Goal: Task Accomplishment & Management: Use online tool/utility

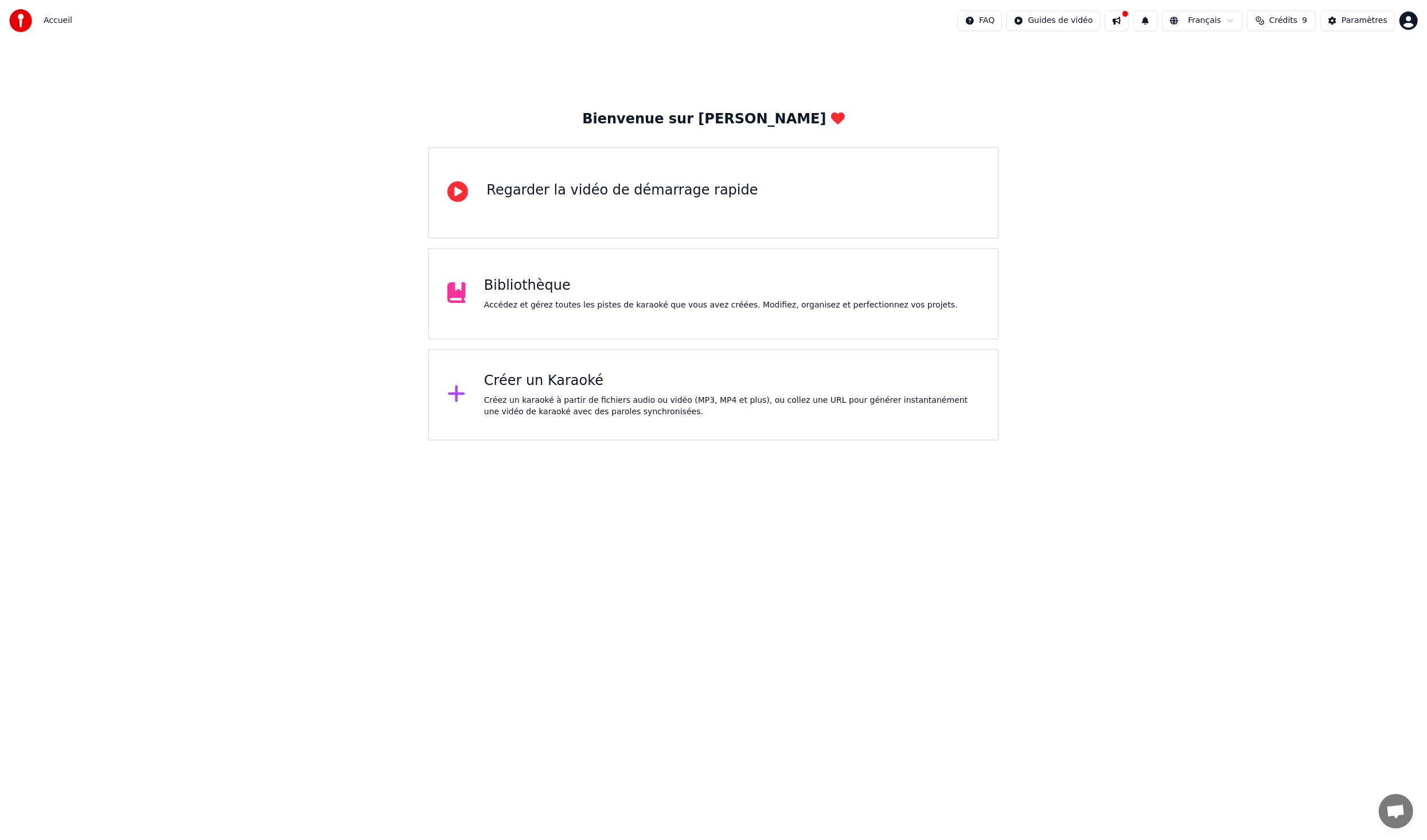
click at [654, 395] on div "Créez un karaoké à partir de fichiers audio ou vidéo (MP3, MP4 et plus), ou col…" at bounding box center [732, 406] width 496 height 23
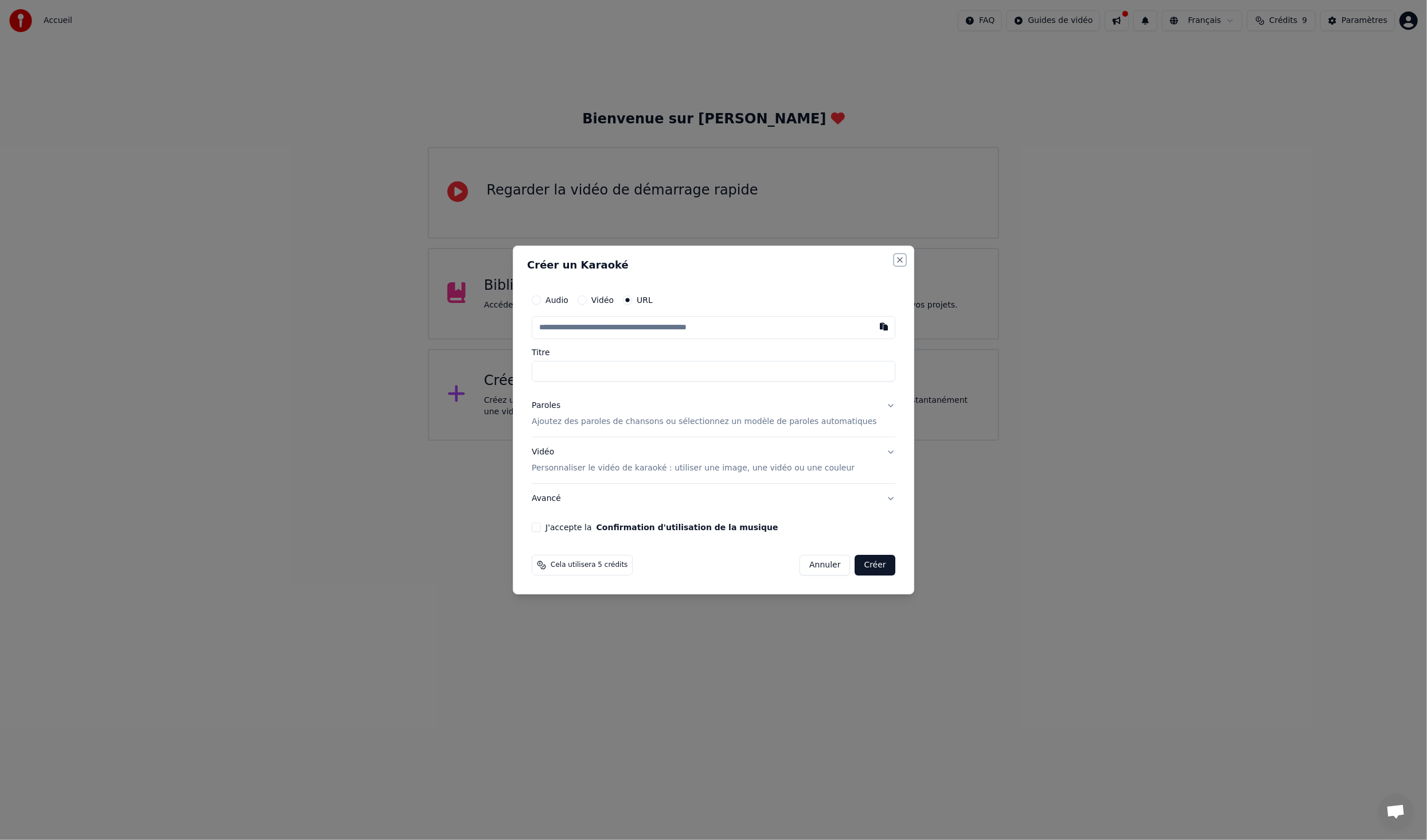
click at [895, 257] on button "Close" at bounding box center [900, 260] width 9 height 9
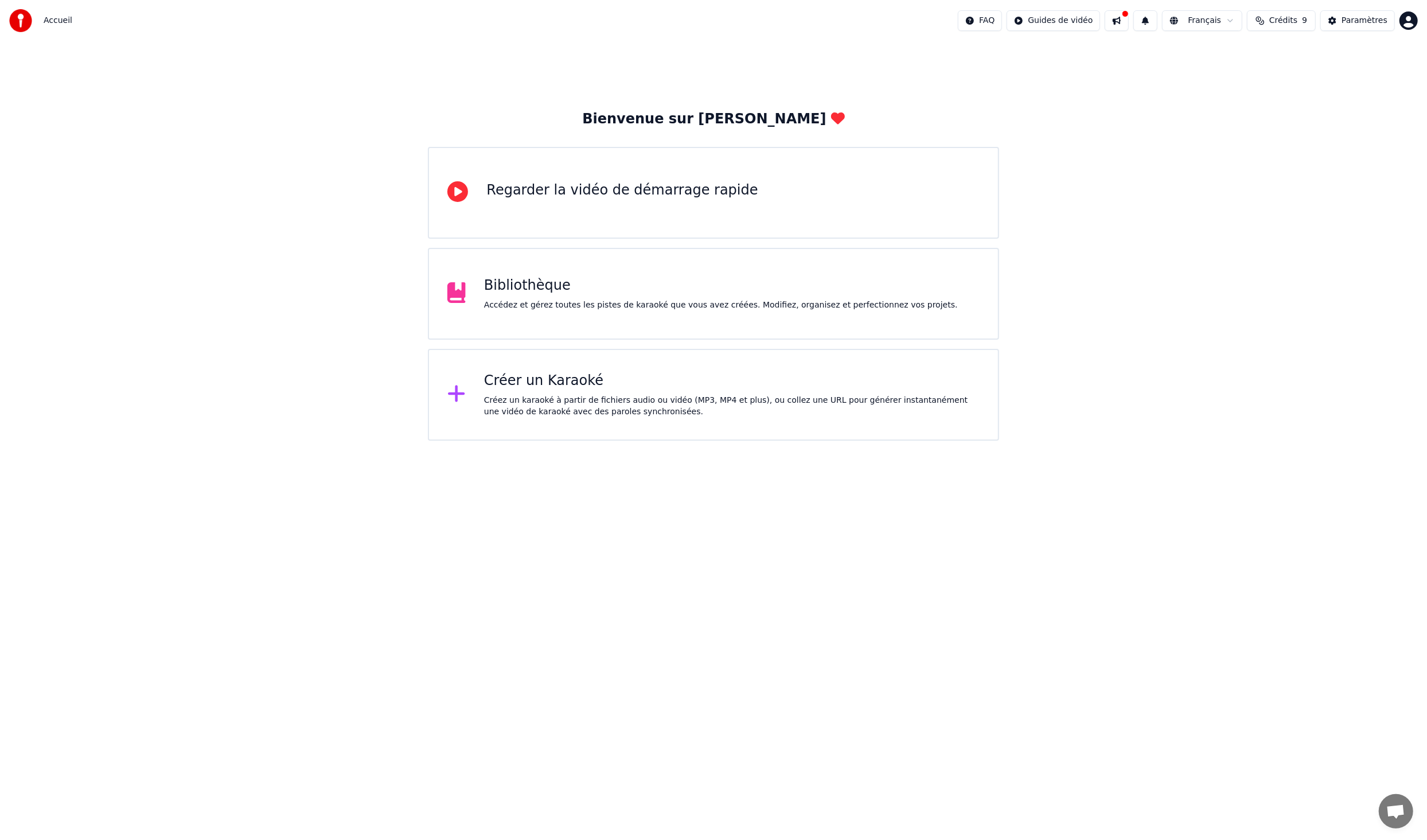
click at [627, 290] on div "Bibliothèque" at bounding box center [721, 286] width 474 height 19
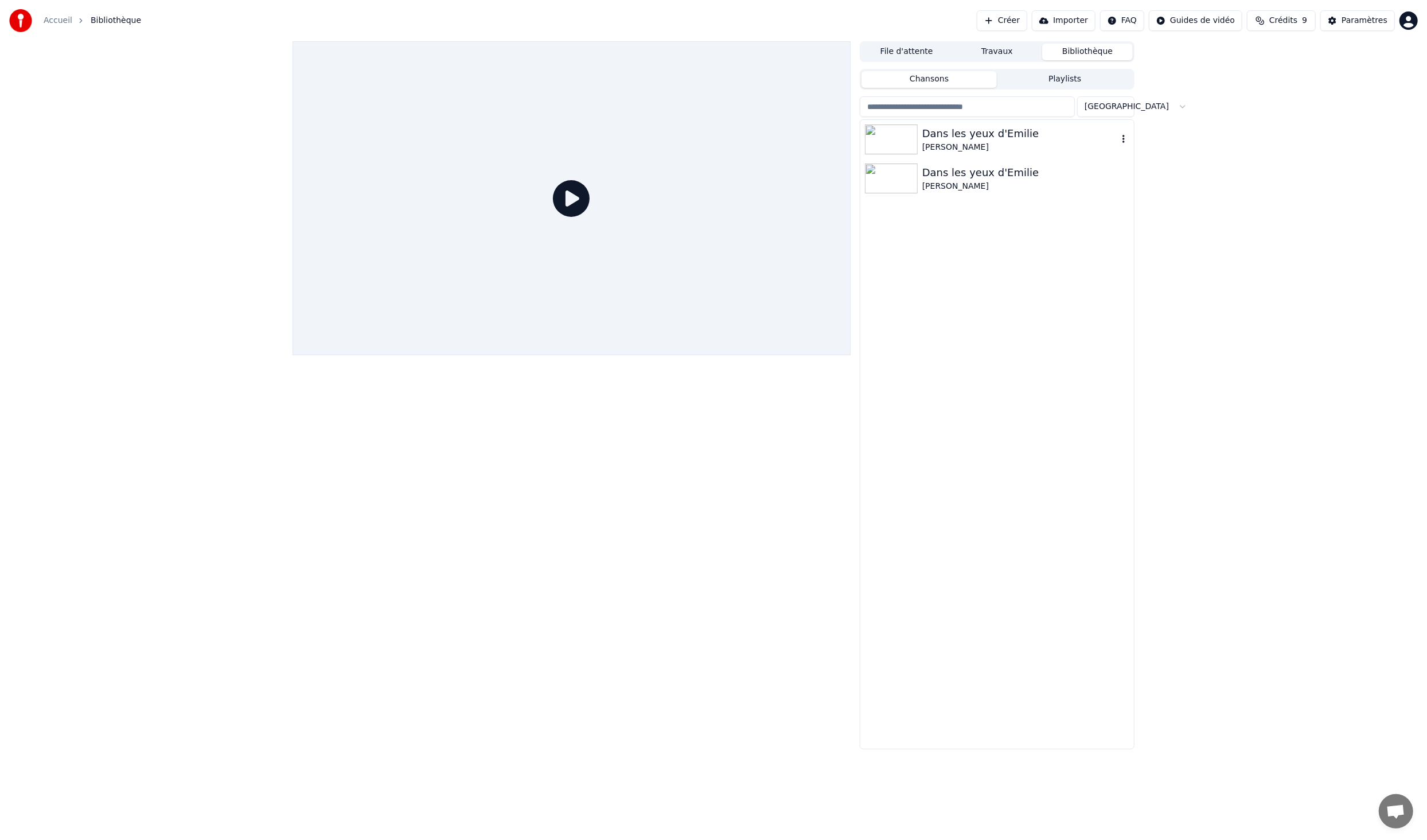
click at [981, 142] on div "[PERSON_NAME]" at bounding box center [1020, 147] width 196 height 11
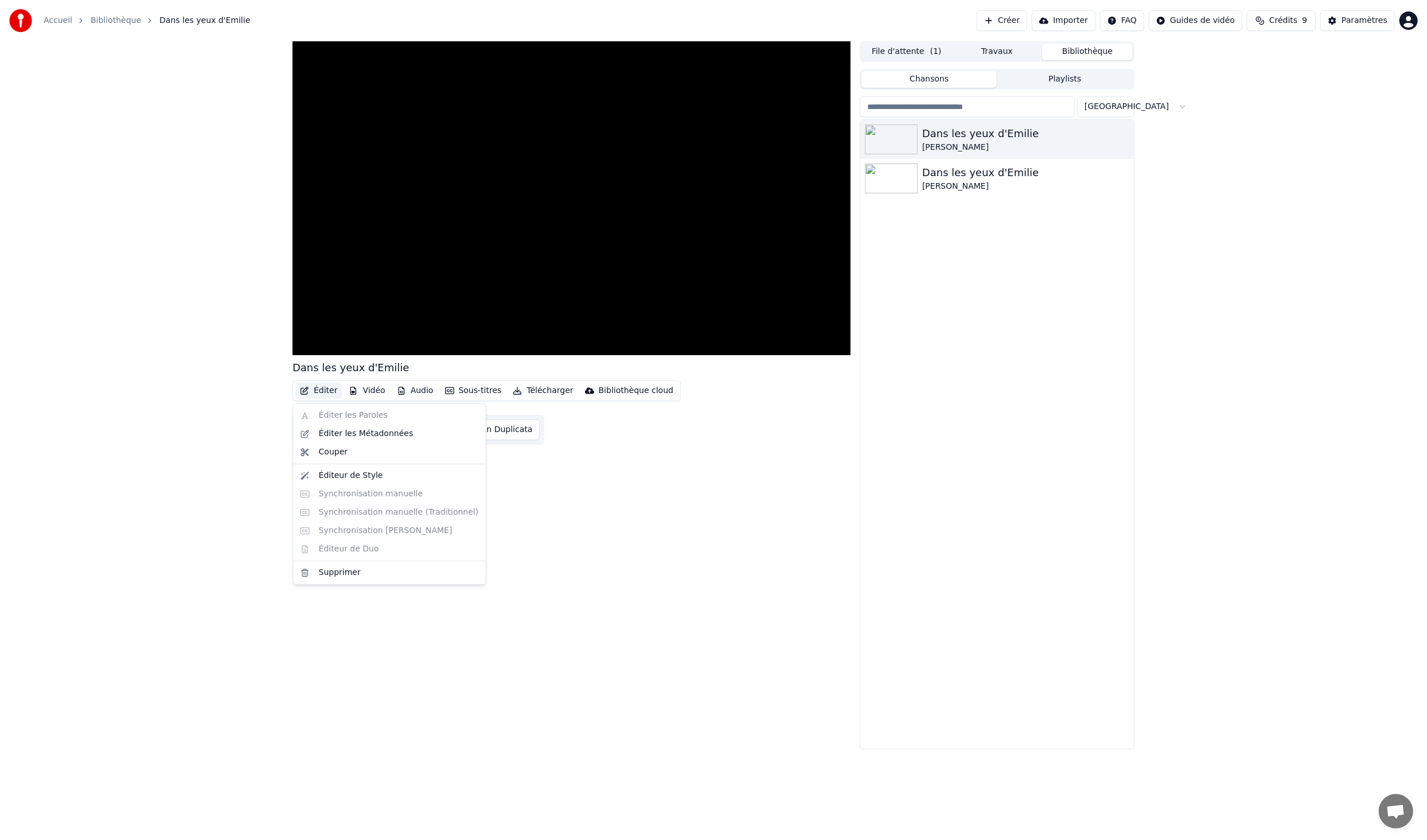
click at [320, 393] on button "Éditer" at bounding box center [318, 390] width 47 height 16
click at [635, 504] on div "Dans les yeux d'[PERSON_NAME] Éditer Vidéo Audio Sous-titres Télécharger Biblio…" at bounding box center [572, 395] width 558 height 708
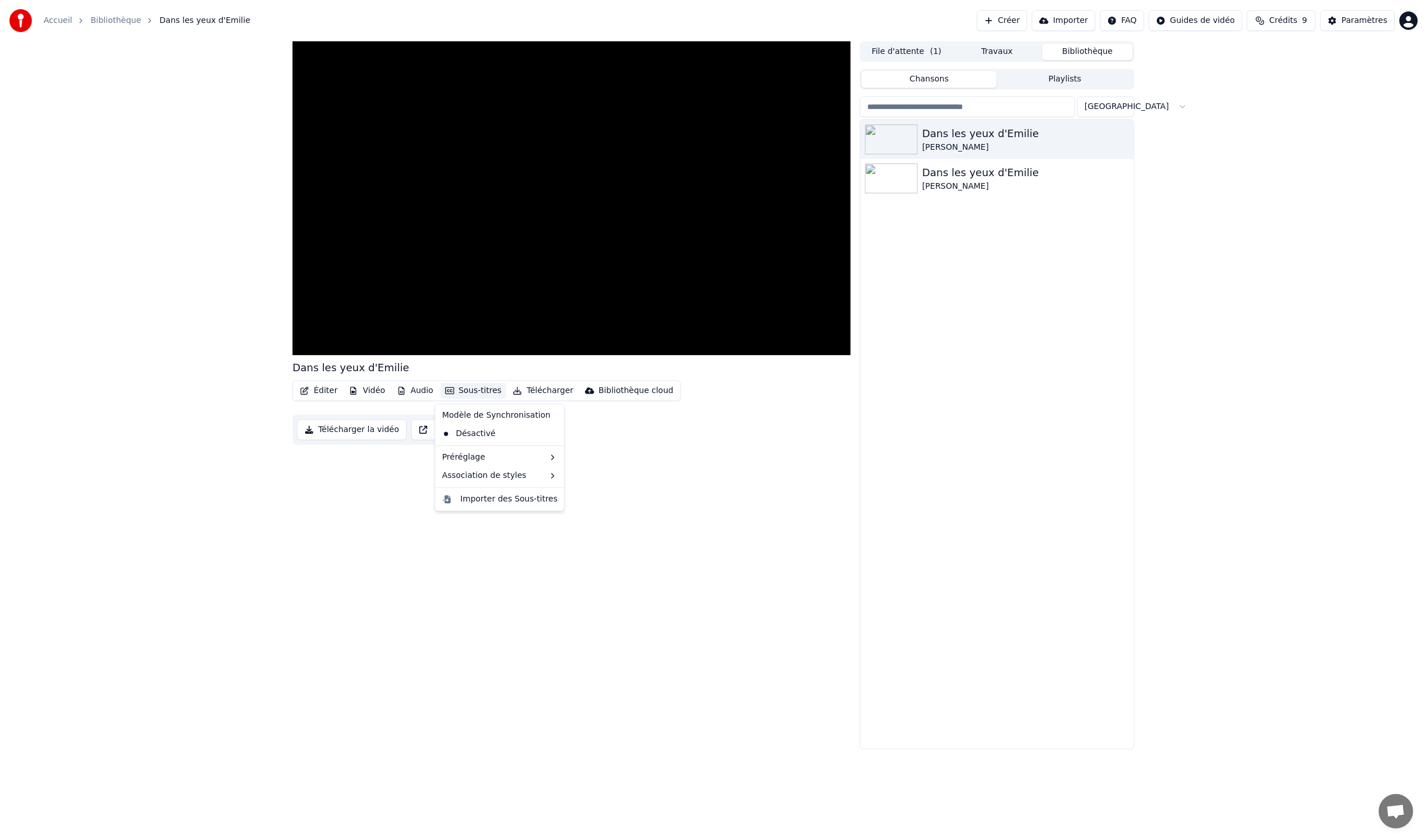
click at [468, 389] on button "Sous-titres" at bounding box center [474, 390] width 66 height 16
click at [658, 489] on div "Dans les yeux d'[PERSON_NAME] Éditer Vidéo Audio Sous-titres Télécharger Biblio…" at bounding box center [572, 395] width 558 height 708
click at [633, 135] on video at bounding box center [572, 198] width 558 height 314
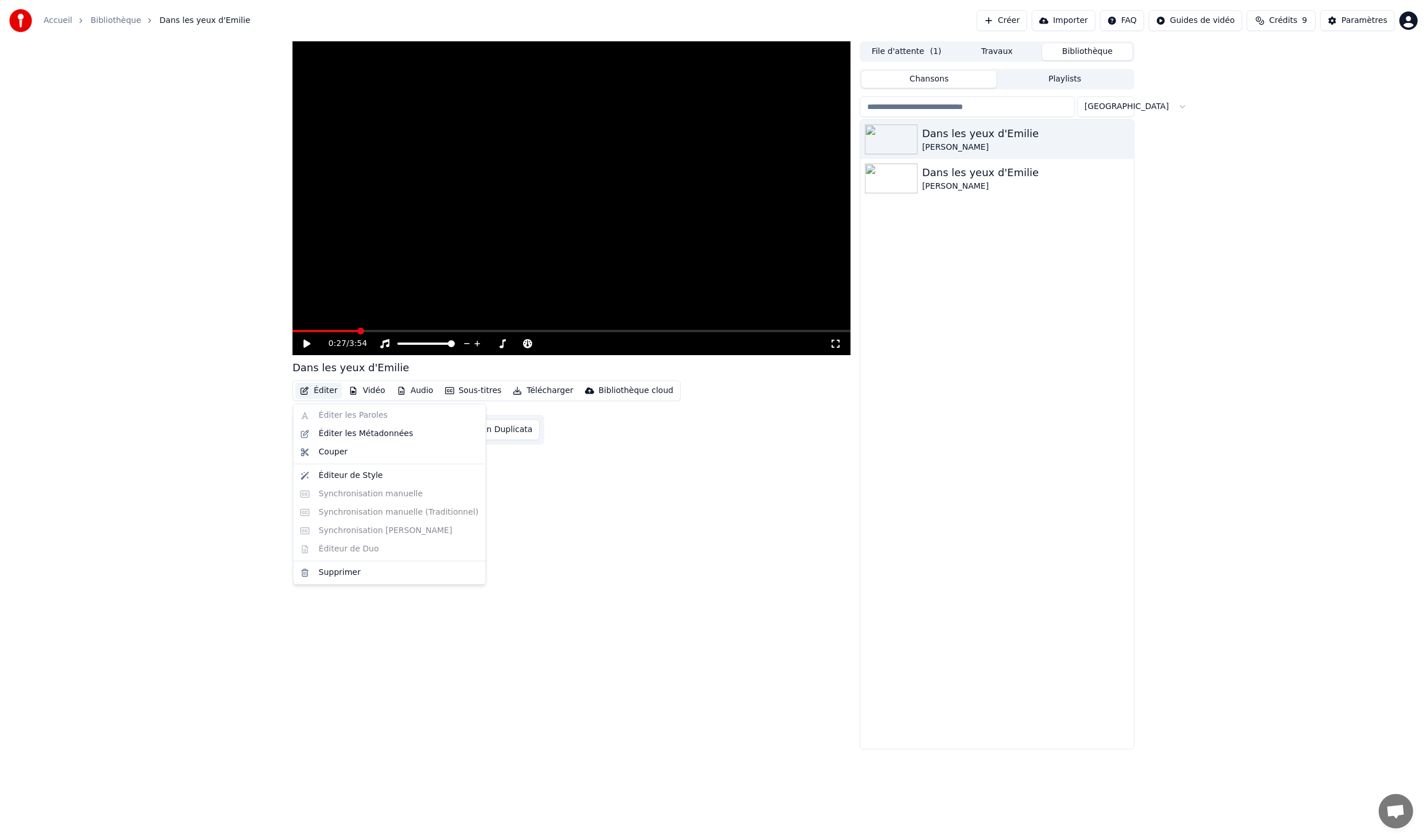
click at [325, 389] on button "Éditer" at bounding box center [318, 390] width 47 height 16
click at [336, 456] on div "Couper" at bounding box center [333, 452] width 29 height 11
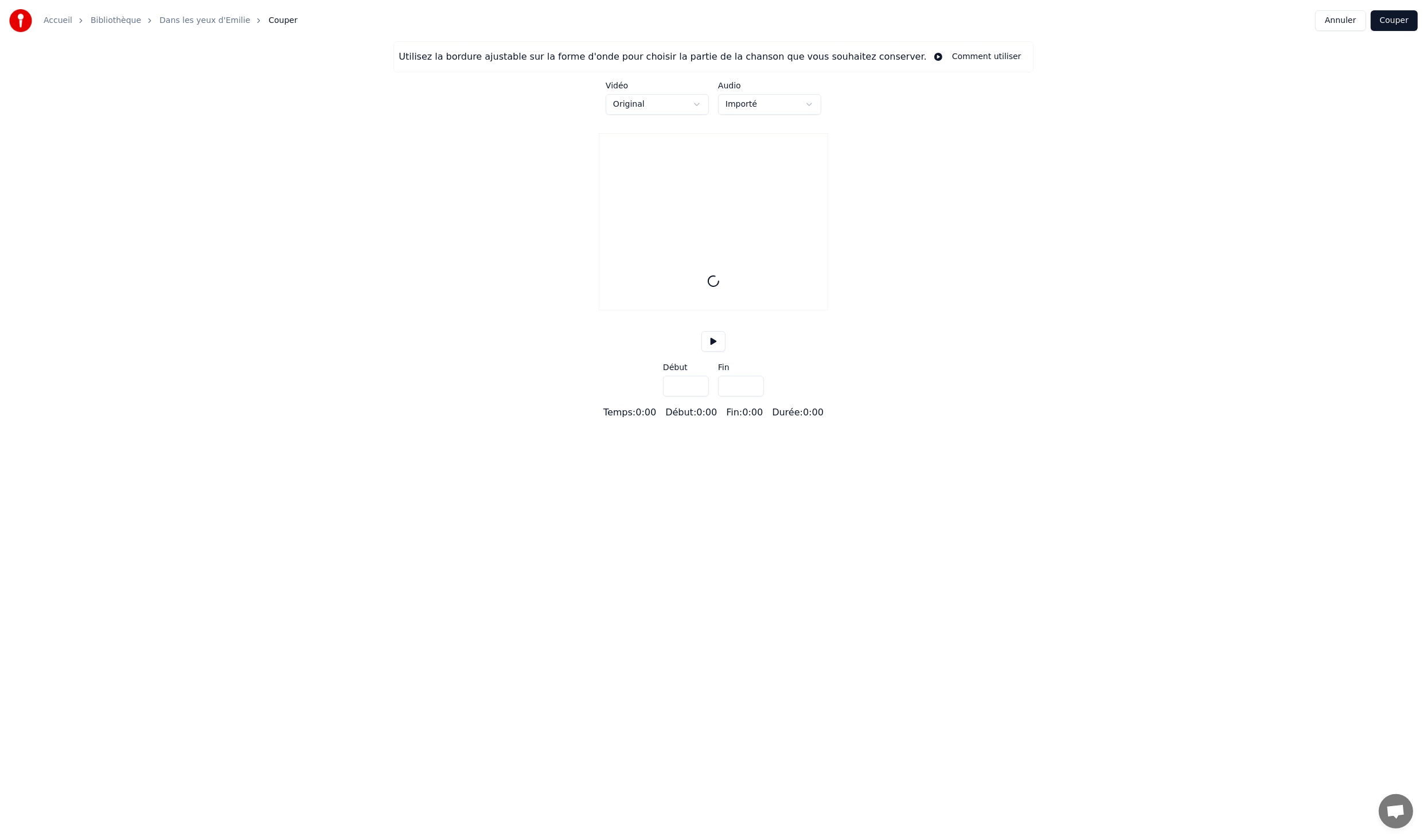
click at [206, 24] on link "Dans les yeux d'Emilie" at bounding box center [205, 21] width 91 height 11
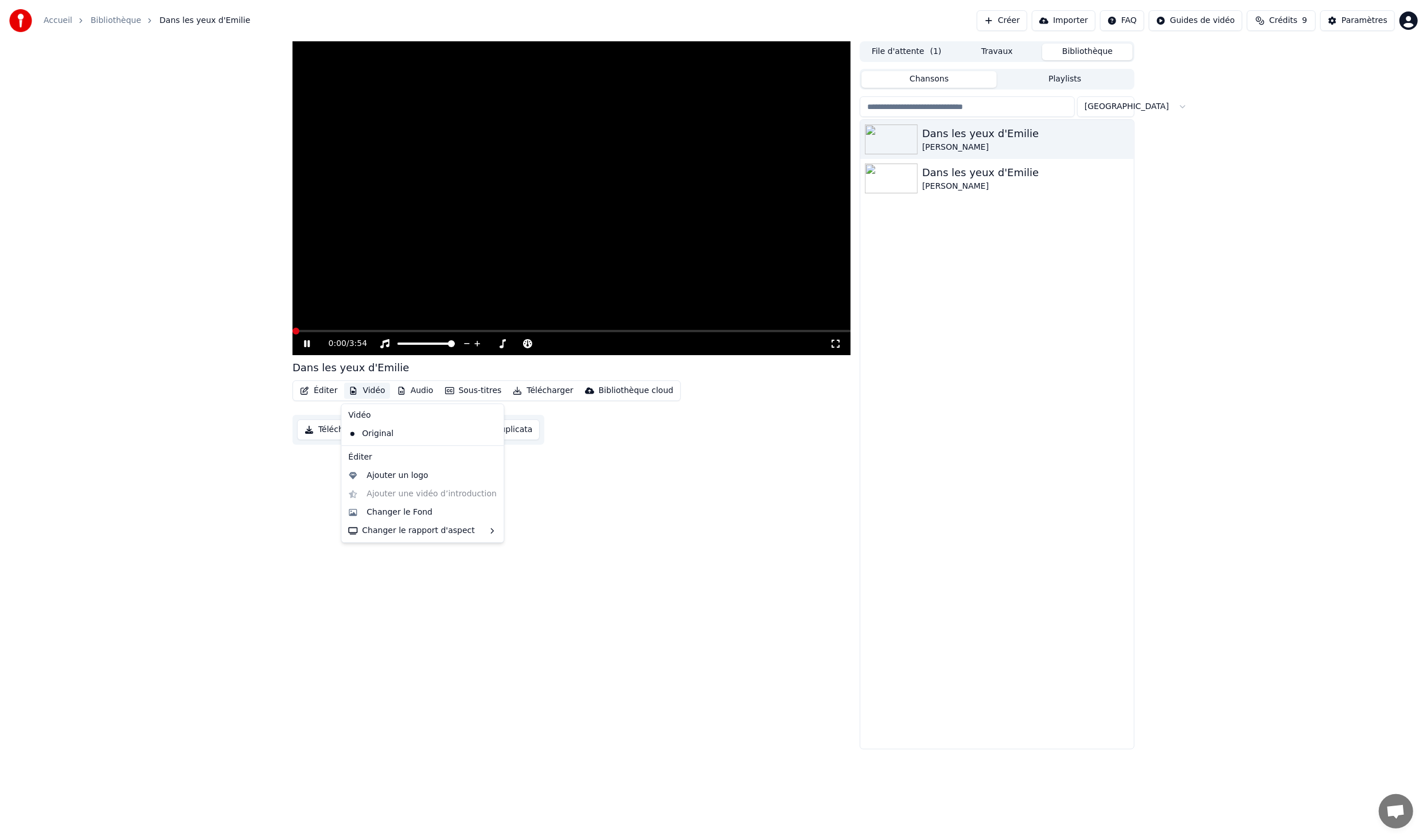
click at [367, 395] on button "Vidéo" at bounding box center [367, 390] width 45 height 16
click at [416, 510] on div "Changer le Fond" at bounding box center [400, 512] width 66 height 11
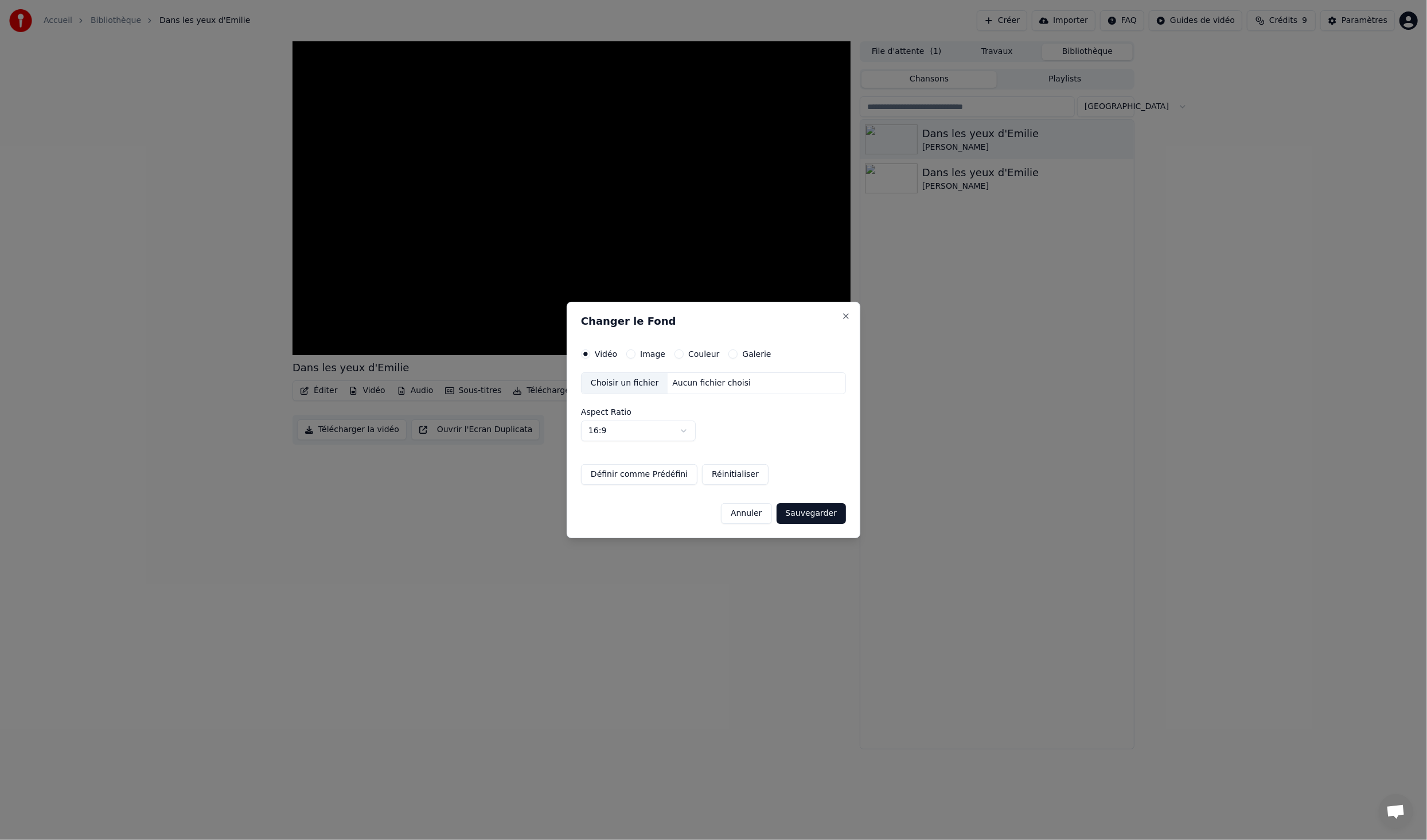
click at [649, 353] on label "Image" at bounding box center [653, 354] width 25 height 8
click at [635, 353] on button "Image" at bounding box center [631, 354] width 9 height 9
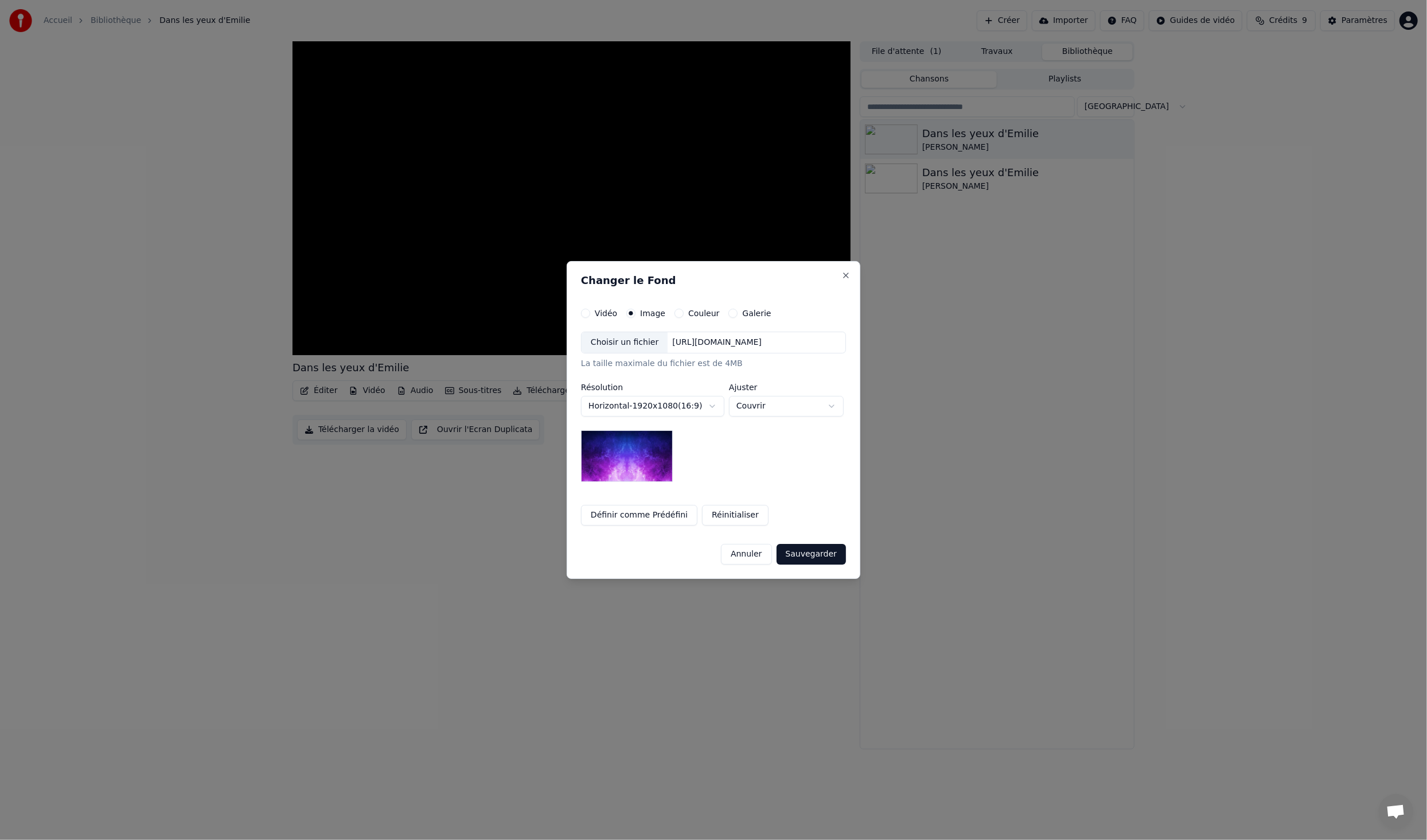
click at [720, 346] on div "[URL][DOMAIN_NAME]" at bounding box center [717, 343] width 99 height 11
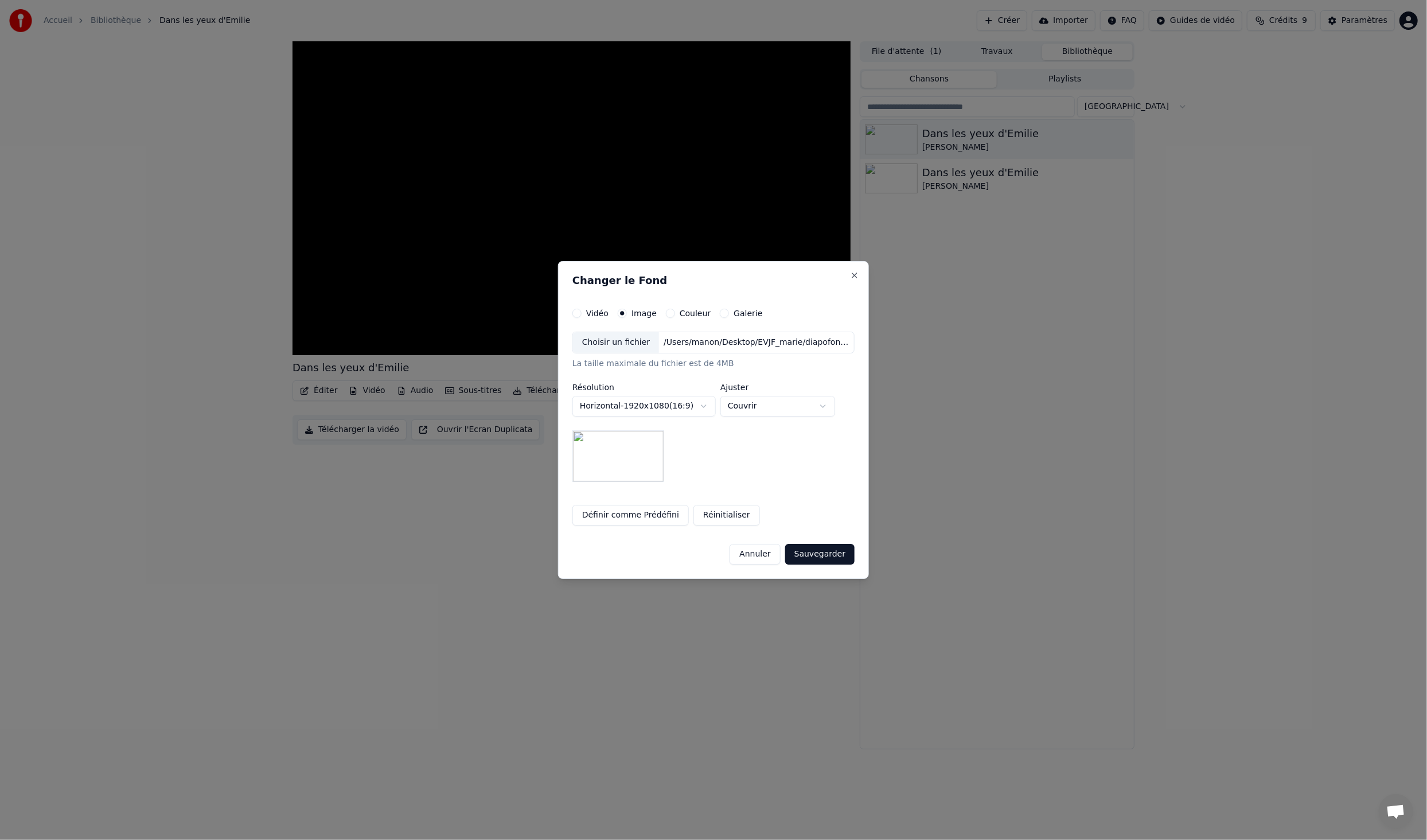
click at [820, 550] on button "Sauvegarder" at bounding box center [820, 554] width 70 height 21
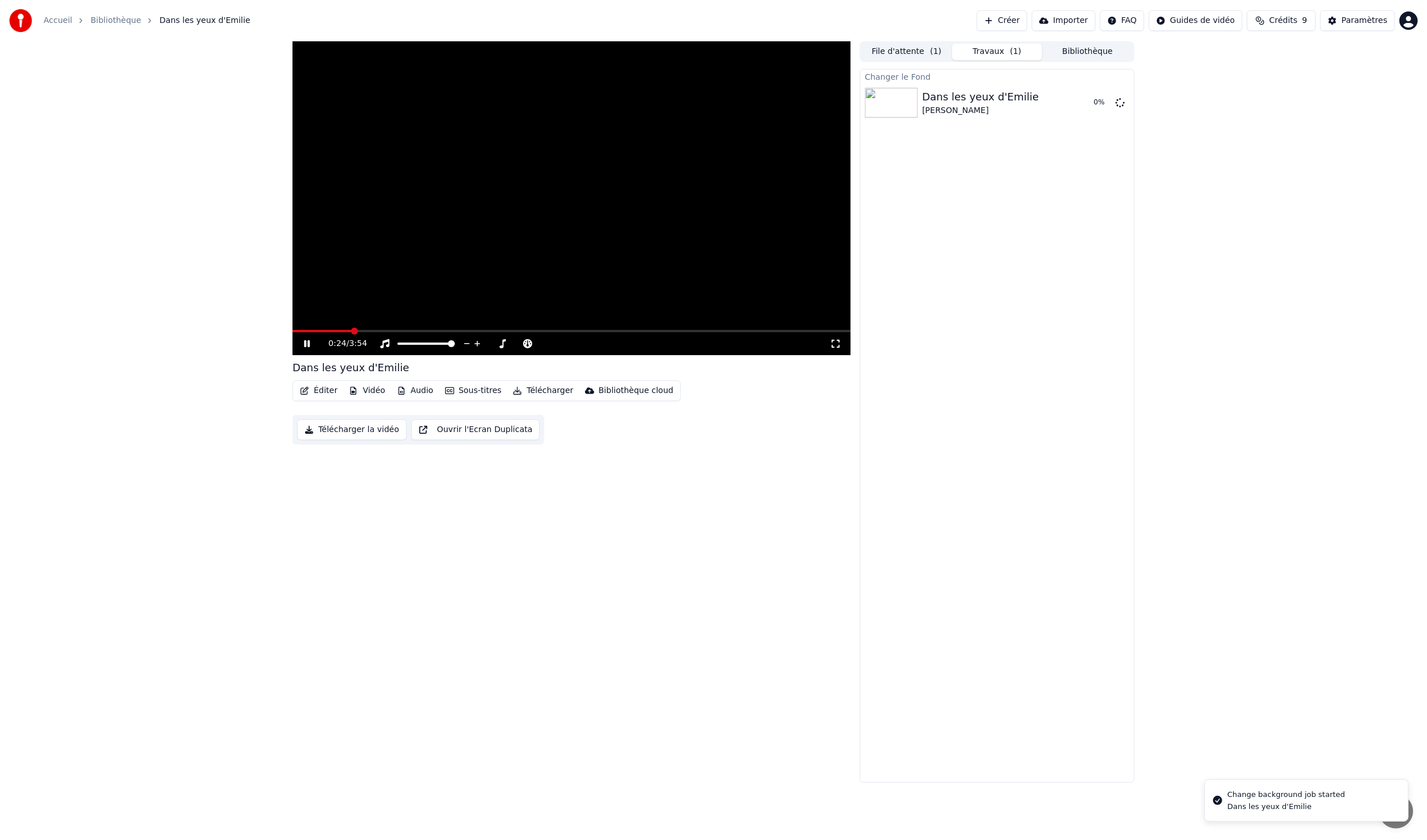
click at [314, 333] on div "0:24 / 3:54" at bounding box center [572, 343] width 558 height 23
click at [475, 432] on button "Ouvrir l'Ecran Duplicata" at bounding box center [476, 429] width 129 height 21
click at [312, 352] on div "0:43 / 3:54" at bounding box center [572, 343] width 558 height 23
click at [309, 346] on icon at bounding box center [307, 343] width 6 height 7
click at [1096, 98] on button "Jouer" at bounding box center [1091, 103] width 40 height 21
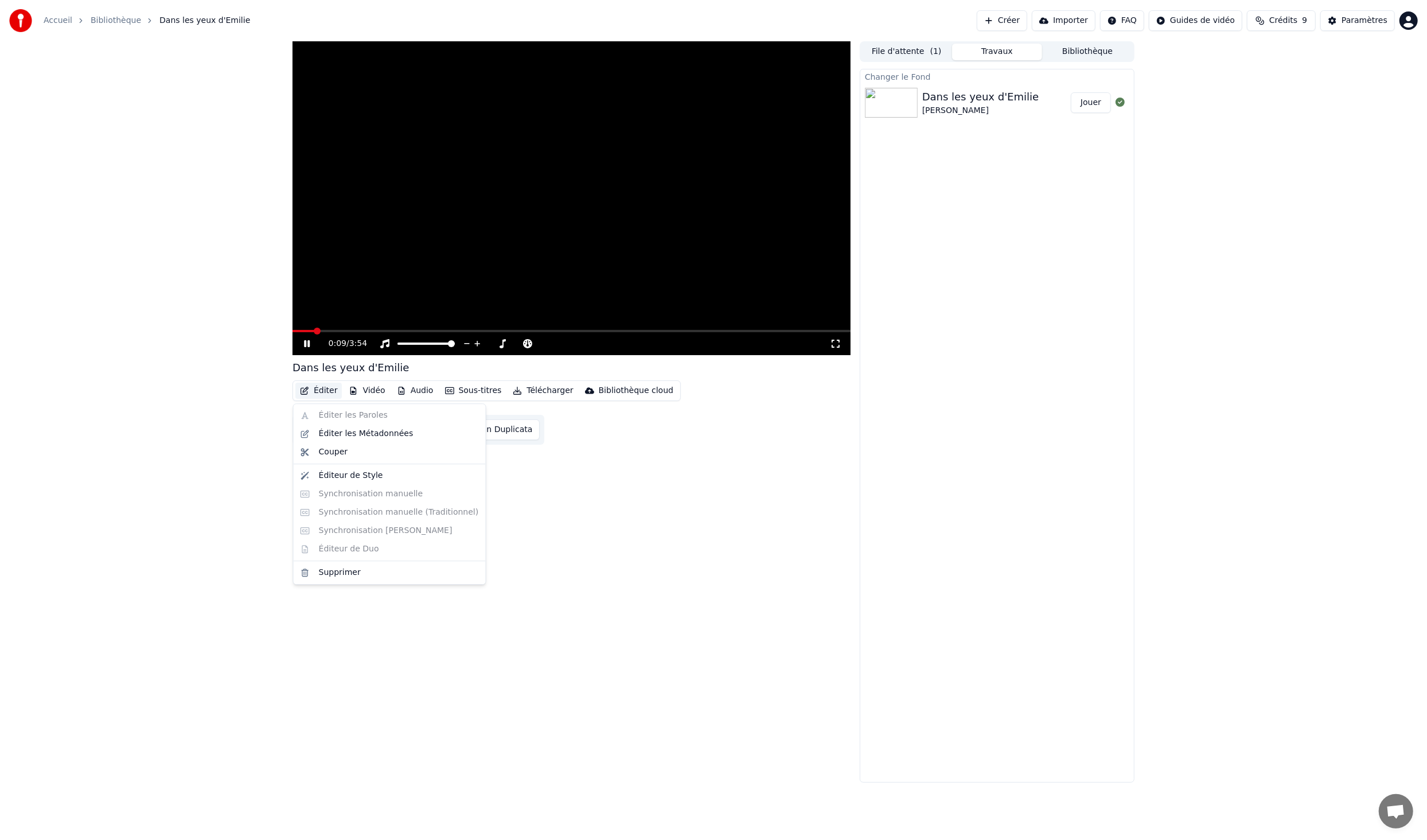
click at [326, 392] on button "Éditer" at bounding box center [318, 390] width 47 height 16
click at [595, 542] on div "Dans les yeux d'[PERSON_NAME] Éditer Vidéo Audio Sous-titres Télécharger Biblio…" at bounding box center [572, 412] width 558 height 741
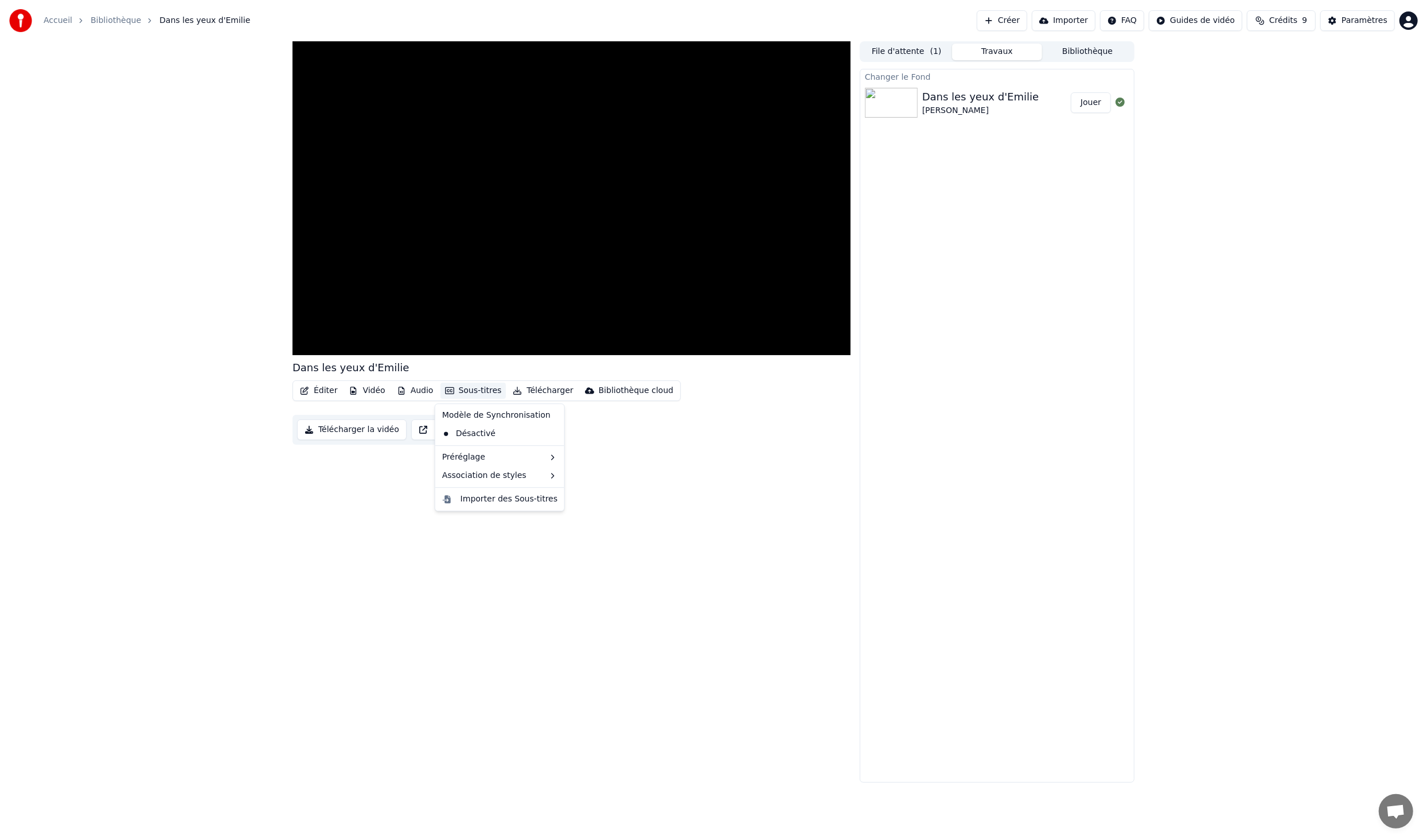
click at [482, 390] on button "Sous-titres" at bounding box center [474, 390] width 66 height 16
click at [487, 435] on div "Désactivé" at bounding box center [500, 434] width 124 height 19
click at [469, 397] on button "Sous-titres" at bounding box center [474, 390] width 66 height 16
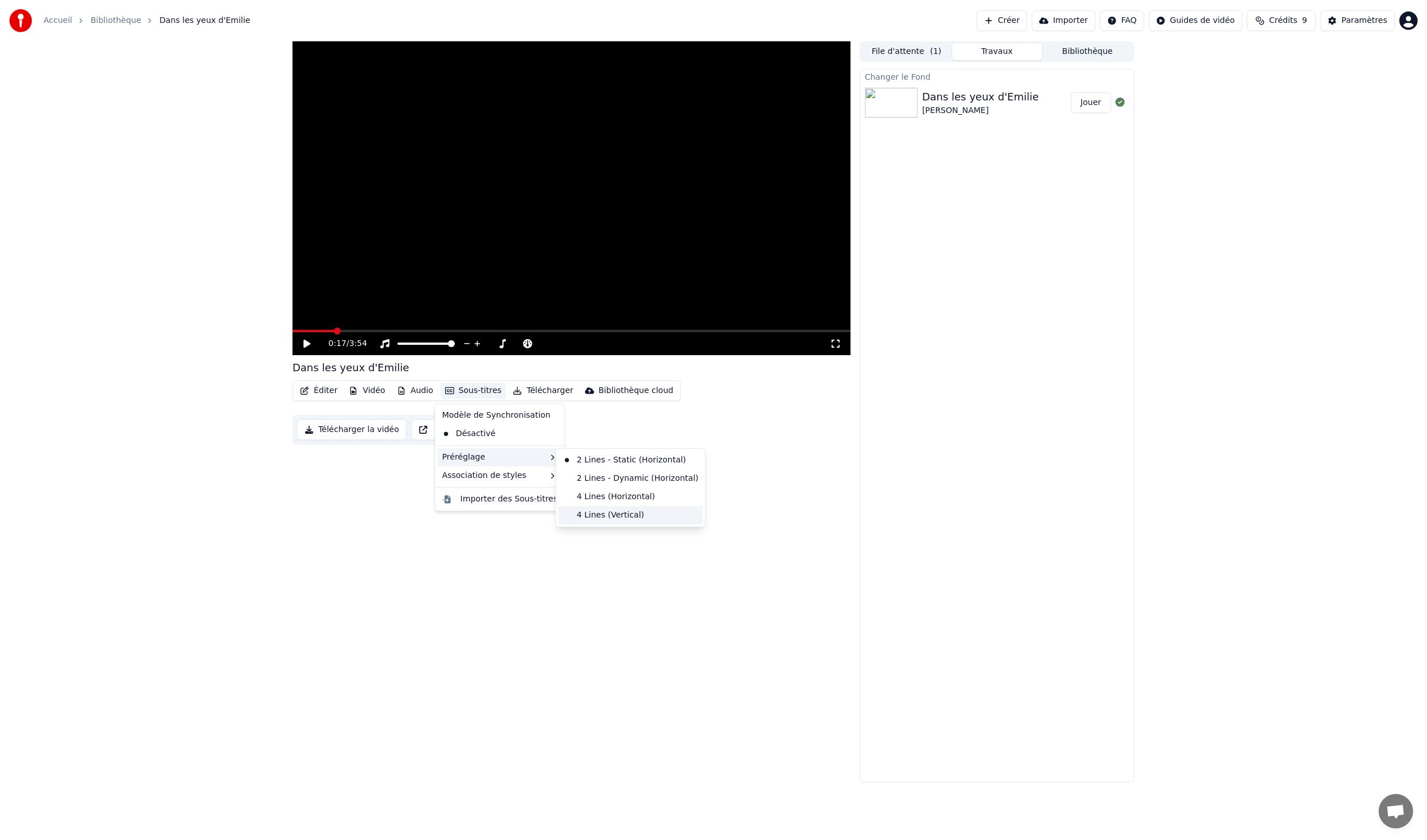
click at [604, 517] on div "4 Lines (Vertical)" at bounding box center [631, 515] width 145 height 19
click at [478, 387] on button "Sous-titres" at bounding box center [474, 390] width 66 height 16
click at [484, 431] on div "Désactivé" at bounding box center [500, 434] width 124 height 19
click at [471, 394] on button "Sous-titres" at bounding box center [474, 390] width 66 height 16
click at [486, 501] on div "Importer des Sous-titres" at bounding box center [509, 499] width 97 height 11
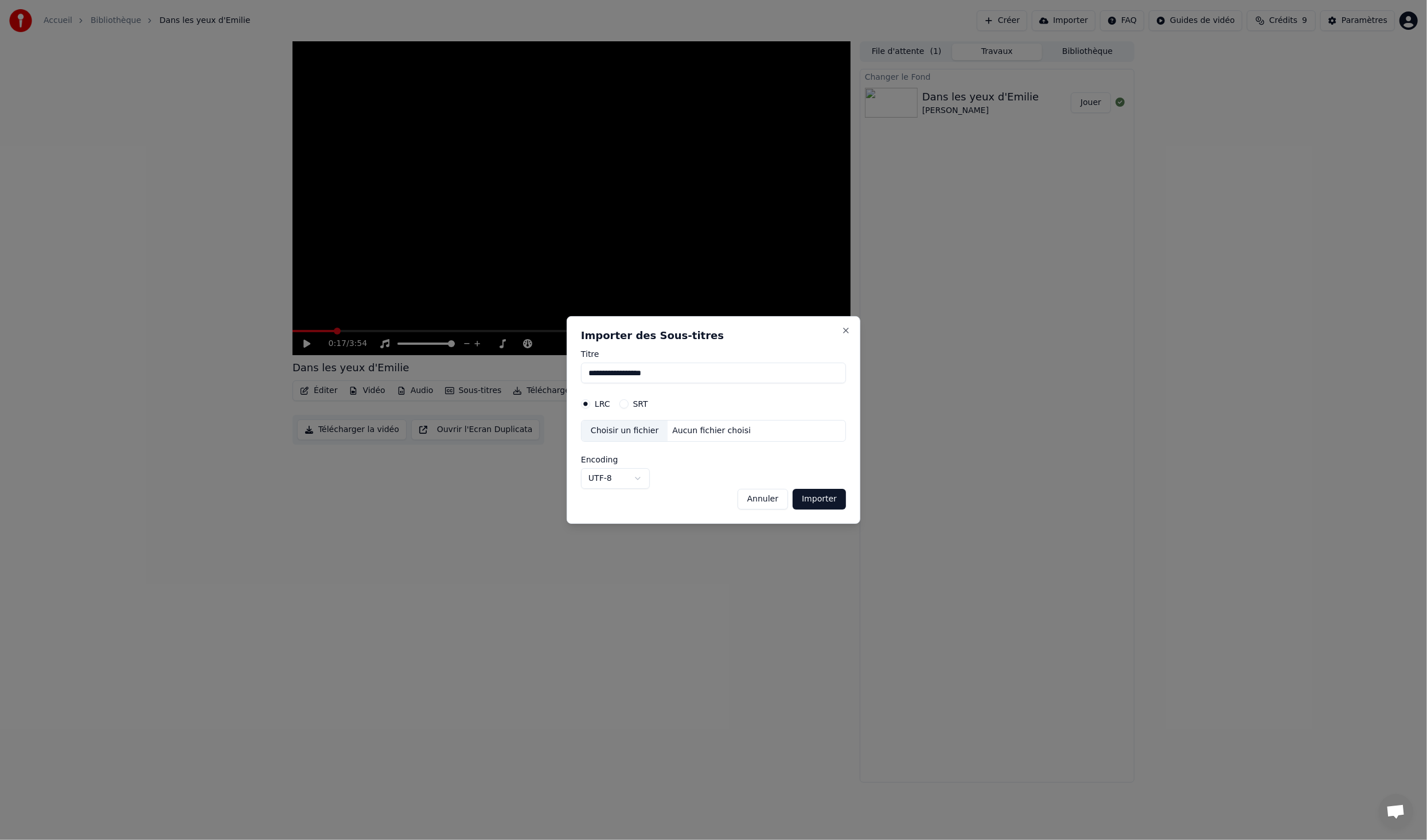
click at [628, 430] on div "Choisir un fichier" at bounding box center [625, 430] width 86 height 21
click at [627, 404] on button "SRT" at bounding box center [624, 404] width 9 height 9
click at [630, 431] on div "Choisir un fichier" at bounding box center [625, 430] width 86 height 21
click at [640, 429] on div "Choisir un fichier" at bounding box center [625, 430] width 86 height 21
click at [720, 432] on div "Aucun fichier choisi" at bounding box center [711, 431] width 88 height 11
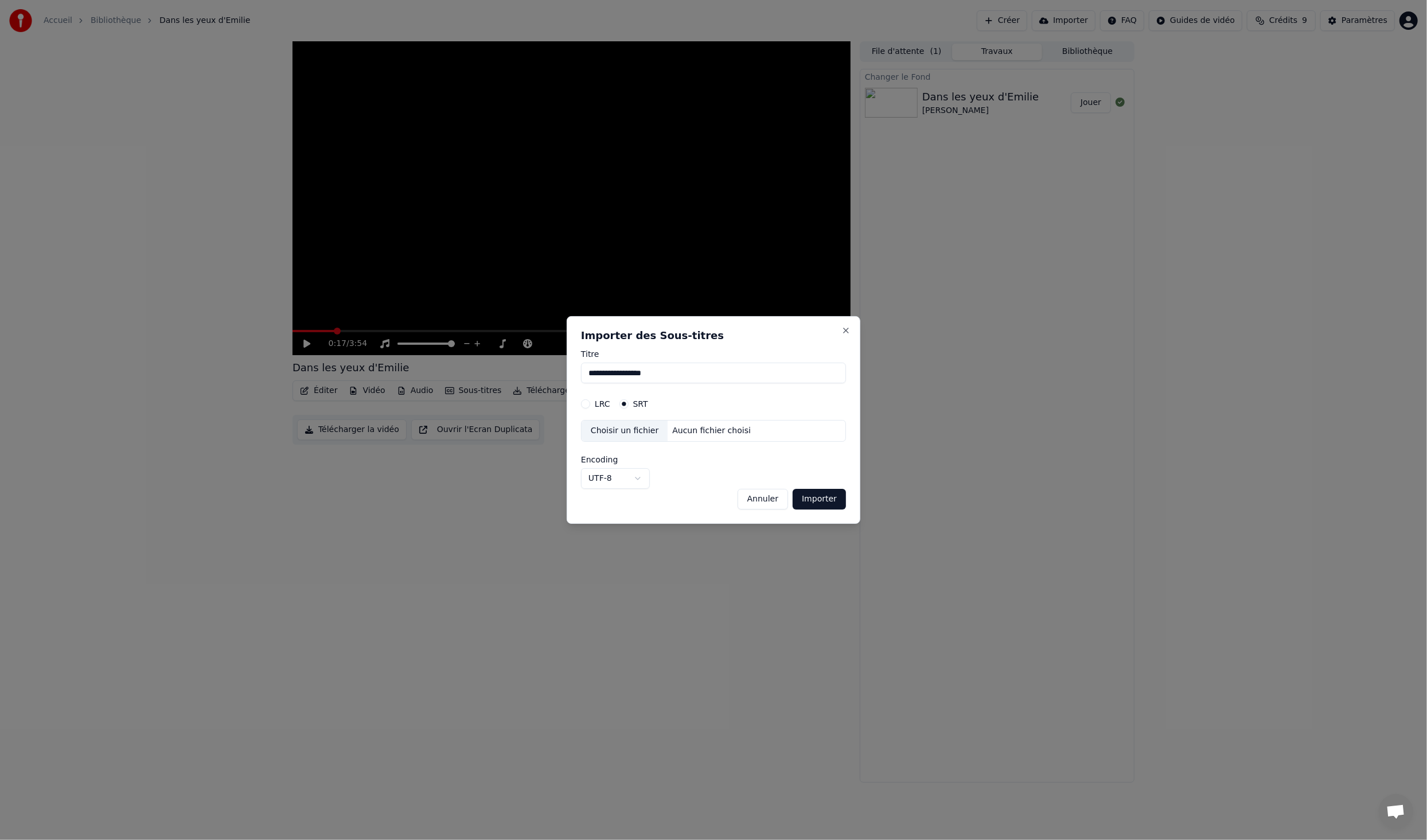
click at [625, 473] on body "**********" at bounding box center [713, 420] width 1427 height 840
click at [781, 502] on button "Annuler" at bounding box center [762, 499] width 50 height 21
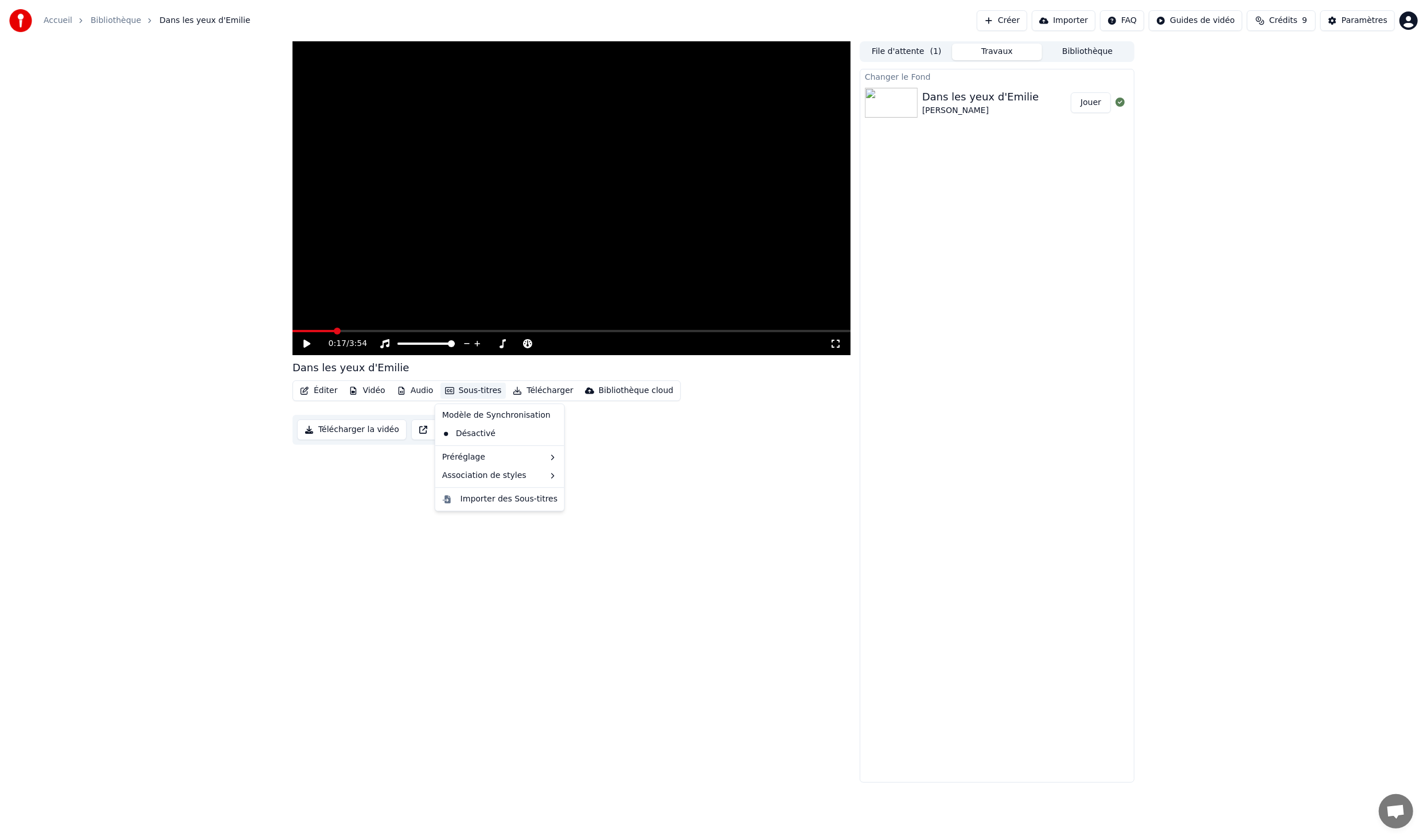
click at [471, 390] on button "Sous-titres" at bounding box center [474, 390] width 66 height 16
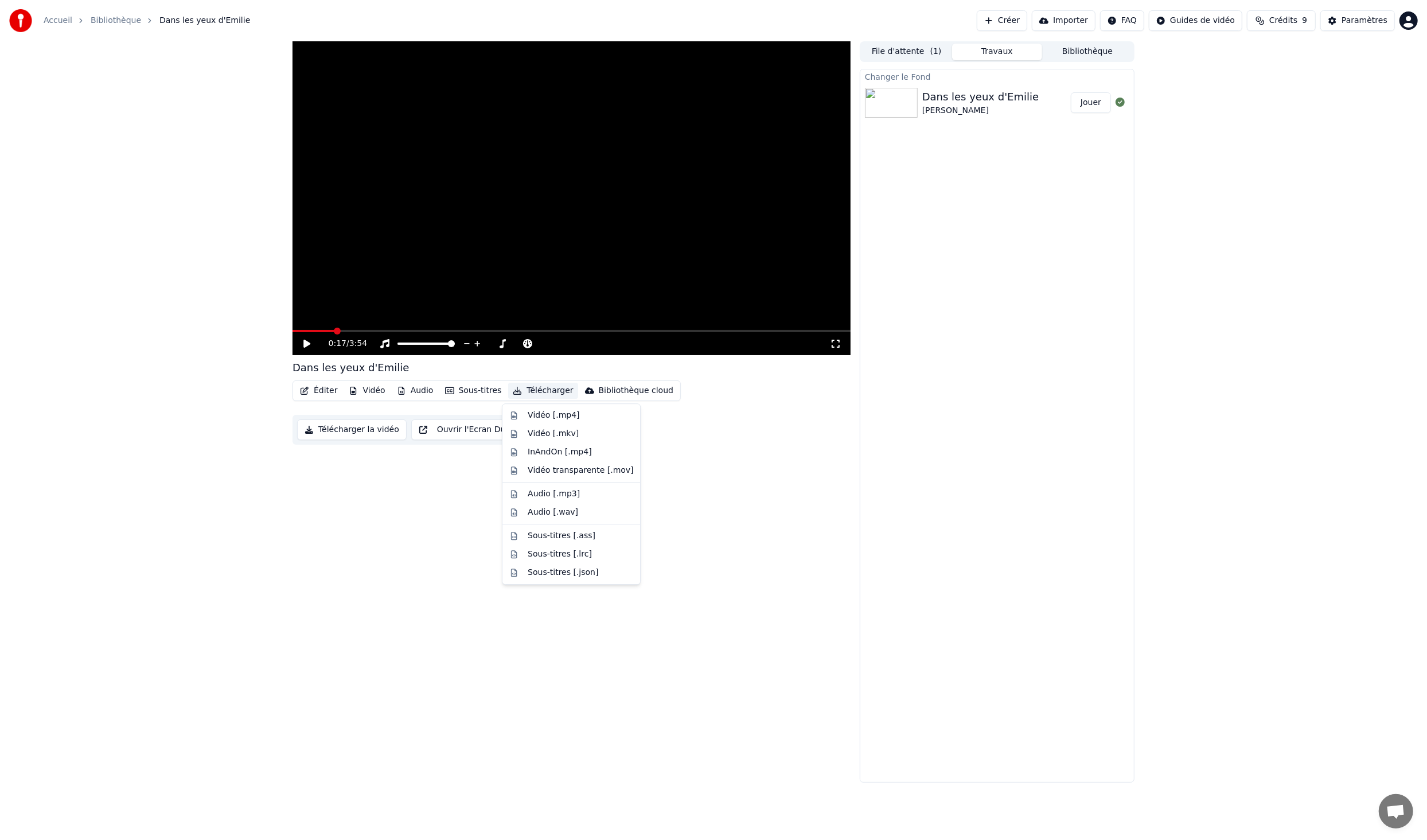
click at [1099, 50] on button "Bibliothèque" at bounding box center [1088, 52] width 91 height 17
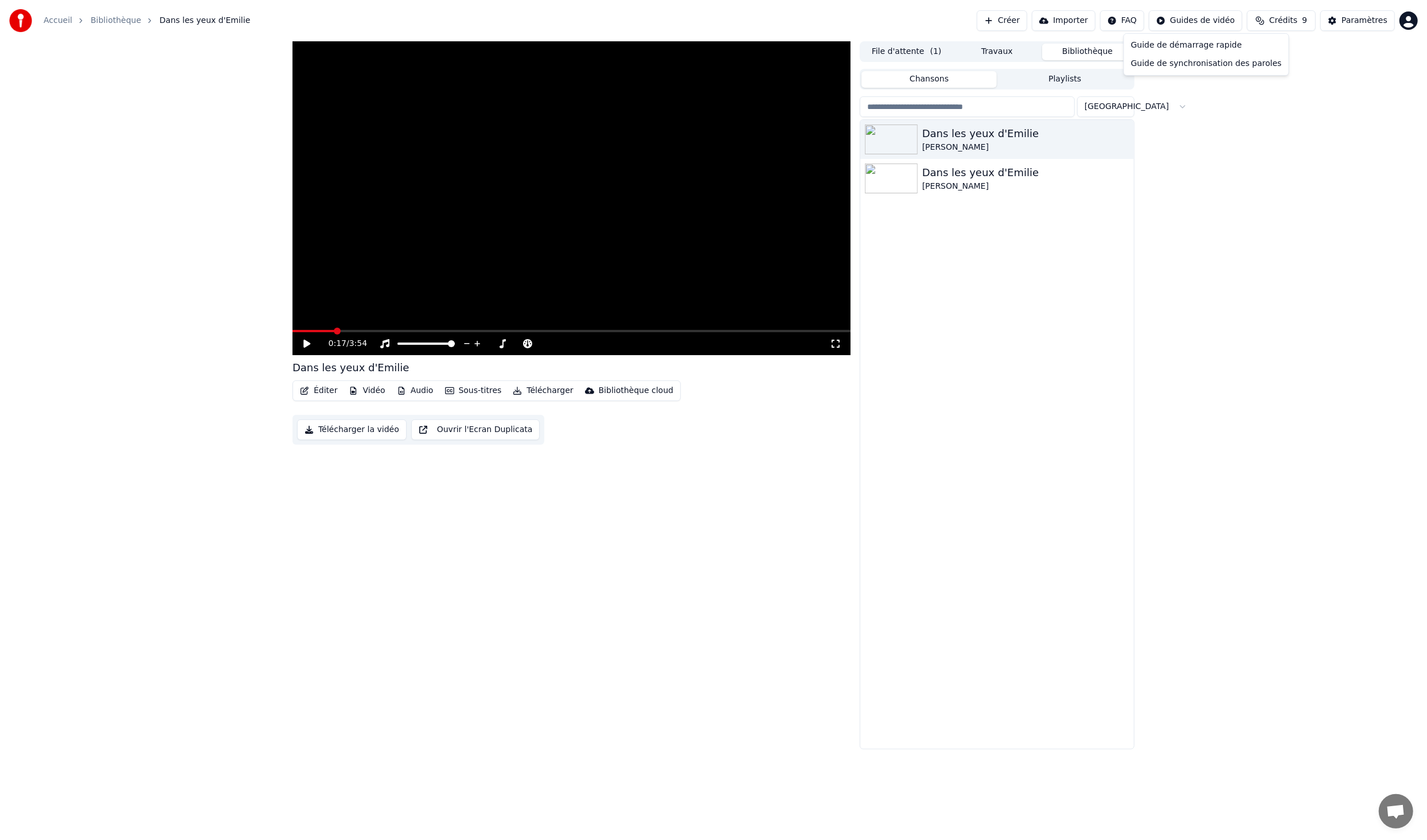
click at [1211, 19] on html "Accueil Bibliothèque Dans les yeux d'[PERSON_NAME] Importer FAQ Guides de vidéo…" at bounding box center [713, 420] width 1427 height 840
click at [1208, 67] on div "Guide de synchronisation des paroles" at bounding box center [1206, 64] width 160 height 19
click at [951, 182] on div "[PERSON_NAME]" at bounding box center [1020, 187] width 196 height 11
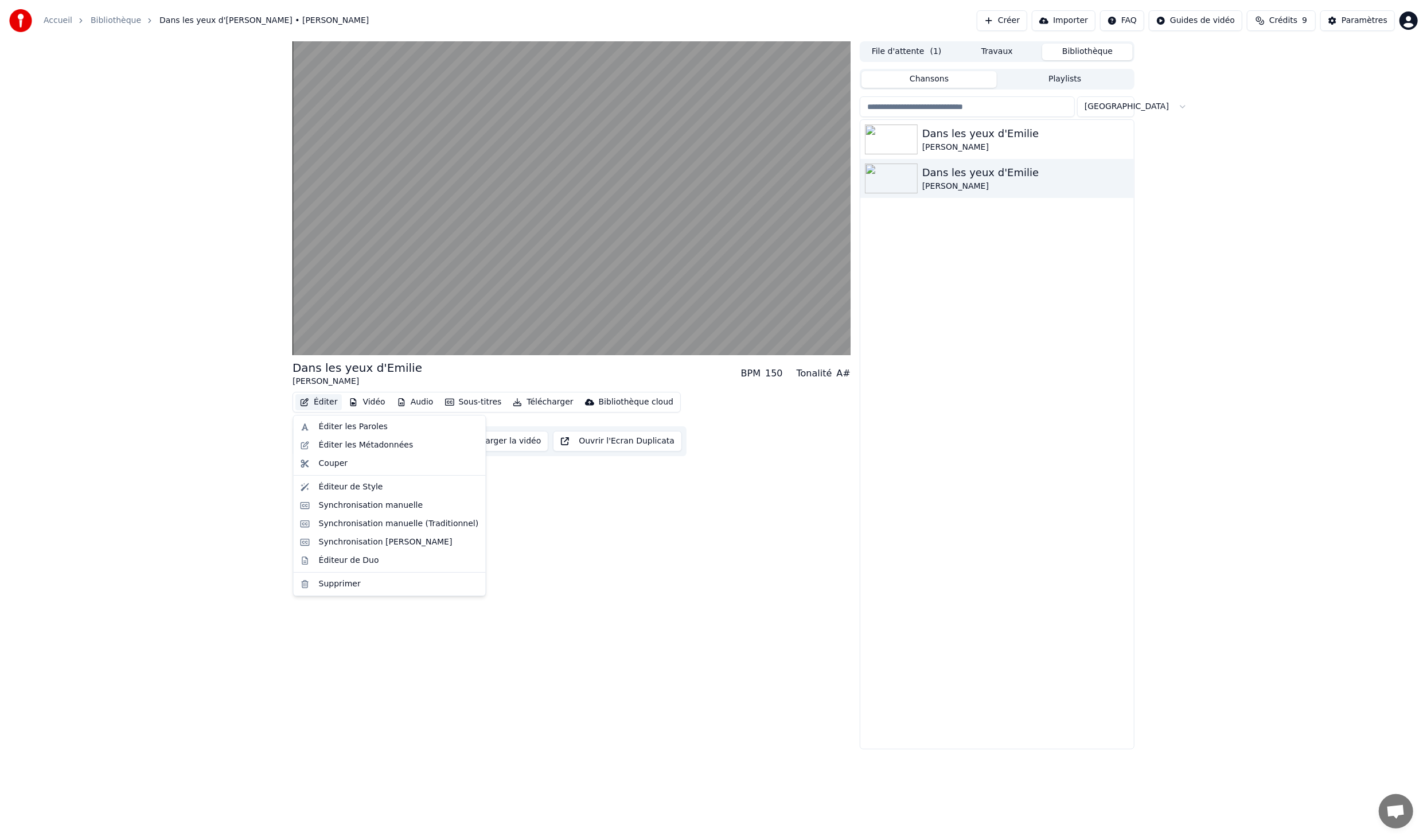
click at [322, 397] on button "Éditer" at bounding box center [318, 402] width 47 height 16
click at [333, 430] on div "Éditer les Paroles" at bounding box center [353, 427] width 69 height 11
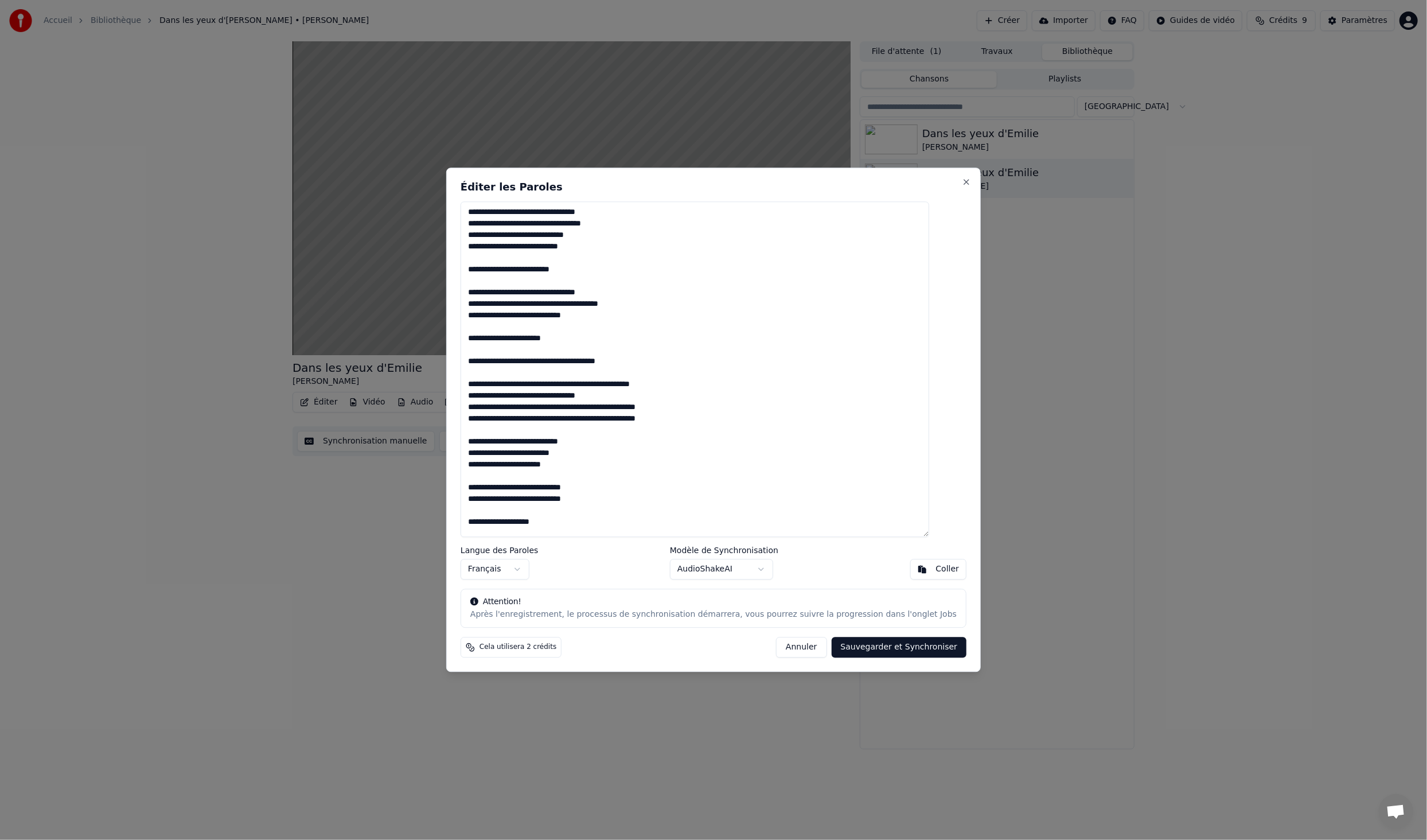
click at [790, 644] on button "Annuler" at bounding box center [801, 647] width 50 height 21
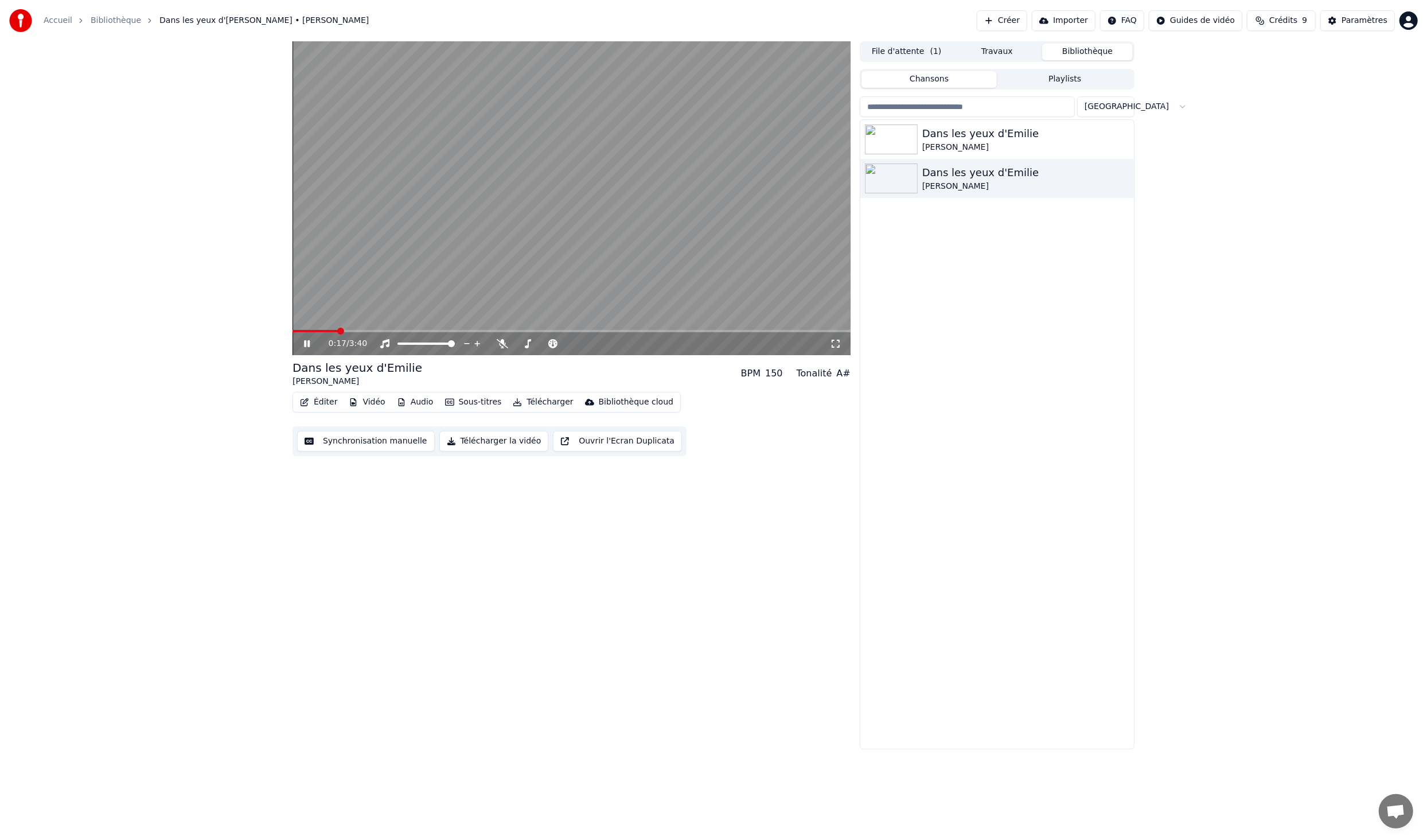
click at [330, 404] on button "Éditer" at bounding box center [318, 402] width 47 height 16
click at [548, 547] on div "Dans les yeux d'[PERSON_NAME] BPM 150 Tonalité A# Éditer Vidéo Audio Sous-titre…" at bounding box center [572, 395] width 558 height 708
click at [420, 400] on button "Audio" at bounding box center [415, 402] width 46 height 16
click at [365, 460] on div "Dans les yeux d'[PERSON_NAME] BPM 150 Tonalité A# Éditer Vidéo Audio Sous-titre…" at bounding box center [572, 395] width 558 height 708
click at [373, 442] on button "Synchronisation manuelle" at bounding box center [366, 441] width 137 height 21
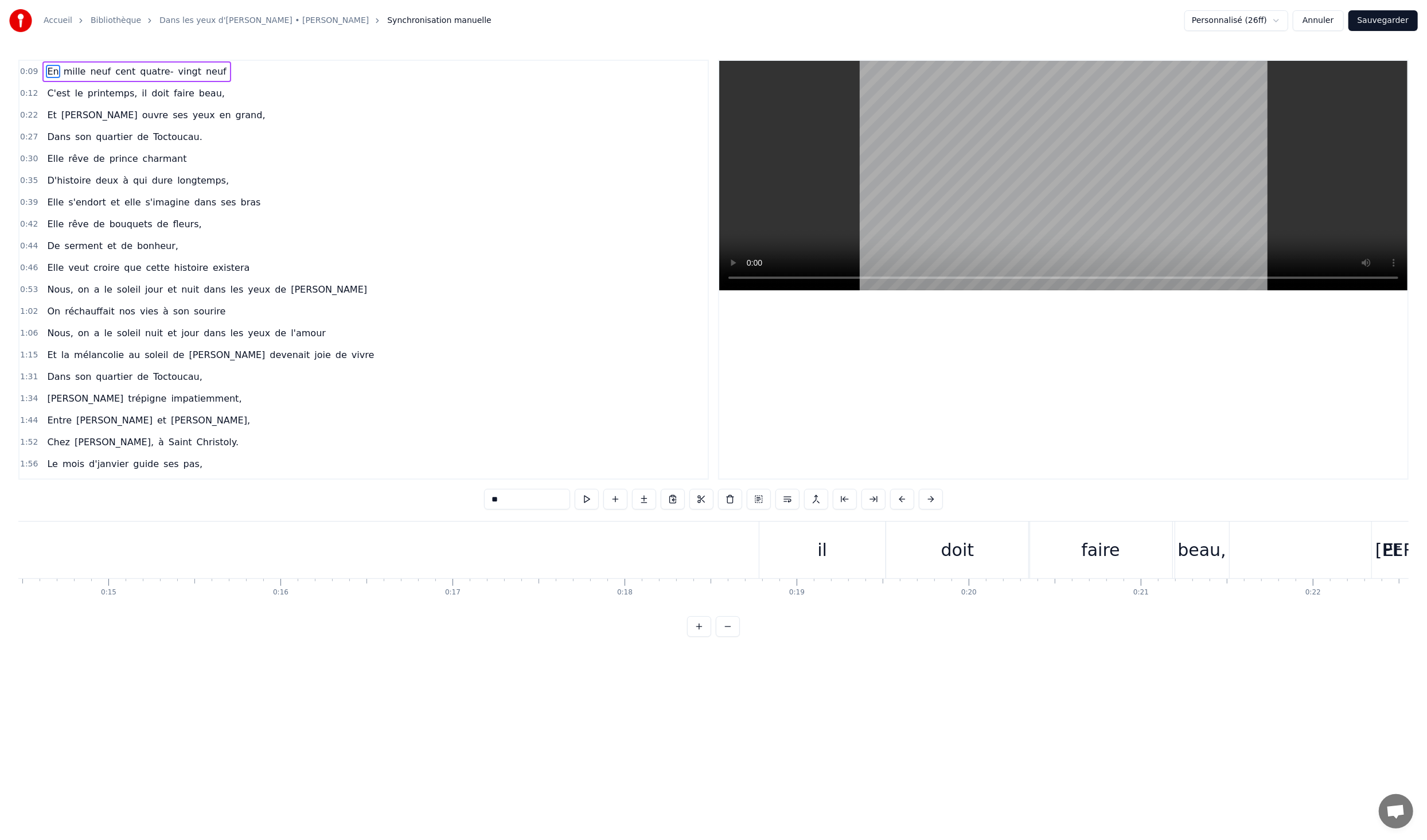
scroll to position [0, 2532]
click at [794, 568] on div "il" at bounding box center [782, 550] width 126 height 57
type input "**"
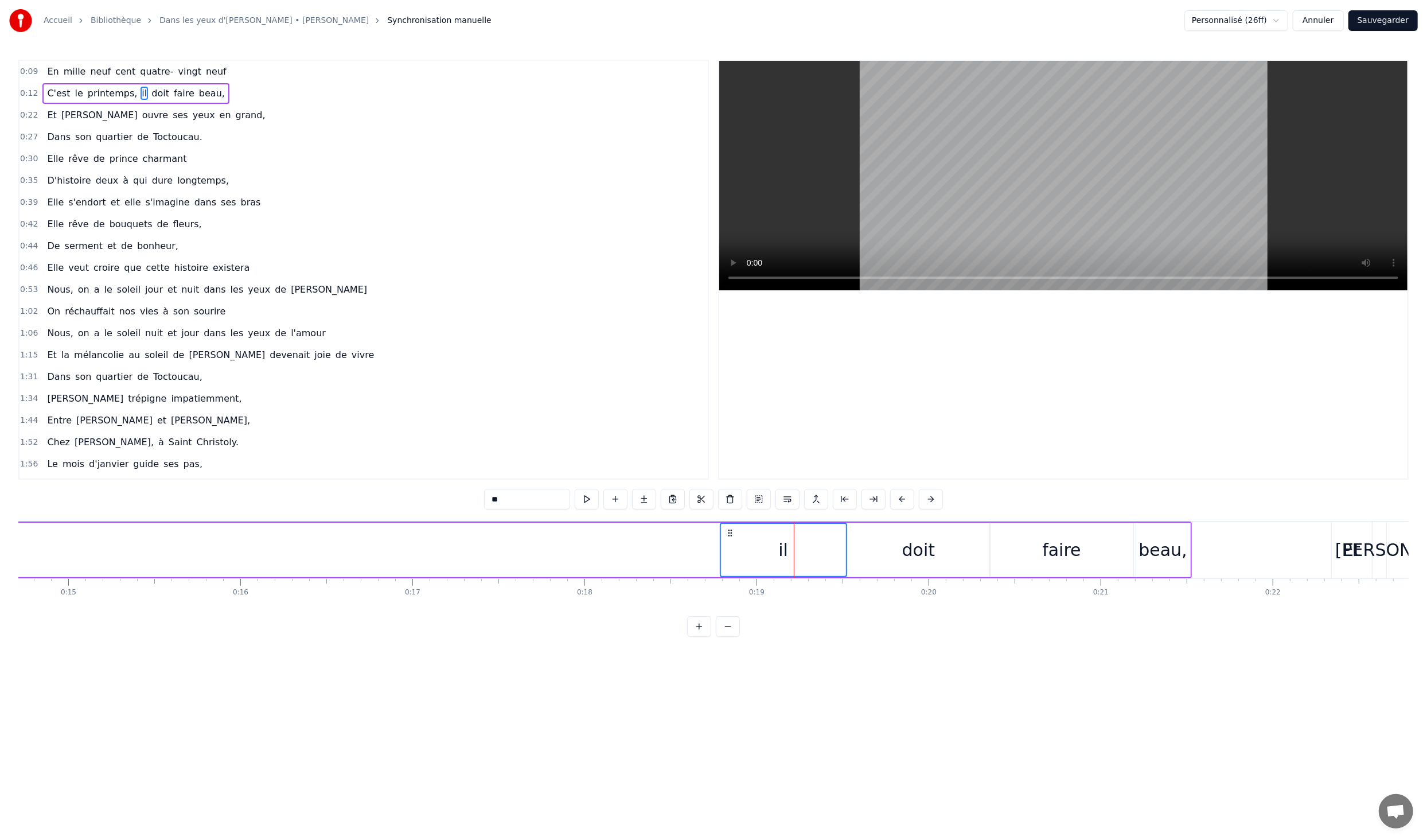
click at [892, 546] on div "doit" at bounding box center [919, 550] width 144 height 55
click at [1050, 560] on div "faire" at bounding box center [1061, 550] width 39 height 26
click at [1168, 547] on div "beau," at bounding box center [1163, 550] width 48 height 26
drag, startPoint x: 792, startPoint y: 560, endPoint x: 675, endPoint y: 559, distance: 117.0
click at [675, 559] on div "C'est le printemps, il doit faire beau," at bounding box center [411, 550] width 1561 height 57
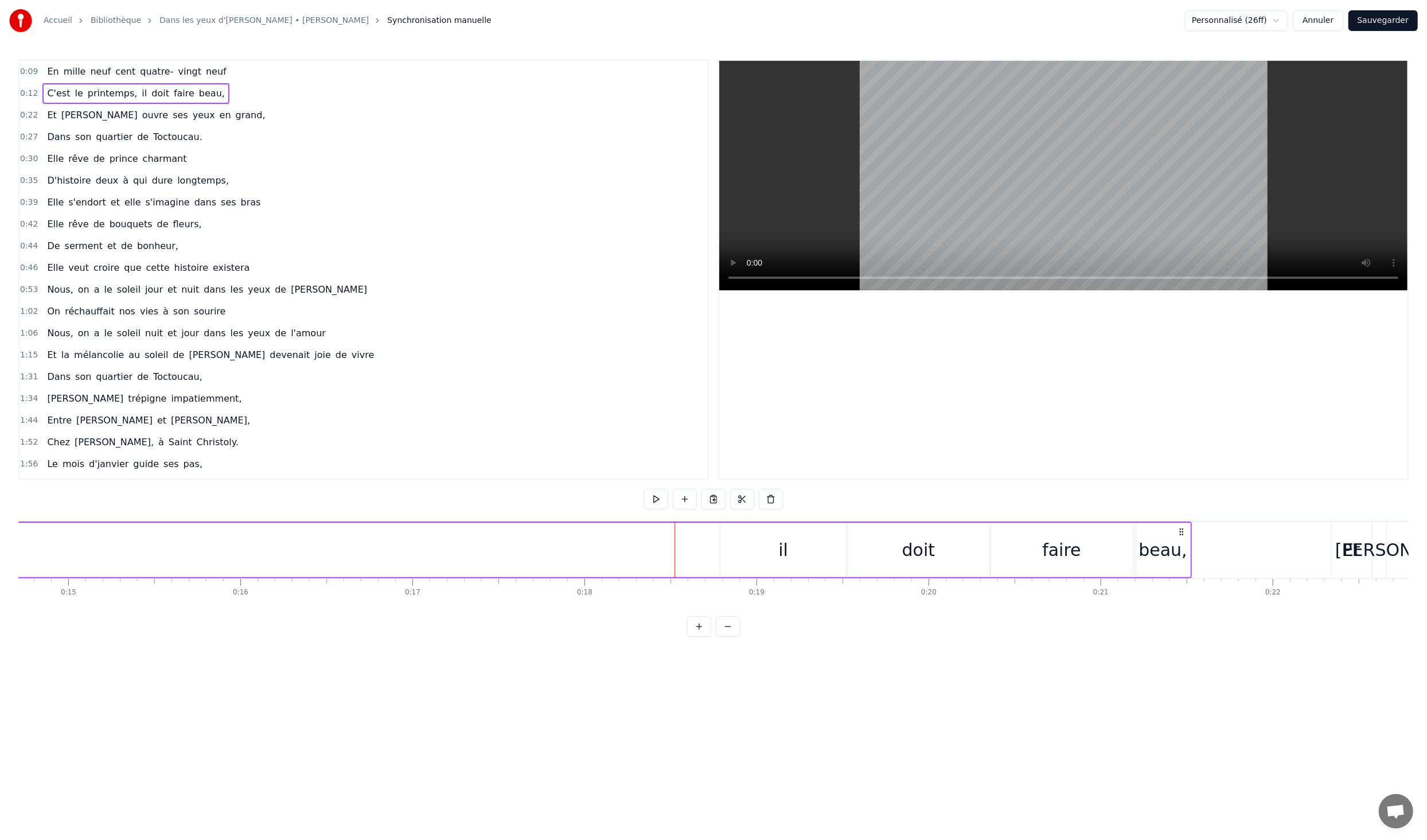
drag, startPoint x: 757, startPoint y: 553, endPoint x: 481, endPoint y: 552, distance: 276.0
click at [481, 552] on div "C'est le printemps, il doit faire beau," at bounding box center [411, 550] width 1561 height 57
drag, startPoint x: 786, startPoint y: 548, endPoint x: 695, endPoint y: 548, distance: 91.0
click at [695, 548] on div "C'est le printemps, il doit faire beau," at bounding box center [411, 550] width 1561 height 57
click at [723, 548] on div "il" at bounding box center [783, 550] width 126 height 55
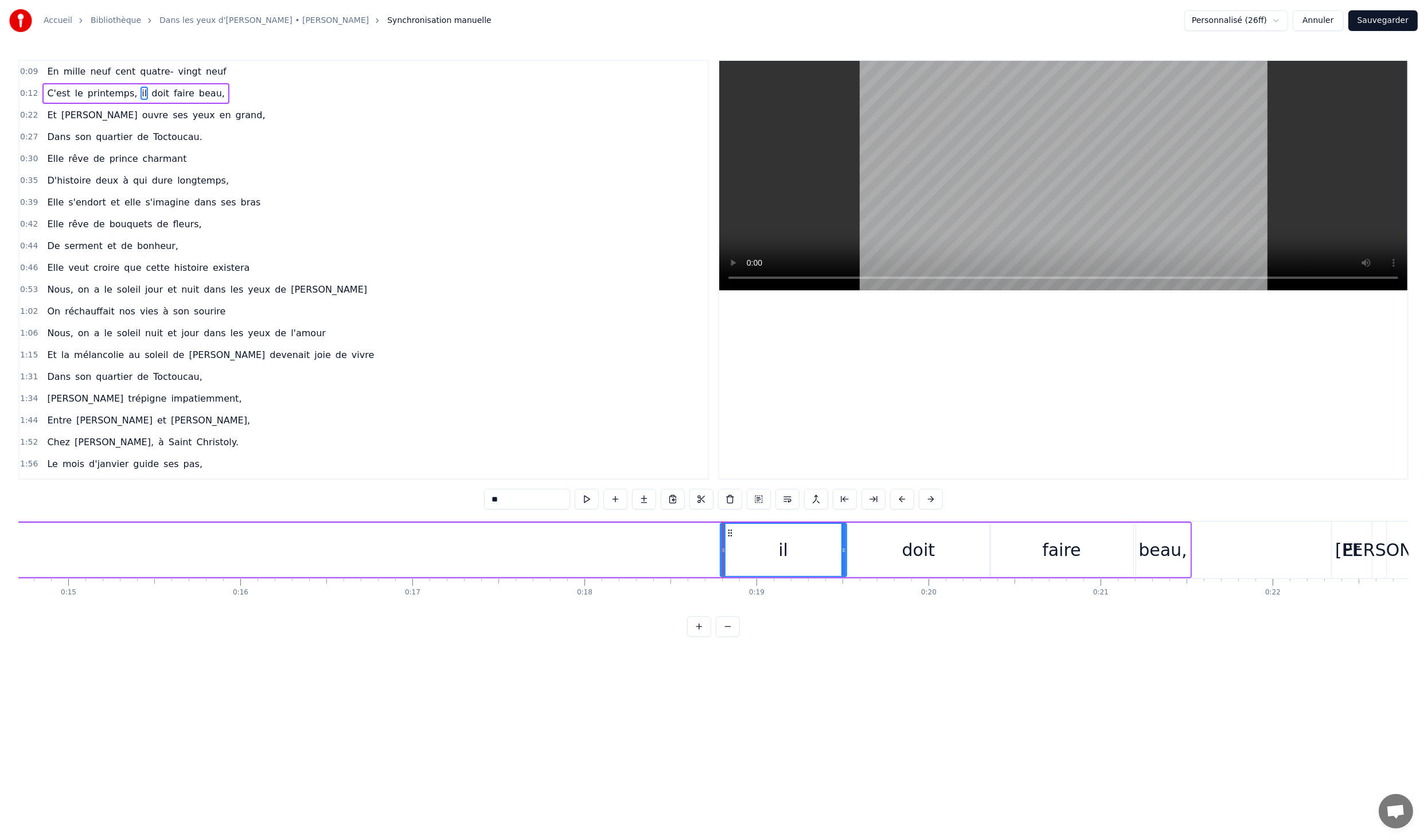
drag, startPoint x: 784, startPoint y: 550, endPoint x: 715, endPoint y: 556, distance: 69.3
click at [685, 556] on div "C'est le printemps, il doit faire beau," at bounding box center [411, 550] width 1561 height 57
click at [721, 553] on div "il" at bounding box center [783, 550] width 126 height 55
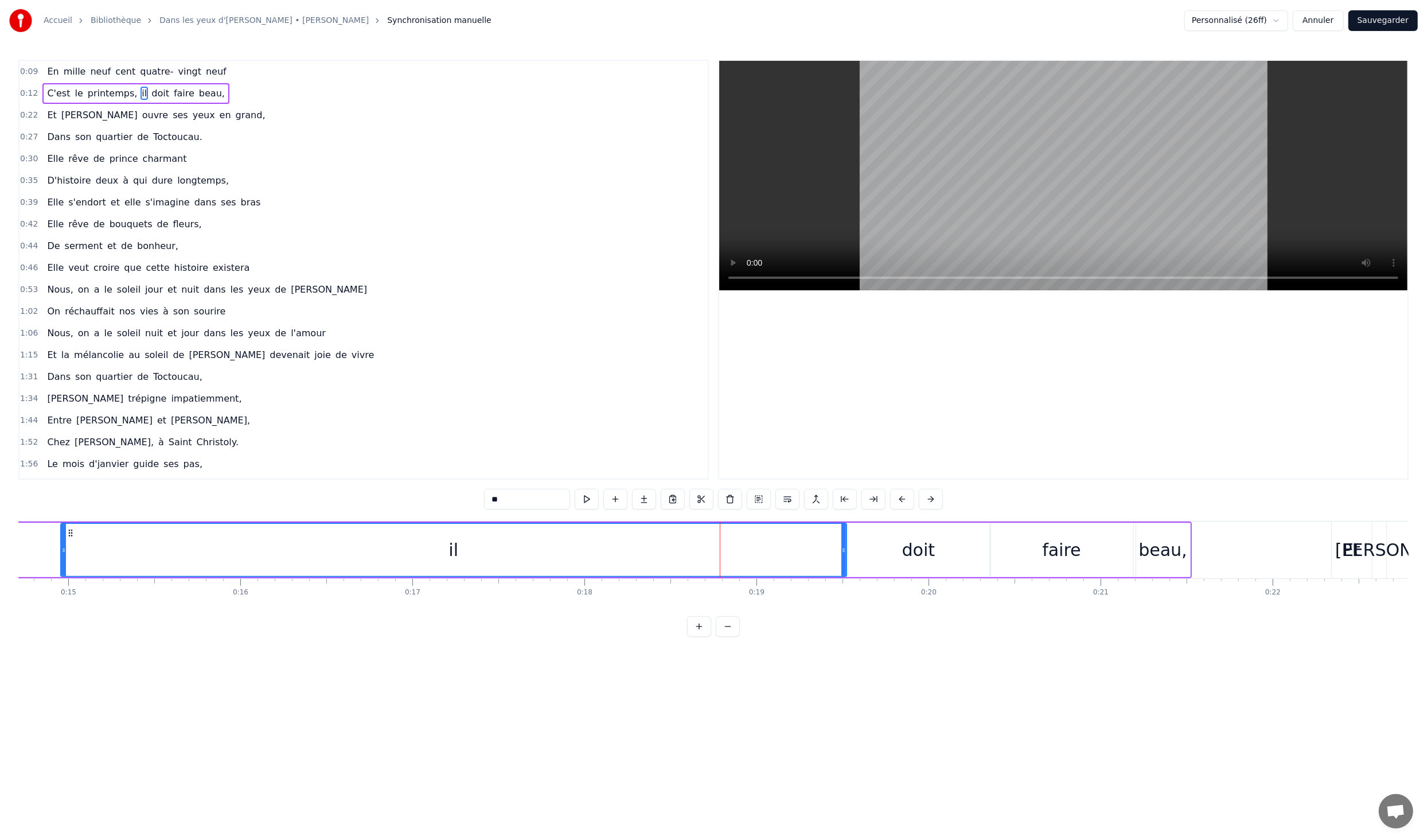
drag, startPoint x: 721, startPoint y: 552, endPoint x: 156, endPoint y: 556, distance: 565.0
click at [62, 563] on div at bounding box center [63, 550] width 4 height 52
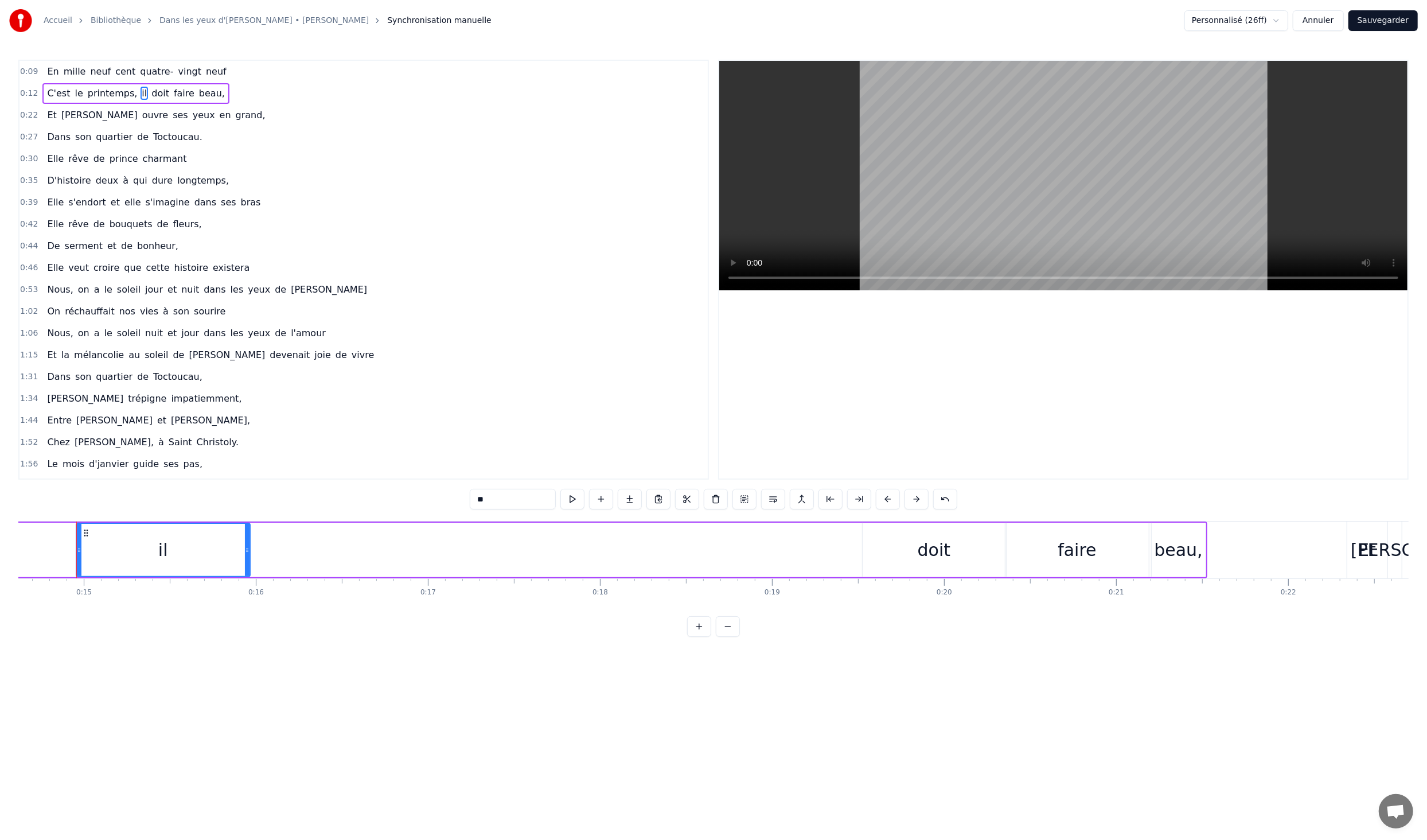
drag, startPoint x: 857, startPoint y: 550, endPoint x: 422, endPoint y: 560, distance: 435.1
click at [245, 567] on div at bounding box center [247, 550] width 4 height 52
drag, startPoint x: 944, startPoint y: 545, endPoint x: 759, endPoint y: 547, distance: 185.0
click at [759, 547] on div "C'est le printemps, il doit faire beau," at bounding box center [427, 550] width 1561 height 57
click at [886, 558] on div "doit" at bounding box center [935, 550] width 144 height 55
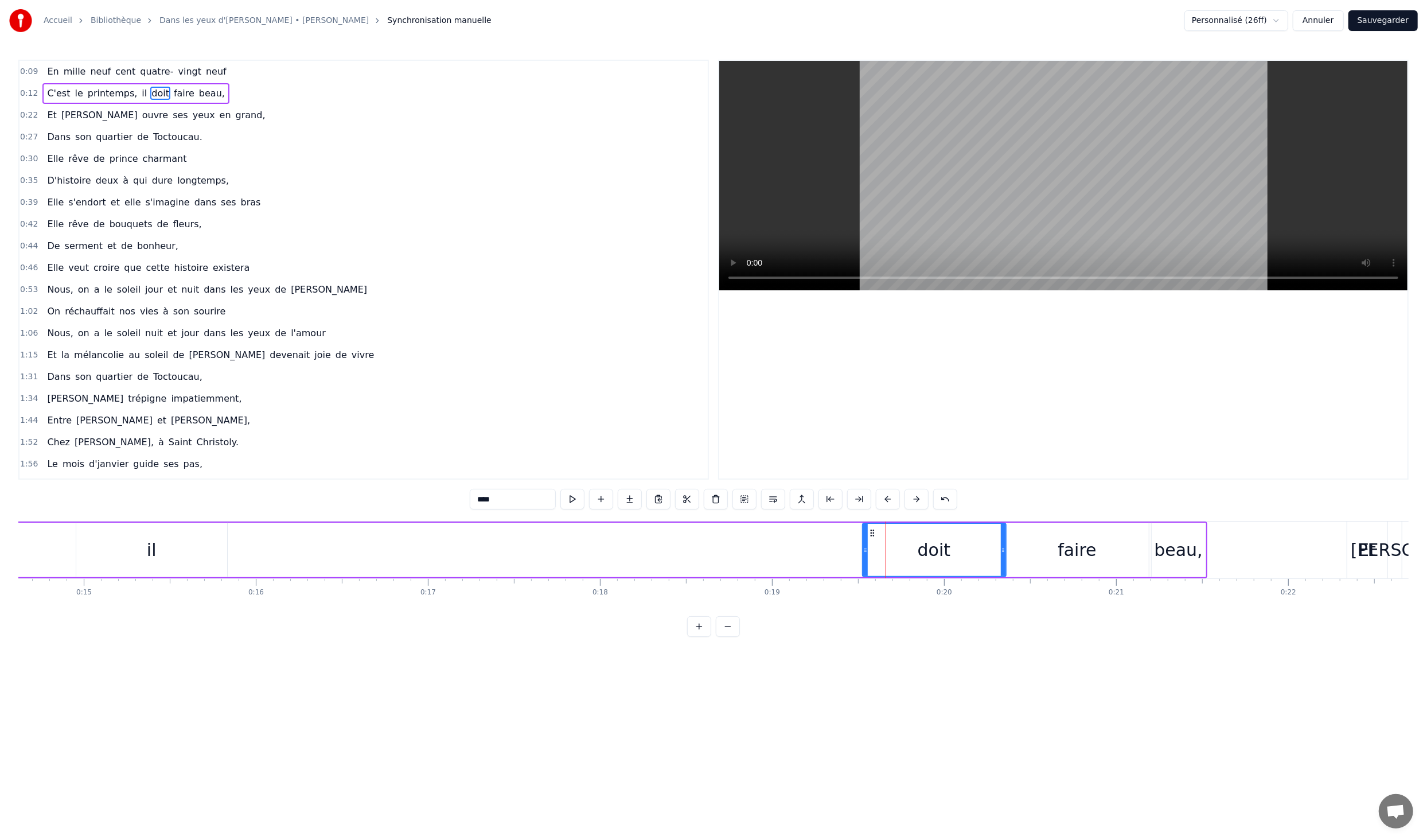
click at [886, 558] on div "doit" at bounding box center [935, 550] width 142 height 52
drag, startPoint x: 905, startPoint y: 553, endPoint x: 837, endPoint y: 553, distance: 68.0
click at [837, 553] on div "C'est le printemps, il doit faire beau," at bounding box center [427, 550] width 1561 height 57
click at [928, 560] on div "doit" at bounding box center [935, 550] width 34 height 26
click at [834, 499] on button at bounding box center [831, 499] width 24 height 21
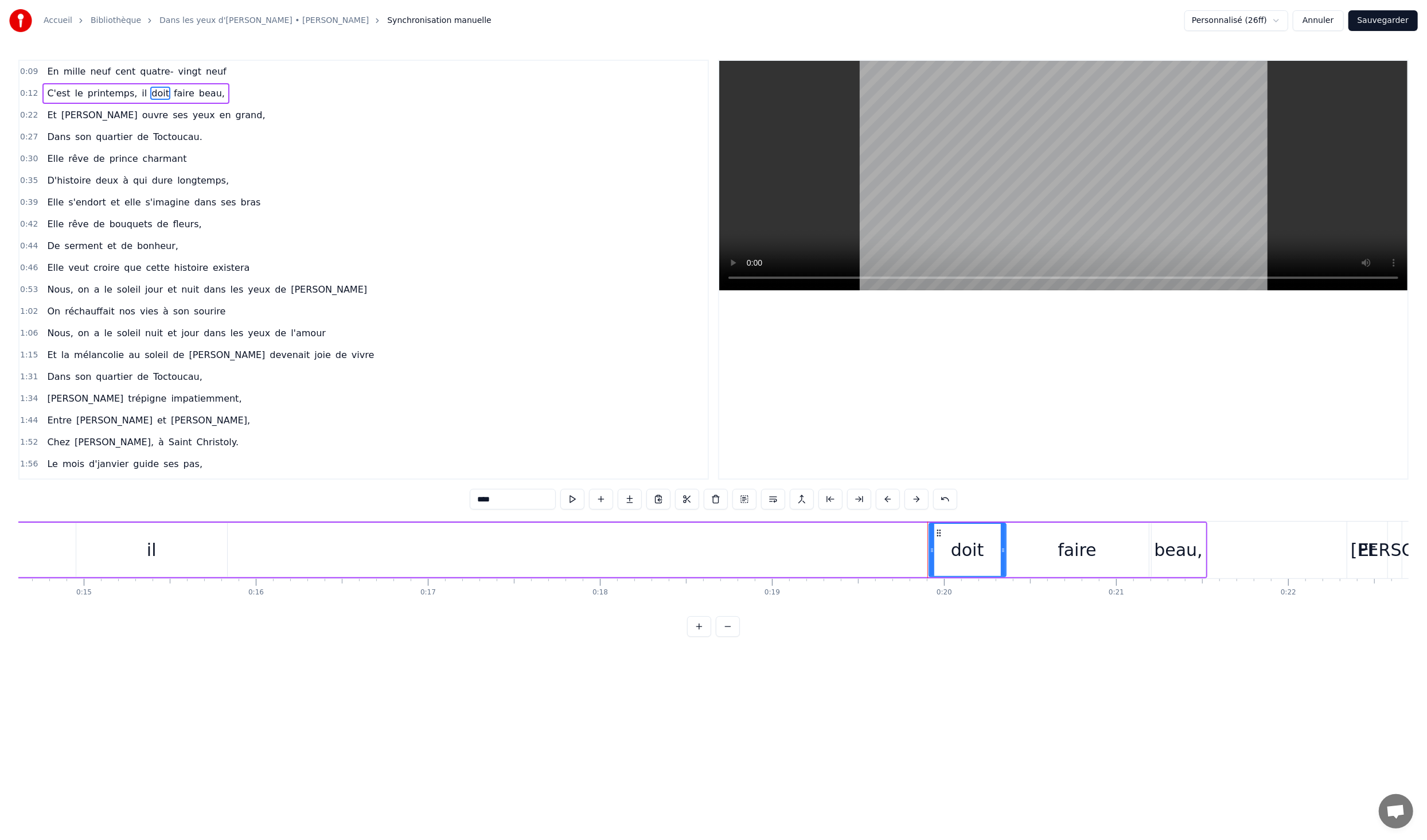
click at [831, 499] on button at bounding box center [831, 499] width 24 height 21
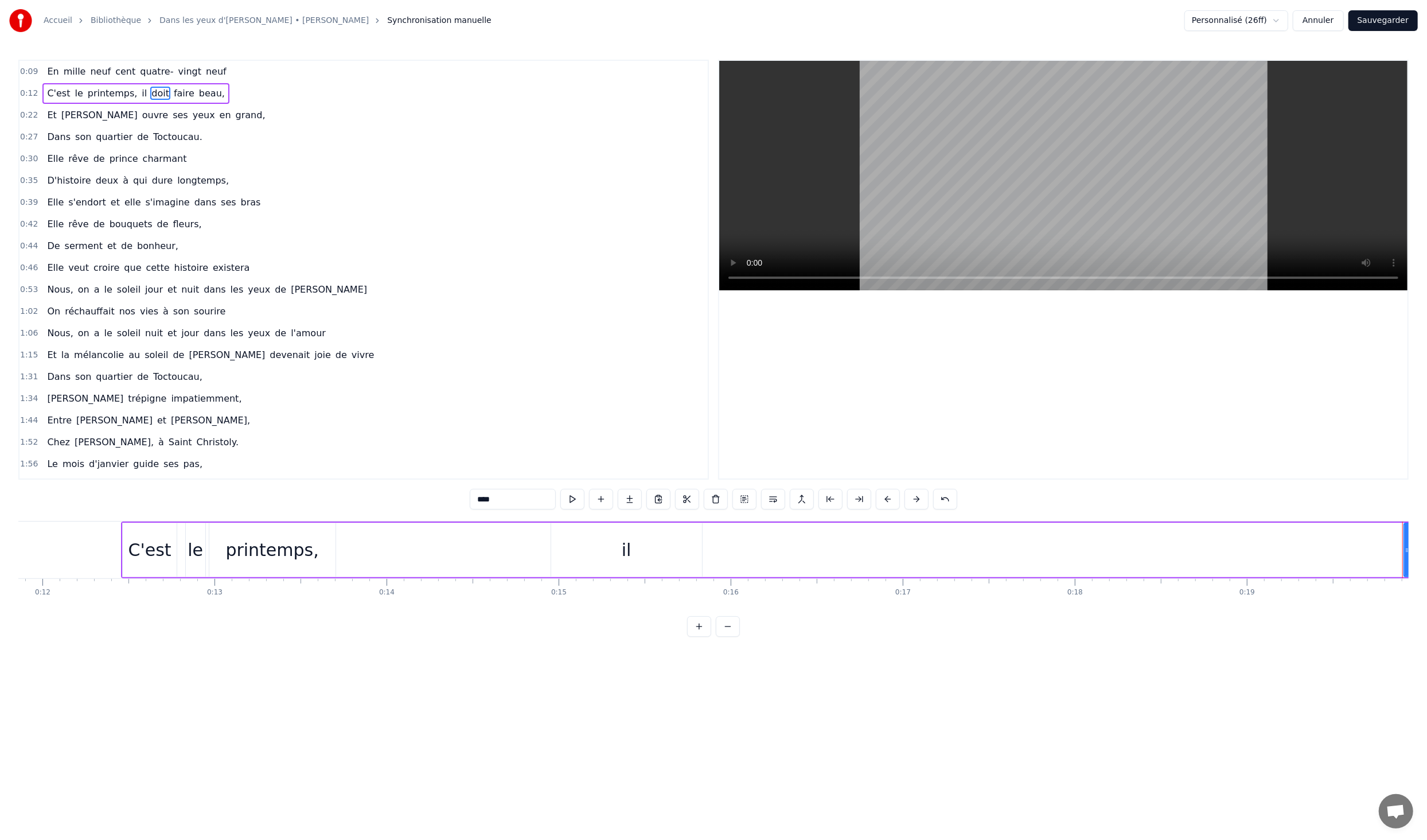
scroll to position [0, 2007]
click at [664, 545] on div "il" at bounding box center [661, 550] width 151 height 55
type input "**"
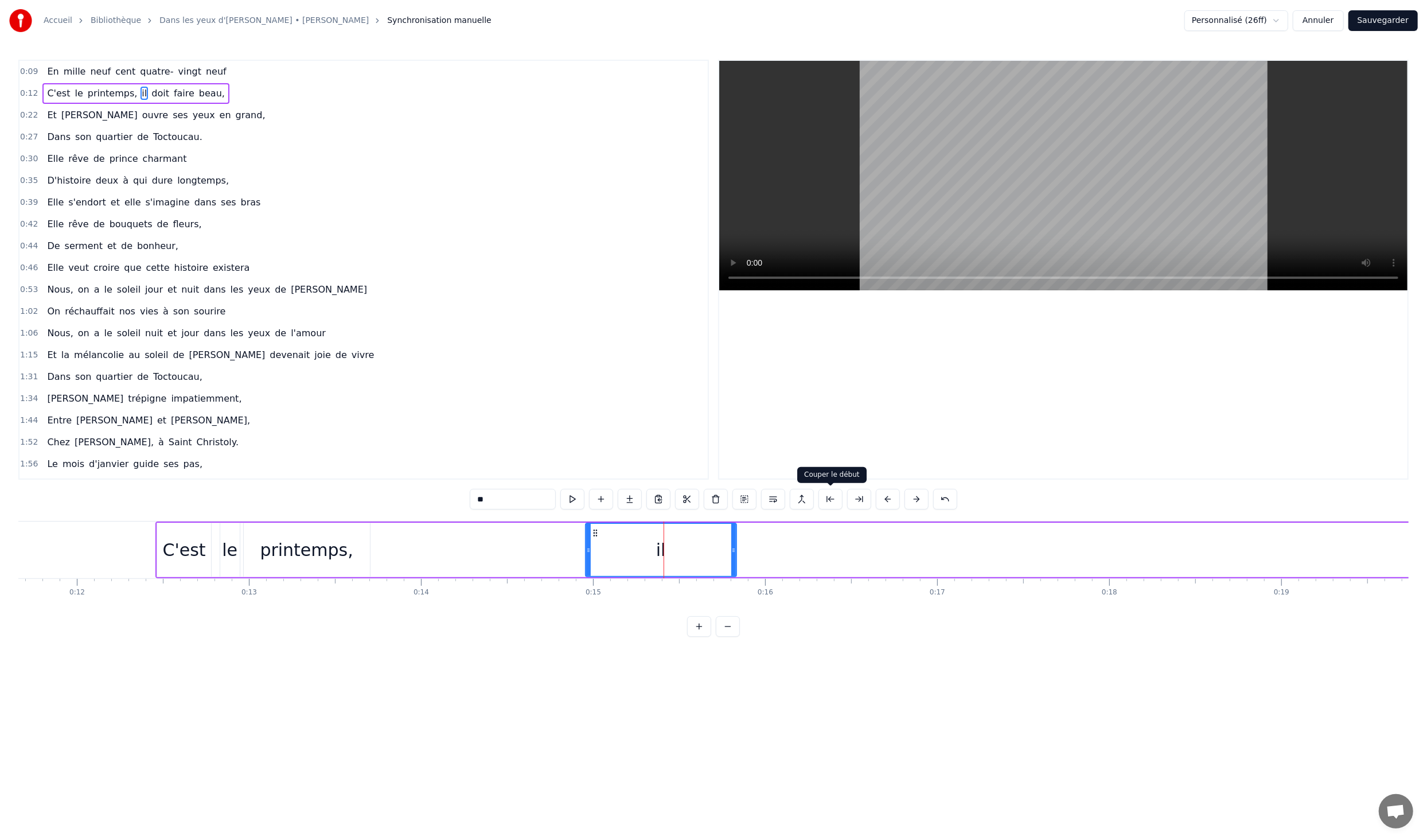
click at [823, 501] on button at bounding box center [831, 499] width 24 height 21
drag, startPoint x: 695, startPoint y: 548, endPoint x: 661, endPoint y: 546, distance: 34.1
click at [661, 546] on div "C'est le printemps, il doit faire beau," at bounding box center [936, 550] width 1561 height 57
drag, startPoint x: 664, startPoint y: 552, endPoint x: 628, endPoint y: 550, distance: 36.1
click at [628, 550] on div "C'est le printemps, il doit faire beau," at bounding box center [936, 550] width 1561 height 57
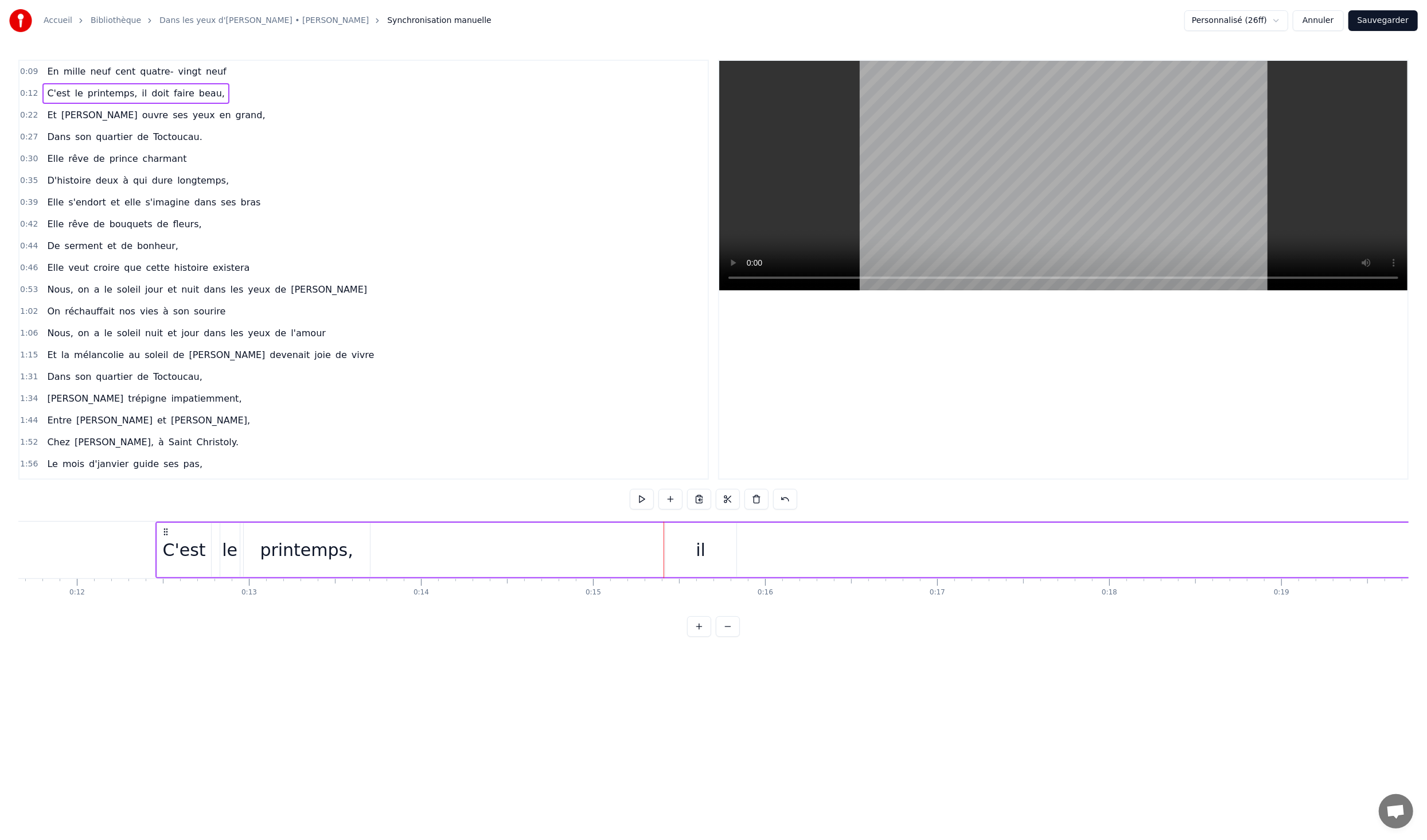
click at [701, 549] on div "il" at bounding box center [701, 550] width 10 height 26
click at [880, 501] on button at bounding box center [888, 499] width 24 height 21
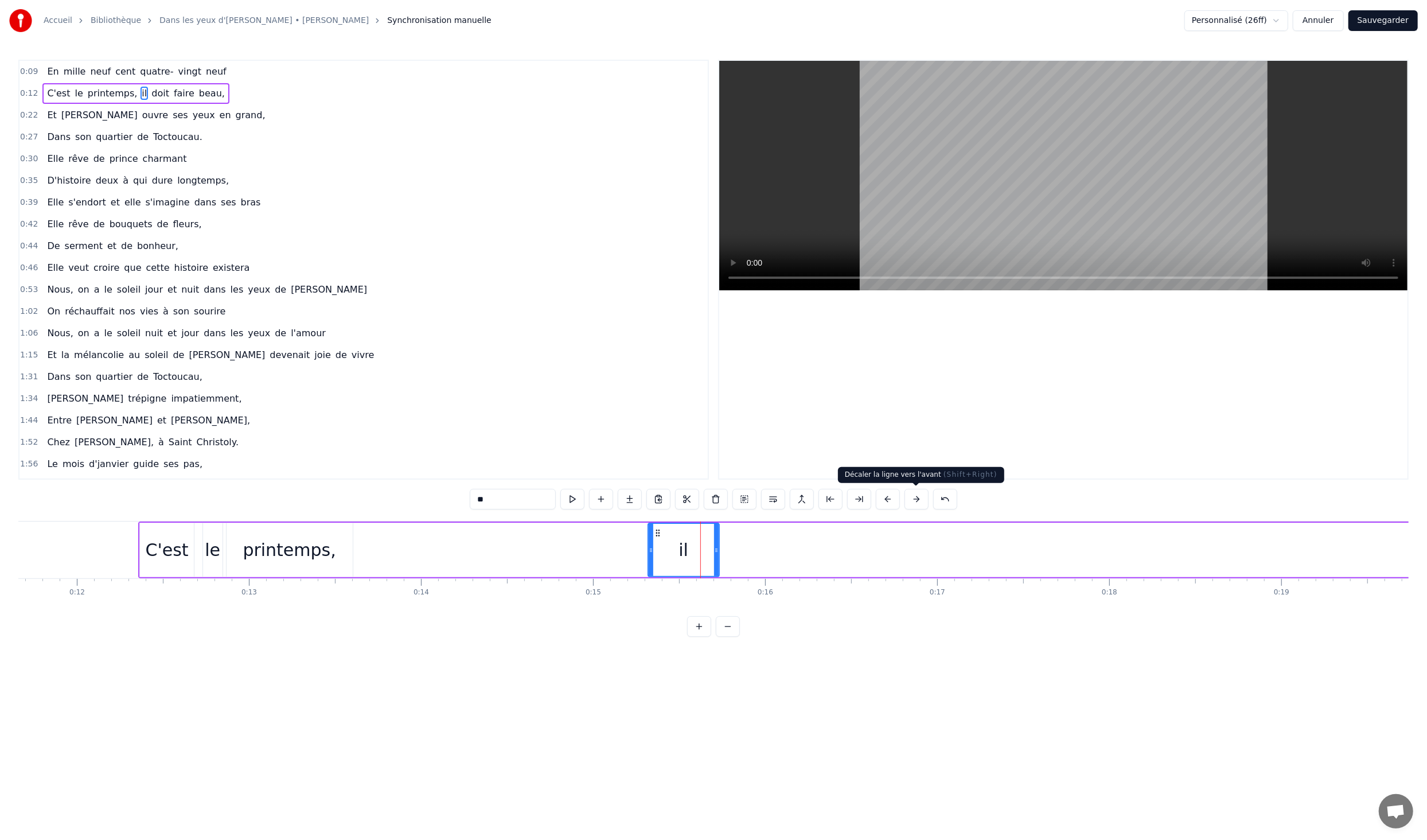
click at [916, 501] on button at bounding box center [917, 499] width 24 height 21
click at [724, 555] on div "il" at bounding box center [701, 550] width 70 height 52
click at [665, 552] on div "il" at bounding box center [701, 550] width 72 height 55
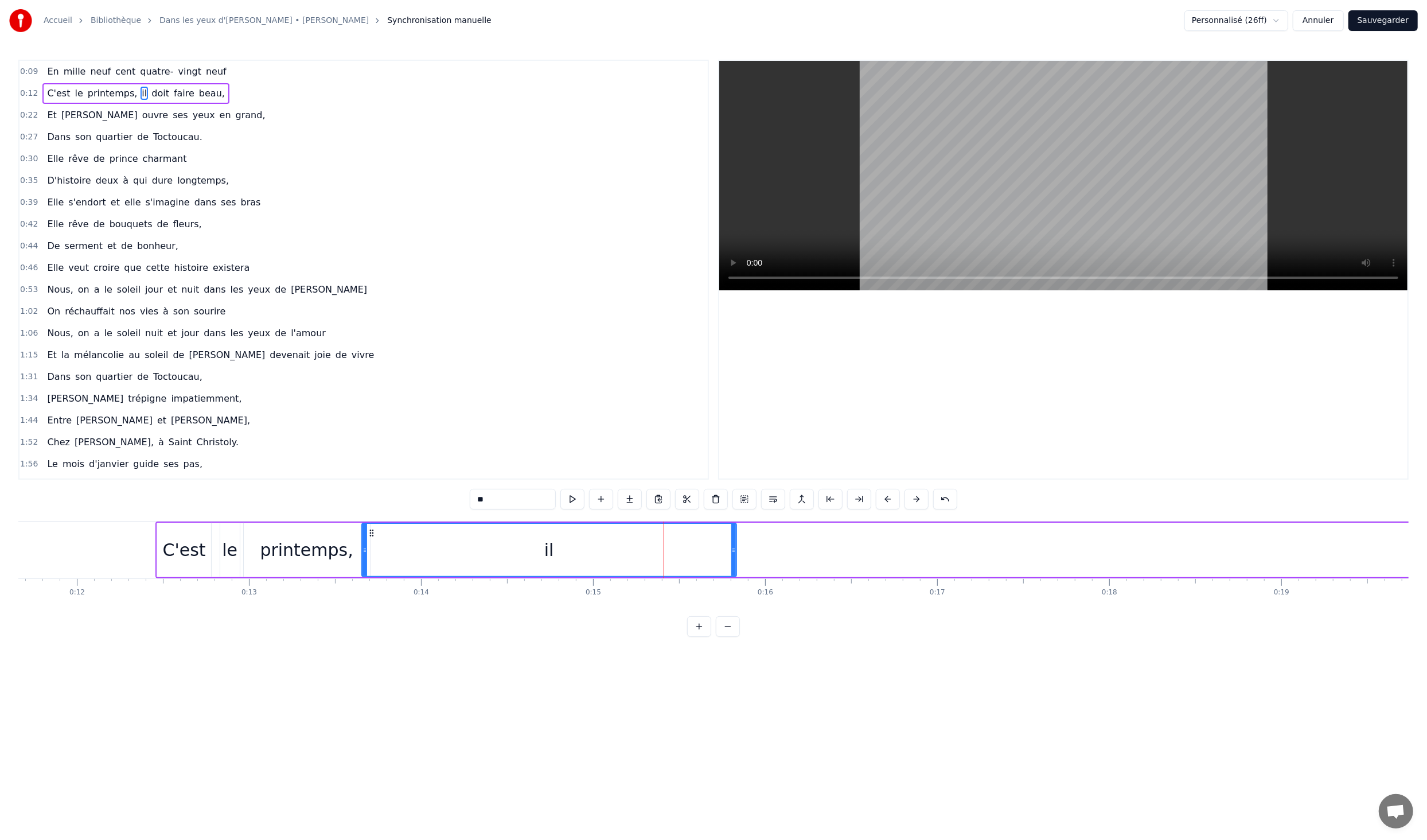
drag, startPoint x: 667, startPoint y: 552, endPoint x: 501, endPoint y: 549, distance: 166.0
click at [363, 551] on icon at bounding box center [364, 550] width 4 height 9
drag, startPoint x: 713, startPoint y: 550, endPoint x: 422, endPoint y: 542, distance: 291.1
click at [422, 542] on div at bounding box center [422, 550] width 4 height 52
click at [830, 495] on button at bounding box center [831, 499] width 24 height 21
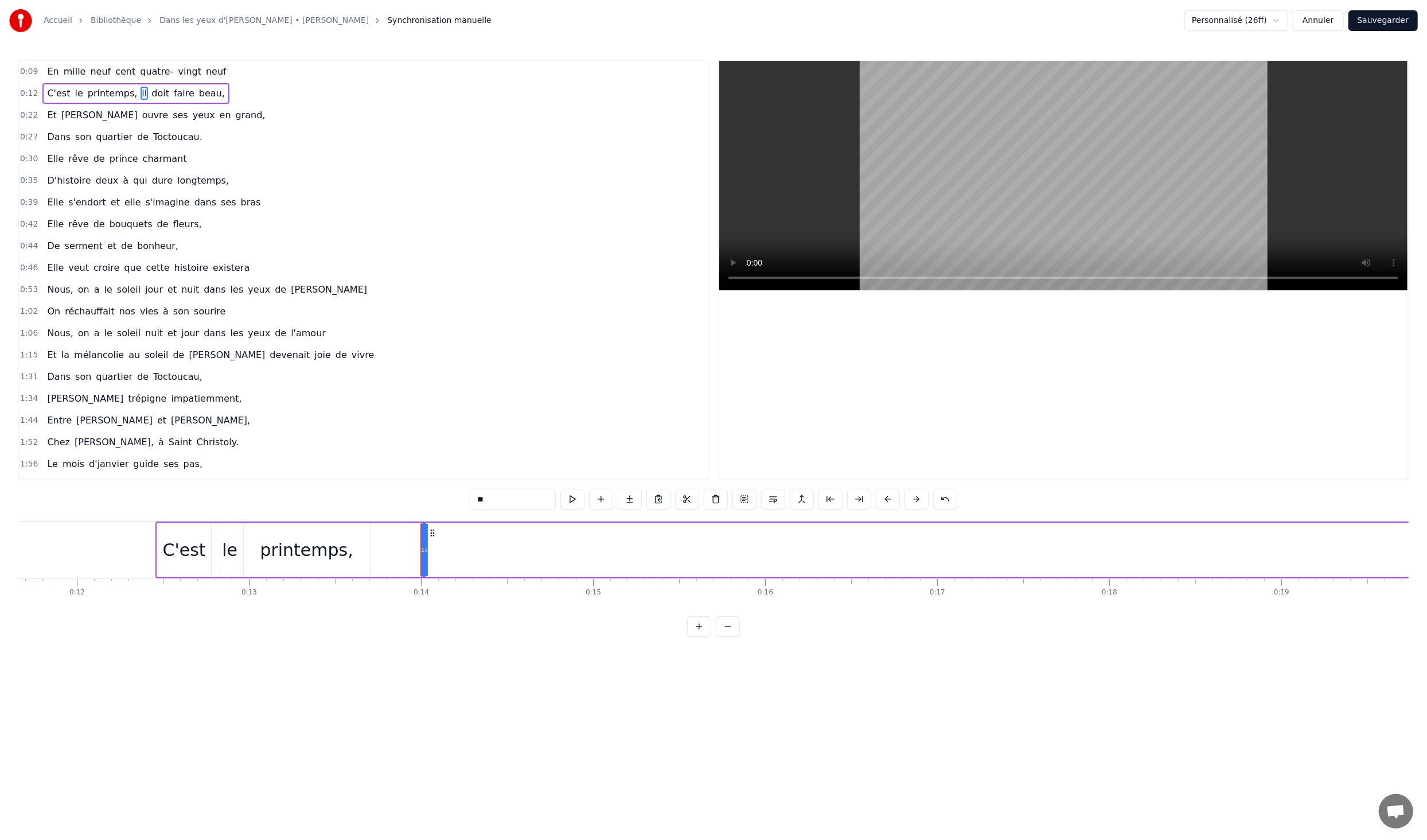
click at [384, 552] on div "C'est le printemps, il doit faire beau," at bounding box center [936, 550] width 1561 height 57
click at [303, 544] on div "printemps," at bounding box center [306, 550] width 93 height 26
click at [370, 548] on div "C'est le printemps, il doit faire beau," at bounding box center [936, 550] width 1561 height 57
click at [429, 555] on div "C'est le printemps, il doit faire beau," at bounding box center [936, 550] width 1561 height 57
click at [422, 555] on div "il" at bounding box center [424, 550] width 10 height 26
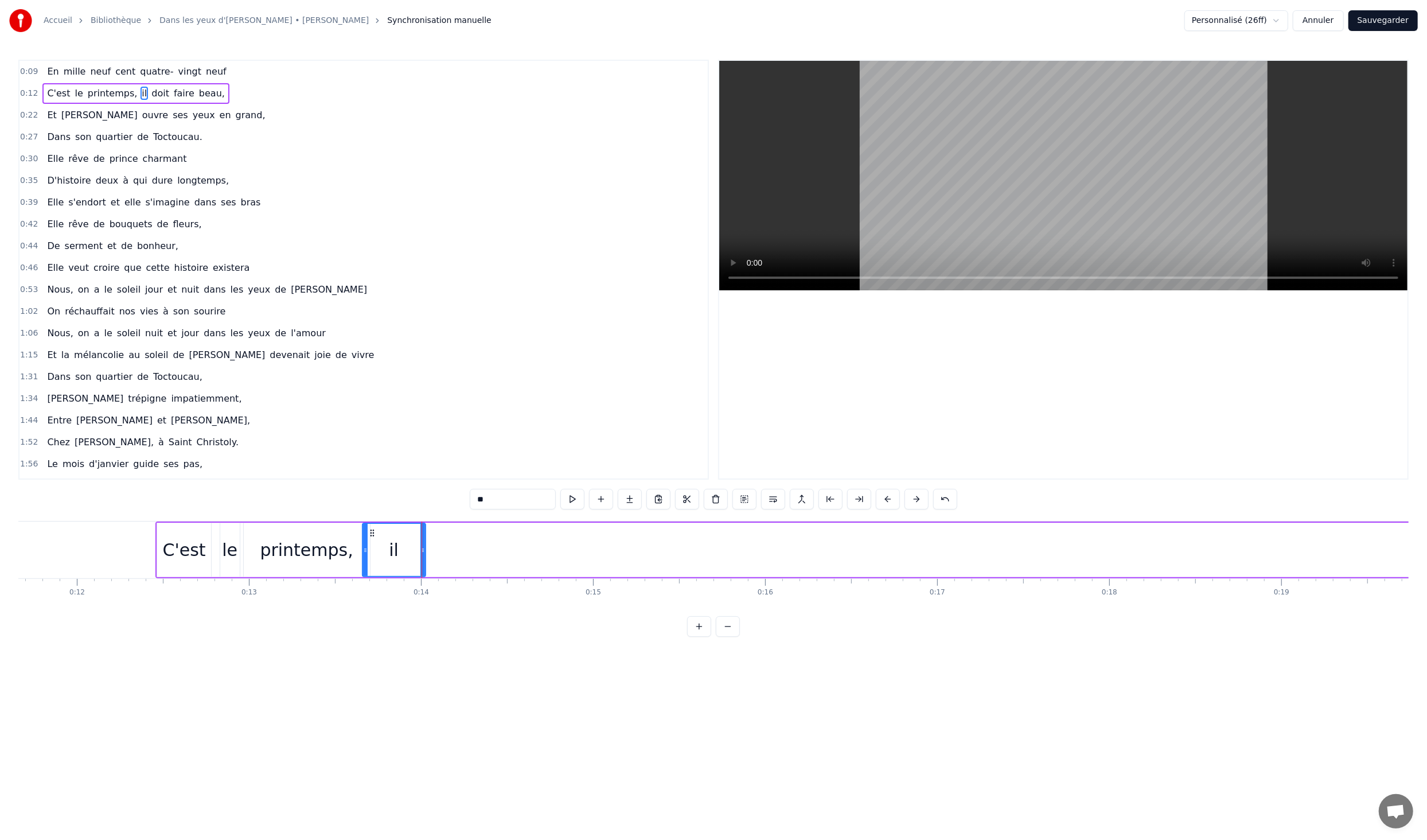
drag, startPoint x: 425, startPoint y: 551, endPoint x: 365, endPoint y: 551, distance: 60.0
click at [366, 552] on circle at bounding box center [366, 552] width 1 height 1
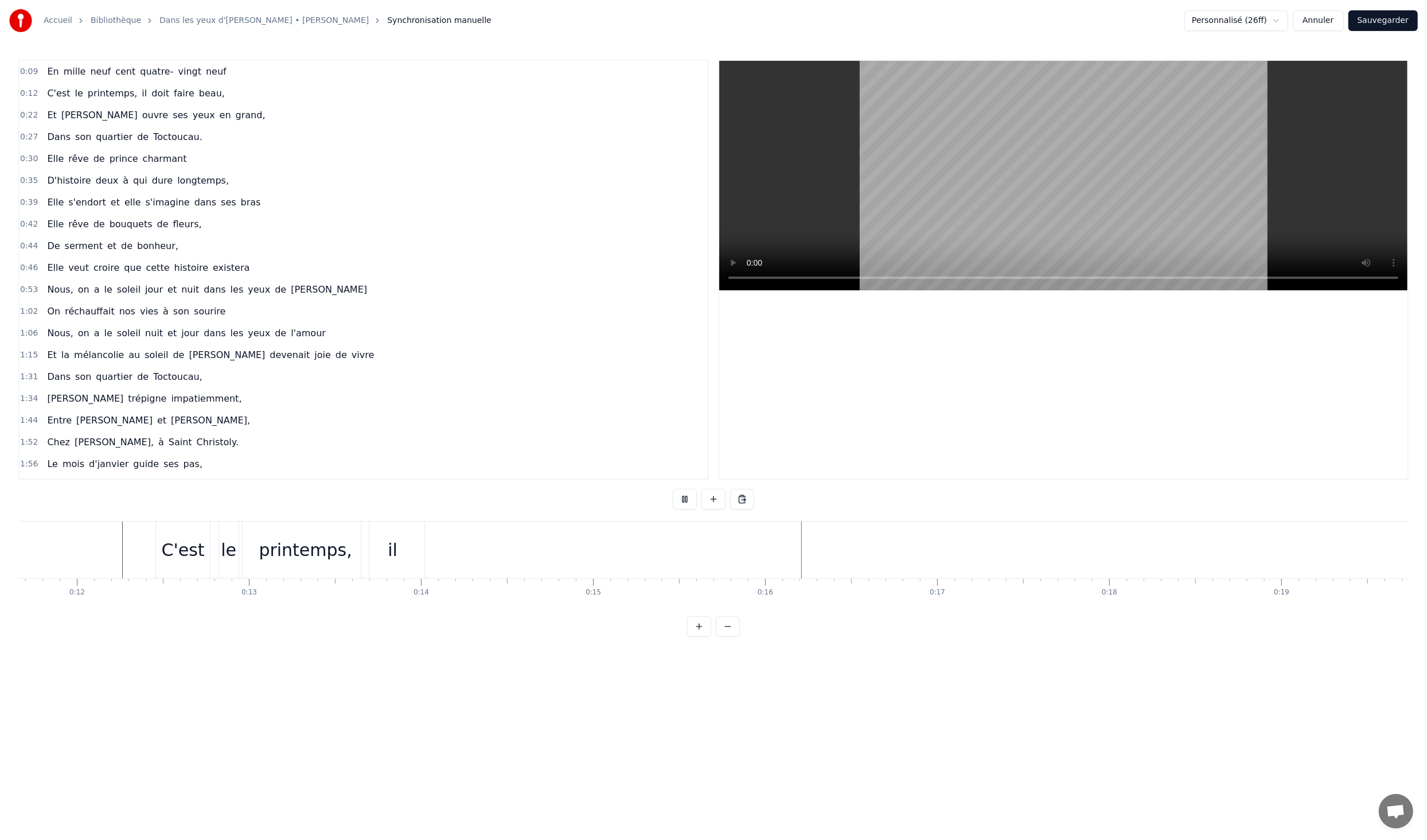
click at [575, 552] on div "C'est le printemps, il doit faire beau," at bounding box center [936, 550] width 1561 height 57
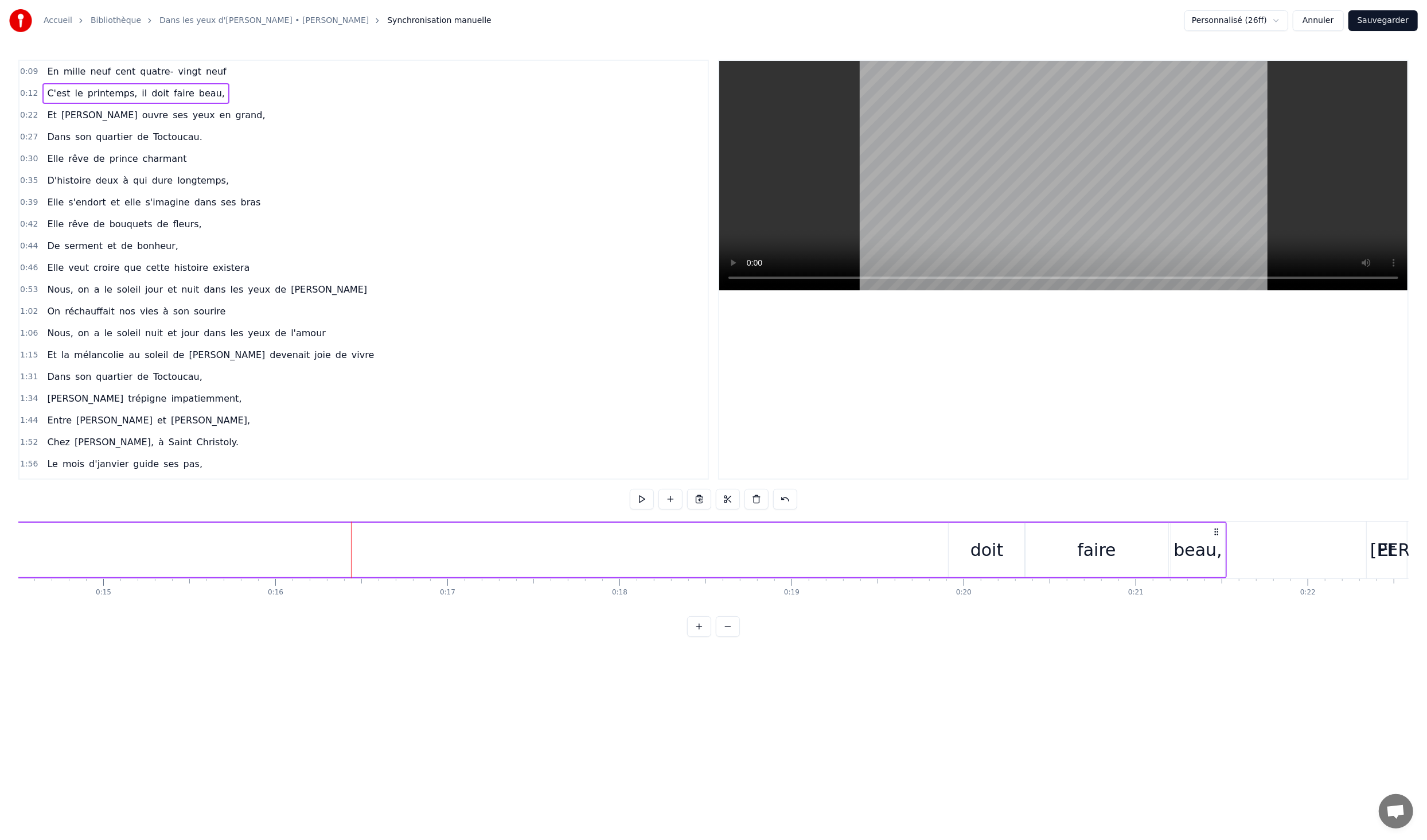
scroll to position [0, 2591]
click at [877, 556] on div "doit" at bounding box center [893, 550] width 77 height 55
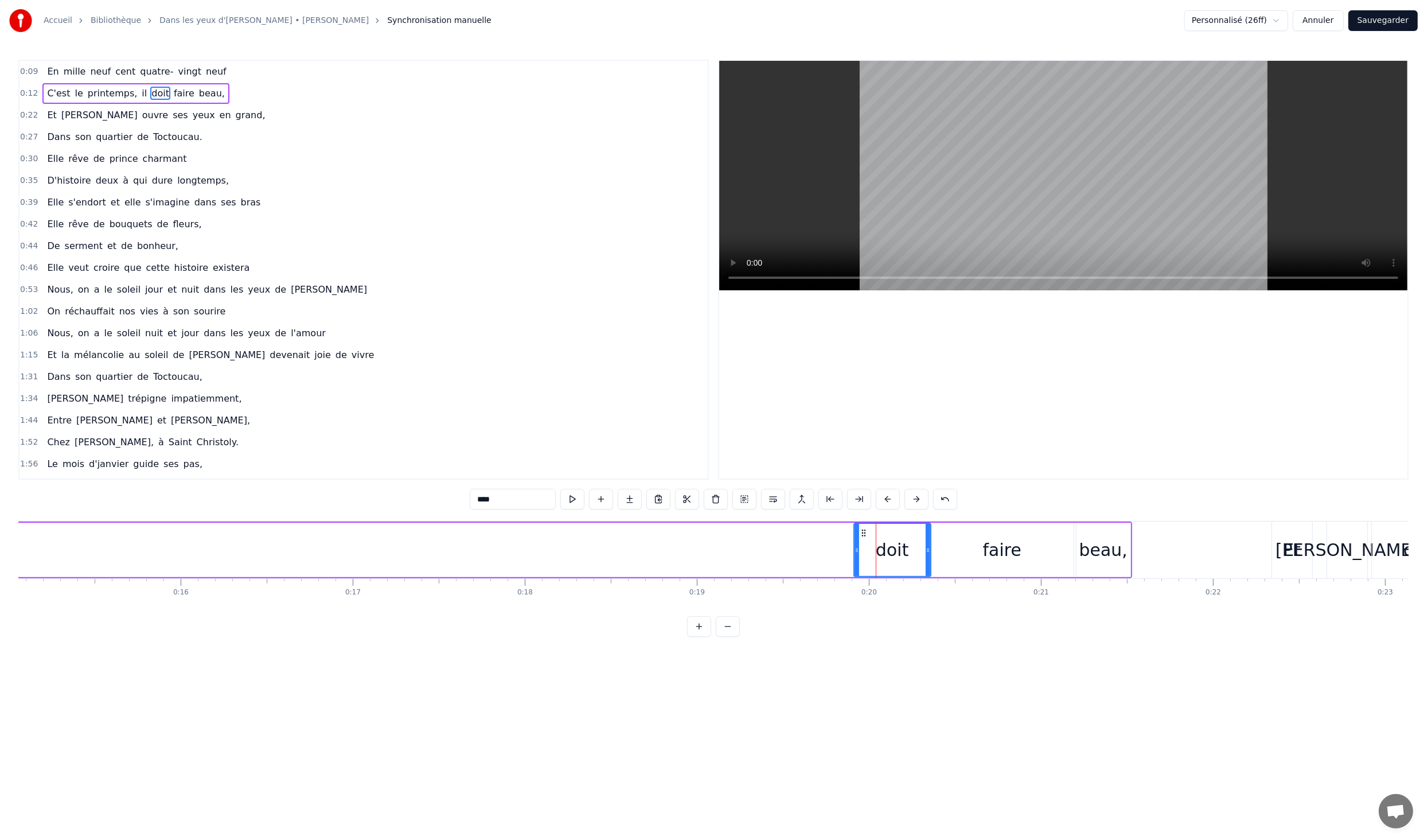
click at [981, 551] on div "faire" at bounding box center [1002, 550] width 144 height 55
click at [1083, 549] on div "beau," at bounding box center [1103, 550] width 48 height 26
drag, startPoint x: 980, startPoint y: 550, endPoint x: 854, endPoint y: 547, distance: 126.0
click at [937, 551] on div "faire" at bounding box center [1002, 550] width 142 height 52
click at [854, 550] on div "doit" at bounding box center [892, 550] width 78 height 55
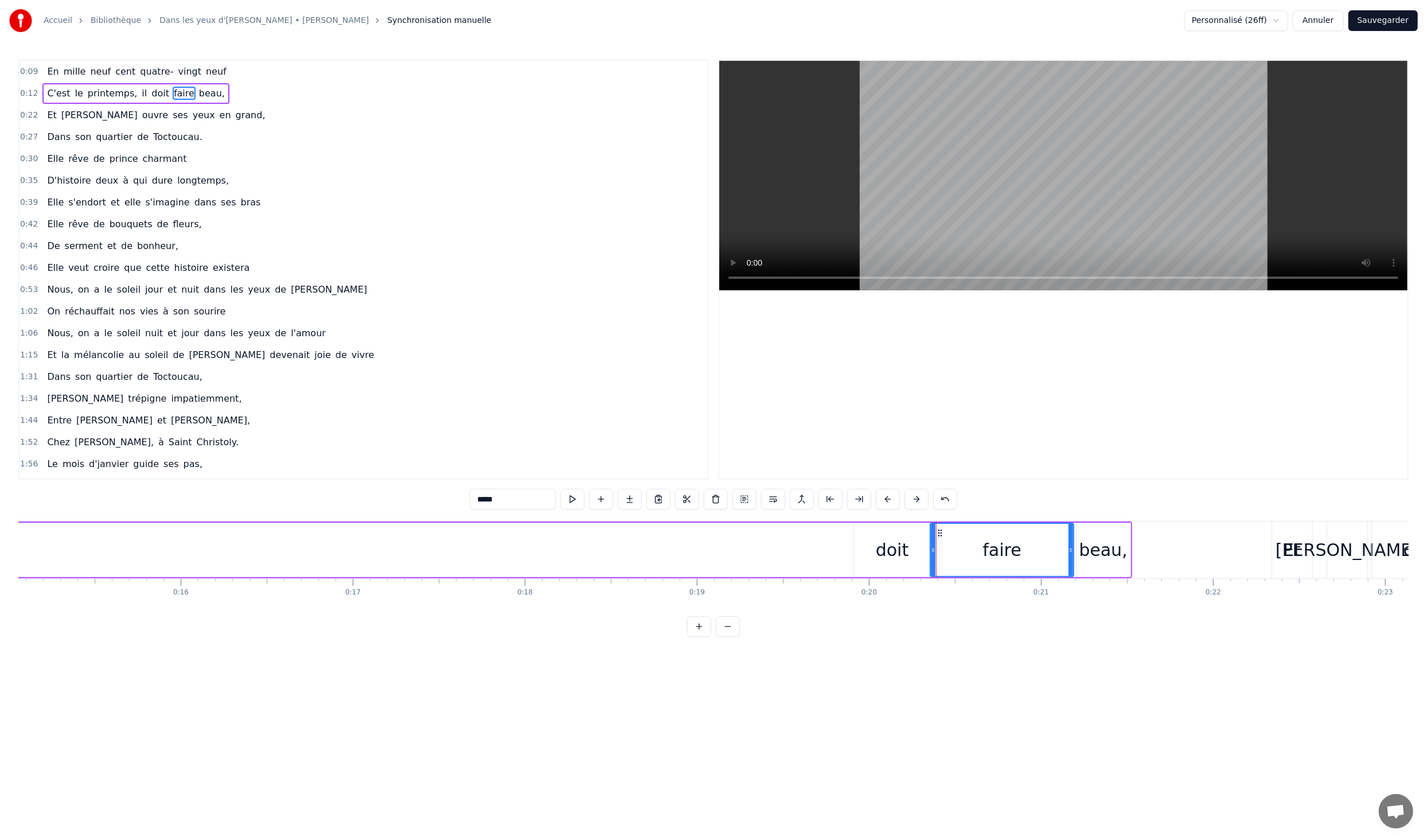
type input "****"
click at [960, 553] on div "faire" at bounding box center [1002, 550] width 144 height 55
click at [1099, 549] on div "beau," at bounding box center [1103, 550] width 48 height 26
drag, startPoint x: 854, startPoint y: 547, endPoint x: 815, endPoint y: 547, distance: 39.0
click at [815, 547] on div "C'est le printemps, il doit faire beau," at bounding box center [351, 550] width 1561 height 57
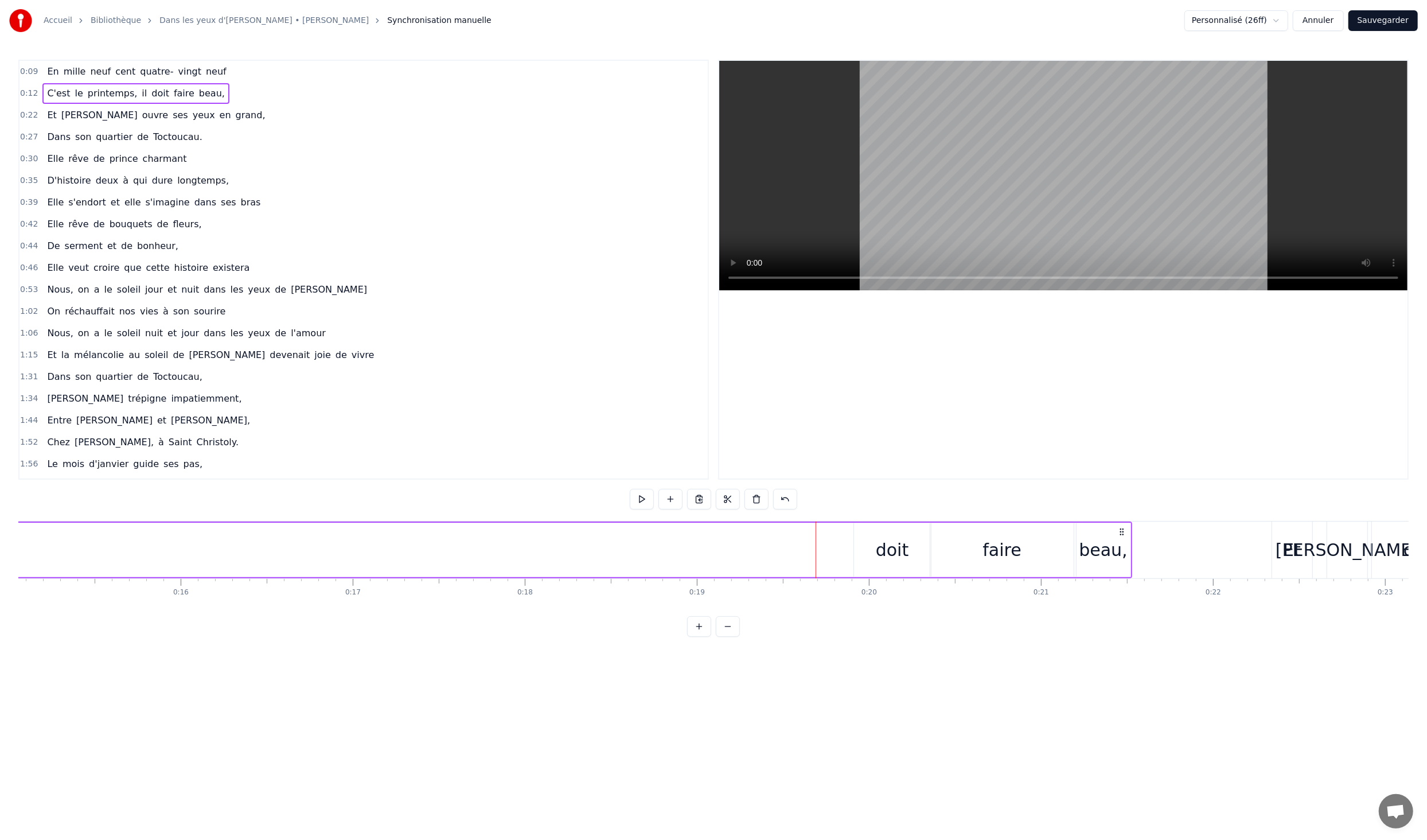
click at [887, 545] on div "doit" at bounding box center [893, 550] width 34 height 26
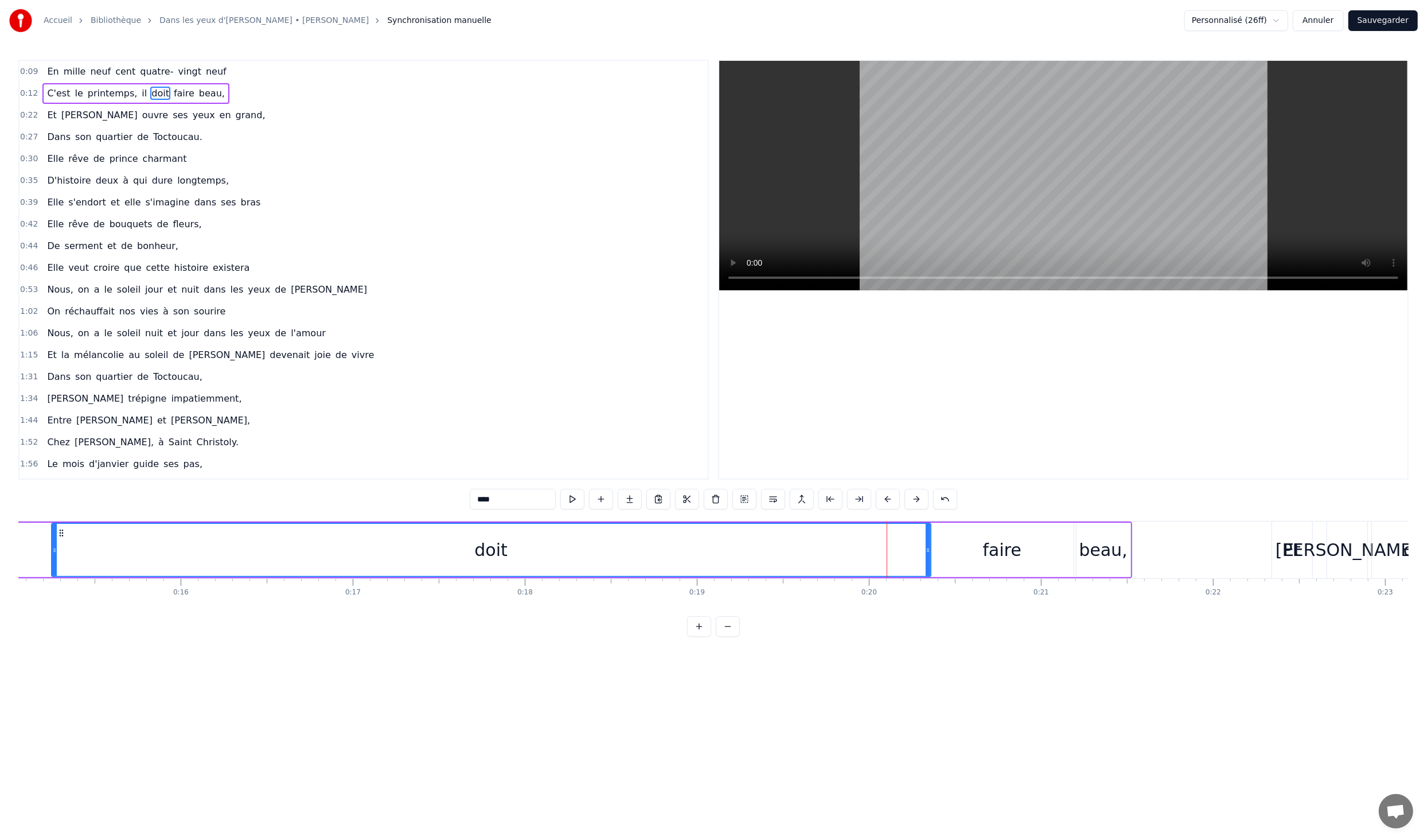
drag, startPoint x: 856, startPoint y: 551, endPoint x: 53, endPoint y: 547, distance: 803.0
click at [53, 547] on icon at bounding box center [54, 550] width 4 height 9
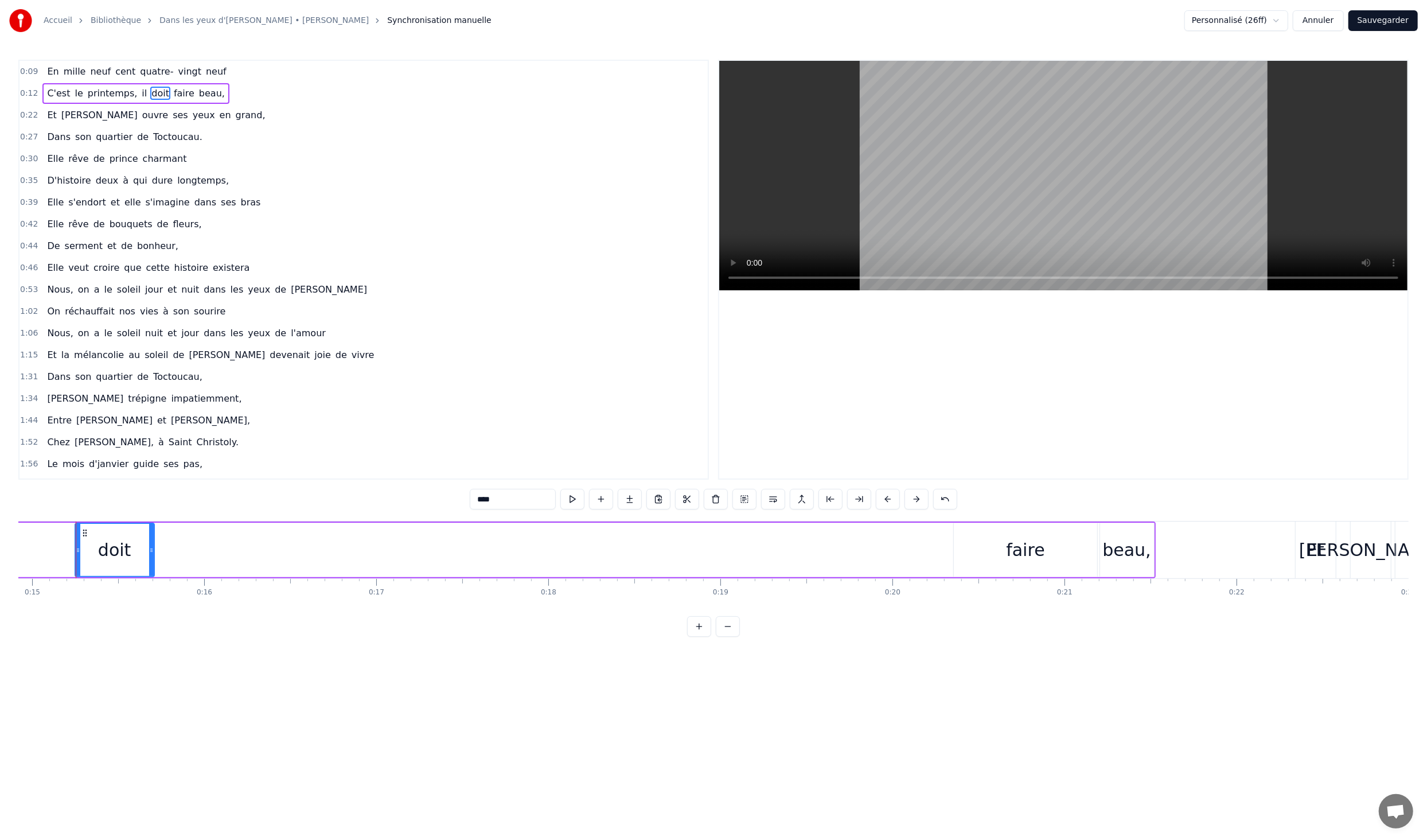
drag, startPoint x: 951, startPoint y: 550, endPoint x: 147, endPoint y: 515, distance: 804.8
click at [147, 515] on div "0:09 En mille neuf cent quatre- vingt neuf 0:12 C'est le printemps, il doit fai…" at bounding box center [714, 348] width 1390 height 577
click at [1003, 557] on div "faire" at bounding box center [1025, 550] width 144 height 55
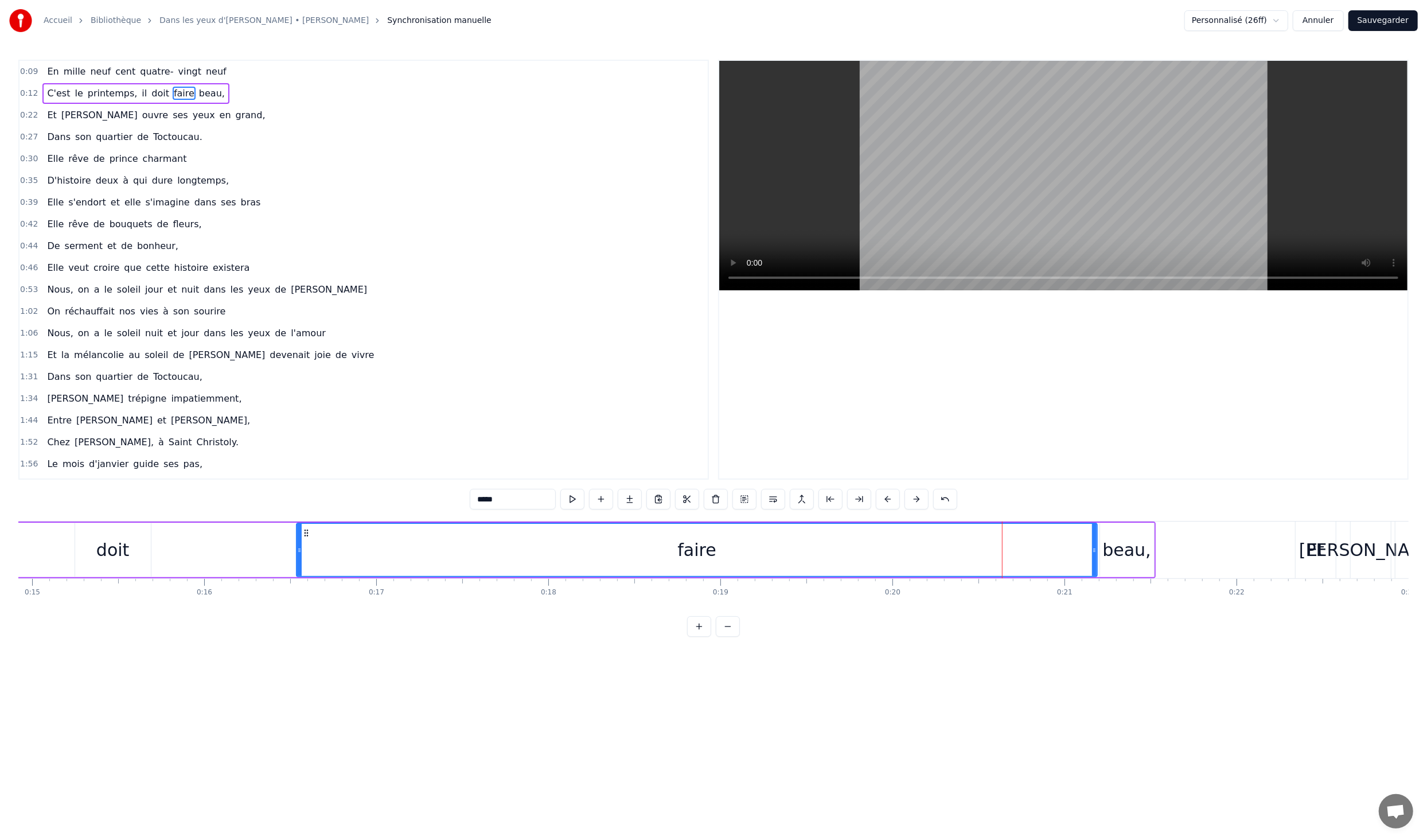
drag, startPoint x: 957, startPoint y: 550, endPoint x: 269, endPoint y: 560, distance: 688.1
click at [297, 560] on div at bounding box center [299, 550] width 4 height 52
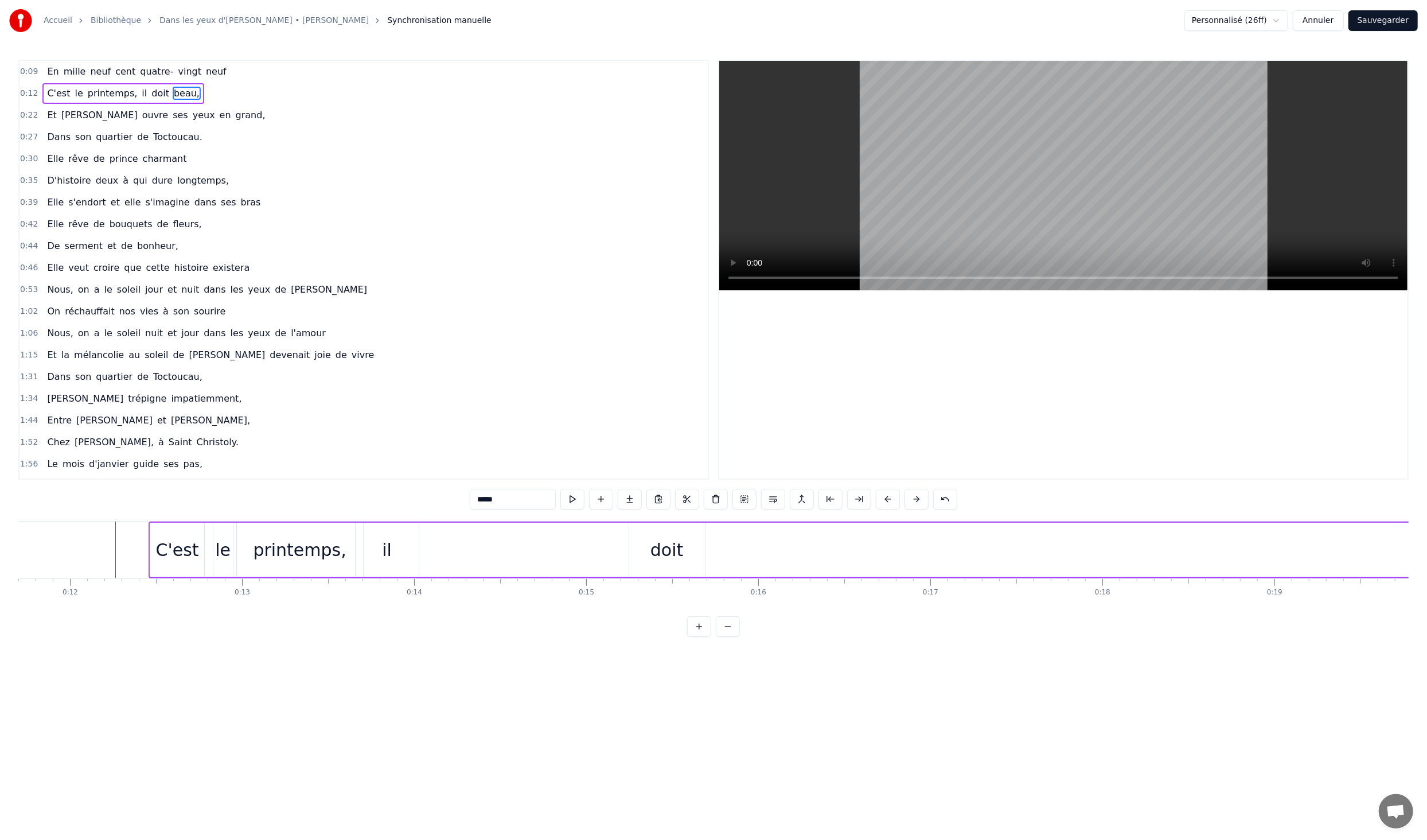
scroll to position [0, 2007]
click at [675, 553] on div "doit" at bounding box center [674, 550] width 34 height 26
type input "****"
drag, startPoint x: 639, startPoint y: 552, endPoint x: 426, endPoint y: 550, distance: 213.0
click at [426, 550] on icon at bounding box center [425, 550] width 4 height 9
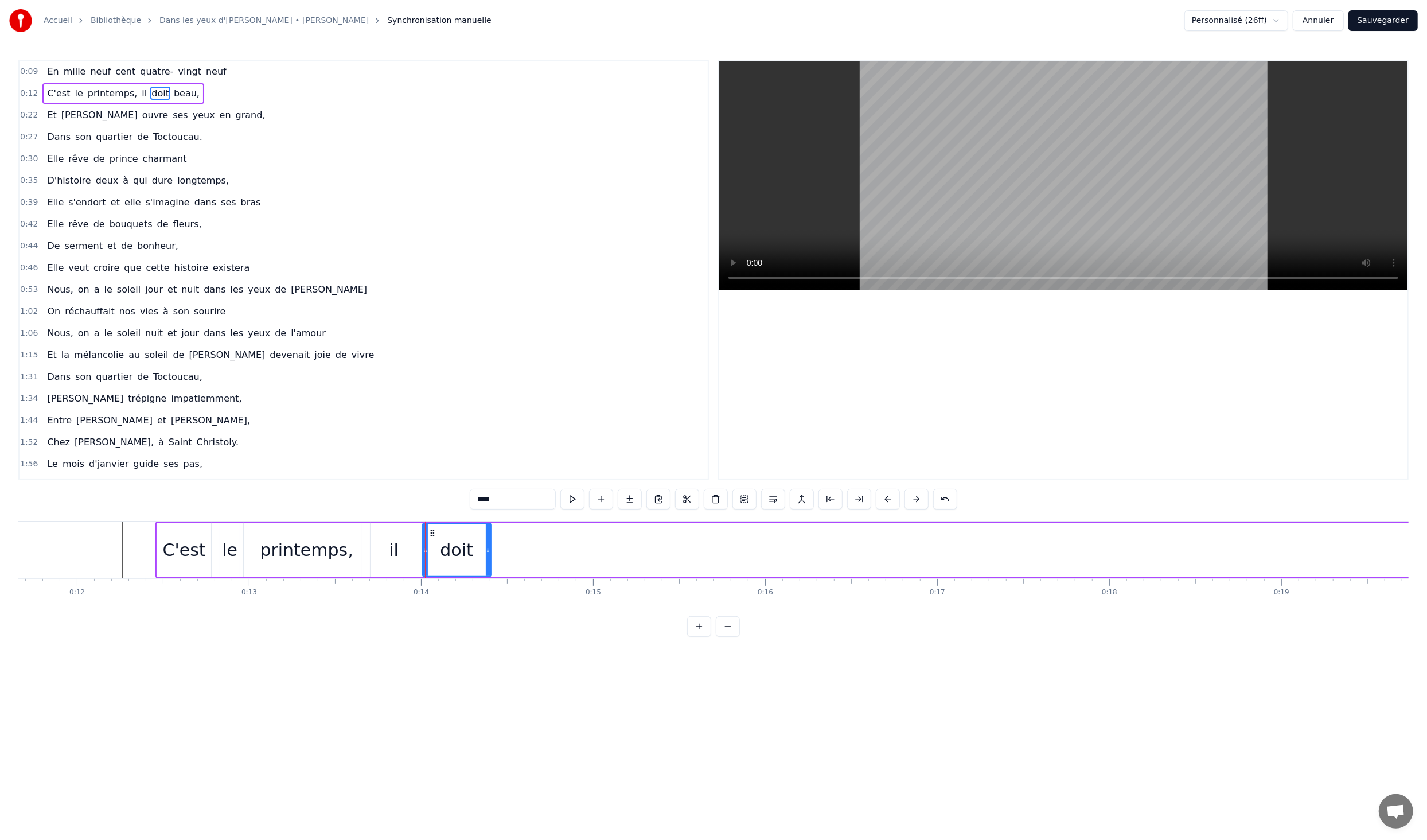
drag, startPoint x: 708, startPoint y: 548, endPoint x: 487, endPoint y: 545, distance: 221.0
click at [487, 545] on icon at bounding box center [487, 550] width 4 height 9
click at [540, 561] on div "C'est le printemps, il doit beau," at bounding box center [936, 550] width 1561 height 57
click at [671, 498] on button at bounding box center [670, 499] width 24 height 21
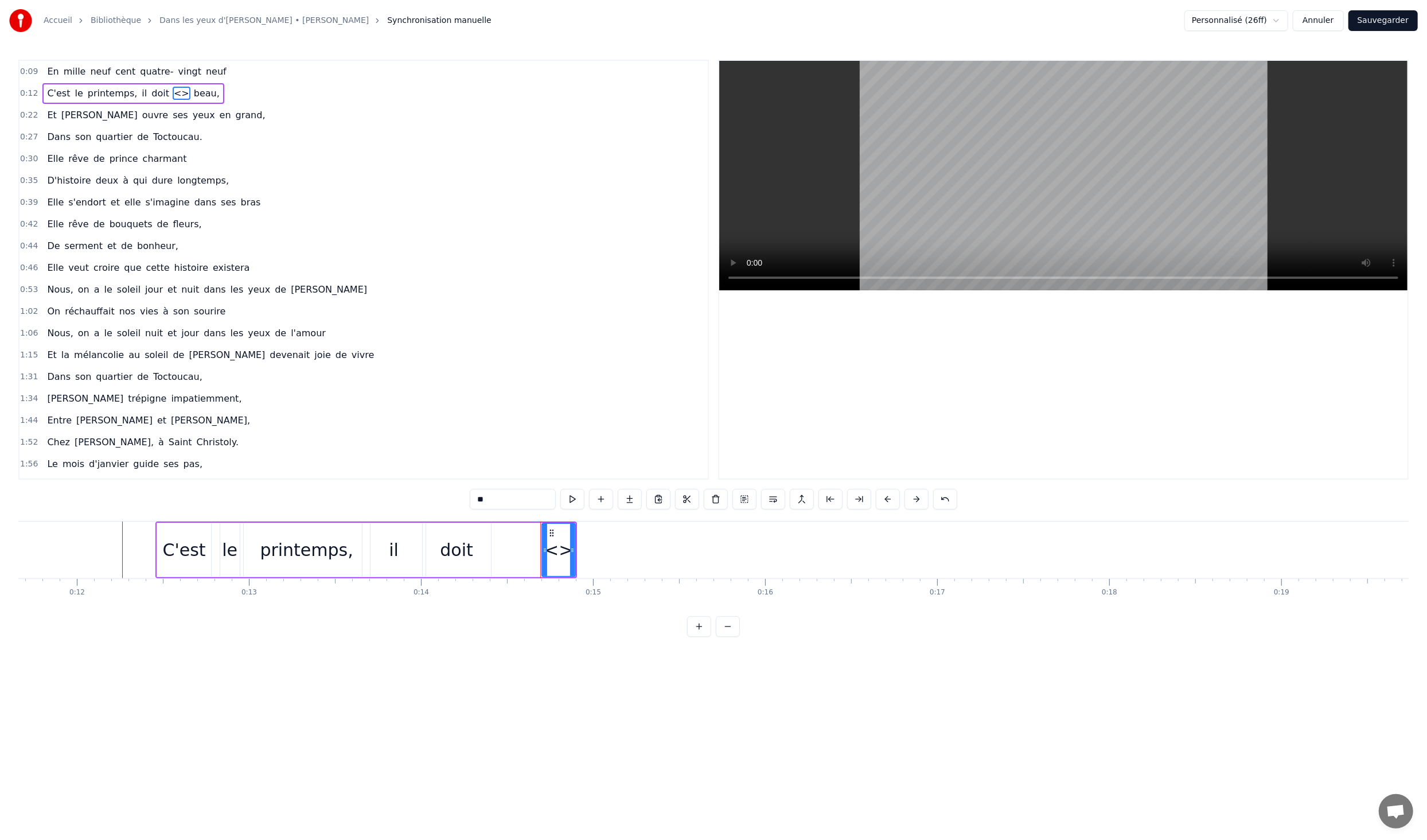
click at [560, 552] on div "<>" at bounding box center [559, 550] width 29 height 26
click at [560, 552] on div "<>" at bounding box center [559, 550] width 29 height 26
type input "*****"
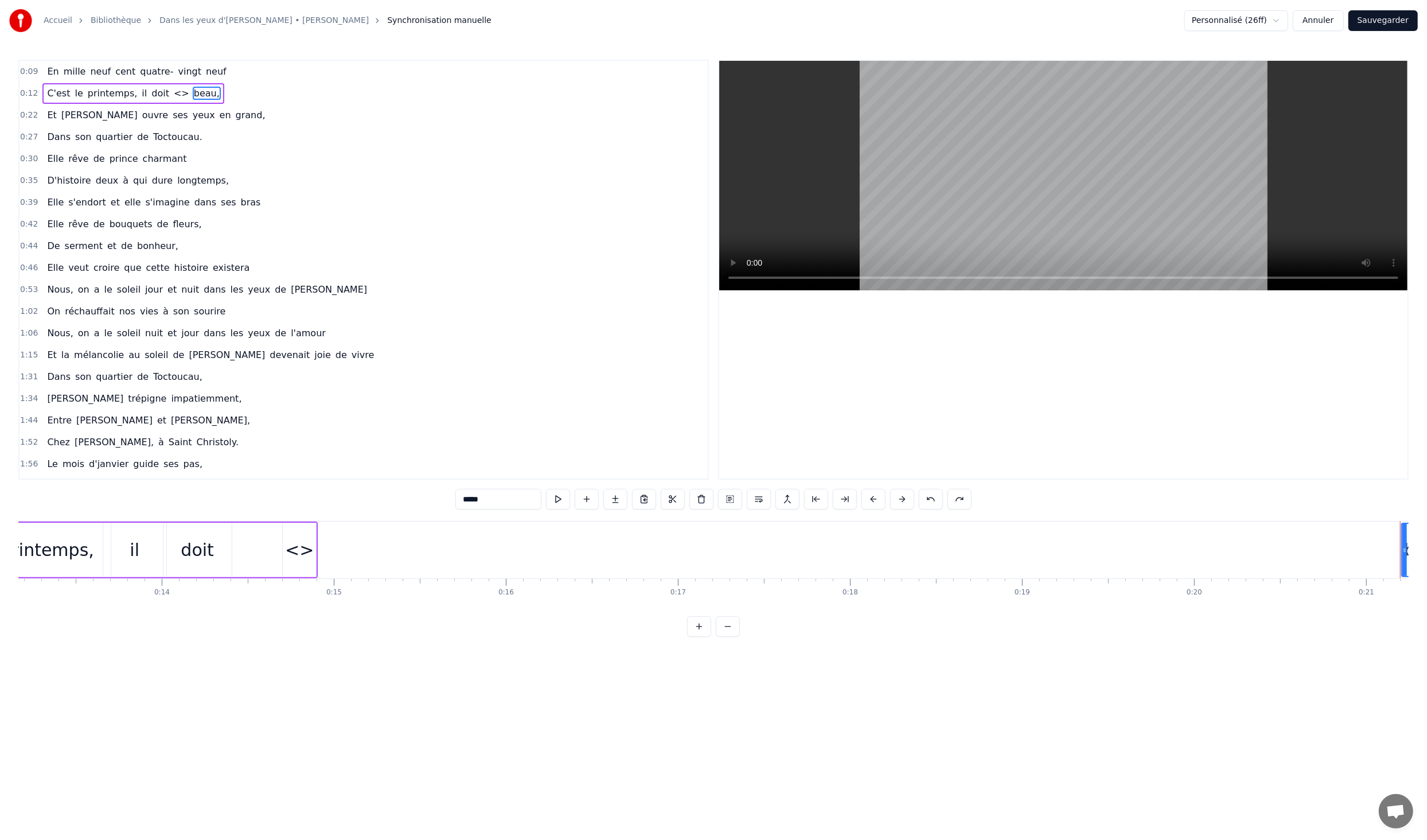
scroll to position [0, 2242]
click at [288, 551] on div "C'est le printemps, il doit <> beau," at bounding box center [131, 550] width 422 height 57
click at [319, 546] on div "<>" at bounding box center [323, 550] width 29 height 26
click at [1123, 152] on video at bounding box center [1063, 175] width 688 height 229
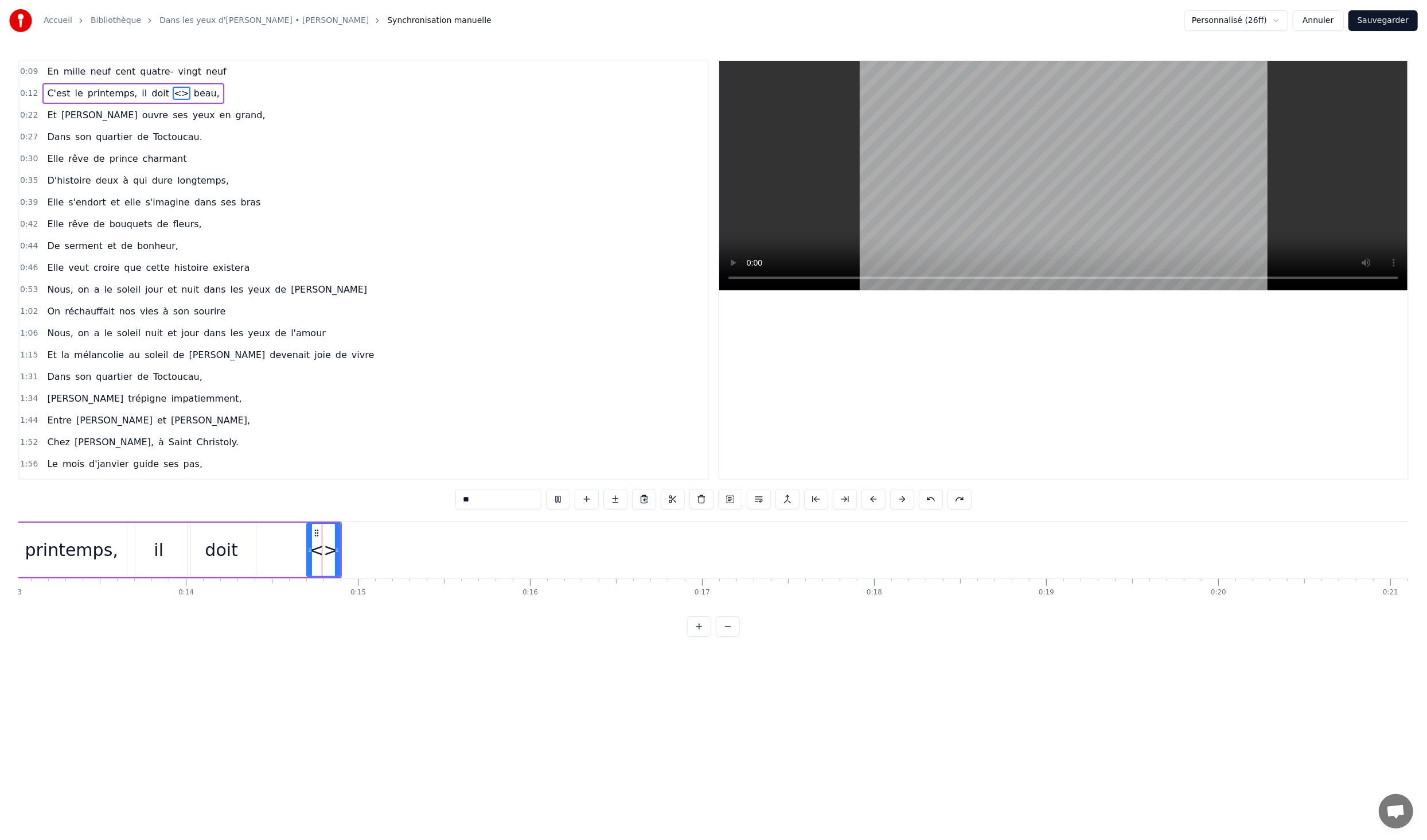
click at [1123, 152] on video at bounding box center [1063, 175] width 688 height 229
click at [1137, 152] on video at bounding box center [1063, 175] width 688 height 229
click at [173, 91] on span "<>" at bounding box center [182, 93] width 18 height 13
click at [173, 91] on span "<>" at bounding box center [182, 93] width 18 height 14
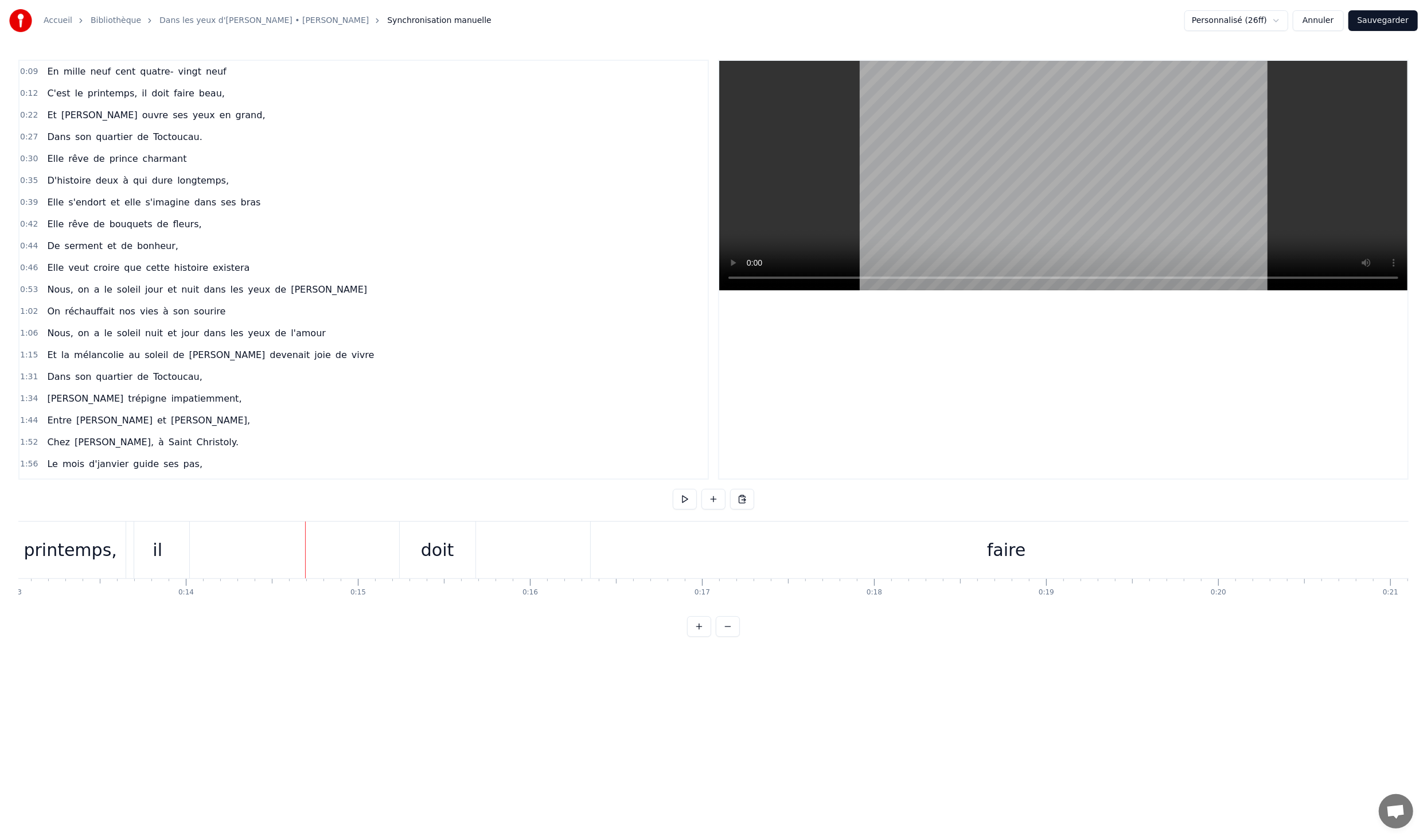
click at [448, 537] on div "doit" at bounding box center [438, 550] width 34 height 26
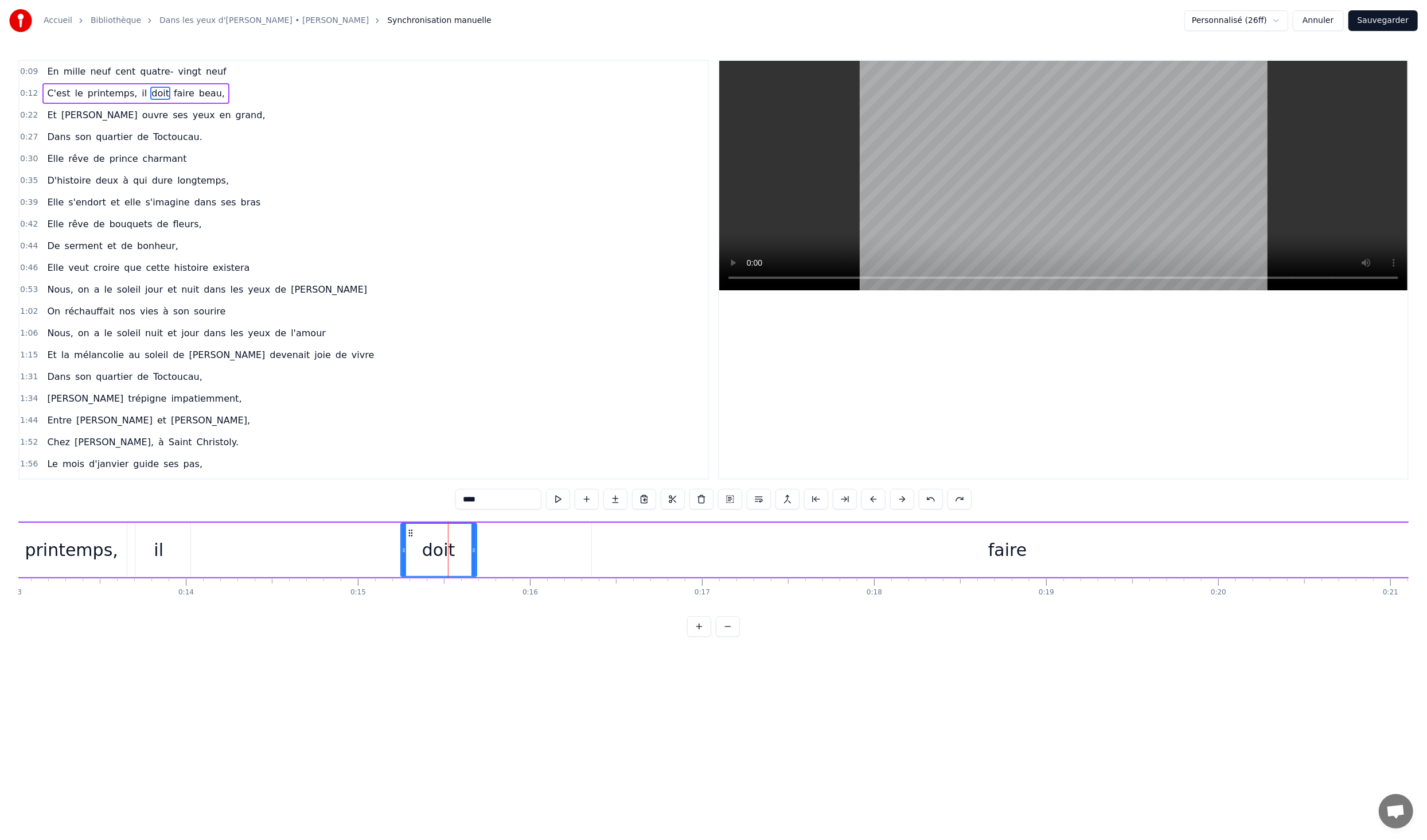
click at [176, 560] on div "il" at bounding box center [159, 550] width 63 height 55
click at [419, 547] on div "doit" at bounding box center [439, 550] width 76 height 55
drag, startPoint x: 402, startPoint y: 550, endPoint x: 190, endPoint y: 552, distance: 212.0
click at [190, 552] on icon at bounding box center [191, 550] width 4 height 9
drag, startPoint x: 472, startPoint y: 547, endPoint x: 236, endPoint y: 552, distance: 236.1
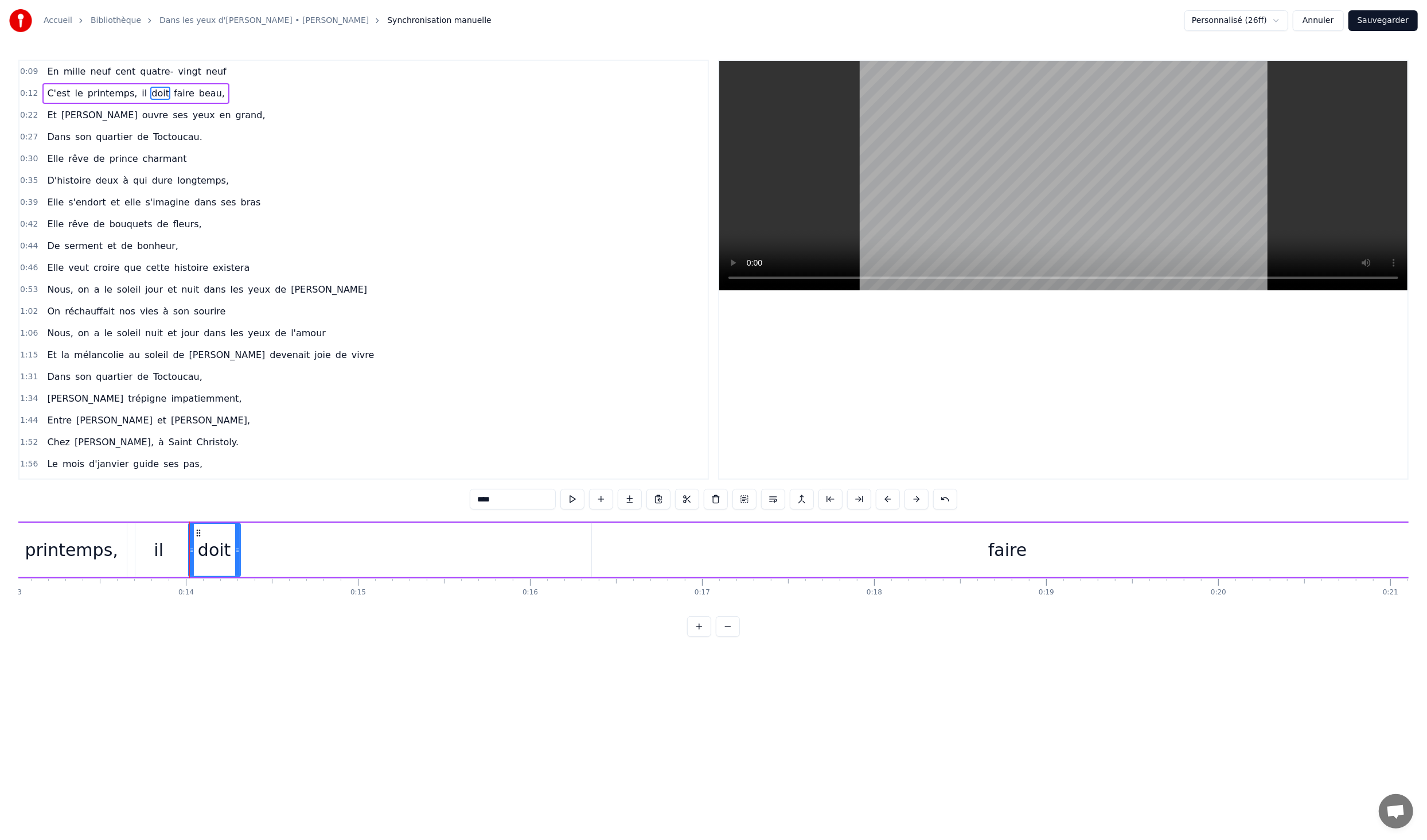
click at [236, 552] on icon at bounding box center [237, 550] width 4 height 9
click at [982, 552] on div "faire" at bounding box center [1007, 550] width 831 height 55
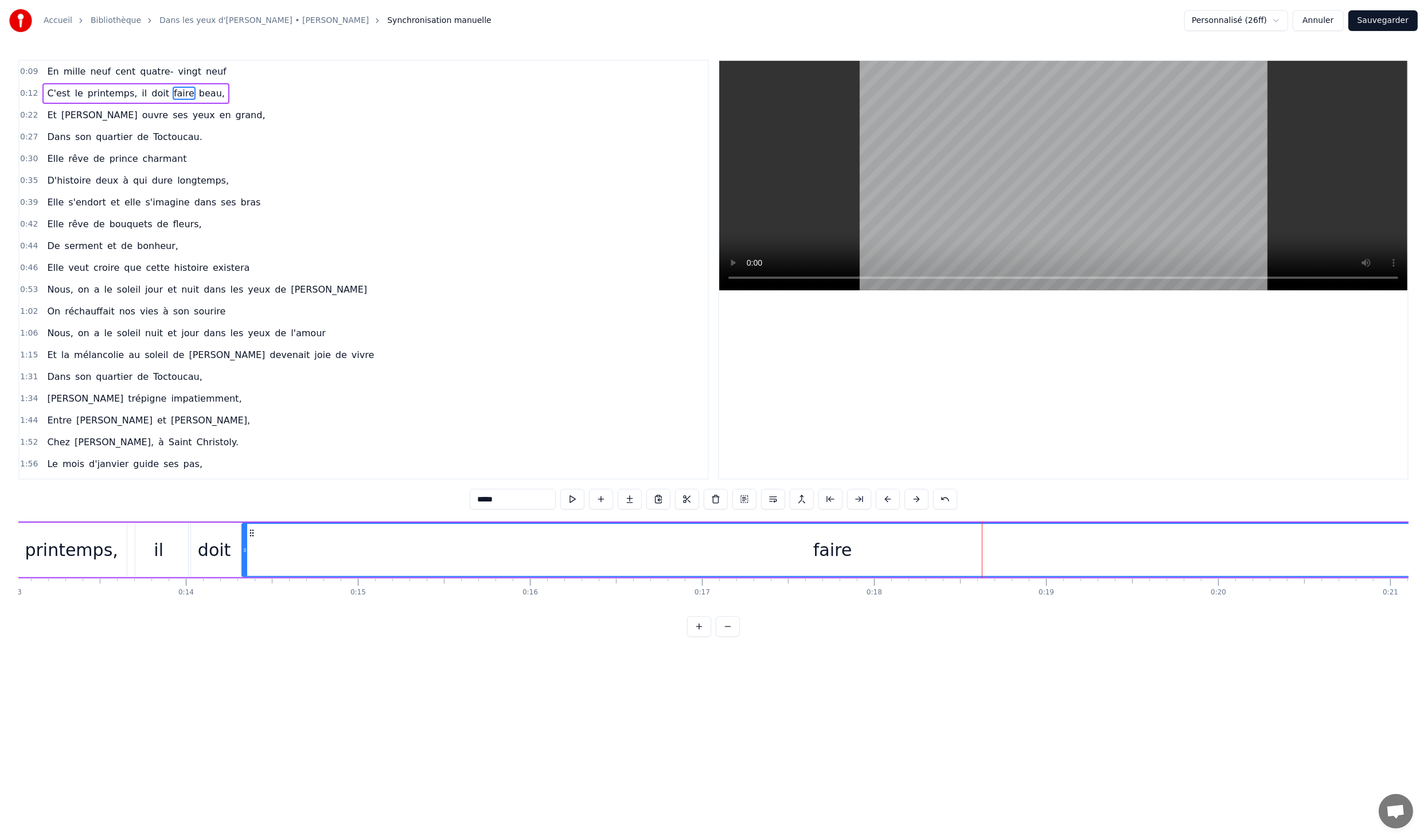
drag, startPoint x: 594, startPoint y: 550, endPoint x: 244, endPoint y: 542, distance: 350.1
click at [244, 542] on div at bounding box center [244, 550] width 4 height 52
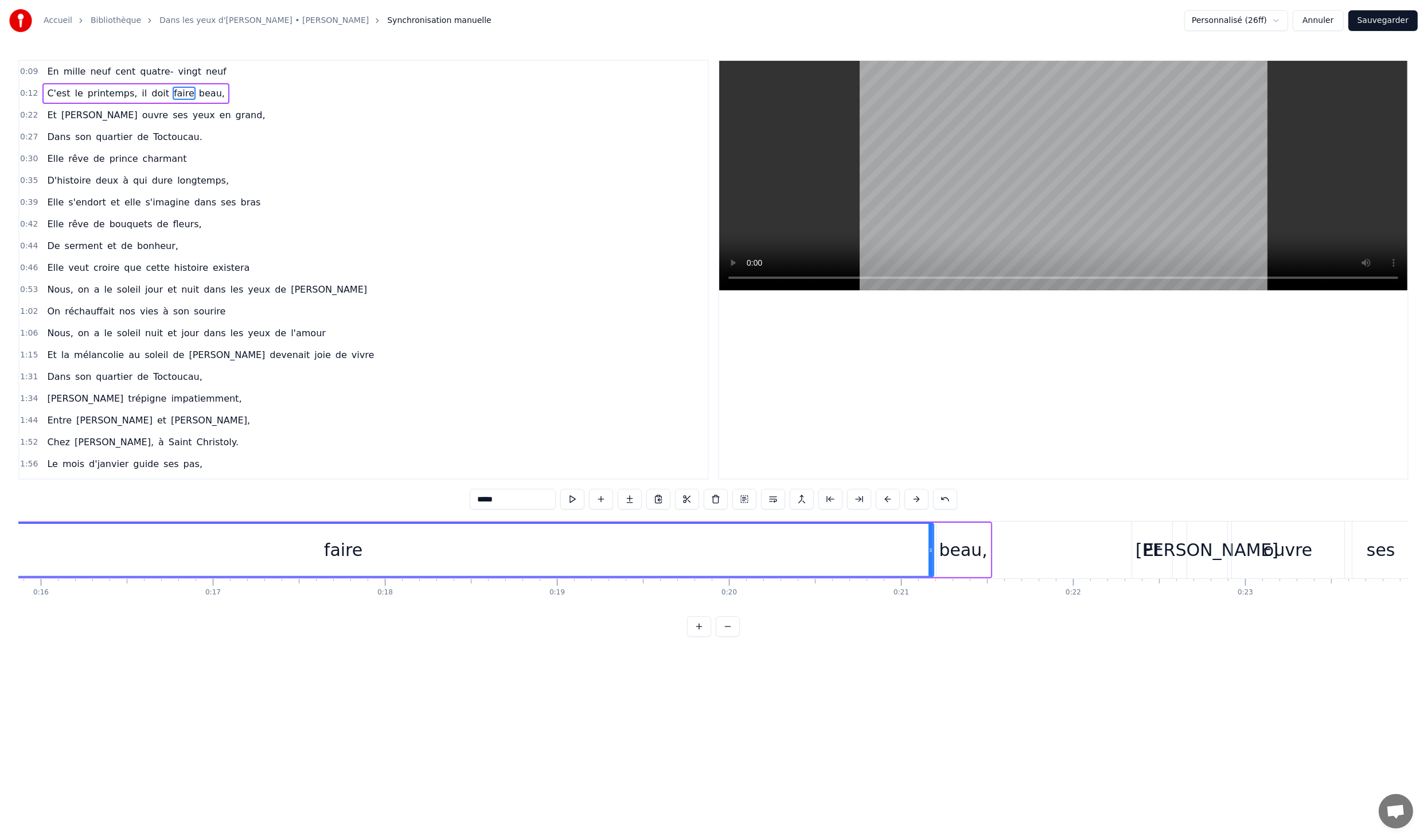
scroll to position [0, 2894]
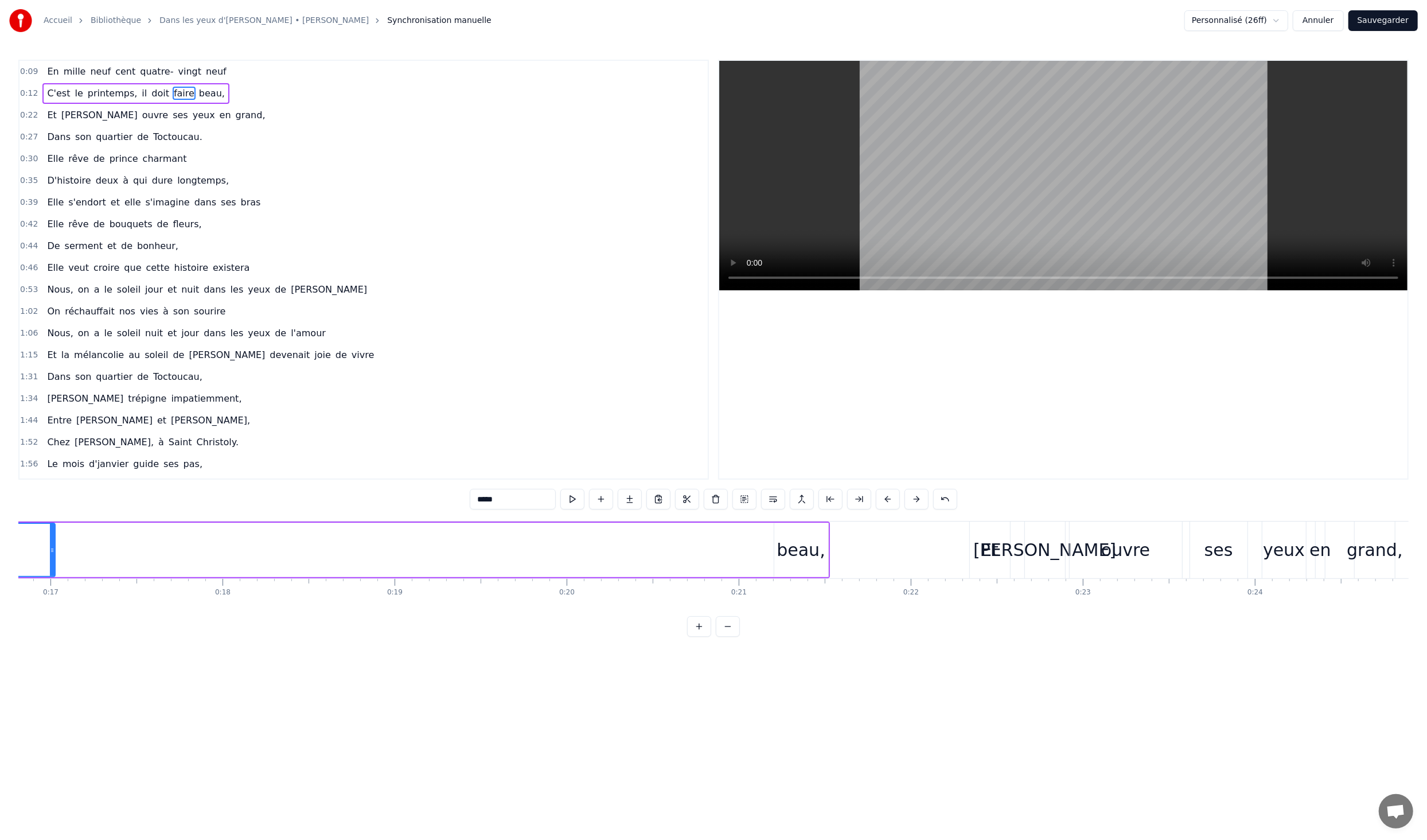
drag, startPoint x: 767, startPoint y: 548, endPoint x: 50, endPoint y: 563, distance: 717.2
click at [50, 563] on div at bounding box center [52, 550] width 4 height 52
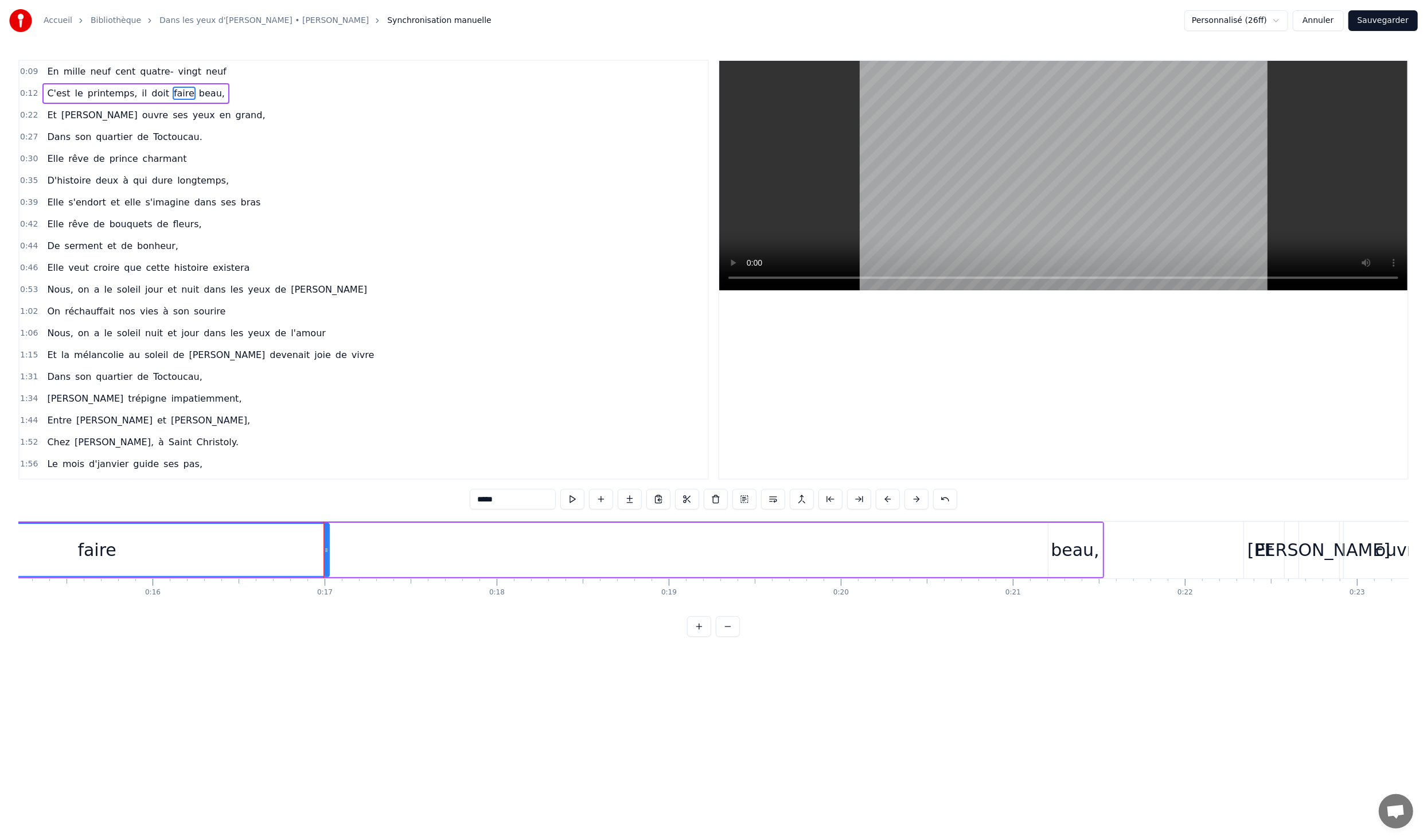
scroll to position [0, 2242]
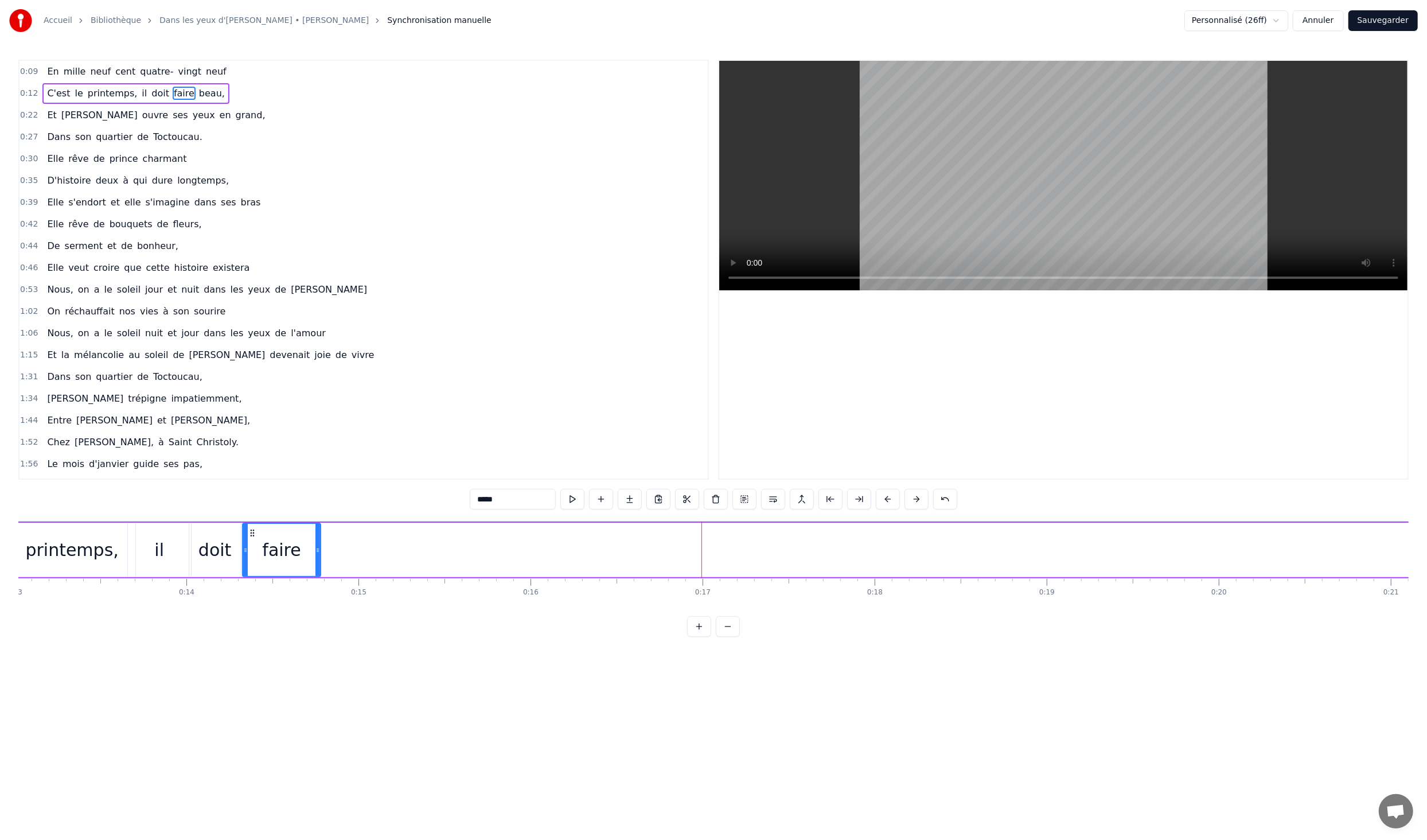
drag, startPoint x: 703, startPoint y: 553, endPoint x: 318, endPoint y: 555, distance: 385.0
click at [317, 555] on div at bounding box center [317, 550] width 4 height 52
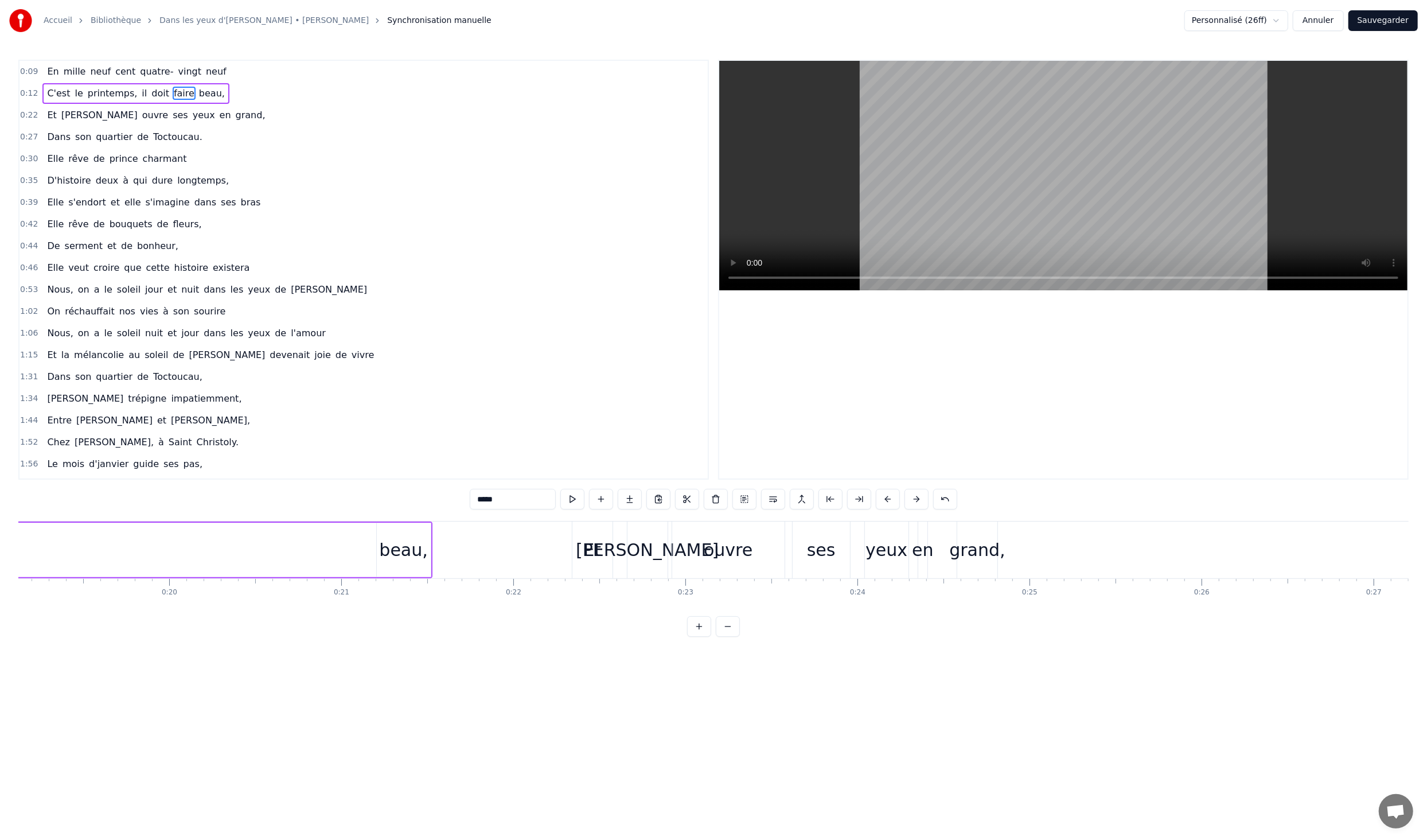
scroll to position [0, 3277]
click at [409, 553] on div "beau," at bounding box center [417, 550] width 48 height 26
type input "*****"
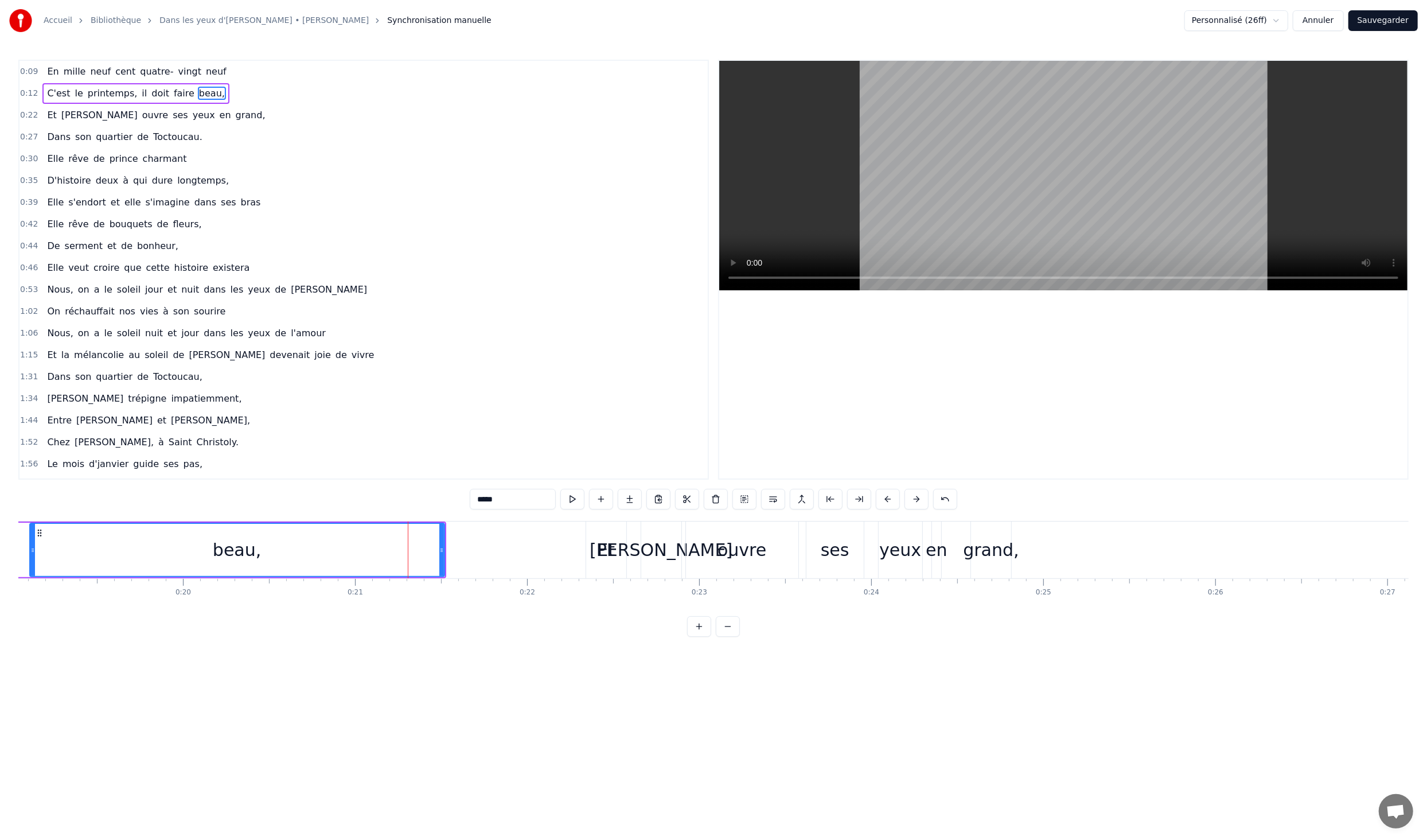
drag, startPoint x: 394, startPoint y: 552, endPoint x: 33, endPoint y: 552, distance: 361.0
click at [33, 552] on icon at bounding box center [32, 550] width 4 height 9
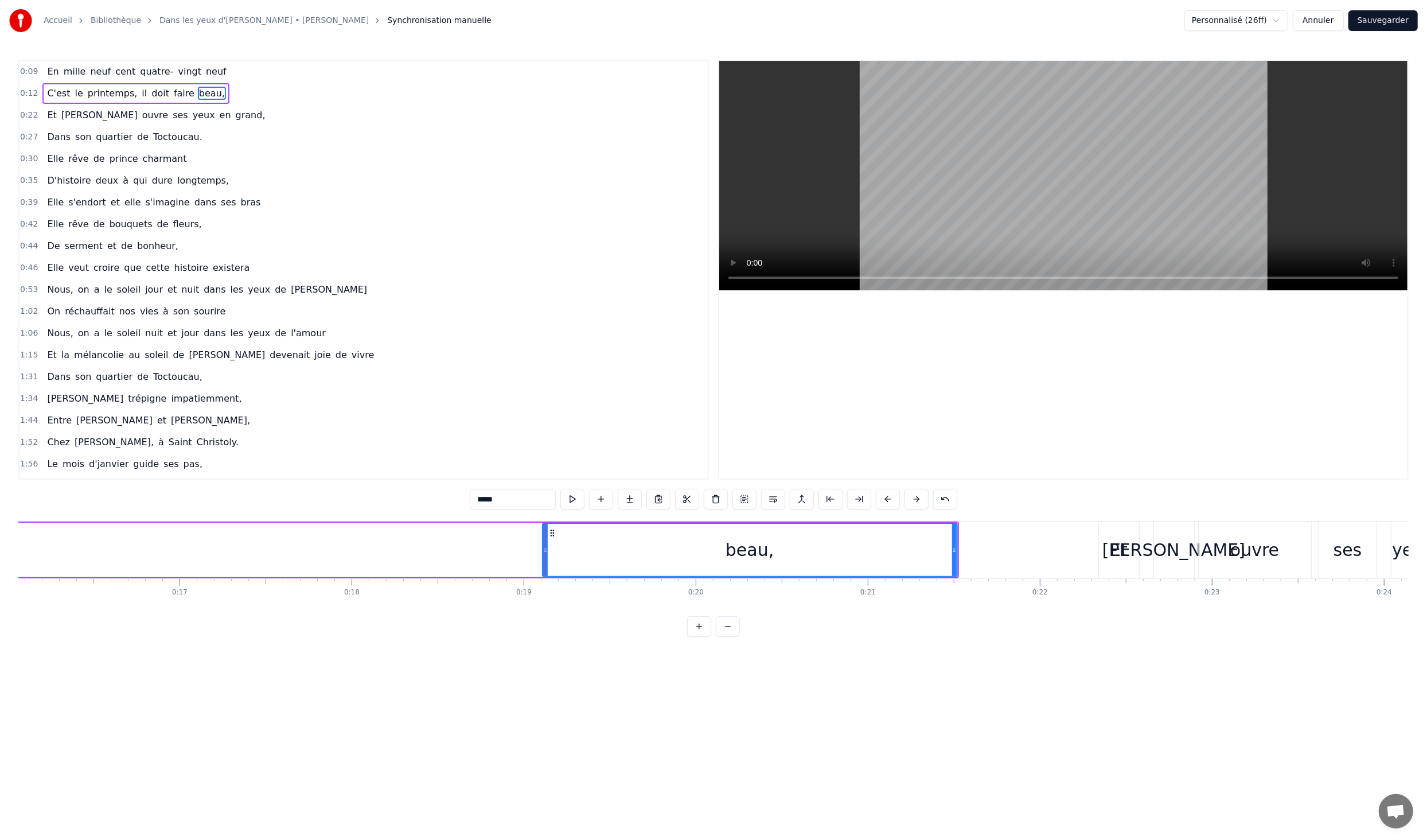
scroll to position [0, 2724]
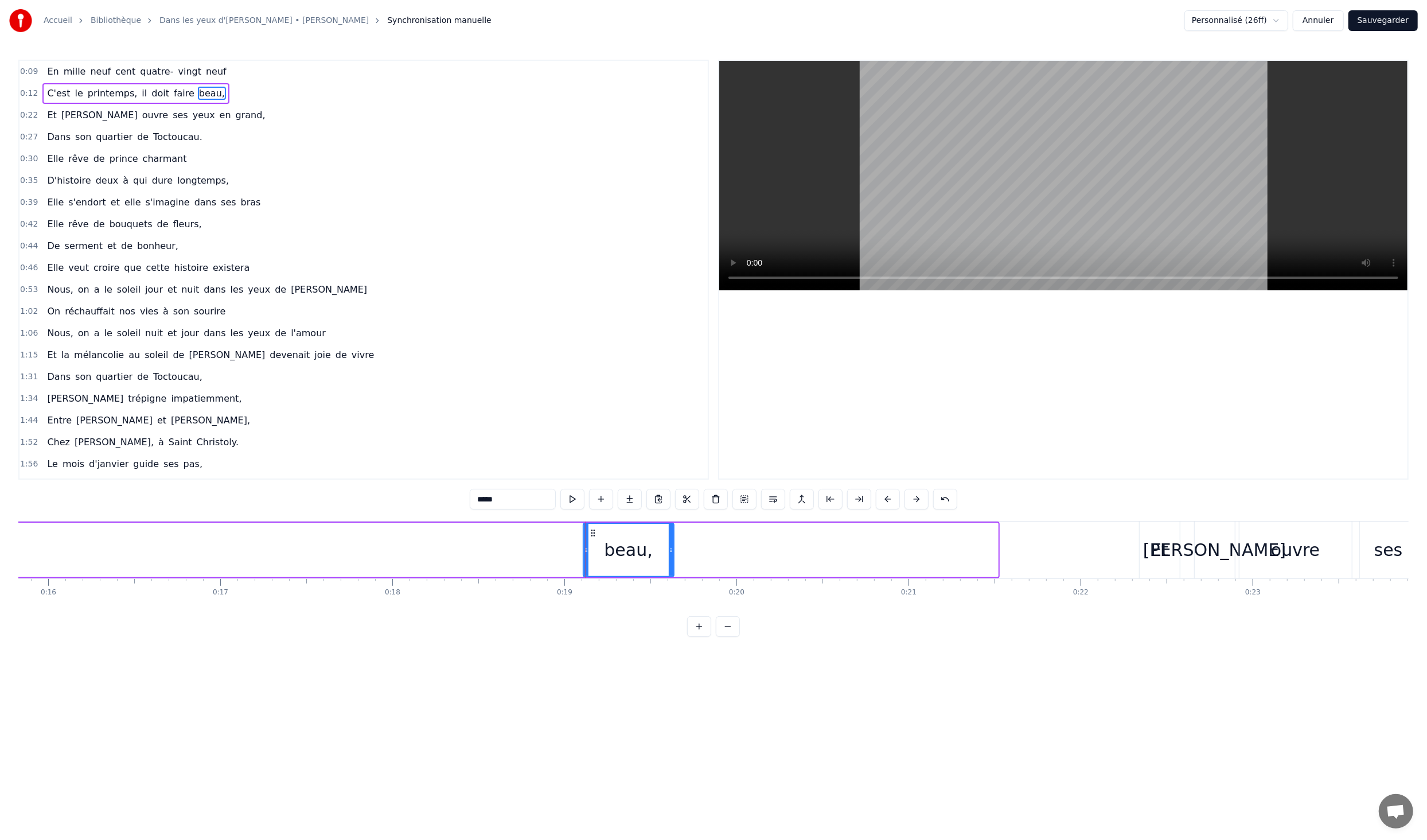
drag, startPoint x: 995, startPoint y: 552, endPoint x: 601, endPoint y: 545, distance: 394.1
click at [672, 545] on icon at bounding box center [671, 550] width 4 height 9
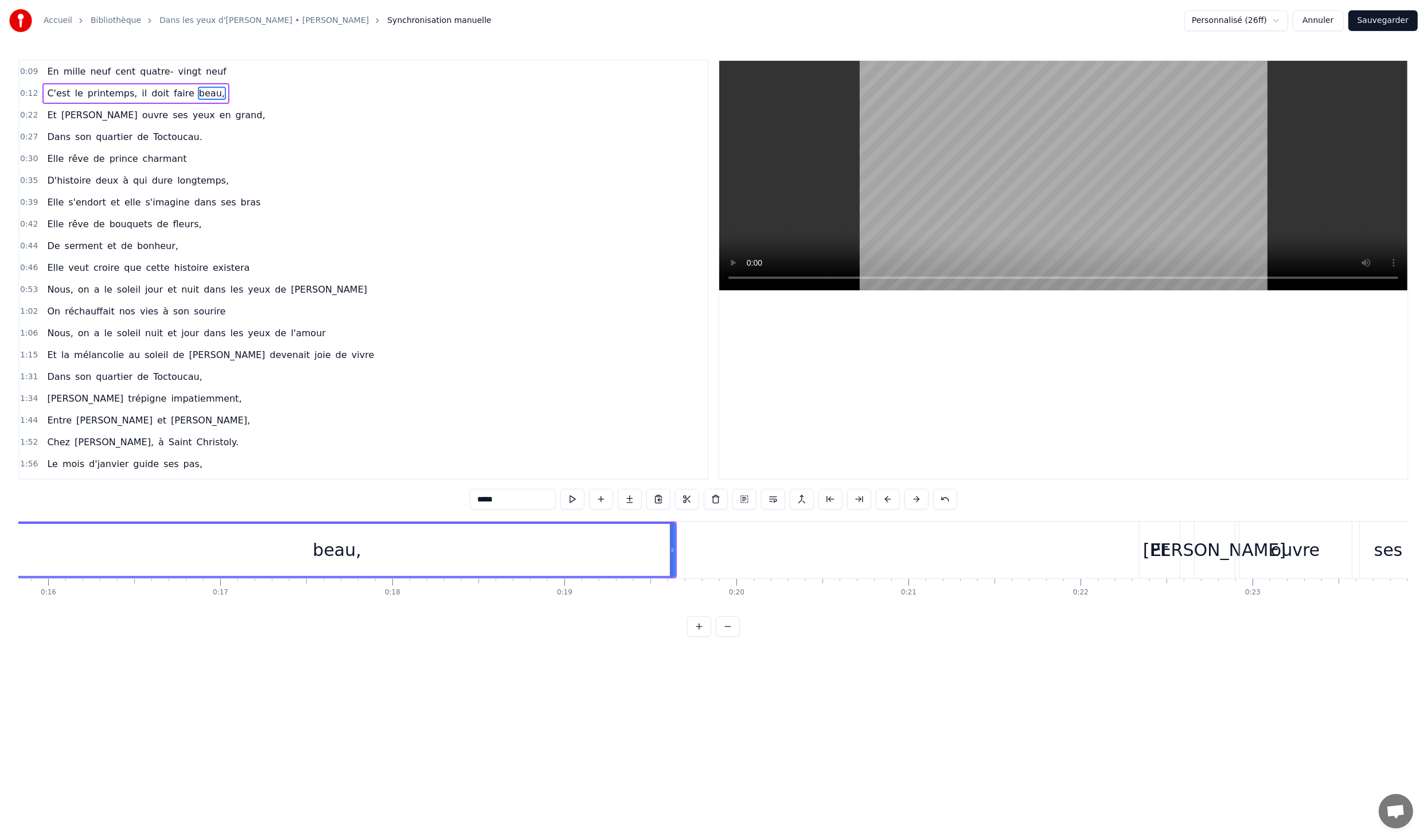
drag, startPoint x: 571, startPoint y: 550, endPoint x: 0, endPoint y: 519, distance: 571.8
click at [0, 519] on div "Accueil Bibliothèque Dans les yeux d'[PERSON_NAME] • [PERSON_NAME] Synchronisat…" at bounding box center [713, 318] width 1427 height 637
click at [672, 549] on div at bounding box center [672, 550] width 1 height 57
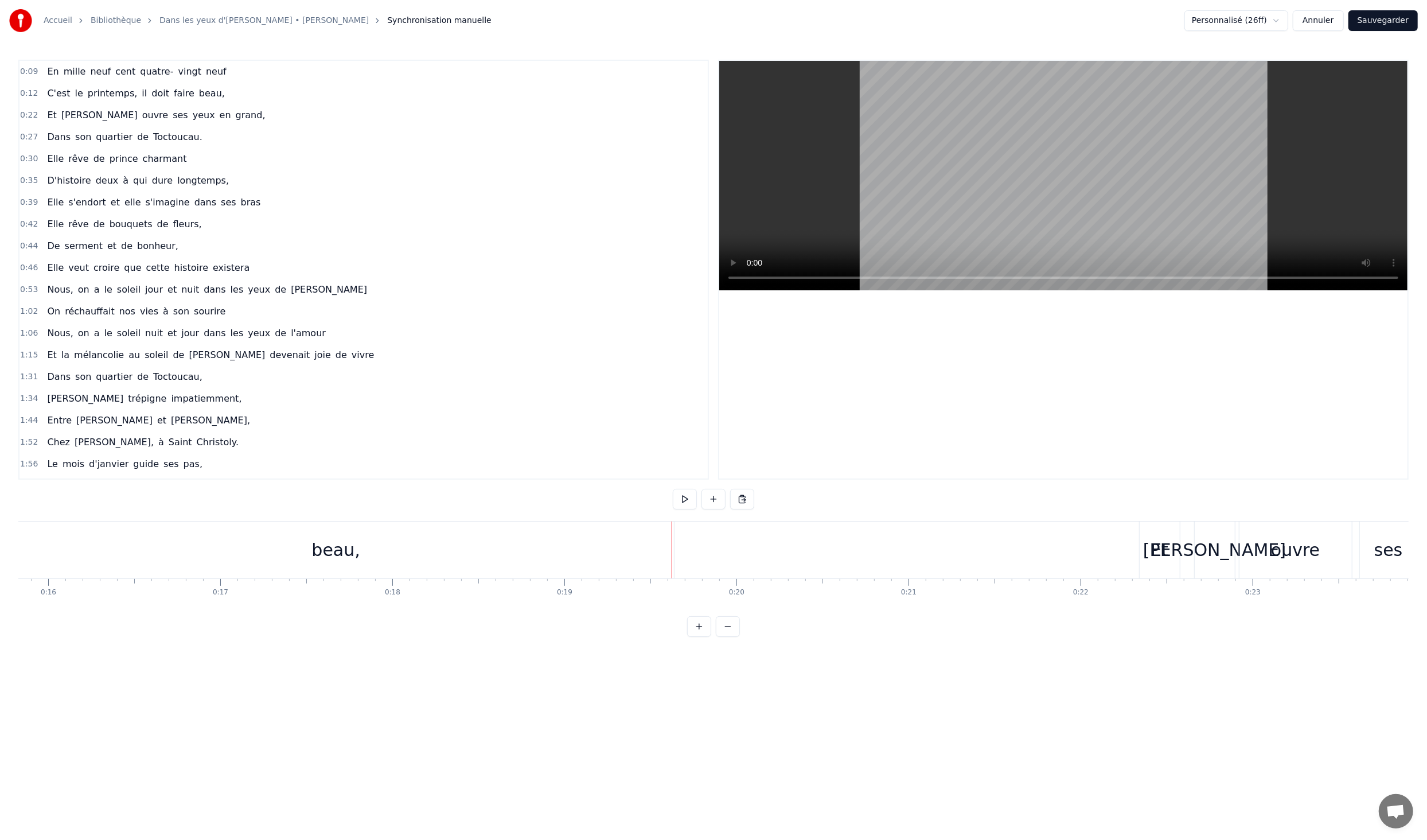
click at [667, 552] on div "beau," at bounding box center [336, 550] width 676 height 57
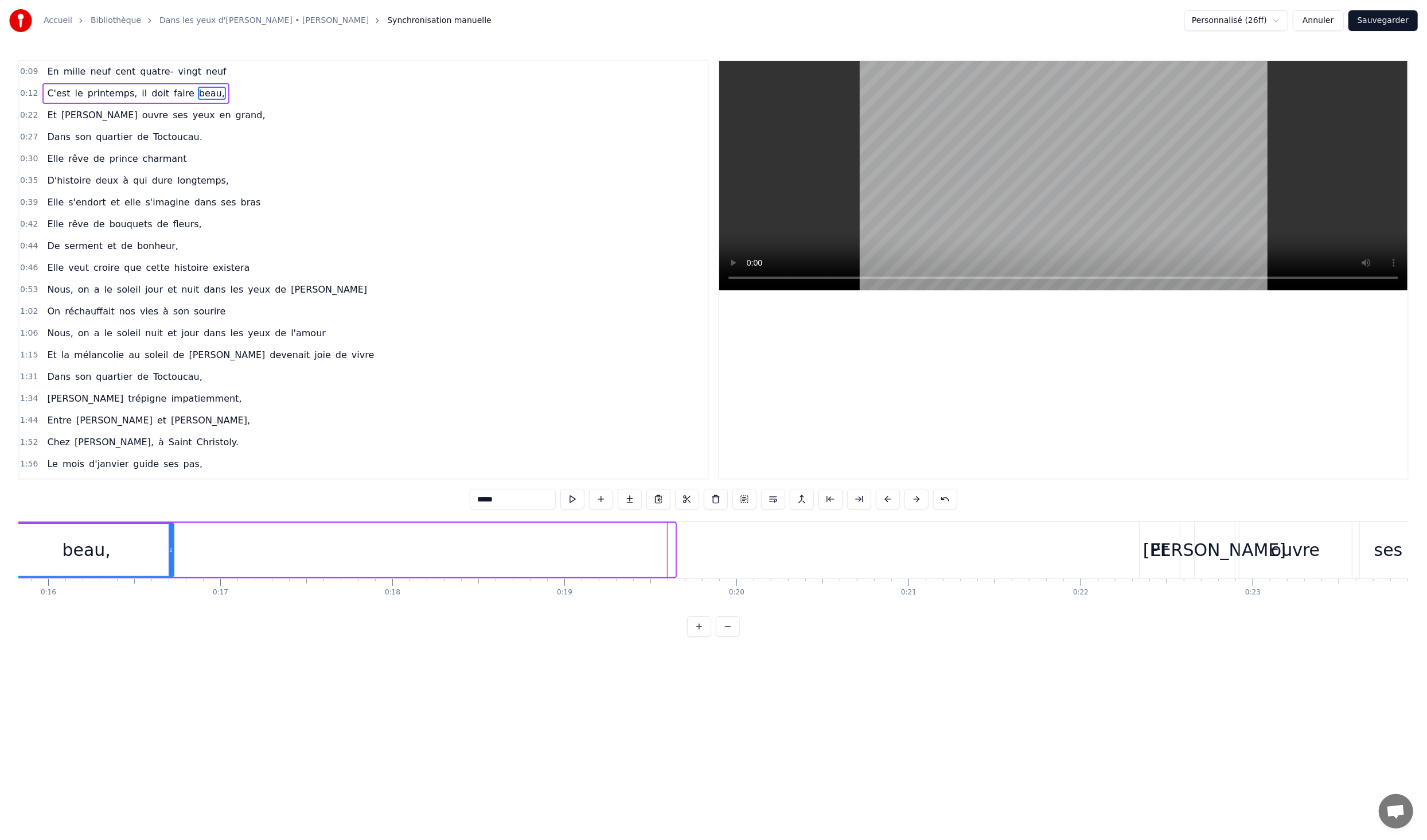
drag, startPoint x: 672, startPoint y: 552, endPoint x: 170, endPoint y: 553, distance: 502.0
click at [170, 553] on icon at bounding box center [170, 550] width 4 height 9
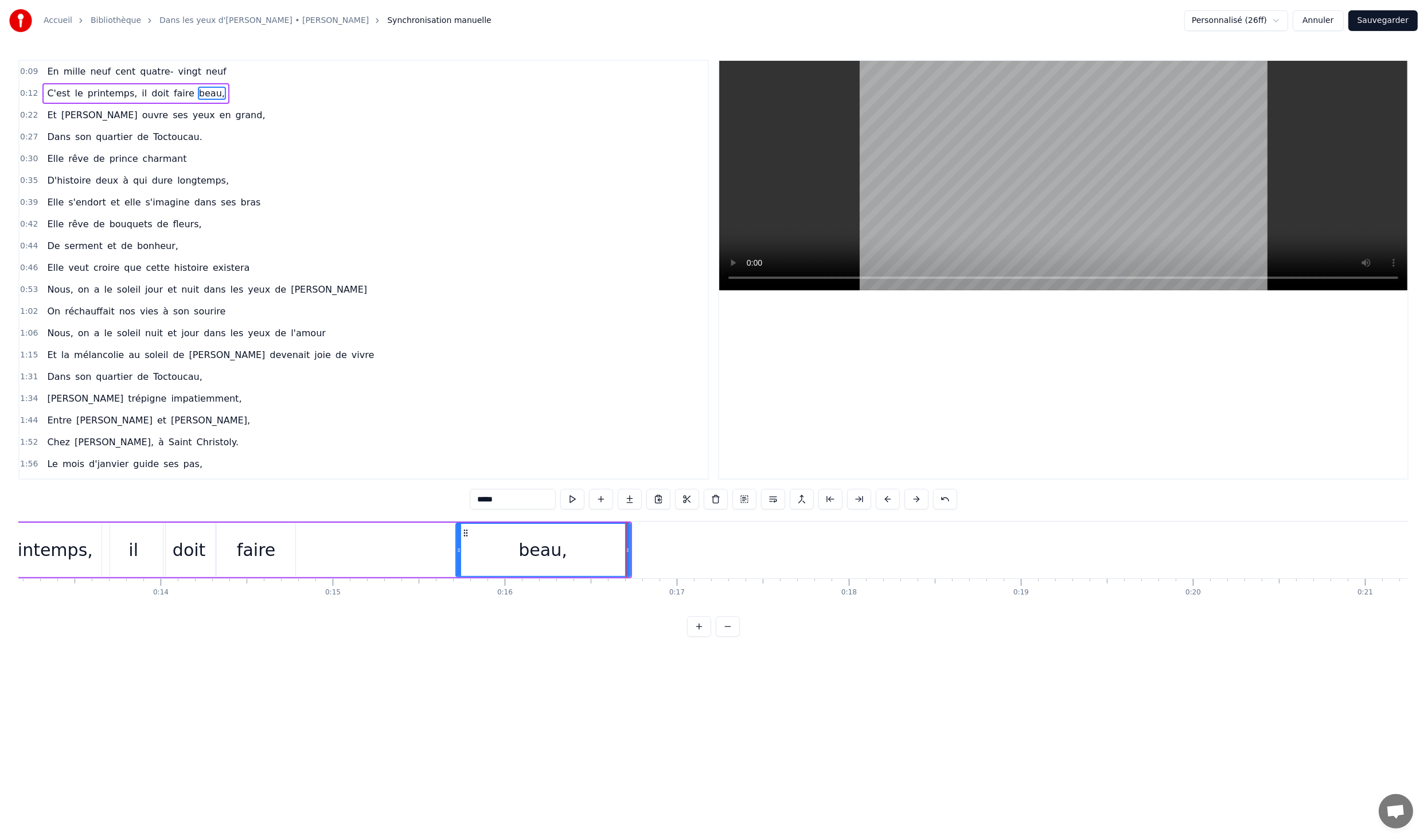
scroll to position [0, 2173]
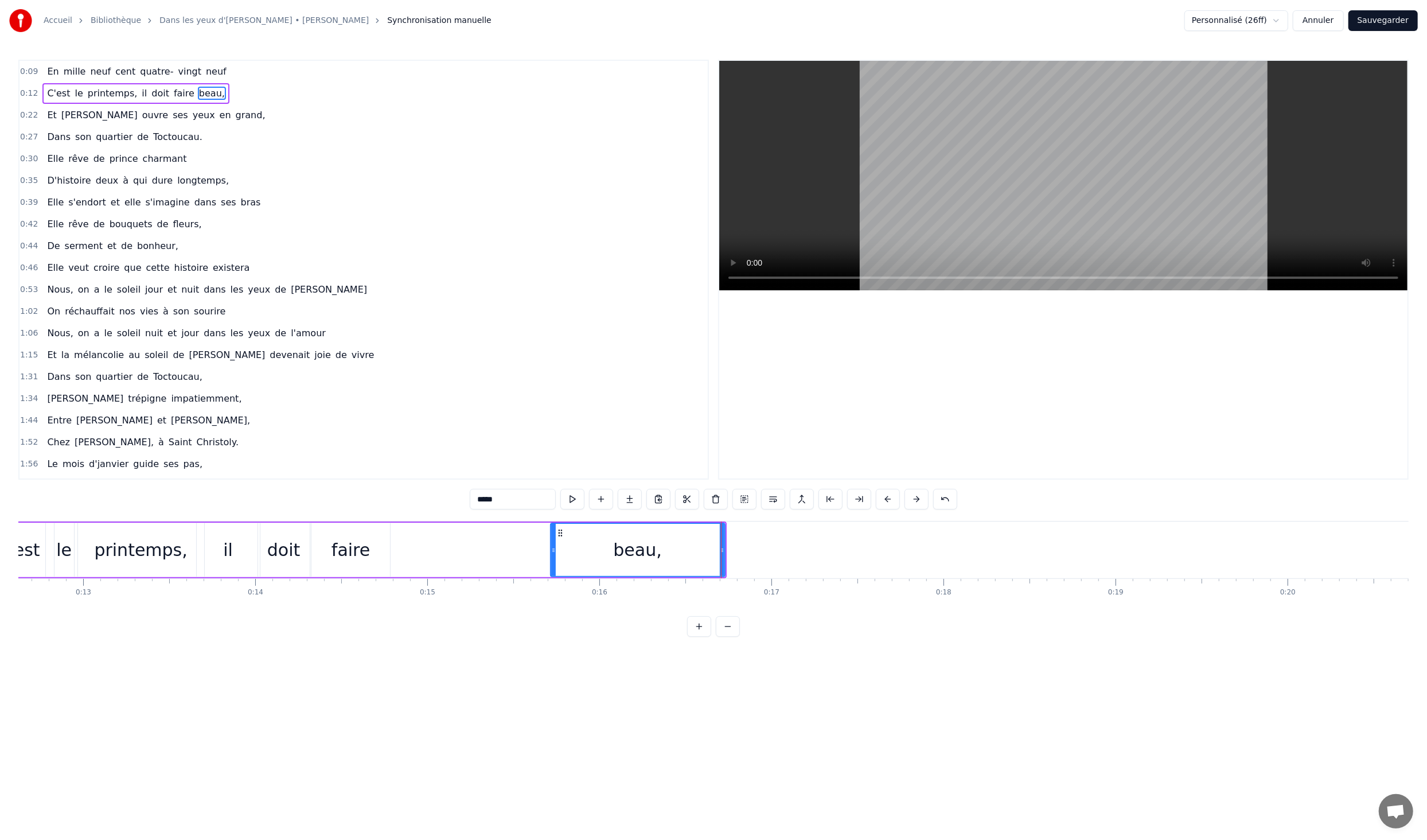
click at [341, 555] on div "faire" at bounding box center [351, 550] width 39 height 26
click at [558, 550] on div "beau," at bounding box center [638, 550] width 174 height 55
type input "*****"
drag, startPoint x: 553, startPoint y: 551, endPoint x: 395, endPoint y: 551, distance: 158.0
click at [394, 551] on icon at bounding box center [391, 550] width 4 height 9
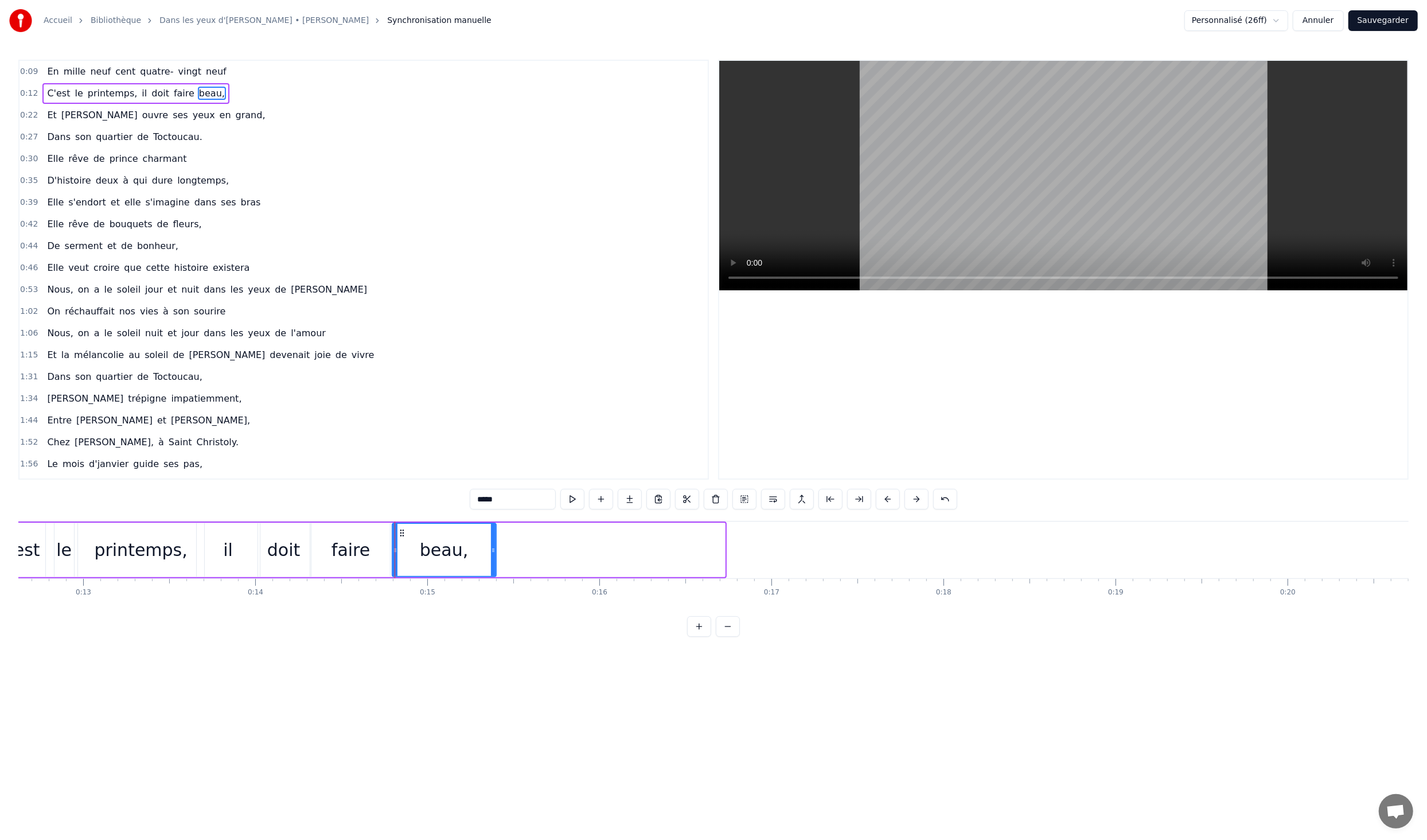
drag, startPoint x: 723, startPoint y: 550, endPoint x: 494, endPoint y: 548, distance: 229.0
click at [494, 548] on icon at bounding box center [493, 550] width 4 height 9
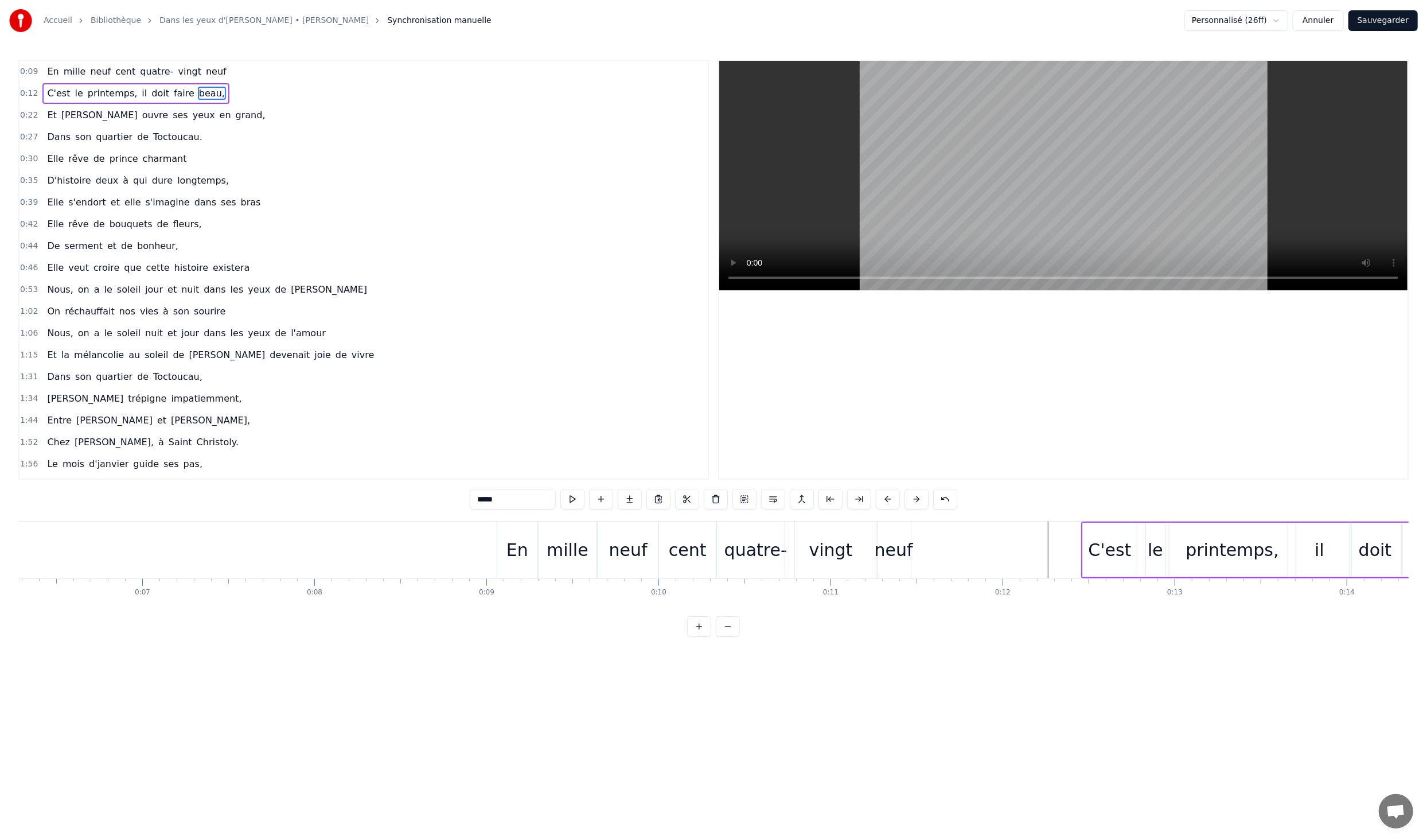
scroll to position [0, 1068]
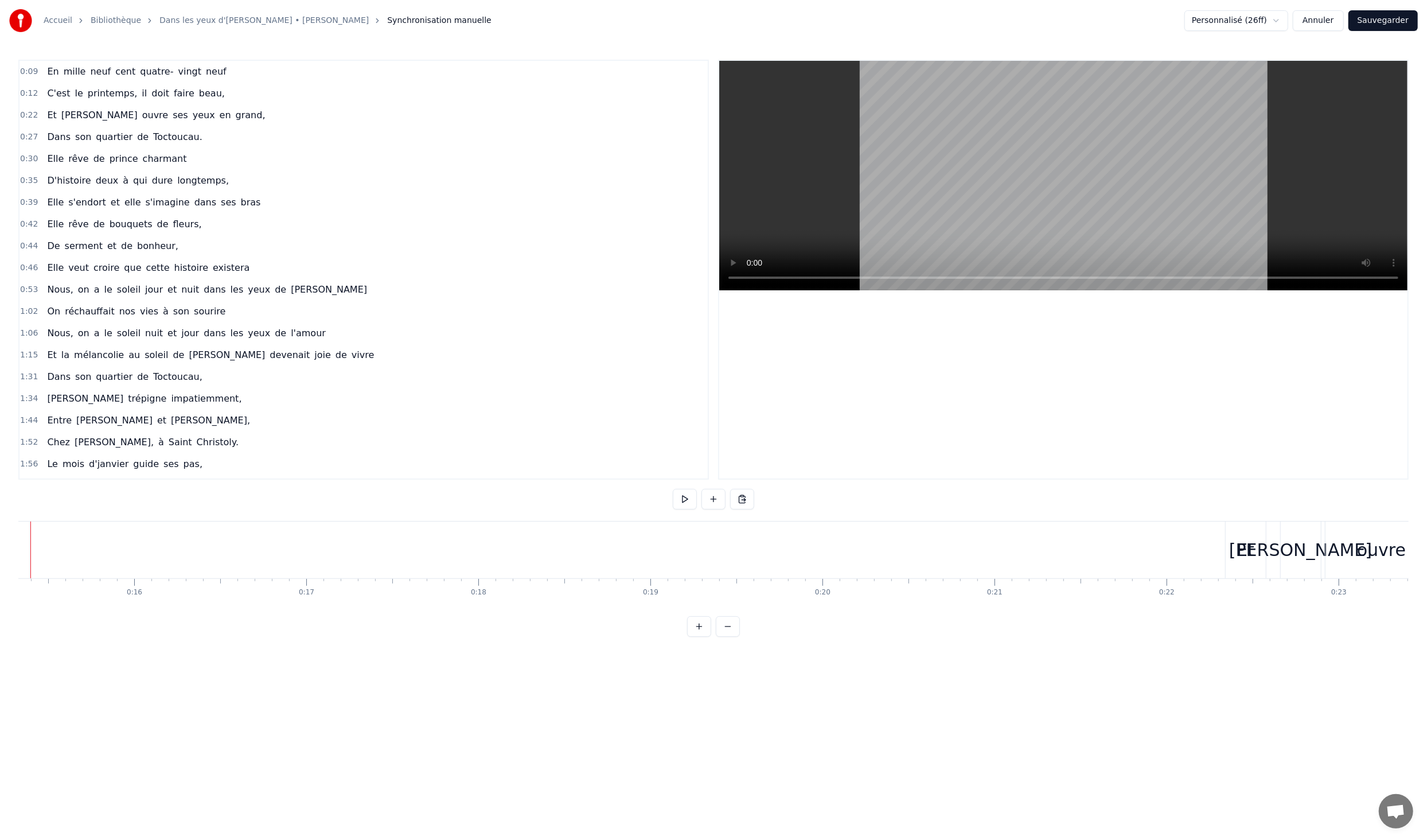
scroll to position [0, 2894]
click at [981, 549] on div "Et" at bounding box center [990, 550] width 40 height 57
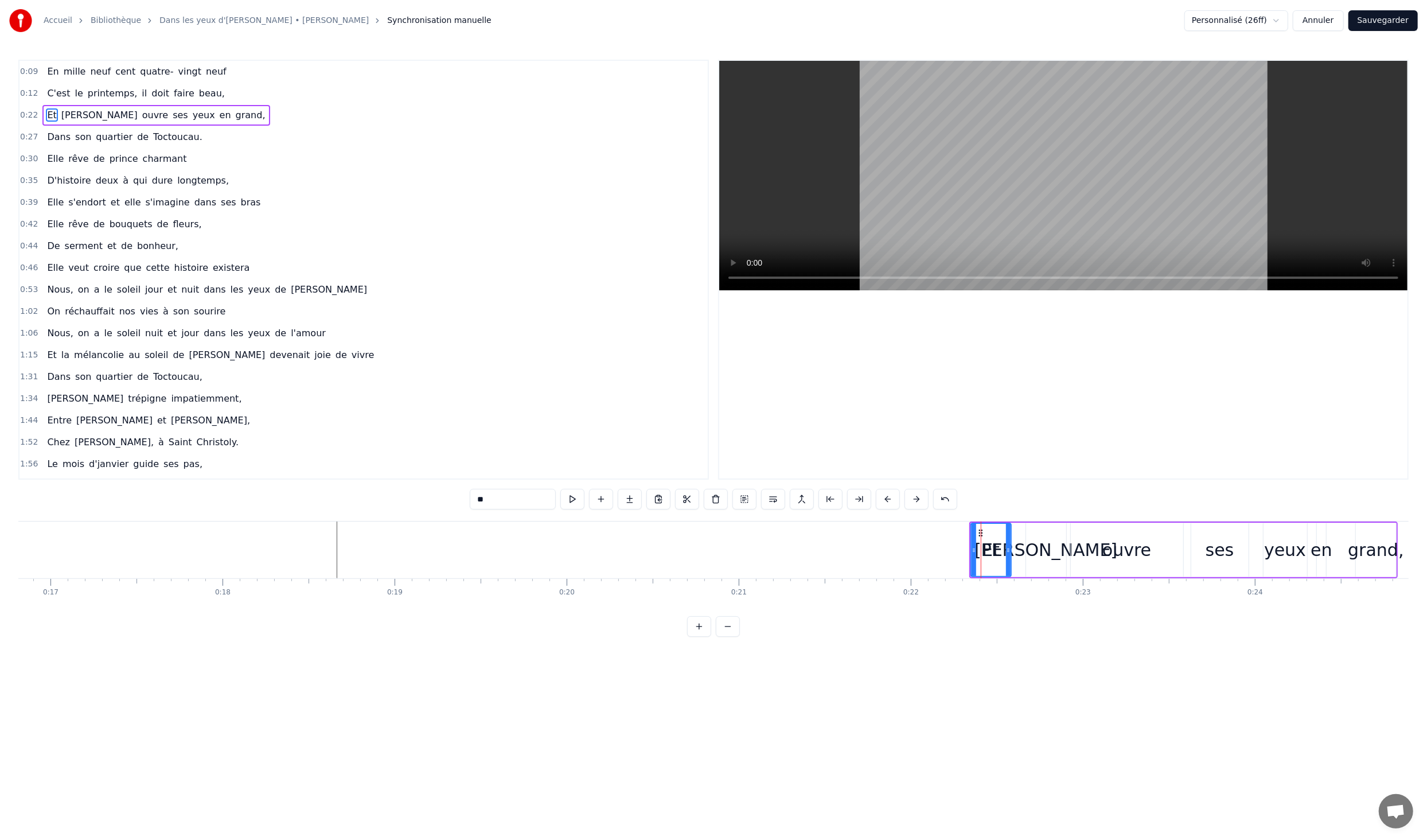
drag, startPoint x: 1199, startPoint y: 523, endPoint x: 1179, endPoint y: 524, distance: 20.0
click at [1180, 524] on div "Et [PERSON_NAME] ouvre ses yeux en grand," at bounding box center [1183, 550] width 428 height 57
click at [979, 530] on icon at bounding box center [979, 532] width 9 height 9
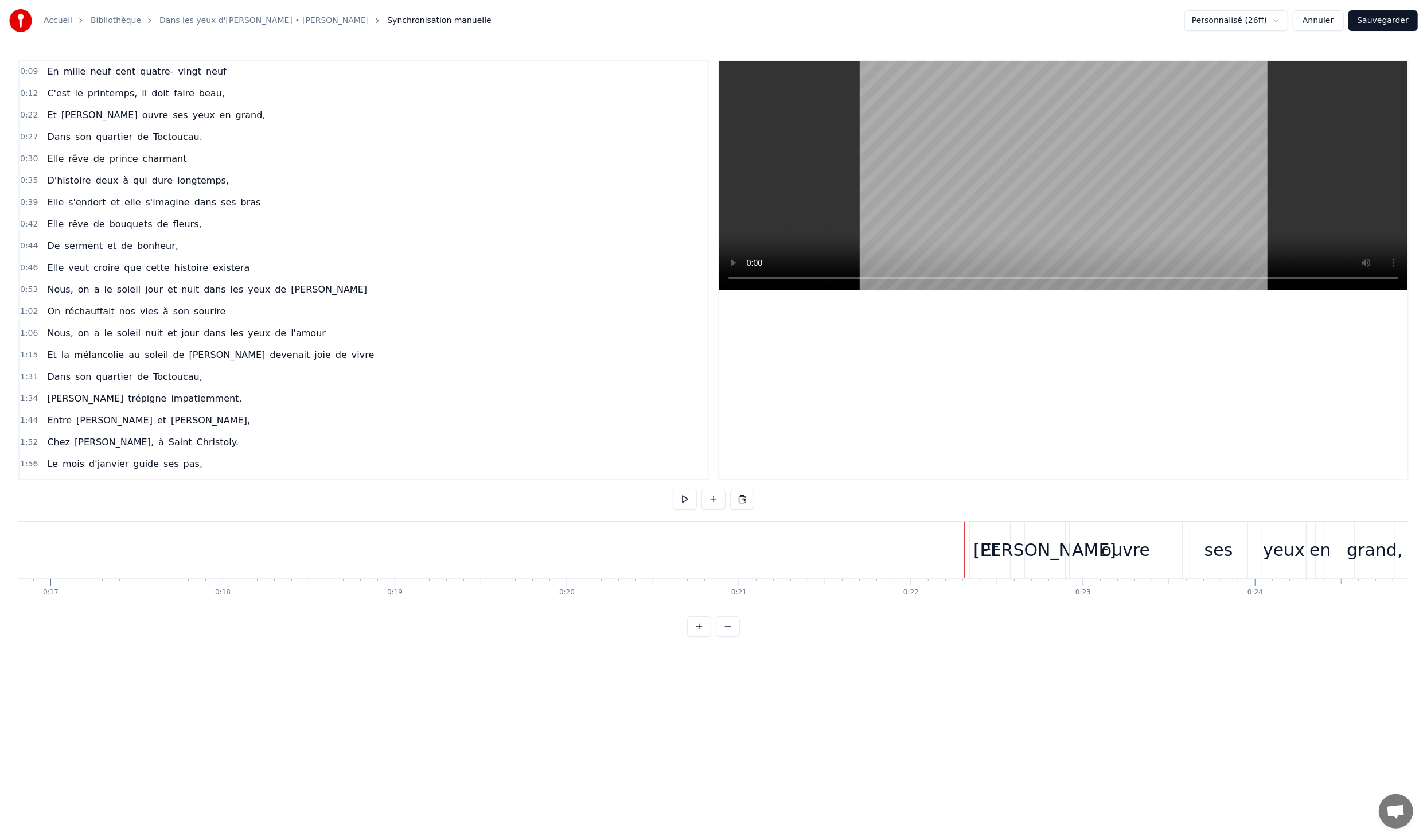
click at [980, 530] on div "Et" at bounding box center [990, 550] width 40 height 57
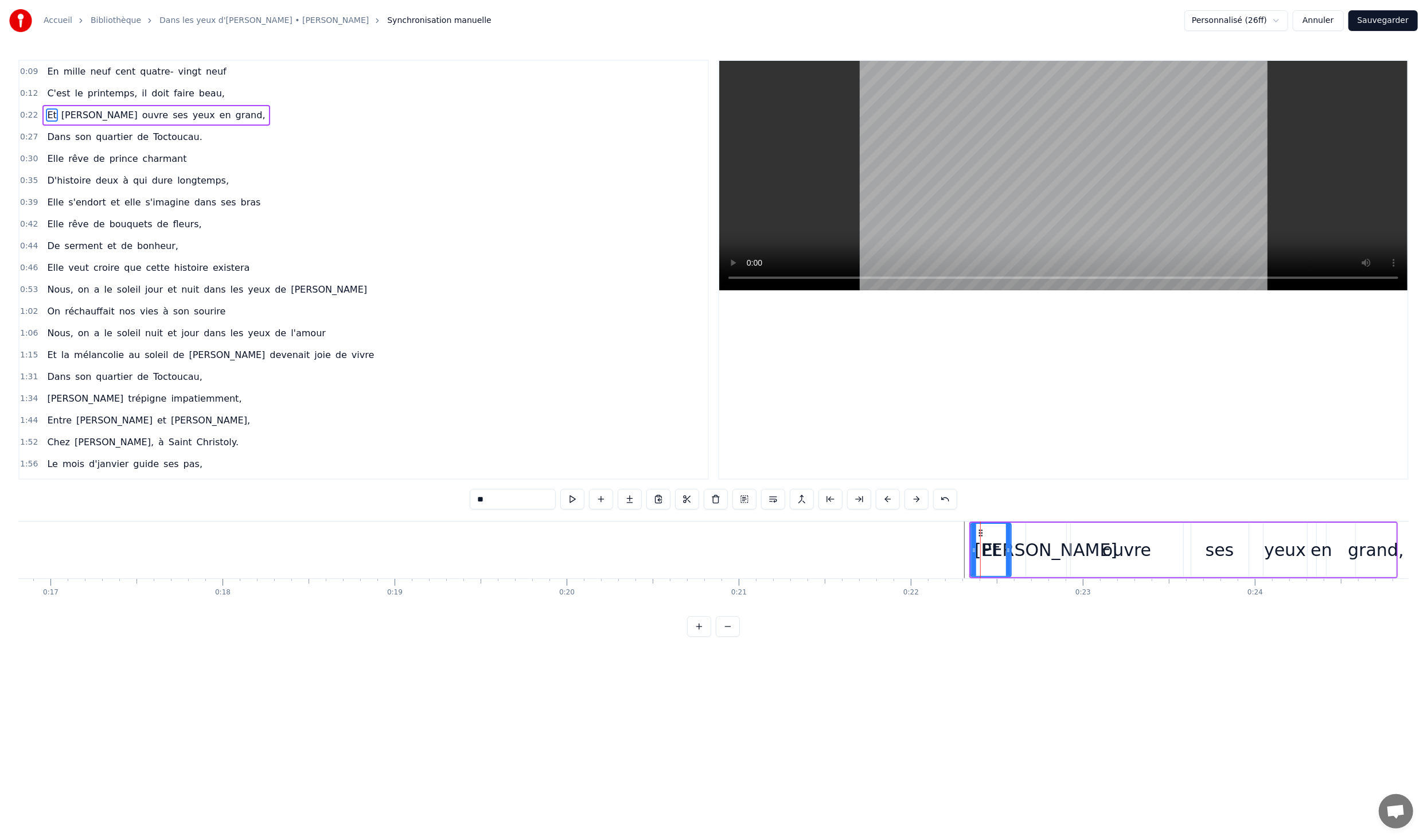
click at [825, 500] on button at bounding box center [831, 499] width 24 height 21
click at [882, 502] on button at bounding box center [888, 499] width 24 height 21
click at [882, 502] on button at bounding box center [888, 499] width 24 height 21
click at [883, 502] on button at bounding box center [888, 499] width 24 height 21
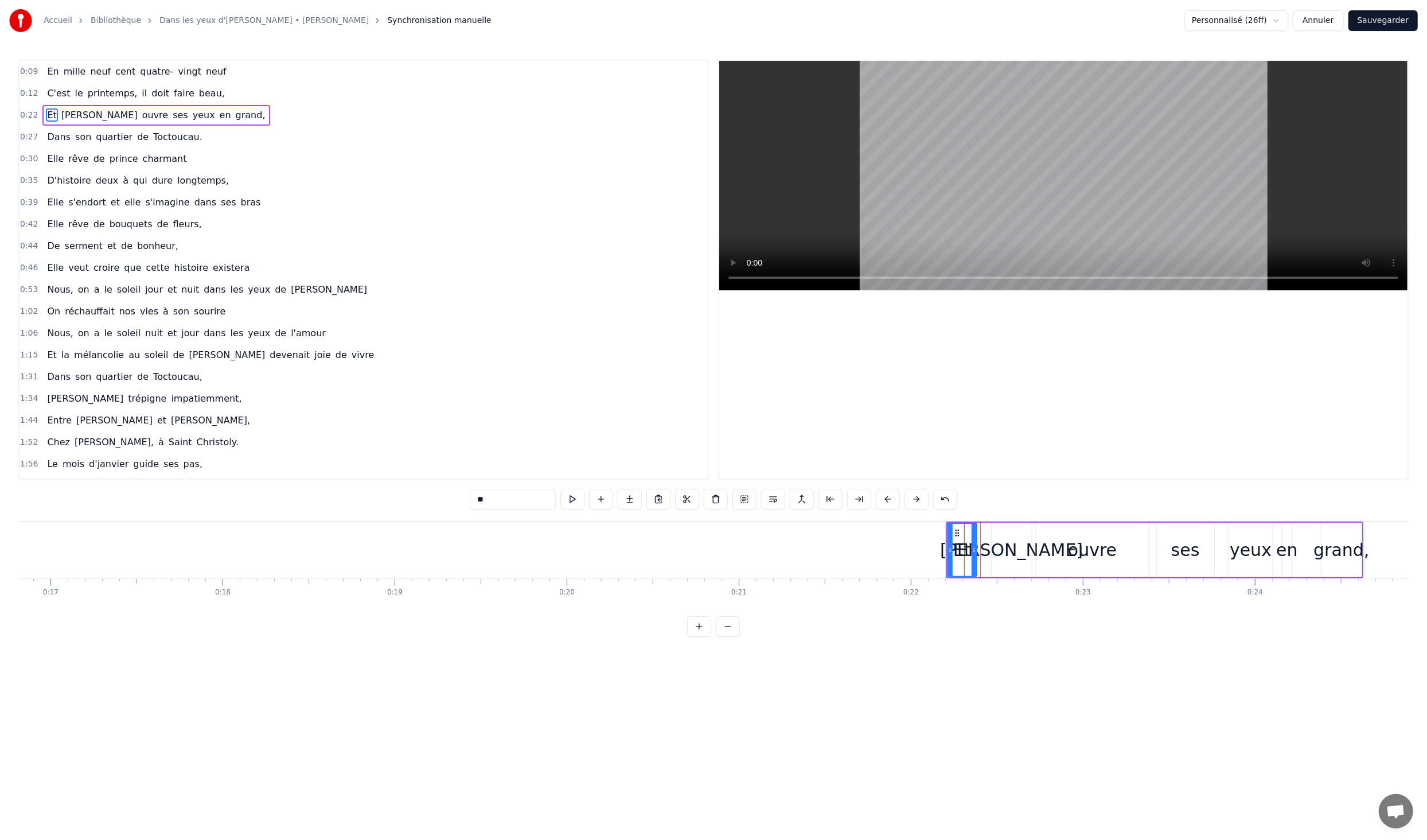
click at [884, 502] on button at bounding box center [888, 499] width 24 height 21
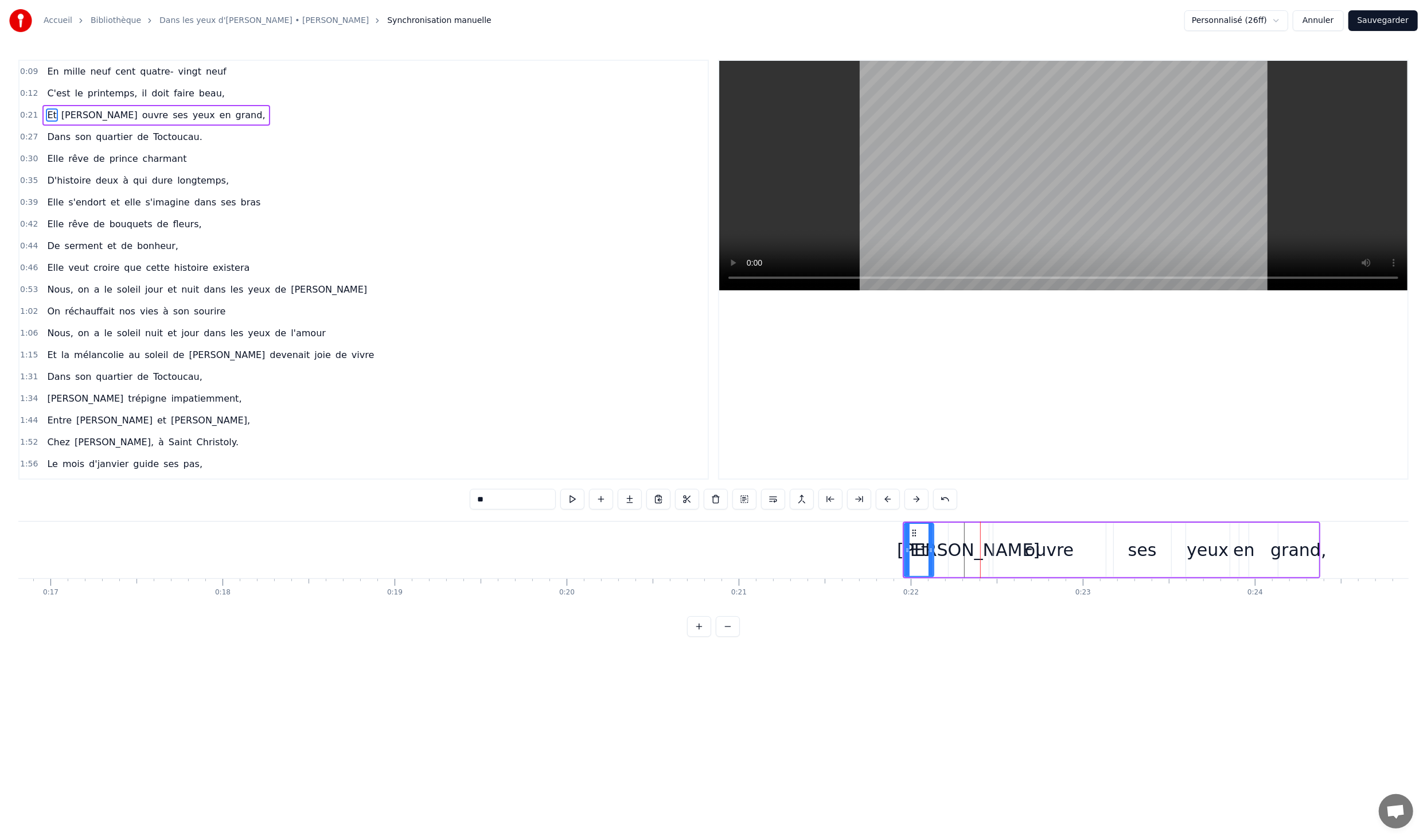
click at [884, 502] on button at bounding box center [888, 499] width 24 height 21
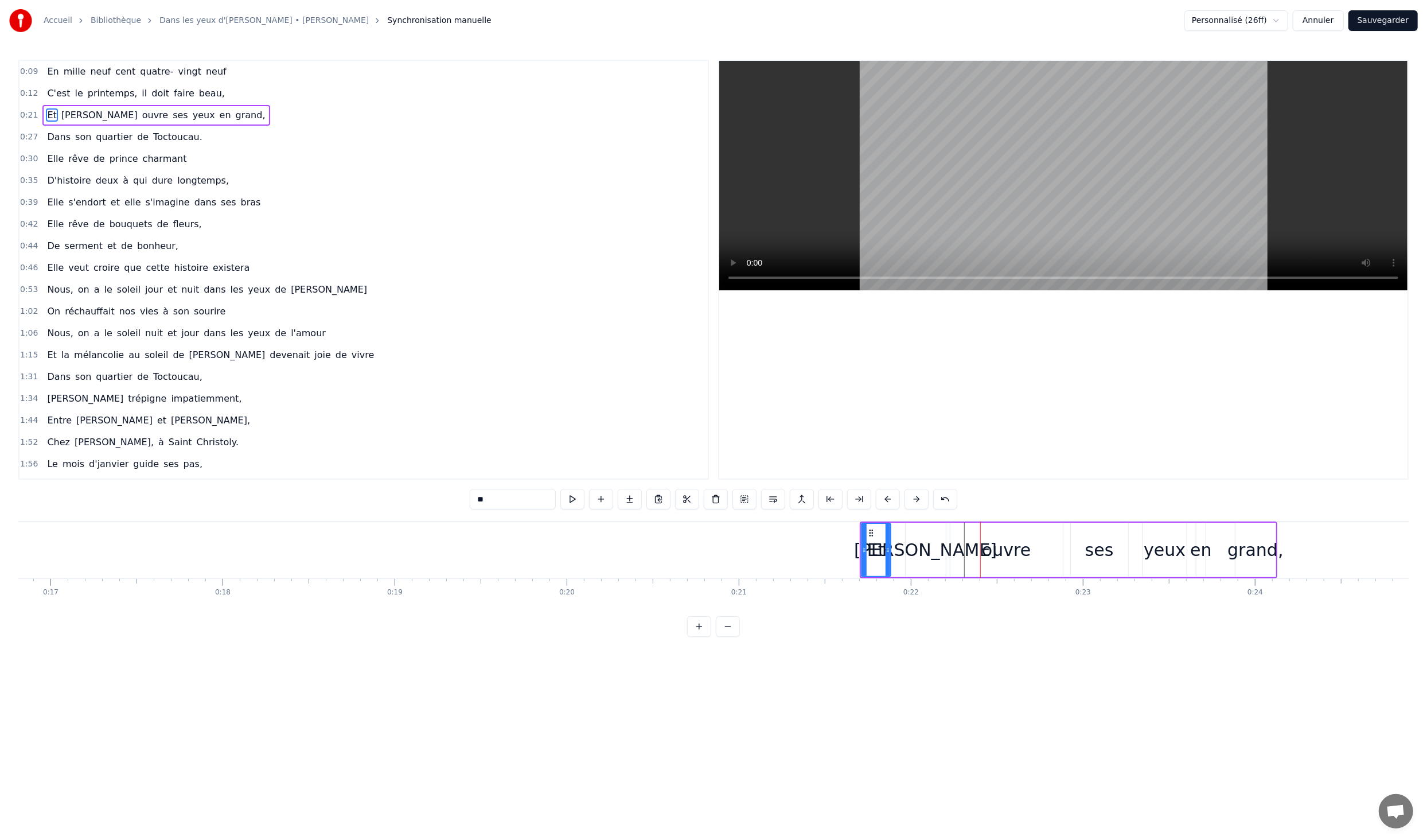
click at [884, 502] on button at bounding box center [888, 499] width 24 height 21
click at [884, 502] on button at bounding box center [888, 499] width 24 height 21
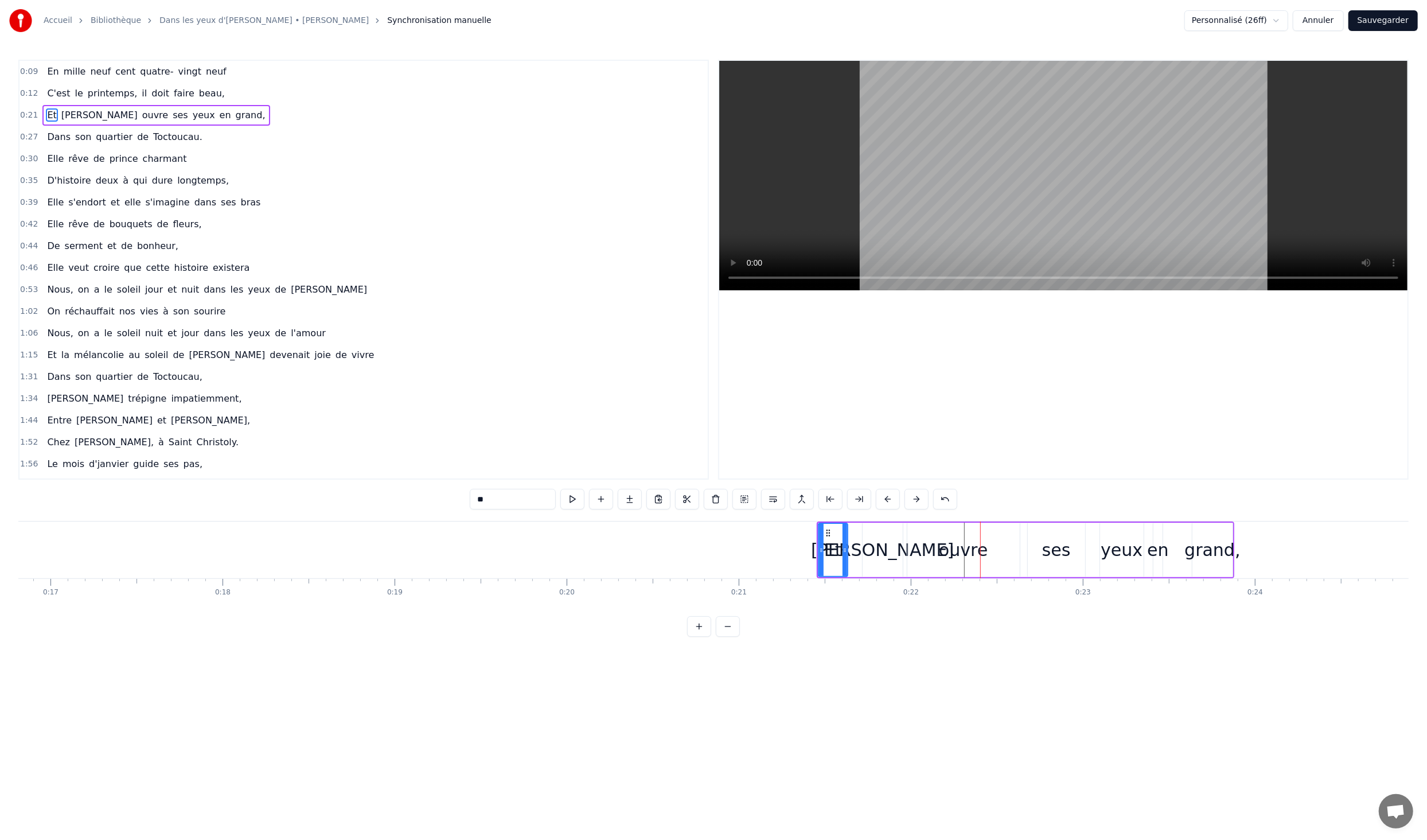
click at [884, 502] on button at bounding box center [888, 499] width 24 height 21
click at [885, 502] on button at bounding box center [888, 499] width 24 height 21
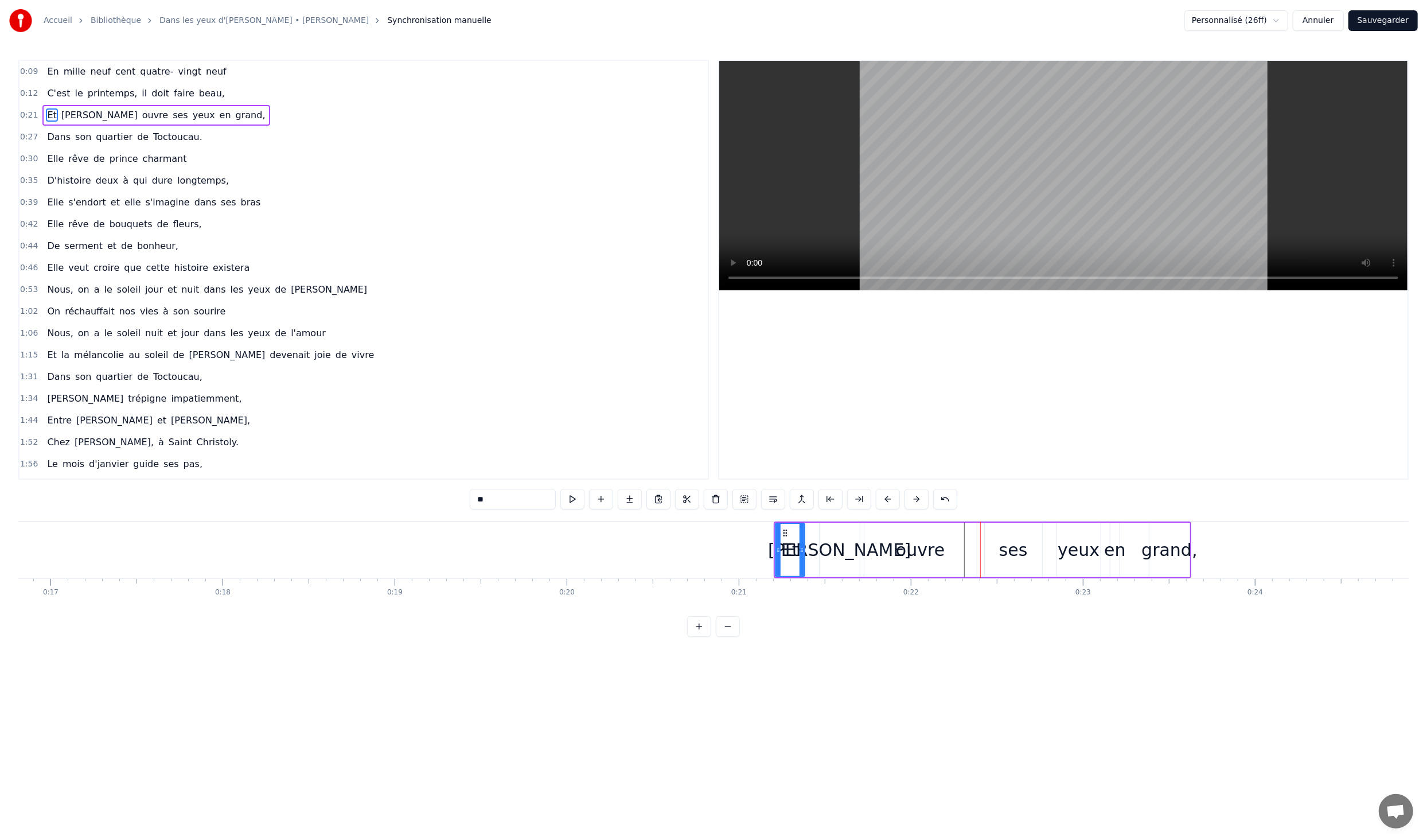
click at [885, 502] on button at bounding box center [888, 499] width 24 height 21
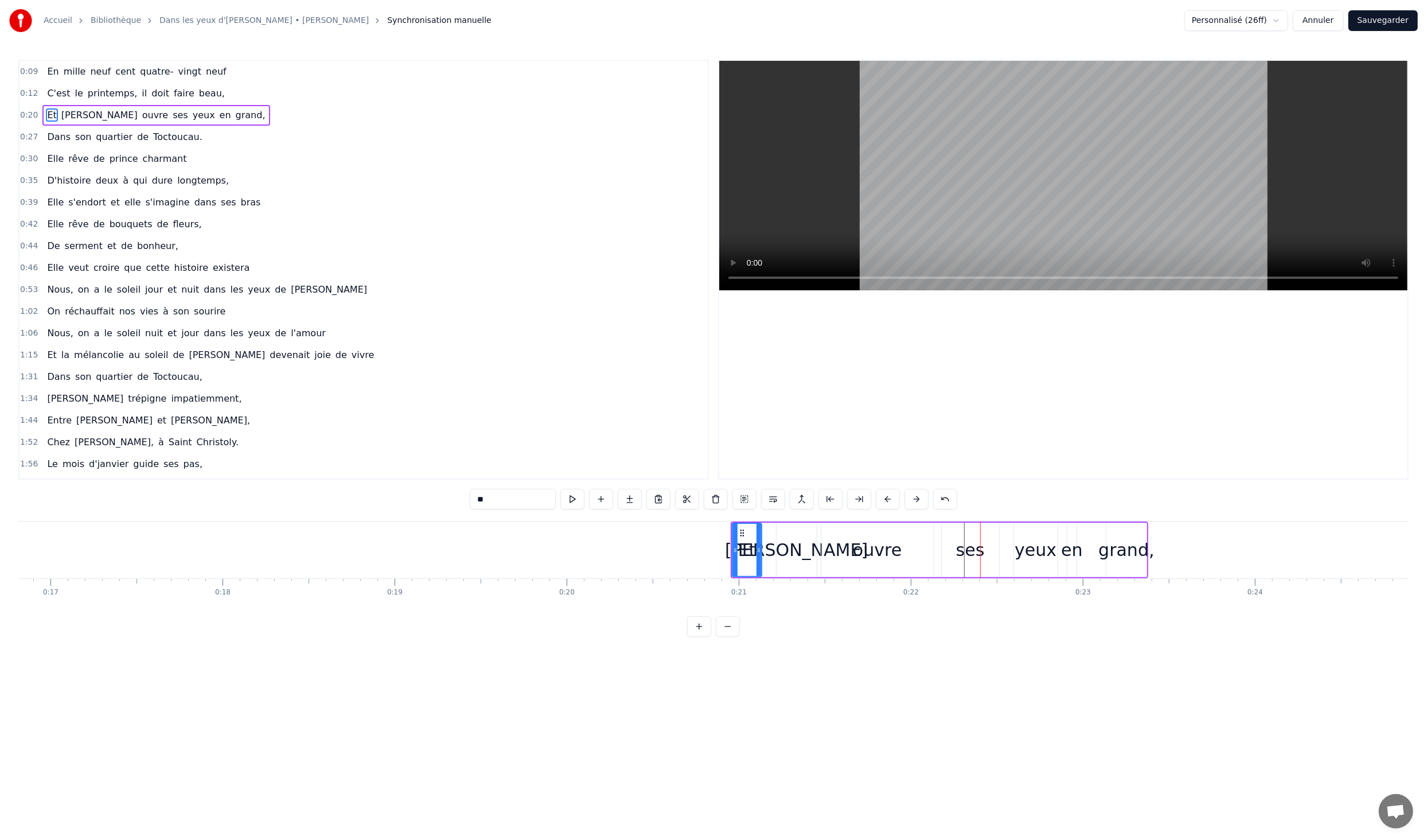
click at [885, 502] on button at bounding box center [888, 499] width 24 height 21
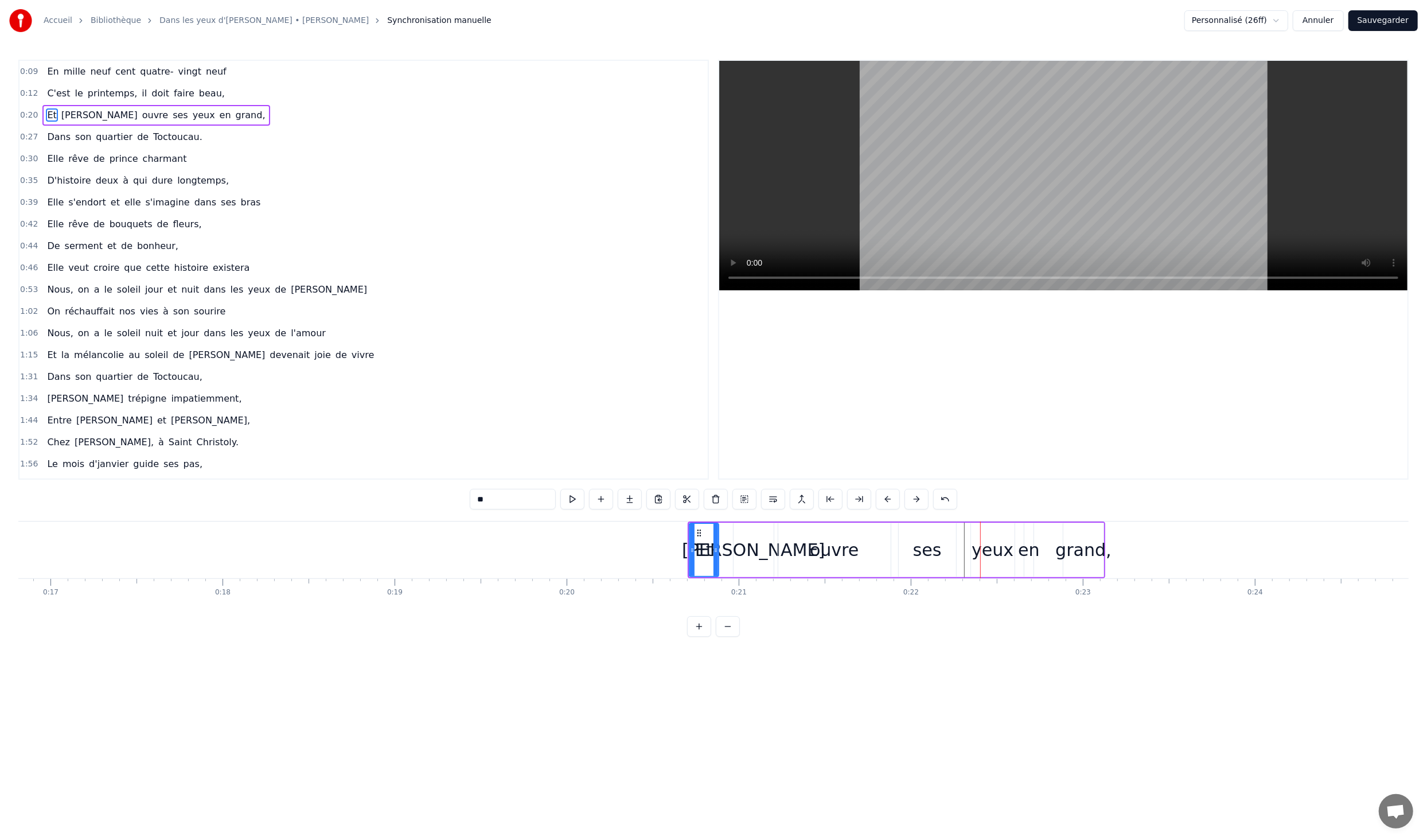
click at [885, 502] on button at bounding box center [888, 499] width 24 height 21
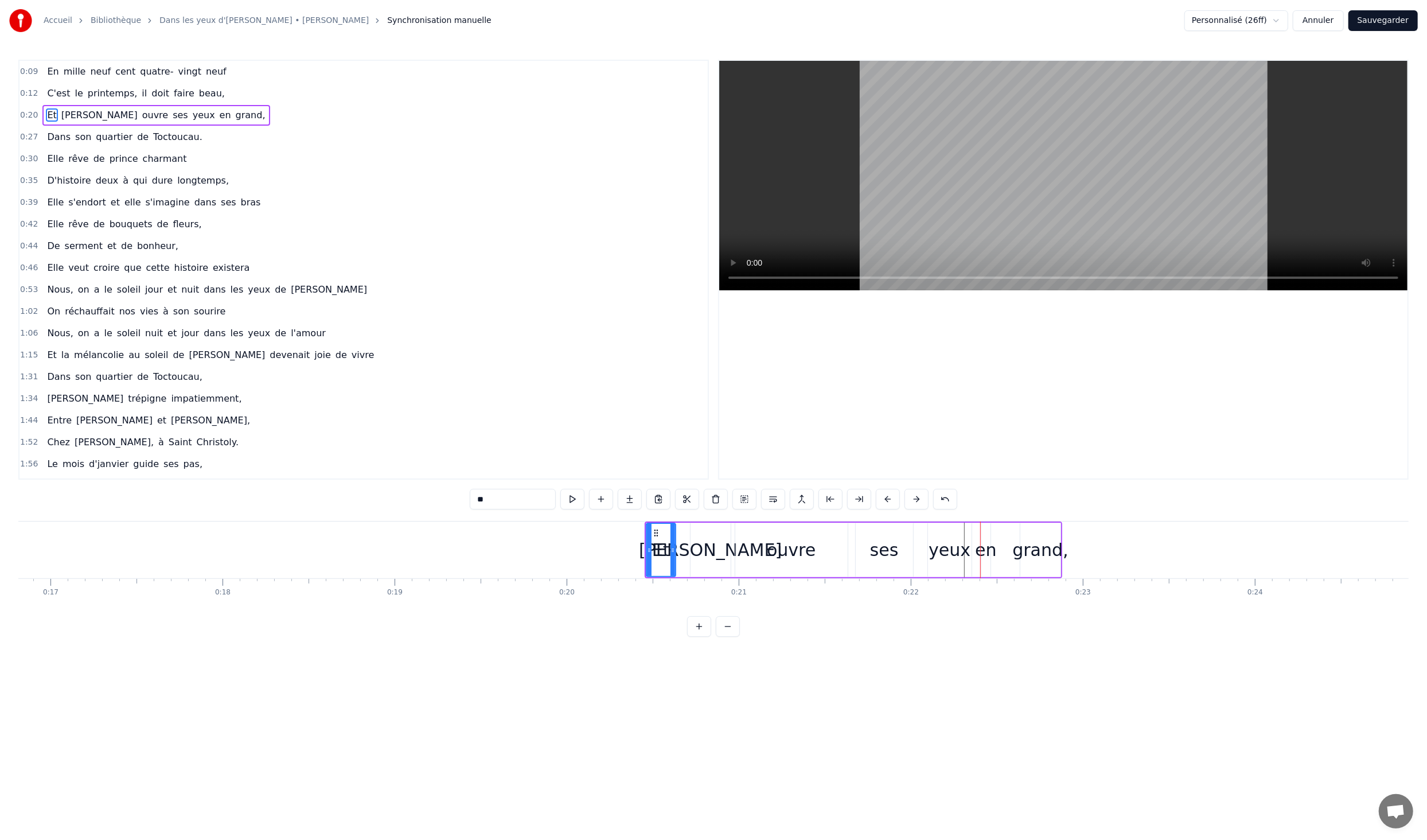
click at [885, 502] on button at bounding box center [888, 499] width 24 height 21
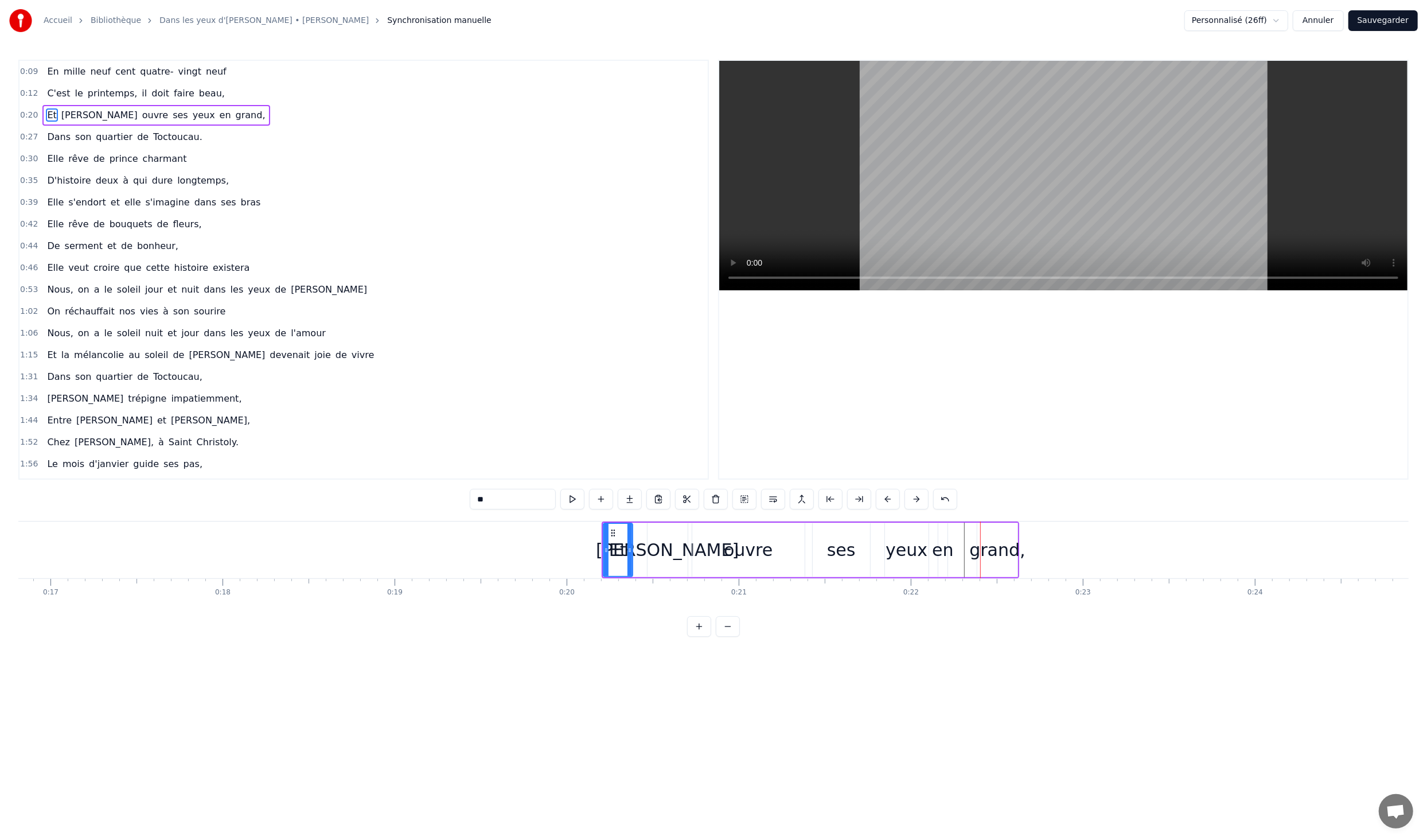
click at [885, 502] on button at bounding box center [888, 499] width 24 height 21
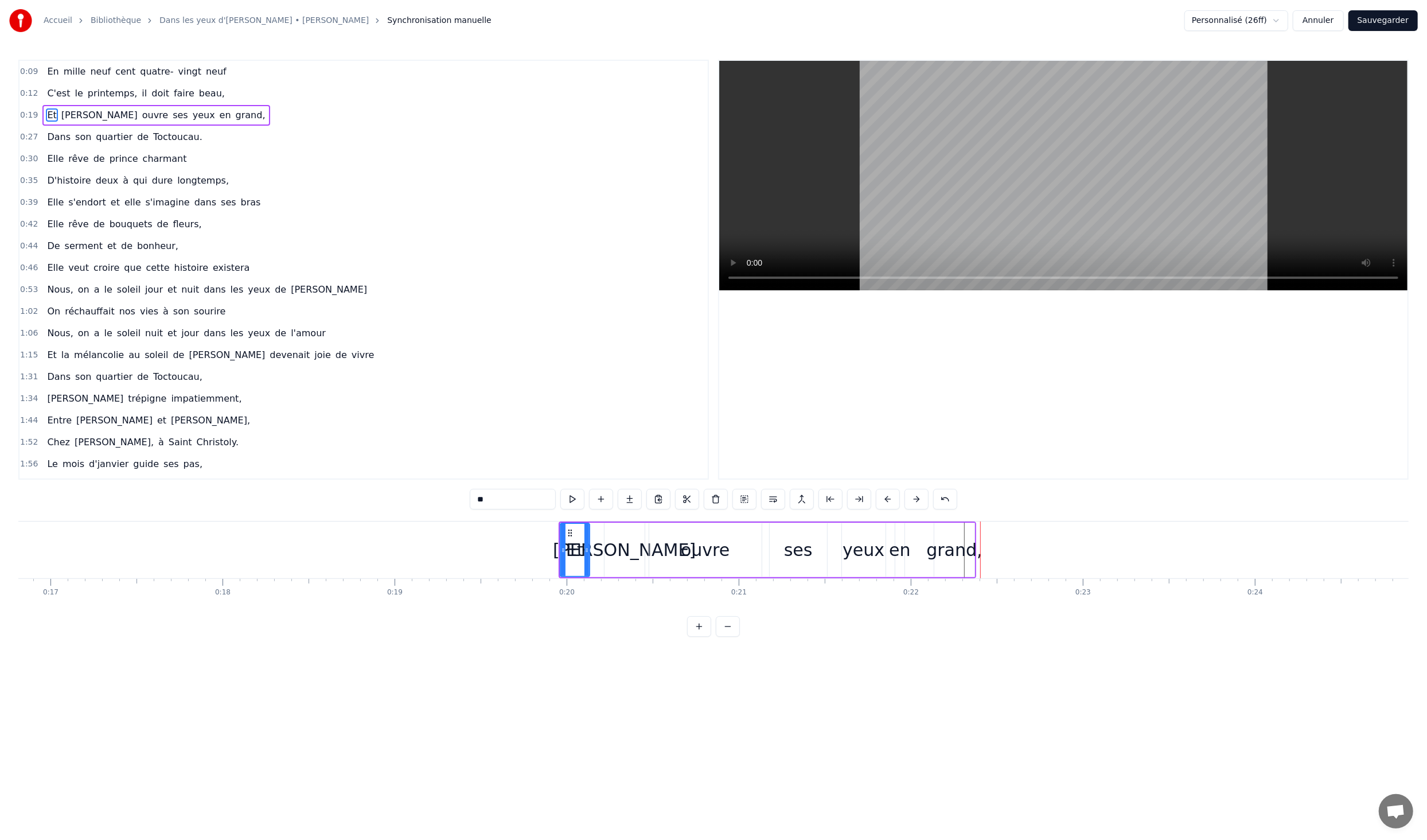
click at [885, 502] on button at bounding box center [888, 499] width 24 height 21
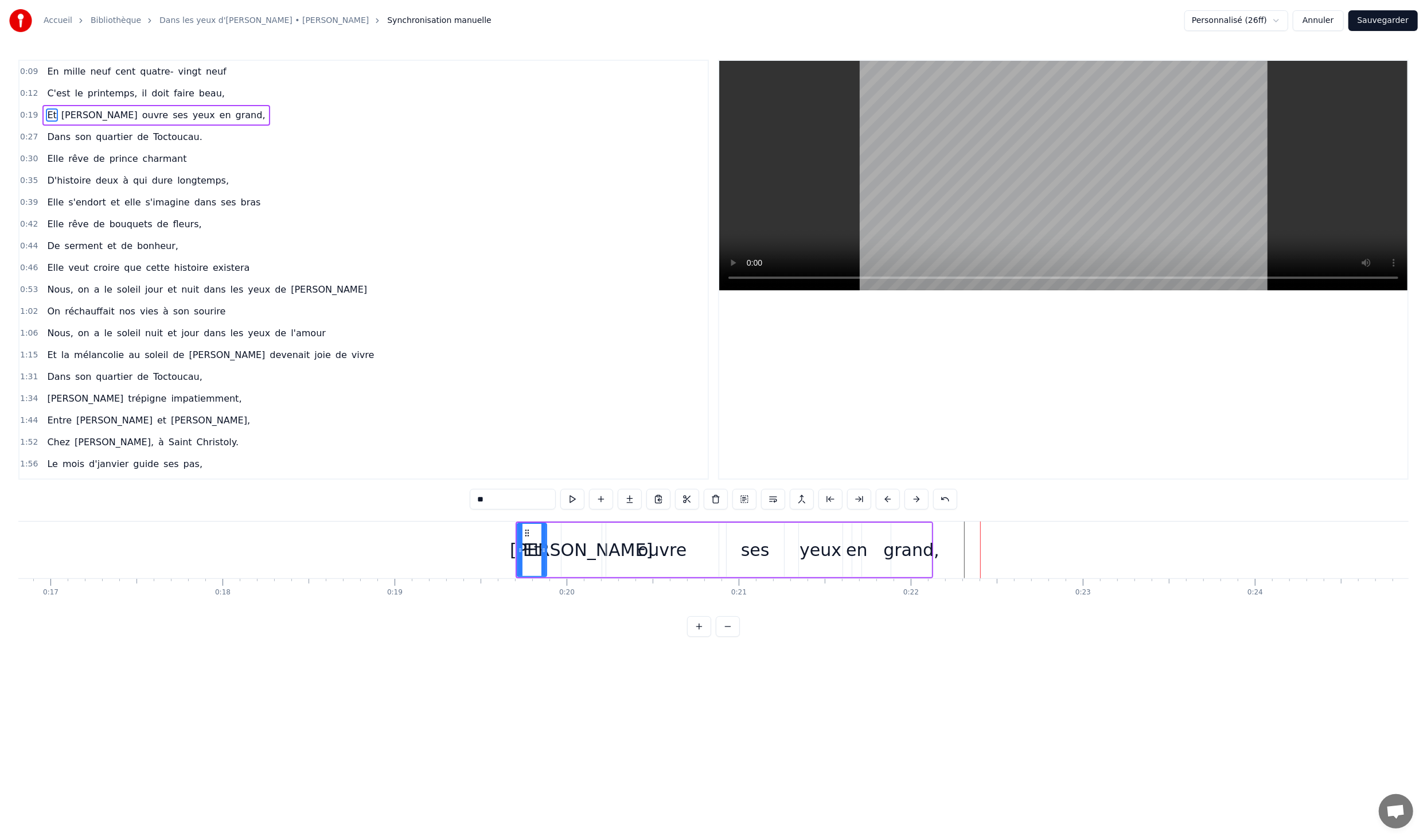
click at [885, 502] on button at bounding box center [888, 499] width 24 height 21
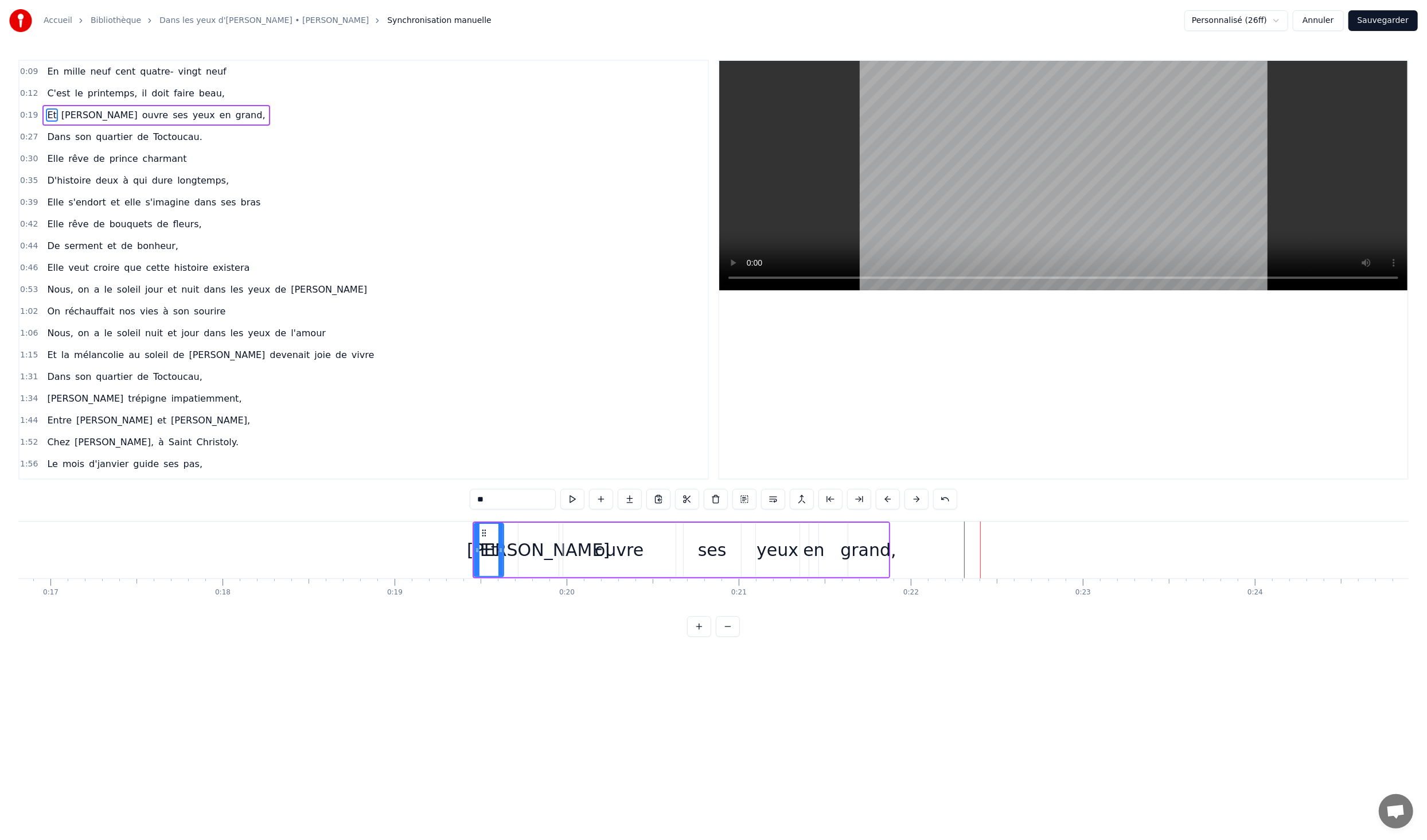
click at [885, 502] on button at bounding box center [888, 499] width 24 height 21
click at [884, 502] on button at bounding box center [888, 499] width 24 height 21
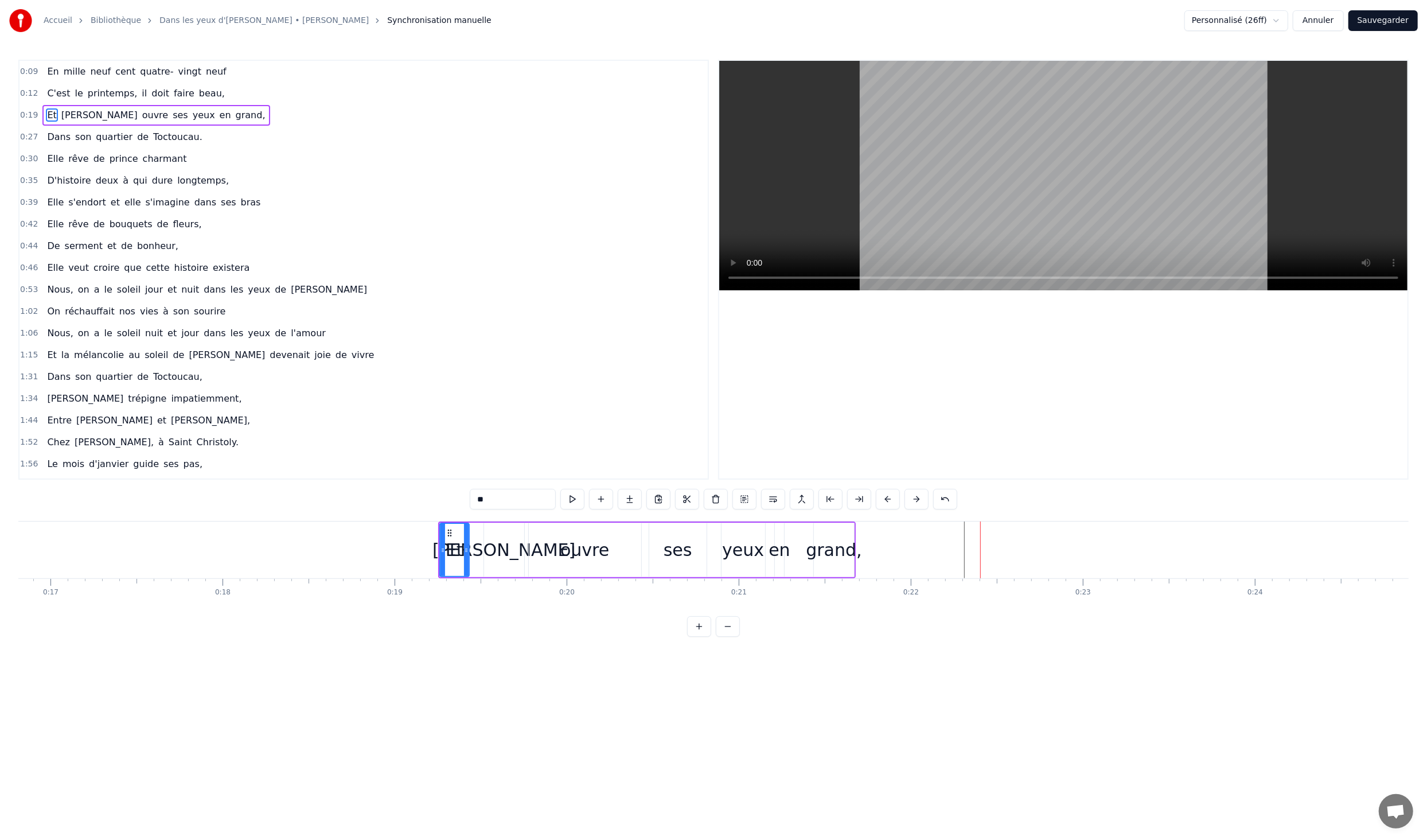
click at [884, 502] on button at bounding box center [888, 499] width 24 height 21
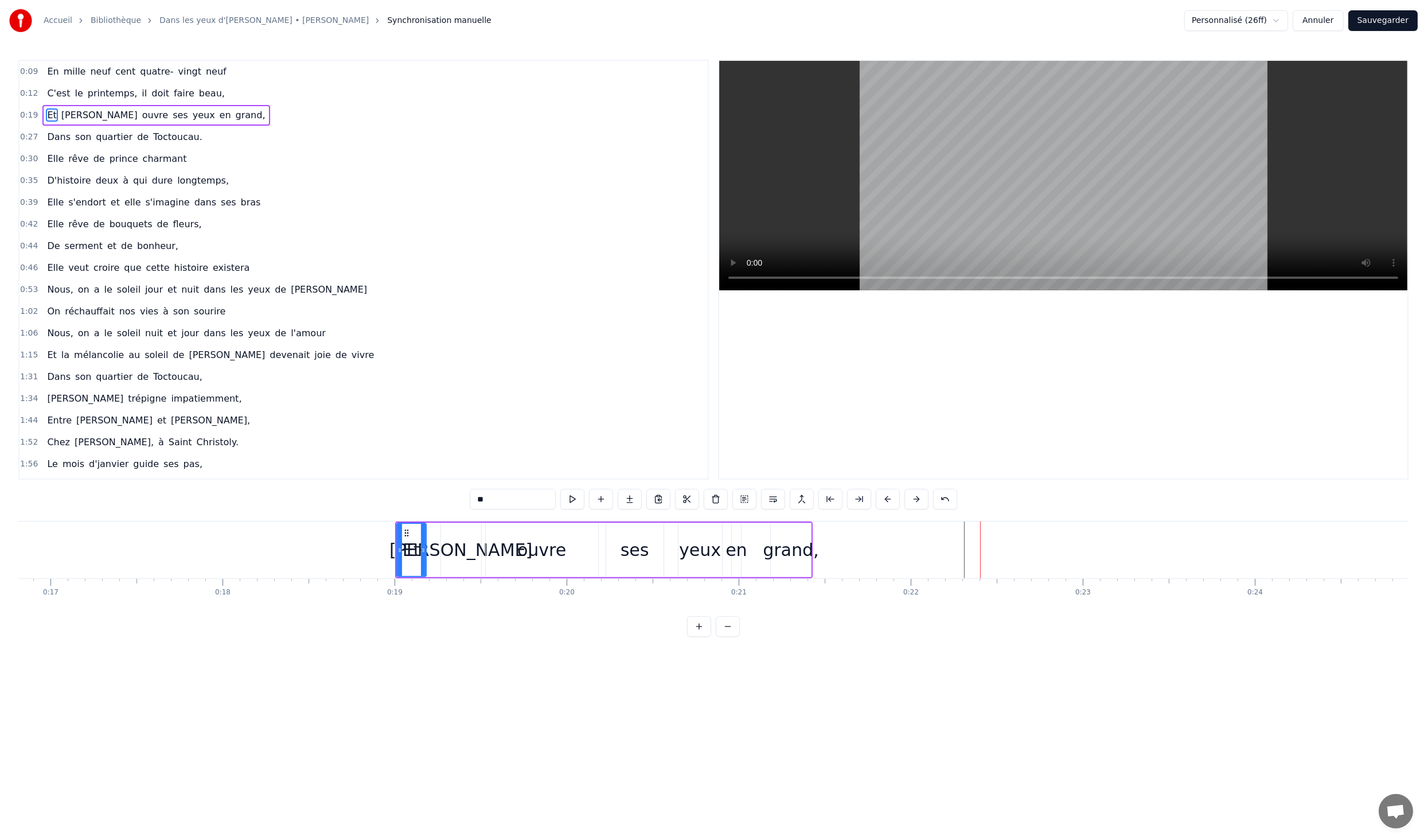
click at [884, 502] on button at bounding box center [888, 499] width 24 height 21
click at [876, 489] on button at bounding box center [888, 499] width 24 height 21
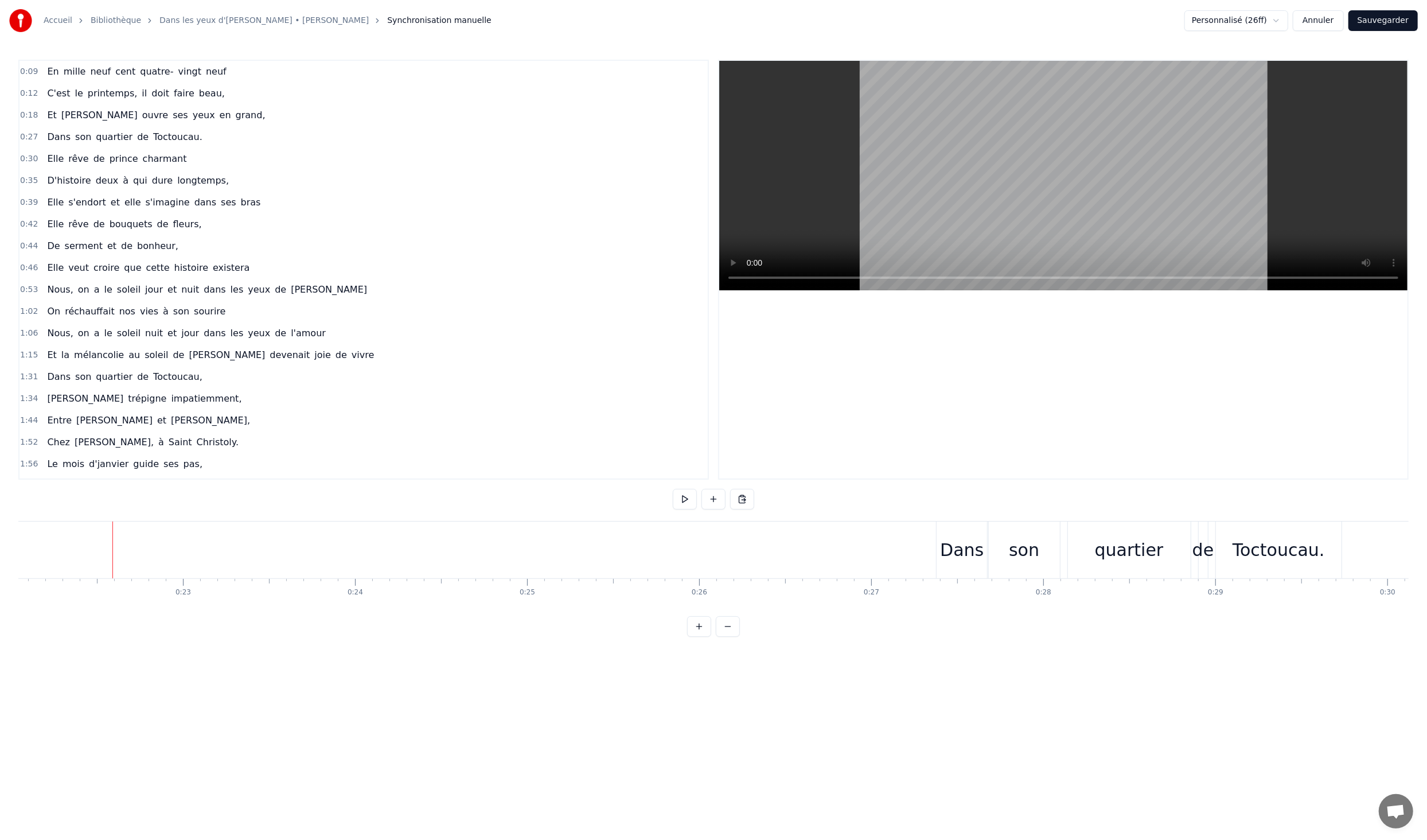
scroll to position [0, 3902]
click at [846, 557] on div "Dans" at bounding box center [854, 550] width 44 height 26
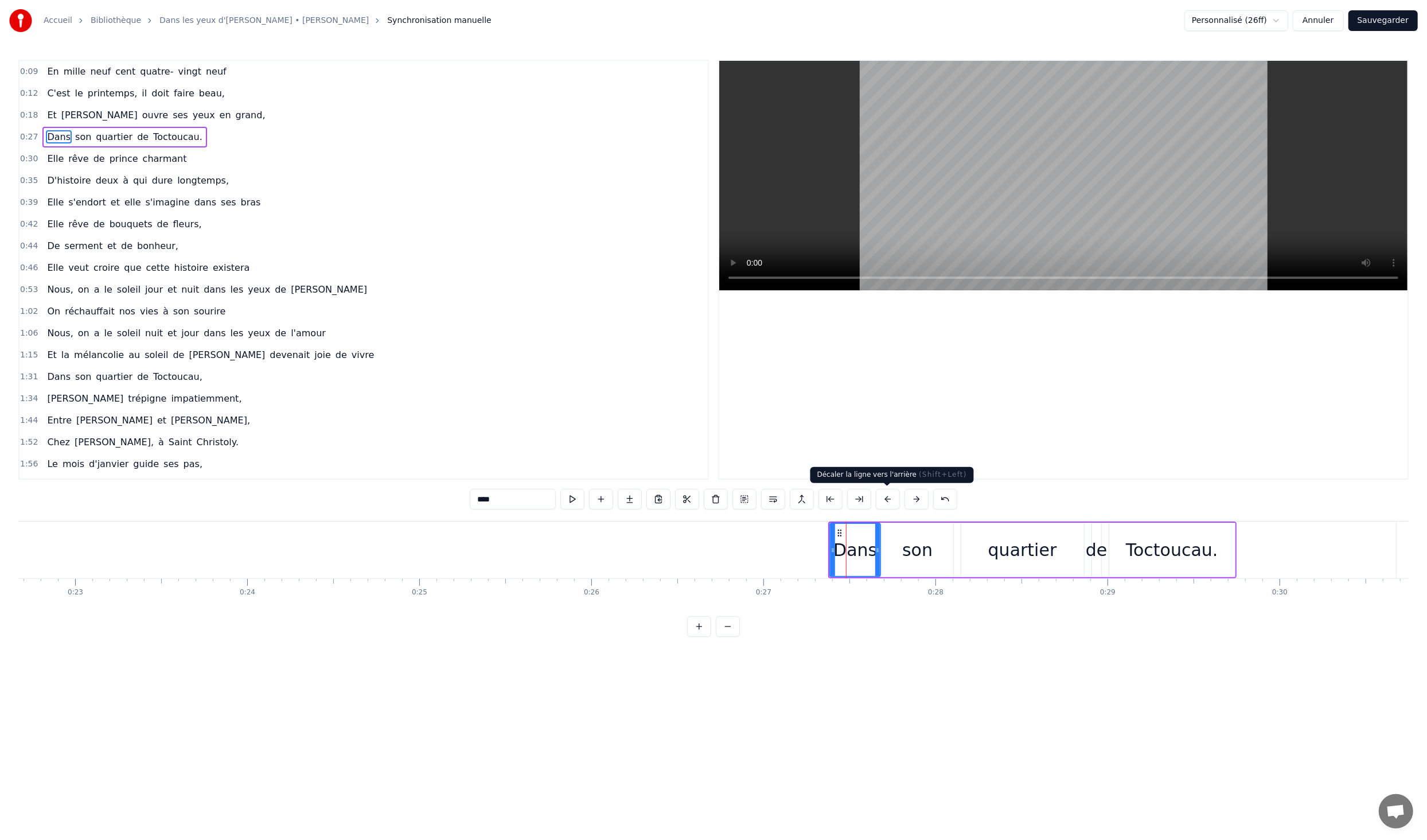
click at [886, 497] on button at bounding box center [888, 499] width 24 height 21
click at [885, 497] on button at bounding box center [888, 499] width 24 height 21
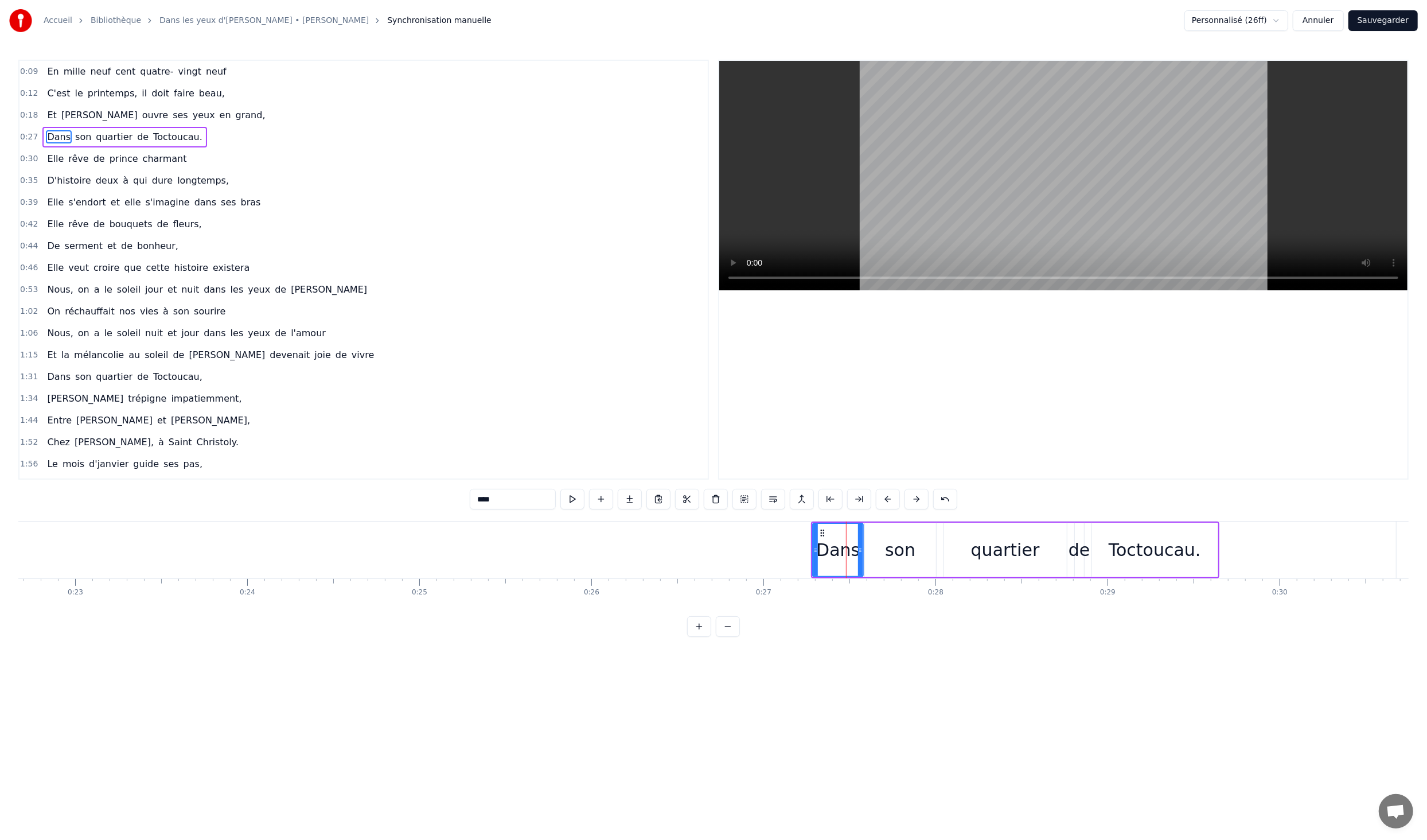
click at [885, 497] on button at bounding box center [888, 499] width 24 height 21
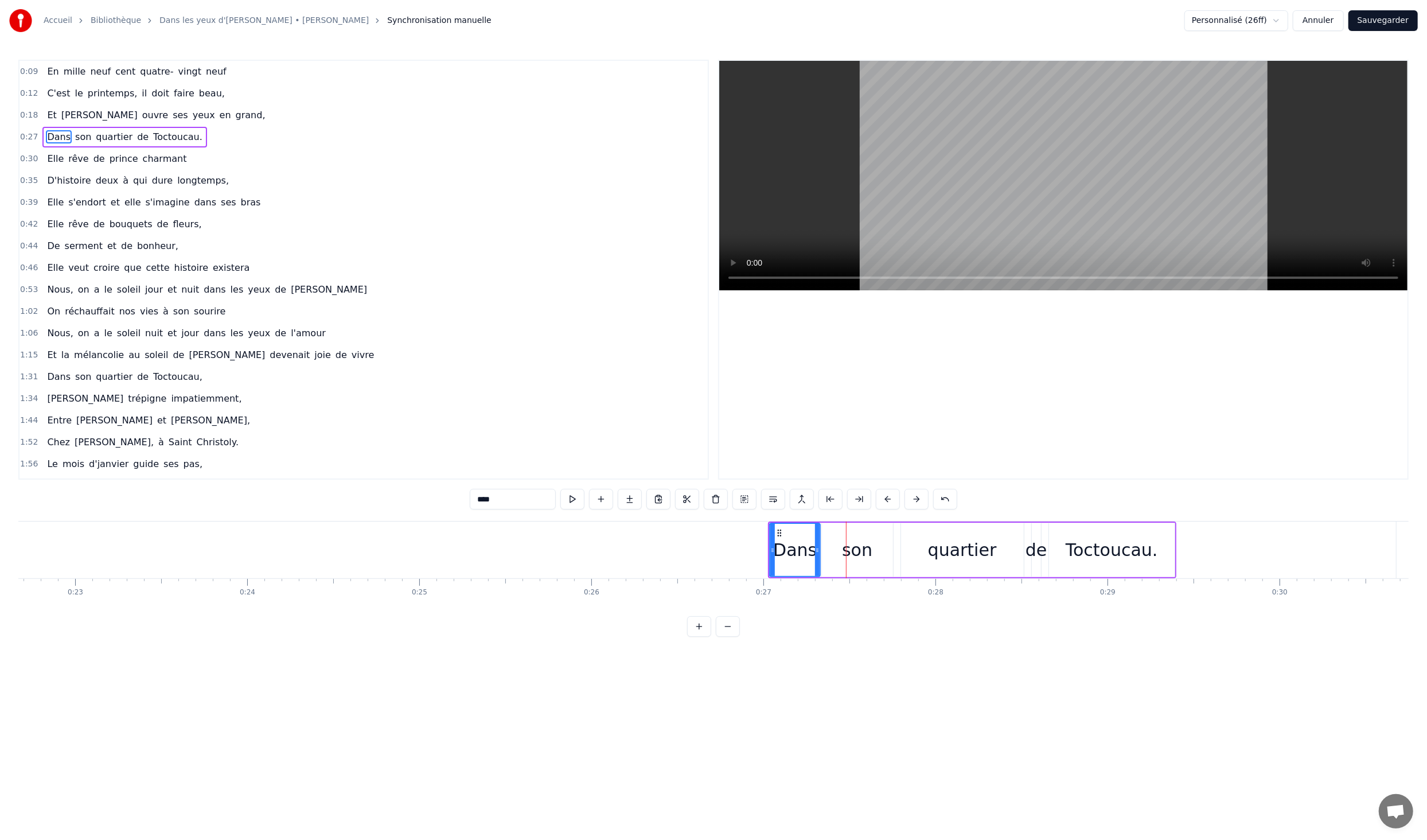
click at [885, 497] on button at bounding box center [888, 499] width 24 height 21
click at [833, 499] on button at bounding box center [831, 499] width 24 height 21
click at [892, 499] on button at bounding box center [888, 499] width 24 height 21
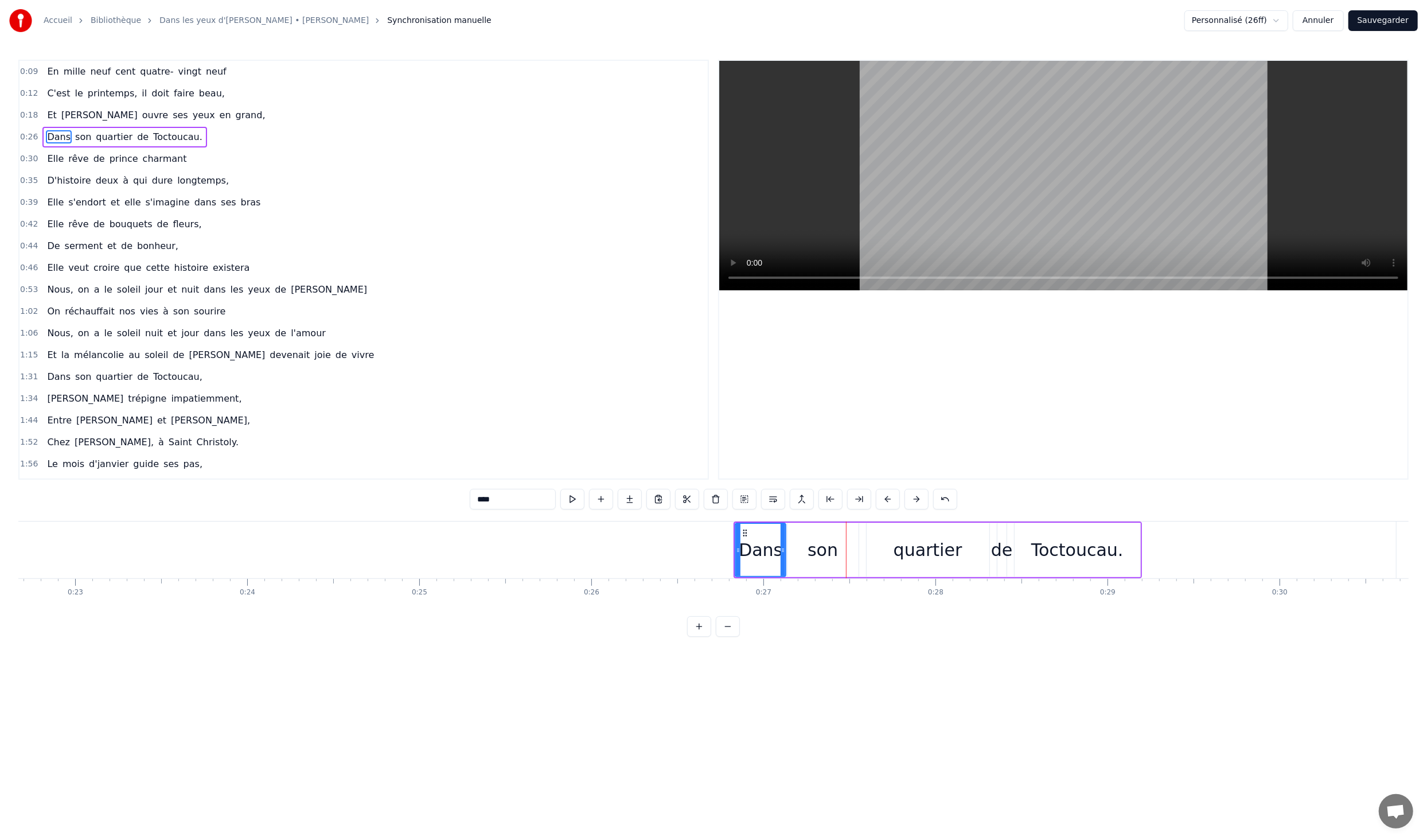
click at [892, 499] on button at bounding box center [888, 499] width 24 height 21
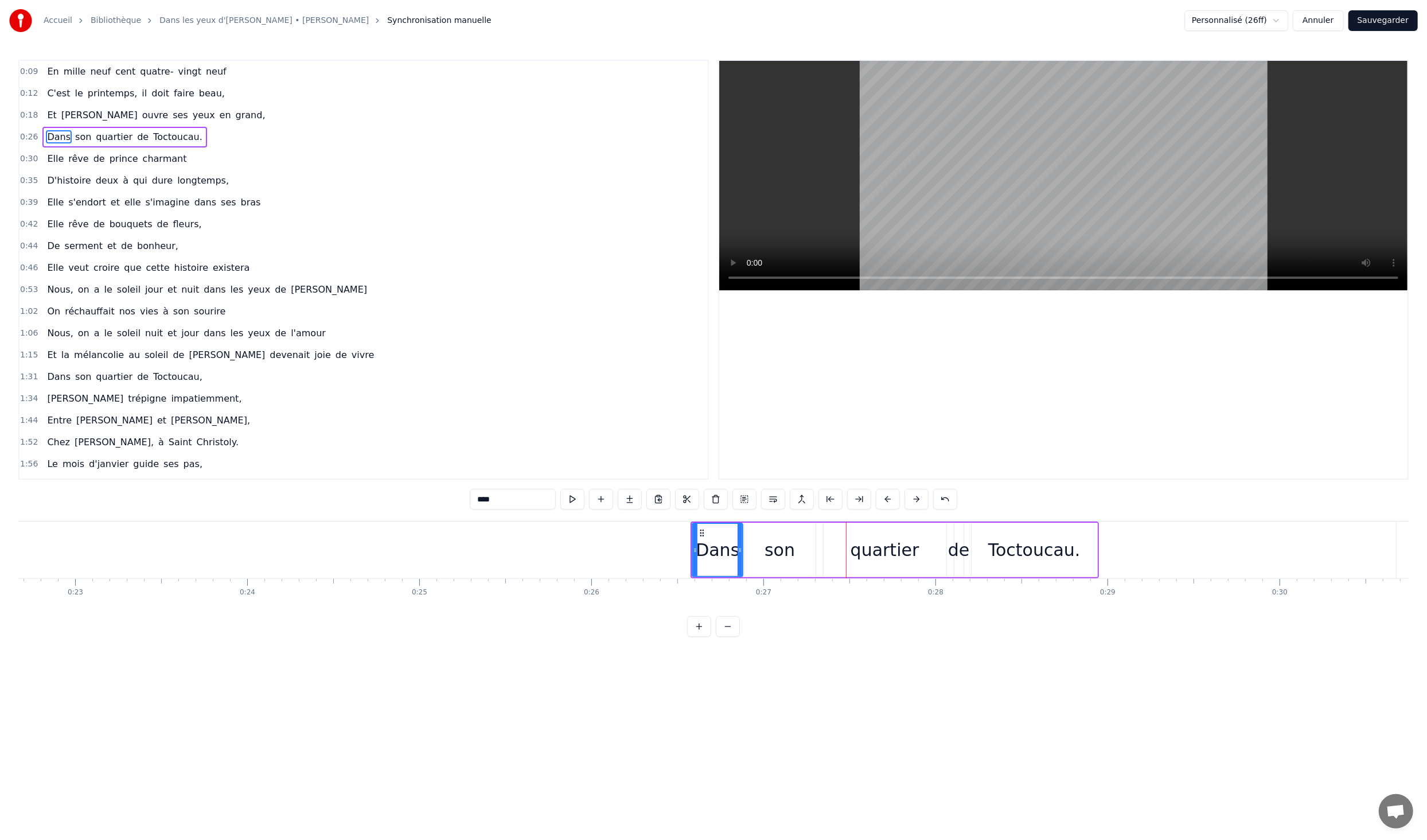
click at [892, 499] on button at bounding box center [888, 499] width 24 height 21
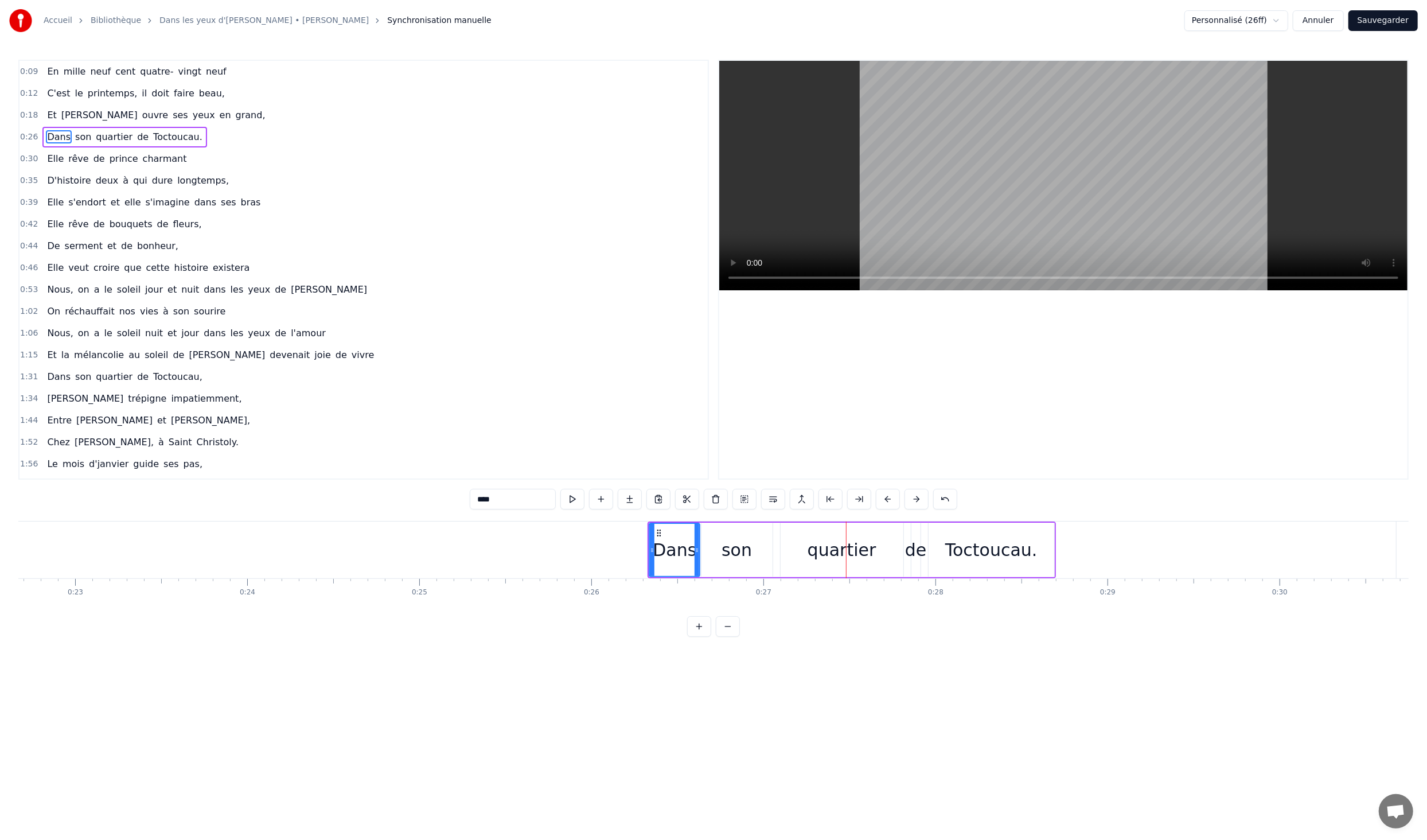
click at [892, 499] on button at bounding box center [888, 499] width 24 height 21
click at [893, 499] on button at bounding box center [888, 499] width 24 height 21
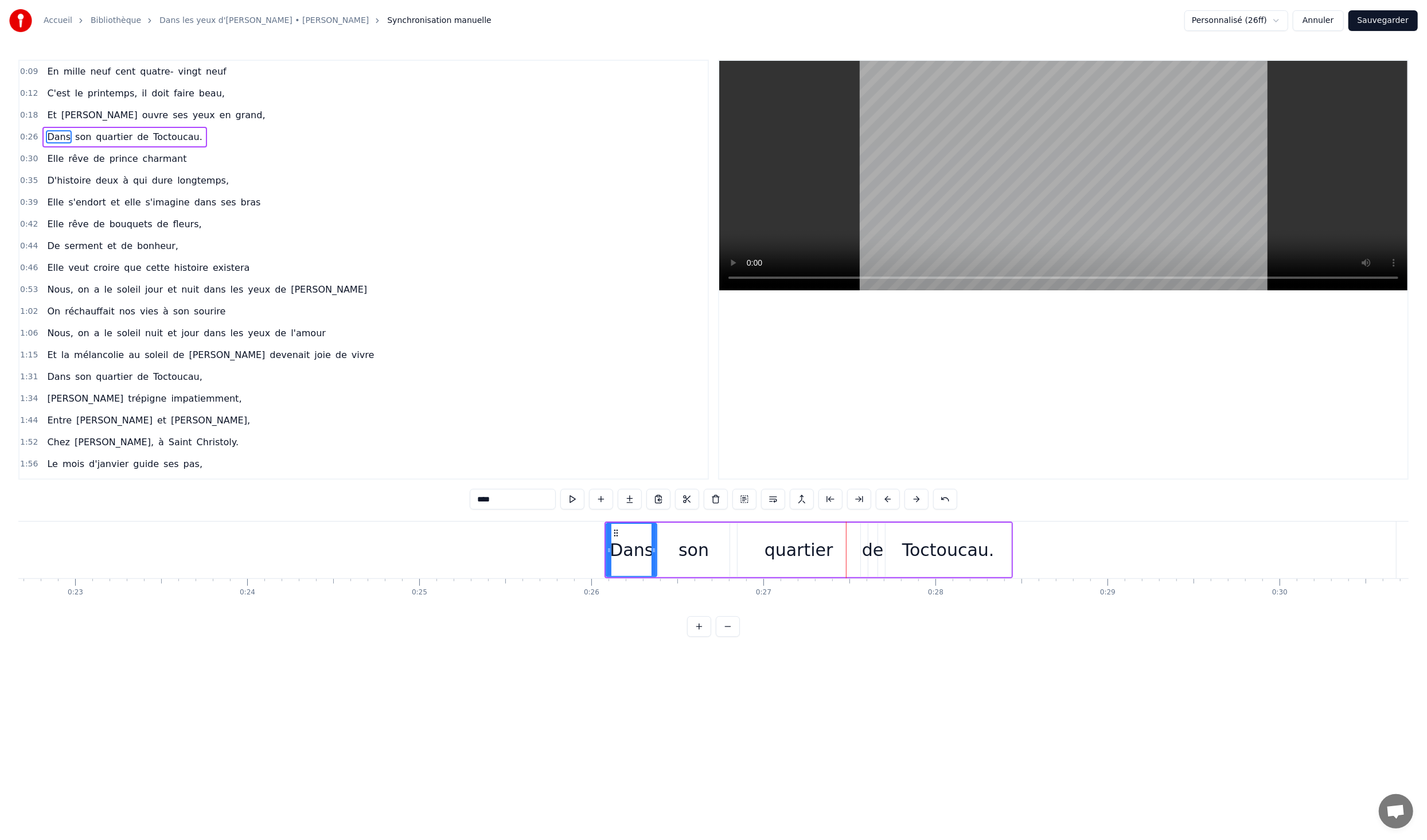
click at [893, 499] on button at bounding box center [888, 499] width 24 height 21
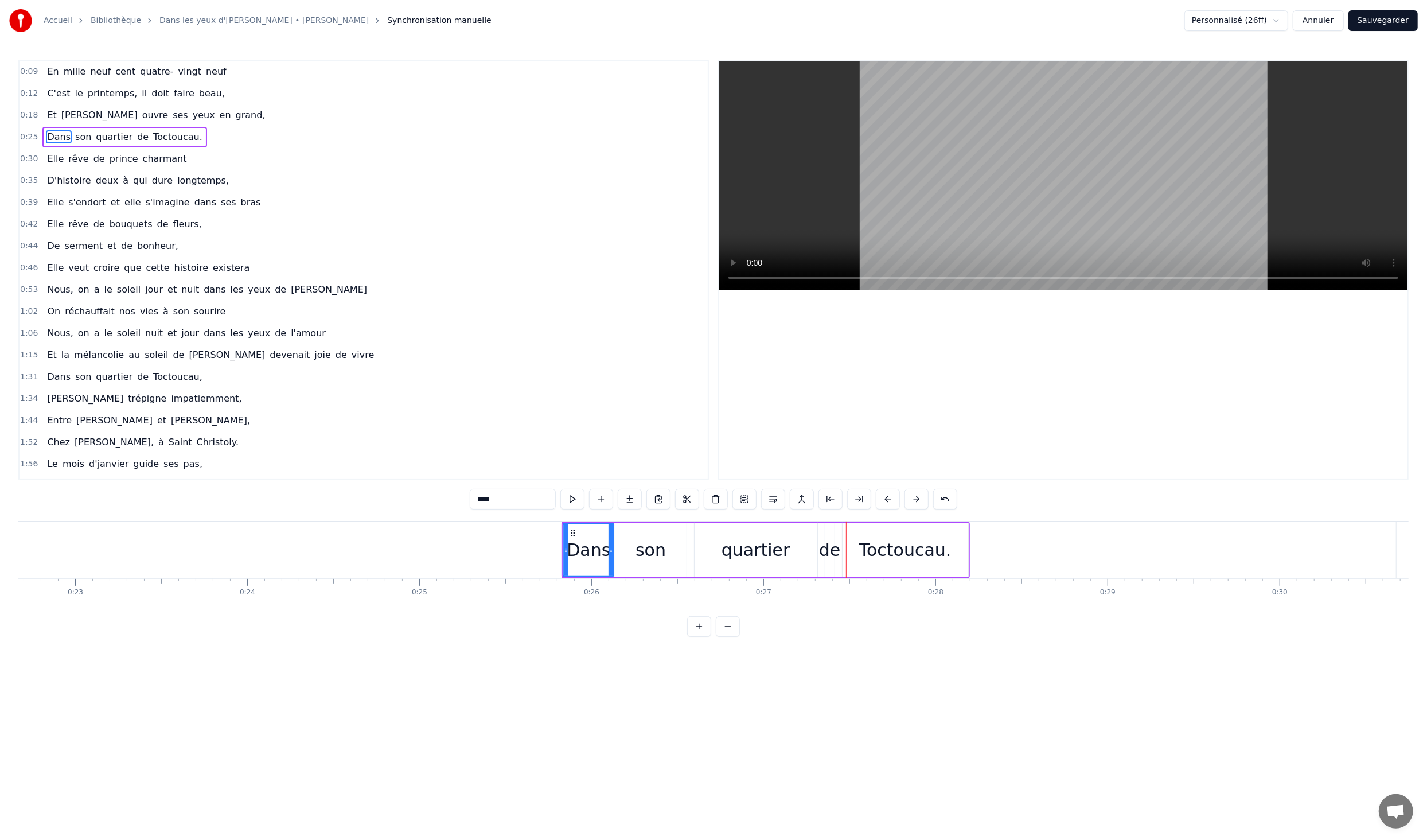
click at [893, 499] on button at bounding box center [888, 499] width 24 height 21
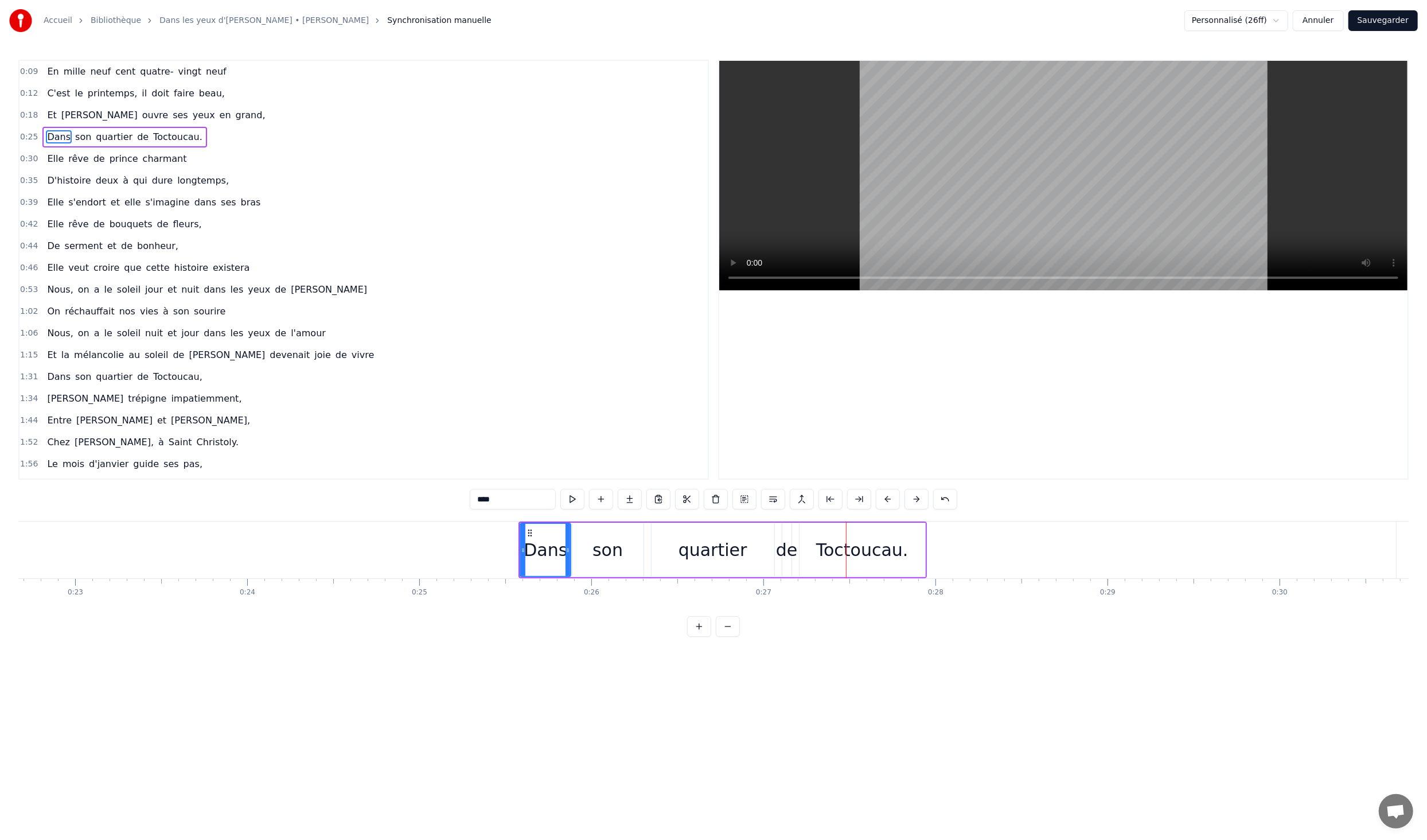
click at [893, 499] on button at bounding box center [888, 499] width 24 height 21
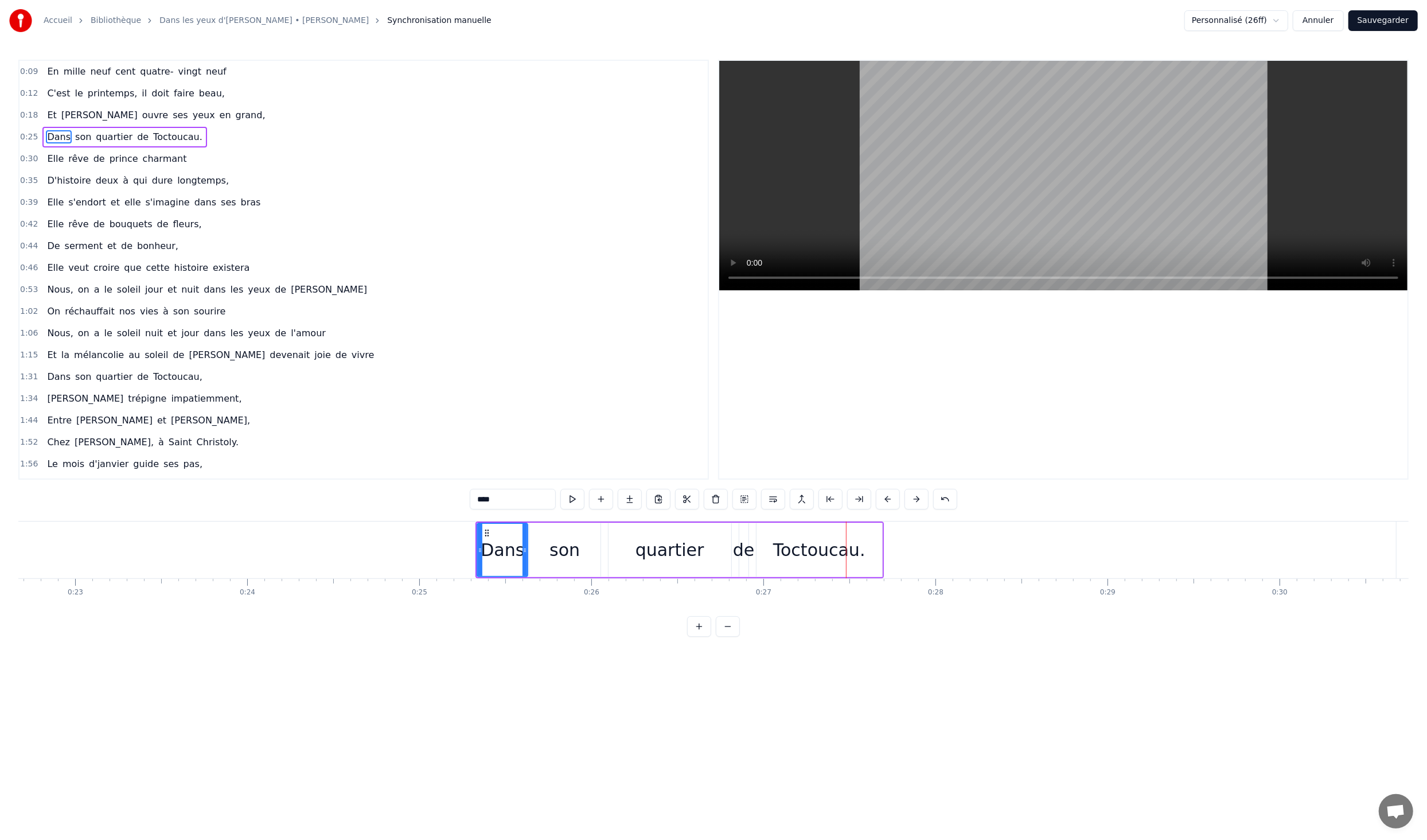
click at [893, 499] on button at bounding box center [888, 499] width 24 height 21
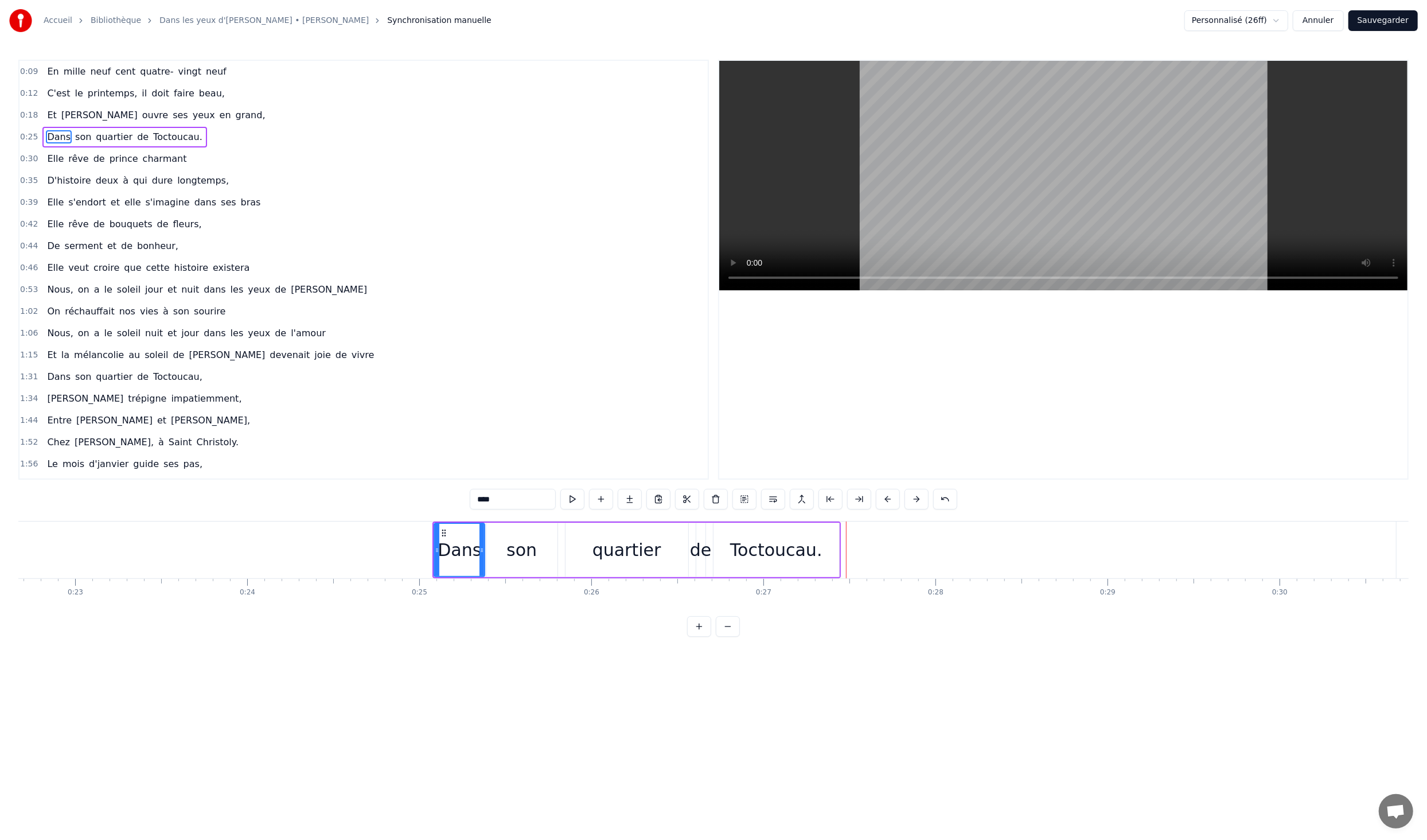
click at [893, 499] on button at bounding box center [888, 499] width 24 height 21
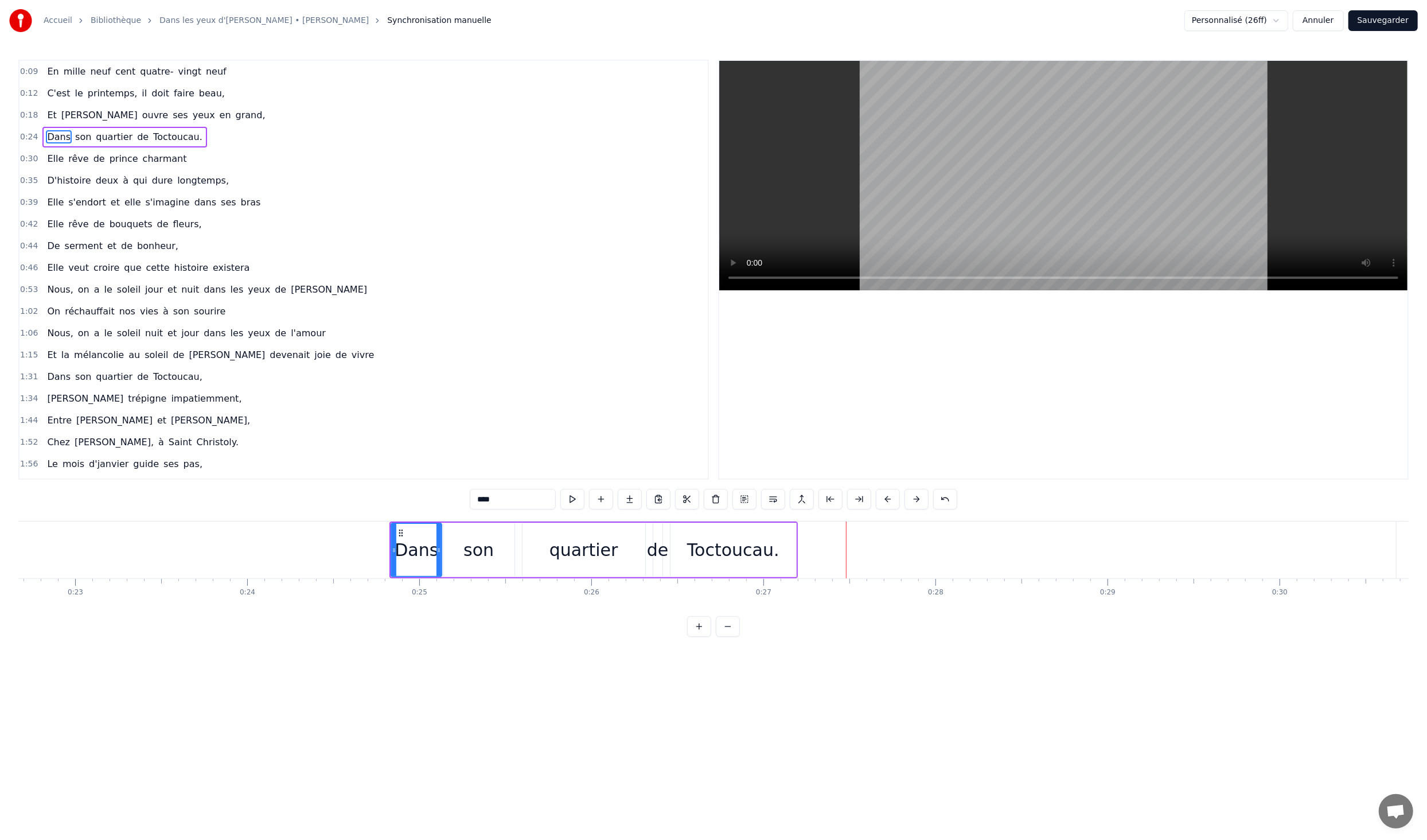
click at [893, 499] on button at bounding box center [888, 499] width 24 height 21
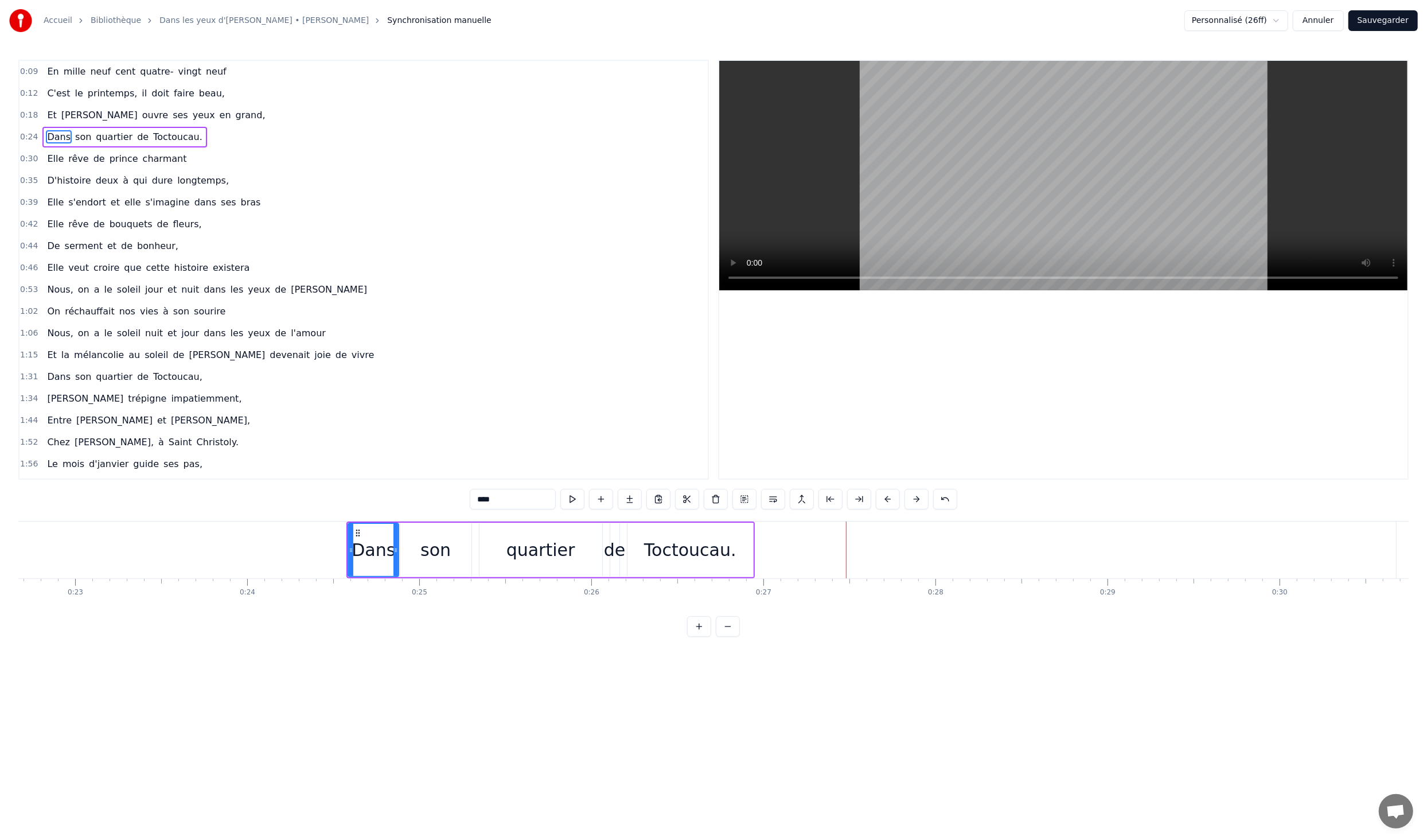
click at [893, 499] on button at bounding box center [888, 499] width 24 height 21
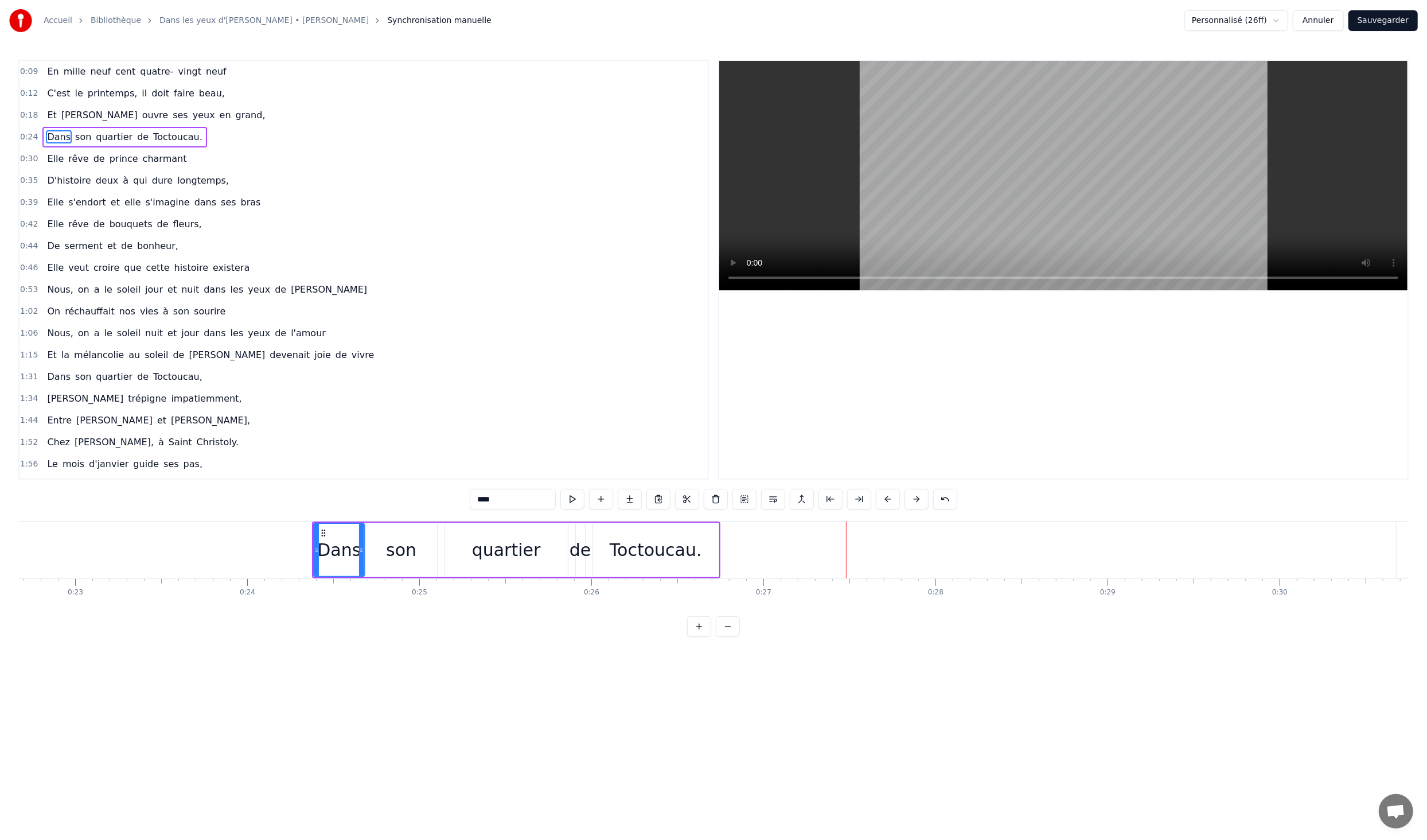
click at [893, 499] on button at bounding box center [888, 499] width 24 height 21
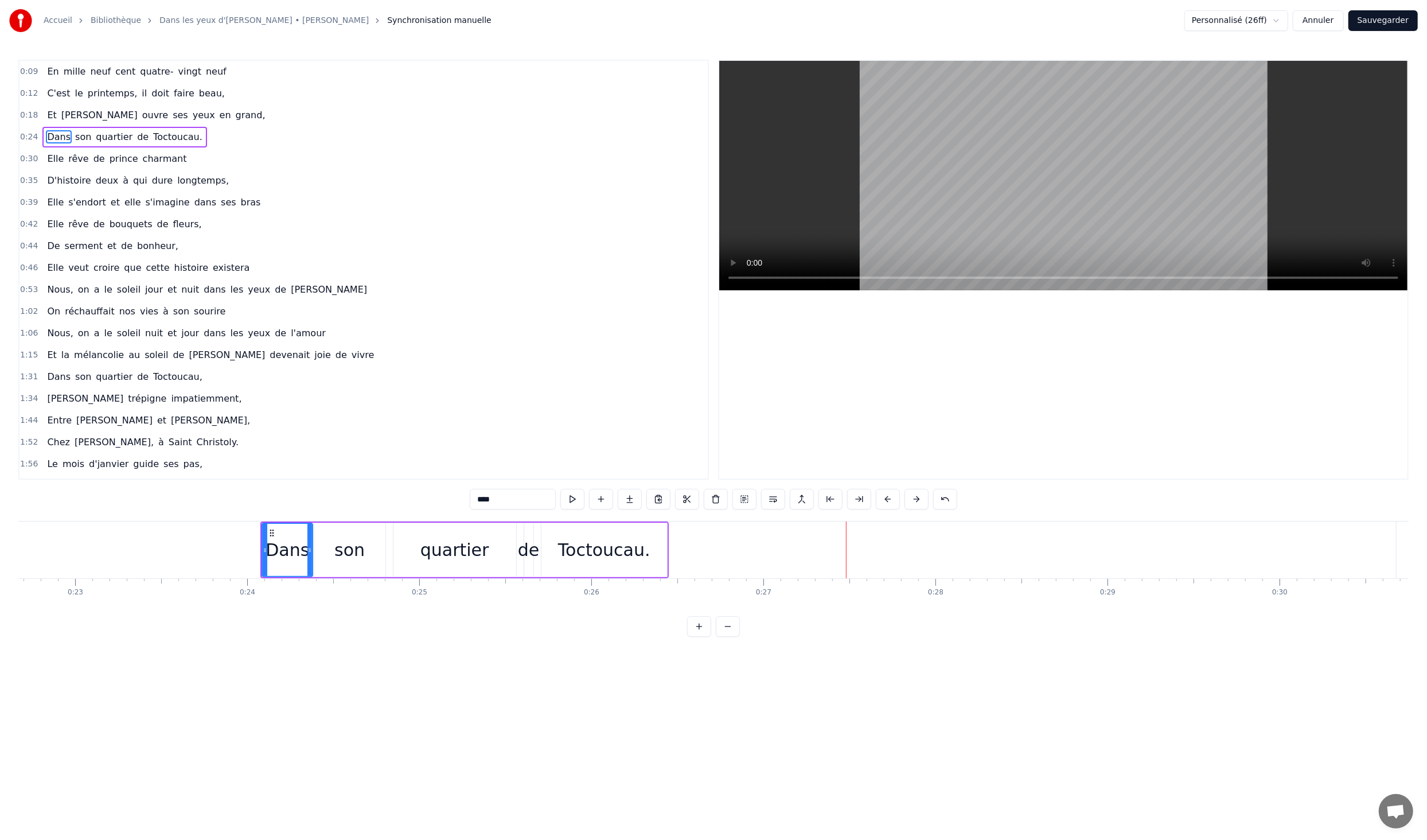
click at [893, 499] on button at bounding box center [888, 499] width 24 height 21
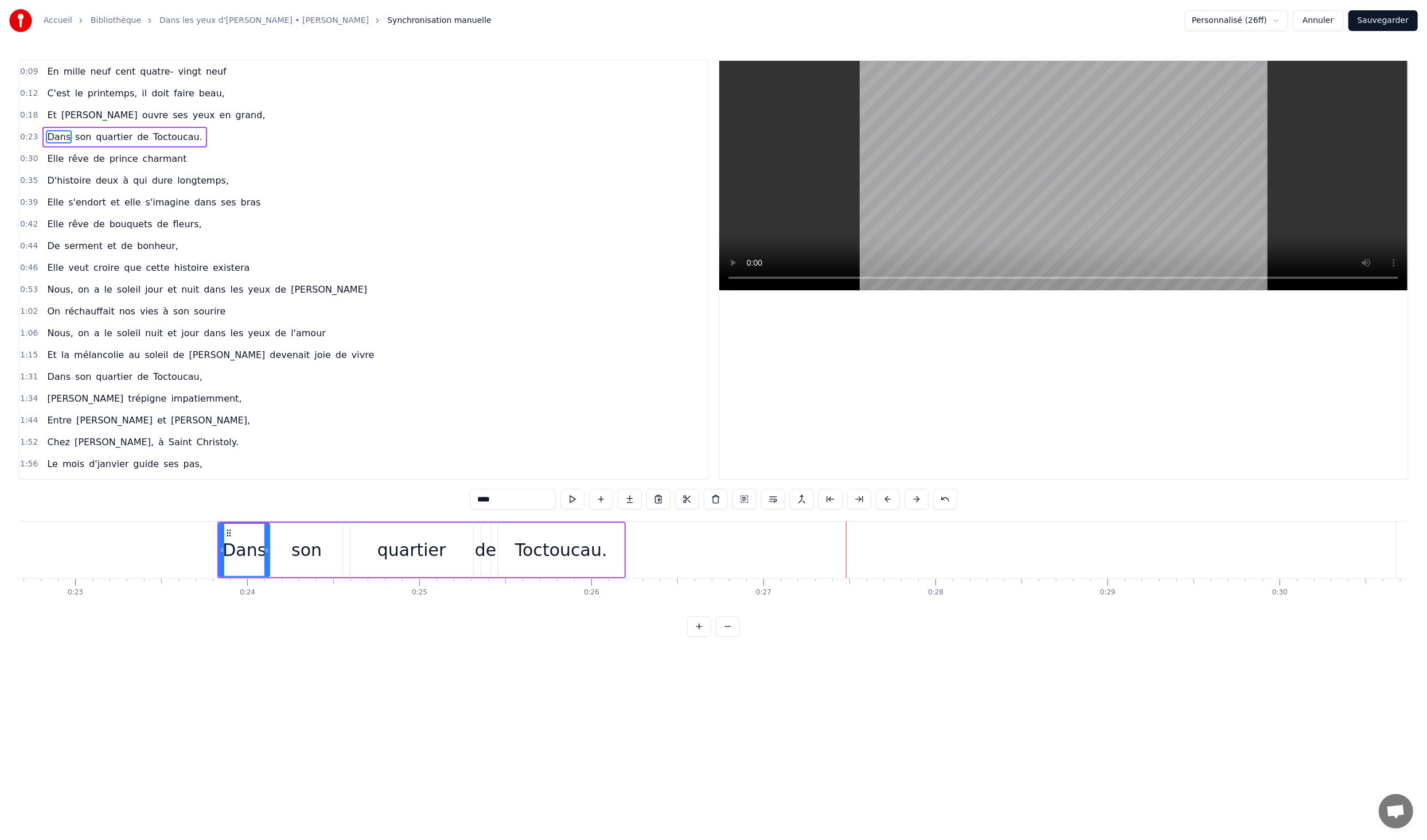
click at [893, 499] on button at bounding box center [888, 499] width 24 height 21
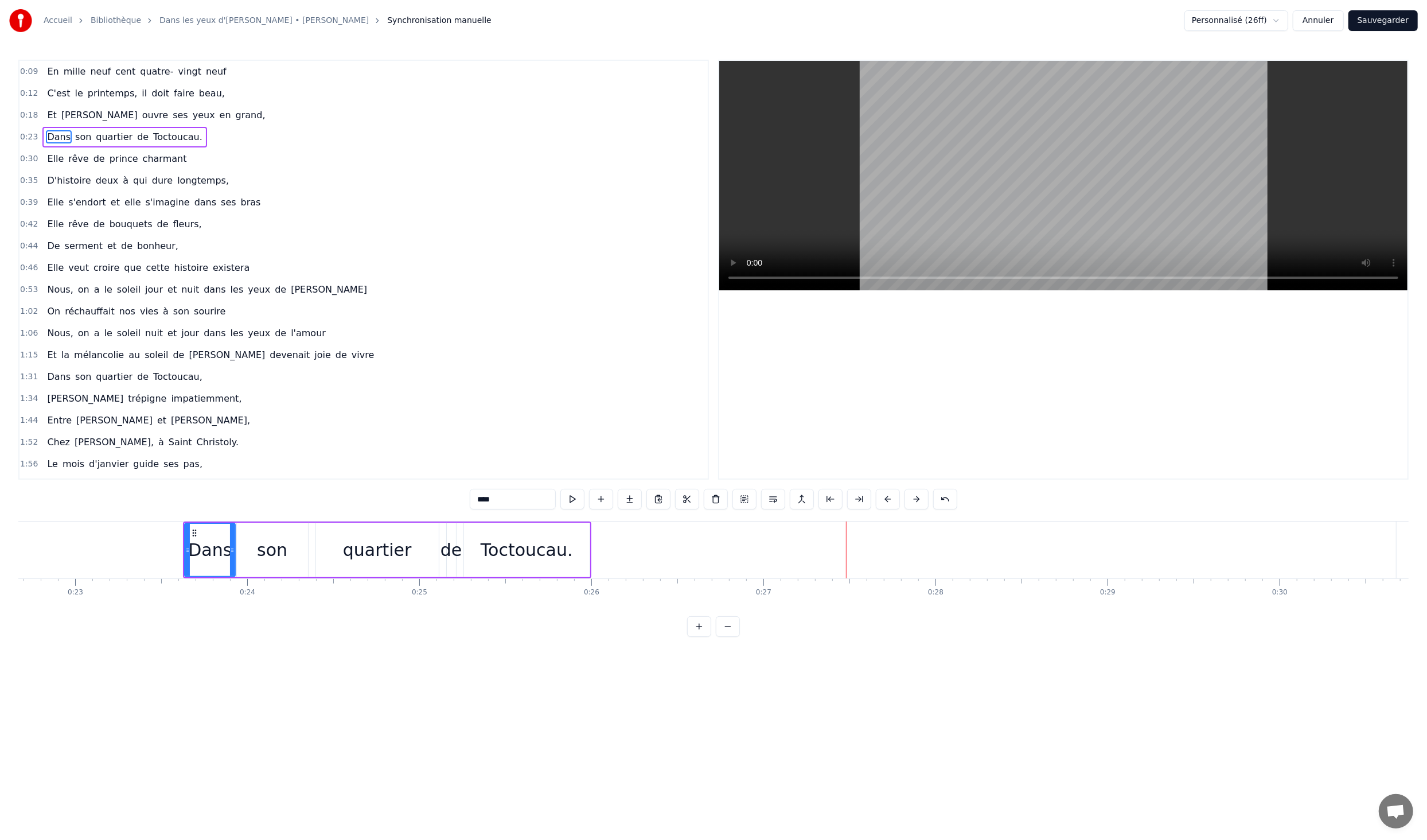
click at [893, 499] on button at bounding box center [888, 499] width 24 height 21
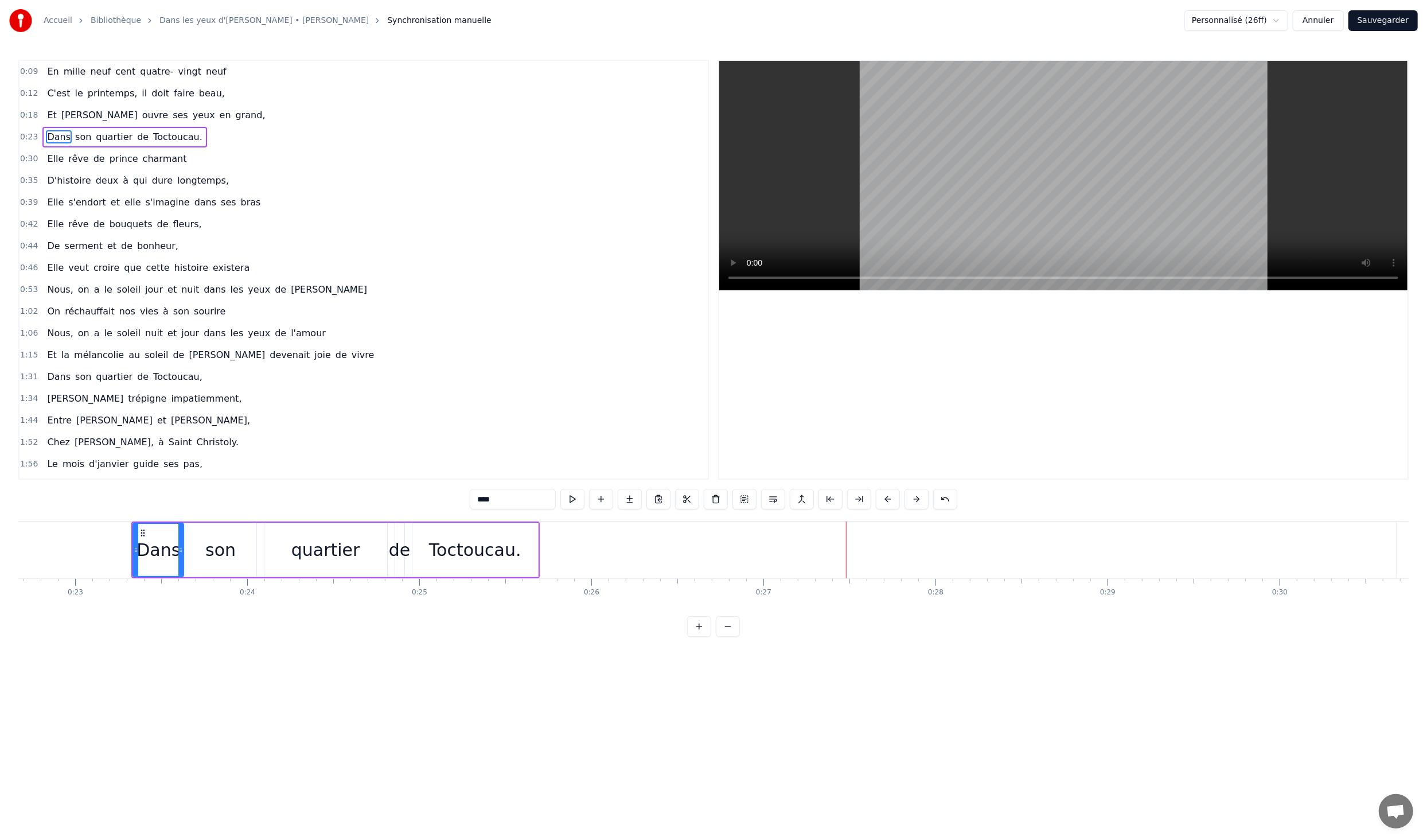
click at [893, 499] on button at bounding box center [888, 499] width 24 height 21
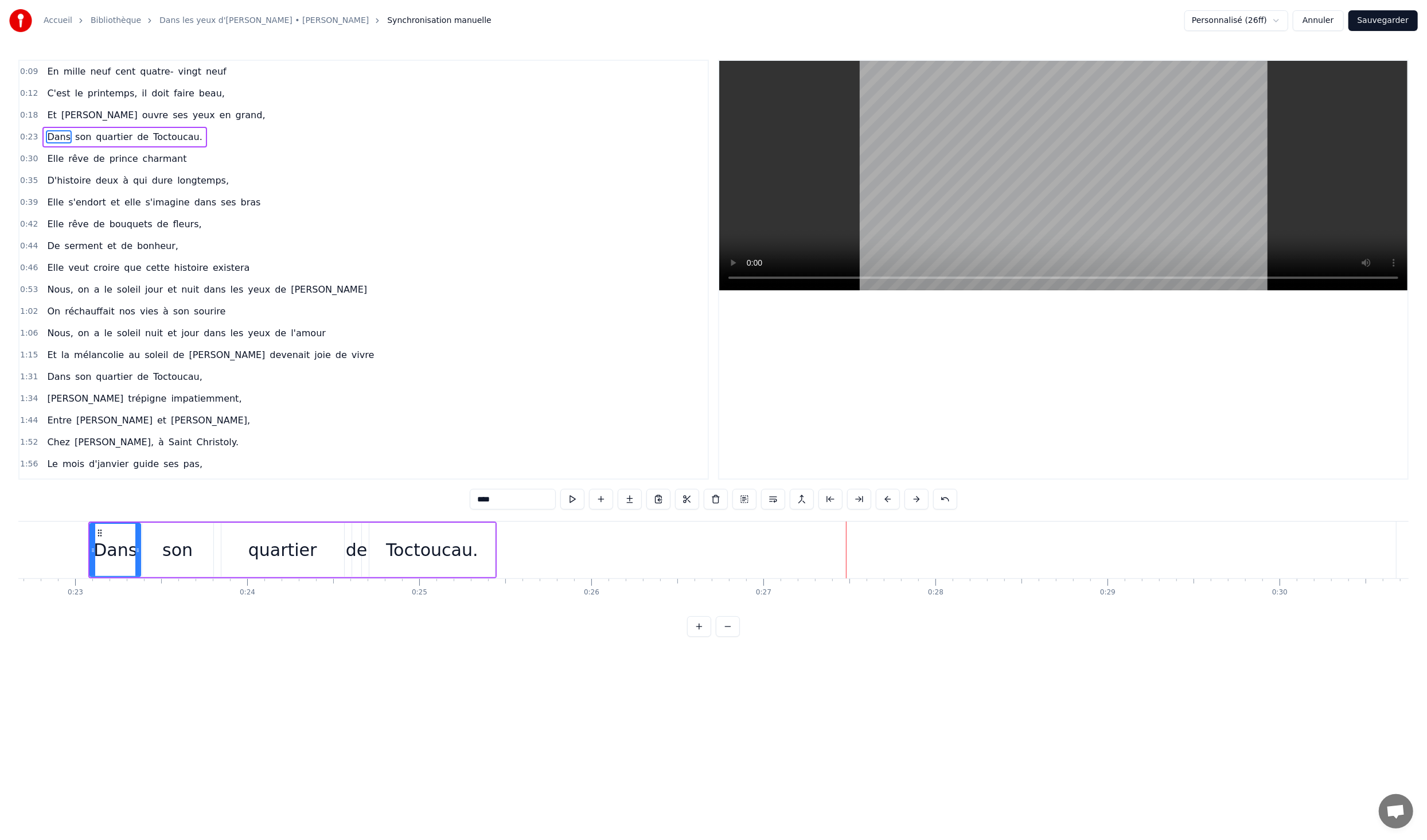
click at [893, 499] on button at bounding box center [888, 499] width 24 height 21
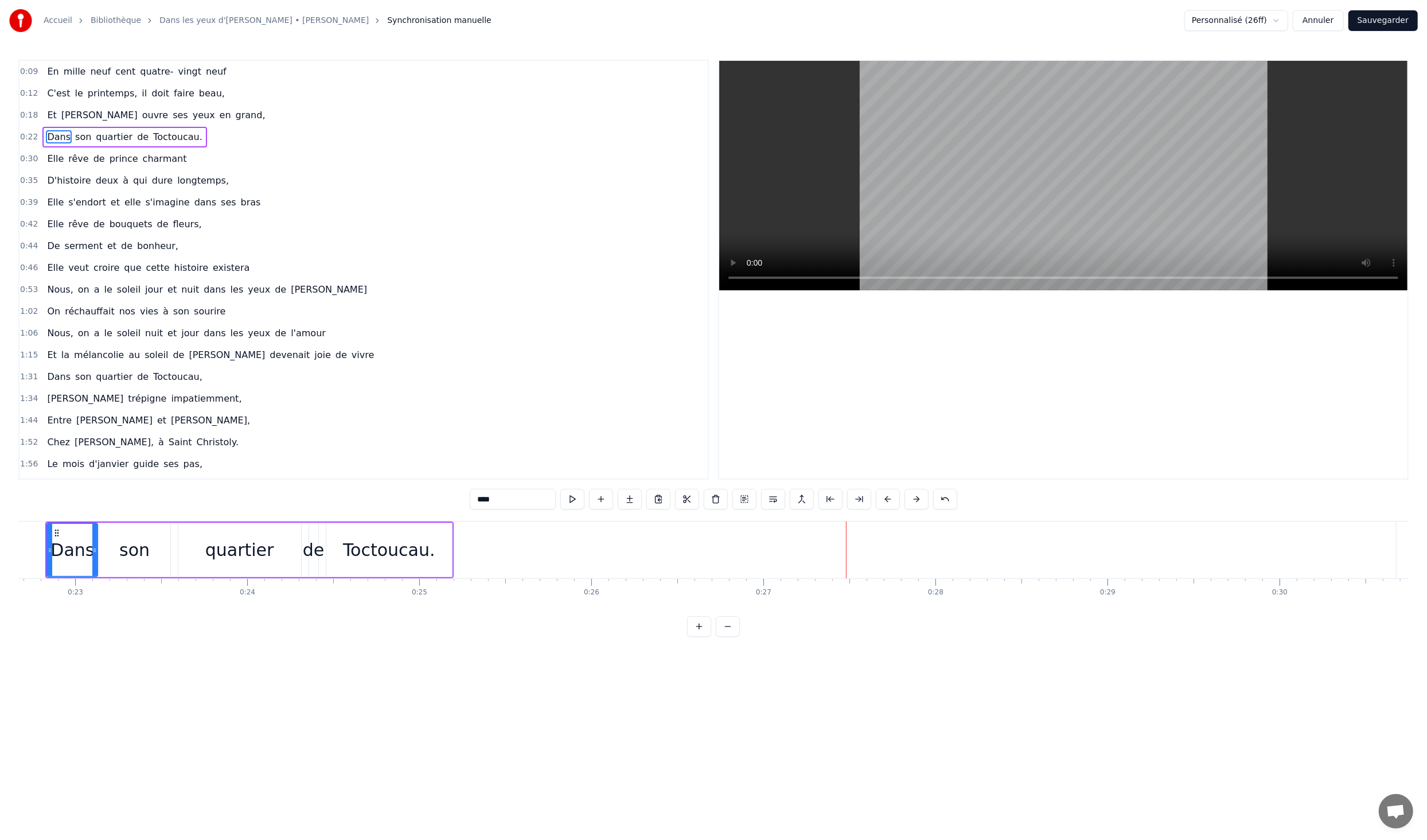
click at [893, 499] on button at bounding box center [888, 499] width 24 height 21
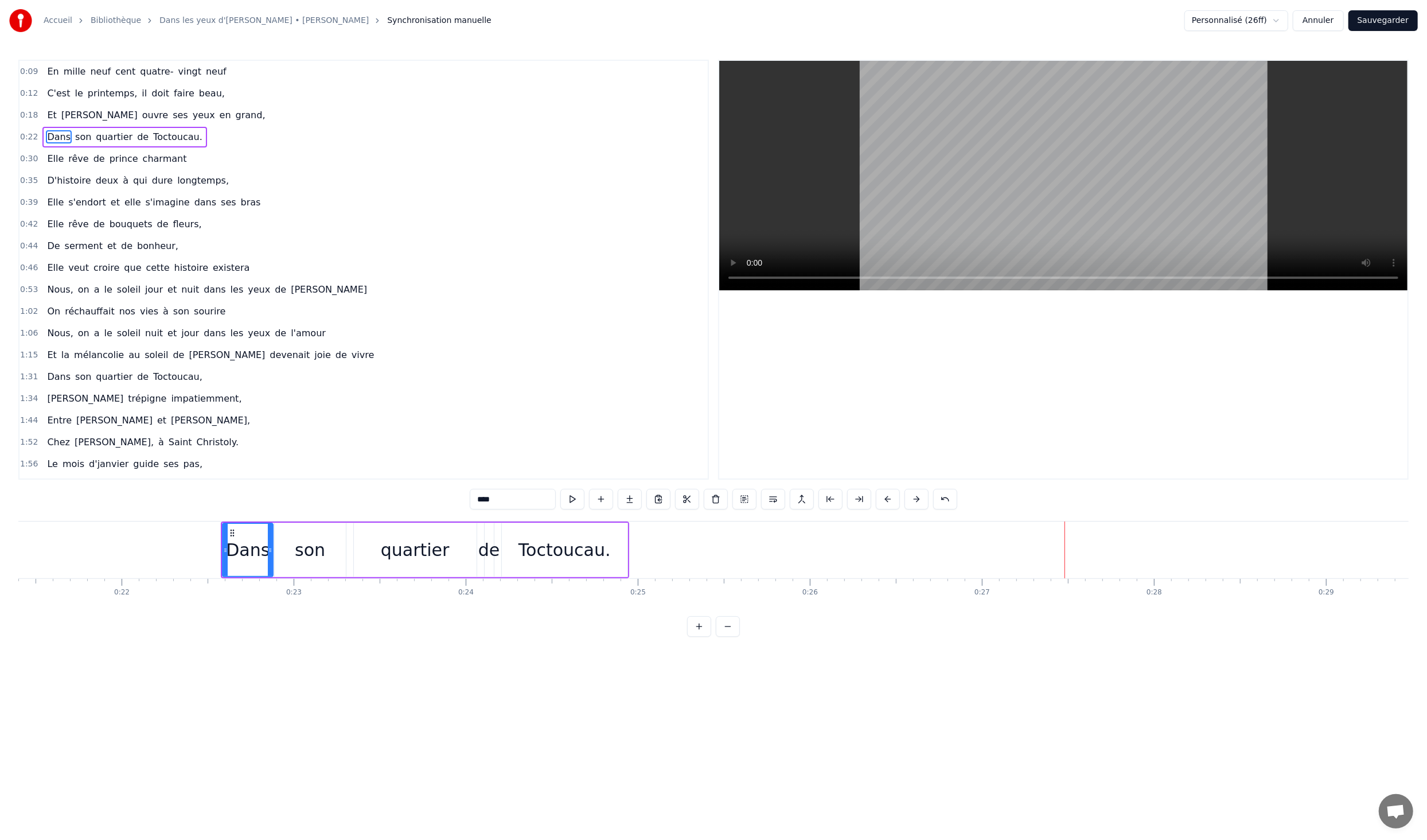
scroll to position [0, 3656]
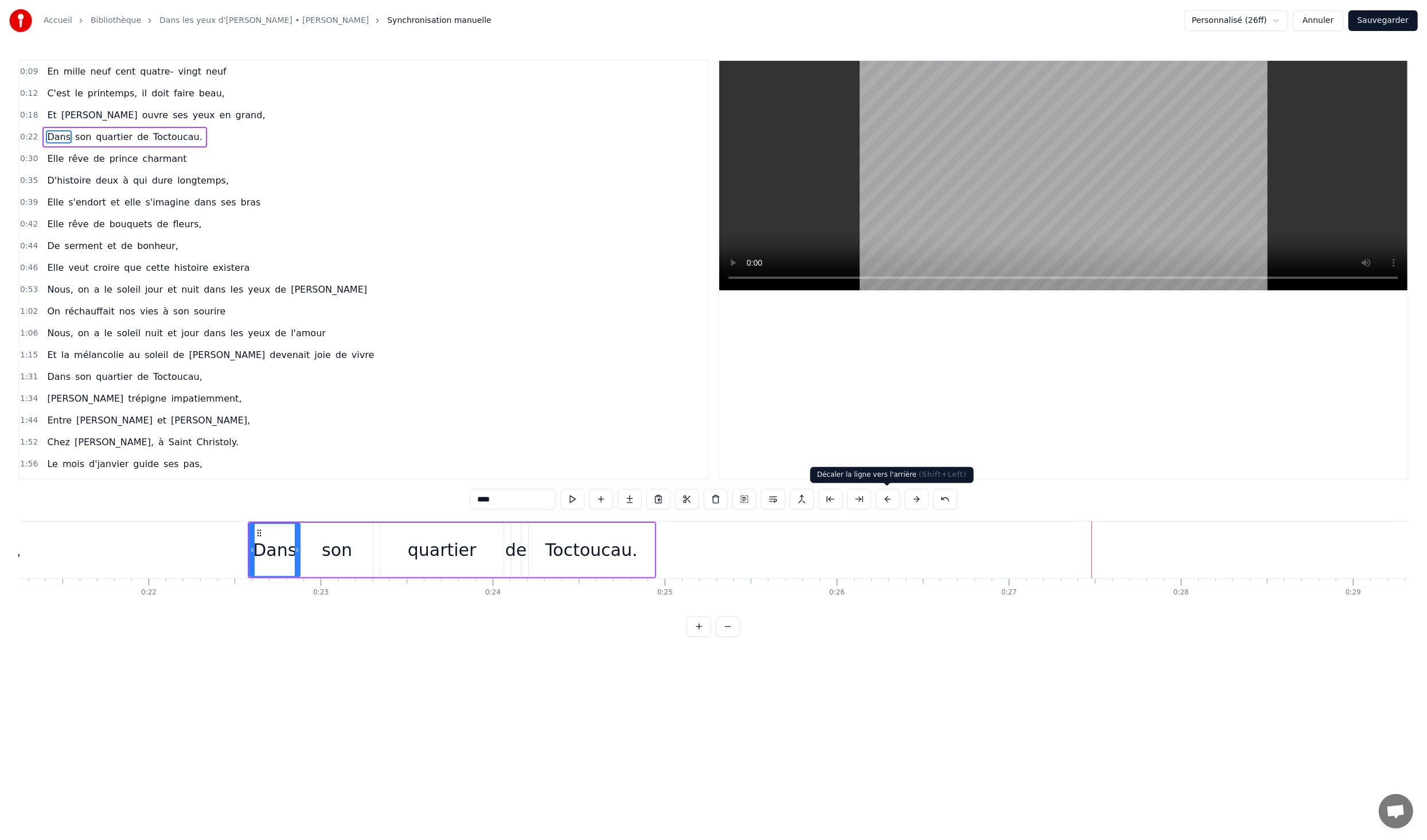
click at [882, 496] on button at bounding box center [888, 499] width 24 height 21
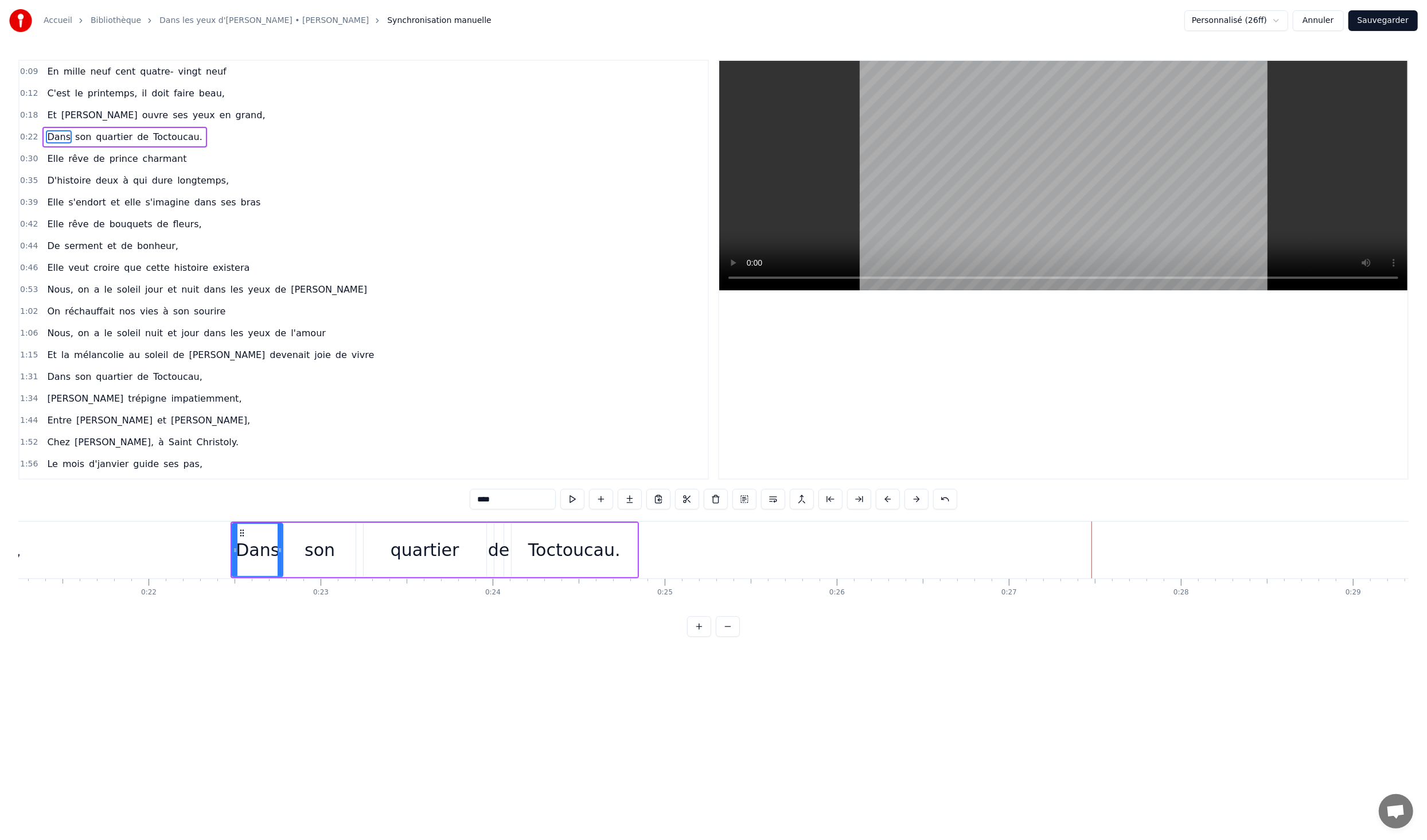
click at [882, 496] on button at bounding box center [888, 499] width 24 height 21
click at [883, 496] on button at bounding box center [888, 499] width 24 height 21
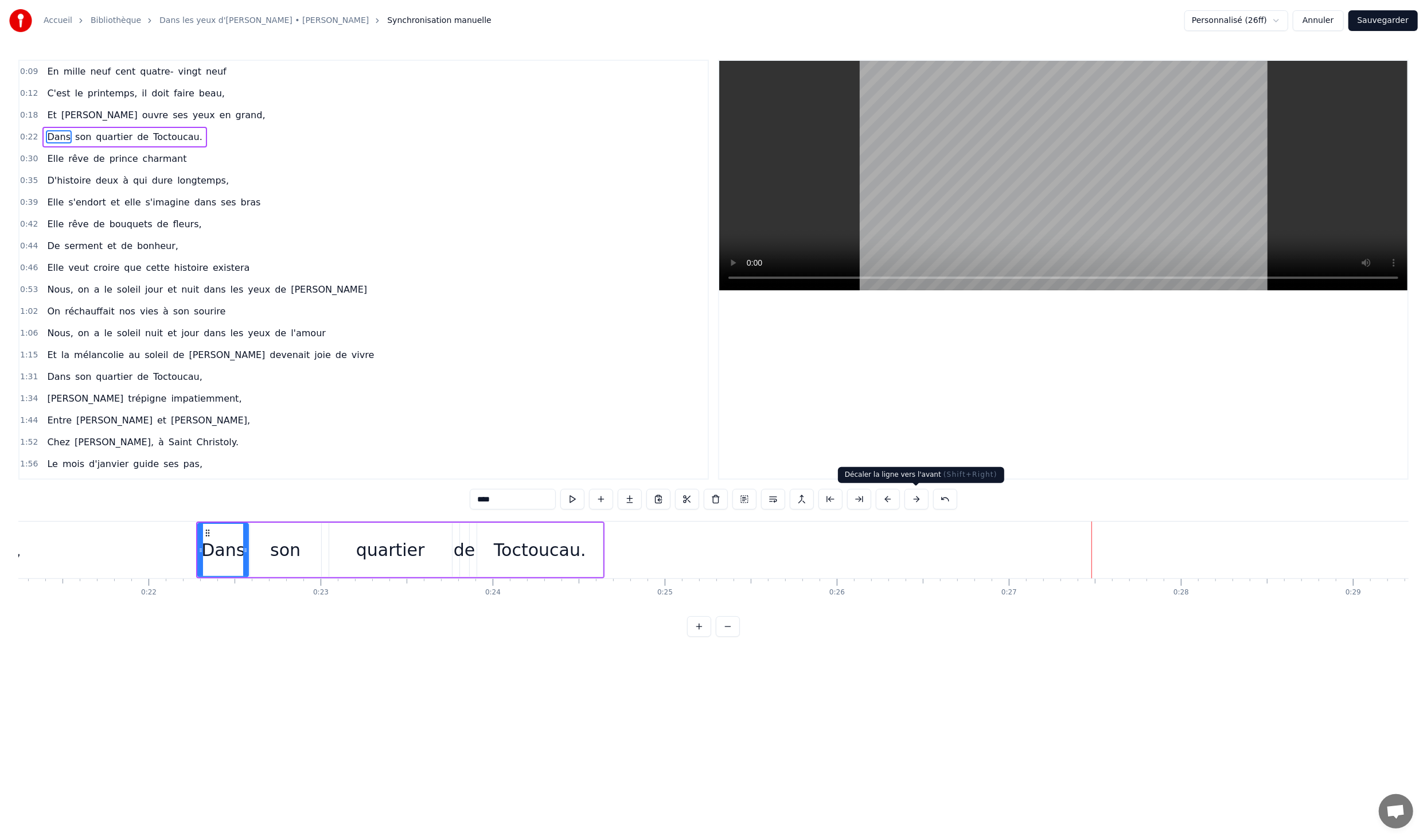
click at [913, 497] on button at bounding box center [917, 499] width 24 height 21
click at [600, 559] on div "Toctoucau." at bounding box center [548, 550] width 126 height 55
type input "**********"
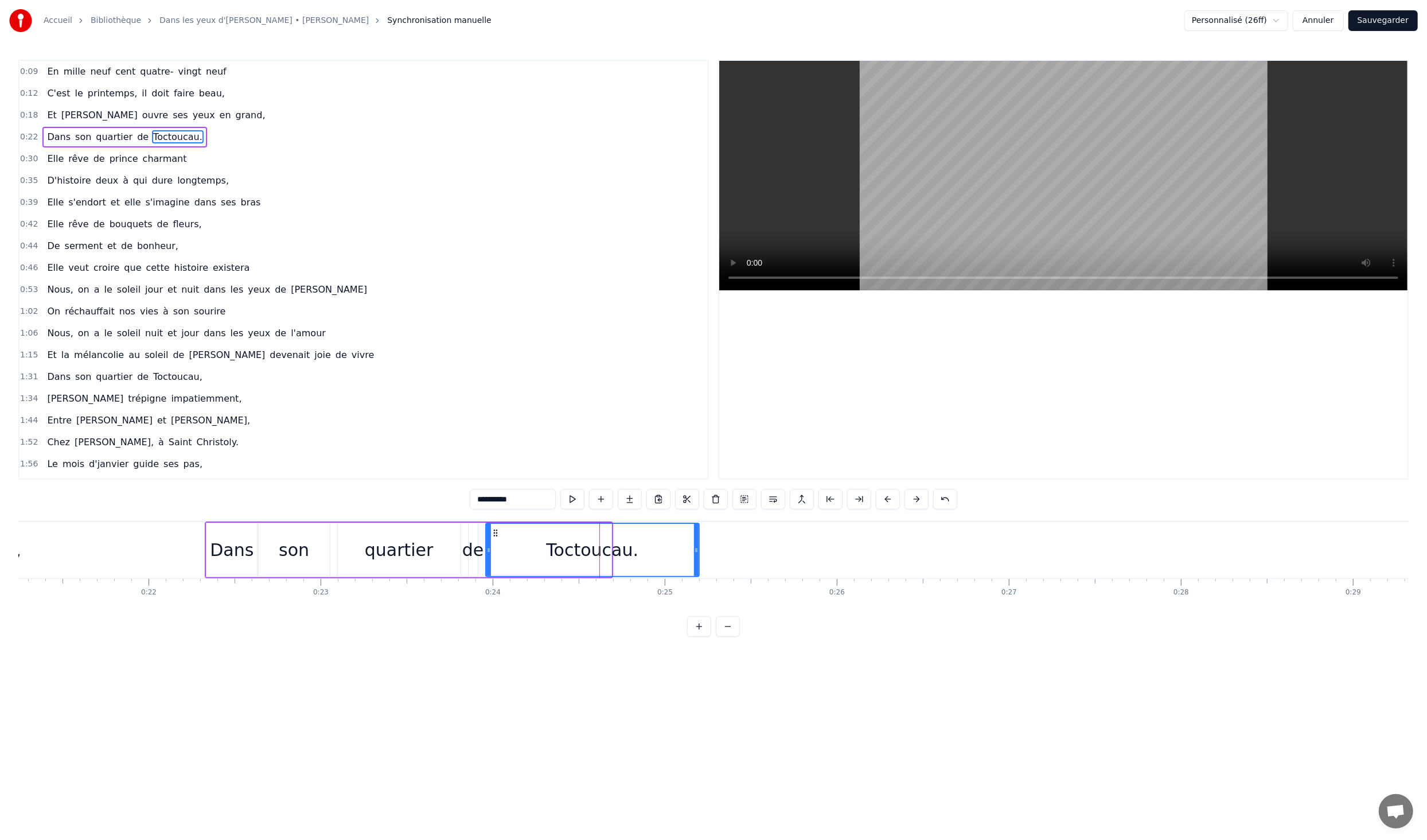
drag, startPoint x: 611, startPoint y: 553, endPoint x: 698, endPoint y: 553, distance: 87.0
click at [698, 553] on icon at bounding box center [696, 550] width 4 height 9
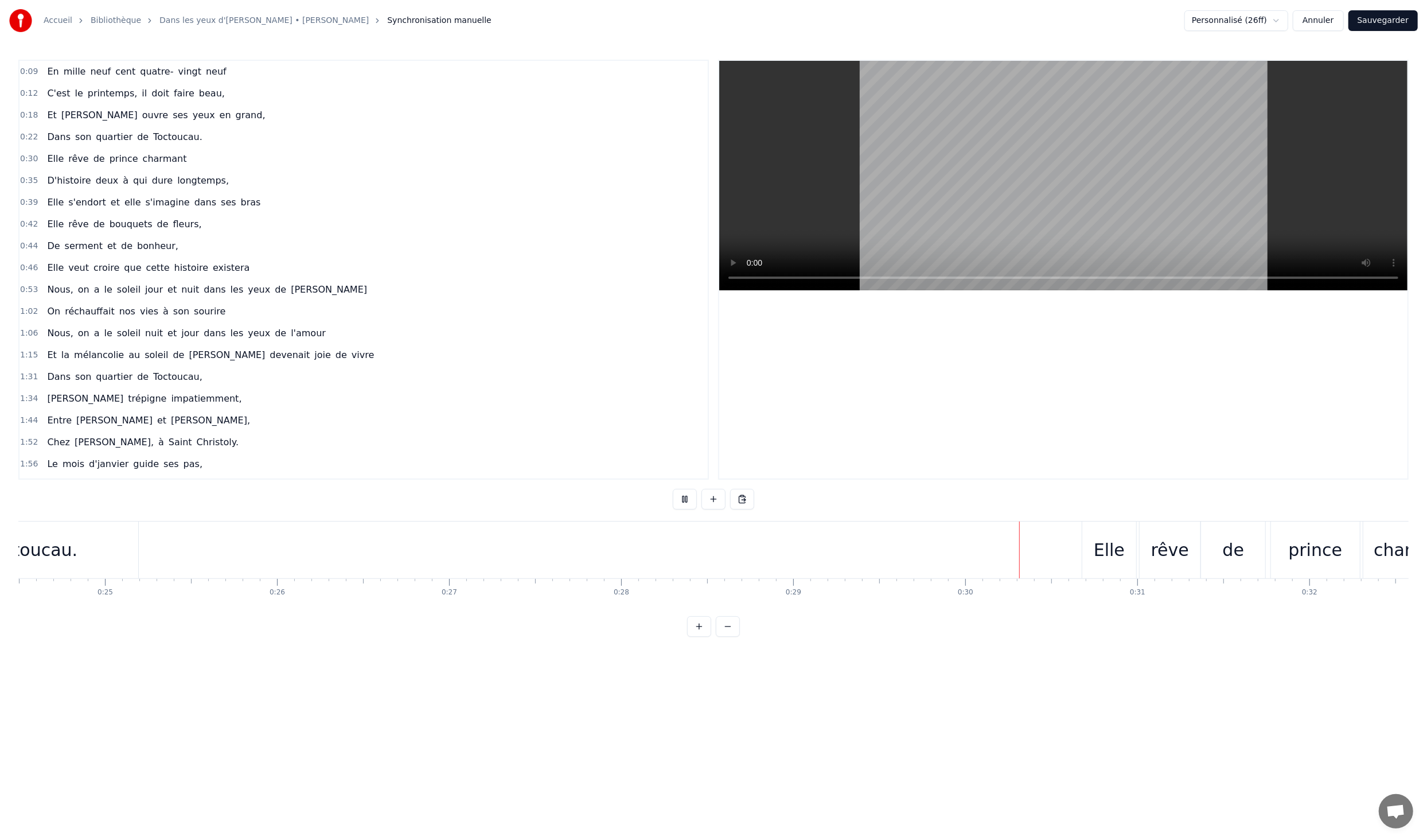
scroll to position [0, 4283]
click at [1040, 548] on div "Elle" at bounding box center [1042, 550] width 31 height 26
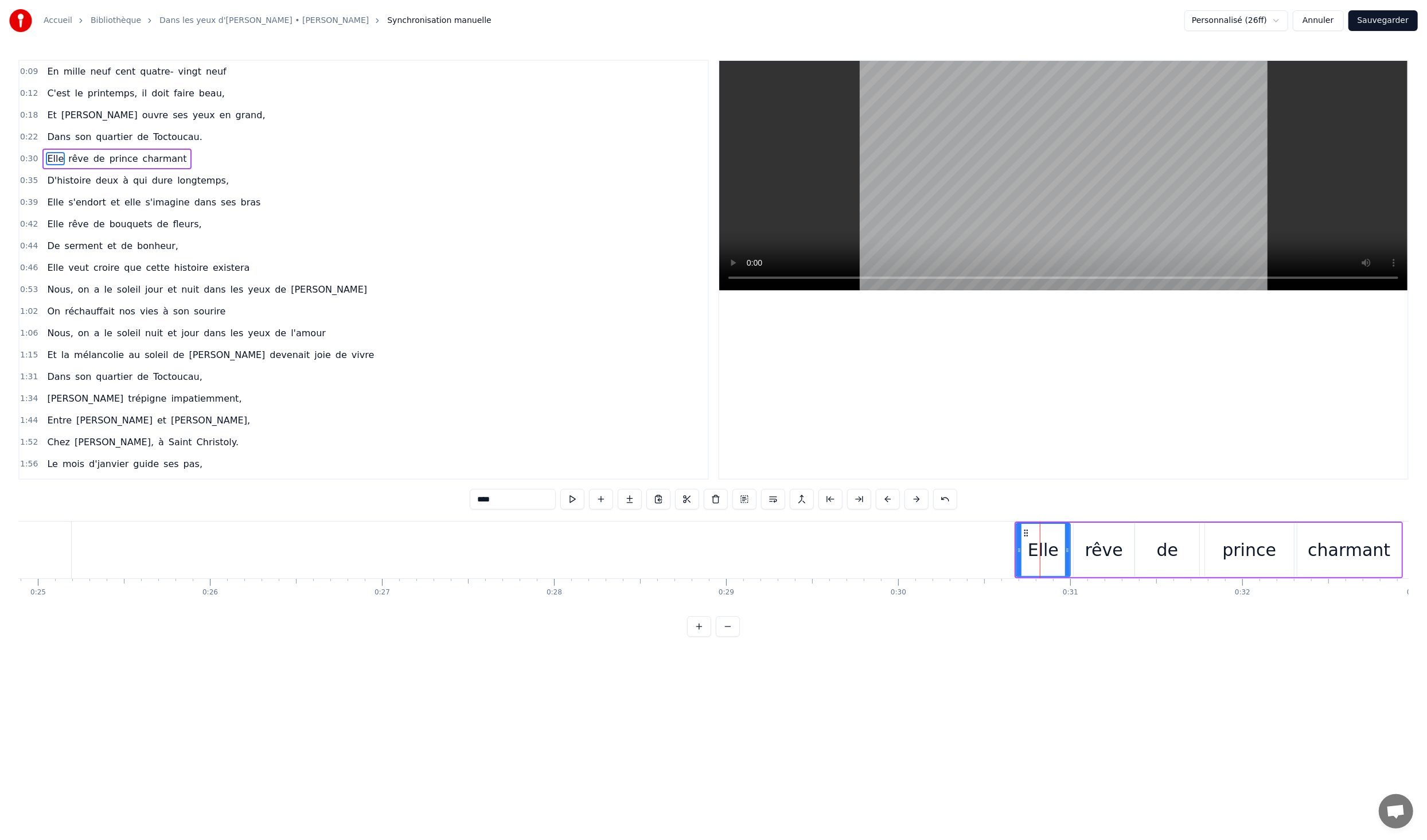
click at [1029, 531] on icon at bounding box center [1026, 533] width 9 height 9
drag, startPoint x: 1027, startPoint y: 530, endPoint x: 946, endPoint y: 538, distance: 81.4
click at [946, 537] on div "Elle" at bounding box center [964, 550] width 53 height 52
click at [872, 496] on button at bounding box center [874, 499] width 24 height 21
click at [872, 496] on div "****" at bounding box center [714, 499] width 487 height 21
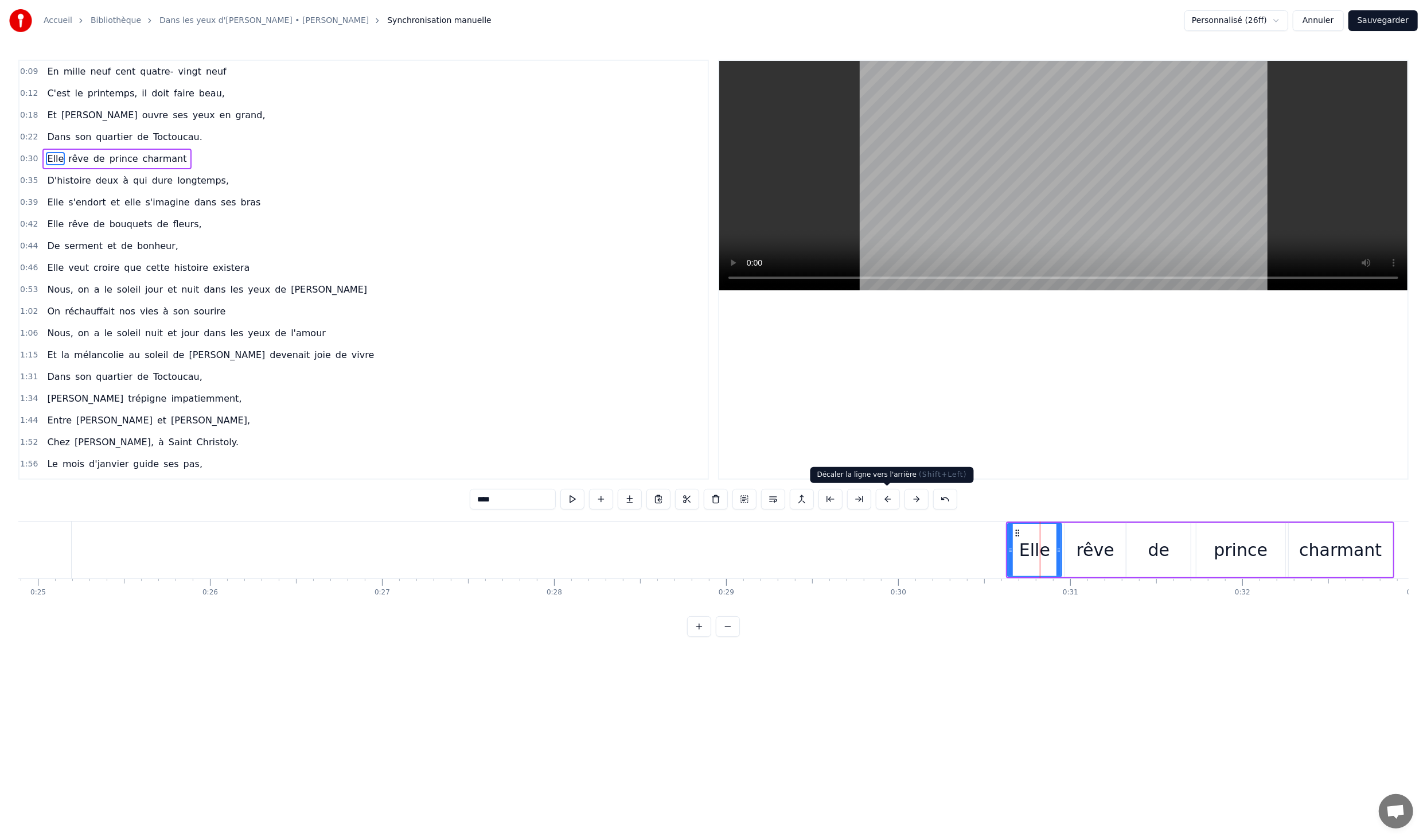
click at [890, 496] on button at bounding box center [888, 499] width 24 height 21
click at [834, 501] on button at bounding box center [831, 499] width 24 height 21
click at [877, 499] on button at bounding box center [874, 499] width 24 height 21
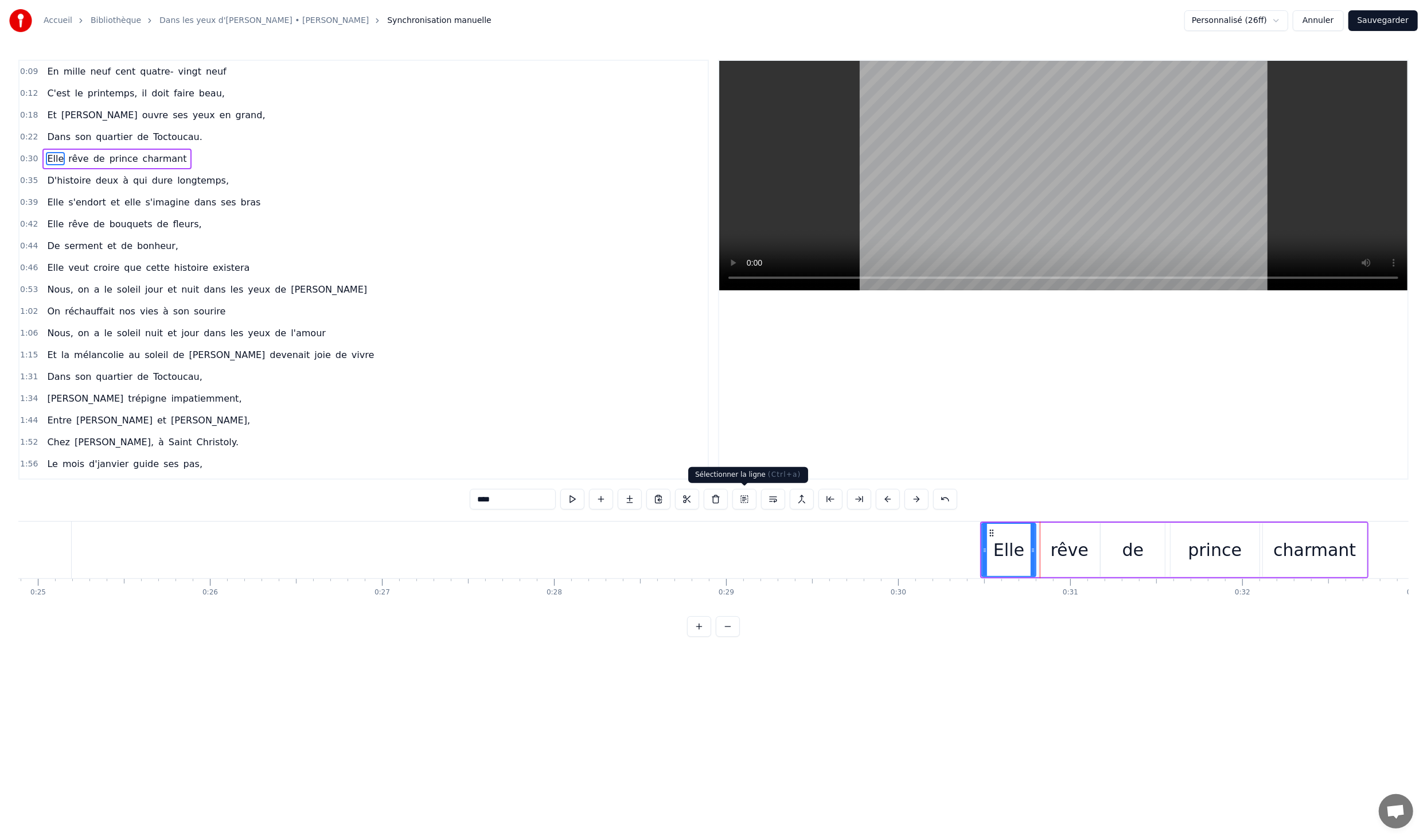
click at [746, 499] on button at bounding box center [744, 499] width 24 height 21
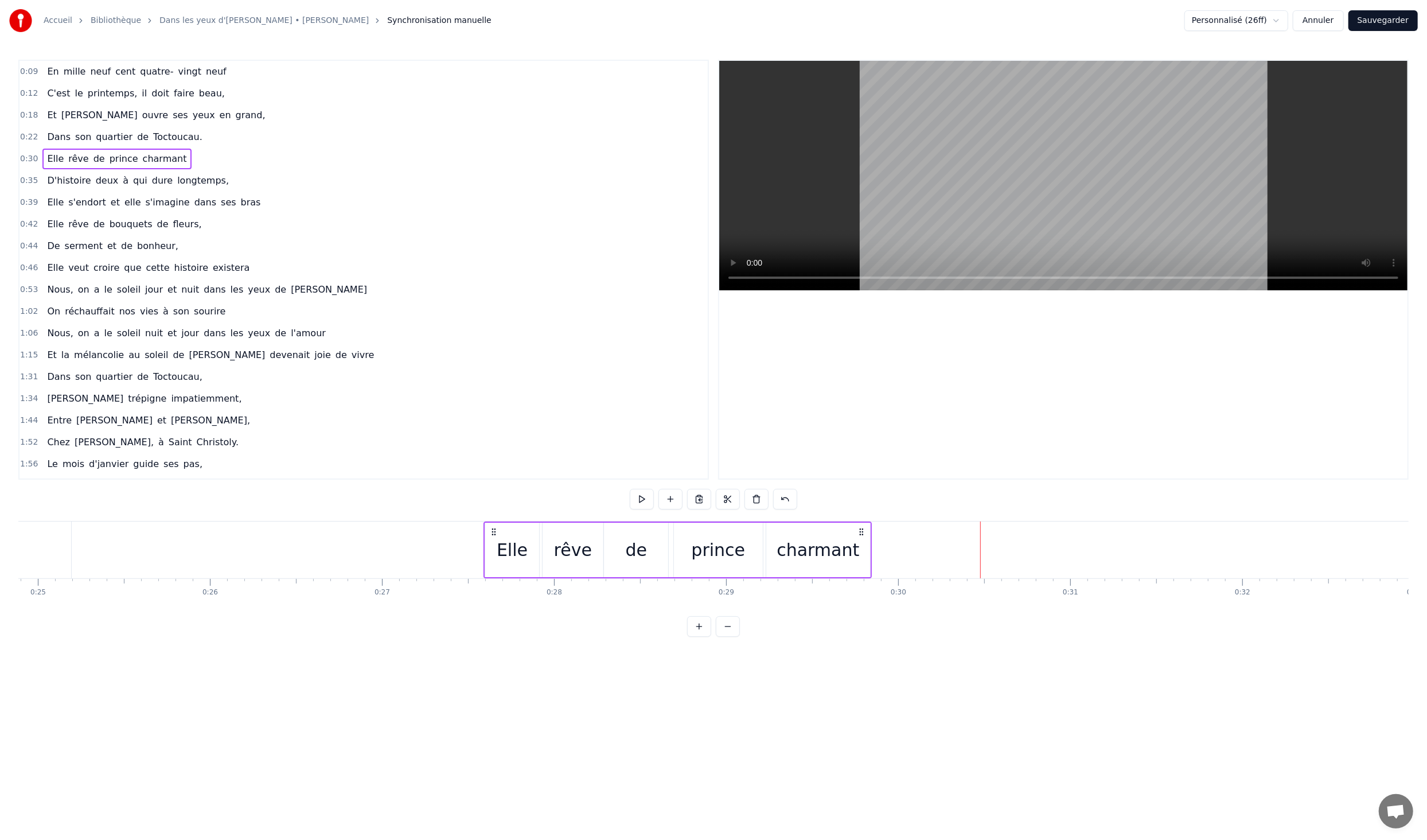
drag, startPoint x: 1354, startPoint y: 527, endPoint x: 859, endPoint y: 555, distance: 495.8
click at [859, 555] on div "Elle rêve de prince charmant" at bounding box center [678, 550] width 389 height 57
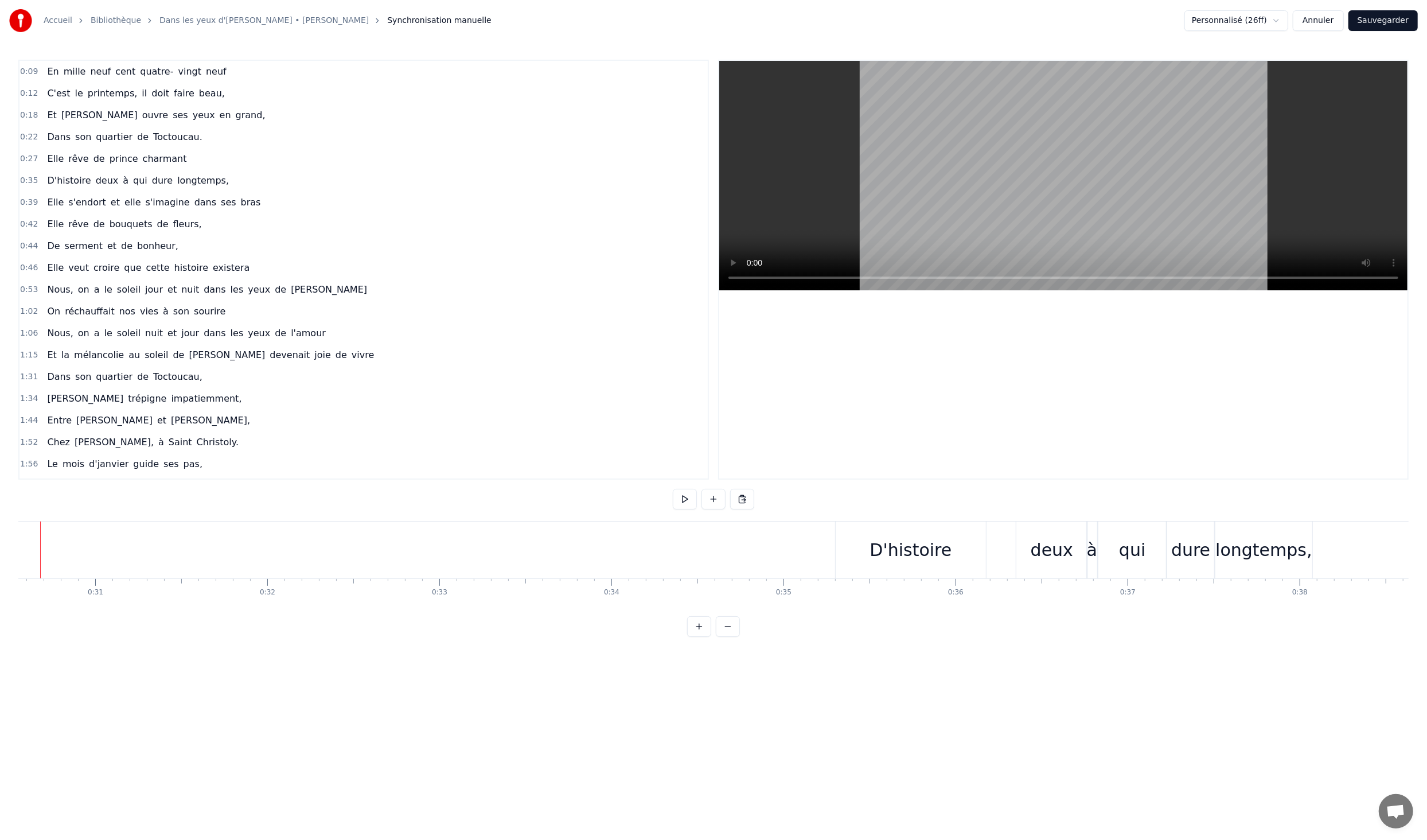
scroll to position [0, 5272]
click at [887, 568] on div "D'histoire" at bounding box center [898, 550] width 150 height 57
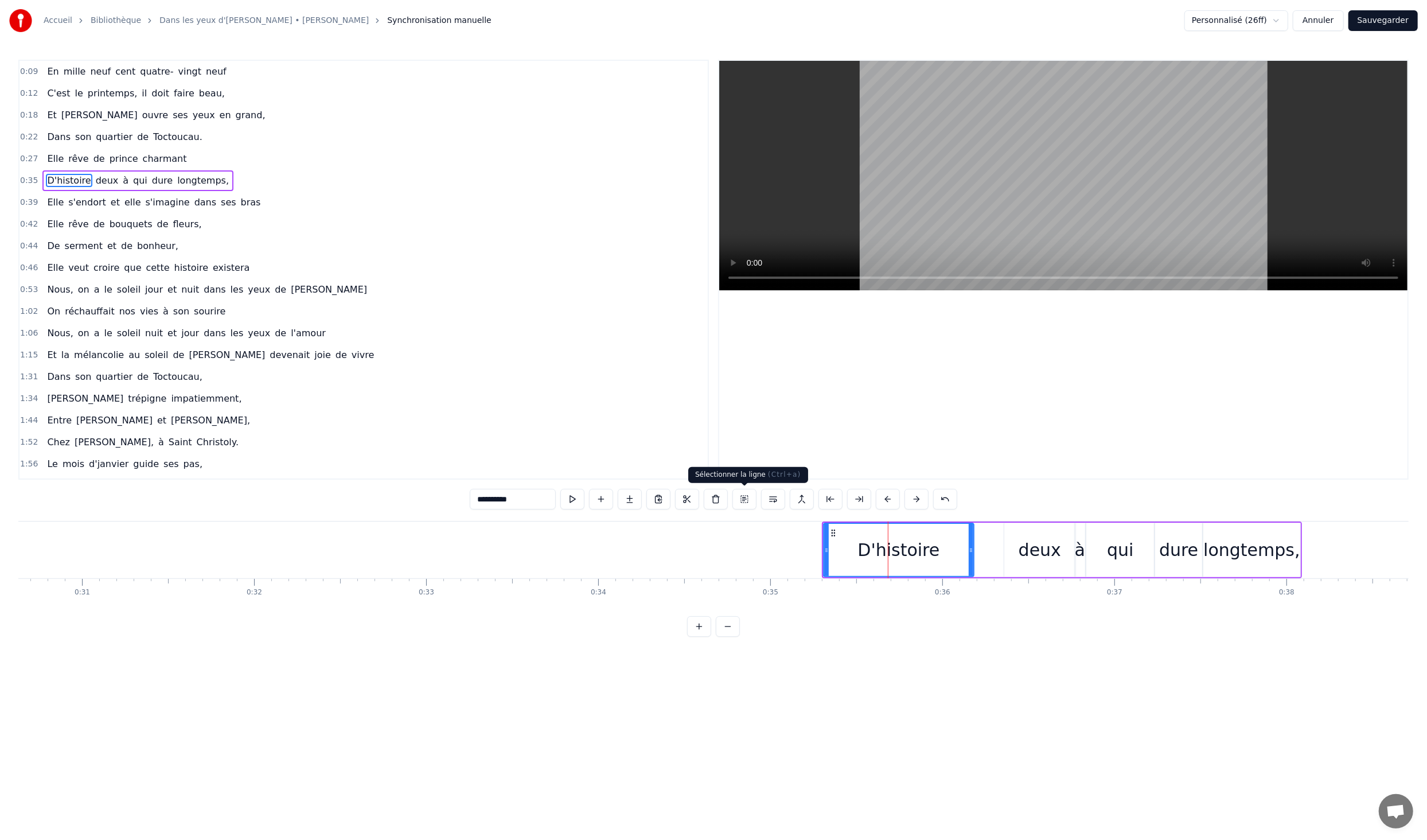
drag, startPoint x: 777, startPoint y: 499, endPoint x: 738, endPoint y: 501, distance: 39.1
click at [739, 501] on div "**********" at bounding box center [714, 499] width 487 height 21
click at [739, 500] on button at bounding box center [744, 499] width 24 height 21
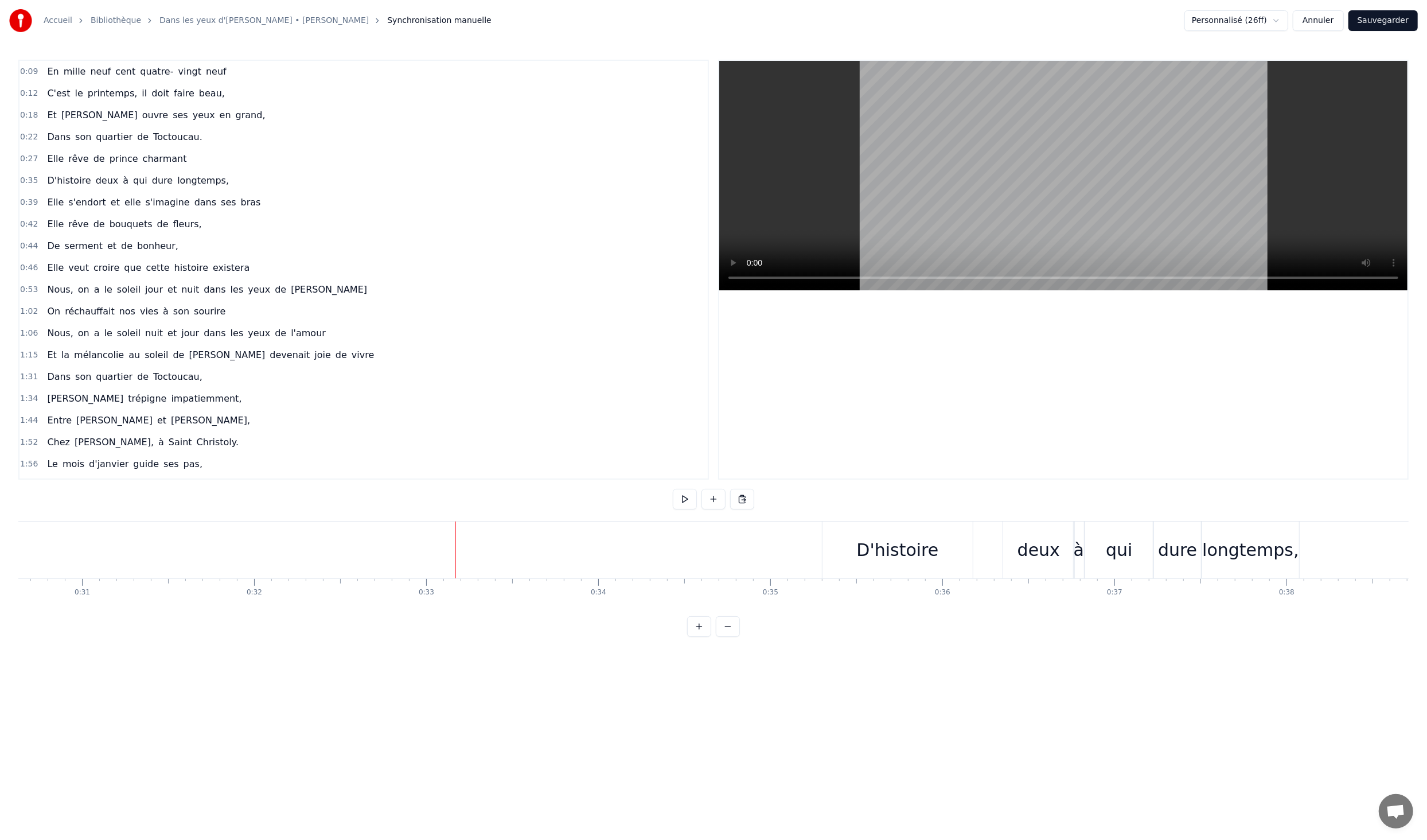
click at [911, 553] on div "D'histoire" at bounding box center [898, 550] width 82 height 26
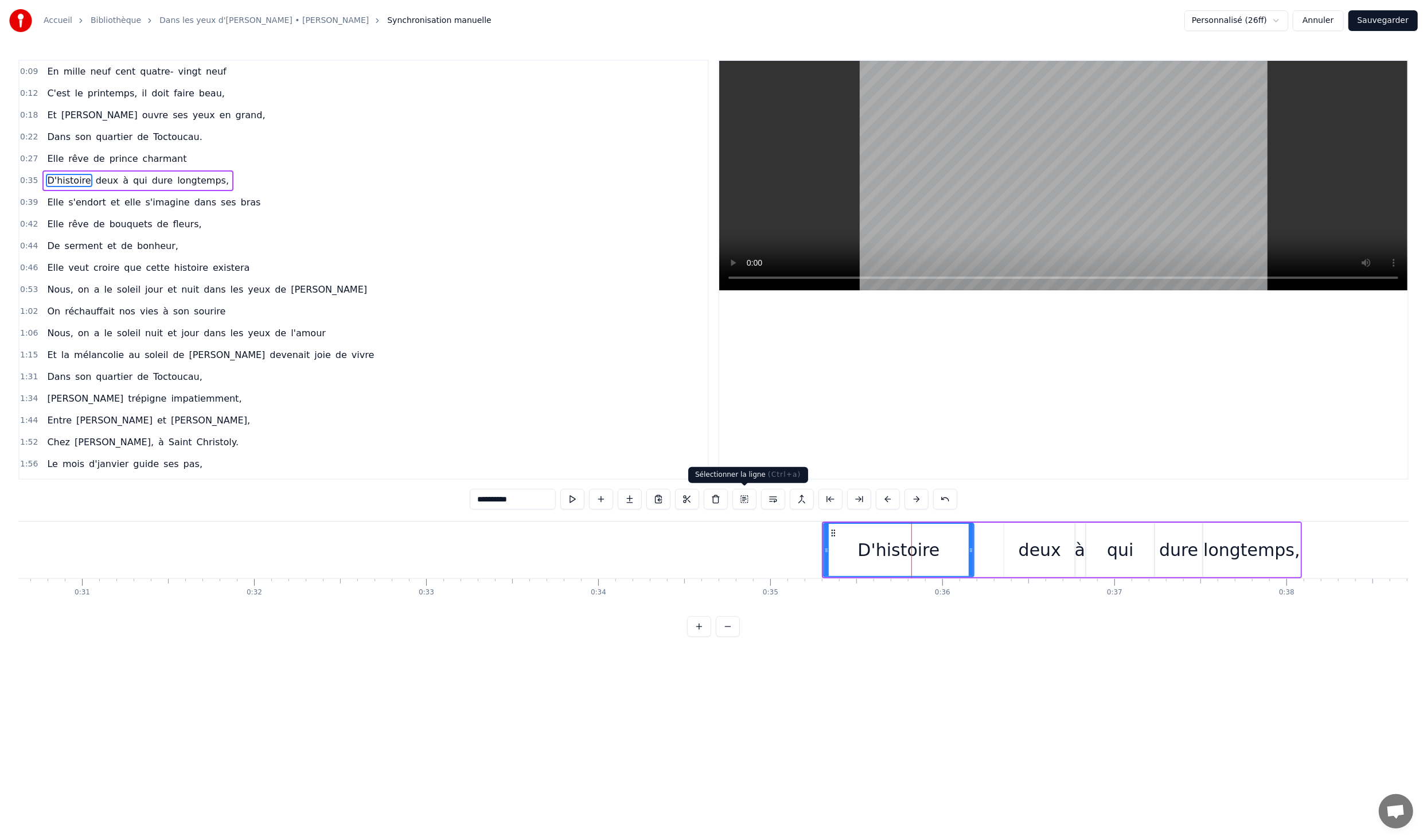
click at [752, 499] on button at bounding box center [744, 499] width 24 height 21
drag, startPoint x: 1009, startPoint y: 519, endPoint x: 831, endPoint y: 528, distance: 178.2
click at [831, 528] on div "0:09 En mille neuf cent quatre- vingt neuf 0:12 C'est le printemps, il doit fai…" at bounding box center [714, 348] width 1390 height 577
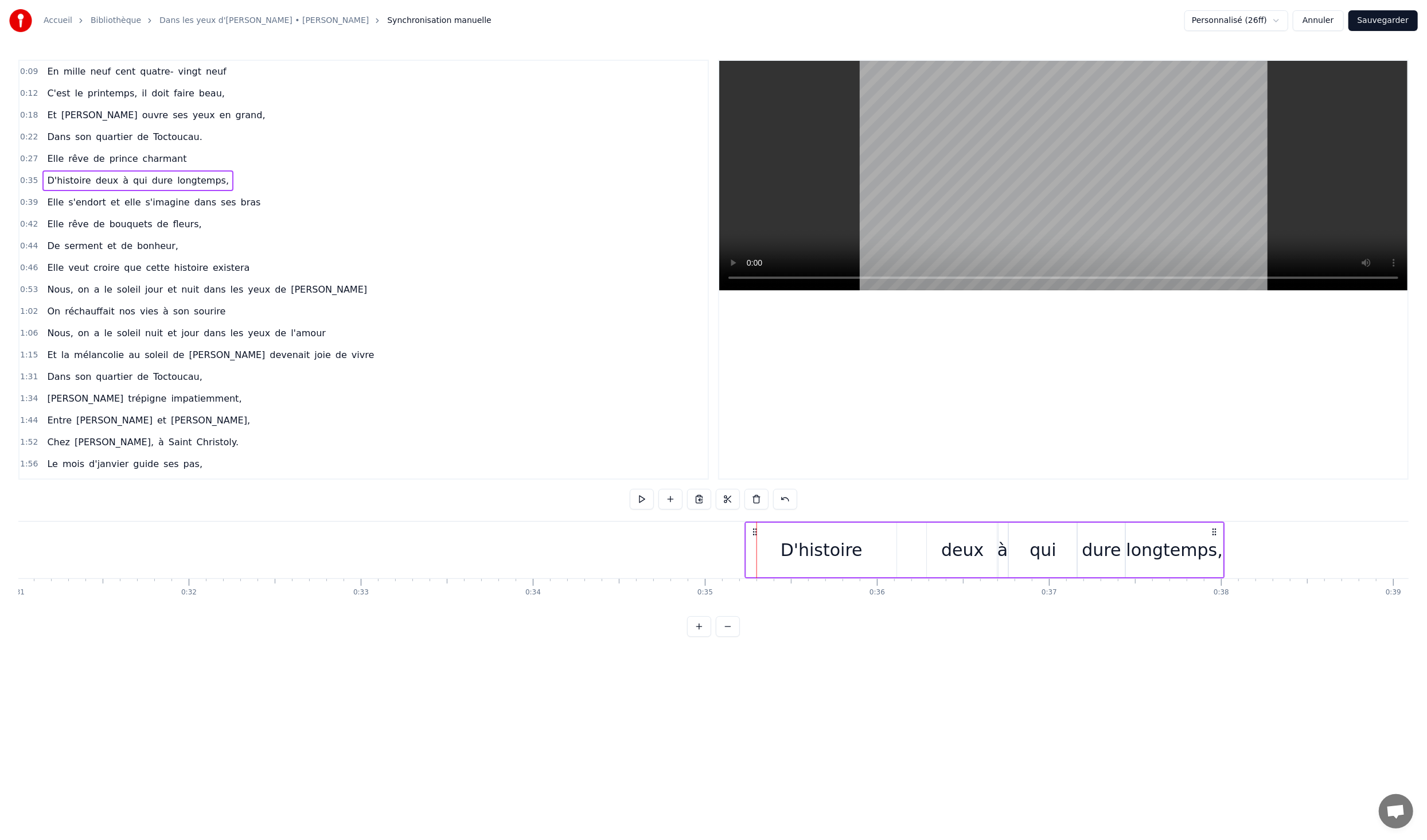
scroll to position [0, 5352]
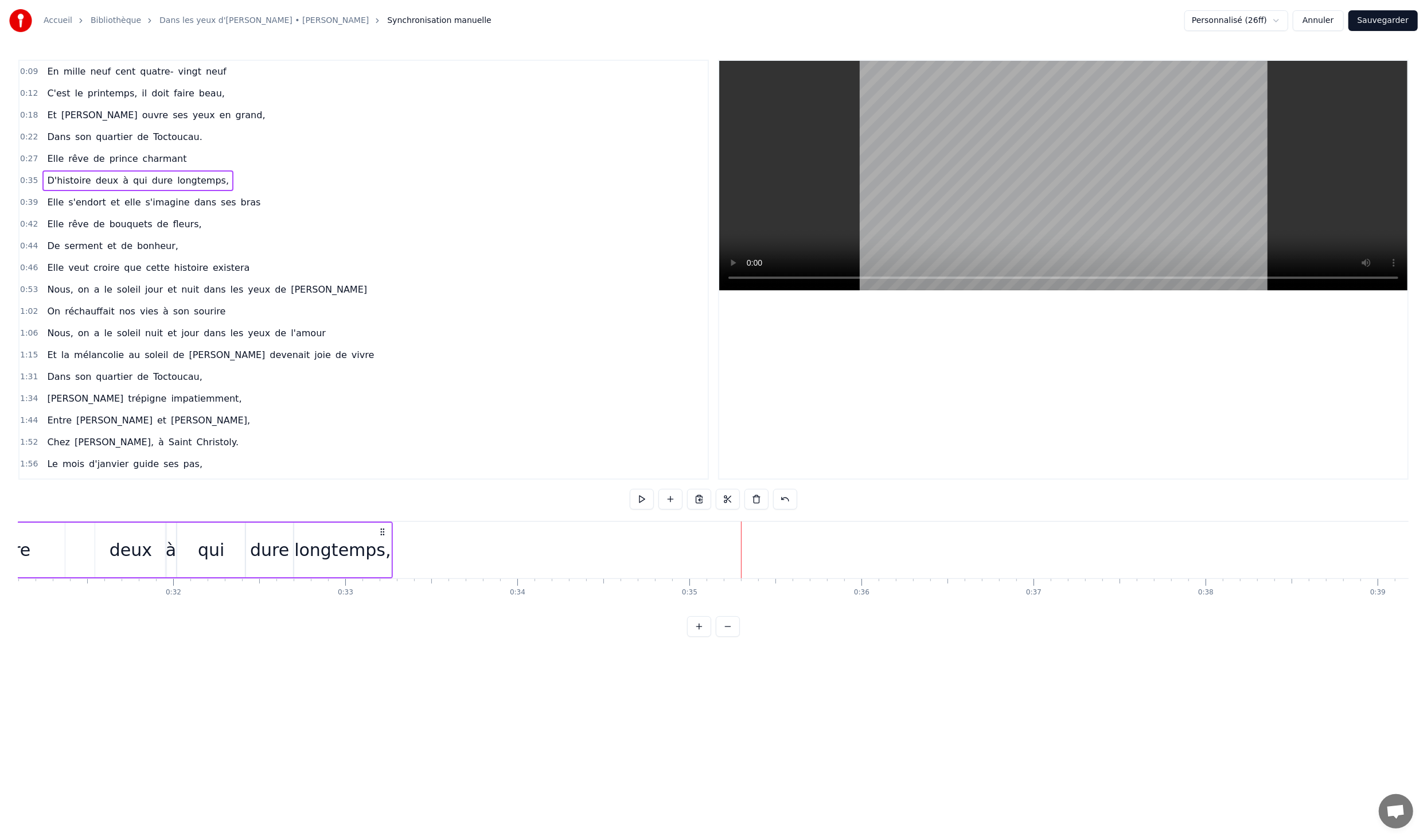
drag, startPoint x: 1285, startPoint y: 532, endPoint x: 382, endPoint y: 571, distance: 903.8
click at [382, 571] on div "D'histoire deux à qui dure longtemps," at bounding box center [153, 550] width 480 height 57
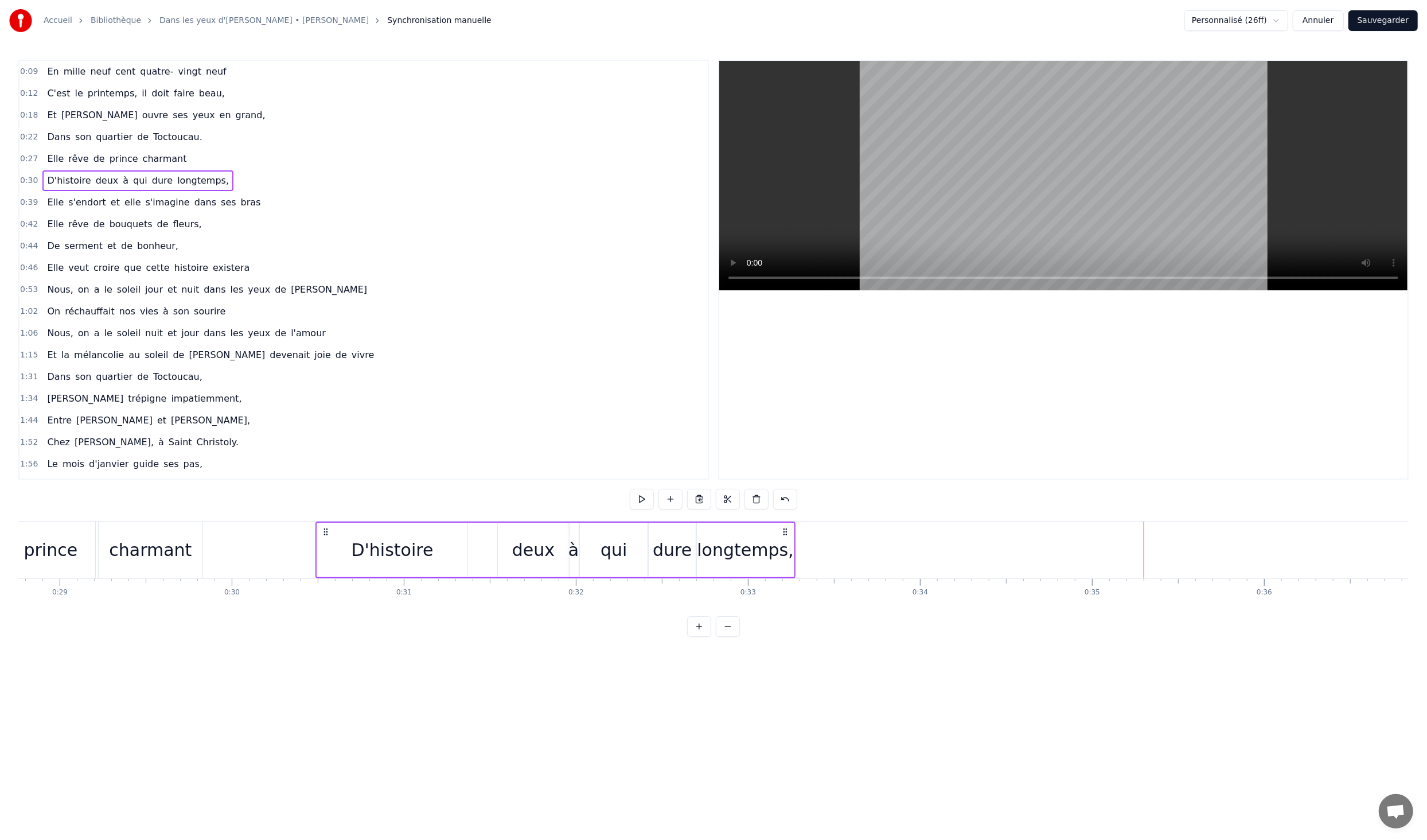
scroll to position [0, 4896]
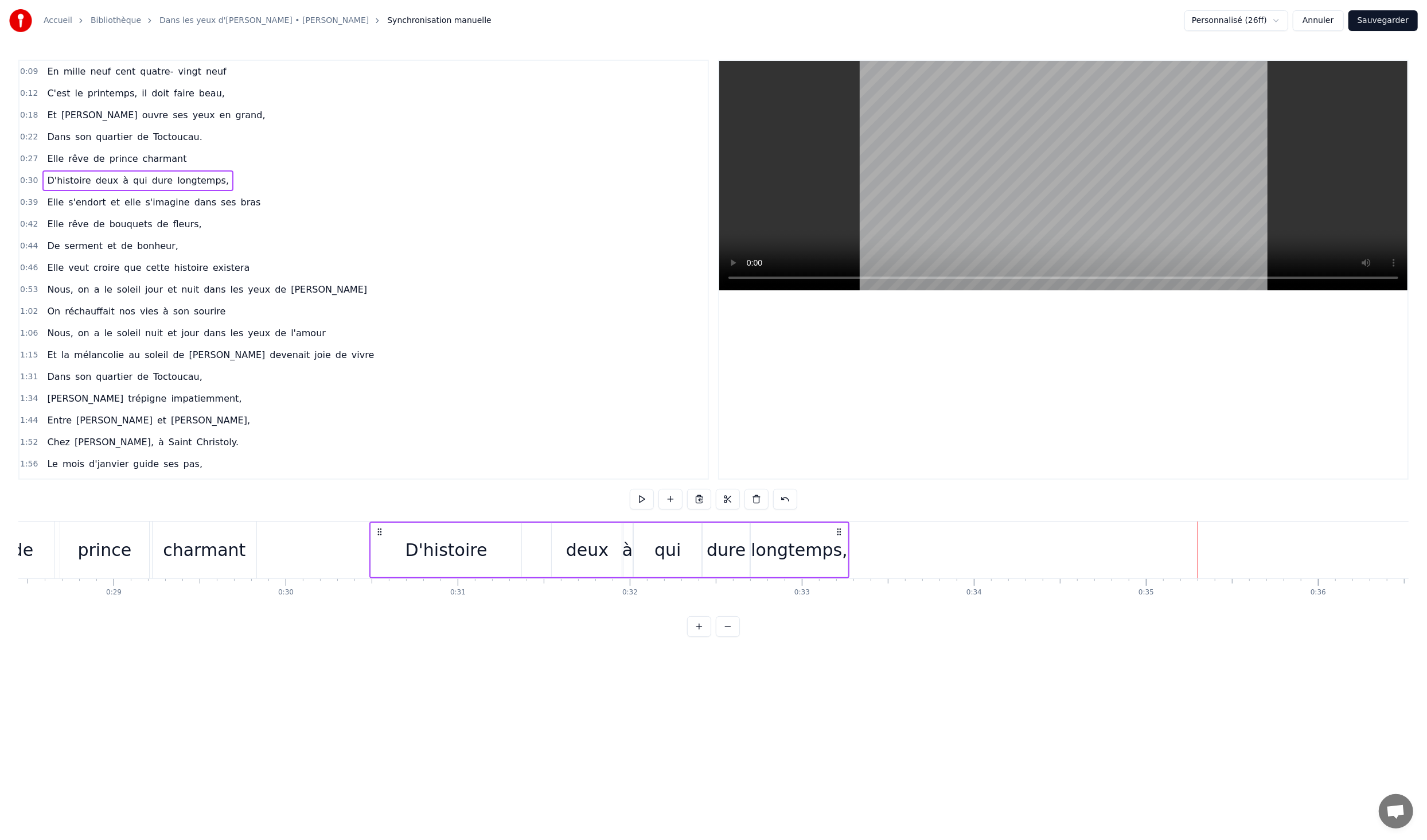
drag, startPoint x: 699, startPoint y: 519, endPoint x: 663, endPoint y: 520, distance: 36.0
click at [673, 520] on div "0:09 En mille neuf cent quatre- vingt neuf 0:12 C'est le printemps, il doit fai…" at bounding box center [714, 348] width 1390 height 577
drag, startPoint x: 563, startPoint y: 522, endPoint x: 502, endPoint y: 524, distance: 61.0
click at [525, 523] on div "D'histoire deux à qui dure longtemps," at bounding box center [609, 550] width 480 height 57
drag, startPoint x: 841, startPoint y: 532, endPoint x: 805, endPoint y: 533, distance: 36.0
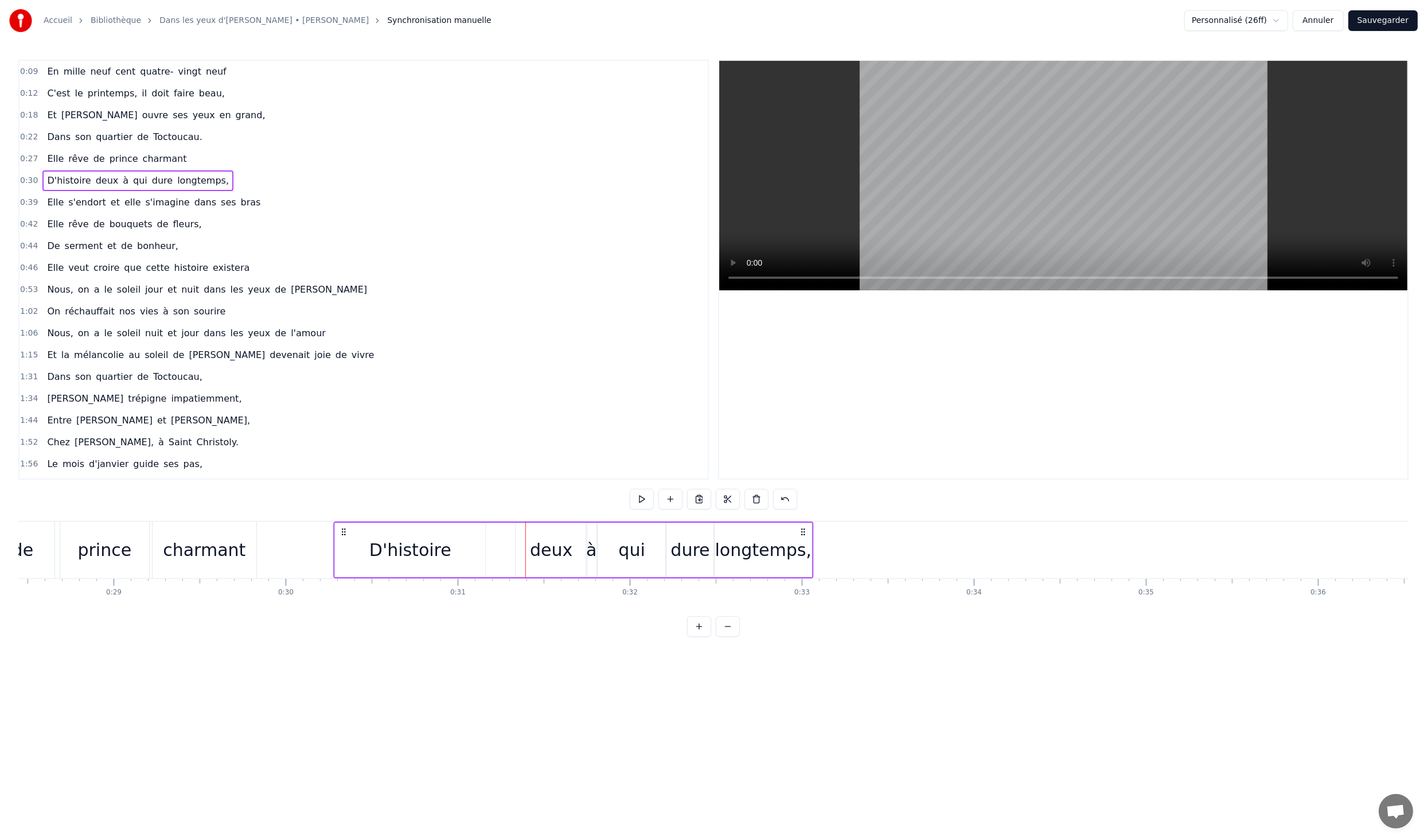
click at [805, 533] on icon at bounding box center [803, 532] width 9 height 9
click at [285, 497] on div "0:09 En mille neuf cent quatre- vingt neuf 0:12 C'est le printemps, il doit fai…" at bounding box center [714, 348] width 1390 height 577
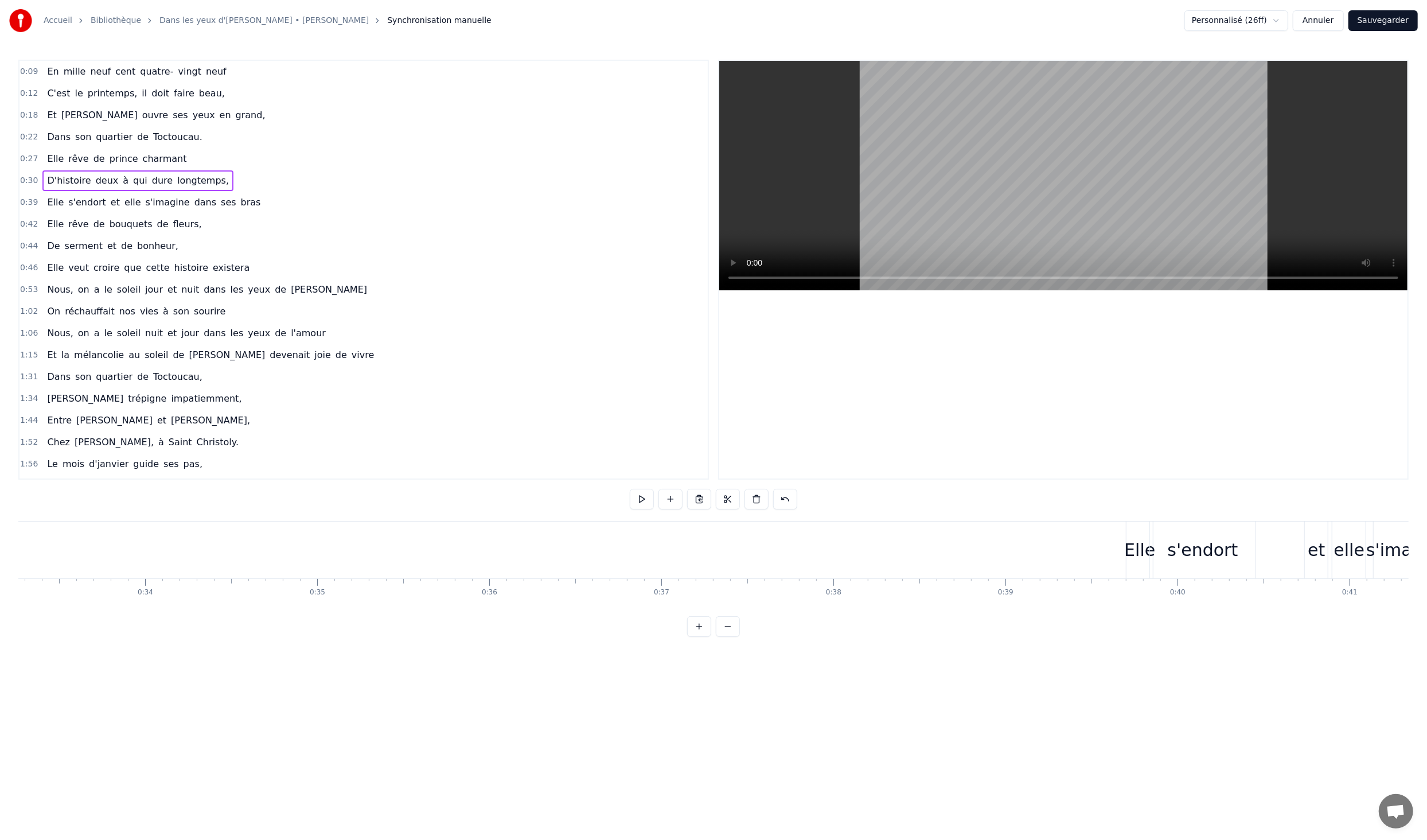
scroll to position [0, 5630]
click at [1241, 556] on div "Elle" at bounding box center [1235, 550] width 31 height 26
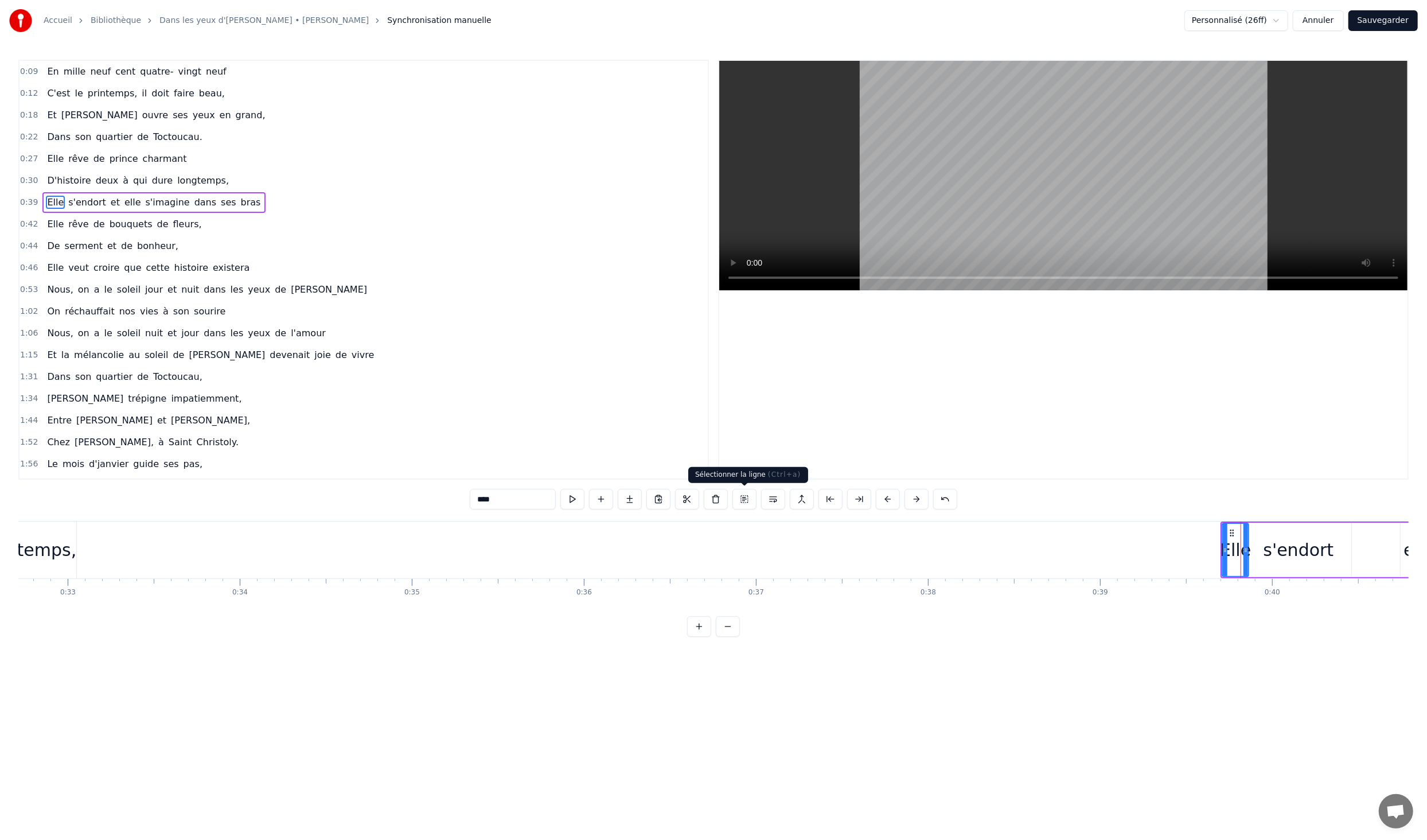
click at [742, 498] on button at bounding box center [744, 499] width 24 height 21
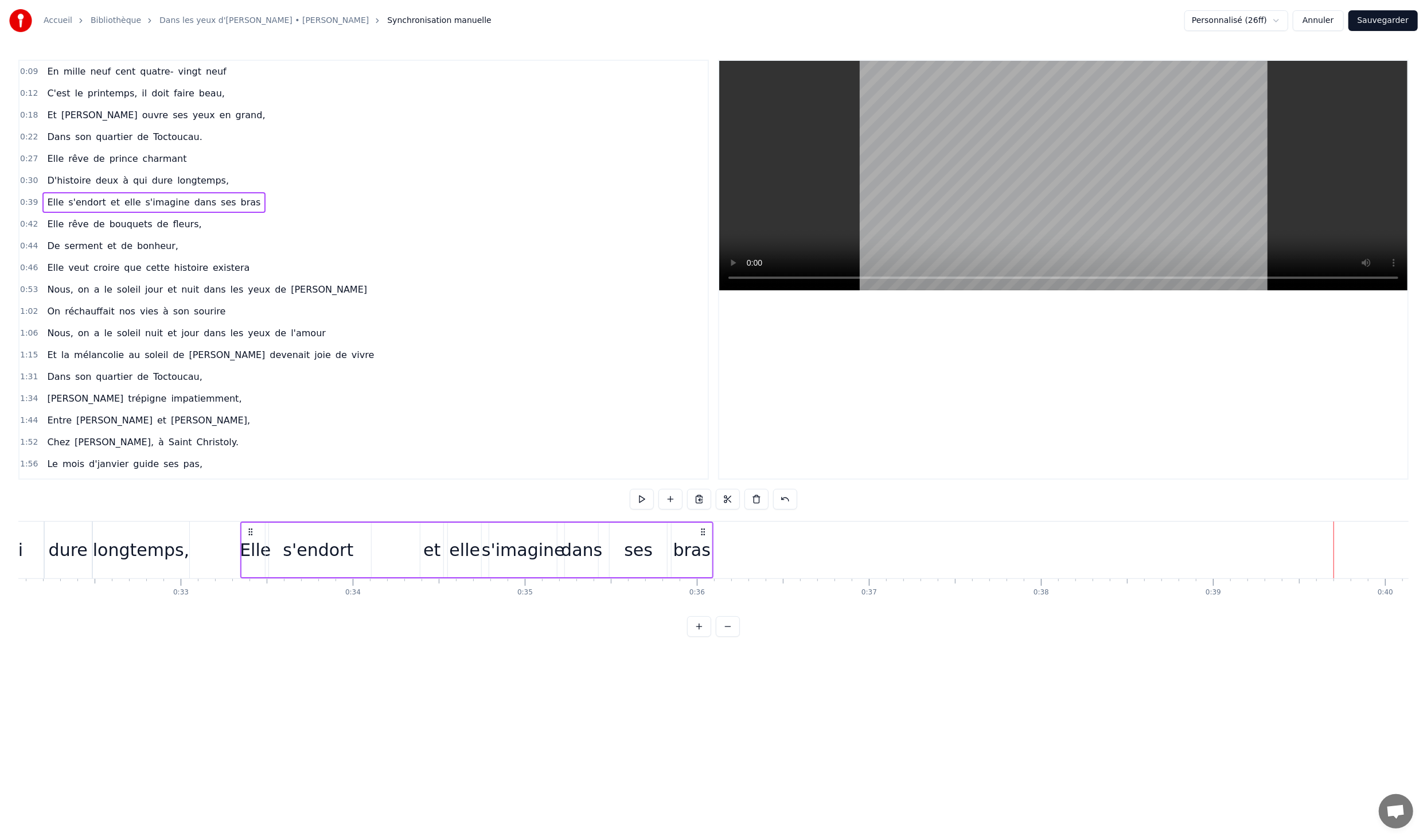
scroll to position [0, 5510]
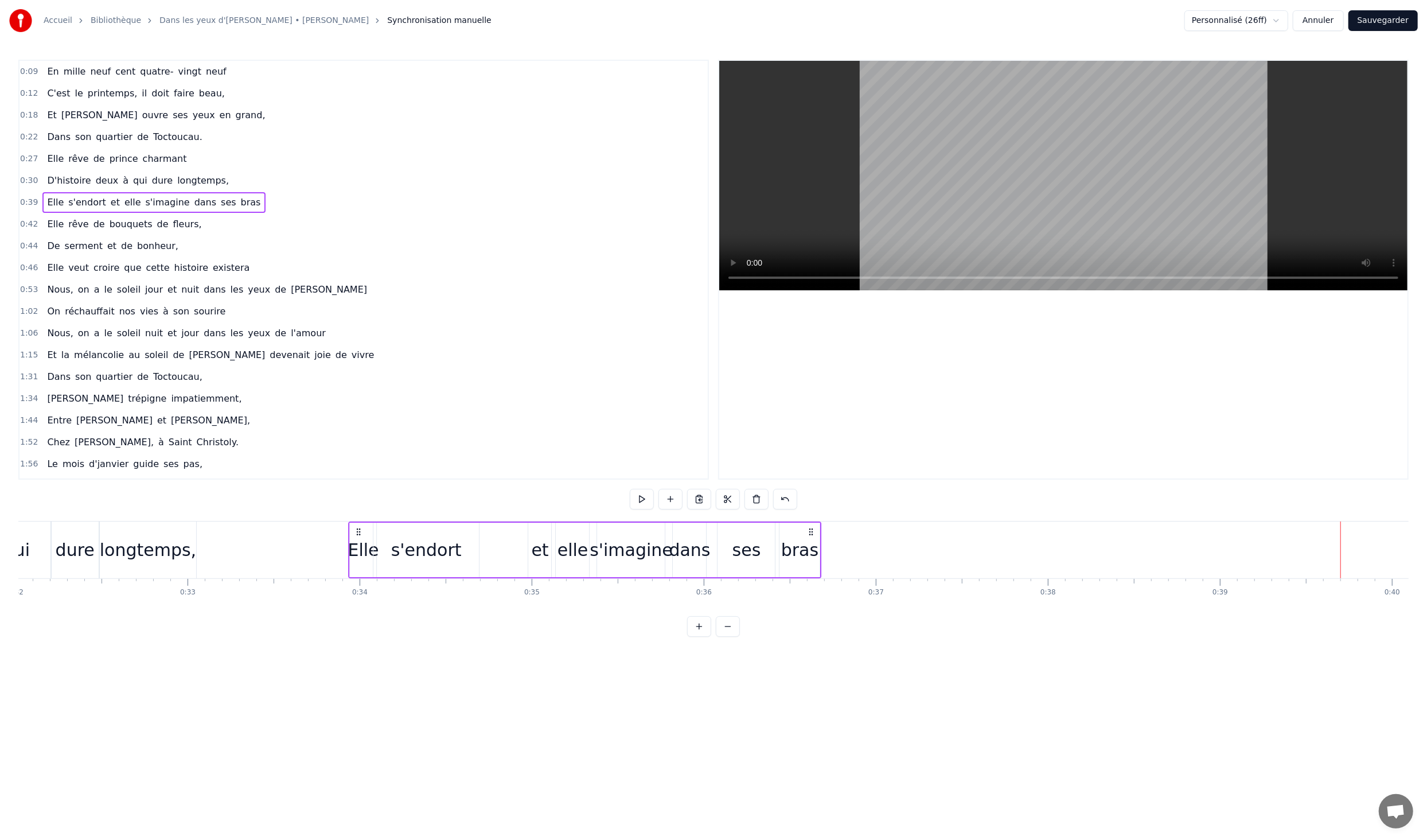
drag, startPoint x: 1233, startPoint y: 531, endPoint x: 359, endPoint y: 564, distance: 874.6
click at [359, 564] on div "Elle s'endort et elle s'imagine dans ses bras" at bounding box center [585, 550] width 473 height 57
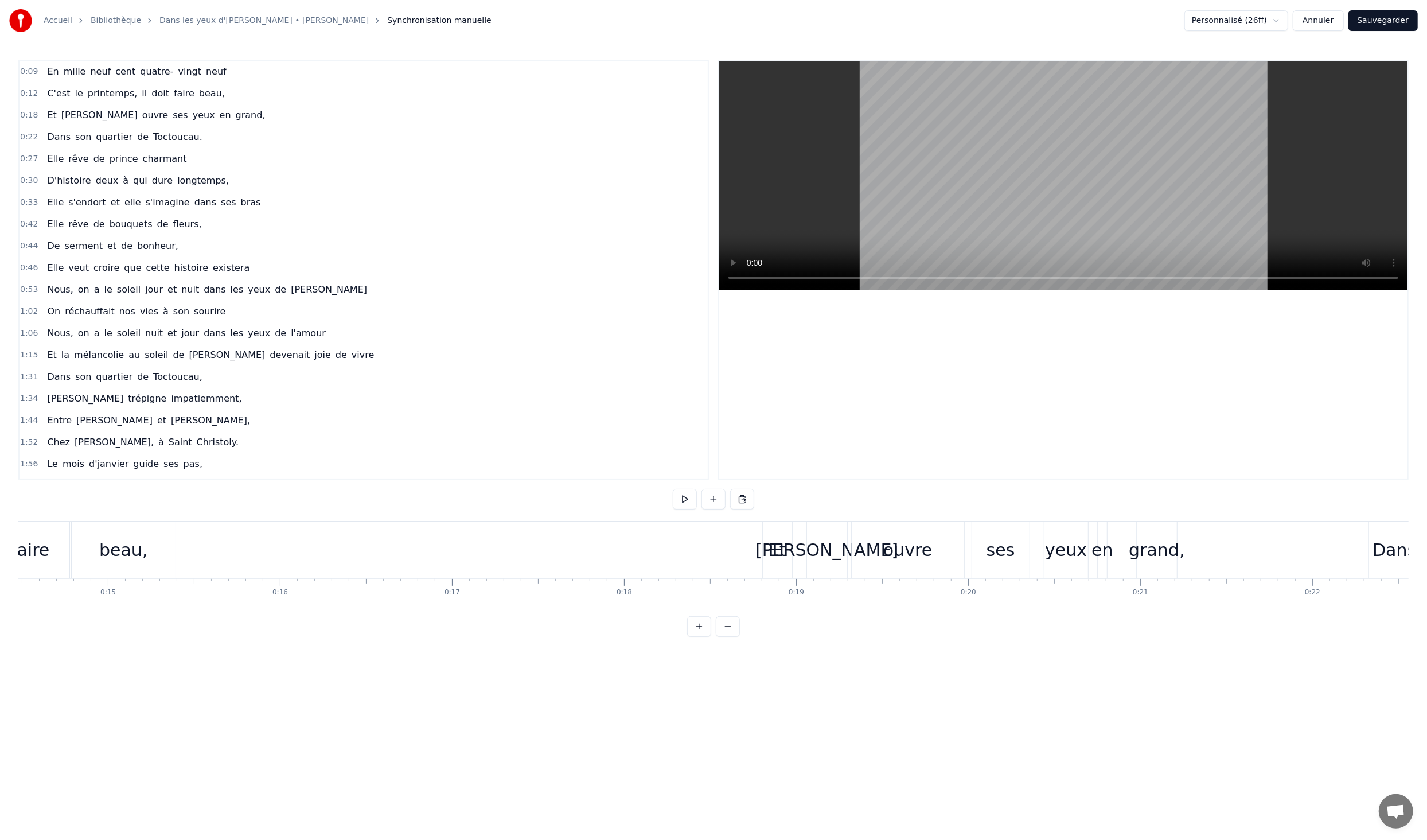
scroll to position [0, 3005]
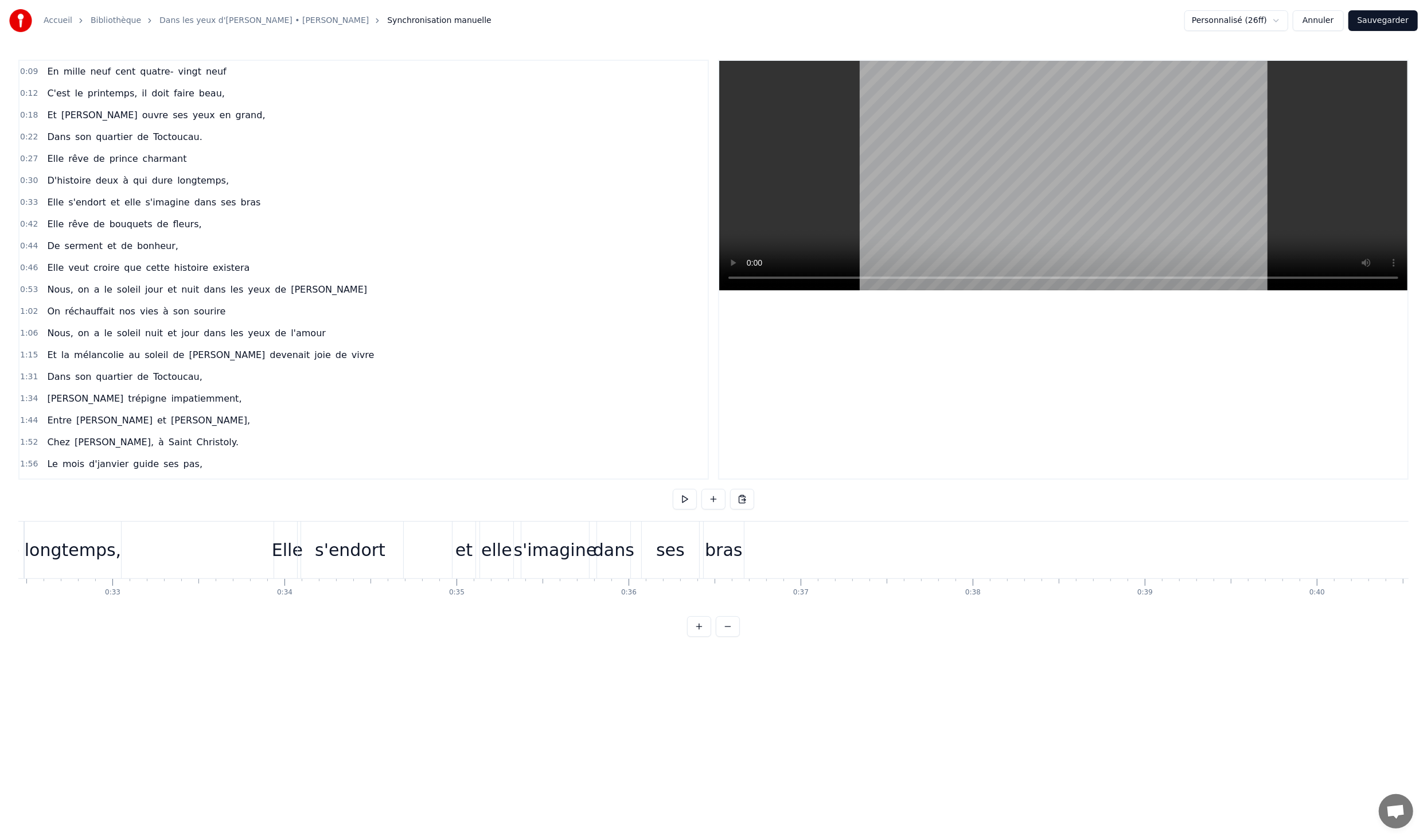
scroll to position [0, 5572]
click at [376, 553] on div "s'endort" at bounding box center [363, 550] width 70 height 26
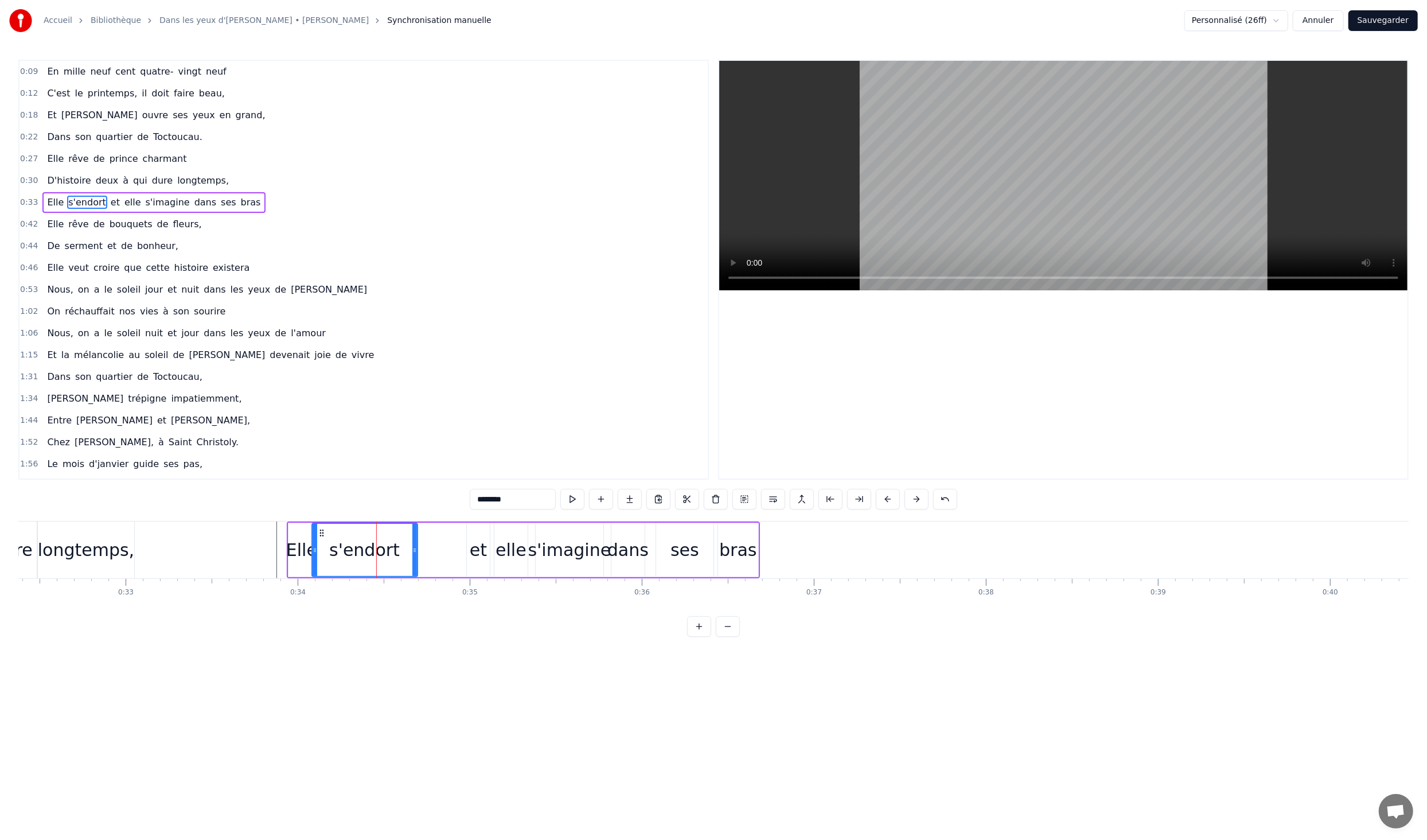
click at [743, 548] on div "bras" at bounding box center [738, 550] width 37 height 26
type input "****"
drag, startPoint x: 755, startPoint y: 551, endPoint x: 805, endPoint y: 551, distance: 50.0
click at [806, 552] on circle at bounding box center [806, 552] width 1 height 1
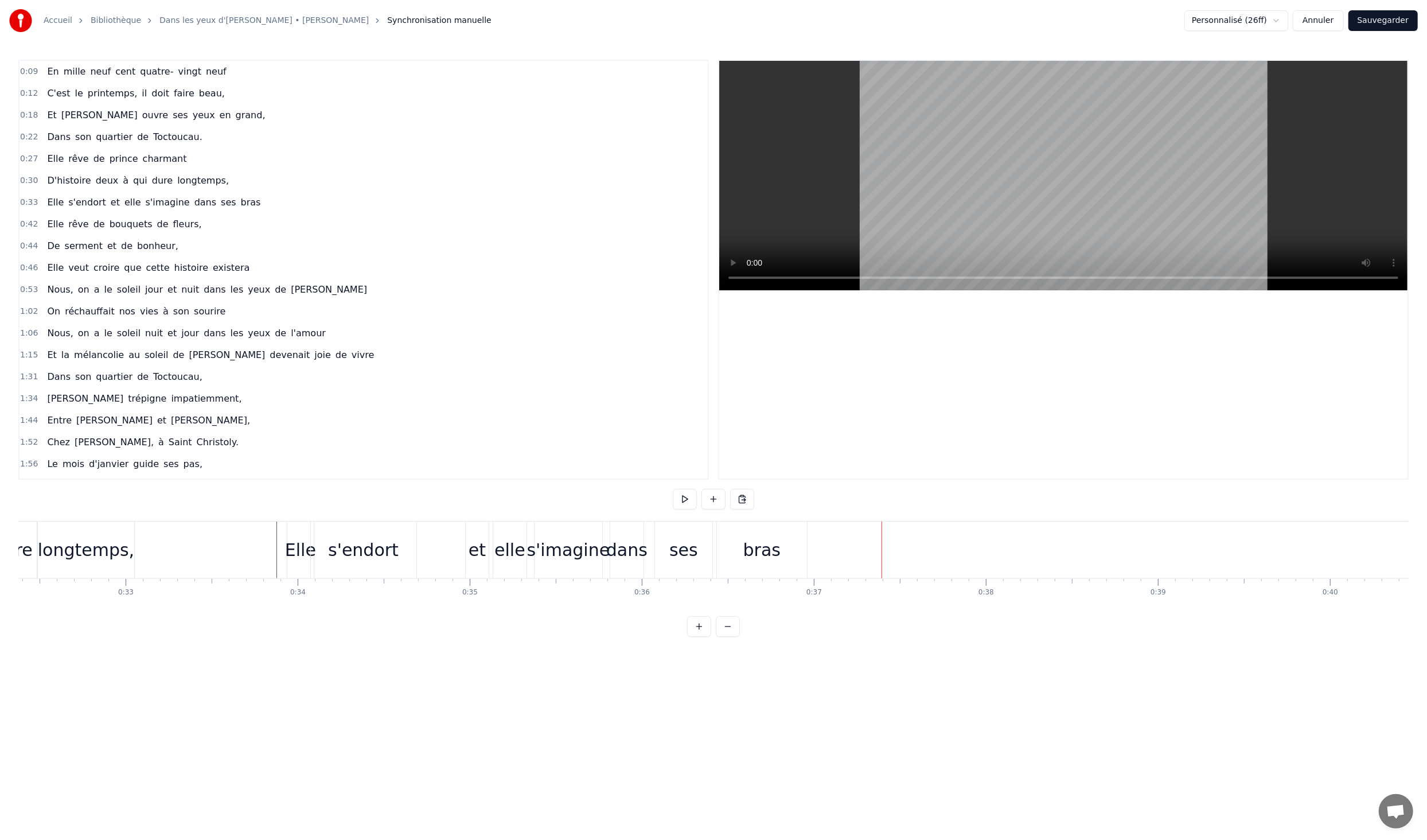
click at [757, 552] on div "bras" at bounding box center [762, 550] width 37 height 26
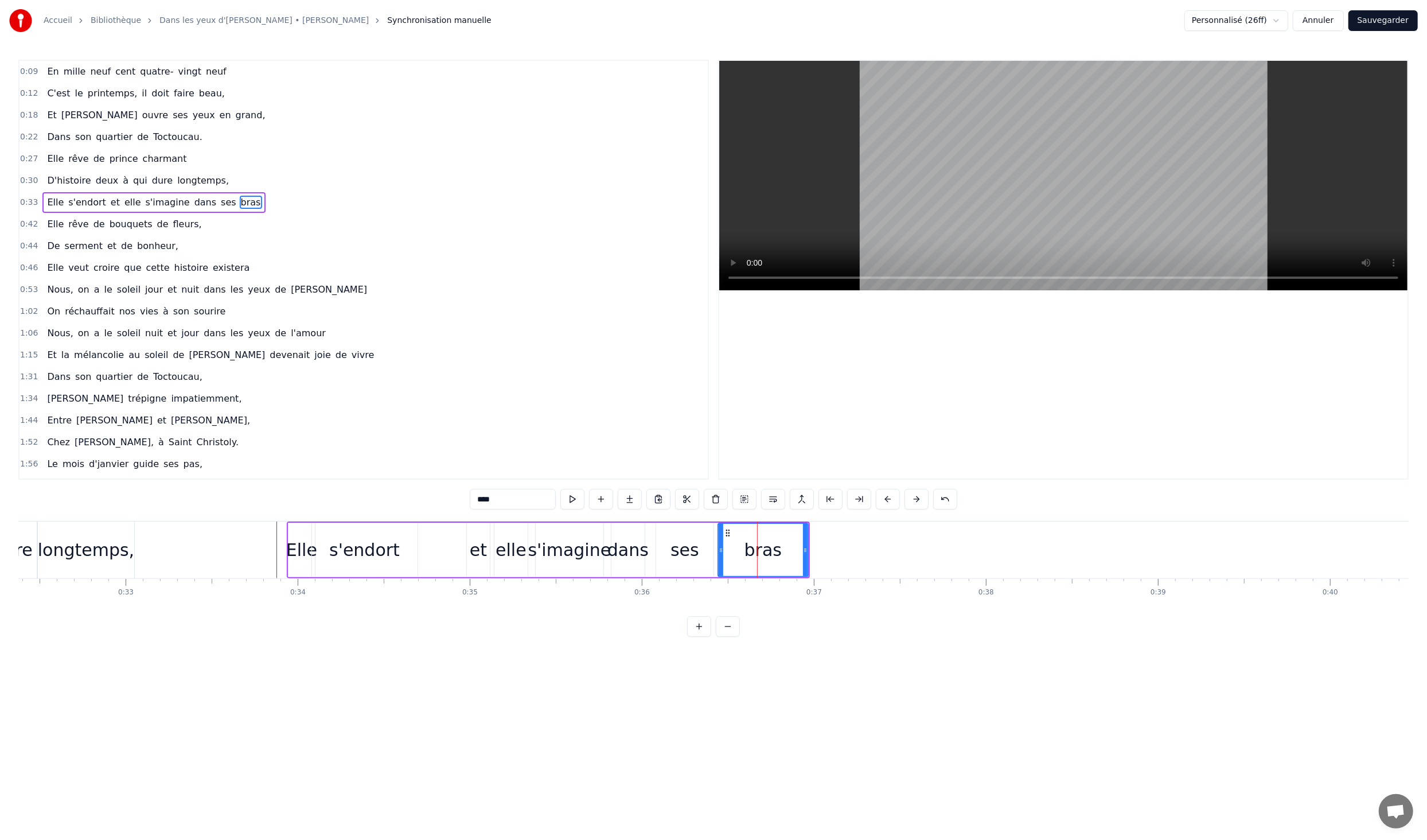
click at [756, 552] on div "bras" at bounding box center [764, 550] width 37 height 26
drag, startPoint x: 727, startPoint y: 530, endPoint x: 916, endPoint y: 533, distance: 189.0
click at [916, 533] on icon at bounding box center [917, 533] width 9 height 9
drag, startPoint x: 681, startPoint y: 553, endPoint x: 818, endPoint y: 553, distance: 137.0
click at [820, 553] on div "Elle s'endort et elle s'imagine dans ses bras" at bounding box center [643, 550] width 713 height 57
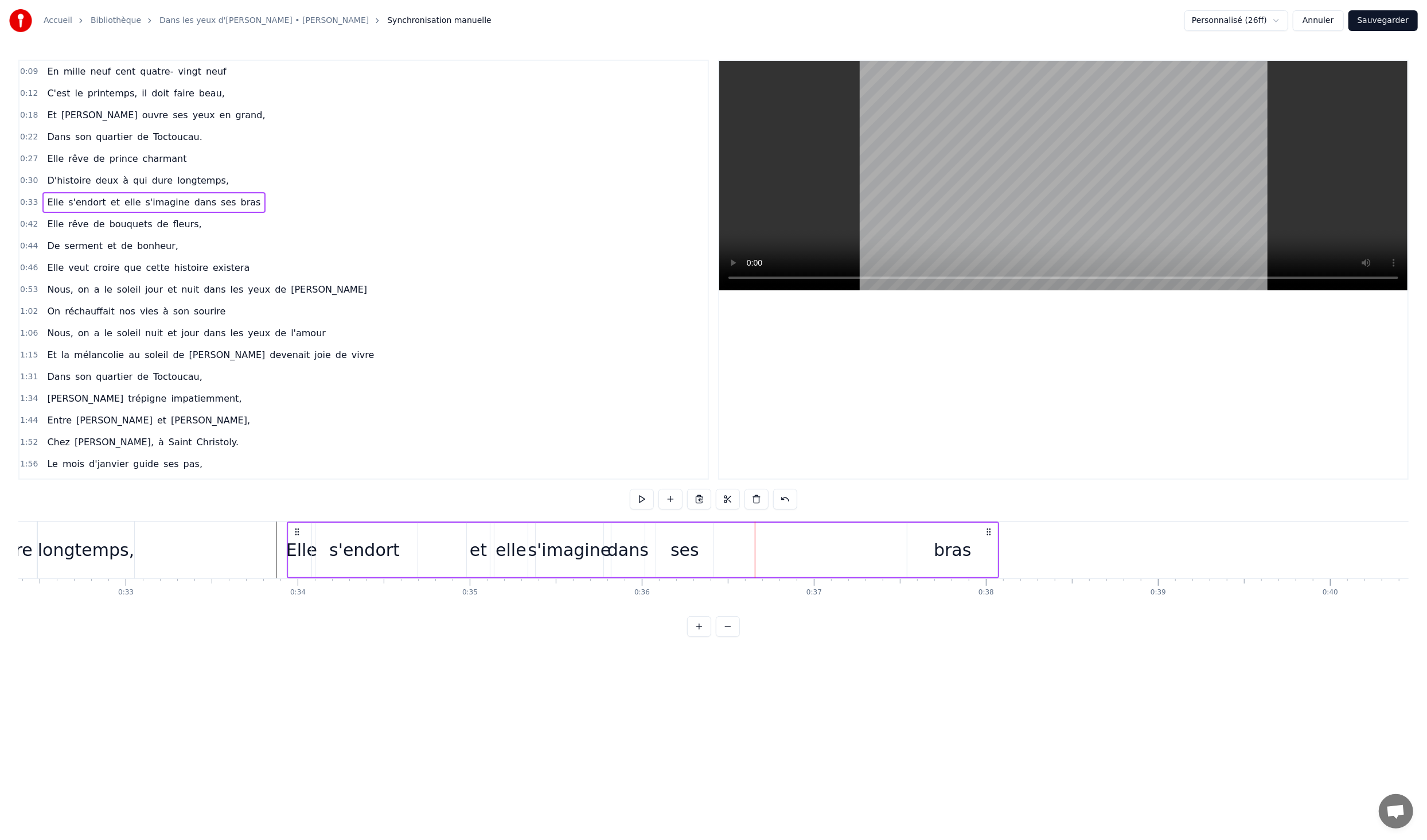
click at [685, 548] on div "ses" at bounding box center [685, 550] width 29 height 26
drag, startPoint x: 687, startPoint y: 551, endPoint x: 776, endPoint y: 552, distance: 89.0
click at [790, 554] on div "Elle s'endort et elle s'imagine dans ses bras" at bounding box center [643, 550] width 713 height 57
click at [684, 543] on div "ses" at bounding box center [685, 550] width 29 height 26
drag, startPoint x: 665, startPoint y: 530, endPoint x: 803, endPoint y: 543, distance: 138.6
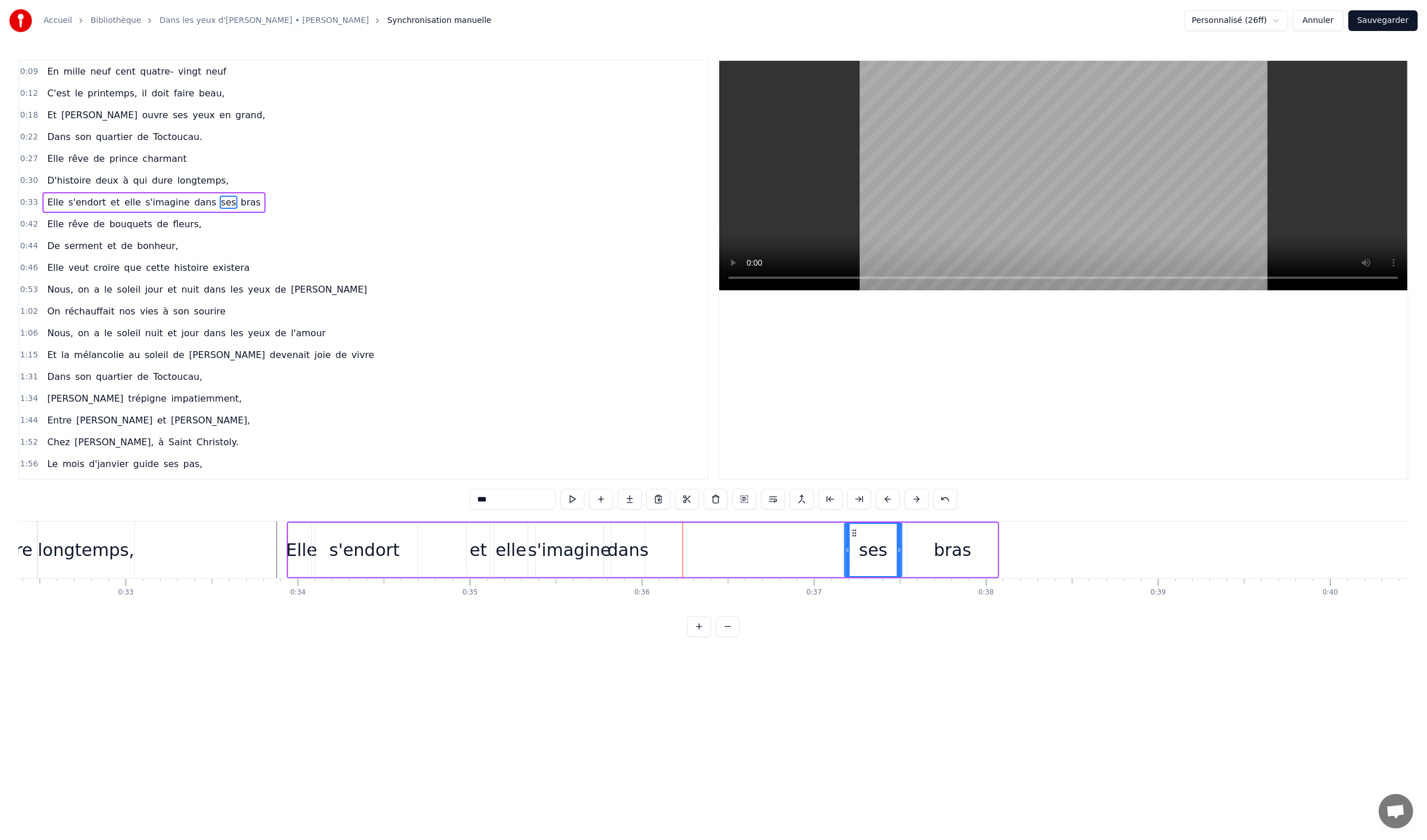
click at [853, 542] on div "ses" at bounding box center [874, 550] width 56 height 52
click at [627, 552] on div "dans" at bounding box center [628, 550] width 41 height 26
drag, startPoint x: 622, startPoint y: 529, endPoint x: 688, endPoint y: 547, distance: 68.4
click at [790, 547] on div "dans" at bounding box center [797, 550] width 32 height 52
click at [591, 552] on div "s'imagine" at bounding box center [570, 550] width 83 height 26
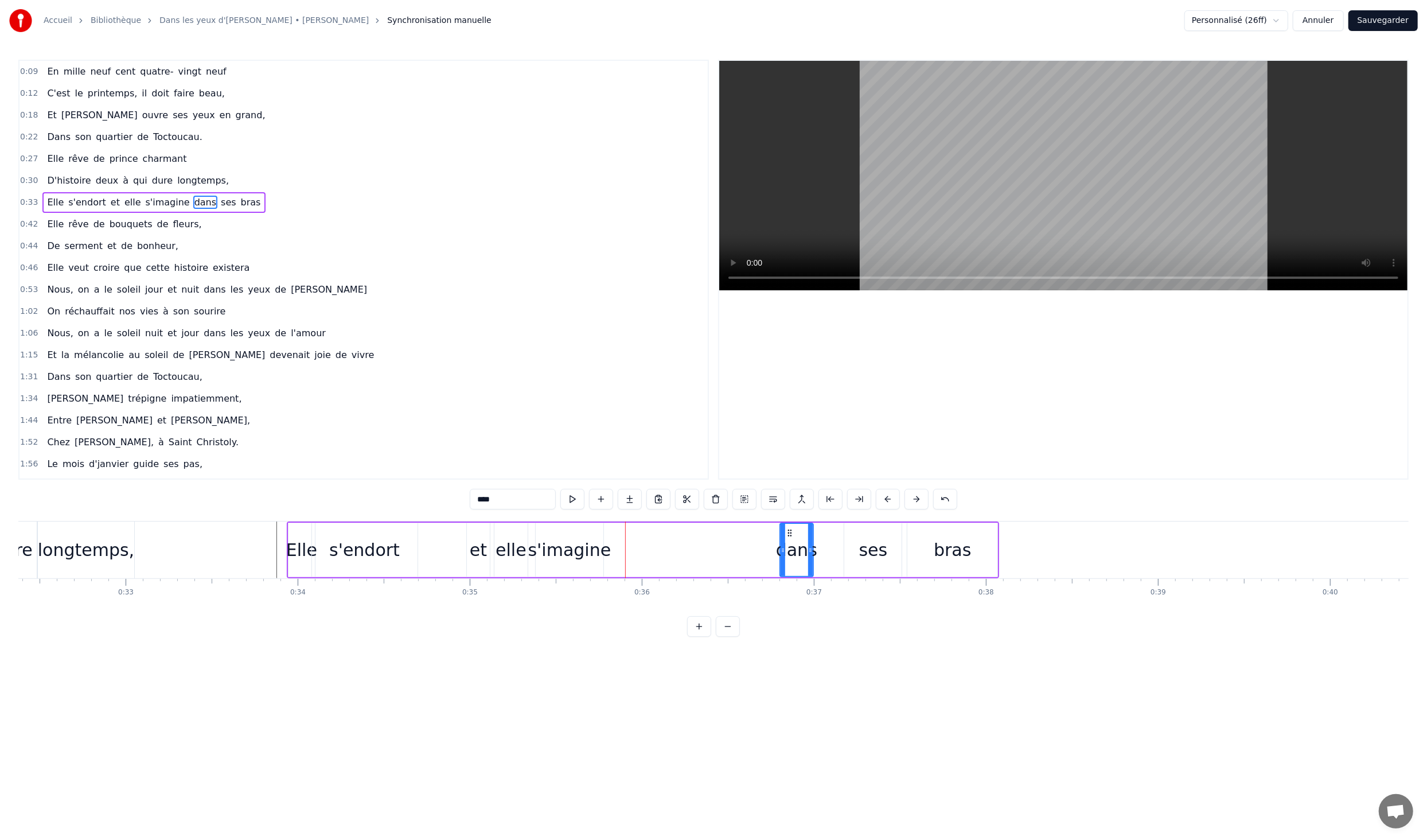
type input "*********"
drag, startPoint x: 545, startPoint y: 533, endPoint x: 634, endPoint y: 542, distance: 89.5
click at [634, 542] on div "s'imagine" at bounding box center [657, 550] width 67 height 52
drag, startPoint x: 520, startPoint y: 552, endPoint x: 568, endPoint y: 555, distance: 48.1
click at [584, 557] on div "Elle s'endort et elle s'imagine dans ses bras" at bounding box center [643, 550] width 713 height 57
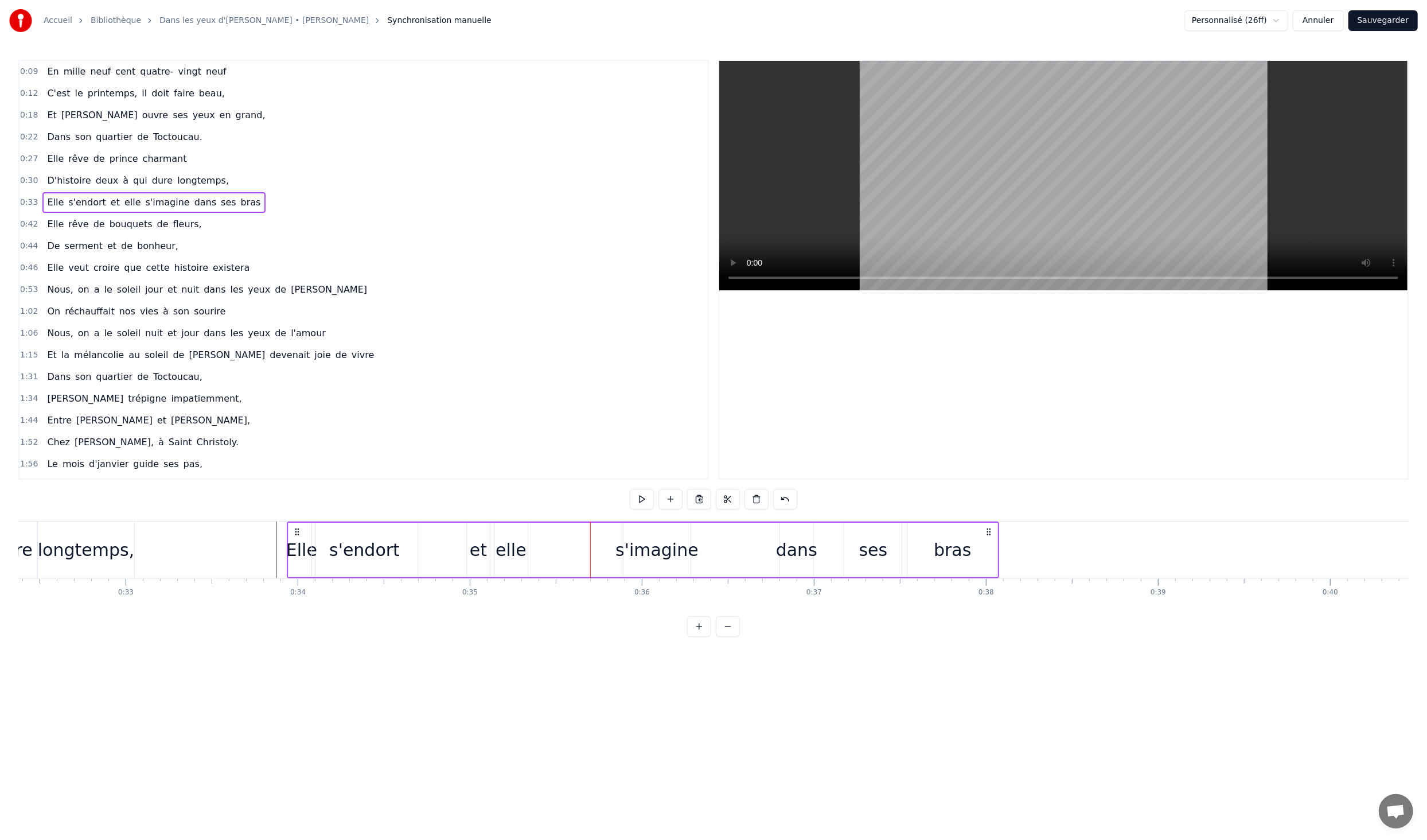
click at [273, 502] on div "0:09 En mille neuf cent quatre- vingt neuf 0:12 C'est le printemps, il doit fai…" at bounding box center [714, 348] width 1390 height 577
click at [307, 543] on div "Elle" at bounding box center [302, 550] width 31 height 26
click at [353, 555] on div "s'endort" at bounding box center [364, 550] width 70 height 26
click at [468, 554] on div "et" at bounding box center [478, 550] width 23 height 55
click at [438, 525] on div "Elle s'endort et elle s'imagine dans ses bras" at bounding box center [643, 550] width 713 height 57
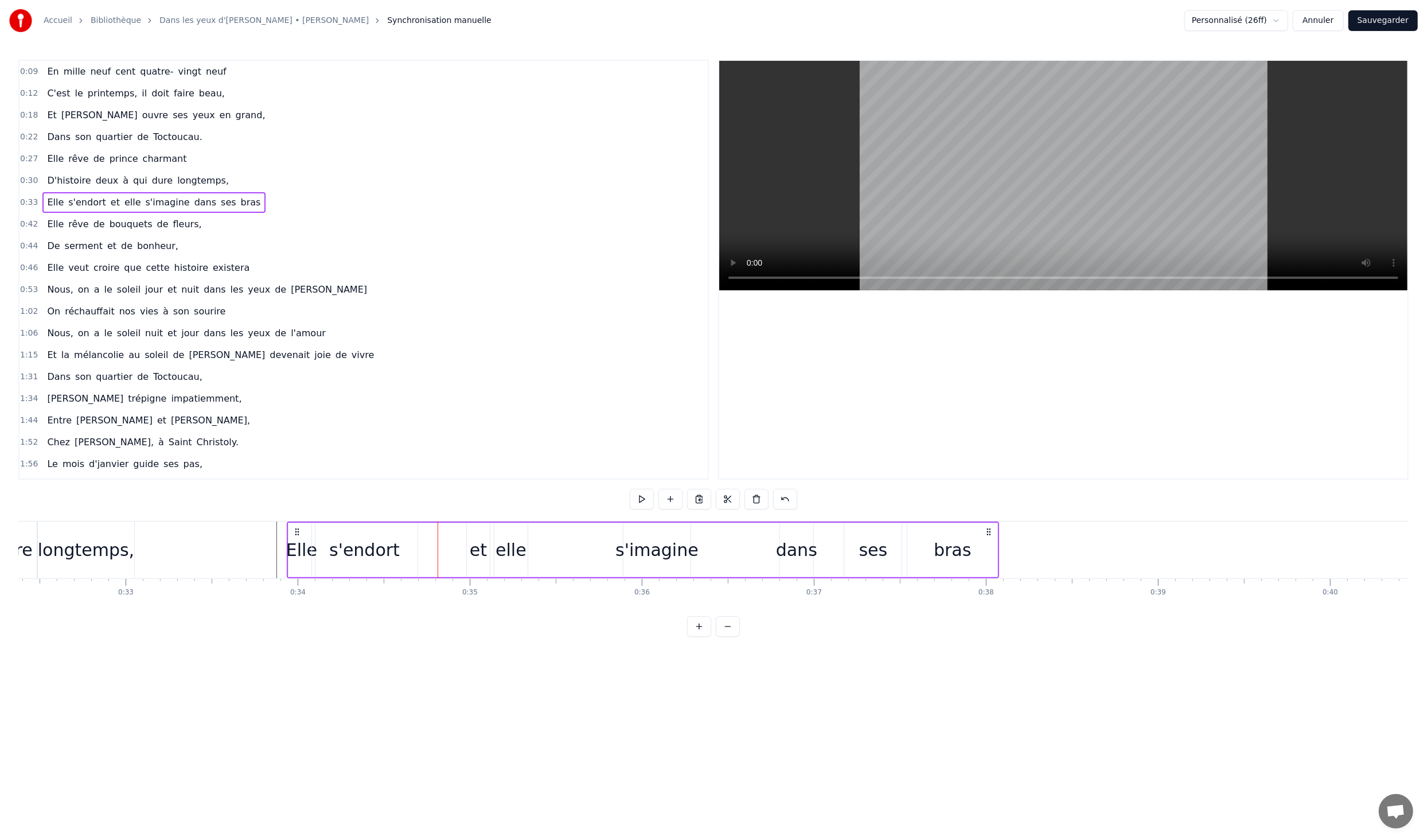
drag, startPoint x: 562, startPoint y: 553, endPoint x: 486, endPoint y: 553, distance: 76.0
click at [561, 553] on div "Elle s'endort et elle s'imagine dans ses bras" at bounding box center [643, 550] width 713 height 57
click at [367, 553] on div "s'endort" at bounding box center [364, 550] width 70 height 26
click at [323, 532] on icon at bounding box center [321, 533] width 9 height 9
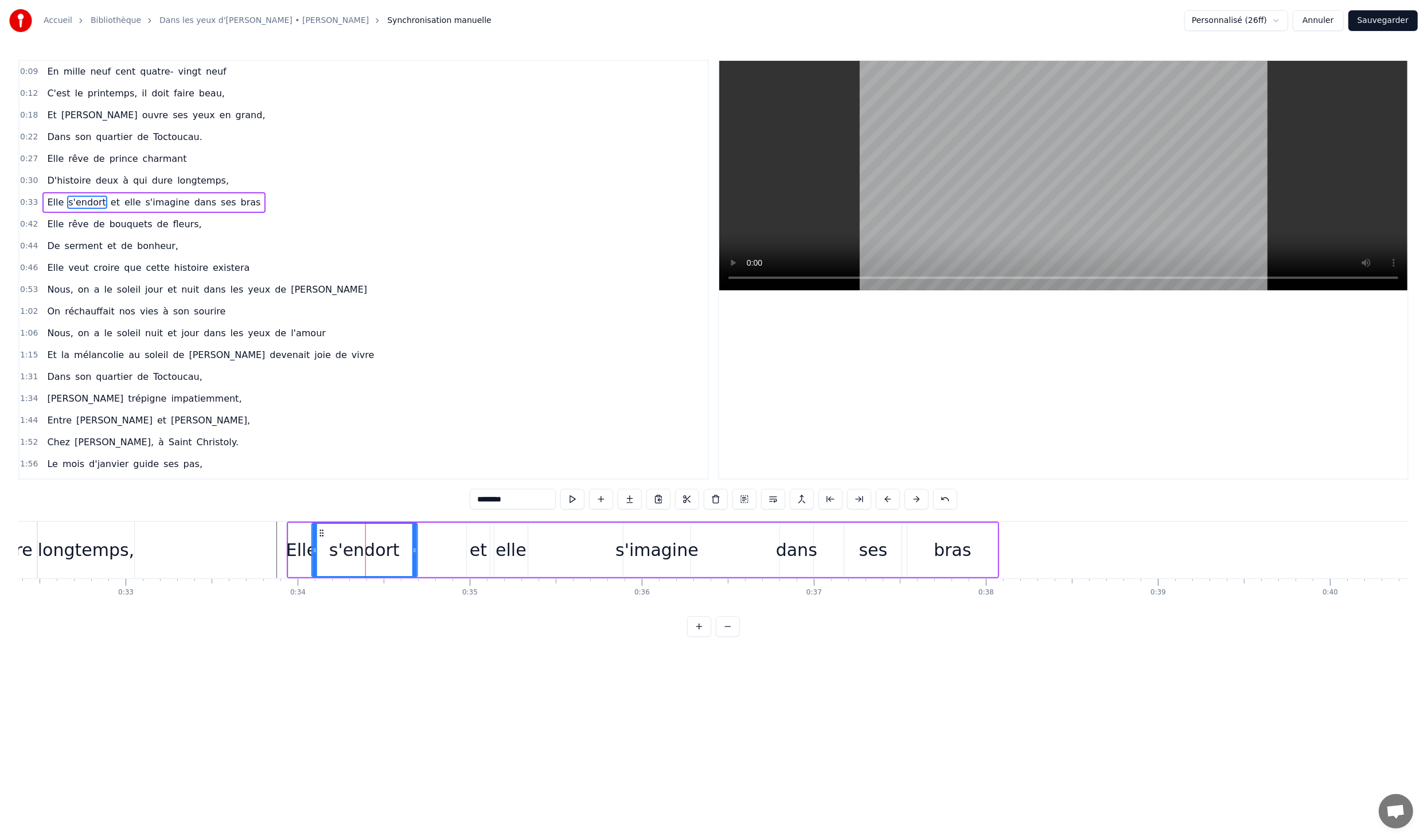
click at [321, 532] on icon at bounding box center [321, 533] width 9 height 9
click at [300, 538] on div "Elle" at bounding box center [302, 550] width 31 height 26
type input "****"
click at [864, 501] on button at bounding box center [859, 499] width 24 height 21
click at [834, 499] on button at bounding box center [831, 499] width 24 height 21
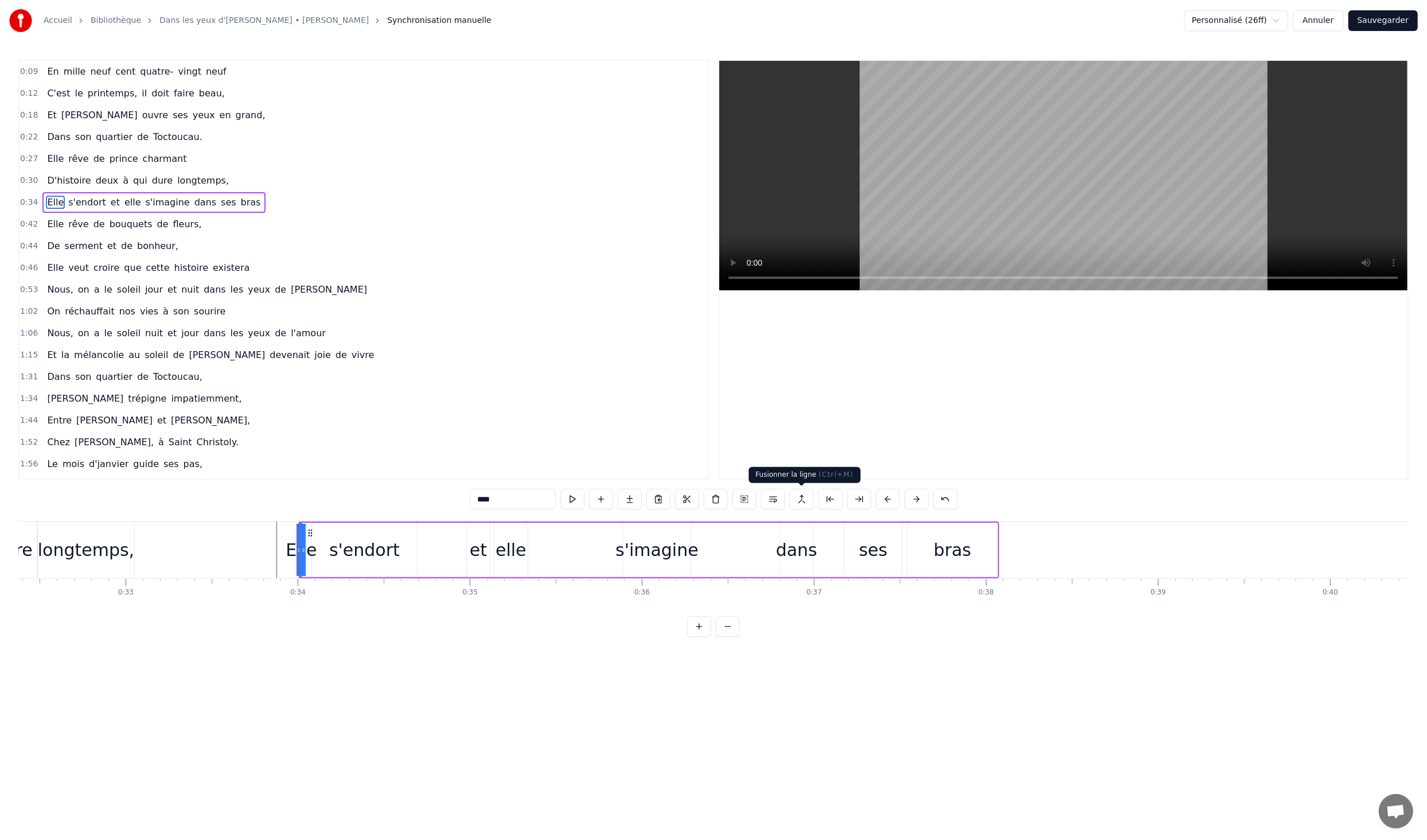
click at [800, 498] on button at bounding box center [801, 499] width 24 height 21
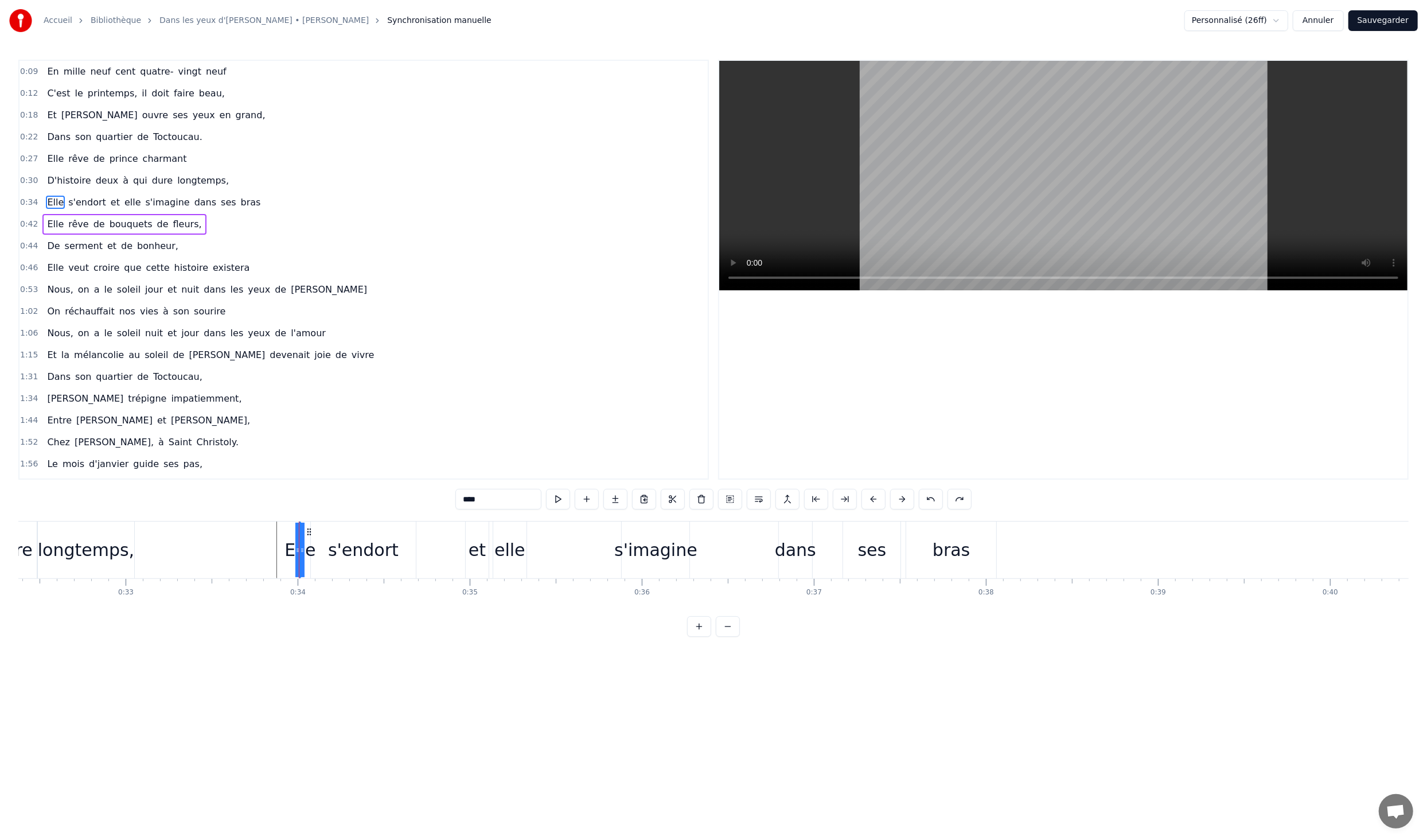
click at [298, 558] on div at bounding box center [297, 550] width 4 height 55
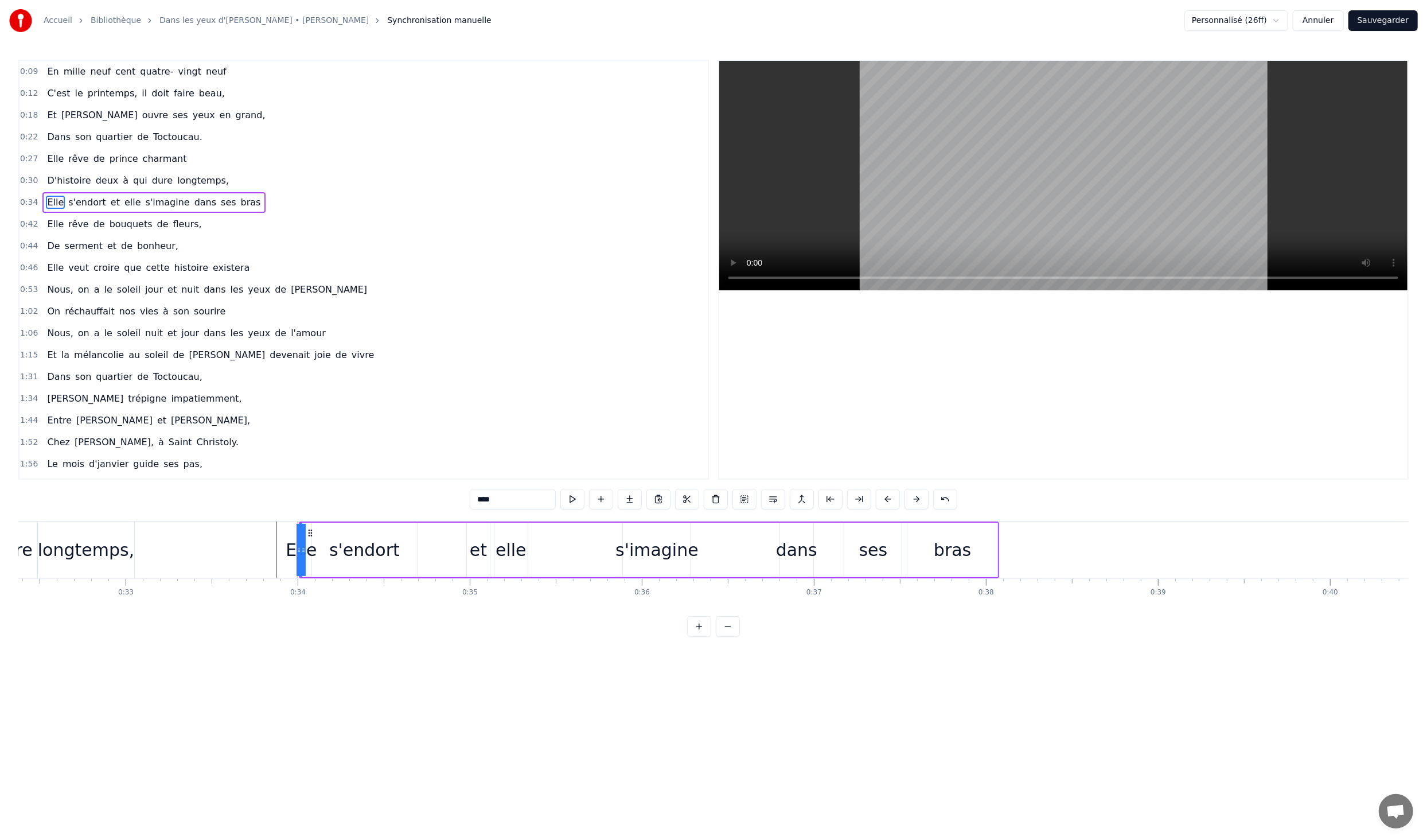
drag, startPoint x: 304, startPoint y: 550, endPoint x: 338, endPoint y: 549, distance: 34.0
click at [338, 549] on div "Elle s'endort et elle s'imagine dans ses bras" at bounding box center [649, 550] width 701 height 57
click at [298, 557] on div "Elle" at bounding box center [301, 550] width 31 height 26
click at [293, 552] on div "Elle" at bounding box center [301, 550] width 31 height 26
click at [310, 535] on icon at bounding box center [311, 533] width 9 height 9
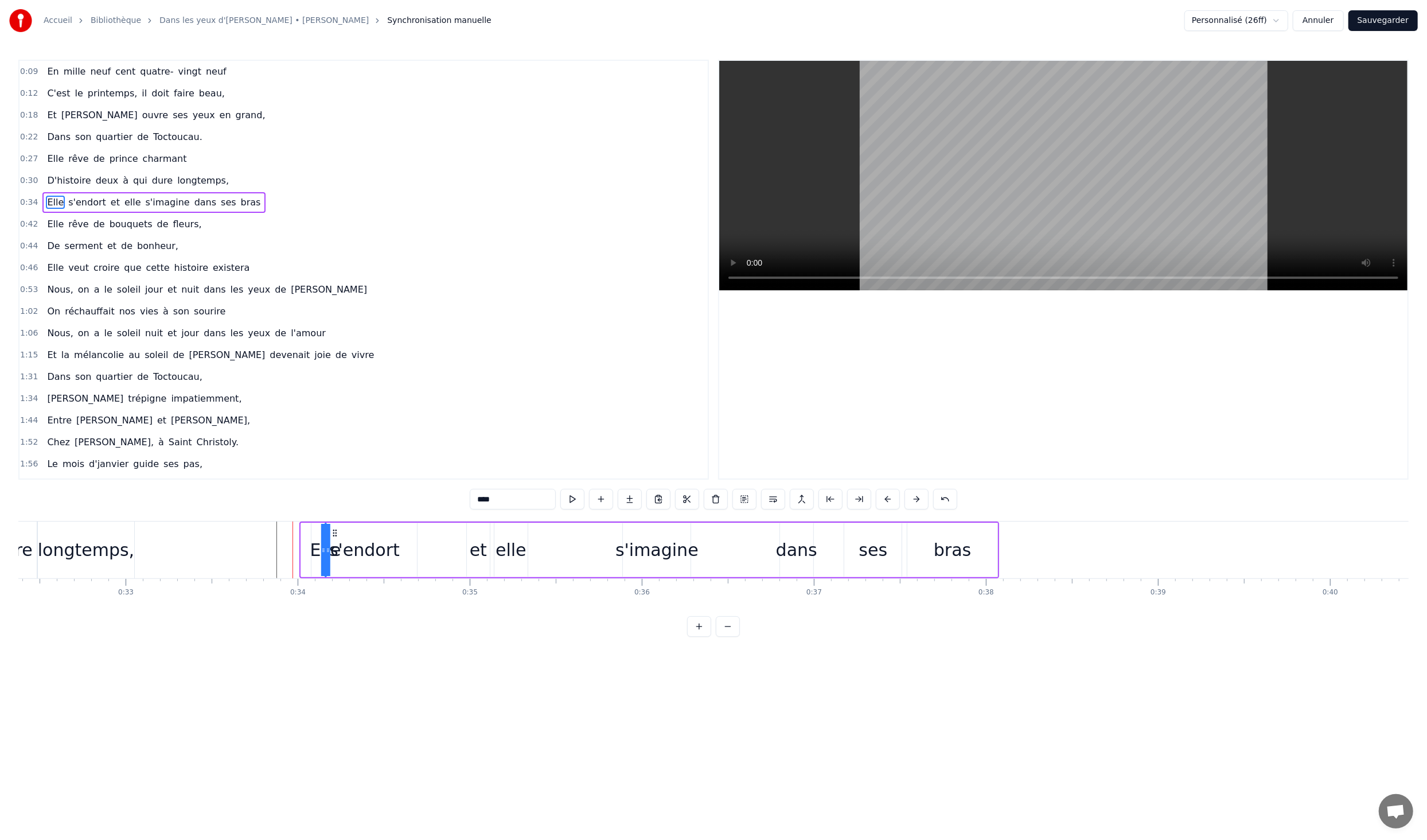
drag, startPoint x: 310, startPoint y: 533, endPoint x: 335, endPoint y: 538, distance: 25.5
drag, startPoint x: 328, startPoint y: 548, endPoint x: 377, endPoint y: 550, distance: 49.0
click at [377, 550] on div "s'endort Elle et elle s'imagine dans ses bras" at bounding box center [661, 550] width 677 height 57
click at [324, 548] on div "Elle" at bounding box center [325, 550] width 31 height 26
click at [337, 532] on icon at bounding box center [335, 533] width 9 height 9
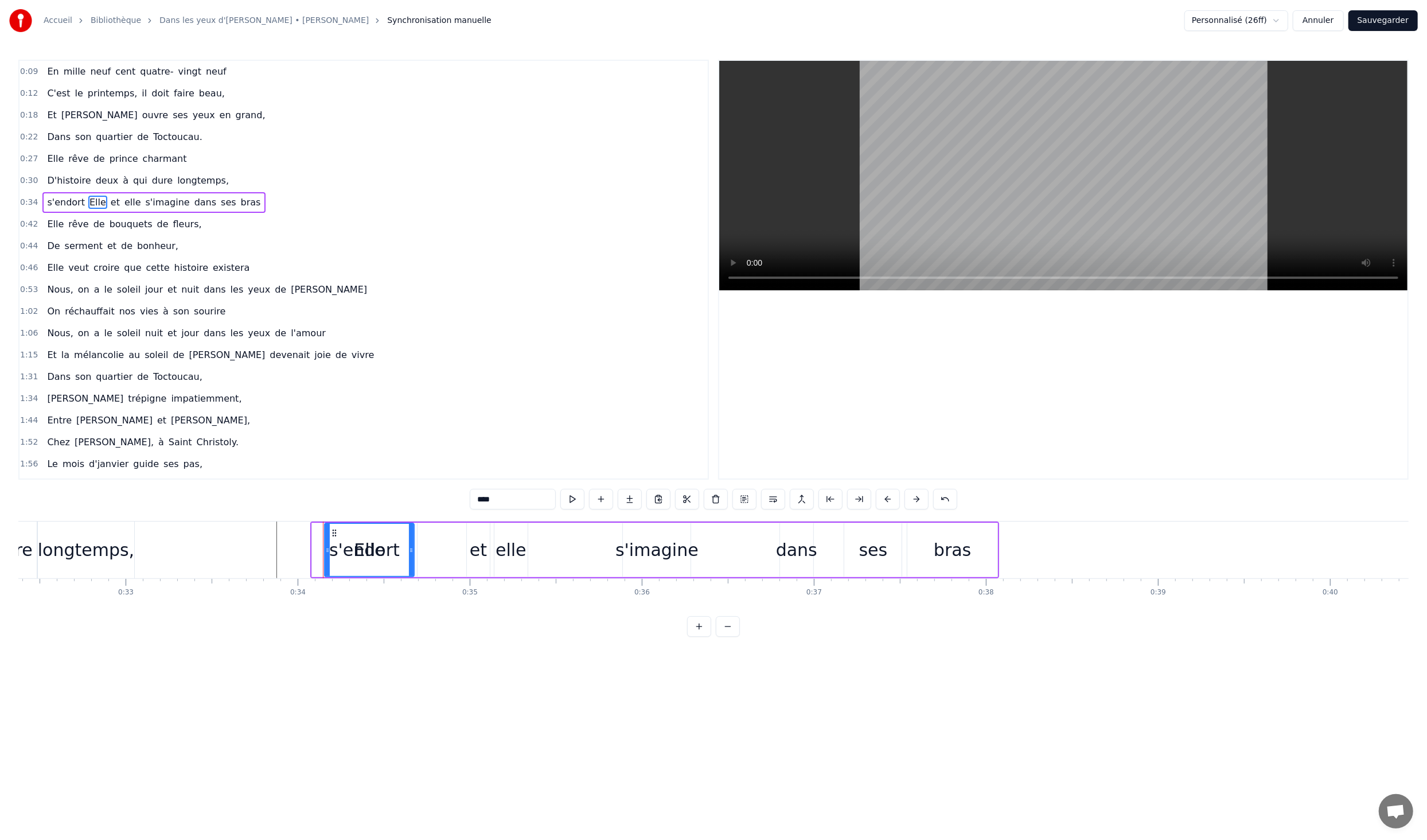
drag, startPoint x: 323, startPoint y: 546, endPoint x: 414, endPoint y: 552, distance: 91.2
click at [414, 552] on div "Elle" at bounding box center [369, 550] width 91 height 55
click at [314, 553] on div "s'endort" at bounding box center [365, 550] width 106 height 55
drag, startPoint x: 314, startPoint y: 553, endPoint x: 379, endPoint y: 558, distance: 65.2
click at [358, 558] on div "Elle" at bounding box center [369, 550] width 31 height 26
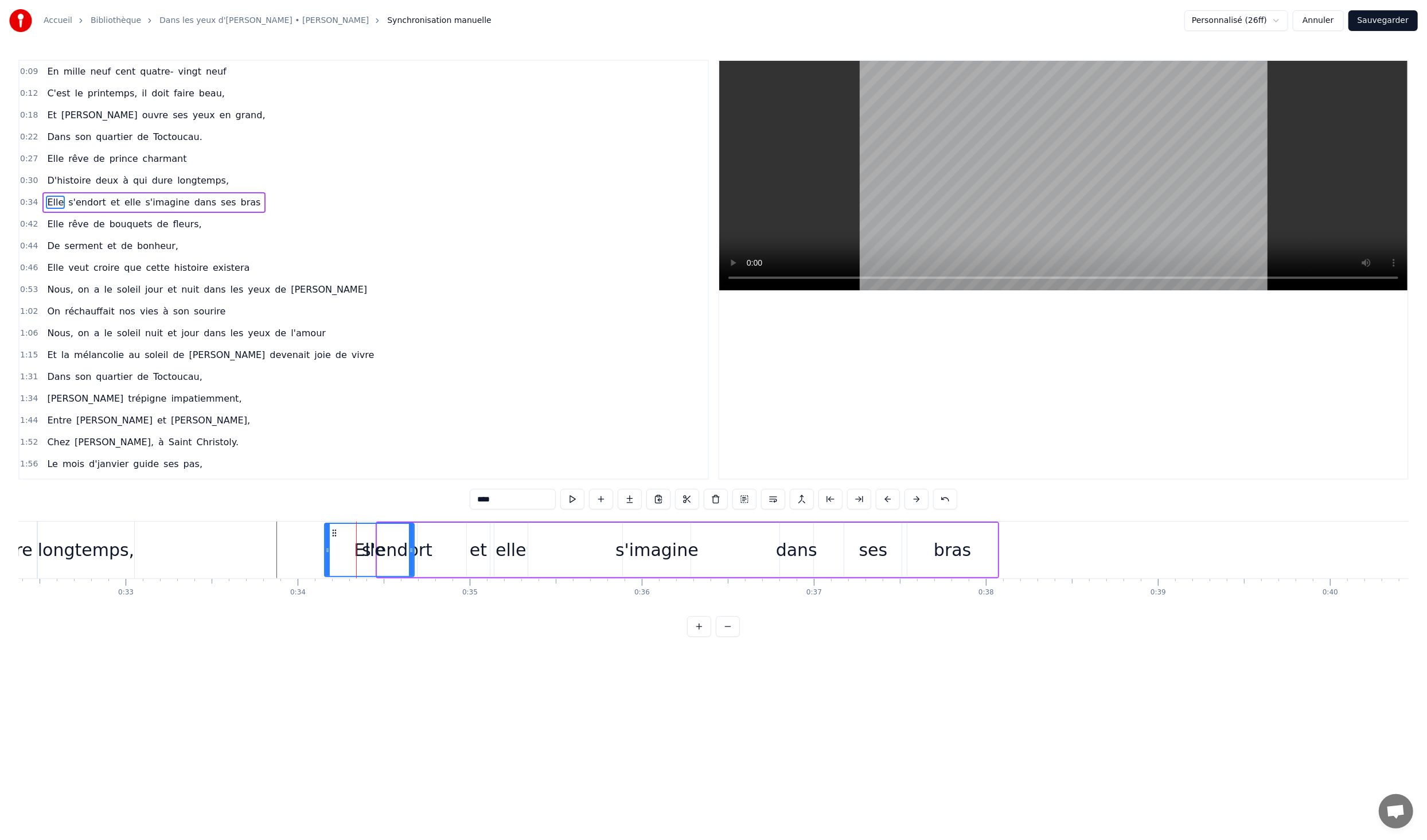
drag, startPoint x: 361, startPoint y: 555, endPoint x: 337, endPoint y: 554, distance: 24.0
click at [337, 554] on div "Elle" at bounding box center [369, 550] width 88 height 52
drag, startPoint x: 328, startPoint y: 546, endPoint x: 287, endPoint y: 547, distance: 41.0
click at [287, 547] on icon at bounding box center [286, 550] width 4 height 9
drag, startPoint x: 411, startPoint y: 547, endPoint x: 345, endPoint y: 551, distance: 66.1
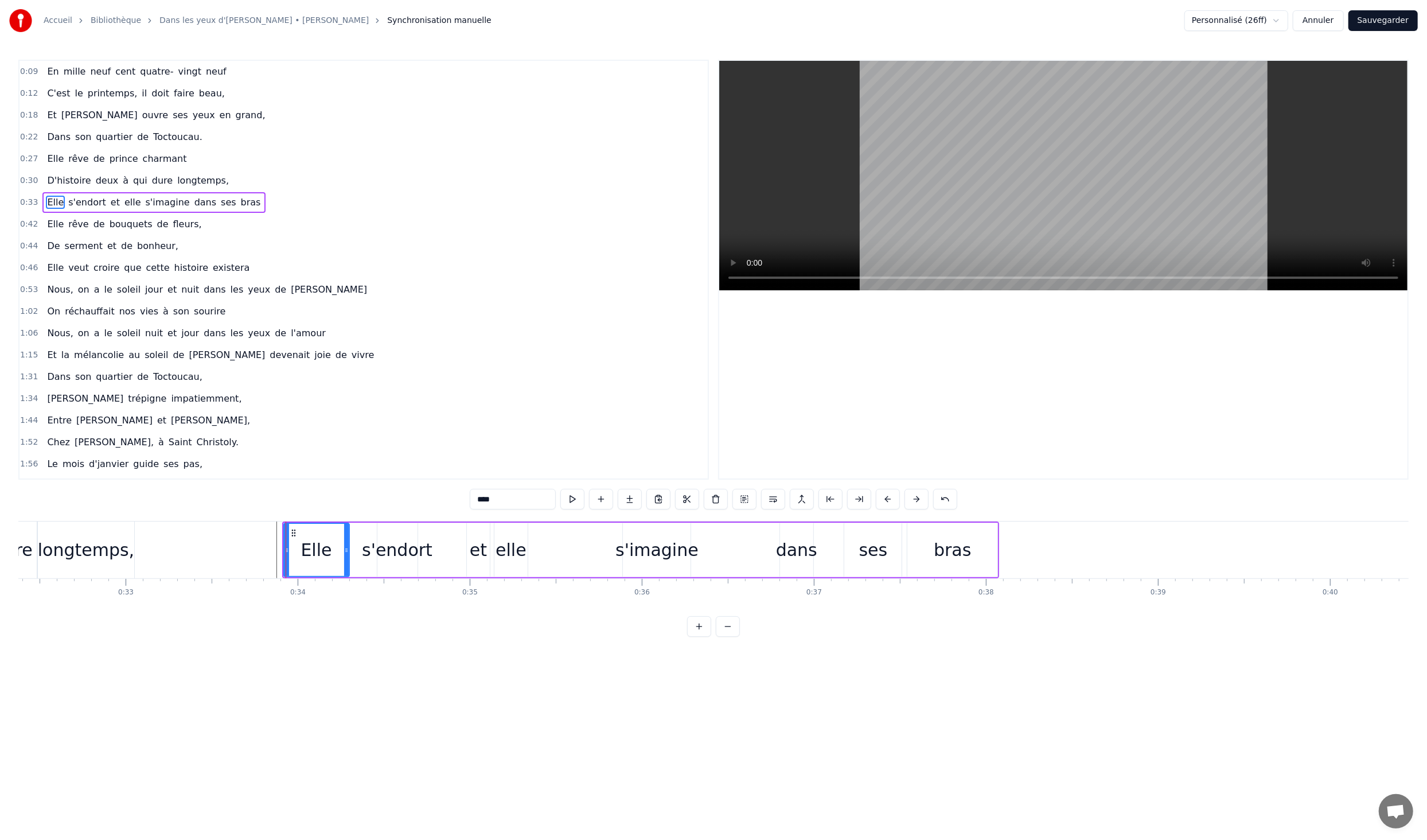
click at [345, 551] on icon at bounding box center [346, 550] width 4 height 9
click at [400, 559] on div "s'endort" at bounding box center [397, 550] width 70 height 26
drag, startPoint x: 379, startPoint y: 552, endPoint x: 353, endPoint y: 551, distance: 26.0
click at [353, 551] on icon at bounding box center [354, 550] width 4 height 9
click at [476, 556] on div "et" at bounding box center [479, 550] width 17 height 26
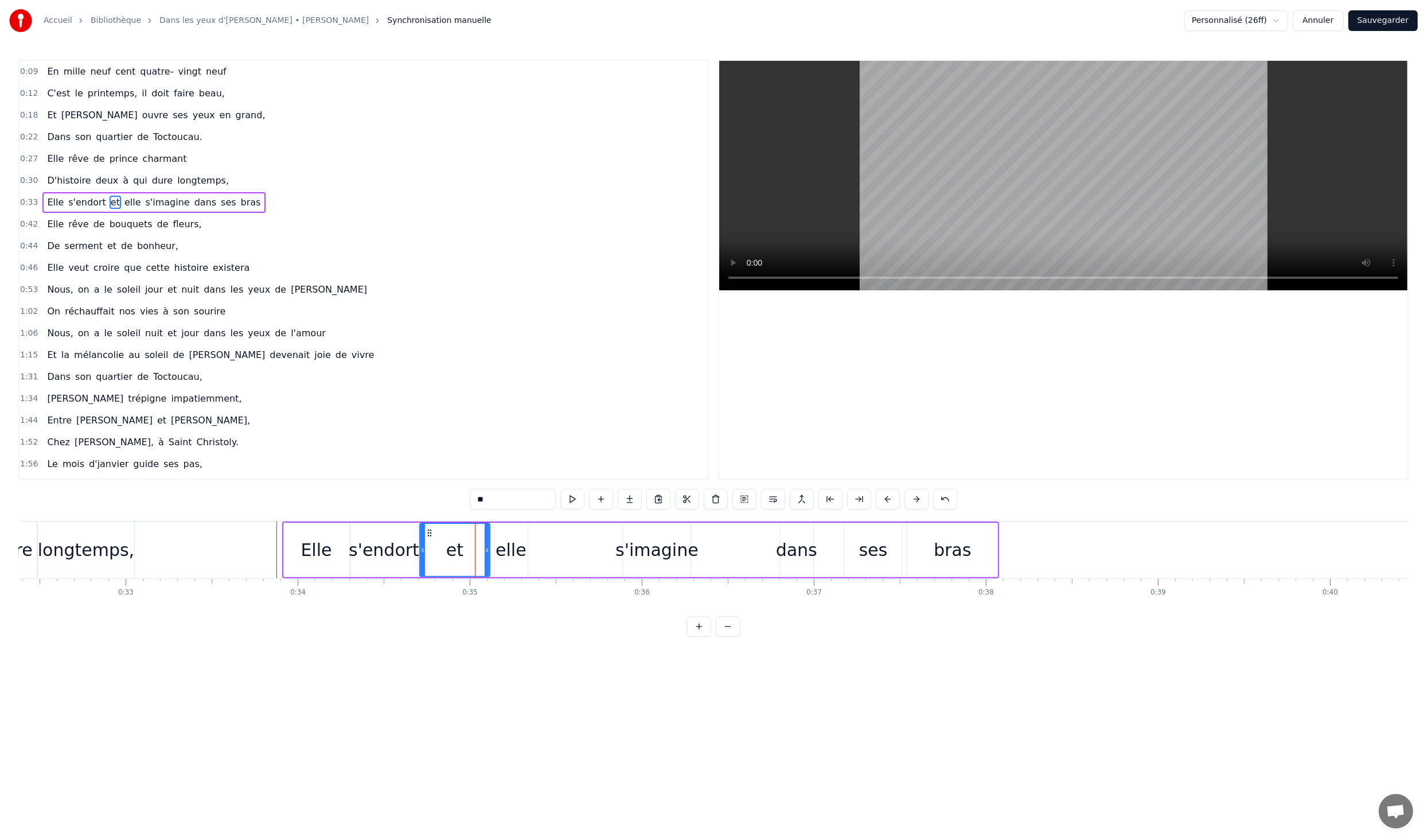
drag, startPoint x: 471, startPoint y: 552, endPoint x: 423, endPoint y: 550, distance: 48.0
click at [423, 550] on icon at bounding box center [422, 550] width 4 height 9
click at [508, 550] on div "elle" at bounding box center [511, 550] width 31 height 26
click at [486, 552] on icon at bounding box center [487, 550] width 4 height 9
drag, startPoint x: 526, startPoint y: 550, endPoint x: 538, endPoint y: 551, distance: 12.0
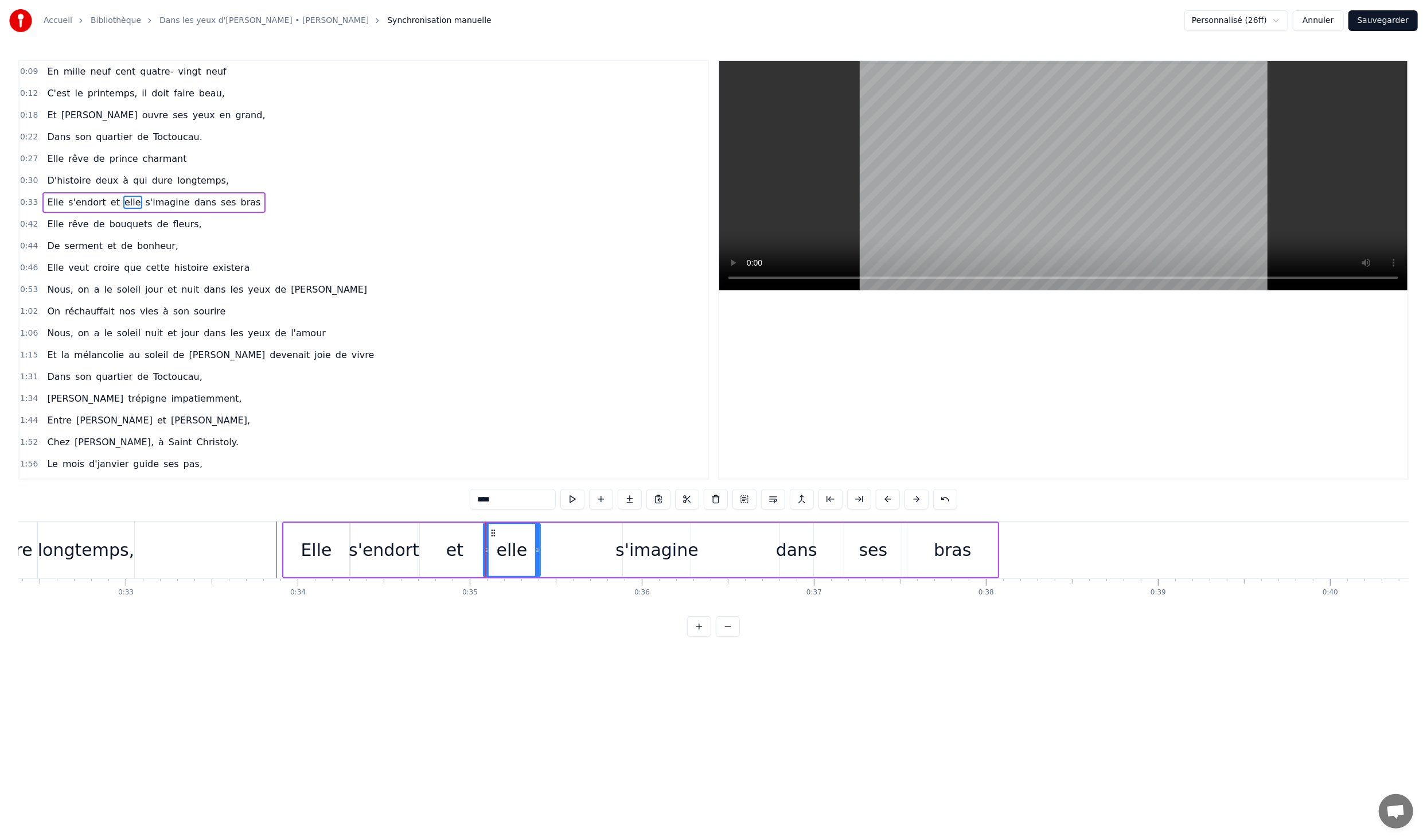
click at [538, 551] on icon at bounding box center [537, 550] width 4 height 9
click at [631, 549] on div "s'imagine" at bounding box center [657, 550] width 83 height 26
drag, startPoint x: 626, startPoint y: 550, endPoint x: 548, endPoint y: 554, distance: 78.1
click at [548, 554] on div at bounding box center [547, 550] width 4 height 52
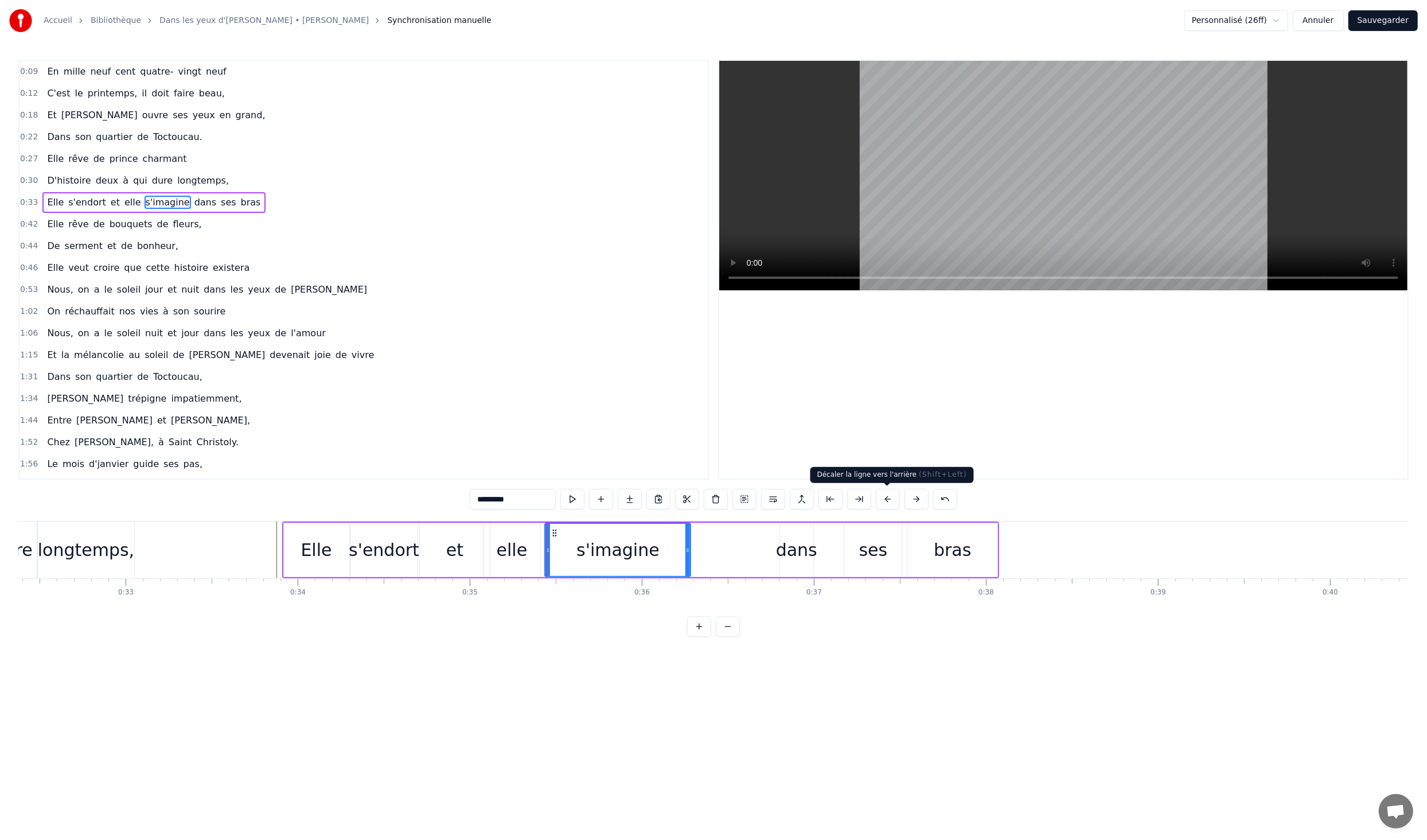
click at [894, 500] on button at bounding box center [888, 499] width 24 height 21
click at [918, 501] on button at bounding box center [917, 499] width 24 height 21
click at [810, 545] on div "dans" at bounding box center [797, 550] width 41 height 26
type input "****"
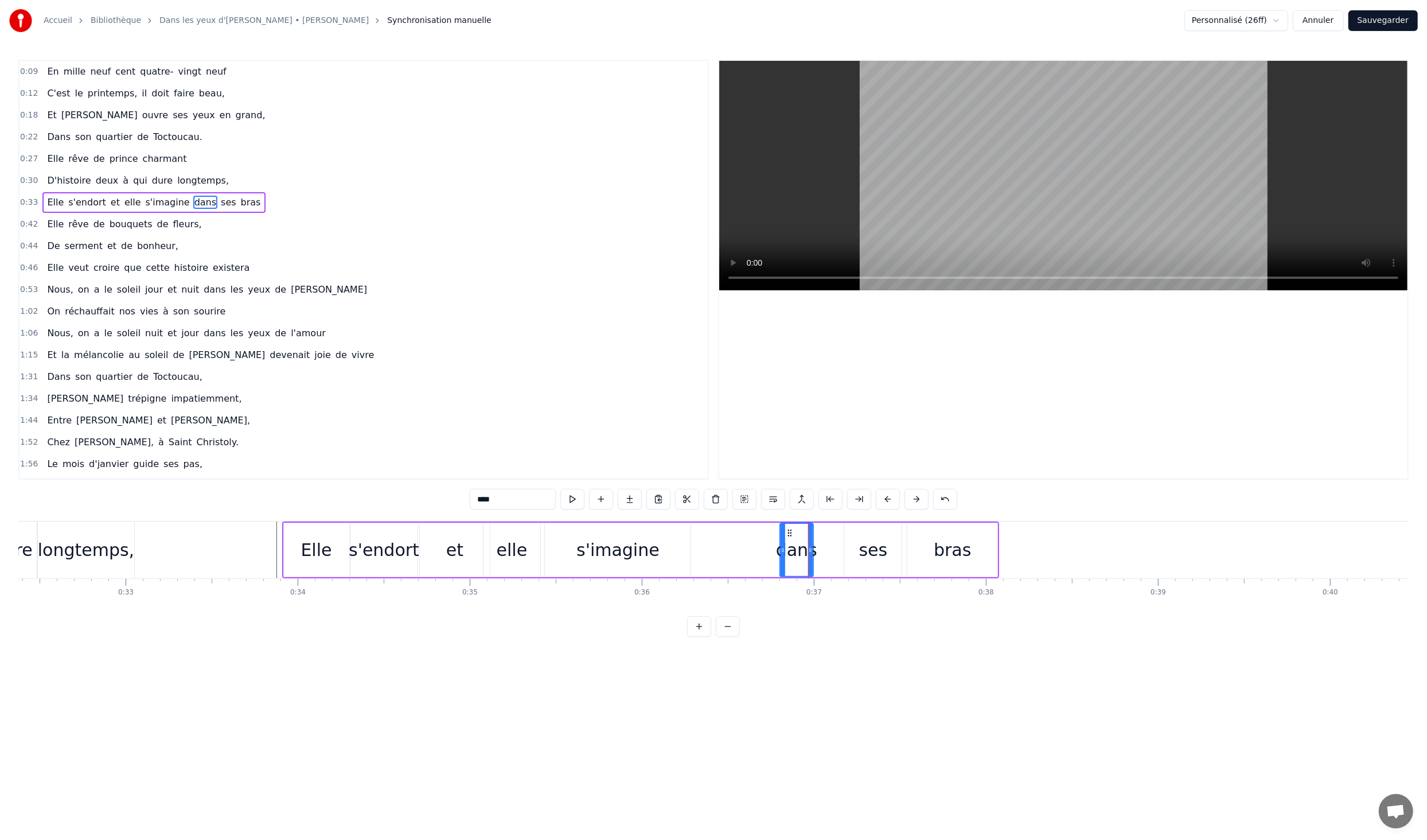
drag, startPoint x: 777, startPoint y: 548, endPoint x: 692, endPoint y: 547, distance: 85.0
click at [692, 547] on div "Elle s'endort et elle s'imagine dans ses bras" at bounding box center [641, 550] width 718 height 57
click at [785, 553] on div "dans" at bounding box center [797, 550] width 41 height 26
drag, startPoint x: 769, startPoint y: 552, endPoint x: 692, endPoint y: 545, distance: 77.3
click at [692, 545] on icon at bounding box center [693, 550] width 4 height 9
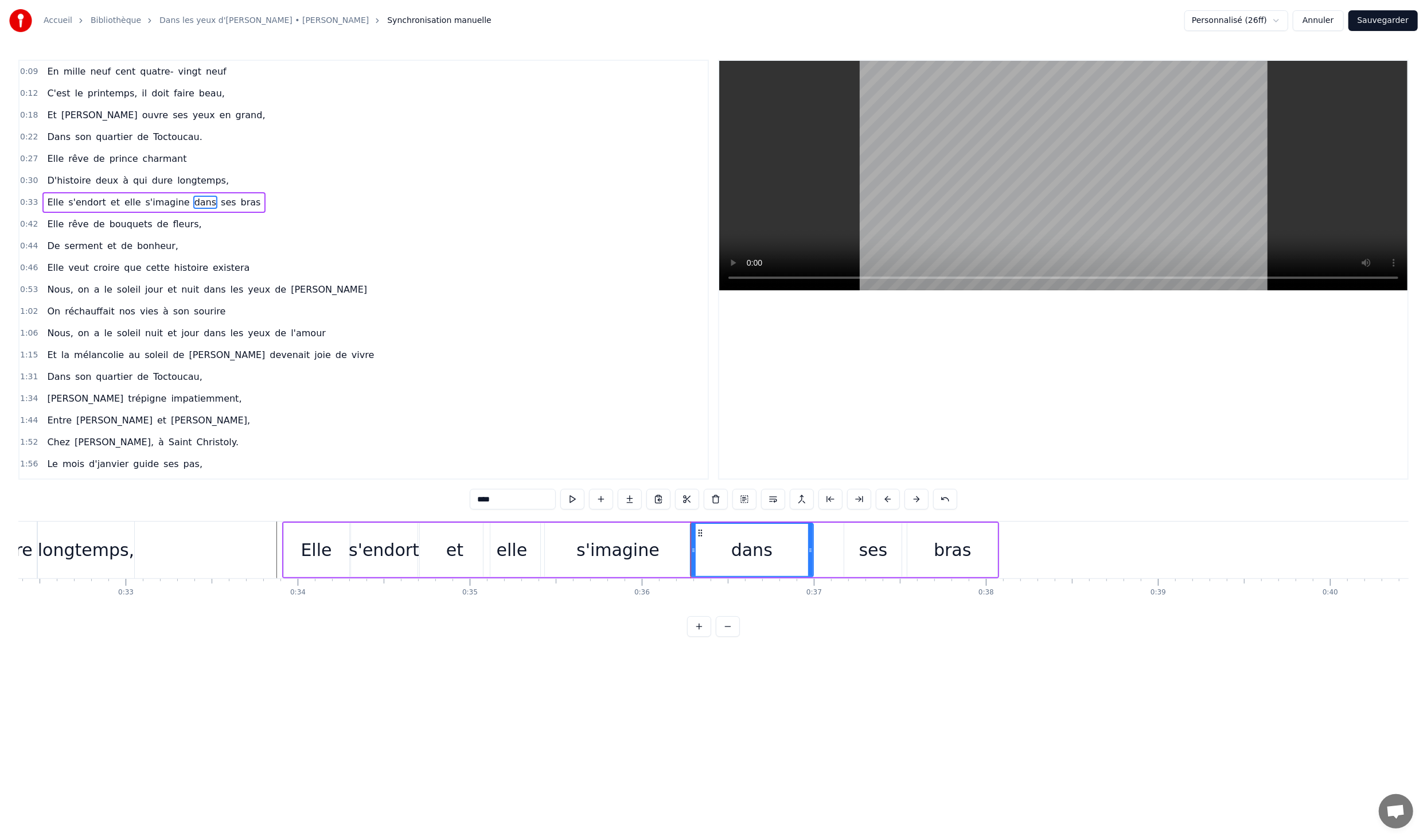
click at [306, 503] on div "0:09 En mille neuf cent quatre- vingt neuf 0:12 C'est le printemps, il doit fai…" at bounding box center [714, 348] width 1390 height 577
click at [575, 501] on button at bounding box center [572, 499] width 24 height 21
click at [261, 503] on div "0:09 En mille neuf cent quatre- vingt neuf 0:12 C'est le printemps, il doit fai…" at bounding box center [714, 348] width 1390 height 577
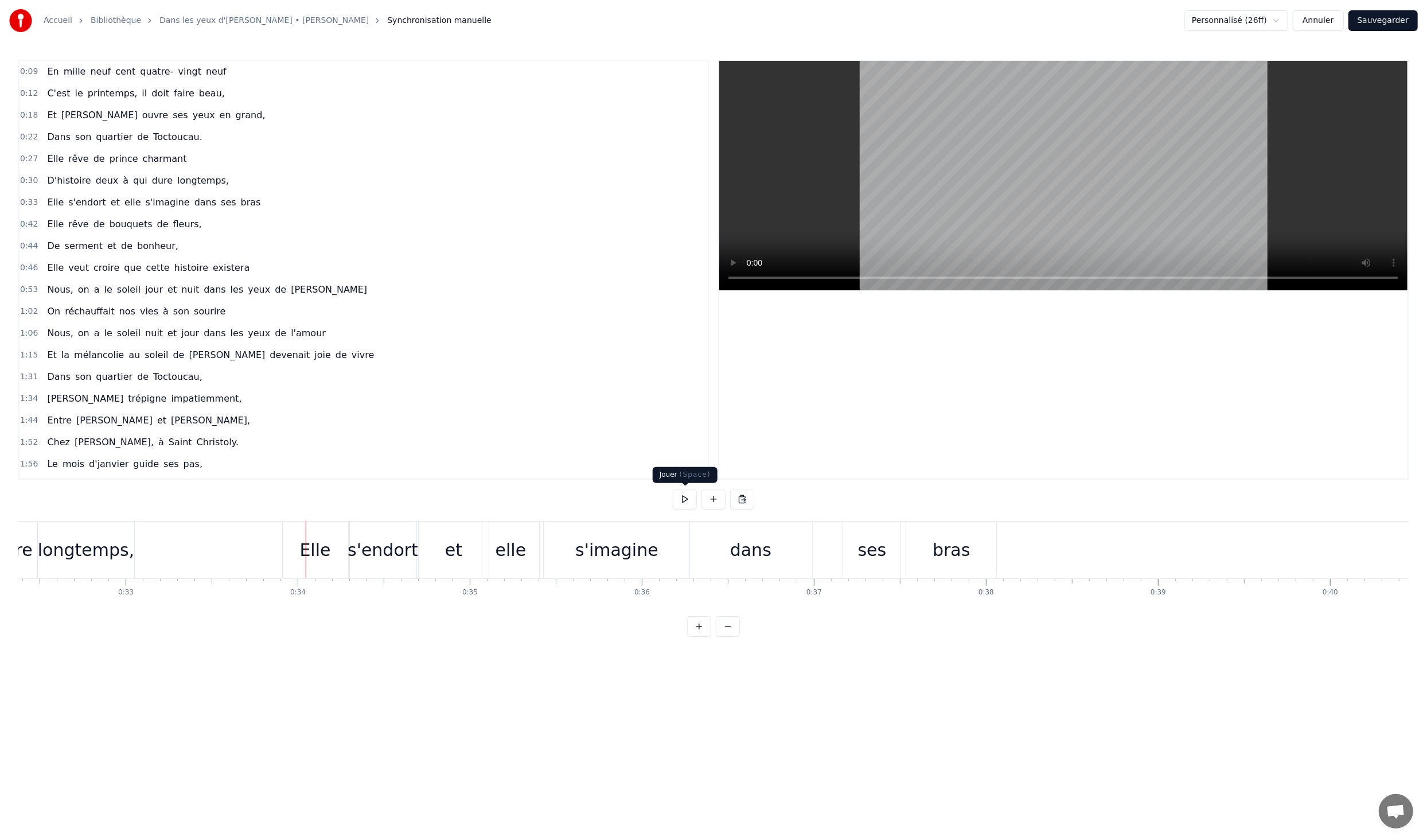
click at [690, 498] on button at bounding box center [685, 499] width 24 height 21
click at [796, 557] on div "dans" at bounding box center [750, 550] width 122 height 57
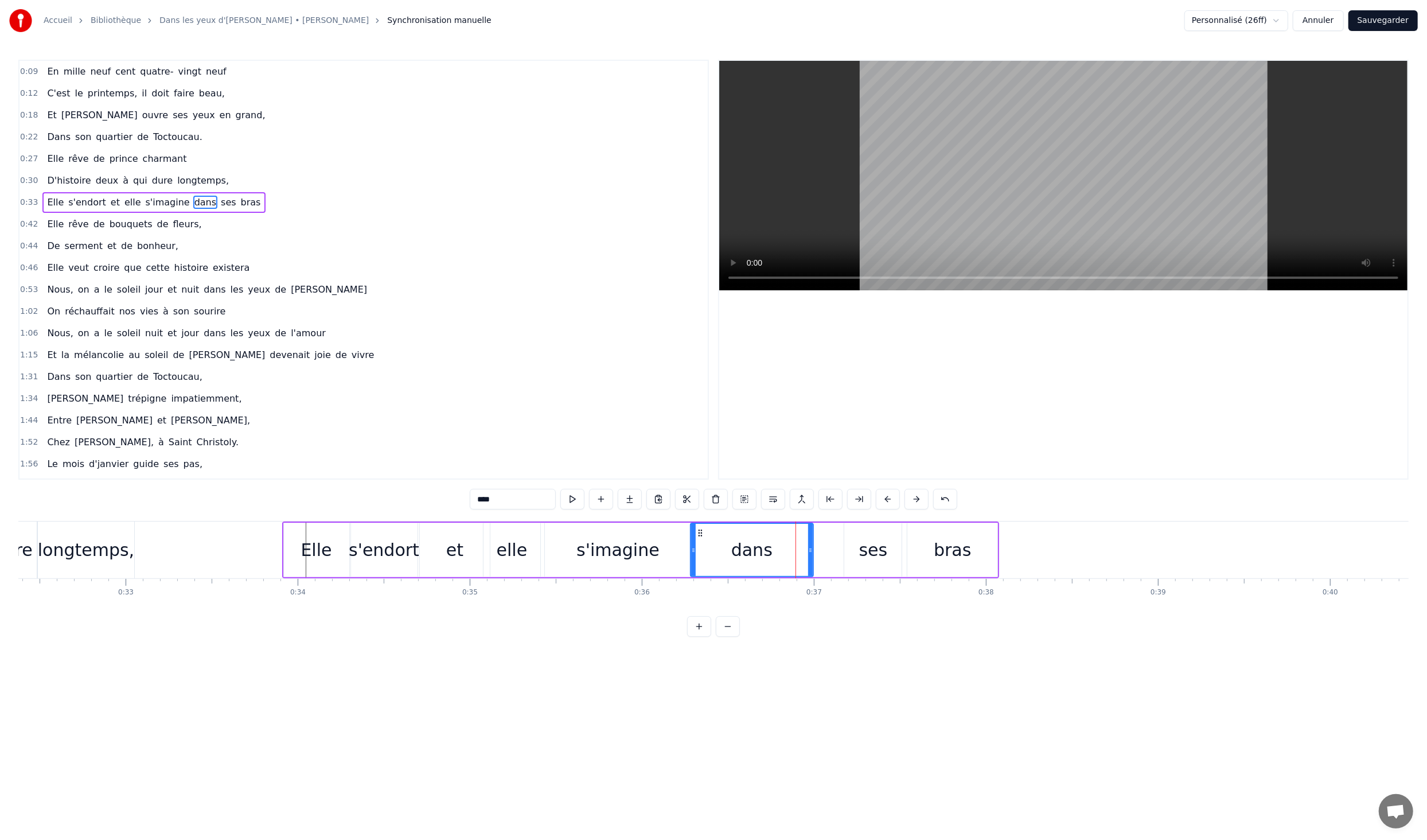
click at [869, 550] on div "ses" at bounding box center [874, 550] width 29 height 26
type input "***"
drag, startPoint x: 847, startPoint y: 548, endPoint x: 816, endPoint y: 551, distance: 31.1
click at [816, 551] on icon at bounding box center [816, 550] width 4 height 9
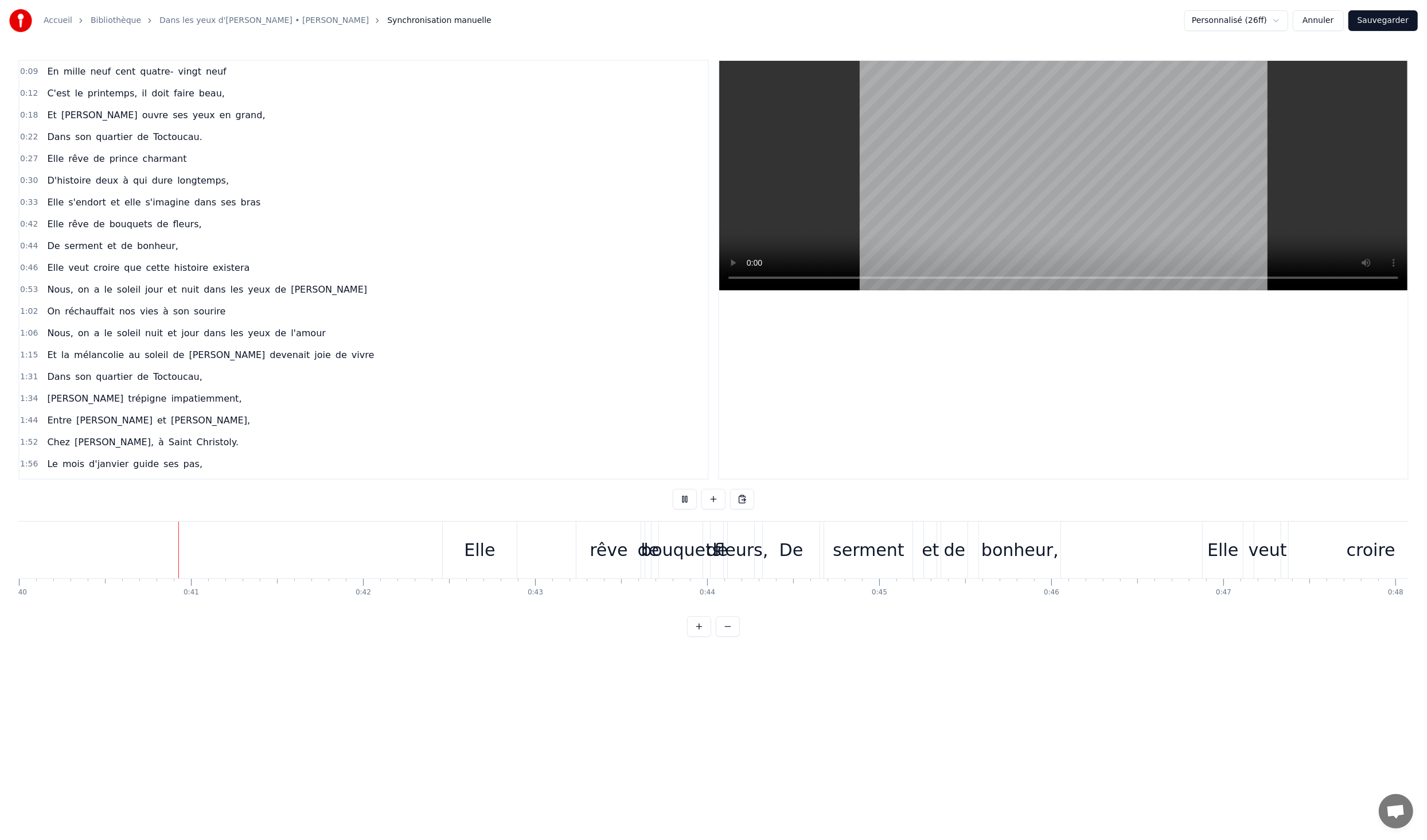
scroll to position [0, 6884]
click at [471, 546] on div "Elle" at bounding box center [479, 550] width 31 height 26
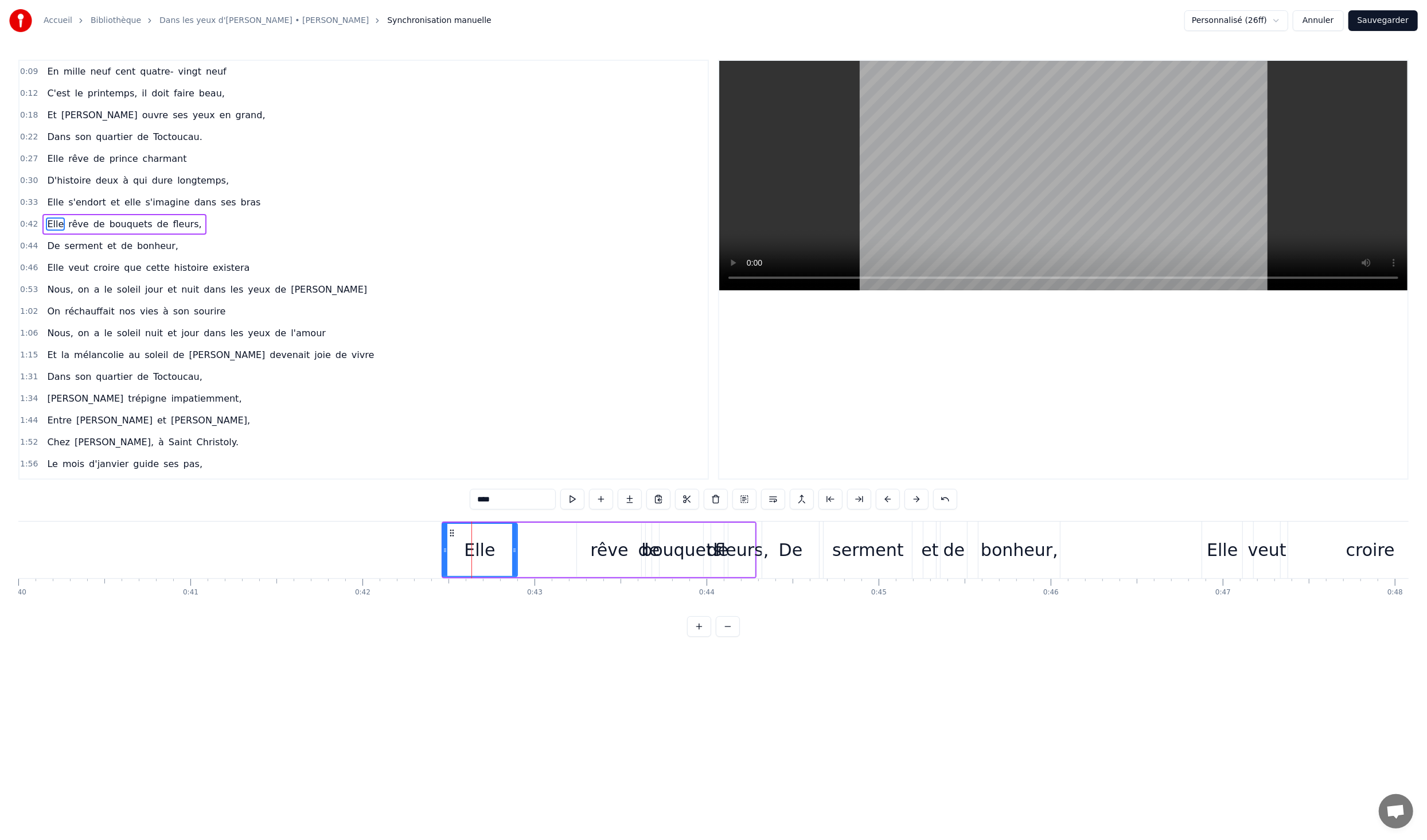
click at [445, 548] on icon at bounding box center [445, 550] width 4 height 9
drag, startPoint x: 565, startPoint y: 520, endPoint x: 530, endPoint y: 524, distance: 35.2
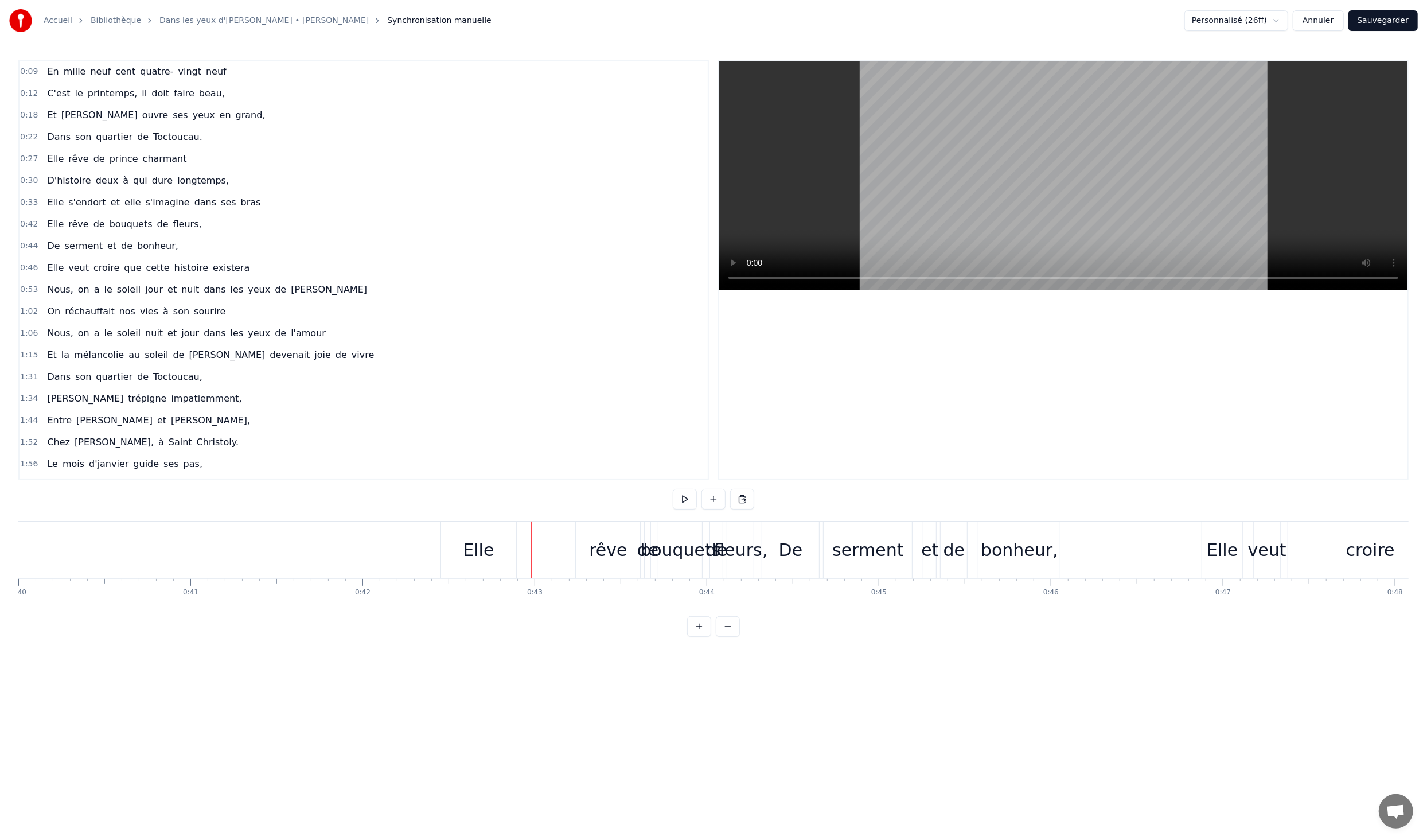
drag, startPoint x: 525, startPoint y: 525, endPoint x: 517, endPoint y: 529, distance: 8.9
click at [525, 525] on div "Elle rêve de bouquets de fleurs," at bounding box center [599, 550] width 316 height 57
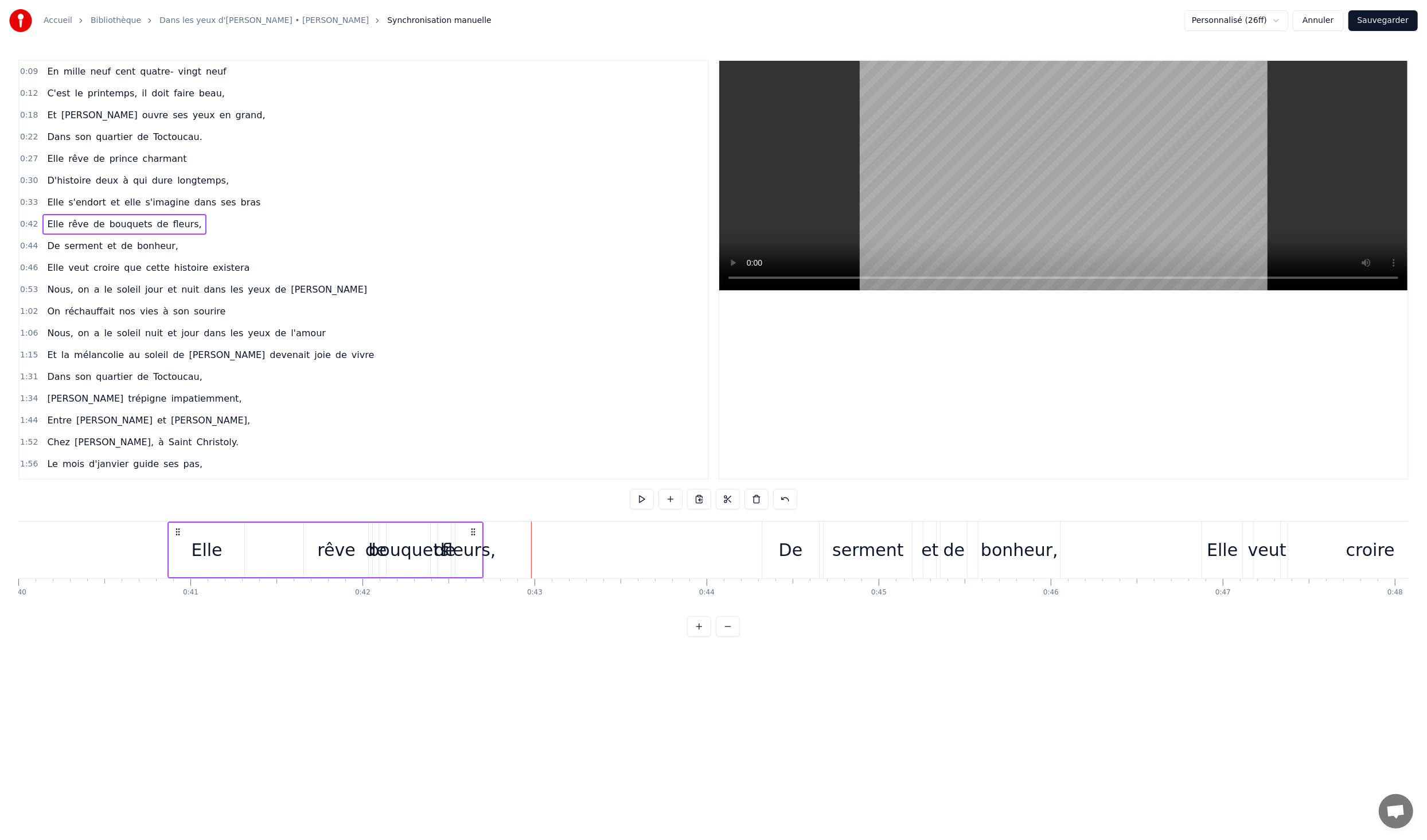
drag, startPoint x: 748, startPoint y: 530, endPoint x: 473, endPoint y: 548, distance: 275.6
click at [474, 548] on div "Elle rêve de bouquets de fleurs," at bounding box center [325, 550] width 316 height 57
drag, startPoint x: 336, startPoint y: 549, endPoint x: 283, endPoint y: 550, distance: 53.0
click at [283, 550] on div "Elle rêve de bouquets de fleurs," at bounding box center [325, 550] width 316 height 57
click at [333, 550] on div "rêve" at bounding box center [334, 550] width 38 height 26
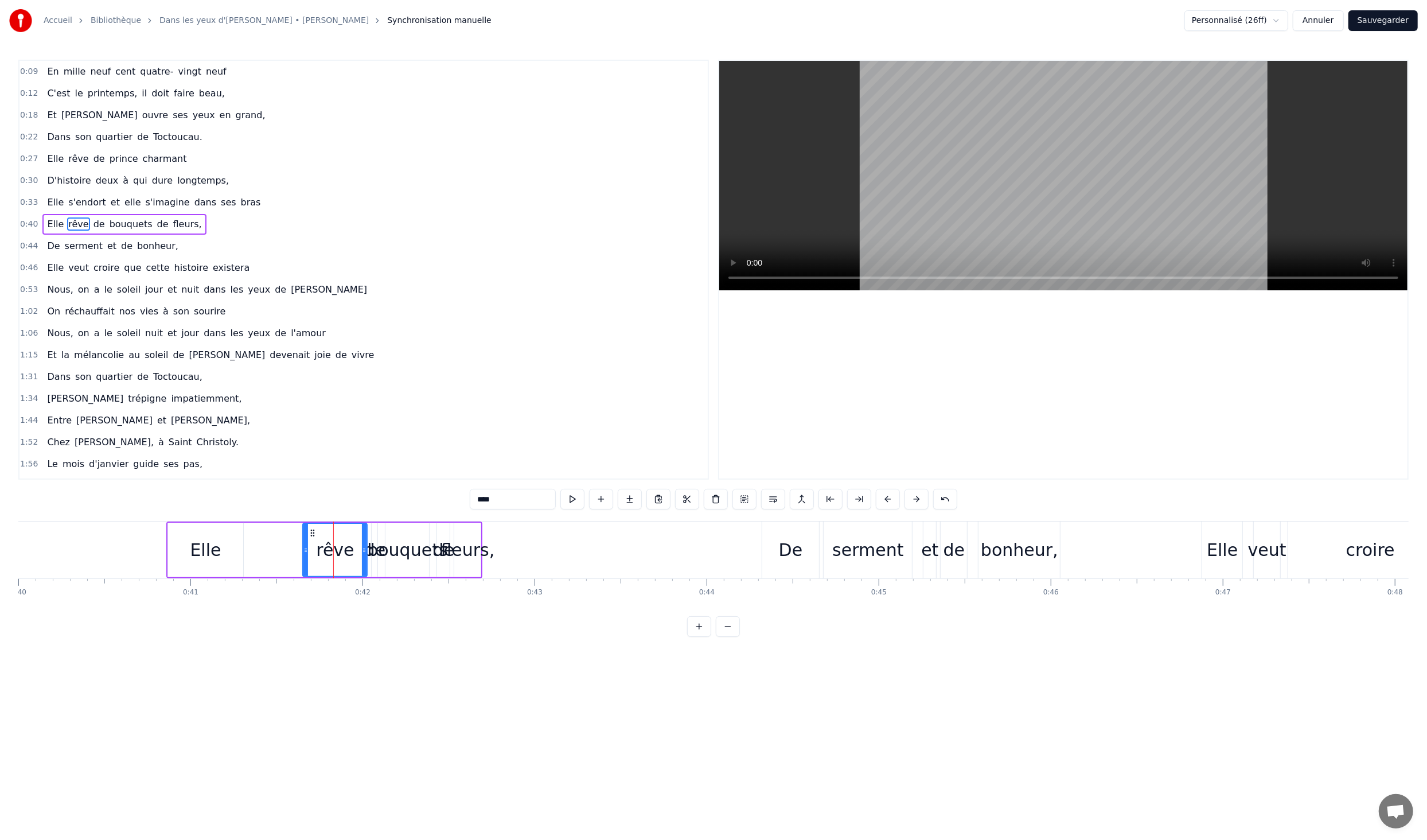
click at [194, 550] on div "Elle" at bounding box center [205, 550] width 31 height 26
click at [306, 548] on div "rêve" at bounding box center [335, 550] width 64 height 55
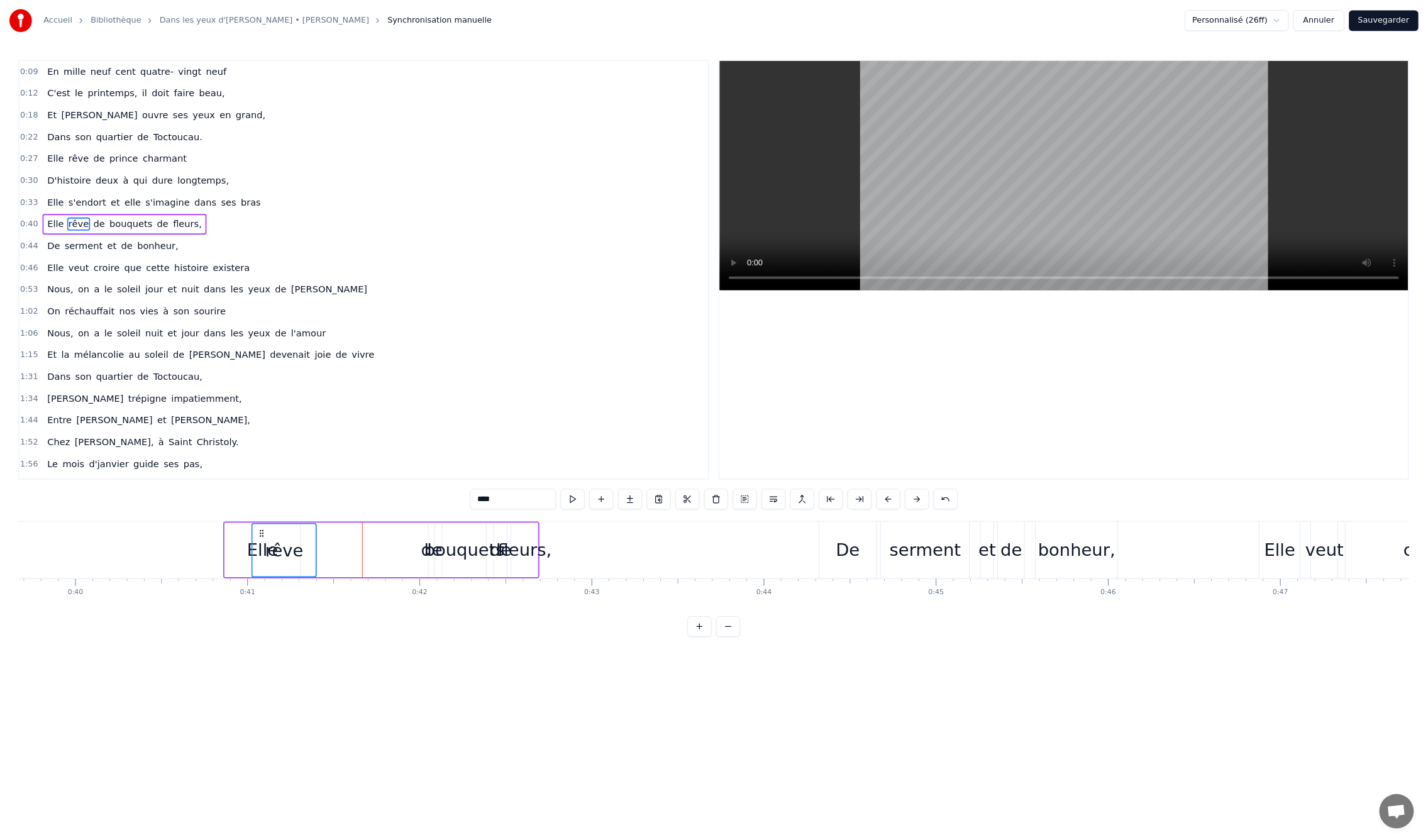
scroll to position [0, 7444]
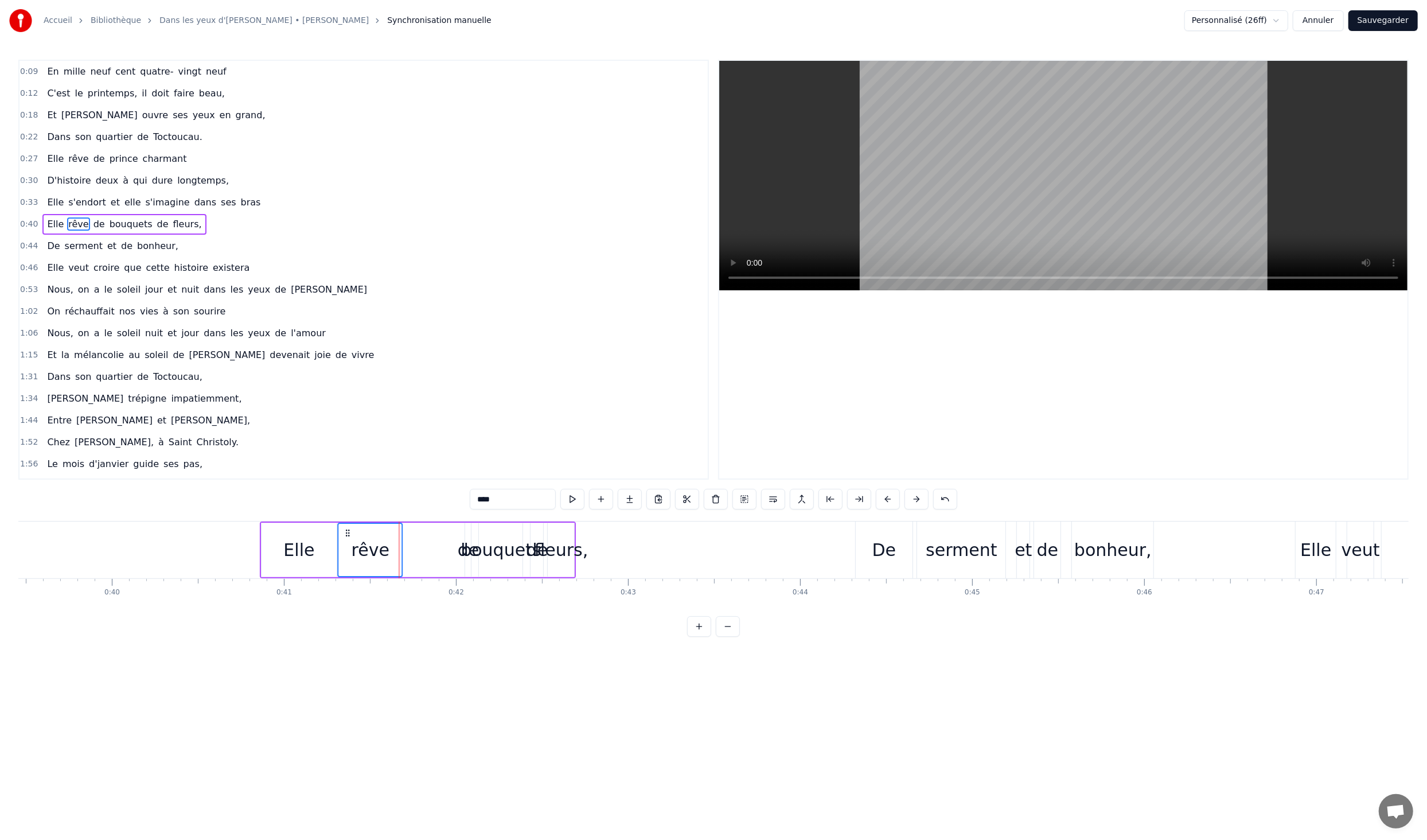
drag, startPoint x: 297, startPoint y: 532, endPoint x: 335, endPoint y: 542, distance: 39.3
click at [519, 545] on div "bouquets" at bounding box center [501, 550] width 80 height 26
click at [567, 554] on div "fleurs," at bounding box center [561, 550] width 54 height 26
type input "*******"
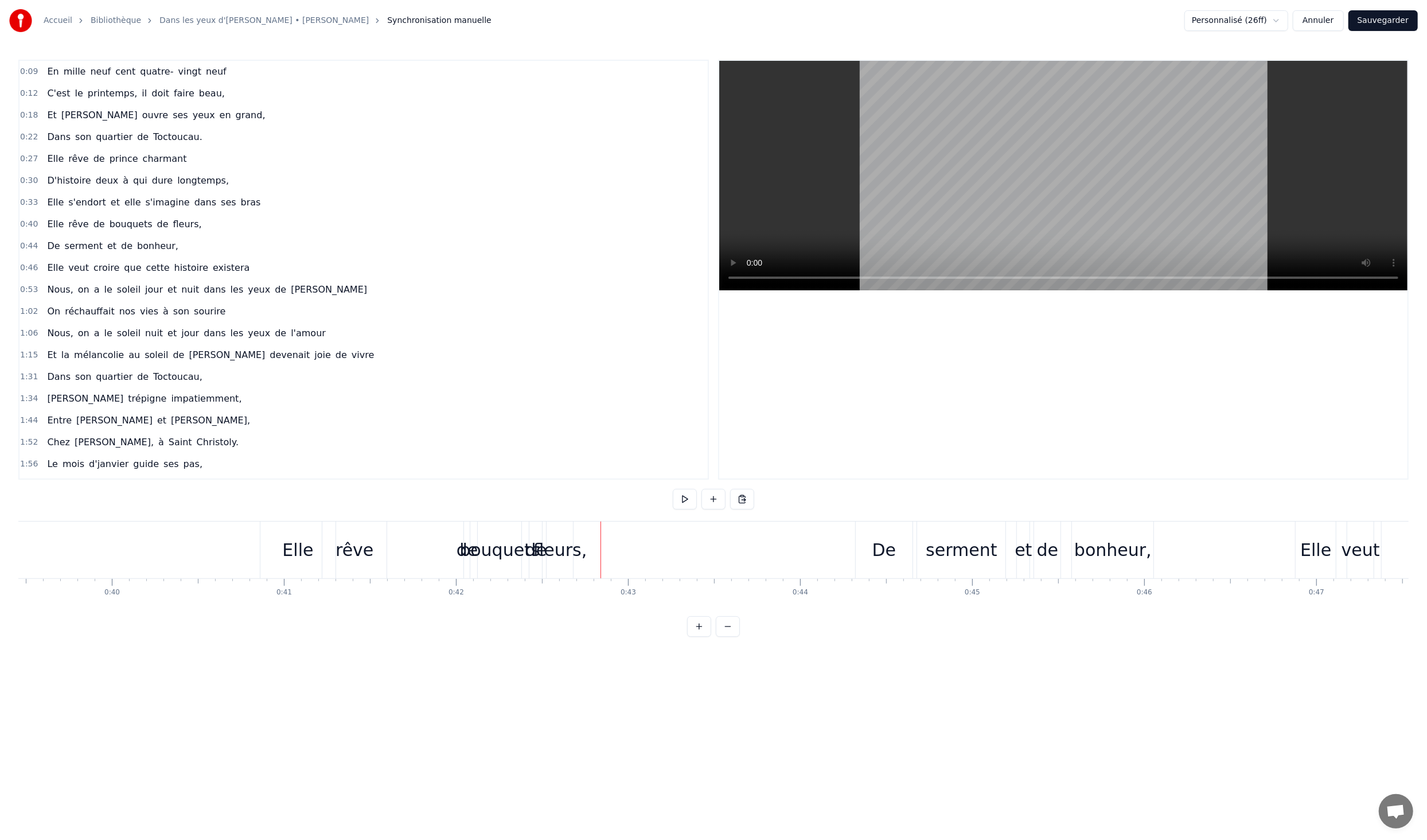
click at [568, 552] on div "fleurs," at bounding box center [560, 550] width 54 height 26
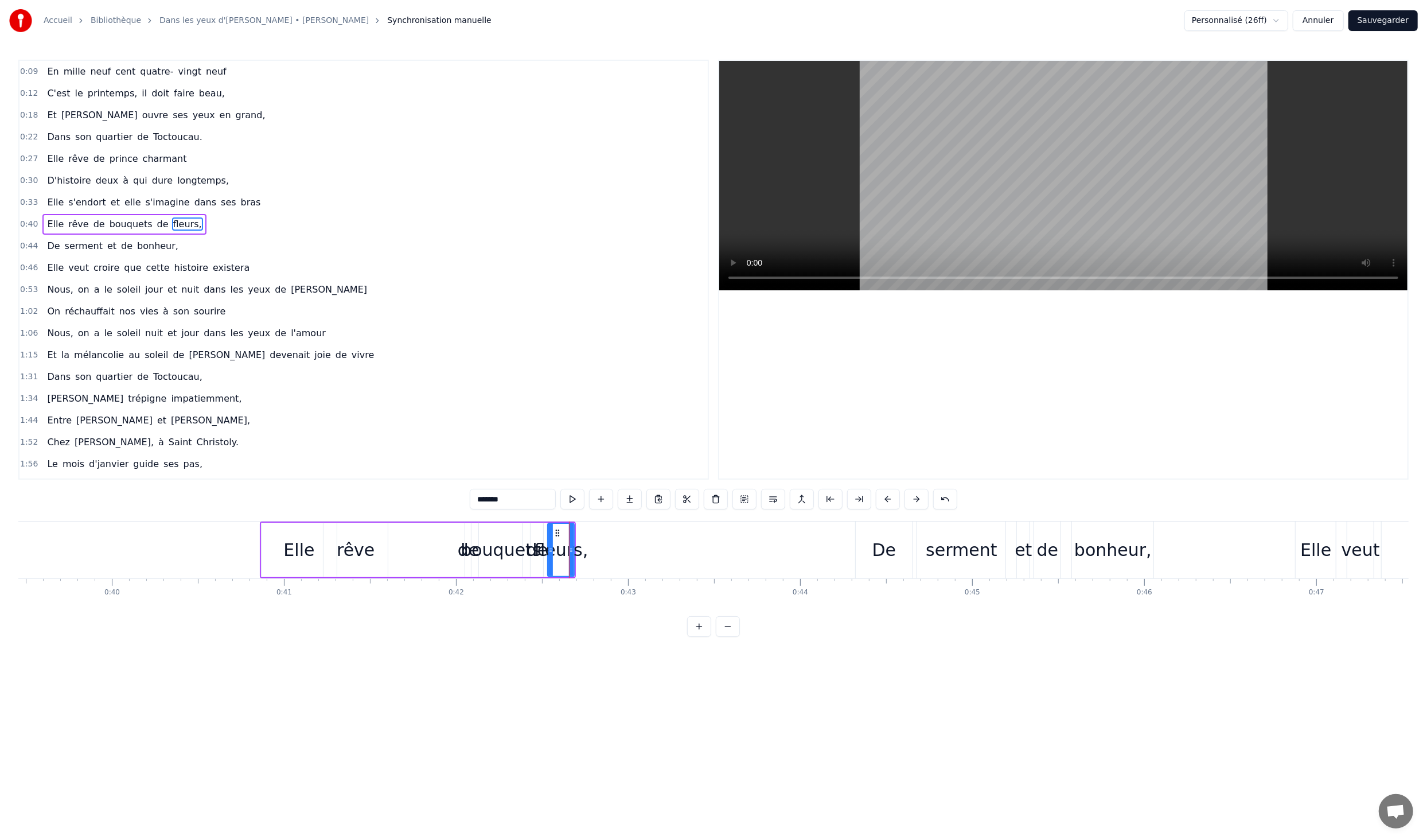
click at [464, 553] on div "de" at bounding box center [468, 550] width 22 height 26
type input "**"
click at [474, 532] on icon at bounding box center [475, 533] width 9 height 9
drag, startPoint x: 468, startPoint y: 547, endPoint x: 509, endPoint y: 554, distance: 41.6
drag, startPoint x: 476, startPoint y: 532, endPoint x: 395, endPoint y: 534, distance: 81.0
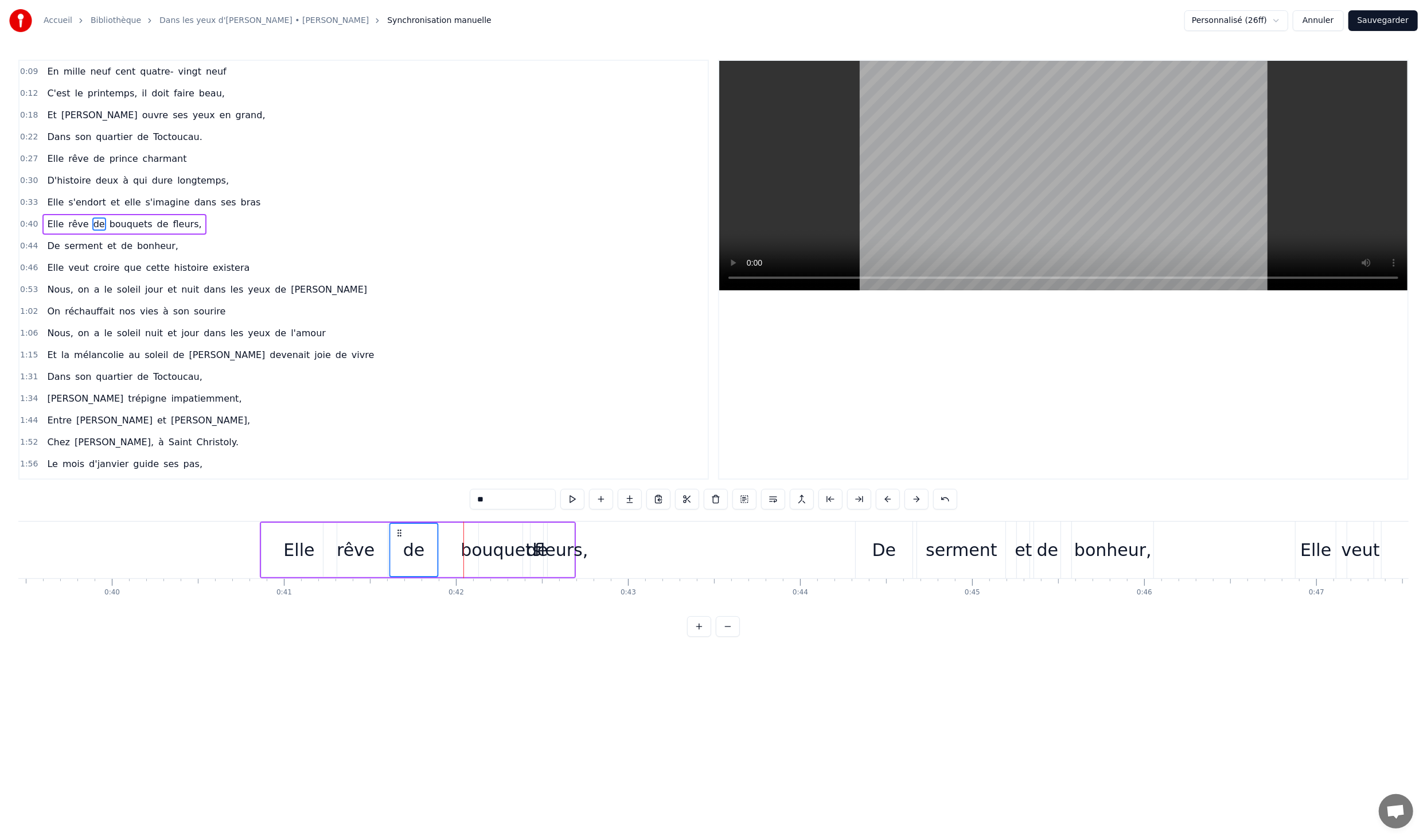
drag, startPoint x: 395, startPoint y: 533, endPoint x: 399, endPoint y: 538, distance: 6.4
click at [471, 534] on div "Elle rêve de bouquets de fleurs," at bounding box center [418, 550] width 316 height 57
click at [496, 547] on div "bouquets" at bounding box center [501, 550] width 80 height 26
drag, startPoint x: 489, startPoint y: 533, endPoint x: 450, endPoint y: 533, distance: 39.0
drag, startPoint x: 535, startPoint y: 533, endPoint x: 516, endPoint y: 533, distance: 19.0
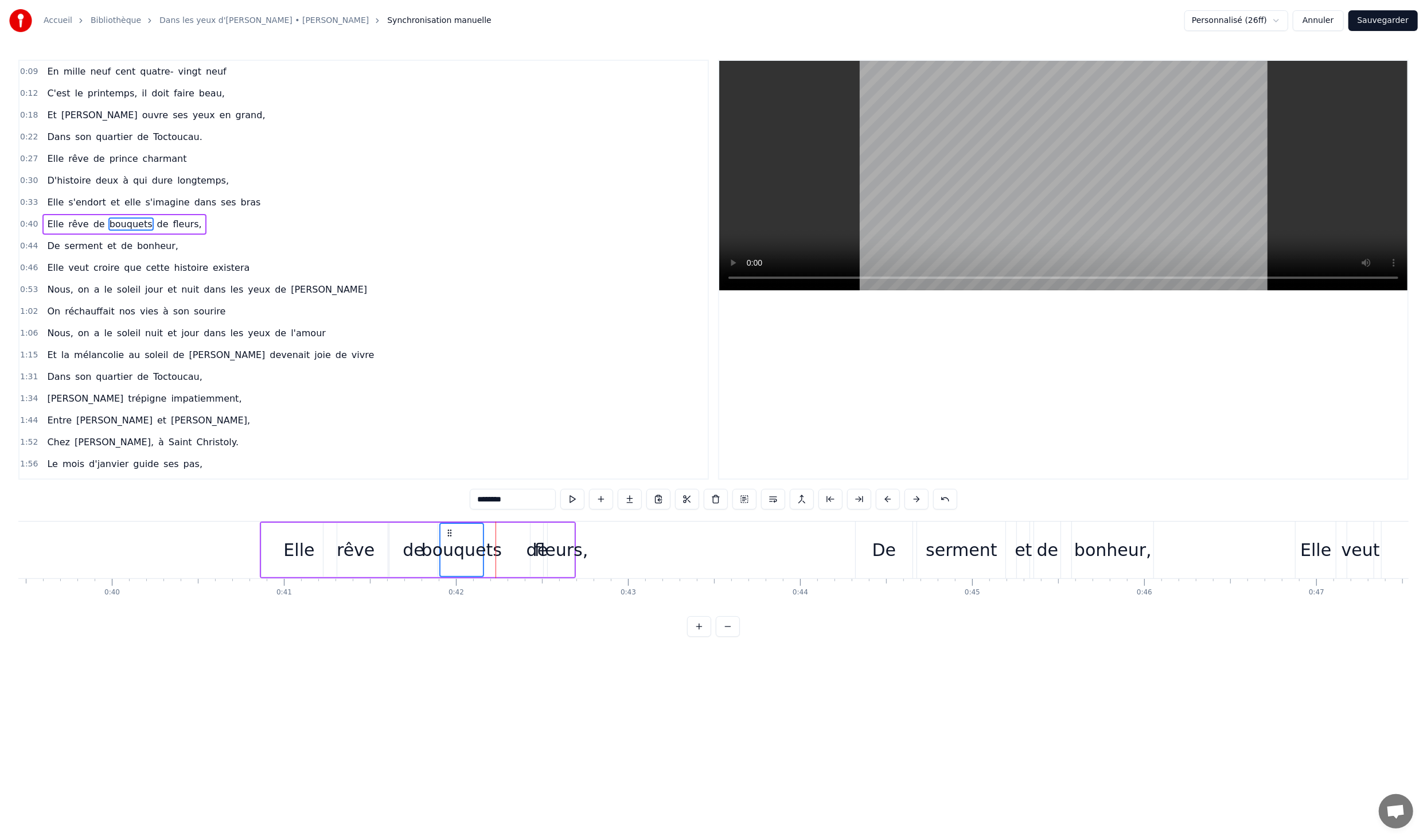
click at [516, 533] on div "Elle rêve de bouquets de fleurs," at bounding box center [418, 550] width 316 height 57
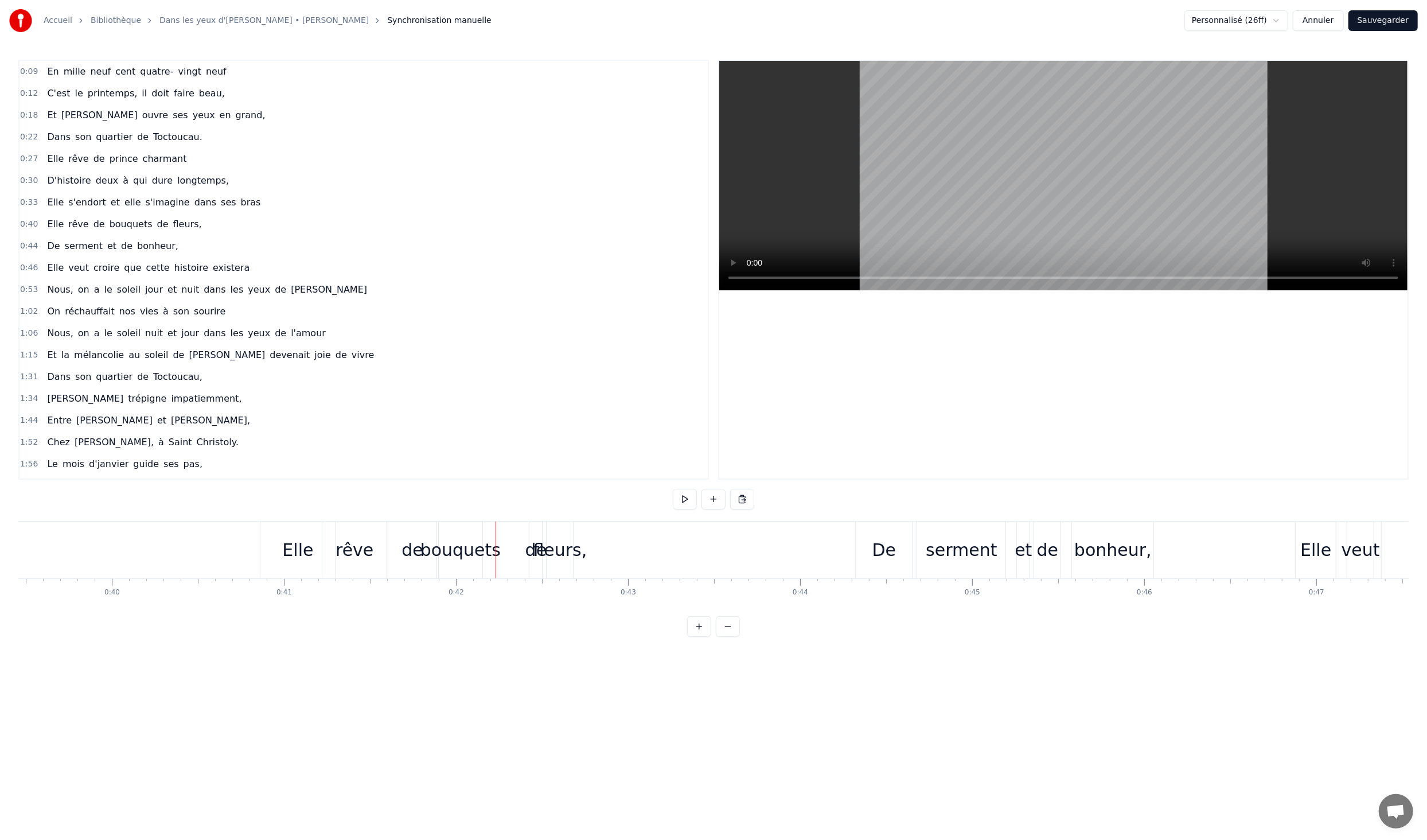
click at [531, 532] on div "de" at bounding box center [536, 550] width 12 height 57
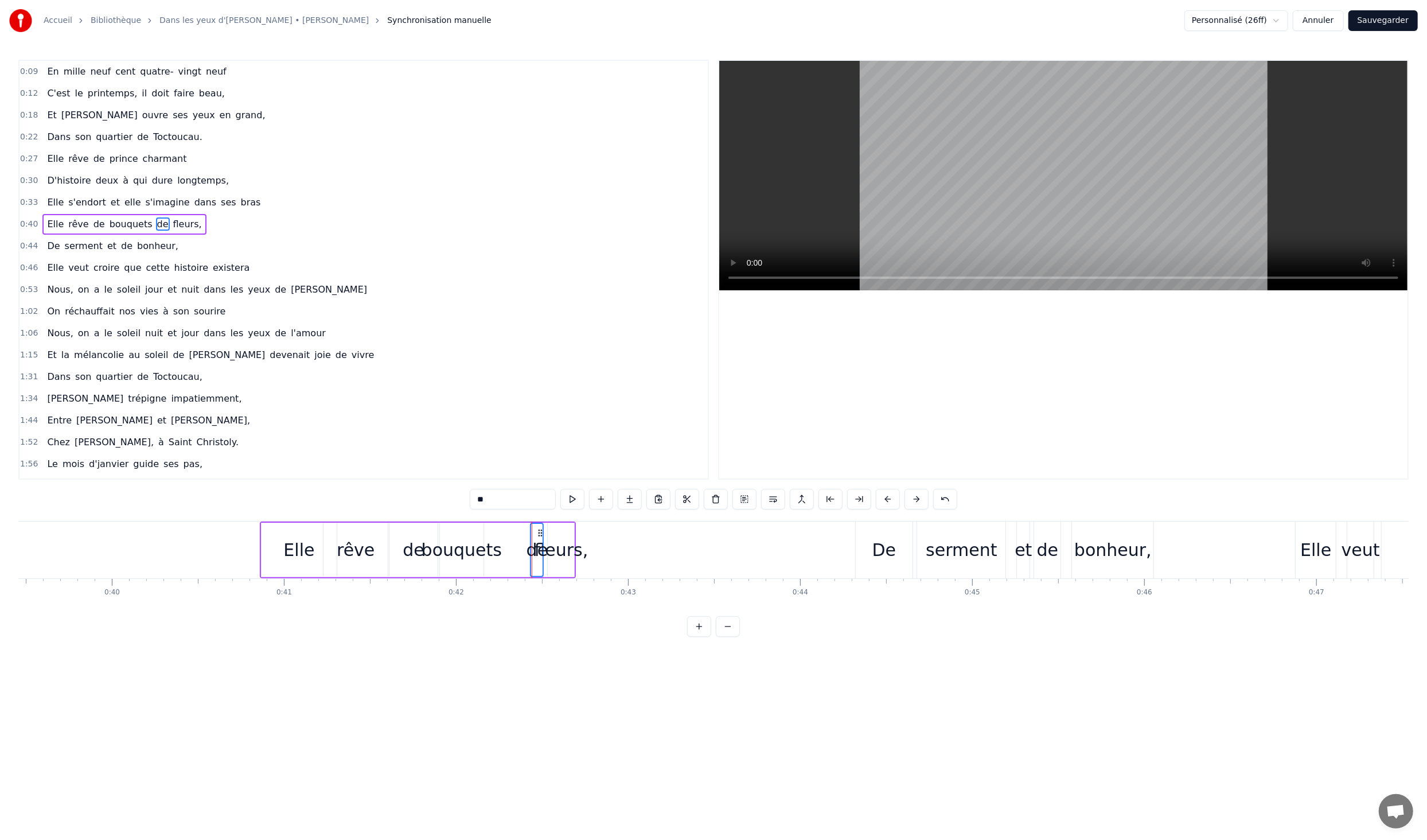
drag, startPoint x: 537, startPoint y: 538, endPoint x: 509, endPoint y: 537, distance: 28.0
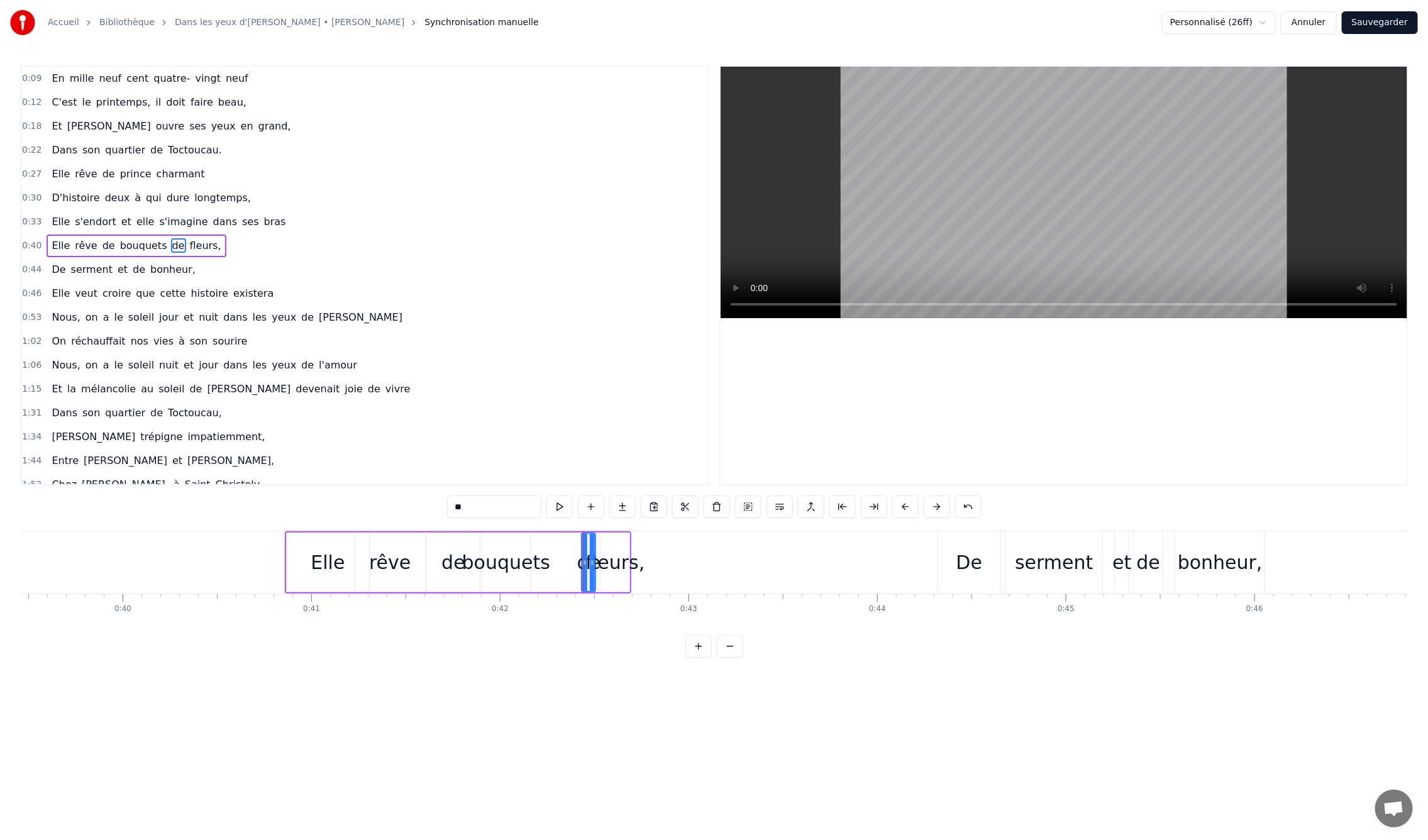
click at [705, 657] on button at bounding box center [699, 646] width 27 height 22
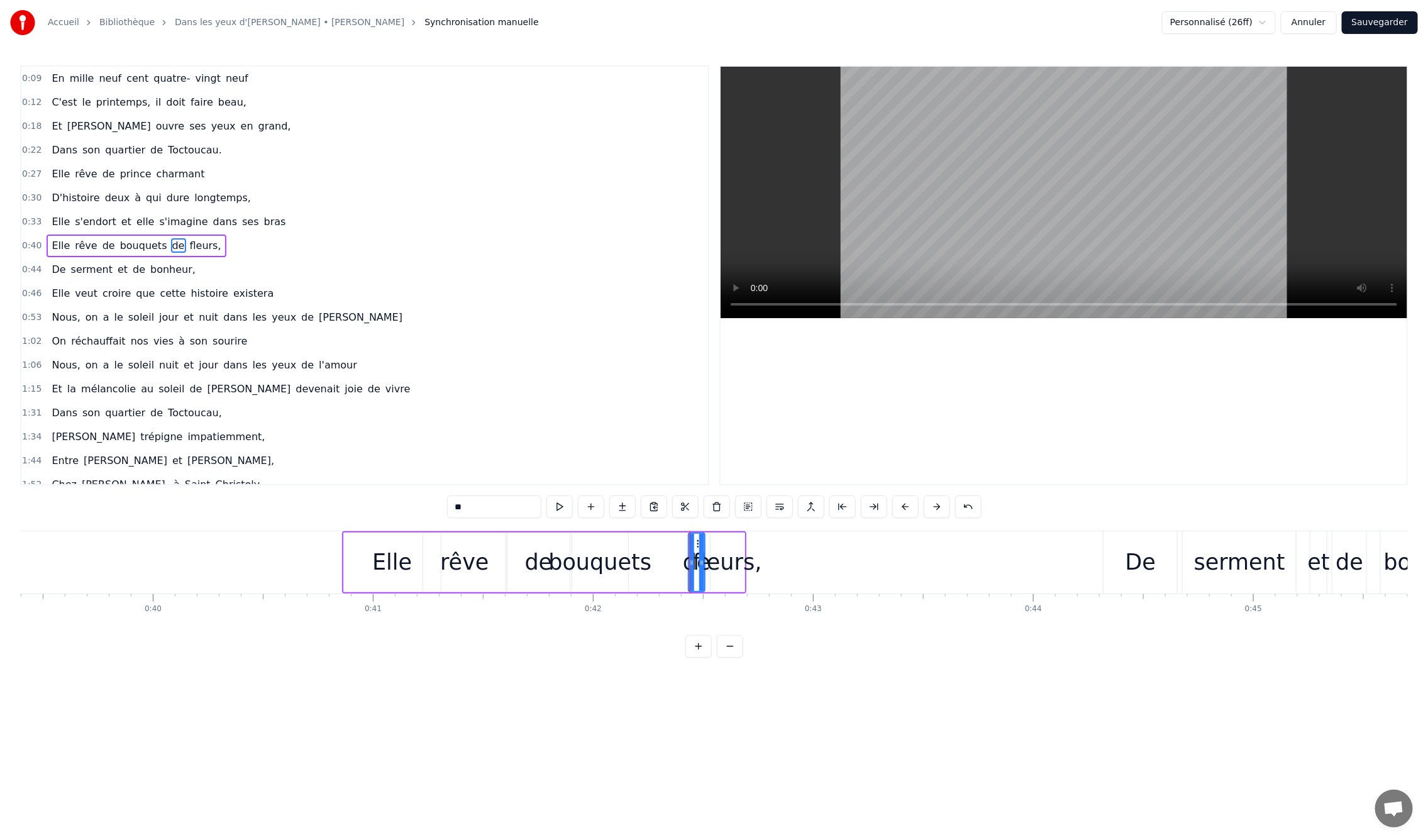
scroll to position [0, 8654]
drag, startPoint x: 707, startPoint y: 564, endPoint x: 697, endPoint y: 563, distance: 10.0
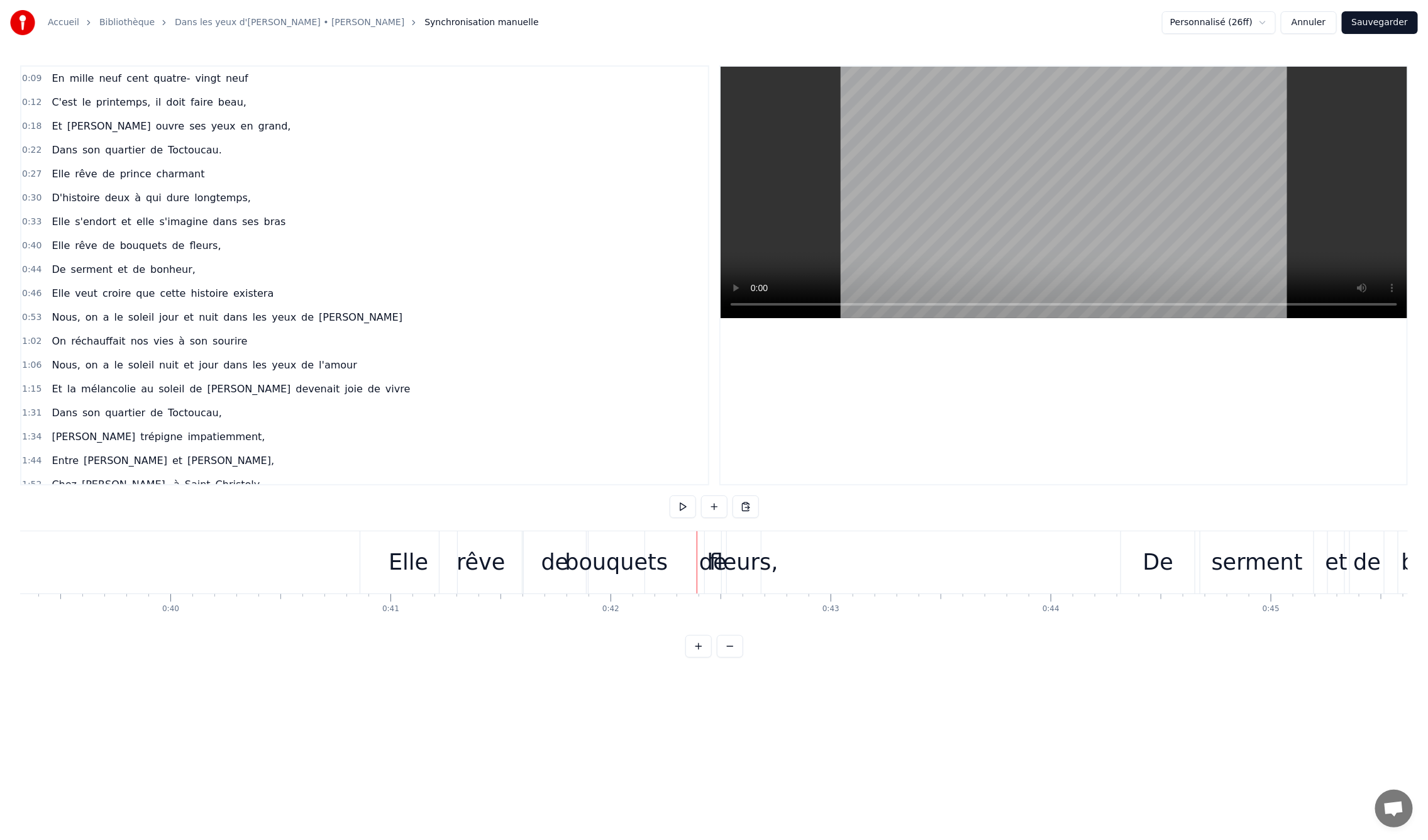
click at [712, 546] on div "de" at bounding box center [713, 562] width 28 height 33
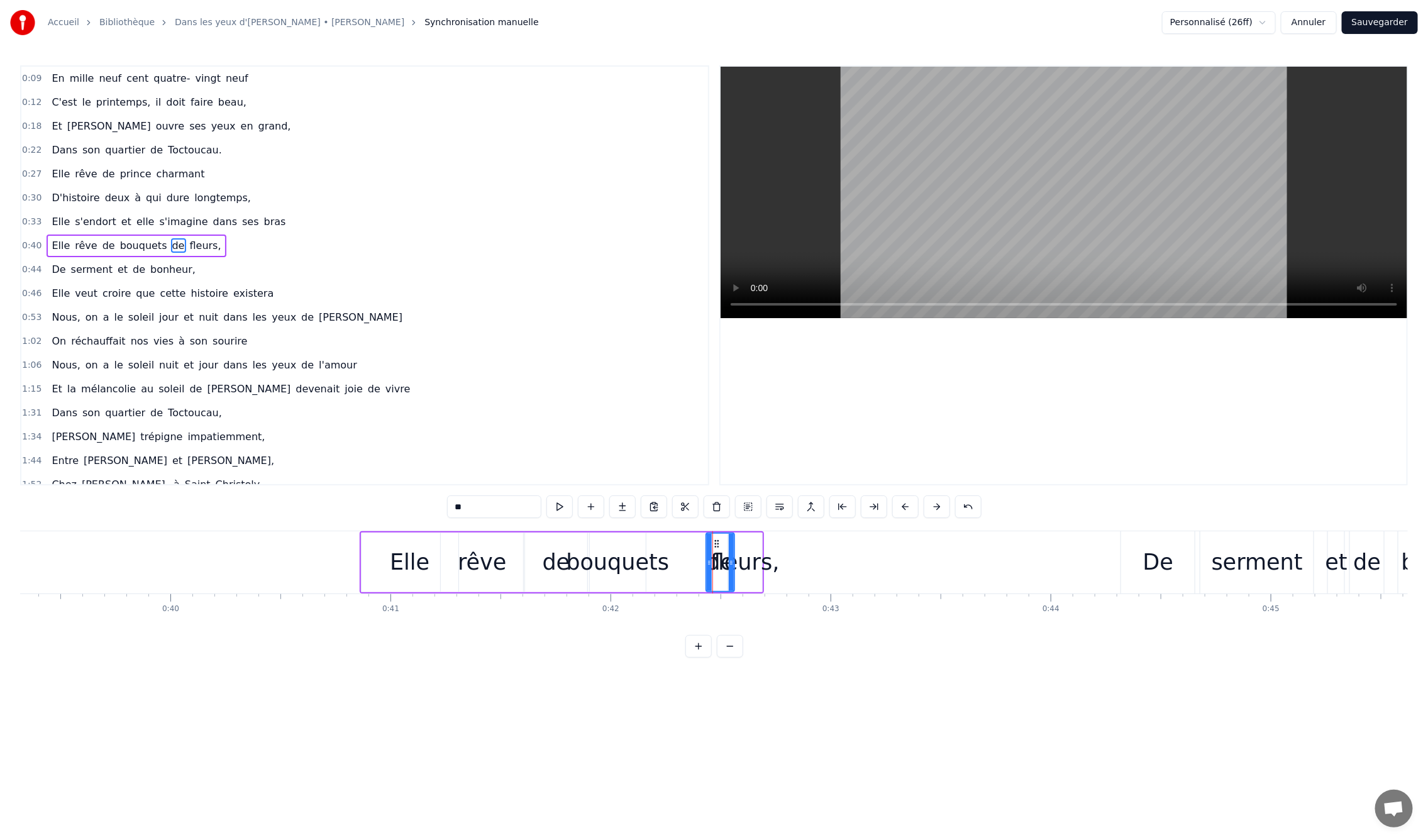
drag, startPoint x: 717, startPoint y: 540, endPoint x: 729, endPoint y: 541, distance: 12.0
click at [729, 541] on div at bounding box center [731, 562] width 5 height 57
drag, startPoint x: 714, startPoint y: 543, endPoint x: 675, endPoint y: 538, distance: 39.3
click at [746, 555] on div "fleurs," at bounding box center [745, 562] width 69 height 33
type input "*******"
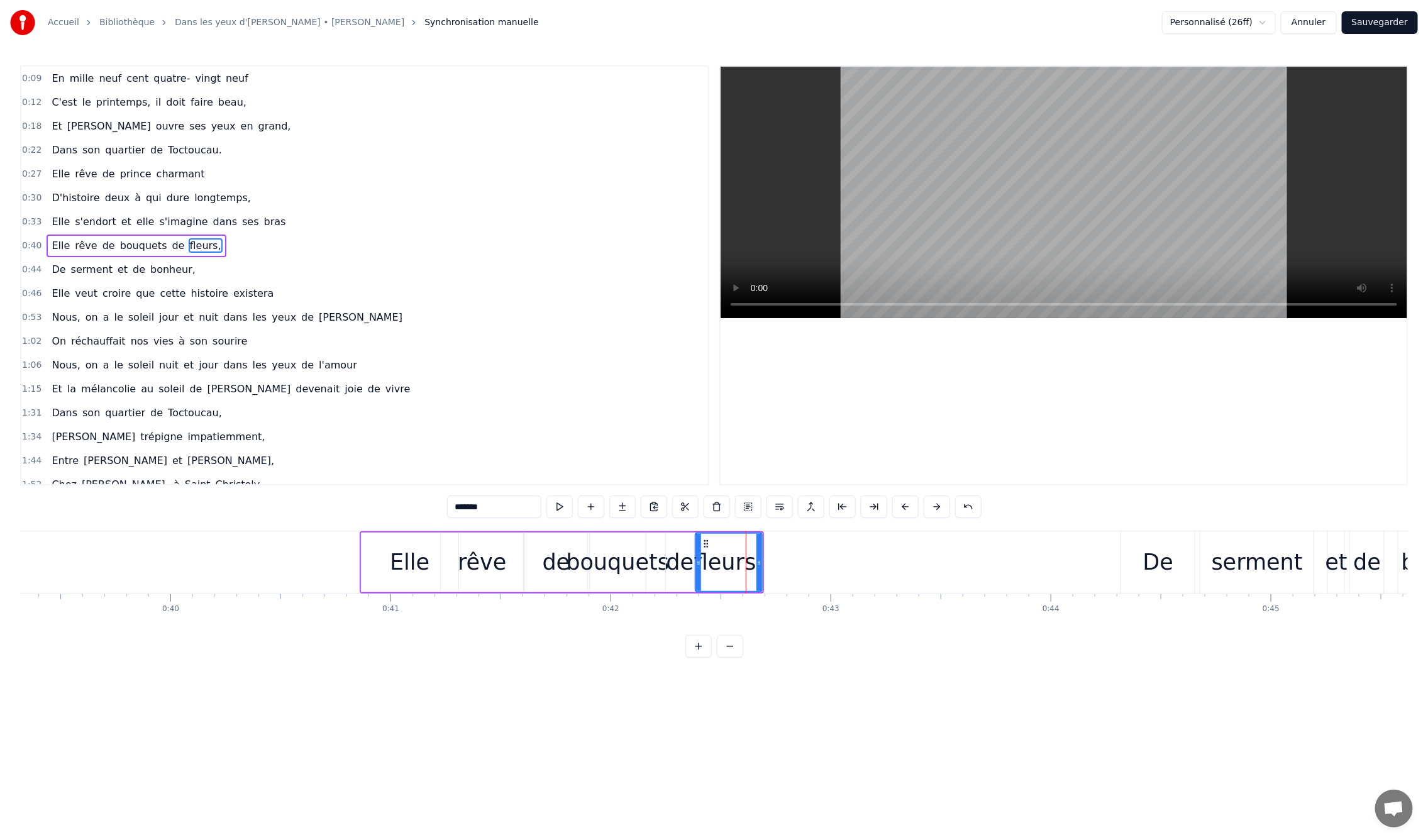
drag, startPoint x: 727, startPoint y: 561, endPoint x: 697, endPoint y: 557, distance: 30.3
click at [697, 557] on icon at bounding box center [698, 562] width 5 height 10
click at [331, 529] on div "0:09 En mille neuf cent quatre- vingt neuf 0:12 C'est le printemps, il doit fai…" at bounding box center [714, 361] width 1388 height 592
click at [335, 512] on div "0:09 En mille neuf cent quatre- vingt neuf 0:12 C'est le printemps, il doit fai…" at bounding box center [714, 361] width 1388 height 592
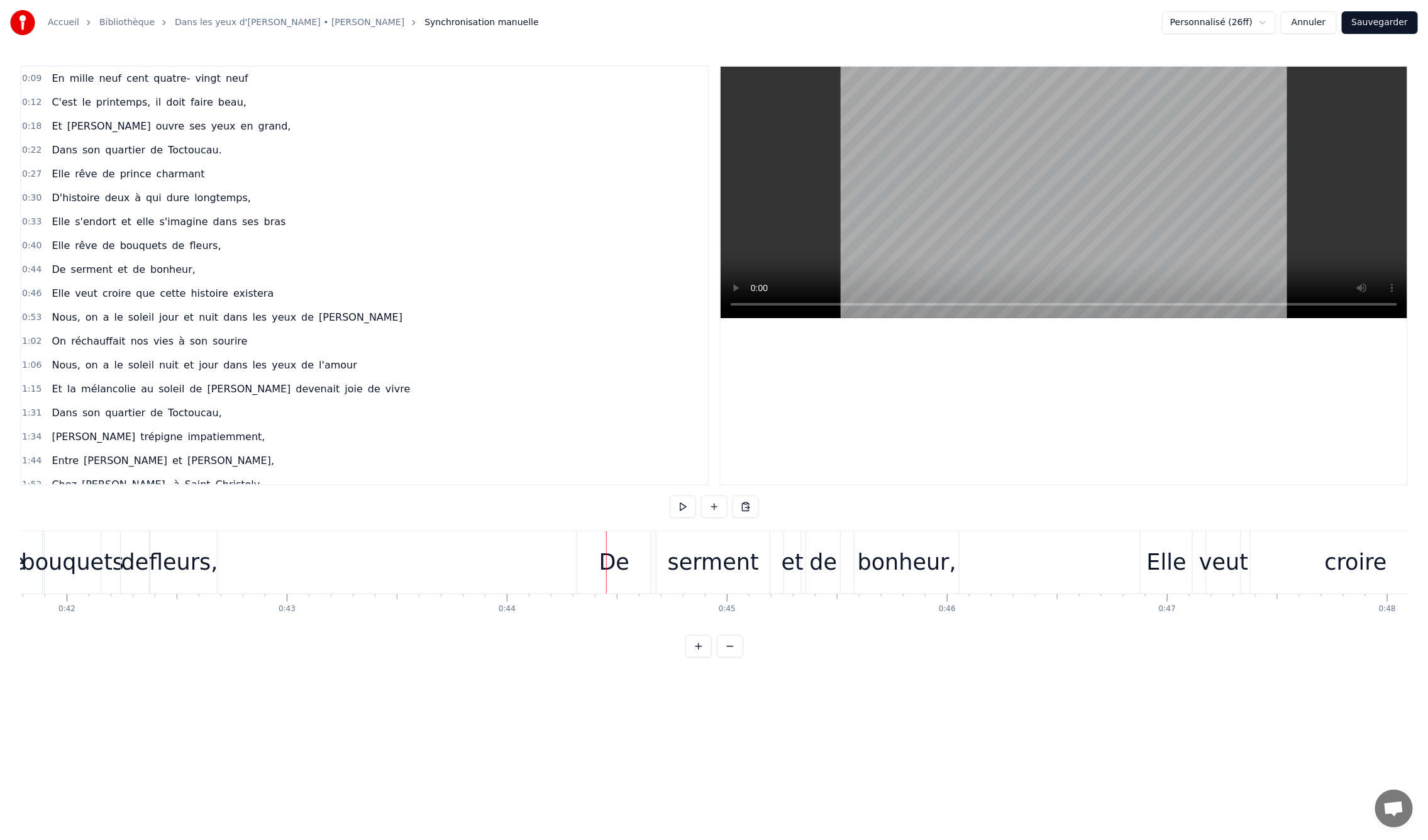
scroll to position [0, 9250]
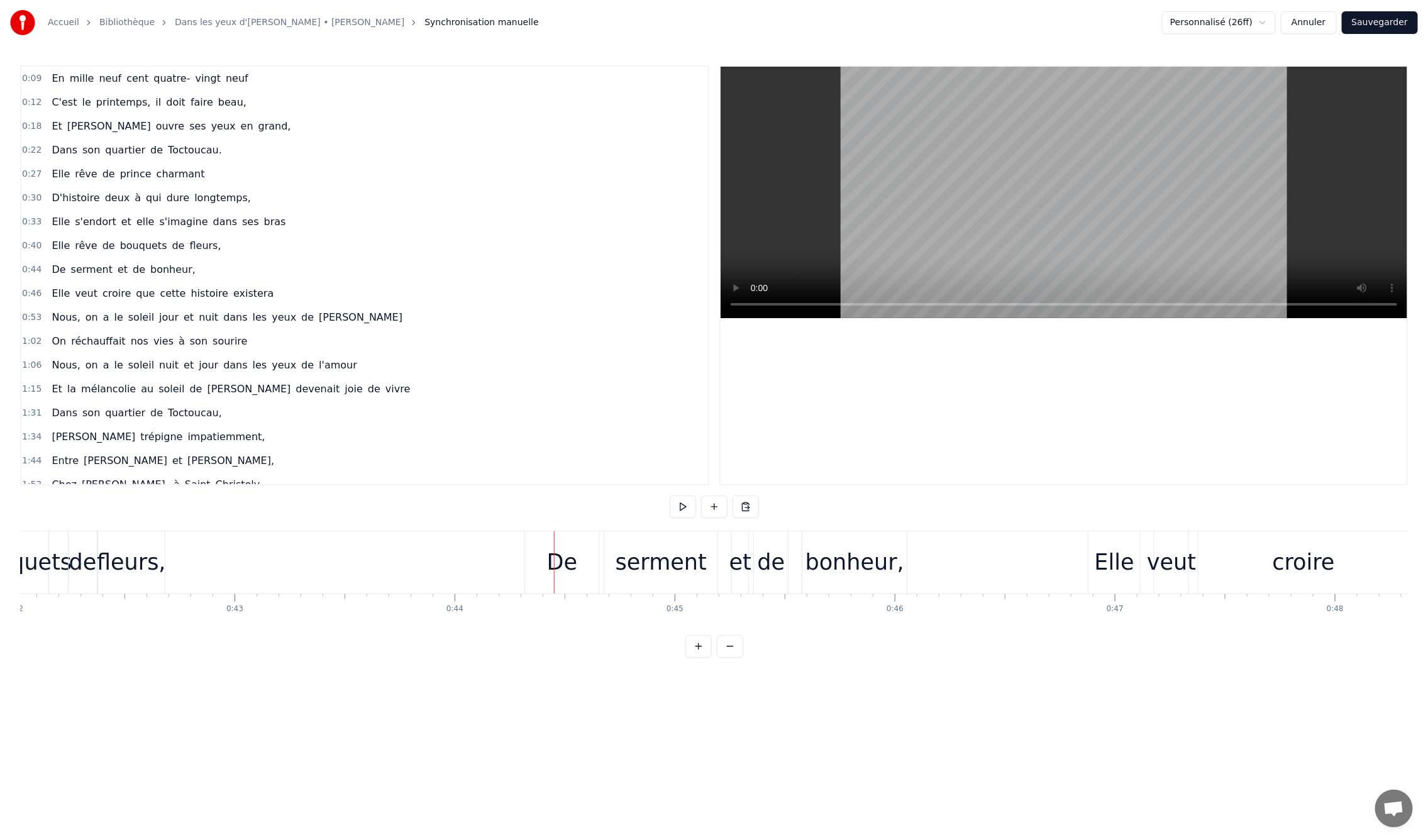
click at [635, 540] on div "serment" at bounding box center [661, 562] width 113 height 62
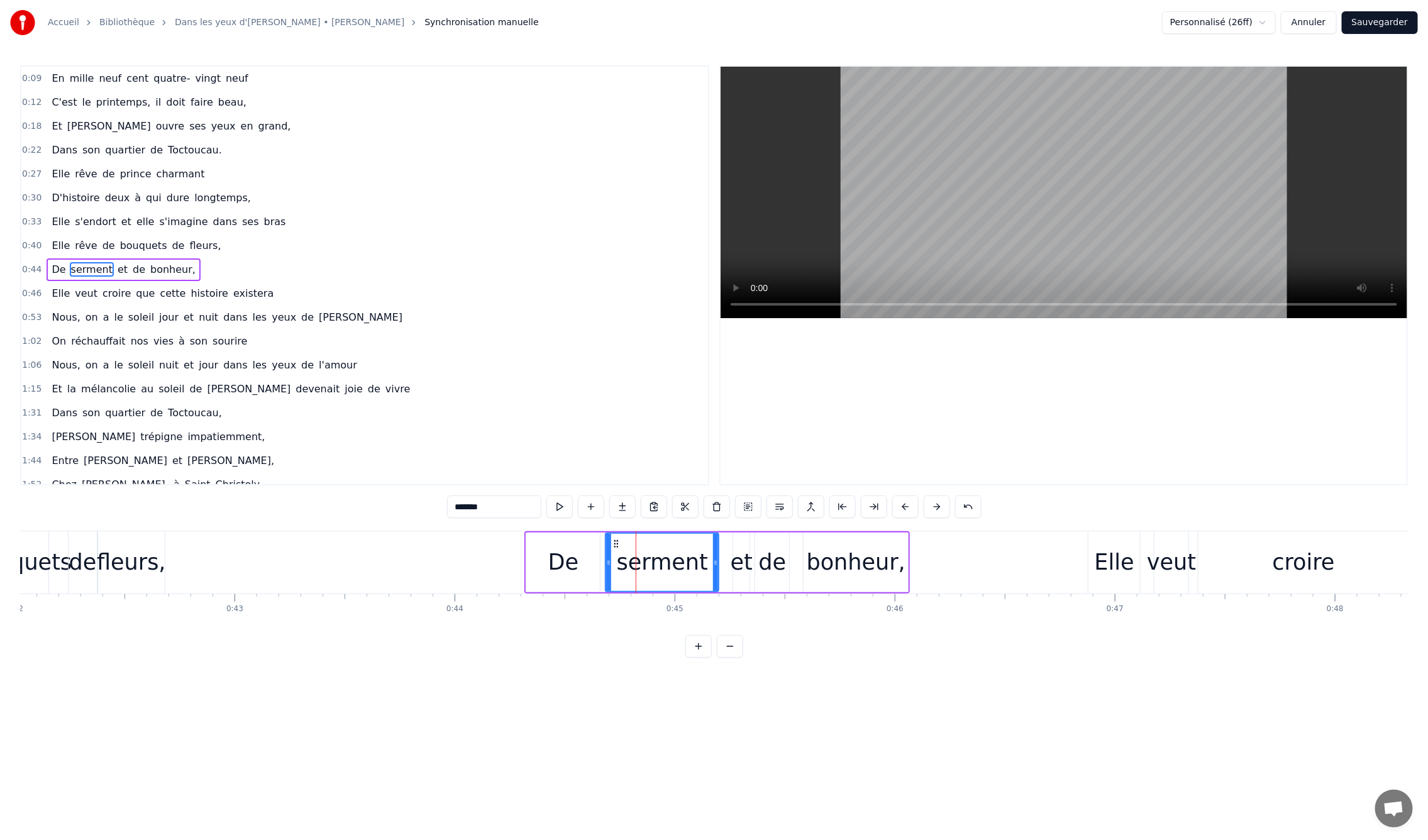
click at [551, 544] on div "De" at bounding box center [563, 562] width 74 height 60
type input "**"
click at [744, 504] on button at bounding box center [748, 506] width 27 height 22
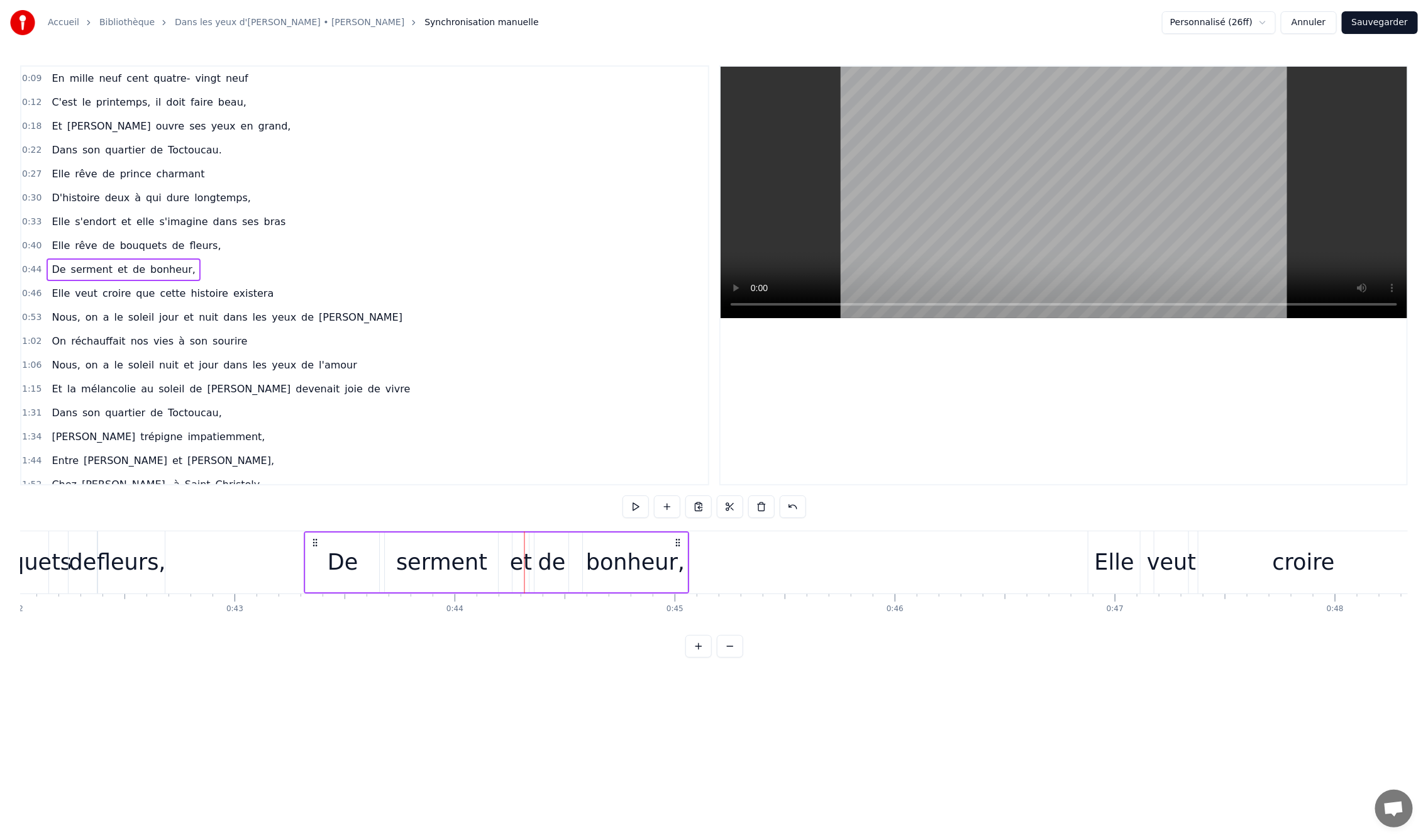
drag, startPoint x: 534, startPoint y: 541, endPoint x: 314, endPoint y: 549, distance: 220.1
click at [314, 549] on div "De serment et de bonheur," at bounding box center [498, 562] width 386 height 62
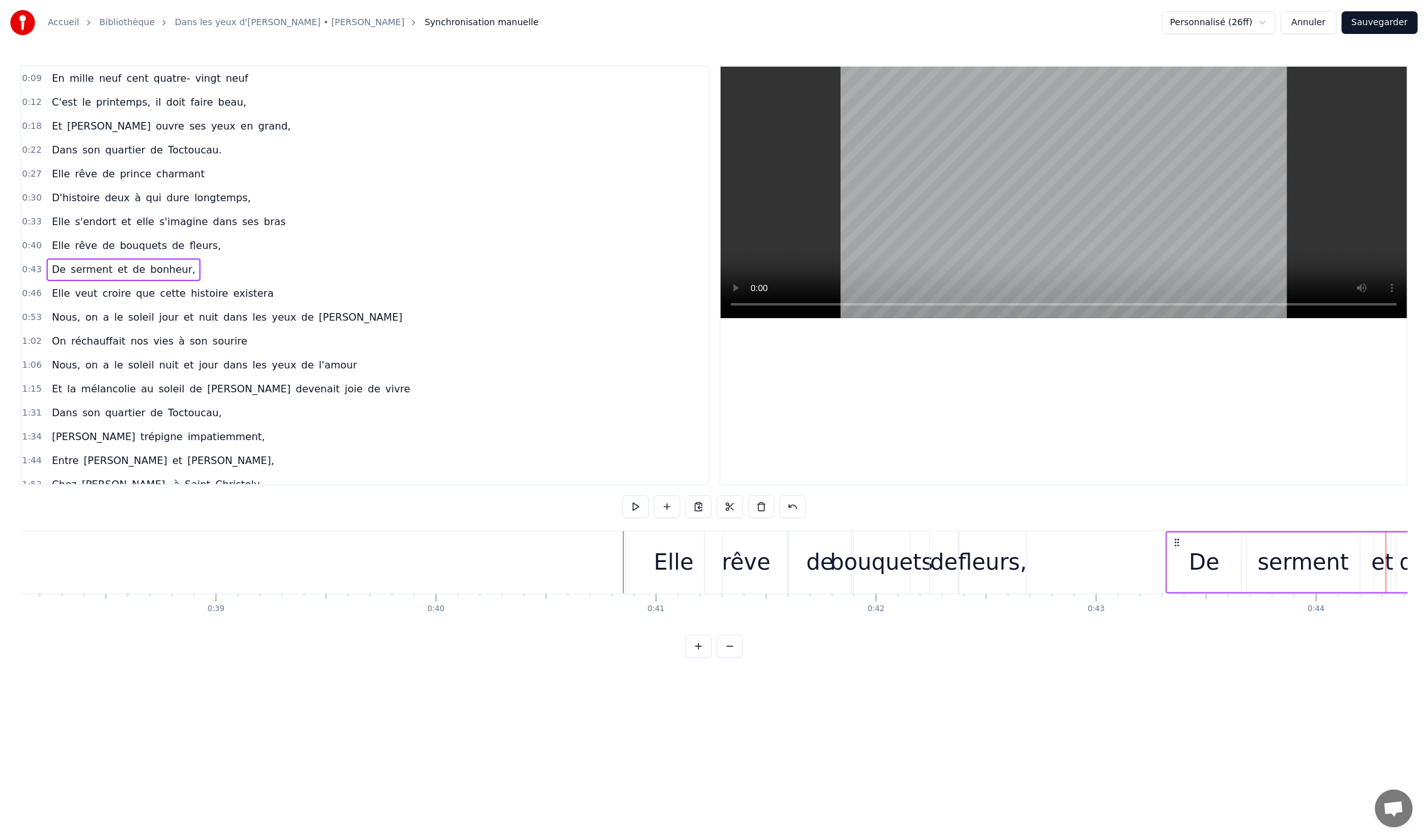
scroll to position [0, 8354]
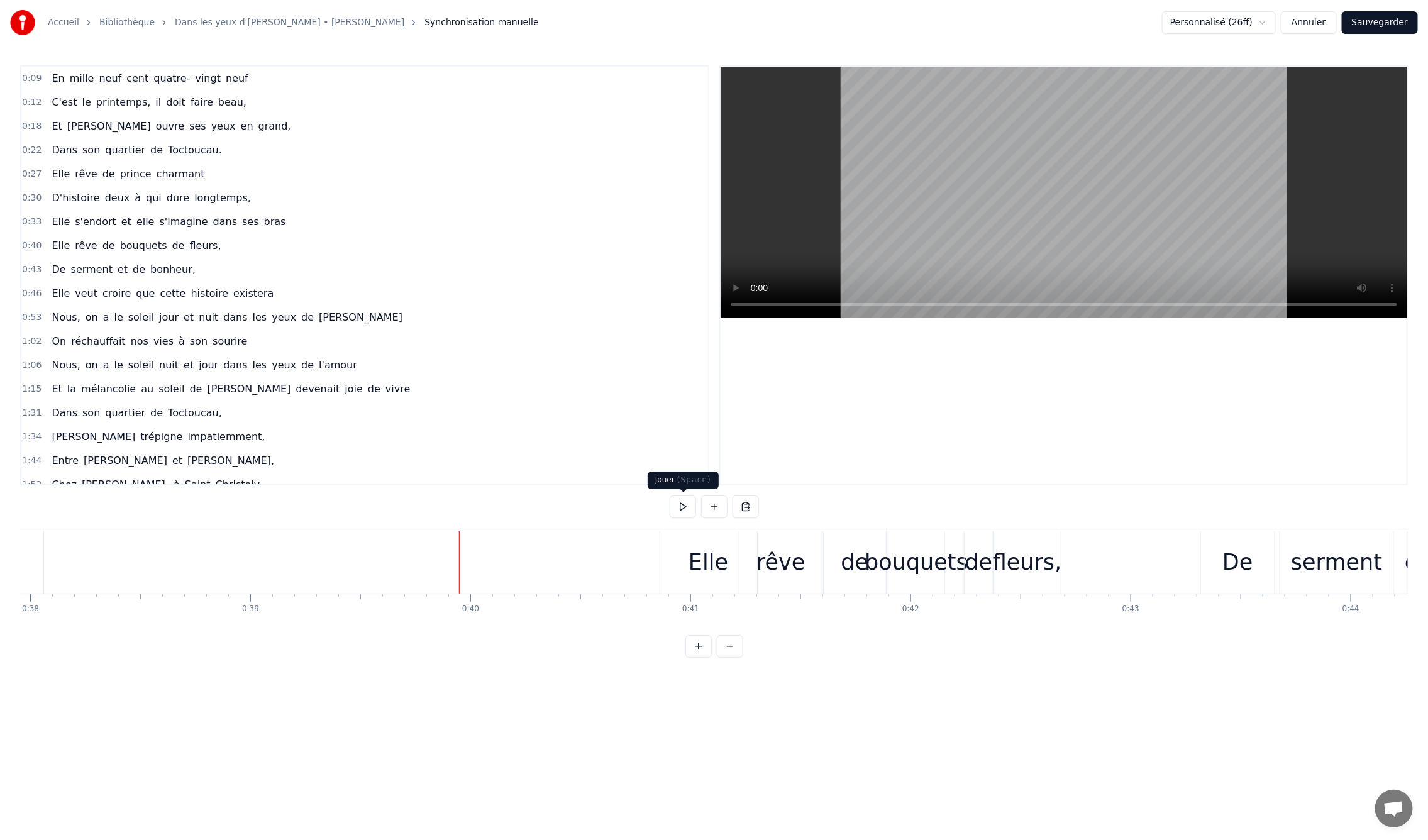
click at [676, 508] on button at bounding box center [683, 506] width 27 height 22
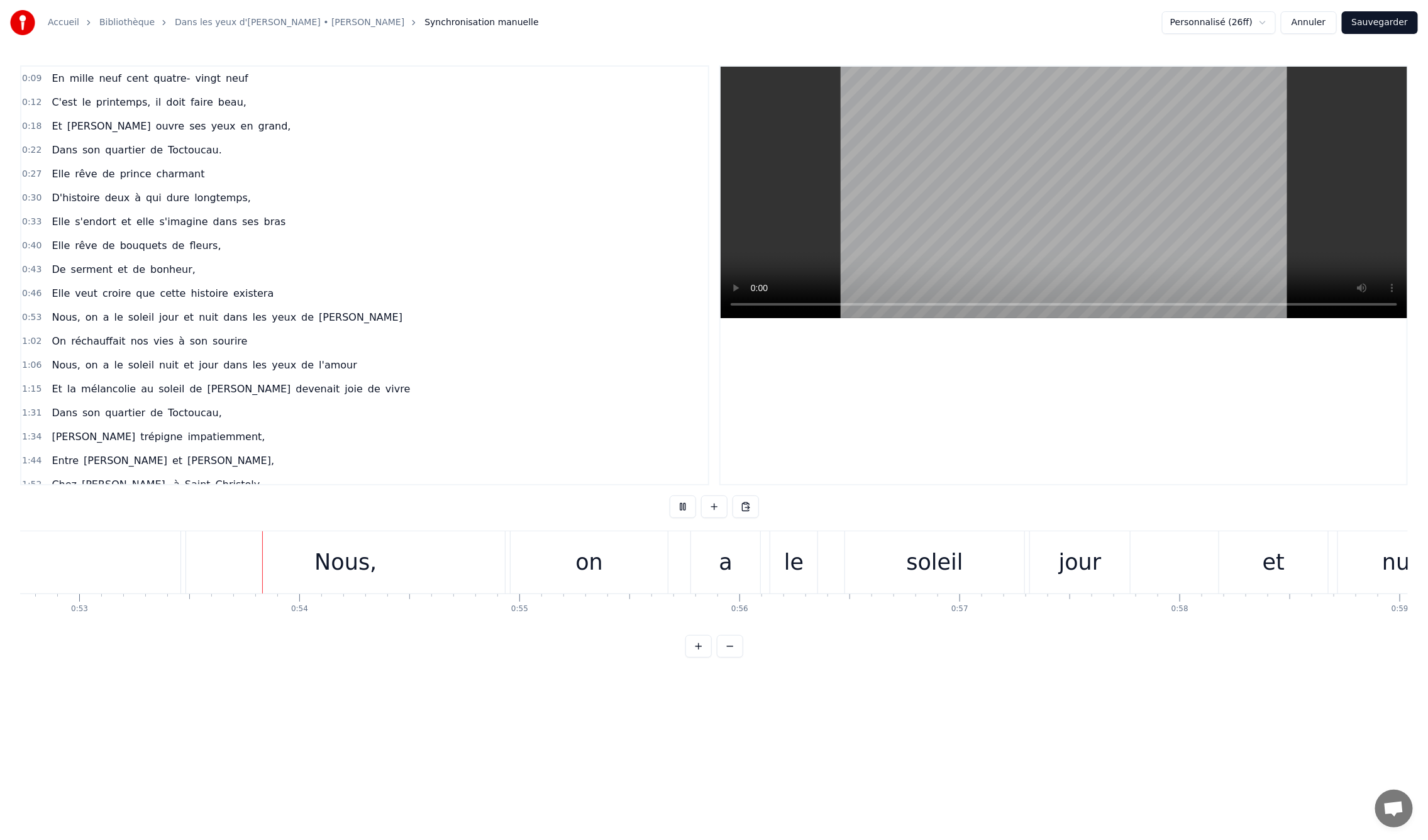
scroll to position [0, 11613]
click at [690, 506] on button at bounding box center [683, 506] width 27 height 22
click at [378, 574] on div "Nous," at bounding box center [339, 562] width 319 height 62
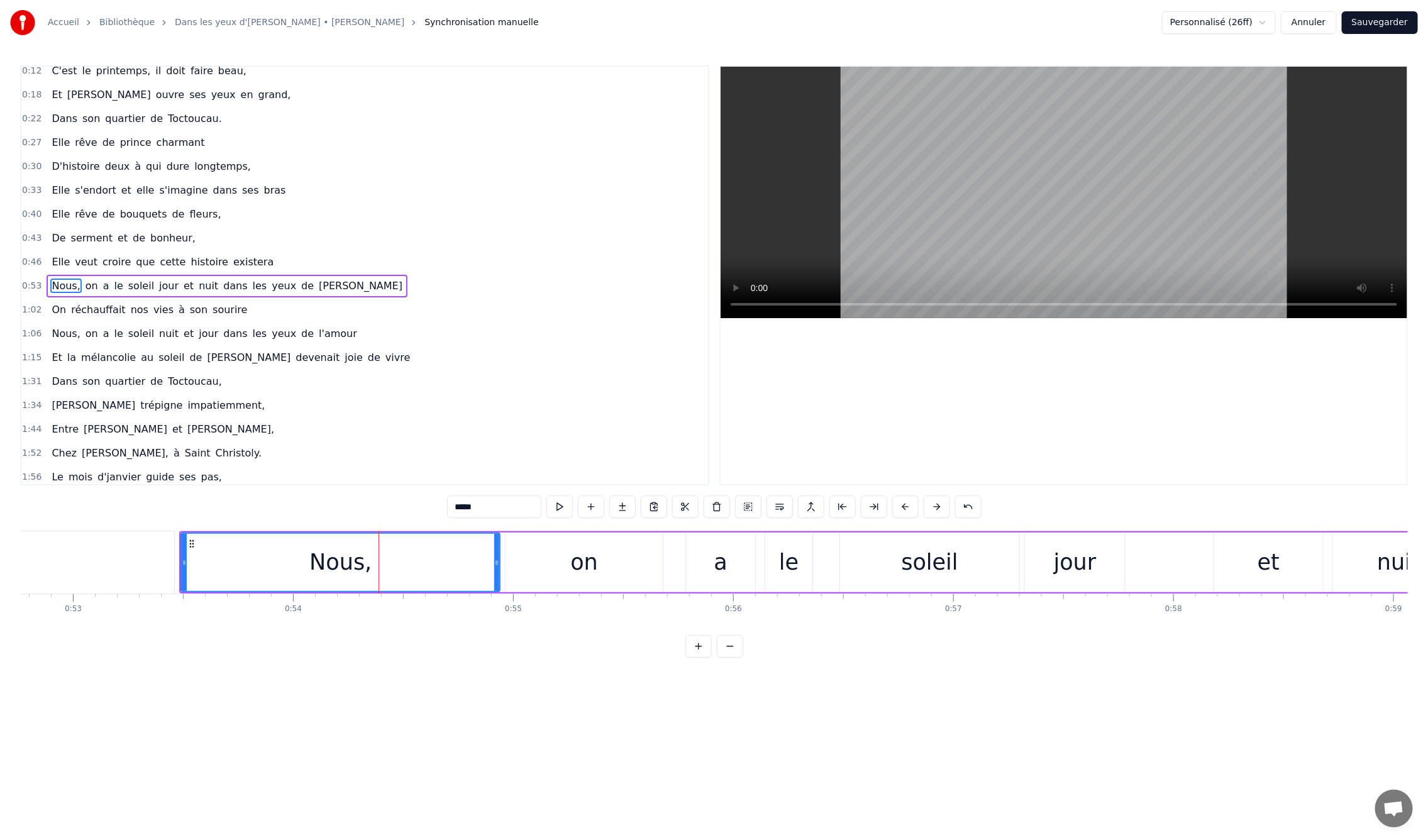
scroll to position [33, 0]
drag, startPoint x: 182, startPoint y: 563, endPoint x: 350, endPoint y: 561, distance: 168.0
click at [350, 561] on icon at bounding box center [352, 562] width 5 height 10
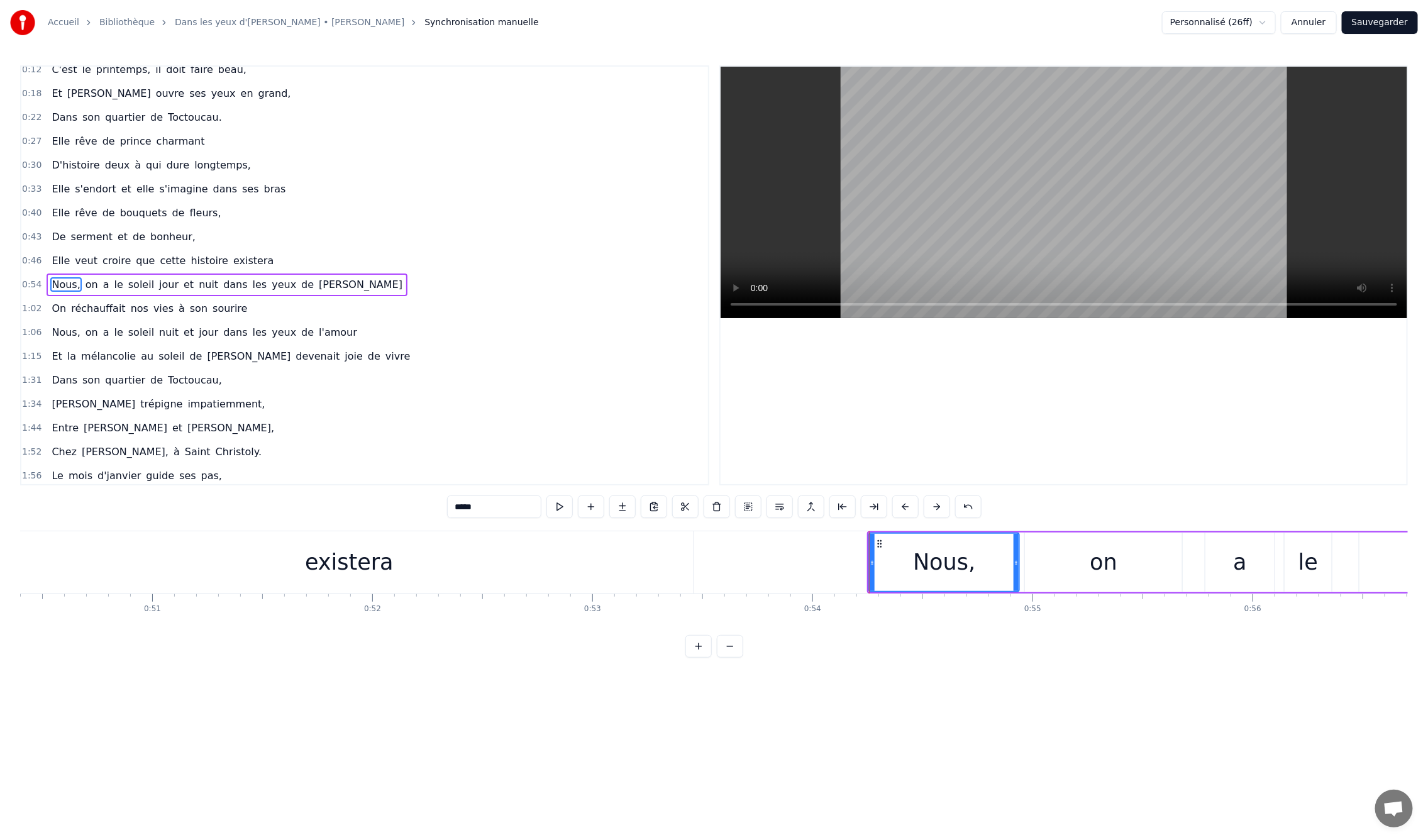
scroll to position [0, 11076]
click at [378, 577] on div "existera" at bounding box center [367, 562] width 89 height 33
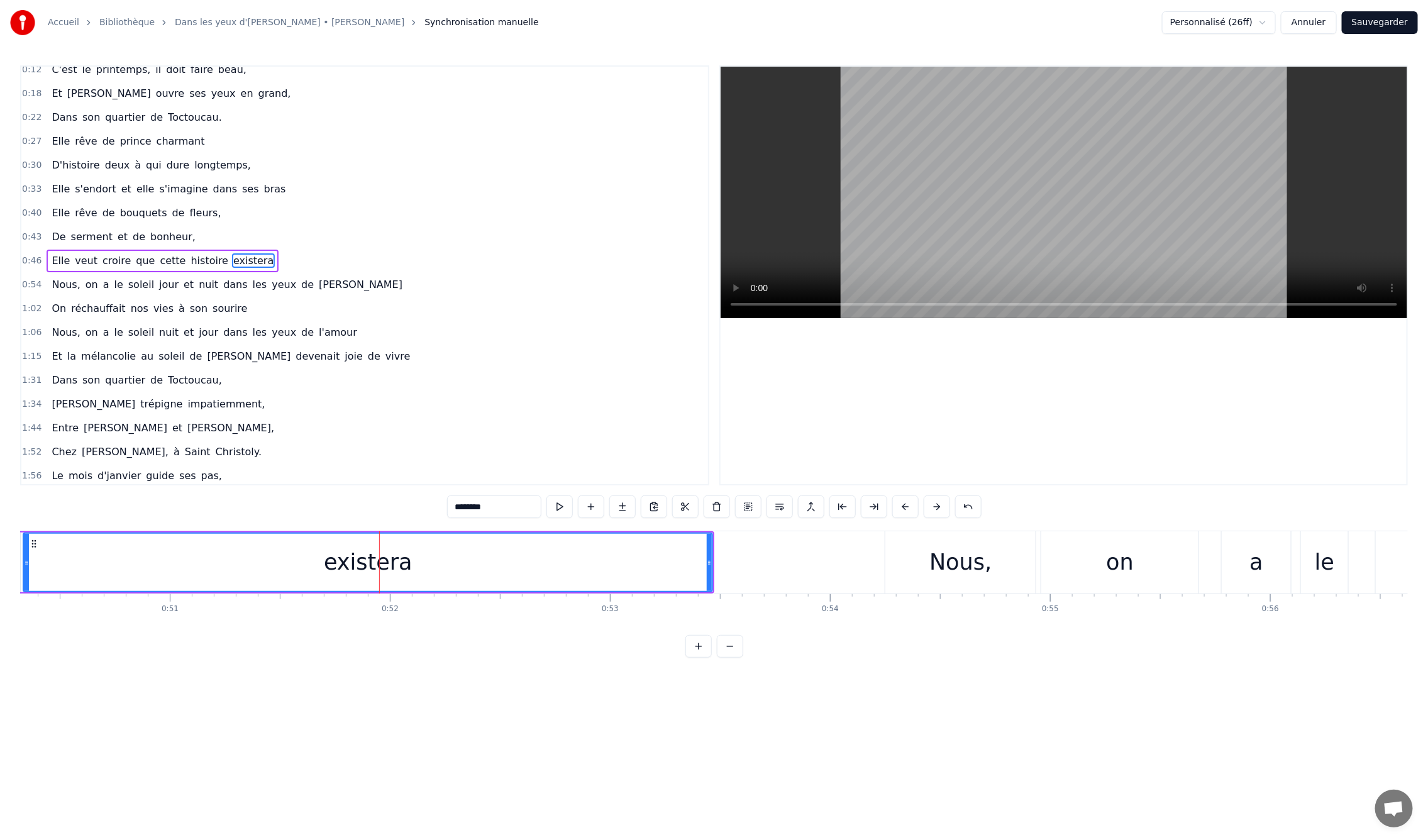
scroll to position [10, 0]
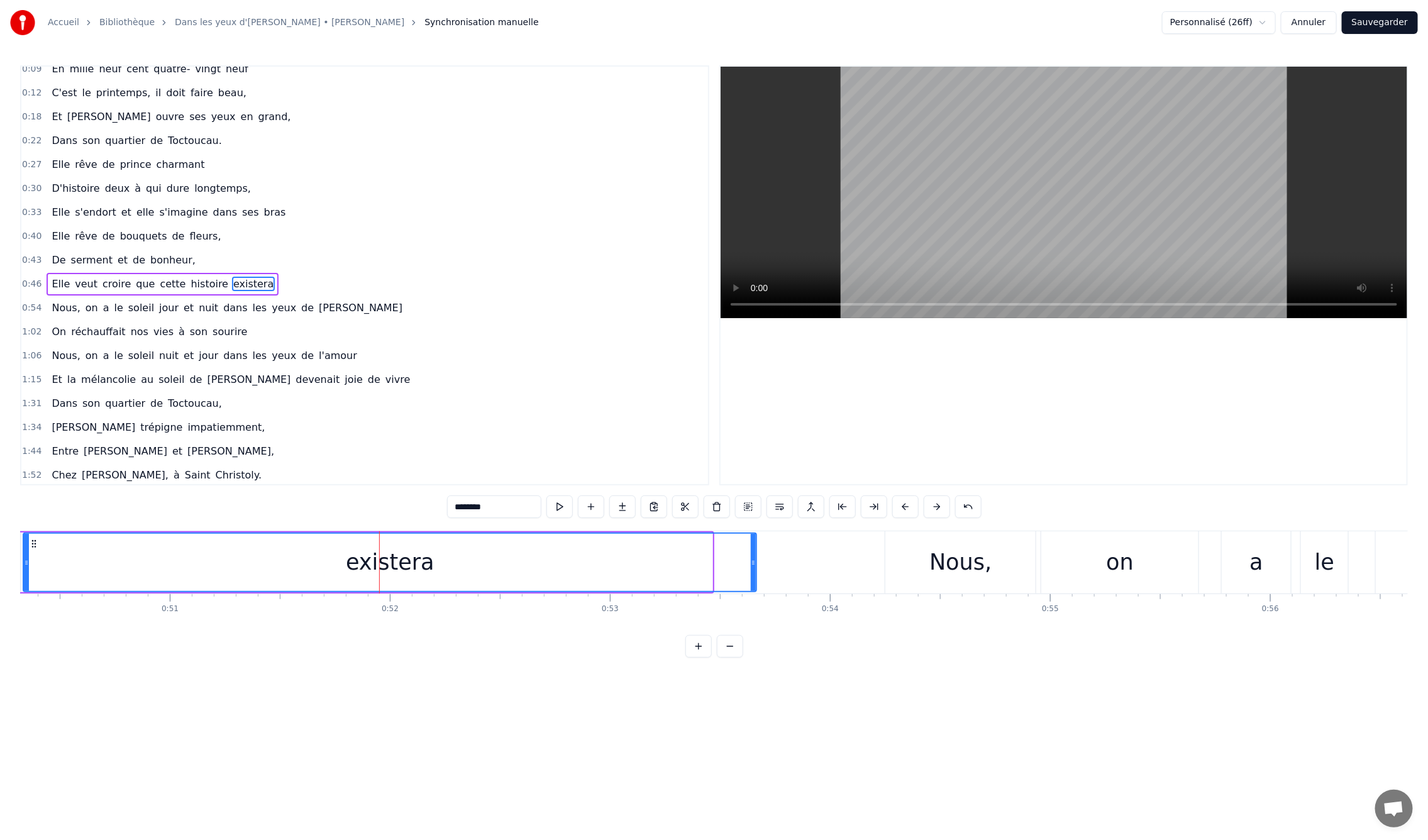
drag, startPoint x: 710, startPoint y: 562, endPoint x: 754, endPoint y: 562, distance: 44.0
click at [754, 562] on icon at bounding box center [753, 562] width 5 height 10
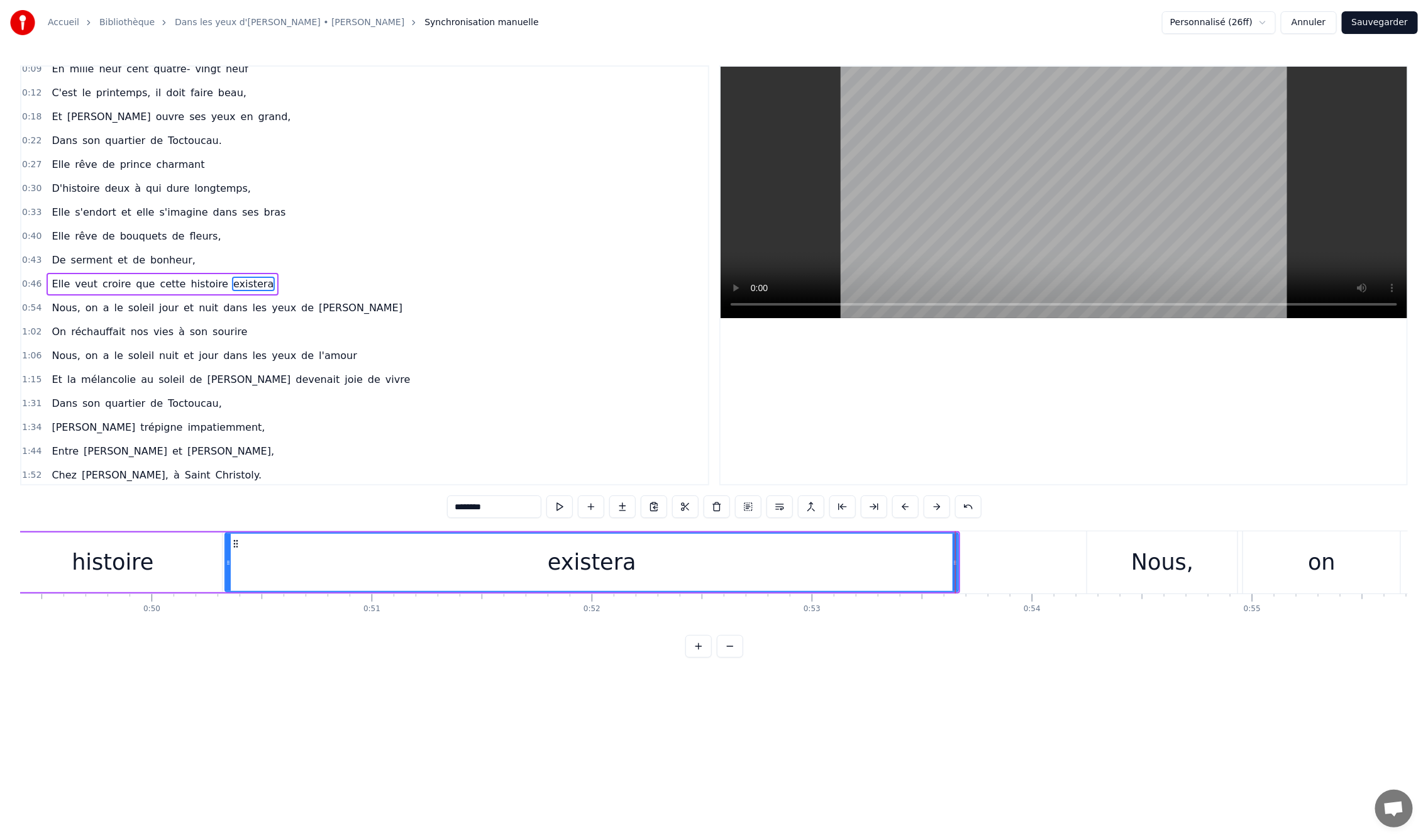
scroll to position [0, 10770]
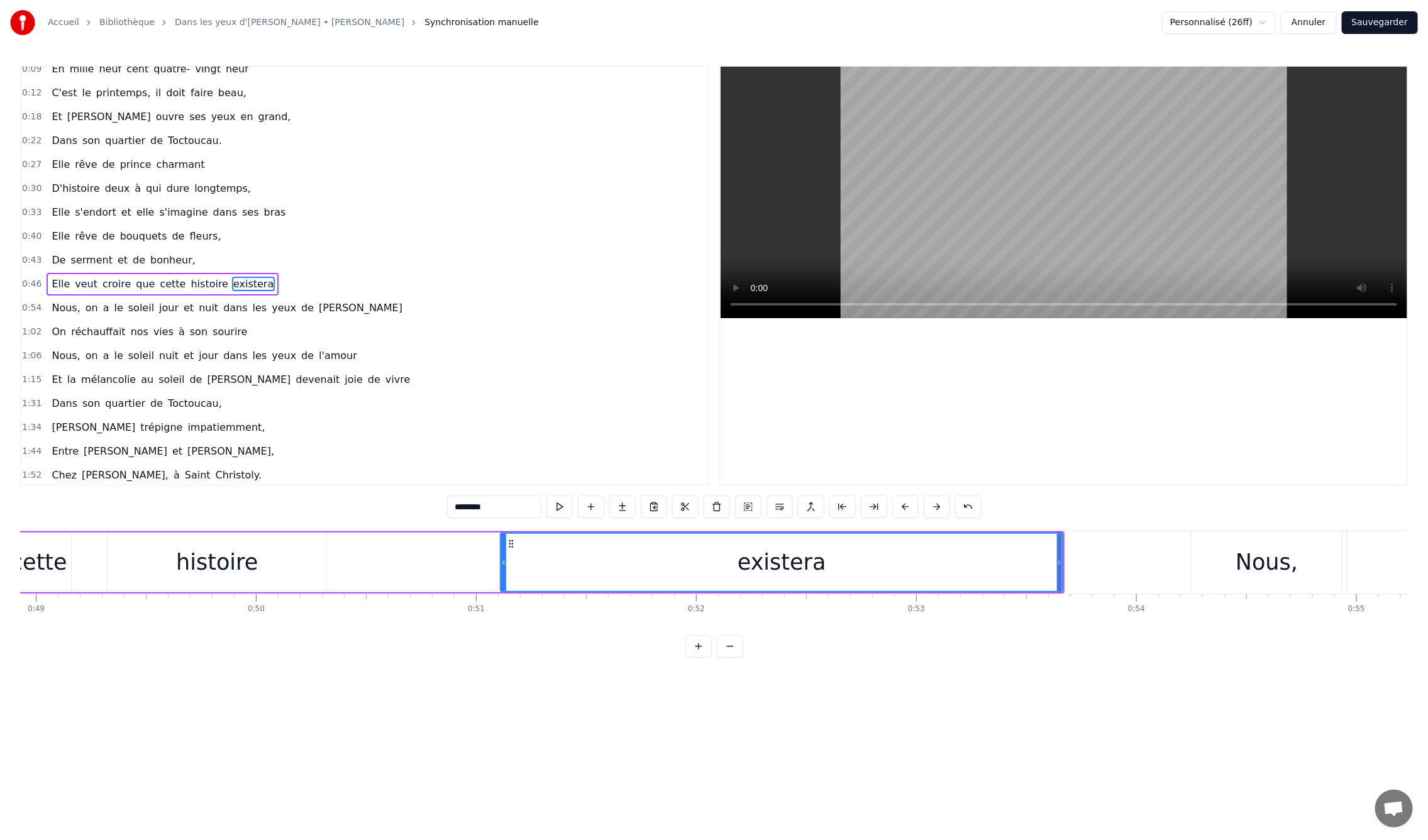
drag, startPoint x: 331, startPoint y: 563, endPoint x: 398, endPoint y: 562, distance: 67.0
click at [501, 565] on icon at bounding box center [503, 562] width 5 height 10
click at [256, 556] on div "histoire" at bounding box center [217, 562] width 219 height 60
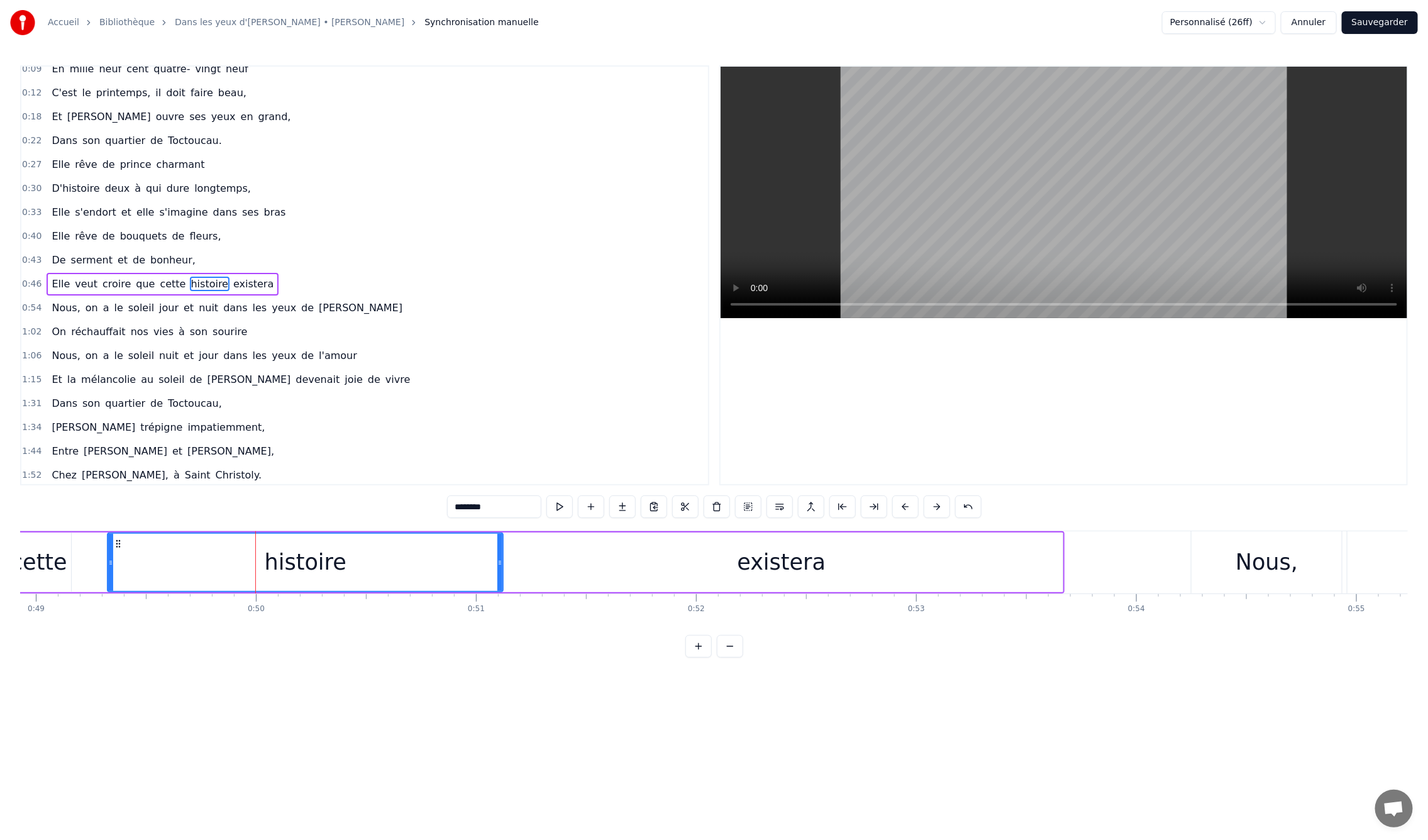
drag, startPoint x: 323, startPoint y: 561, endPoint x: 500, endPoint y: 559, distance: 177.0
click at [500, 559] on icon at bounding box center [500, 562] width 5 height 10
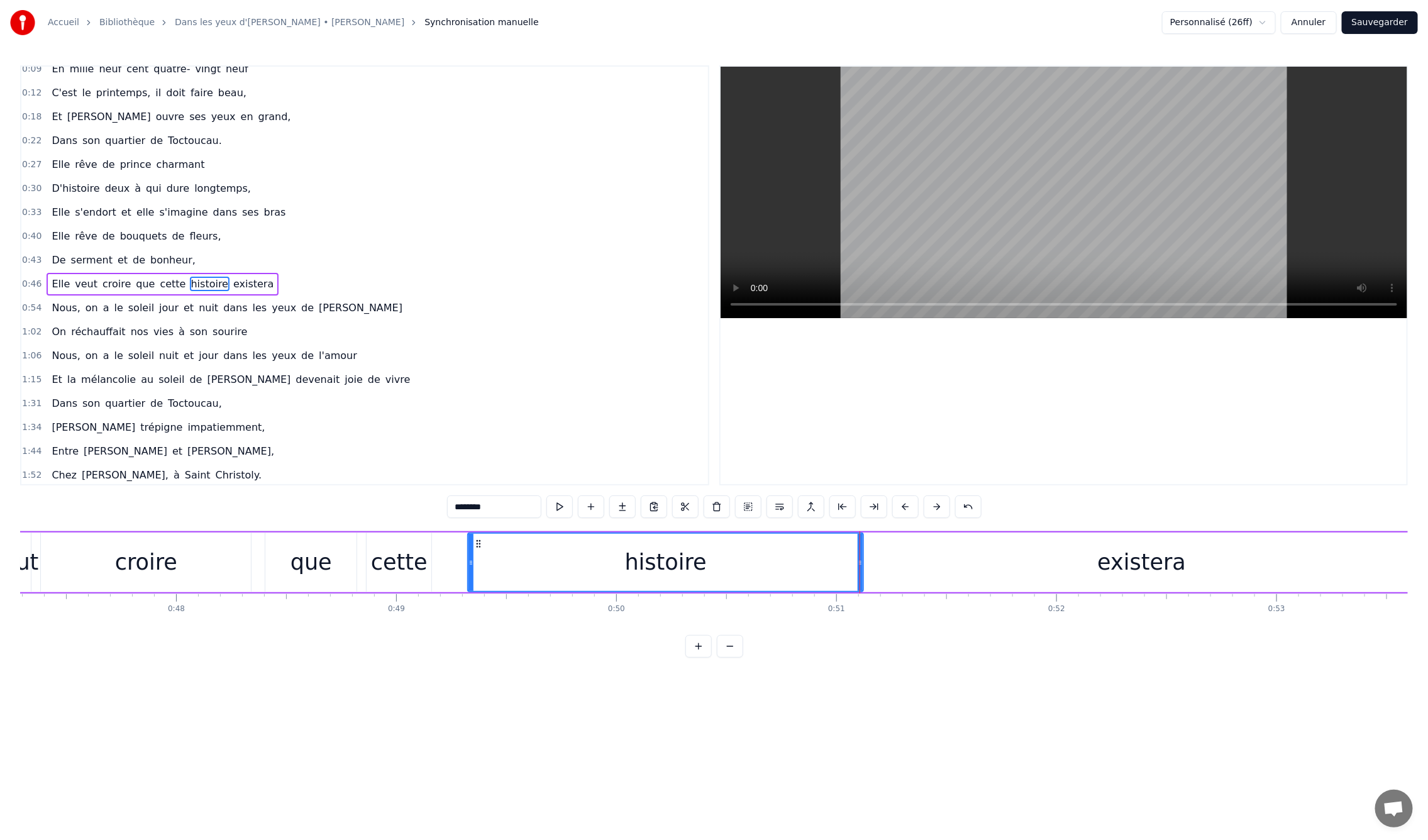
scroll to position [0, 10323]
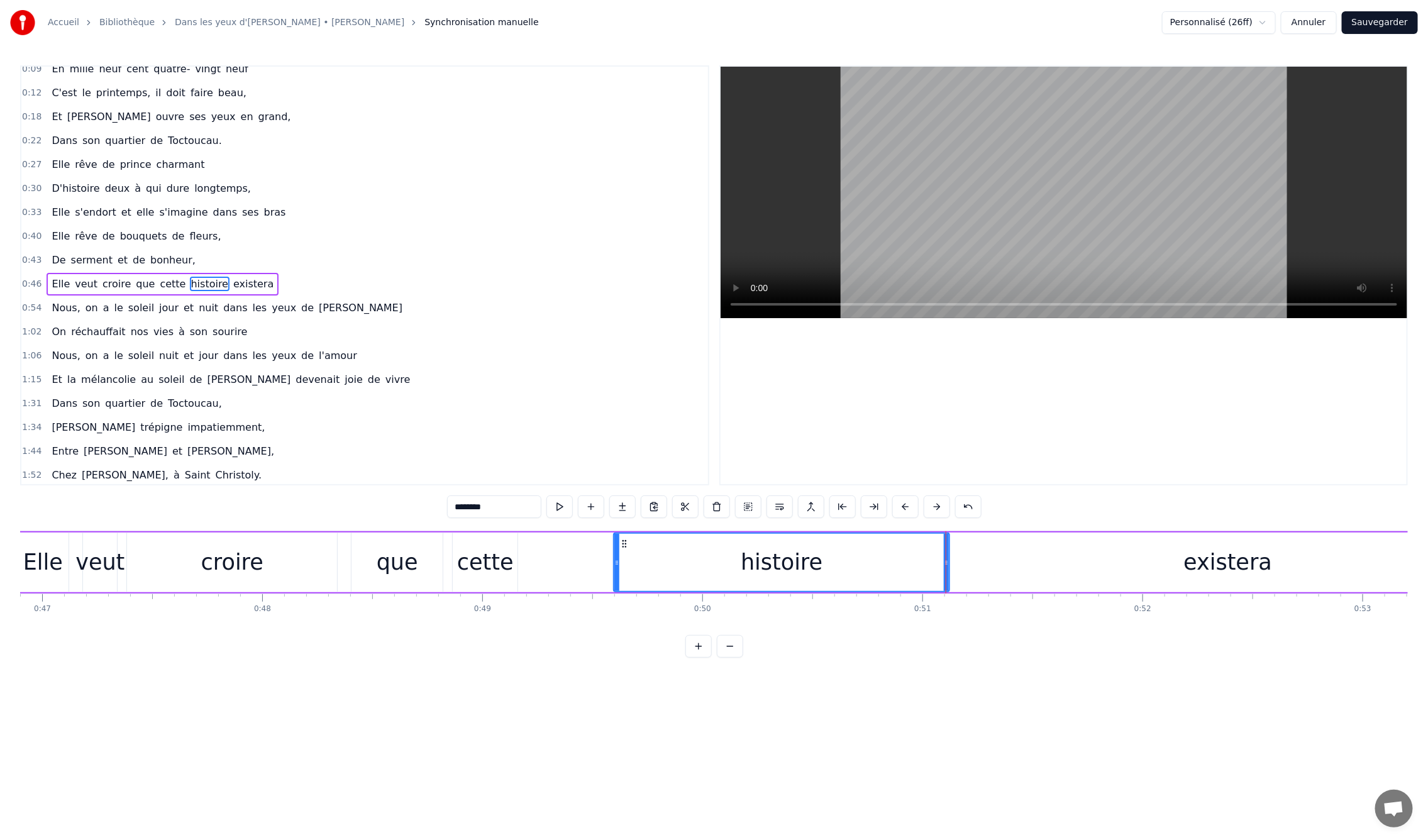
drag, startPoint x: 558, startPoint y: 563, endPoint x: 618, endPoint y: 561, distance: 60.0
click at [618, 561] on icon at bounding box center [616, 562] width 5 height 10
click at [492, 568] on div "cette" at bounding box center [485, 562] width 57 height 33
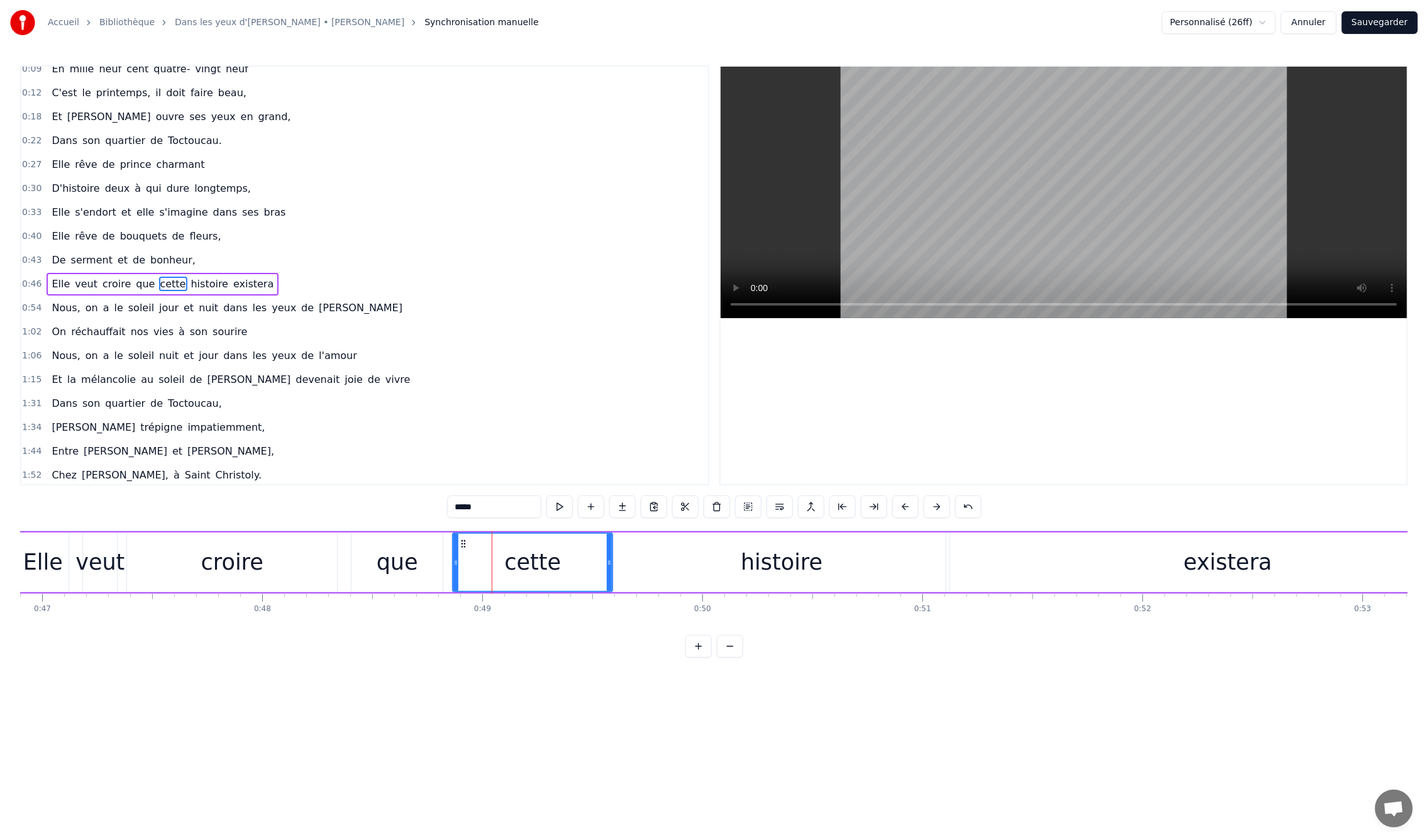
drag, startPoint x: 512, startPoint y: 563, endPoint x: 607, endPoint y: 562, distance: 95.0
click at [607, 562] on icon at bounding box center [609, 562] width 5 height 10
drag, startPoint x: 333, startPoint y: 640, endPoint x: 322, endPoint y: 640, distance: 11.0
click at [322, 640] on div "0:09 En mille neuf cent quatre- vingt neuf 0:12 C'est le printemps, il doit fai…" at bounding box center [714, 361] width 1388 height 592
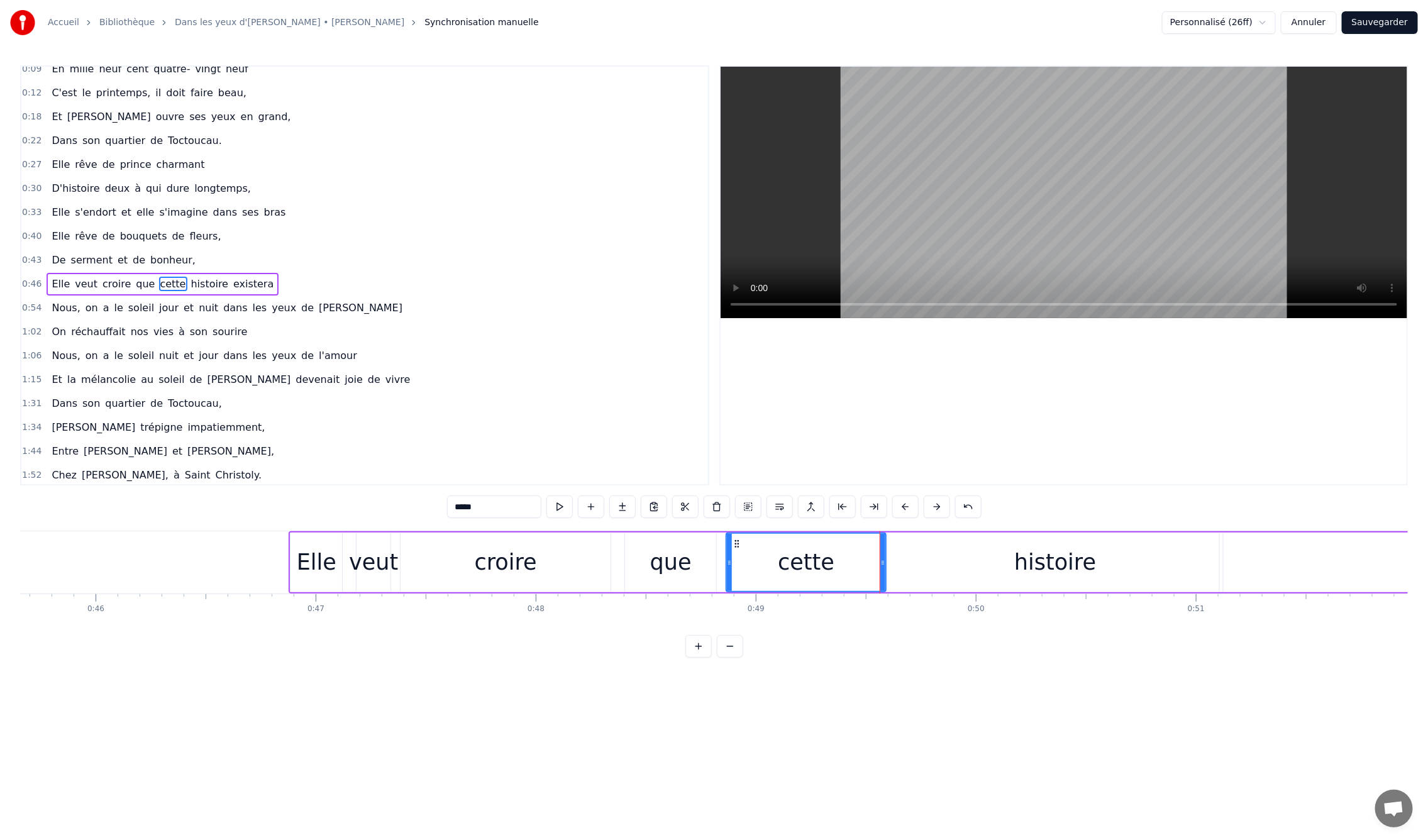
scroll to position [0, 10015]
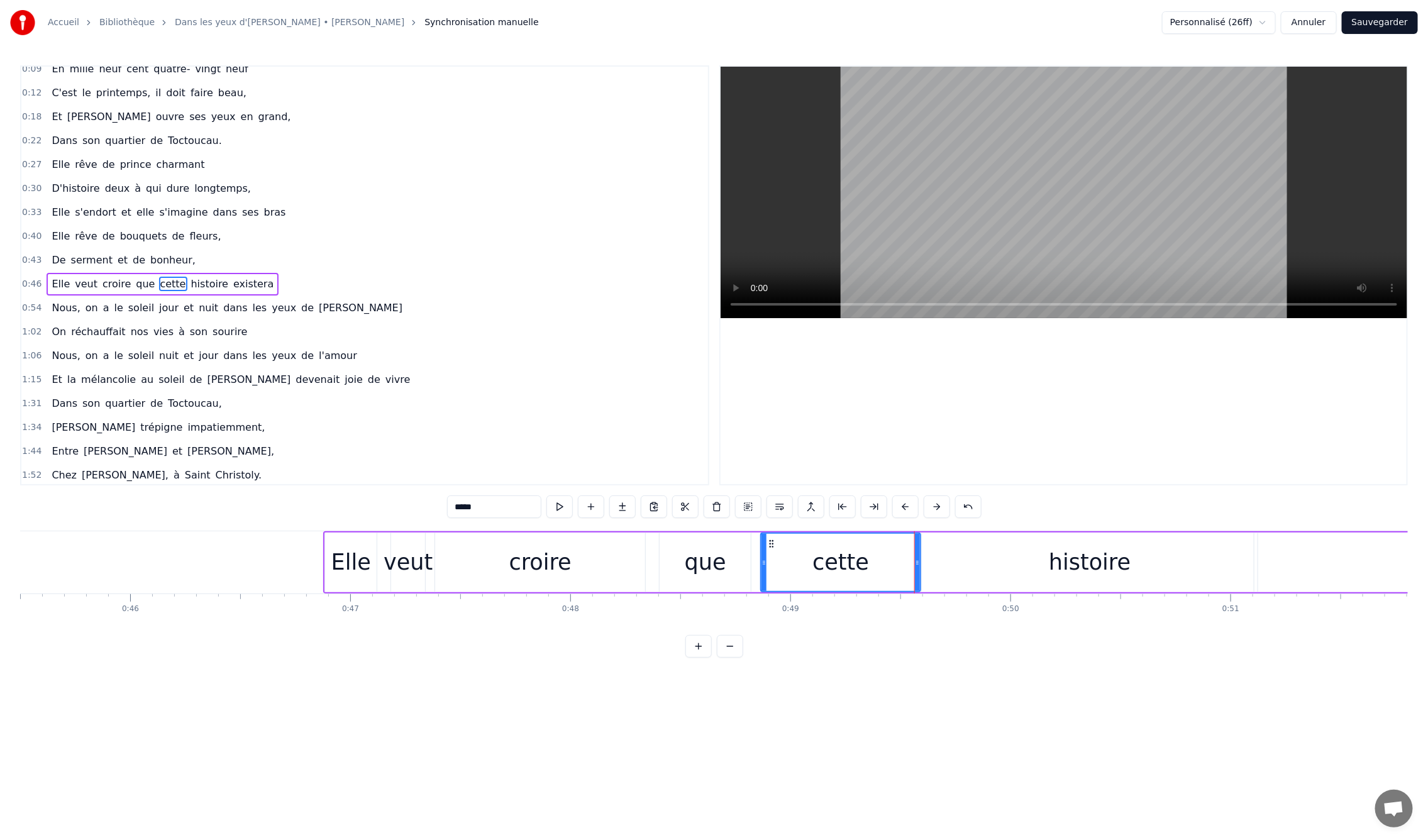
click at [249, 520] on div "0:09 En mille neuf cent quatre- vingt neuf 0:12 C'est le printemps, il doit fai…" at bounding box center [714, 361] width 1388 height 592
click at [261, 514] on div "0:09 En mille neuf cent quatre- vingt neuf 0:12 C'est le printemps, il doit fai…" at bounding box center [714, 361] width 1388 height 592
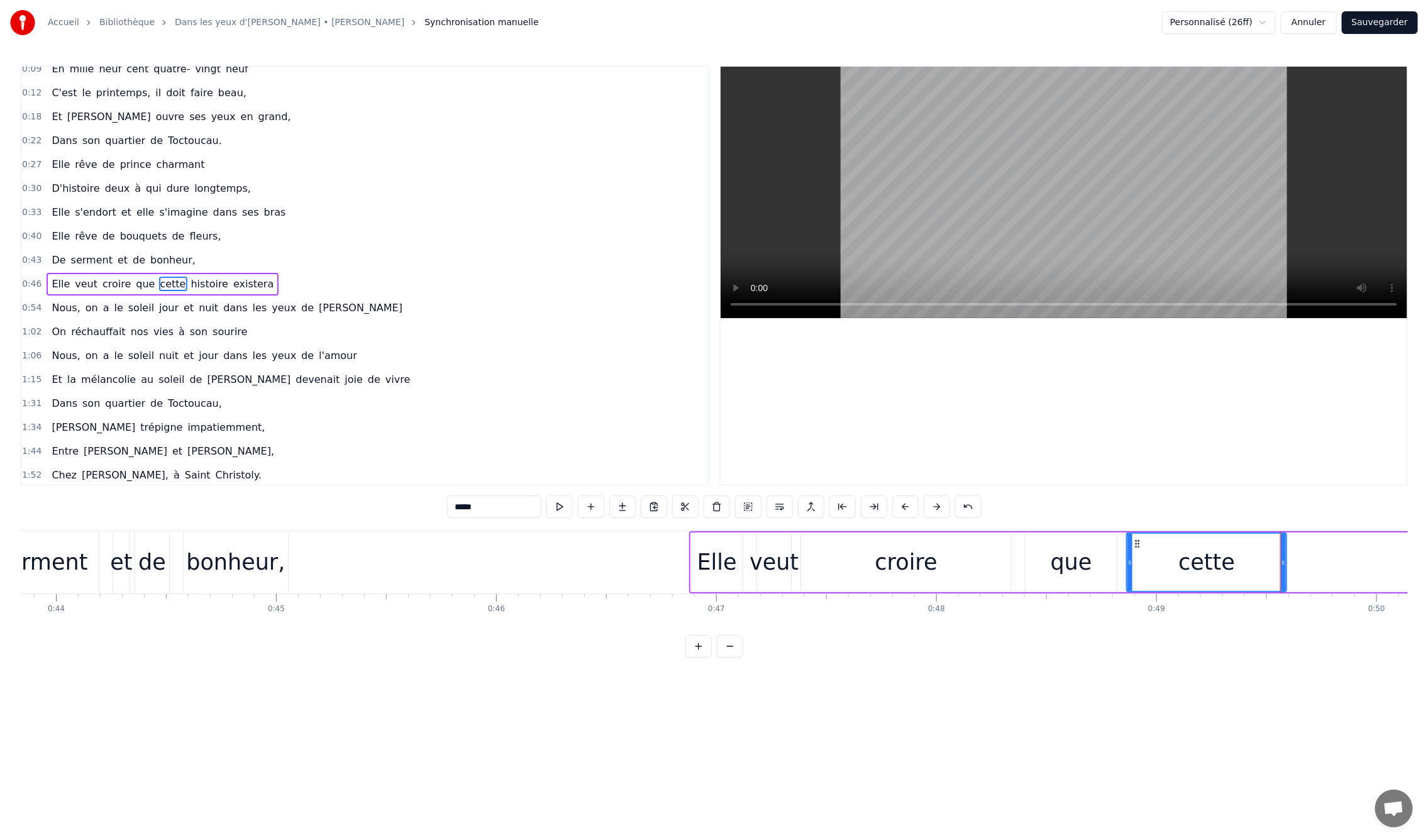
scroll to position [0, 9494]
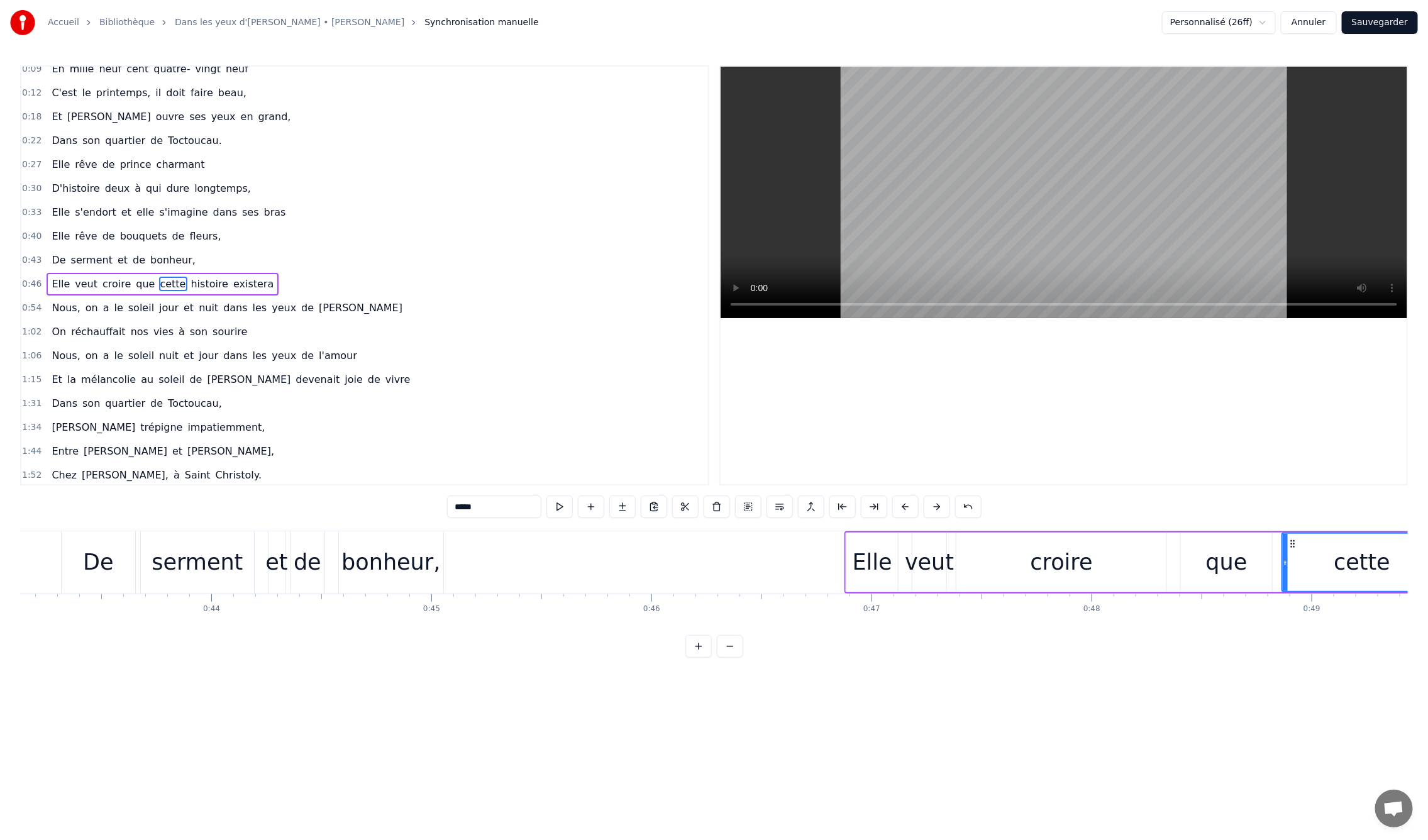
click at [382, 565] on div "bonheur," at bounding box center [391, 562] width 99 height 33
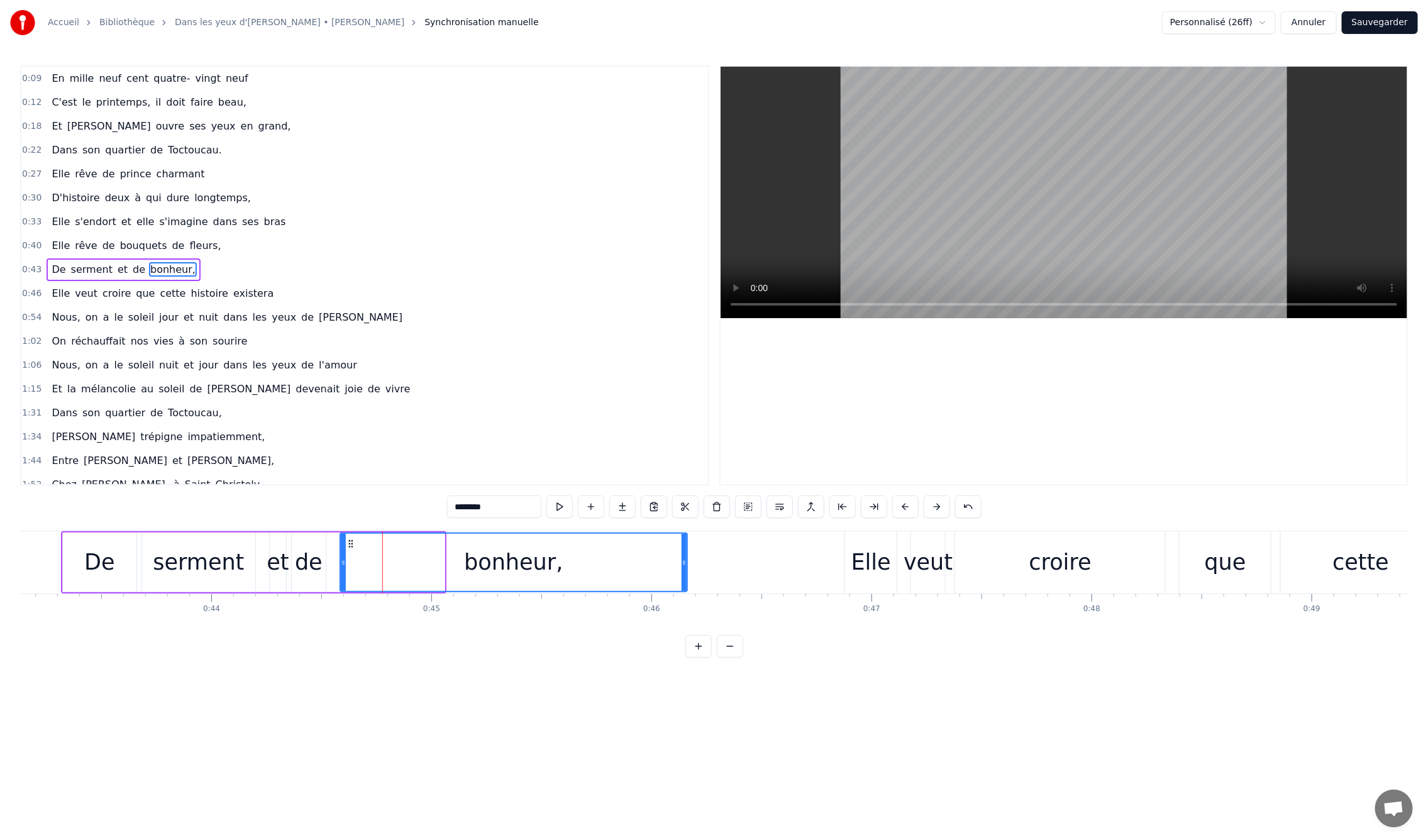
drag, startPoint x: 443, startPoint y: 562, endPoint x: 686, endPoint y: 560, distance: 243.0
click at [686, 560] on icon at bounding box center [684, 562] width 5 height 10
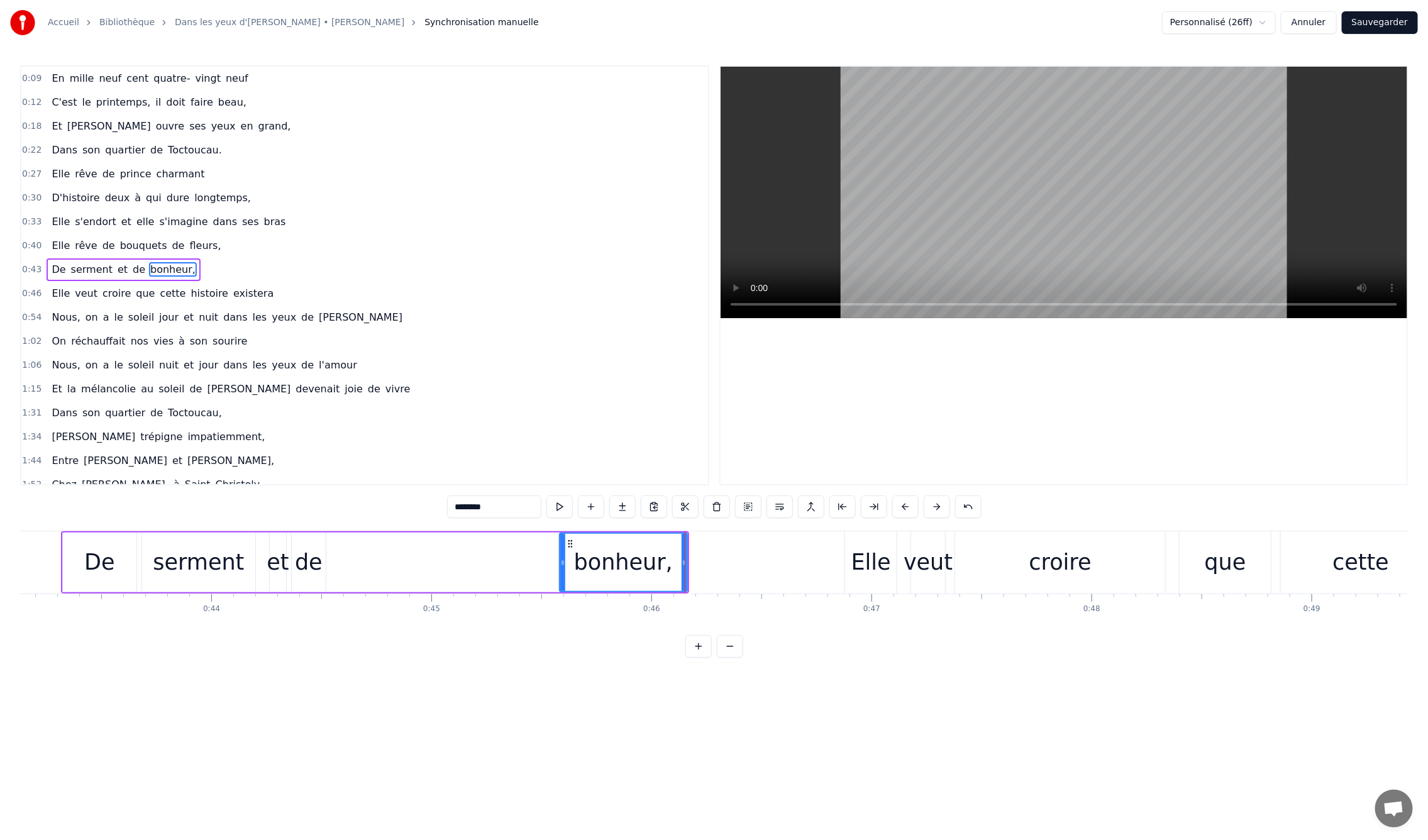
drag, startPoint x: 341, startPoint y: 565, endPoint x: 560, endPoint y: 567, distance: 219.0
click at [560, 567] on div at bounding box center [562, 562] width 5 height 57
click at [303, 557] on div "de" at bounding box center [309, 562] width 28 height 33
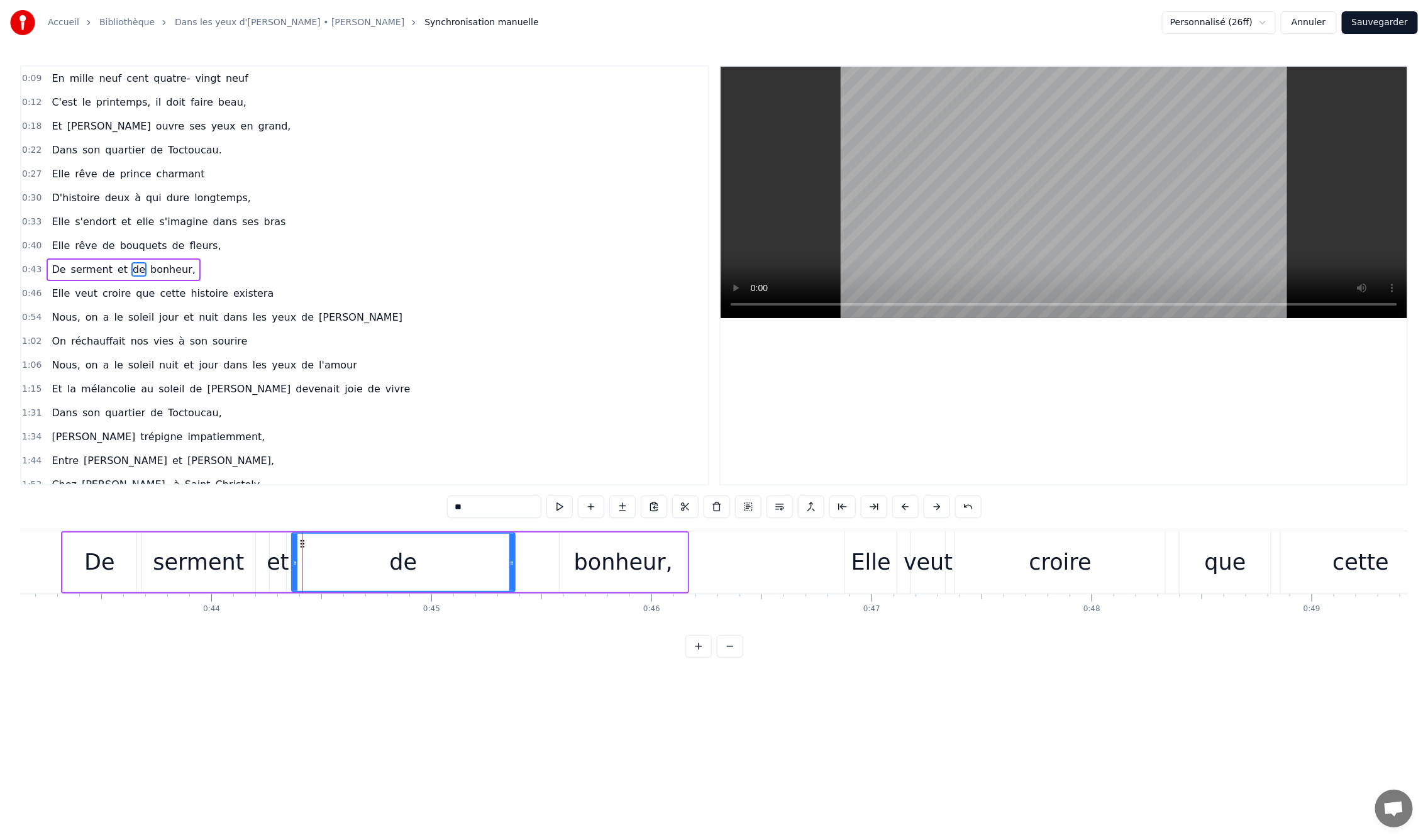
drag, startPoint x: 320, startPoint y: 563, endPoint x: 508, endPoint y: 565, distance: 188.0
click at [509, 565] on icon at bounding box center [511, 562] width 5 height 10
drag, startPoint x: 293, startPoint y: 563, endPoint x: 331, endPoint y: 568, distance: 38.3
click at [394, 568] on div at bounding box center [396, 562] width 5 height 57
click at [276, 566] on div "et" at bounding box center [277, 562] width 22 height 33
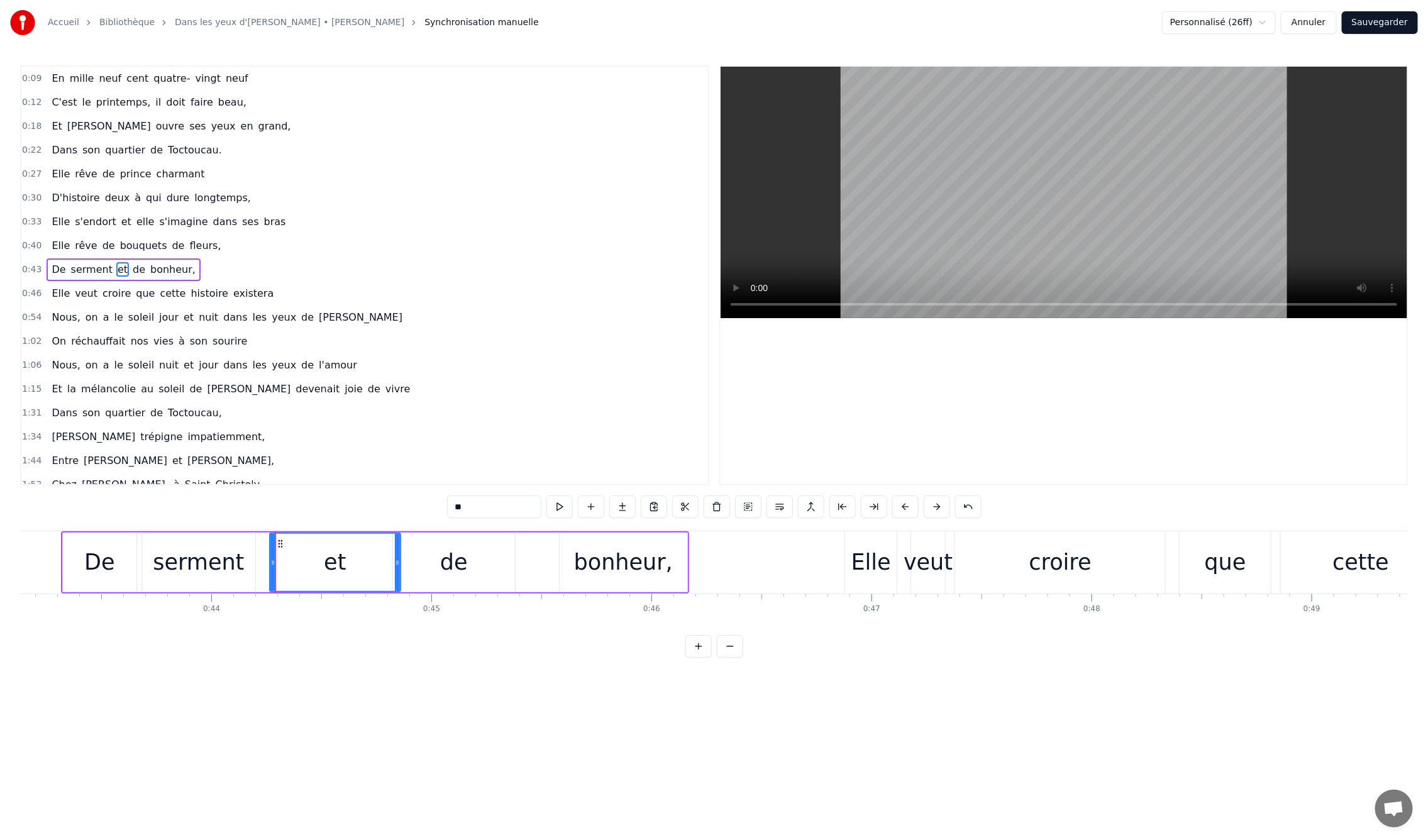
drag, startPoint x: 282, startPoint y: 561, endPoint x: 396, endPoint y: 561, distance: 114.0
click at [396, 561] on icon at bounding box center [397, 562] width 5 height 10
drag, startPoint x: 396, startPoint y: 562, endPoint x: 390, endPoint y: 561, distance: 6.1
click at [390, 561] on icon at bounding box center [391, 562] width 5 height 10
click at [45, 518] on div "0:09 En mille neuf cent quatre- vingt neuf 0:12 C'est le printemps, il doit fai…" at bounding box center [714, 361] width 1388 height 592
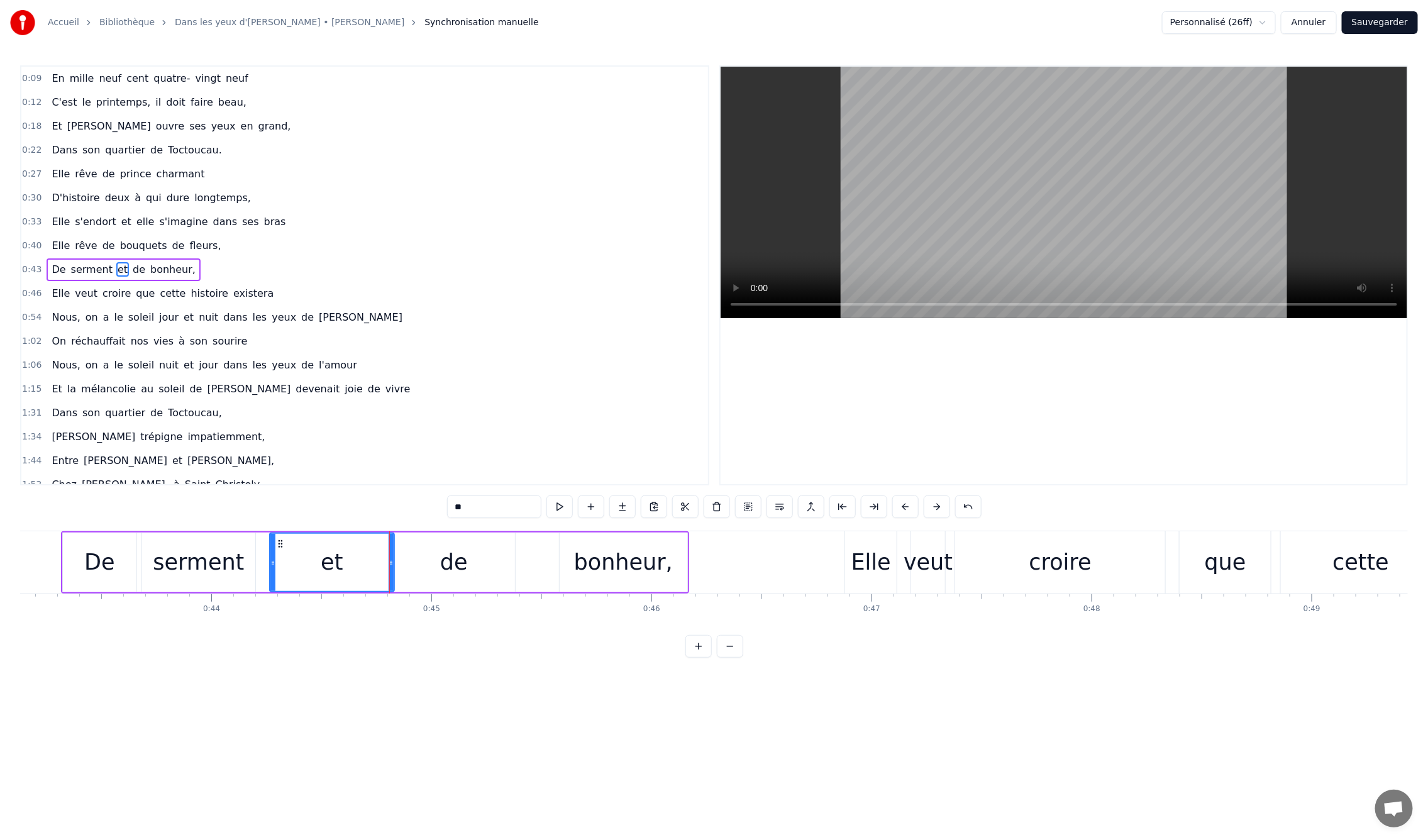
click at [45, 522] on div "0:09 En mille neuf cent quatre- vingt neuf 0:12 C'est le printemps, il doit fai…" at bounding box center [714, 361] width 1388 height 592
click at [20, 510] on div "0:09 En mille neuf cent quatre- vingt neuf 0:12 C'est le printemps, il doit fai…" at bounding box center [714, 361] width 1388 height 592
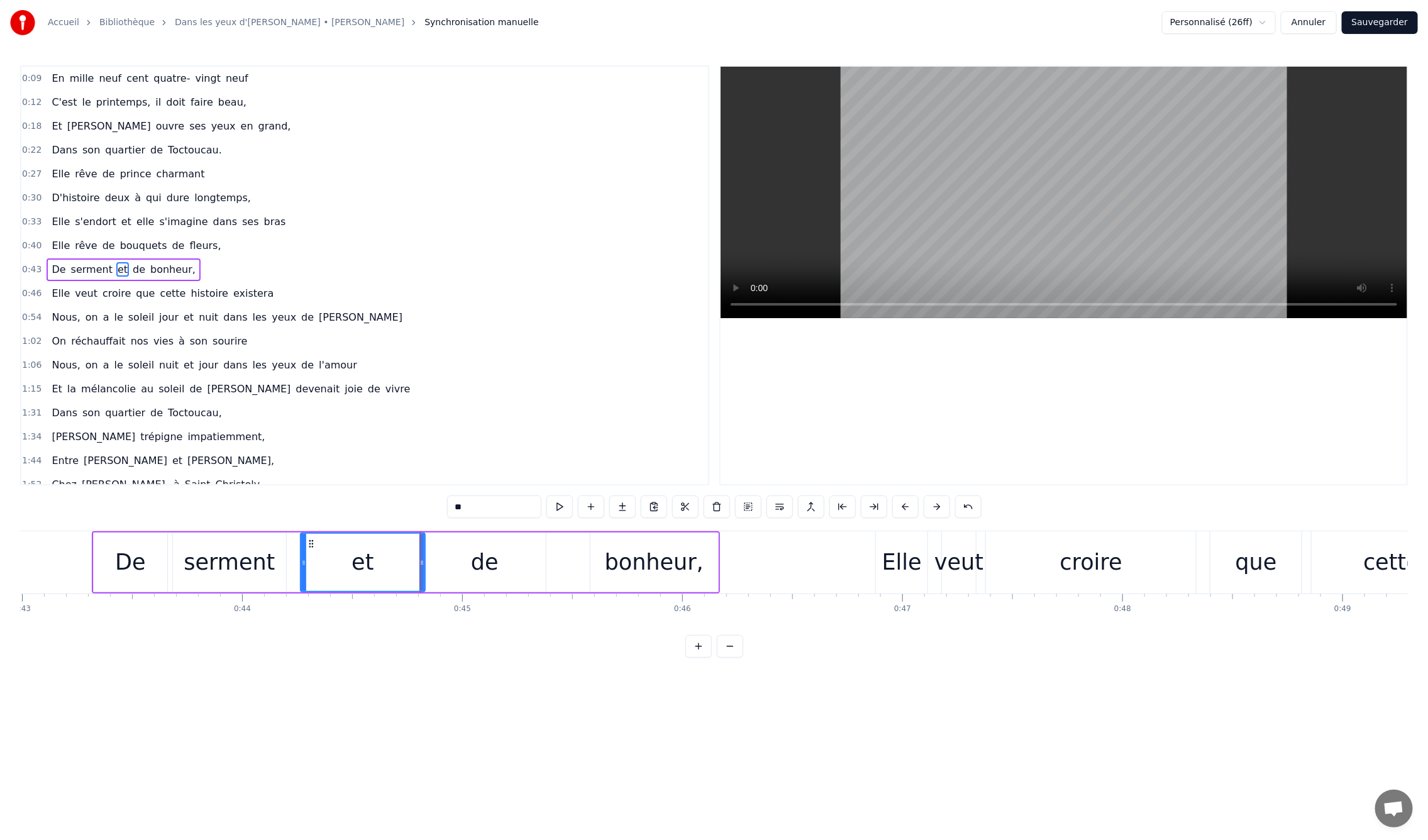
scroll to position [0, 9393]
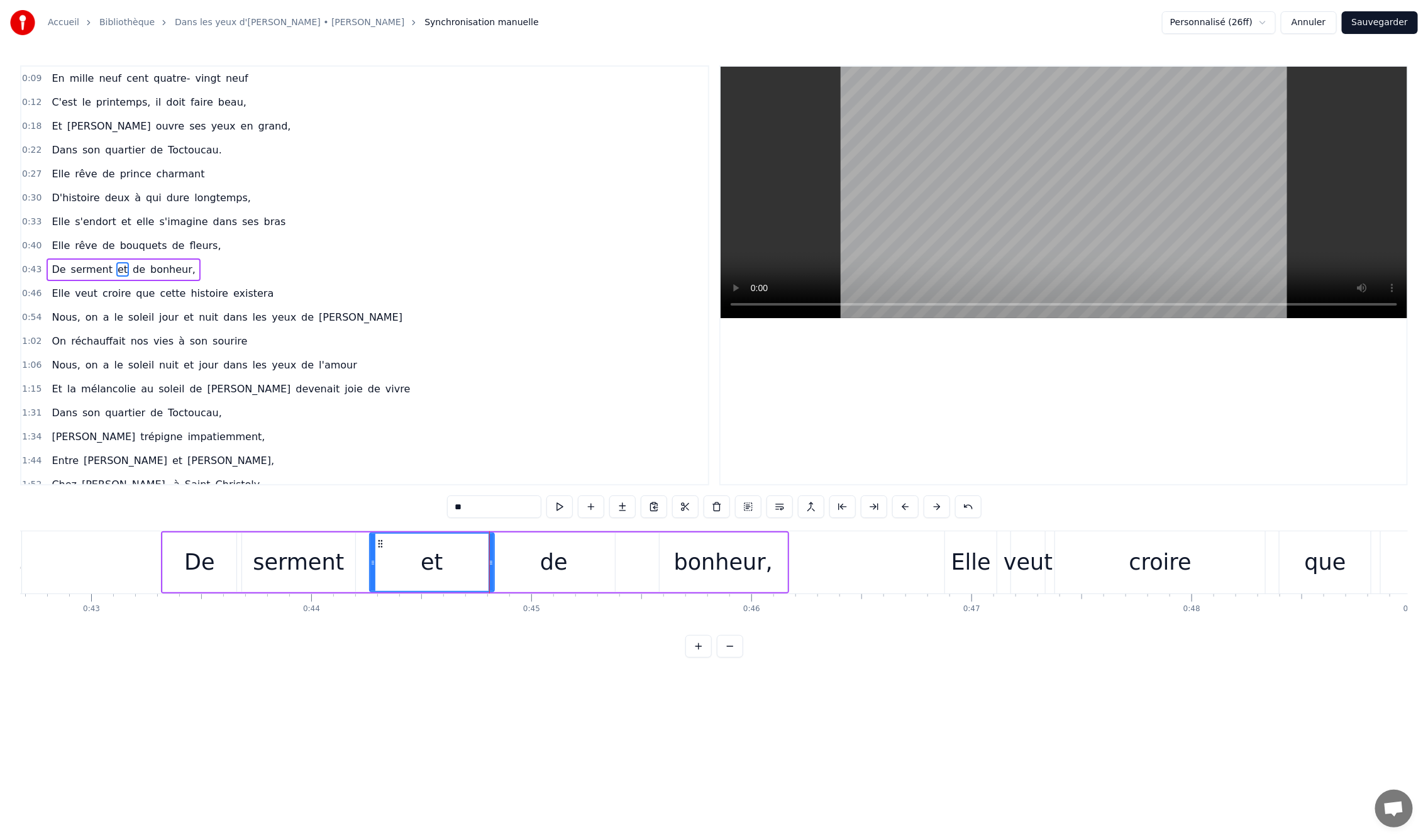
click at [720, 657] on button at bounding box center [730, 646] width 27 height 22
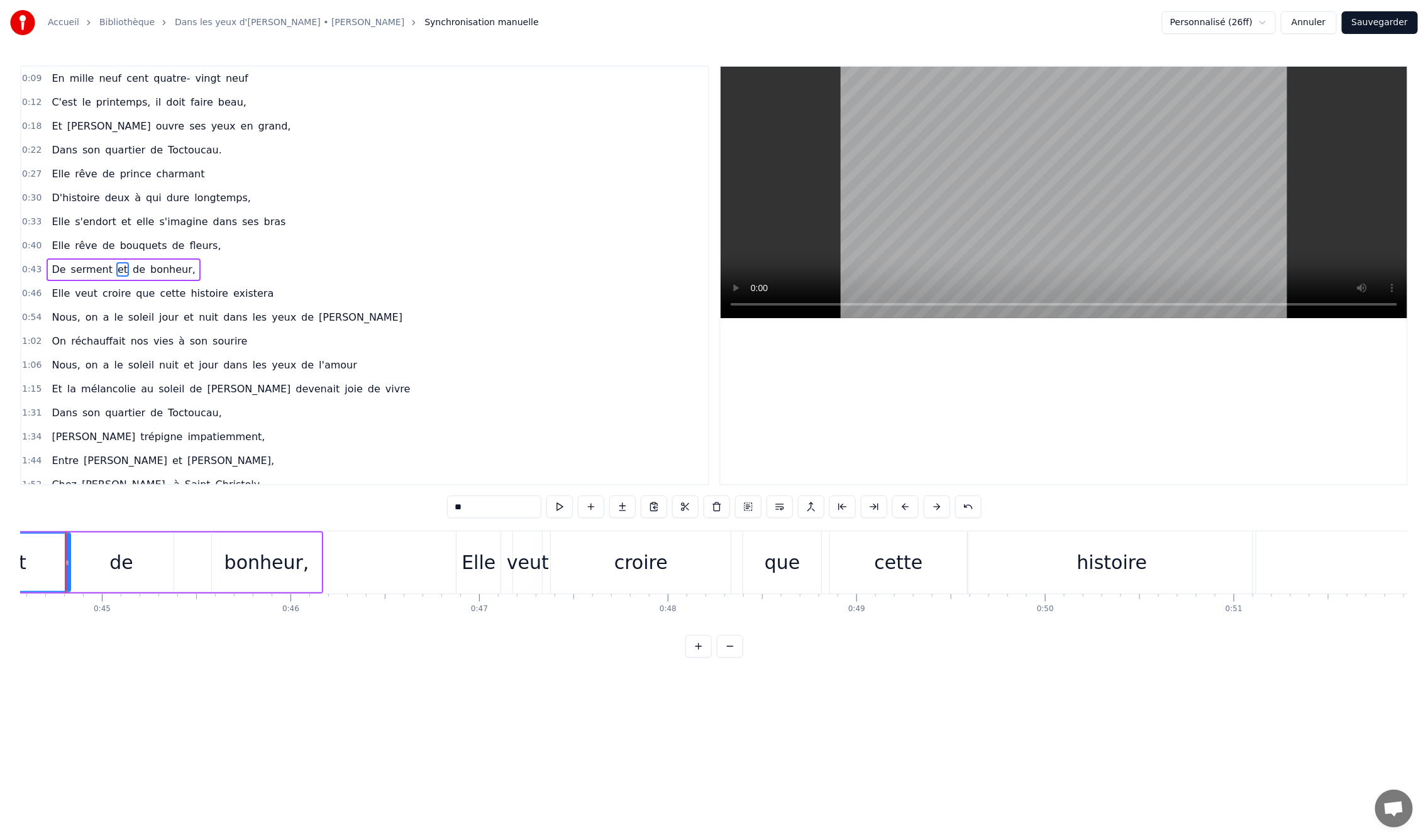
scroll to position [0, 8390]
click at [720, 657] on button at bounding box center [730, 646] width 27 height 22
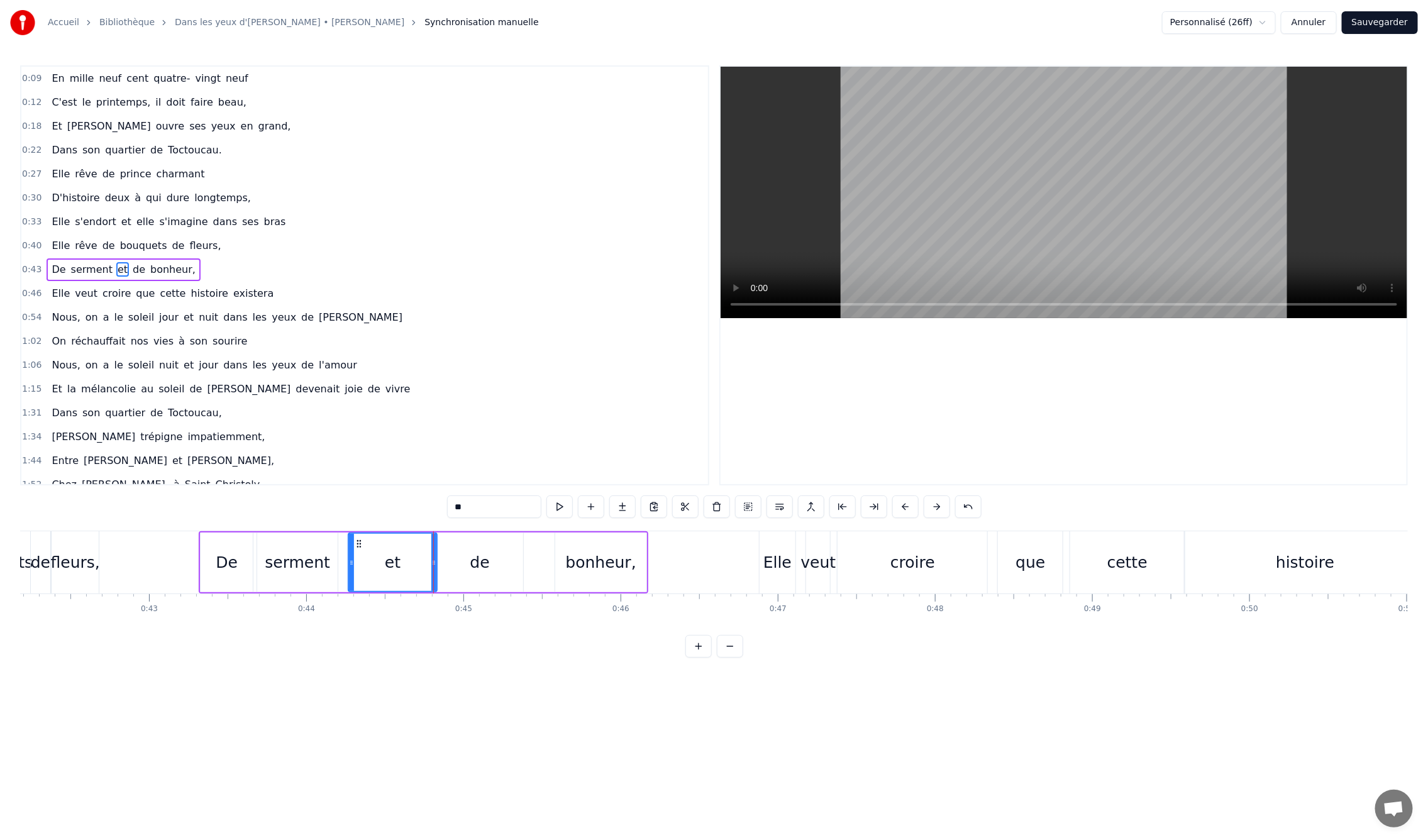
scroll to position [0, 6619]
click at [166, 514] on div "0:09 En mille neuf cent quatre- vingt neuf 0:12 C'est le printemps, il doit fai…" at bounding box center [714, 361] width 1388 height 592
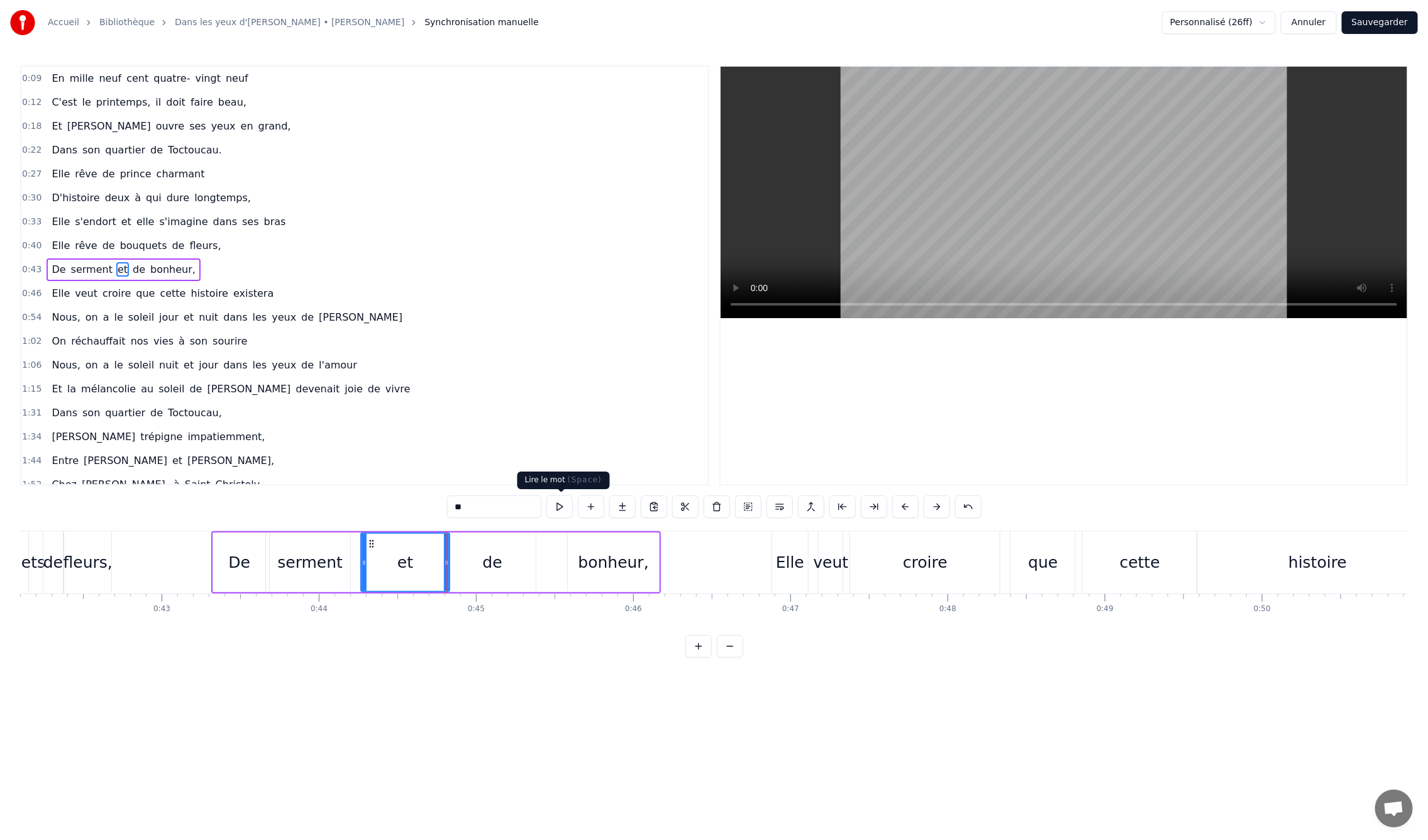
click at [562, 503] on button at bounding box center [560, 506] width 27 height 22
click at [220, 504] on div "0:09 En mille neuf cent quatre- vingt neuf 0:12 C'est le printemps, il doit fai…" at bounding box center [714, 361] width 1388 height 592
click at [239, 557] on div "De" at bounding box center [239, 562] width 22 height 24
type input "**"
click at [405, 527] on div "0:09 En mille neuf cent quatre- vingt neuf 0:12 C'est le printemps, il doit fai…" at bounding box center [714, 361] width 1388 height 592
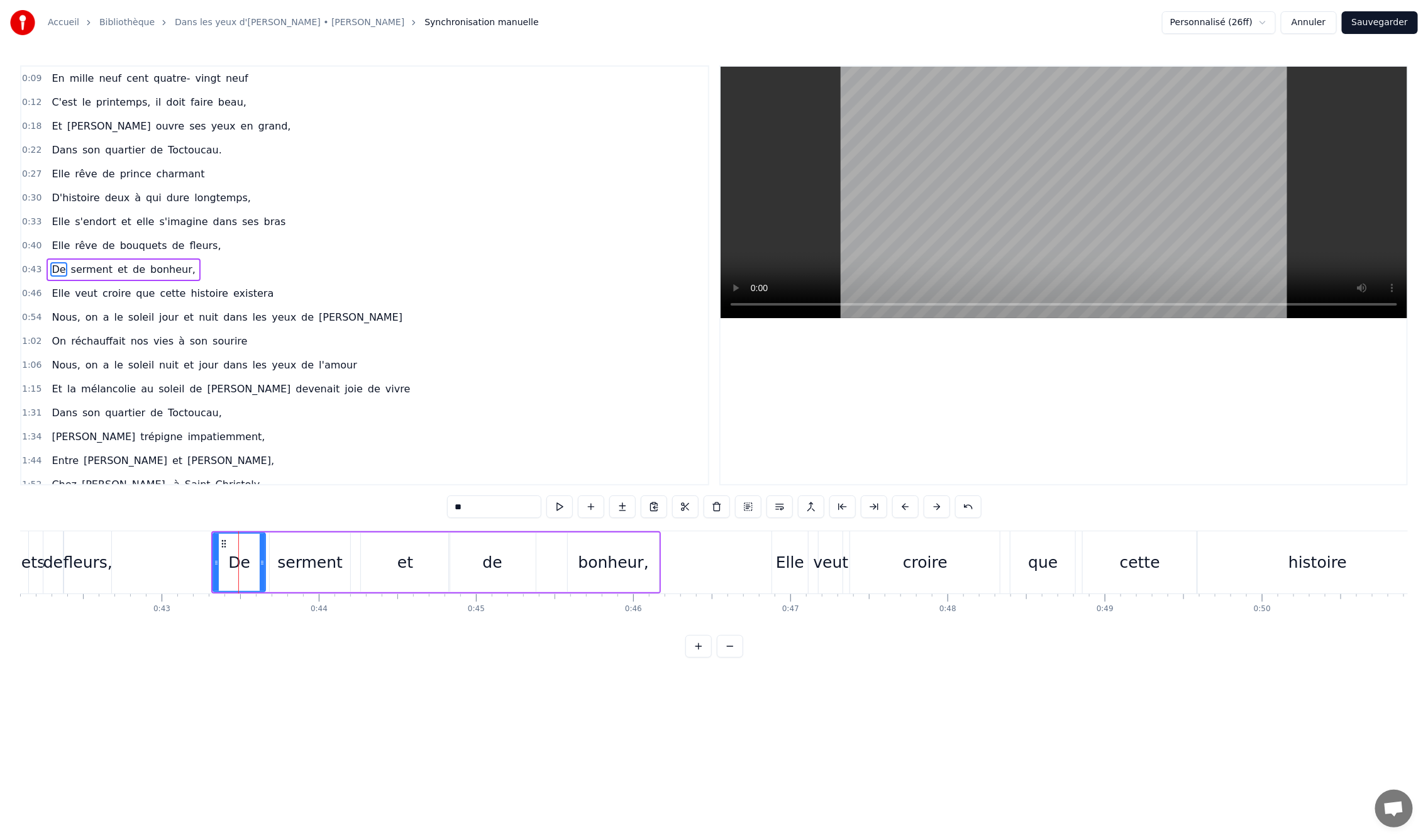
click at [405, 531] on div "De serment et de bonheur," at bounding box center [436, 562] width 450 height 62
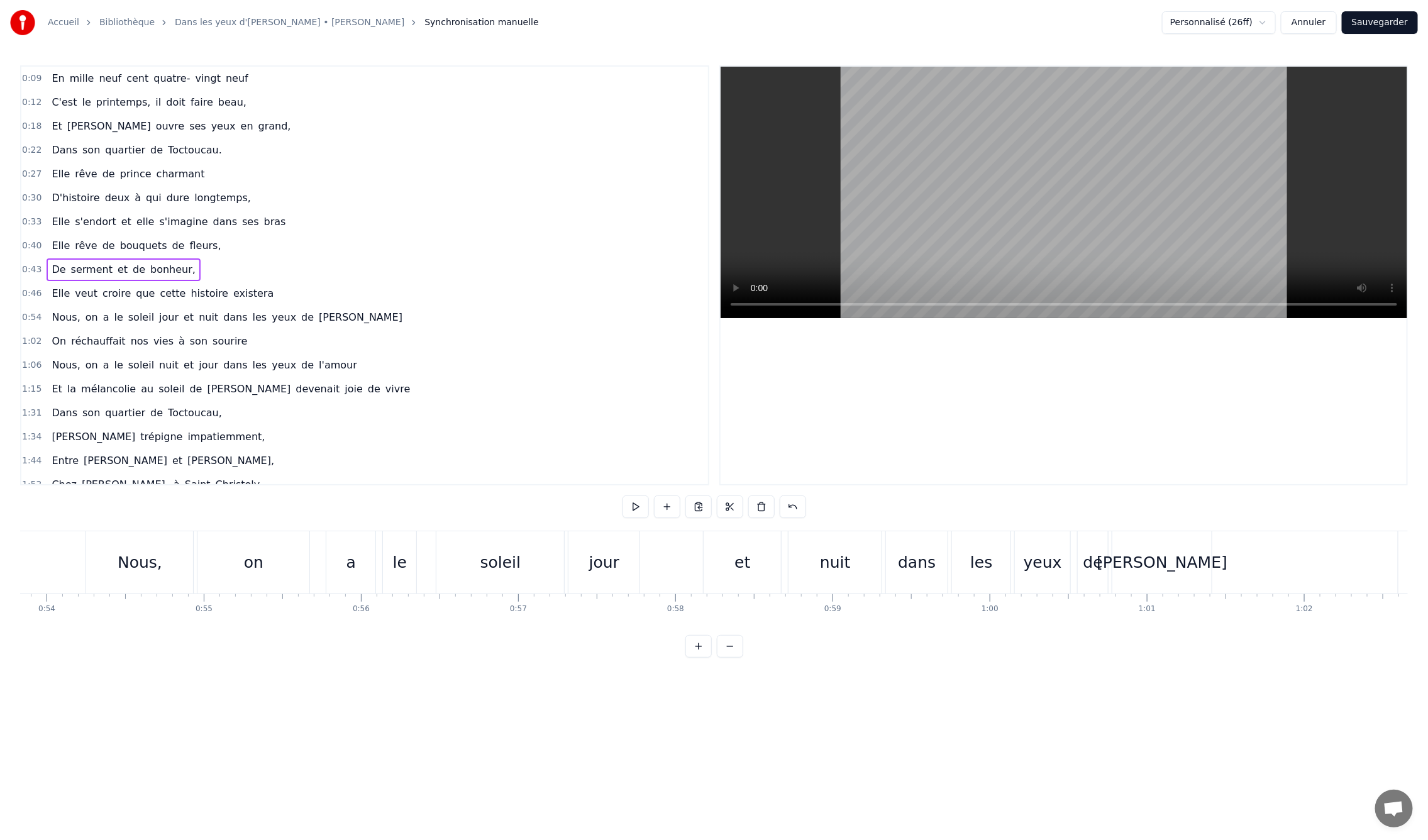
scroll to position [0, 8475]
click at [1181, 578] on div "[PERSON_NAME]" at bounding box center [1151, 562] width 100 height 62
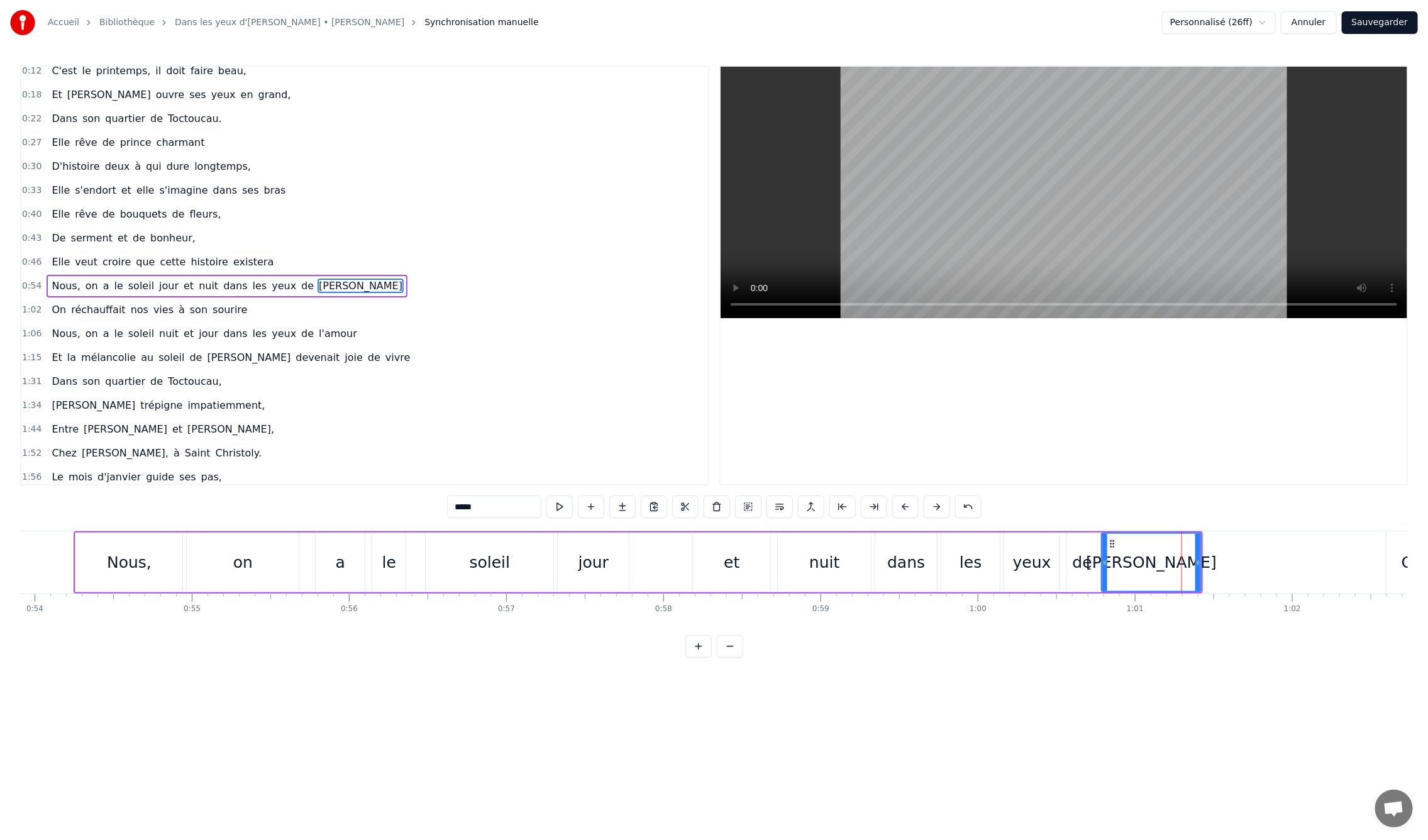
scroll to position [33, 0]
drag, startPoint x: 1199, startPoint y: 565, endPoint x: 1230, endPoint y: 563, distance: 31.1
click at [1230, 563] on icon at bounding box center [1228, 562] width 5 height 10
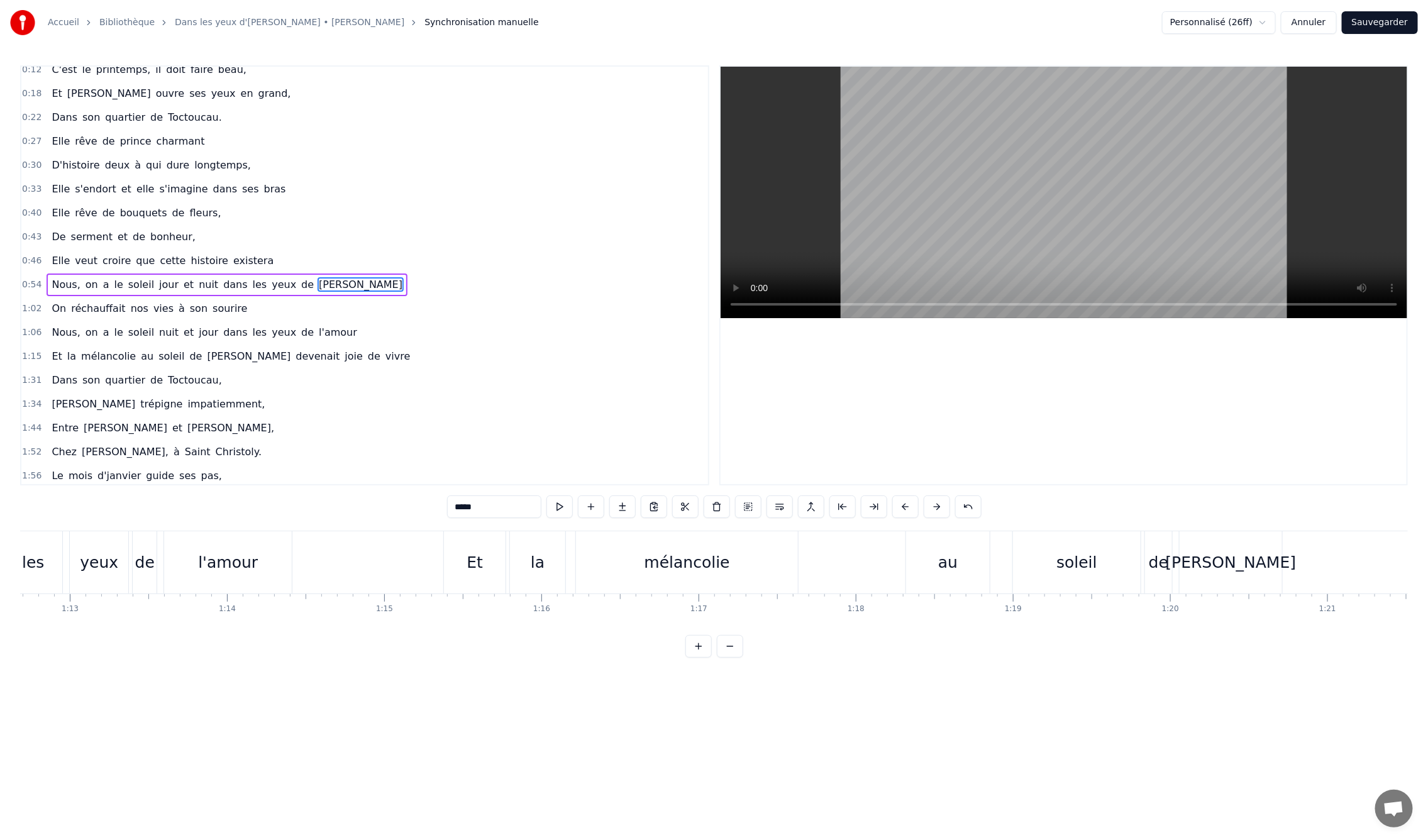
scroll to position [0, 11440]
click at [485, 561] on div "Et" at bounding box center [462, 562] width 61 height 62
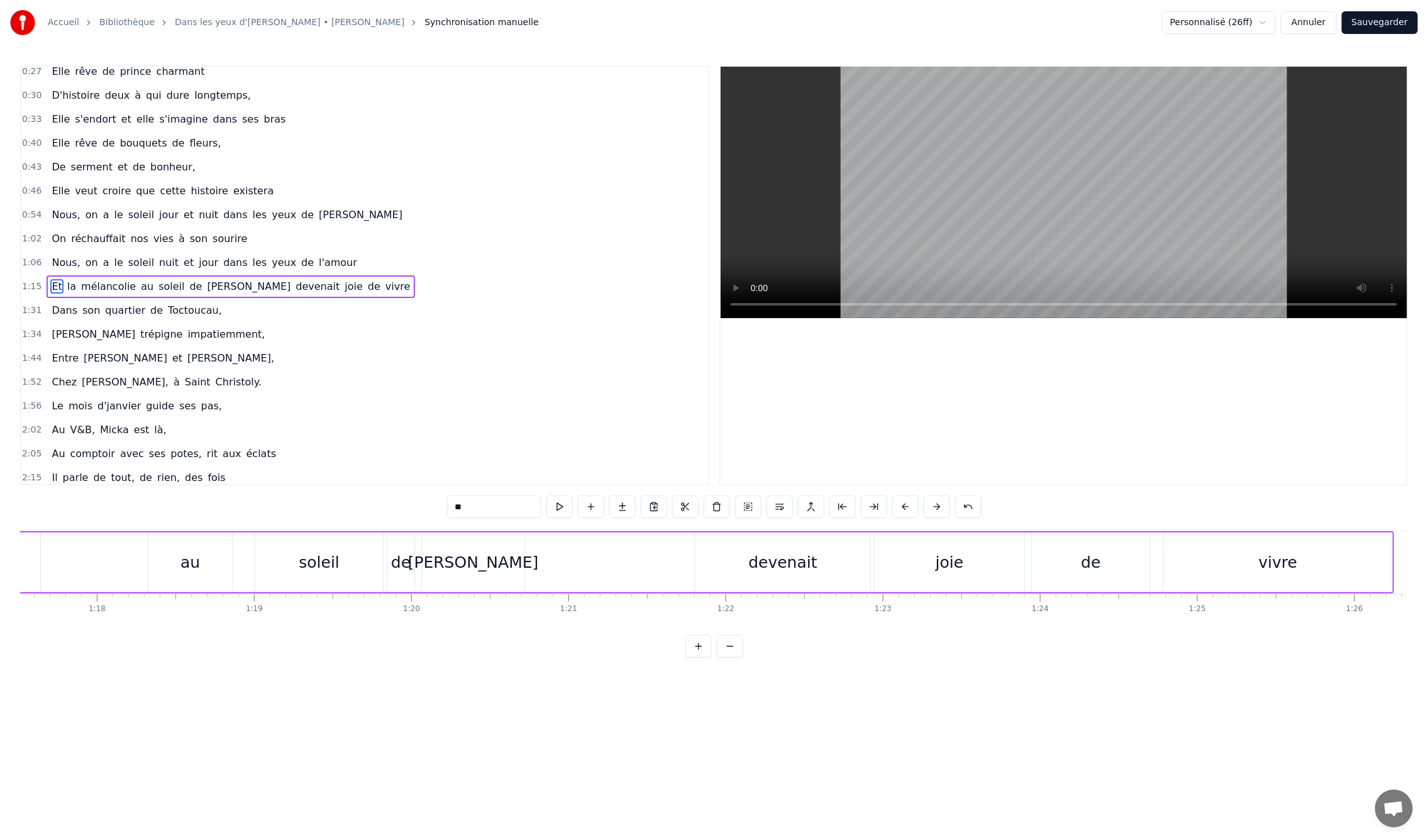
scroll to position [0, 12198]
click at [178, 557] on div "au" at bounding box center [178, 562] width 20 height 24
click at [309, 565] on div "soleil" at bounding box center [307, 562] width 41 height 24
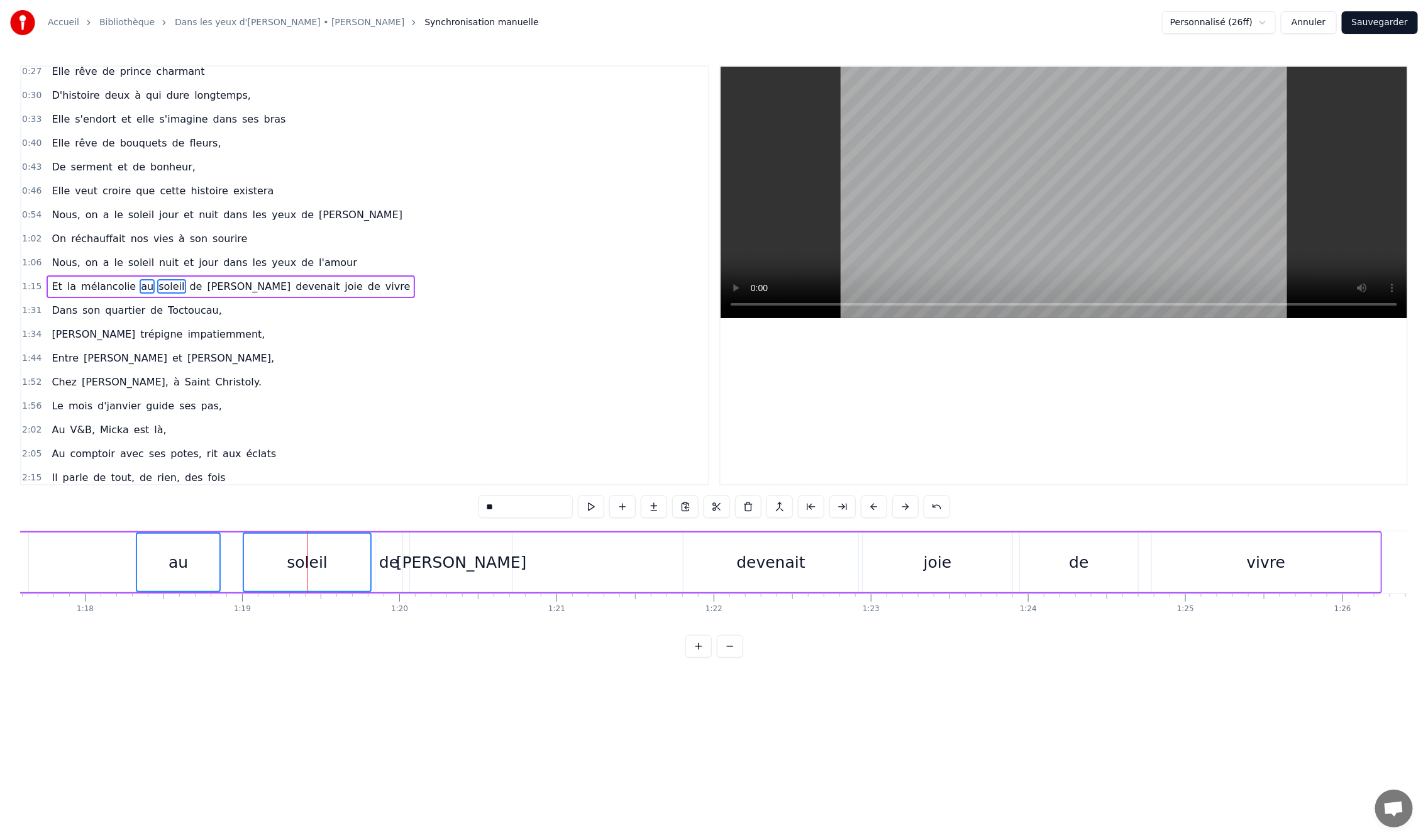
click at [391, 564] on div "de" at bounding box center [389, 562] width 20 height 24
click at [455, 565] on div "[PERSON_NAME]" at bounding box center [461, 562] width 131 height 24
click at [136, 549] on div "au" at bounding box center [178, 562] width 85 height 60
click at [463, 571] on div "[PERSON_NAME]" at bounding box center [461, 562] width 131 height 24
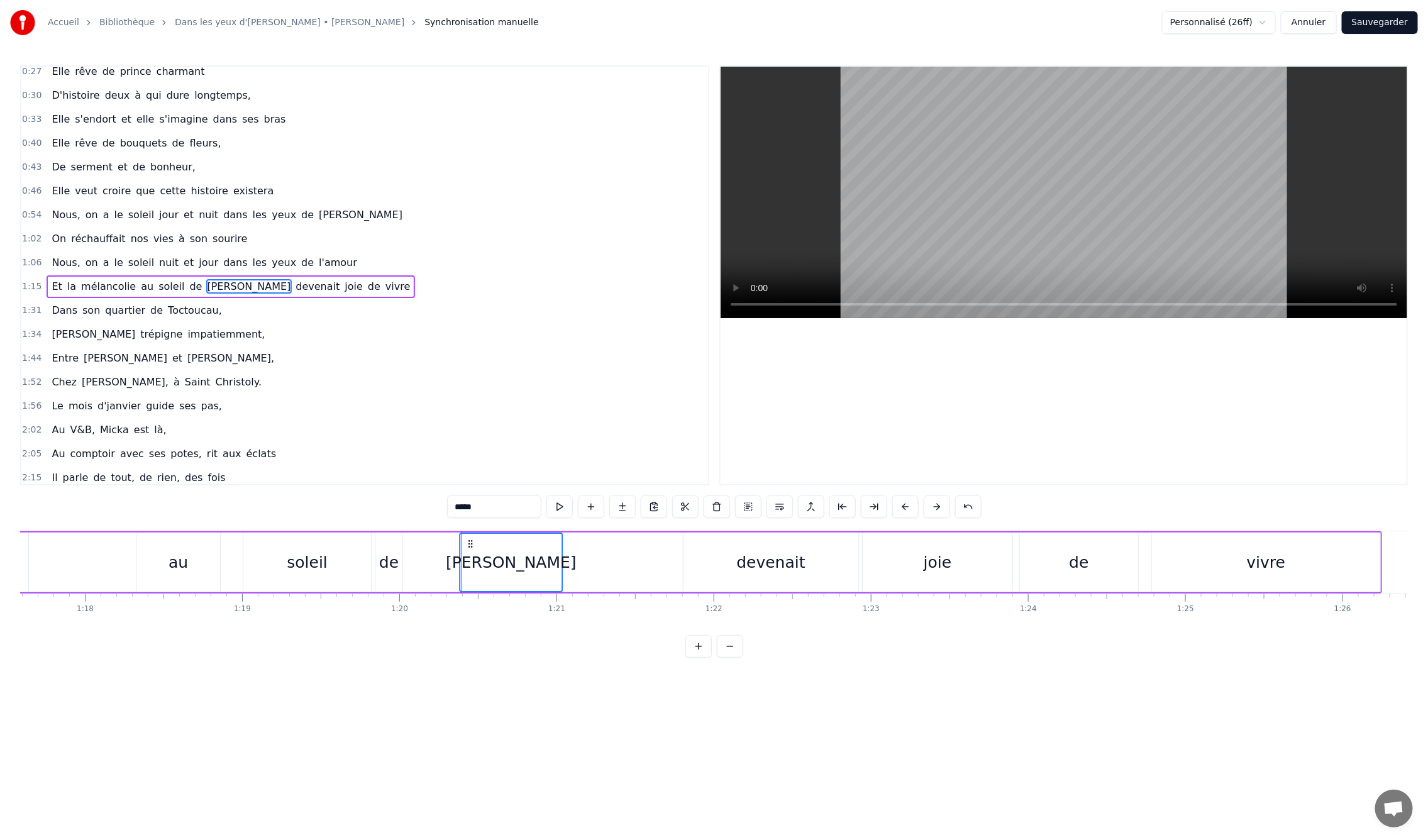
drag, startPoint x: 419, startPoint y: 544, endPoint x: 469, endPoint y: 544, distance: 50.0
click at [386, 561] on div "de" at bounding box center [389, 562] width 20 height 24
drag, startPoint x: 383, startPoint y: 543, endPoint x: 436, endPoint y: 543, distance: 53.0
click at [322, 551] on div "soleil" at bounding box center [307, 562] width 41 height 24
drag, startPoint x: 254, startPoint y: 544, endPoint x: 305, endPoint y: 548, distance: 51.2
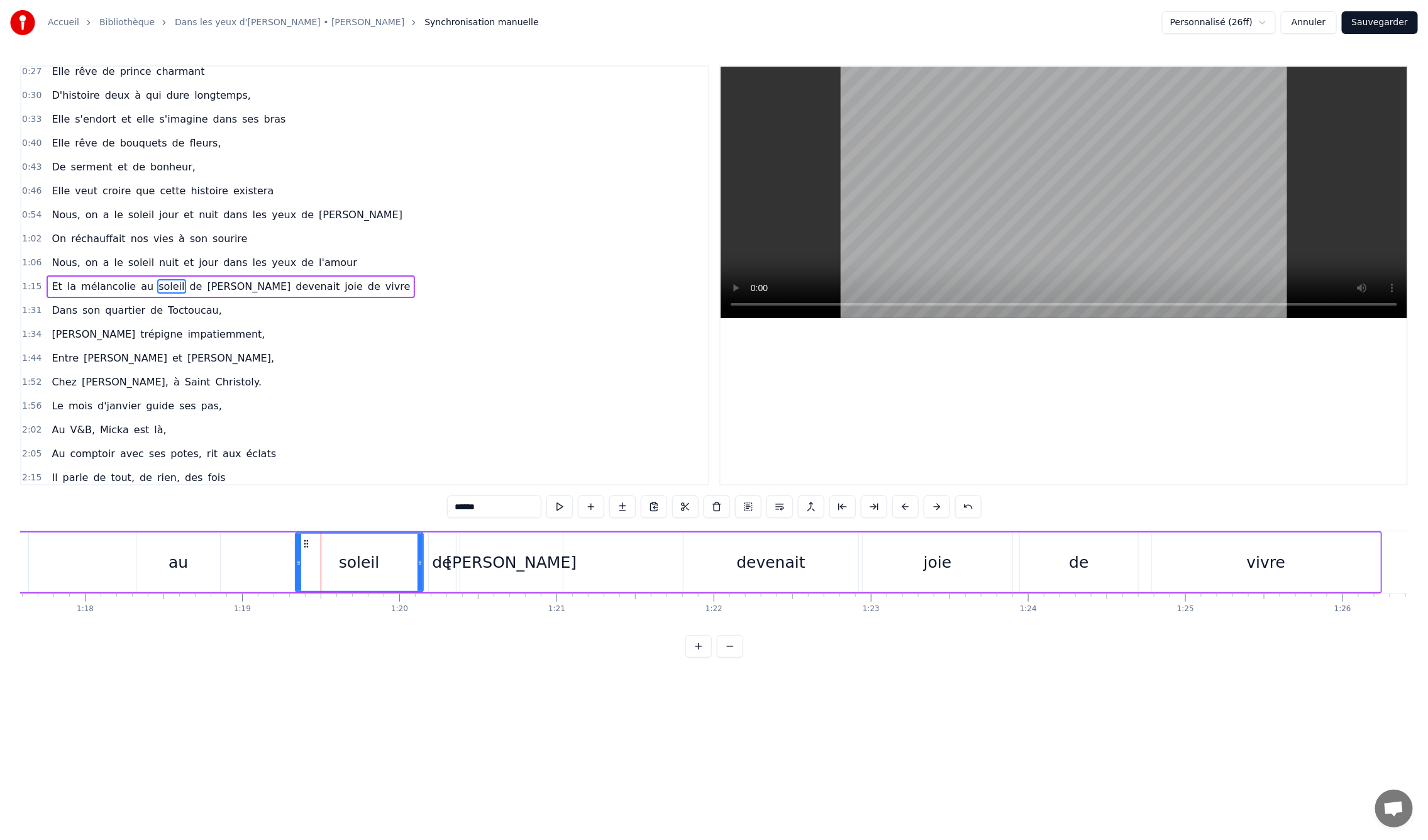
drag, startPoint x: 185, startPoint y: 561, endPoint x: 164, endPoint y: 555, distance: 21.8
click at [185, 561] on div "au" at bounding box center [178, 562] width 20 height 24
drag, startPoint x: 148, startPoint y: 541, endPoint x: 244, endPoint y: 546, distance: 96.1
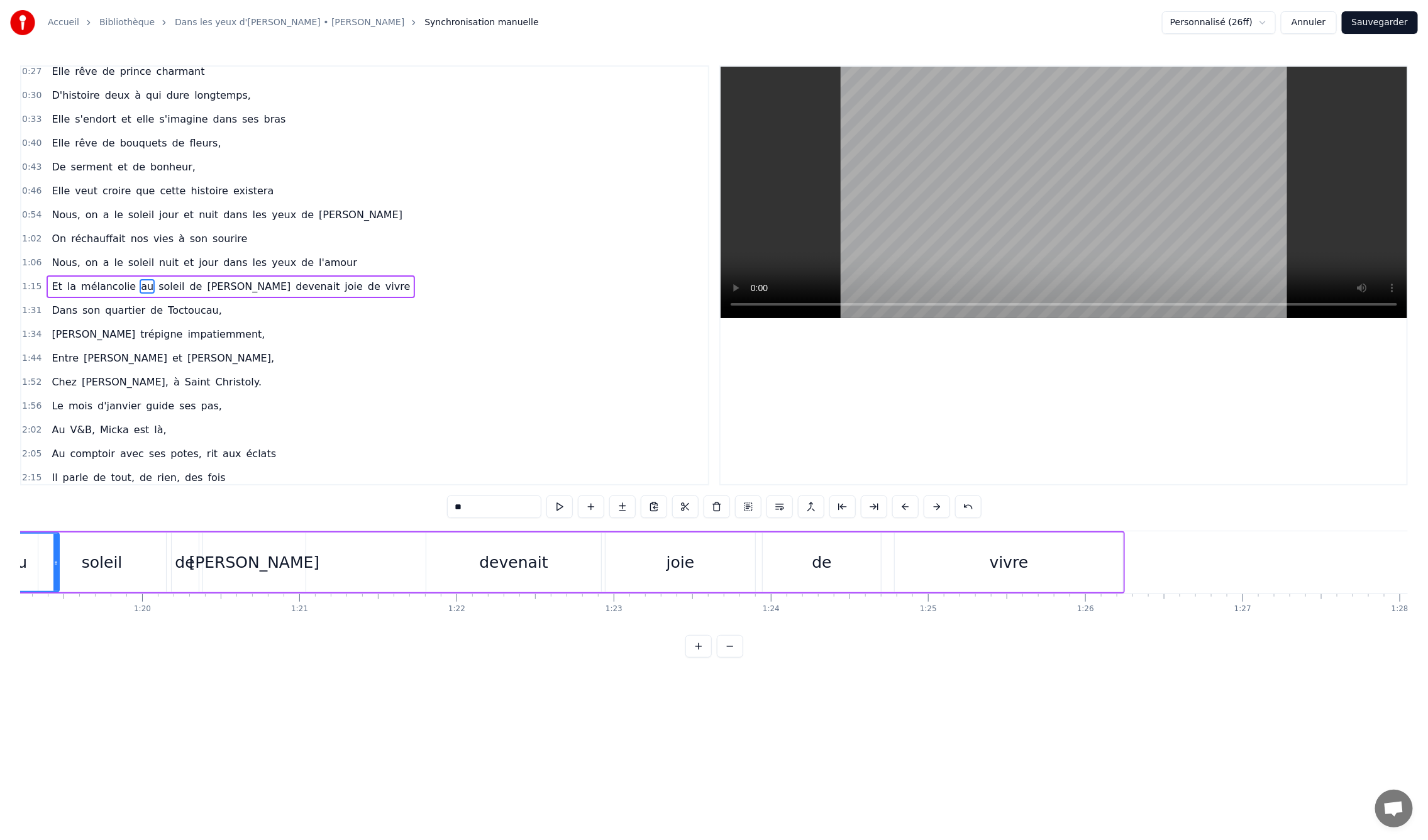
scroll to position [0, 12654]
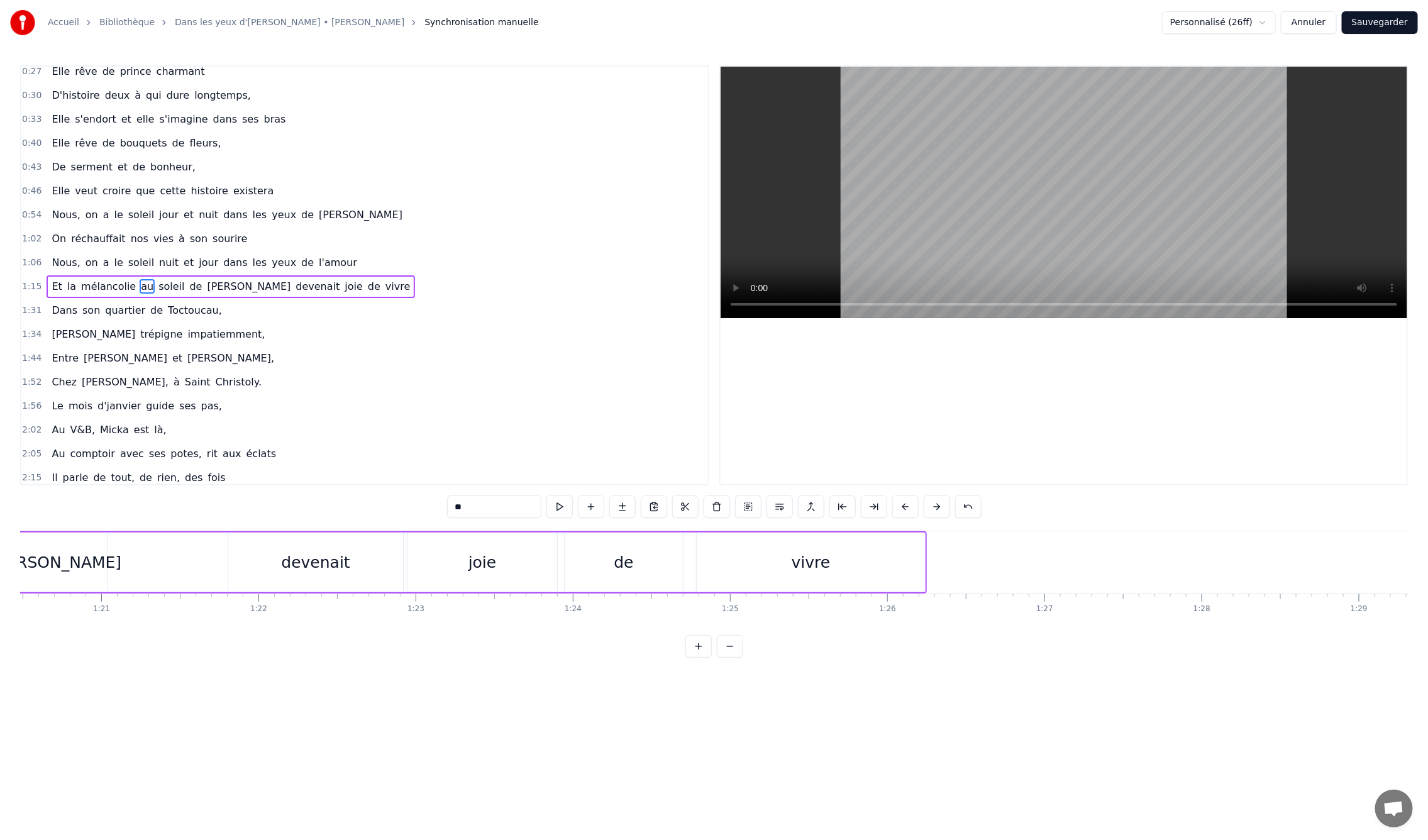
click at [815, 552] on div "vivre" at bounding box center [811, 562] width 39 height 24
drag, startPoint x: 922, startPoint y: 564, endPoint x: 982, endPoint y: 563, distance: 60.0
click at [982, 563] on icon at bounding box center [982, 562] width 5 height 10
drag, startPoint x: 700, startPoint y: 565, endPoint x: 872, endPoint y: 555, distance: 172.3
click at [872, 555] on div at bounding box center [871, 562] width 5 height 57
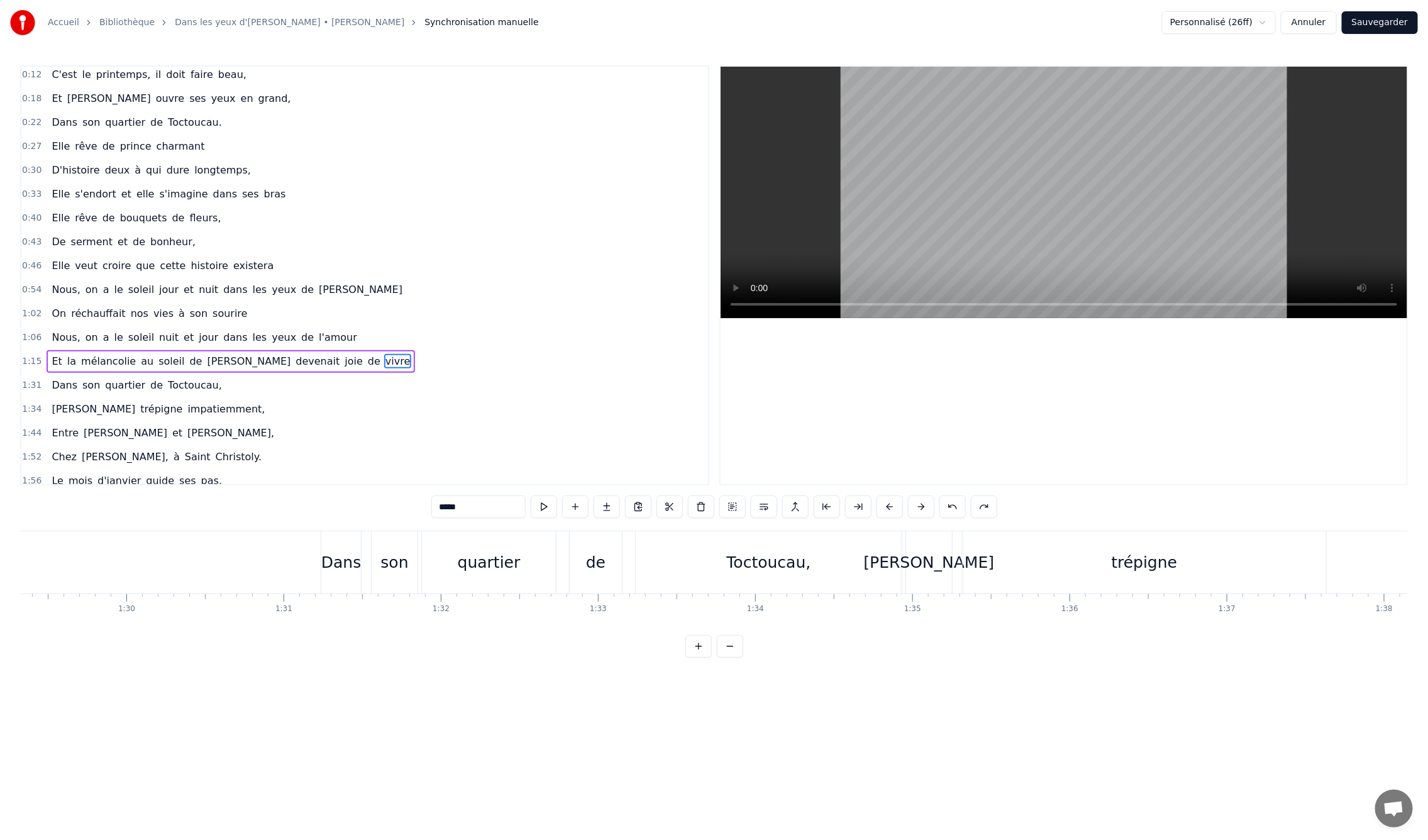
scroll to position [0, 0]
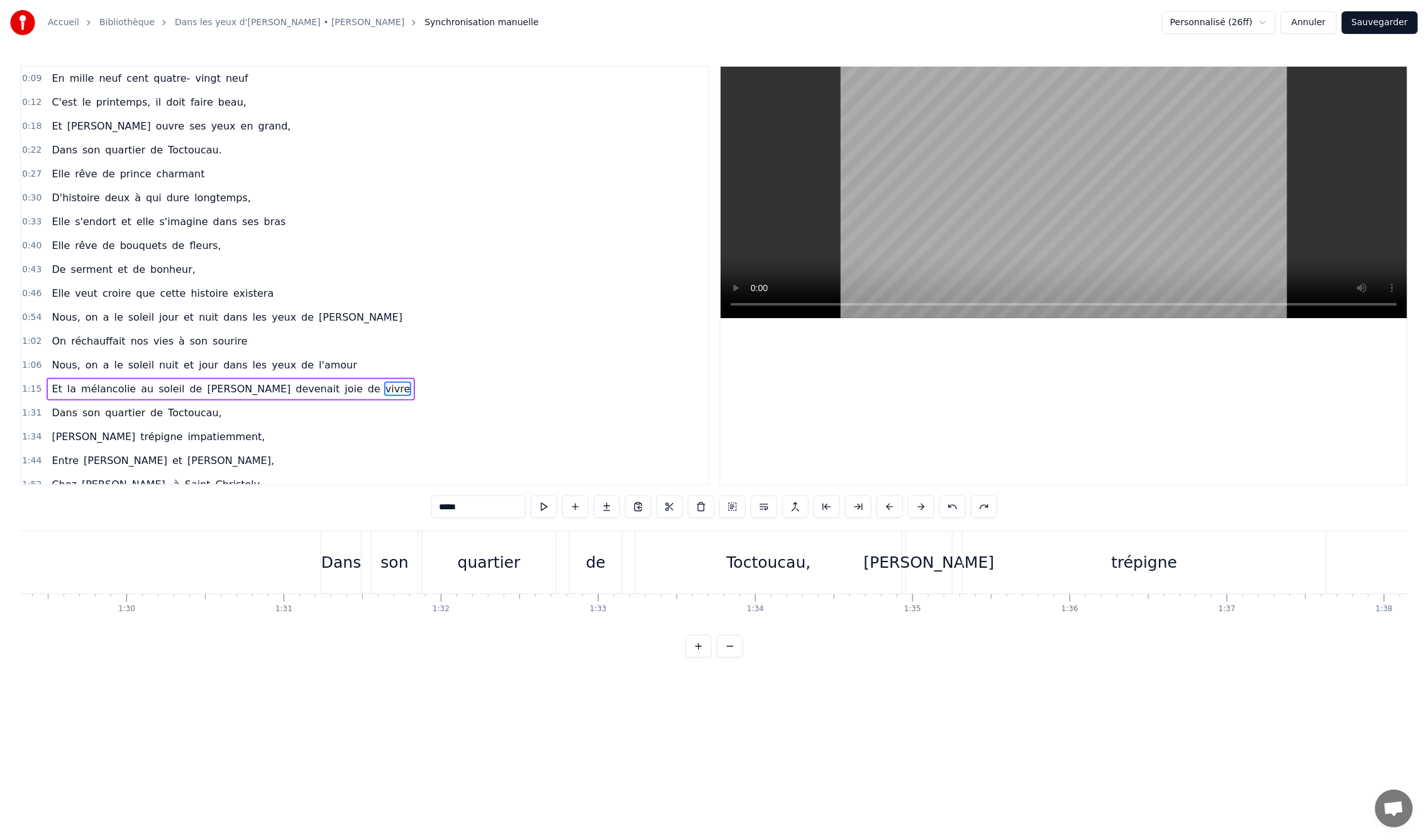
click at [431, 569] on div "quartier" at bounding box center [489, 562] width 134 height 62
type input "********"
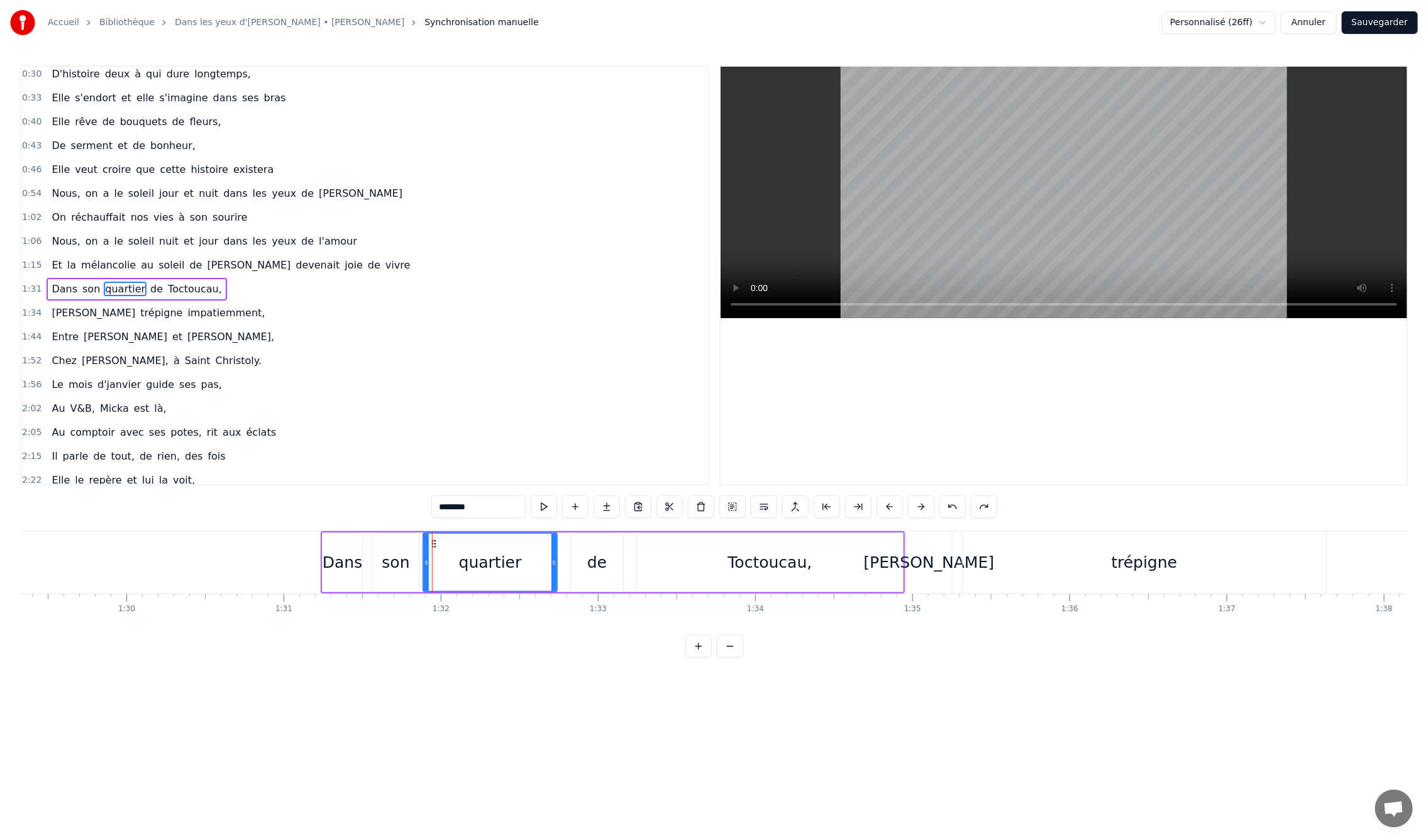
scroll to position [125, 0]
click at [742, 501] on button at bounding box center [732, 506] width 27 height 22
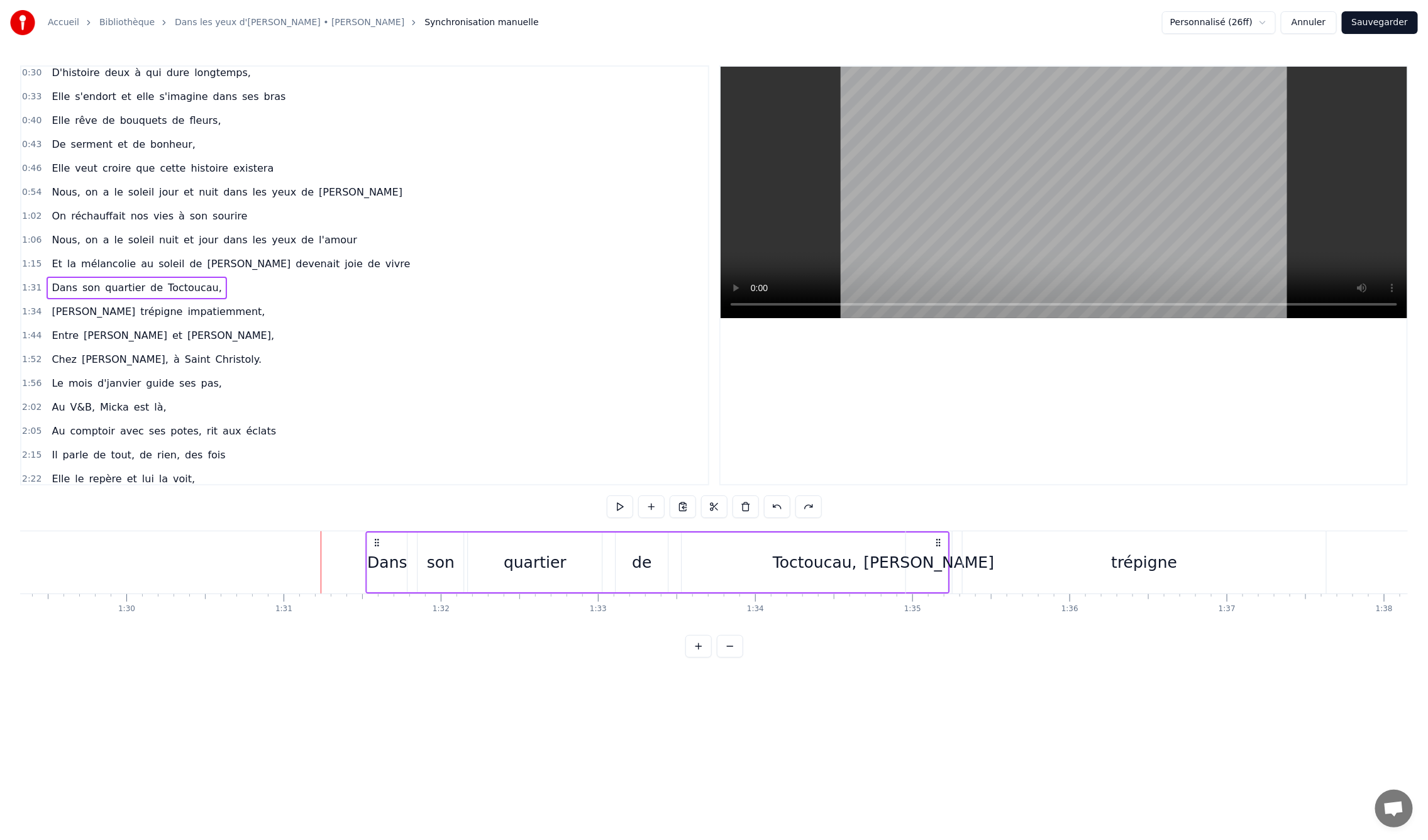
drag, startPoint x: 894, startPoint y: 540, endPoint x: 939, endPoint y: 540, distance: 45.0
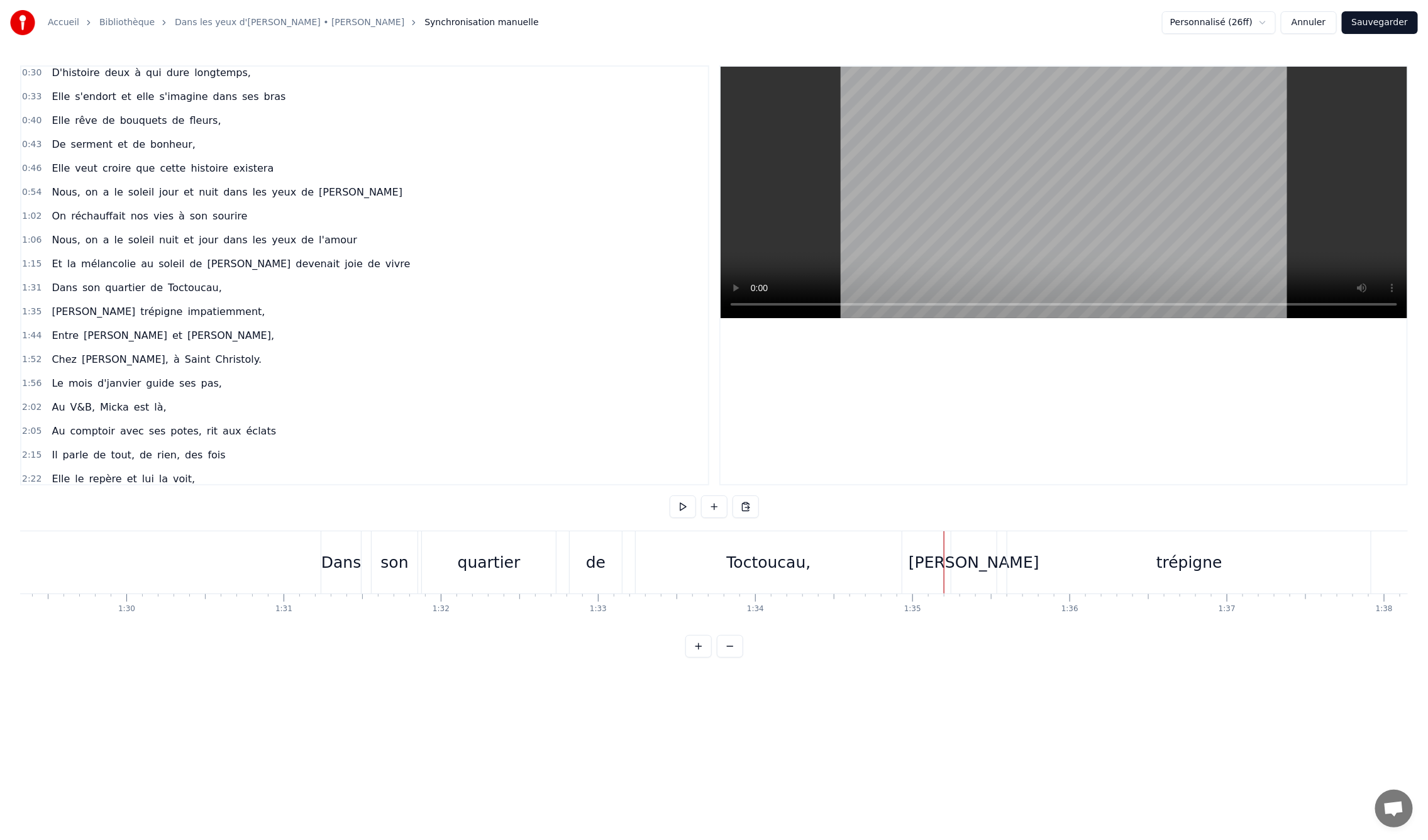
click at [993, 559] on div "[PERSON_NAME]" at bounding box center [974, 562] width 46 height 62
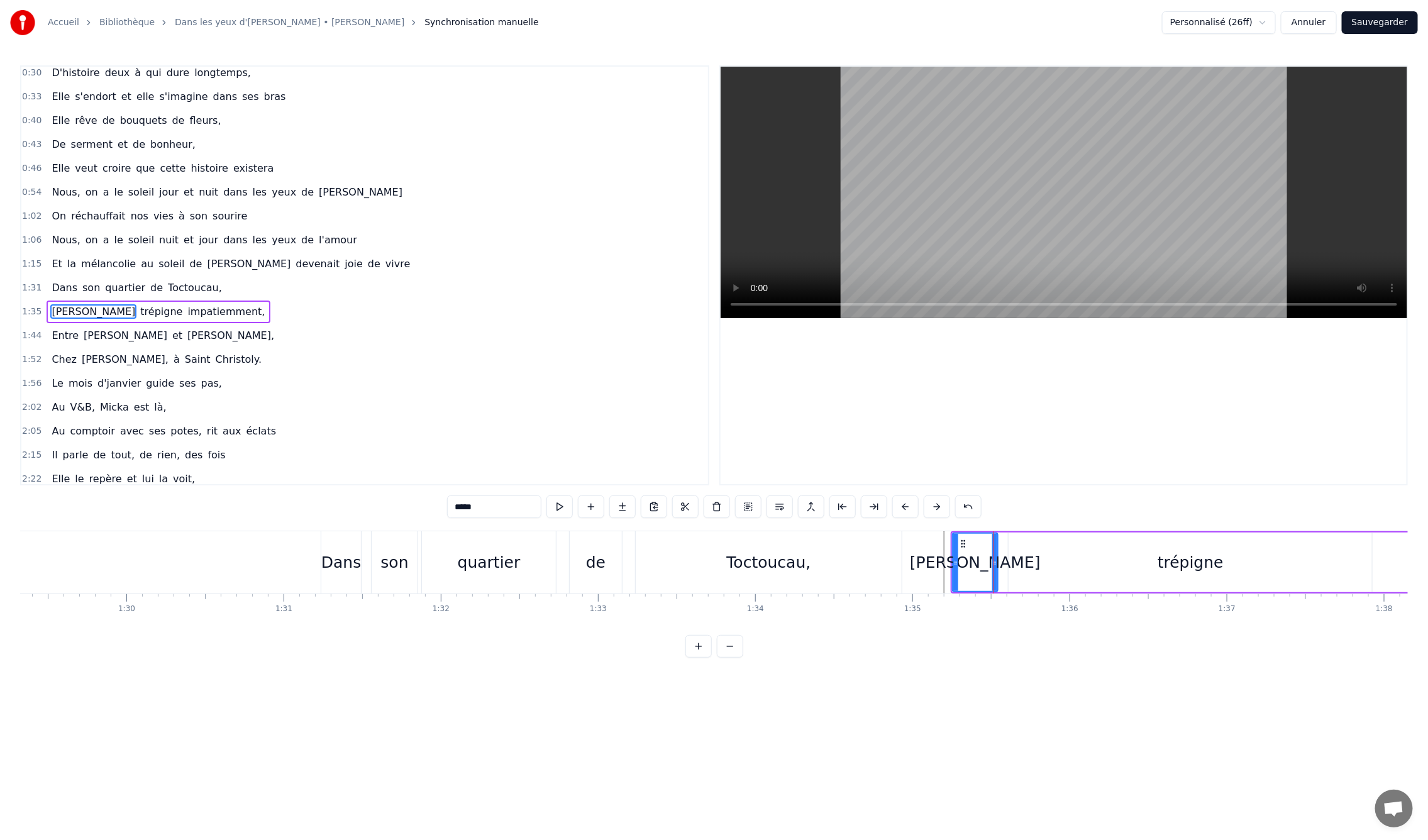
scroll to position [149, 0]
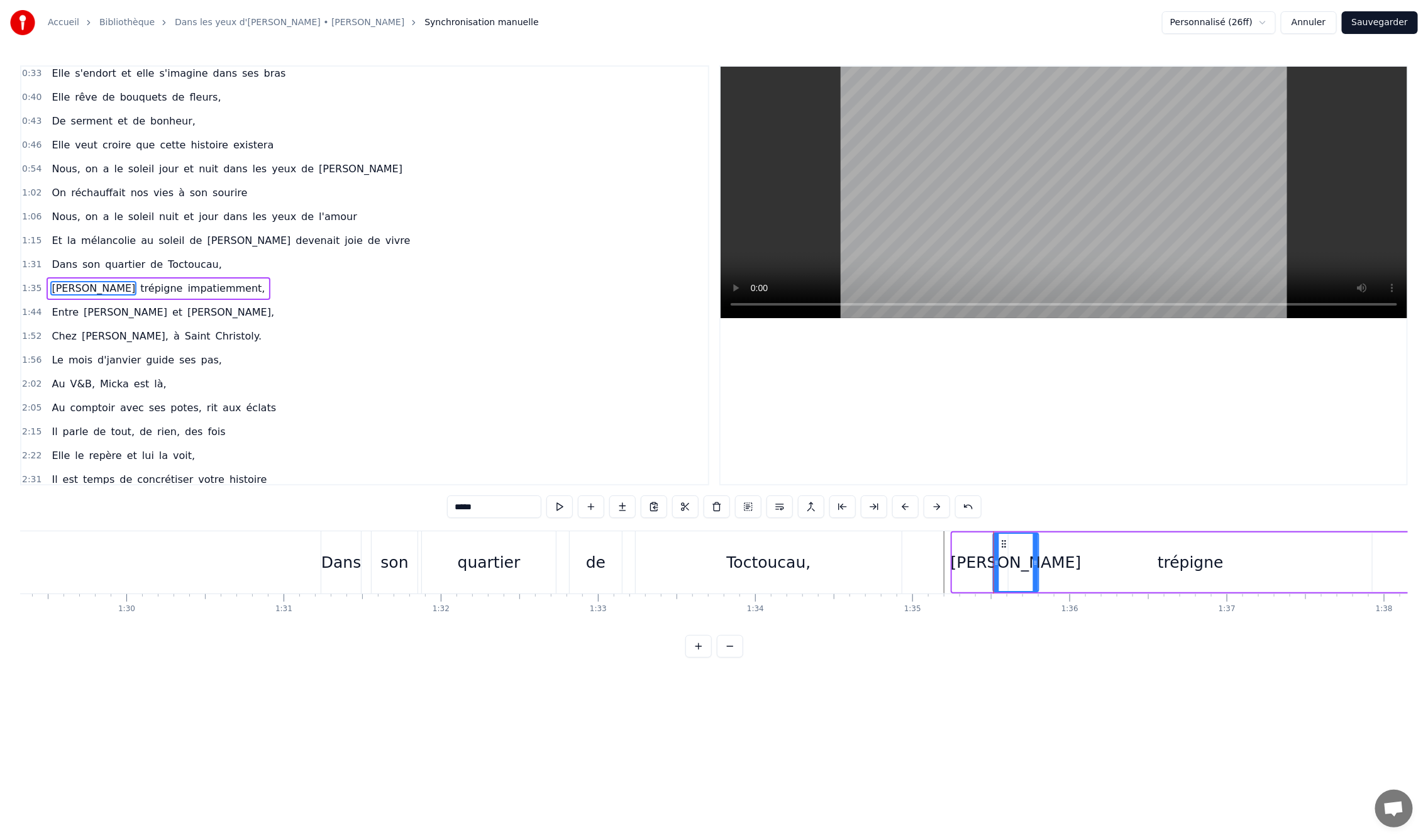
drag, startPoint x: 962, startPoint y: 542, endPoint x: 1003, endPoint y: 541, distance: 41.0
click at [1003, 541] on icon at bounding box center [1003, 544] width 10 height 10
click at [886, 570] on div "Toctoucau," at bounding box center [769, 562] width 266 height 62
type input "**********"
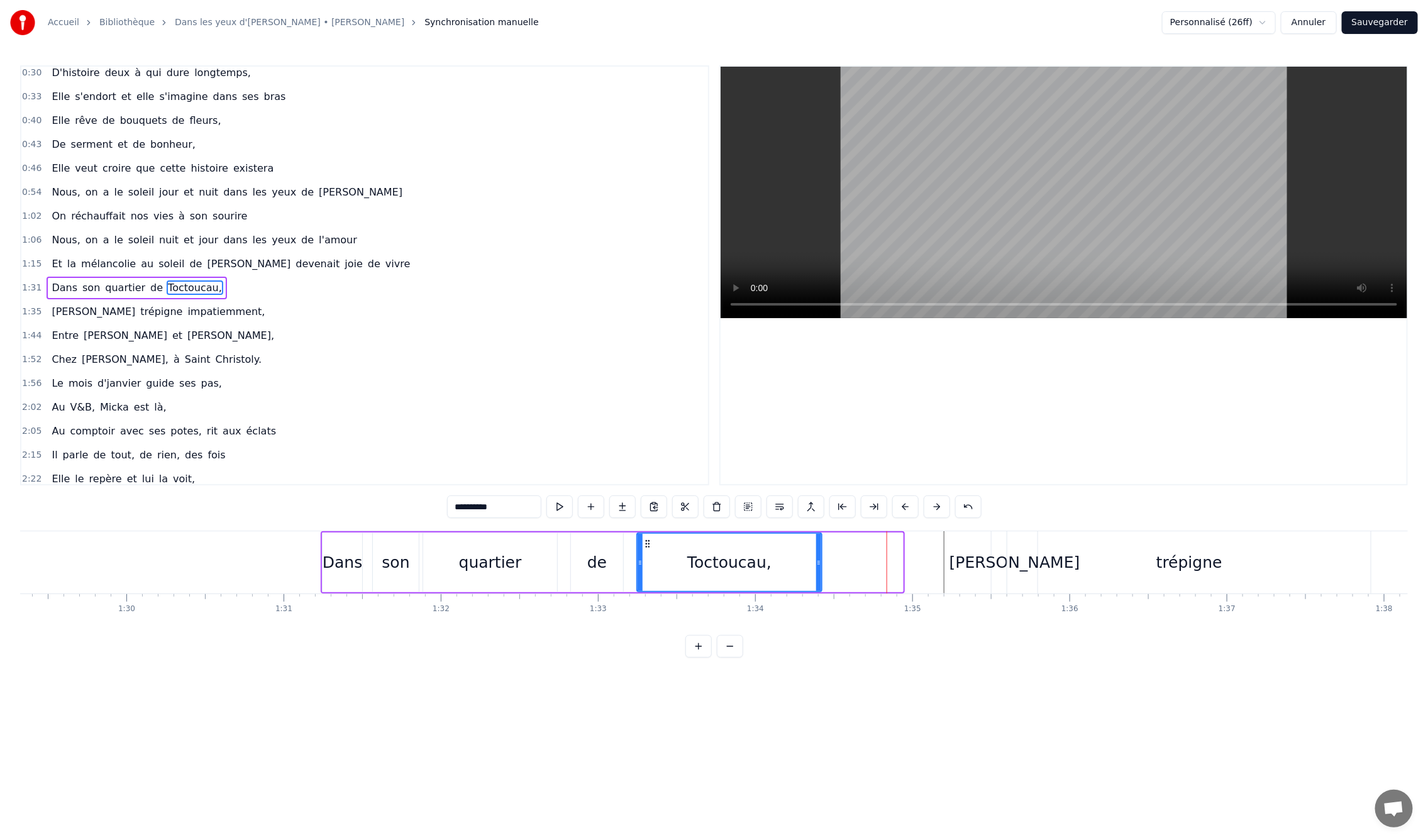
drag, startPoint x: 899, startPoint y: 562, endPoint x: 818, endPoint y: 561, distance: 81.0
click at [818, 561] on icon at bounding box center [819, 562] width 5 height 10
drag, startPoint x: 820, startPoint y: 566, endPoint x: 793, endPoint y: 565, distance: 27.0
click at [793, 565] on icon at bounding box center [795, 562] width 5 height 10
click at [747, 504] on button at bounding box center [748, 506] width 27 height 22
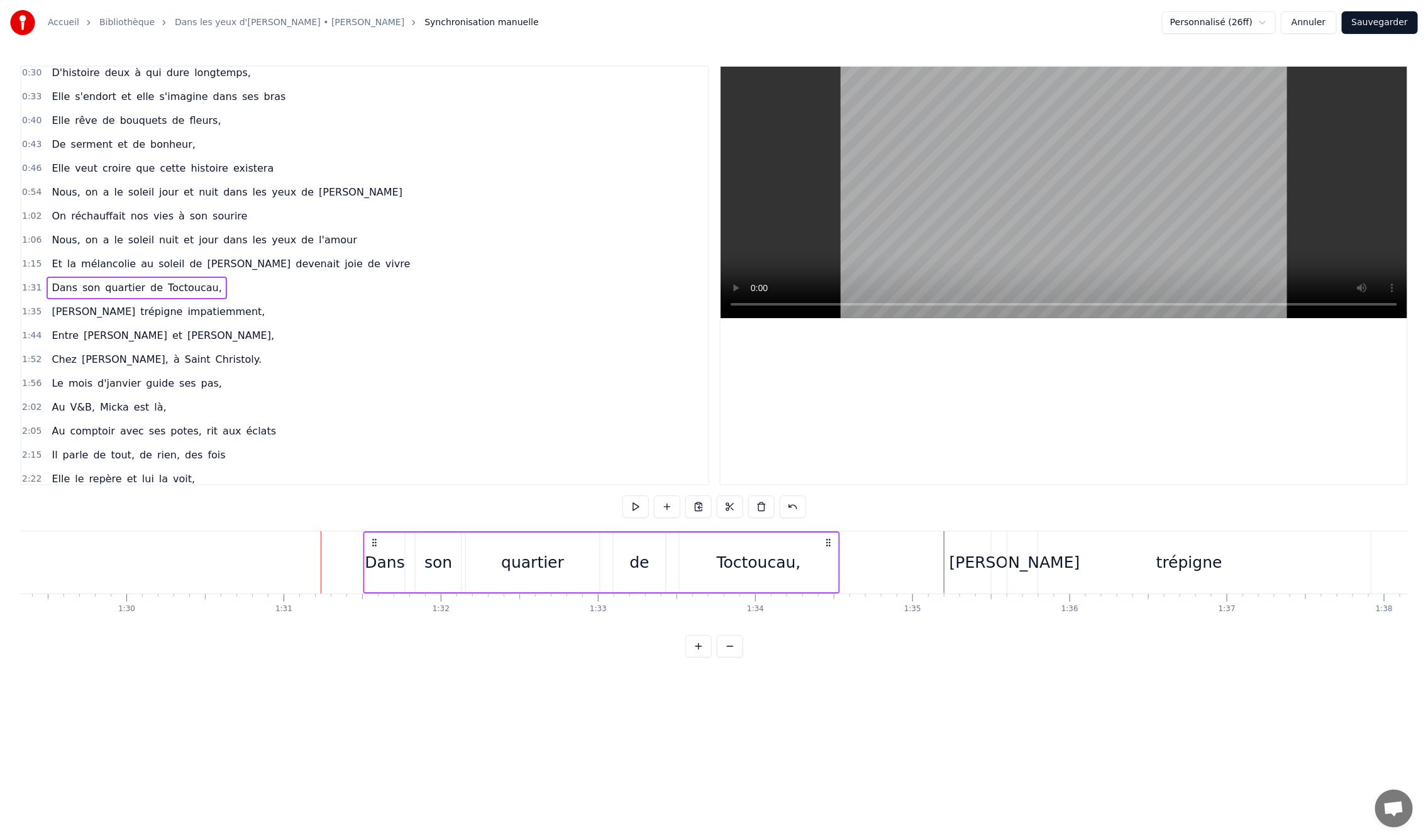
drag, startPoint x: 333, startPoint y: 542, endPoint x: 376, endPoint y: 542, distance: 43.0
click at [376, 542] on circle at bounding box center [376, 542] width 1 height 1
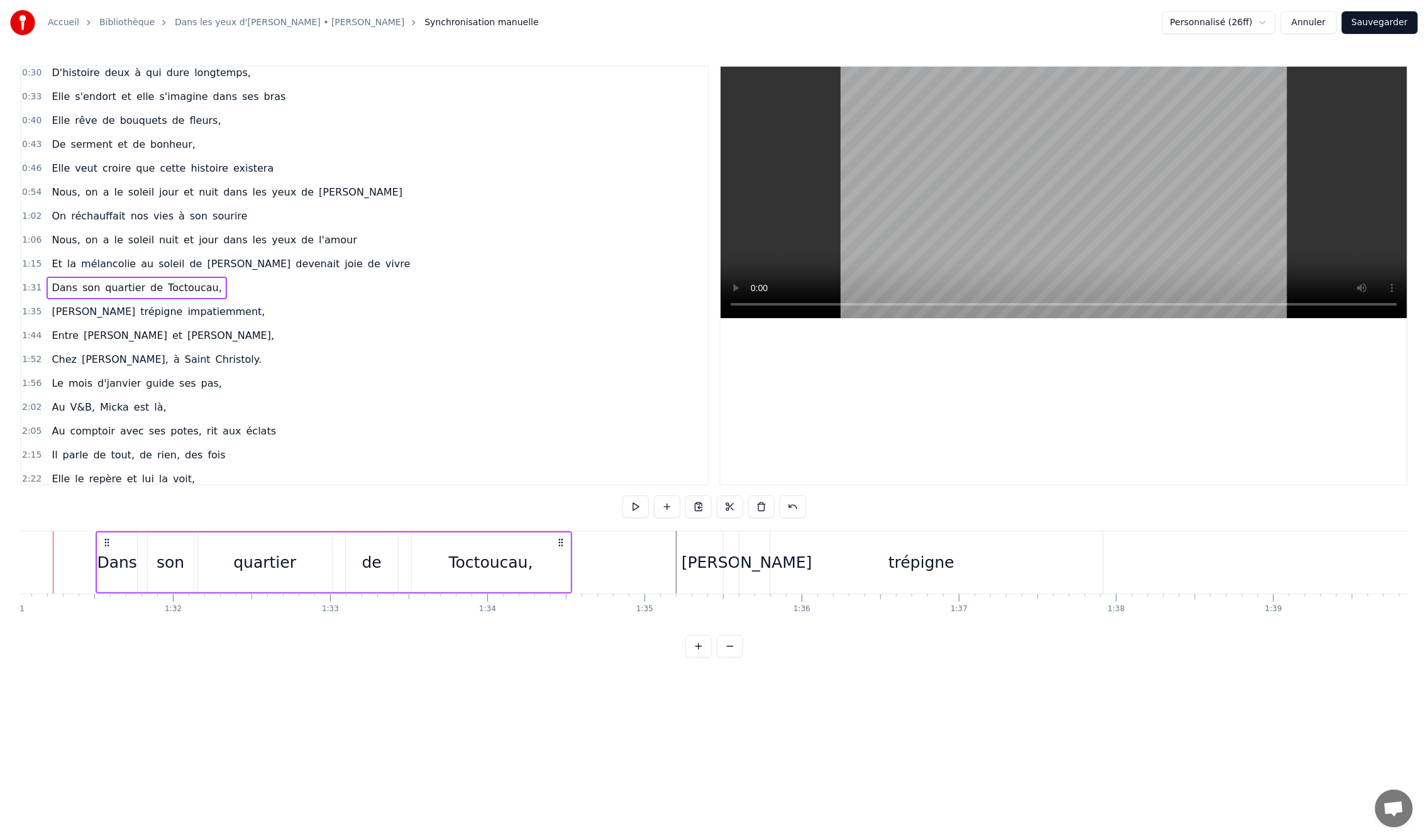
scroll to position [0, 14367]
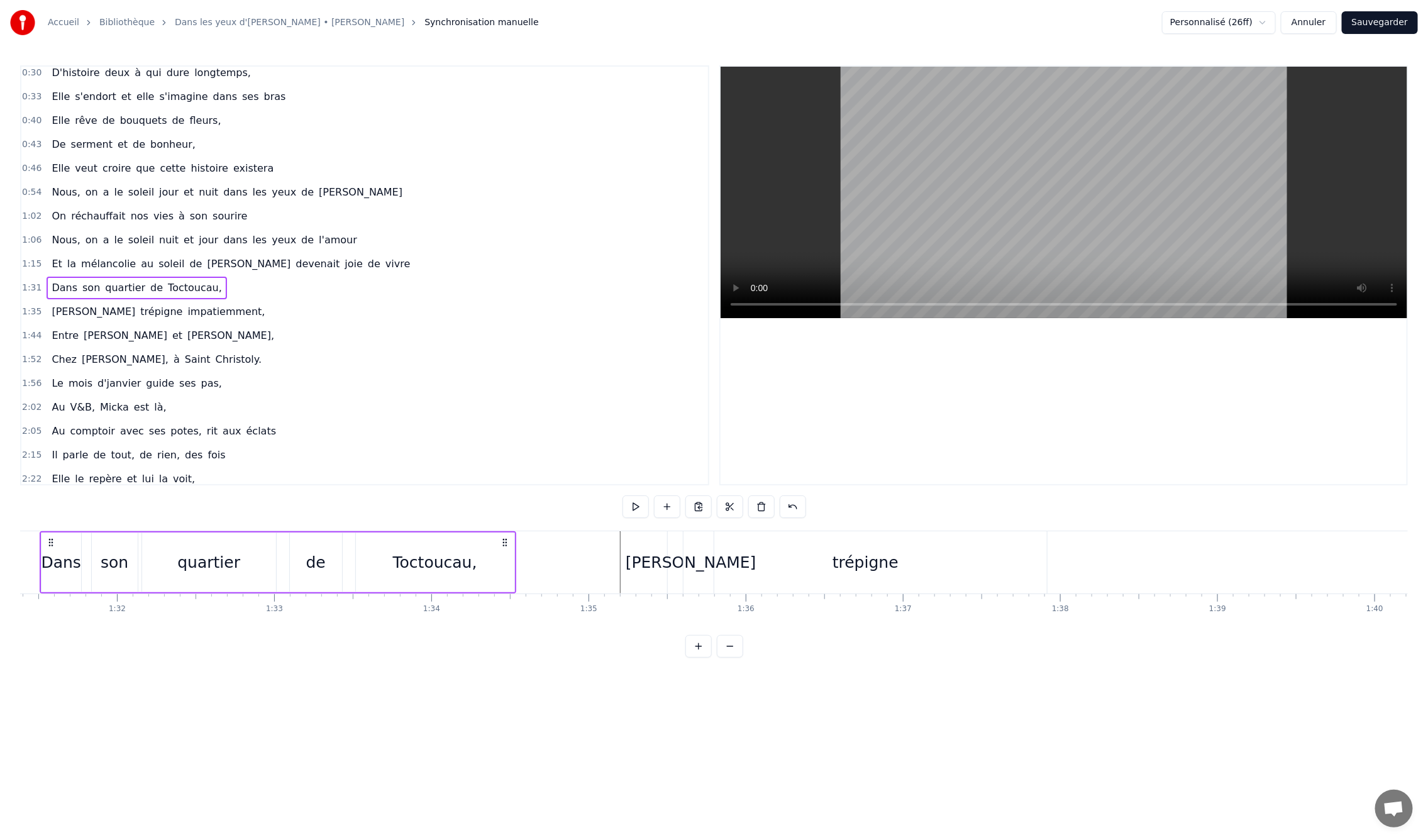
click at [689, 561] on div "trépigne" at bounding box center [865, 562] width 363 height 62
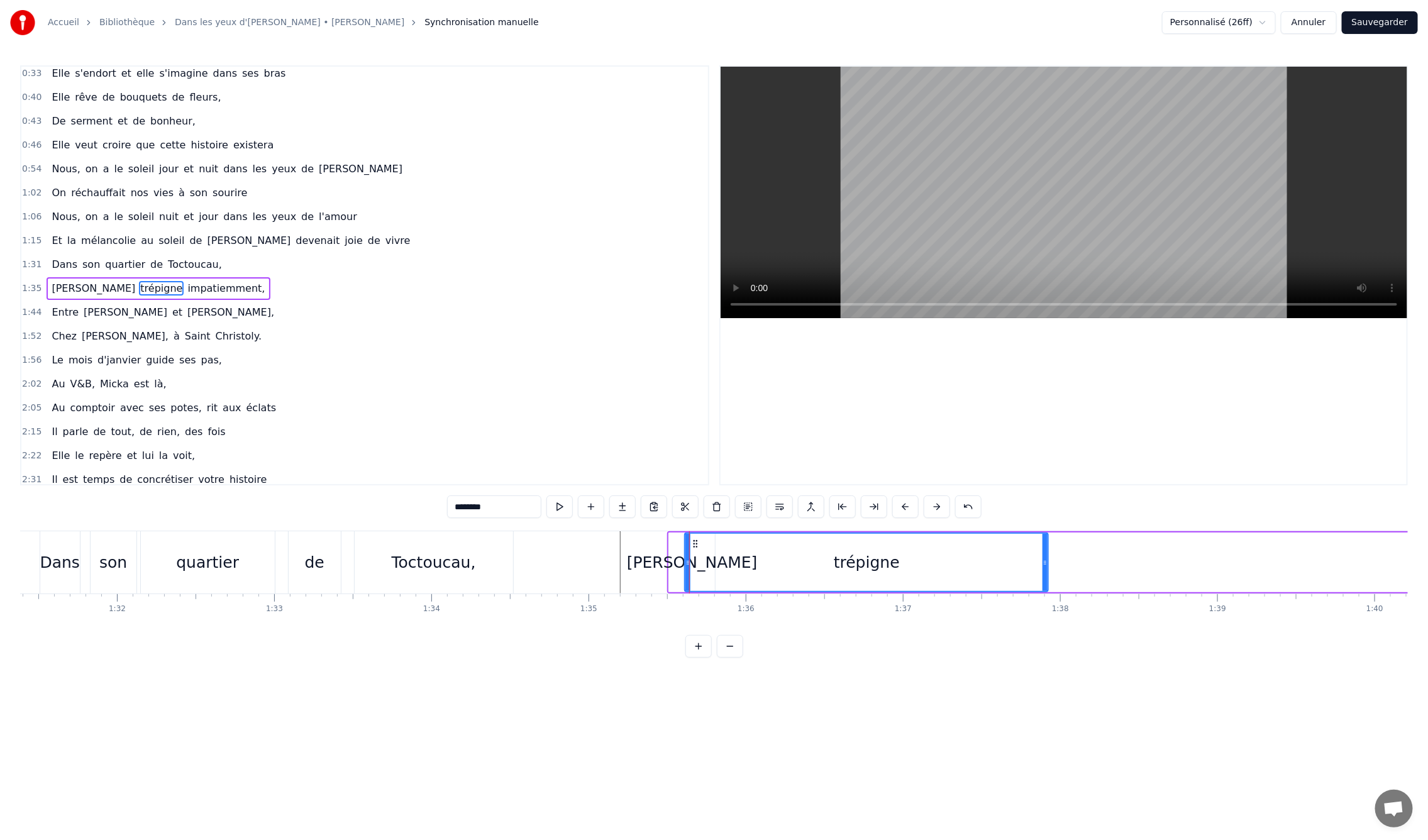
click at [672, 540] on div "[PERSON_NAME]" at bounding box center [692, 562] width 46 height 60
type input "*****"
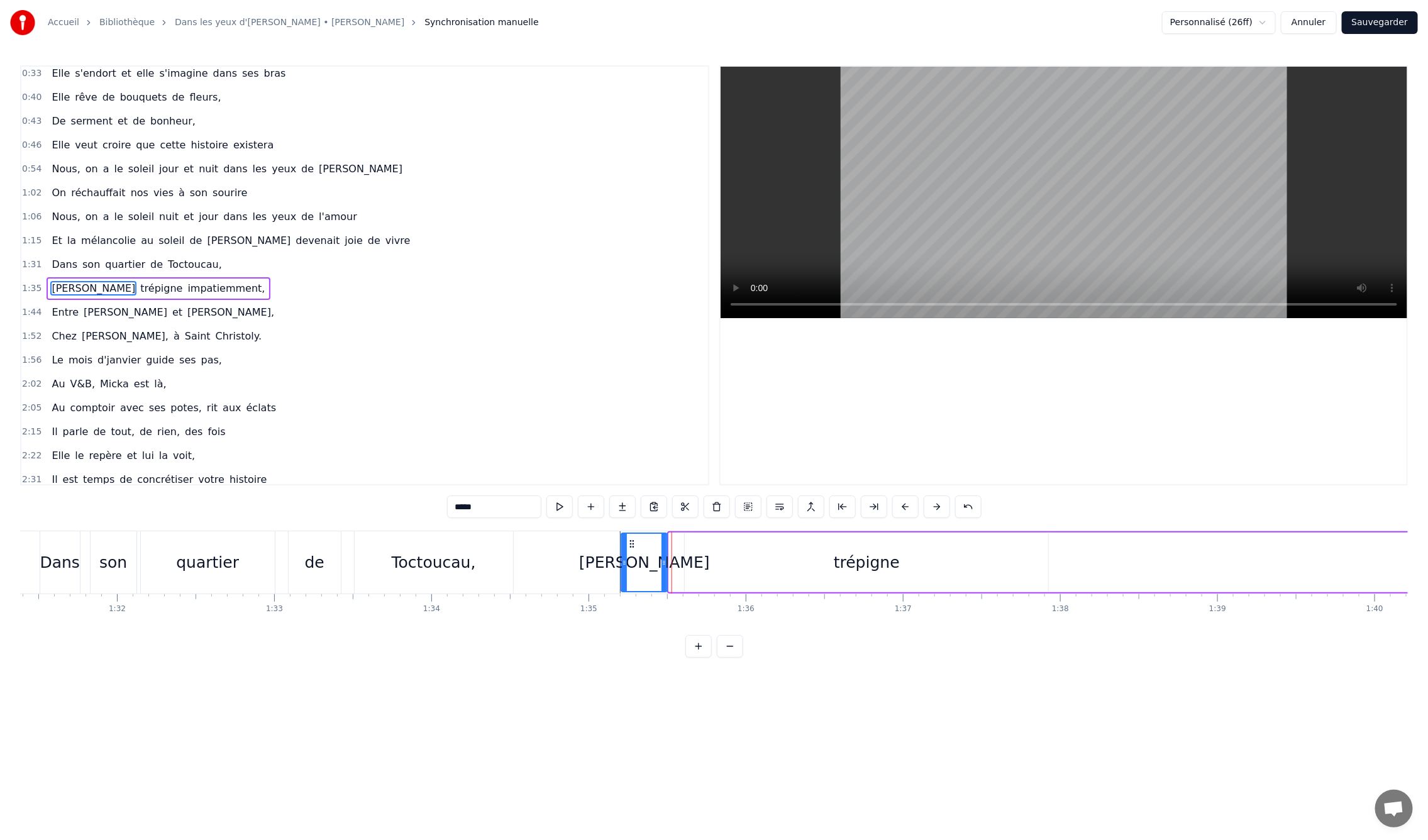
drag, startPoint x: 680, startPoint y: 542, endPoint x: 636, endPoint y: 542, distance: 44.0
click at [636, 542] on icon at bounding box center [633, 544] width 10 height 10
drag, startPoint x: 637, startPoint y: 544, endPoint x: 648, endPoint y: 543, distance: 11.0
click at [648, 543] on icon at bounding box center [647, 544] width 10 height 10
click at [753, 508] on button at bounding box center [748, 506] width 27 height 22
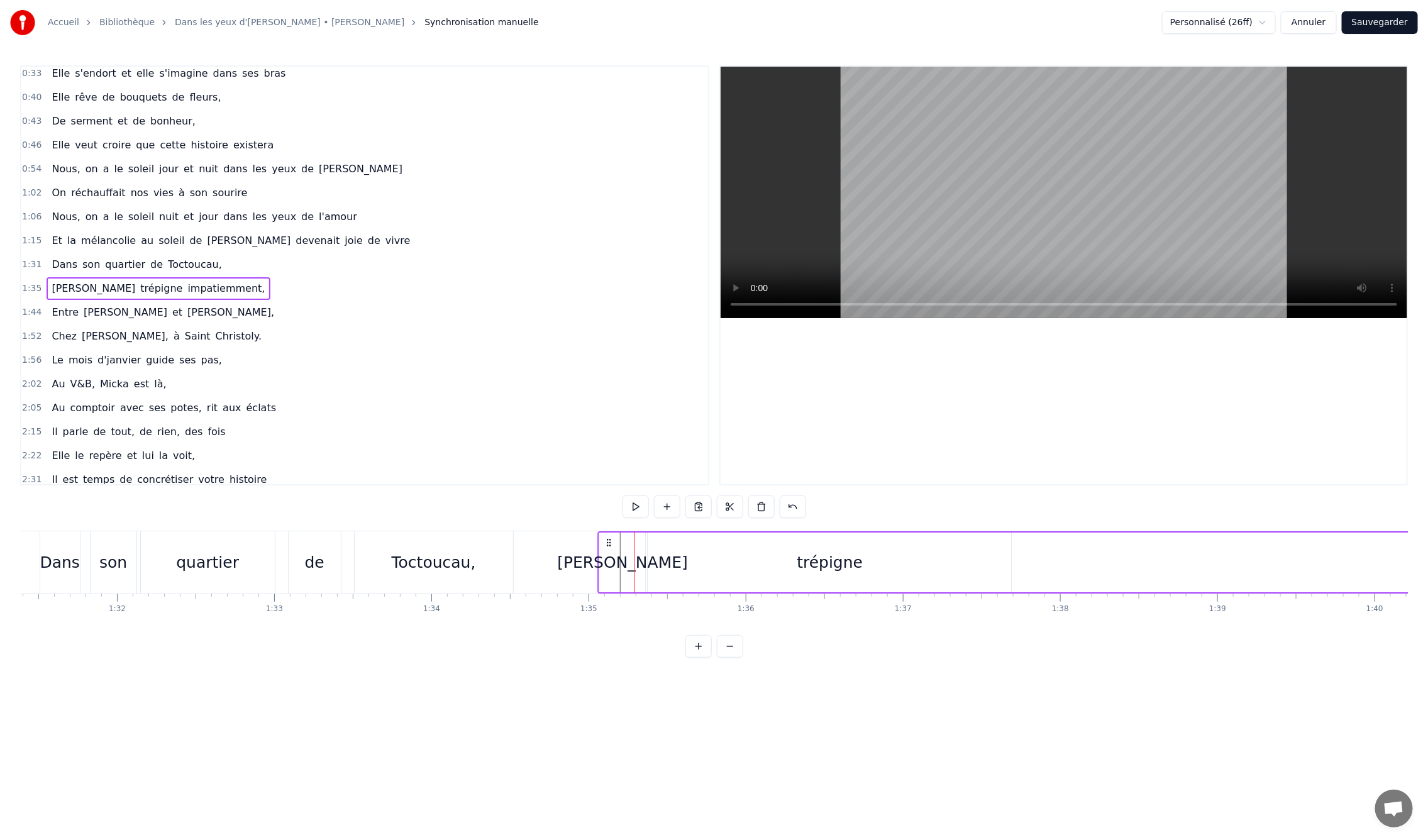
drag, startPoint x: 650, startPoint y: 540, endPoint x: 613, endPoint y: 540, distance: 37.0
click at [613, 540] on icon at bounding box center [609, 542] width 10 height 10
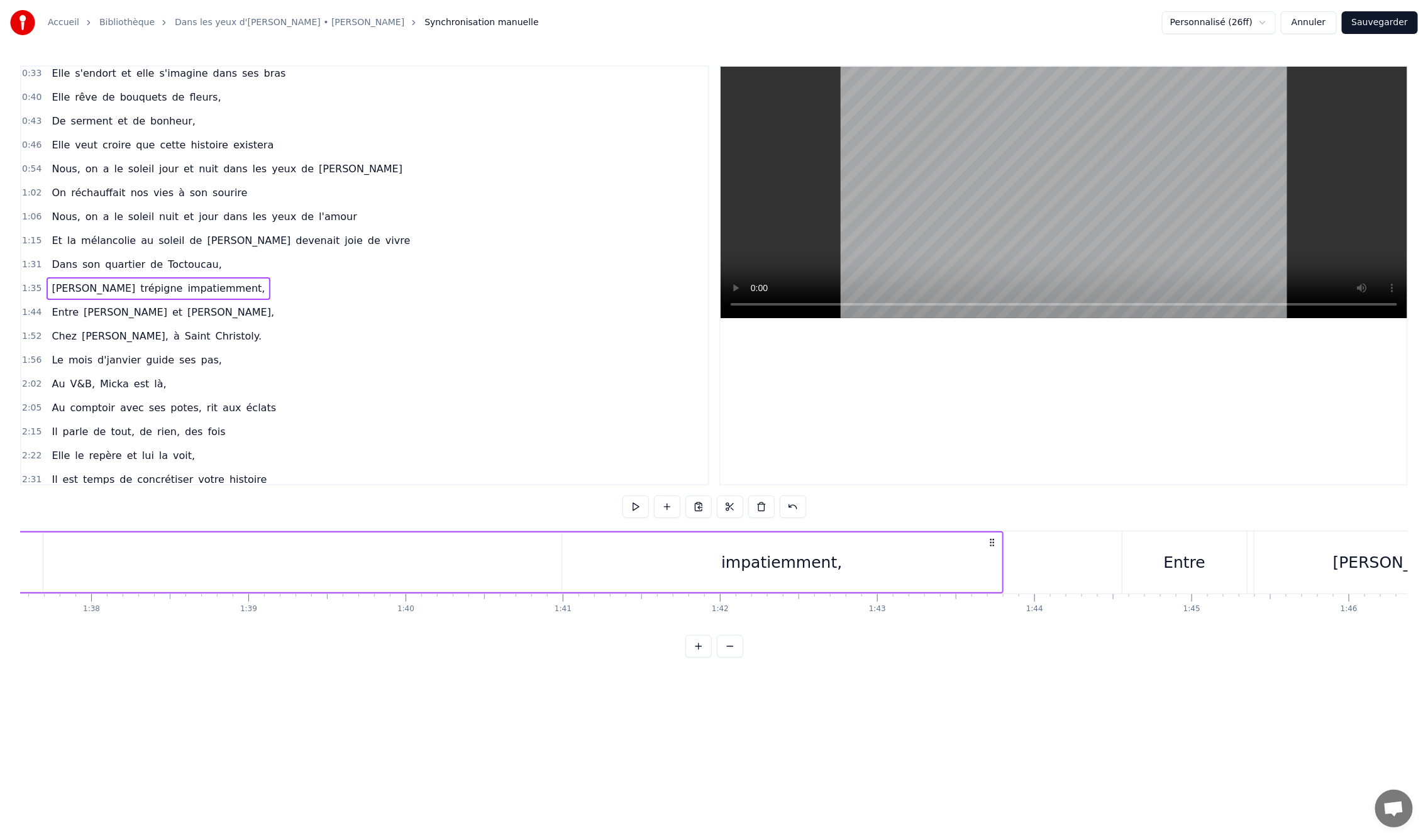
scroll to position [0, 15342]
click at [985, 540] on circle at bounding box center [985, 540] width 1 height 1
click at [792, 569] on div "impatiemment," at bounding box center [776, 562] width 121 height 24
drag, startPoint x: 990, startPoint y: 563, endPoint x: 609, endPoint y: 551, distance: 381.2
click at [684, 564] on icon at bounding box center [686, 562] width 5 height 10
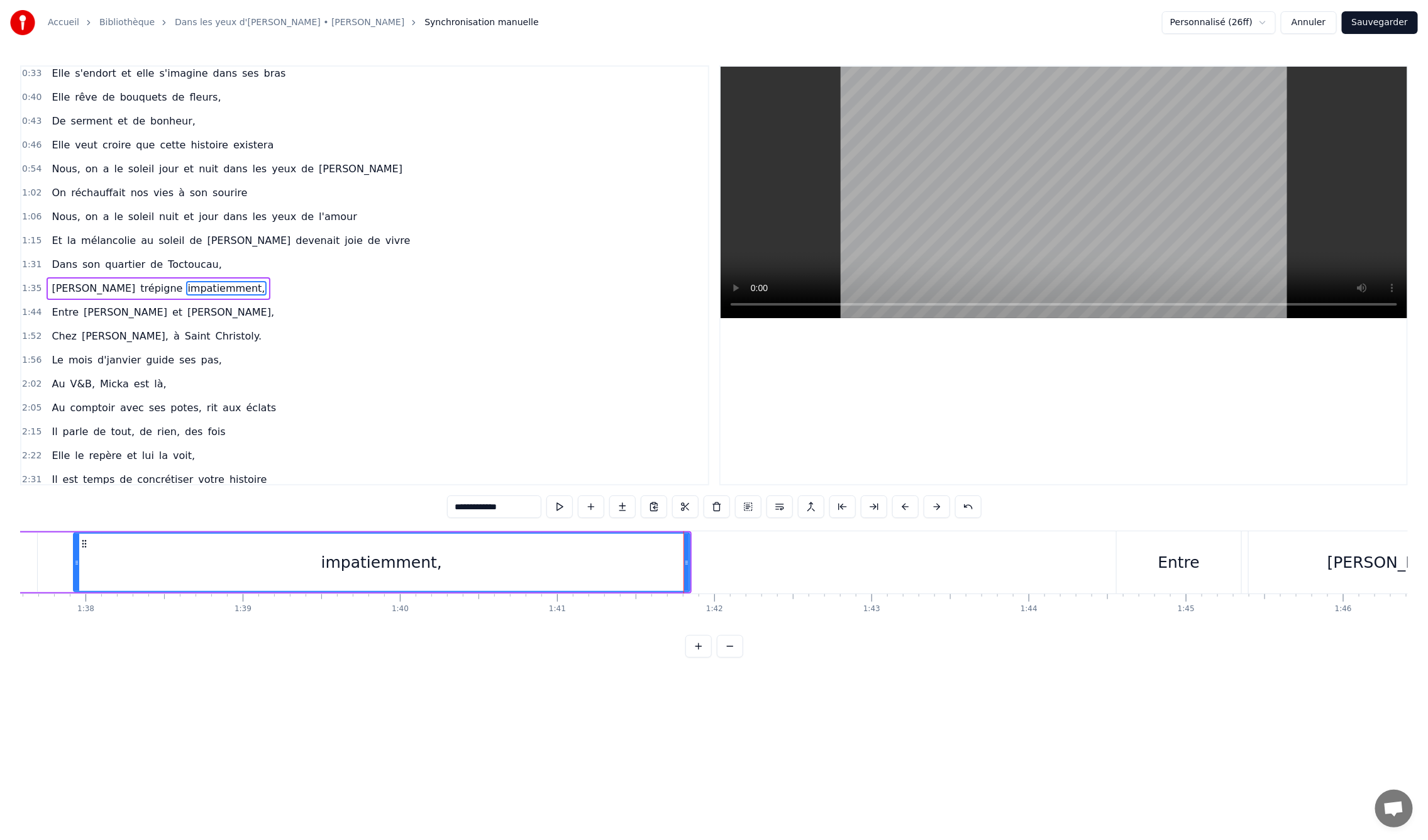
drag, startPoint x: 558, startPoint y: 563, endPoint x: 75, endPoint y: 557, distance: 483.0
click at [75, 557] on icon at bounding box center [76, 562] width 5 height 10
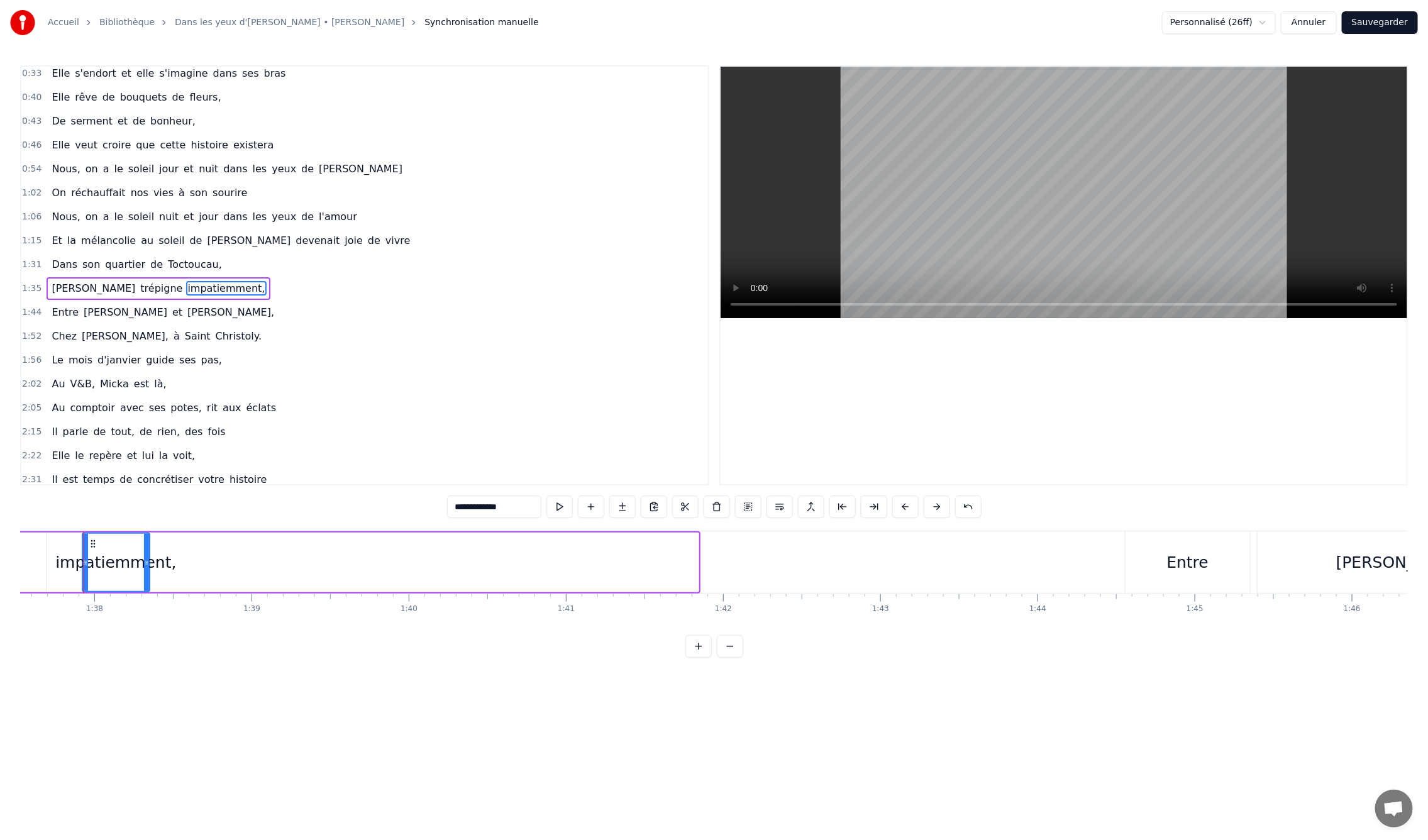
drag, startPoint x: 695, startPoint y: 563, endPoint x: 146, endPoint y: 497, distance: 553.0
click at [146, 497] on div "0:09 En mille neuf cent quatre- vingt neuf 0:12 C'est le printemps, il doit fai…" at bounding box center [714, 361] width 1388 height 592
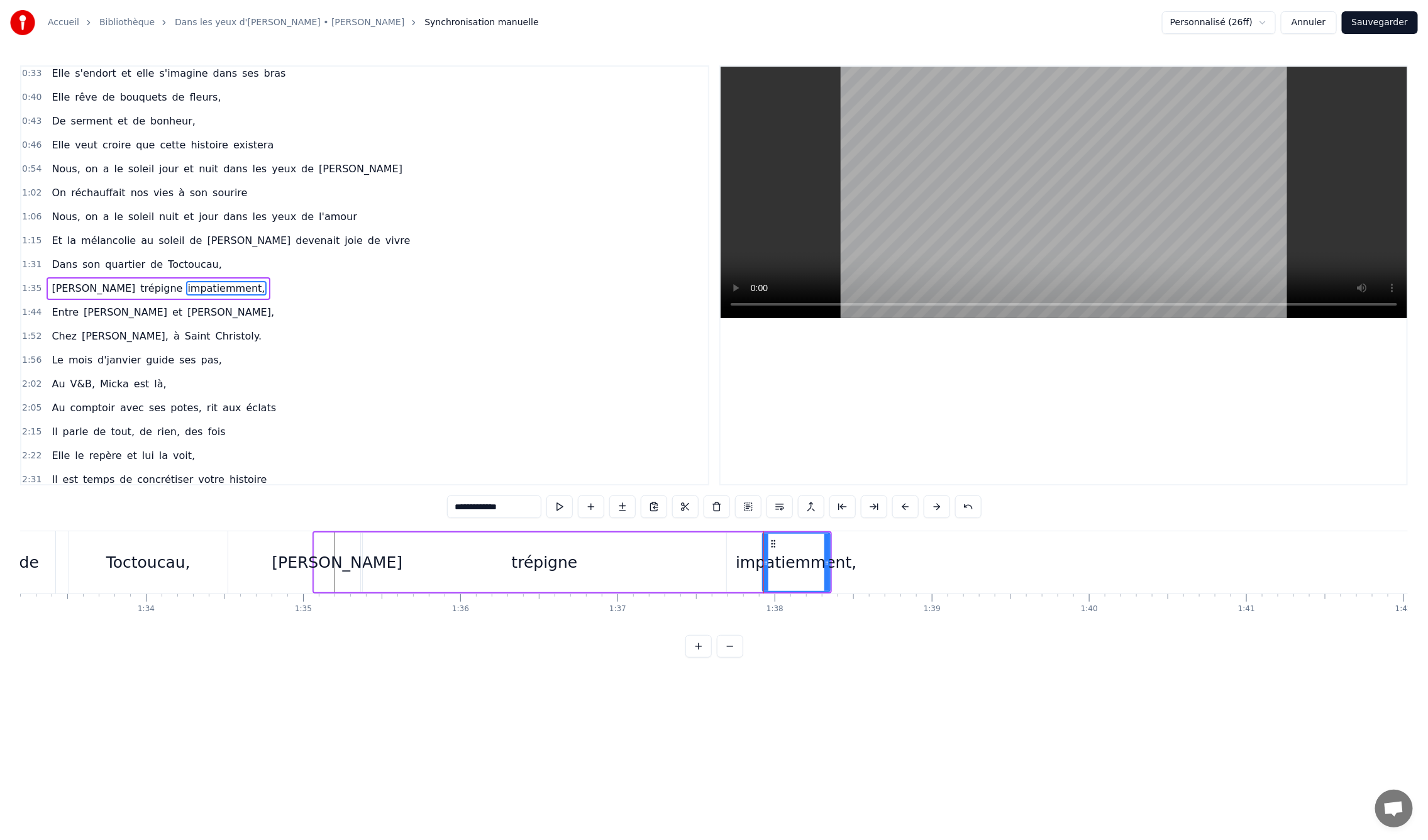
scroll to position [0, 14628]
click at [364, 560] on div "[PERSON_NAME]" at bounding box center [362, 562] width 131 height 24
type input "*****"
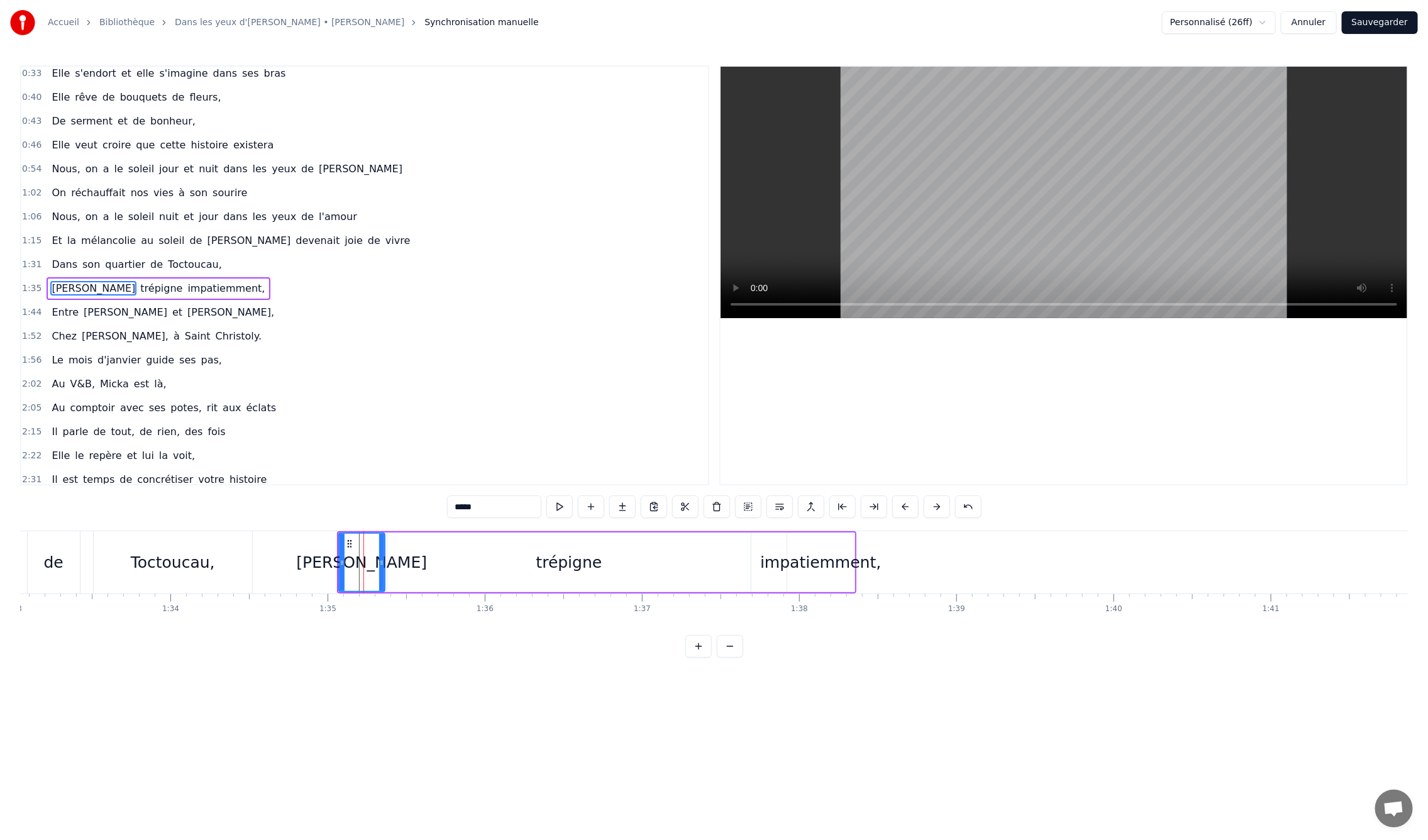
drag, startPoint x: 384, startPoint y: 565, endPoint x: 416, endPoint y: 565, distance: 32.0
click at [416, 565] on div "[PERSON_NAME] trépigne impatiemment," at bounding box center [597, 562] width 519 height 62
click at [367, 561] on div "[PERSON_NAME]" at bounding box center [362, 562] width 131 height 24
drag, startPoint x: 381, startPoint y: 563, endPoint x: 412, endPoint y: 563, distance: 31.0
click at [412, 563] on icon at bounding box center [412, 562] width 5 height 10
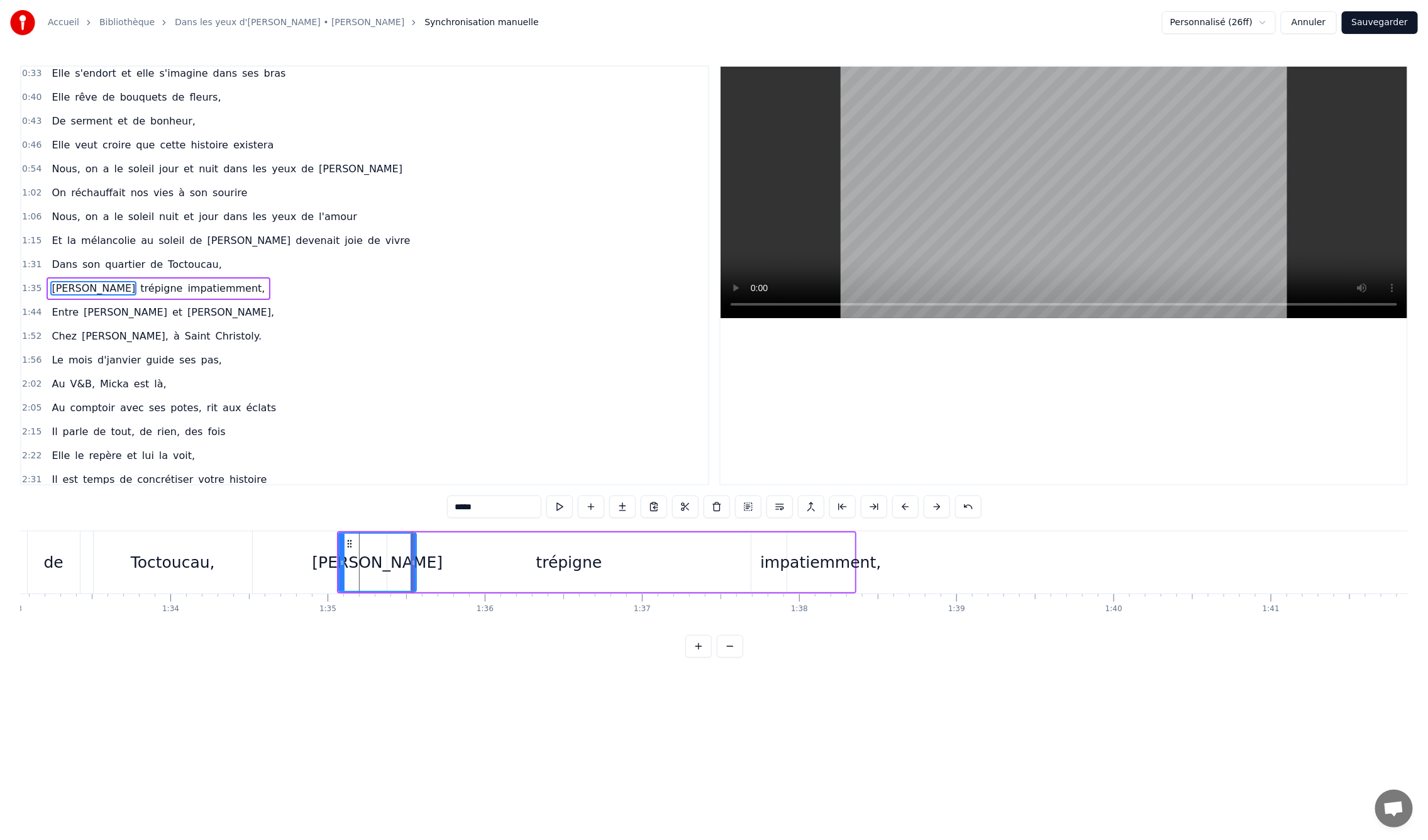
click at [558, 563] on div "trépigne" at bounding box center [569, 562] width 66 height 24
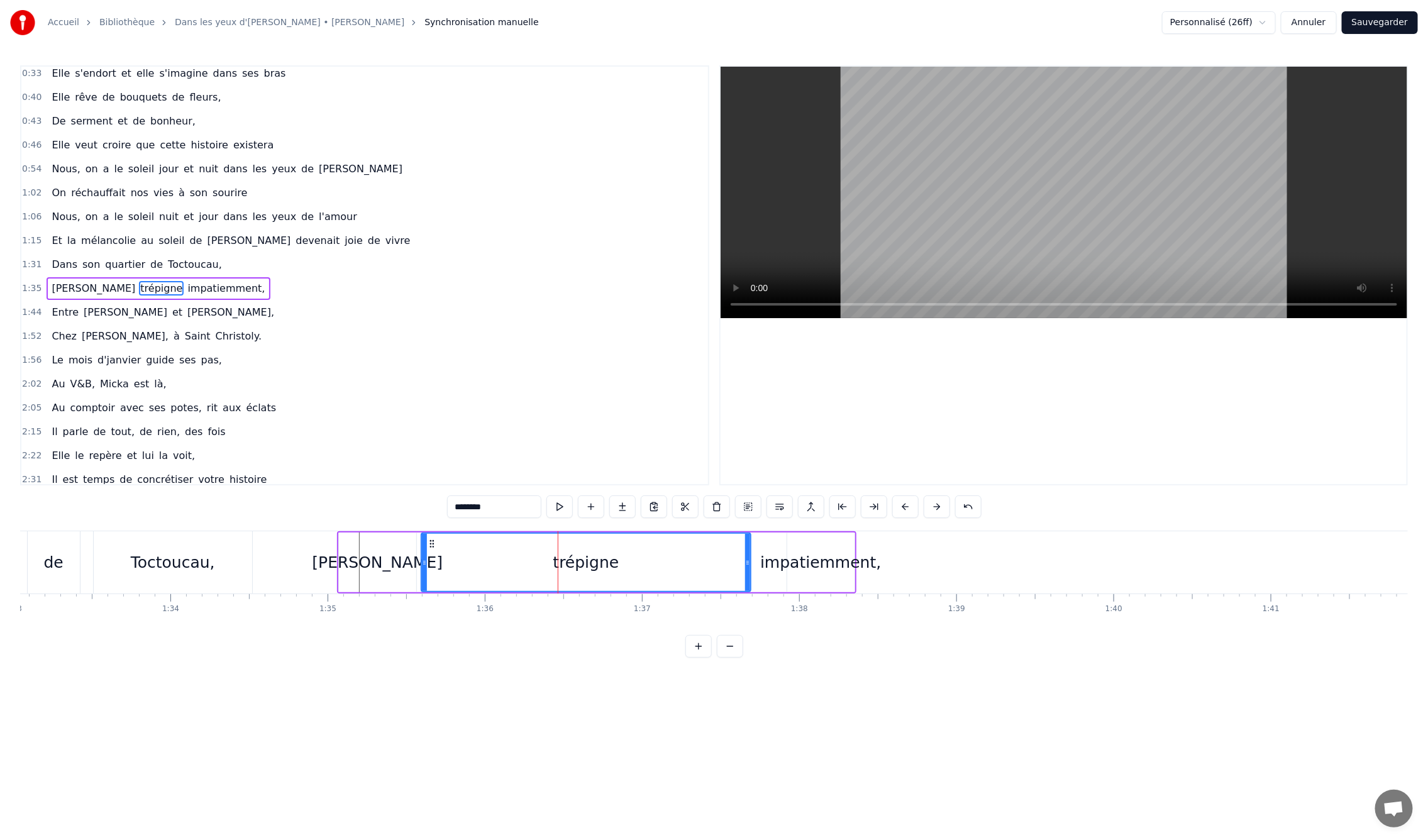
drag, startPoint x: 387, startPoint y: 563, endPoint x: 421, endPoint y: 564, distance: 34.0
click at [422, 564] on icon at bounding box center [424, 562] width 5 height 10
drag, startPoint x: 742, startPoint y: 562, endPoint x: 520, endPoint y: 565, distance: 222.0
click at [520, 565] on icon at bounding box center [521, 562] width 5 height 10
click at [817, 572] on div "impatiemment," at bounding box center [820, 562] width 121 height 24
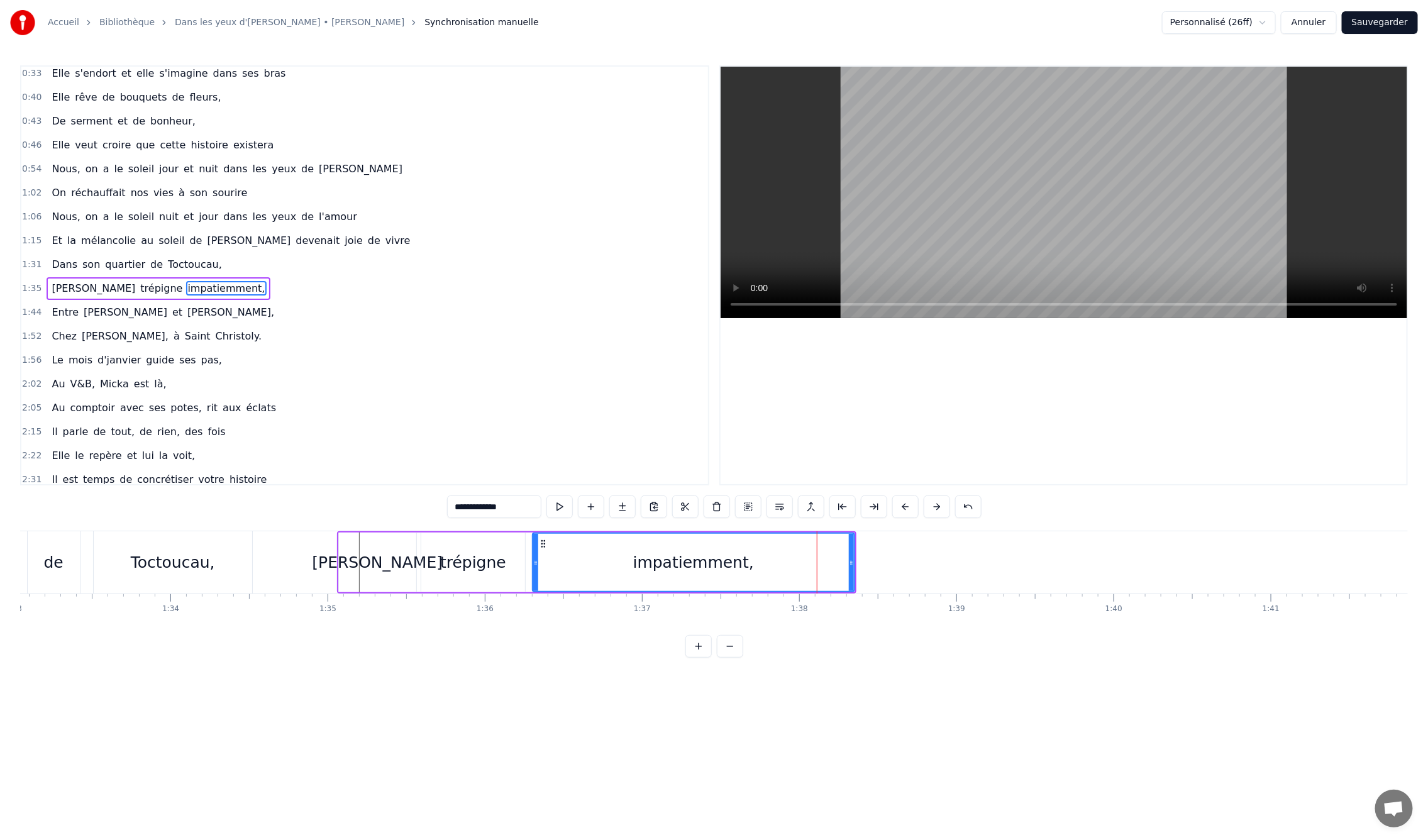
drag, startPoint x: 789, startPoint y: 565, endPoint x: 534, endPoint y: 556, distance: 255.2
click at [534, 556] on div at bounding box center [535, 562] width 5 height 57
drag, startPoint x: 849, startPoint y: 559, endPoint x: 795, endPoint y: 562, distance: 54.1
click at [795, 562] on icon at bounding box center [797, 562] width 5 height 10
click at [339, 558] on div "[PERSON_NAME]" at bounding box center [377, 562] width 77 height 60
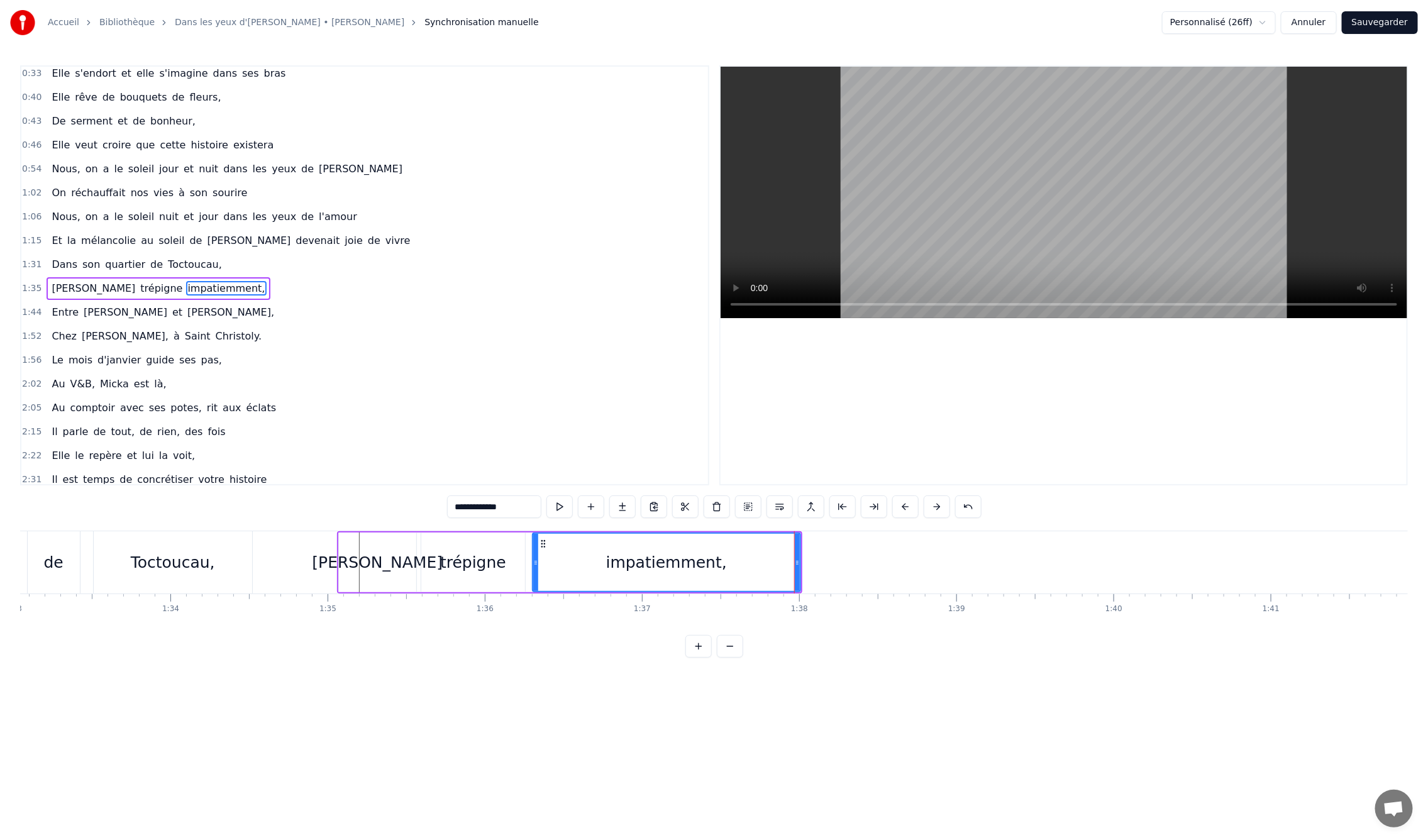
type input "*****"
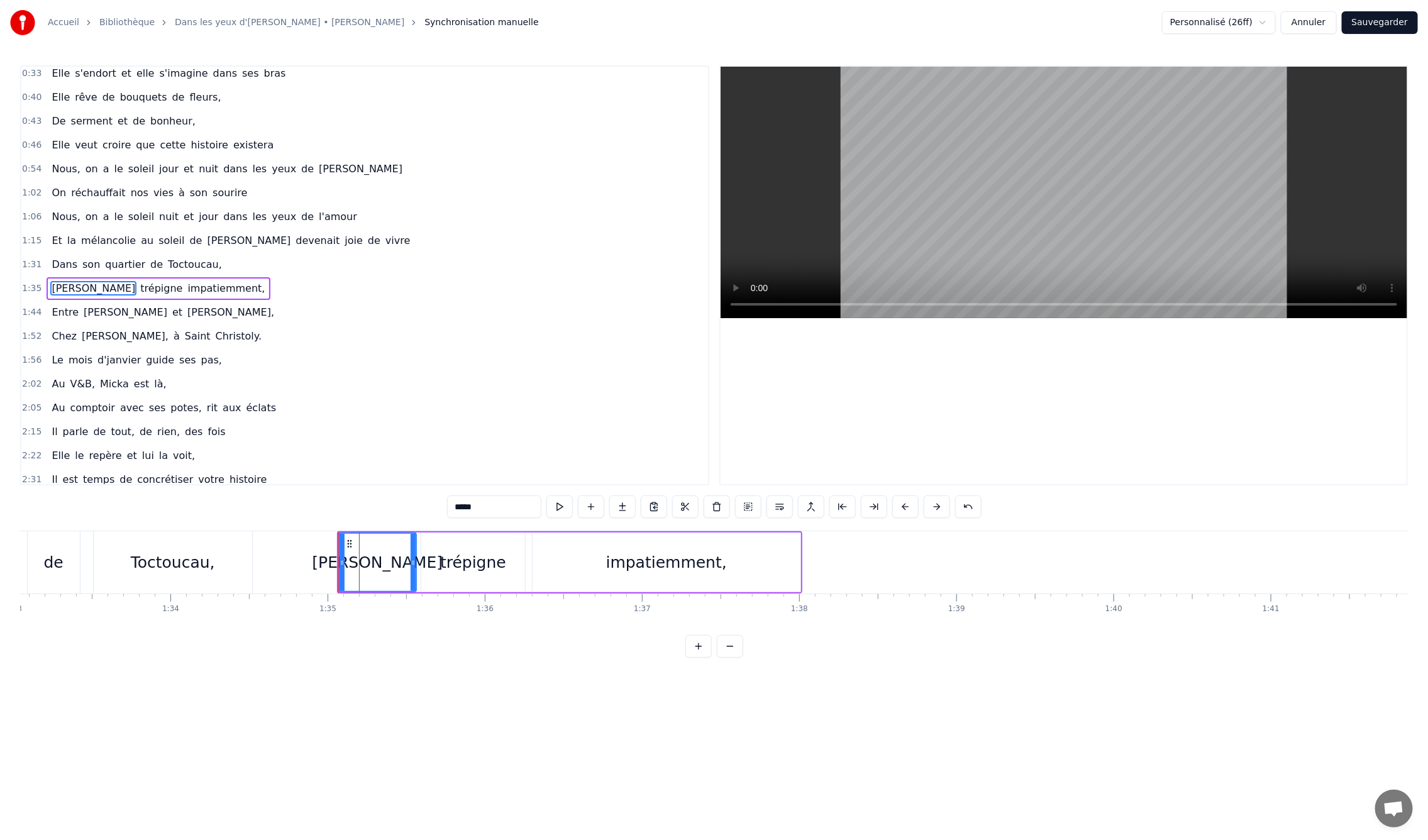
click at [362, 550] on div "[PERSON_NAME]" at bounding box center [378, 562] width 131 height 24
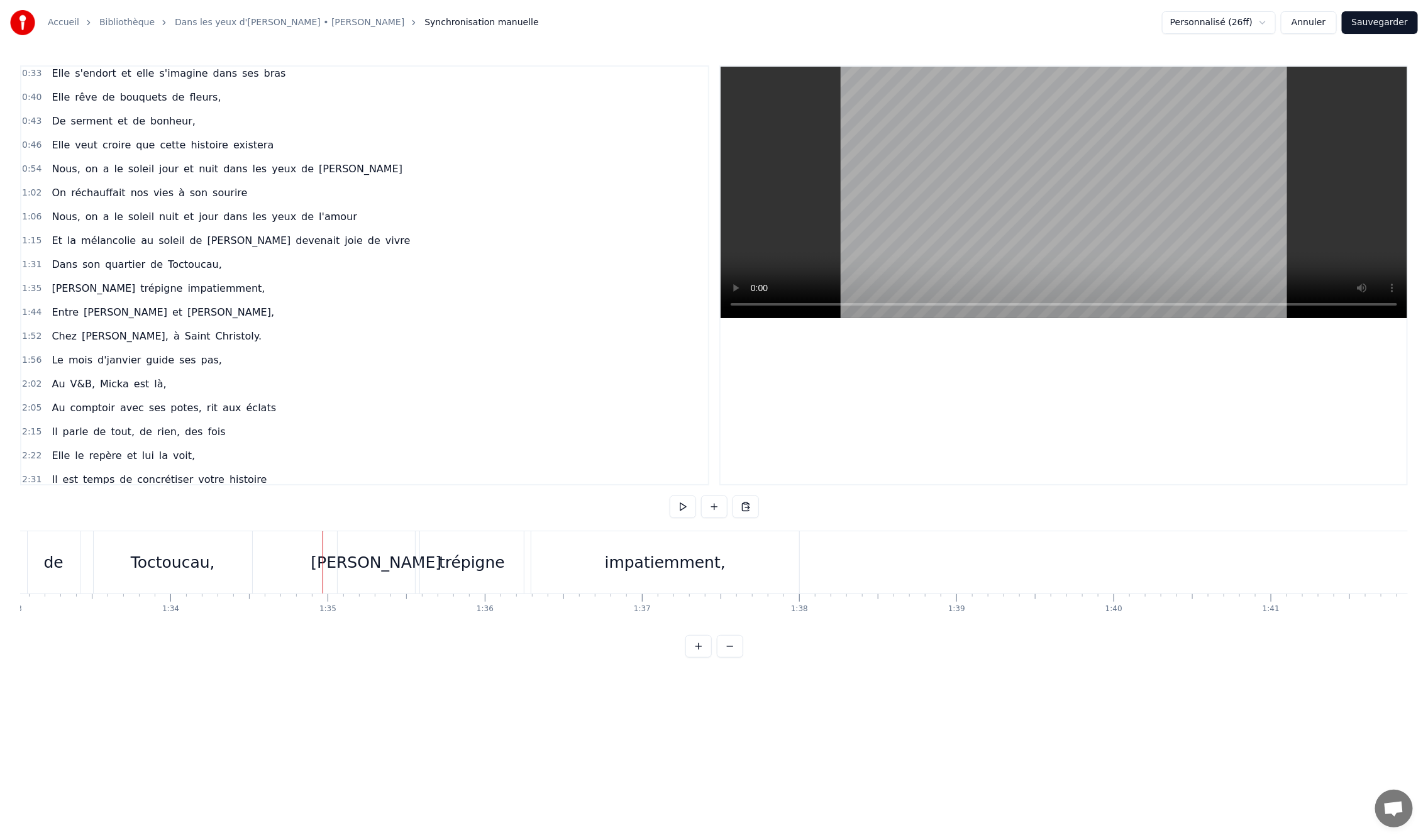
click at [693, 573] on div "impatiemment," at bounding box center [665, 562] width 121 height 24
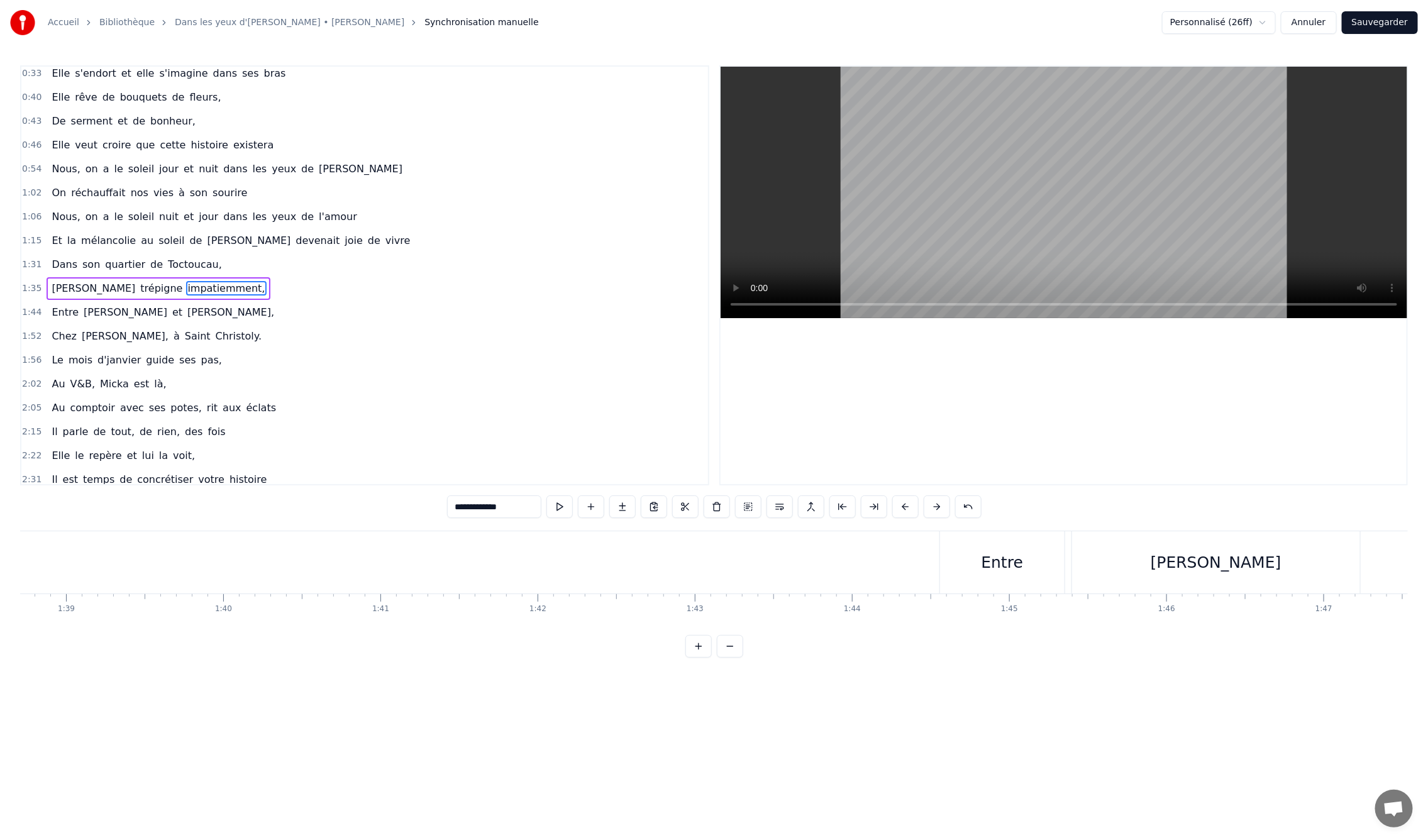
scroll to position [0, 15655]
click at [862, 575] on div "Entre" at bounding box center [866, 562] width 125 height 62
type input "*****"
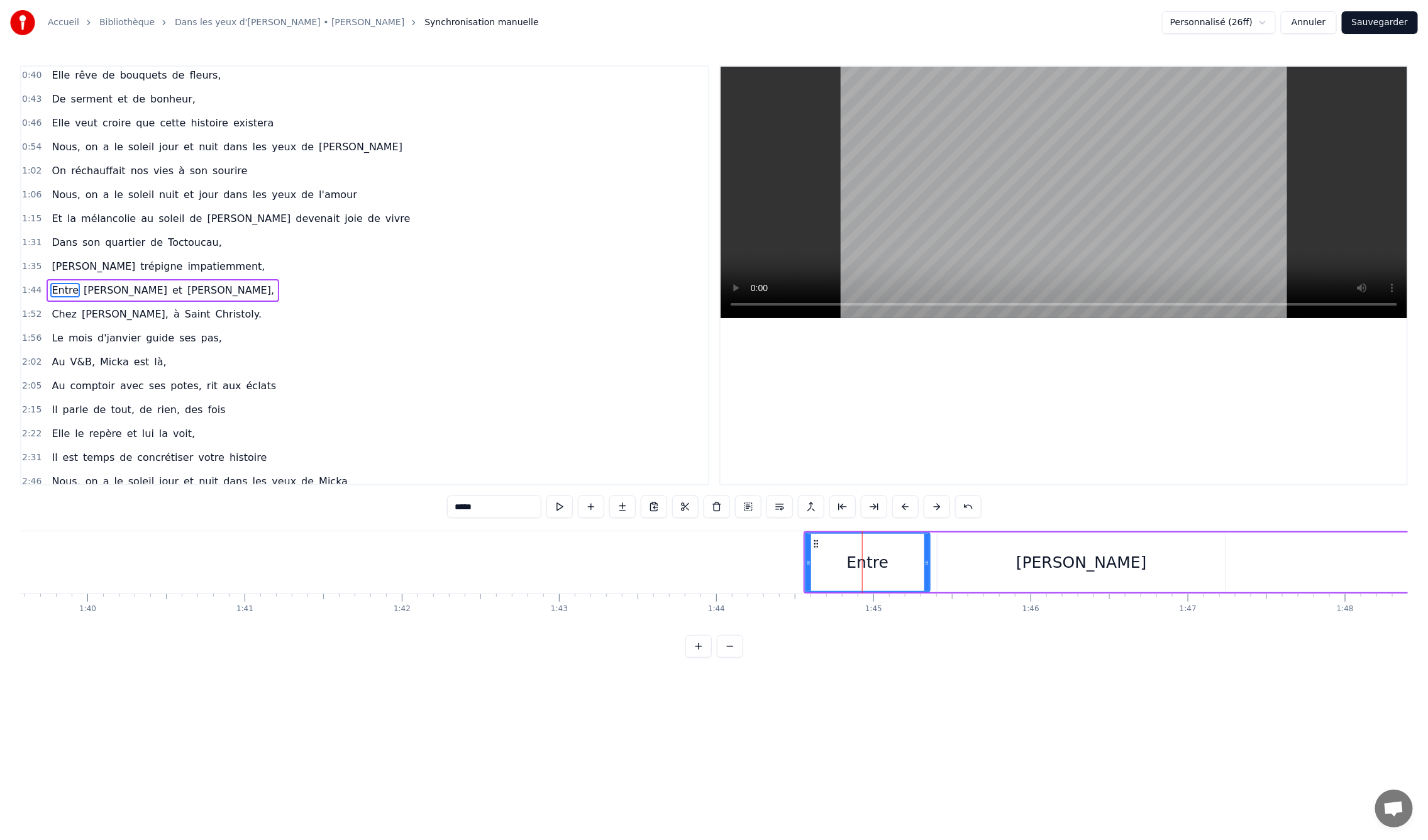
scroll to position [171, 0]
click at [749, 508] on button at bounding box center [748, 506] width 27 height 22
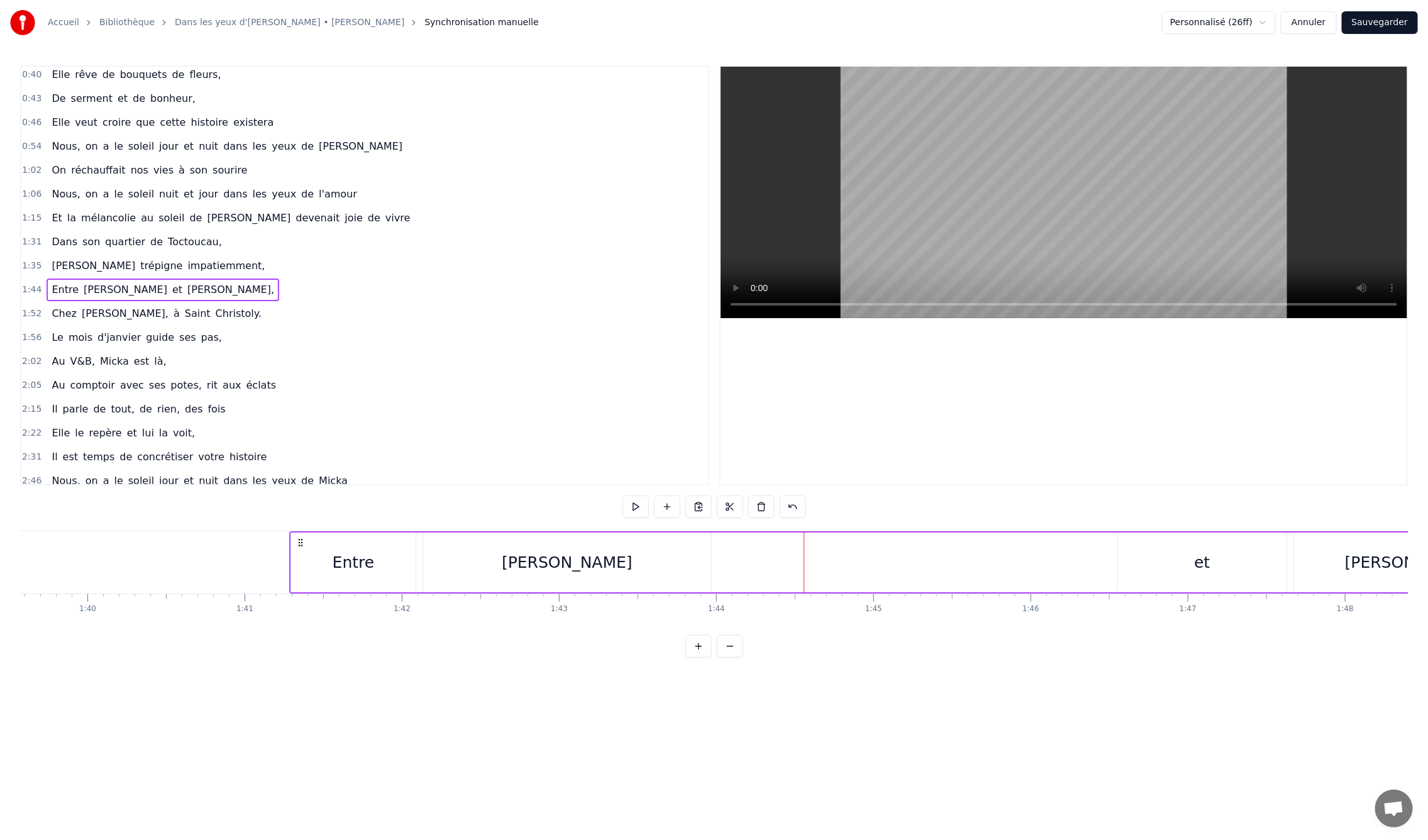
drag, startPoint x: 811, startPoint y: 540, endPoint x: 301, endPoint y: 556, distance: 510.3
click at [301, 556] on div "Entre [PERSON_NAME] et [PERSON_NAME]," at bounding box center [911, 562] width 1245 height 62
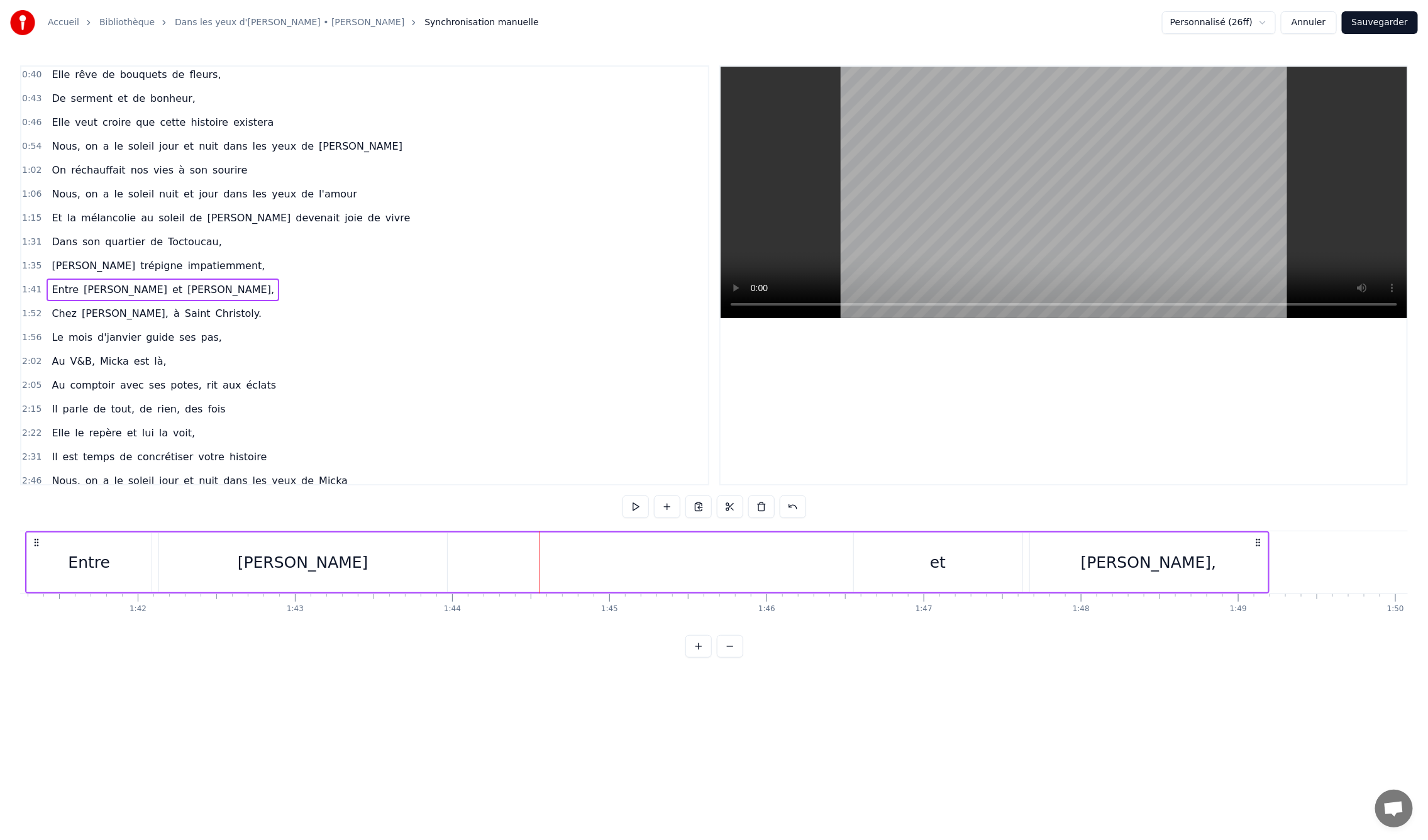
scroll to position [0, 15808]
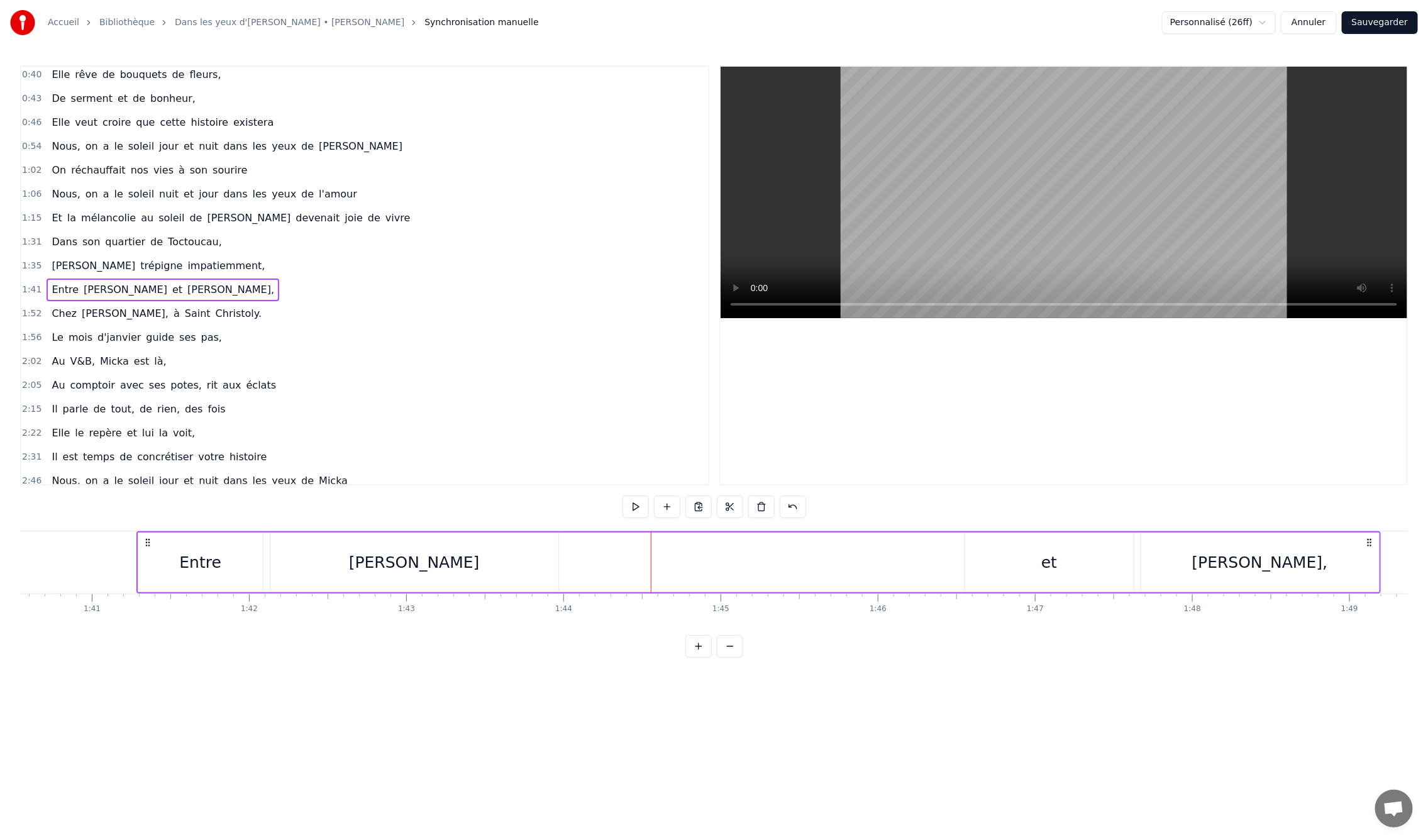
click at [247, 560] on div "Entre" at bounding box center [200, 562] width 125 height 60
drag, startPoint x: 260, startPoint y: 563, endPoint x: 240, endPoint y: 564, distance: 20.0
click at [240, 564] on icon at bounding box center [239, 562] width 5 height 10
click at [386, 557] on div "[PERSON_NAME]" at bounding box center [414, 562] width 131 height 24
type input "********"
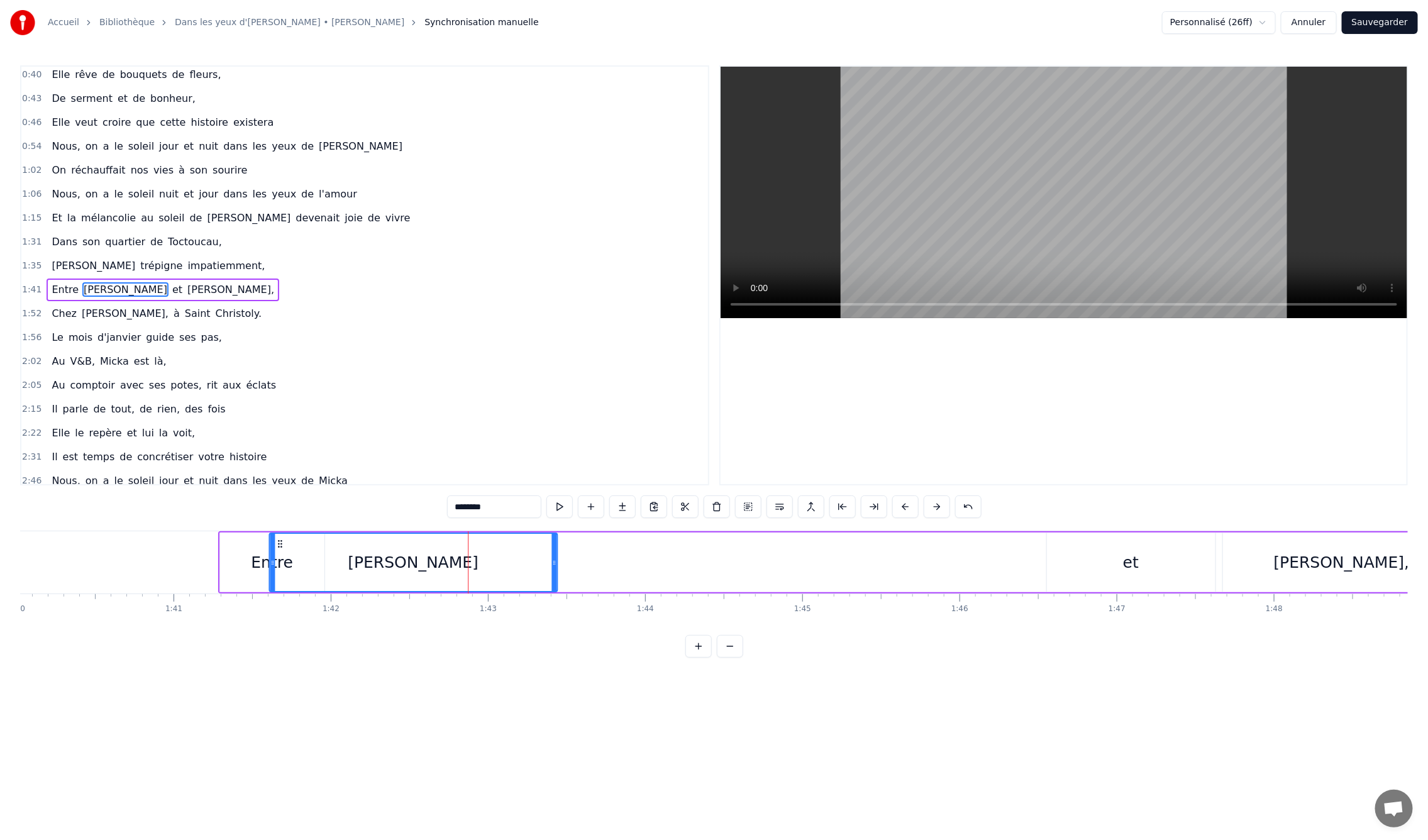
scroll to position [0, 15724]
drag, startPoint x: 280, startPoint y: 540, endPoint x: 339, endPoint y: 542, distance: 59.0
click at [339, 542] on icon at bounding box center [339, 544] width 10 height 10
drag, startPoint x: 613, startPoint y: 563, endPoint x: 433, endPoint y: 566, distance: 180.0
click at [433, 566] on icon at bounding box center [433, 562] width 5 height 10
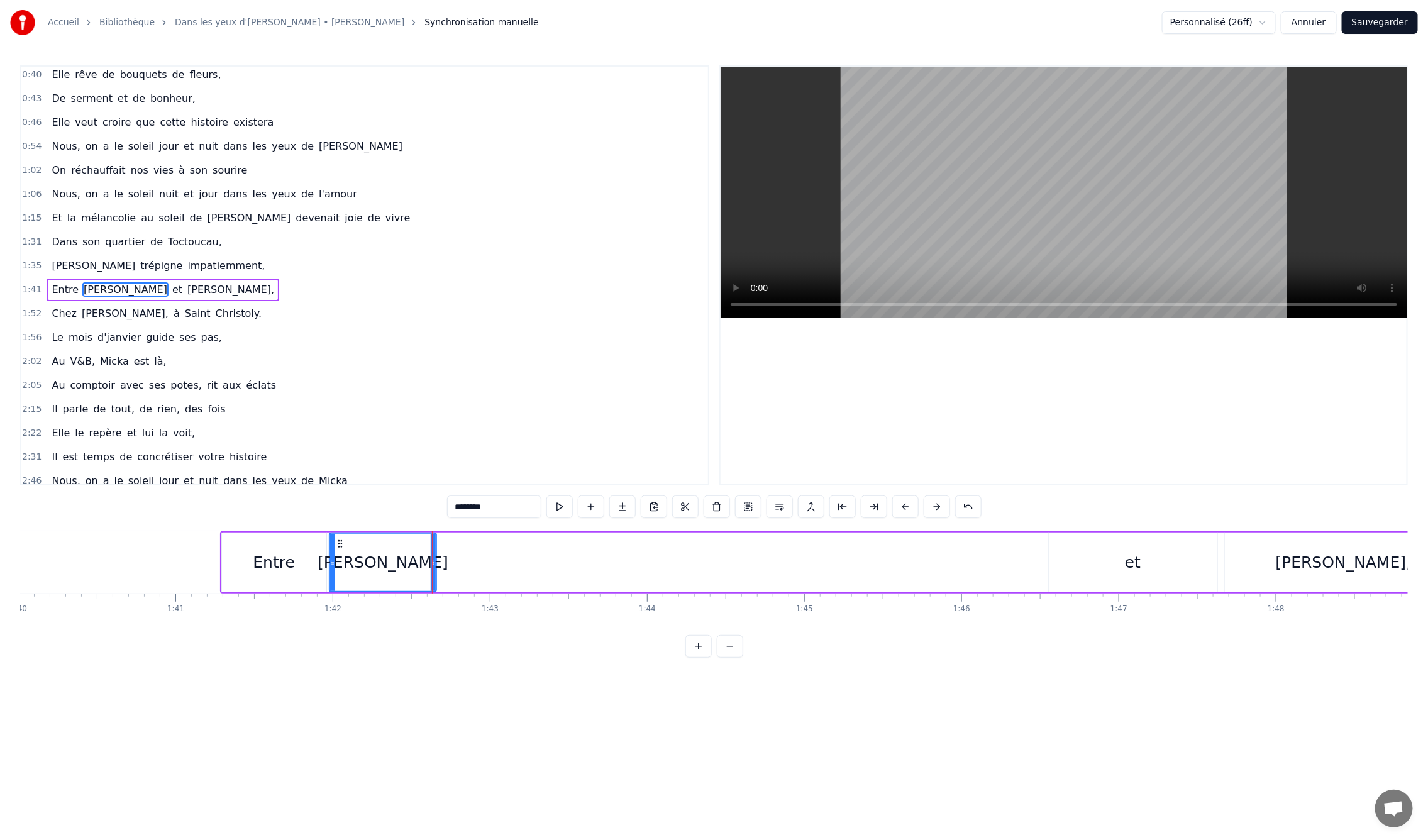
drag, startPoint x: 1140, startPoint y: 571, endPoint x: 597, endPoint y: 572, distance: 543.0
click at [597, 572] on div "Entre [PERSON_NAME] et [PERSON_NAME]," at bounding box center [842, 562] width 1245 height 62
click at [1112, 566] on div "et" at bounding box center [1133, 562] width 168 height 60
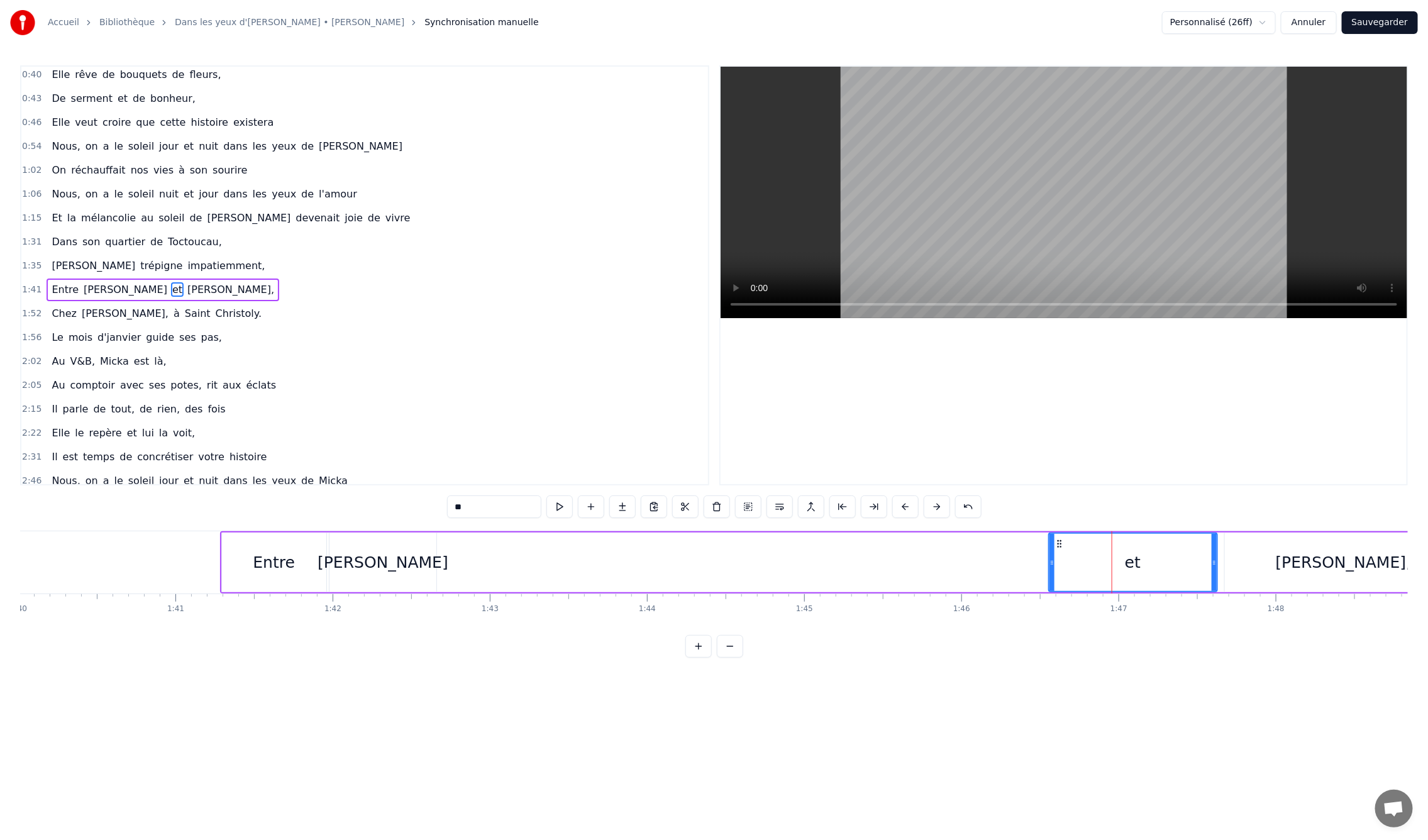
drag, startPoint x: 1138, startPoint y: 565, endPoint x: 790, endPoint y: 565, distance: 348.0
click at [758, 565] on div "Entre [PERSON_NAME] et [PERSON_NAME]," at bounding box center [842, 562] width 1245 height 62
click at [1070, 555] on div "et" at bounding box center [1133, 562] width 168 height 60
drag, startPoint x: 1061, startPoint y: 542, endPoint x: 455, endPoint y: 579, distance: 607.1
click at [455, 579] on div "et" at bounding box center [527, 562] width 167 height 57
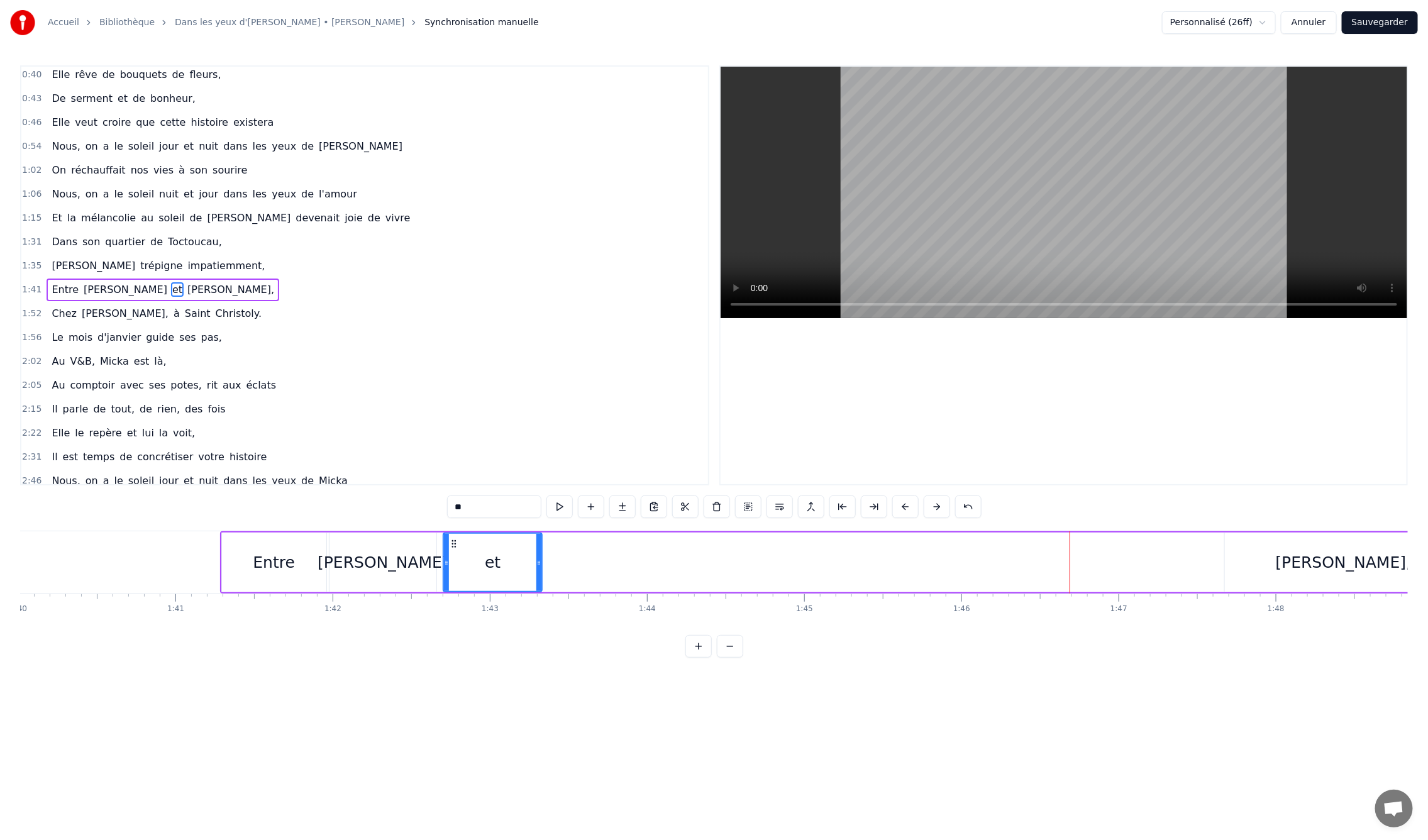
drag, startPoint x: 607, startPoint y: 565, endPoint x: 538, endPoint y: 564, distance: 69.0
click at [538, 564] on icon at bounding box center [538, 562] width 5 height 10
click at [1324, 565] on div "[PERSON_NAME]," at bounding box center [1343, 562] width 136 height 24
type input "*******"
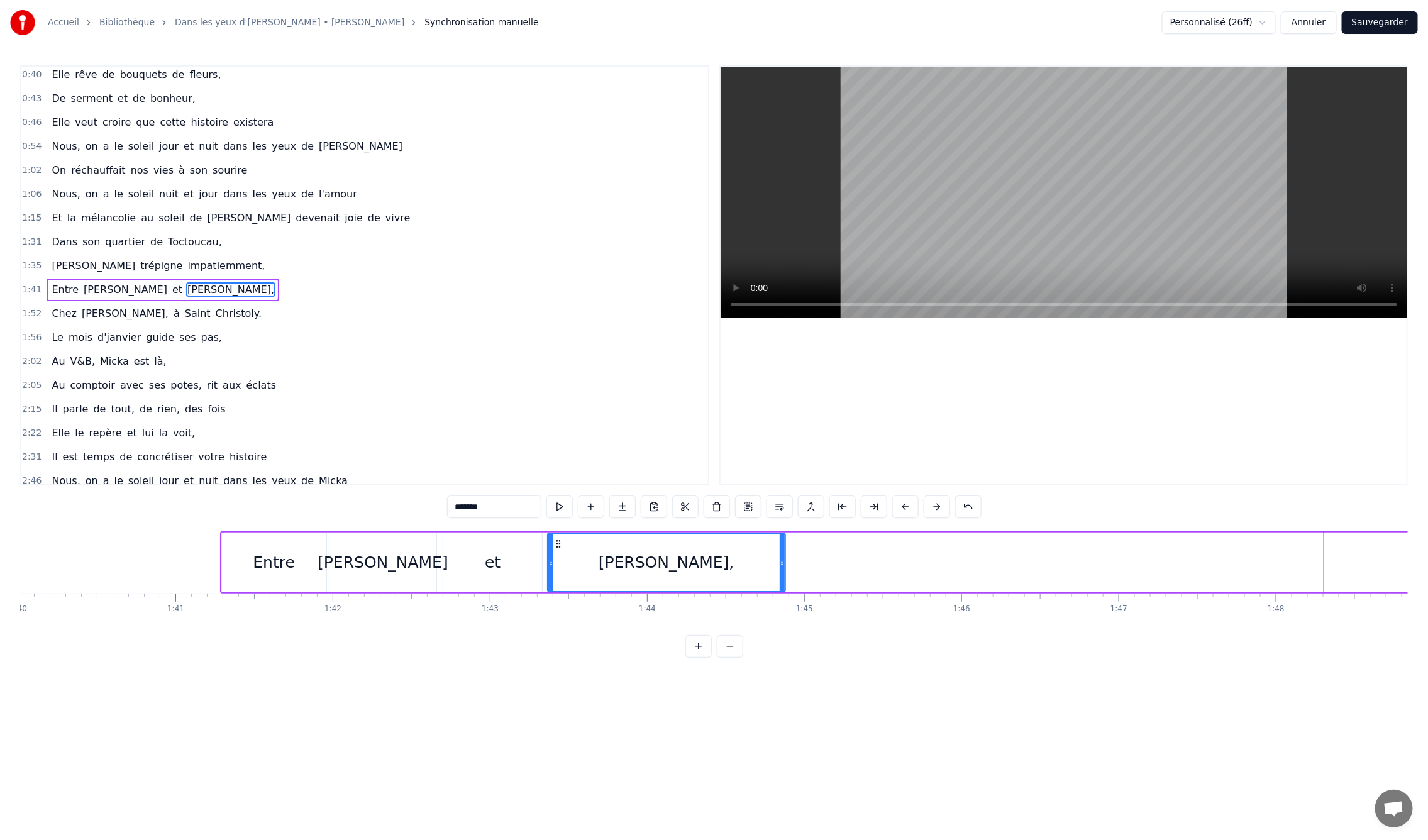
drag, startPoint x: 1235, startPoint y: 542, endPoint x: 558, endPoint y: 566, distance: 677.4
click at [558, 566] on div "[PERSON_NAME]," at bounding box center [666, 562] width 237 height 57
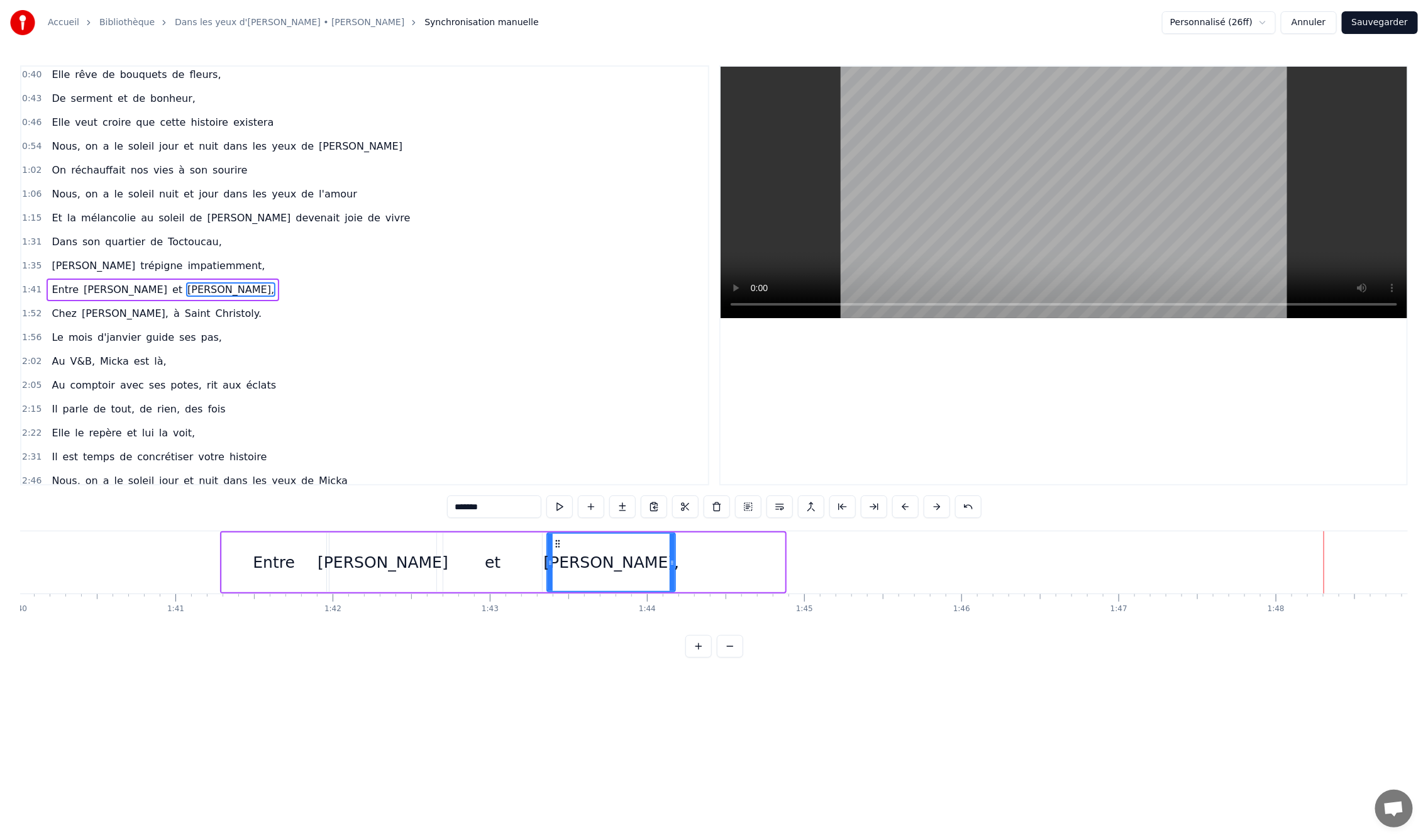
drag, startPoint x: 778, startPoint y: 565, endPoint x: 670, endPoint y: 575, distance: 108.5
click at [670, 575] on div at bounding box center [672, 562] width 5 height 57
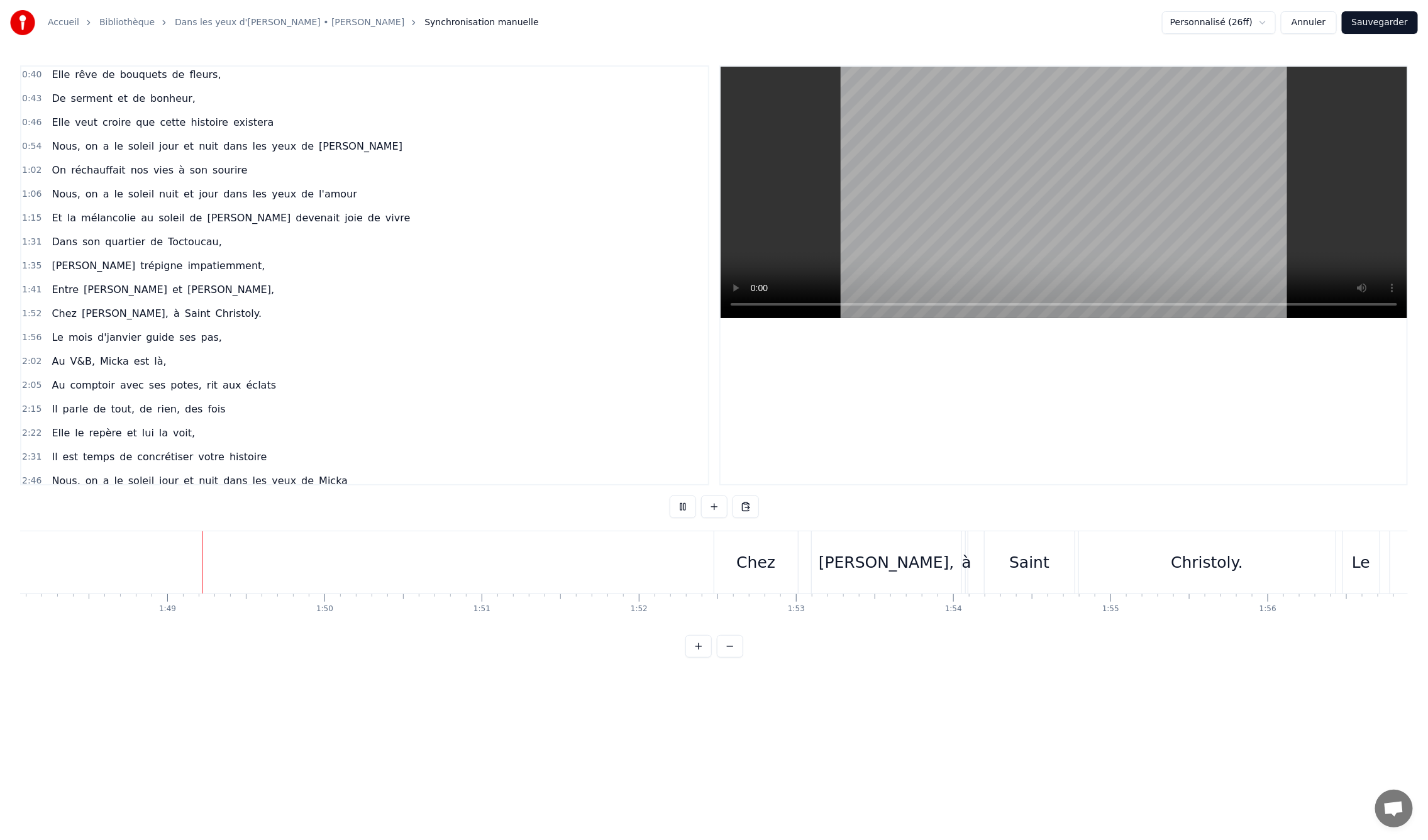
scroll to position [0, 16991]
click at [699, 657] on button at bounding box center [699, 646] width 27 height 22
click at [686, 635] on button at bounding box center [699, 646] width 27 height 22
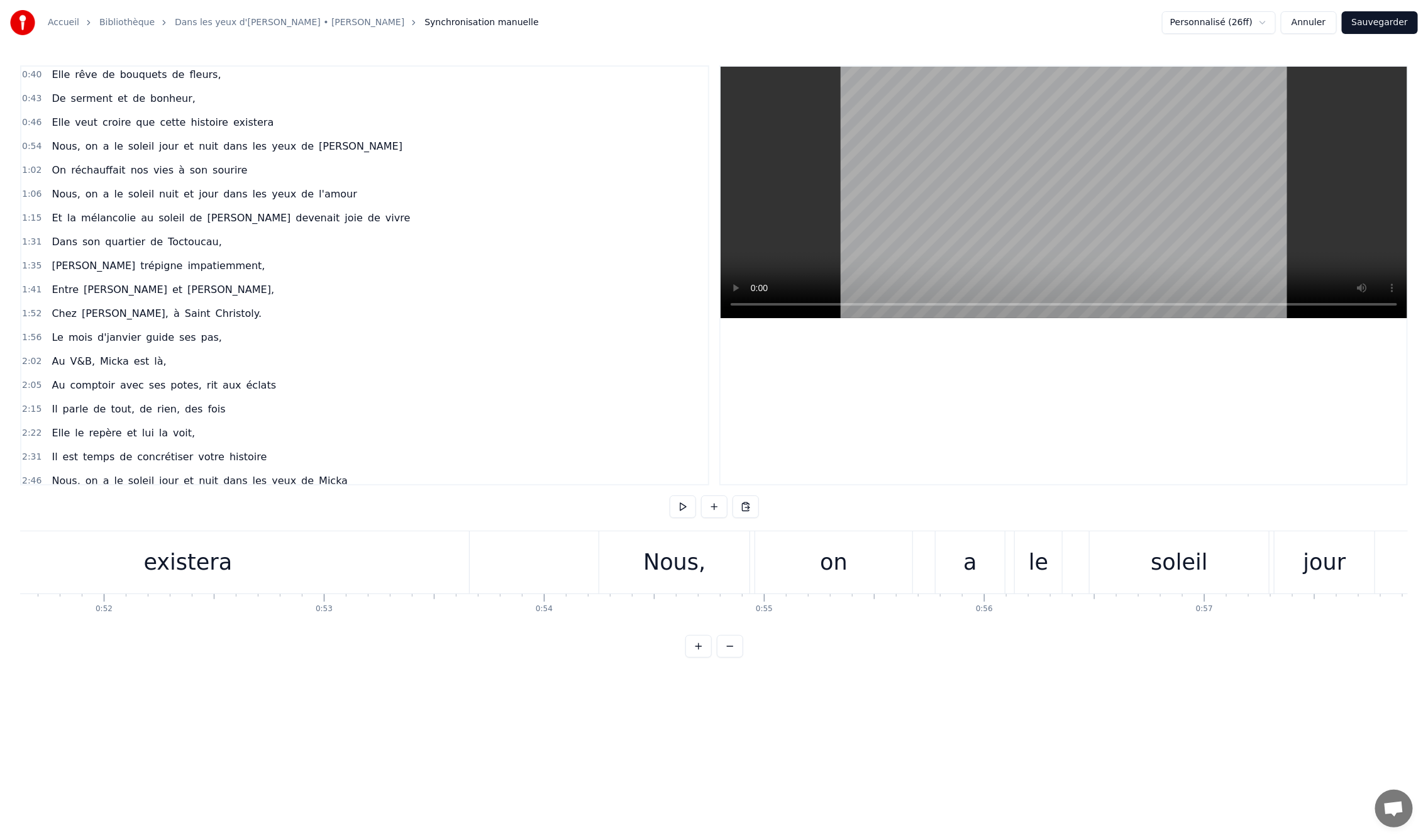
click at [602, 519] on div "0:09 En mille neuf cent quatre- vingt neuf 0:12 C'est le printemps, il doit fai…" at bounding box center [714, 361] width 1388 height 592
click at [577, 525] on div "0:09 En mille neuf cent quatre- vingt neuf 0:12 C'est le printemps, il doit fai…" at bounding box center [714, 361] width 1388 height 592
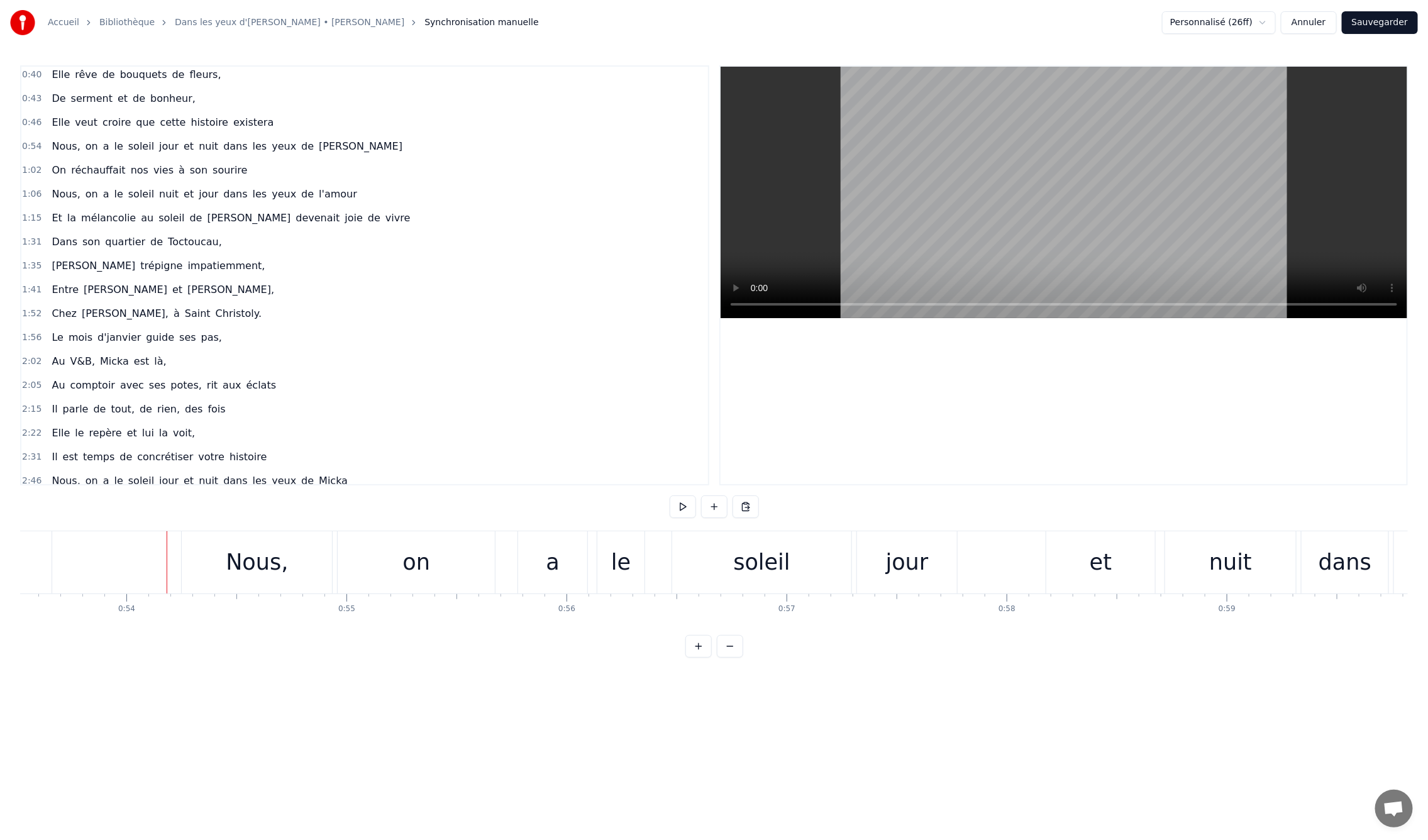
scroll to position [0, 11832]
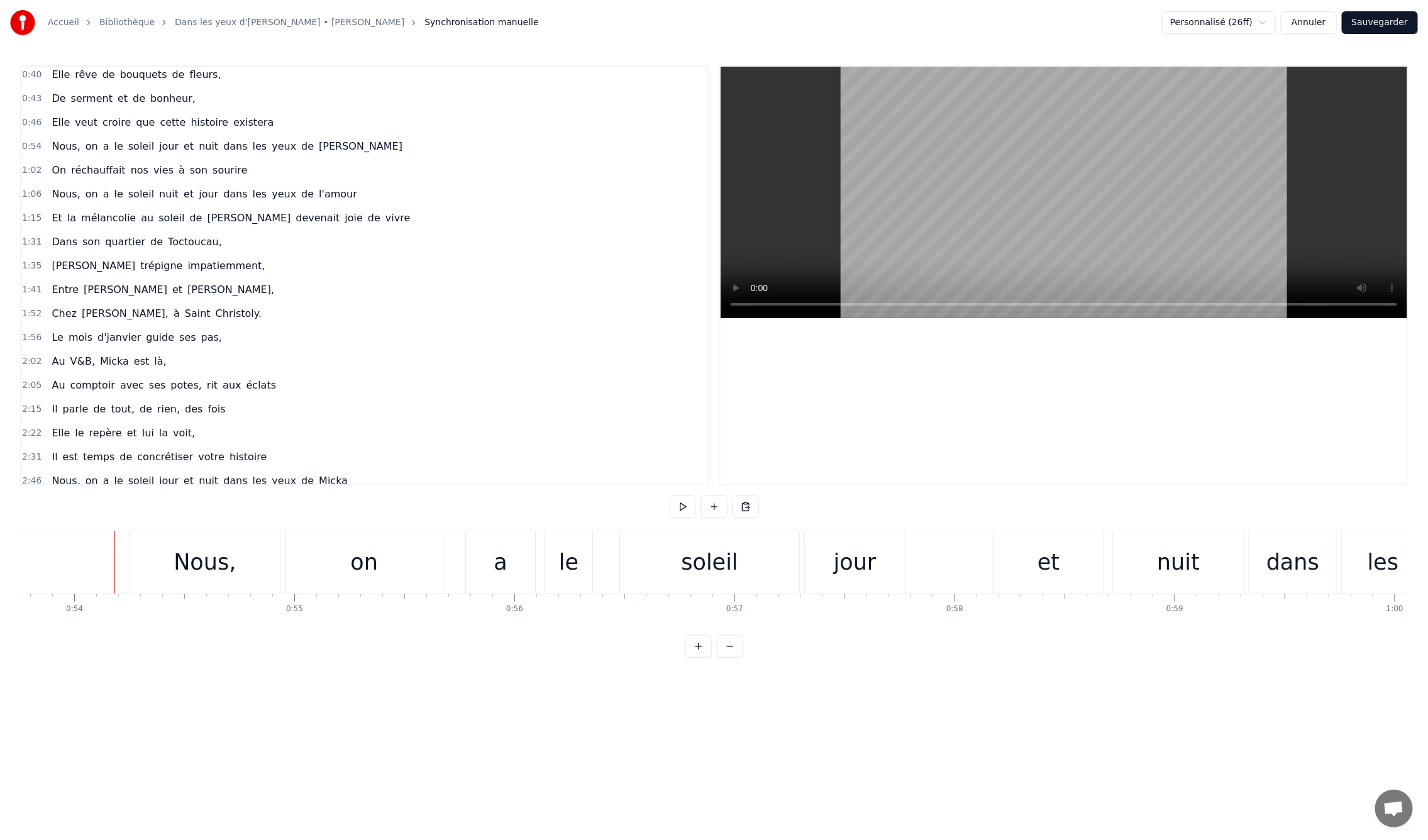
click at [399, 640] on div "0:09 En mille neuf cent quatre- vingt neuf 0:12 C'est le printemps, il doit fai…" at bounding box center [714, 361] width 1388 height 592
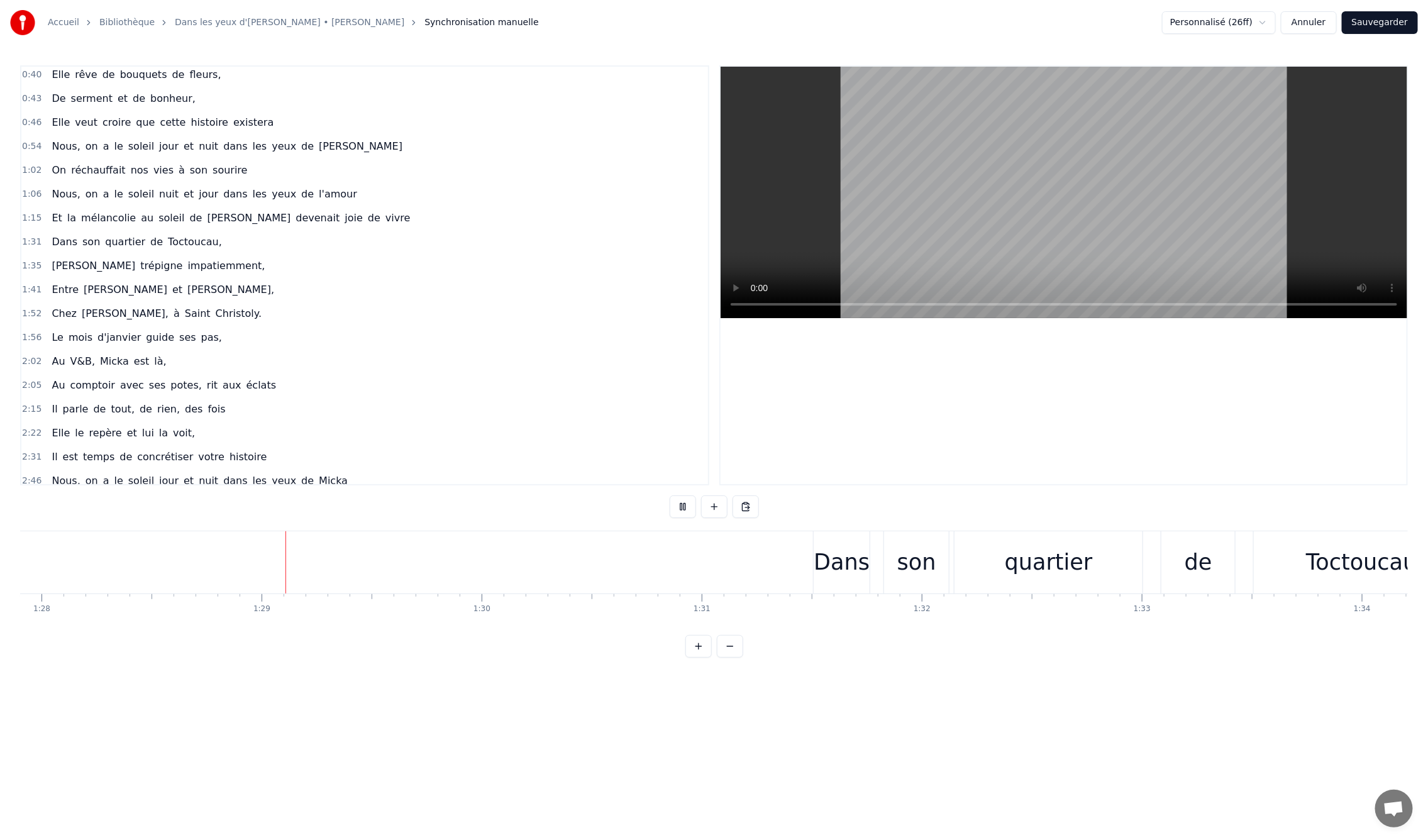
scroll to position [0, 19521]
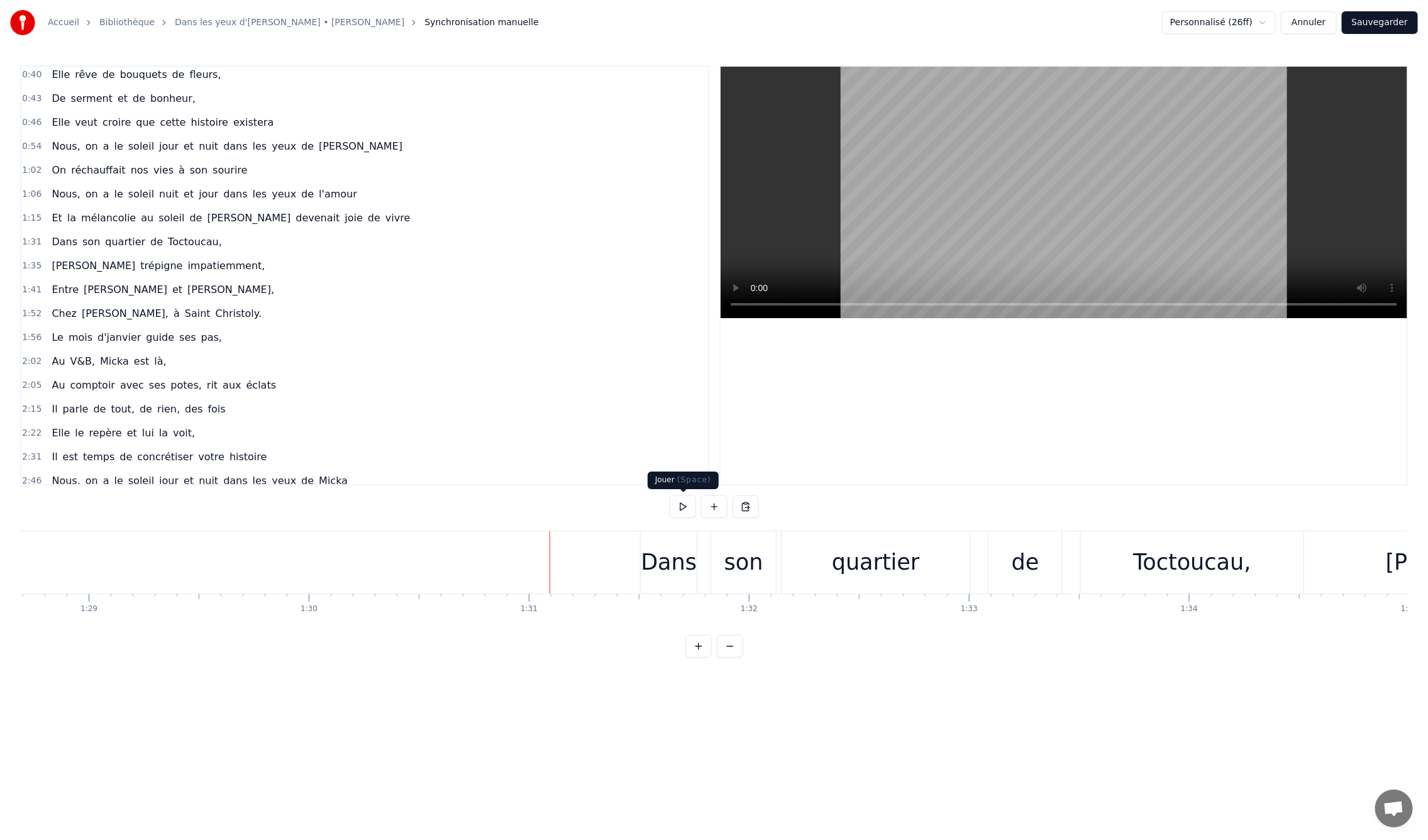
click at [683, 509] on button at bounding box center [683, 506] width 27 height 22
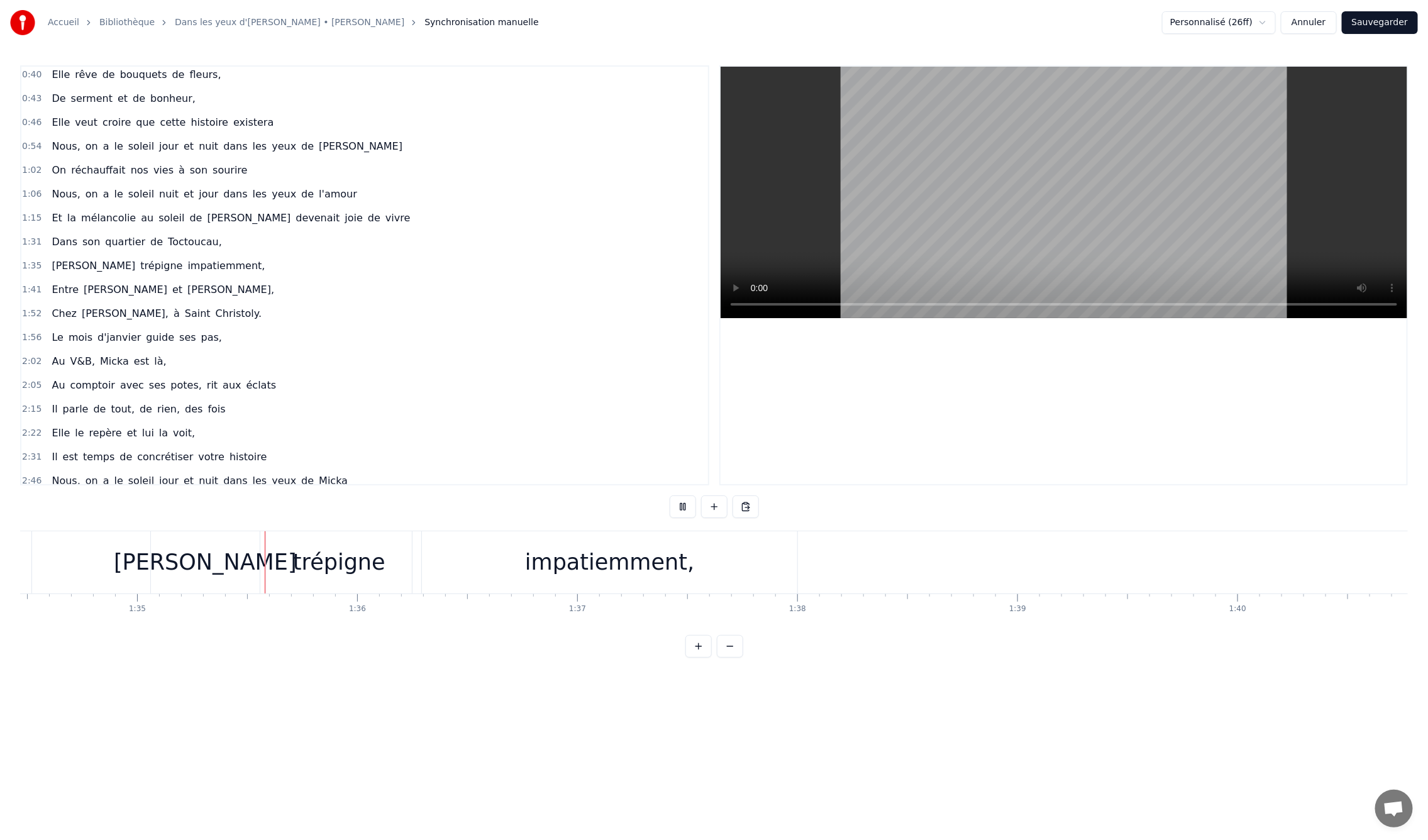
scroll to position [0, 20795]
click at [670, 495] on button at bounding box center [683, 506] width 27 height 22
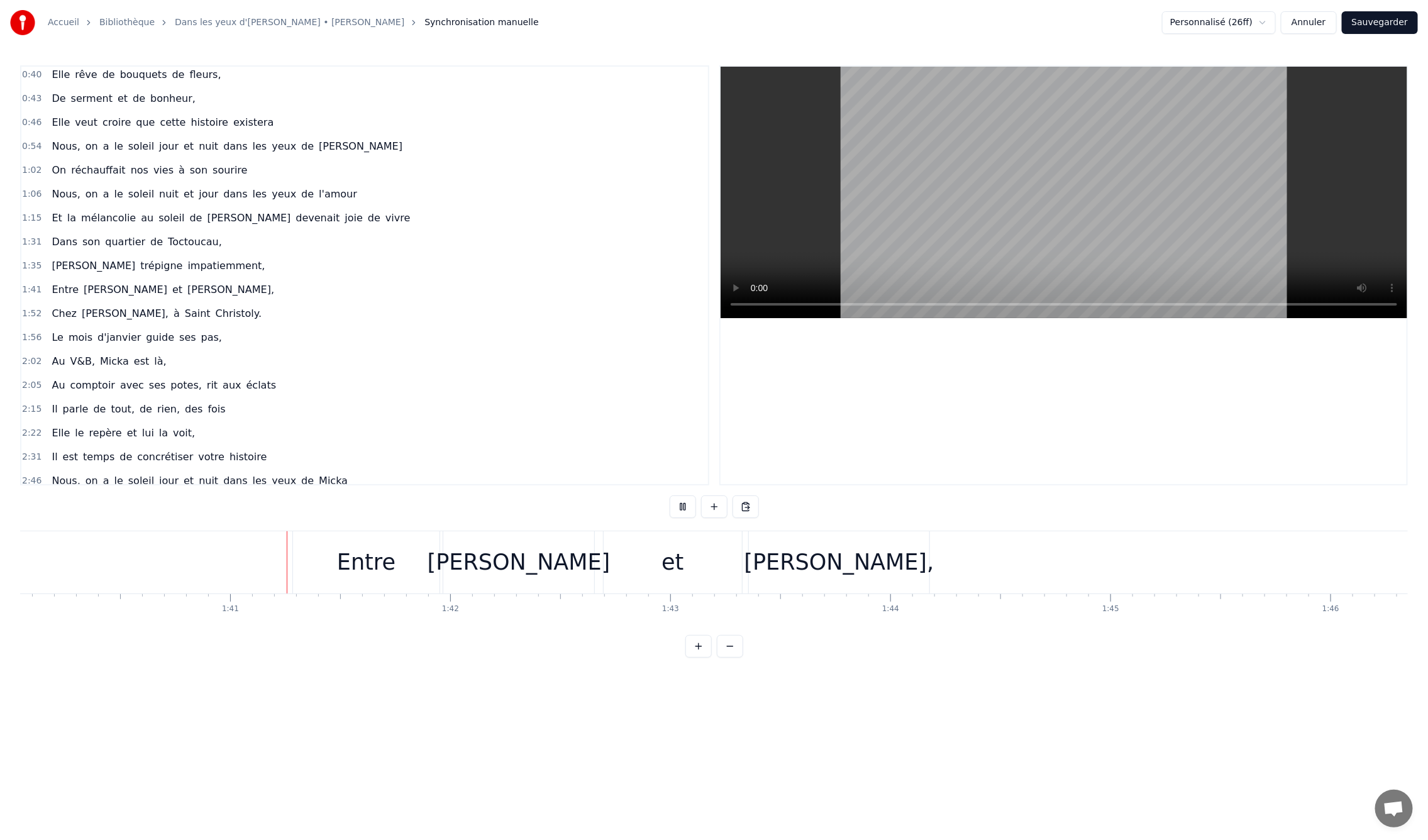
scroll to position [0, 22094]
click at [637, 560] on div "et" at bounding box center [601, 562] width 139 height 62
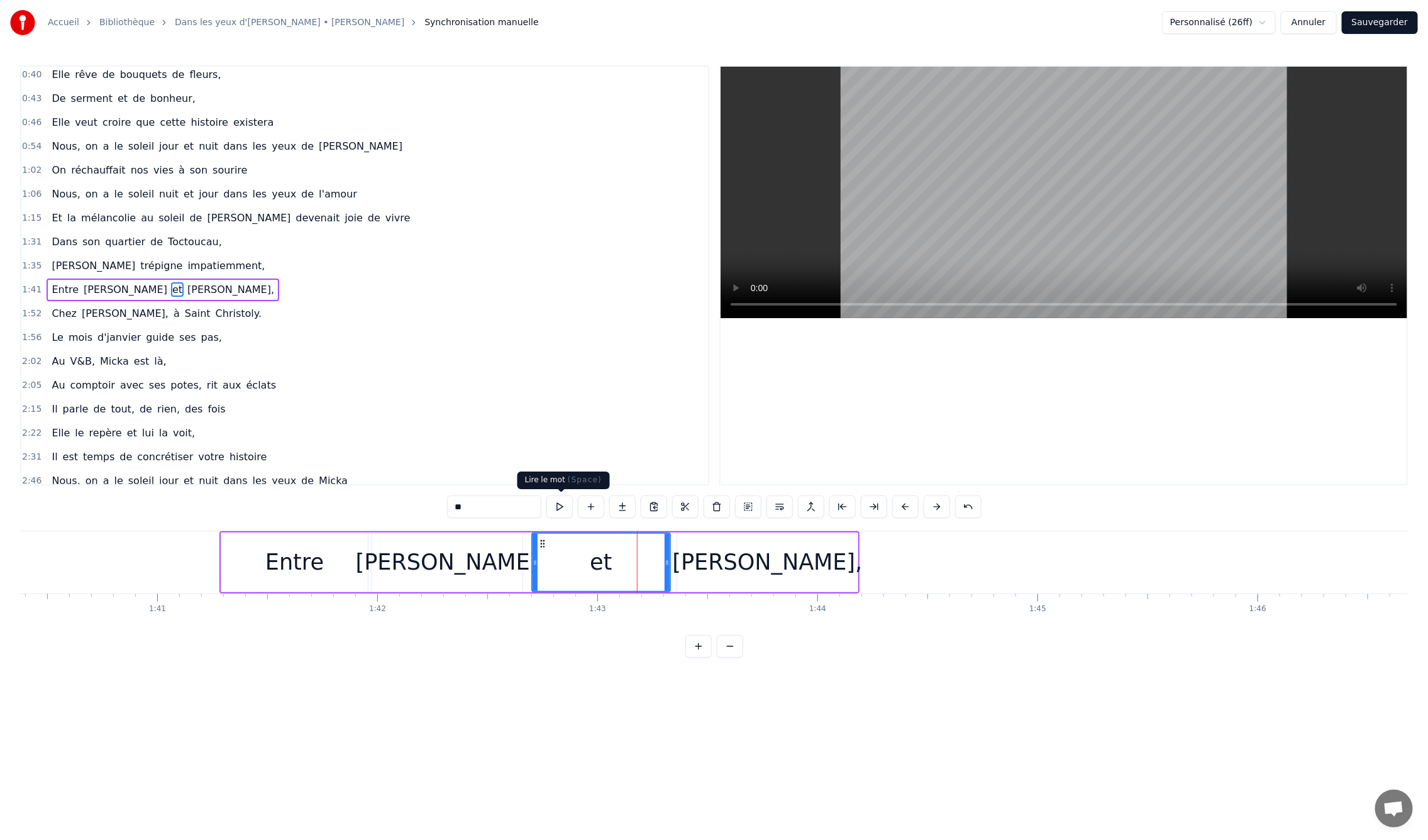
click at [557, 505] on button at bounding box center [560, 506] width 27 height 22
click at [547, 495] on button at bounding box center [560, 506] width 27 height 22
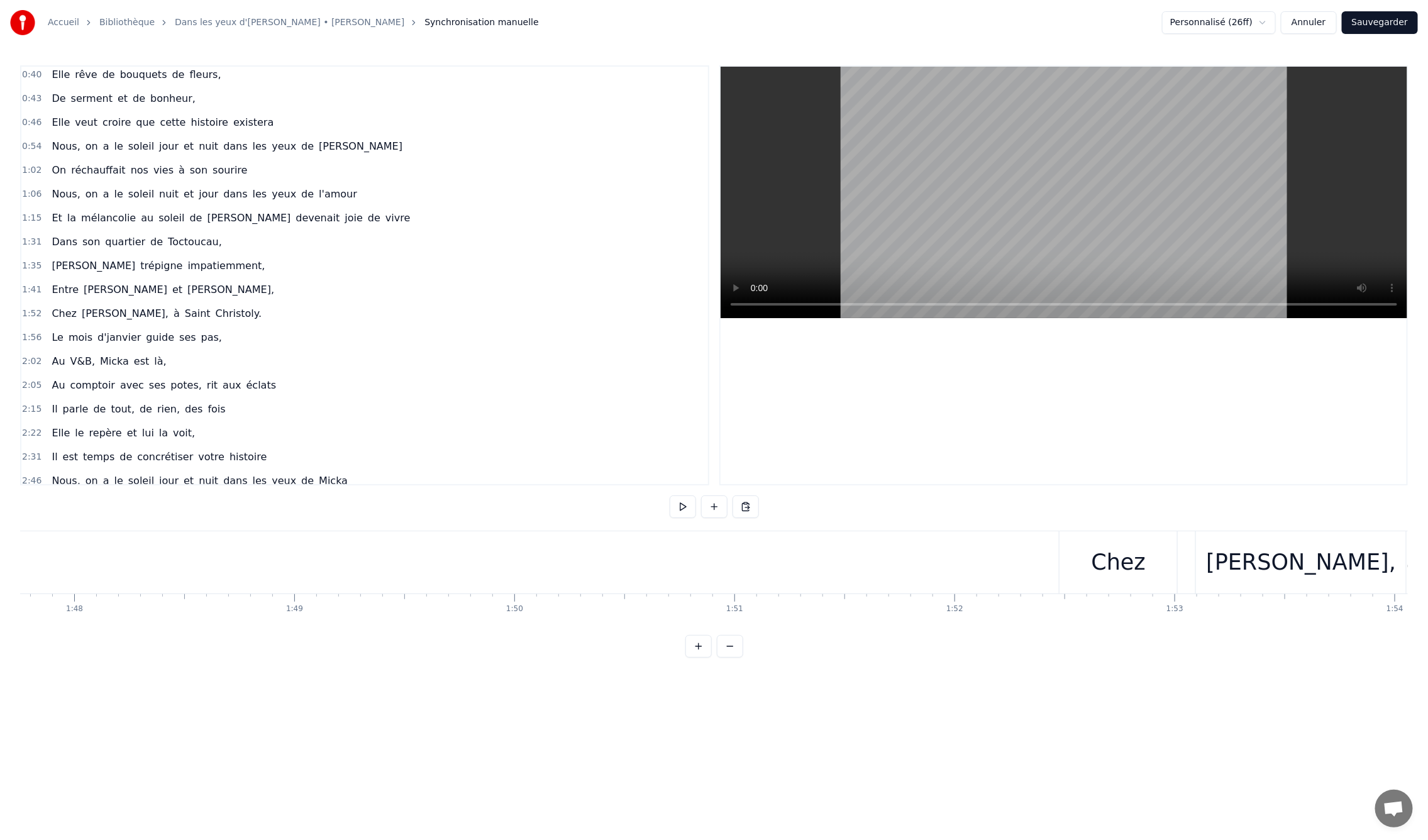
scroll to position [0, 23735]
click at [1069, 565] on div "Chez" at bounding box center [1102, 562] width 118 height 62
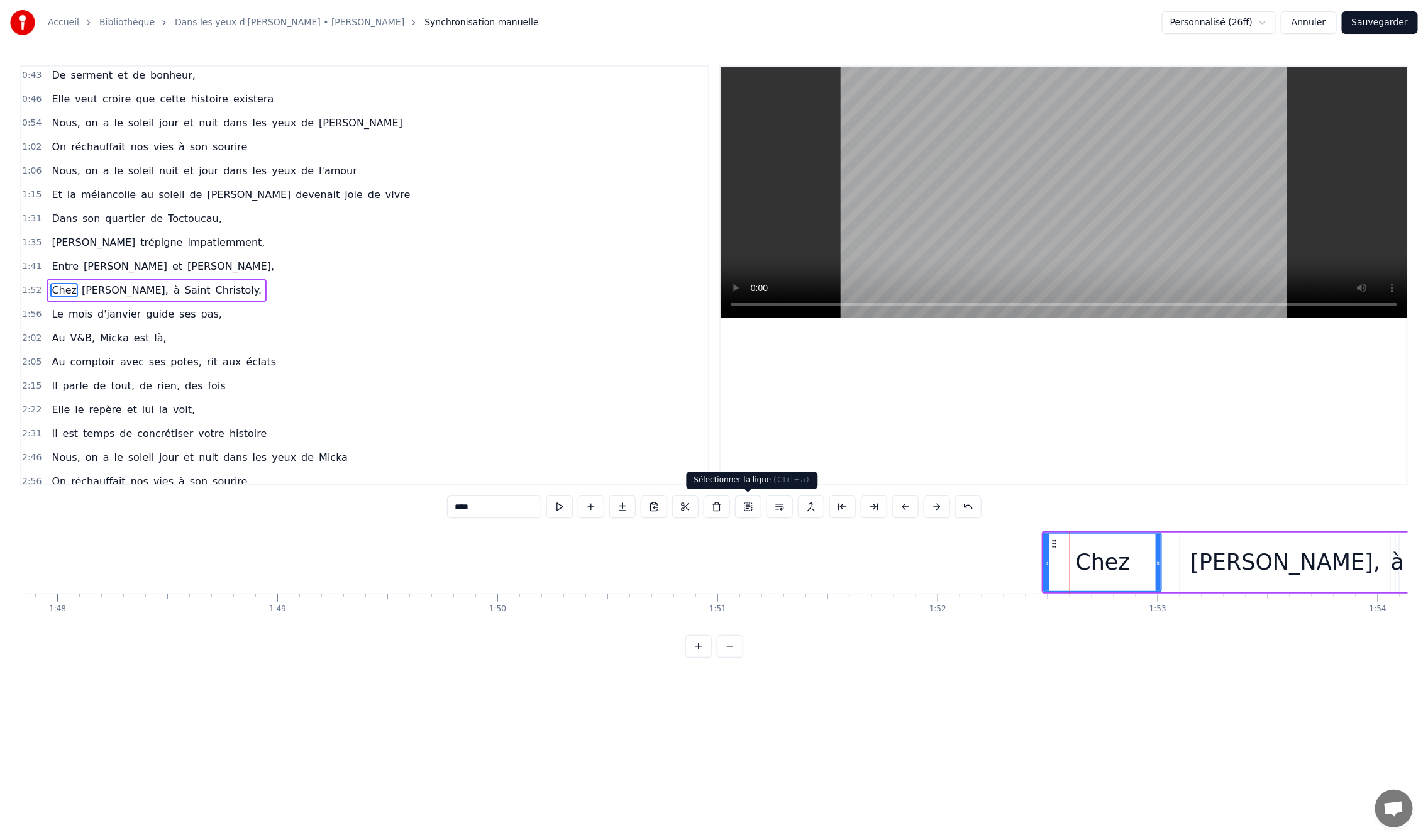
click at [756, 506] on button at bounding box center [748, 506] width 27 height 22
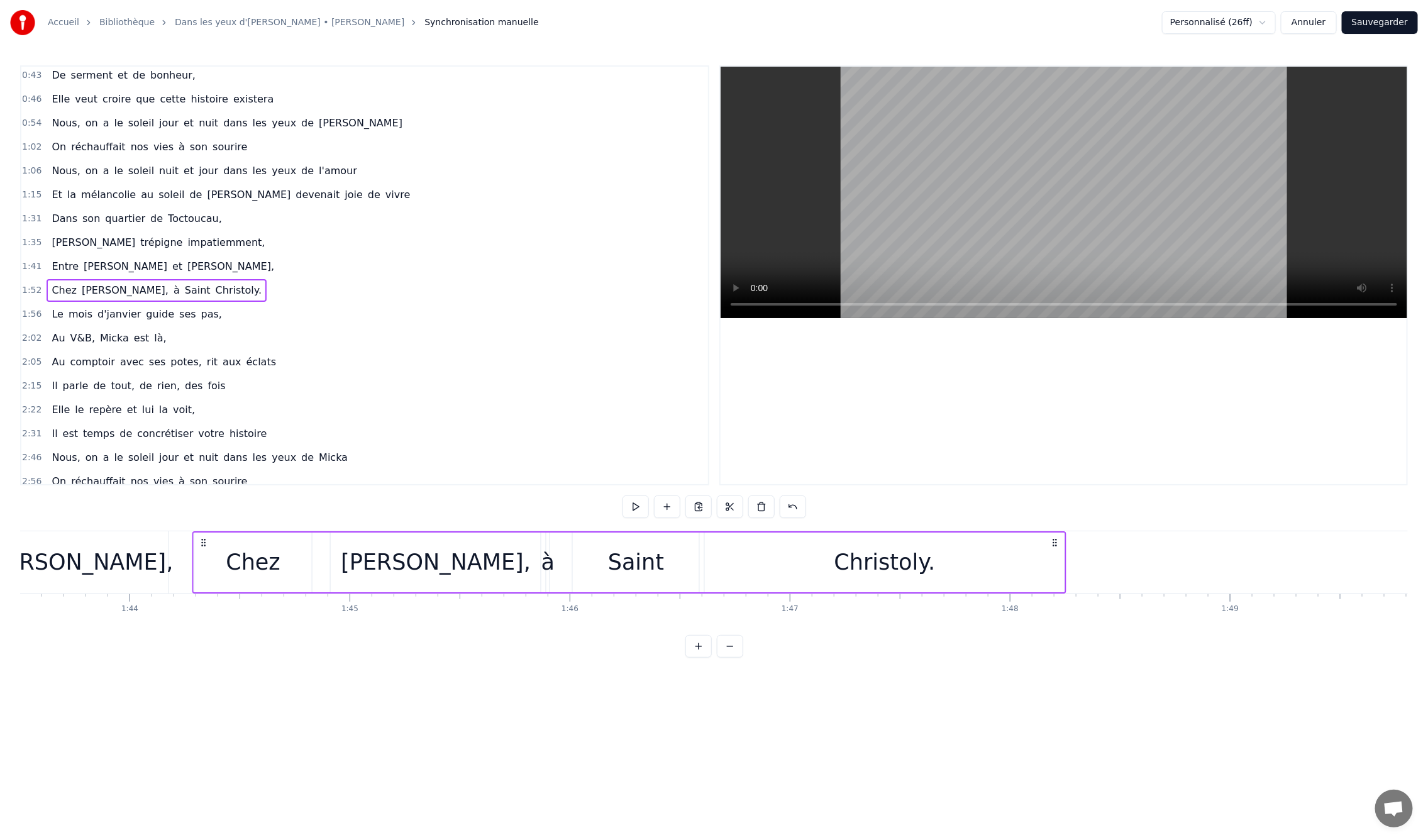
scroll to position [0, 22778]
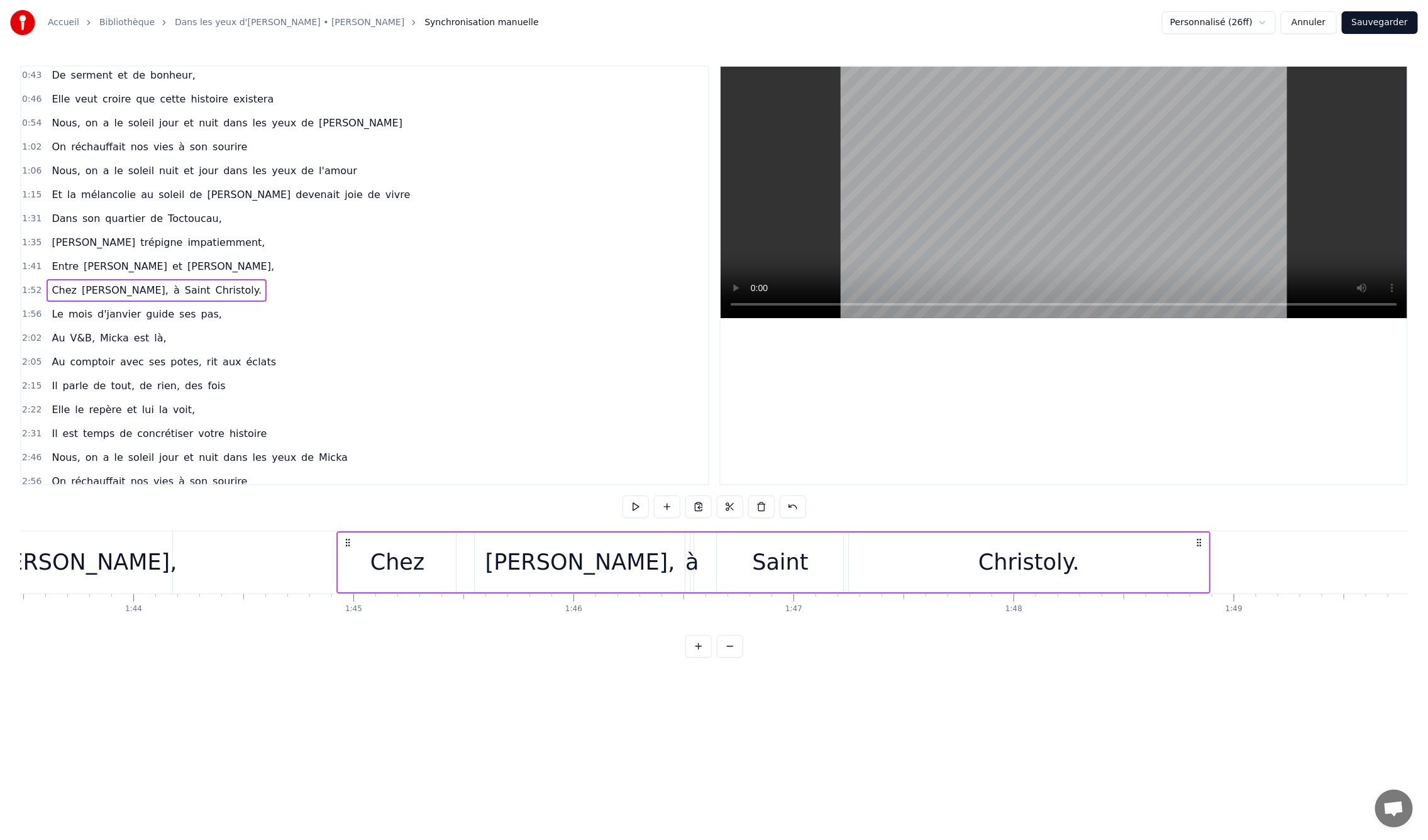
drag, startPoint x: 1053, startPoint y: 540, endPoint x: 348, endPoint y: 597, distance: 707.3
click at [348, 597] on div "En mille neuf cent quatre- vingt neuf C'est le printemps, il doit faire beau, E…" at bounding box center [714, 578] width 1388 height 94
drag, startPoint x: 1208, startPoint y: 563, endPoint x: 1133, endPoint y: 563, distance: 75.0
click at [1121, 564] on div "Christoly." at bounding box center [1029, 562] width 360 height 60
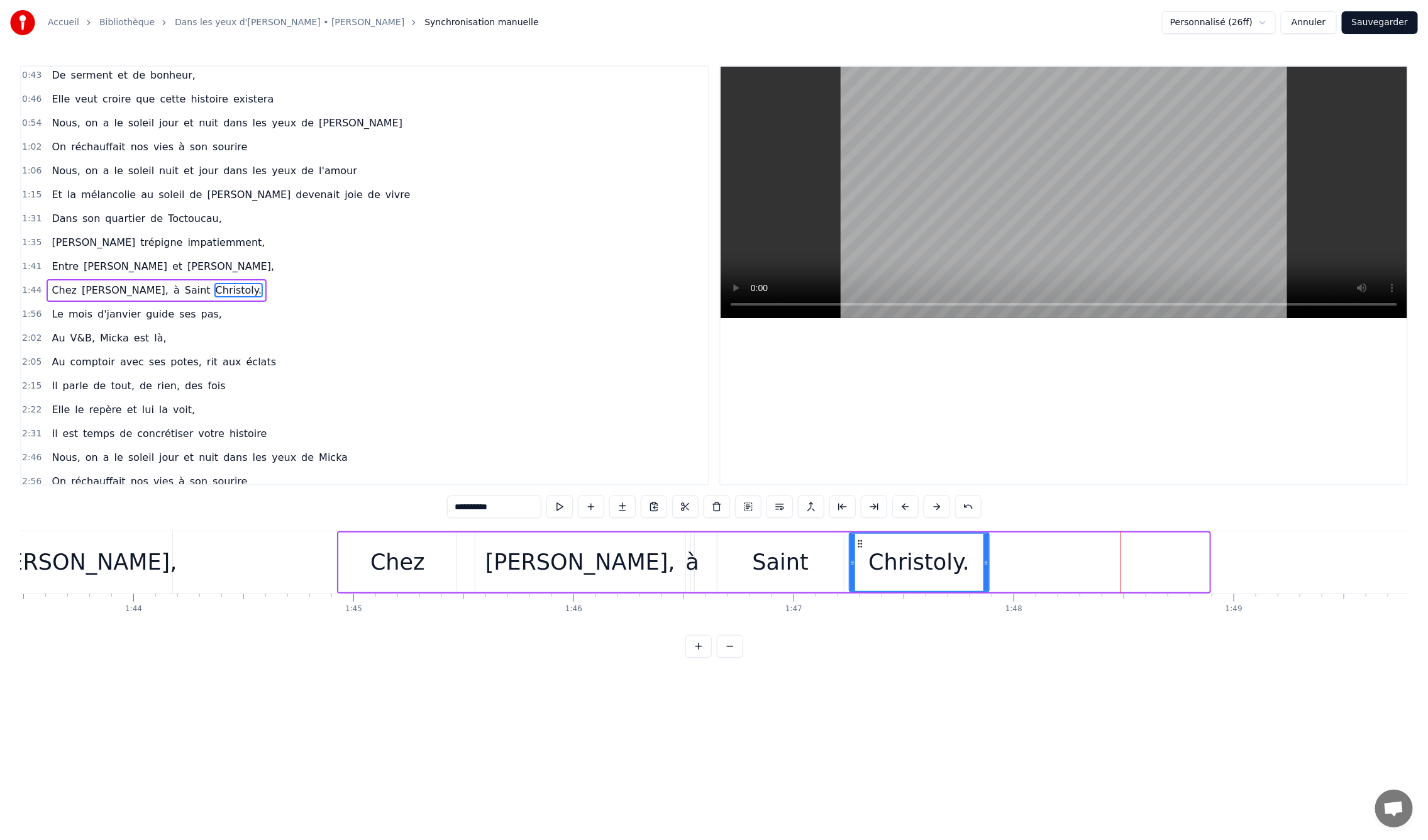
drag, startPoint x: 1206, startPoint y: 565, endPoint x: 986, endPoint y: 567, distance: 220.0
click at [986, 567] on div at bounding box center [986, 562] width 5 height 57
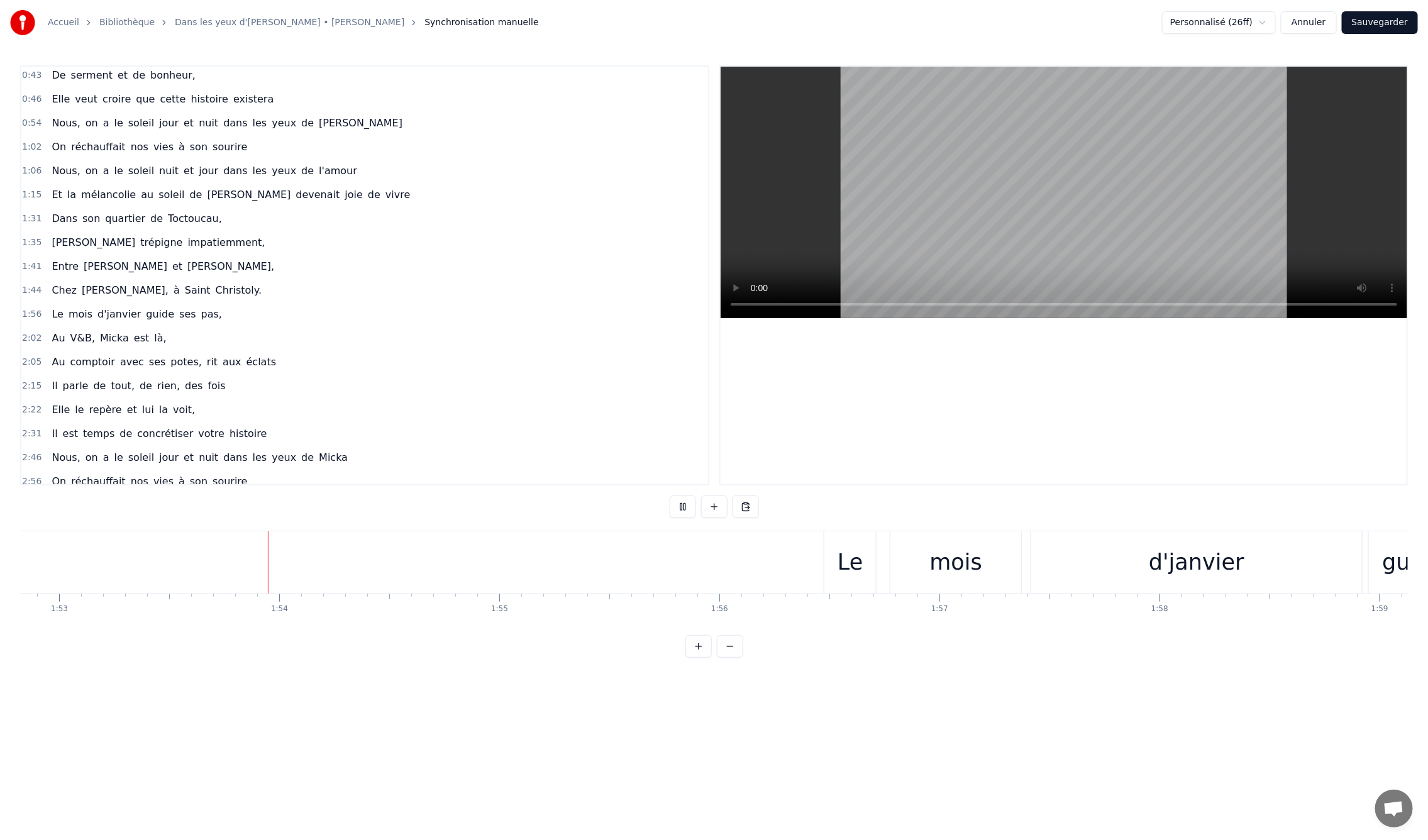
scroll to position [0, 24886]
click at [807, 580] on div "Le" at bounding box center [797, 562] width 52 height 62
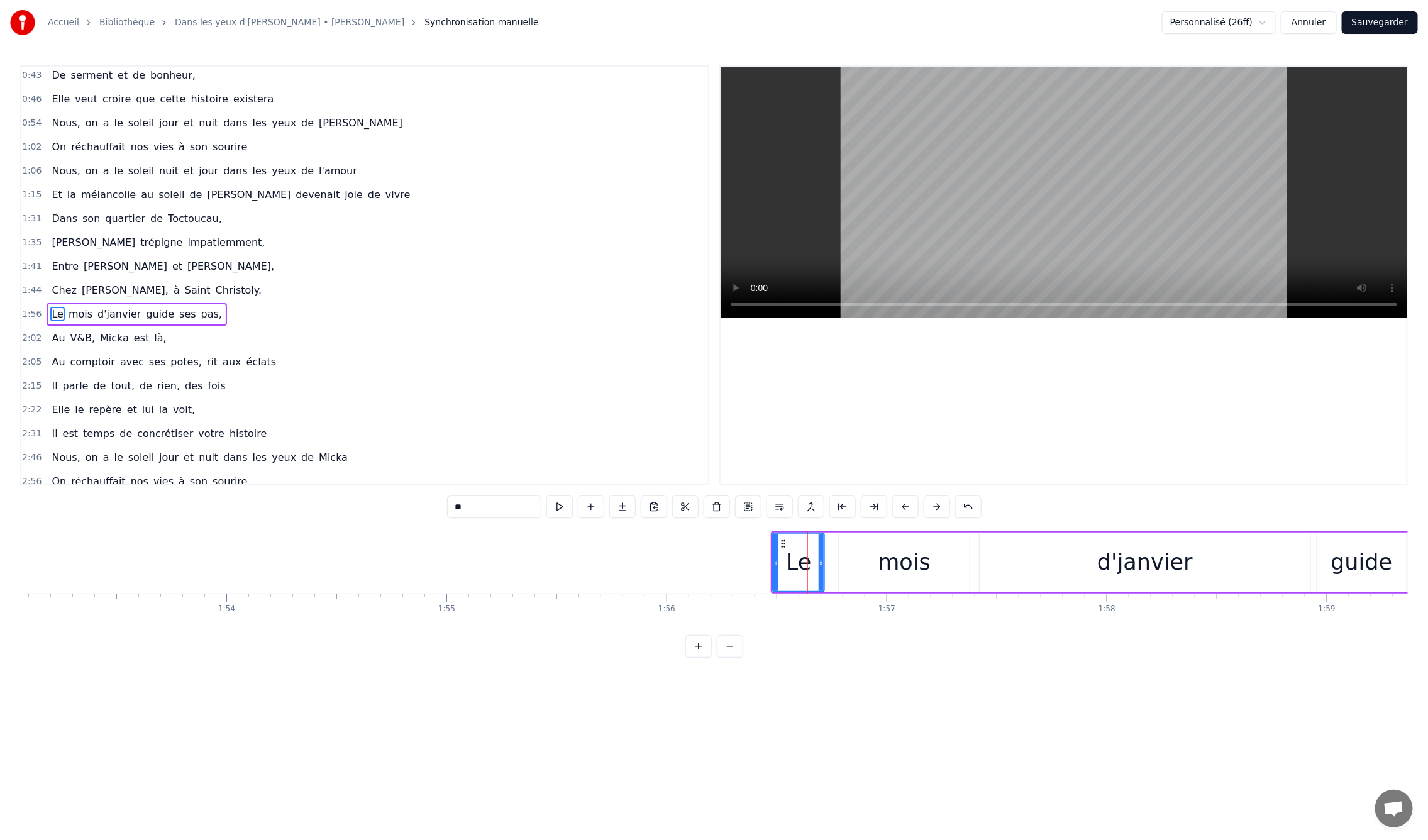
scroll to position [217, 0]
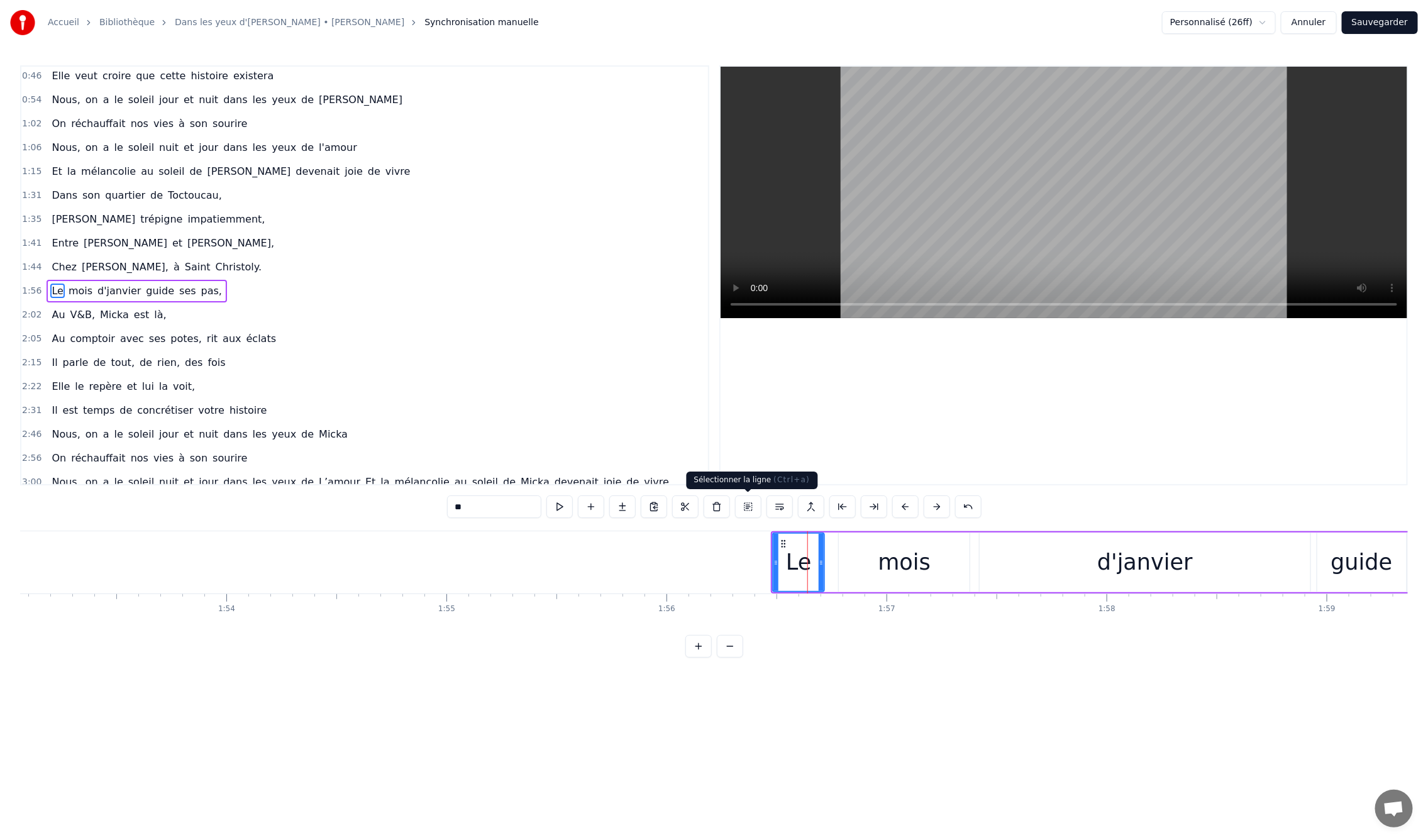
click at [757, 509] on button at bounding box center [748, 506] width 27 height 22
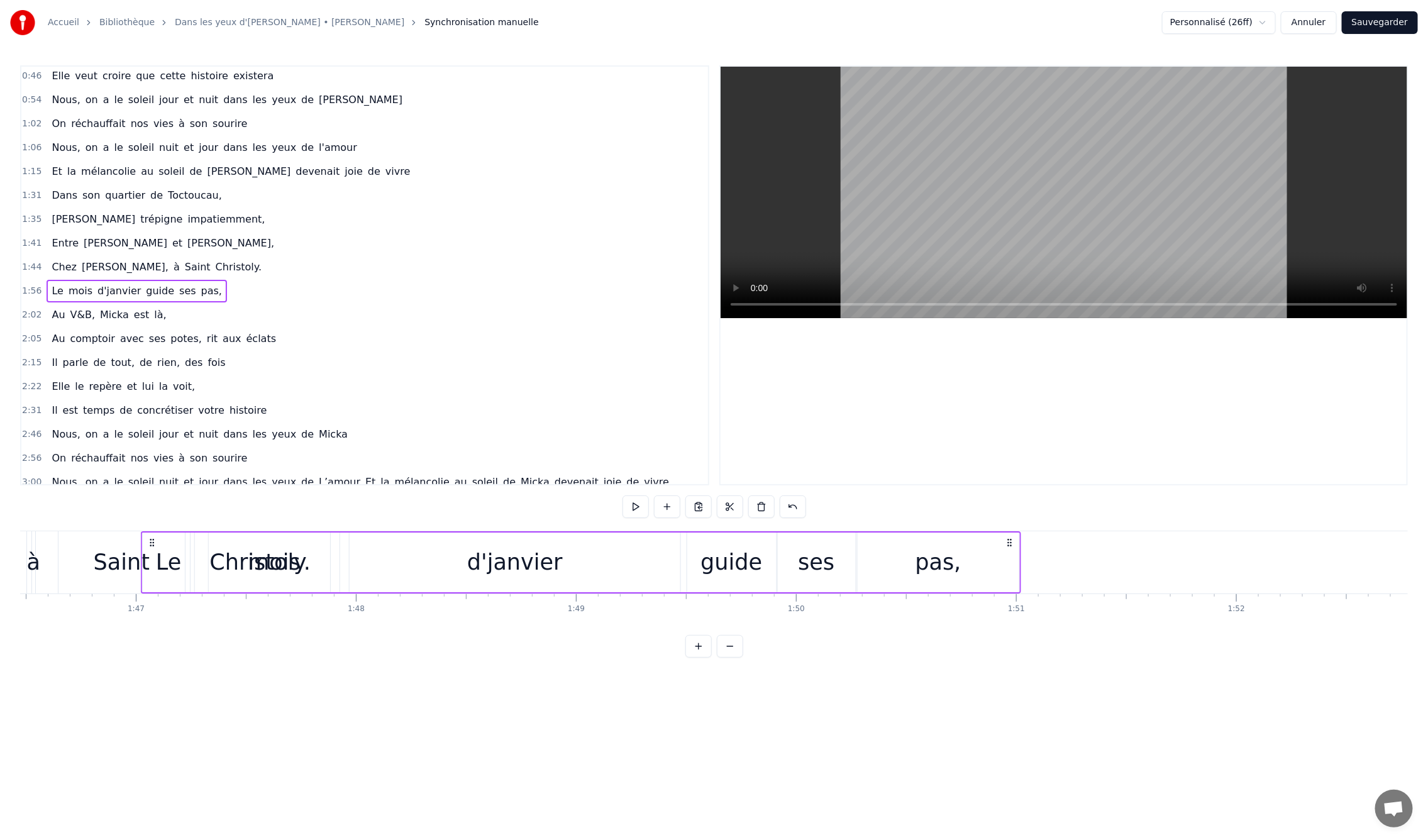
scroll to position [0, 23404]
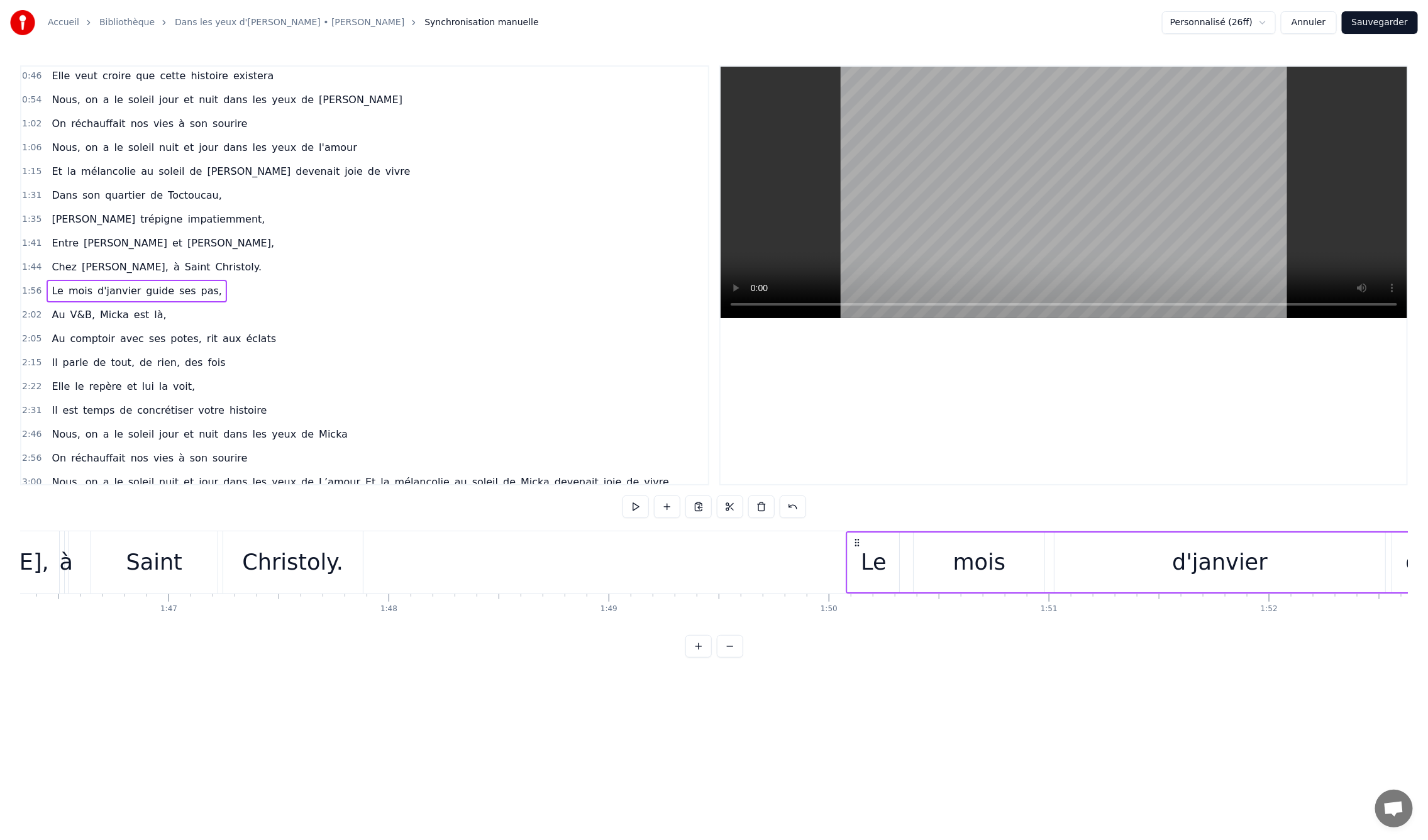
drag, startPoint x: 784, startPoint y: 542, endPoint x: 859, endPoint y: 601, distance: 95.4
click at [859, 601] on div "En mille neuf cent quatre- vingt neuf C'est le printemps, il doit faire beau, E…" at bounding box center [714, 578] width 1388 height 94
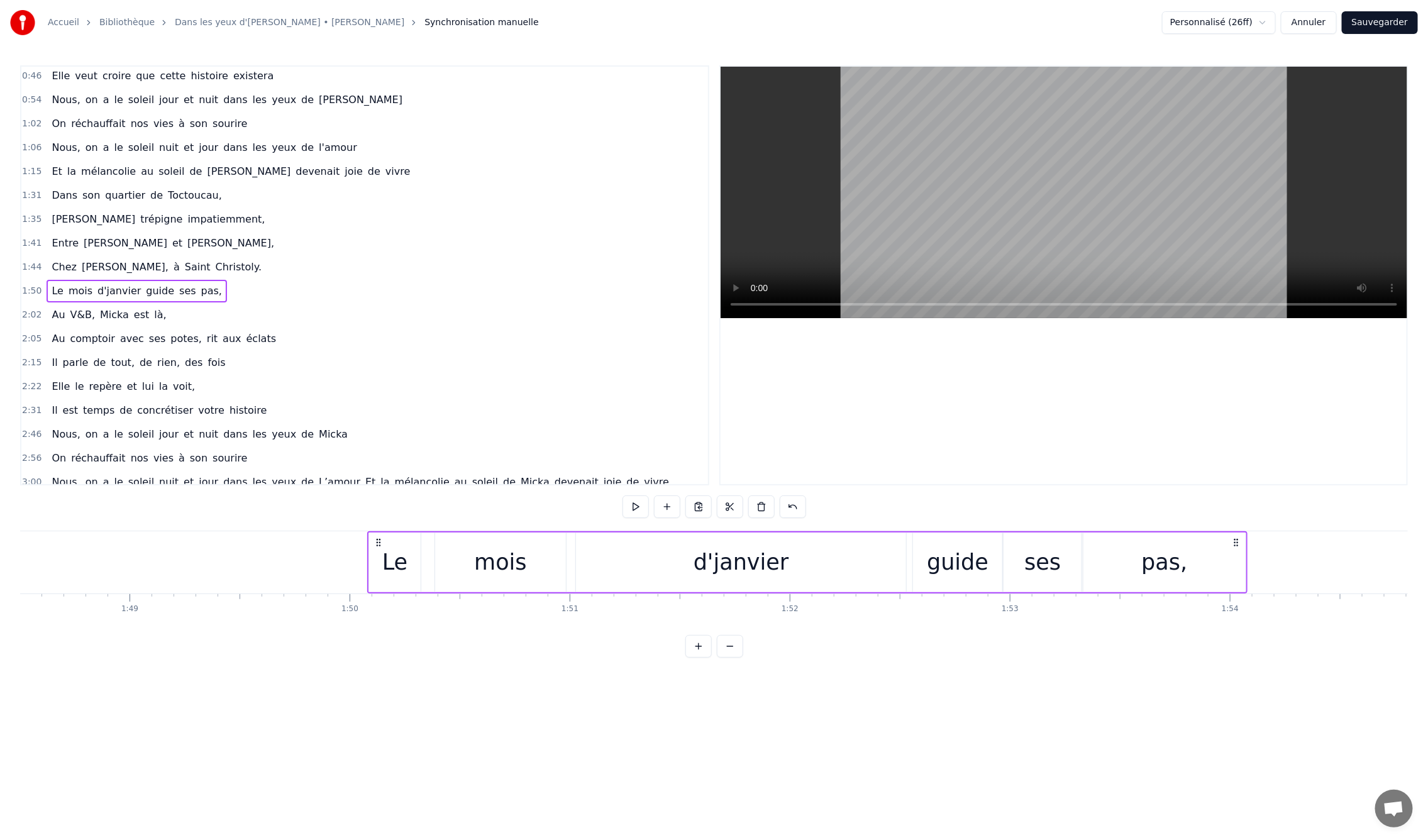
scroll to position [0, 23891]
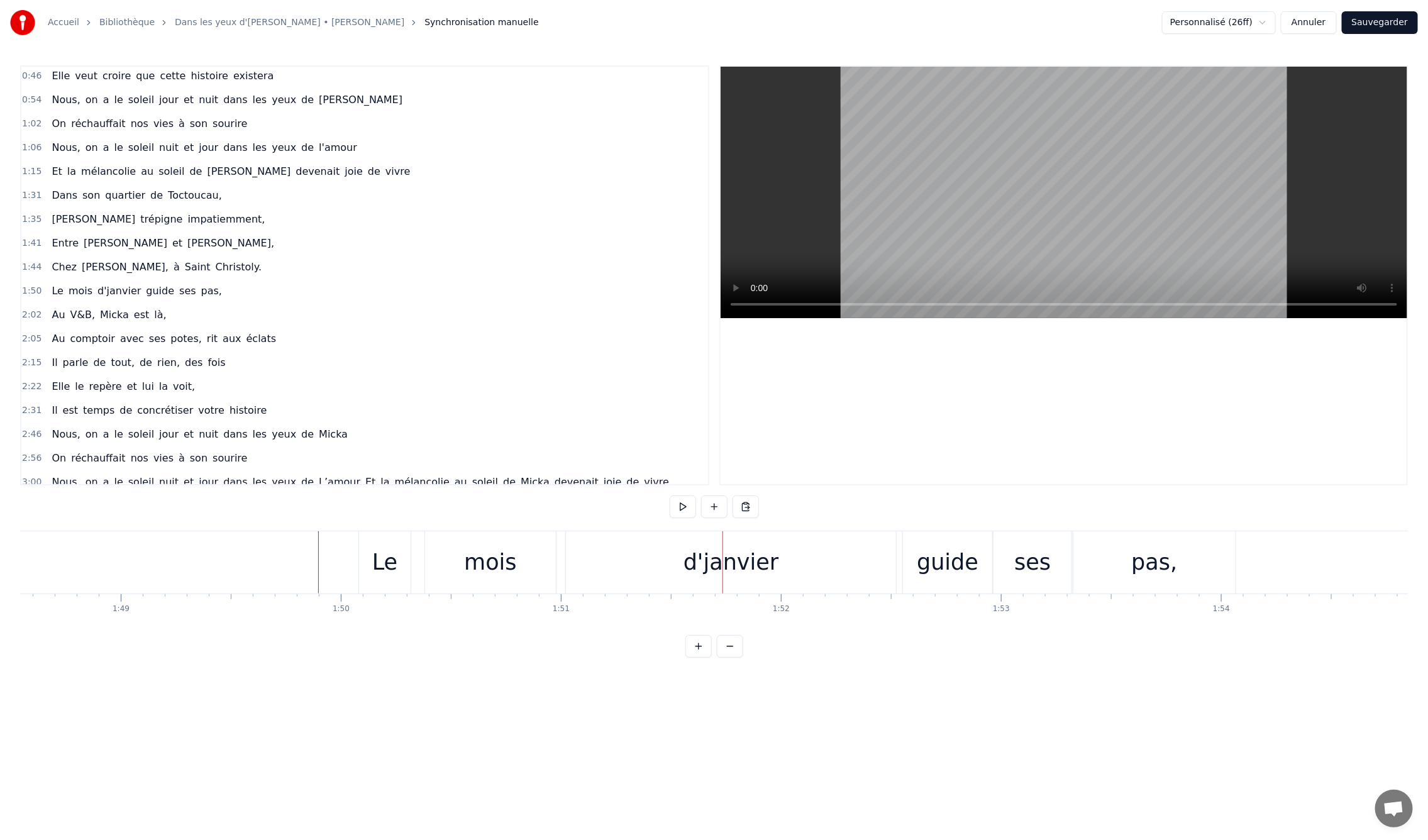
click at [221, 540] on div at bounding box center [341, 562] width 48424 height 62
click at [1136, 574] on div "pas," at bounding box center [1154, 562] width 46 height 33
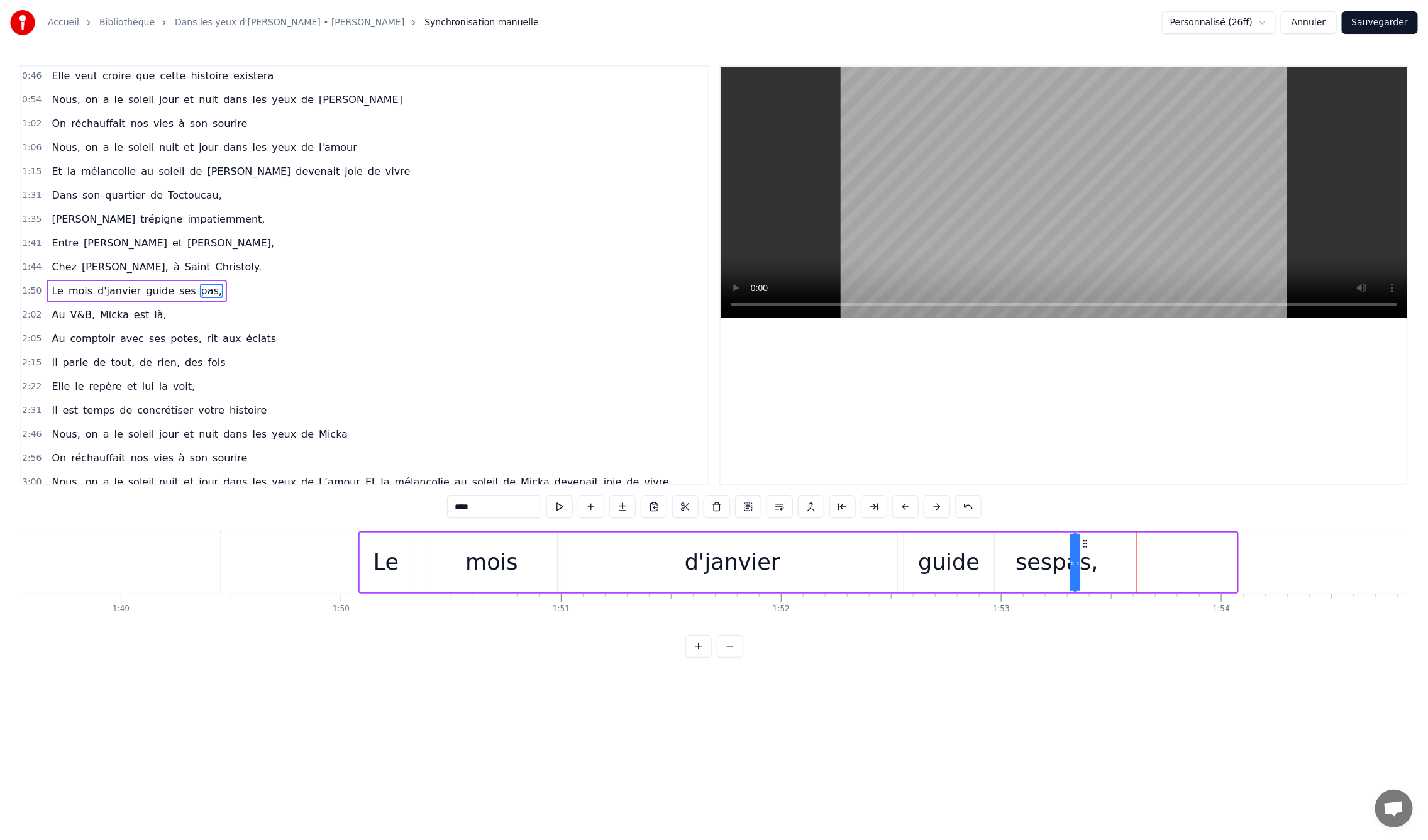
drag, startPoint x: 1234, startPoint y: 559, endPoint x: 902, endPoint y: 580, distance: 332.7
click at [902, 580] on div "Le mois d'janvier guide ses pas," at bounding box center [799, 562] width 881 height 62
click at [1255, 564] on div "En mille neuf cent quatre- vingt neuf C'est le printemps, il doit faire beau, E…" at bounding box center [341, 562] width 48424 height 63
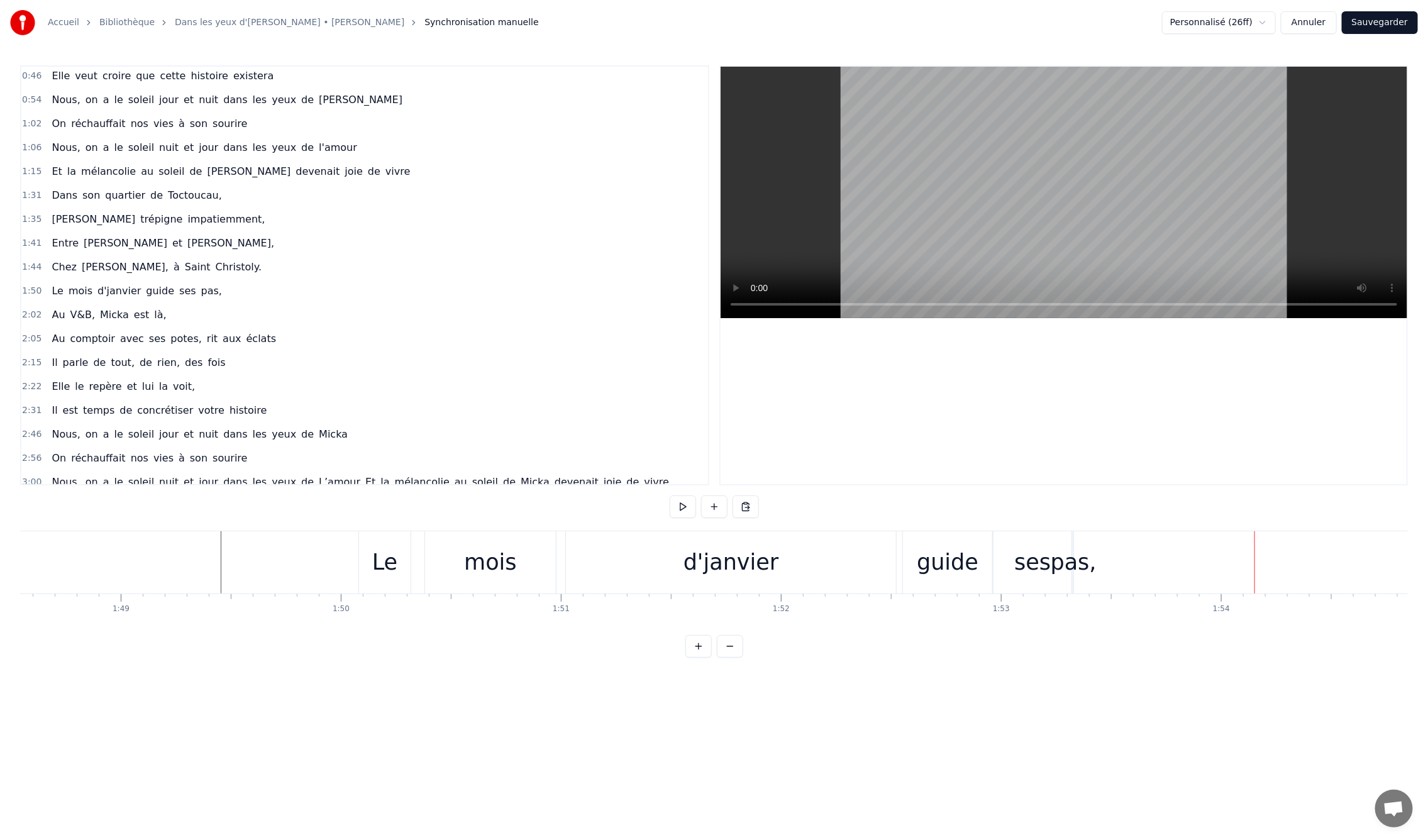
click at [1069, 573] on div "pas," at bounding box center [1074, 562] width 46 height 33
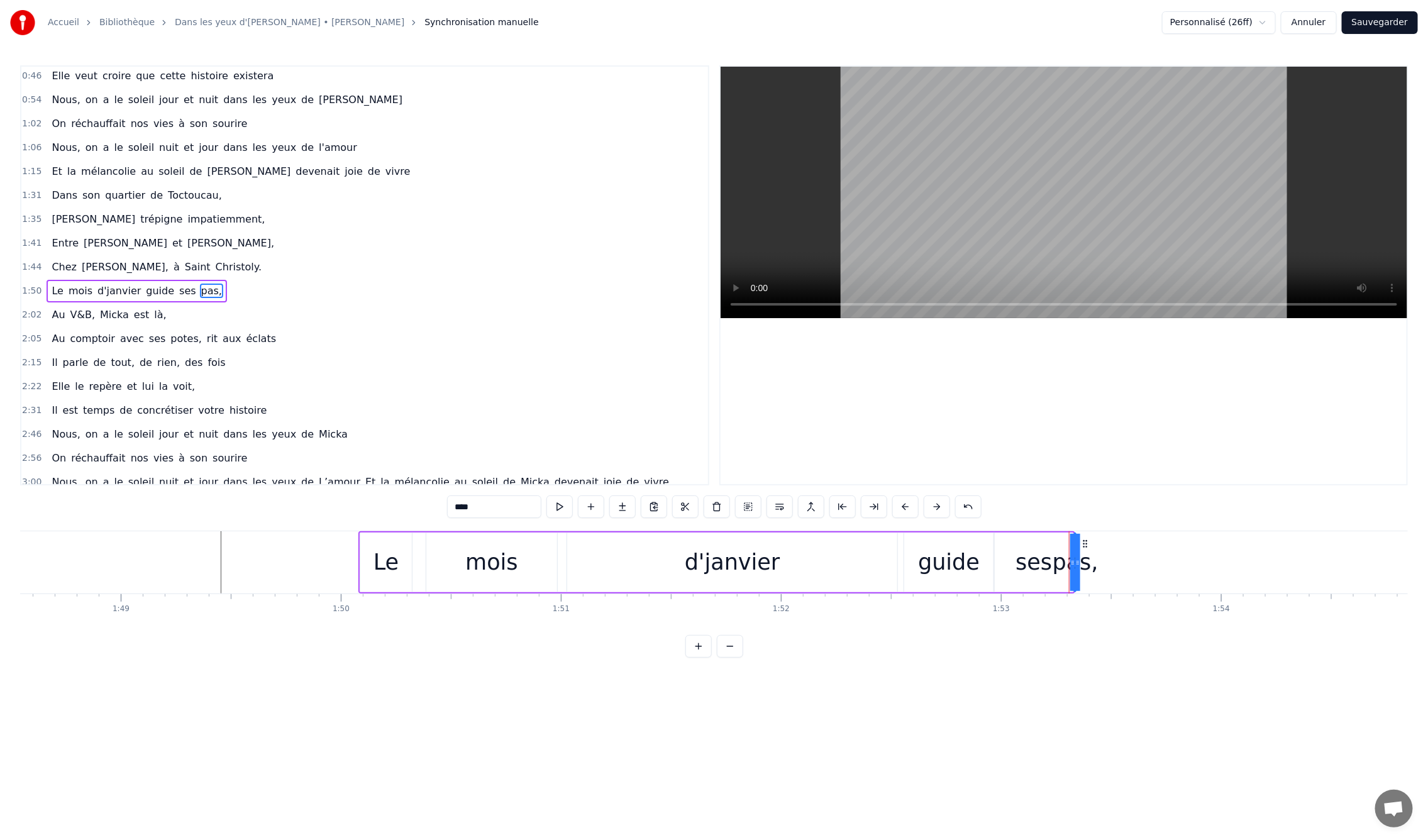
click at [1123, 560] on div "En mille neuf cent quatre- vingt neuf C'est le printemps, il doit faire beau, E…" at bounding box center [341, 562] width 48424 height 63
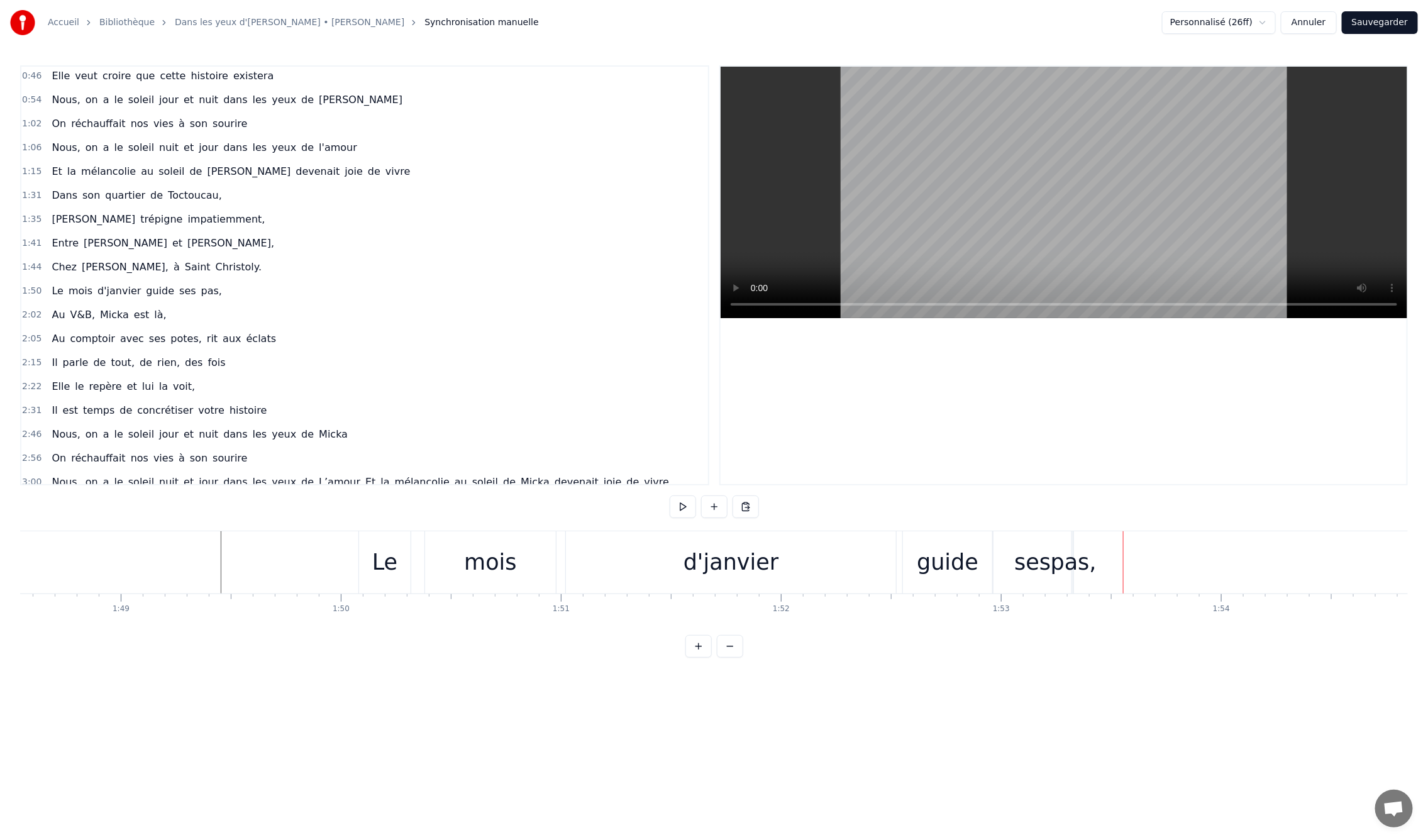
click at [1072, 553] on div "pas," at bounding box center [1074, 562] width 46 height 33
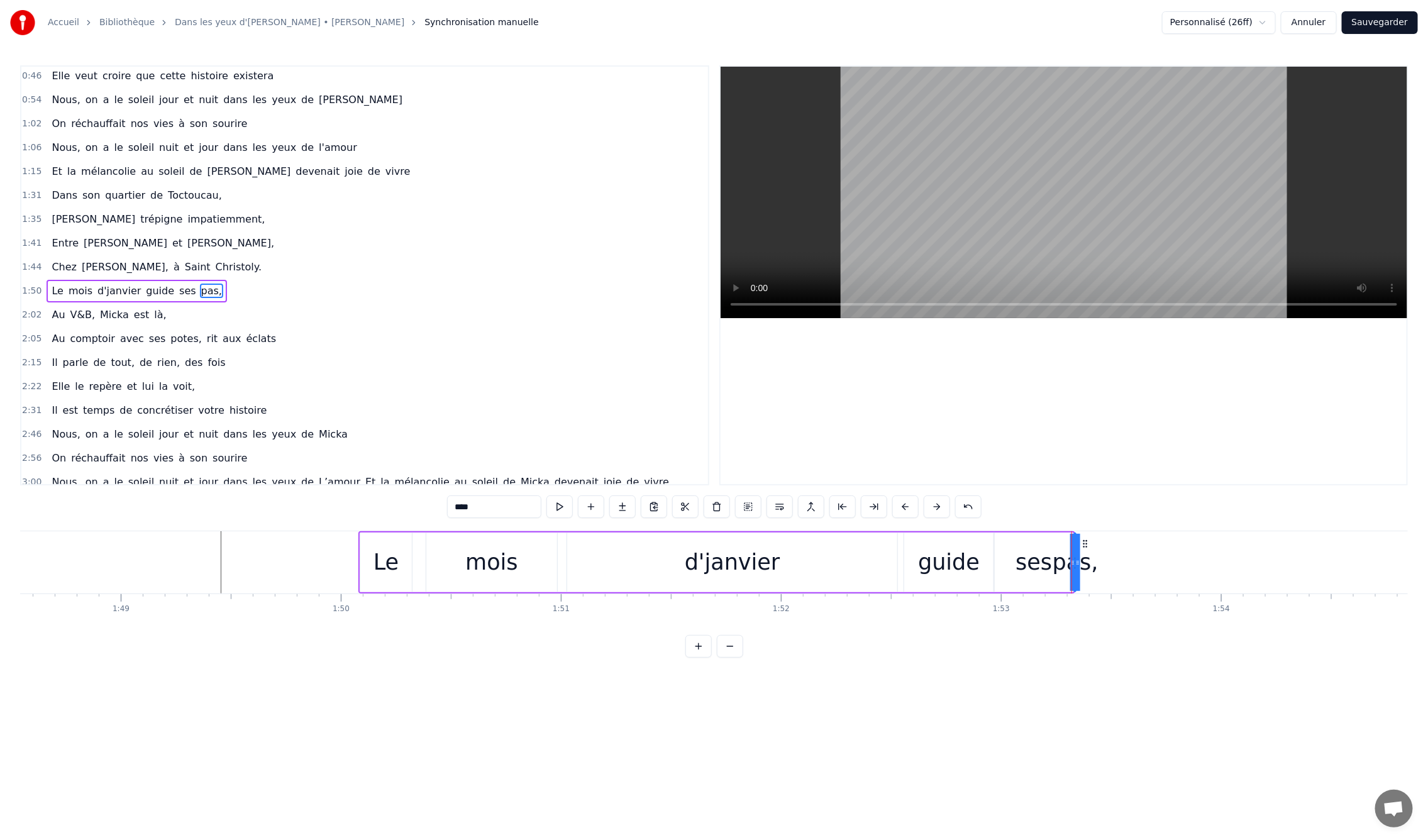
click at [1085, 540] on icon at bounding box center [1085, 544] width 10 height 10
click at [1085, 544] on icon at bounding box center [1085, 544] width 10 height 10
click at [688, 657] on button at bounding box center [699, 646] width 27 height 22
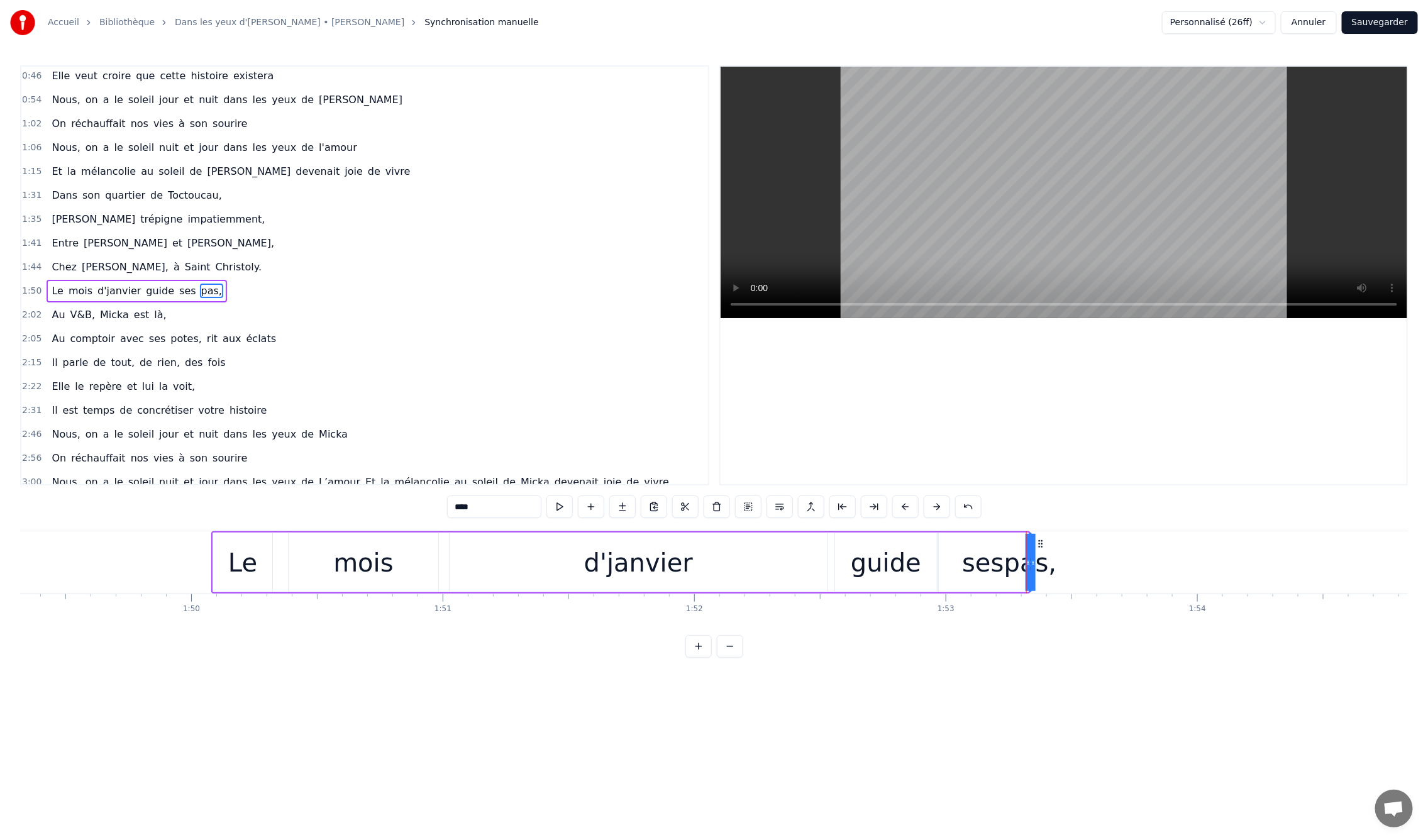
scroll to position [0, 27480]
drag, startPoint x: 1059, startPoint y: 540, endPoint x: 1084, endPoint y: 540, distance: 25.0
click at [1084, 540] on icon at bounding box center [1085, 544] width 10 height 10
click at [1124, 559] on div "En mille neuf cent quatre- vingt neuf C'est le printemps, il doit faire beau, E…" at bounding box center [211, 562] width 55342 height 63
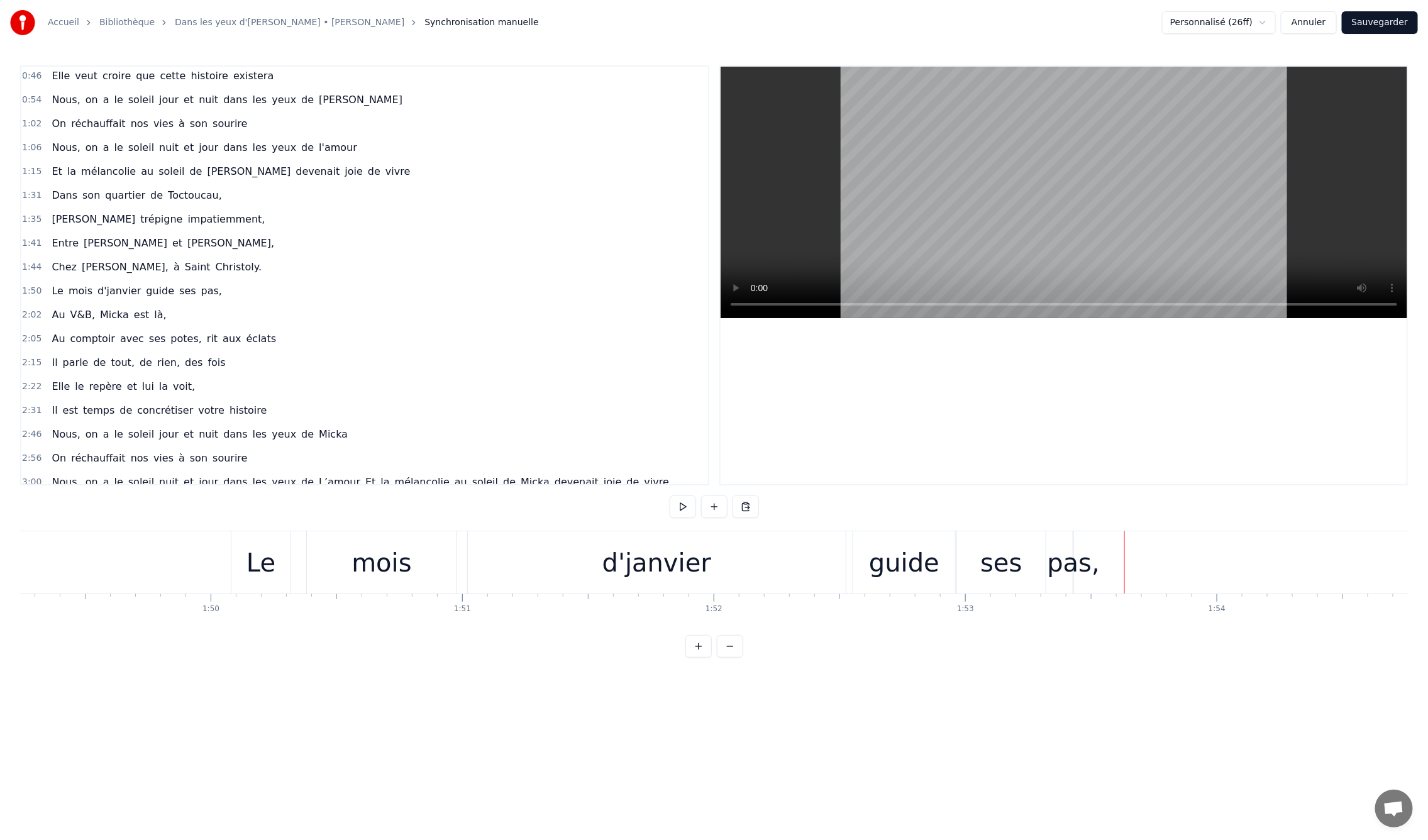
click at [1073, 563] on div "pas," at bounding box center [1074, 562] width 52 height 37
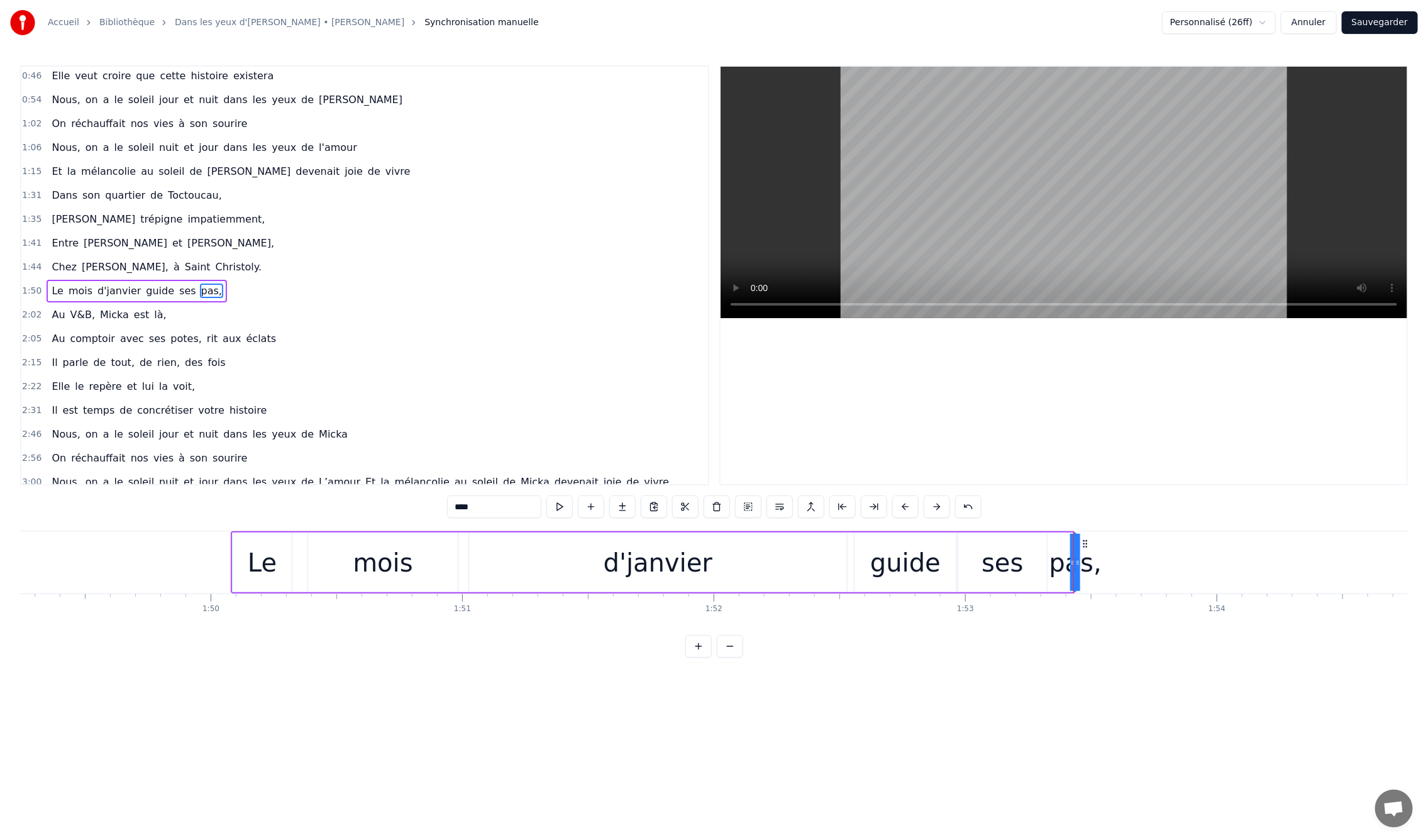
drag, startPoint x: 1071, startPoint y: 565, endPoint x: 1063, endPoint y: 564, distance: 8.1
click at [1044, 565] on div "Le mois d'janvier guide ses pas," at bounding box center [653, 562] width 845 height 62
click at [1061, 563] on div "pas," at bounding box center [1075, 562] width 52 height 37
click at [988, 564] on div "ses" at bounding box center [1002, 562] width 42 height 37
type input "***"
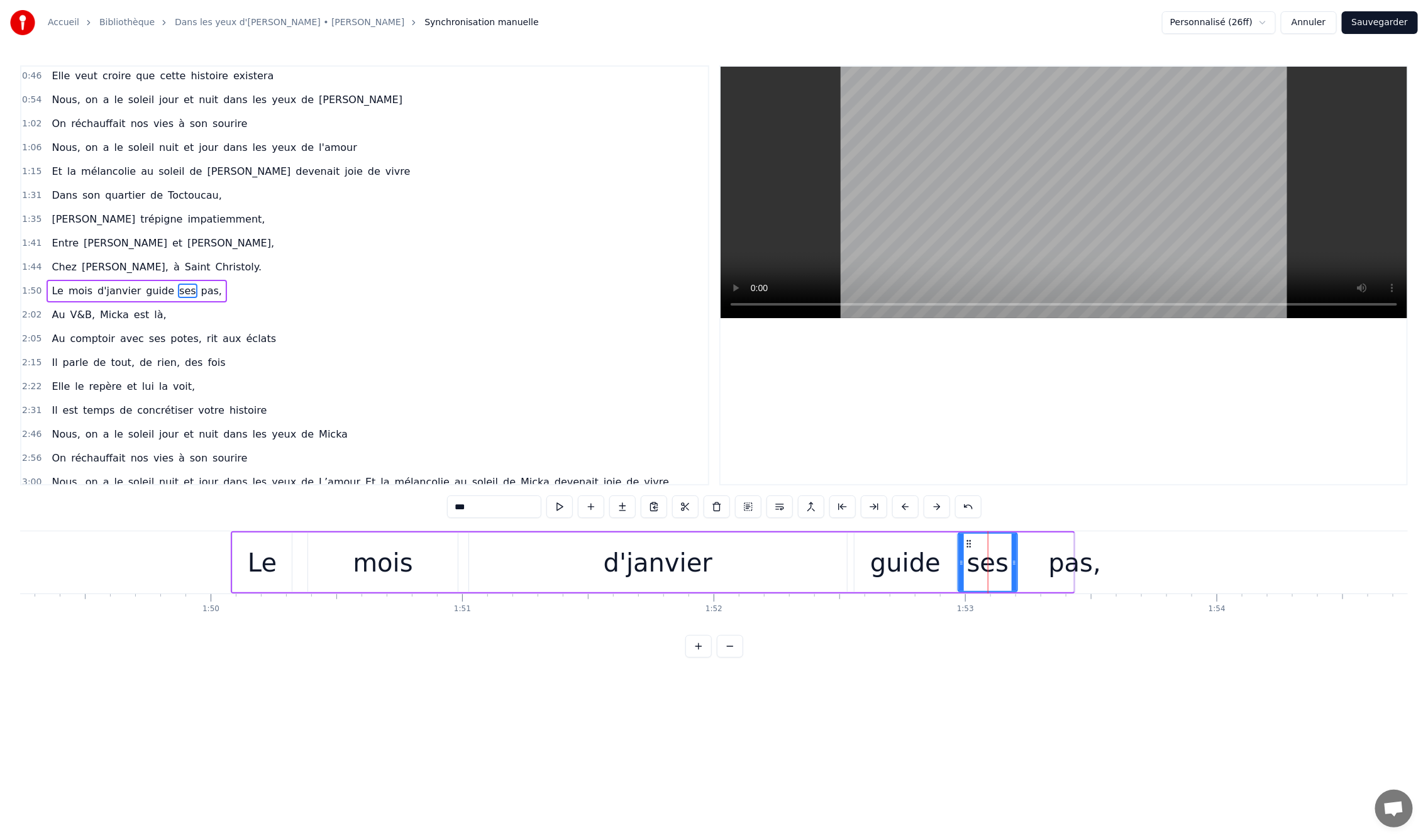
drag, startPoint x: 1045, startPoint y: 564, endPoint x: 1016, endPoint y: 562, distance: 29.1
click at [1016, 562] on icon at bounding box center [1014, 562] width 5 height 10
click at [1044, 557] on div "Le mois d'janvier guide ses pas," at bounding box center [653, 562] width 845 height 62
click at [1071, 542] on div "Le mois d'janvier guide ses pas," at bounding box center [653, 562] width 845 height 62
click at [1075, 544] on div "pas," at bounding box center [1075, 562] width 52 height 37
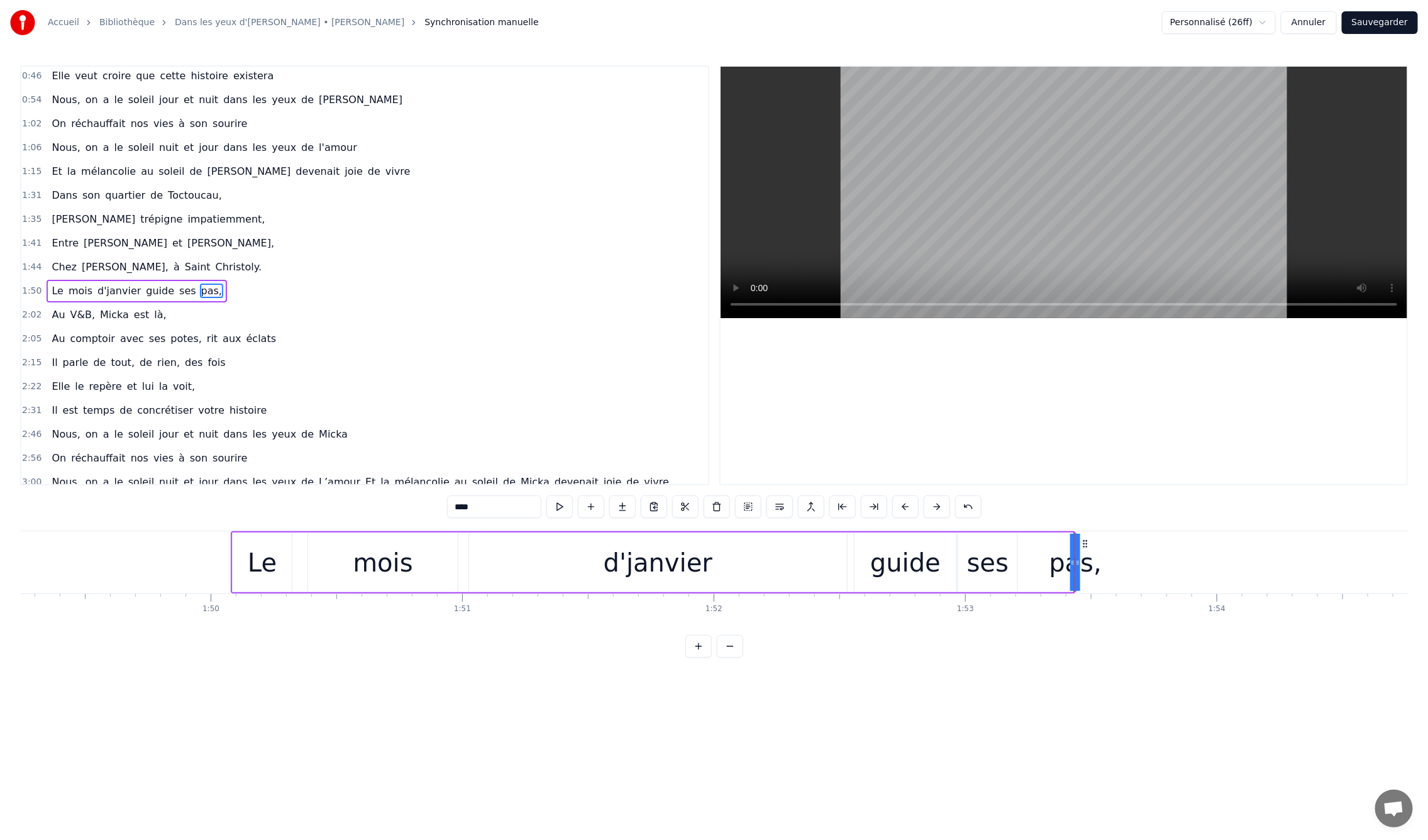
drag, startPoint x: 1072, startPoint y: 559, endPoint x: 1054, endPoint y: 559, distance: 18.0
click at [1049, 558] on div "Le mois d'janvier guide ses pas," at bounding box center [653, 562] width 845 height 62
click at [1077, 565] on div "pas," at bounding box center [1075, 562] width 52 height 37
drag, startPoint x: 1077, startPoint y: 564, endPoint x: 1090, endPoint y: 563, distance: 13.0
click at [1090, 563] on div "En mille neuf cent quatre- vingt neuf C'est le printemps, il doit faire beau, E…" at bounding box center [211, 562] width 55342 height 63
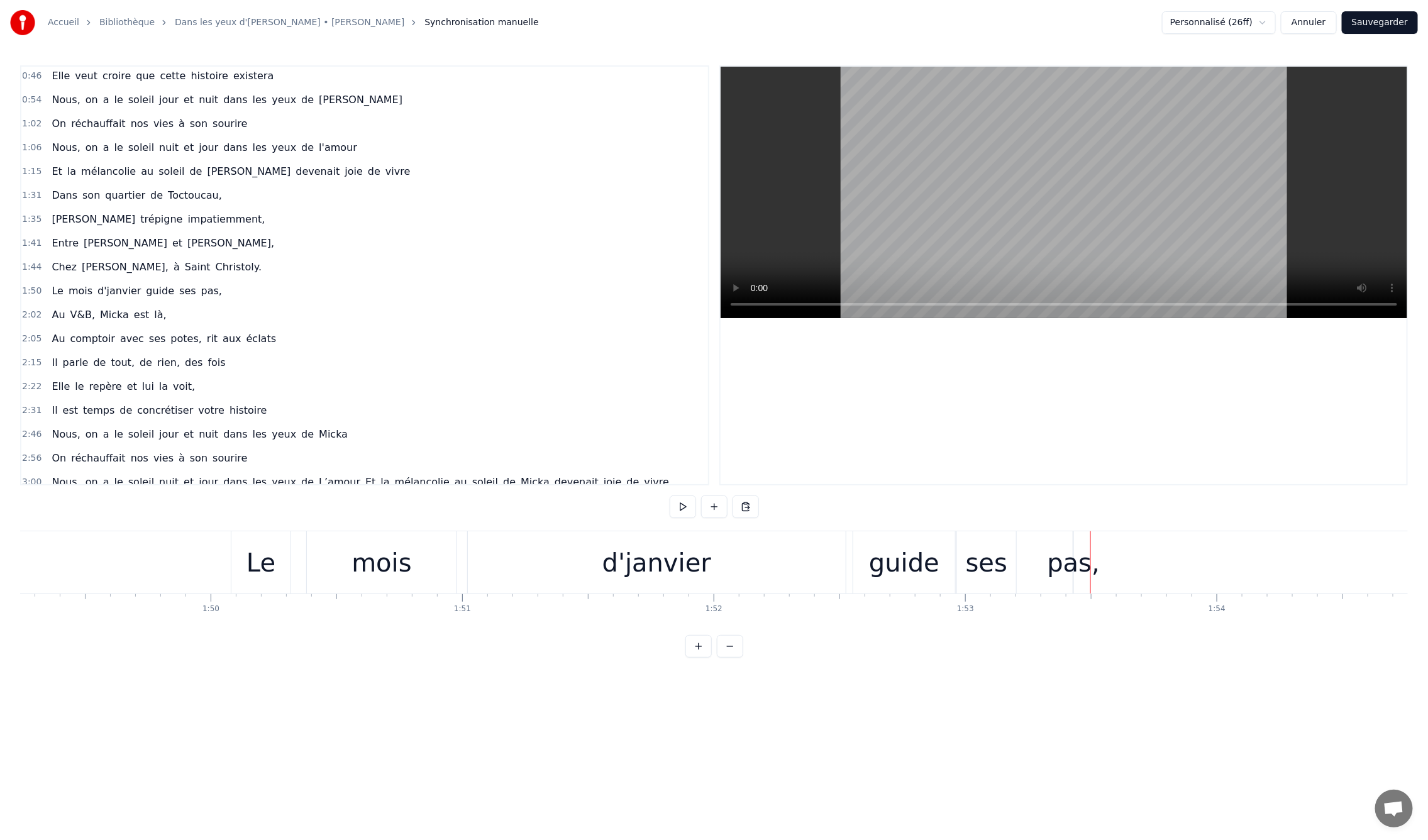
click at [1069, 563] on div "pas," at bounding box center [1074, 562] width 52 height 37
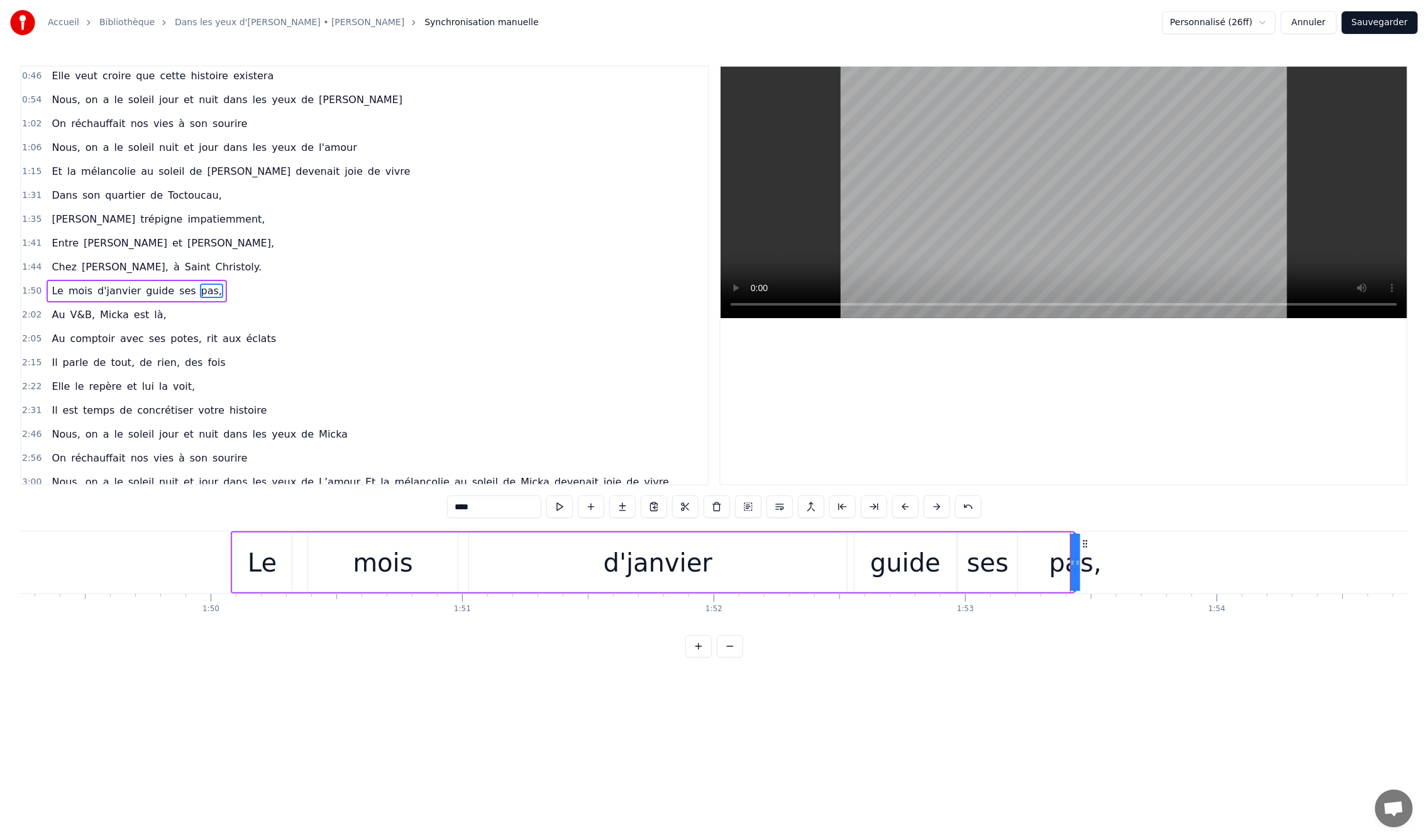
click at [979, 563] on div "ses" at bounding box center [988, 562] width 42 height 37
click at [900, 565] on div "guide" at bounding box center [905, 562] width 70 height 37
click at [819, 568] on div "d'janvier" at bounding box center [658, 562] width 378 height 60
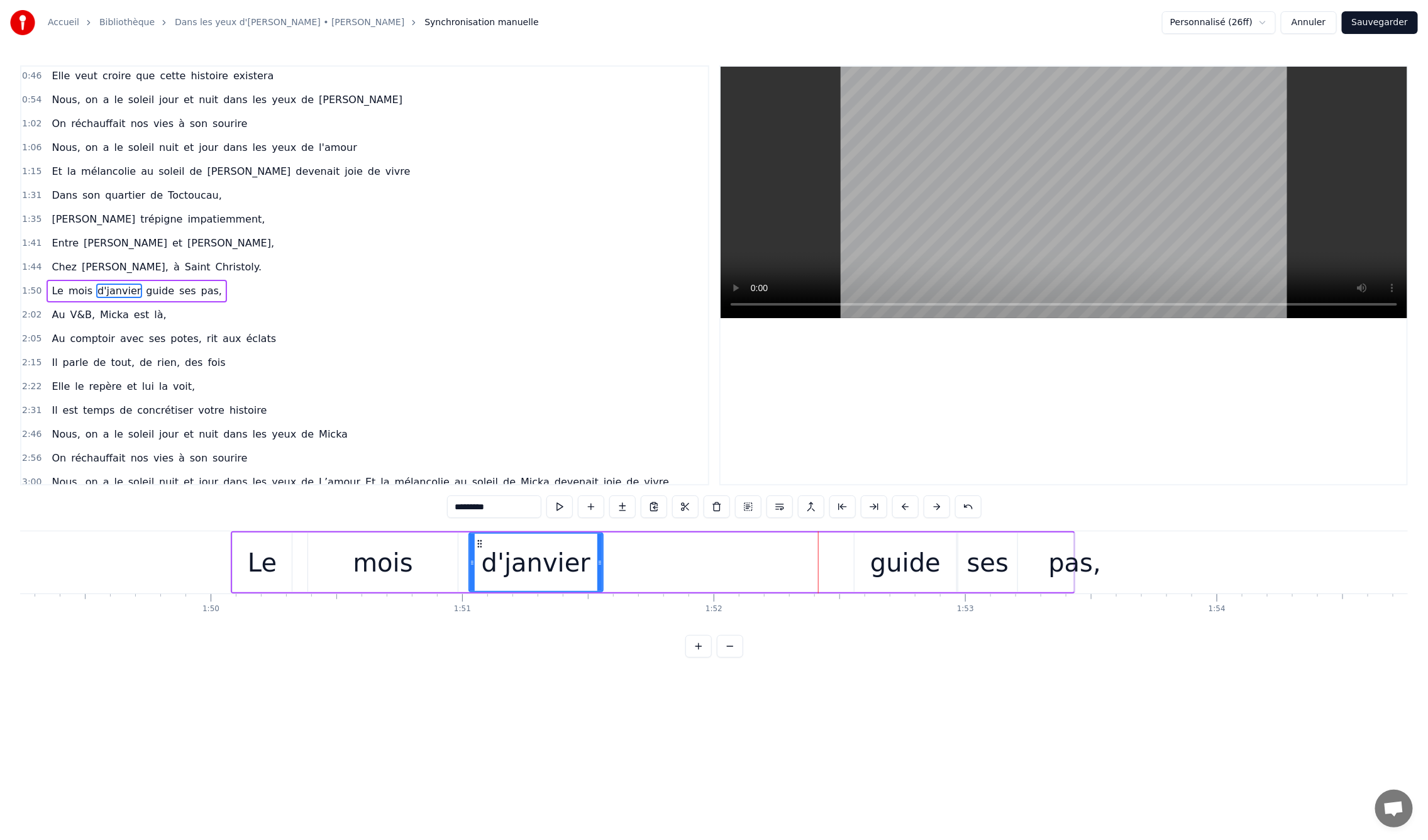
drag, startPoint x: 845, startPoint y: 564, endPoint x: 601, endPoint y: 530, distance: 246.4
click at [601, 530] on div "0:09 En mille neuf cent quatre- vingt neuf 0:12 C'est le printemps, il doit fai…" at bounding box center [714, 361] width 1388 height 592
click at [905, 563] on div "guide" at bounding box center [905, 562] width 70 height 37
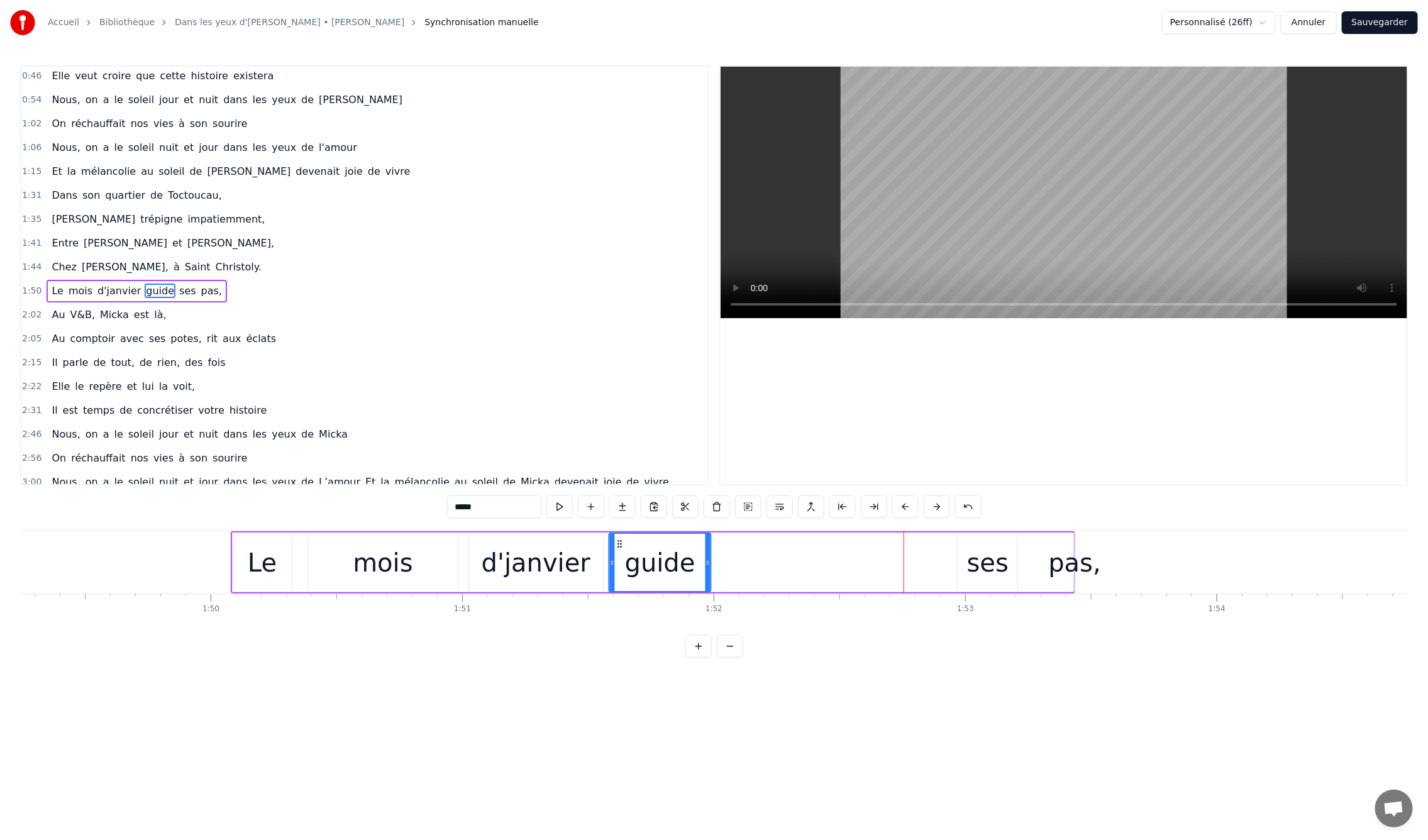
drag, startPoint x: 857, startPoint y: 542, endPoint x: 620, endPoint y: 533, distance: 237.2
click at [620, 533] on div "guide" at bounding box center [660, 562] width 102 height 57
drag, startPoint x: 971, startPoint y: 574, endPoint x: 966, endPoint y: 565, distance: 10.3
click at [971, 574] on div "ses" at bounding box center [988, 562] width 42 height 37
drag, startPoint x: 968, startPoint y: 542, endPoint x: 723, endPoint y: 544, distance: 245.0
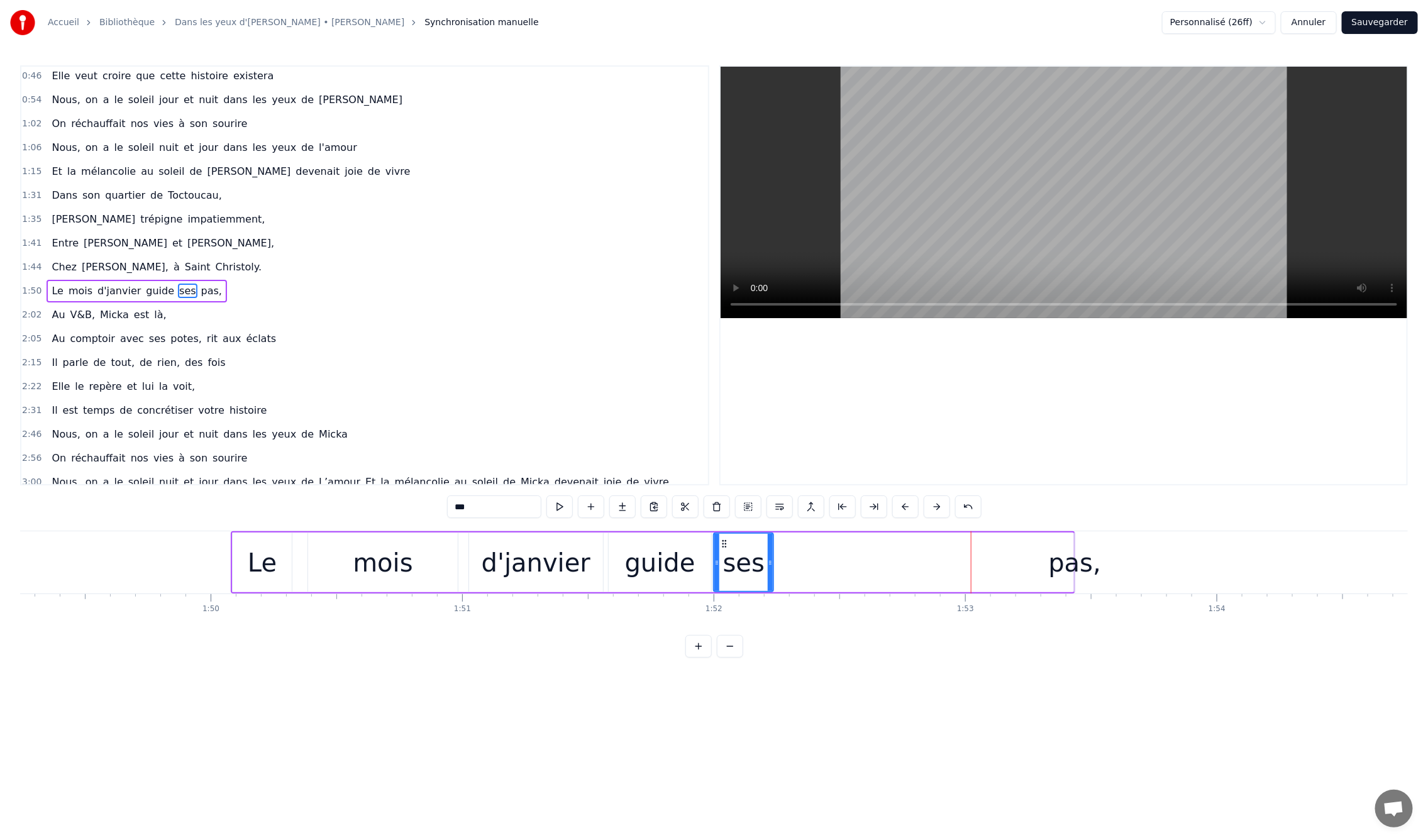
click at [1067, 562] on div "pas," at bounding box center [1075, 562] width 52 height 37
type input "****"
click at [1059, 565] on div "pas," at bounding box center [1076, 562] width 52 height 37
click at [1085, 544] on icon at bounding box center [1087, 544] width 10 height 10
drag, startPoint x: 1085, startPoint y: 544, endPoint x: 905, endPoint y: 545, distance: 180.0
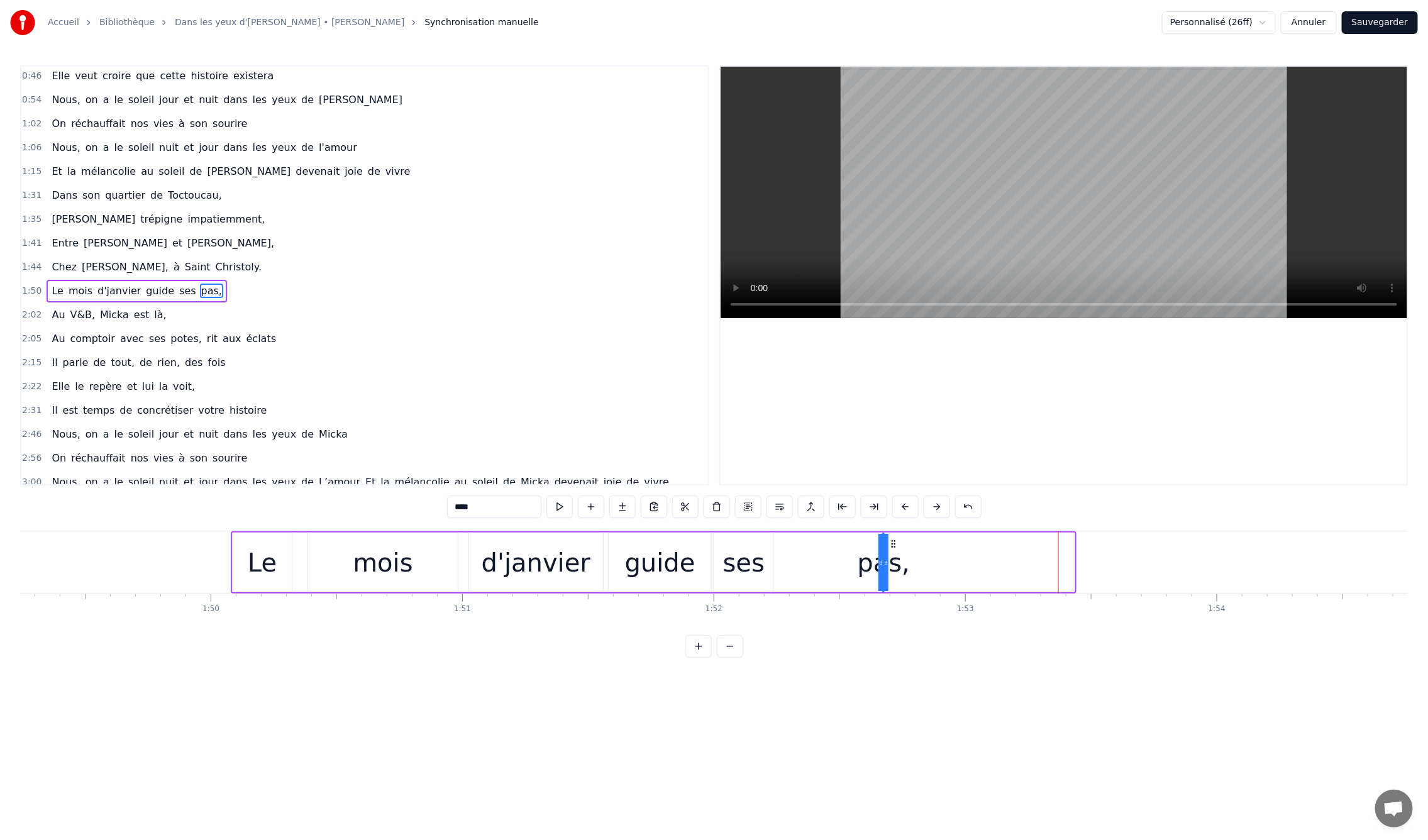
click at [892, 531] on div "Le mois d'janvier guide ses pas," at bounding box center [654, 562] width 846 height 62
click at [905, 562] on div "En mille neuf cent quatre- vingt neuf C'est le printemps, il doit faire beau, E…" at bounding box center [211, 562] width 55342 height 63
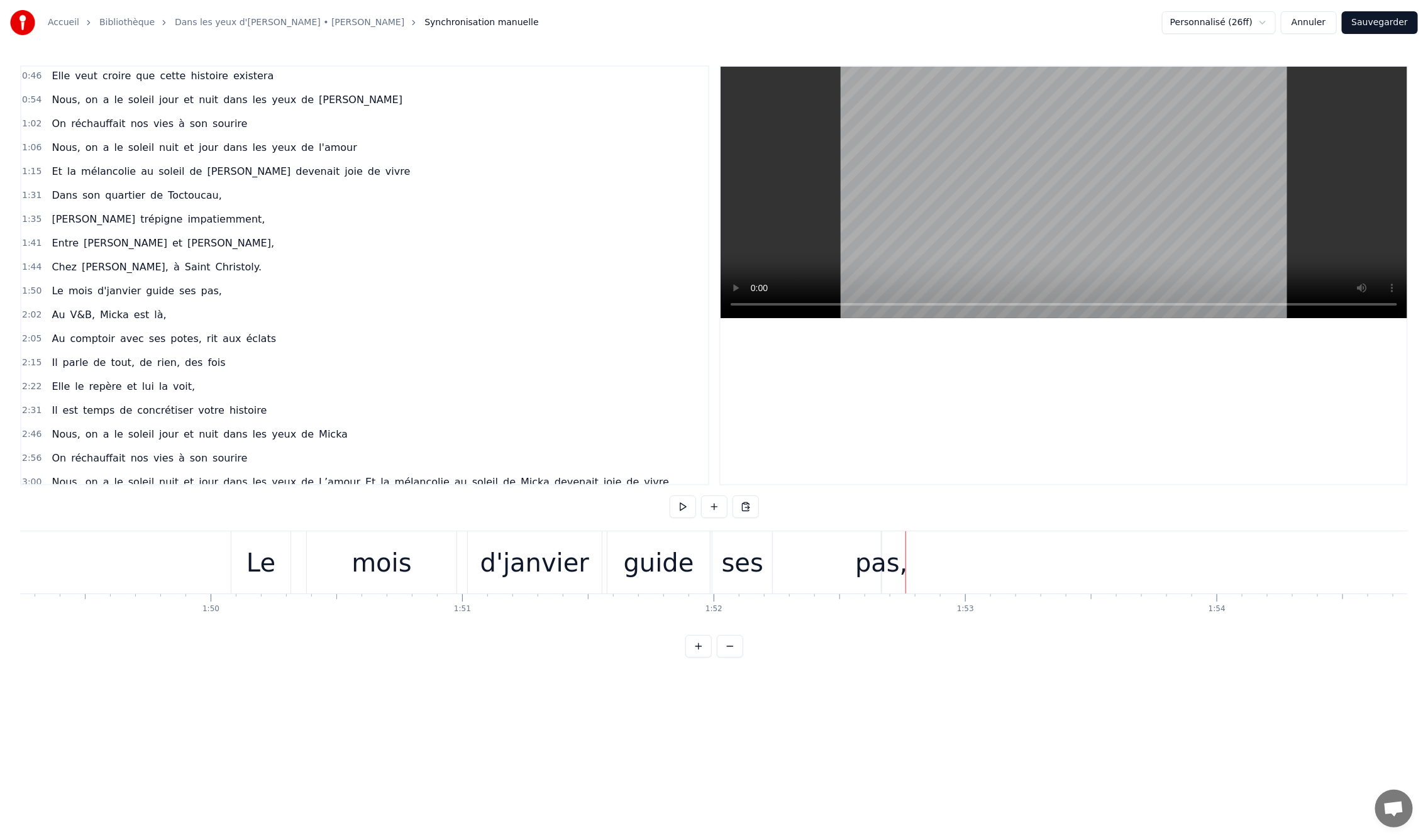
click at [879, 561] on div "pas," at bounding box center [881, 562] width 52 height 37
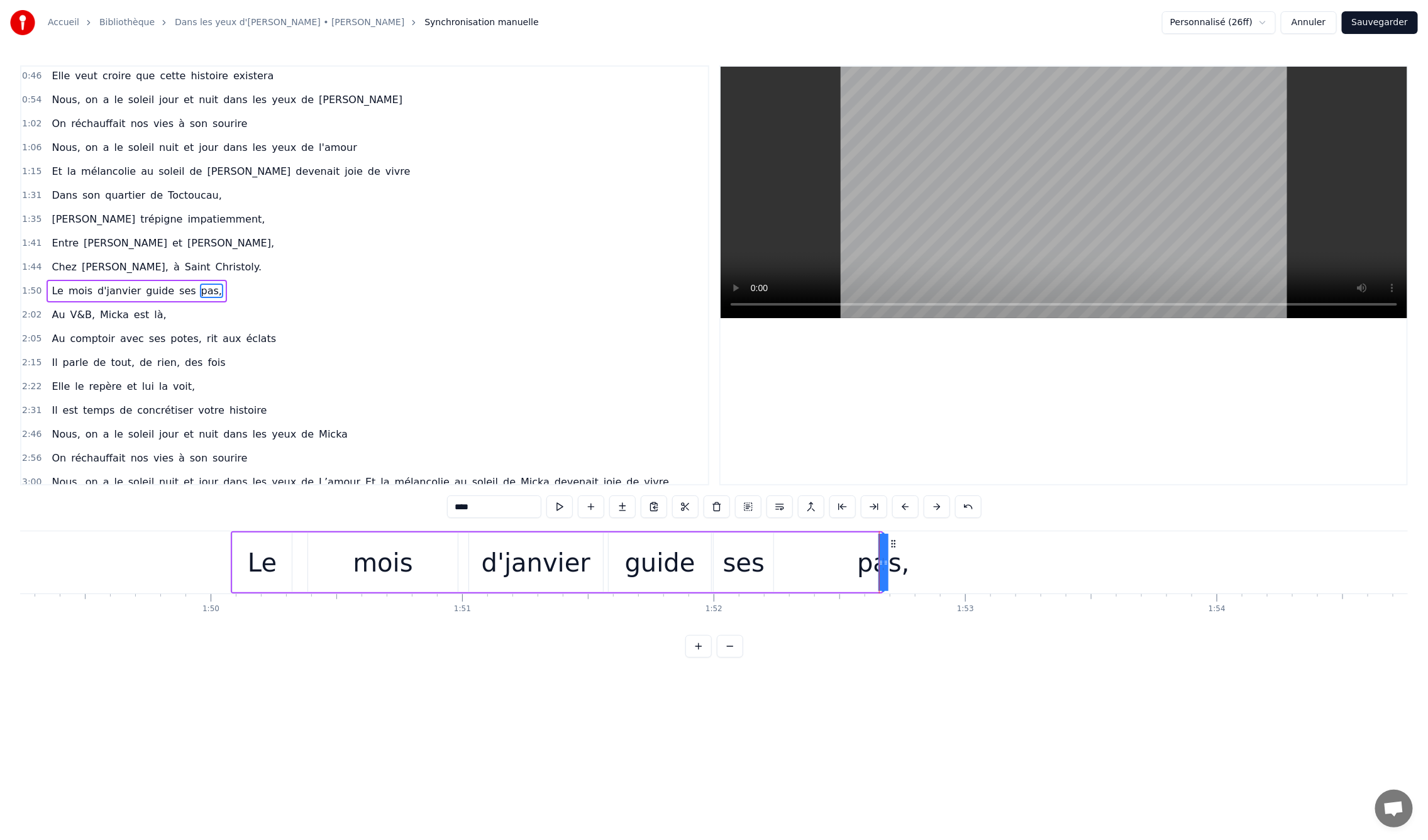
click at [879, 563] on div at bounding box center [879, 562] width 1 height 62
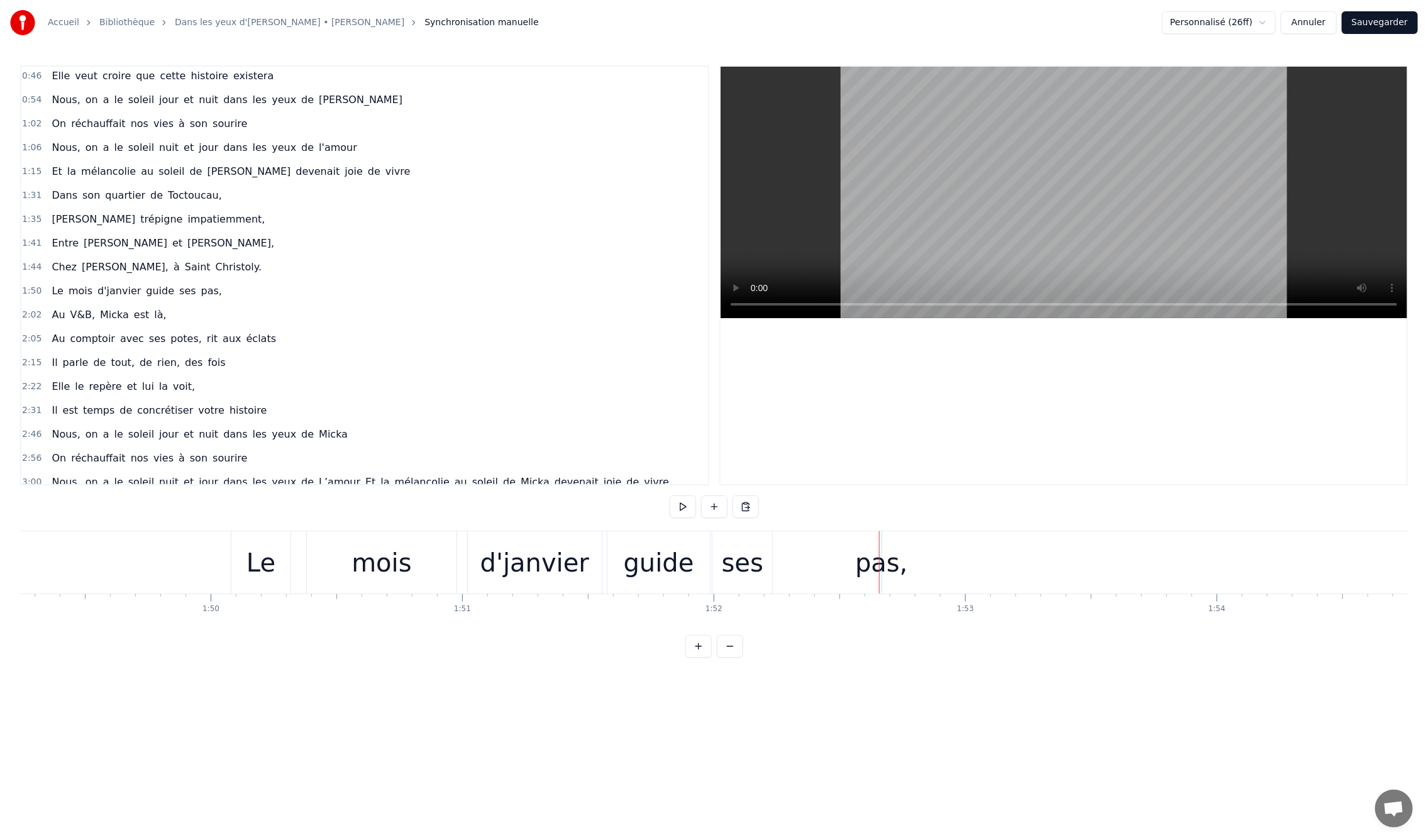
click at [883, 564] on div "pas," at bounding box center [881, 562] width 52 height 37
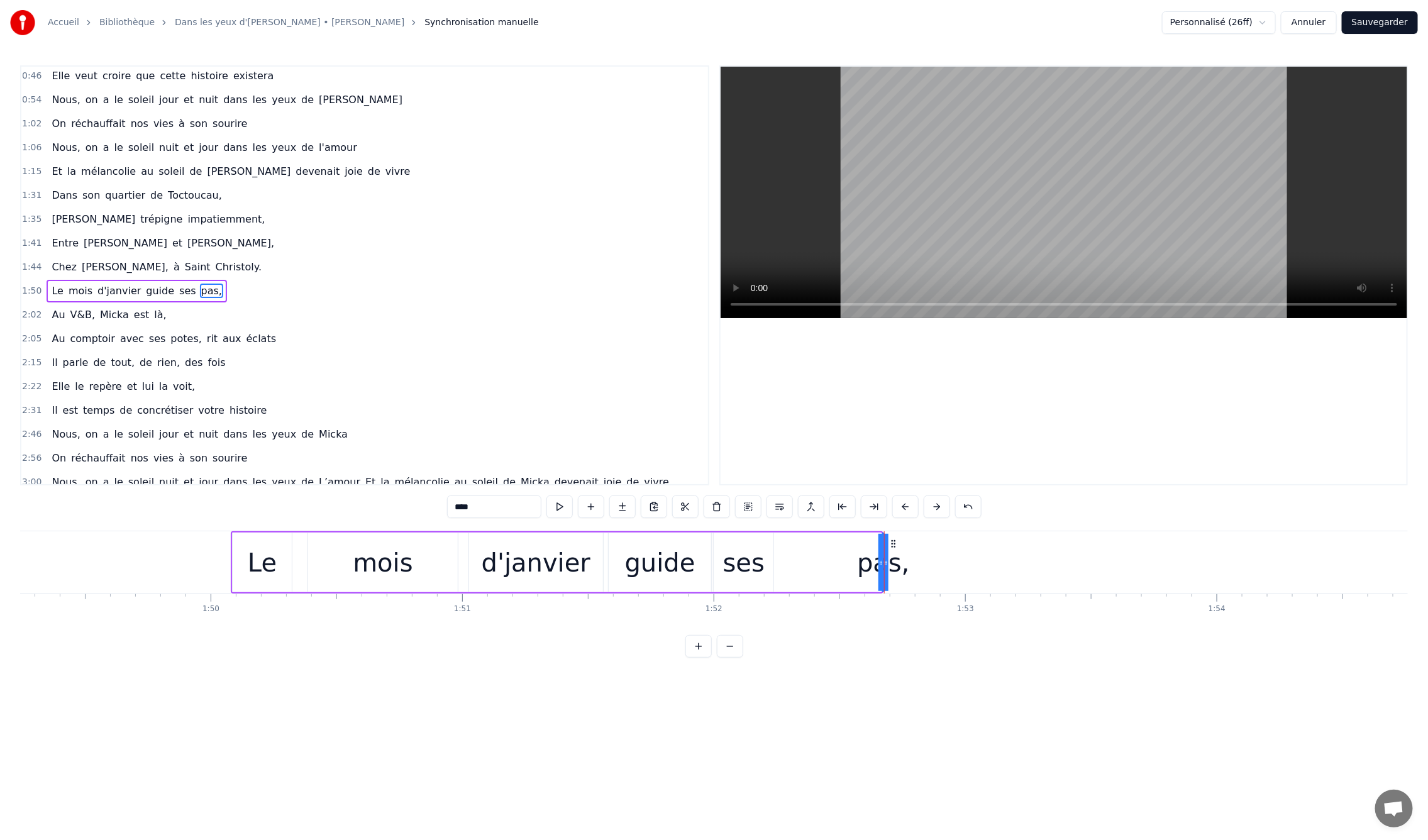
drag, startPoint x: 880, startPoint y: 565, endPoint x: 840, endPoint y: 557, distance: 40.8
click at [838, 557] on div "Le mois d'janvier guide ses pas," at bounding box center [558, 562] width 653 height 62
click at [884, 563] on div "pas," at bounding box center [883, 562] width 52 height 37
click at [697, 657] on button at bounding box center [699, 646] width 27 height 22
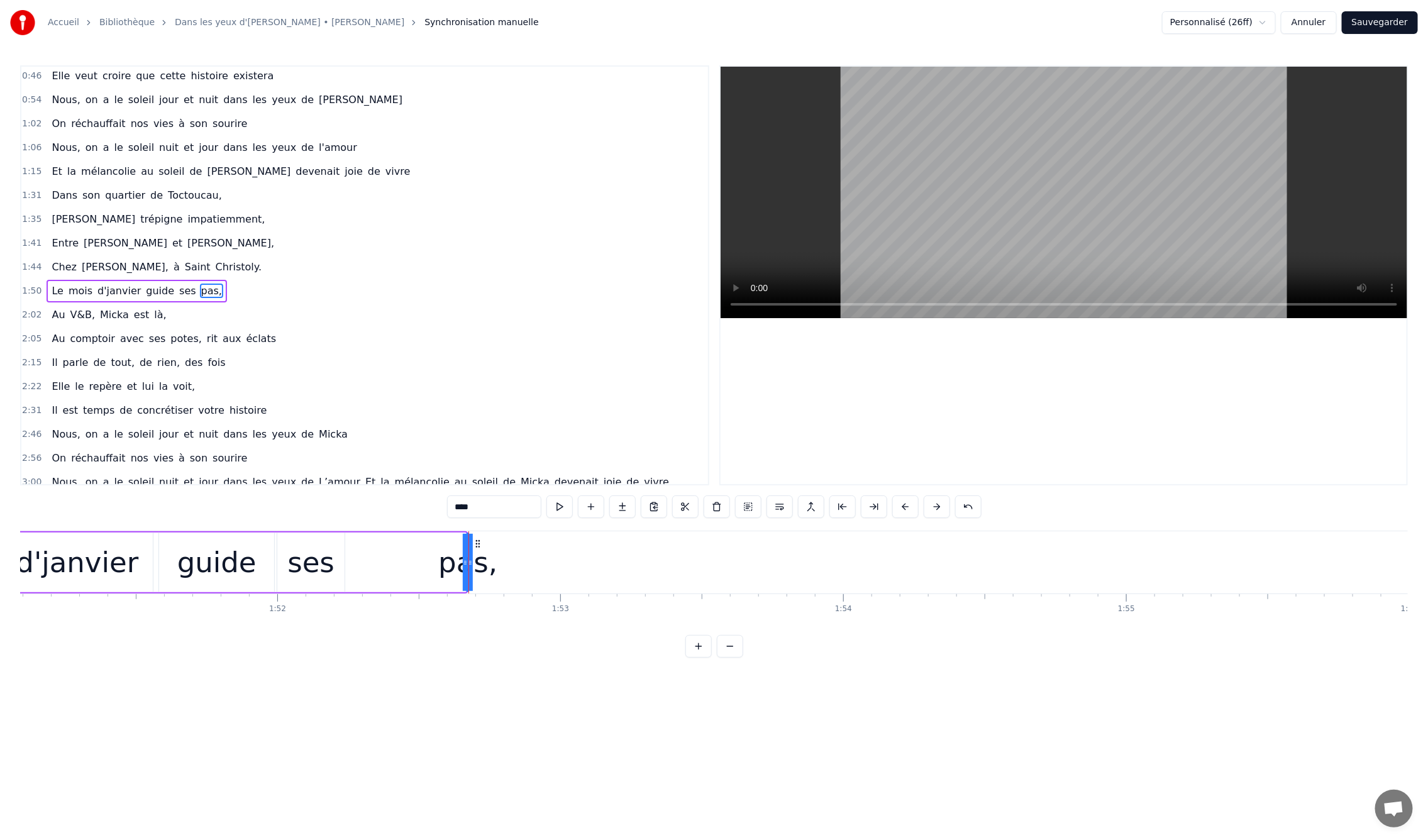
scroll to position [0, 31824]
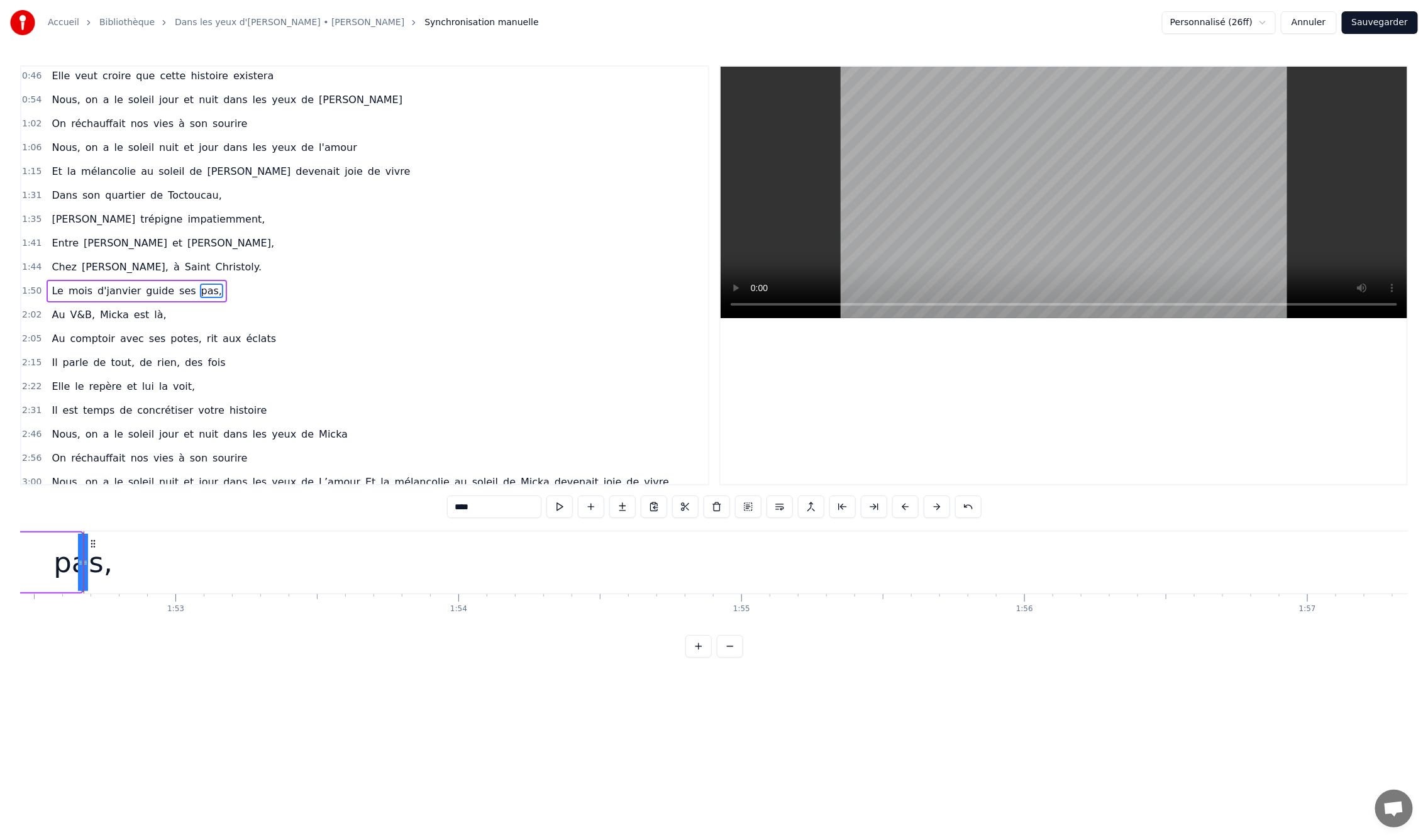
click at [698, 656] on button at bounding box center [699, 646] width 27 height 22
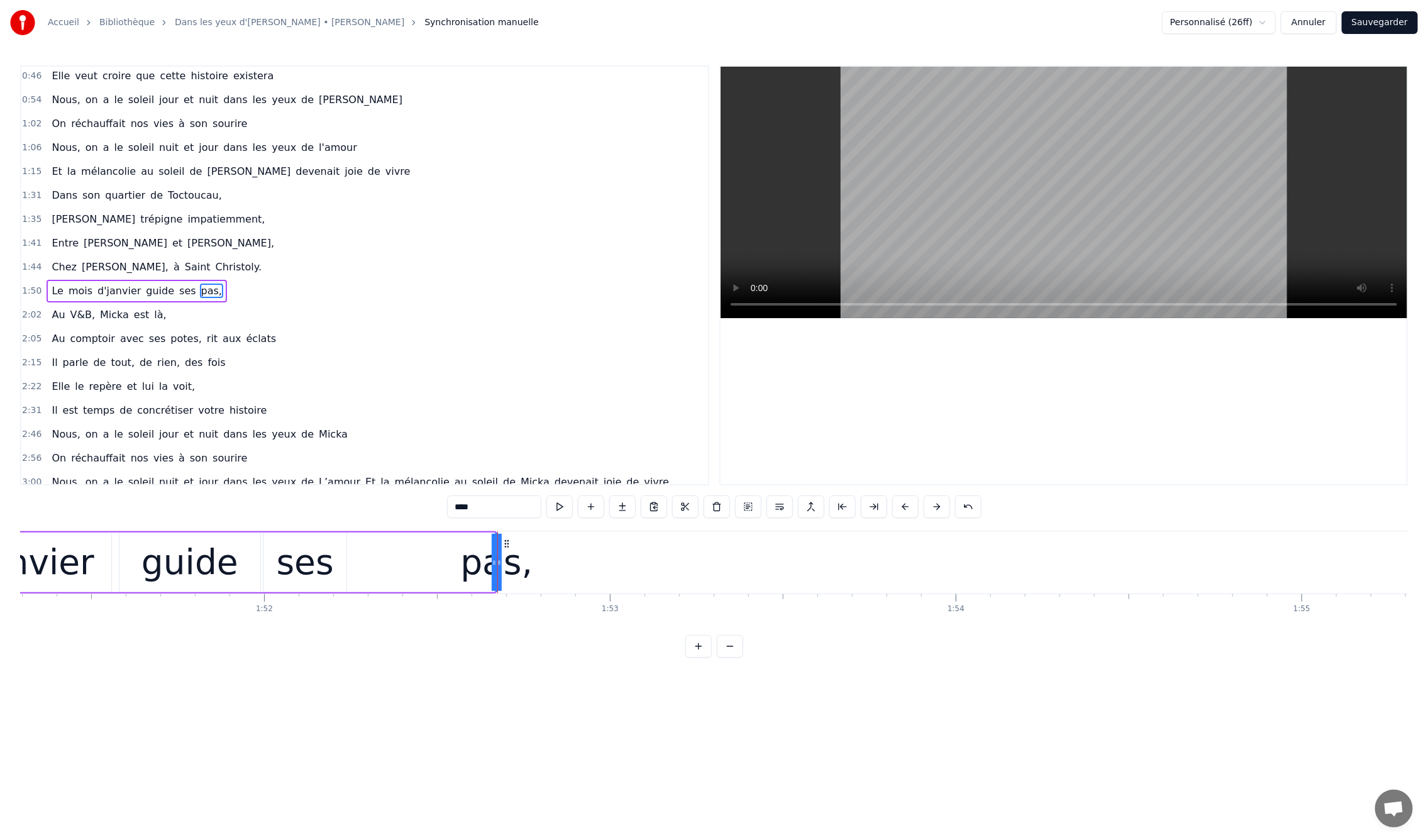
scroll to position [0, 38910]
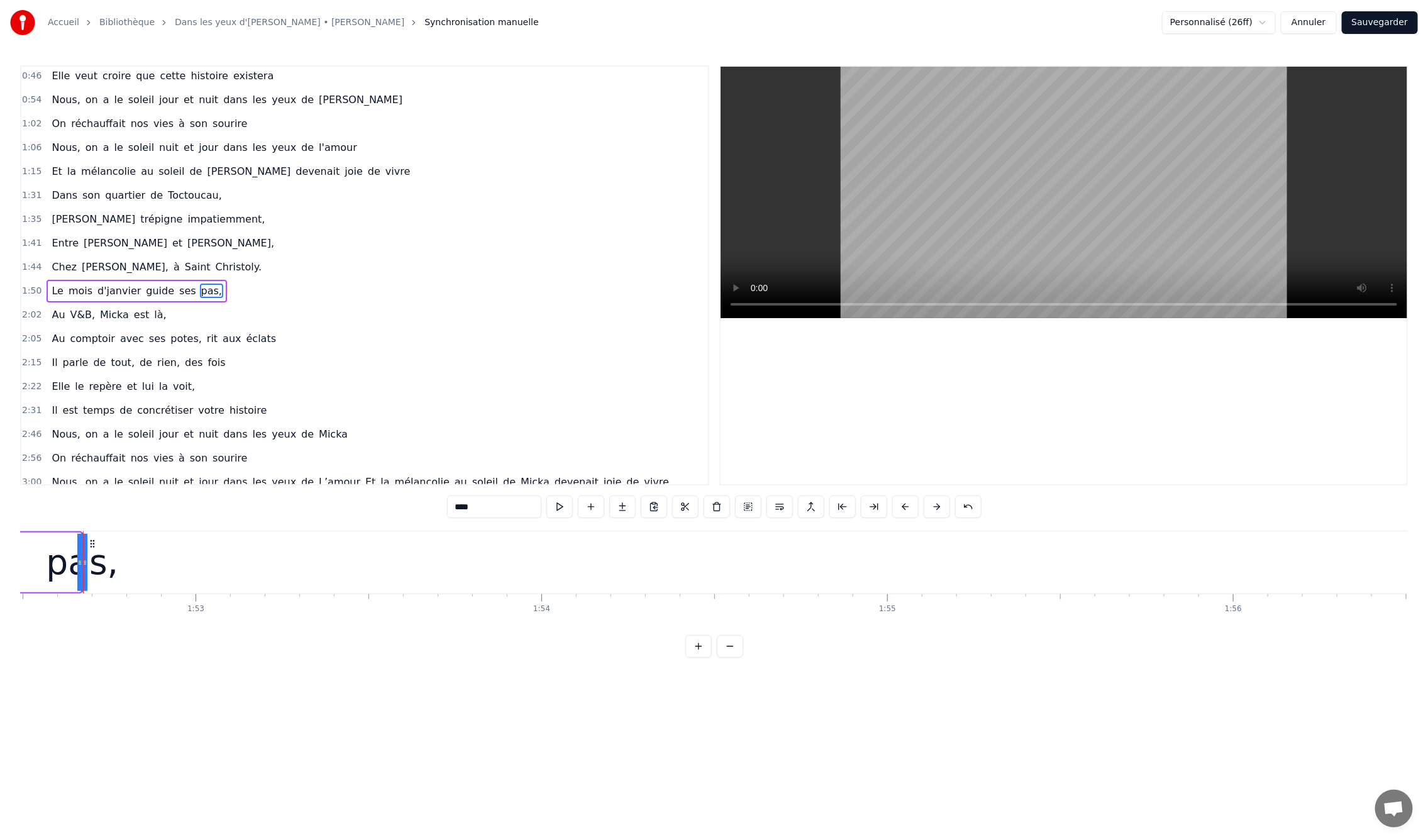
drag, startPoint x: 78, startPoint y: 559, endPoint x: 21, endPoint y: 549, distance: 57.9
click at [144, 567] on div "pas," at bounding box center [142, 562] width 72 height 52
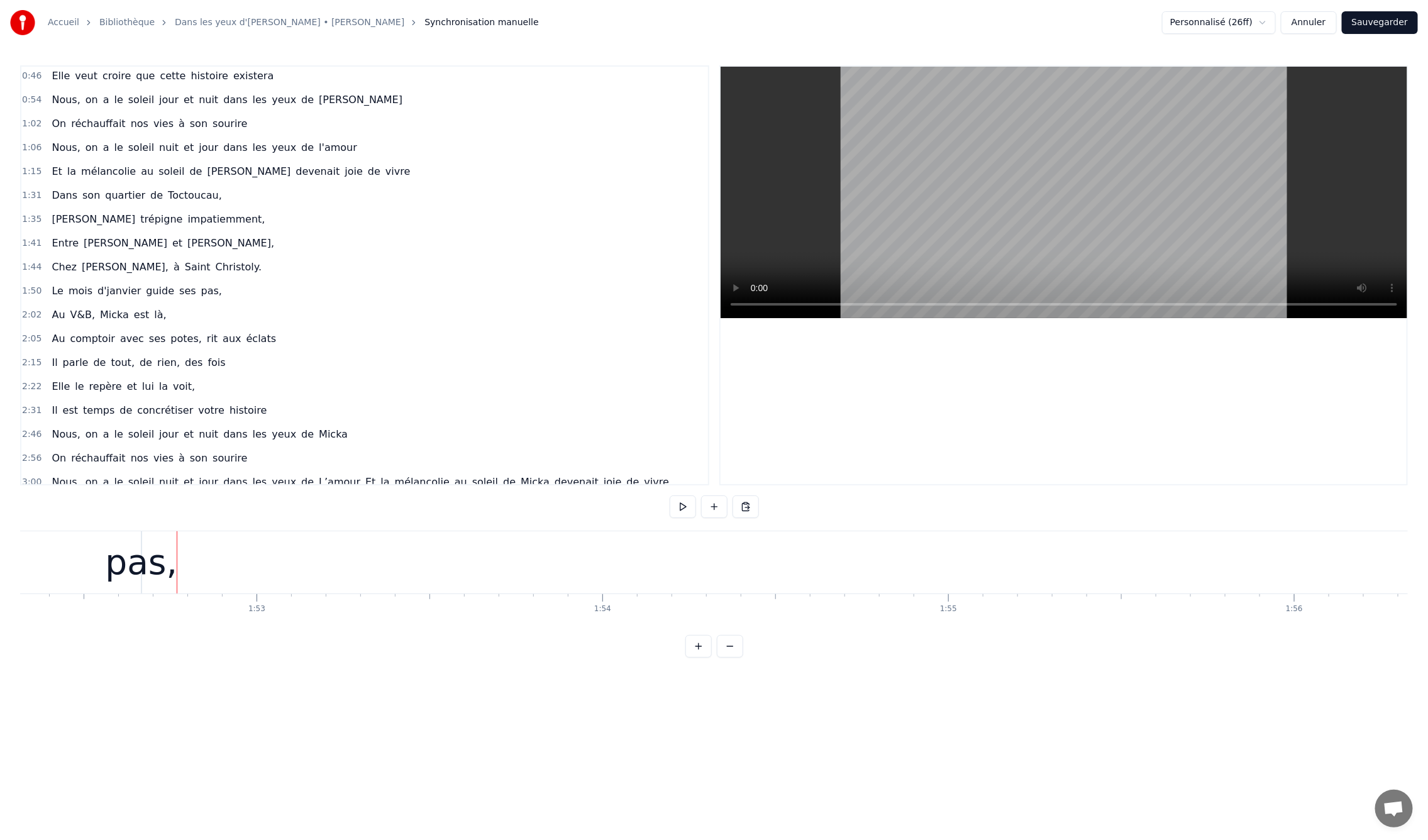
click at [129, 565] on div "pas," at bounding box center [141, 562] width 72 height 52
click at [135, 566] on div "pas," at bounding box center [143, 562] width 72 height 52
click at [162, 571] on div "pas," at bounding box center [143, 562] width 72 height 52
click at [159, 563] on div "pas," at bounding box center [143, 562] width 72 height 52
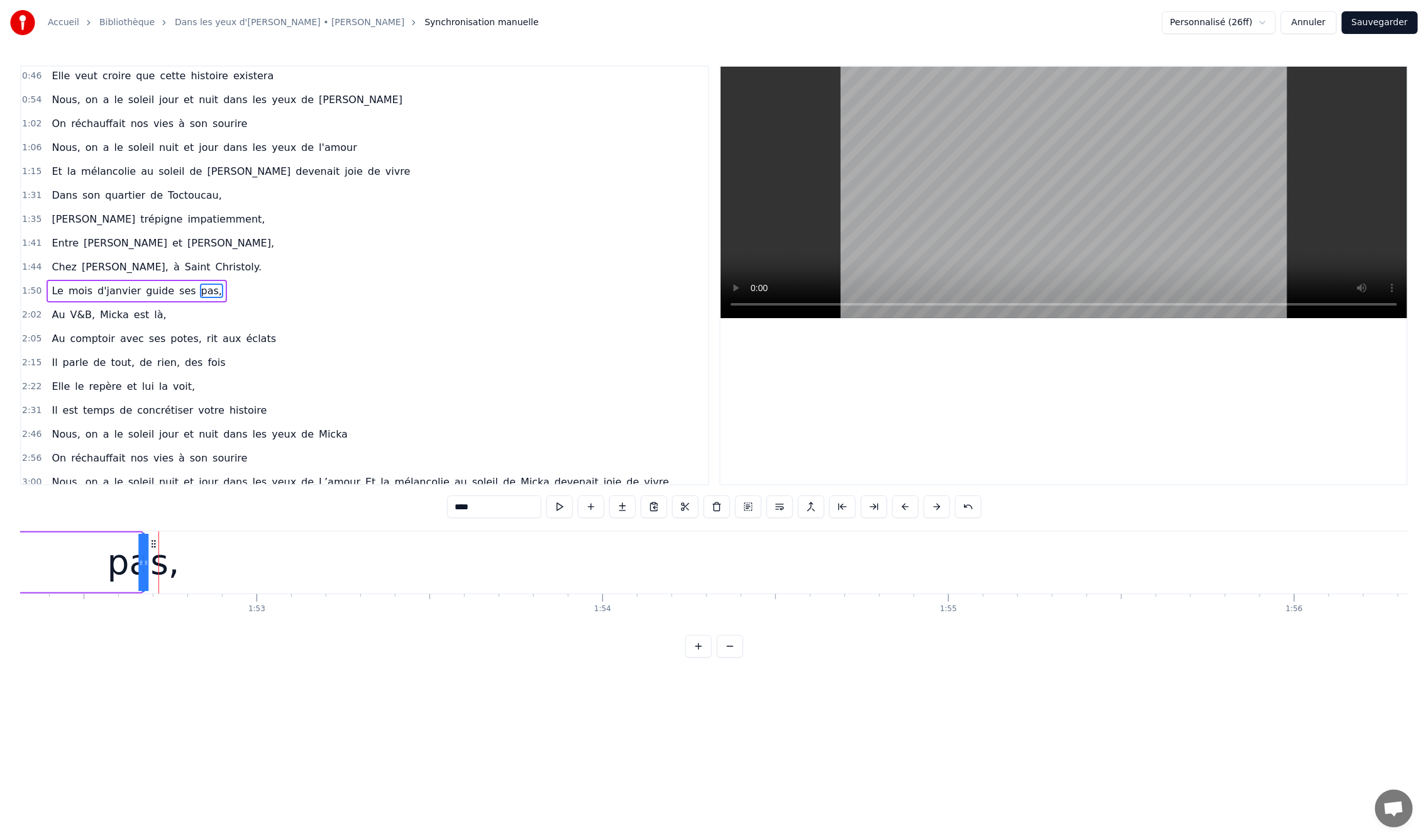
click at [151, 543] on circle at bounding box center [151, 543] width 1 height 1
click at [141, 561] on div "pas," at bounding box center [142, 562] width 72 height 52
drag, startPoint x: 141, startPoint y: 563, endPoint x: 124, endPoint y: 562, distance: 17.0
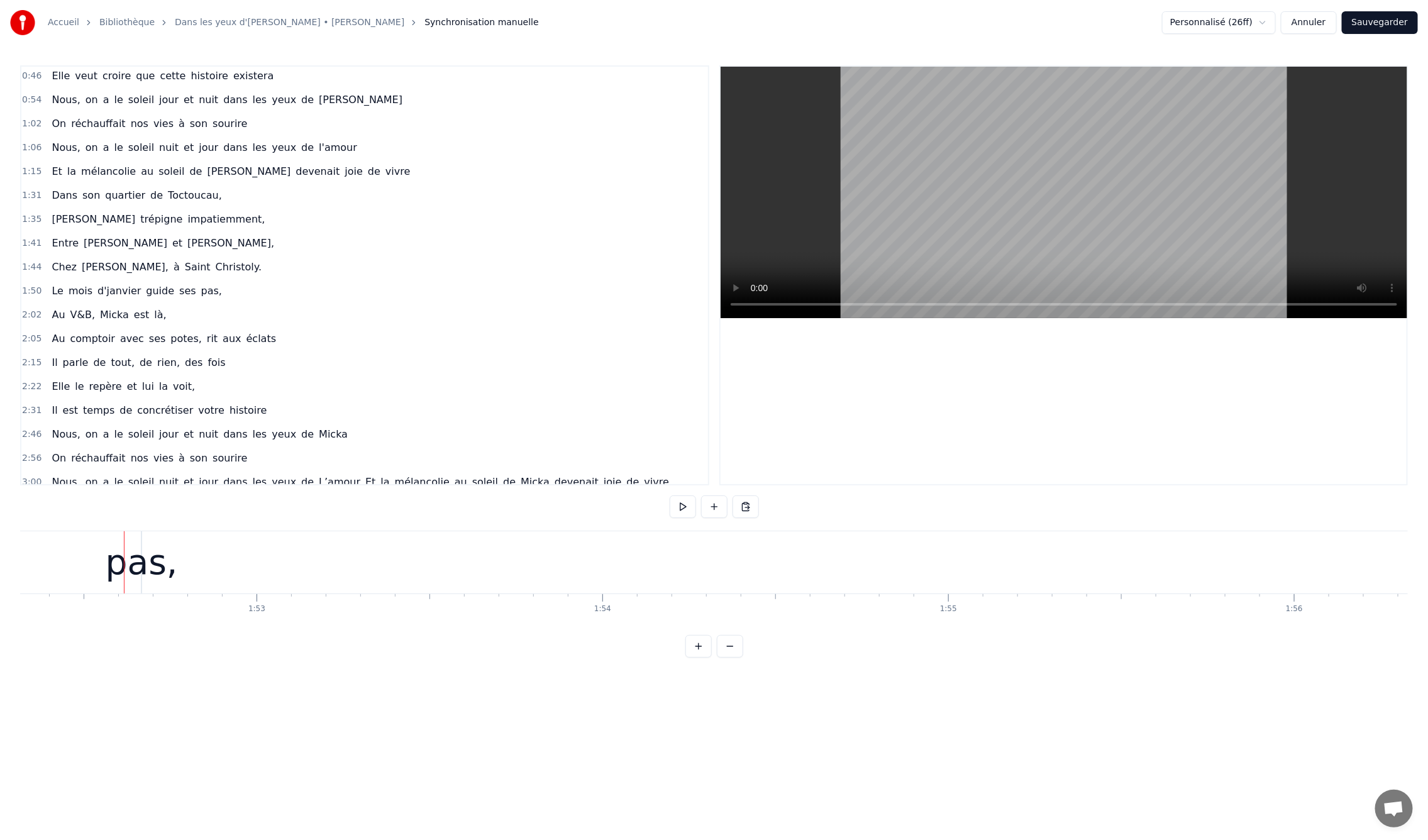
click at [142, 564] on div "pas," at bounding box center [142, 562] width 72 height 52
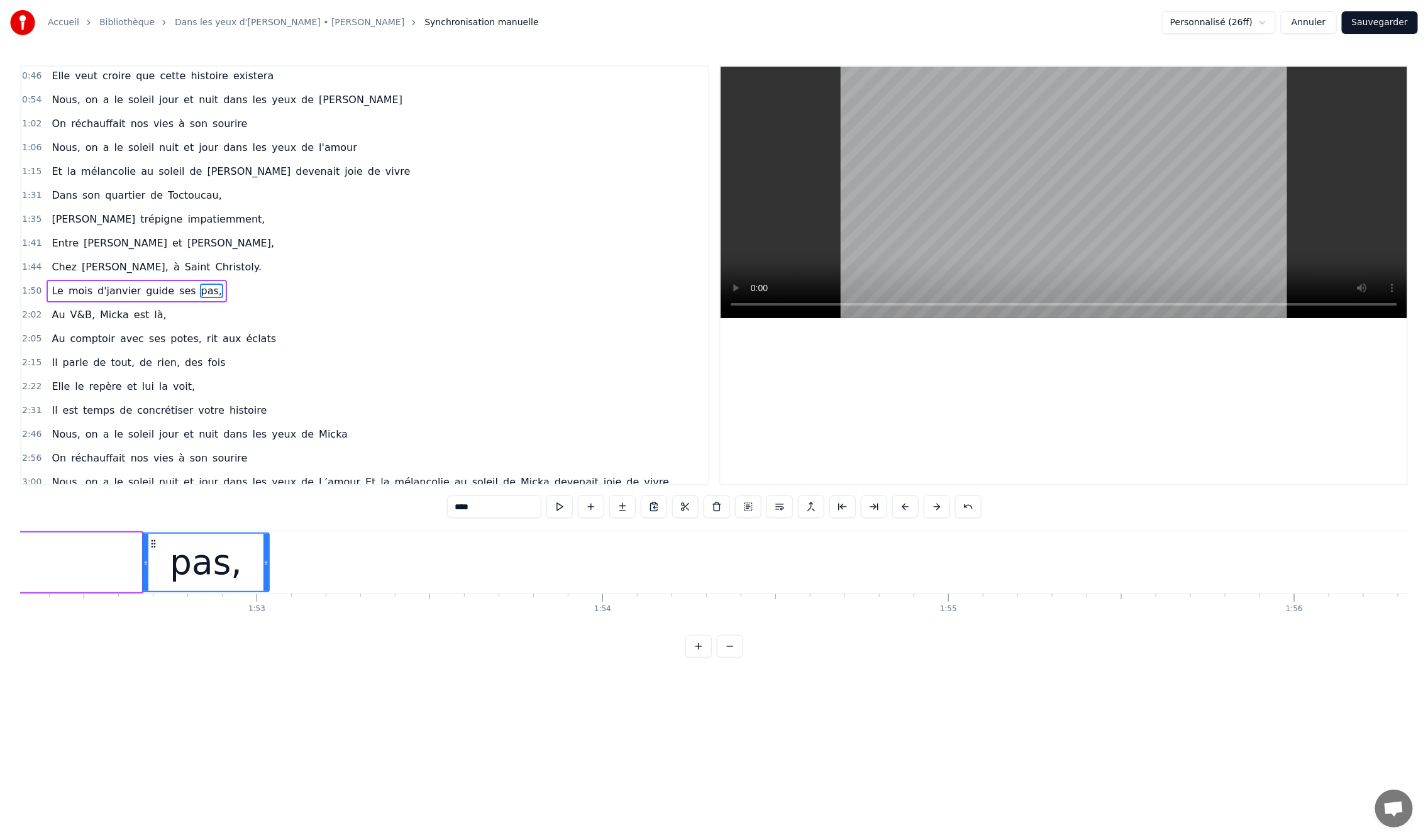
drag, startPoint x: 140, startPoint y: 564, endPoint x: 268, endPoint y: 565, distance: 128.0
click at [268, 565] on icon at bounding box center [266, 562] width 5 height 10
drag, startPoint x: 253, startPoint y: 570, endPoint x: 198, endPoint y: 566, distance: 55.1
click at [198, 566] on div "pas," at bounding box center [206, 562] width 125 height 57
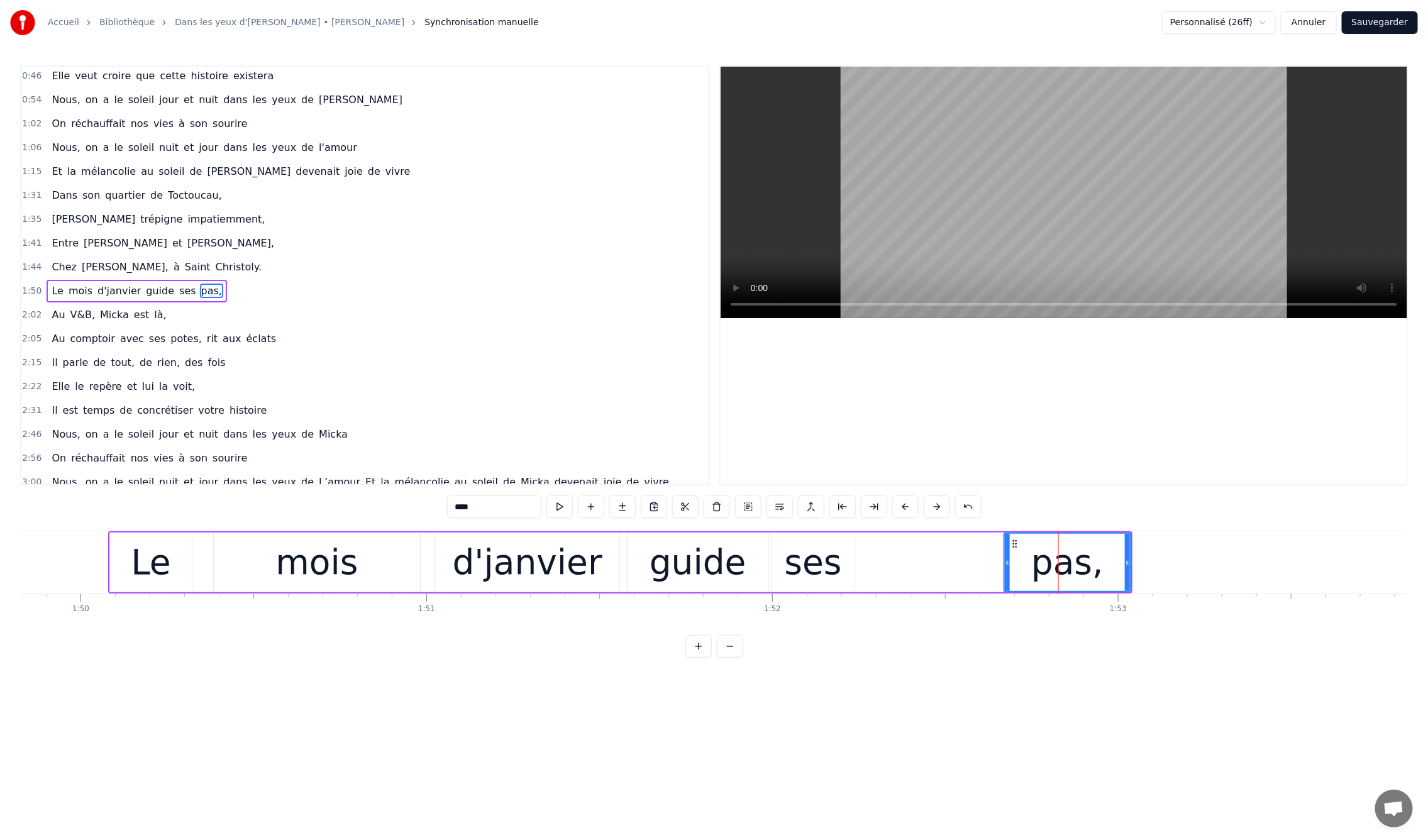
scroll to position [0, 37960]
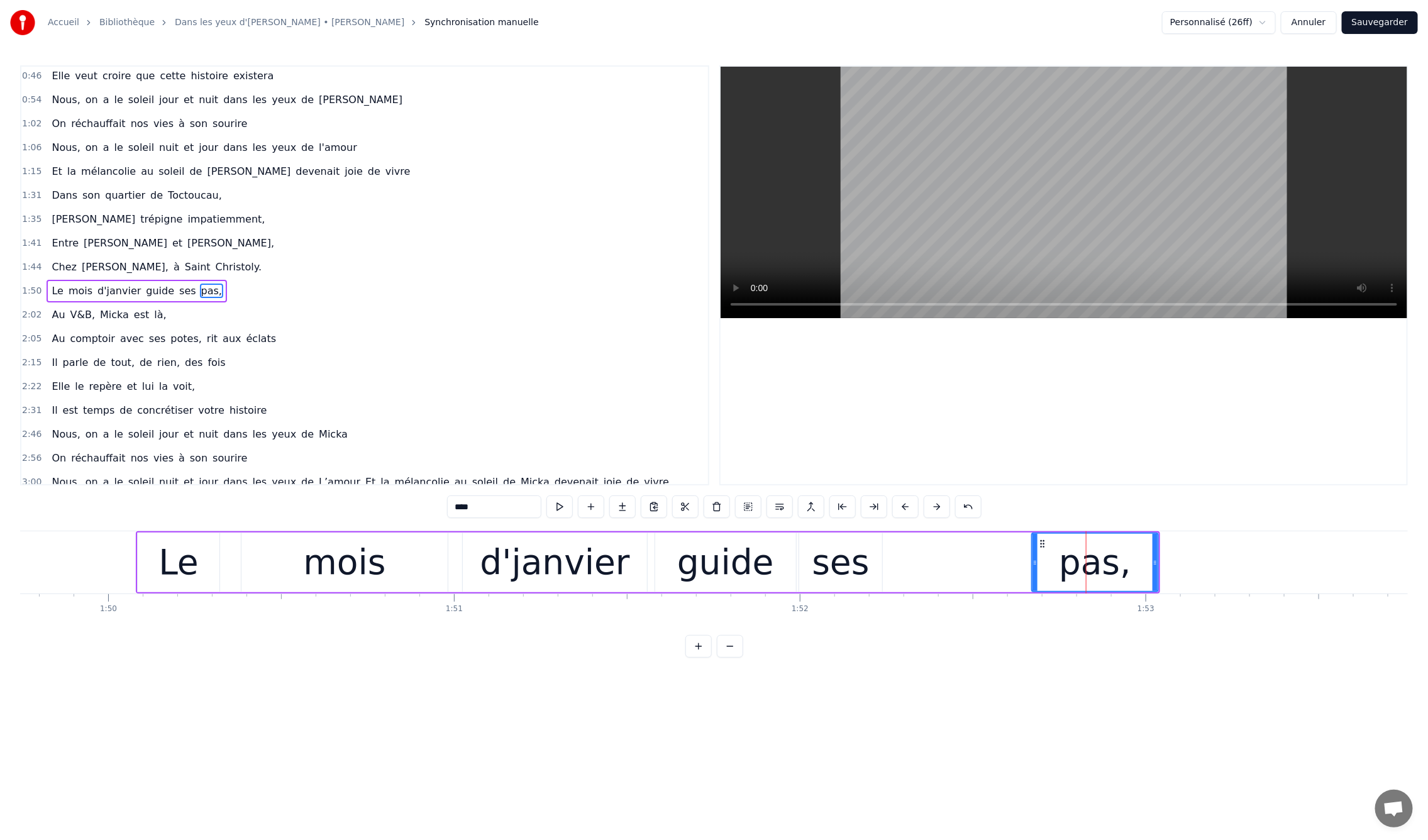
click at [370, 563] on div "mois" at bounding box center [344, 562] width 82 height 52
type input "****"
click at [225, 560] on div "Le mois d'janvier guide ses pas," at bounding box center [648, 562] width 1024 height 62
drag, startPoint x: 288, startPoint y: 559, endPoint x: 264, endPoint y: 559, distance: 24.0
click at [265, 559] on div "mois" at bounding box center [344, 562] width 207 height 60
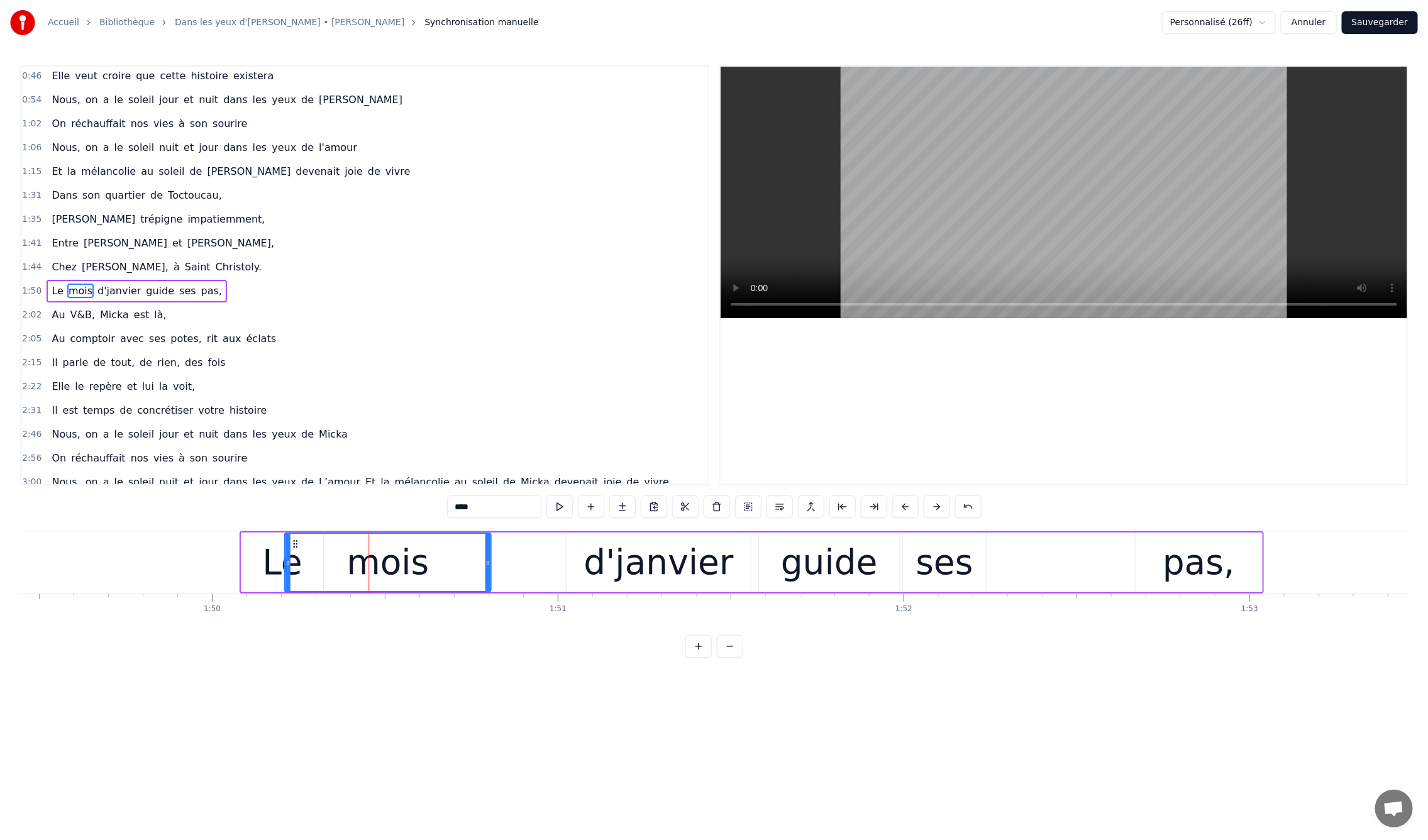
scroll to position [0, 37855]
drag, startPoint x: 252, startPoint y: 538, endPoint x: 331, endPoint y: 544, distance: 79.2
click at [331, 544] on icon at bounding box center [330, 544] width 10 height 10
drag, startPoint x: 523, startPoint y: 563, endPoint x: 474, endPoint y: 568, distance: 49.3
click at [474, 568] on div at bounding box center [472, 562] width 5 height 57
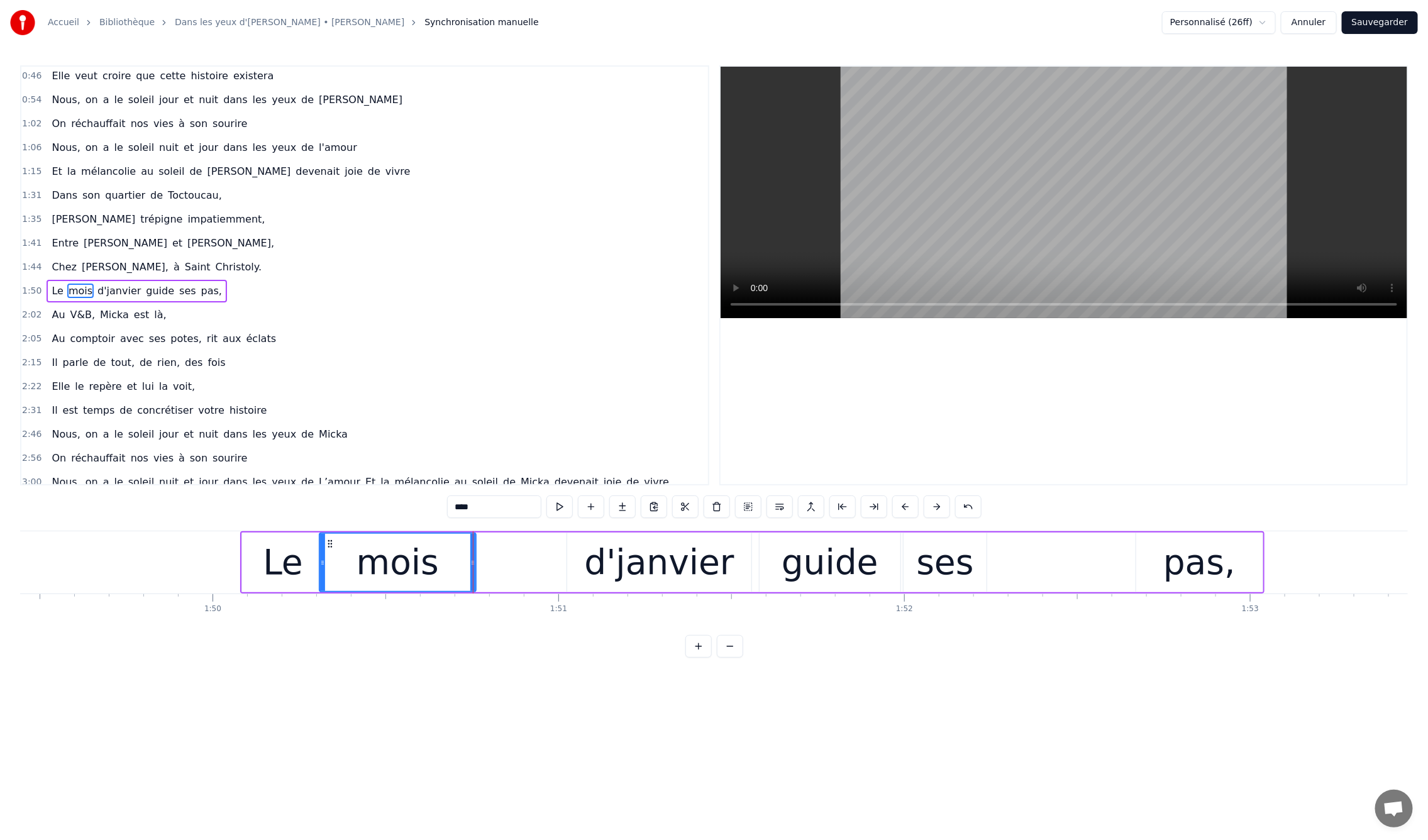
drag, startPoint x: 658, startPoint y: 563, endPoint x: 636, endPoint y: 563, distance: 22.0
click at [636, 563] on div "d'janvier" at bounding box center [660, 562] width 150 height 52
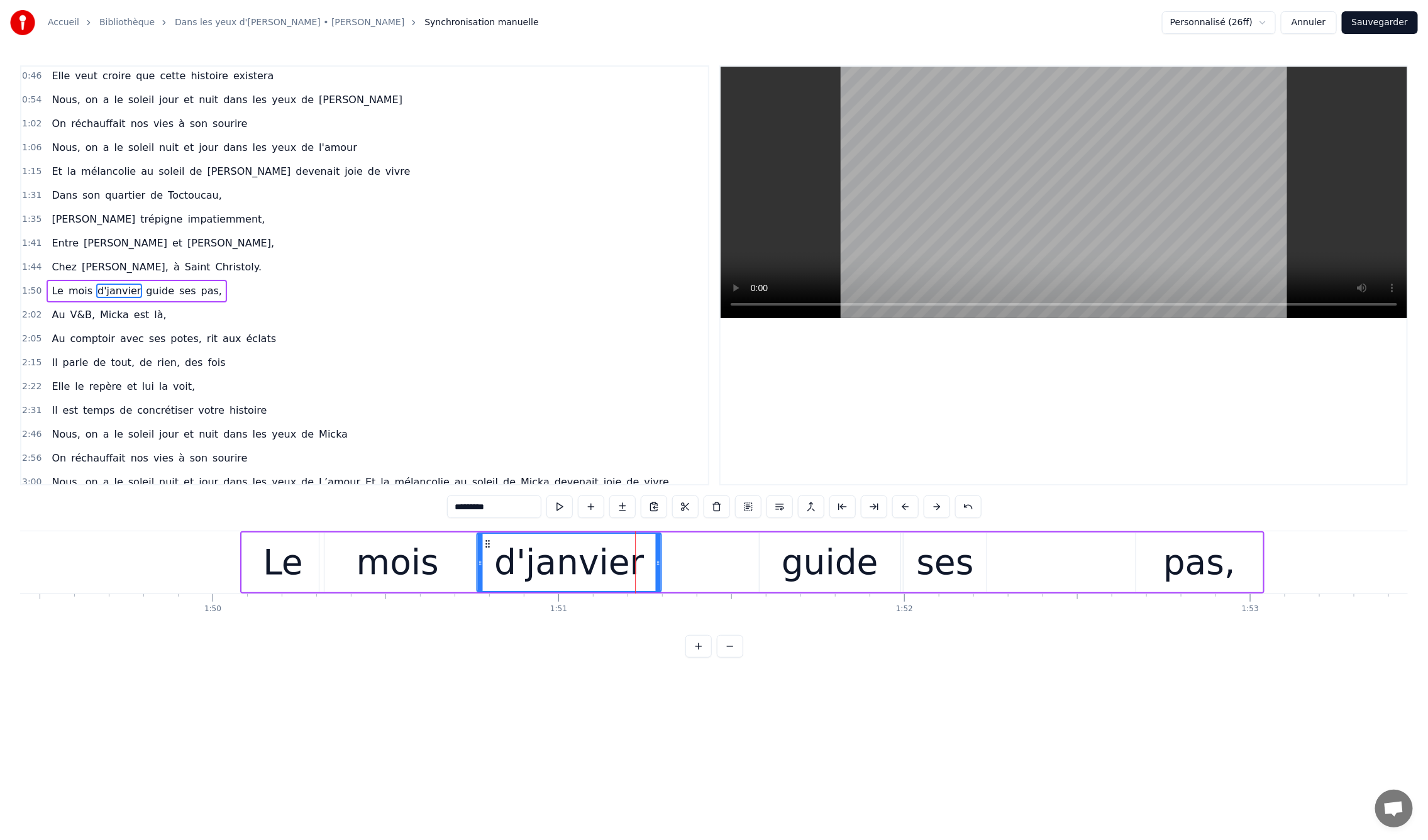
drag, startPoint x: 575, startPoint y: 540, endPoint x: 485, endPoint y: 545, distance: 90.1
click at [485, 545] on icon at bounding box center [487, 544] width 10 height 10
drag, startPoint x: 859, startPoint y: 576, endPoint x: 776, endPoint y: 574, distance: 83.0
click at [776, 574] on div "guide" at bounding box center [830, 562] width 141 height 60
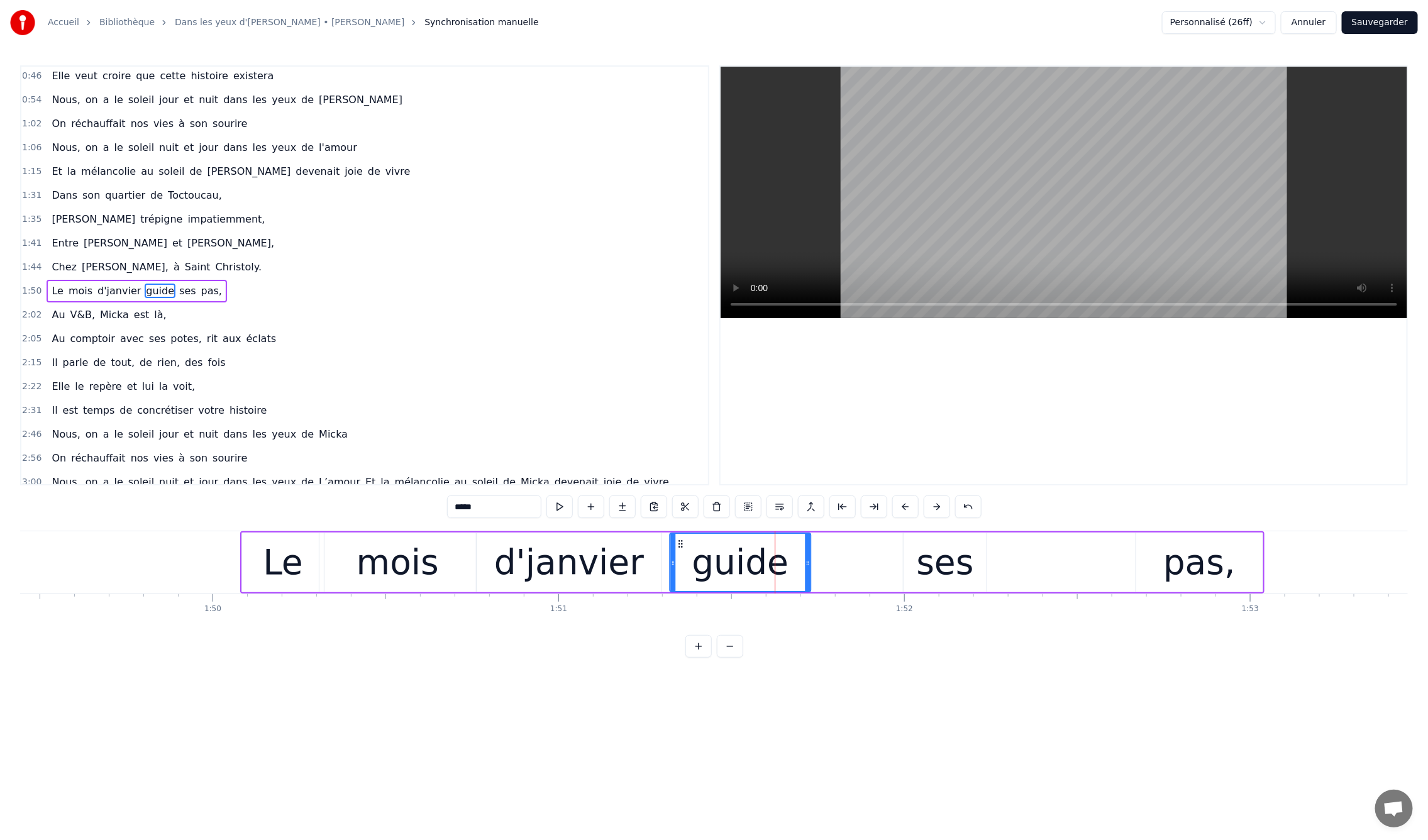
drag, startPoint x: 770, startPoint y: 544, endPoint x: 706, endPoint y: 548, distance: 64.1
click at [682, 548] on icon at bounding box center [680, 544] width 10 height 10
click at [945, 555] on div "ses" at bounding box center [945, 562] width 57 height 52
drag, startPoint x: 915, startPoint y: 542, endPoint x: 835, endPoint y: 547, distance: 80.2
click at [818, 547] on icon at bounding box center [818, 544] width 10 height 10
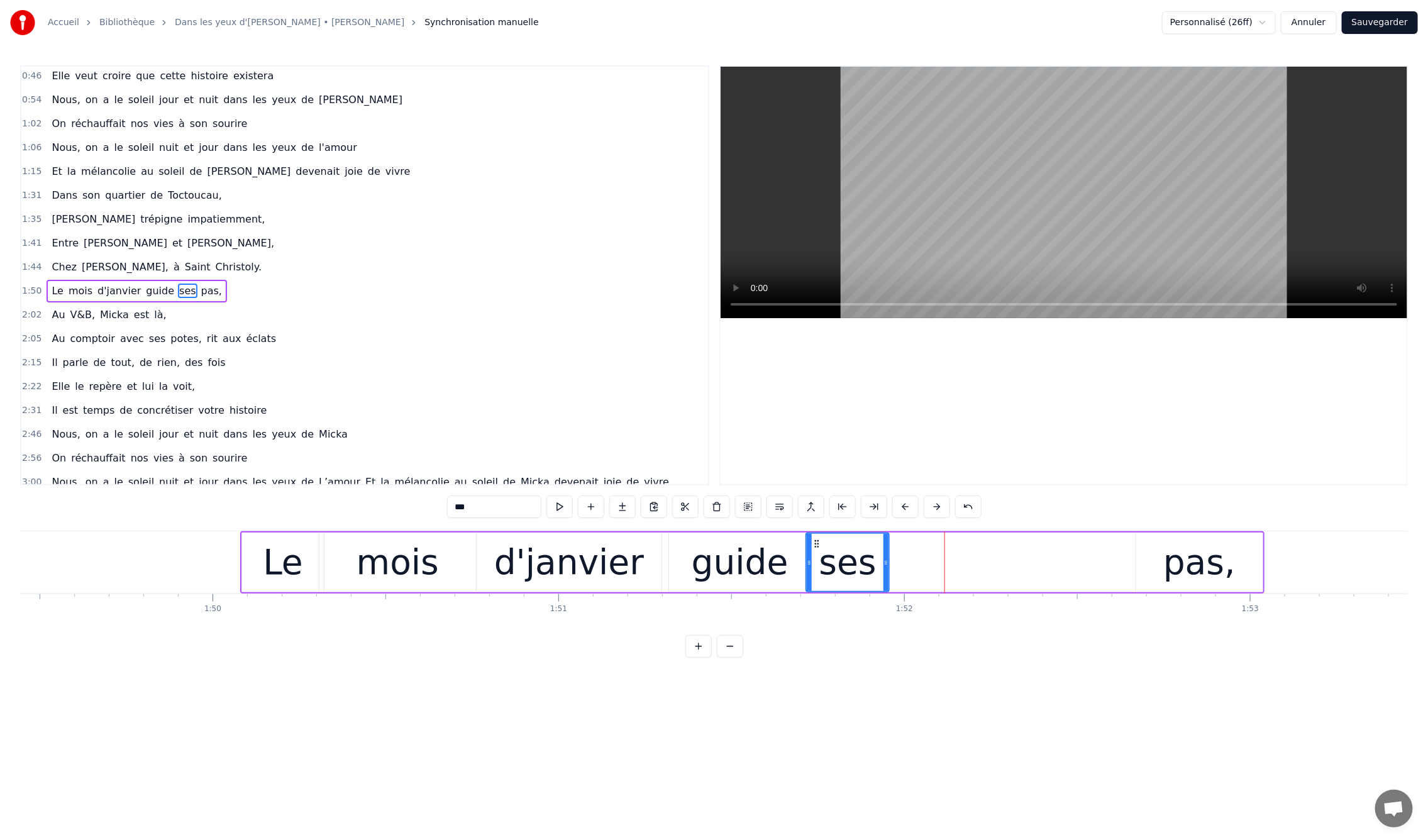
click at [1194, 561] on div "pas," at bounding box center [1200, 562] width 72 height 52
type input "****"
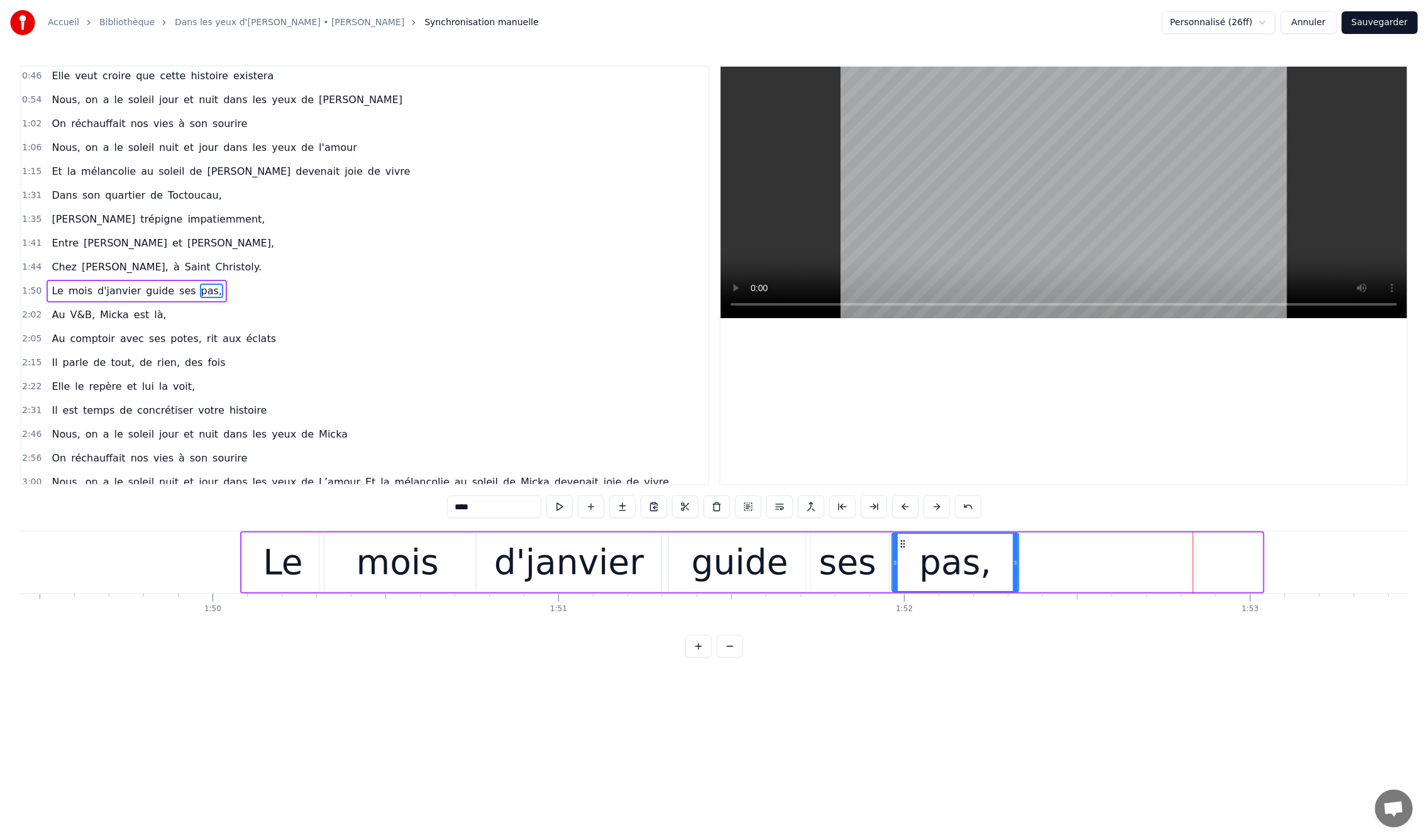
drag, startPoint x: 1137, startPoint y: 543, endPoint x: 900, endPoint y: 555, distance: 237.3
click at [900, 555] on div "pas," at bounding box center [956, 562] width 125 height 57
drag, startPoint x: 1015, startPoint y: 562, endPoint x: 975, endPoint y: 561, distance: 40.0
click at [975, 561] on icon at bounding box center [976, 562] width 5 height 10
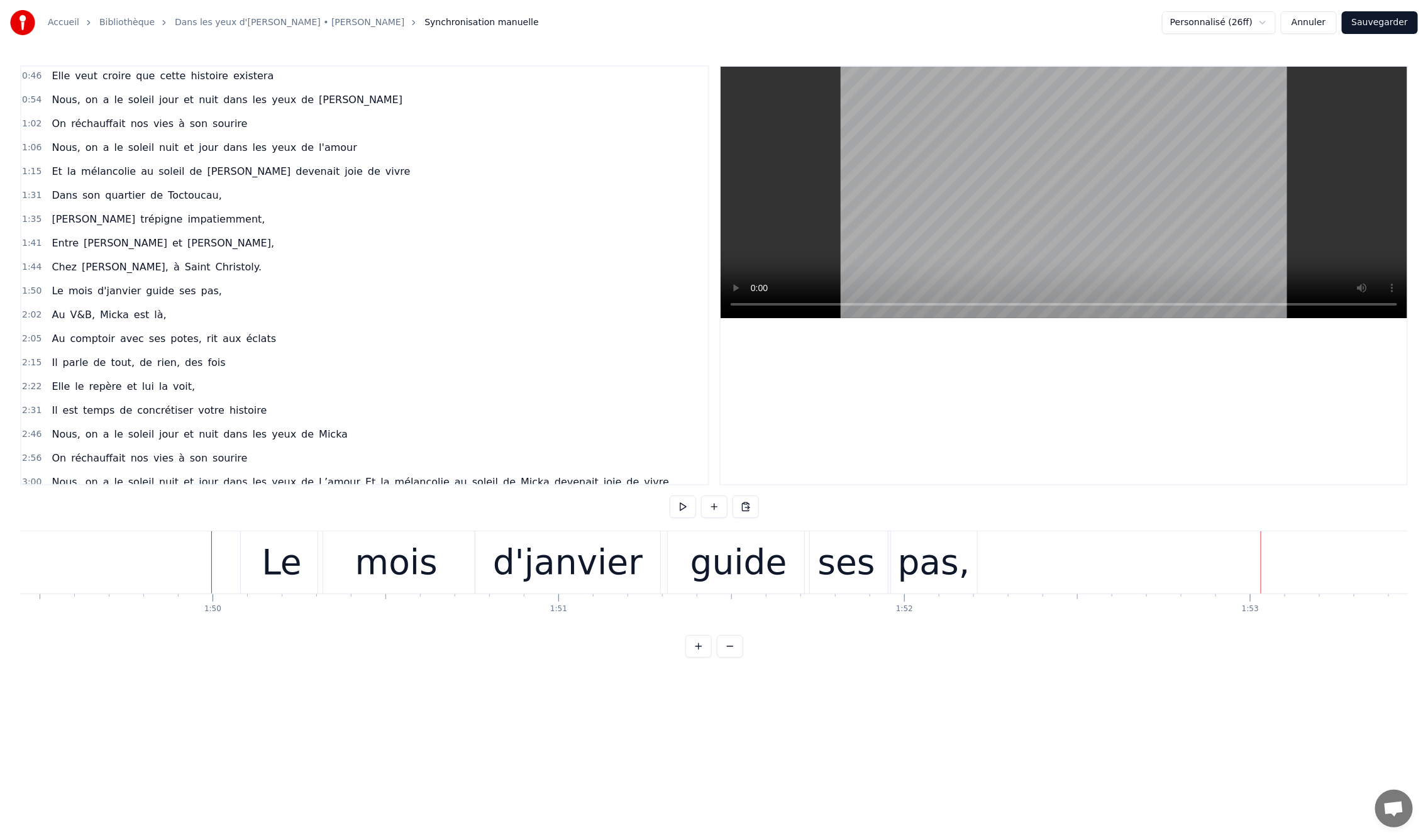
click at [780, 570] on div "guide" at bounding box center [738, 562] width 141 height 62
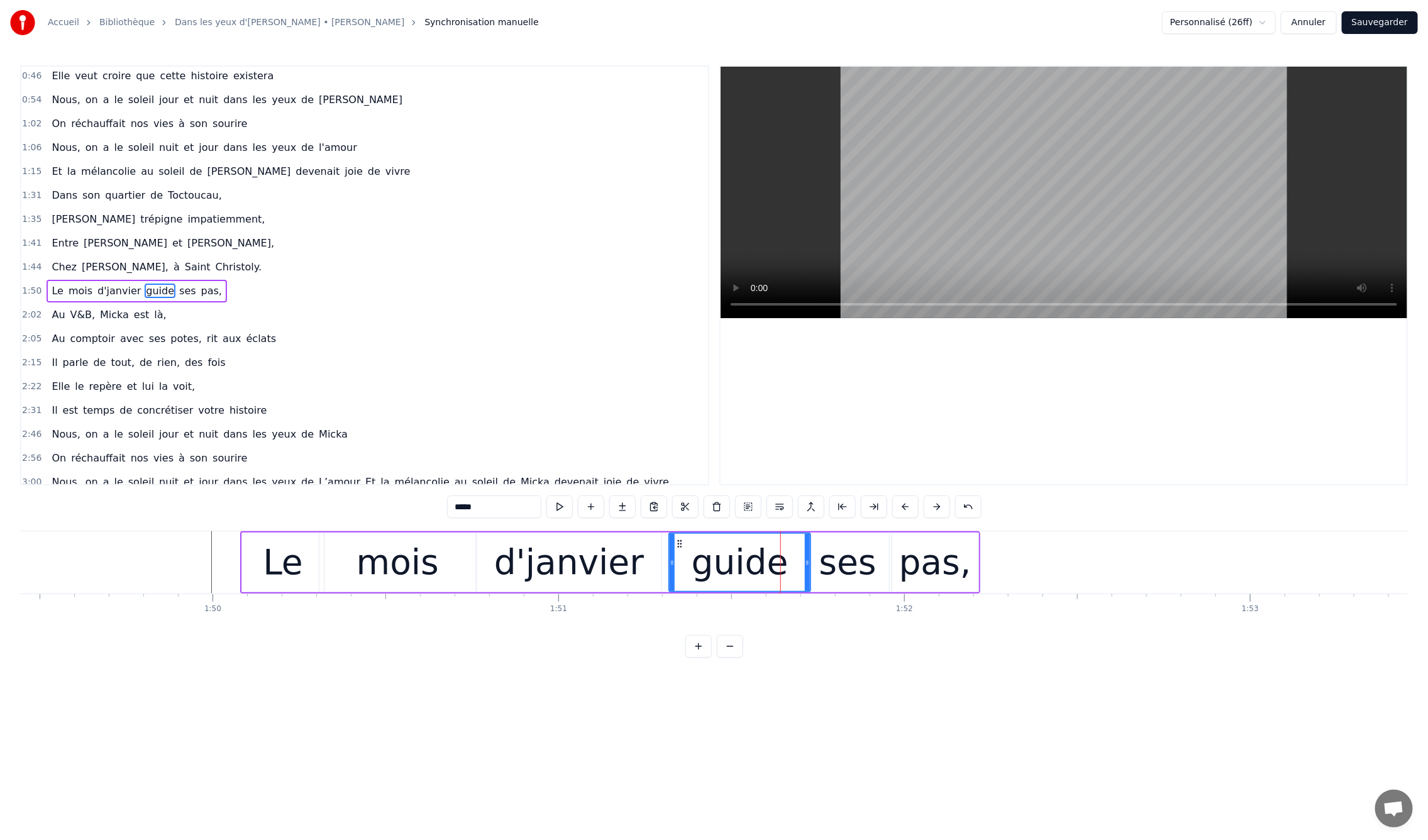
click at [906, 567] on div "pas," at bounding box center [935, 562] width 72 height 52
drag, startPoint x: 268, startPoint y: 534, endPoint x: 248, endPoint y: 534, distance: 20.0
click at [252, 534] on div "Le" at bounding box center [283, 562] width 82 height 60
type input "**"
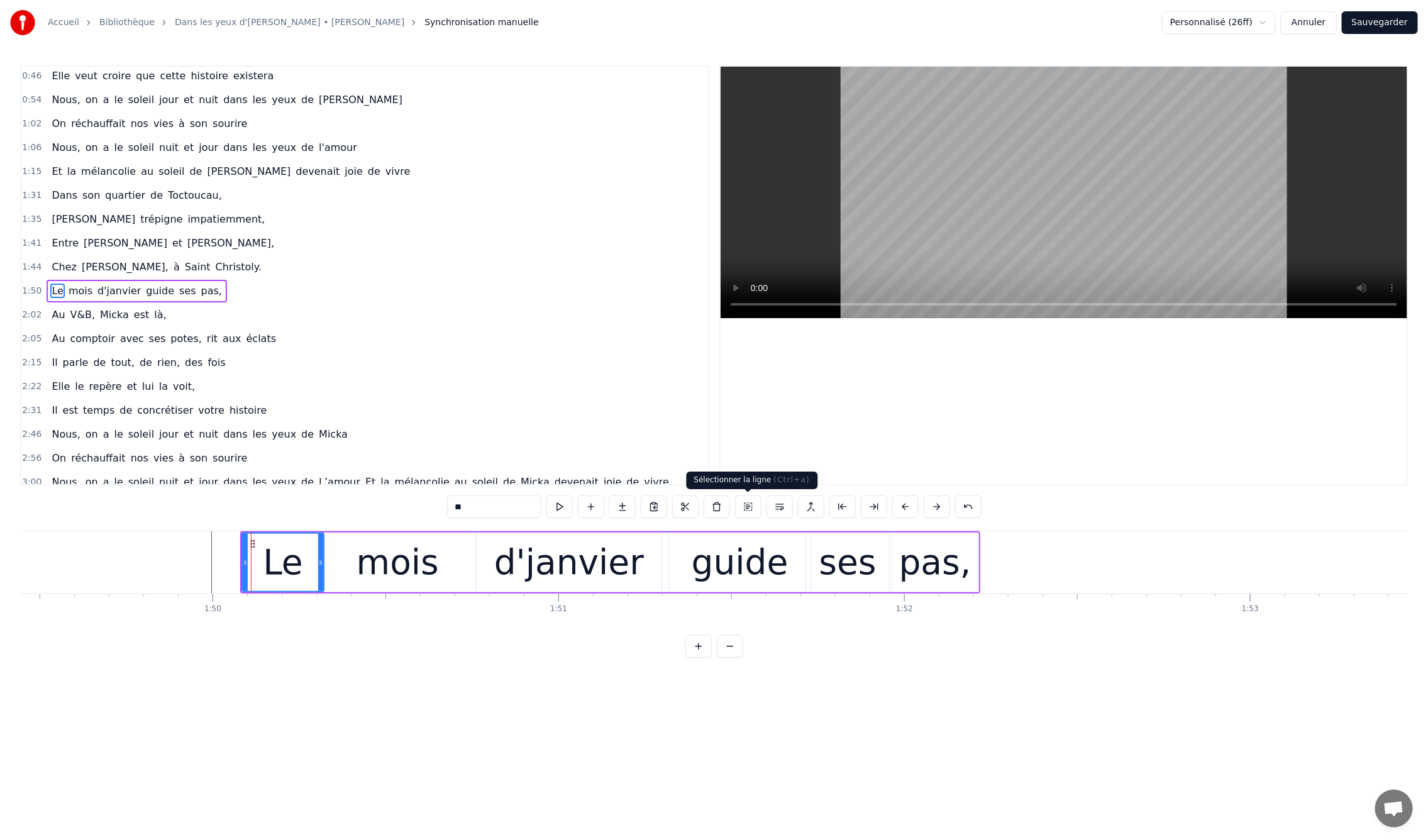
click at [742, 503] on button at bounding box center [748, 506] width 27 height 22
click at [237, 540] on div "En mille neuf cent quatre- vingt neuf C'est le printemps, il doit faire beau, E…" at bounding box center [212, 562] width 76094 height 63
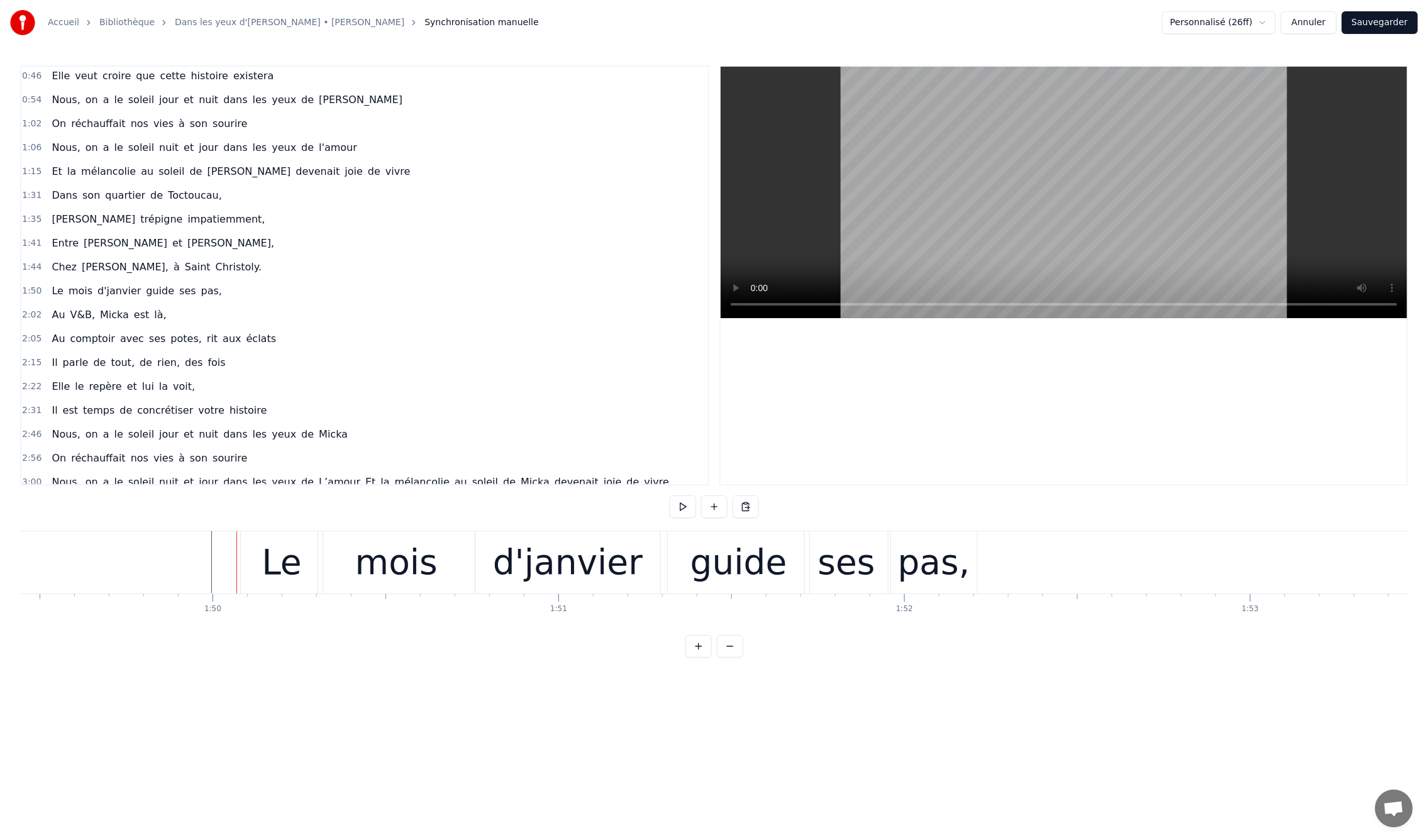
click at [247, 538] on div "Le" at bounding box center [282, 562] width 82 height 62
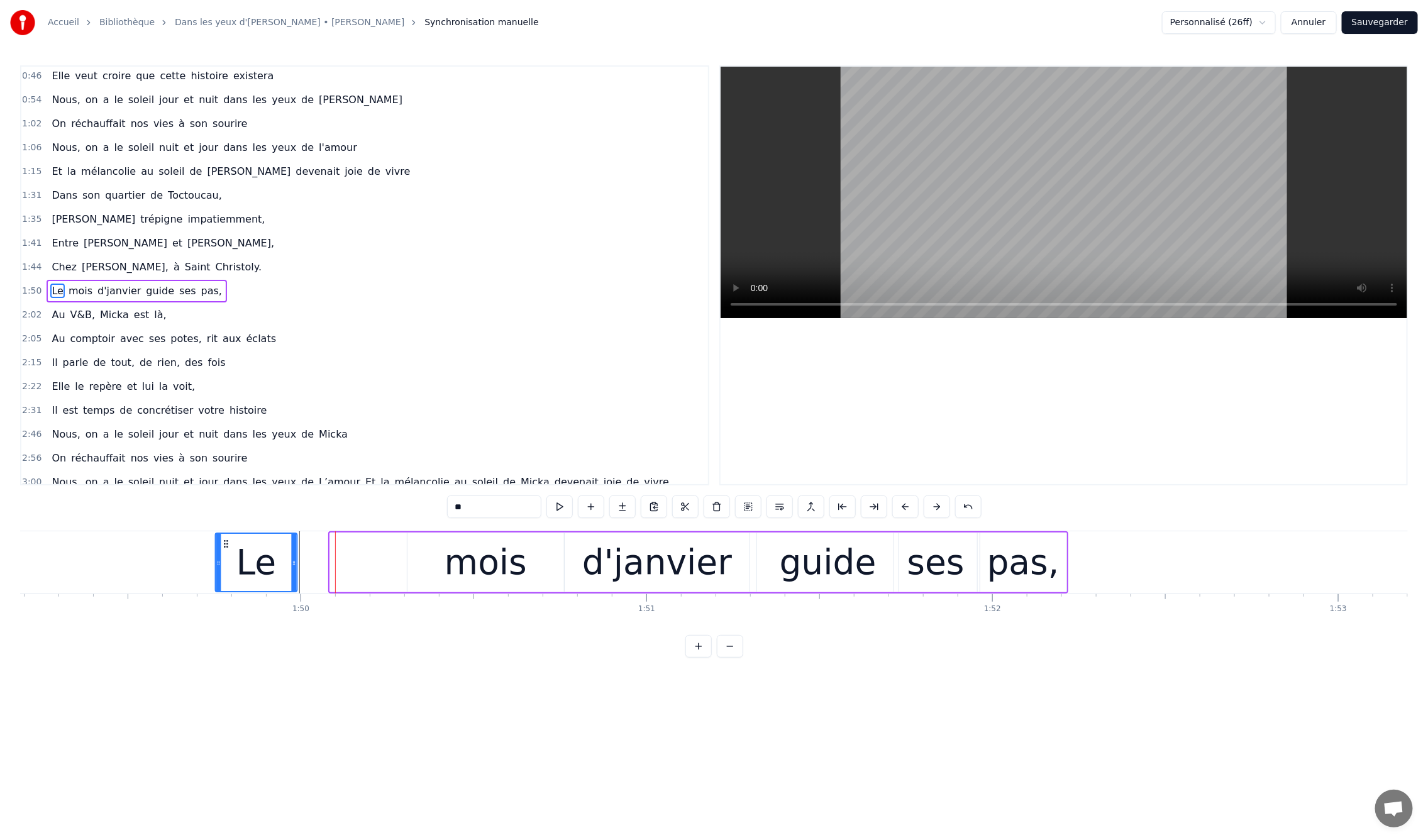
scroll to position [0, 37737]
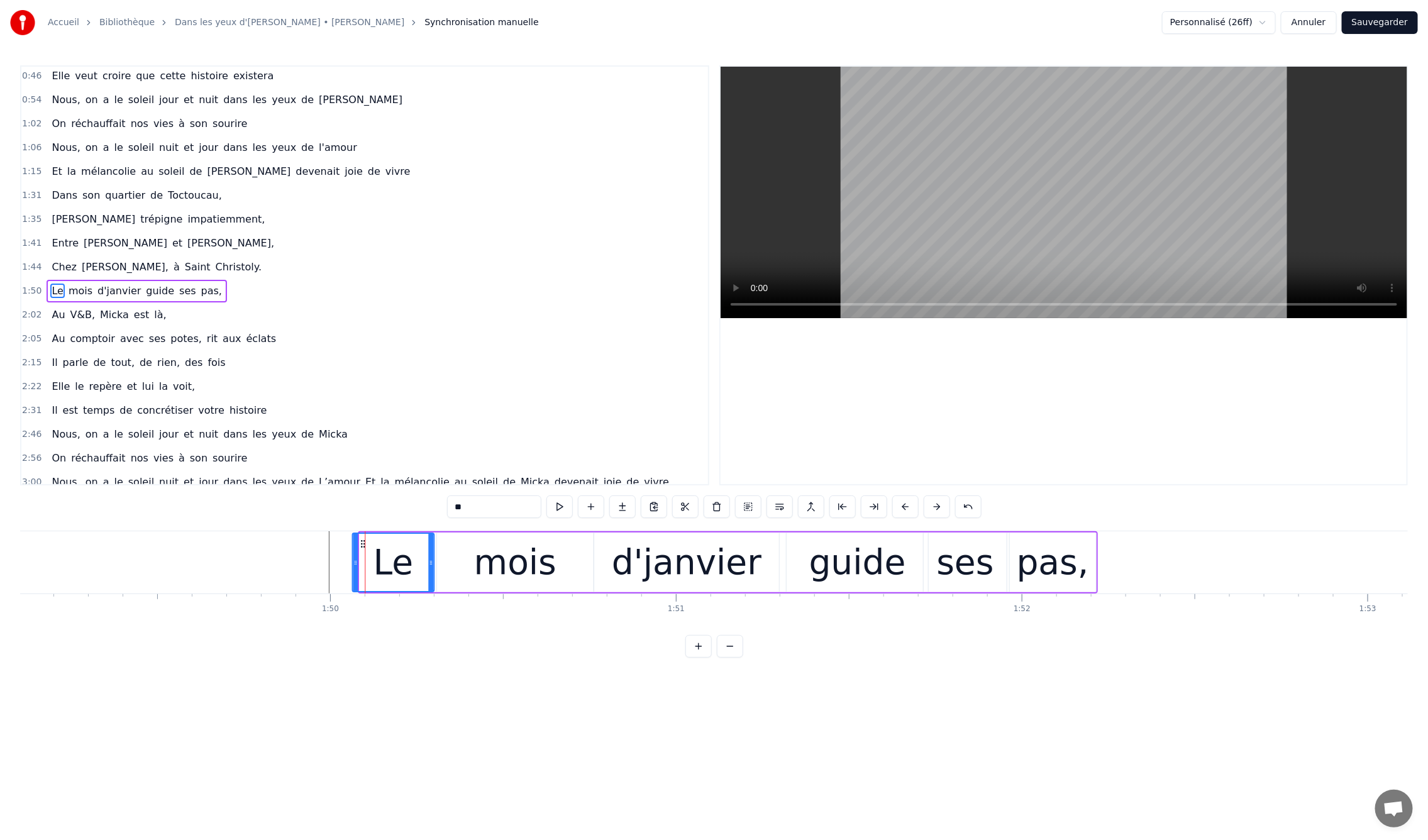
drag, startPoint x: 253, startPoint y: 541, endPoint x: 363, endPoint y: 557, distance: 111.2
click at [363, 557] on div "Le" at bounding box center [393, 562] width 80 height 57
click at [1065, 576] on div "pas," at bounding box center [1053, 562] width 72 height 52
click at [541, 570] on div "mois" at bounding box center [515, 562] width 82 height 52
click at [724, 559] on div "d'janvier" at bounding box center [687, 562] width 150 height 52
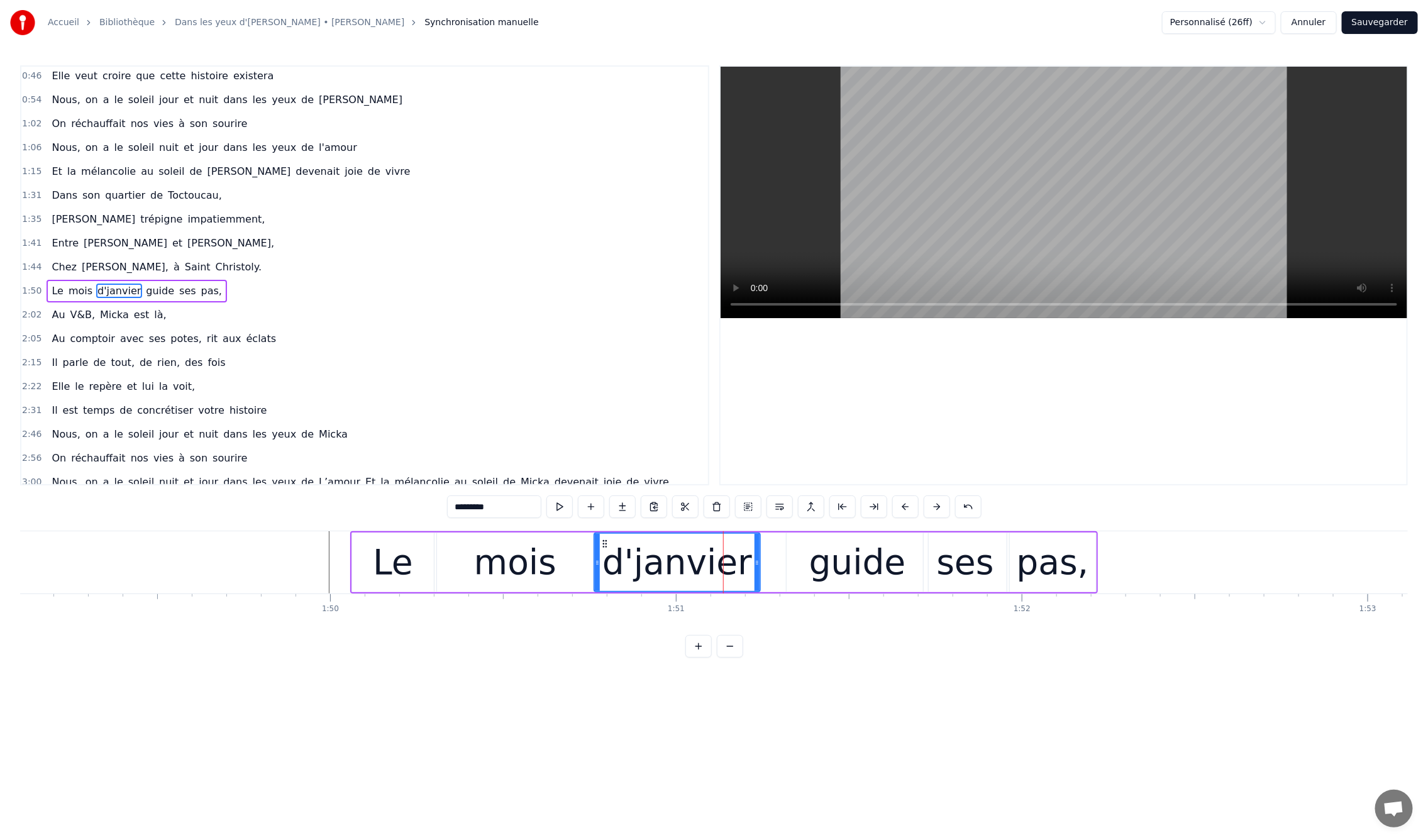
drag, startPoint x: 774, startPoint y: 562, endPoint x: 750, endPoint y: 564, distance: 24.1
click at [755, 564] on icon at bounding box center [757, 562] width 5 height 10
click at [790, 561] on div "guide" at bounding box center [857, 562] width 141 height 60
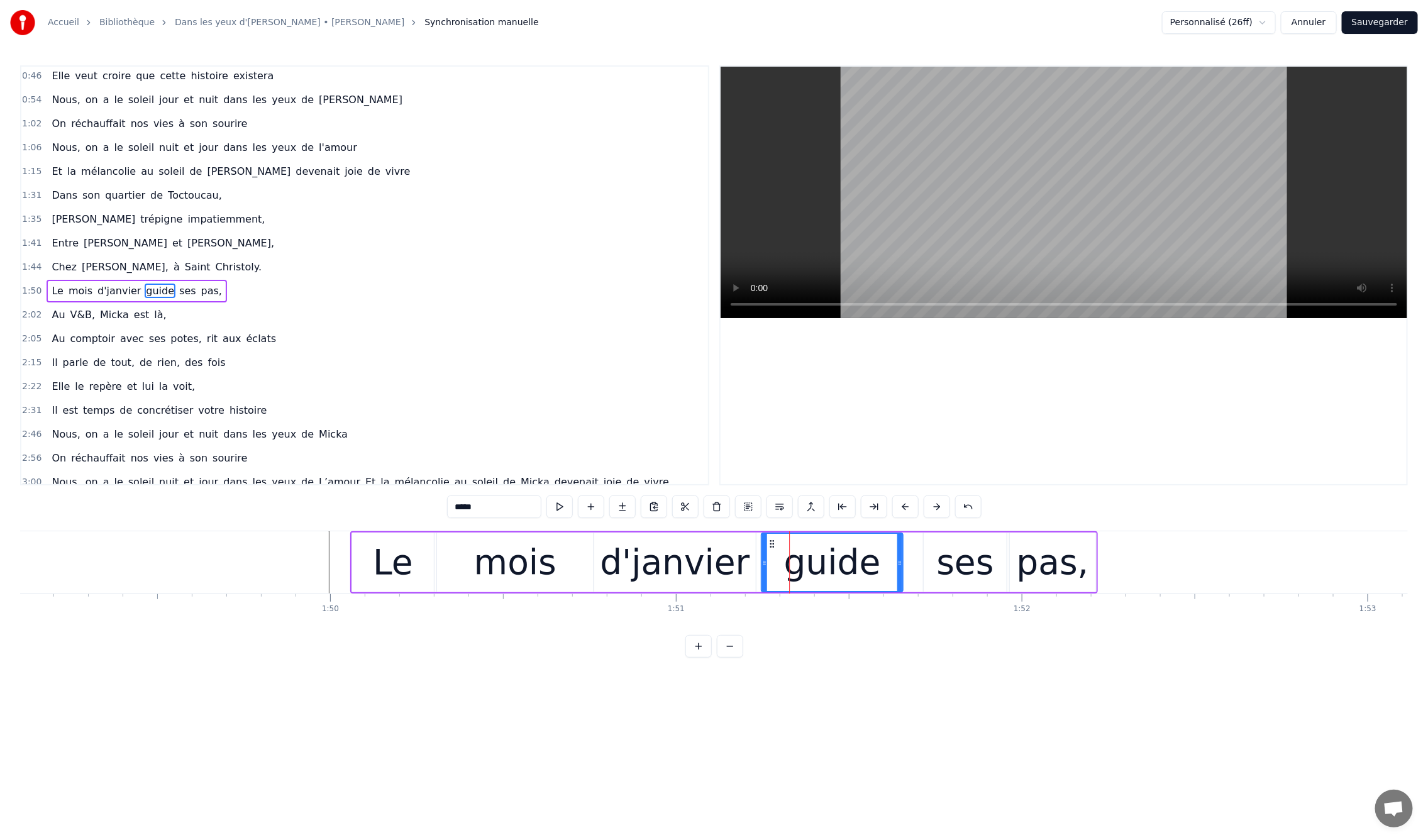
drag, startPoint x: 792, startPoint y: 544, endPoint x: 804, endPoint y: 547, distance: 12.4
click at [769, 545] on icon at bounding box center [772, 544] width 10 height 10
click at [929, 546] on div "ses" at bounding box center [964, 562] width 82 height 60
drag, startPoint x: 932, startPoint y: 541, endPoint x: 903, endPoint y: 545, distance: 29.3
click at [903, 545] on icon at bounding box center [905, 544] width 10 height 10
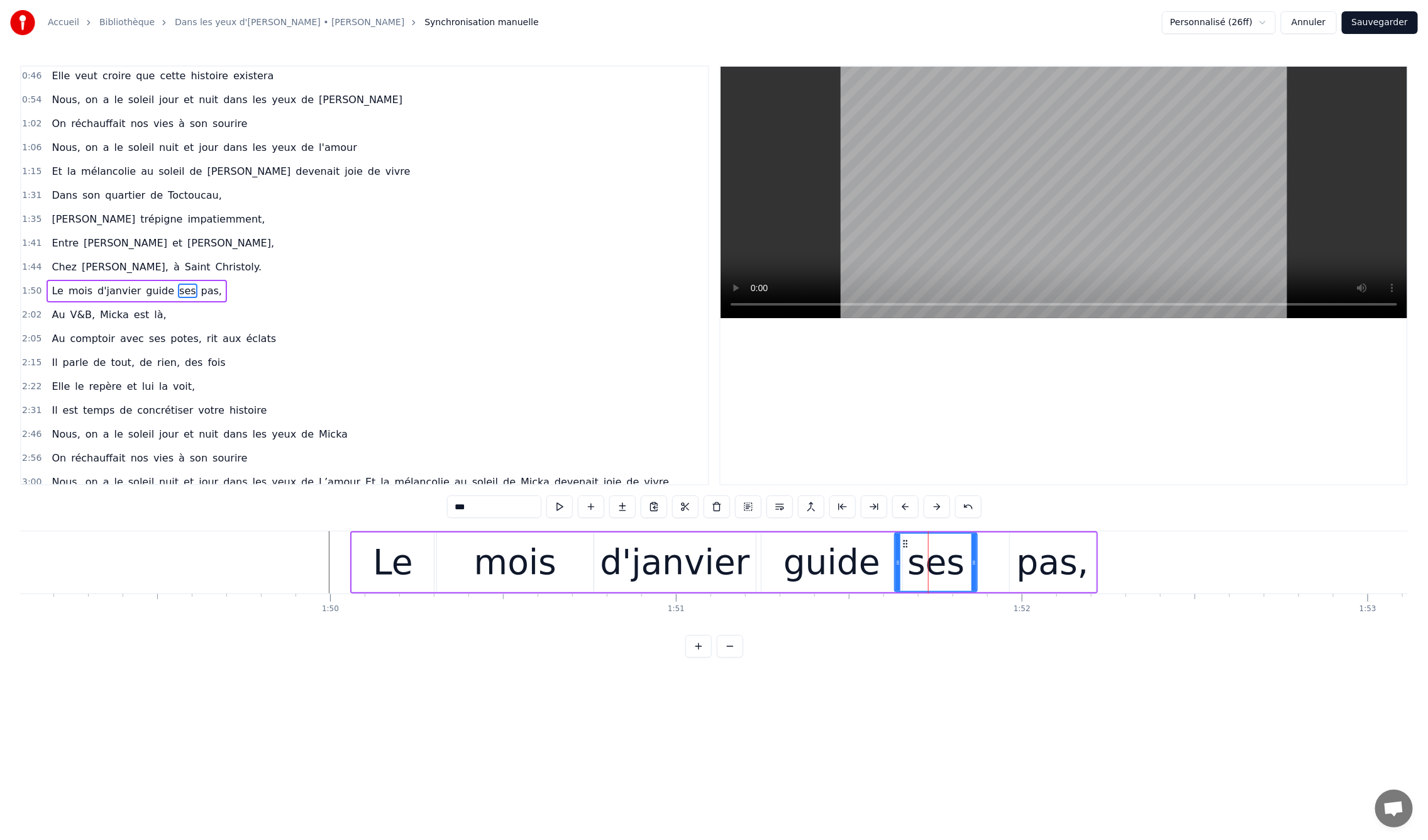
click at [1060, 546] on div "pas," at bounding box center [1053, 562] width 72 height 52
type input "****"
drag, startPoint x: 1019, startPoint y: 540, endPoint x: 988, endPoint y: 543, distance: 31.1
click at [988, 543] on icon at bounding box center [990, 544] width 10 height 10
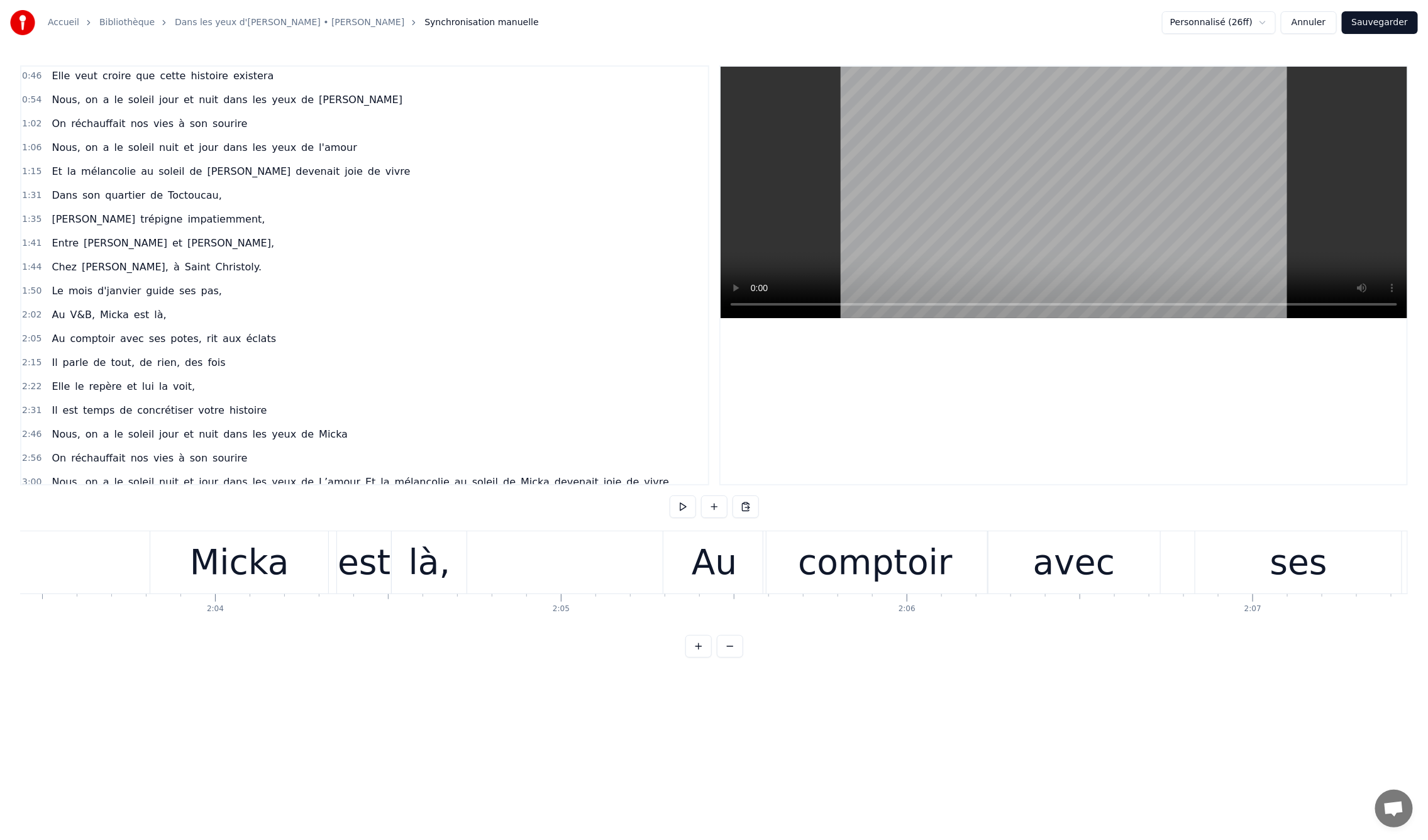
scroll to position [0, 42478]
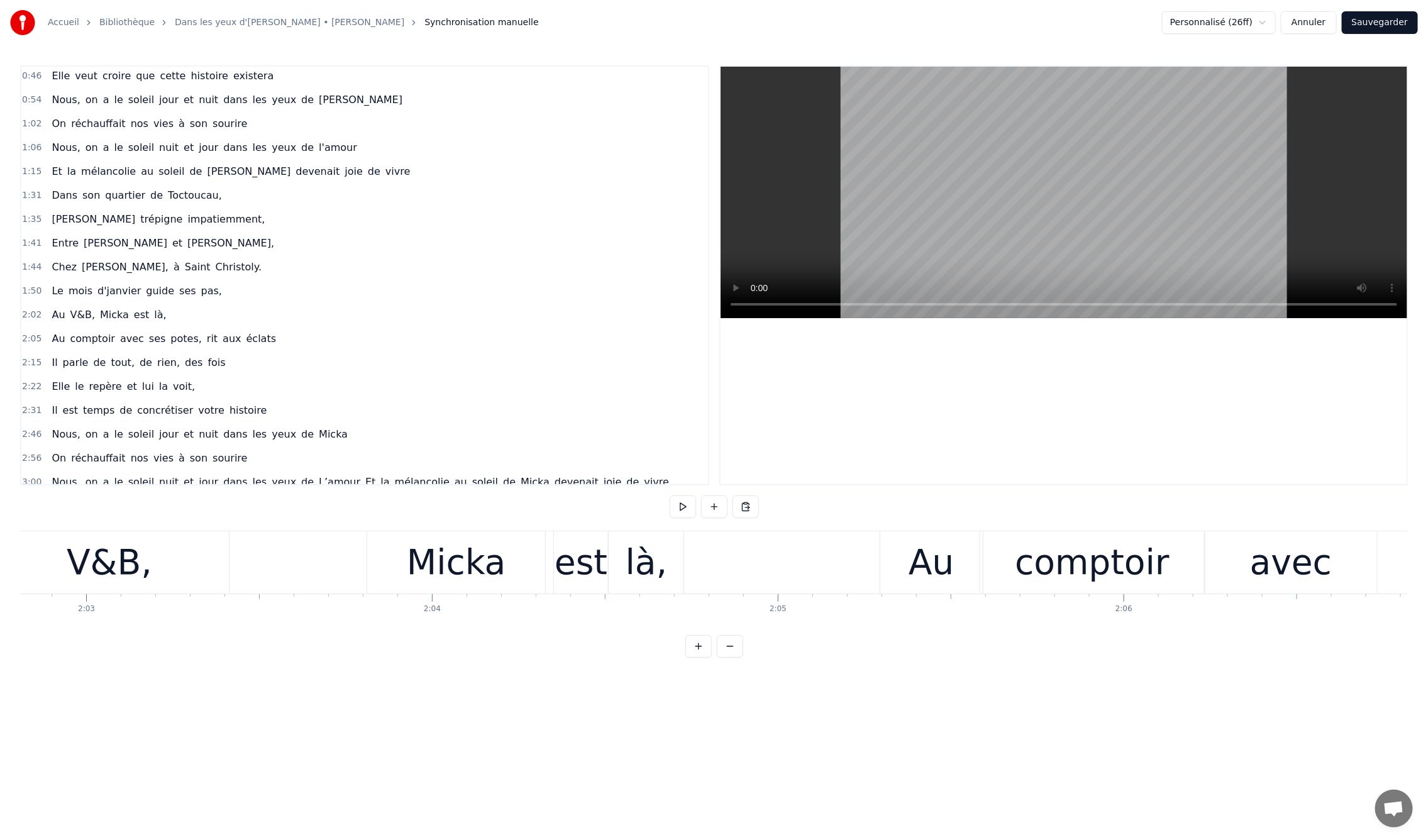
click at [600, 574] on div "est" at bounding box center [581, 562] width 53 height 52
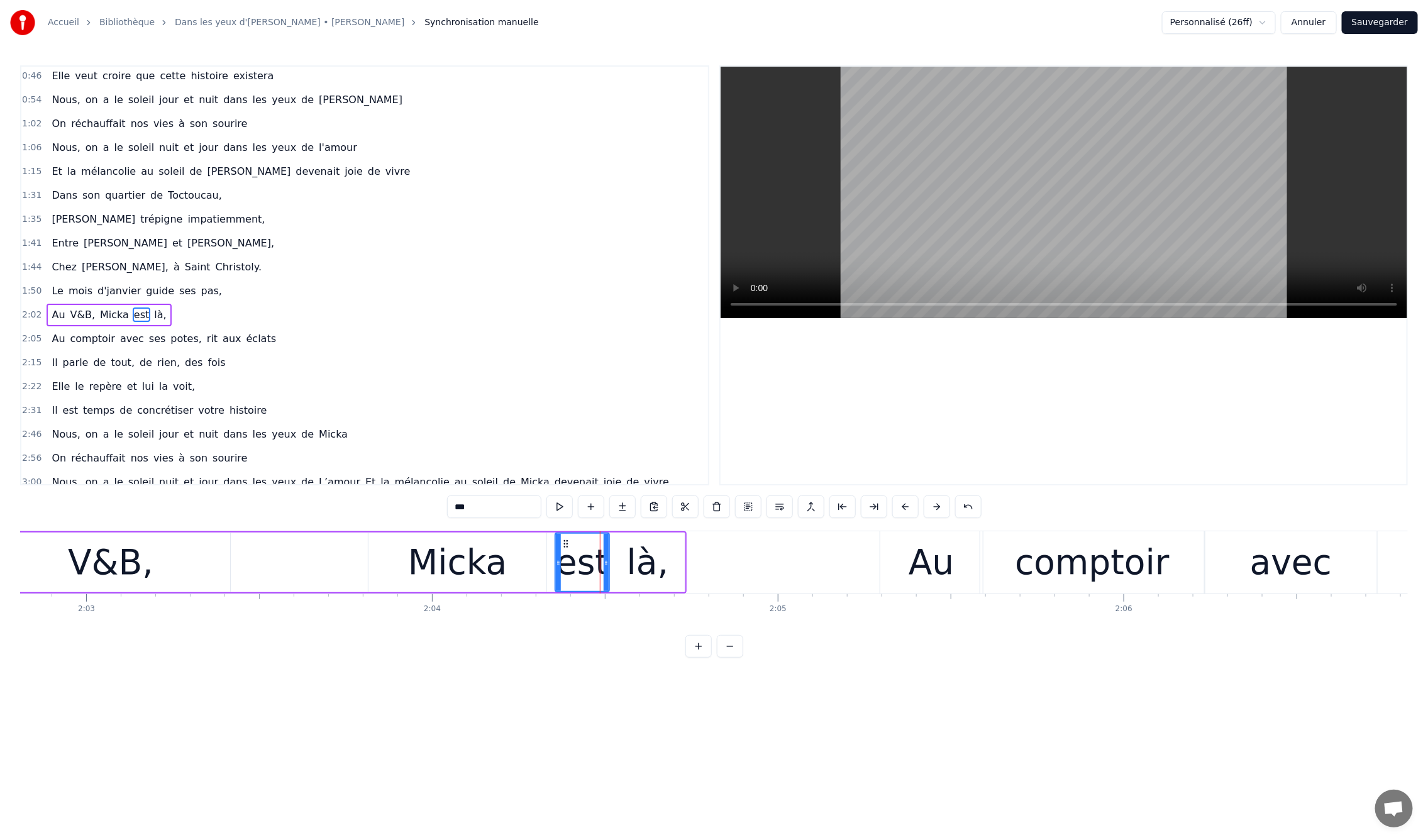
scroll to position [228, 0]
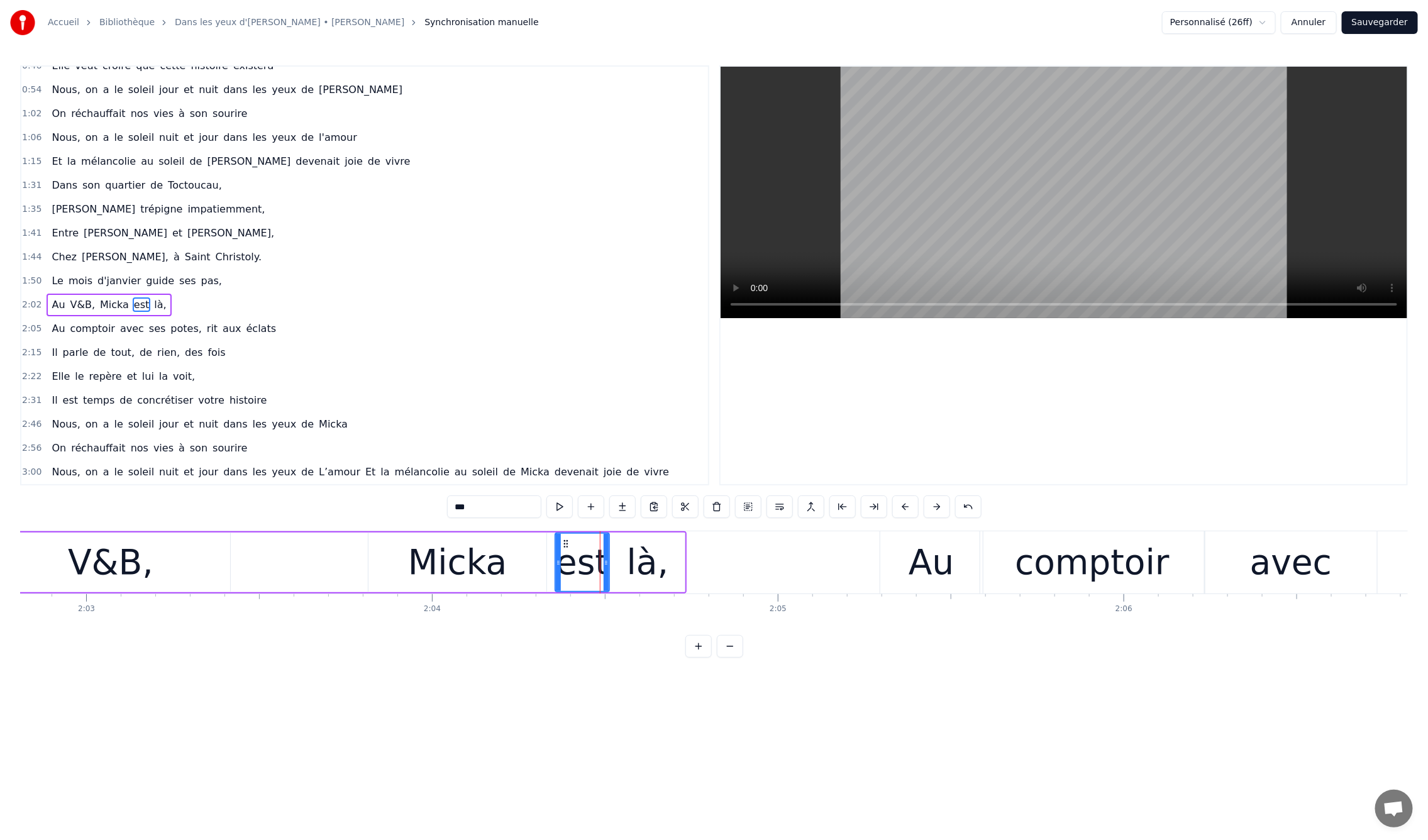
drag, startPoint x: 695, startPoint y: 662, endPoint x: 706, endPoint y: 663, distance: 11.0
click at [687, 657] on button at bounding box center [699, 646] width 27 height 22
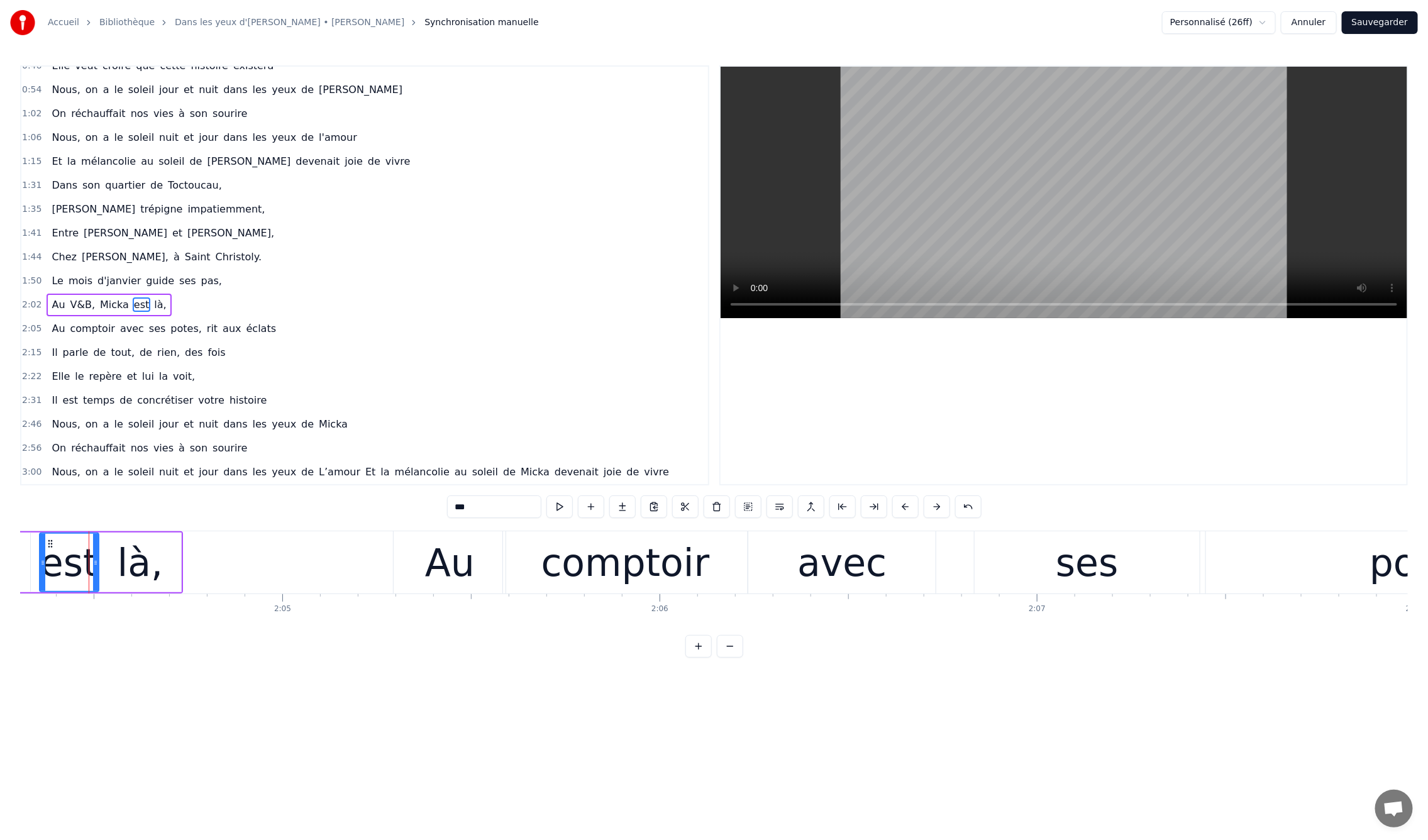
scroll to position [0, 46909]
drag, startPoint x: 705, startPoint y: 662, endPoint x: 691, endPoint y: 662, distance: 14.0
click at [691, 657] on button at bounding box center [699, 646] width 27 height 22
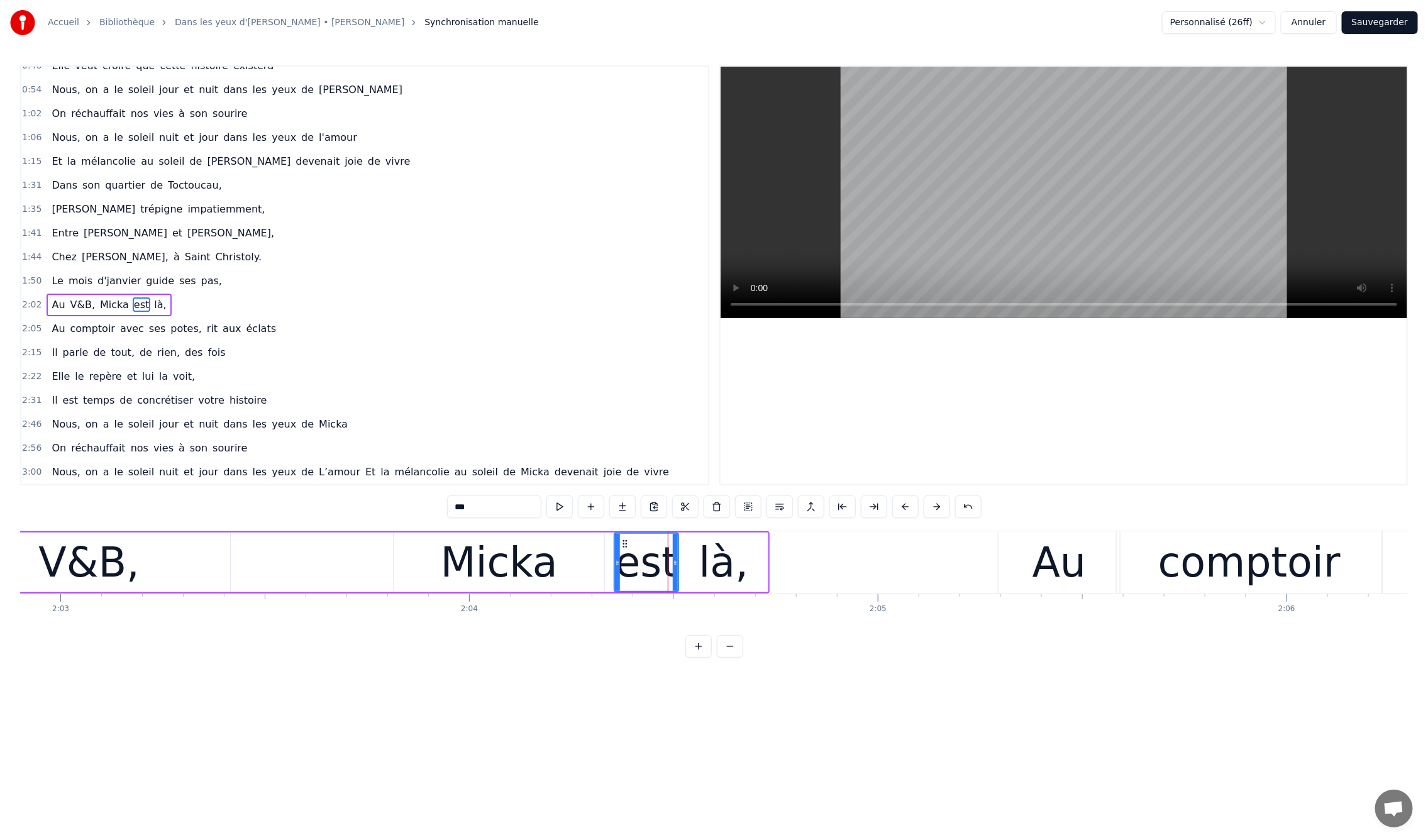
scroll to position [0, 50207]
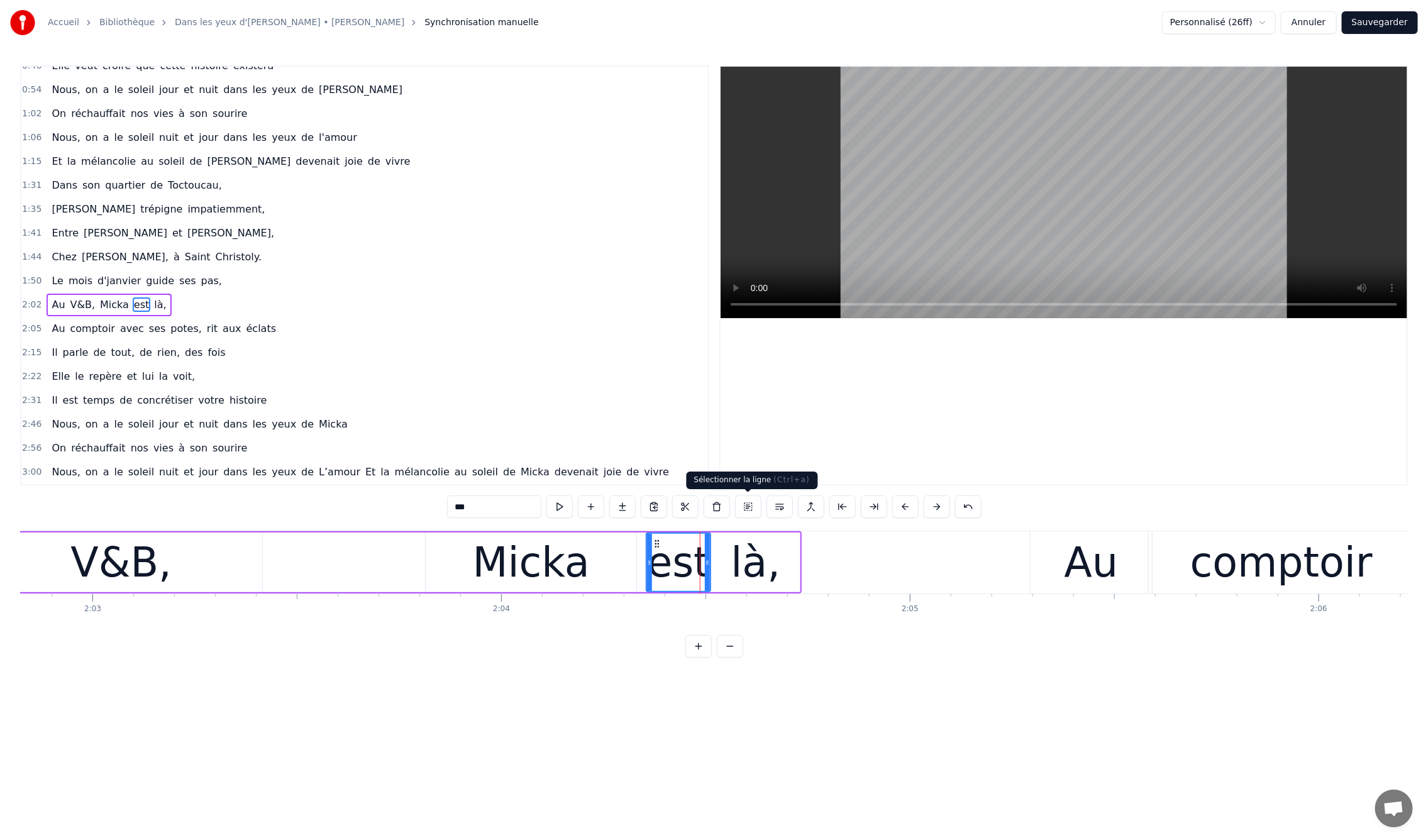
click at [749, 504] on button at bounding box center [748, 506] width 27 height 22
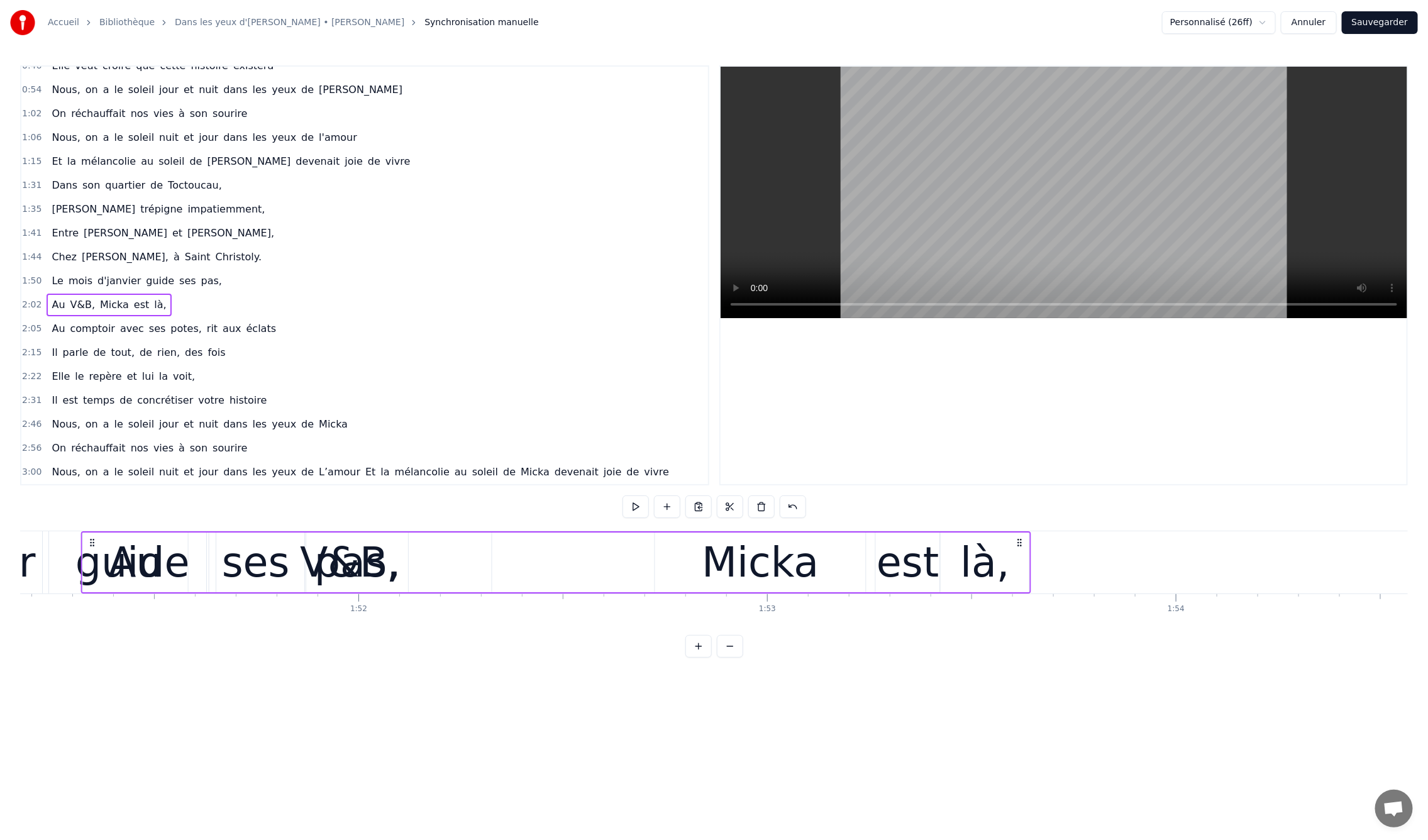
scroll to position [0, 45418]
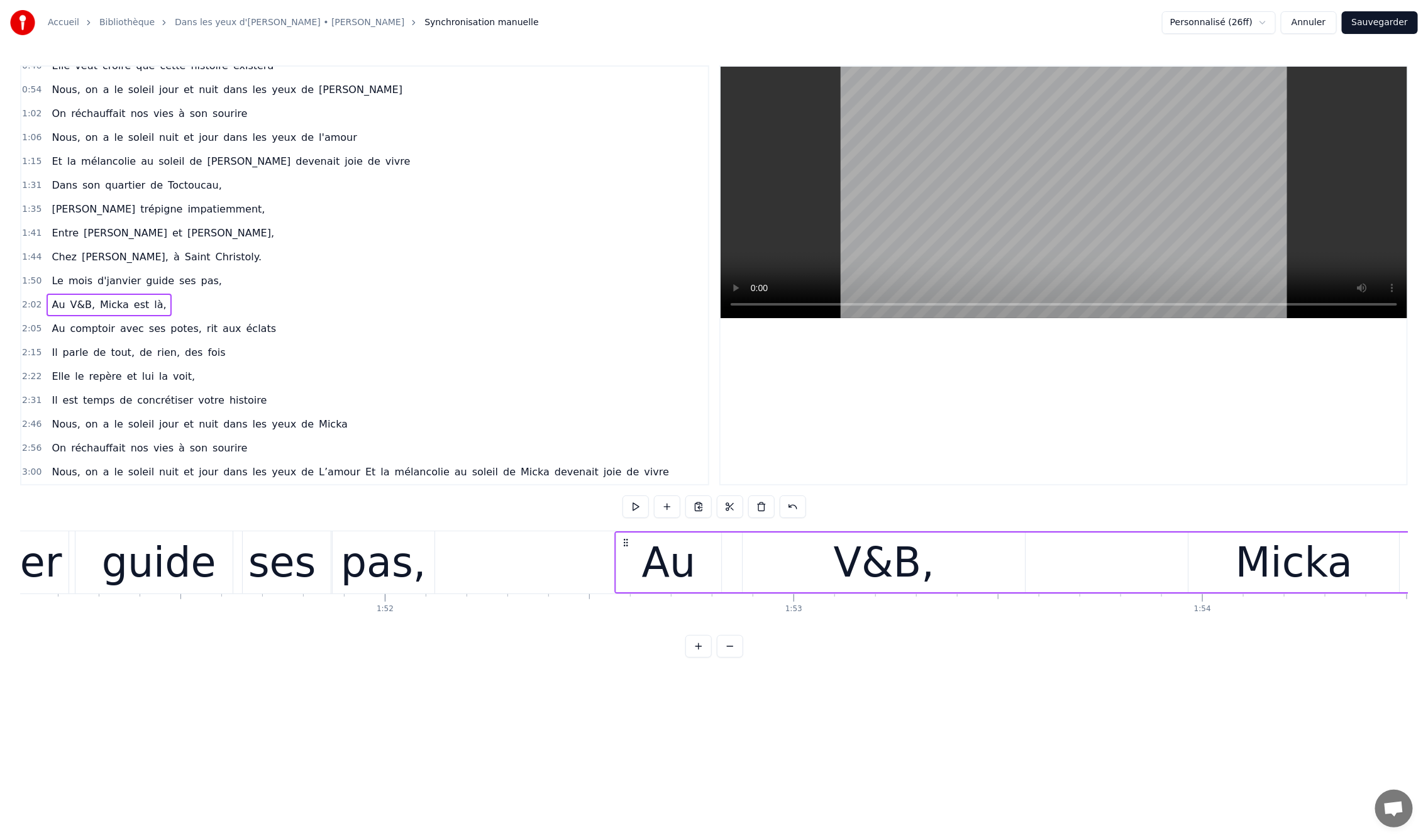
drag, startPoint x: 94, startPoint y: 541, endPoint x: 624, endPoint y: 595, distance: 532.7
click at [624, 595] on div "En mille neuf cent quatre- vingt neuf C'est le printemps, il doit faire beau, E…" at bounding box center [714, 578] width 1388 height 94
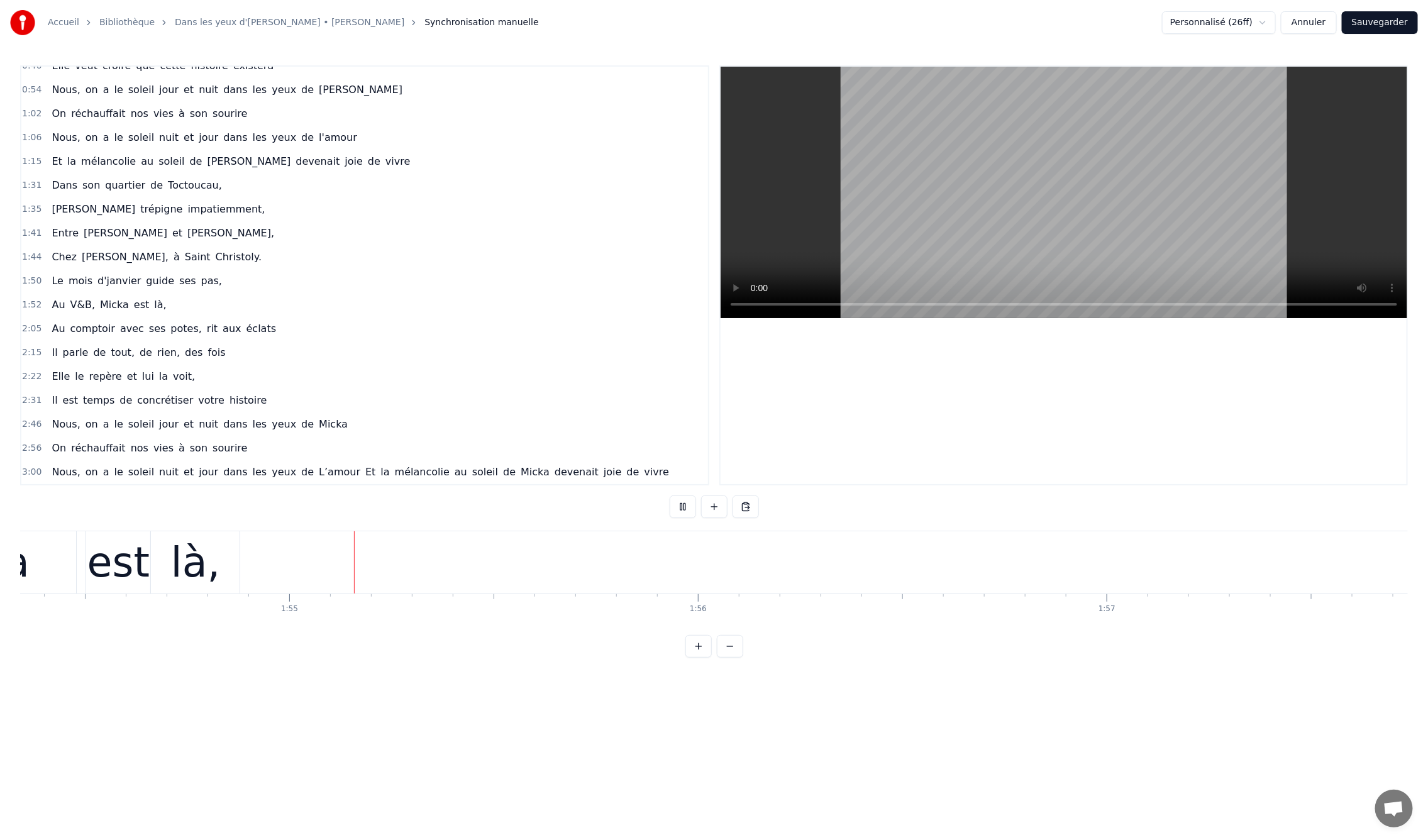
scroll to position [0, 46742]
click at [189, 572] on div "là," at bounding box center [194, 563] width 50 height 61
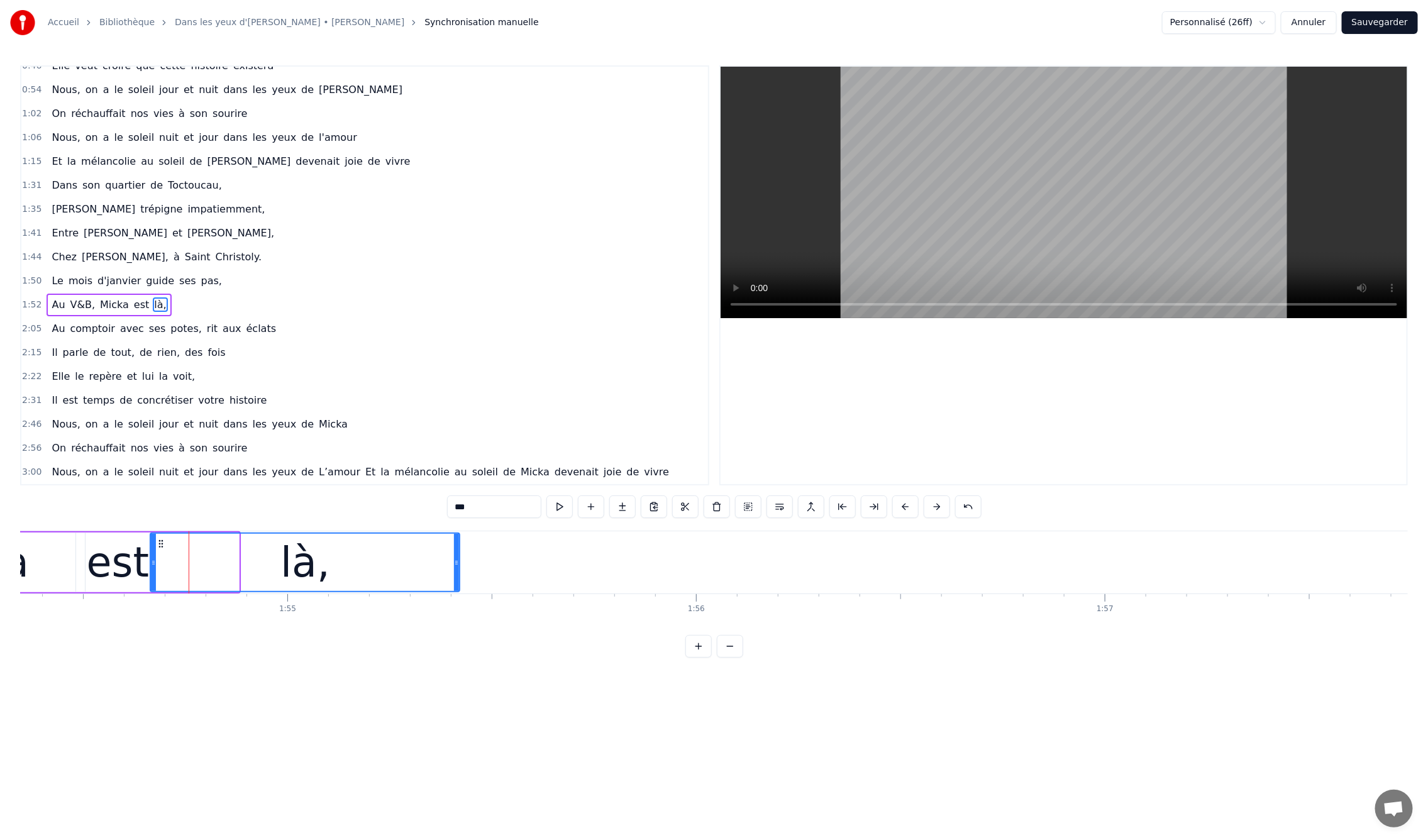
drag, startPoint x: 234, startPoint y: 563, endPoint x: 455, endPoint y: 565, distance: 221.0
click at [455, 565] on icon at bounding box center [456, 562] width 5 height 10
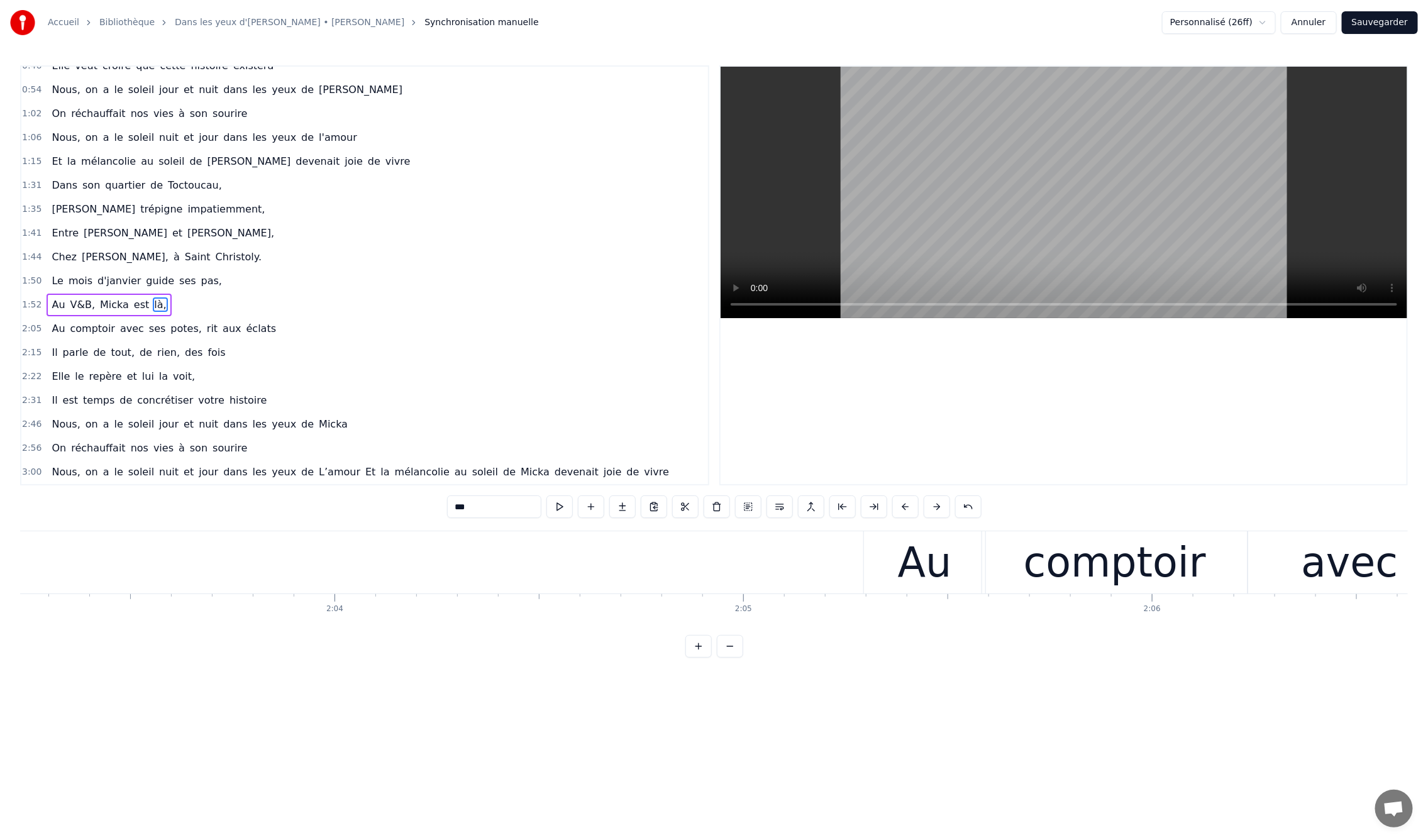
scroll to position [0, 50663]
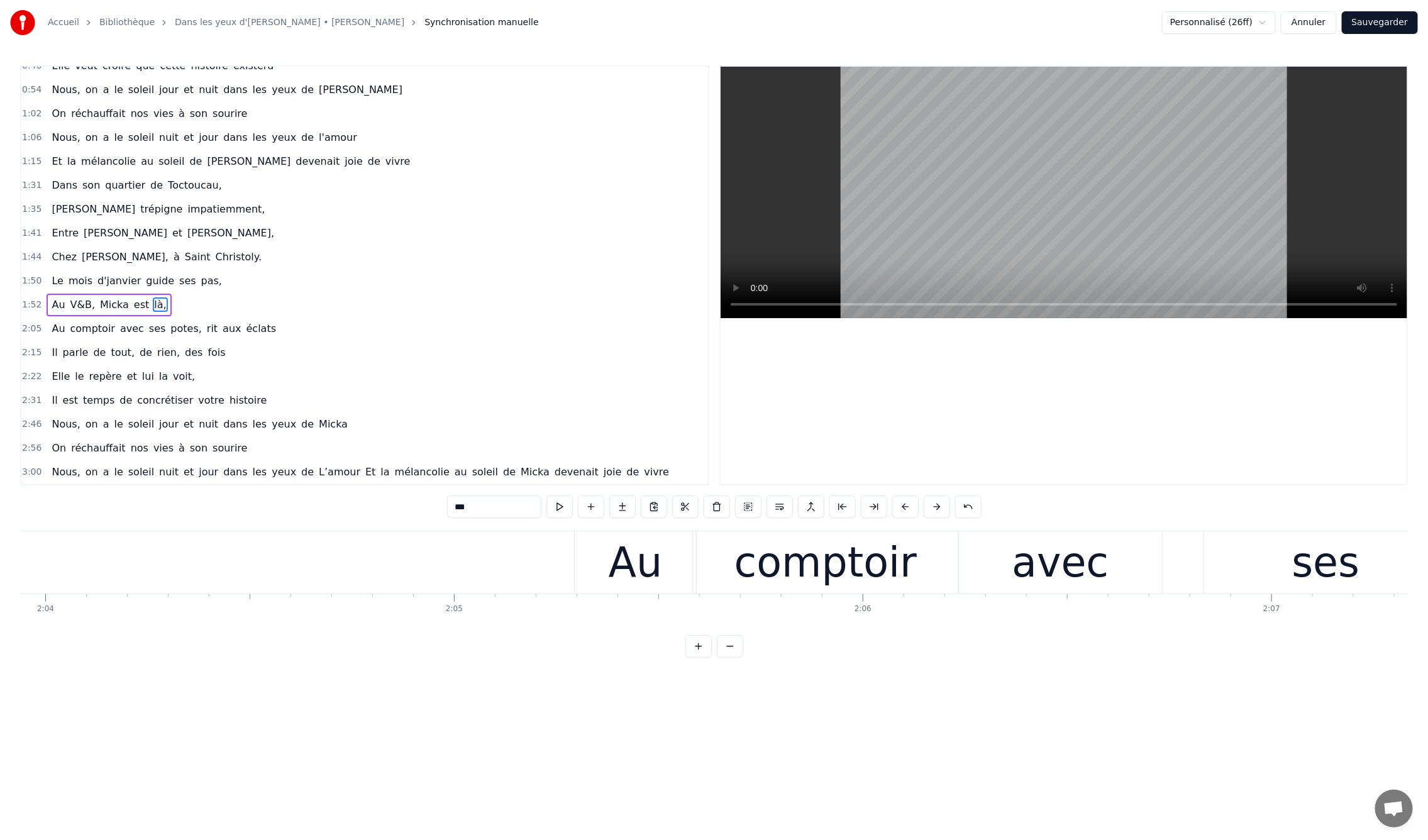
click at [787, 578] on div "comptoir" at bounding box center [826, 563] width 183 height 61
type input "********"
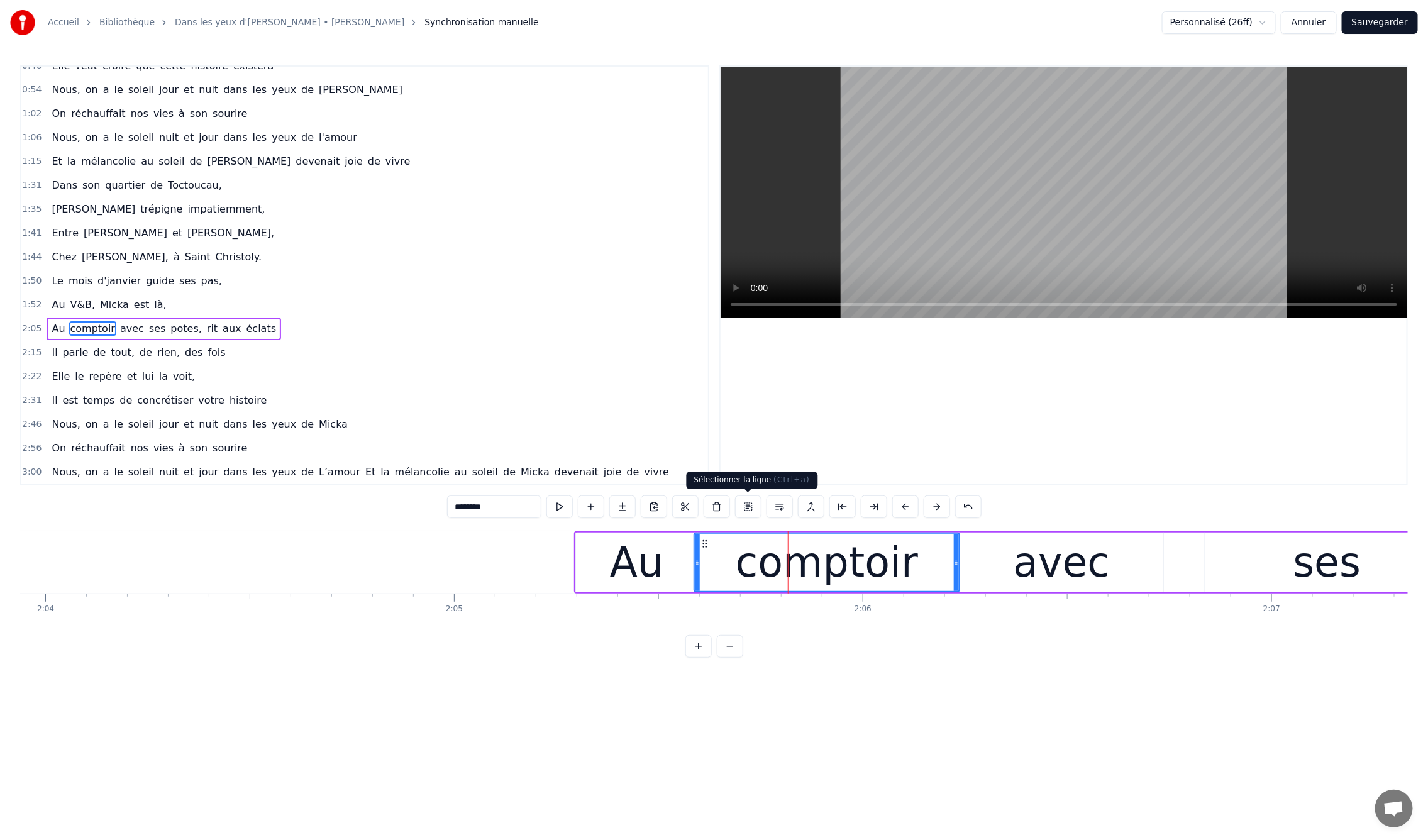
click at [752, 505] on button at bounding box center [748, 506] width 27 height 22
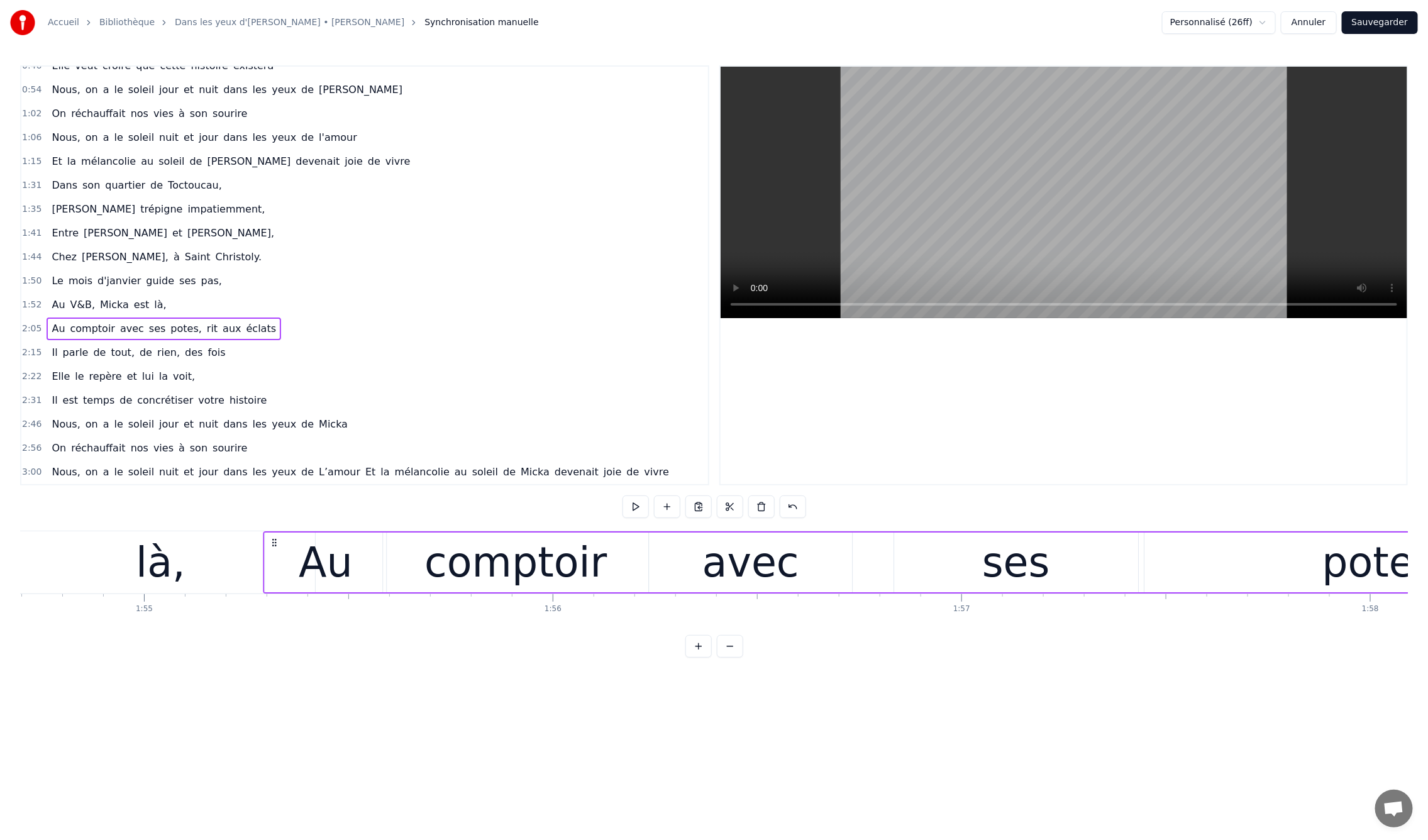
scroll to position [0, 46883]
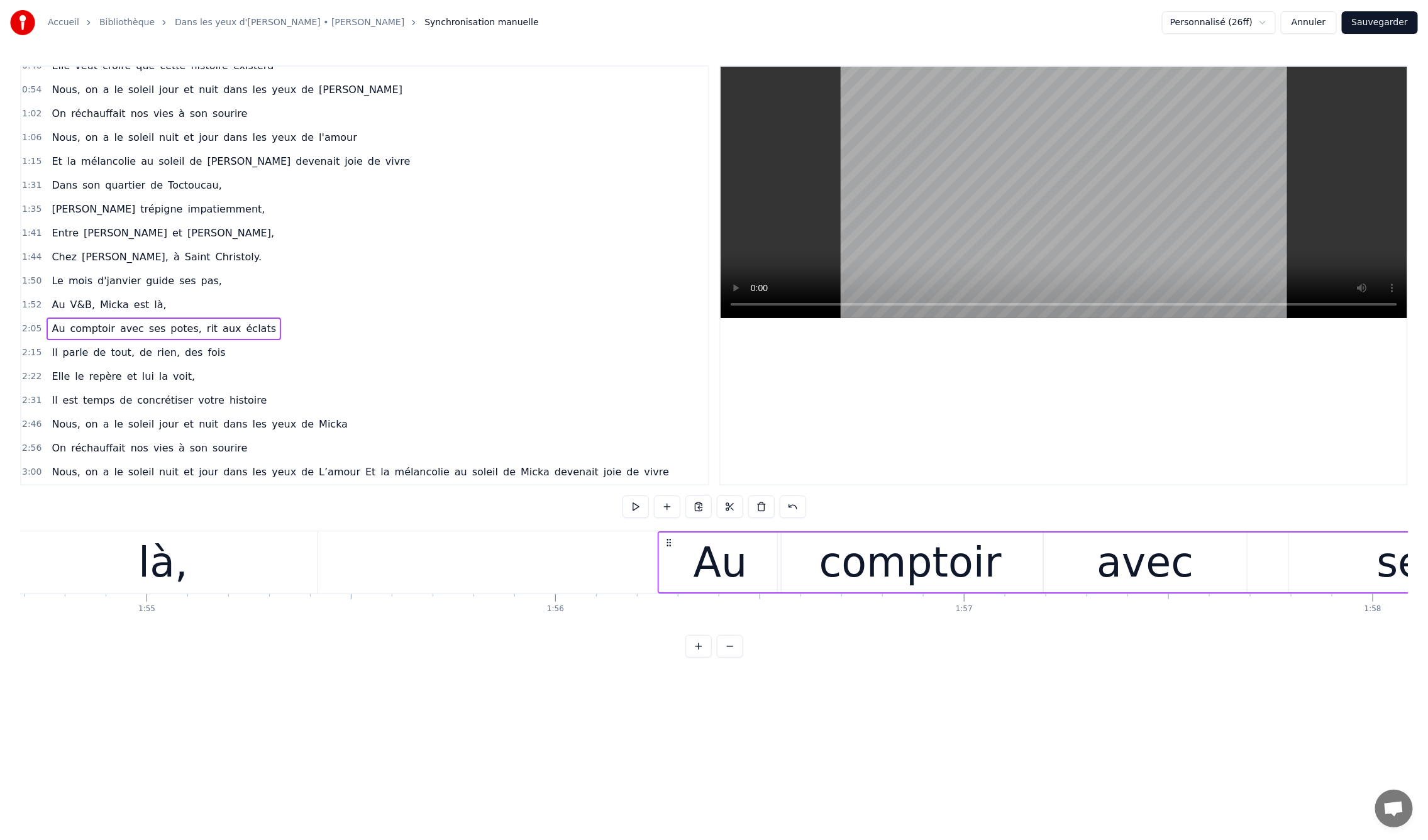
drag, startPoint x: 583, startPoint y: 540, endPoint x: 667, endPoint y: 591, distance: 98.3
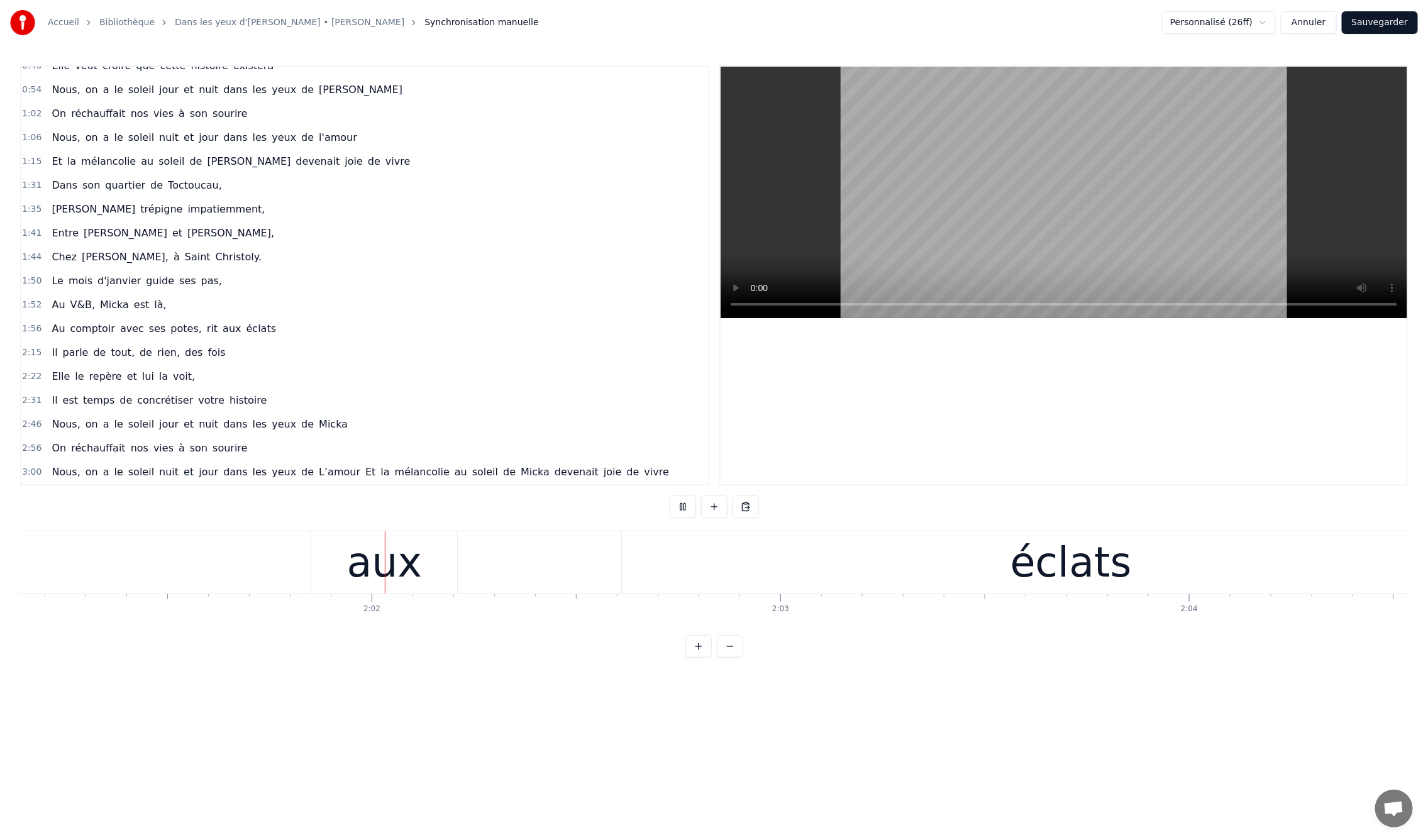
scroll to position [0, 49519]
click at [960, 580] on div "éclats" at bounding box center [1071, 562] width 898 height 62
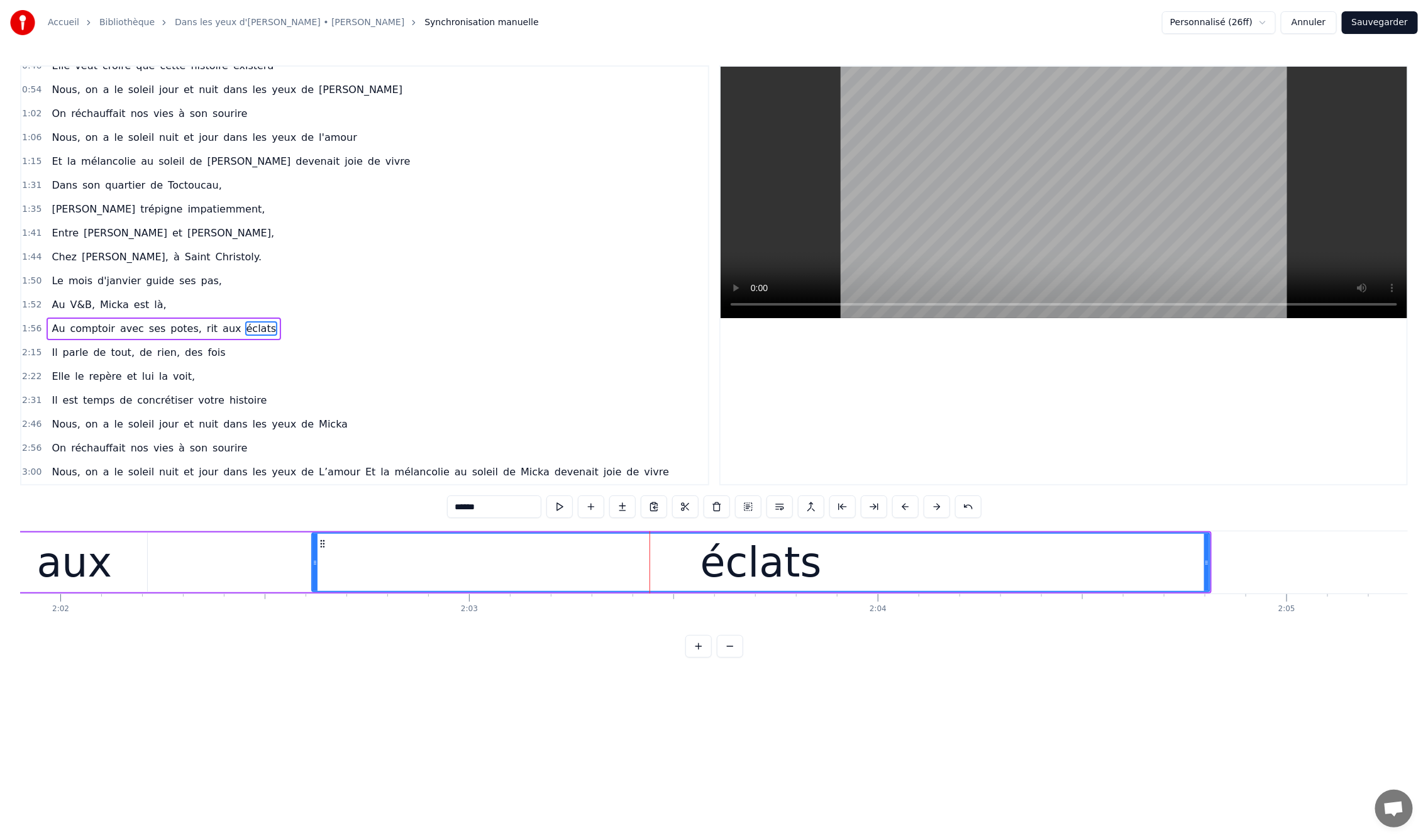
scroll to position [0, 49832]
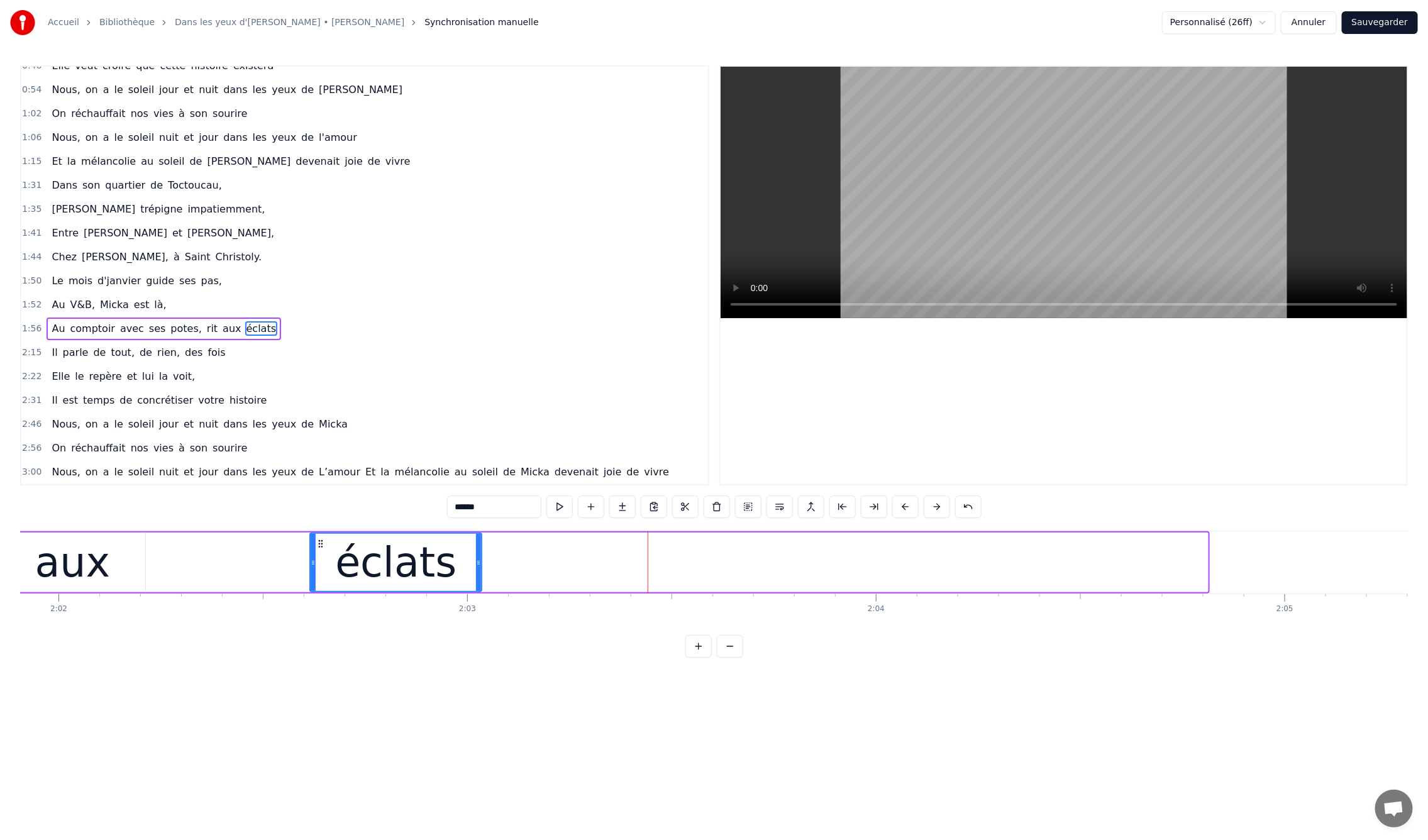
drag, startPoint x: 1205, startPoint y: 565, endPoint x: 478, endPoint y: 582, distance: 727.2
click at [478, 582] on div at bounding box center [478, 562] width 5 height 57
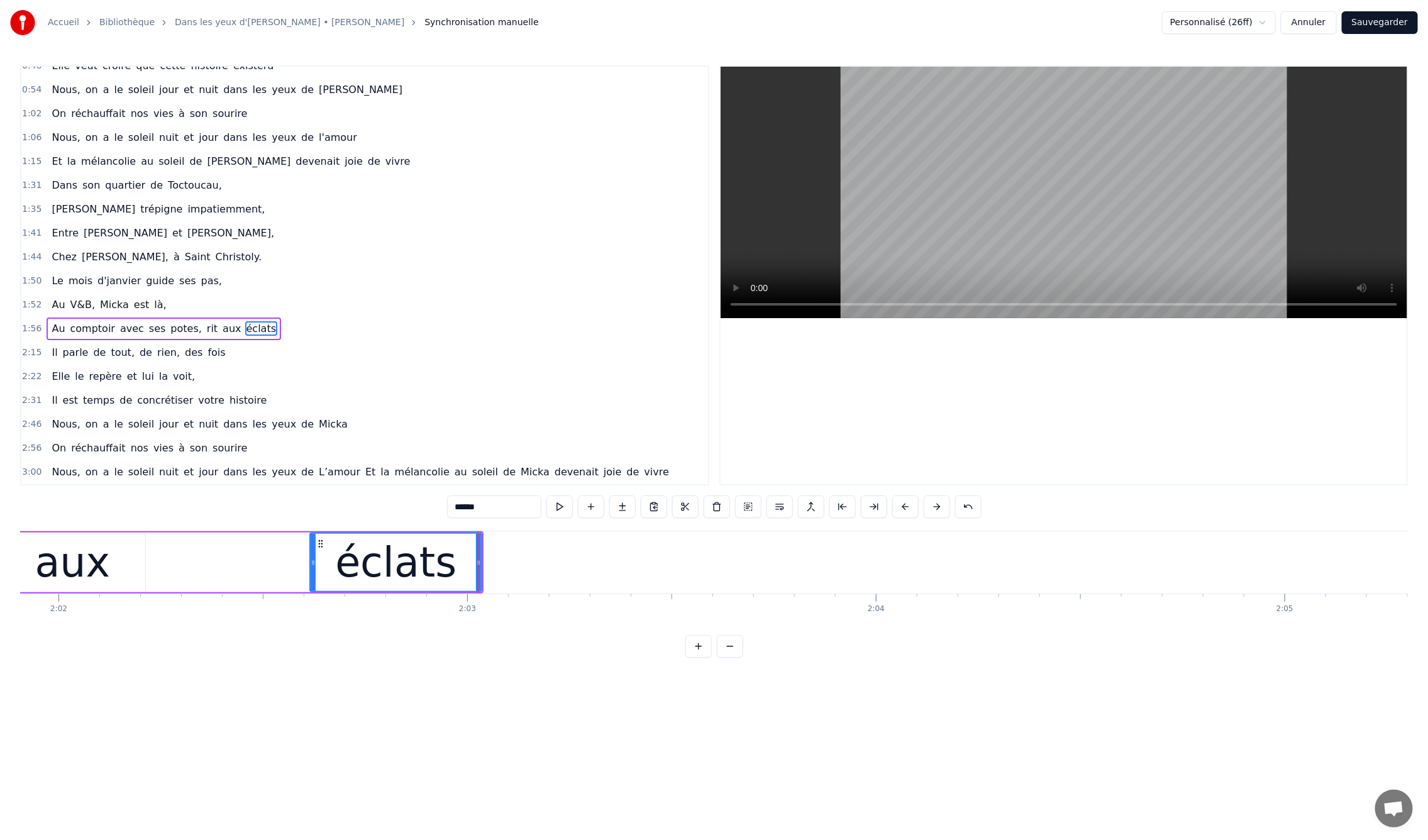
click at [131, 566] on div "aux" at bounding box center [72, 562] width 146 height 60
click at [321, 563] on div "éclats" at bounding box center [396, 562] width 172 height 60
type input "******"
drag, startPoint x: 321, startPoint y: 542, endPoint x: 200, endPoint y: 545, distance: 121.0
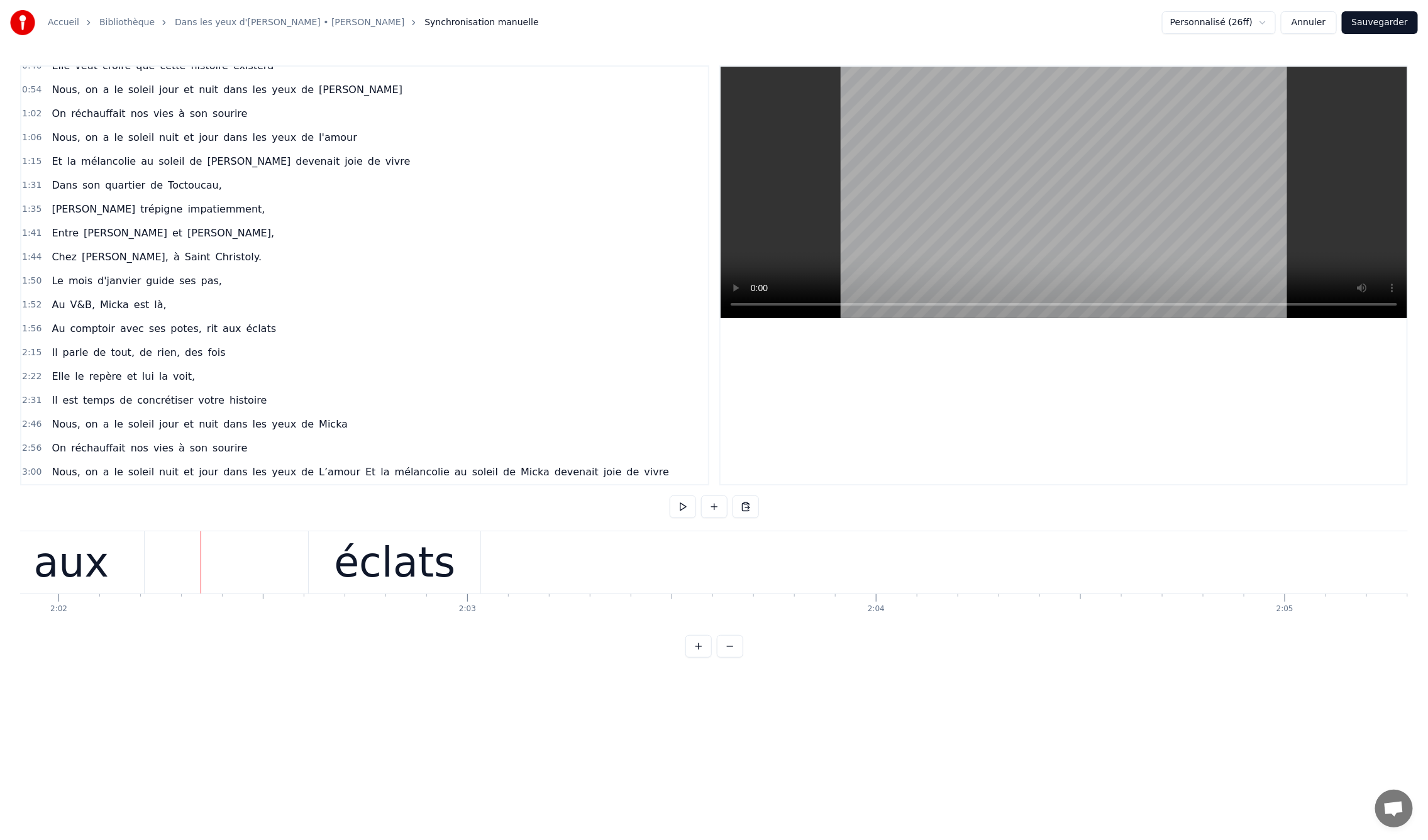
click at [367, 555] on div "éclats" at bounding box center [395, 563] width 121 height 61
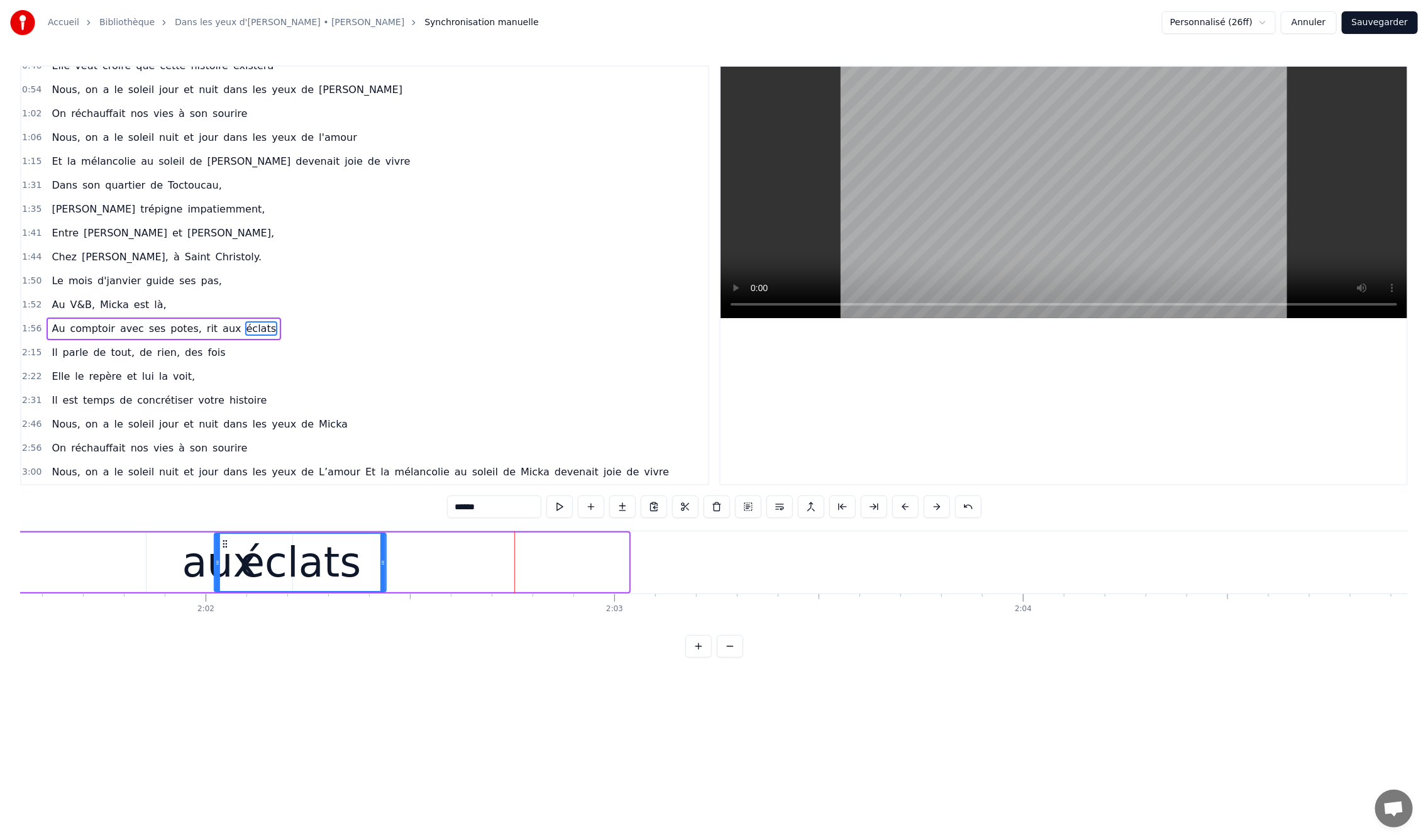
scroll to position [0, 49677]
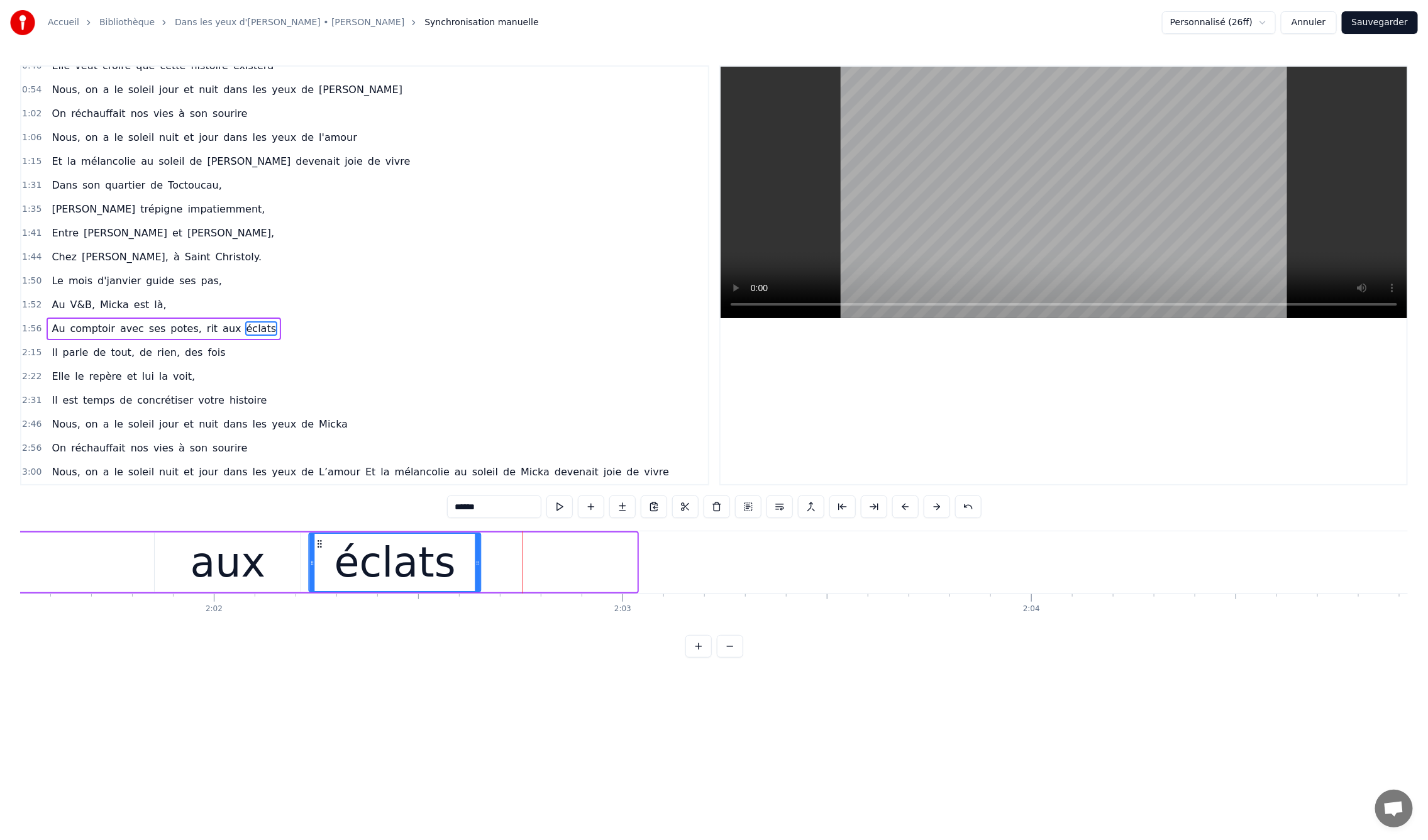
drag, startPoint x: 318, startPoint y: 541, endPoint x: 291, endPoint y: 558, distance: 31.9
click at [316, 564] on div "éclats" at bounding box center [395, 562] width 170 height 57
click at [254, 555] on div "aux" at bounding box center [228, 563] width 76 height 61
type input "***"
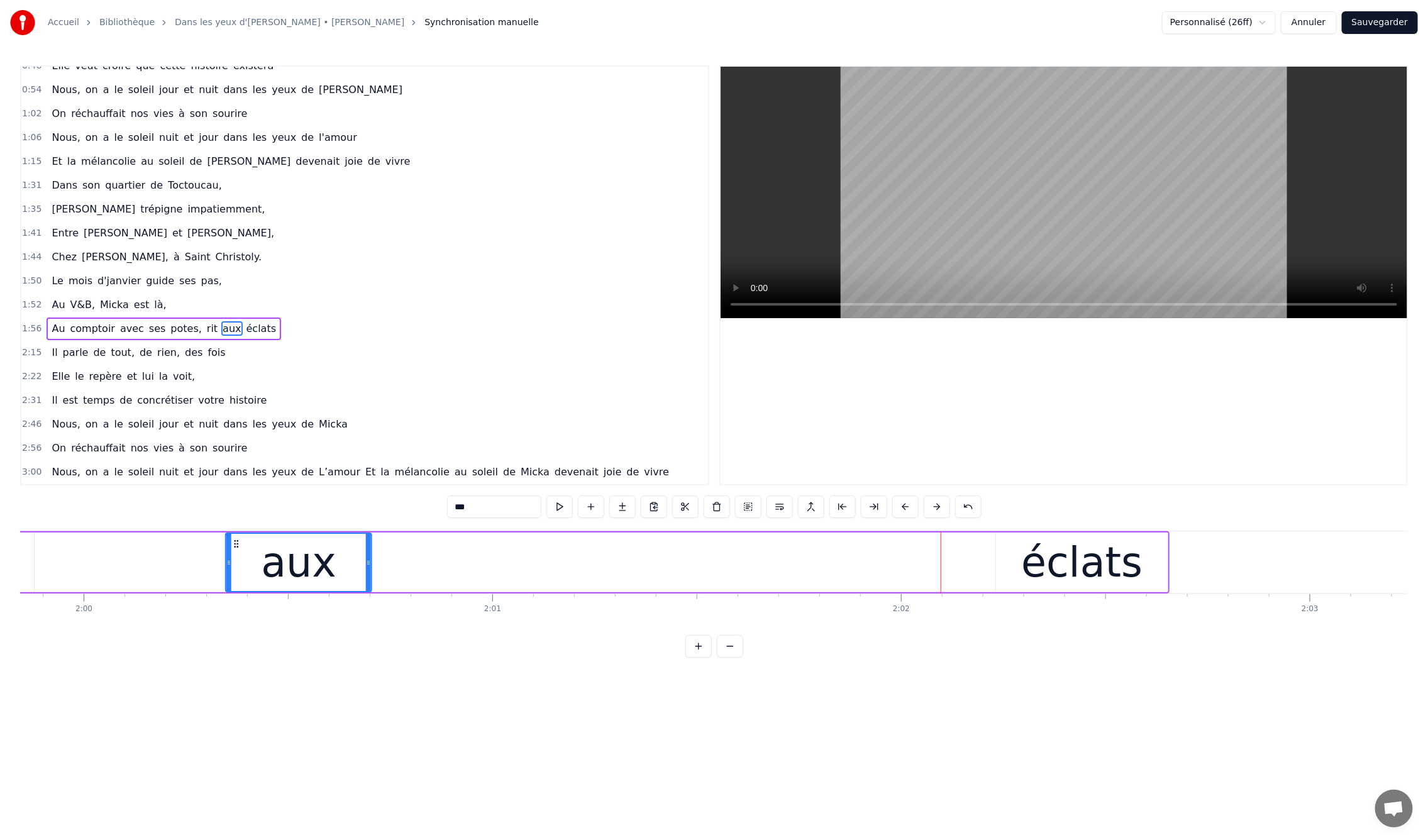
scroll to position [0, 48975]
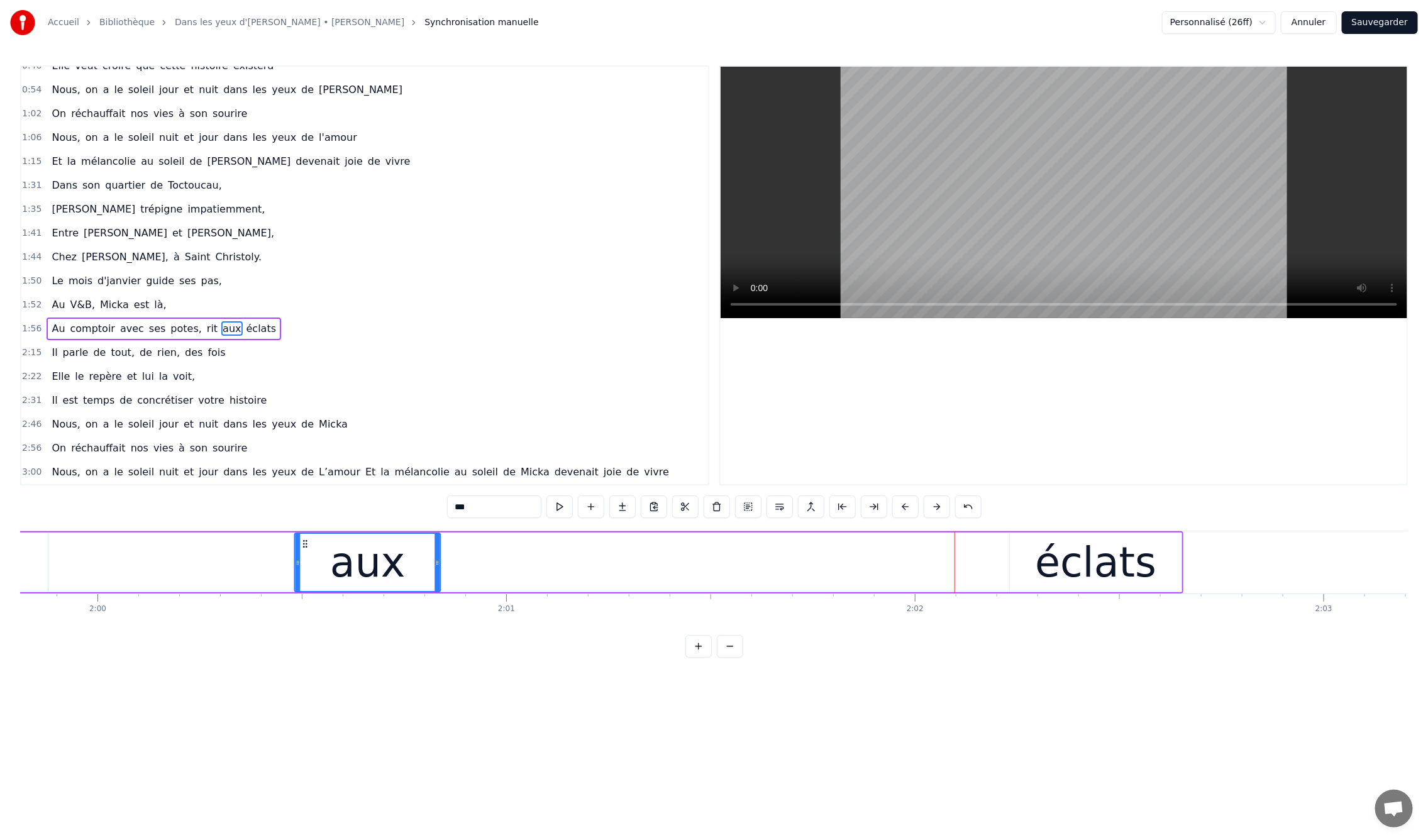
drag, startPoint x: 166, startPoint y: 544, endPoint x: 279, endPoint y: 562, distance: 114.4
click at [305, 562] on div "aux" at bounding box center [367, 562] width 145 height 57
click at [1024, 555] on div "éclats" at bounding box center [1096, 562] width 172 height 60
drag, startPoint x: 1026, startPoint y: 544, endPoint x: 1018, endPoint y: 544, distance: 8.0
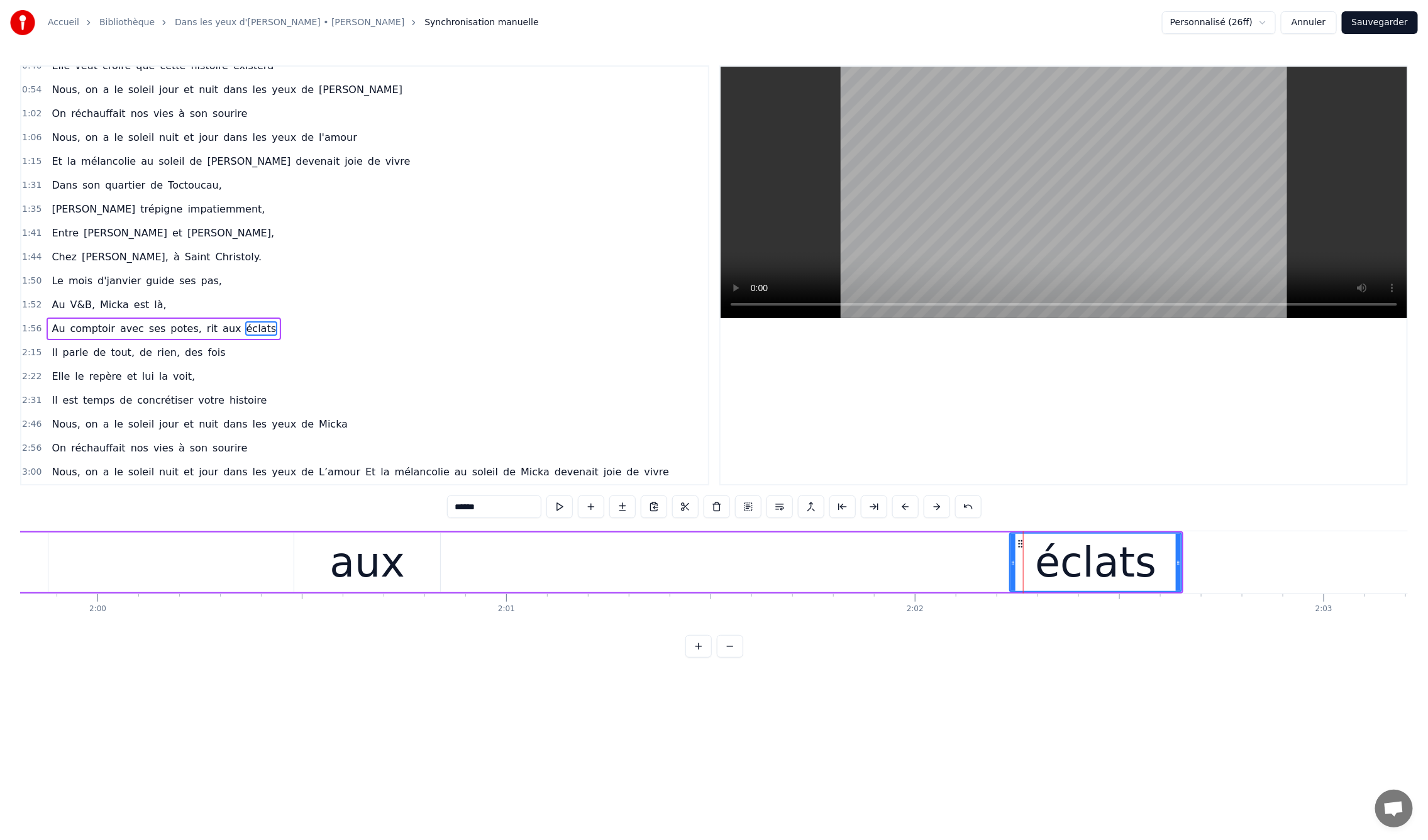
click at [1018, 544] on div "éclats" at bounding box center [1096, 562] width 170 height 57
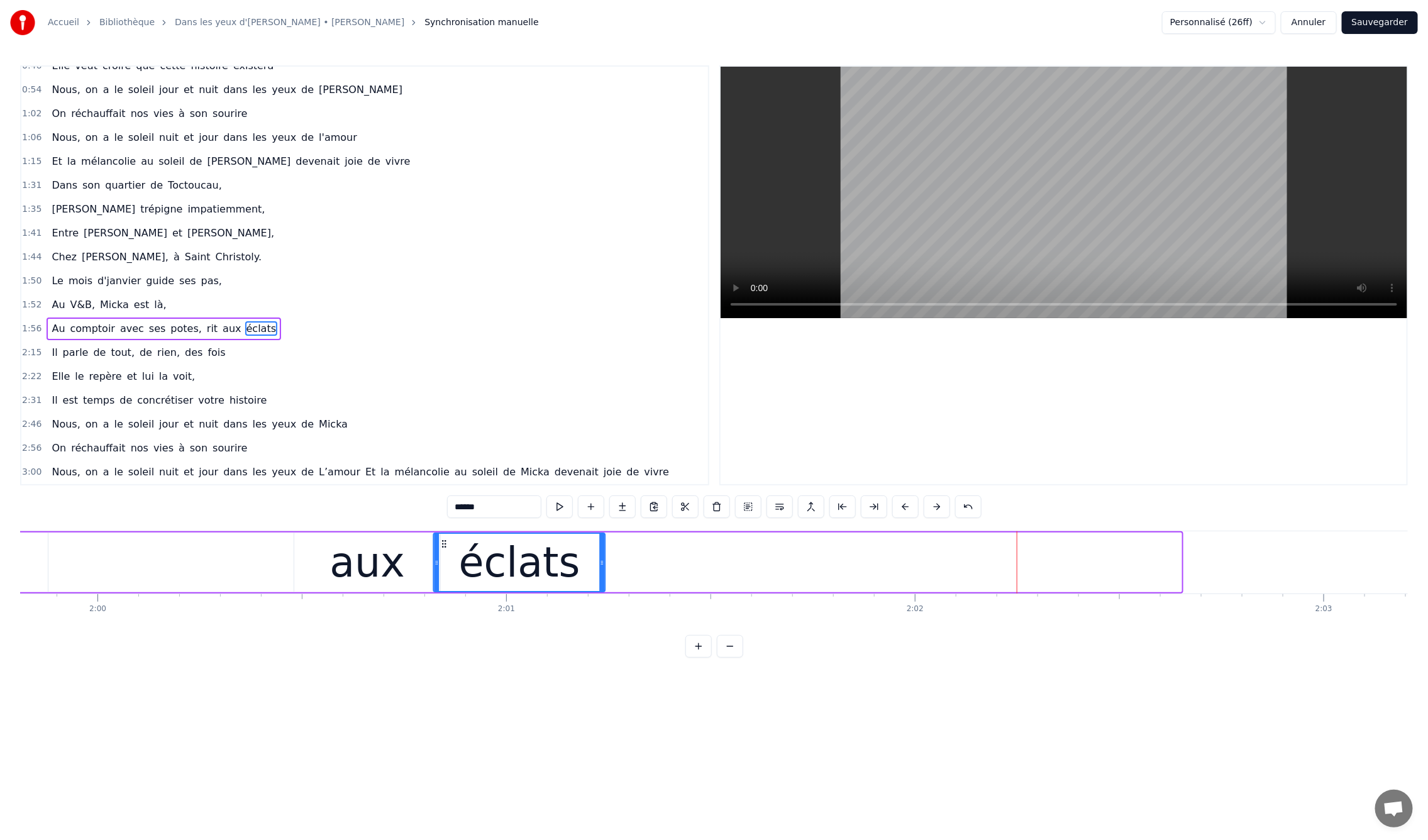
drag, startPoint x: 1017, startPoint y: 544, endPoint x: 438, endPoint y: 565, distance: 579.4
click at [438, 563] on div "éclats" at bounding box center [519, 562] width 170 height 57
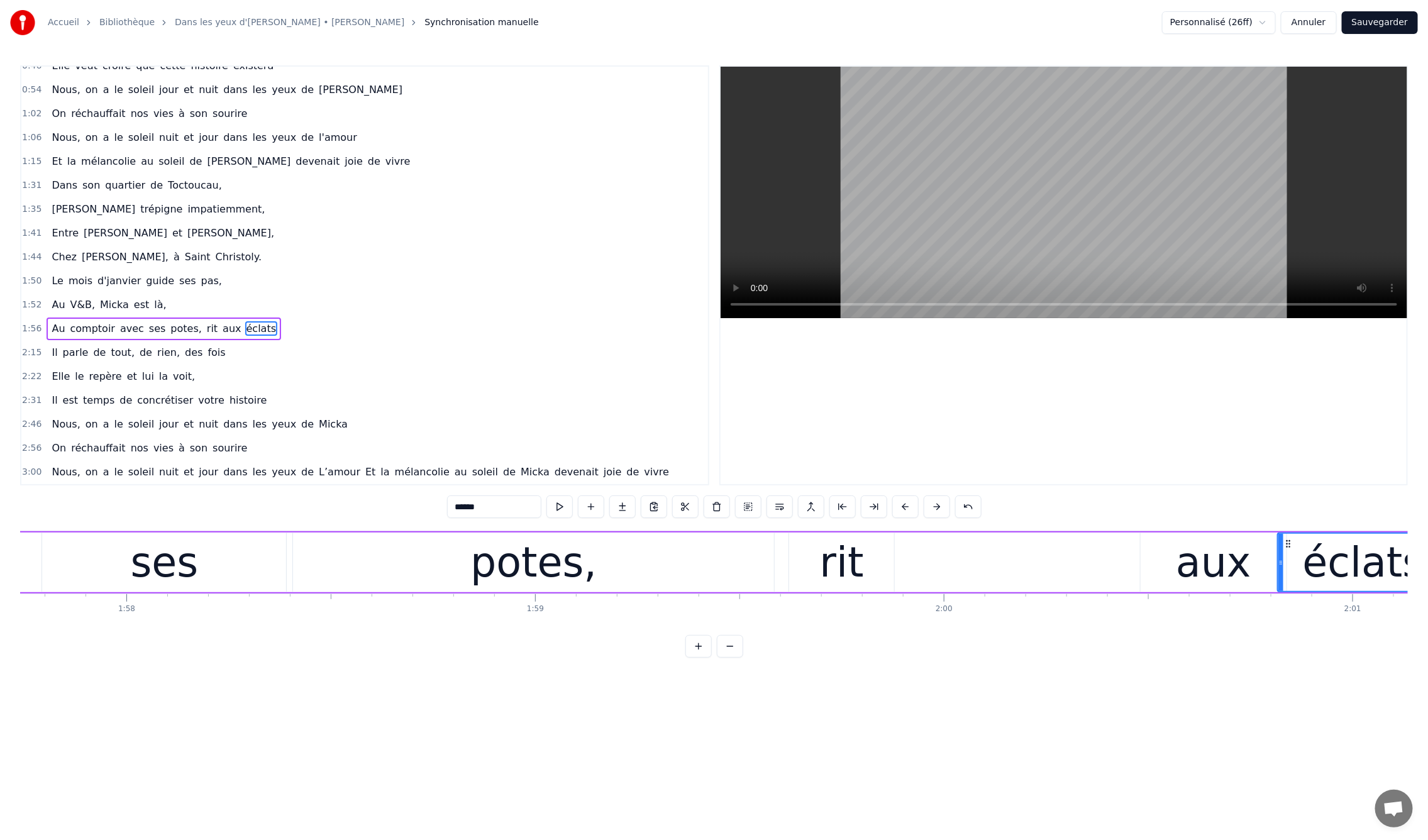
scroll to position [0, 48065]
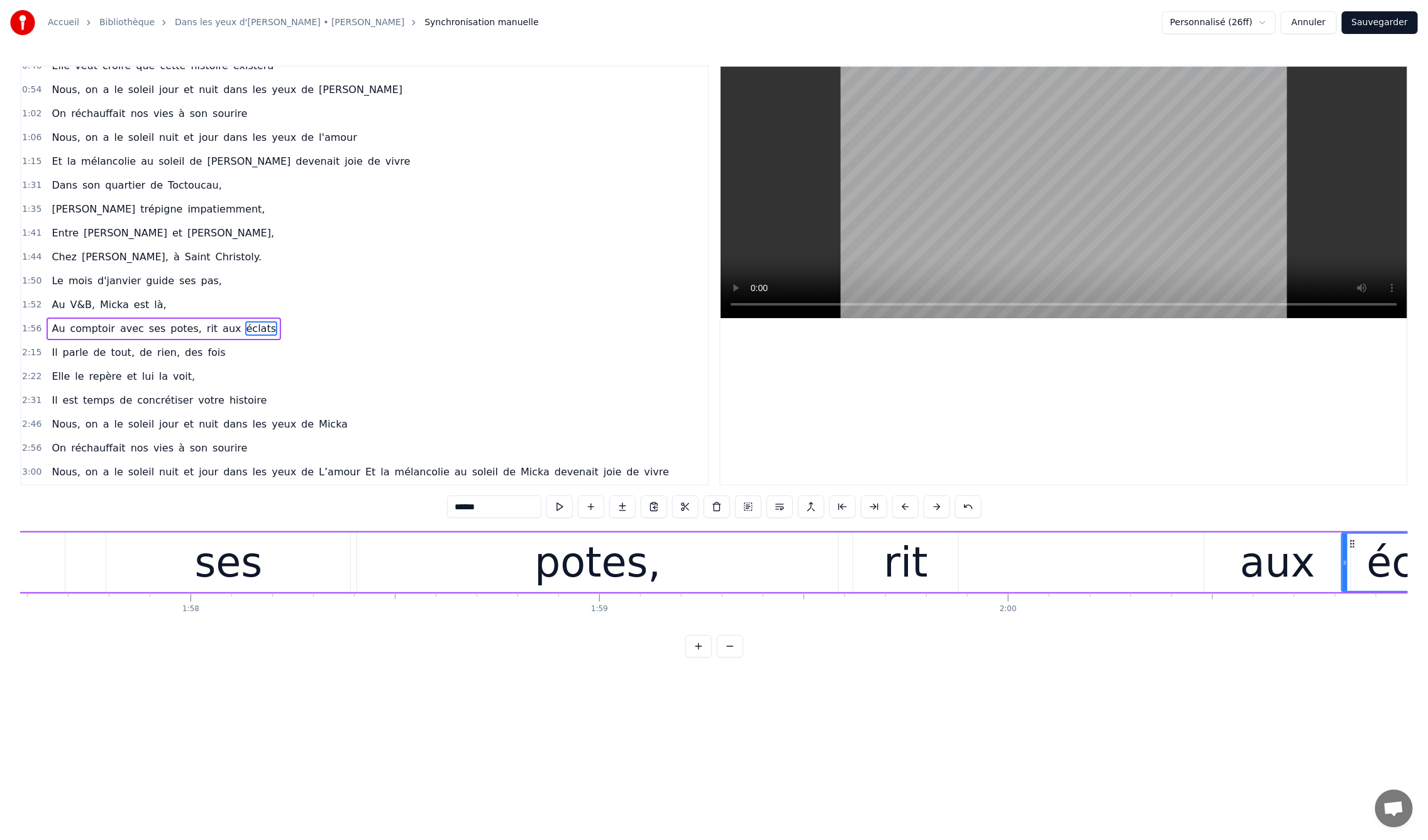
click at [840, 582] on div "Au comptoir avec ses potes, rit aux éclats" at bounding box center [496, 562] width 2040 height 62
click at [716, 579] on div "potes," at bounding box center [598, 562] width 481 height 60
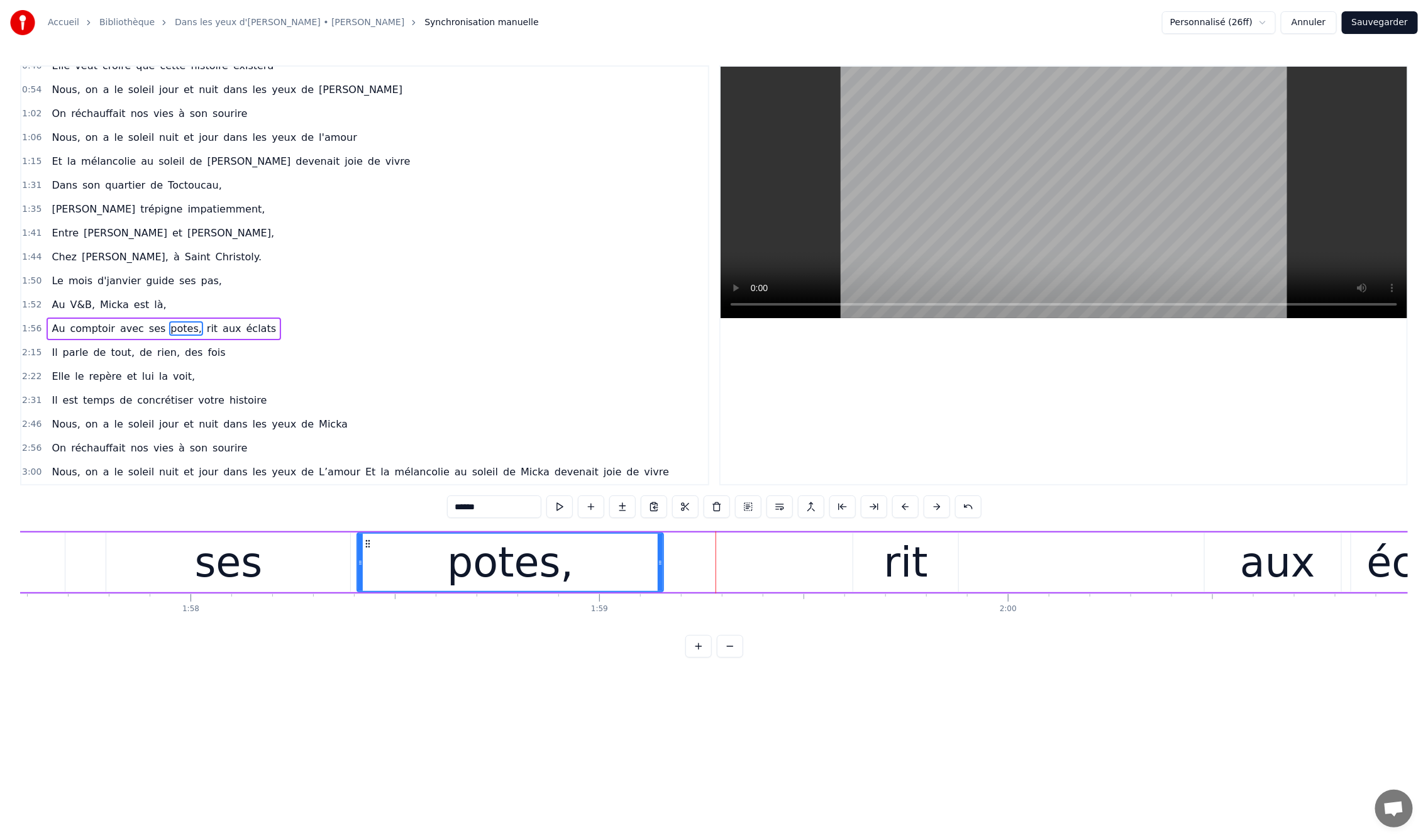
drag, startPoint x: 835, startPoint y: 563, endPoint x: 731, endPoint y: 560, distance: 104.0
click at [658, 569] on div at bounding box center [660, 562] width 5 height 57
click at [905, 565] on div "rit" at bounding box center [906, 563] width 44 height 61
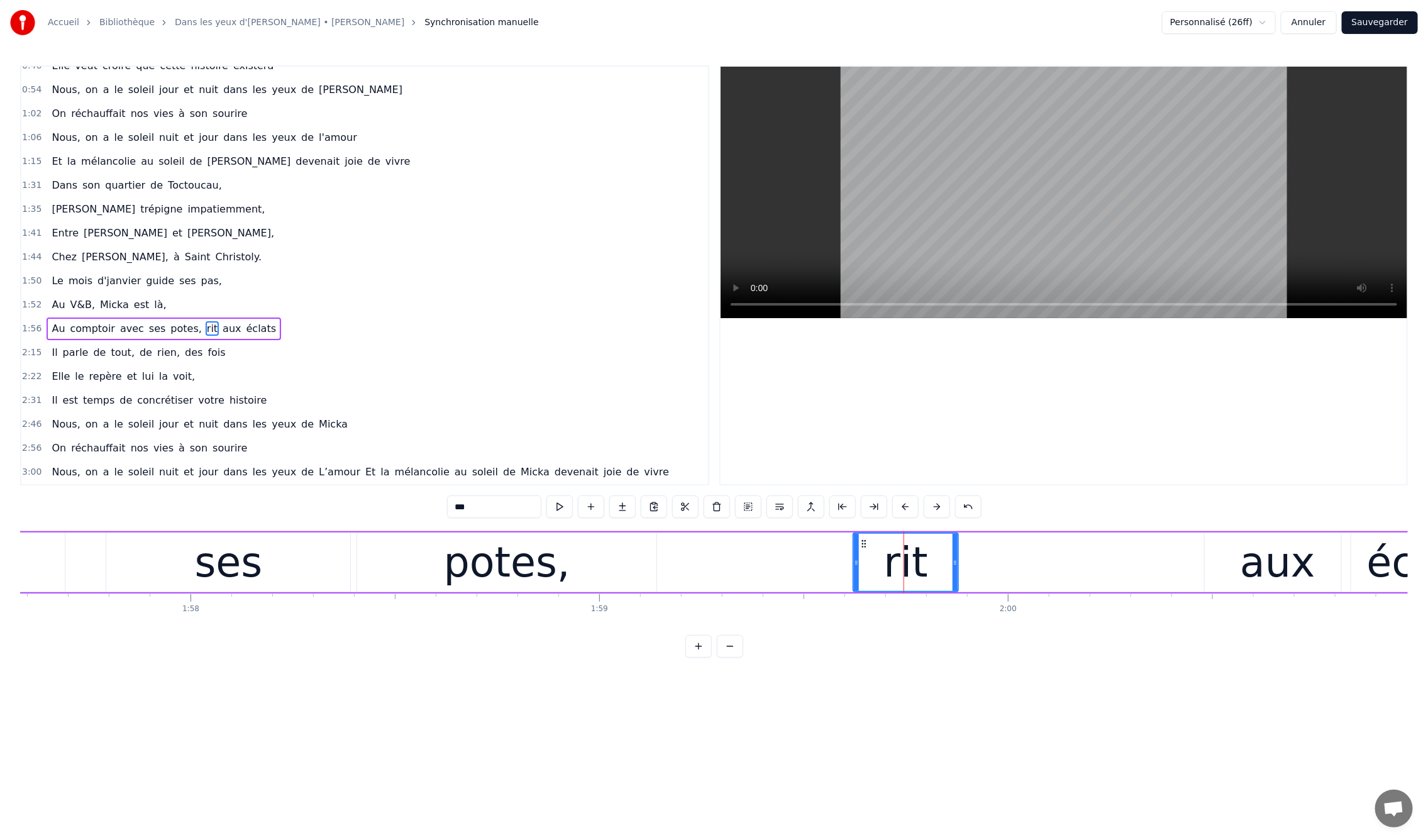
drag, startPoint x: 916, startPoint y: 567, endPoint x: 872, endPoint y: 561, distance: 44.4
click at [869, 569] on div "rit" at bounding box center [906, 562] width 104 height 57
drag, startPoint x: 864, startPoint y: 544, endPoint x: 672, endPoint y: 548, distance: 192.0
click at [672, 548] on div "rit" at bounding box center [711, 562] width 104 height 57
click at [1209, 560] on div "aux" at bounding box center [1278, 562] width 146 height 60
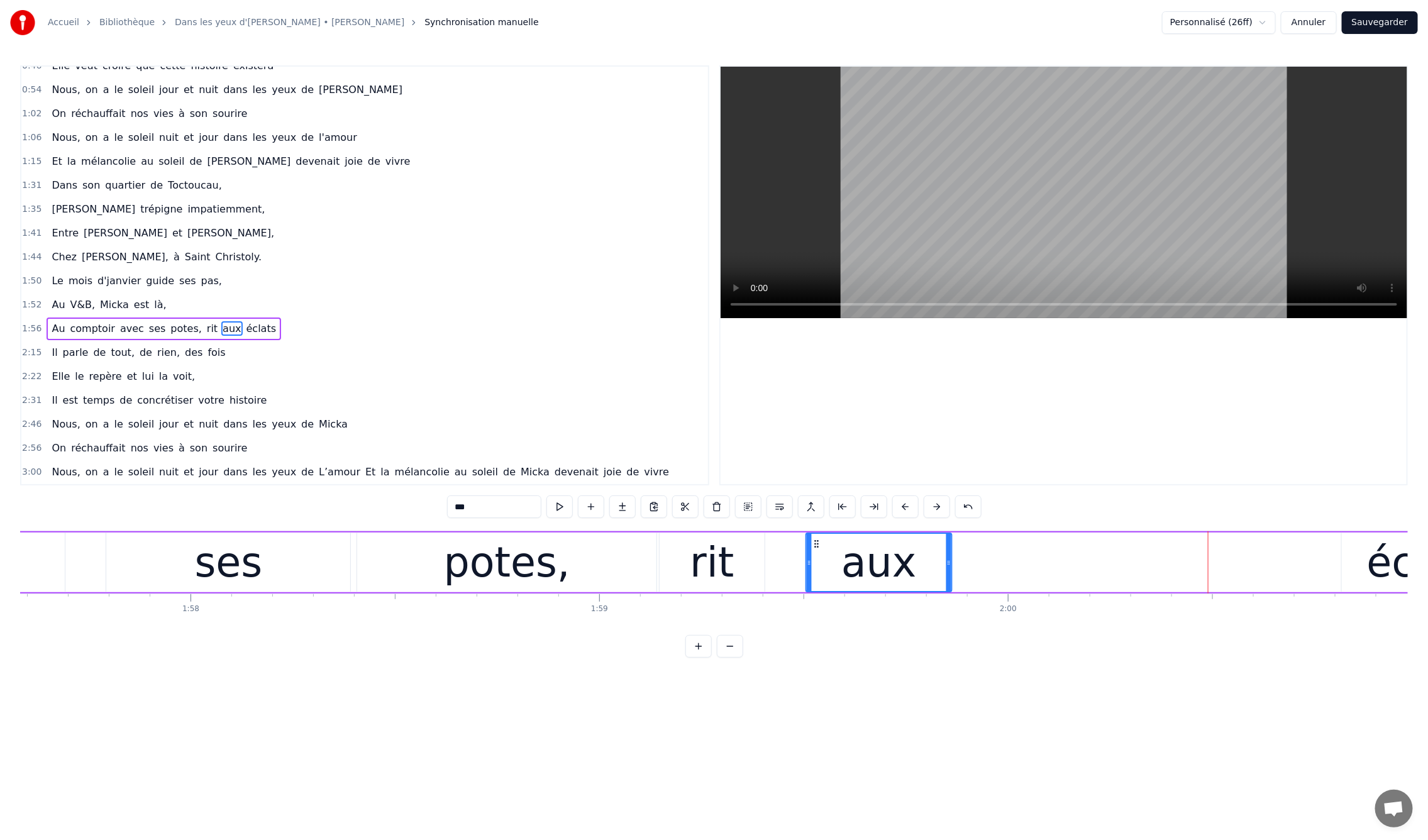
drag, startPoint x: 1206, startPoint y: 541, endPoint x: 815, endPoint y: 577, distance: 392.7
click at [815, 577] on div "aux" at bounding box center [879, 562] width 145 height 57
click at [1357, 575] on div "éclats" at bounding box center [1428, 562] width 172 height 60
type input "******"
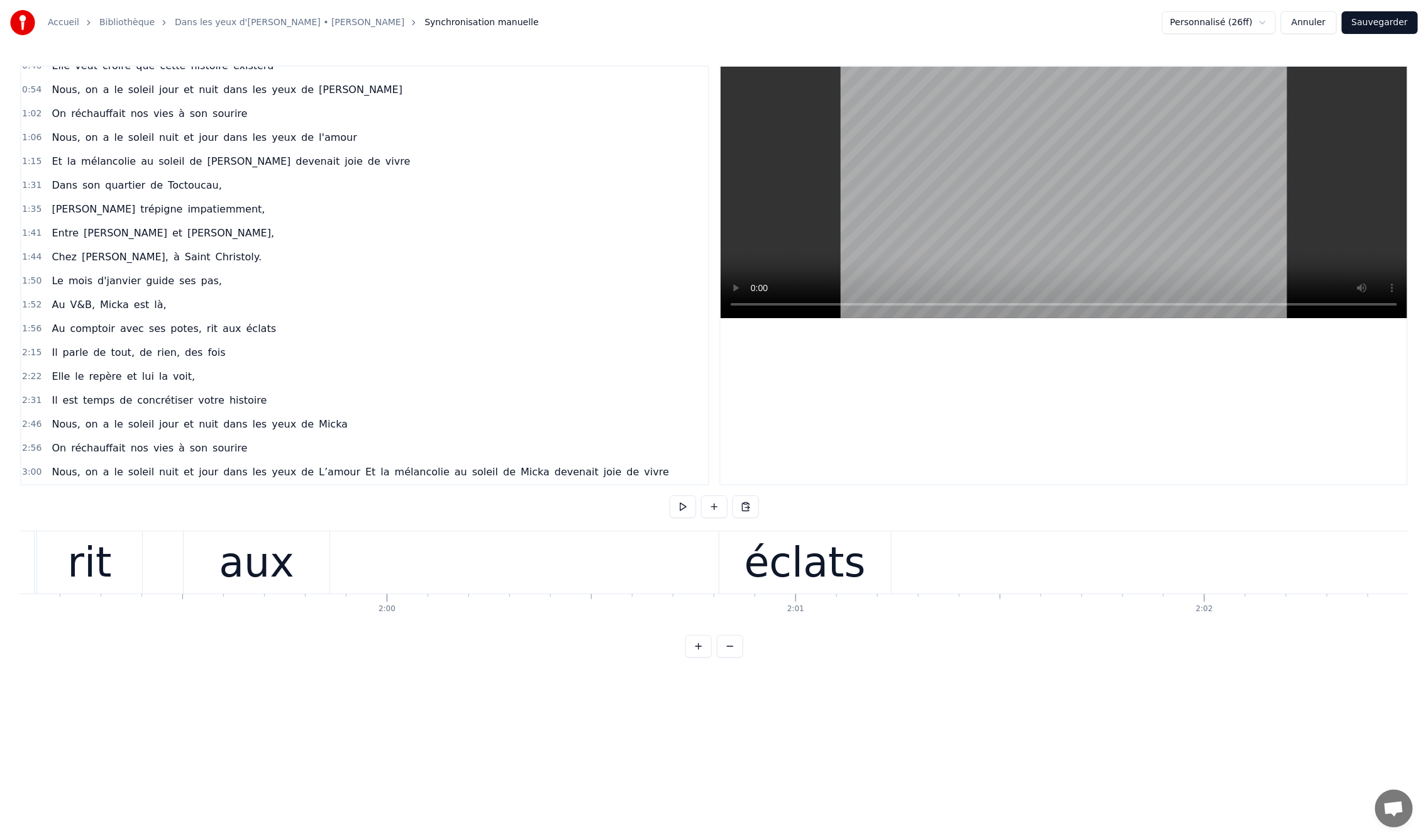
scroll to position [0, 48589]
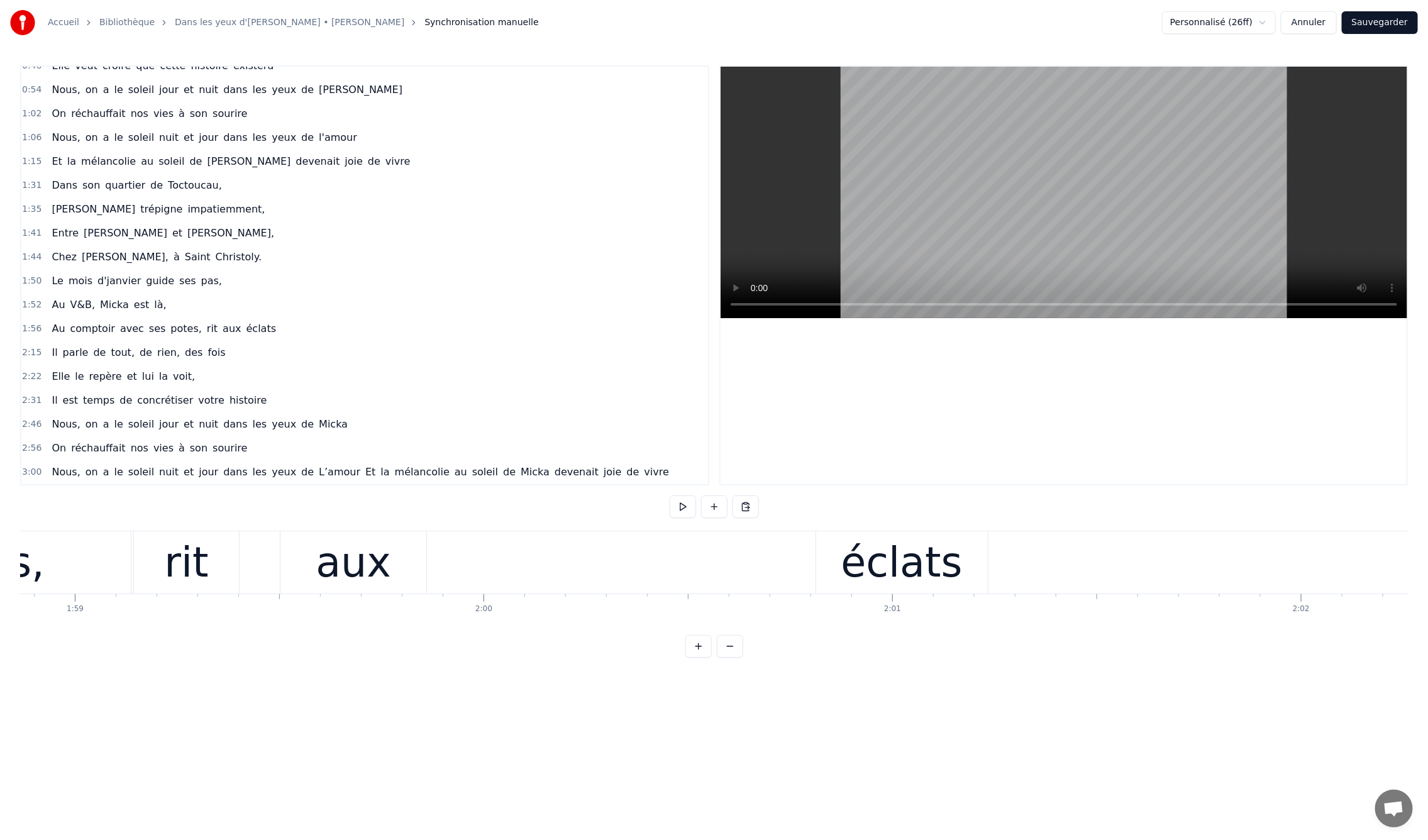
click at [870, 566] on div "éclats" at bounding box center [902, 563] width 121 height 61
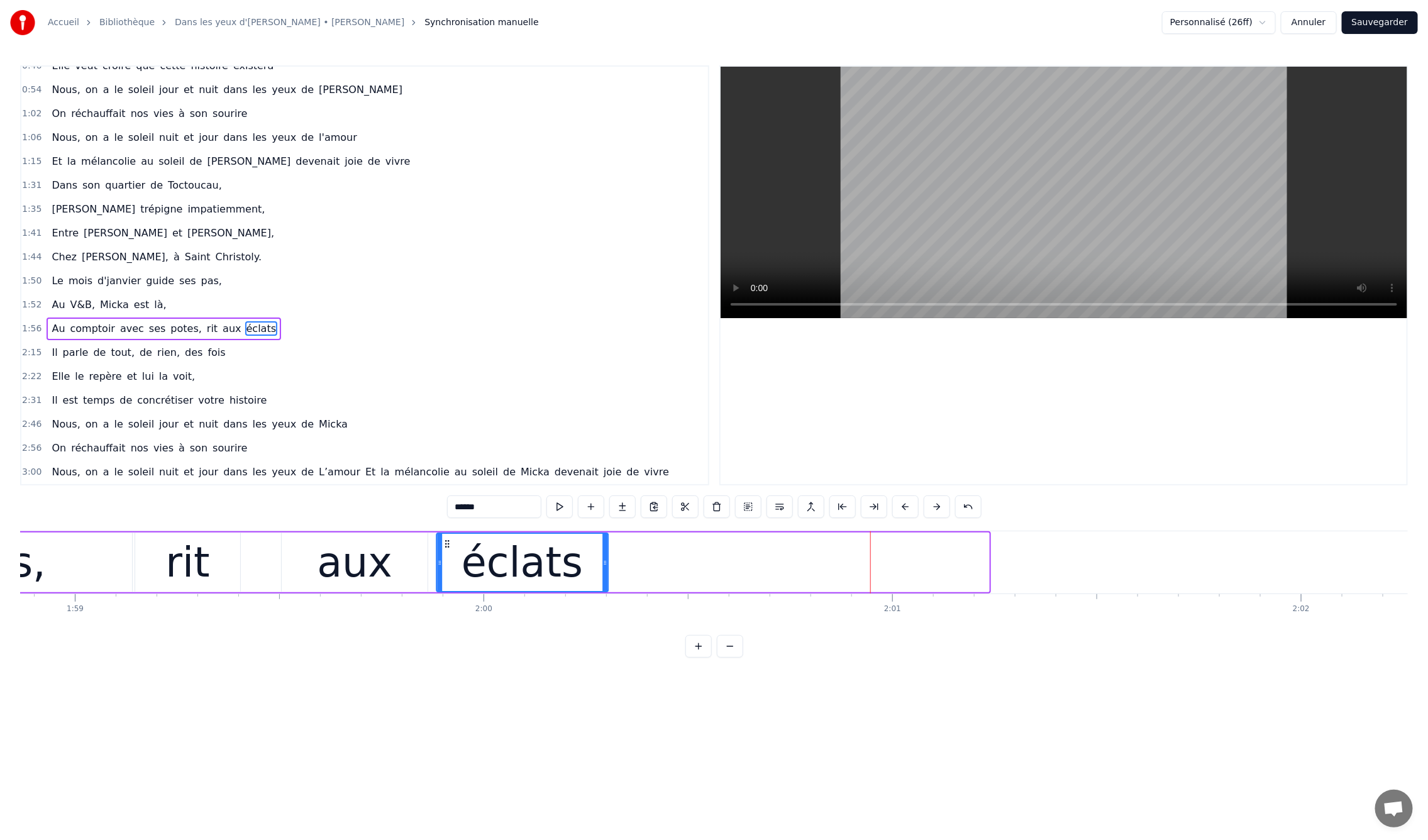
drag, startPoint x: 811, startPoint y: 544, endPoint x: 443, endPoint y: 546, distance: 368.0
click at [443, 546] on icon at bounding box center [447, 544] width 10 height 10
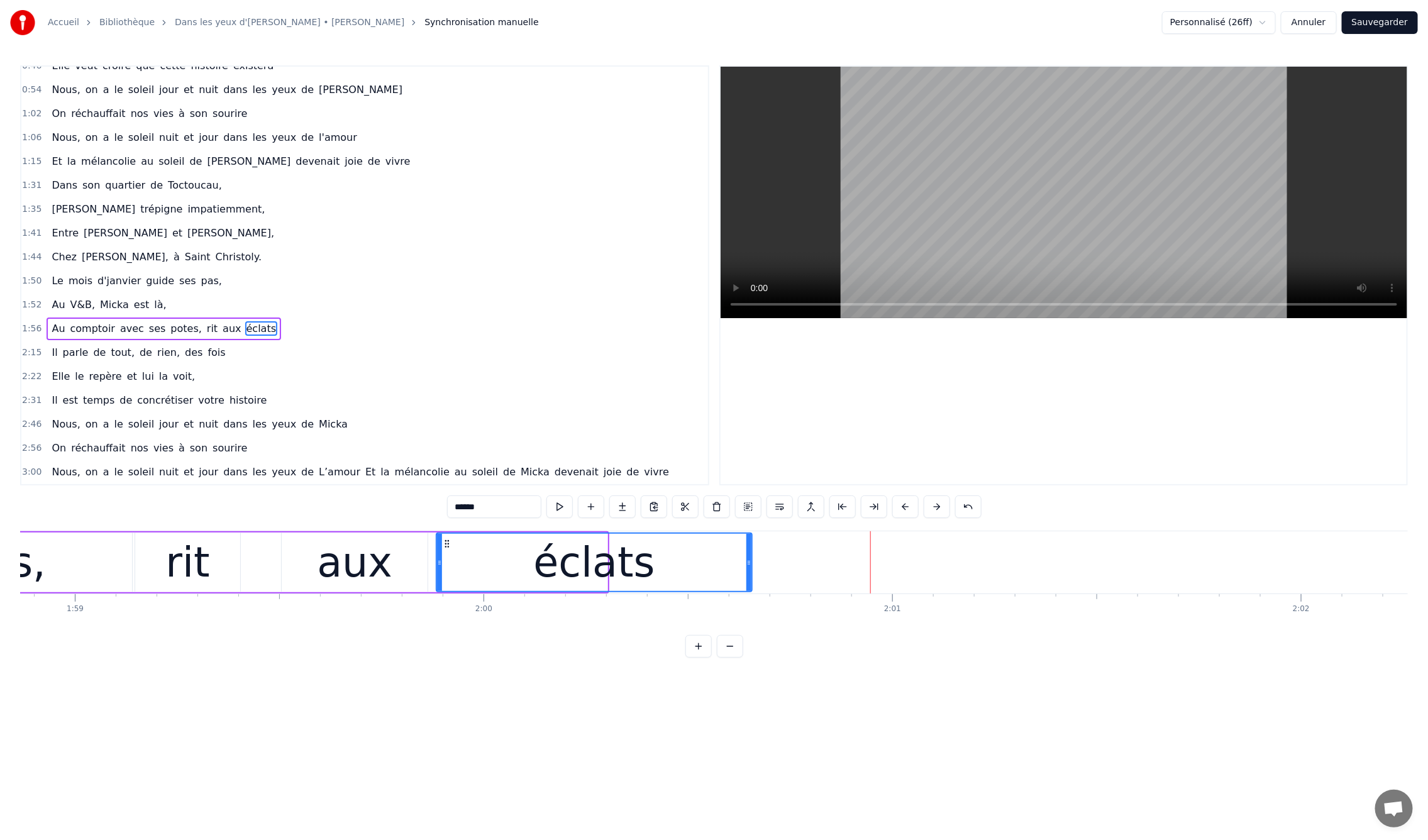
drag, startPoint x: 604, startPoint y: 562, endPoint x: 748, endPoint y: 577, distance: 144.8
click at [748, 577] on div at bounding box center [748, 562] width 5 height 57
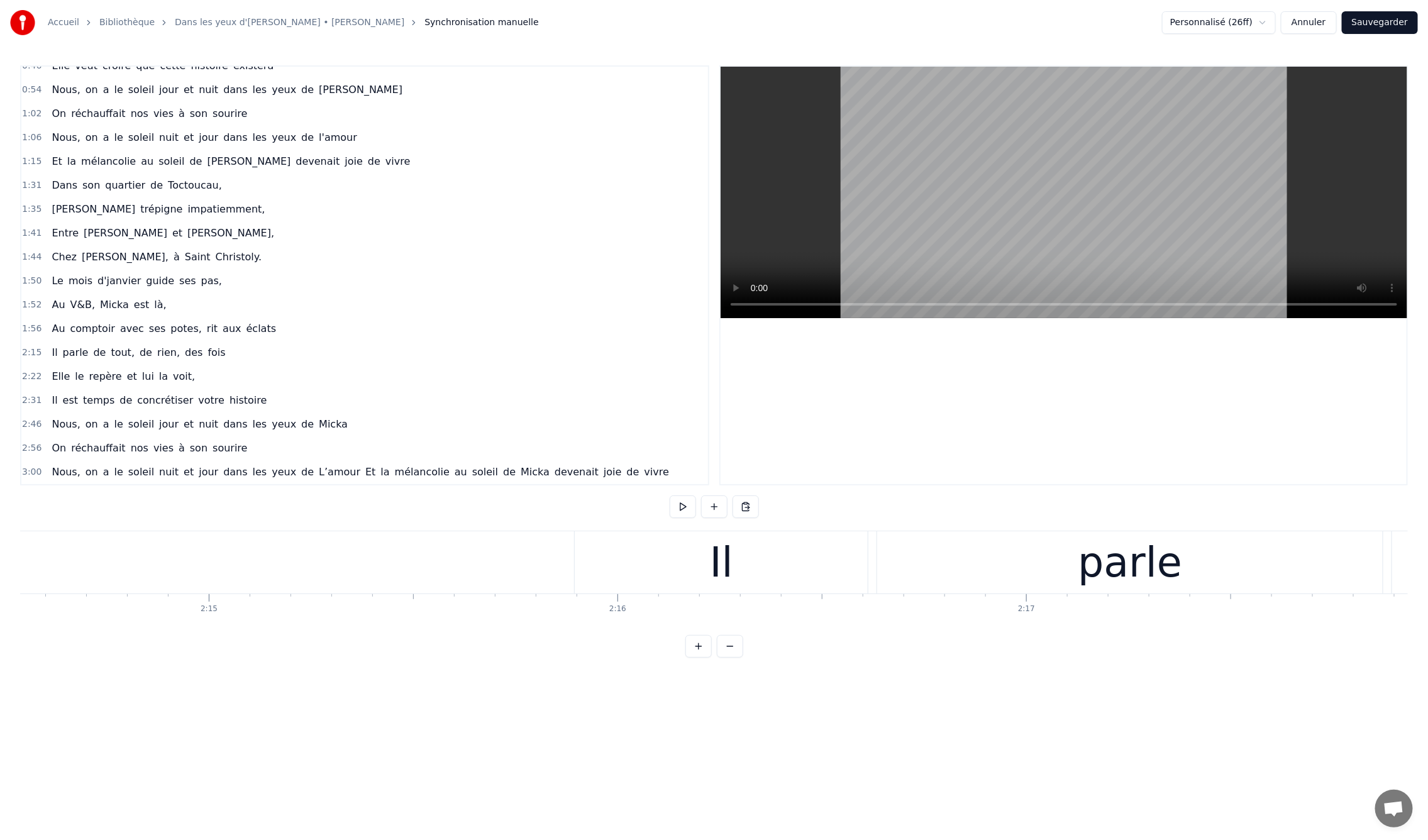
scroll to position [0, 55317]
click at [459, 576] on div "Il" at bounding box center [400, 562] width 293 height 62
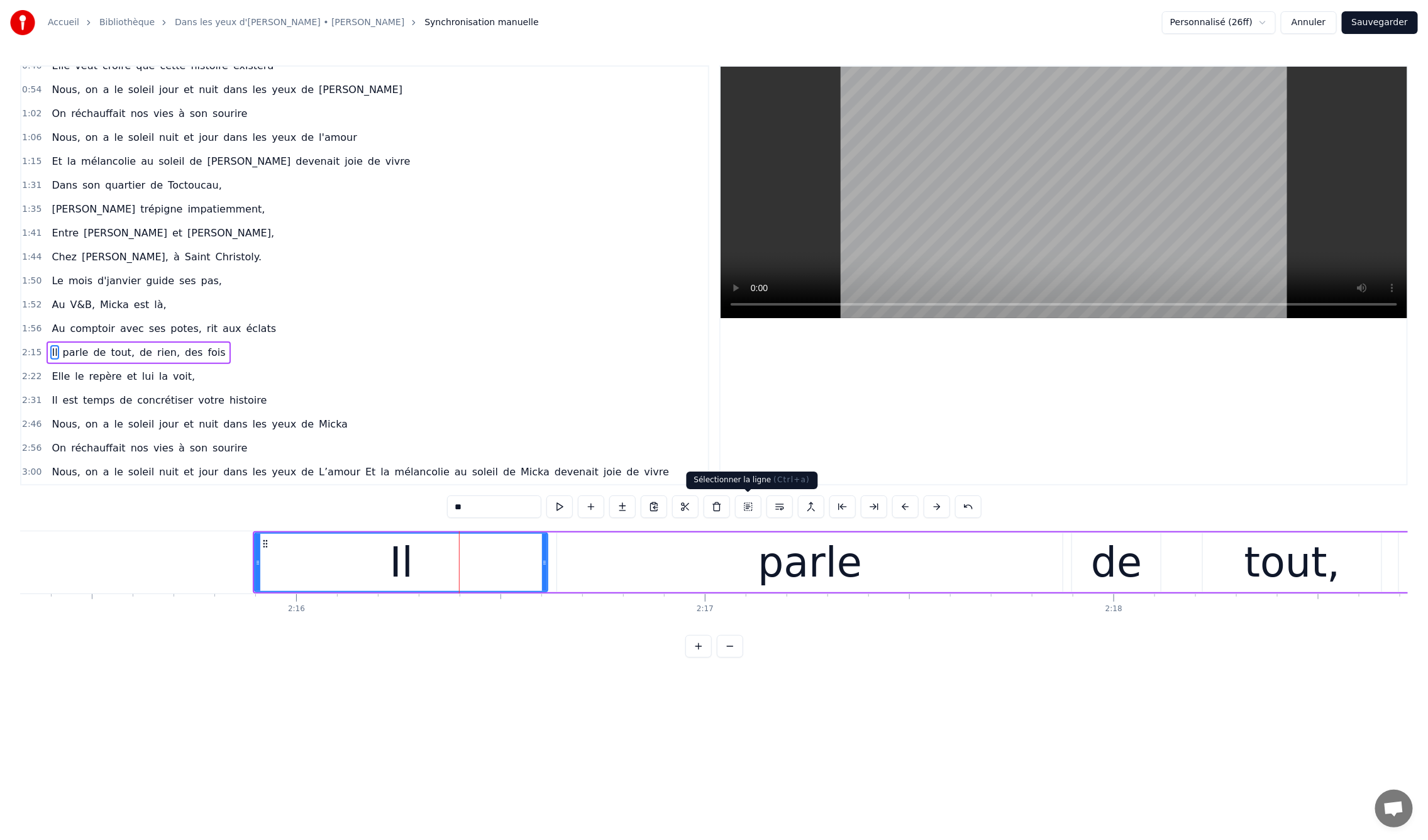
click at [746, 503] on button at bounding box center [748, 506] width 27 height 22
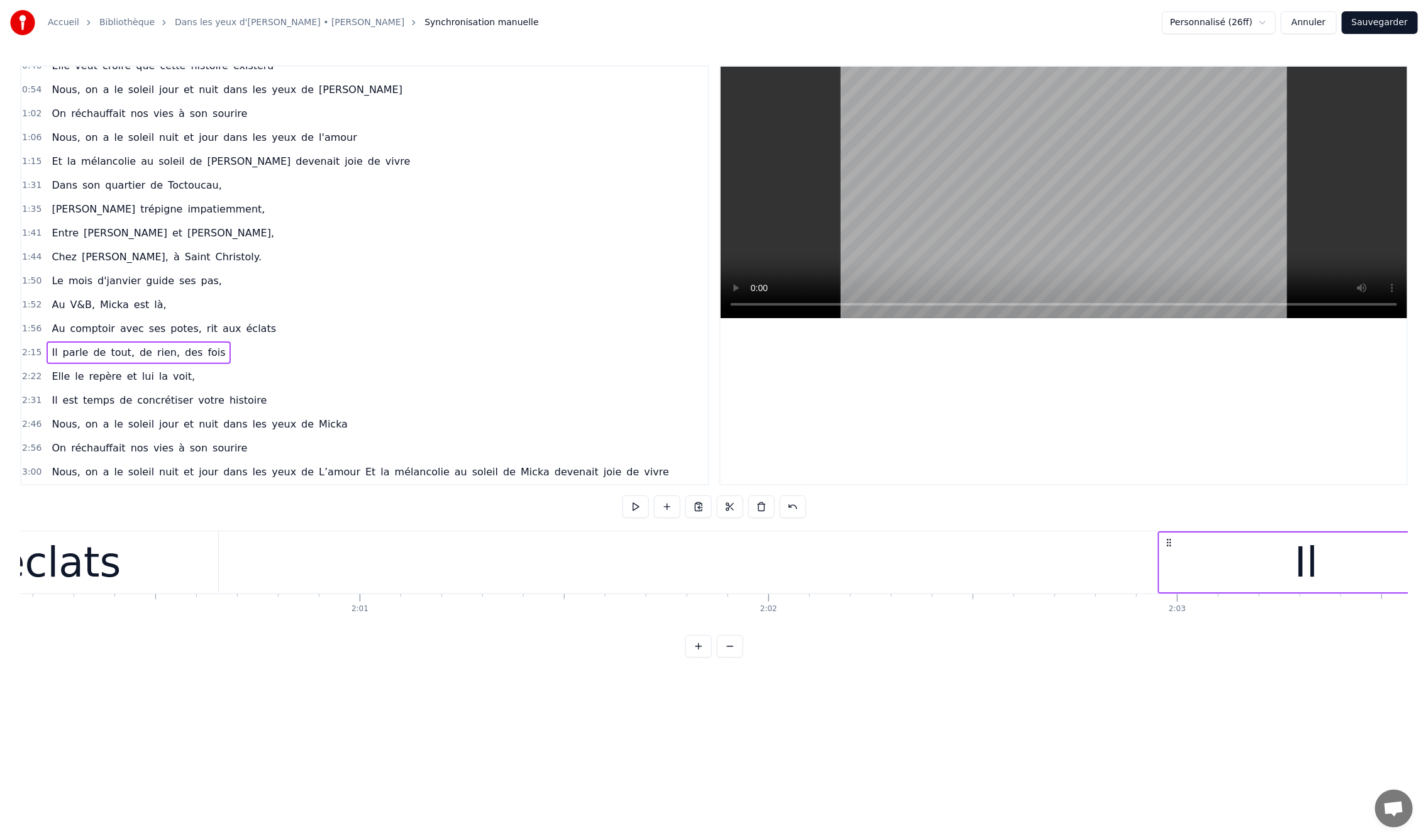
scroll to position [0, 49124]
drag, startPoint x: 262, startPoint y: 540, endPoint x: 1138, endPoint y: 648, distance: 882.6
click at [1138, 648] on div "0:09 En mille neuf cent quatre- vingt neuf 0:12 C'est le printemps, il doit fai…" at bounding box center [714, 361] width 1388 height 592
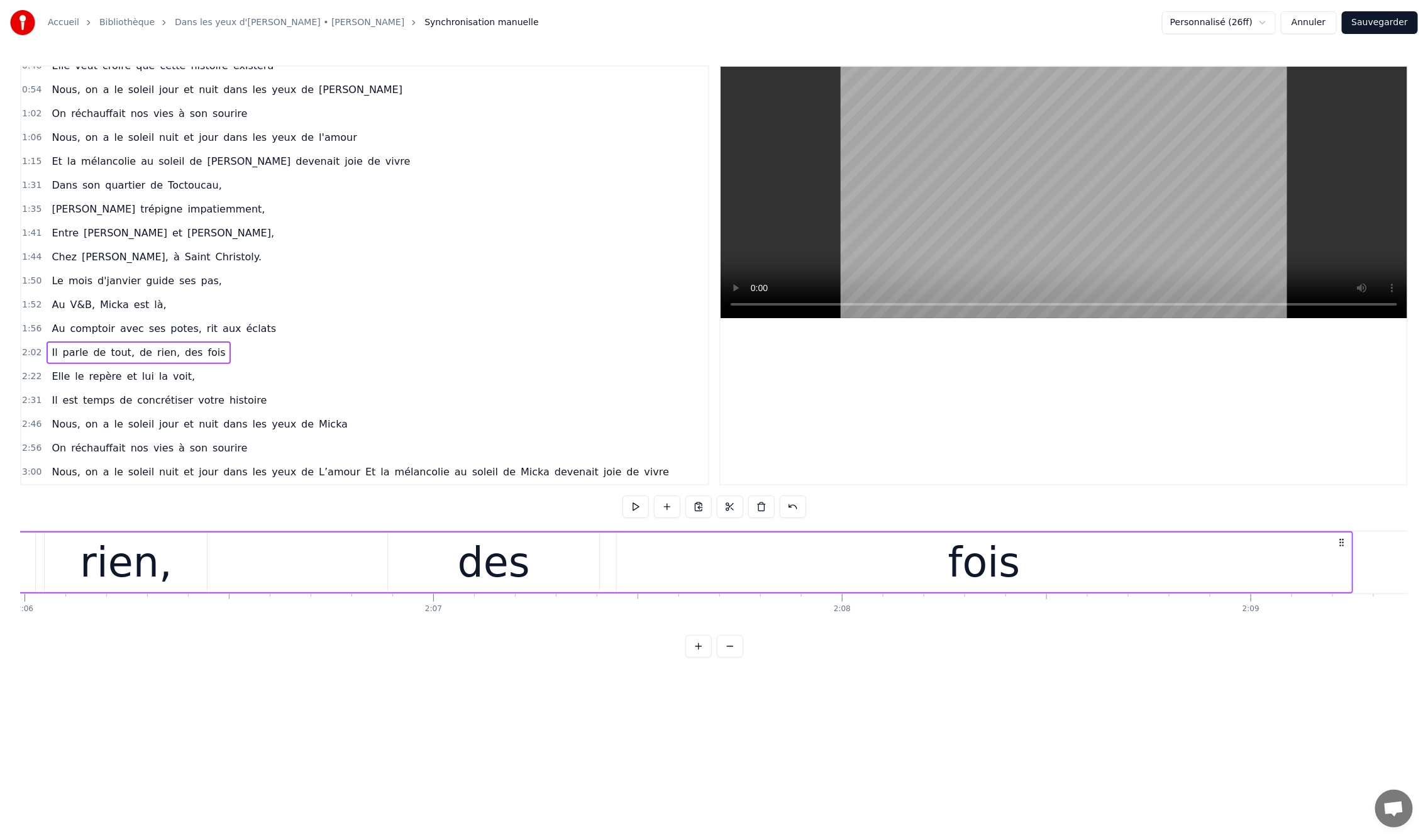
scroll to position [0, 51790]
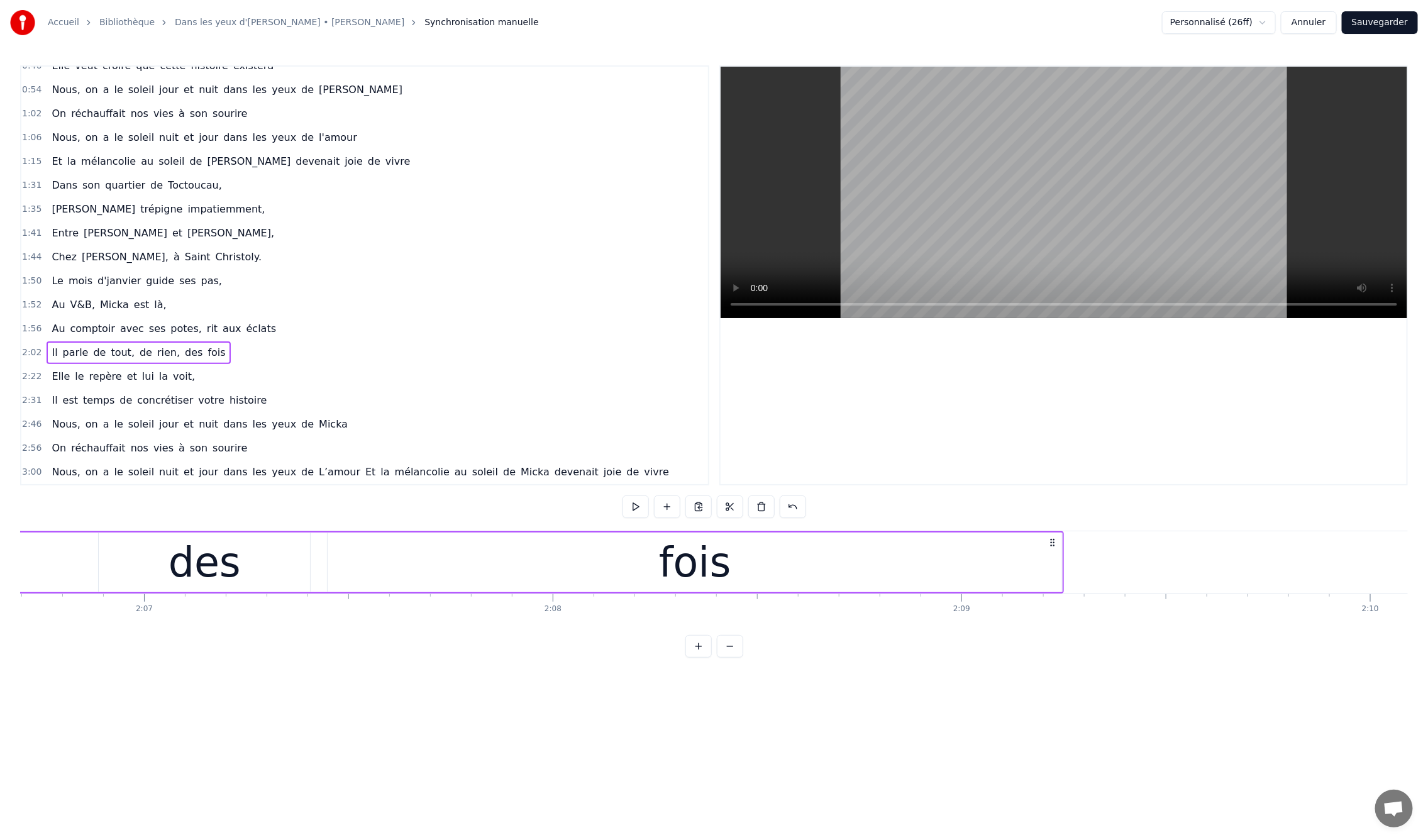
click at [1060, 563] on div "fois" at bounding box center [695, 562] width 735 height 60
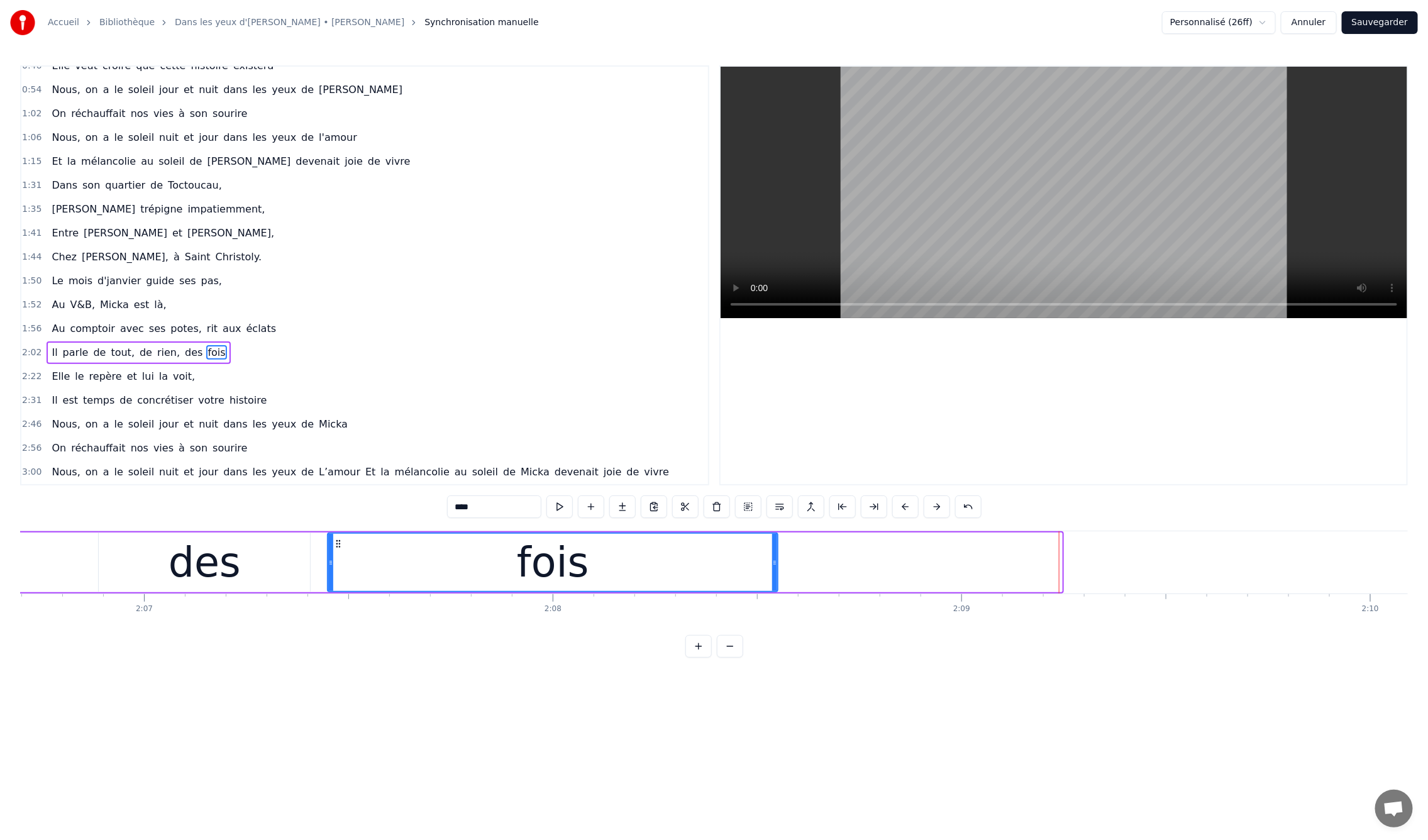
drag, startPoint x: 1060, startPoint y: 563, endPoint x: 776, endPoint y: 595, distance: 285.8
click at [776, 595] on div "En mille neuf cent quatre- vingt neuf C'est le printemps, il doit faire beau, E…" at bounding box center [714, 578] width 1388 height 94
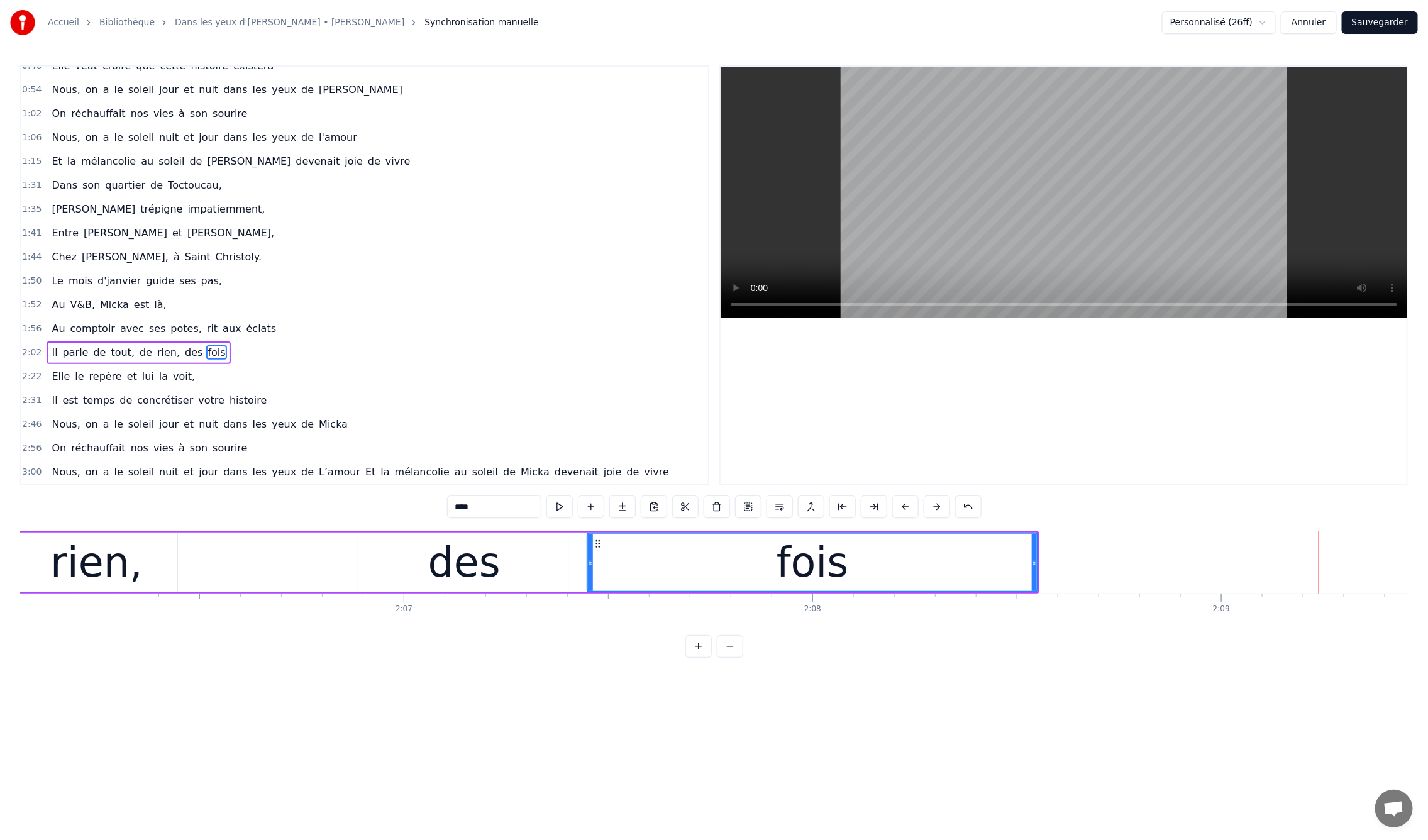
scroll to position [0, 51273]
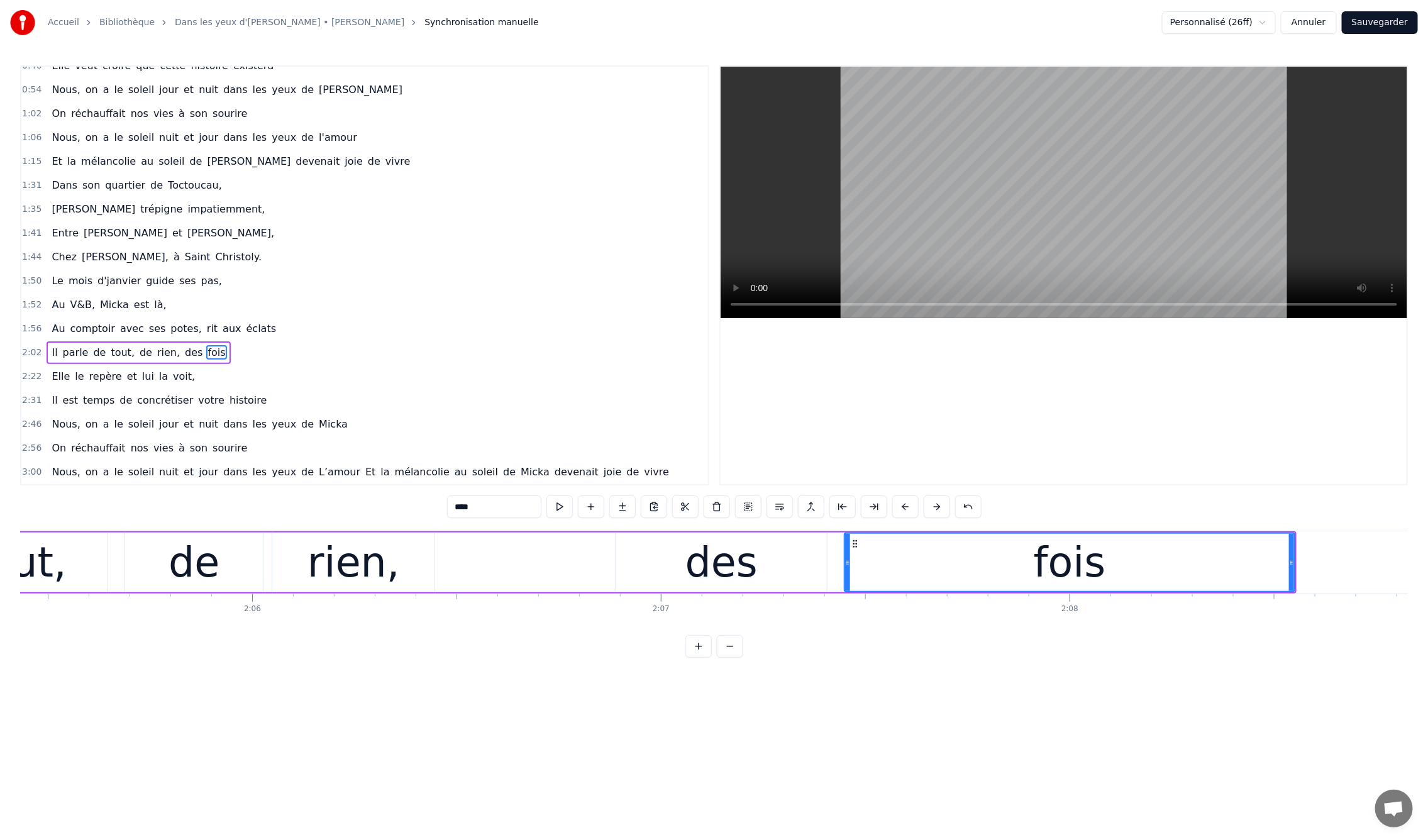
click at [725, 657] on button at bounding box center [730, 646] width 27 height 22
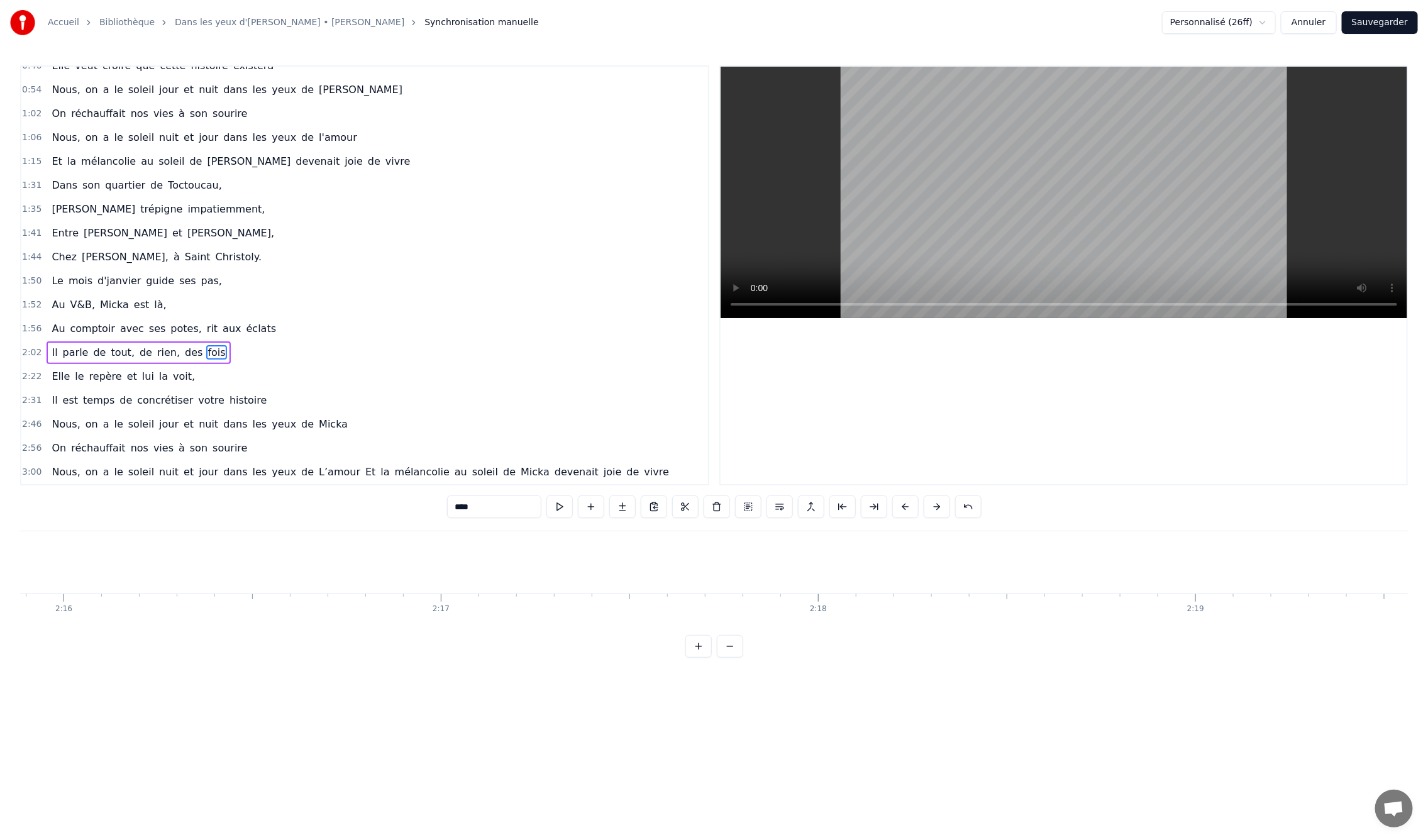
scroll to position [0, 48702]
click at [725, 657] on button at bounding box center [730, 646] width 27 height 22
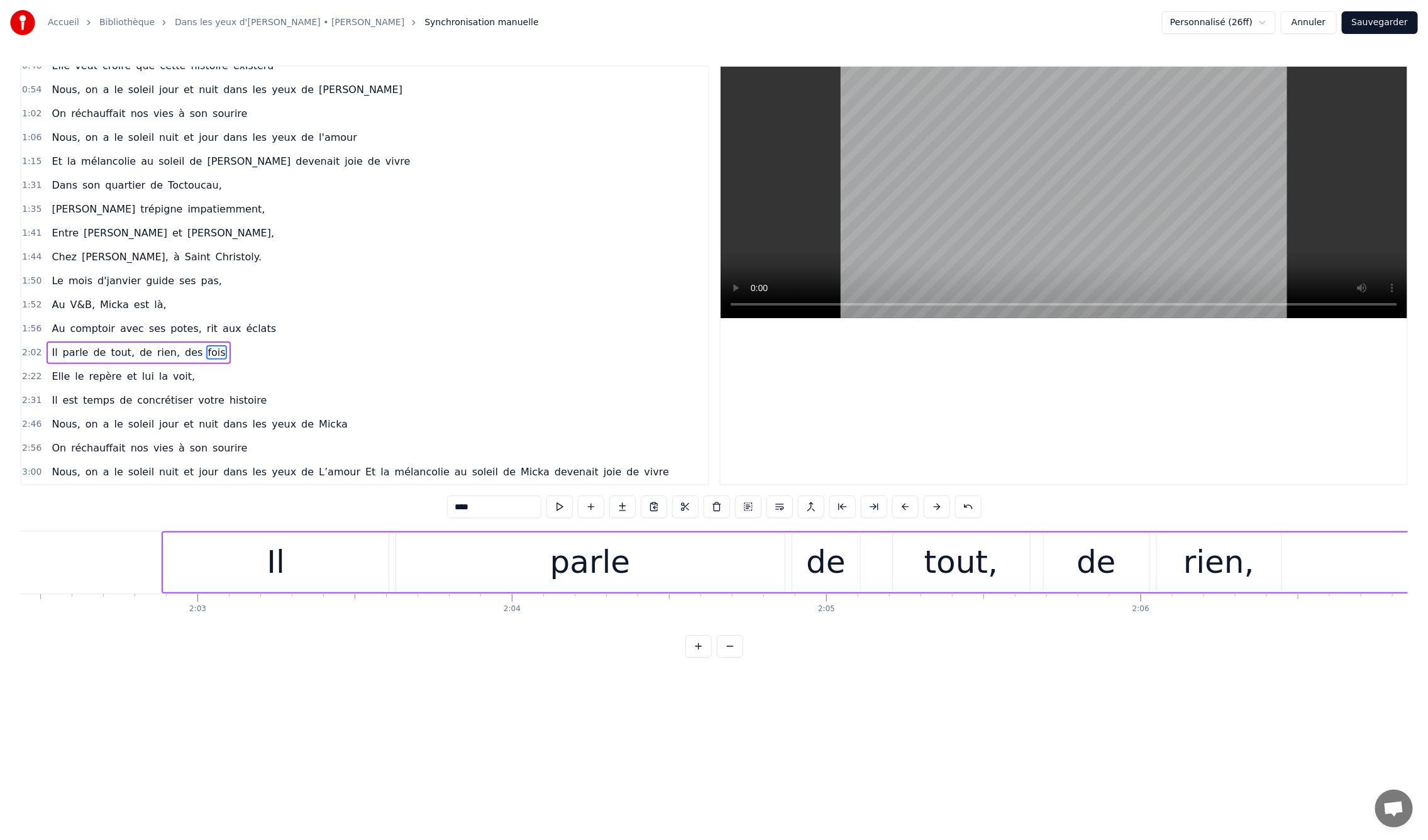
scroll to position [0, 38474]
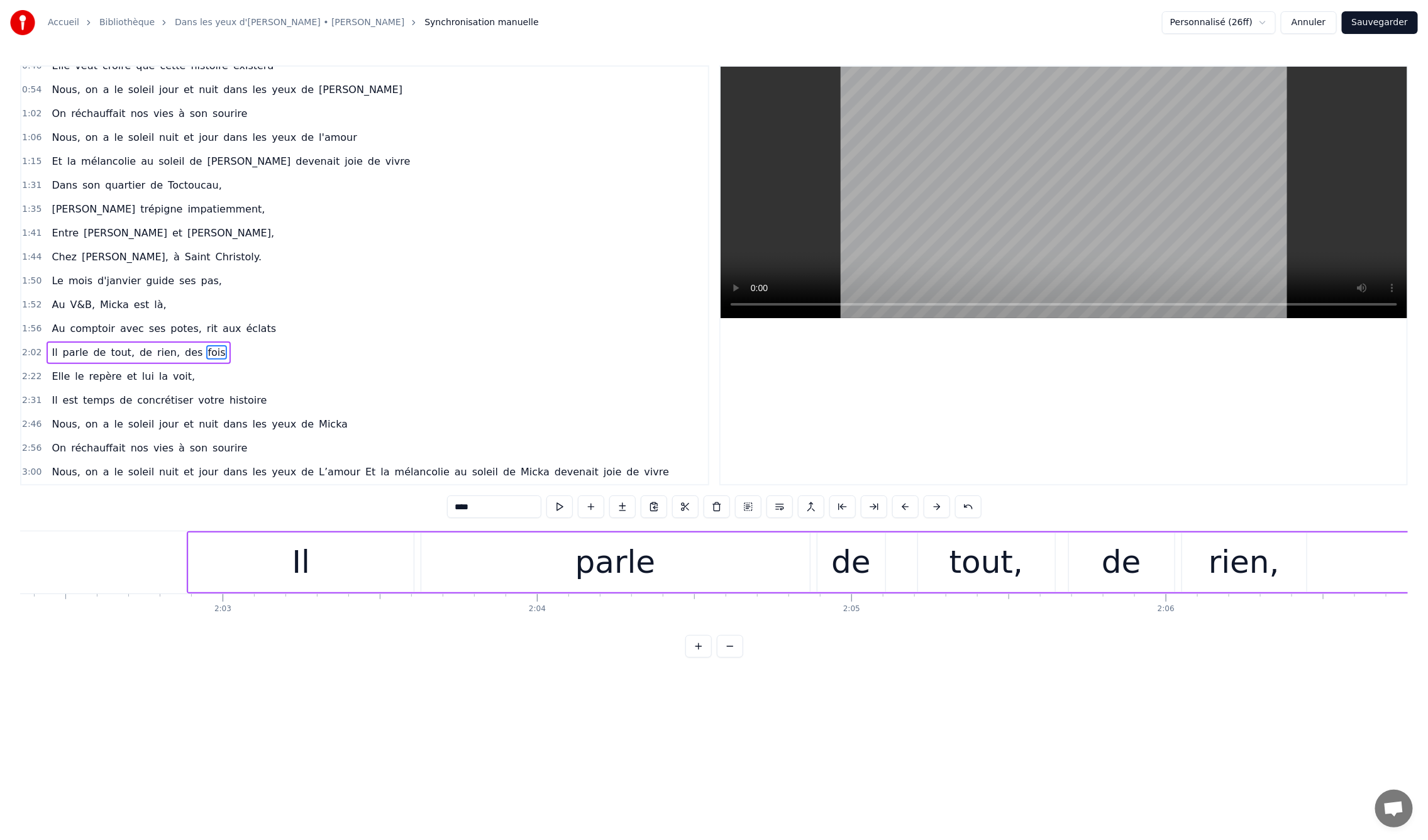
click at [402, 570] on div "Il" at bounding box center [301, 562] width 225 height 60
drag, startPoint x: 412, startPoint y: 565, endPoint x: 307, endPoint y: 565, distance: 105.0
click at [307, 565] on icon at bounding box center [305, 562] width 5 height 10
click at [607, 565] on div "parle" at bounding box center [616, 562] width 80 height 47
type input "*****"
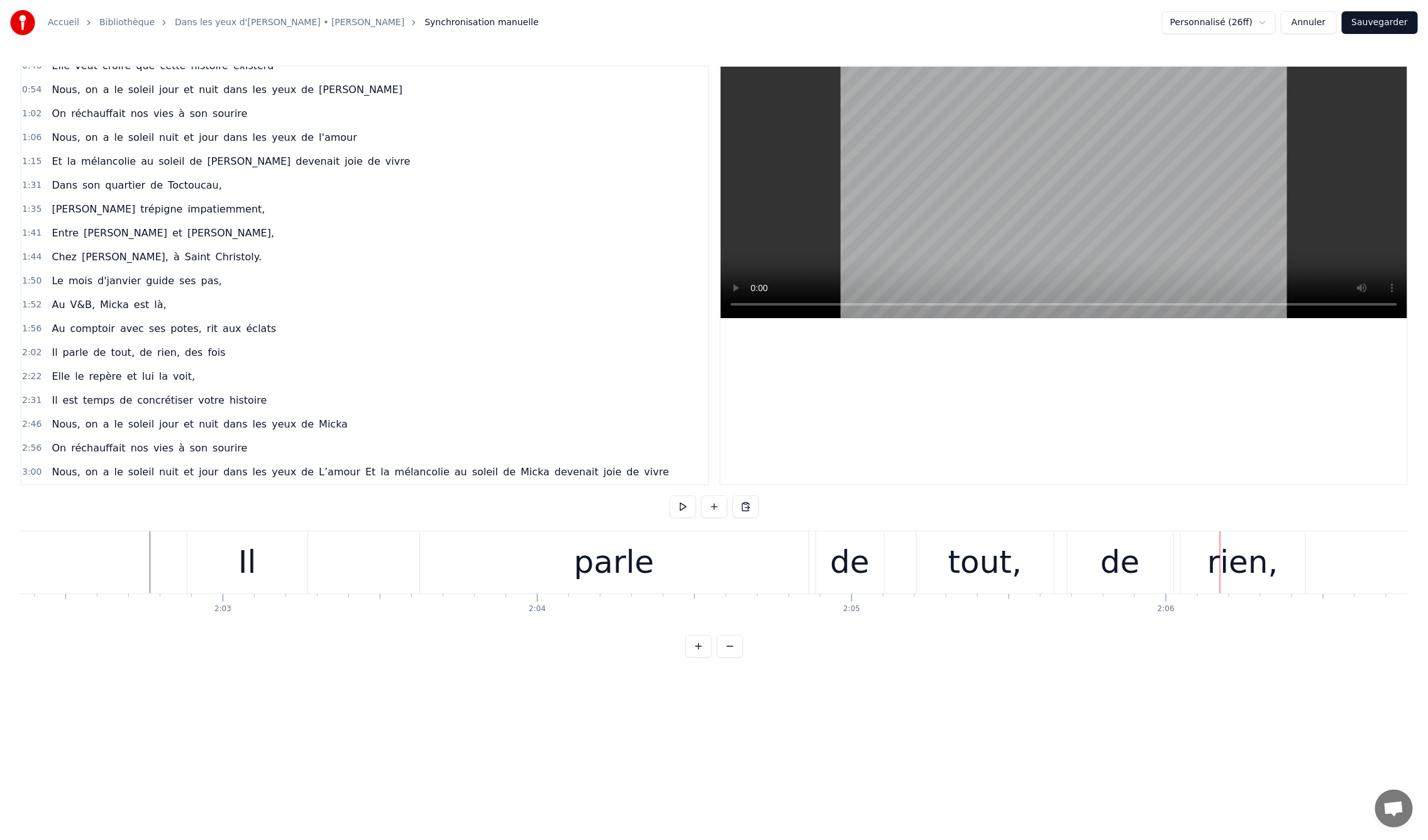
click at [596, 574] on div "parle" at bounding box center [614, 562] width 80 height 47
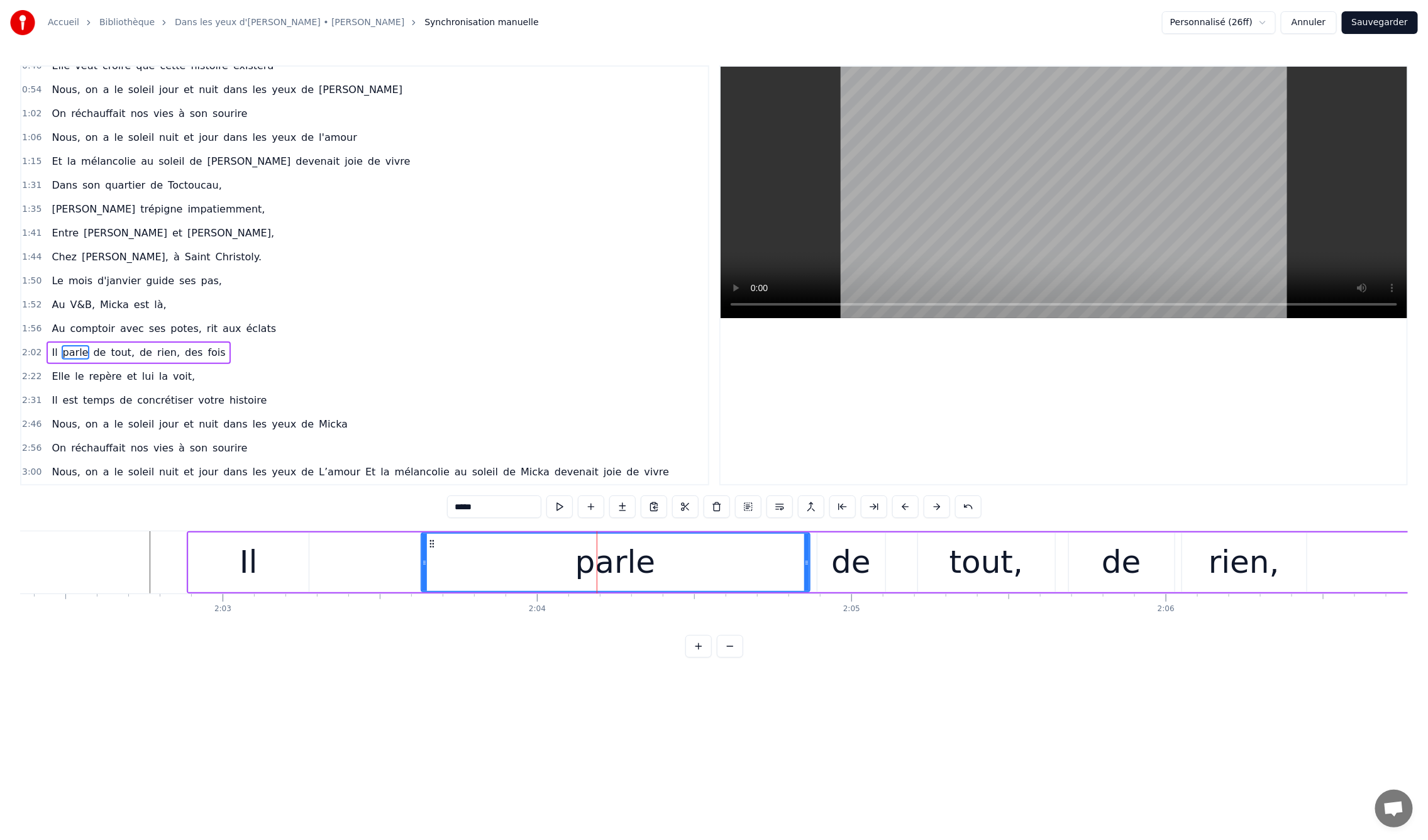
click at [376, 561] on div "Il parle de tout, de rien, des fois" at bounding box center [1078, 562] width 1784 height 62
drag, startPoint x: 239, startPoint y: 557, endPoint x: 267, endPoint y: 561, distance: 28.3
click at [239, 557] on div "Il" at bounding box center [249, 562] width 120 height 60
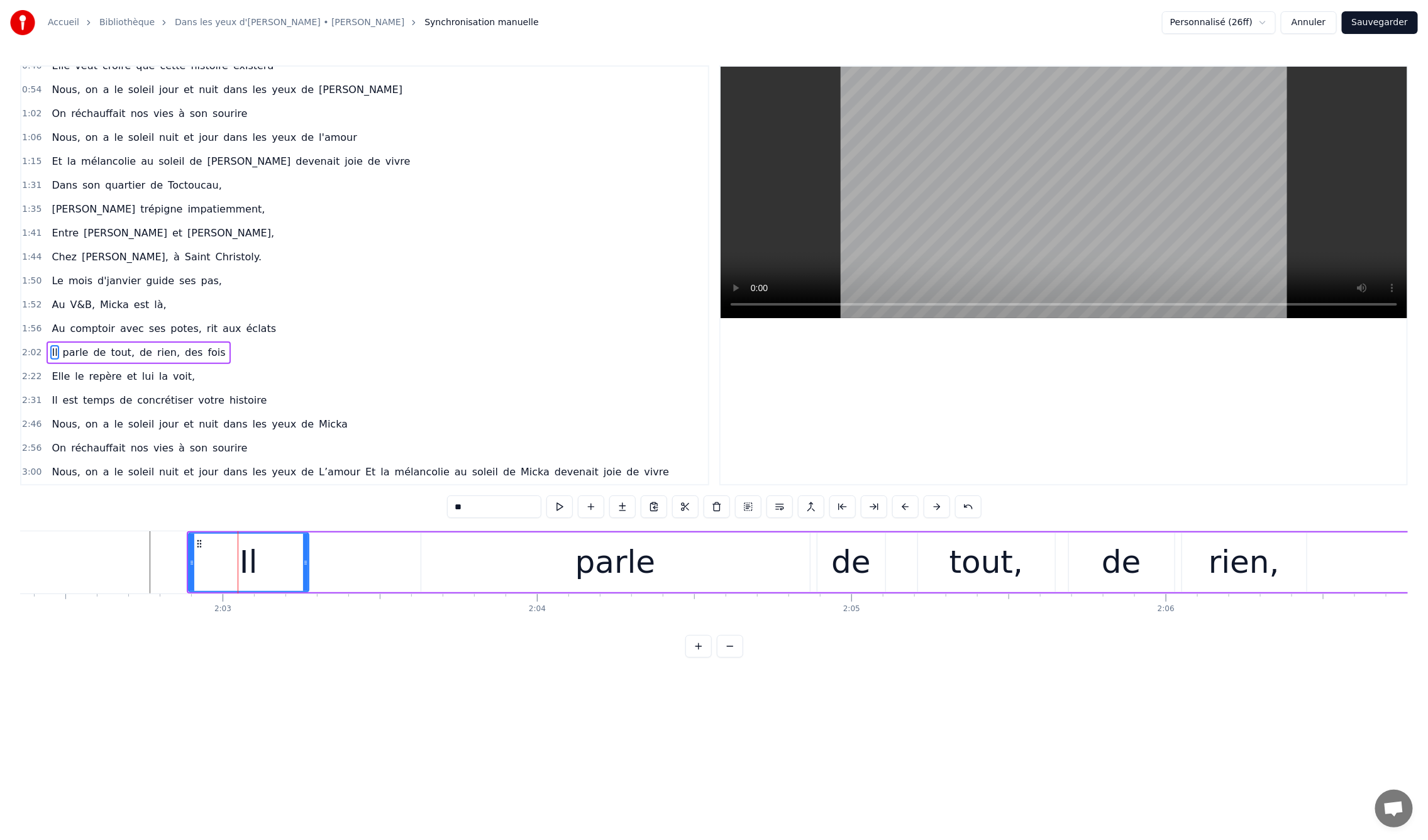
click at [483, 568] on div "parle" at bounding box center [616, 562] width 389 height 60
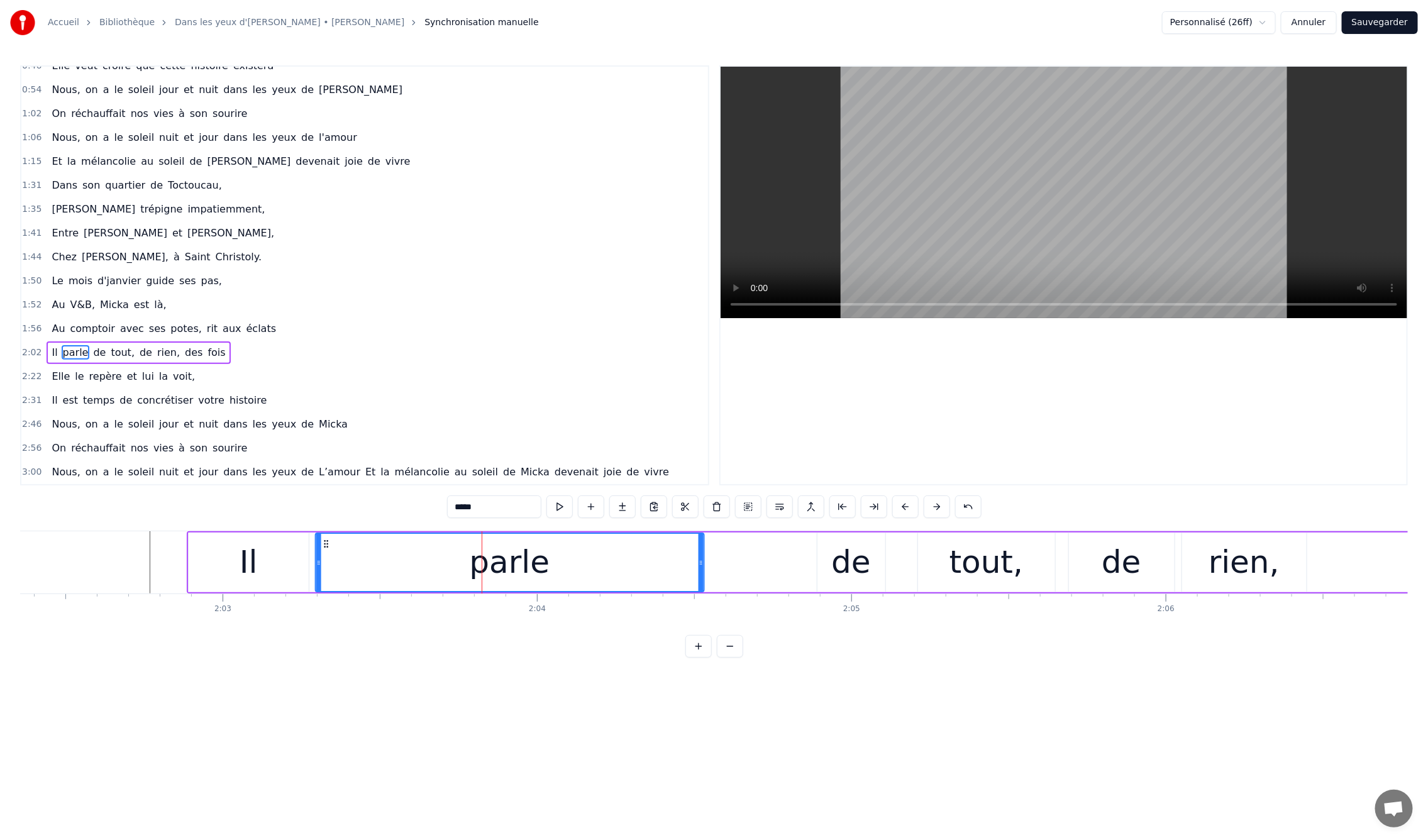
drag, startPoint x: 432, startPoint y: 540, endPoint x: 331, endPoint y: 550, distance: 101.5
click at [323, 550] on div "parle" at bounding box center [509, 562] width 387 height 57
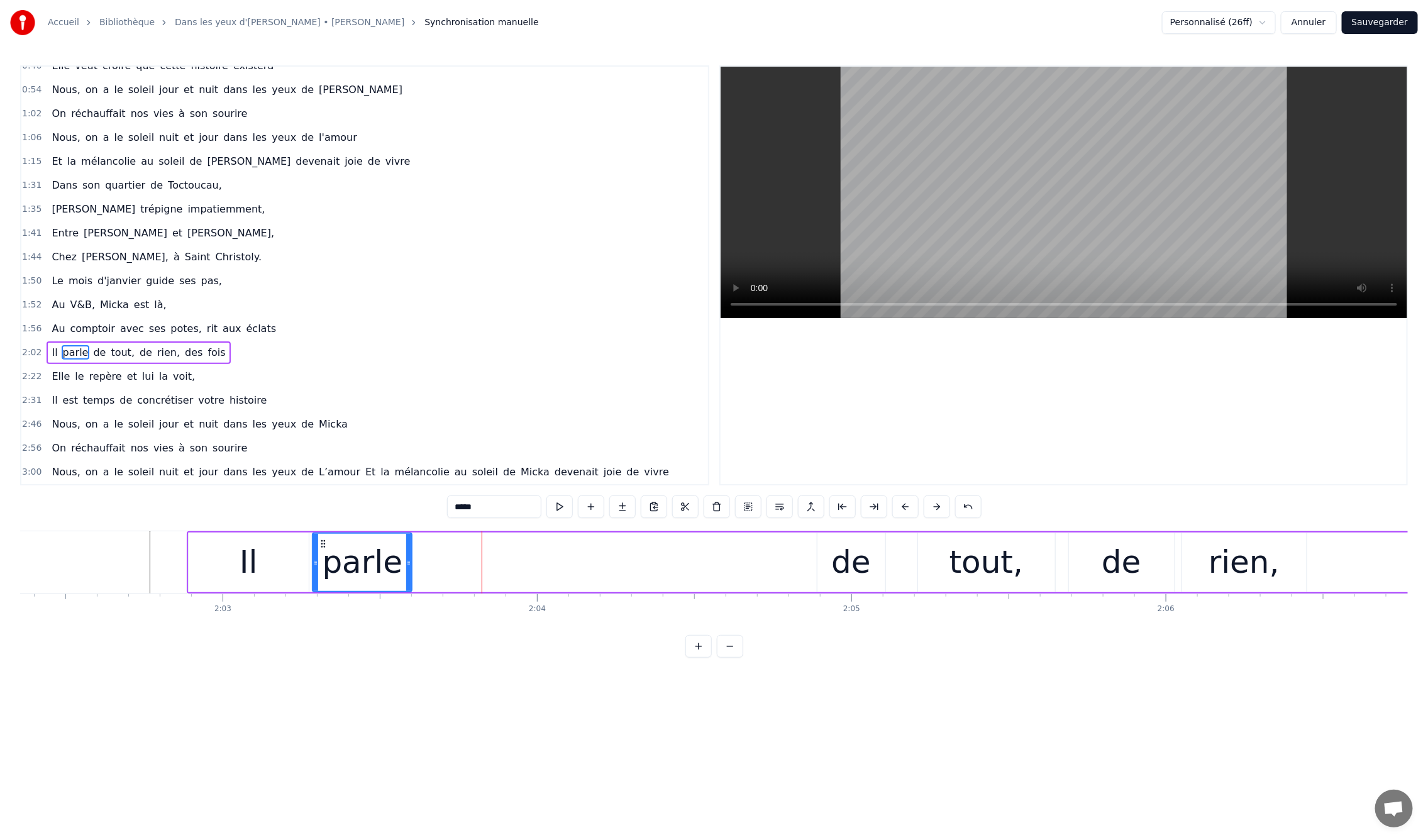
drag, startPoint x: 695, startPoint y: 565, endPoint x: 406, endPoint y: 562, distance: 289.0
click at [406, 562] on icon at bounding box center [408, 562] width 5 height 10
click at [851, 569] on div "de" at bounding box center [851, 562] width 40 height 47
drag, startPoint x: 825, startPoint y: 541, endPoint x: 423, endPoint y: 553, distance: 402.2
click at [423, 553] on div "de" at bounding box center [449, 562] width 67 height 57
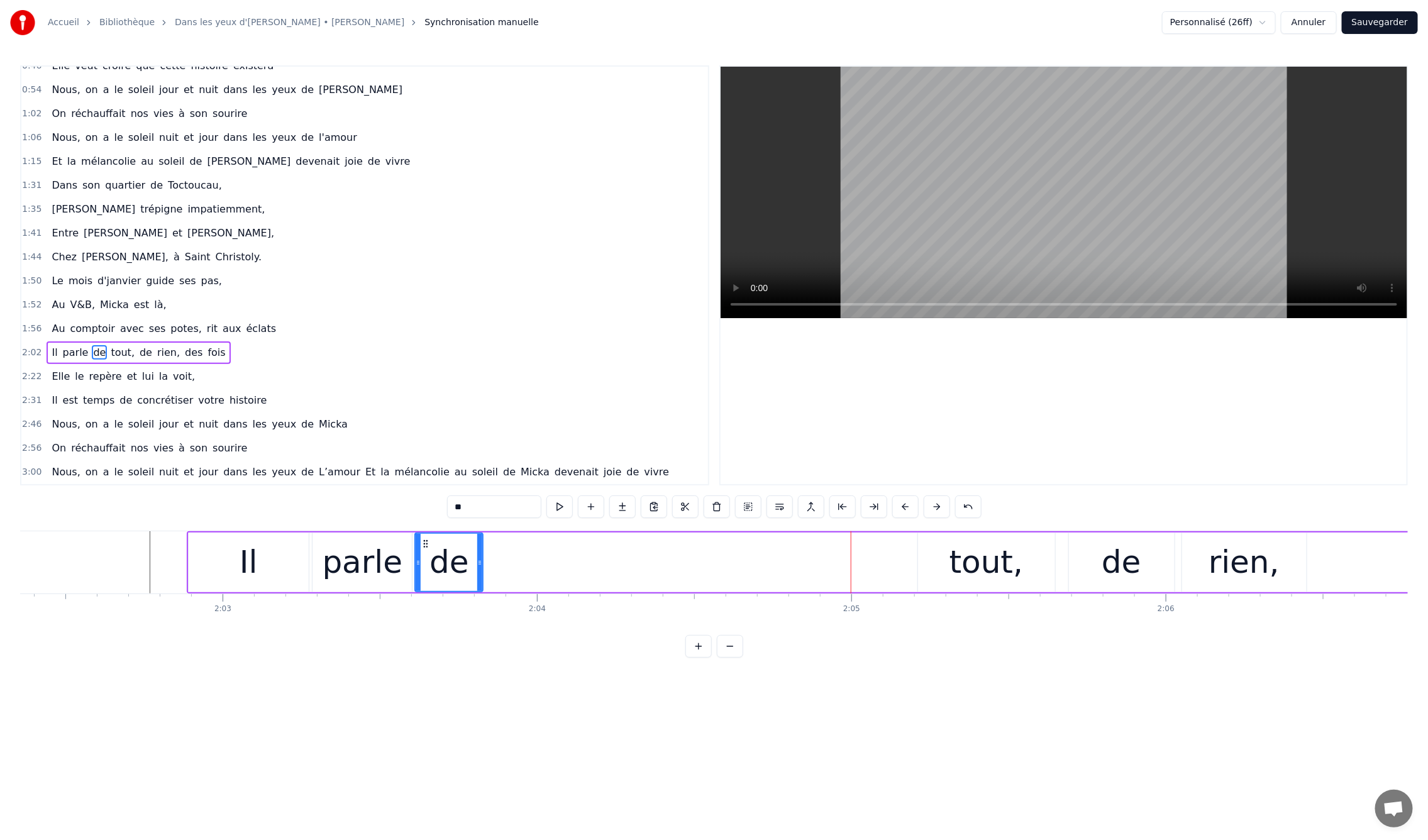
click at [971, 560] on div "tout," at bounding box center [986, 562] width 74 height 47
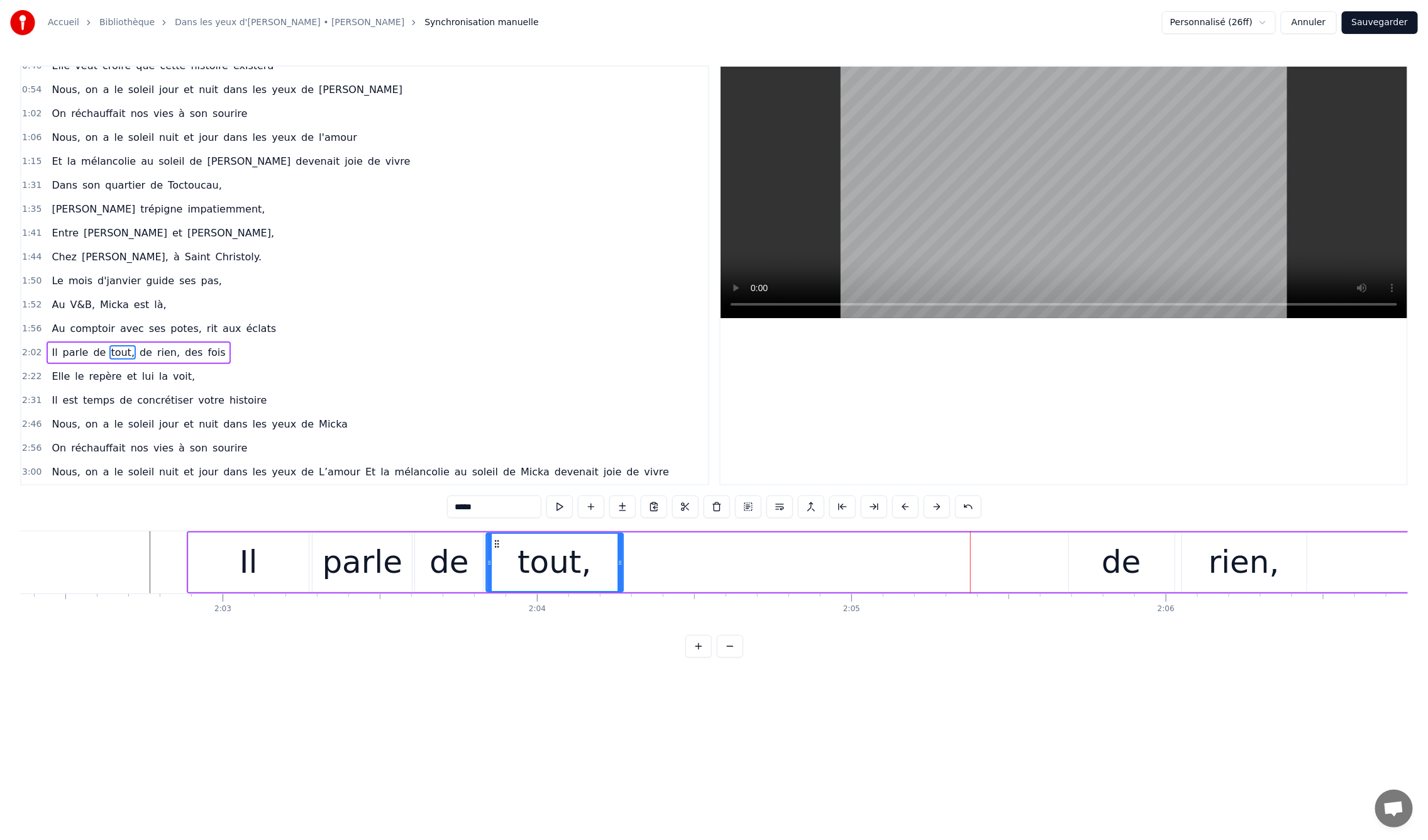
drag, startPoint x: 928, startPoint y: 541, endPoint x: 496, endPoint y: 552, distance: 432.1
click at [496, 552] on div "tout," at bounding box center [554, 562] width 136 height 57
click at [1110, 573] on div "de" at bounding box center [1121, 562] width 40 height 47
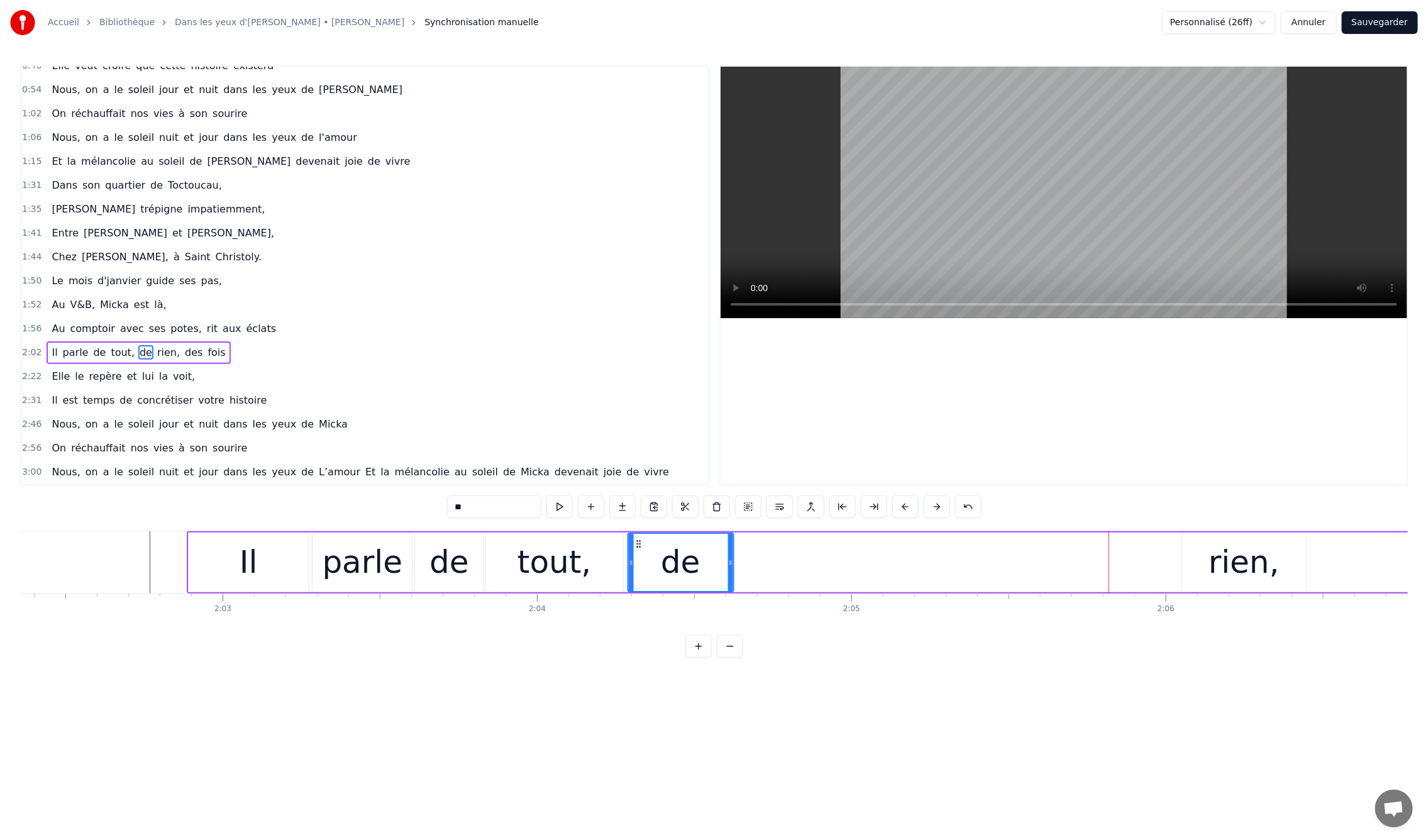
drag, startPoint x: 1079, startPoint y: 542, endPoint x: 638, endPoint y: 542, distance: 441.0
click at [638, 542] on icon at bounding box center [638, 544] width 10 height 10
click at [1231, 574] on div "rien," at bounding box center [1244, 562] width 71 height 47
type input "*****"
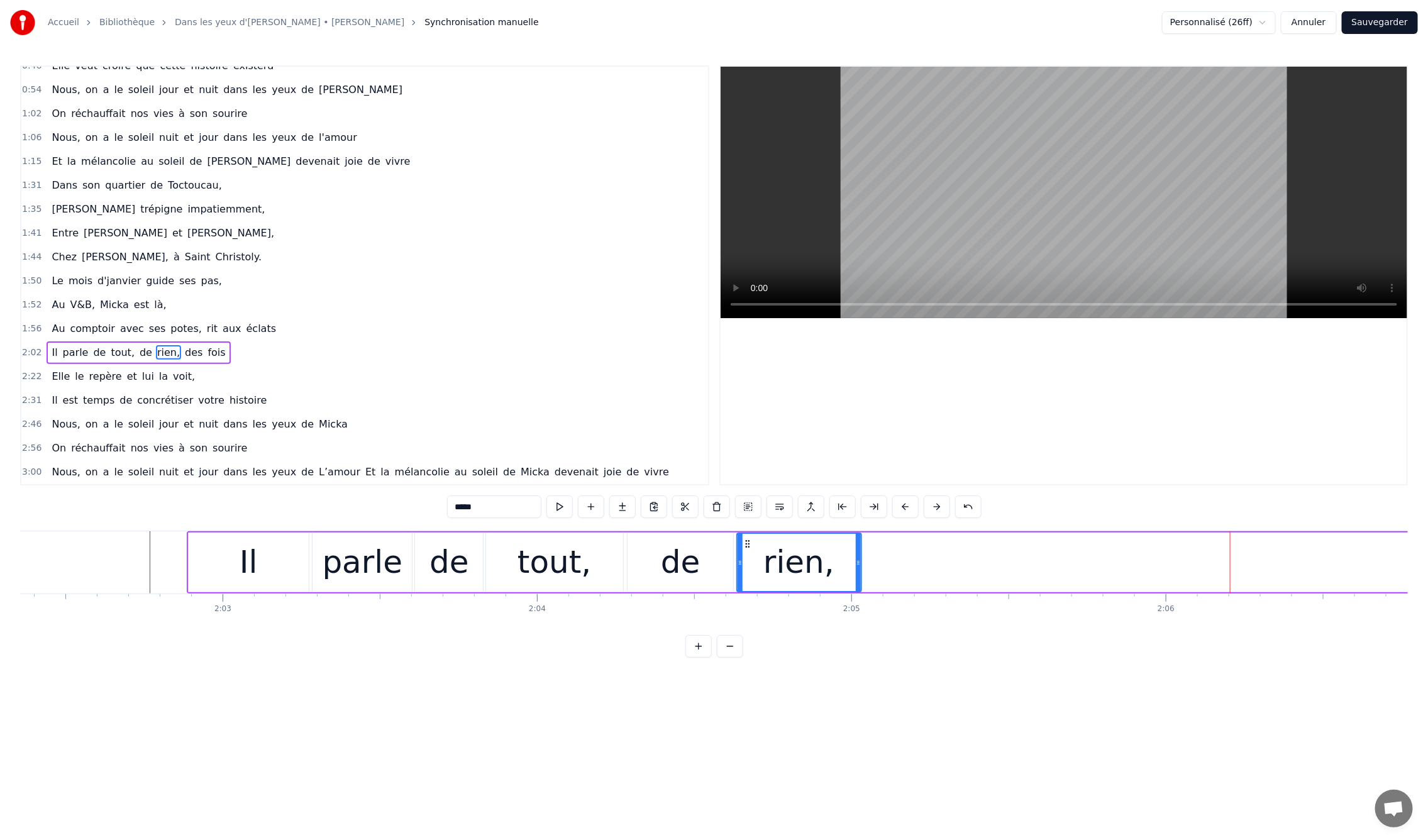
drag, startPoint x: 1194, startPoint y: 540, endPoint x: 750, endPoint y: 543, distance: 444.0
click at [750, 543] on icon at bounding box center [747, 544] width 10 height 10
drag, startPoint x: 860, startPoint y: 562, endPoint x: 890, endPoint y: 562, distance: 30.0
click at [890, 562] on icon at bounding box center [888, 562] width 5 height 10
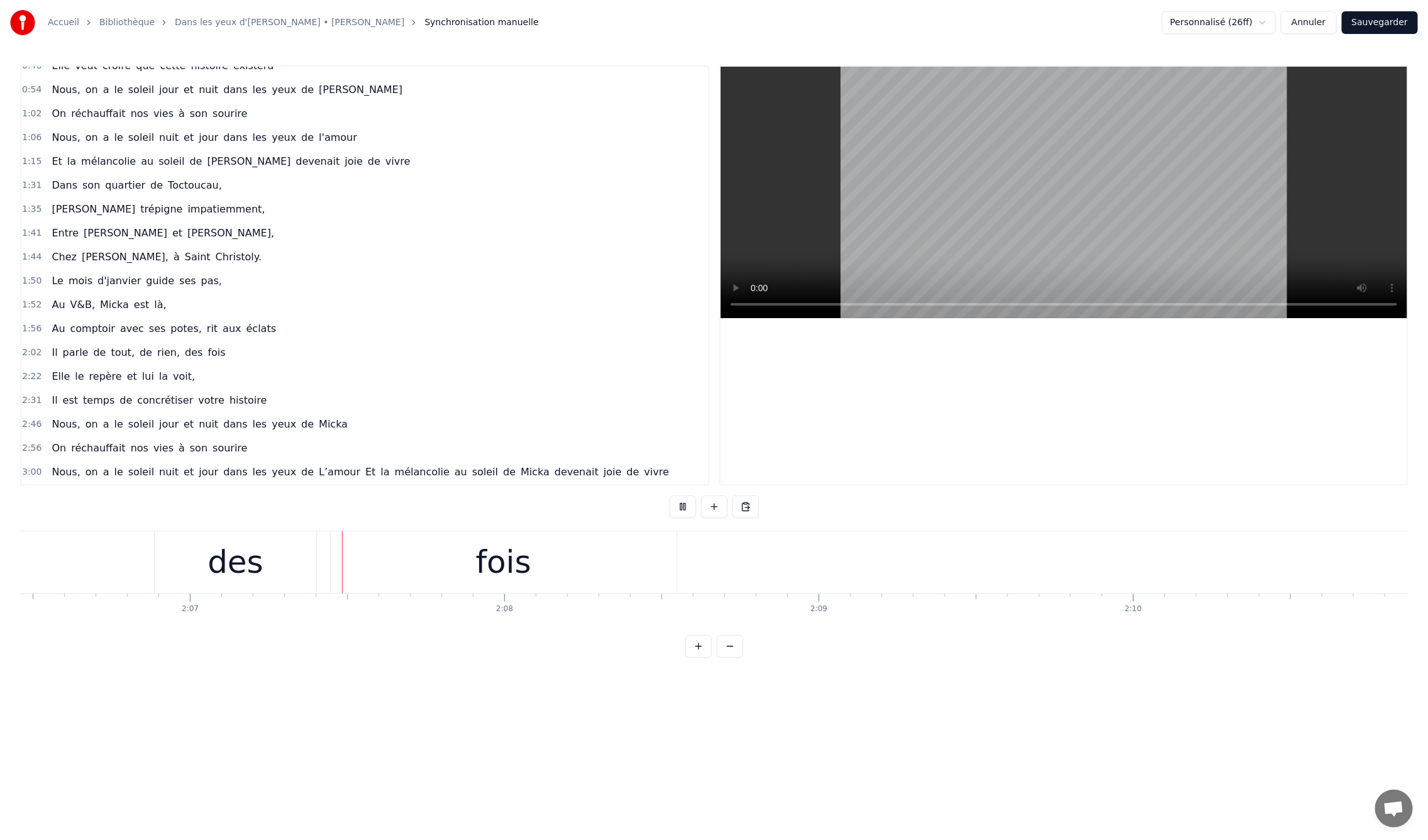
scroll to position [0, 39777]
click at [213, 561] on div "des" at bounding box center [222, 562] width 56 height 47
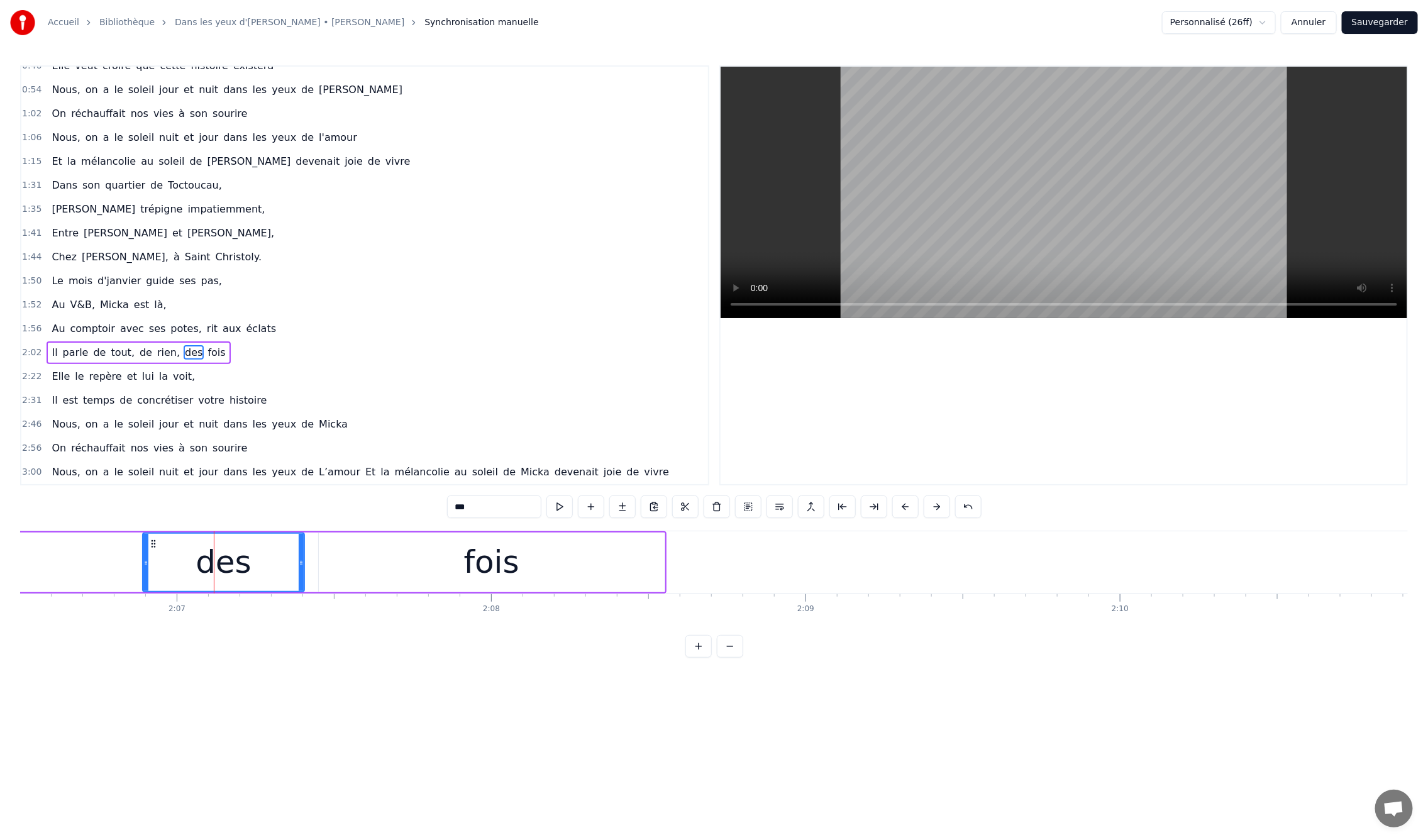
click at [393, 559] on div "fois" at bounding box center [491, 562] width 346 height 60
type input "****"
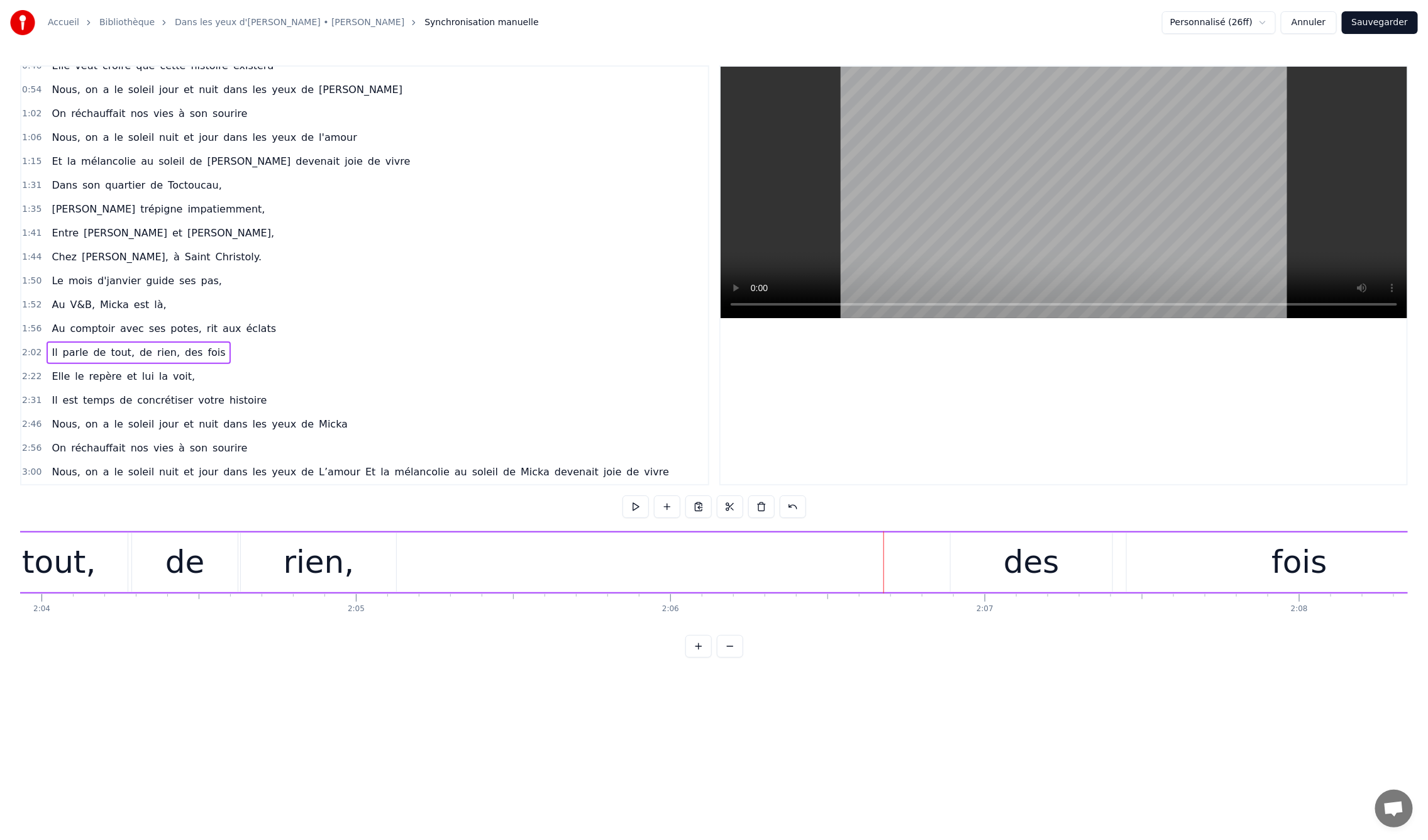
scroll to position [0, 39019]
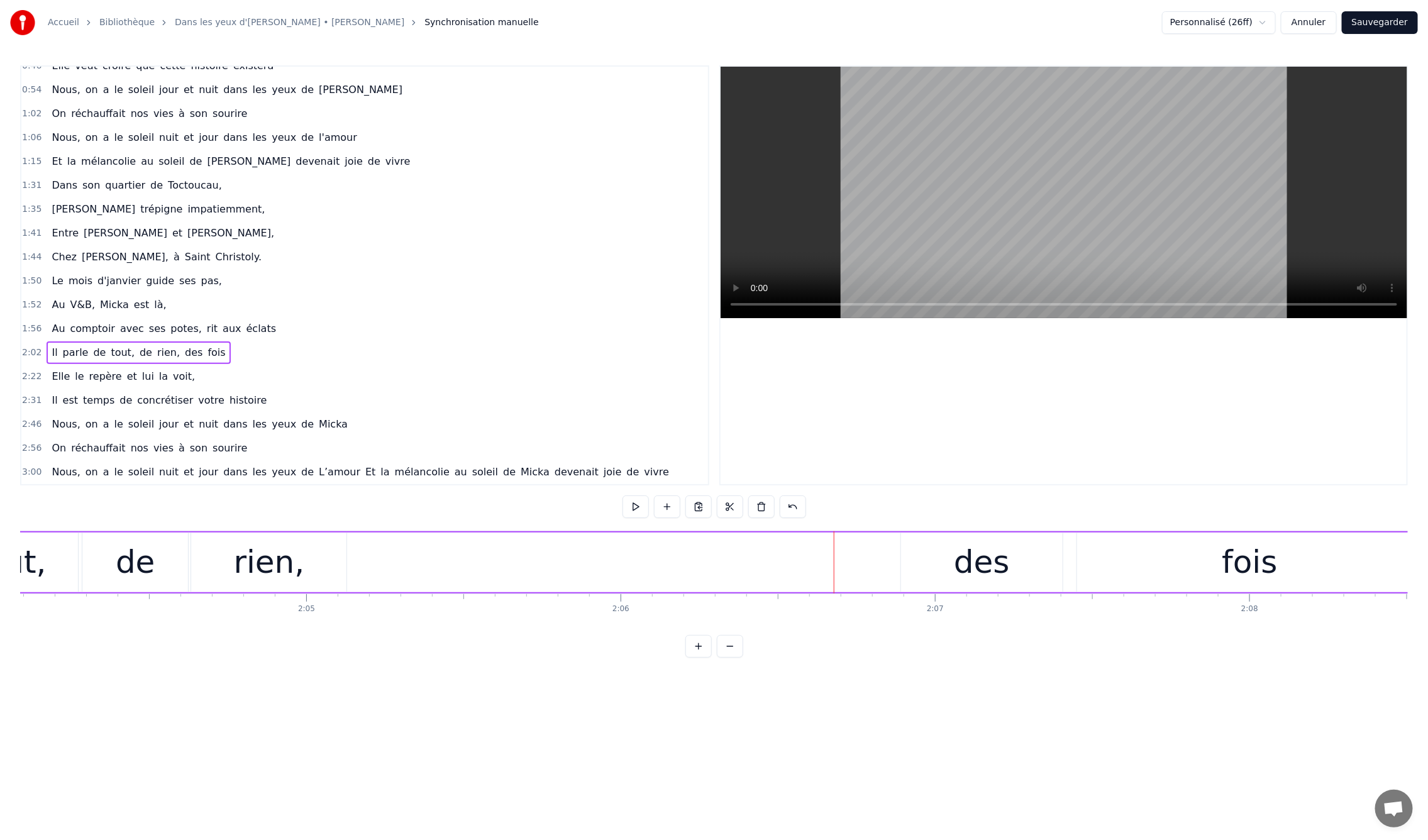
click at [997, 539] on div "des" at bounding box center [982, 562] width 56 height 47
drag, startPoint x: 910, startPoint y: 541, endPoint x: 532, endPoint y: 557, distance: 378.3
click at [532, 557] on div "des" at bounding box center [604, 562] width 161 height 57
click at [1187, 563] on div "fois" at bounding box center [1249, 562] width 346 height 60
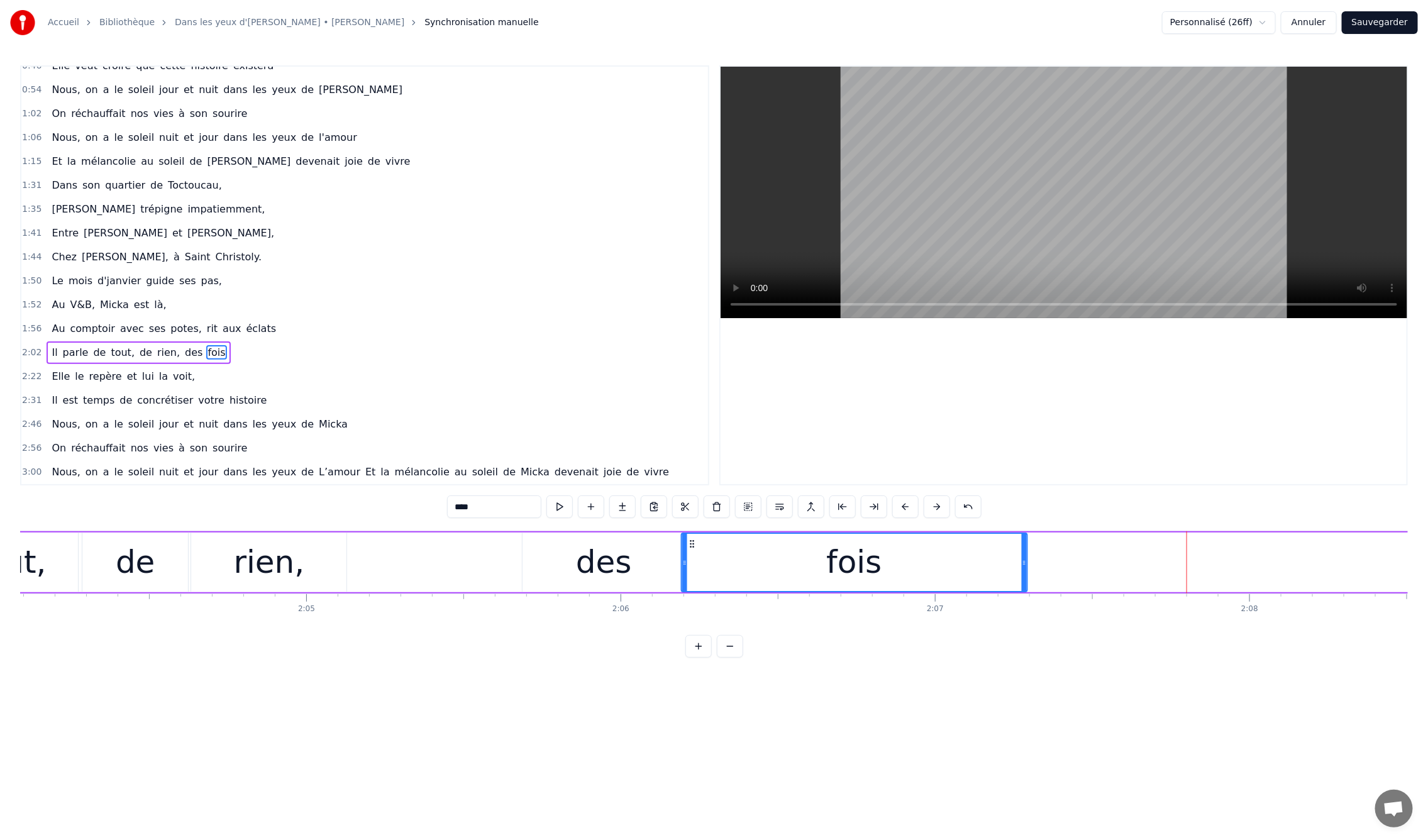
drag, startPoint x: 1089, startPoint y: 540, endPoint x: 693, endPoint y: 557, distance: 396.4
click at [693, 557] on div "fois" at bounding box center [854, 562] width 345 height 57
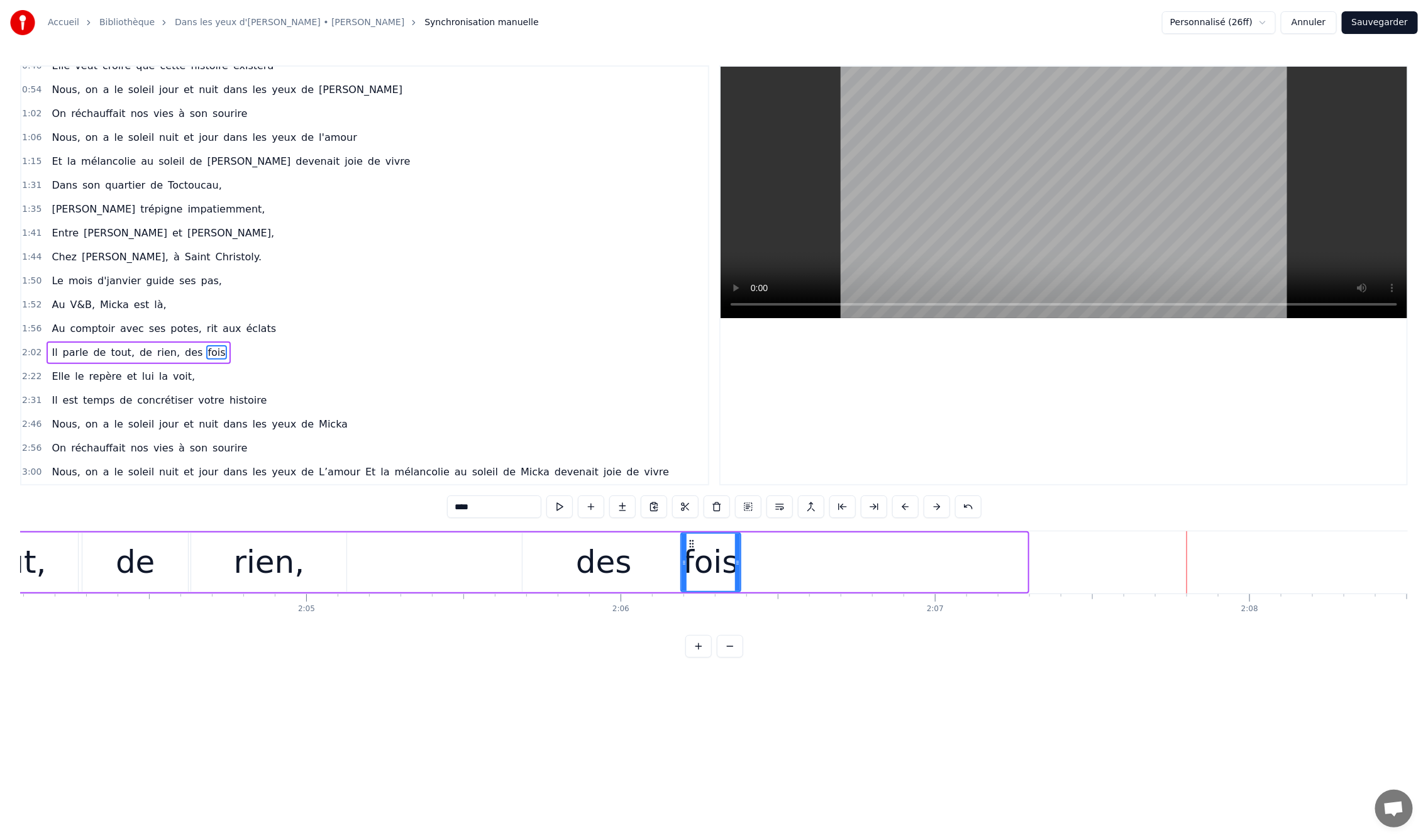
drag, startPoint x: 1023, startPoint y: 566, endPoint x: 736, endPoint y: 559, distance: 287.1
click at [736, 559] on icon at bounding box center [738, 562] width 5 height 10
drag, startPoint x: 682, startPoint y: 561, endPoint x: 654, endPoint y: 561, distance: 28.0
click at [654, 561] on icon at bounding box center [656, 562] width 5 height 10
click at [618, 563] on div "des" at bounding box center [604, 562] width 56 height 47
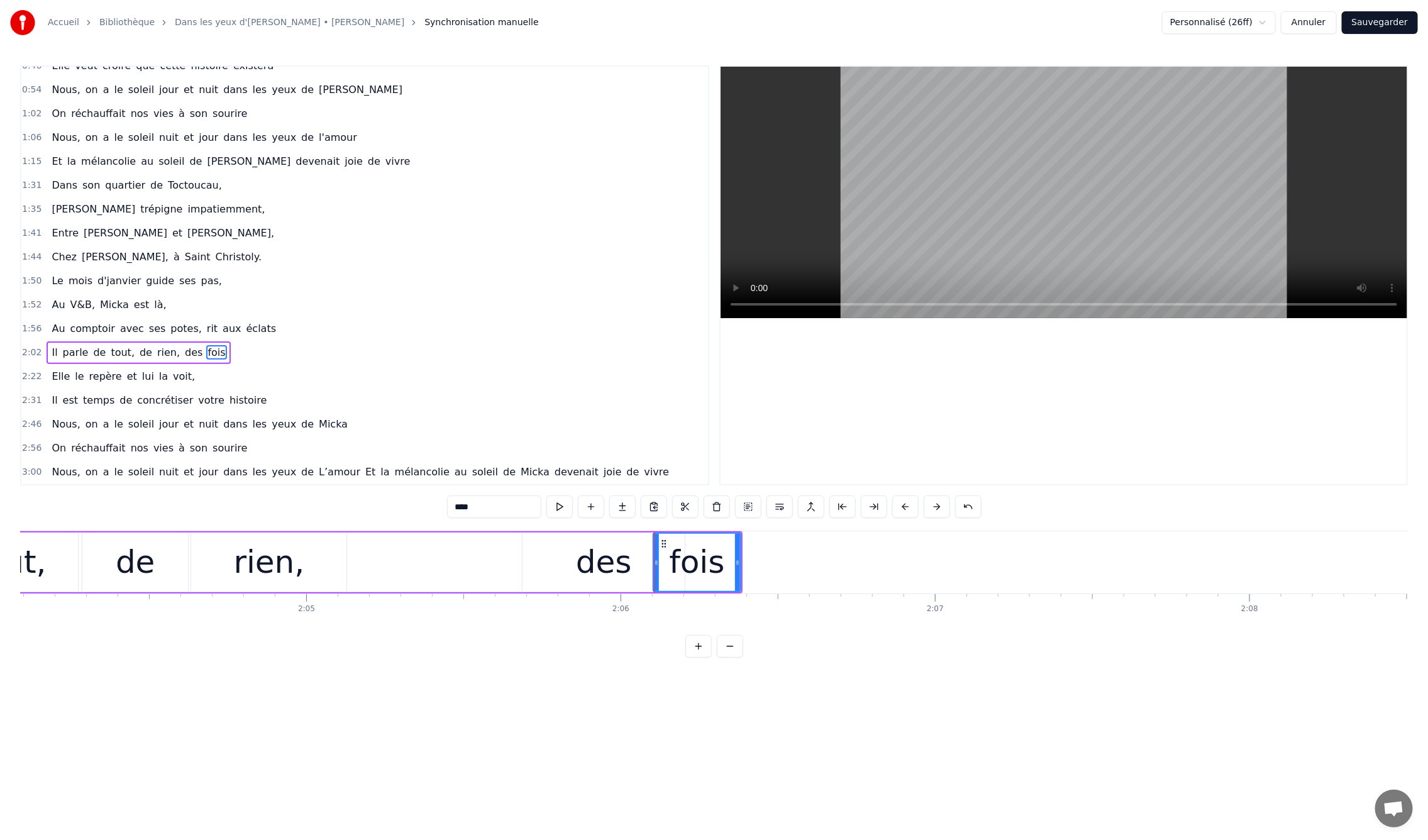
type input "***"
drag, startPoint x: 681, startPoint y: 561, endPoint x: 650, endPoint y: 561, distance: 31.0
click at [650, 561] on icon at bounding box center [650, 562] width 5 height 10
click at [136, 510] on div "0:09 En mille neuf cent quatre- vingt neuf 0:12 C'est le printemps, il doit fai…" at bounding box center [714, 361] width 1388 height 592
click at [138, 511] on div "0:09 En mille neuf cent quatre- vingt neuf 0:12 C'est le printemps, il doit fai…" at bounding box center [714, 361] width 1388 height 592
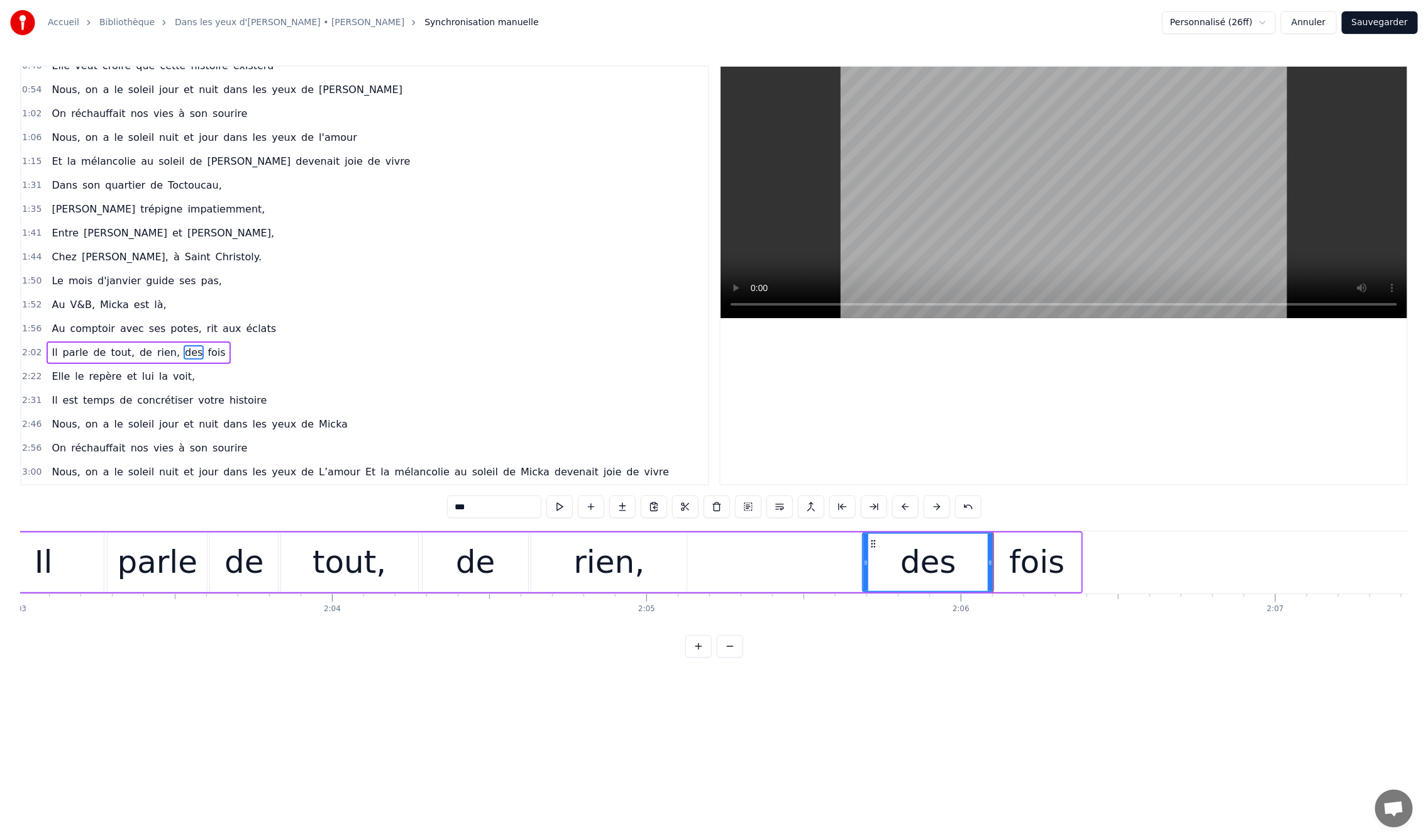
scroll to position [0, 38555]
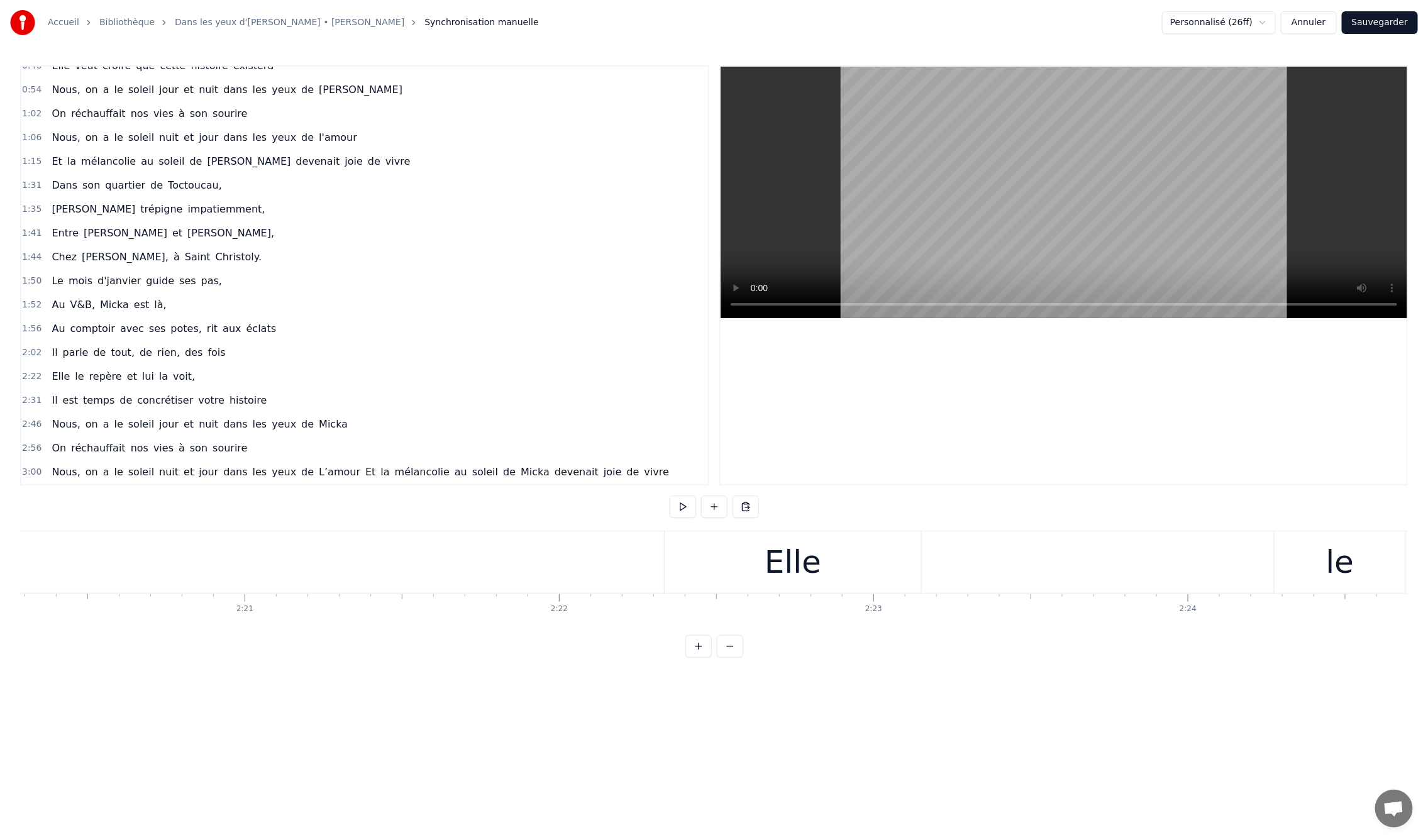
scroll to position [0, 44433]
click at [489, 587] on div "Elle" at bounding box center [472, 562] width 256 height 62
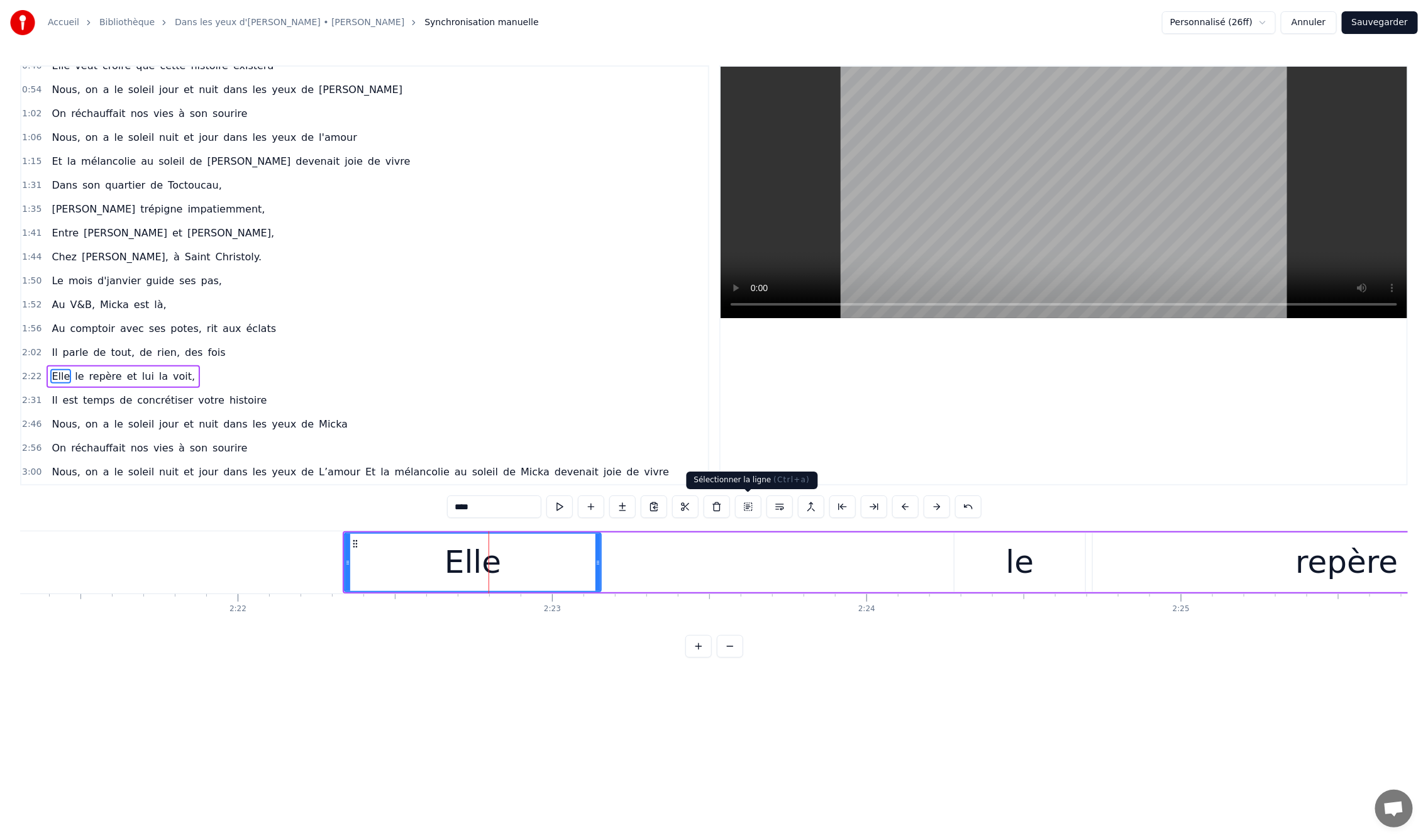
click at [754, 510] on button at bounding box center [748, 506] width 27 height 22
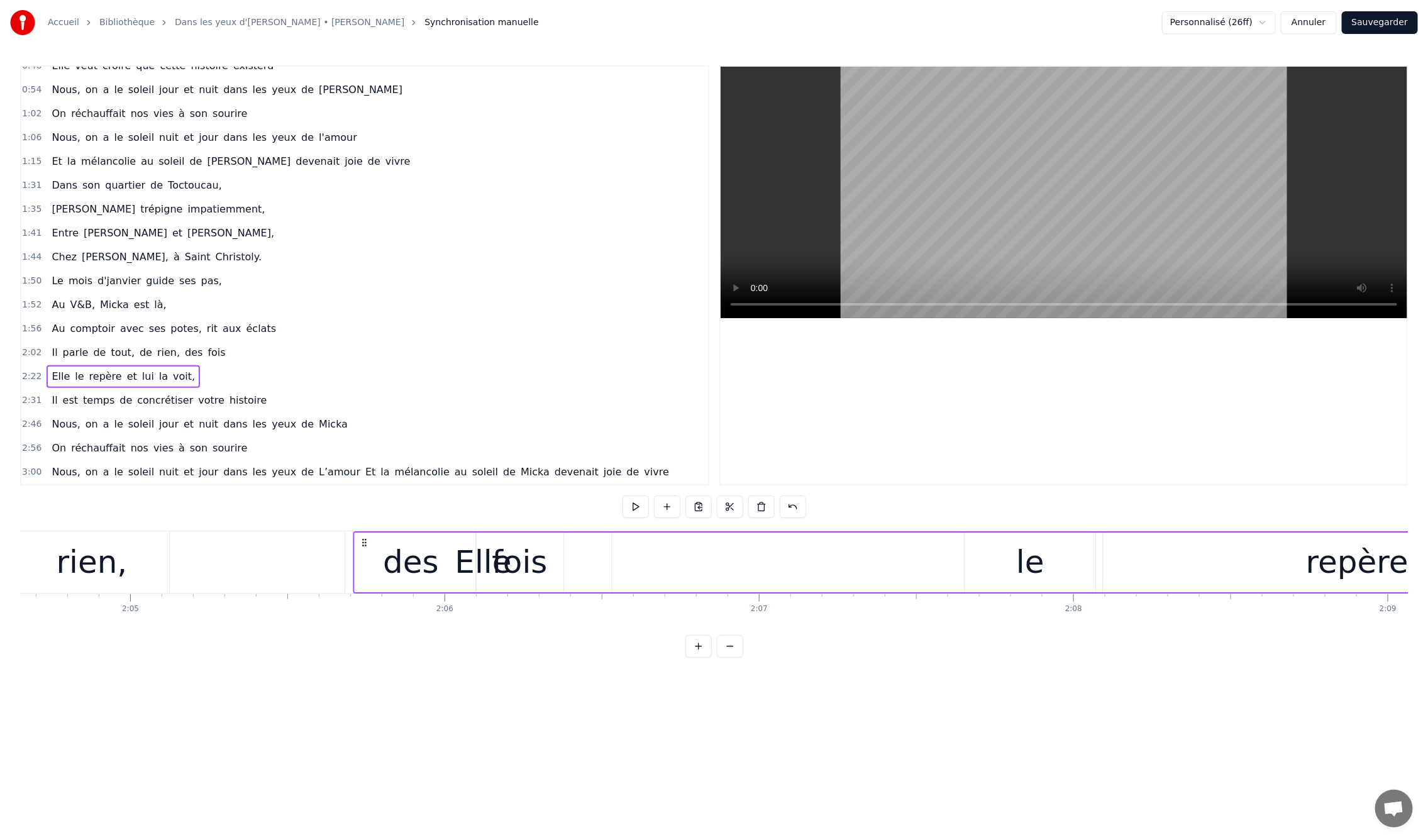
scroll to position [0, 39192]
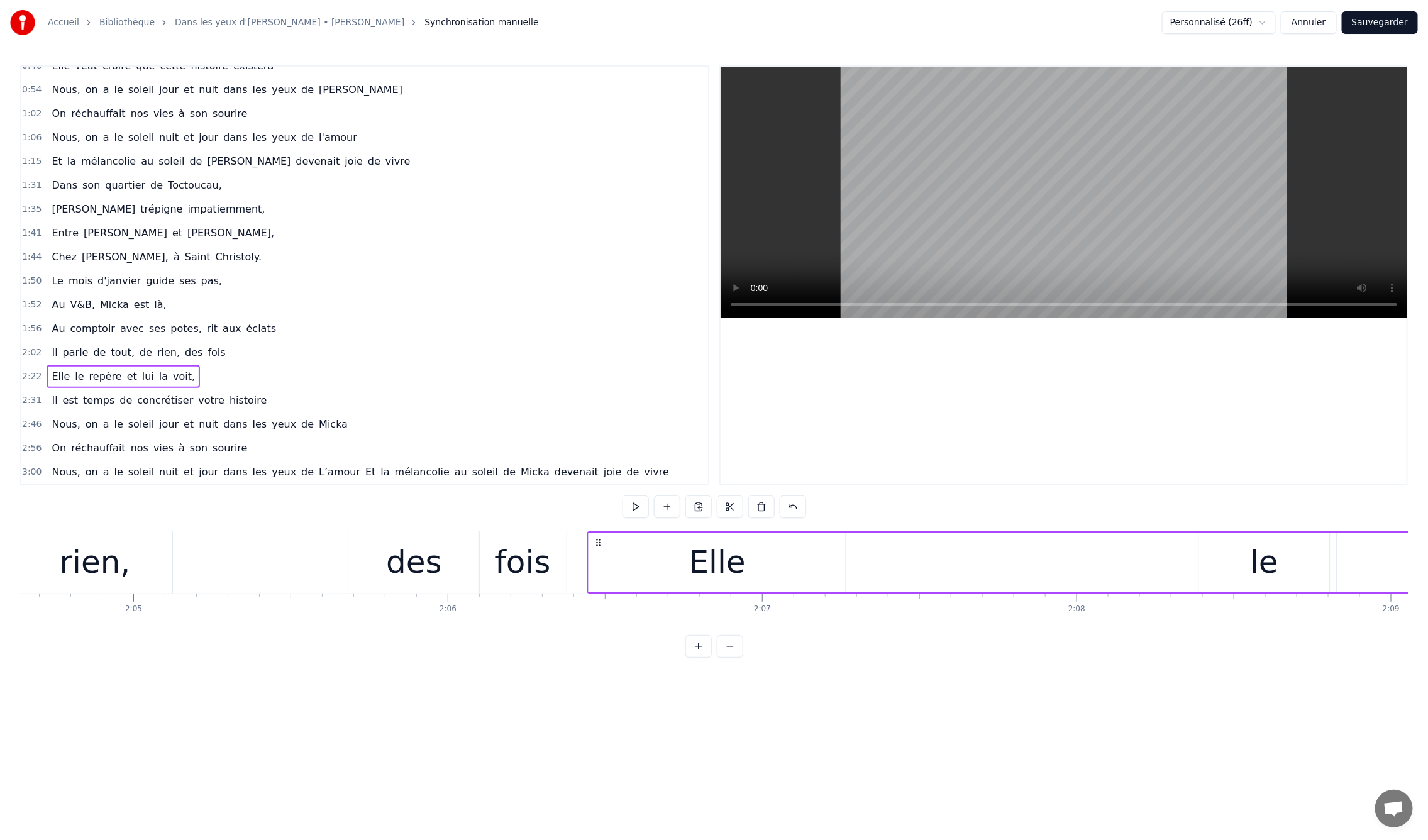
drag, startPoint x: 354, startPoint y: 540, endPoint x: 598, endPoint y: 629, distance: 259.7
click at [598, 625] on div "En mille neuf cent quatre- vingt neuf C'est le printemps, il doit faire beau, E…" at bounding box center [714, 578] width 1388 height 94
click at [702, 560] on div "Elle" at bounding box center [717, 562] width 57 height 47
drag, startPoint x: 840, startPoint y: 563, endPoint x: 741, endPoint y: 567, distance: 99.1
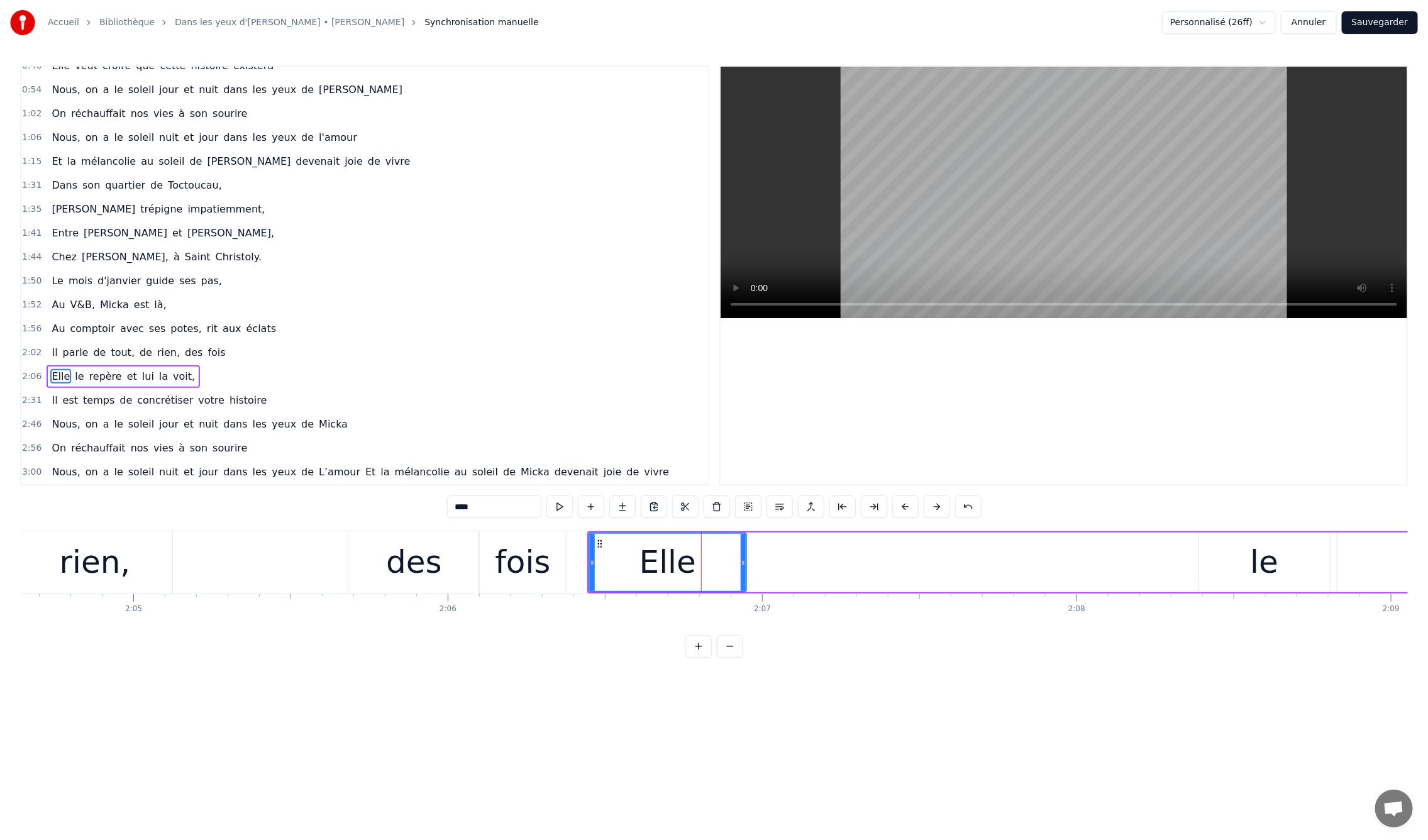
click at [741, 567] on div at bounding box center [743, 562] width 5 height 57
click at [1273, 556] on div "le" at bounding box center [1265, 562] width 29 height 47
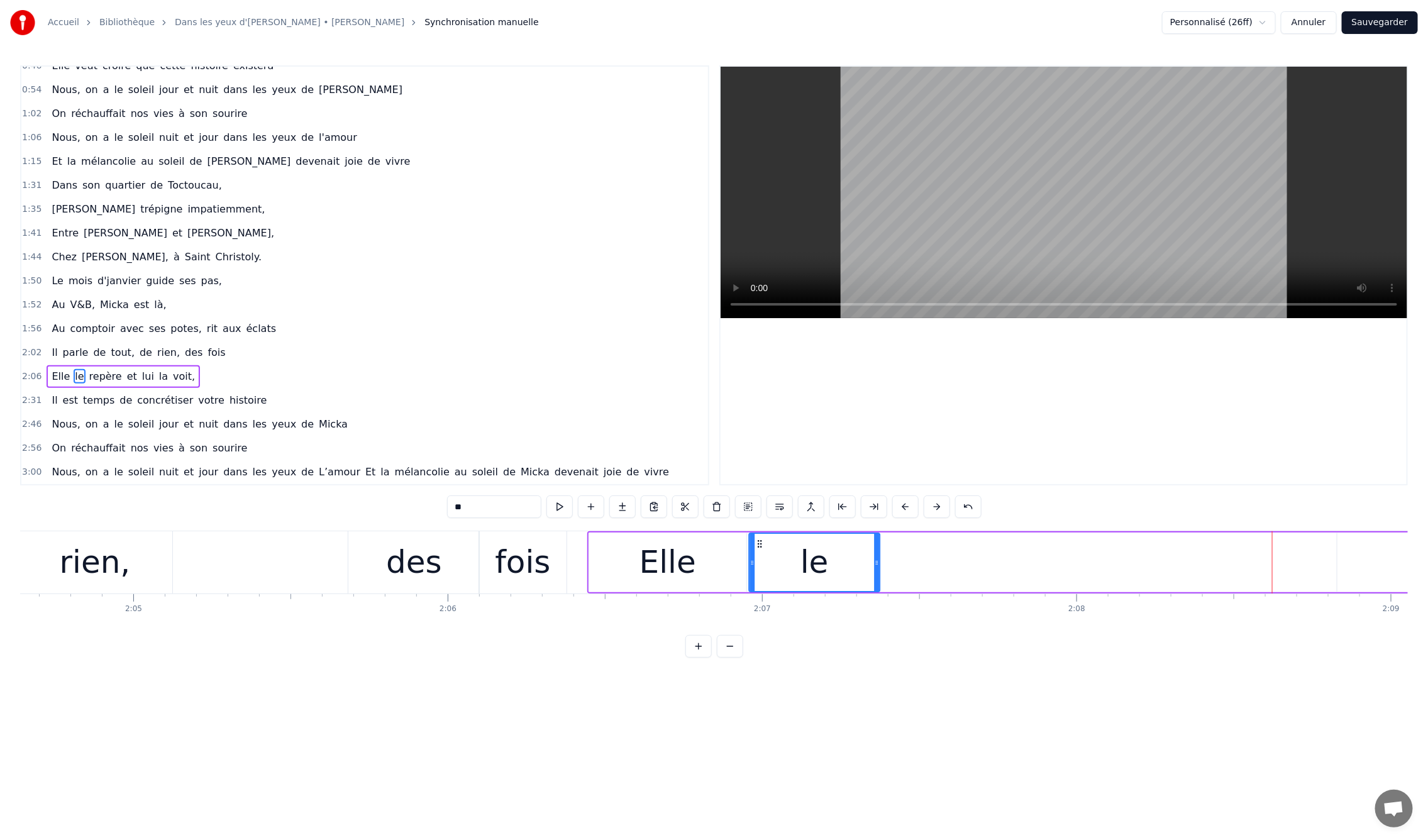
drag, startPoint x: 1210, startPoint y: 540, endPoint x: 760, endPoint y: 565, distance: 450.7
click at [760, 565] on div "le" at bounding box center [815, 562] width 130 height 57
drag, startPoint x: 879, startPoint y: 559, endPoint x: 883, endPoint y: 566, distance: 8.1
click at [893, 563] on icon at bounding box center [892, 562] width 5 height 10
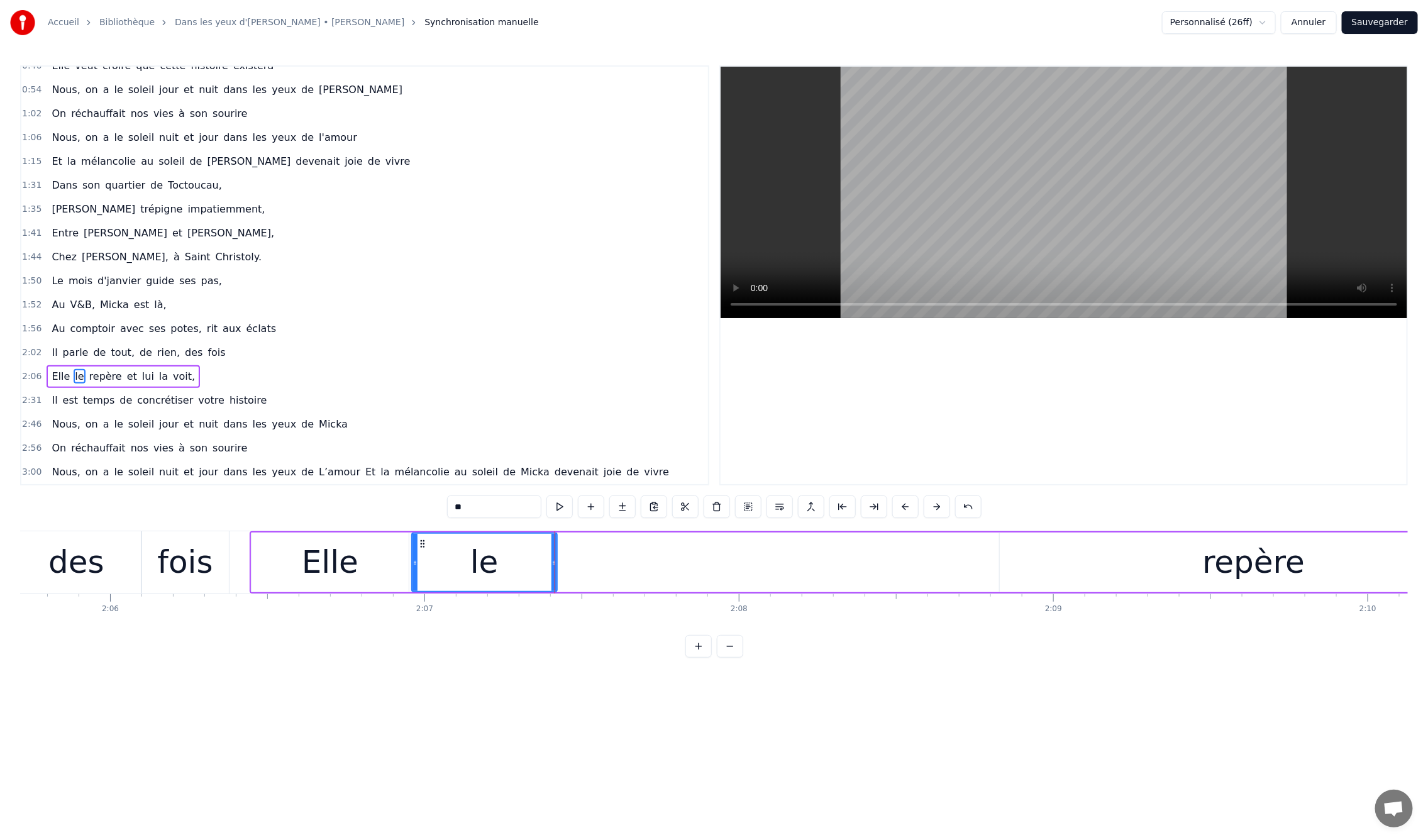
scroll to position [0, 39628]
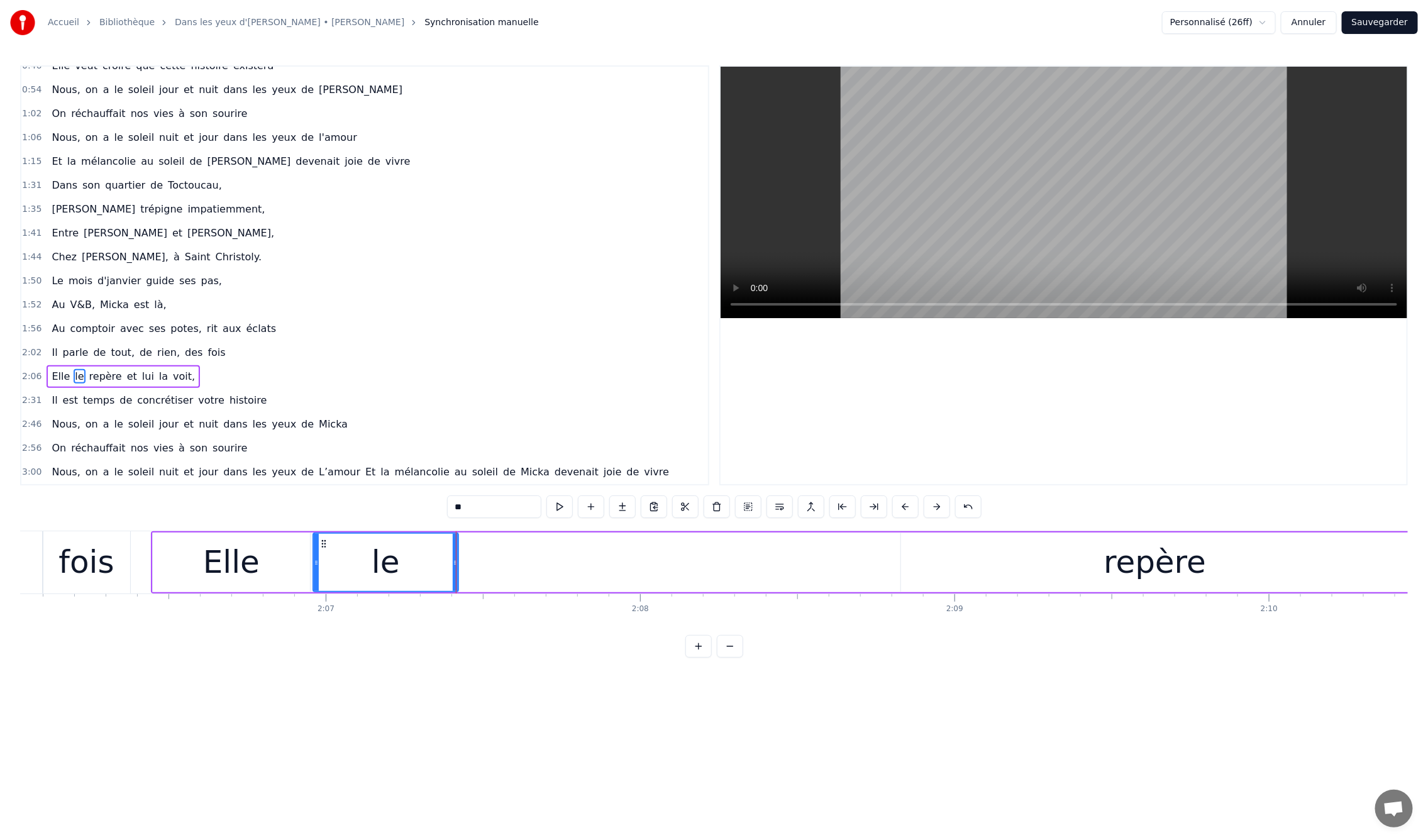
click at [1069, 557] on div "repère" at bounding box center [1155, 562] width 508 height 60
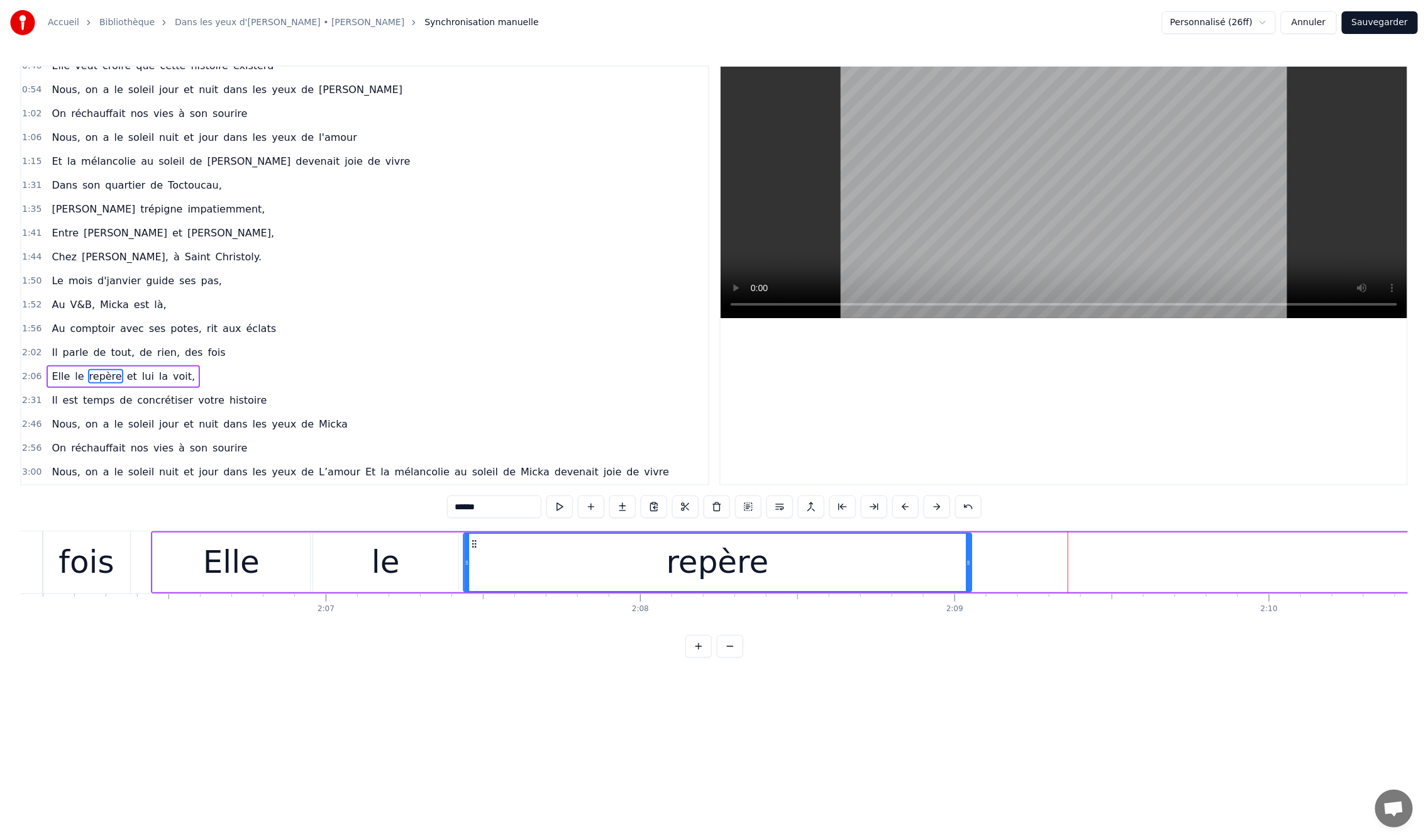
drag, startPoint x: 911, startPoint y: 541, endPoint x: 474, endPoint y: 567, distance: 437.8
click at [474, 567] on div "repère" at bounding box center [718, 562] width 507 height 57
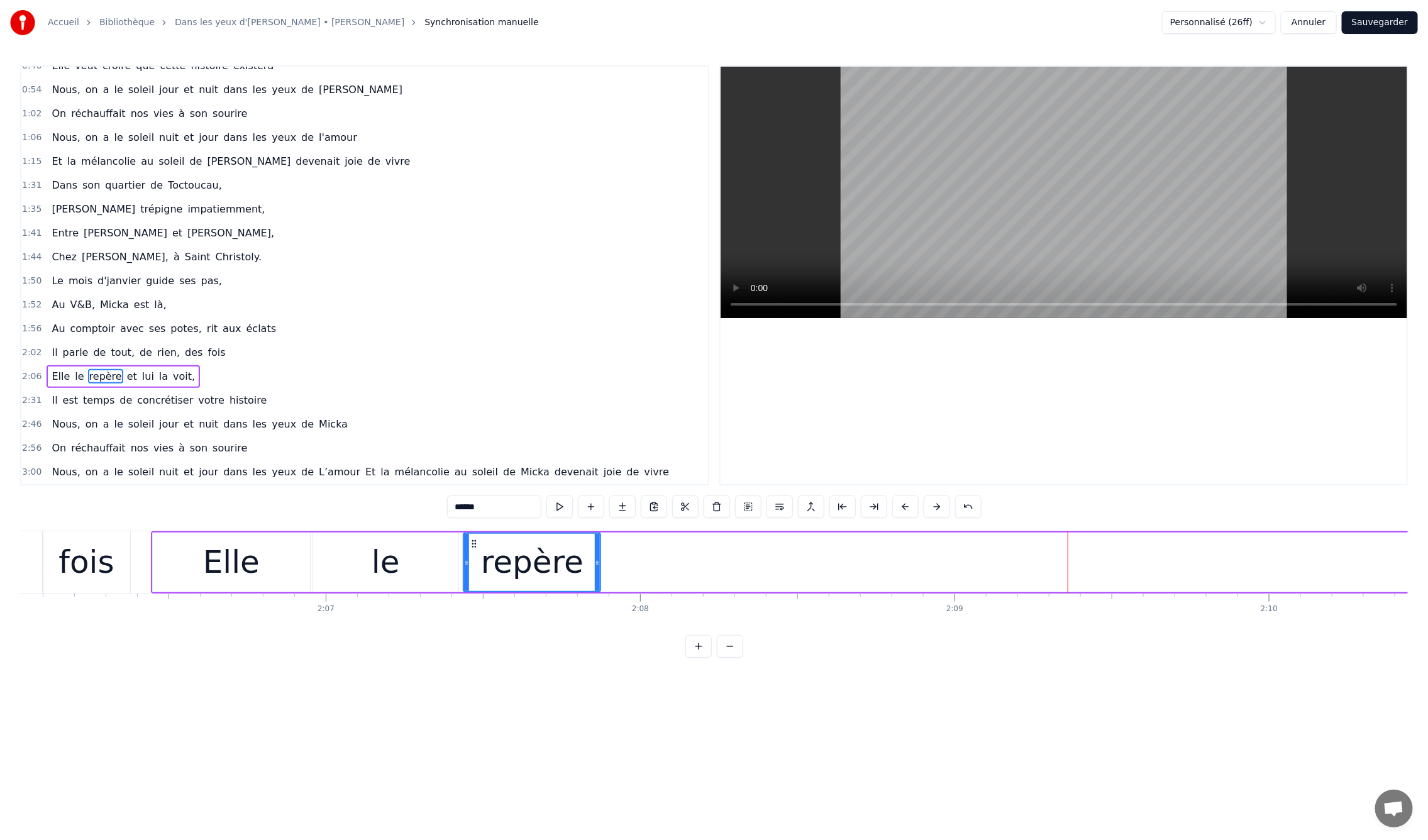
drag, startPoint x: 969, startPoint y: 560, endPoint x: 597, endPoint y: 565, distance: 372.0
click at [597, 565] on icon at bounding box center [597, 562] width 5 height 10
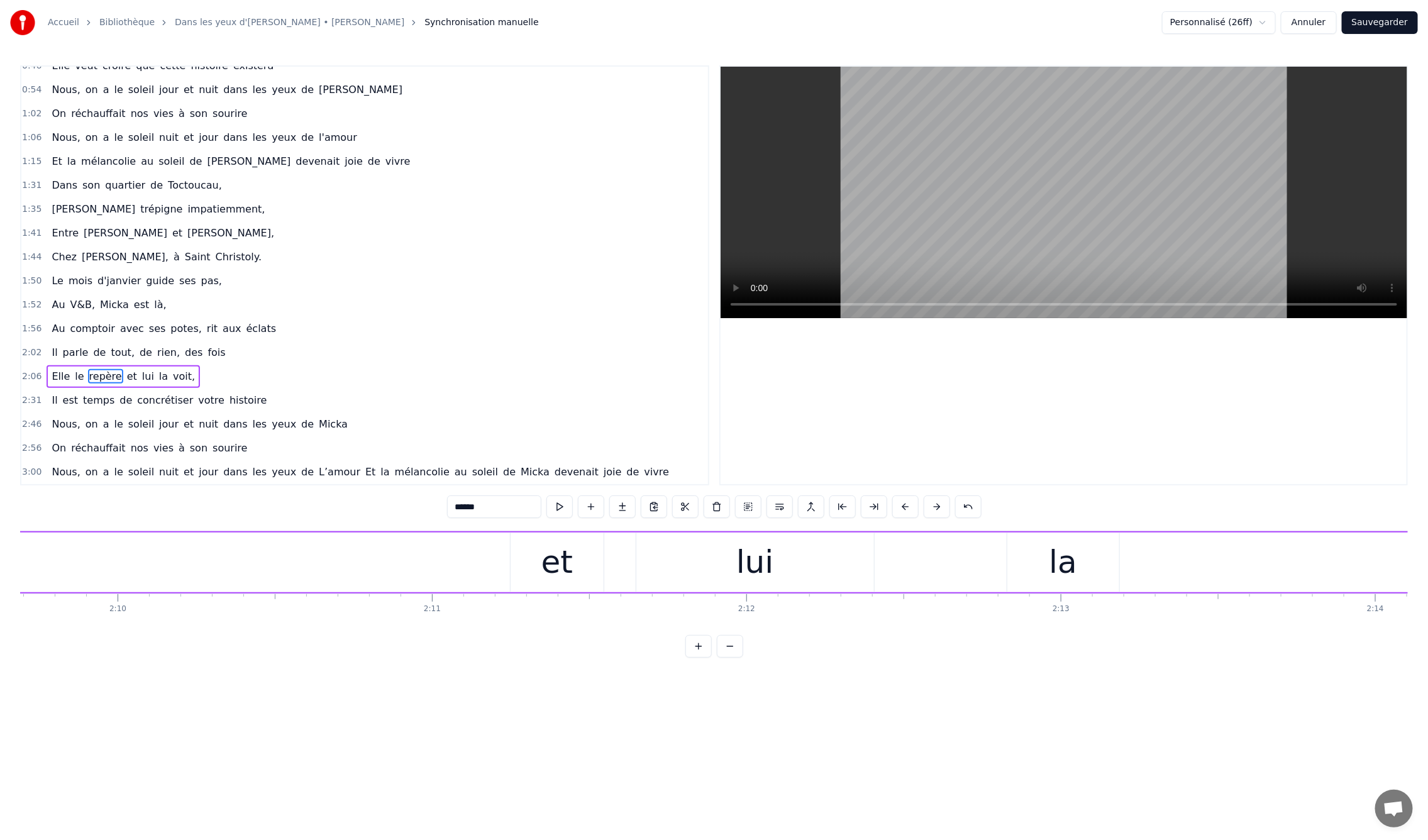
scroll to position [0, 40632]
click at [729, 571] on div "et" at bounding box center [705, 562] width 93 height 60
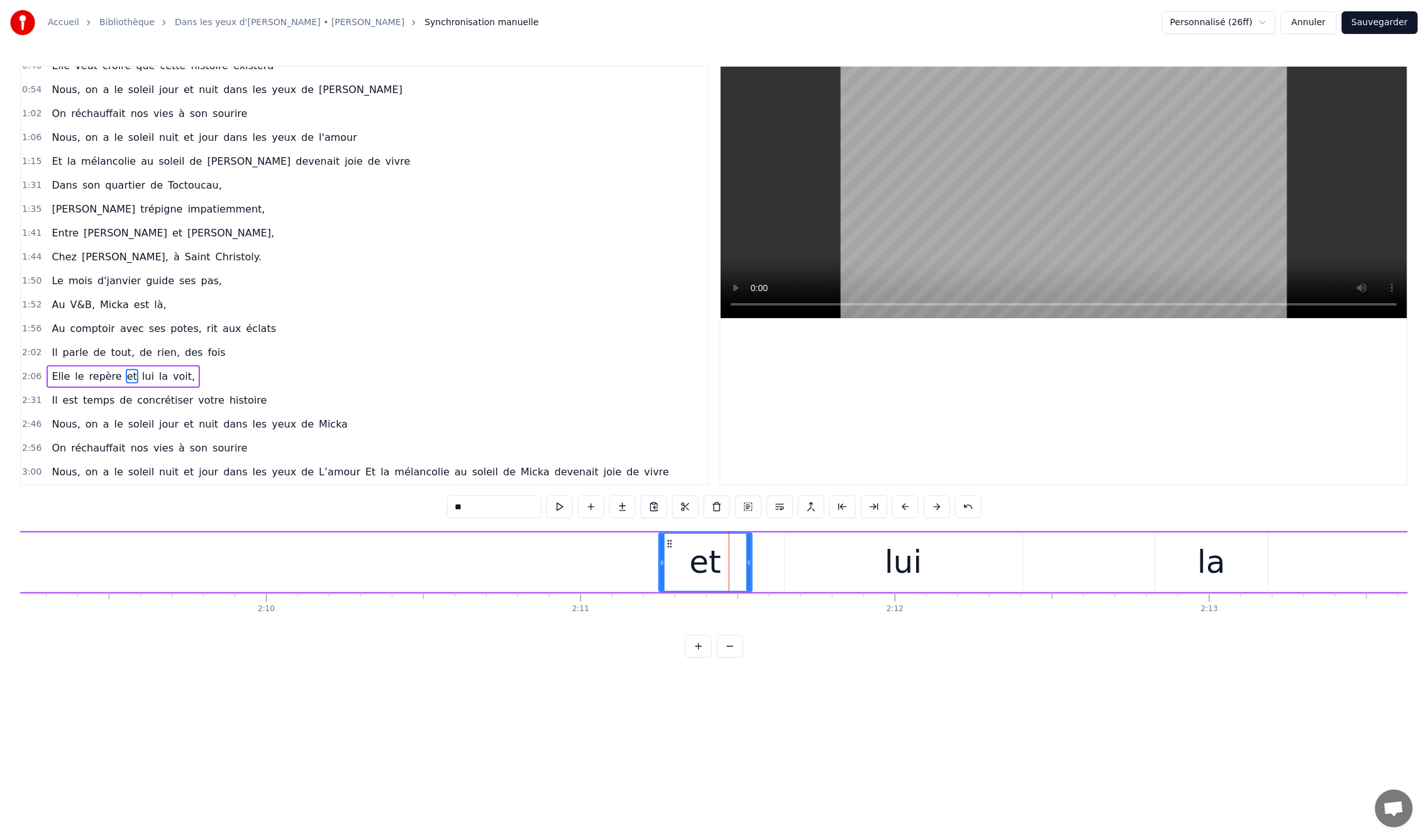
click at [882, 569] on div "lui" at bounding box center [903, 562] width 238 height 60
click at [1174, 570] on div "la" at bounding box center [1212, 562] width 112 height 60
drag, startPoint x: 1155, startPoint y: 538, endPoint x: 951, endPoint y: 555, distance: 204.7
click at [954, 554] on div "la" at bounding box center [1001, 562] width 110 height 57
click at [894, 547] on div "lui" at bounding box center [903, 562] width 37 height 47
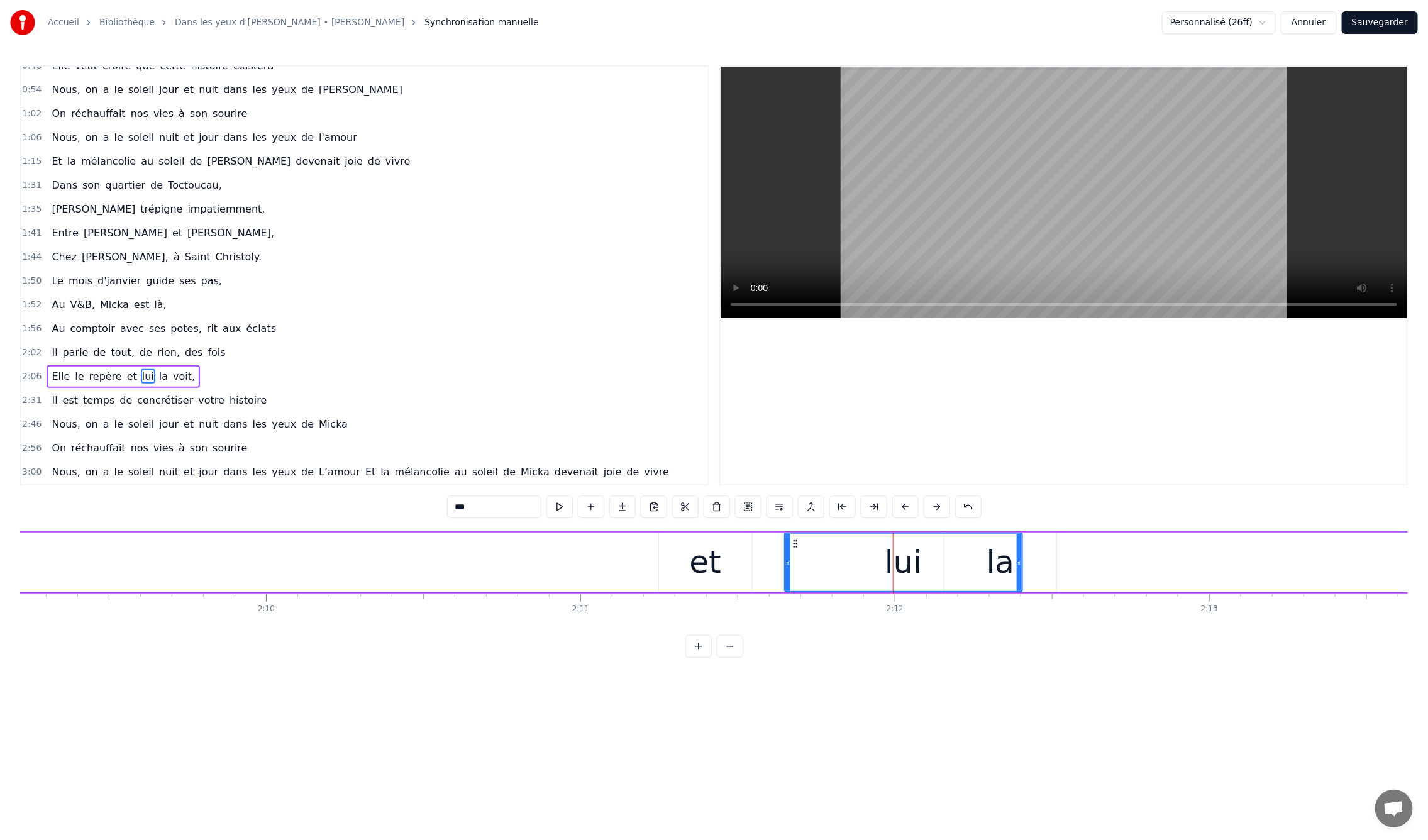
click at [706, 551] on div "et" at bounding box center [705, 562] width 31 height 47
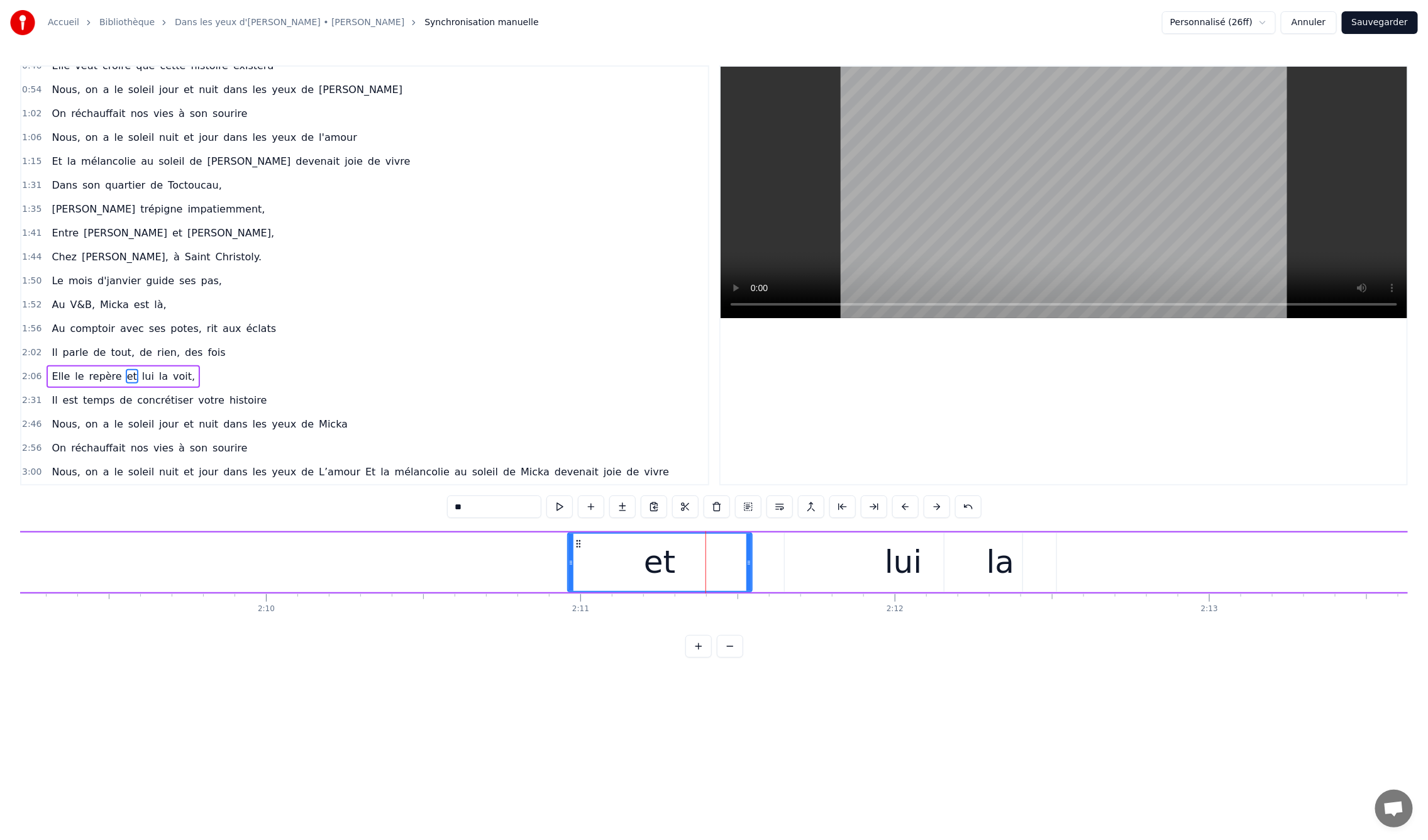
drag, startPoint x: 663, startPoint y: 541, endPoint x: 572, endPoint y: 550, distance: 91.4
click at [572, 550] on div at bounding box center [571, 562] width 5 height 57
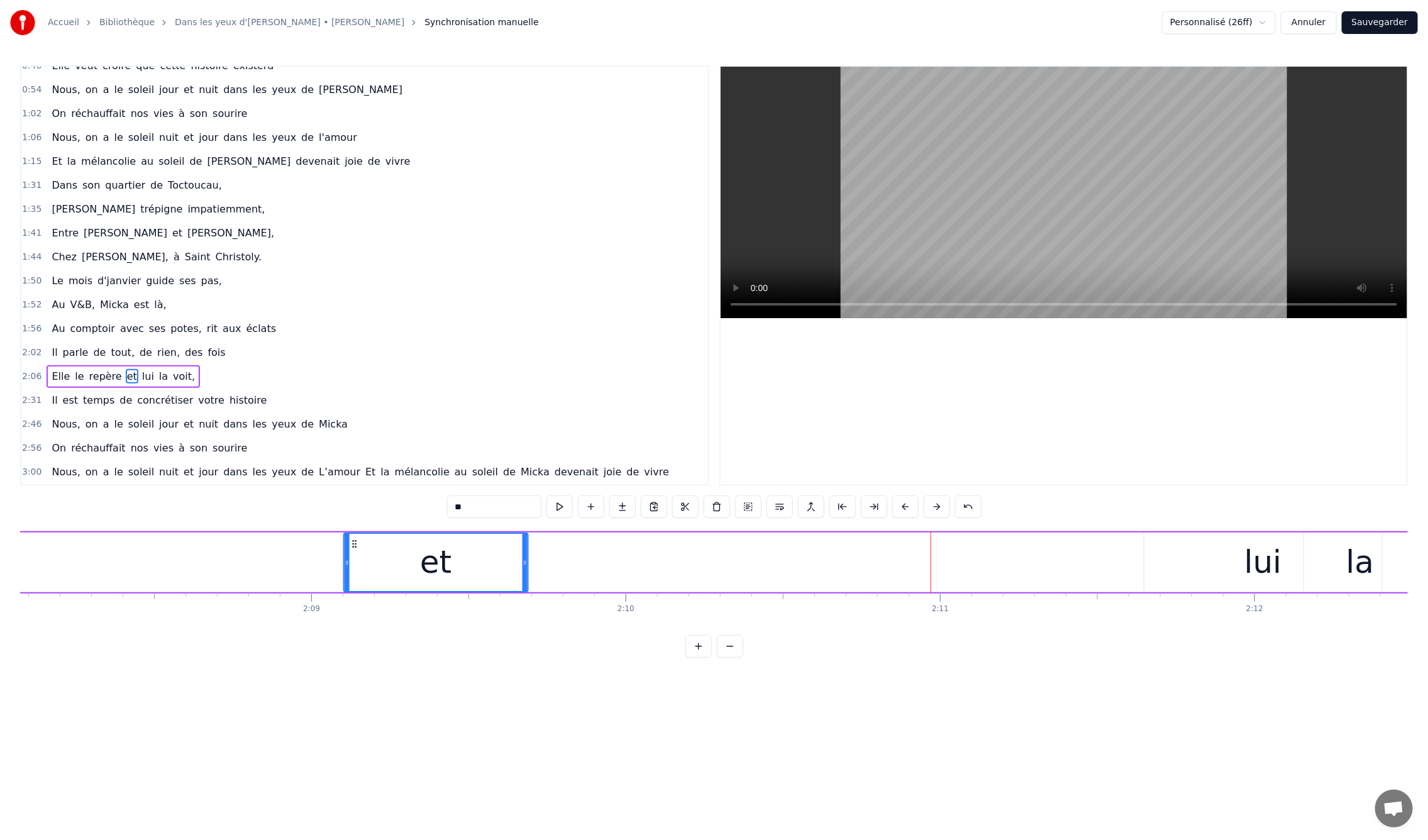
scroll to position [0, 40263]
drag, startPoint x: 569, startPoint y: 545, endPoint x: 346, endPoint y: 587, distance: 226.9
click at [350, 587] on div "et" at bounding box center [441, 562] width 183 height 57
click at [1295, 553] on div "lui" at bounding box center [1271, 562] width 238 height 60
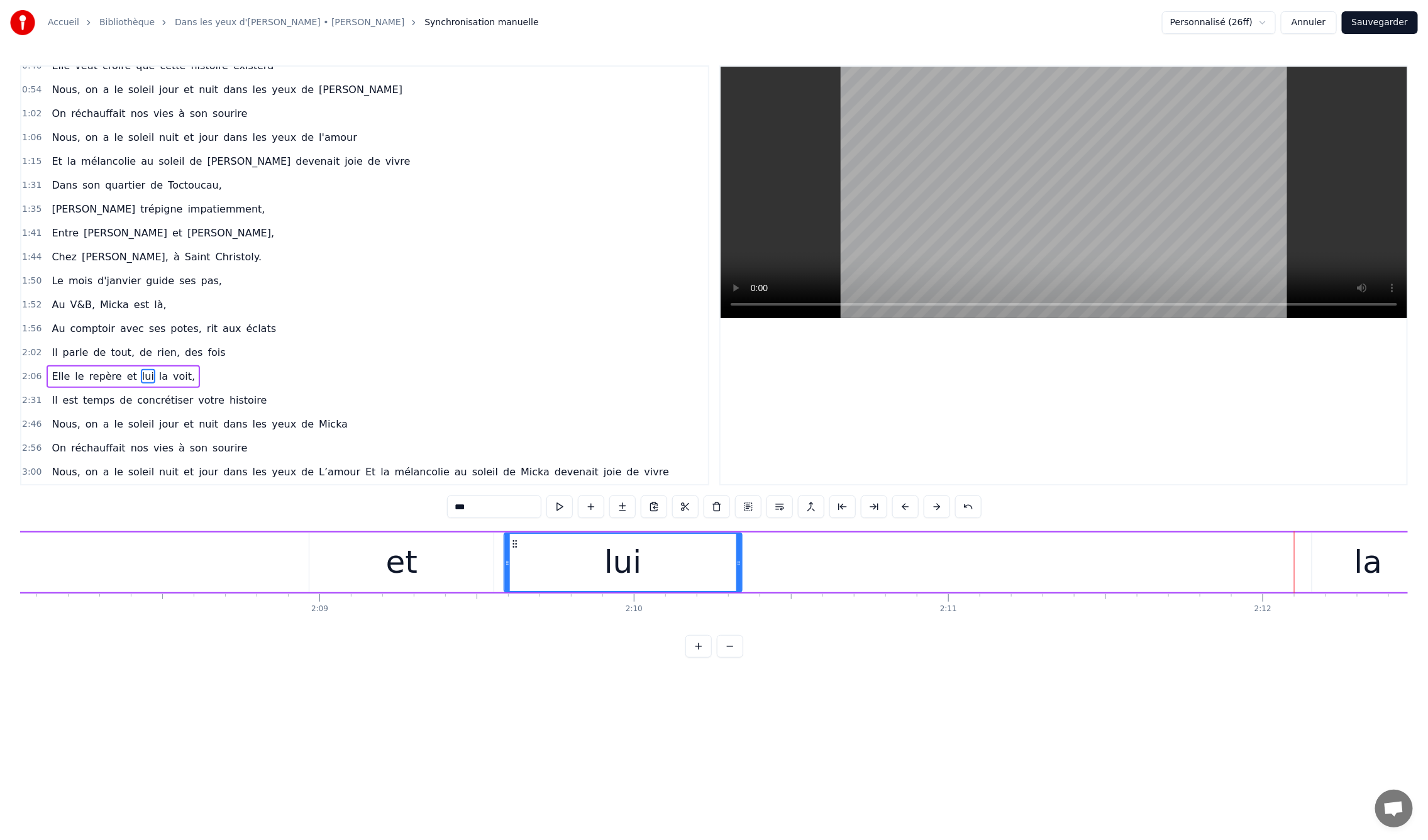
drag, startPoint x: 1077, startPoint y: 549, endPoint x: 513, endPoint y: 586, distance: 565.2
click at [513, 586] on div "lui" at bounding box center [622, 562] width 237 height 57
click at [1342, 570] on div "la" at bounding box center [1369, 562] width 112 height 60
drag, startPoint x: 1321, startPoint y: 542, endPoint x: 663, endPoint y: 574, distance: 658.8
click at [663, 574] on div "la" at bounding box center [710, 562] width 110 height 57
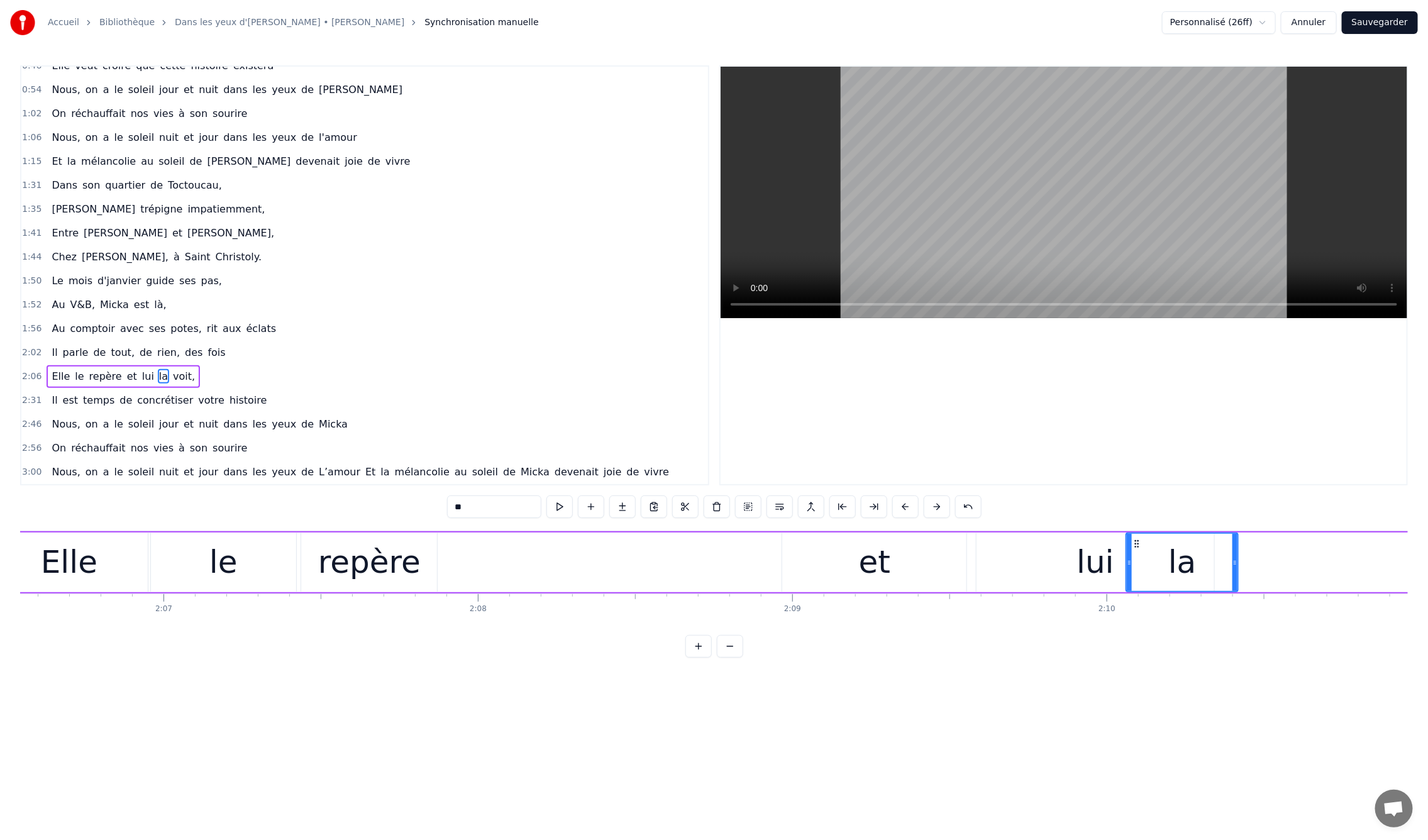
scroll to position [0, 39766]
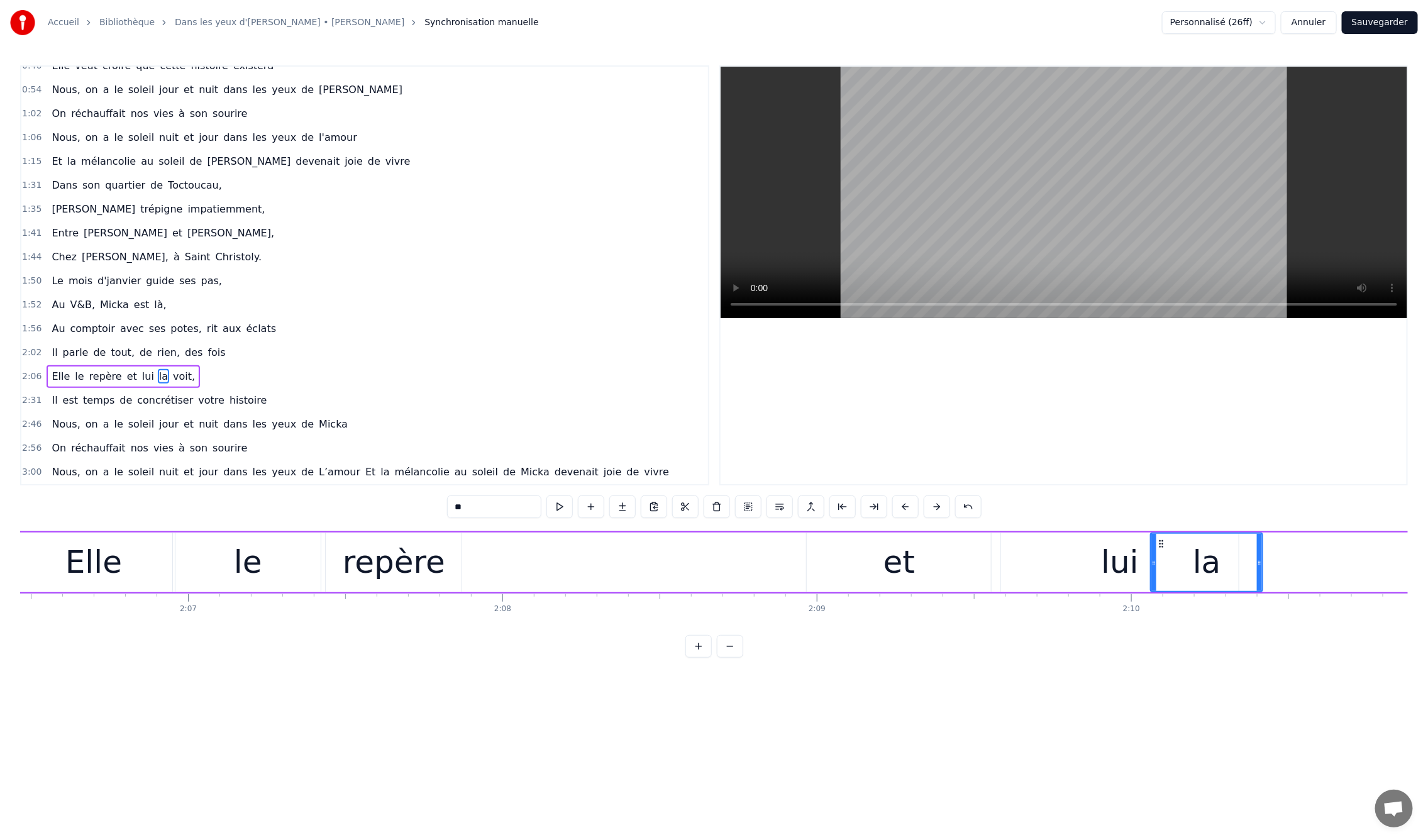
click at [887, 574] on div "et" at bounding box center [899, 562] width 31 height 47
click at [459, 559] on div "repère" at bounding box center [393, 562] width 136 height 60
click at [898, 555] on div "et" at bounding box center [899, 562] width 31 height 47
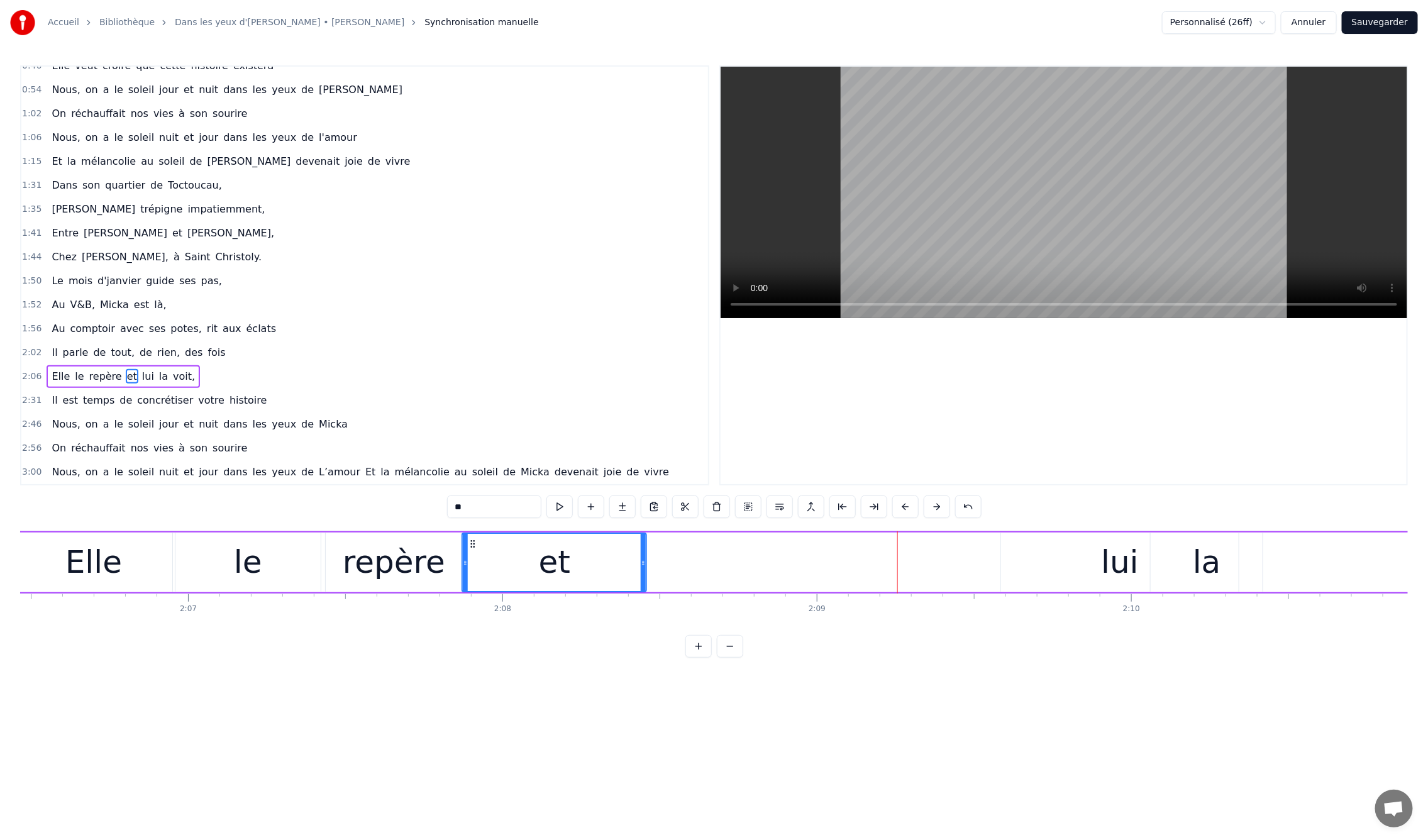
drag, startPoint x: 817, startPoint y: 545, endPoint x: 473, endPoint y: 570, distance: 344.9
click at [473, 570] on div "et" at bounding box center [555, 562] width 183 height 57
click at [1082, 548] on div "lui" at bounding box center [1120, 562] width 238 height 60
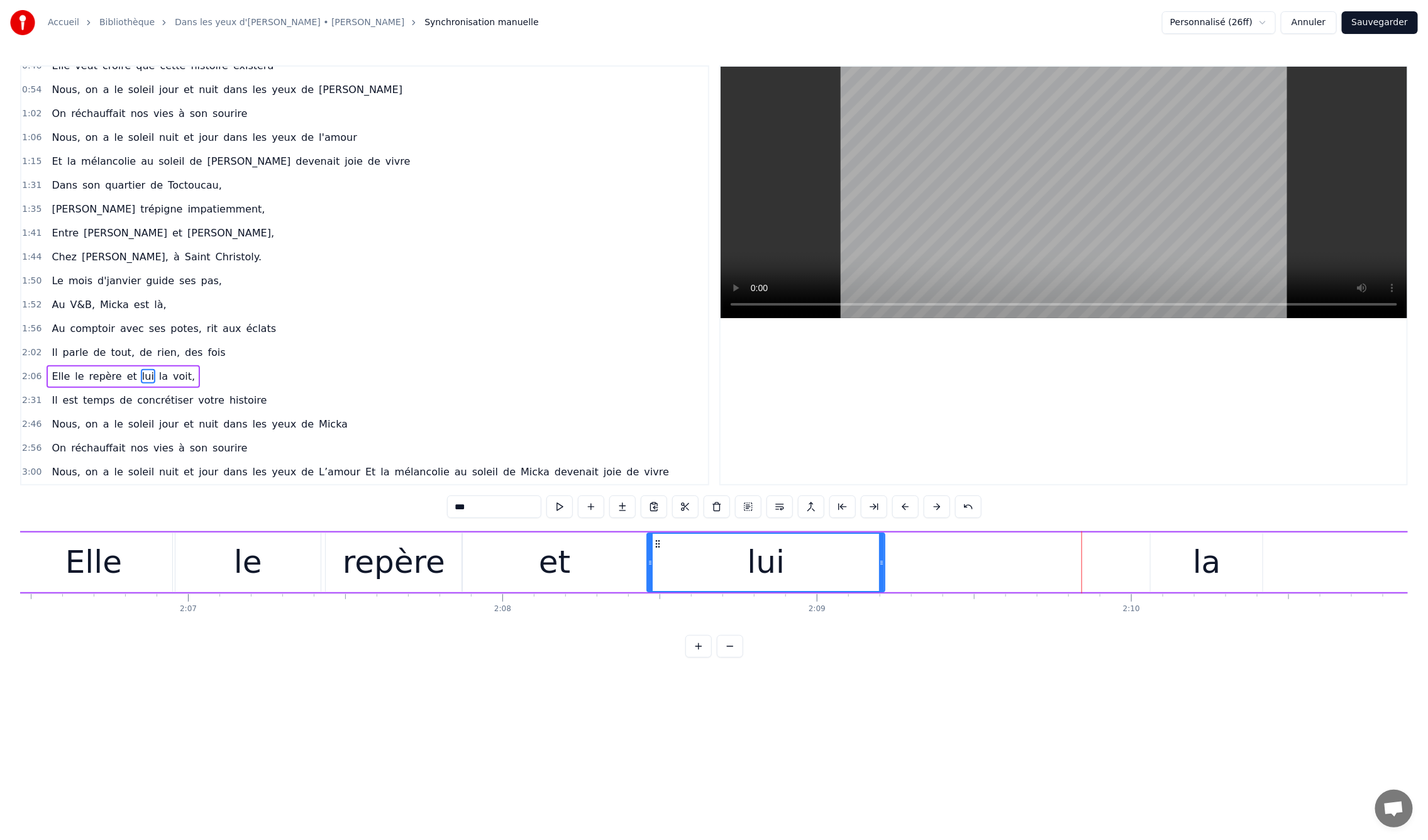
drag, startPoint x: 1013, startPoint y: 542, endPoint x: 658, endPoint y: 562, distance: 355.6
click at [658, 562] on div "lui" at bounding box center [766, 562] width 237 height 57
click at [94, 509] on div "0:09 En mille neuf cent quatre- vingt neuf 0:12 C'est le printemps, il doit fai…" at bounding box center [714, 361] width 1388 height 592
click at [159, 576] on div "Elle" at bounding box center [93, 562] width 157 height 60
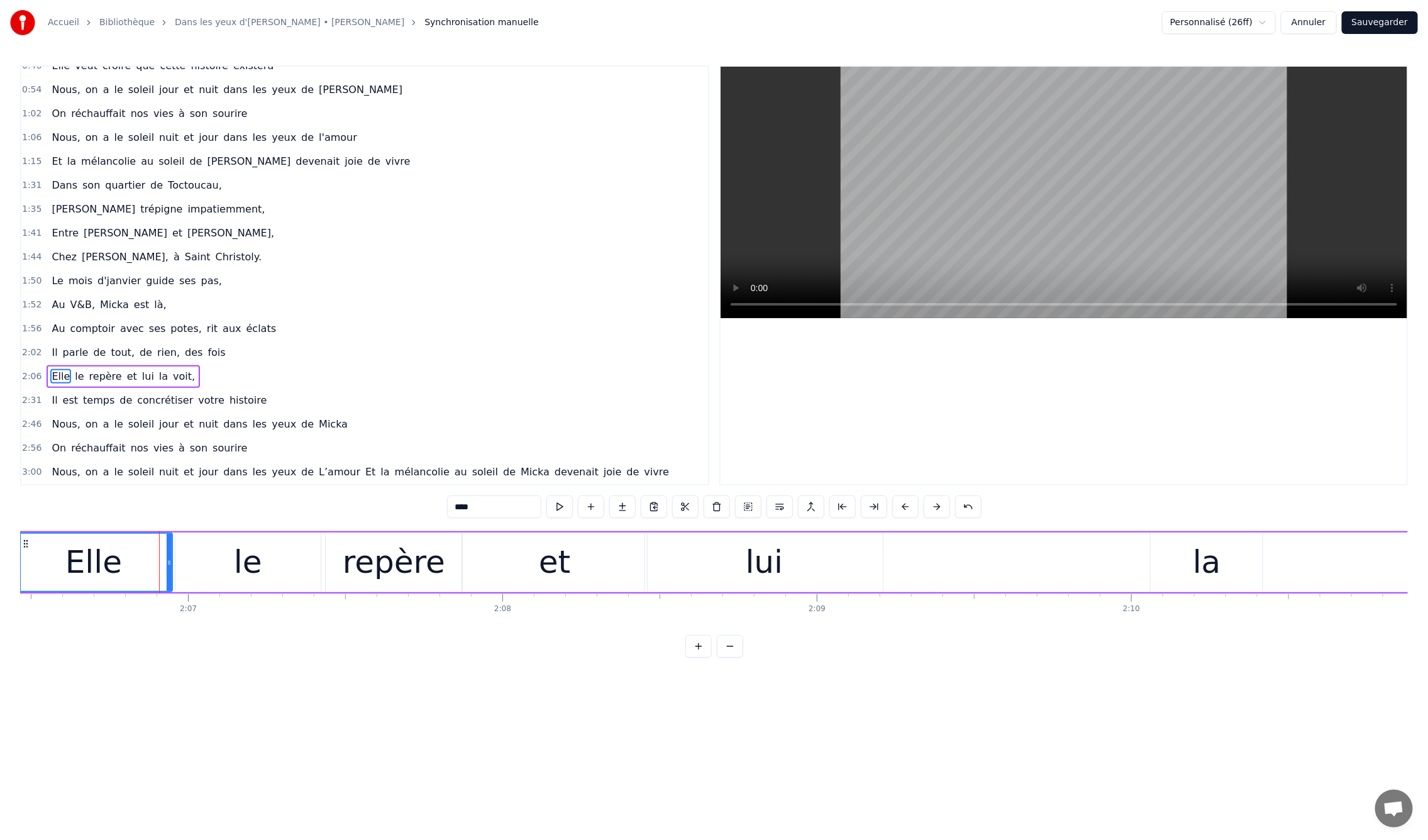
click at [1213, 544] on div "la" at bounding box center [1207, 562] width 29 height 47
drag, startPoint x: 1160, startPoint y: 541, endPoint x: 847, endPoint y: 562, distance: 313.7
click at [847, 562] on div "la" at bounding box center [894, 562] width 110 height 57
click at [741, 564] on div "lui" at bounding box center [764, 562] width 238 height 60
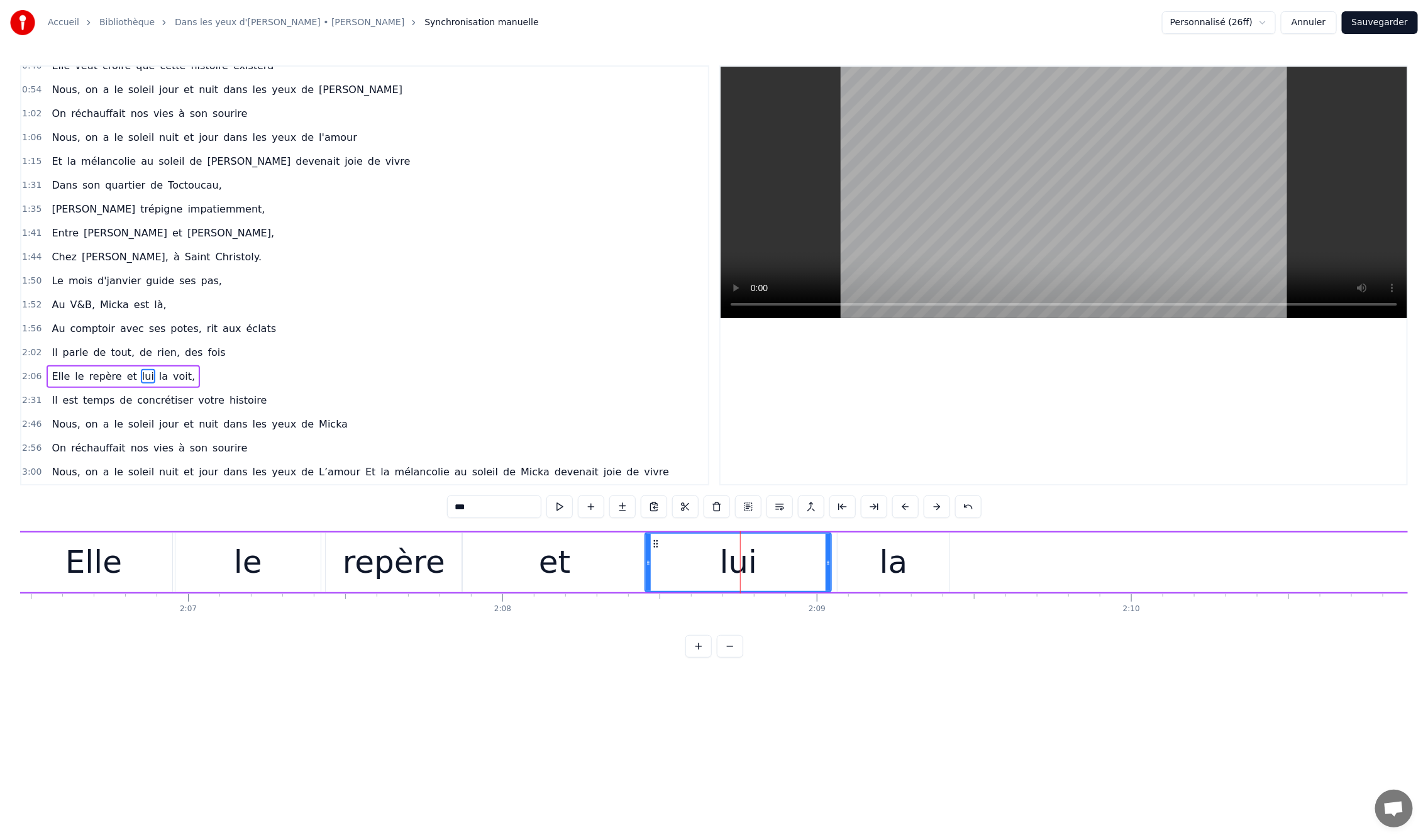
drag, startPoint x: 882, startPoint y: 562, endPoint x: 831, endPoint y: 561, distance: 51.0
click at [831, 561] on icon at bounding box center [827, 562] width 5 height 10
drag, startPoint x: 673, startPoint y: 564, endPoint x: 652, endPoint y: 568, distance: 21.4
click at [652, 568] on div at bounding box center [651, 562] width 5 height 57
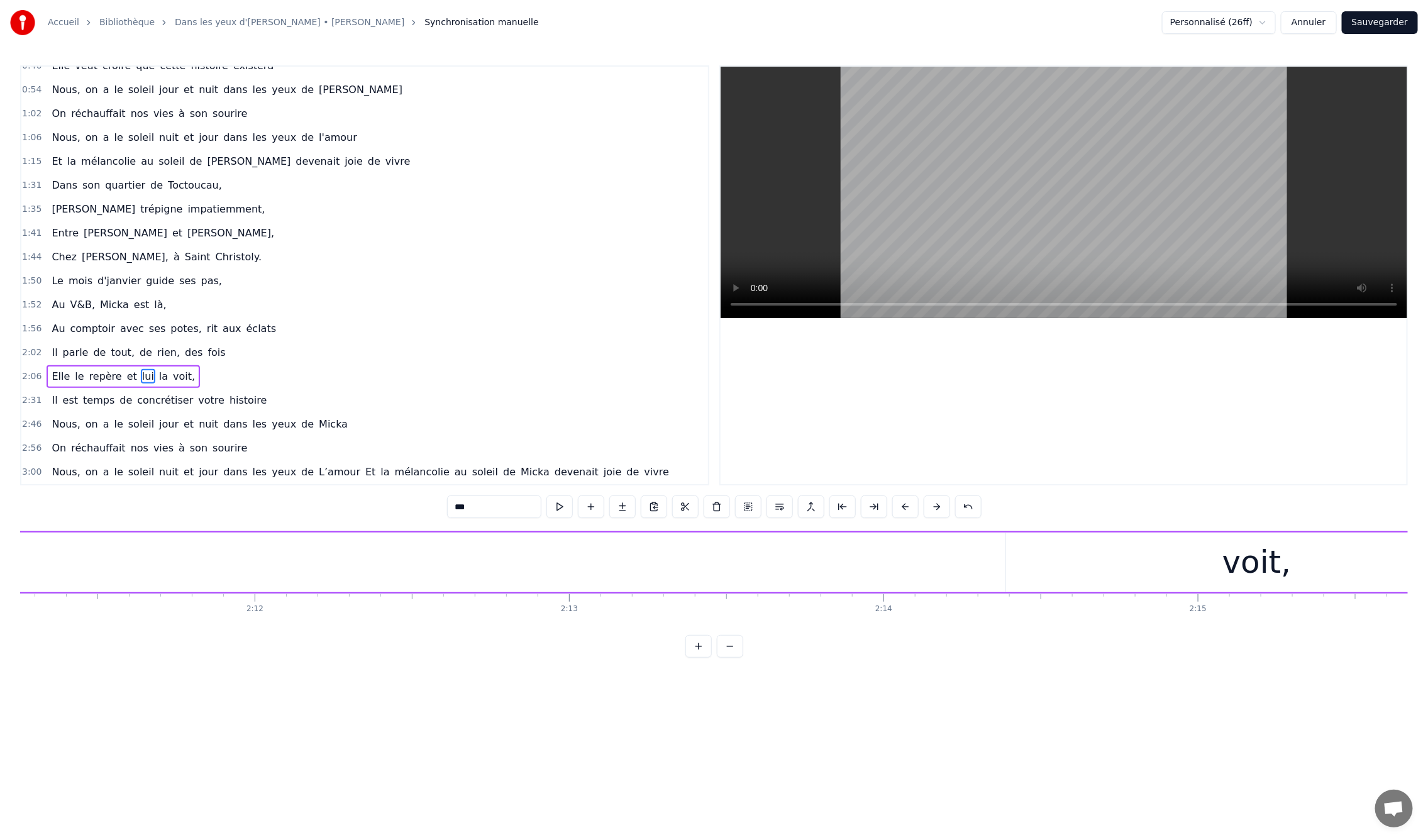
scroll to position [0, 41296]
click at [1184, 561] on div "voit," at bounding box center [1232, 562] width 502 height 60
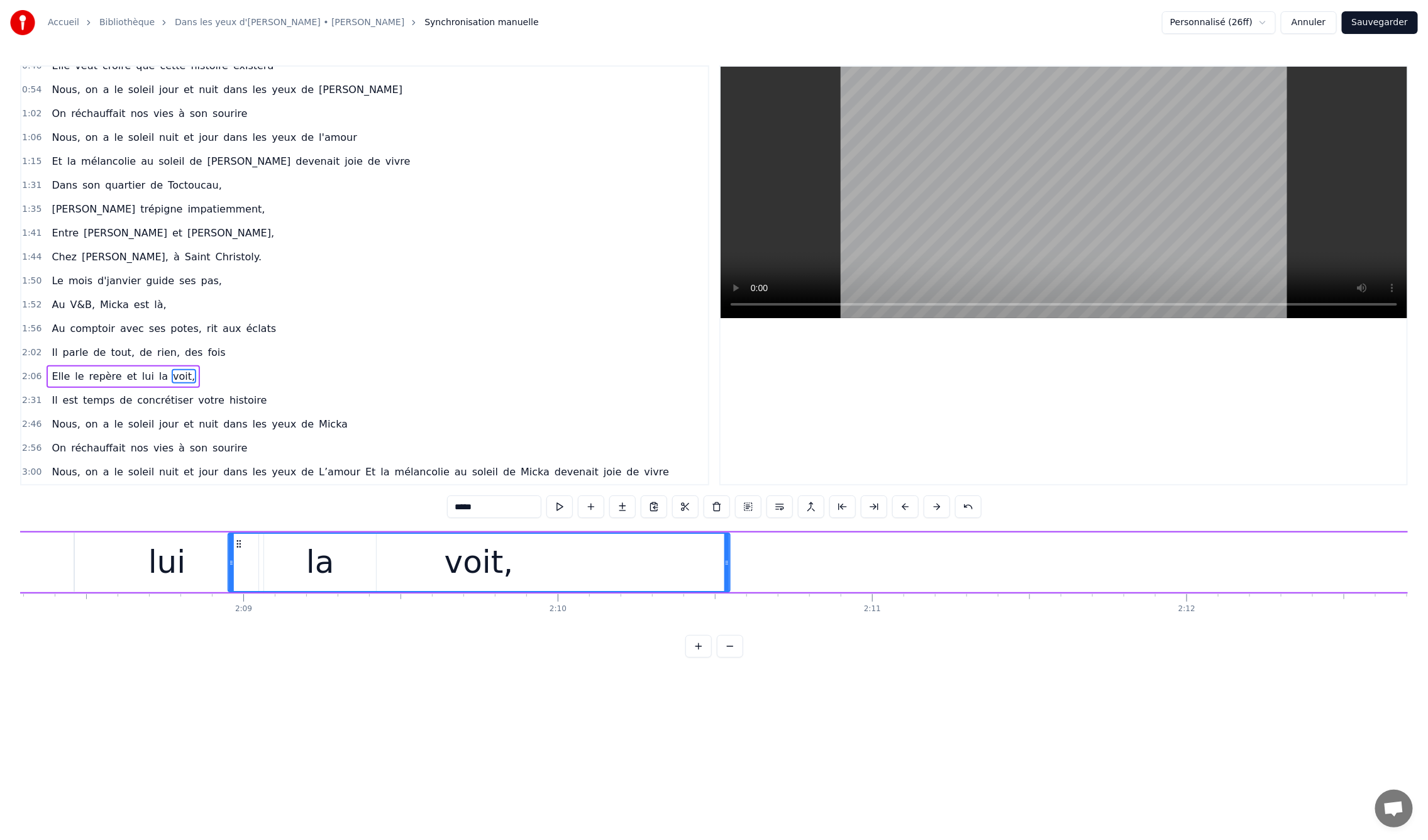
scroll to position [0, 40333]
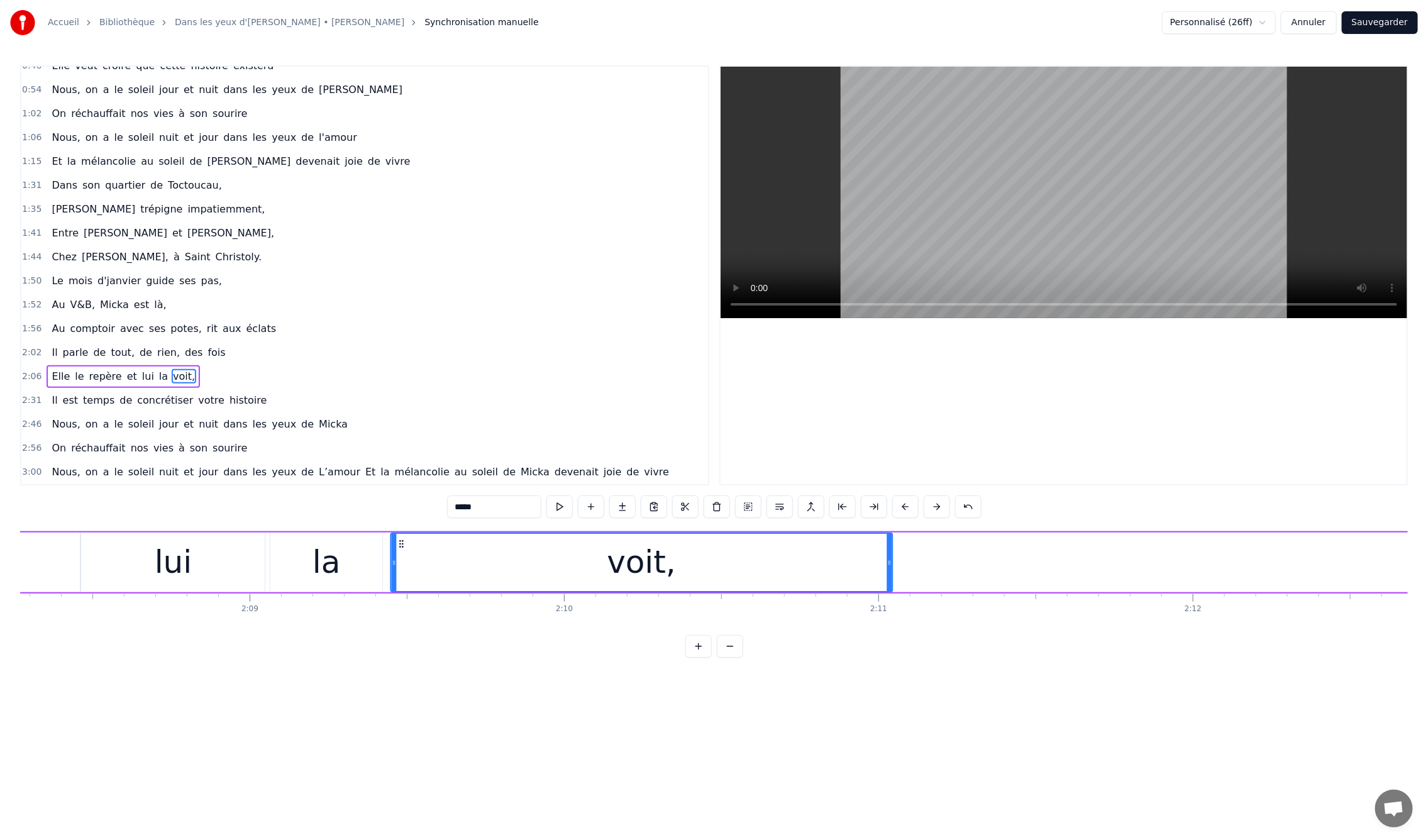
drag, startPoint x: 989, startPoint y: 540, endPoint x: 408, endPoint y: 593, distance: 583.4
click at [398, 596] on div "En mille neuf cent quatre- vingt neuf C'est le printemps, il doit faire beau, E…" at bounding box center [714, 578] width 1388 height 94
click at [343, 561] on div "la" at bounding box center [326, 562] width 112 height 60
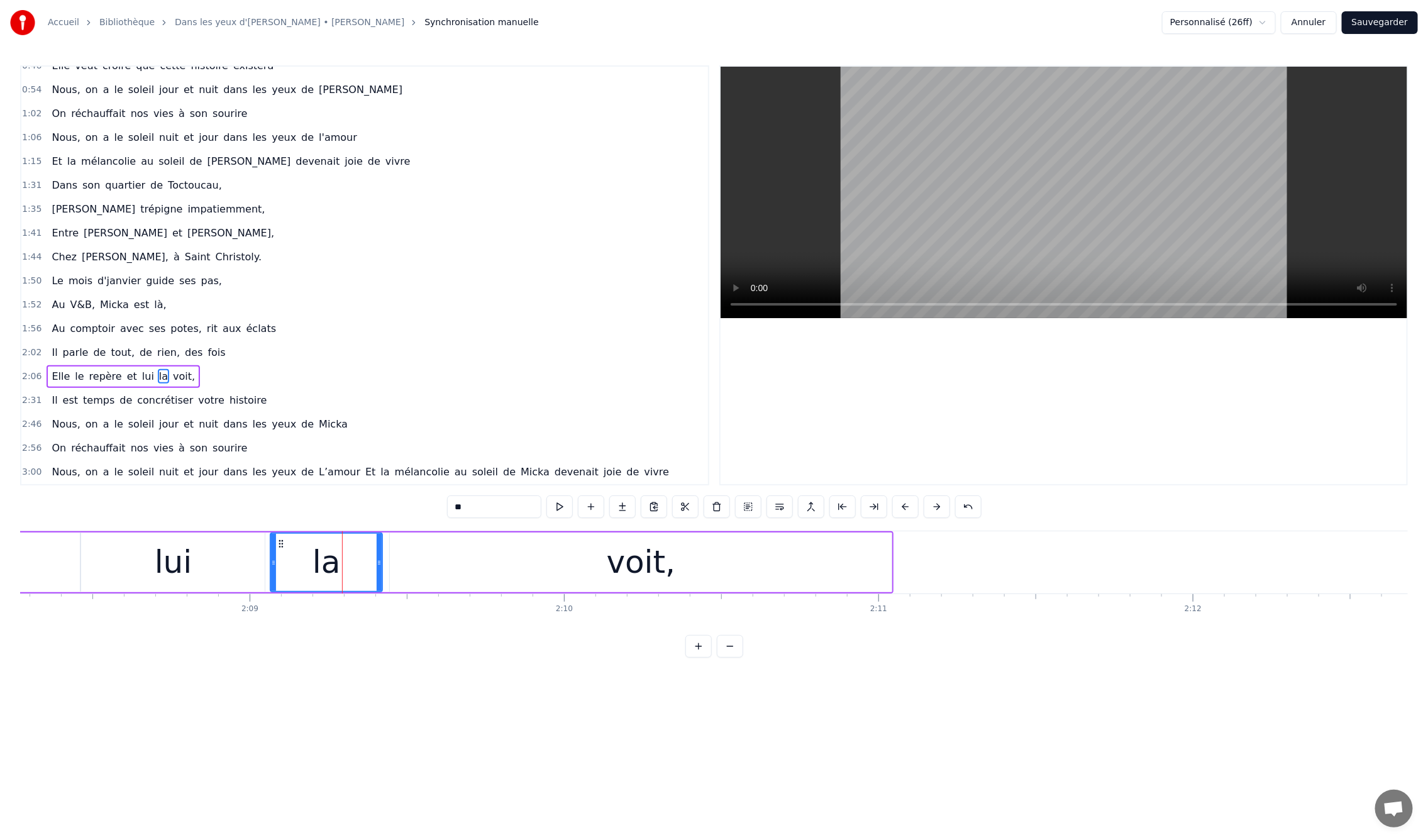
click at [802, 578] on div "voit," at bounding box center [641, 562] width 502 height 60
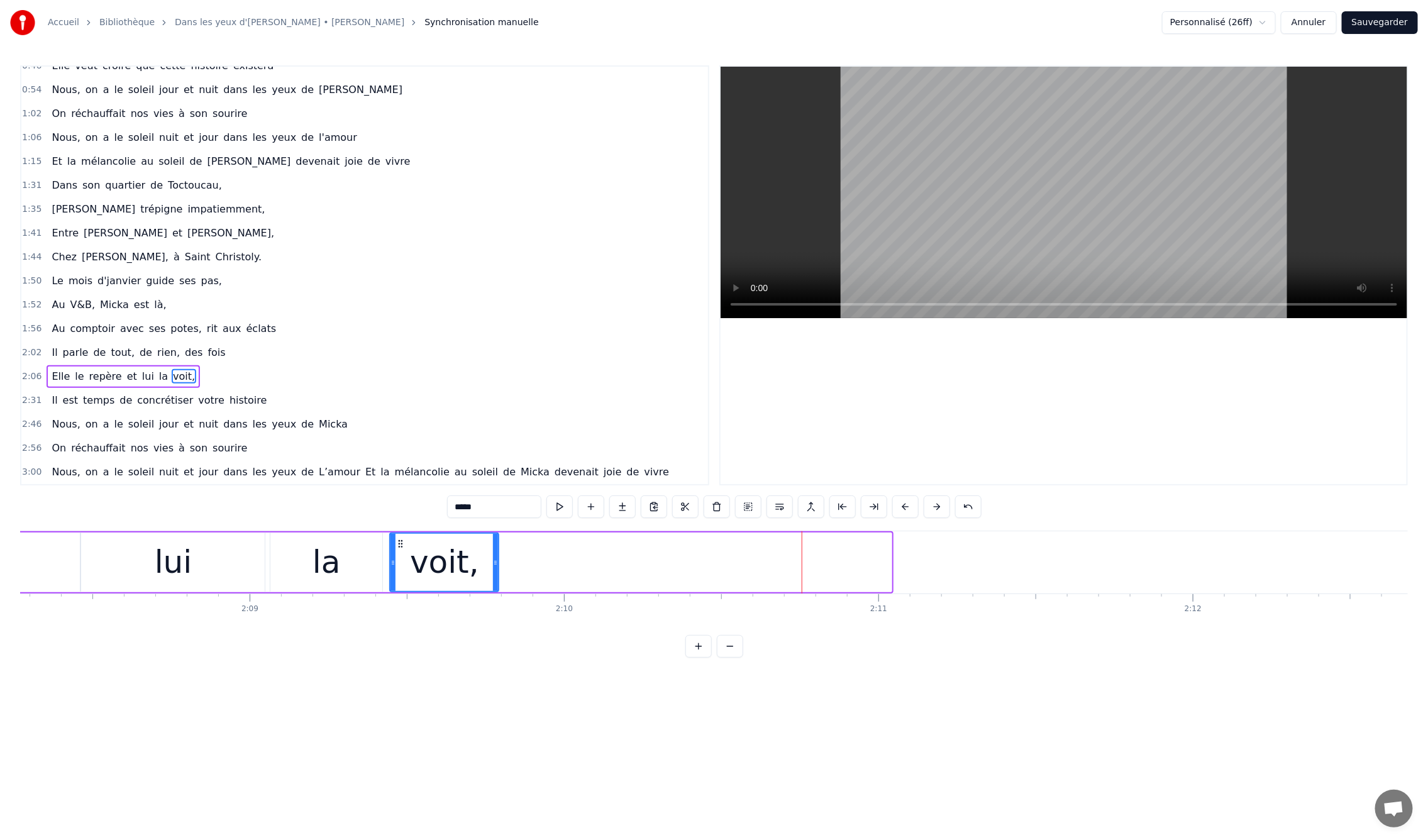
drag, startPoint x: 888, startPoint y: 559, endPoint x: 495, endPoint y: 561, distance: 393.0
click at [495, 561] on icon at bounding box center [495, 562] width 5 height 10
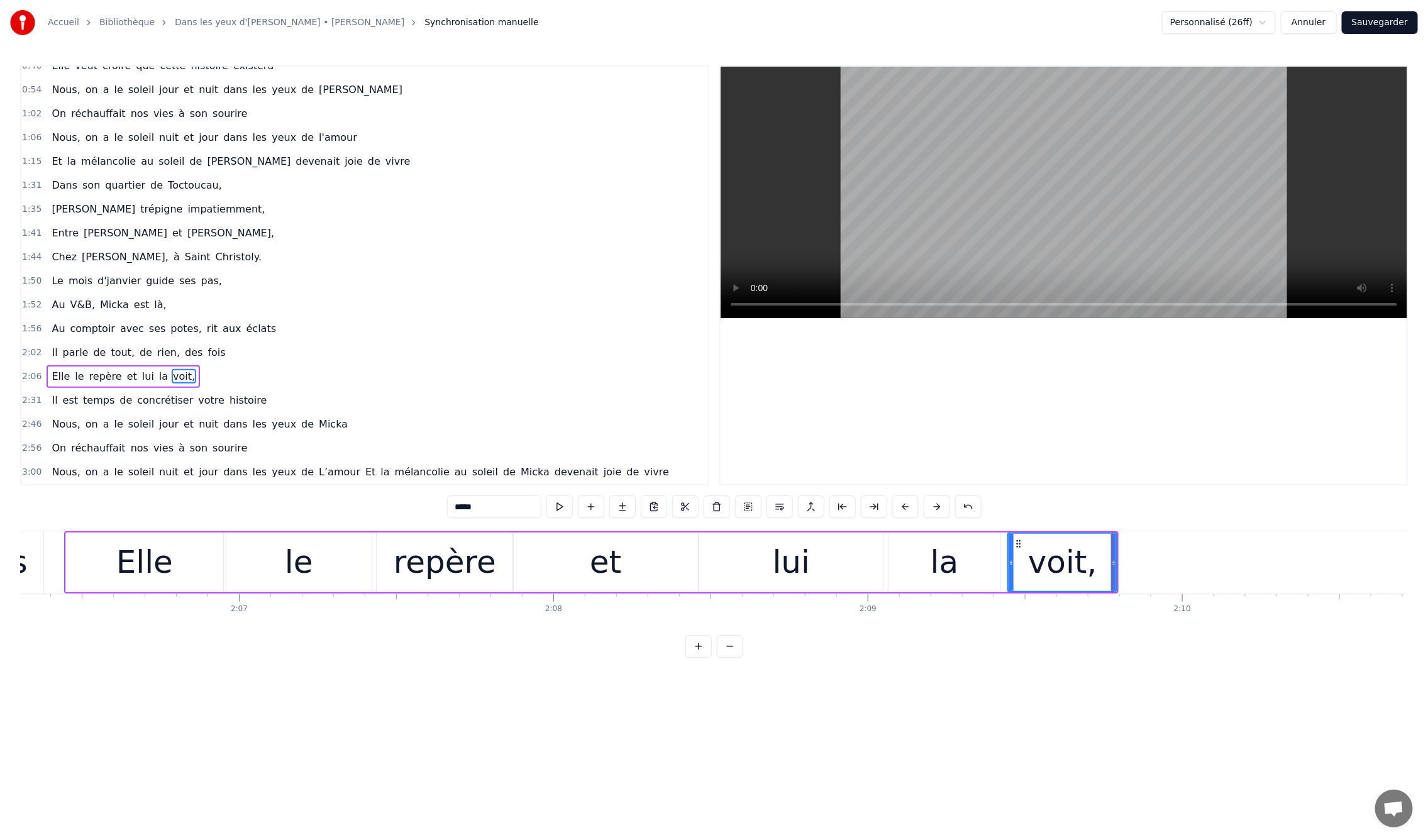
scroll to position [0, 39443]
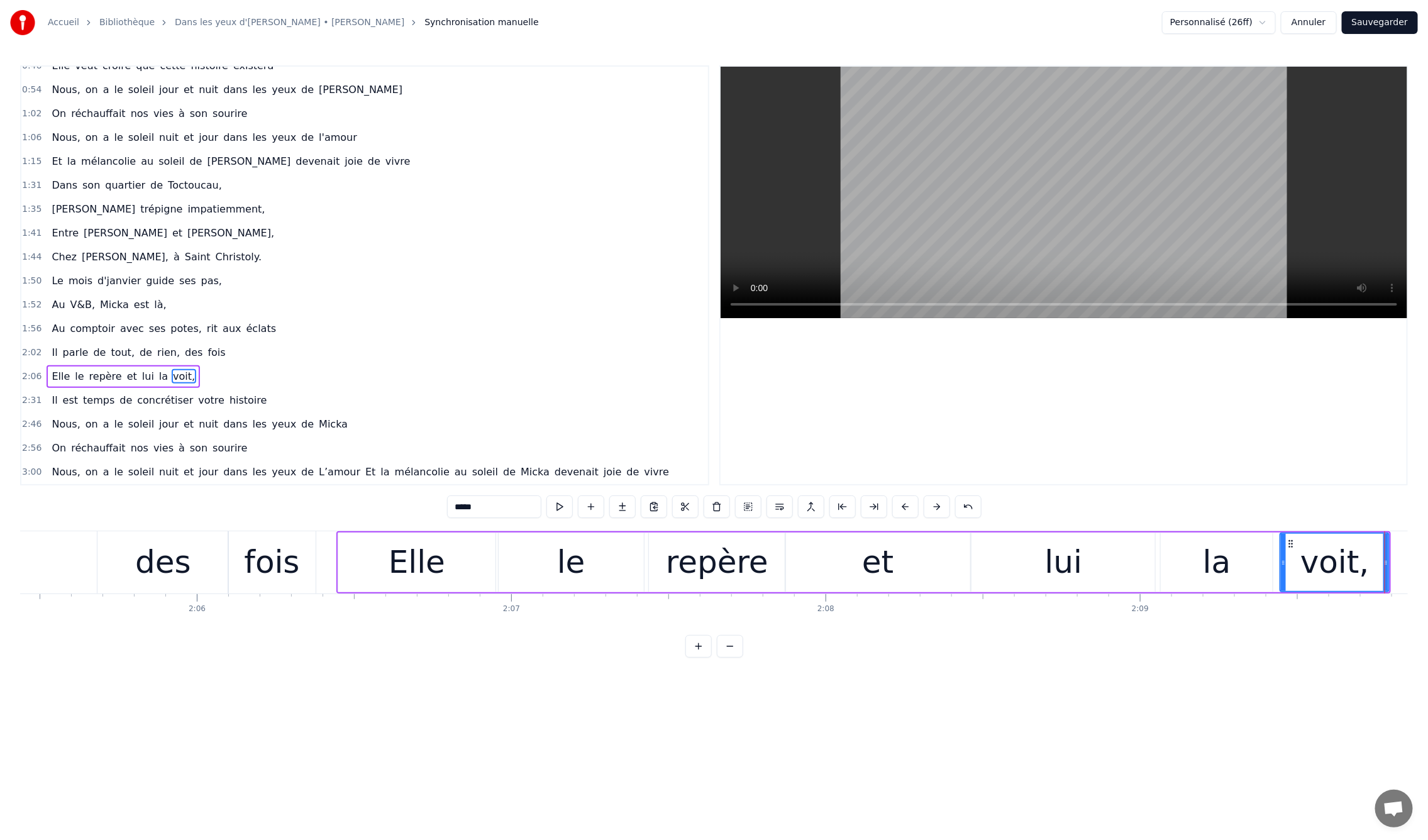
click at [125, 559] on div "des" at bounding box center [163, 562] width 131 height 62
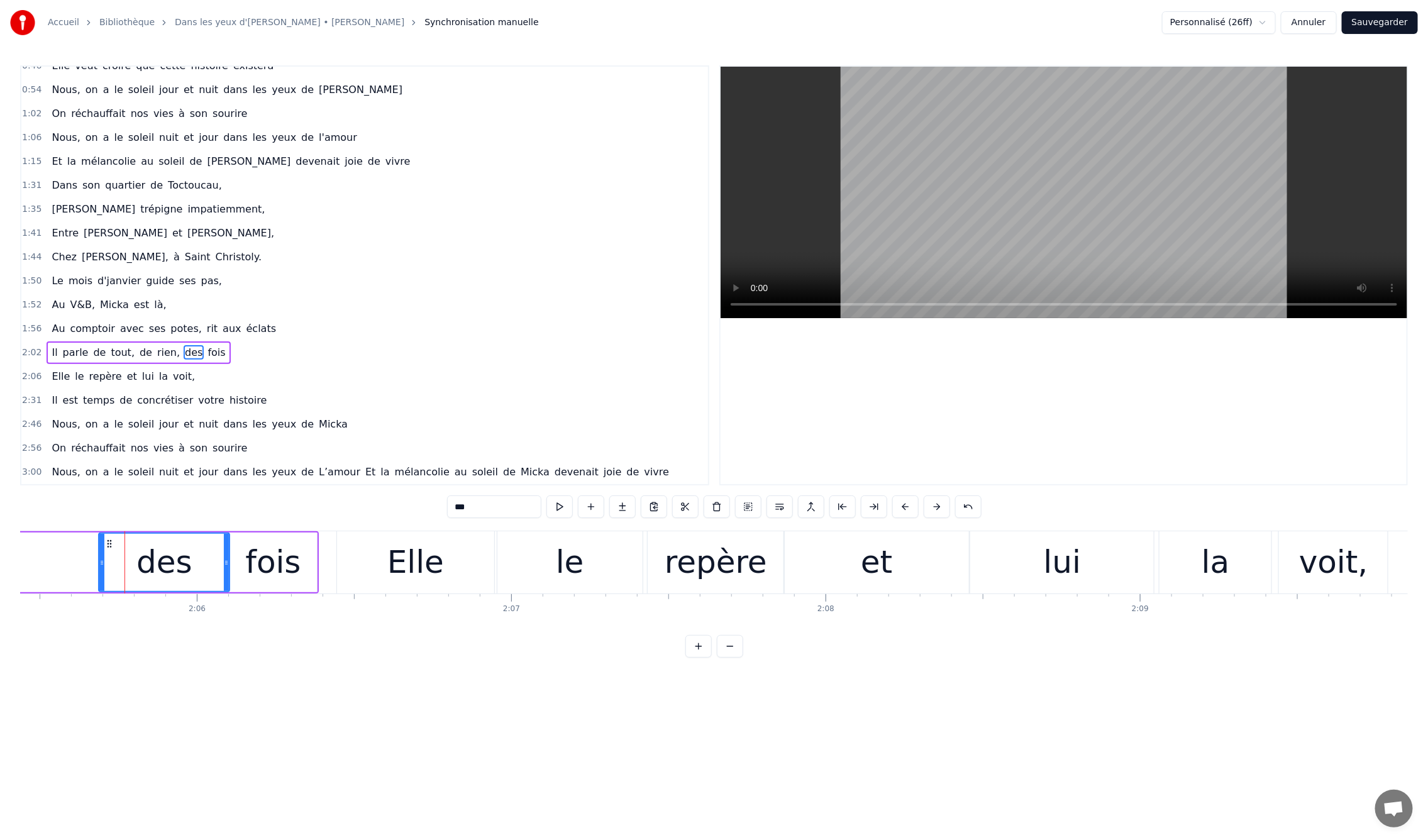
click at [403, 578] on div "Elle" at bounding box center [415, 562] width 57 height 47
type input "****"
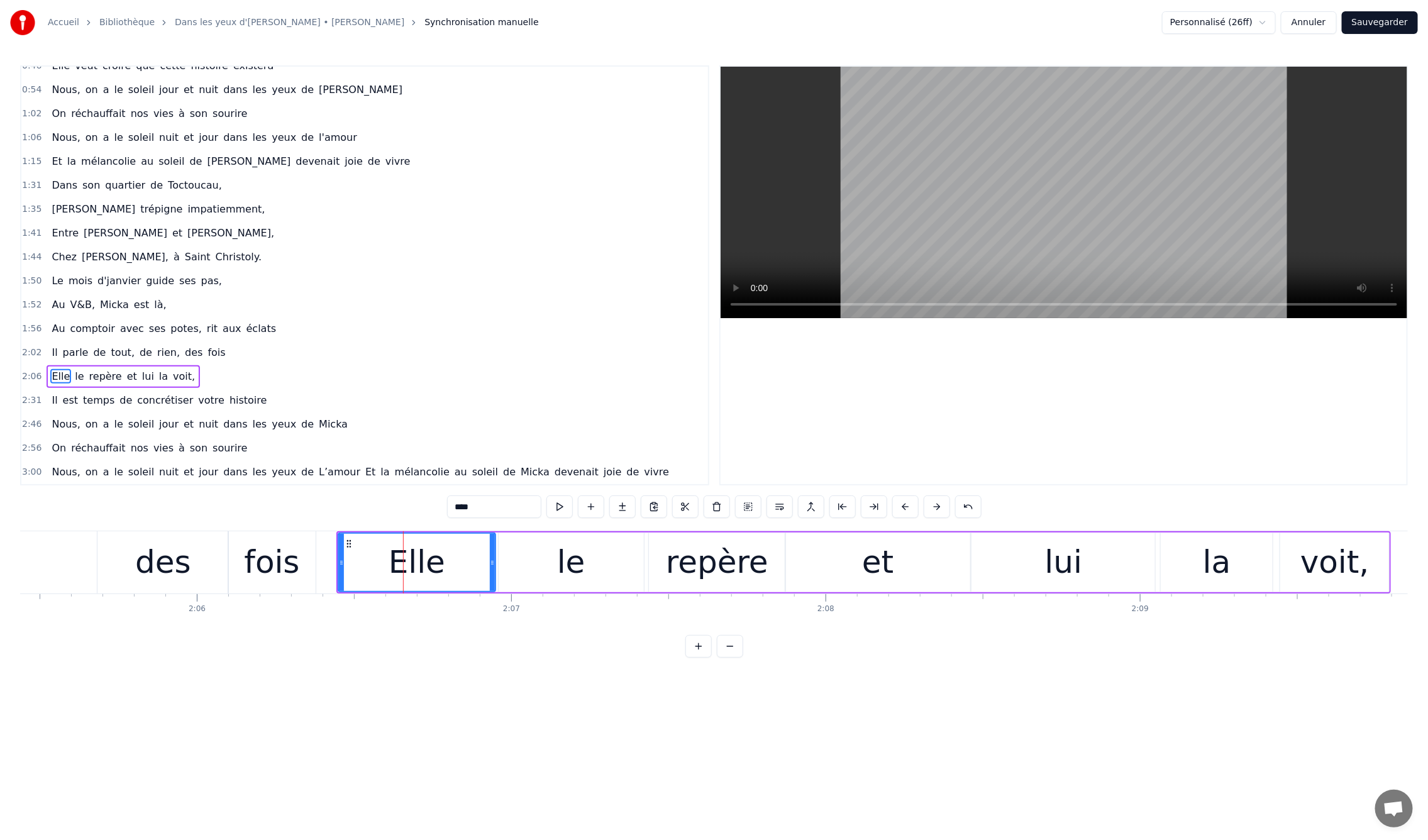
click at [414, 574] on div "Elle" at bounding box center [416, 562] width 57 height 47
click at [346, 540] on icon at bounding box center [349, 544] width 10 height 10
click at [746, 506] on button at bounding box center [748, 506] width 27 height 22
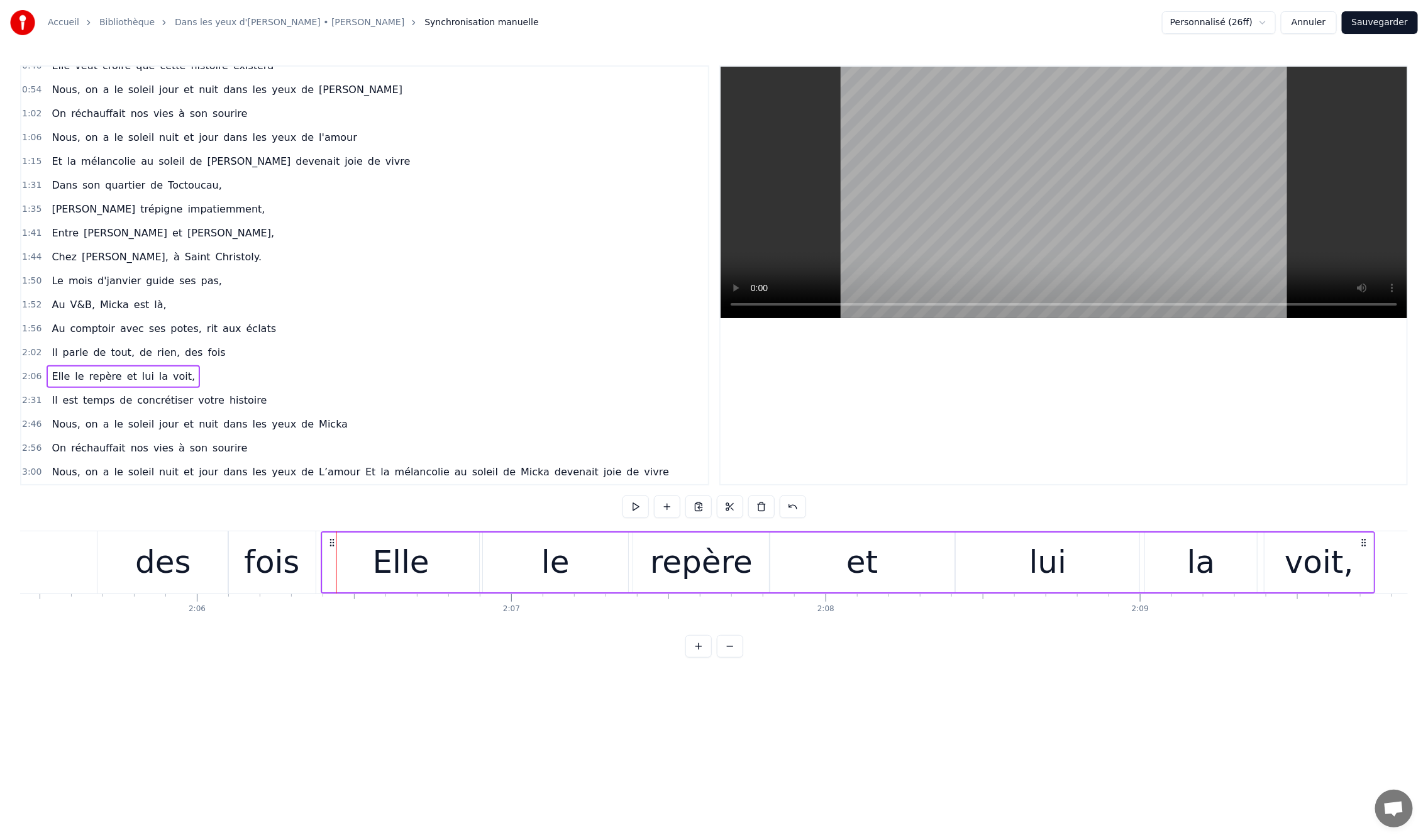
drag, startPoint x: 344, startPoint y: 540, endPoint x: 331, endPoint y: 540, distance: 13.0
click at [331, 540] on icon at bounding box center [332, 542] width 10 height 10
click at [383, 570] on div "Elle" at bounding box center [401, 562] width 57 height 47
click at [536, 568] on div "le" at bounding box center [556, 562] width 145 height 60
click at [553, 558] on div "le" at bounding box center [556, 562] width 29 height 47
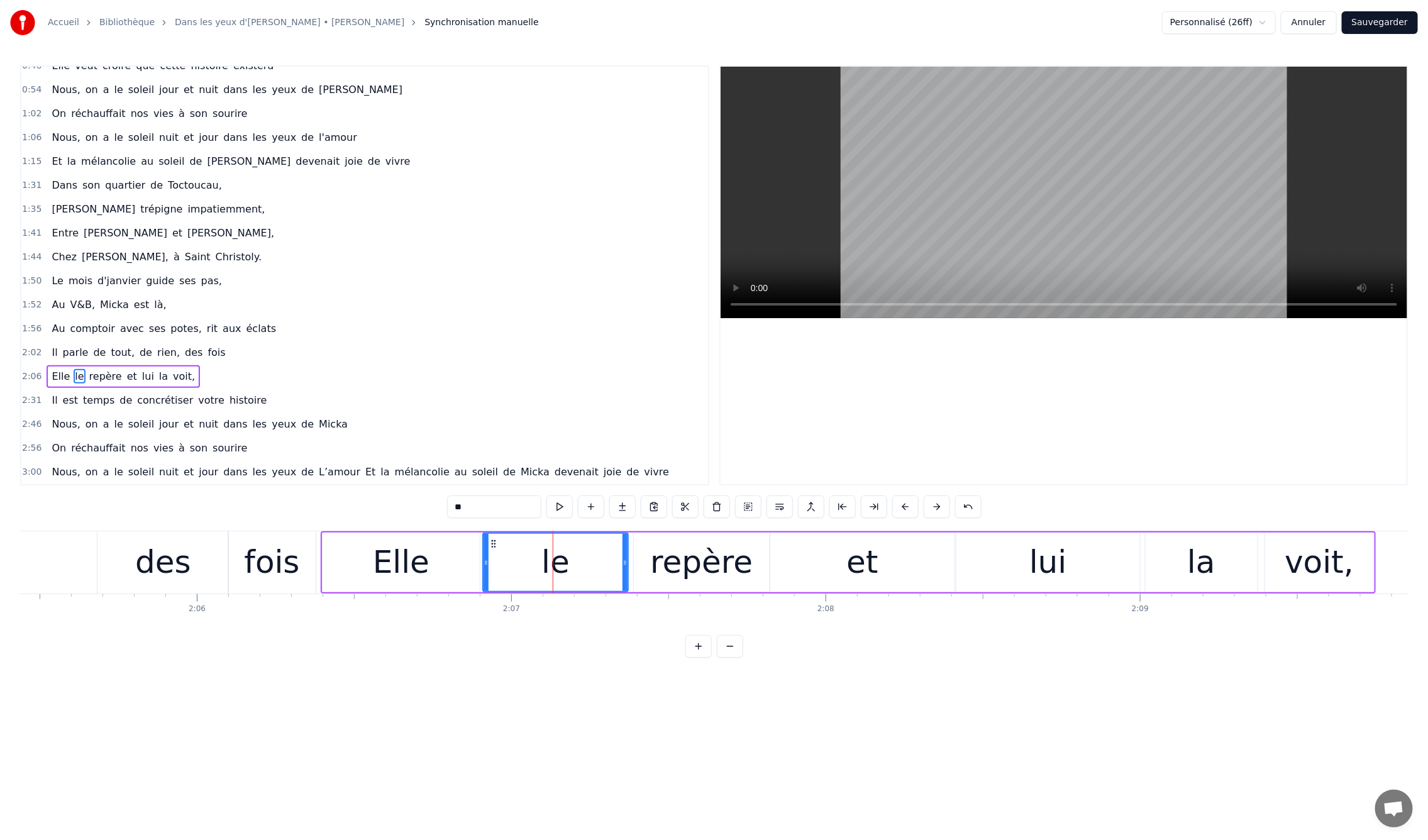
click at [709, 565] on div "repère" at bounding box center [701, 562] width 102 height 47
click at [868, 566] on div "et" at bounding box center [862, 562] width 31 height 47
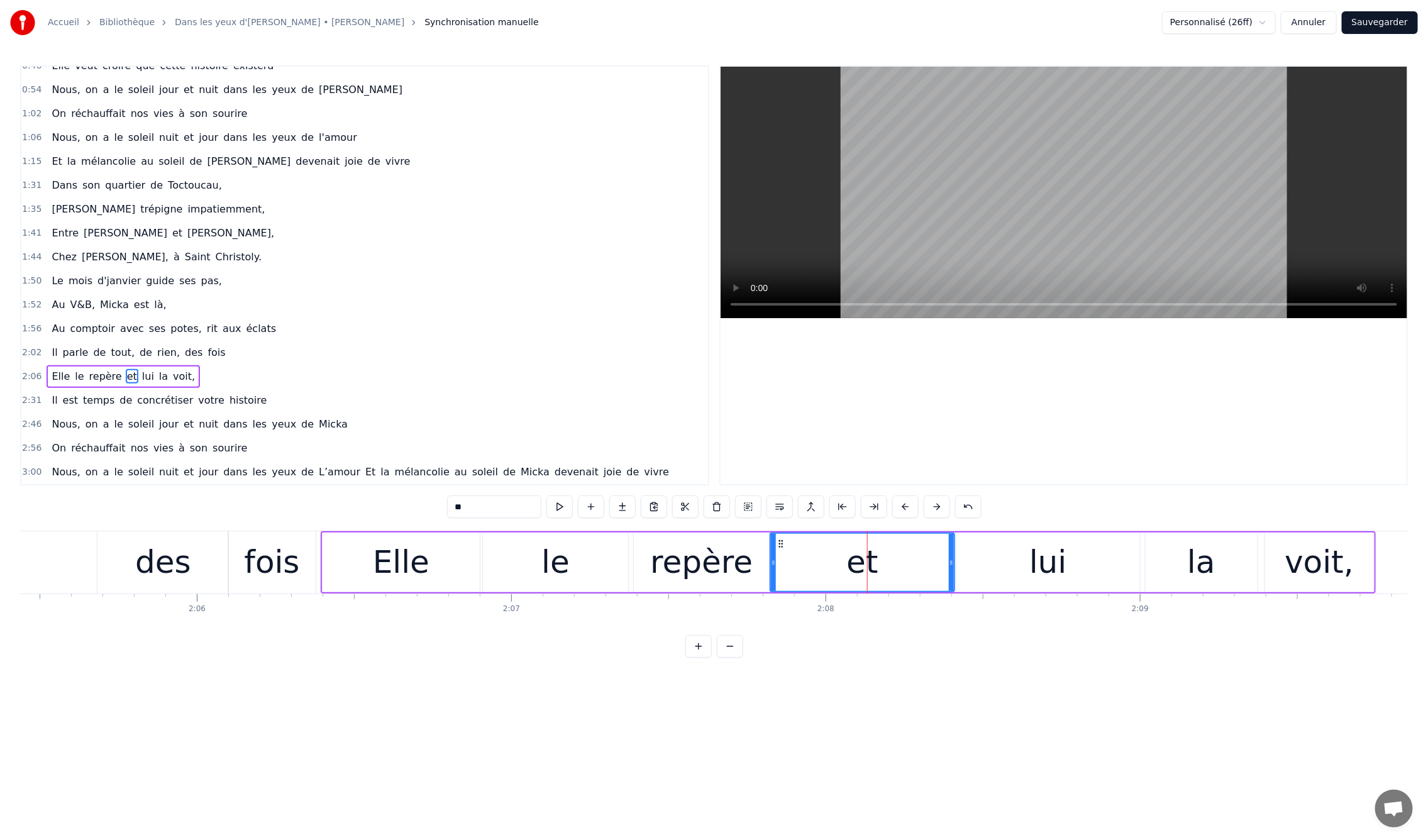
click at [1027, 559] on div "lui" at bounding box center [1048, 562] width 183 height 60
type input "***"
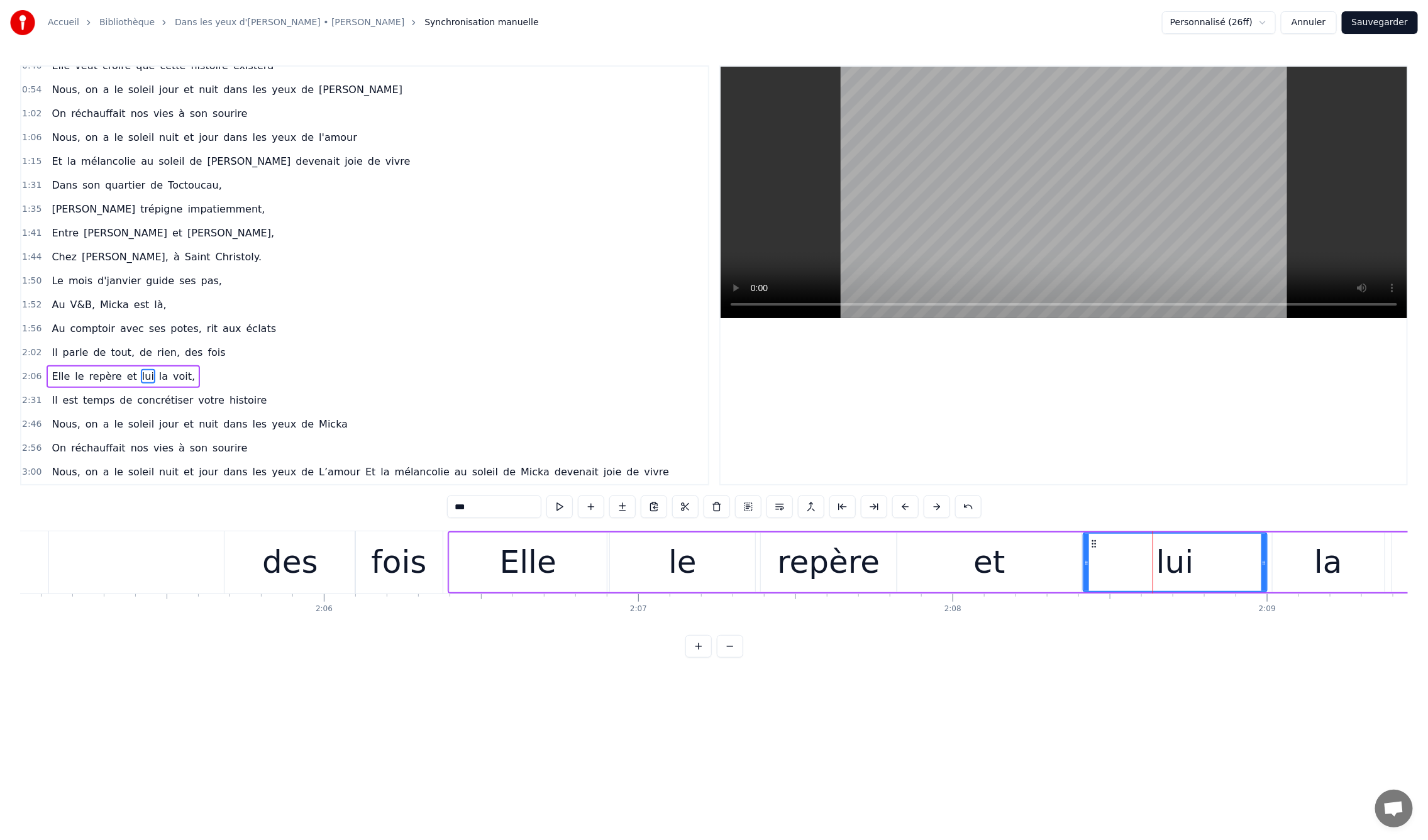
scroll to position [0, 39267]
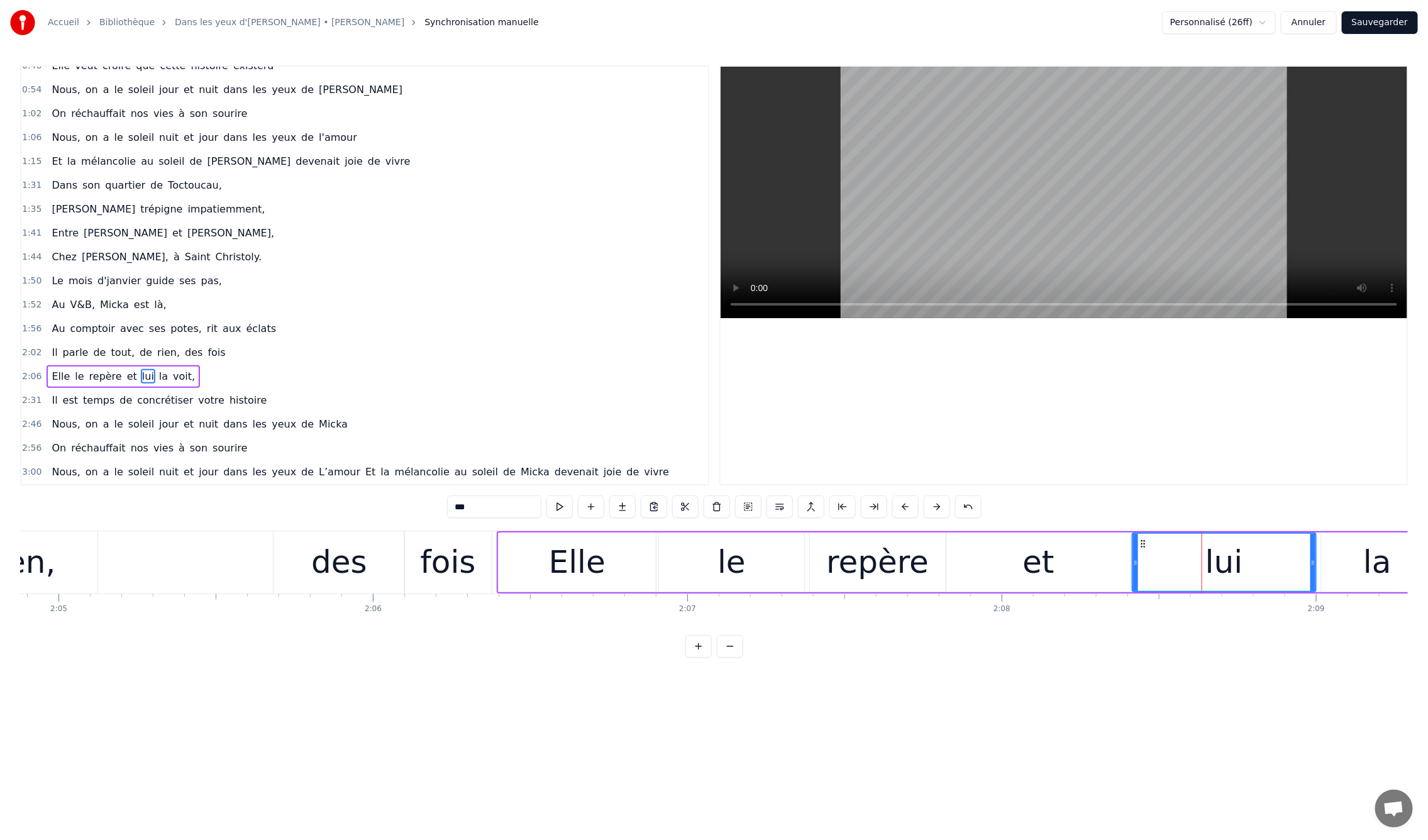
click at [209, 521] on div "0:09 En mille neuf cent quatre- vingt neuf 0:12 C'est le printemps, il doit fai…" at bounding box center [714, 361] width 1388 height 592
click at [204, 514] on div "0:09 En mille neuf cent quatre- vingt neuf 0:12 C'est le printemps, il doit fai…" at bounding box center [714, 361] width 1388 height 592
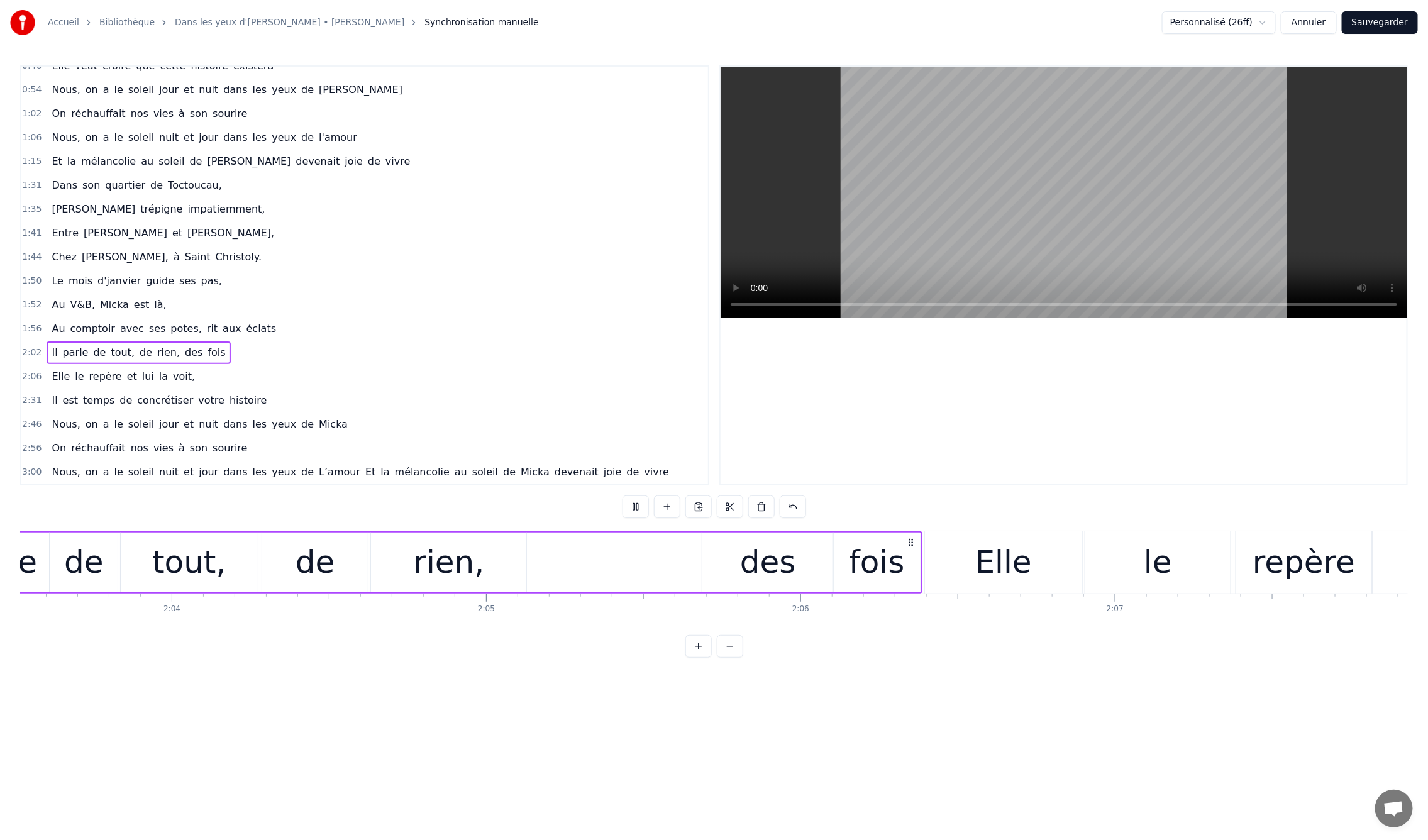
scroll to position [0, 38722]
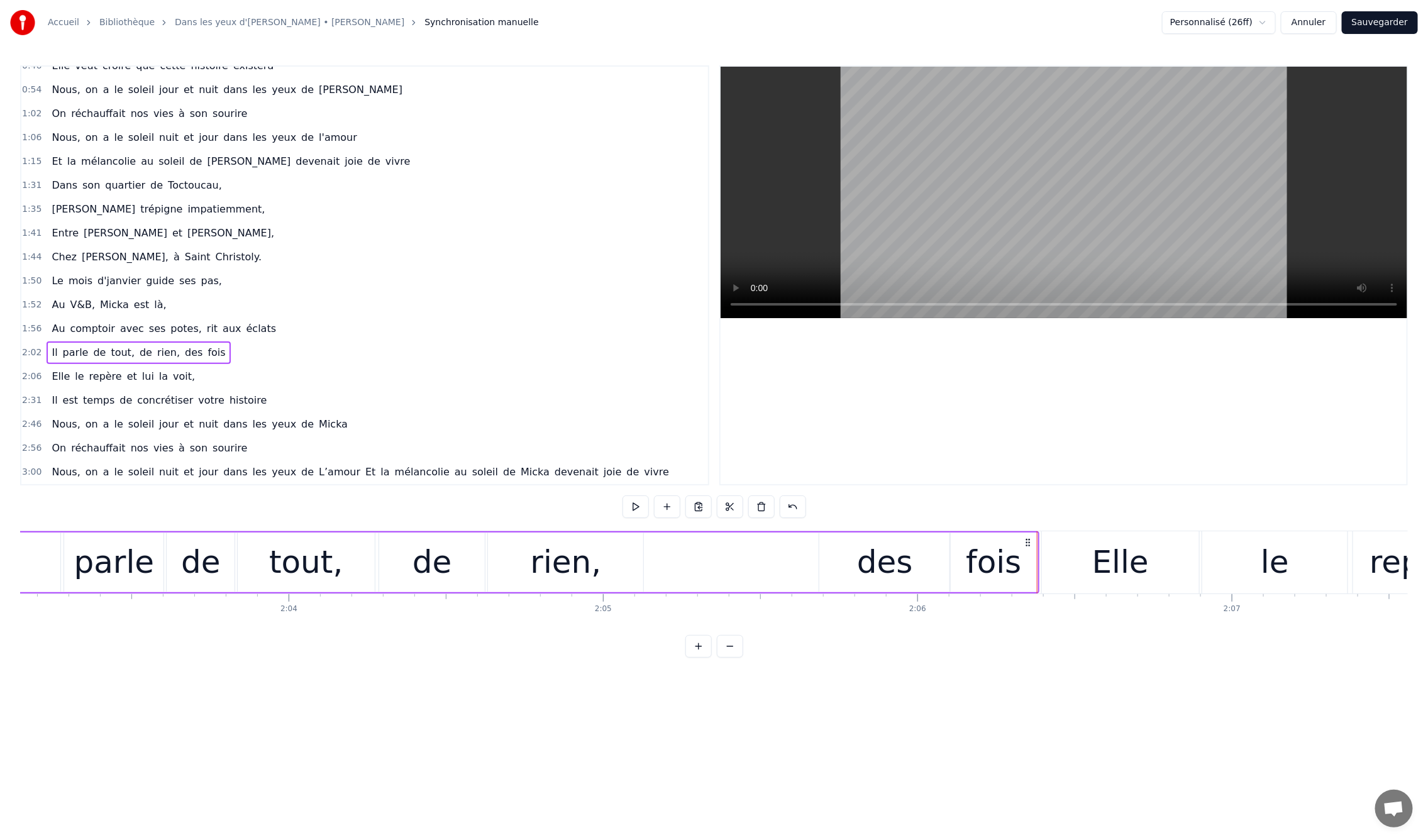
click at [299, 510] on div "0:09 En mille neuf cent quatre- vingt neuf 0:12 C'est le printemps, il doit fai…" at bounding box center [714, 361] width 1388 height 592
click at [296, 514] on div "0:09 En mille neuf cent quatre- vingt neuf 0:12 C'est le printemps, il doit fai…" at bounding box center [714, 361] width 1388 height 592
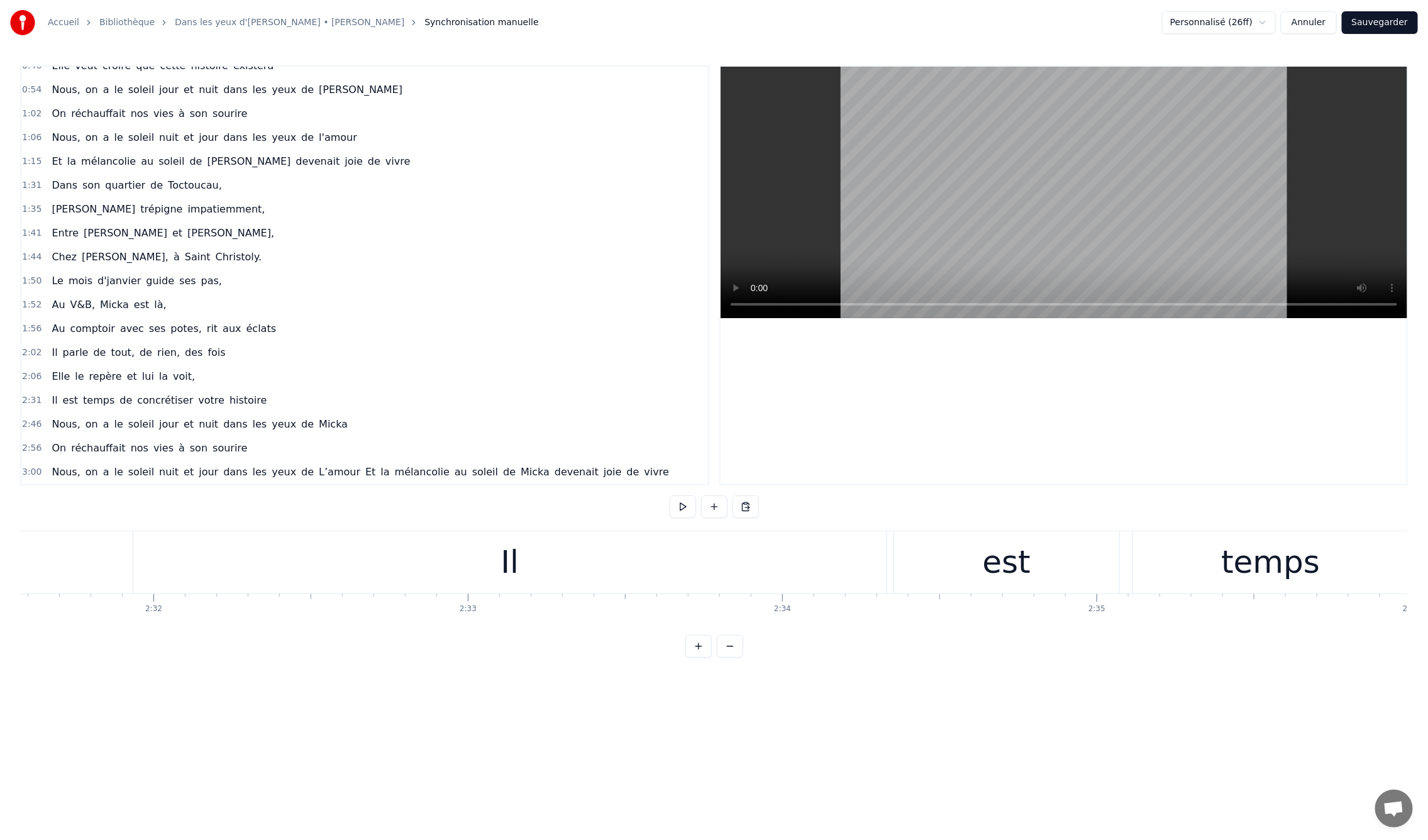
scroll to position [0, 47637]
click at [538, 585] on div "Il" at bounding box center [534, 562] width 18 height 47
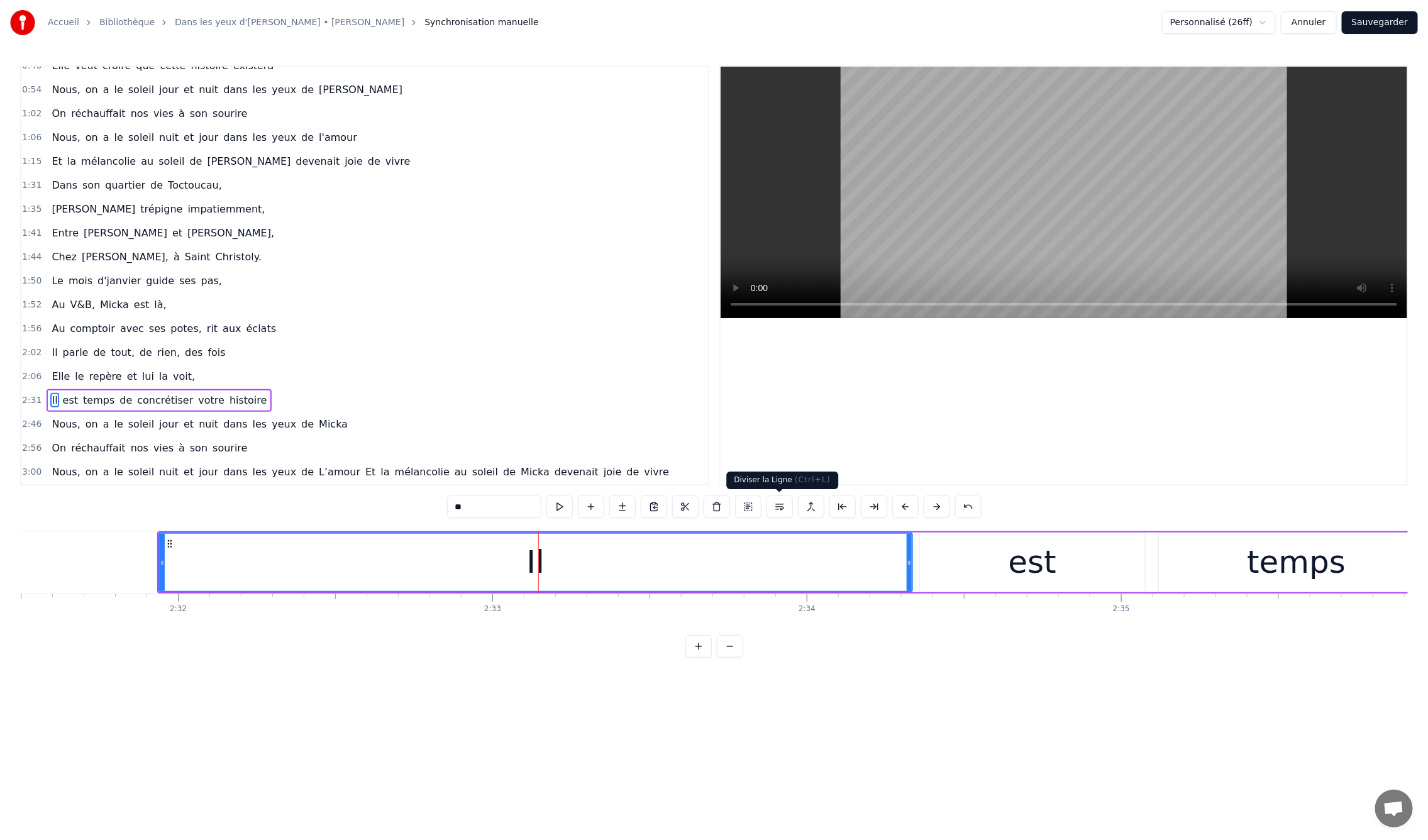
click at [786, 505] on button at bounding box center [780, 506] width 27 height 22
click at [742, 505] on button at bounding box center [748, 506] width 27 height 22
click at [754, 505] on button at bounding box center [748, 506] width 27 height 22
click at [196, 518] on div "0:09 En mille neuf cent quatre- vingt neuf 0:12 C'est le printemps, il doit fai…" at bounding box center [714, 361] width 1388 height 592
click at [1027, 580] on div "est" at bounding box center [1033, 562] width 48 height 47
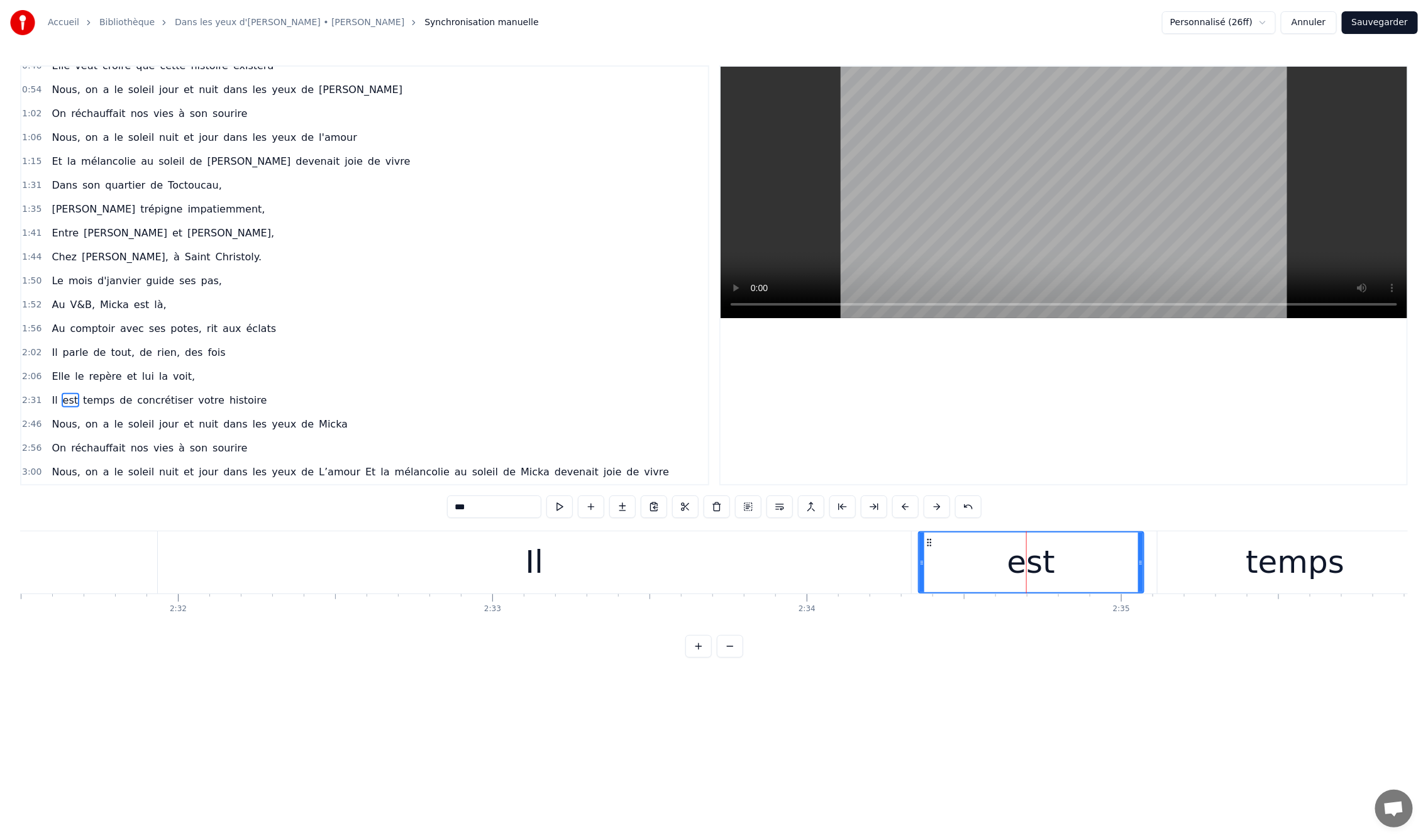
click at [1057, 657] on div "0:09 En mille neuf cent quatre- vingt neuf 0:12 C'est le printemps, il doit fai…" at bounding box center [714, 361] width 1388 height 592
click at [794, 550] on div "Il" at bounding box center [534, 562] width 753 height 62
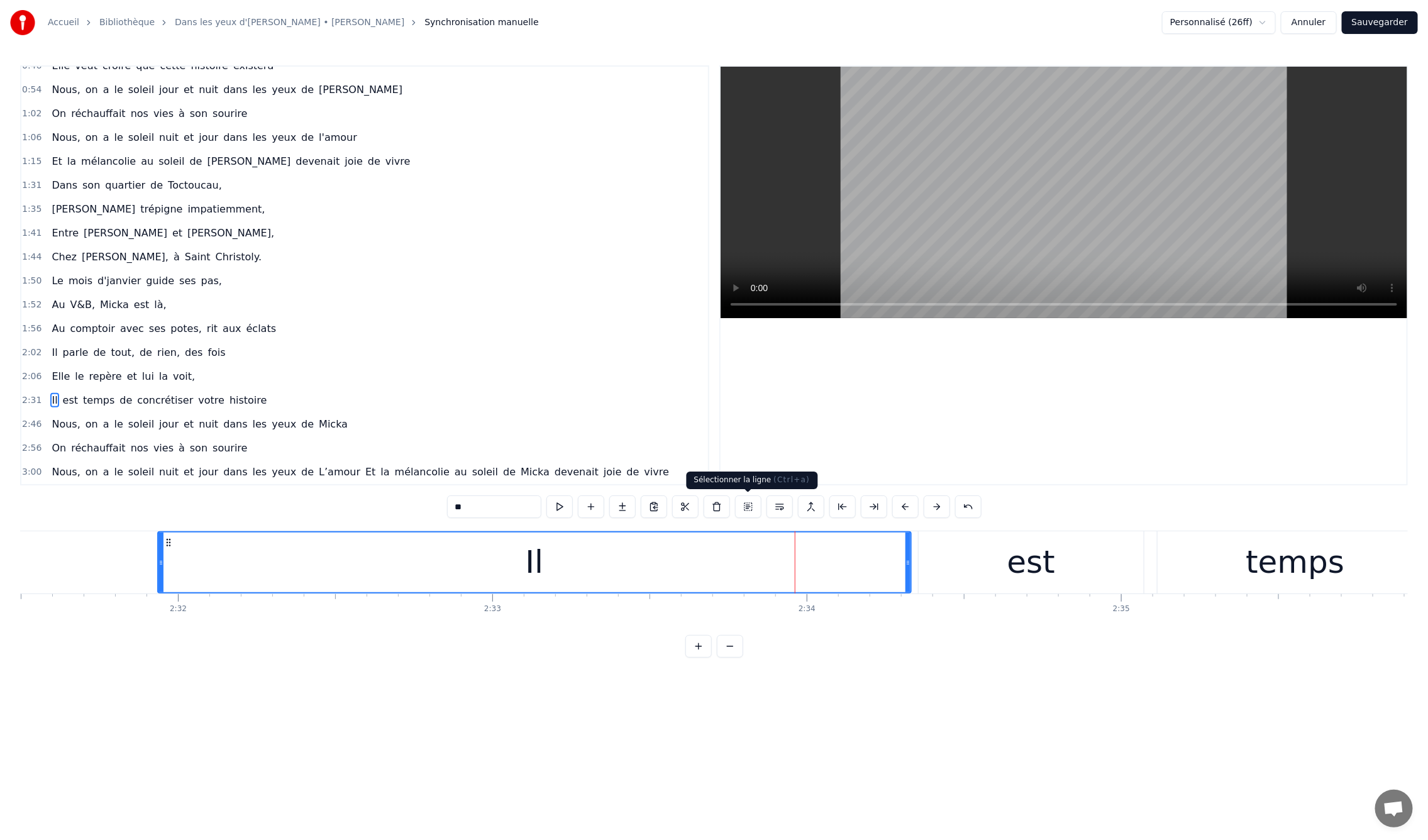
click at [746, 505] on button at bounding box center [748, 506] width 27 height 22
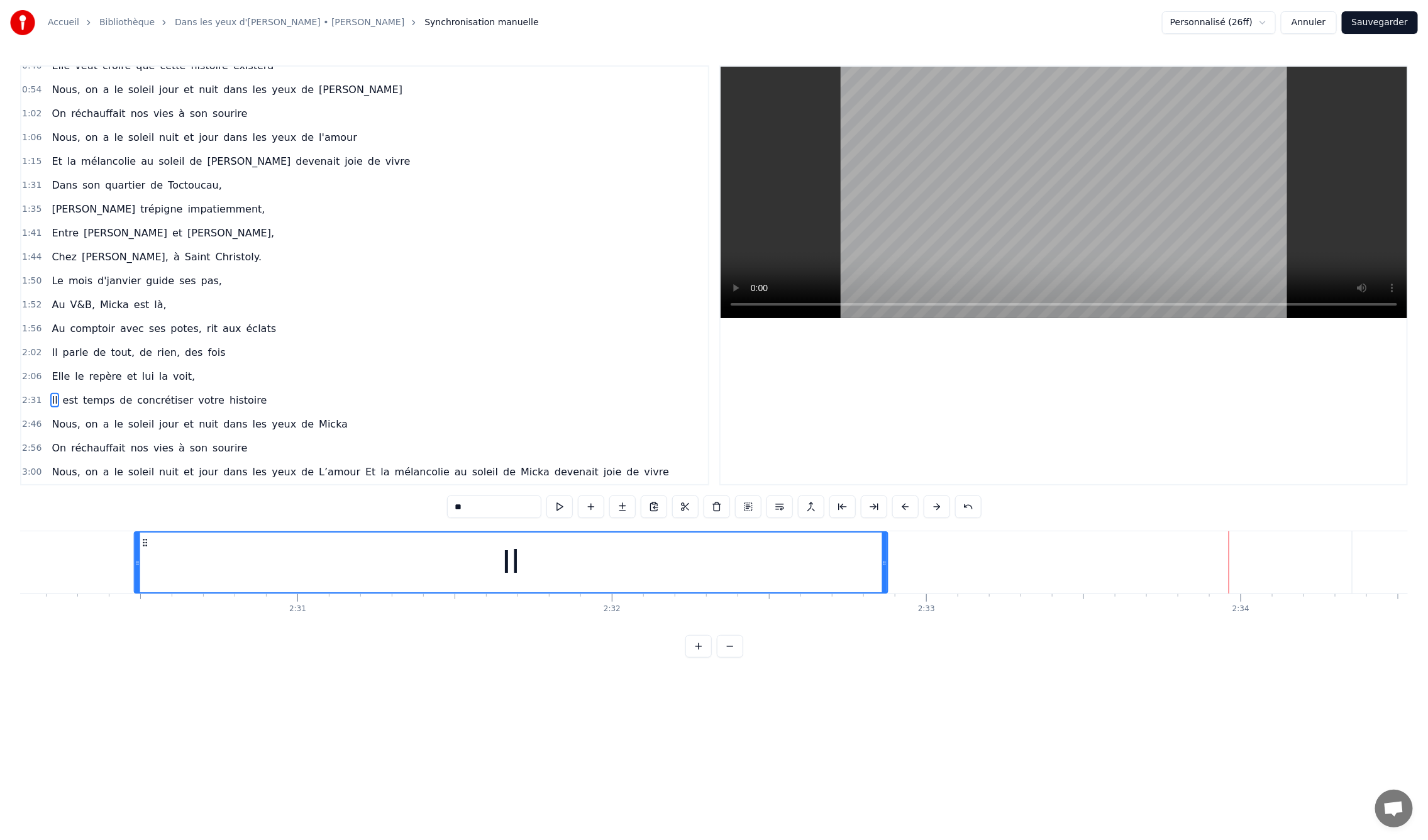
scroll to position [0, 47138]
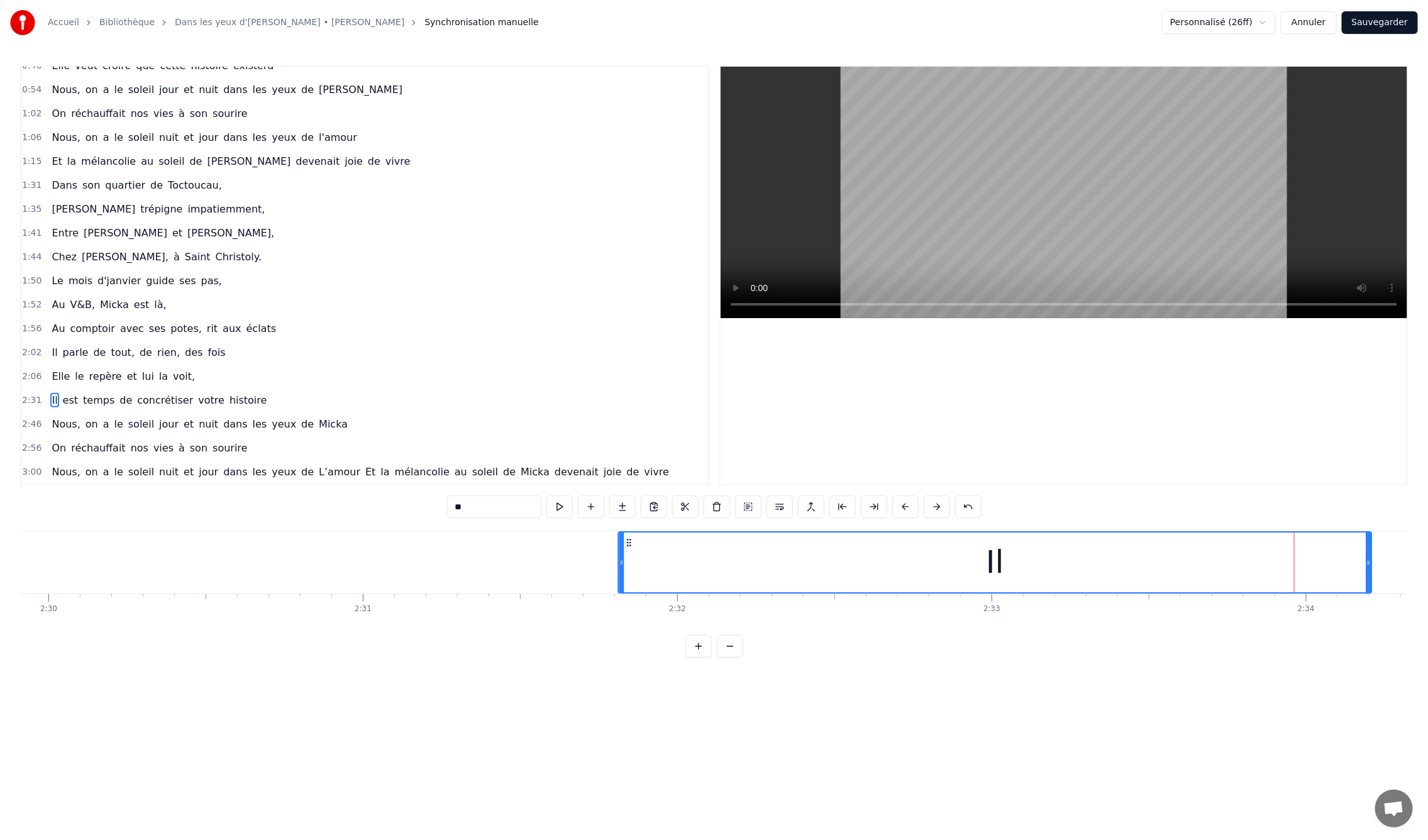
drag, startPoint x: 167, startPoint y: 540, endPoint x: 628, endPoint y: 595, distance: 464.3
click at [628, 595] on div "En mille neuf cent quatre- vingt neuf C'est le printemps, il doit faire beau, E…" at bounding box center [714, 578] width 1388 height 94
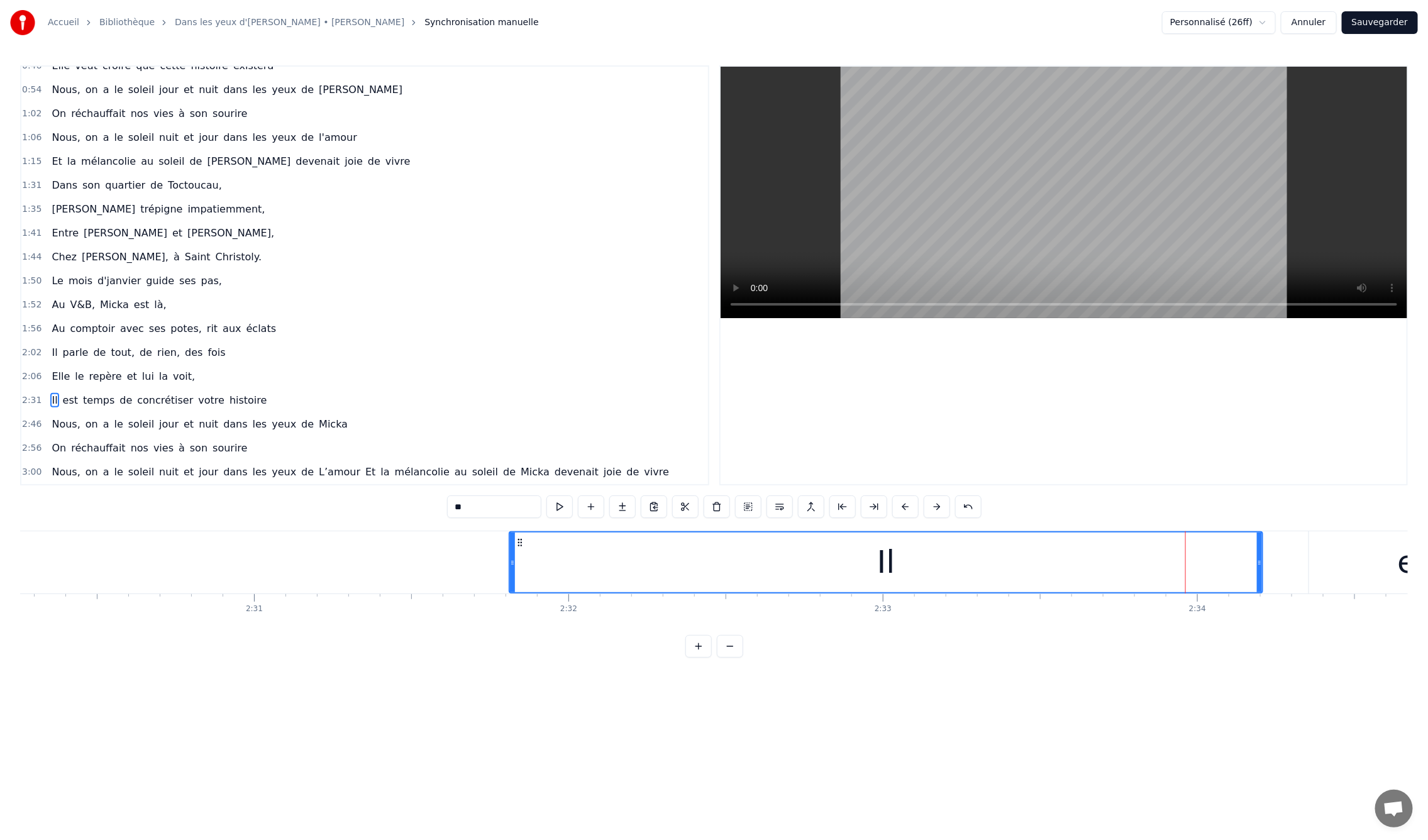
scroll to position [0, 47251]
click at [1358, 571] on div "est" at bounding box center [1417, 562] width 225 height 62
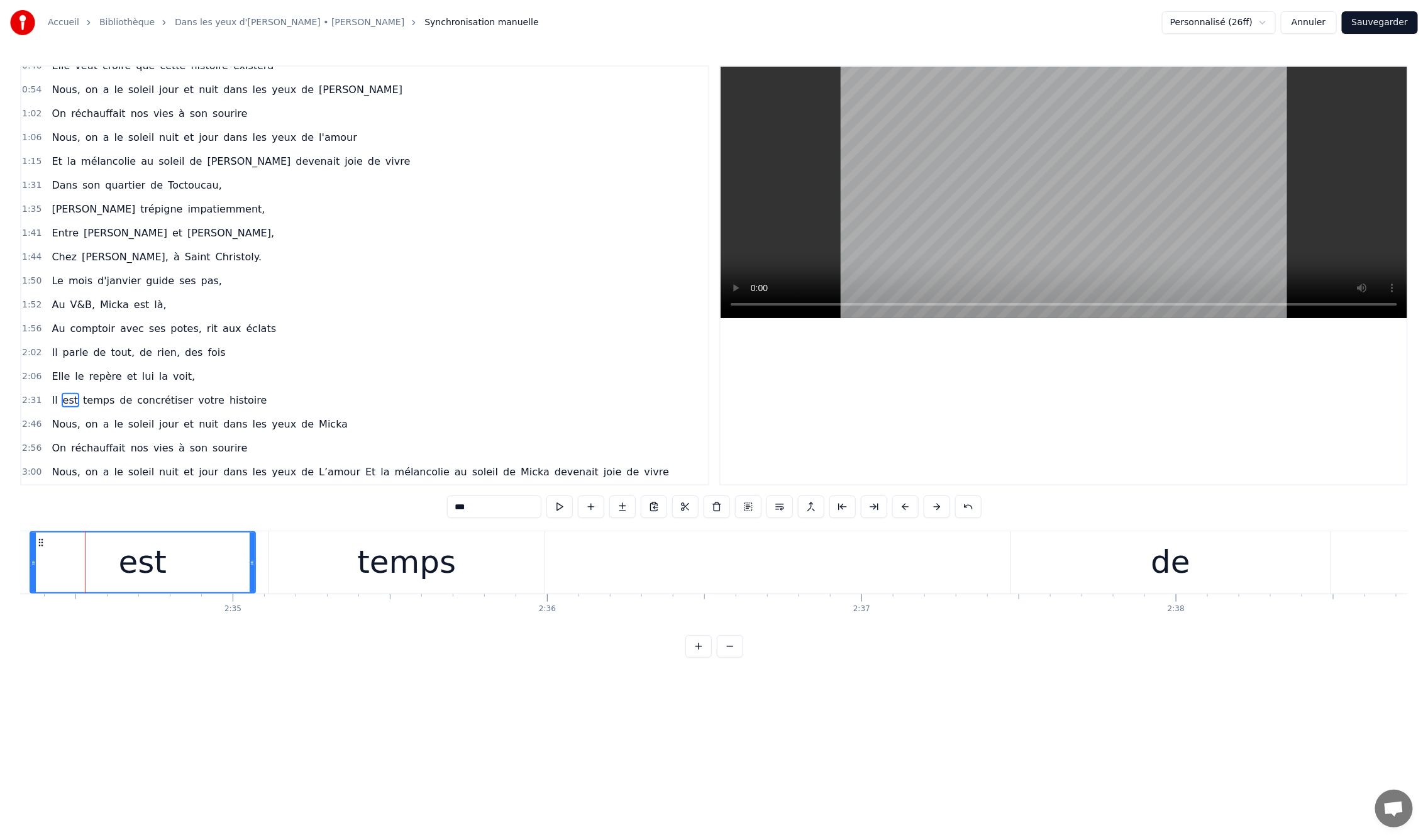
scroll to position [0, 48527]
click at [738, 503] on button at bounding box center [748, 506] width 27 height 22
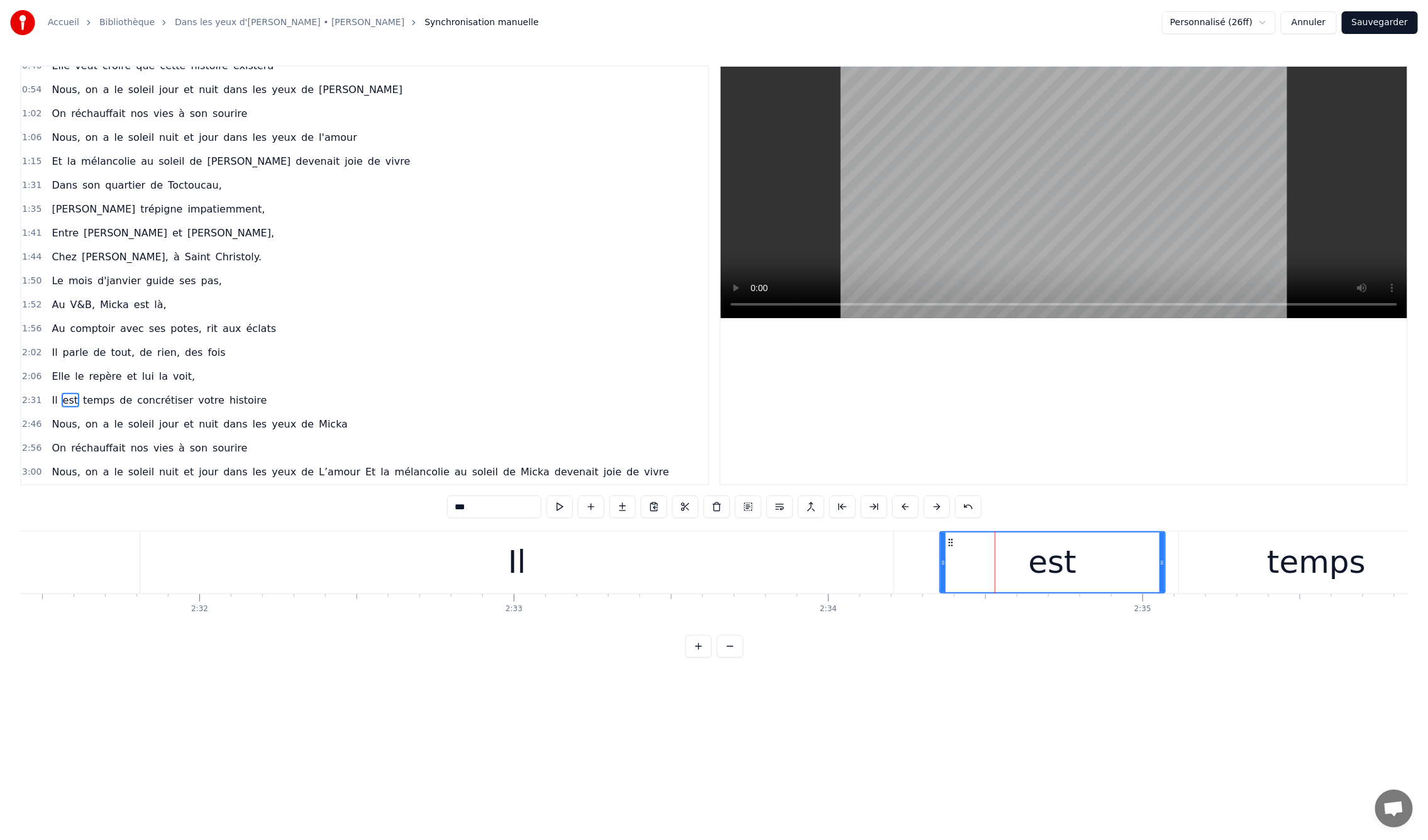
scroll to position [0, 47492]
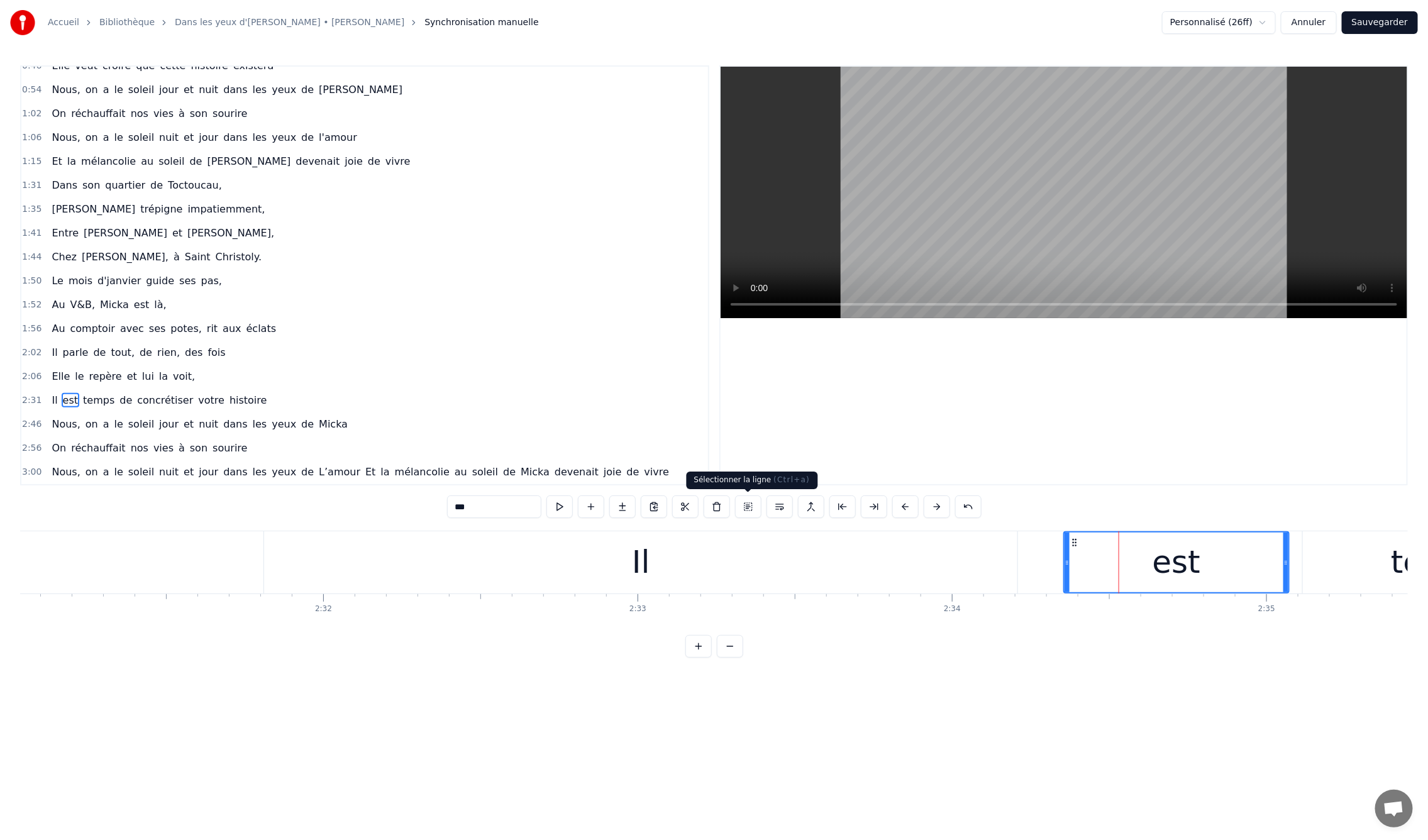
click at [751, 504] on button at bounding box center [748, 506] width 27 height 22
click at [656, 586] on div "Il" at bounding box center [641, 562] width 753 height 62
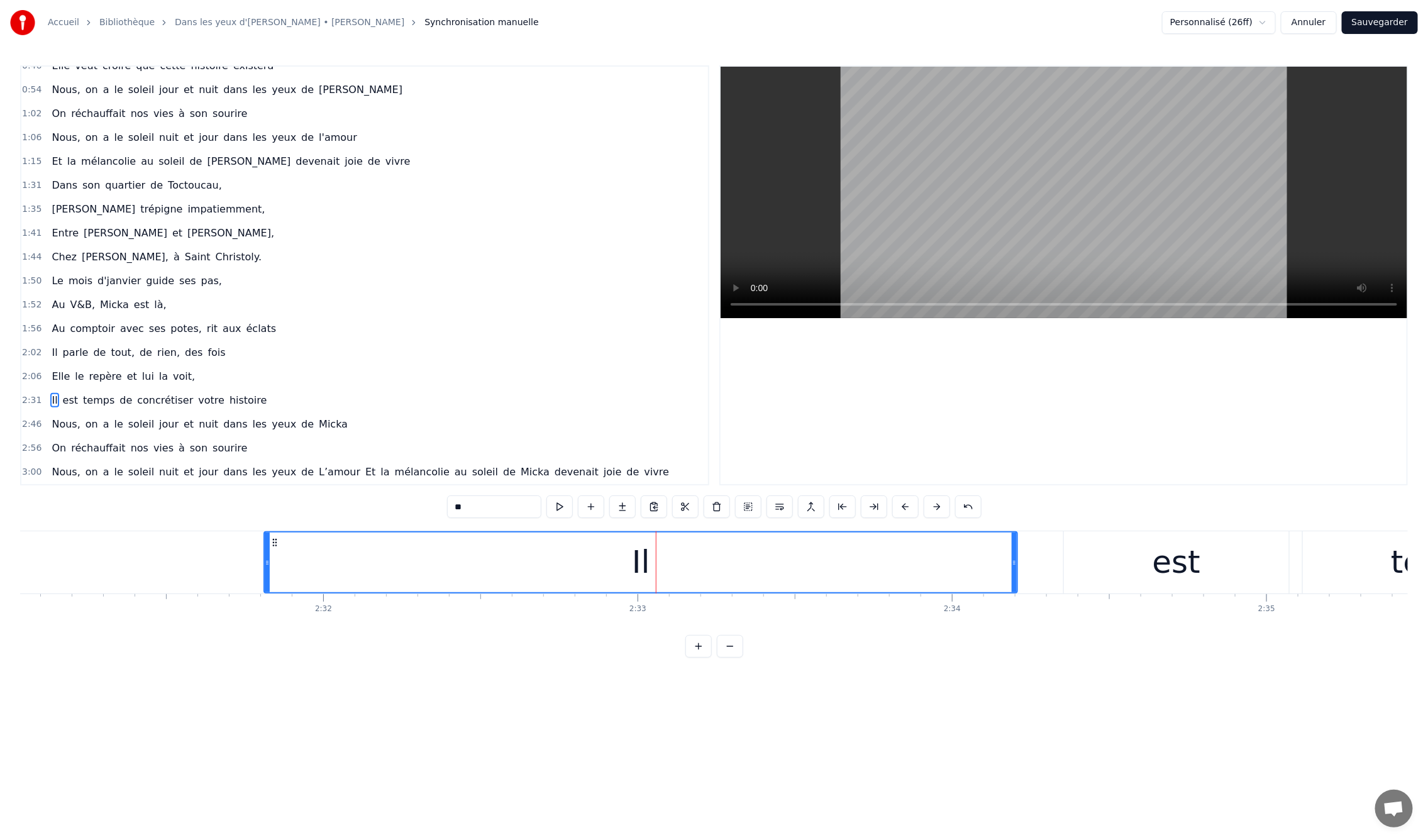
click at [1142, 580] on div "est" at bounding box center [1176, 562] width 225 height 62
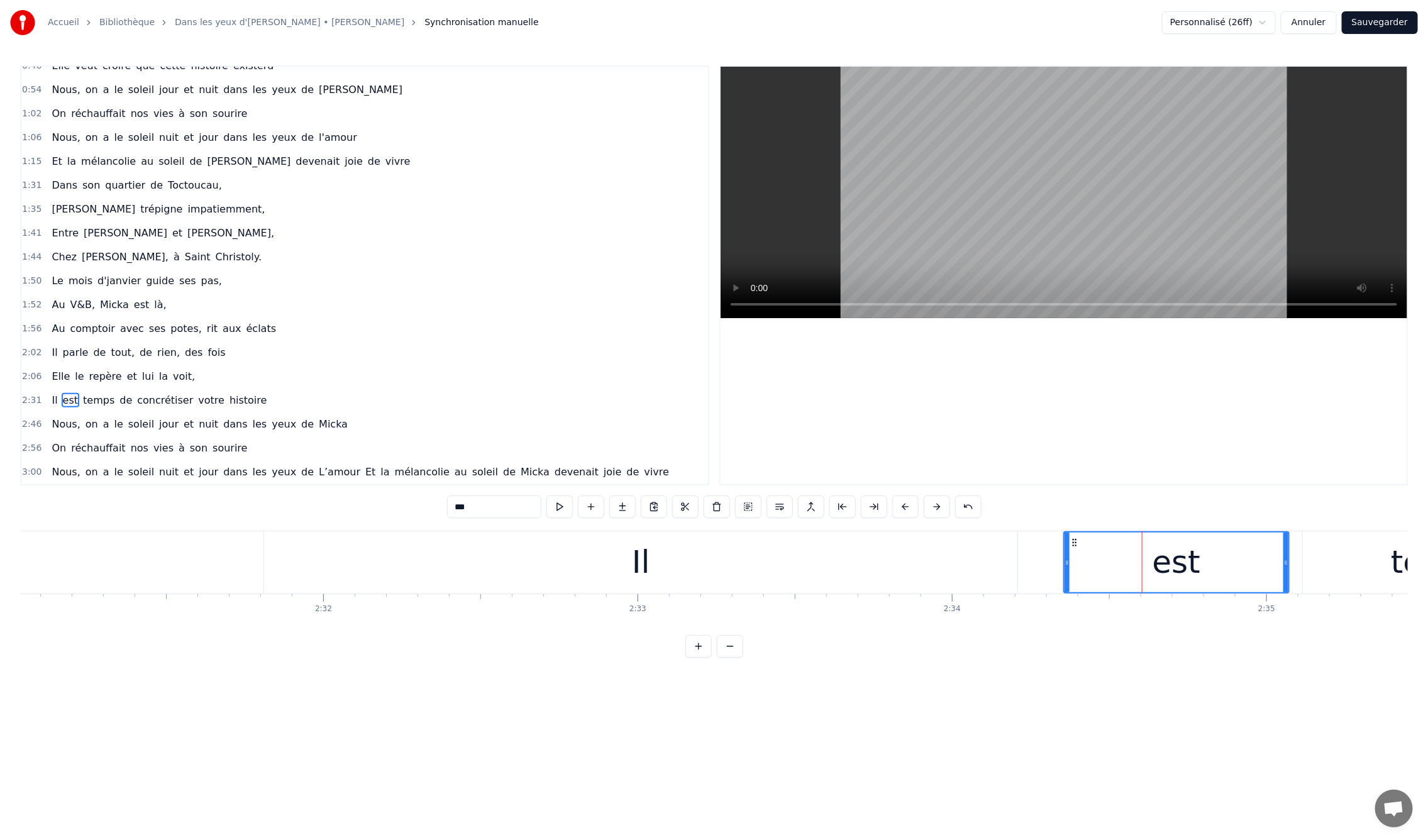
click at [790, 557] on div "Il" at bounding box center [641, 562] width 753 height 62
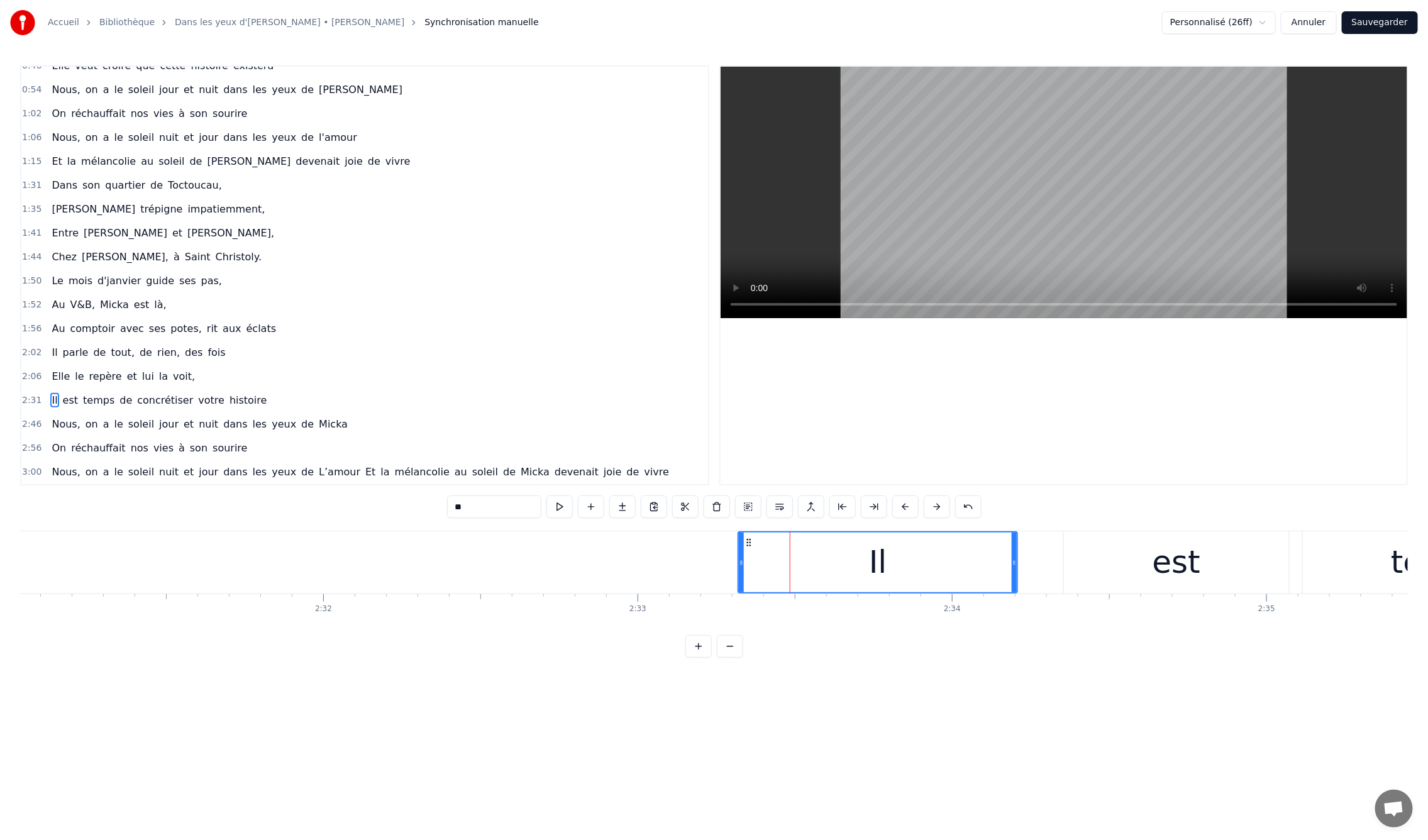
drag, startPoint x: 266, startPoint y: 559, endPoint x: 740, endPoint y: 599, distance: 475.7
click at [740, 599] on div "En mille neuf cent quatre- vingt neuf C'est le printemps, il doit faire beau, E…" at bounding box center [714, 578] width 1388 height 94
drag, startPoint x: 1014, startPoint y: 564, endPoint x: 874, endPoint y: 565, distance: 140.0
click at [874, 565] on icon at bounding box center [874, 562] width 5 height 10
click at [1125, 551] on div "est" at bounding box center [1176, 562] width 225 height 62
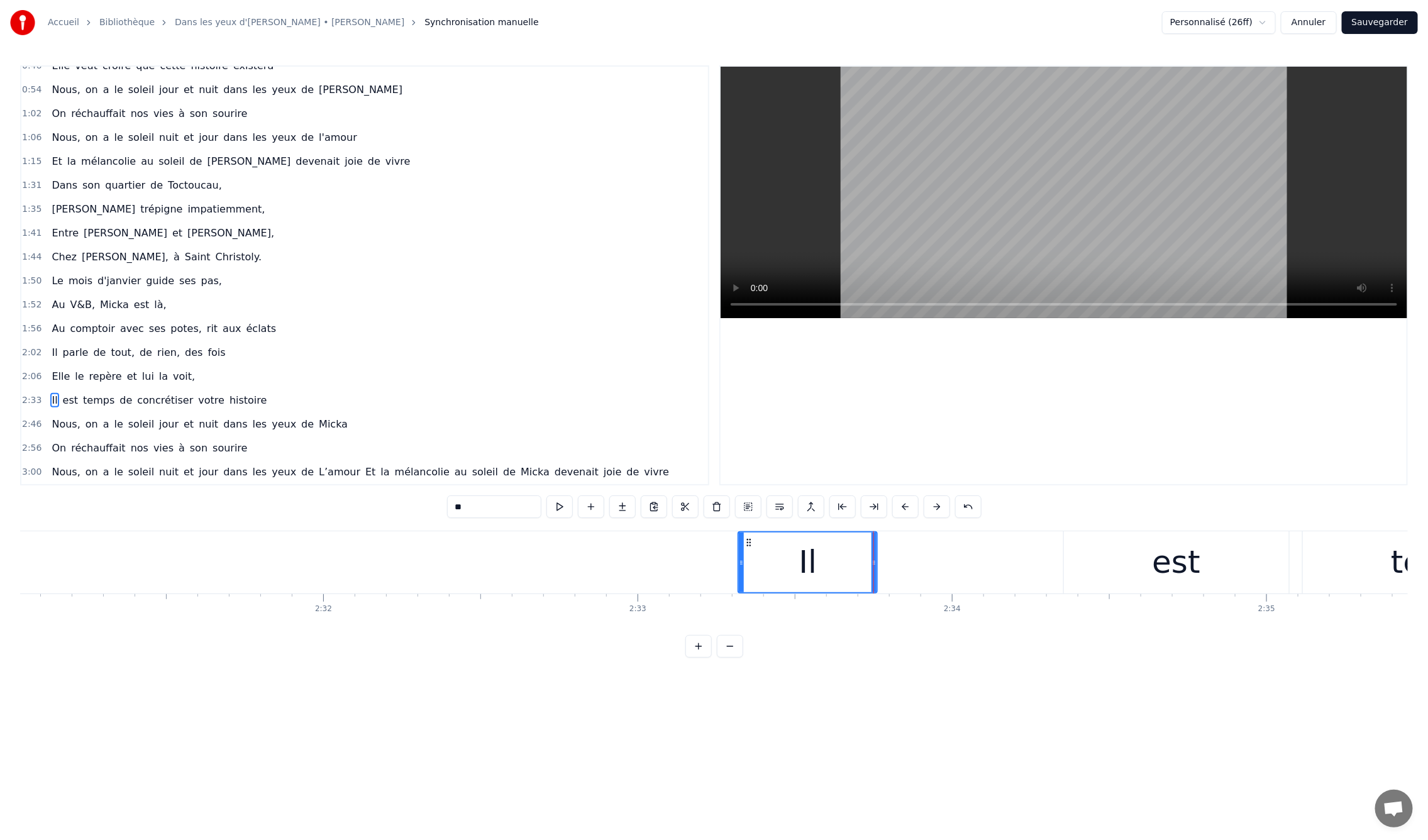
type input "***"
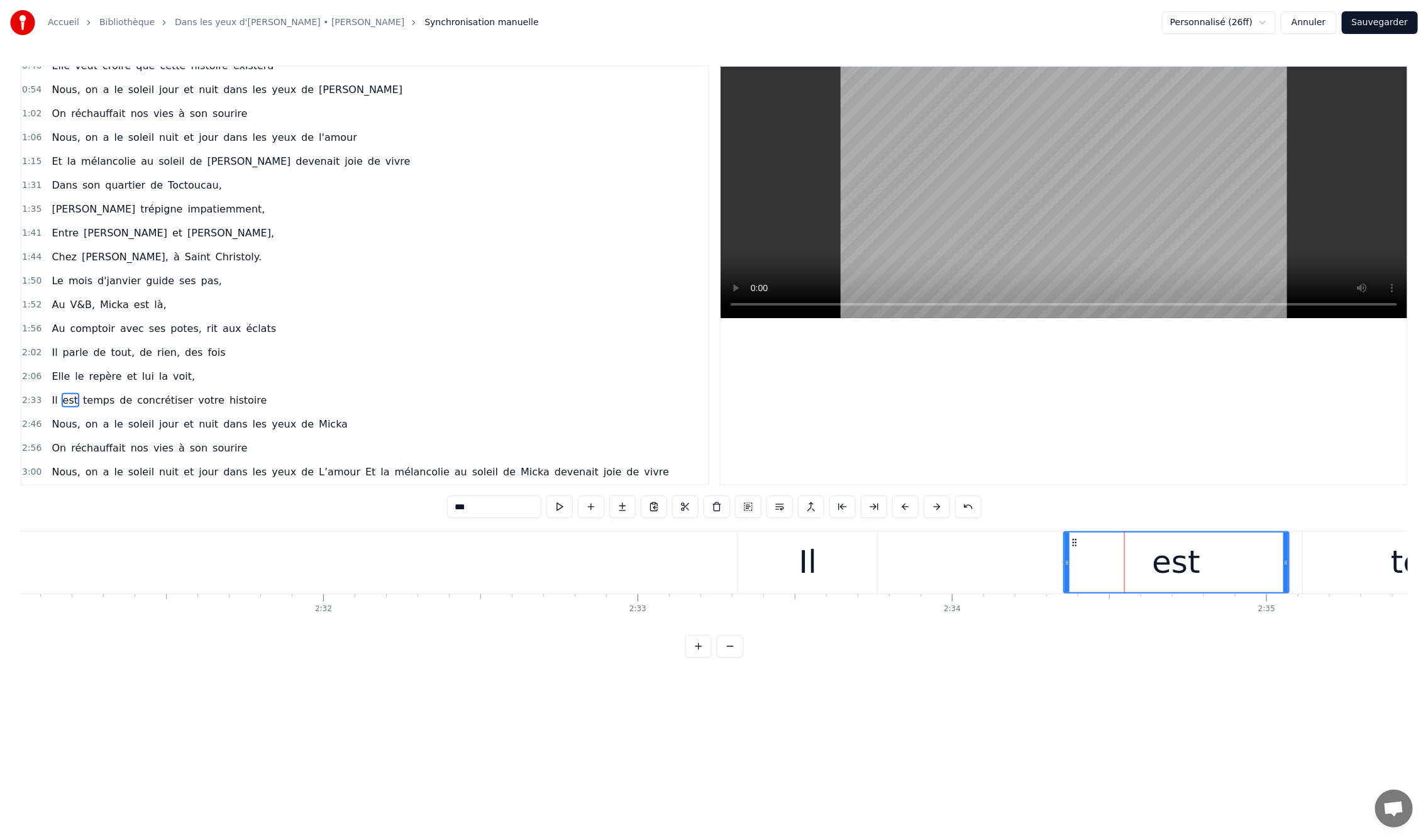
drag, startPoint x: 1063, startPoint y: 564, endPoint x: 1026, endPoint y: 558, distance: 37.5
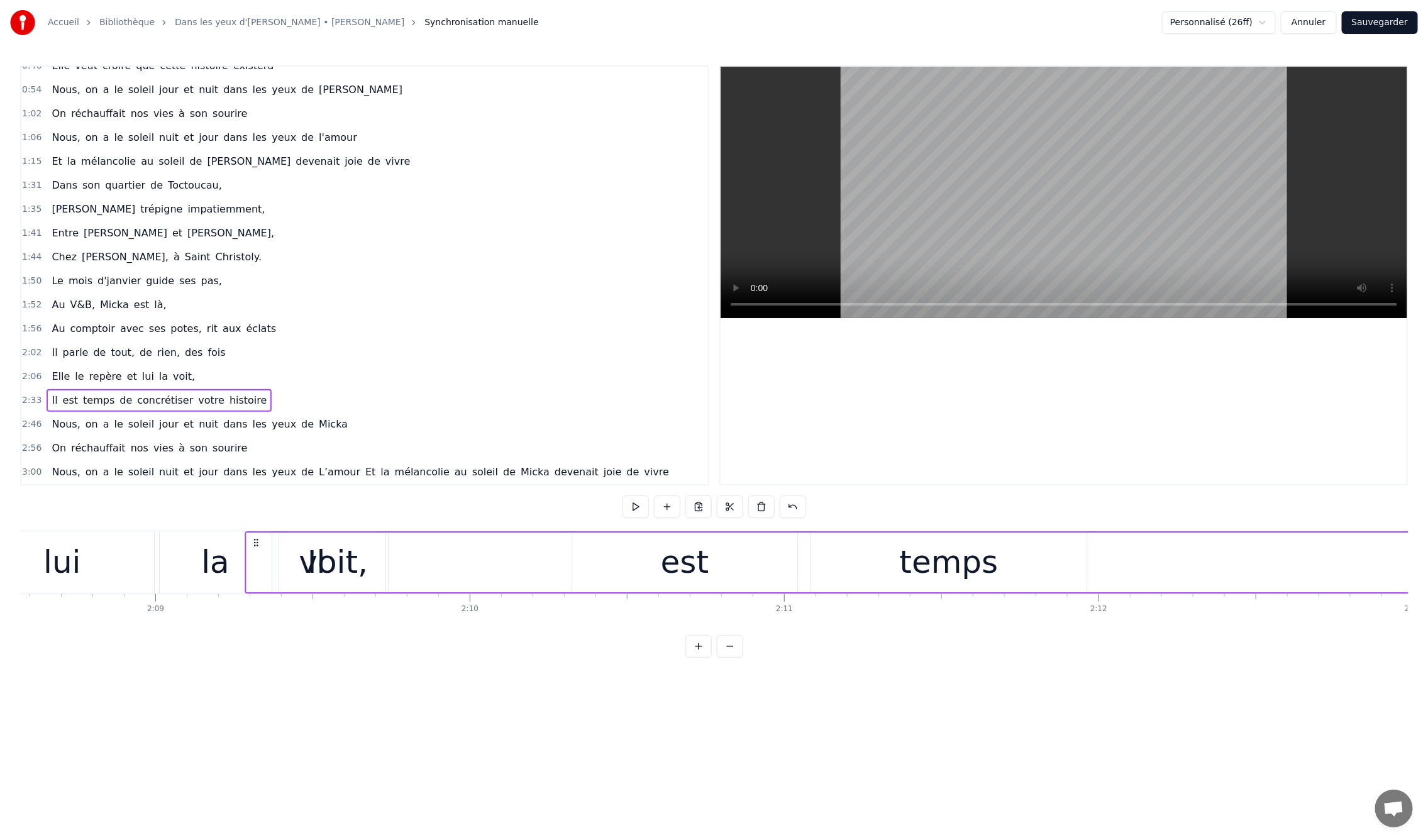
scroll to position [0, 40421]
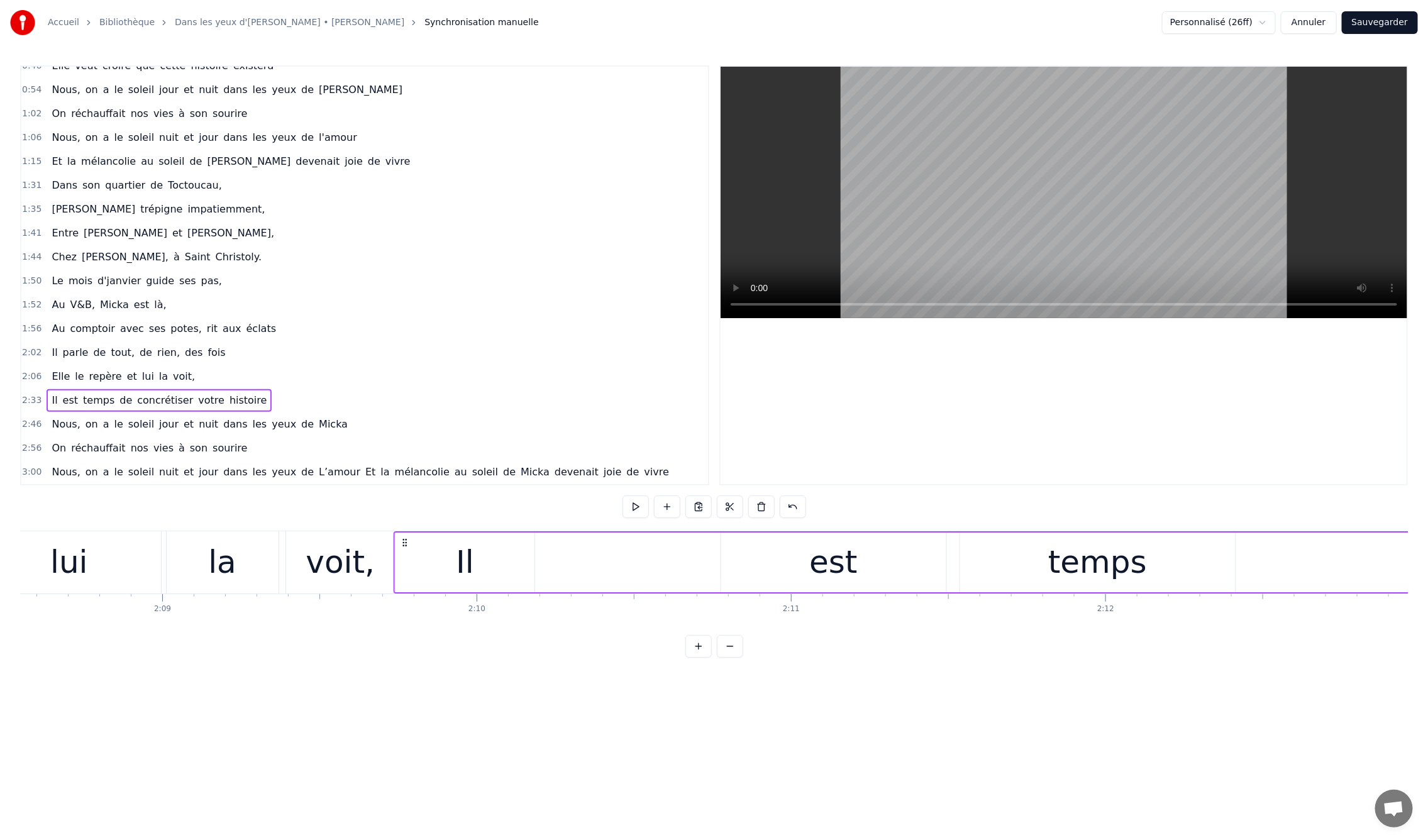
drag, startPoint x: 745, startPoint y: 540, endPoint x: 401, endPoint y: 590, distance: 347.6
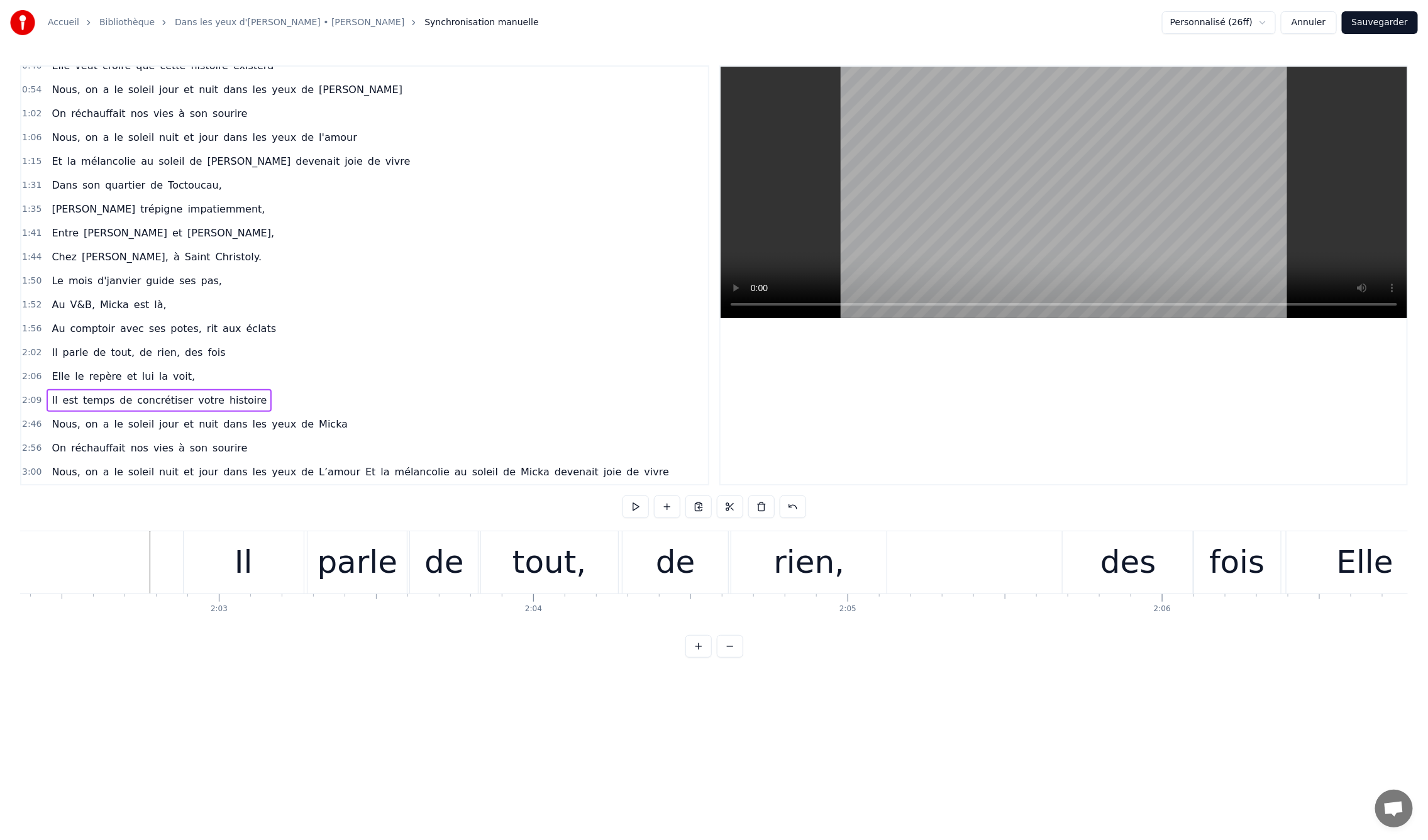
scroll to position [0, 38403]
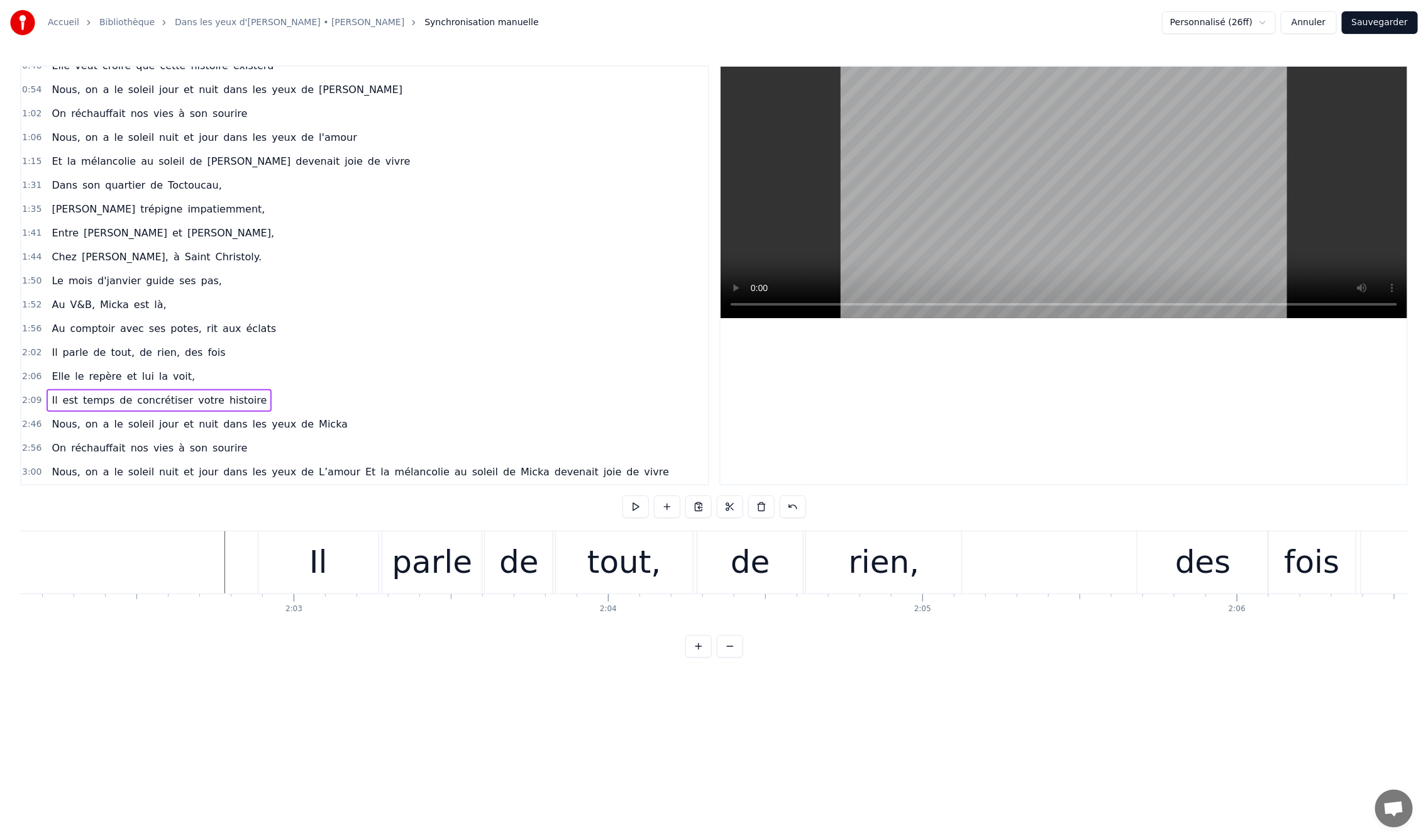
click at [162, 501] on div "0:09 En mille neuf cent quatre- vingt neuf 0:12 C'est le printemps, il doit fai…" at bounding box center [714, 361] width 1388 height 592
click at [152, 510] on div "0:09 En mille neuf cent quatre- vingt neuf 0:12 C'est le printemps, il doit fai…" at bounding box center [714, 361] width 1388 height 592
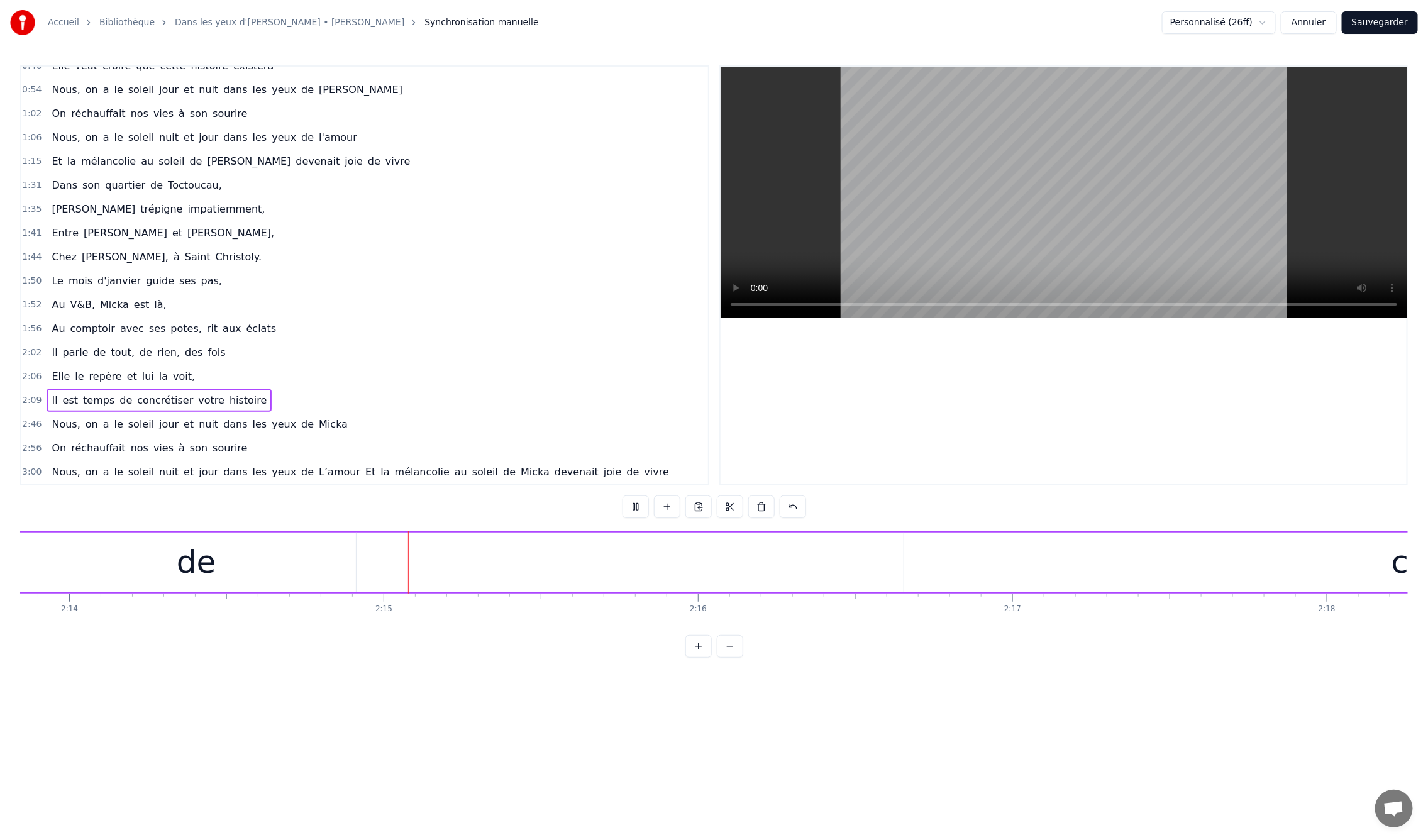
scroll to position [0, 42213]
click at [726, 657] on button at bounding box center [730, 646] width 27 height 22
click at [743, 565] on div "votre" at bounding box center [870, 562] width 616 height 60
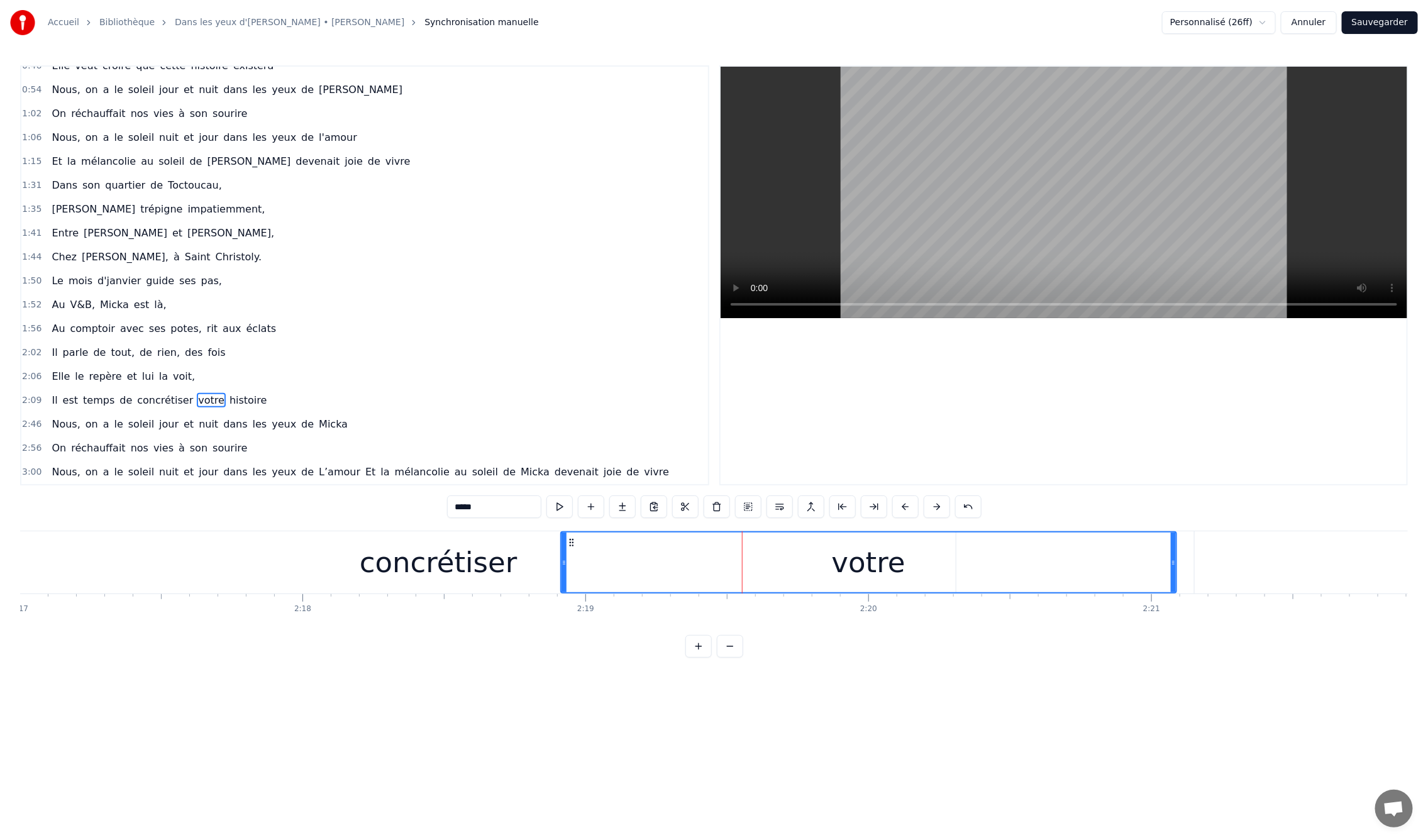
click at [472, 557] on div "concrétiser" at bounding box center [439, 562] width 158 height 43
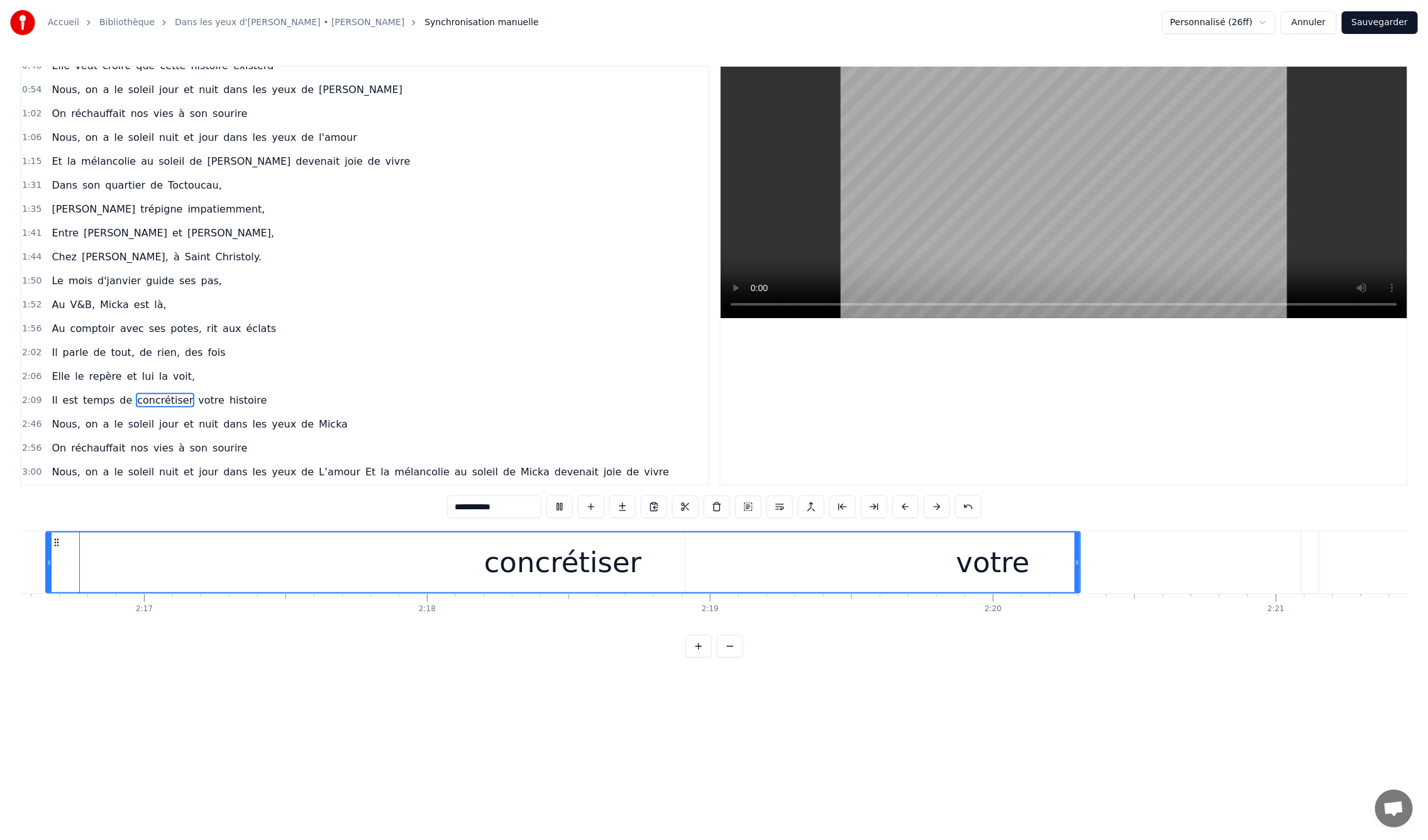
scroll to position [0, 38608]
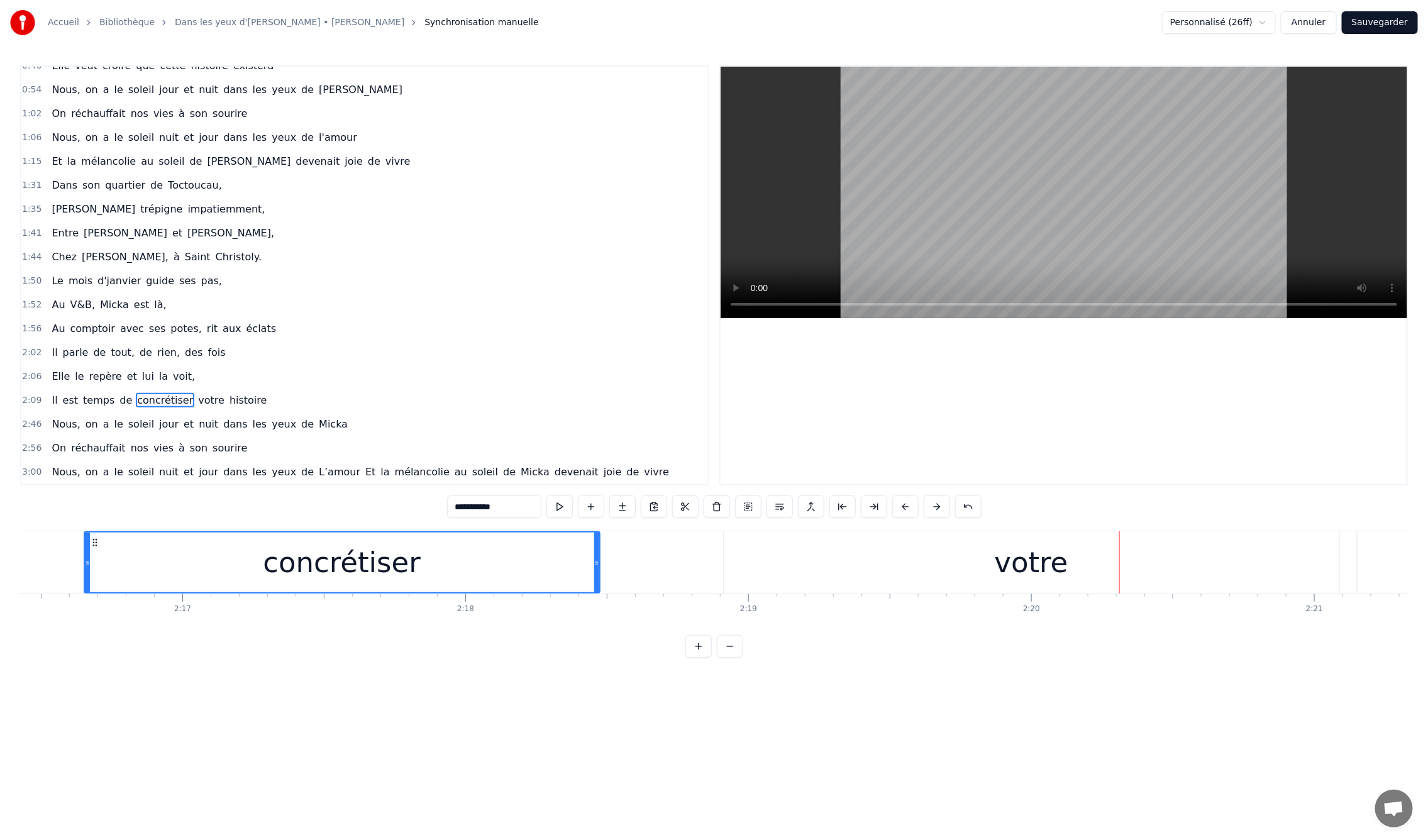
drag, startPoint x: 1117, startPoint y: 562, endPoint x: 680, endPoint y: 570, distance: 437.1
click at [598, 570] on div at bounding box center [596, 562] width 5 height 60
click at [978, 558] on div "votre" at bounding box center [1031, 562] width 616 height 62
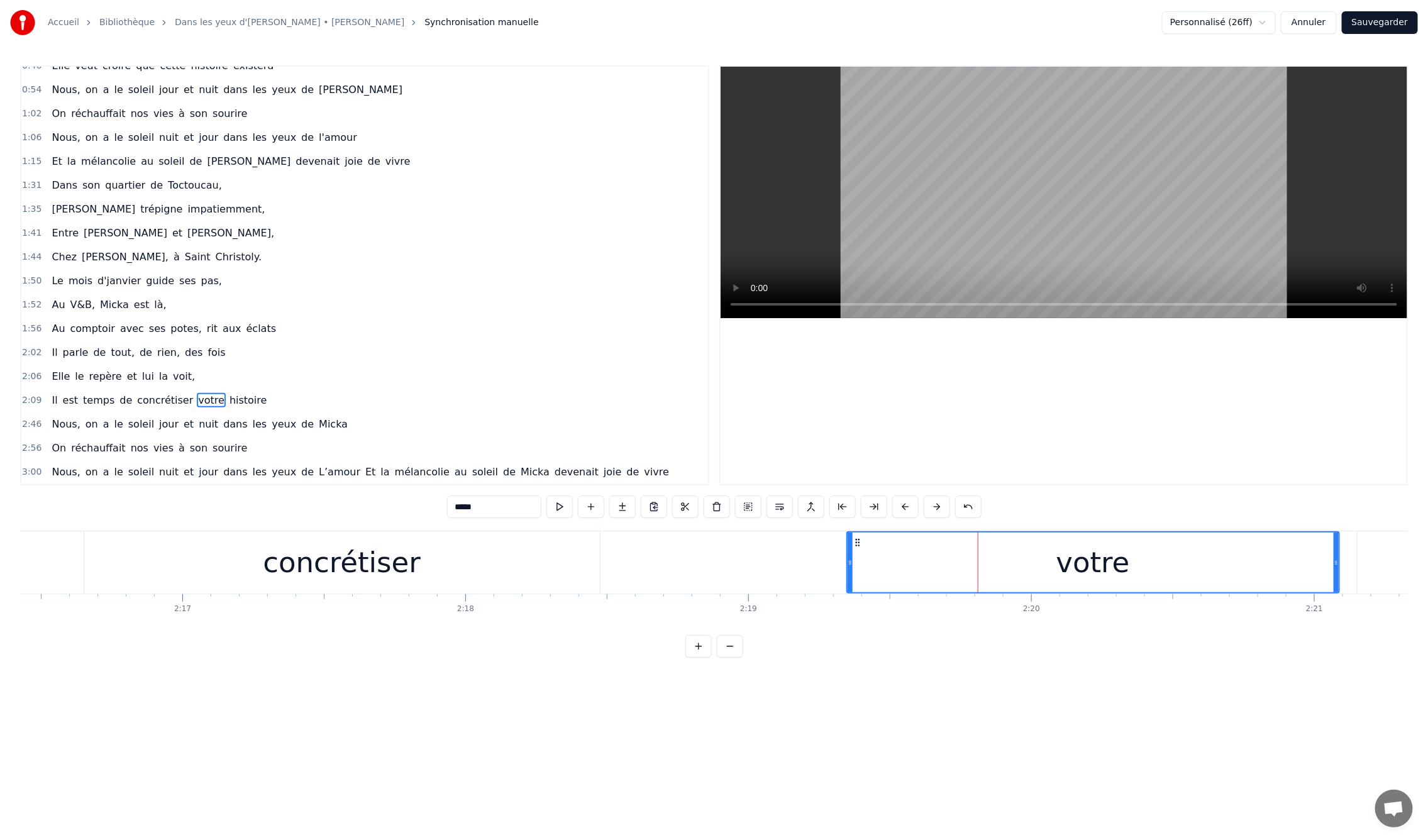
drag, startPoint x: 725, startPoint y: 562, endPoint x: 848, endPoint y: 570, distance: 123.3
click at [848, 570] on div at bounding box center [850, 562] width 5 height 60
drag, startPoint x: 1336, startPoint y: 563, endPoint x: 1046, endPoint y: 591, distance: 291.3
click at [1064, 597] on div "En mille neuf cent quatre- vingt neuf C'est le printemps, il doit faire beau, E…" at bounding box center [714, 578] width 1388 height 94
drag, startPoint x: 967, startPoint y: 566, endPoint x: 885, endPoint y: 562, distance: 82.1
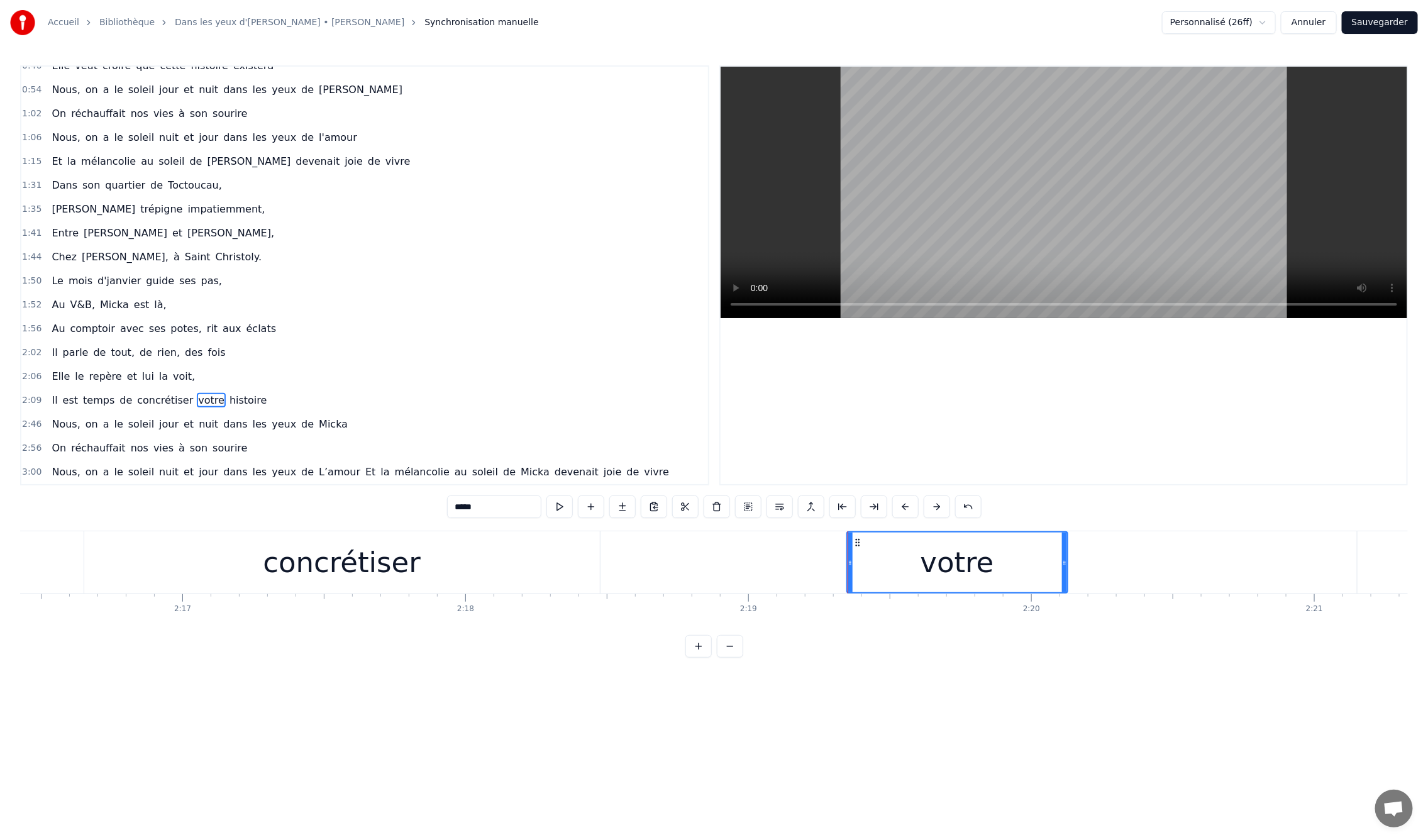
click at [888, 566] on div "votre" at bounding box center [958, 562] width 219 height 60
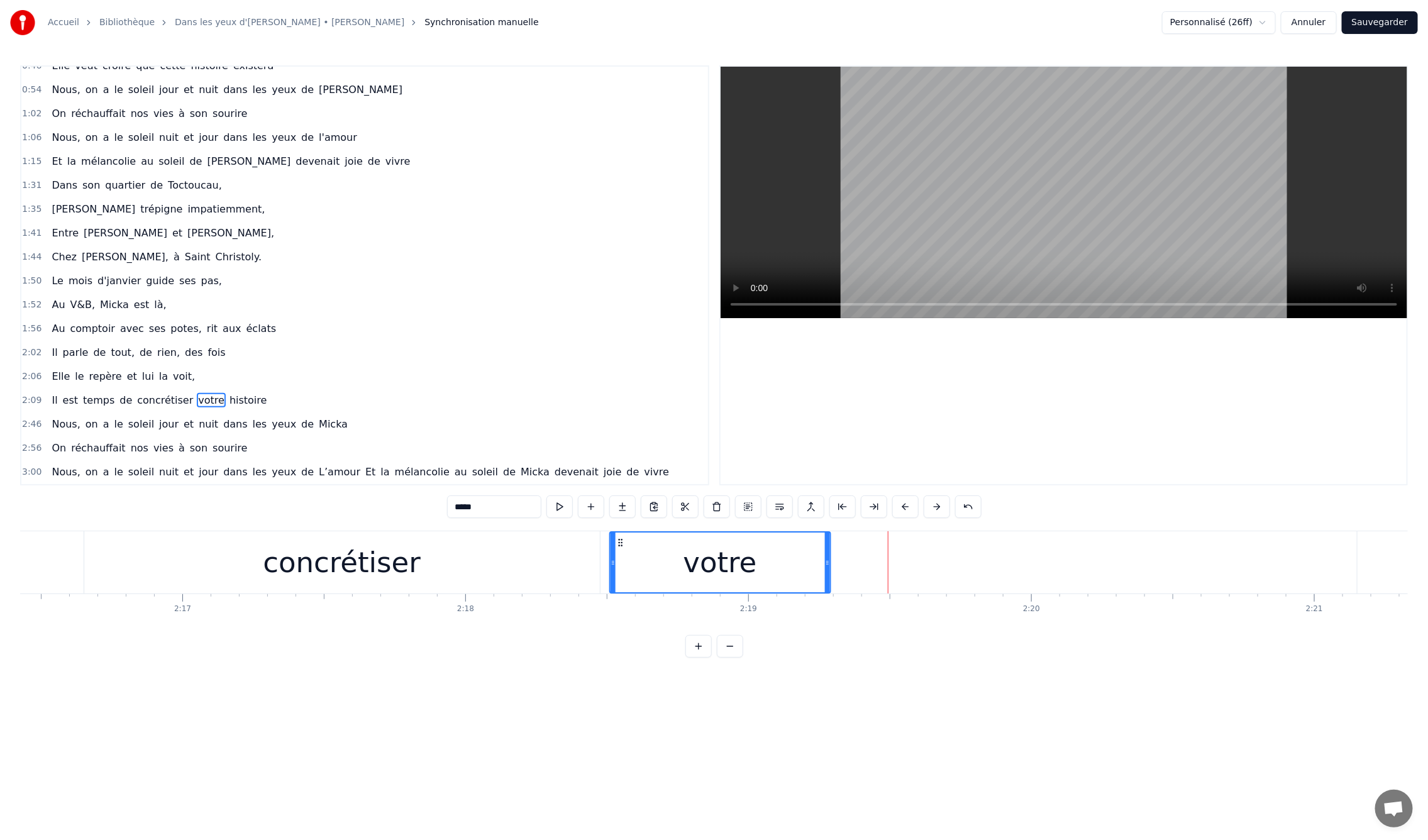
drag, startPoint x: 837, startPoint y: 540, endPoint x: 618, endPoint y: 545, distance: 219.1
click at [618, 545] on icon at bounding box center [620, 542] width 10 height 10
click at [323, 564] on div "concrétiser" at bounding box center [342, 562] width 158 height 43
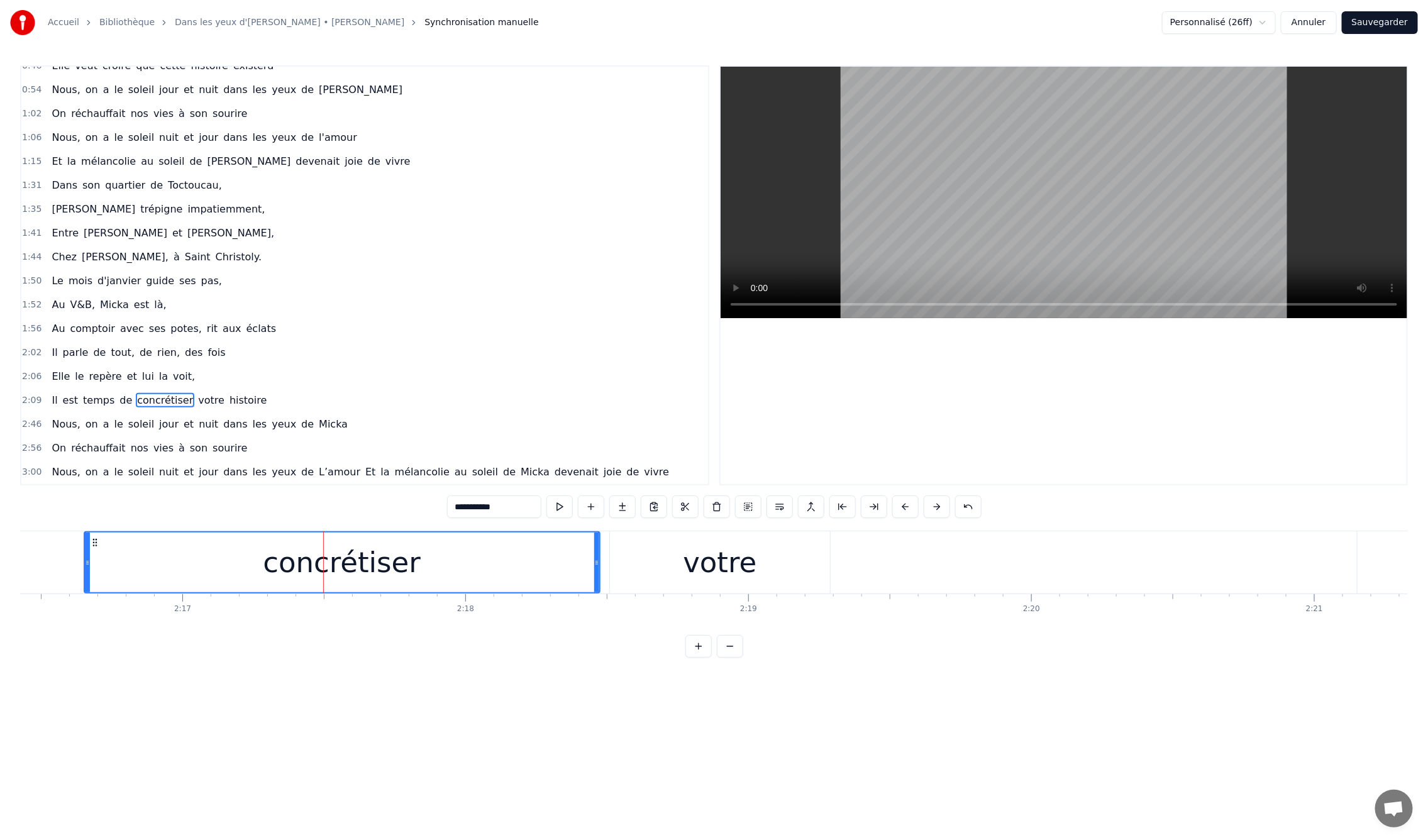
click at [815, 620] on div "En mille neuf cent quatre- vingt neuf C'est le printemps, il doit faire beau, E…" at bounding box center [714, 578] width 1388 height 94
click at [823, 571] on div "votre" at bounding box center [720, 562] width 221 height 62
type input "*****"
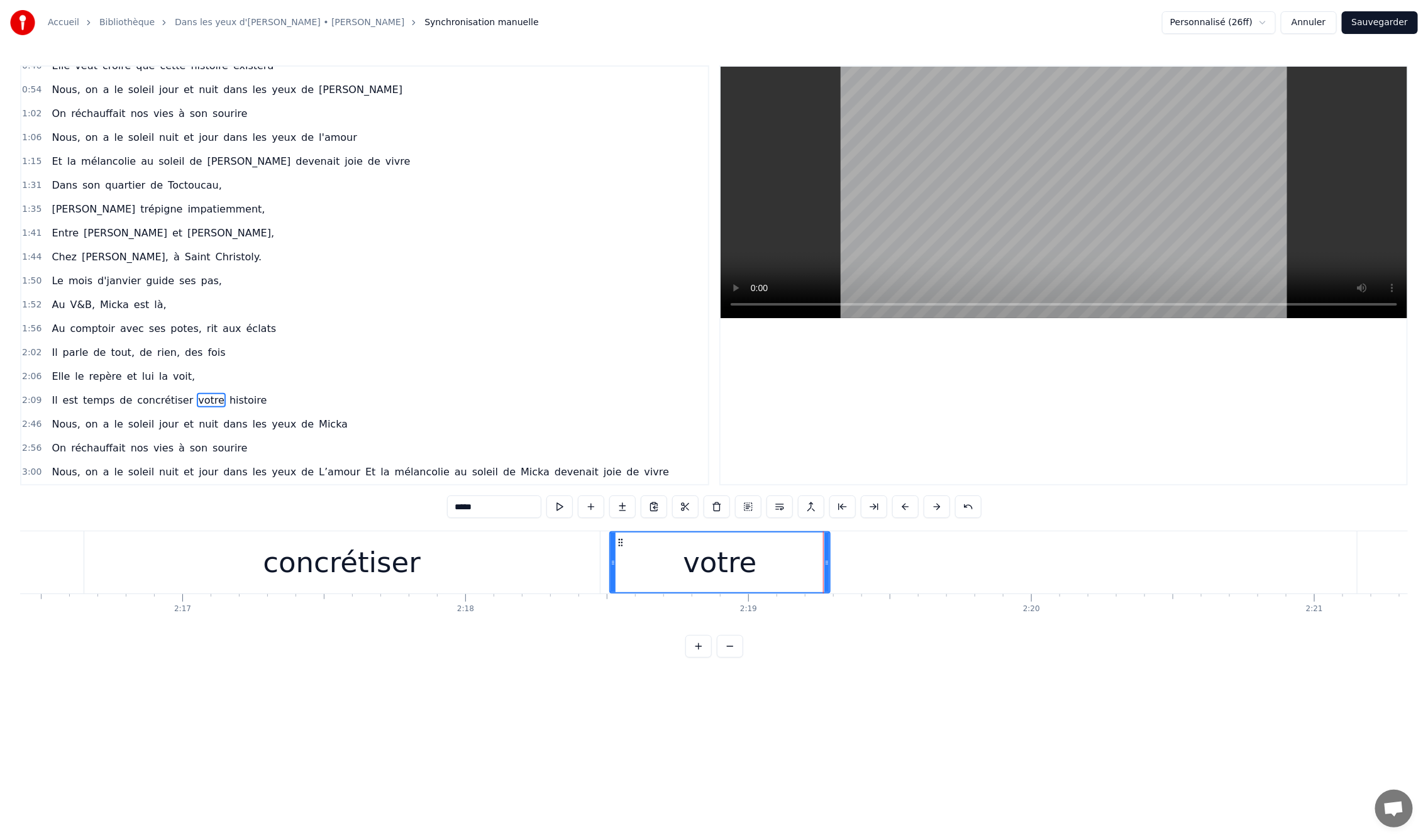
click at [881, 567] on div "Il est temps de concrétiser votre histoire" at bounding box center [29, 562] width 3804 height 62
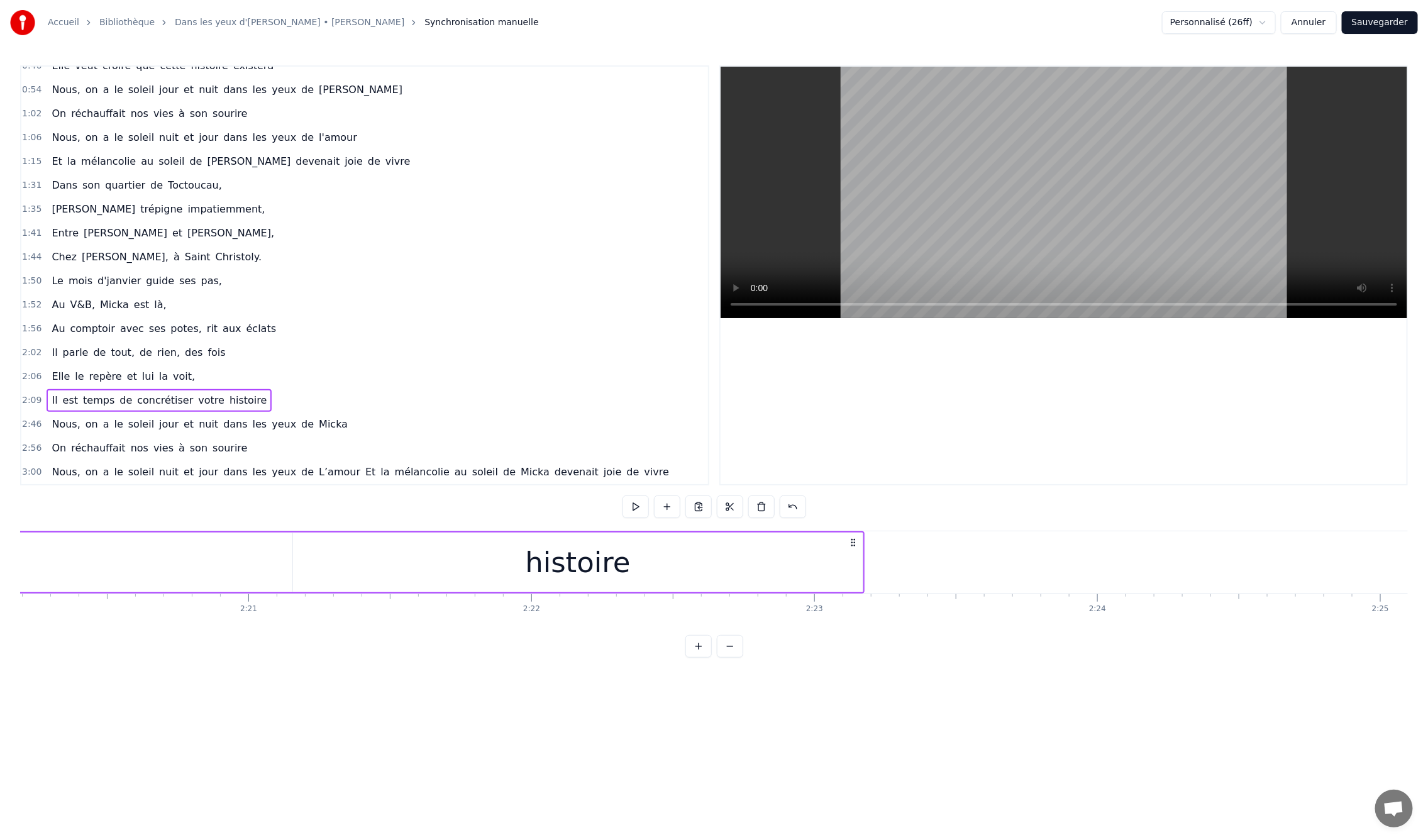
scroll to position [0, 39696]
click at [727, 555] on div "histoire" at bounding box center [556, 562] width 571 height 60
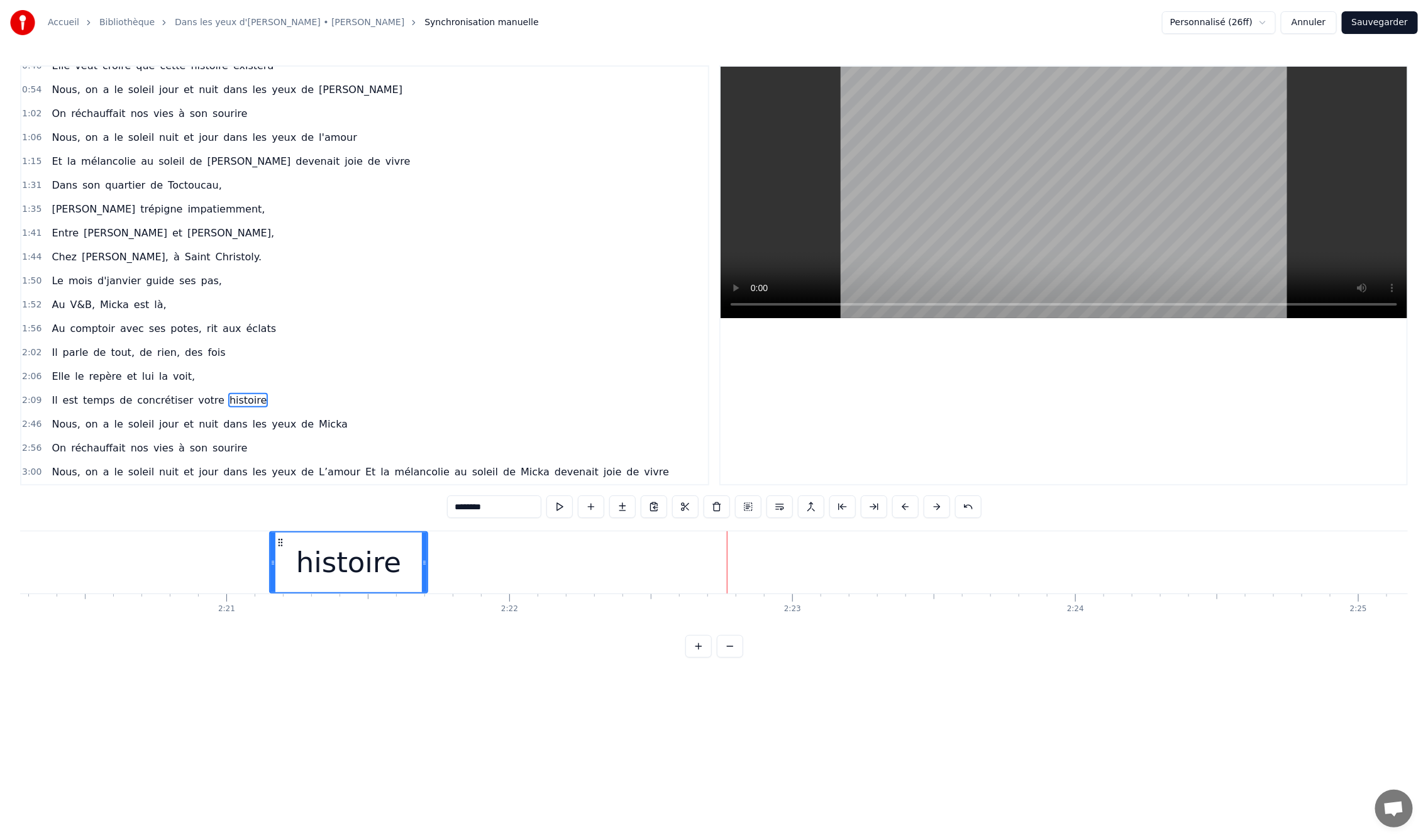
drag, startPoint x: 836, startPoint y: 561, endPoint x: 424, endPoint y: 570, distance: 412.1
click at [424, 570] on div at bounding box center [424, 562] width 5 height 60
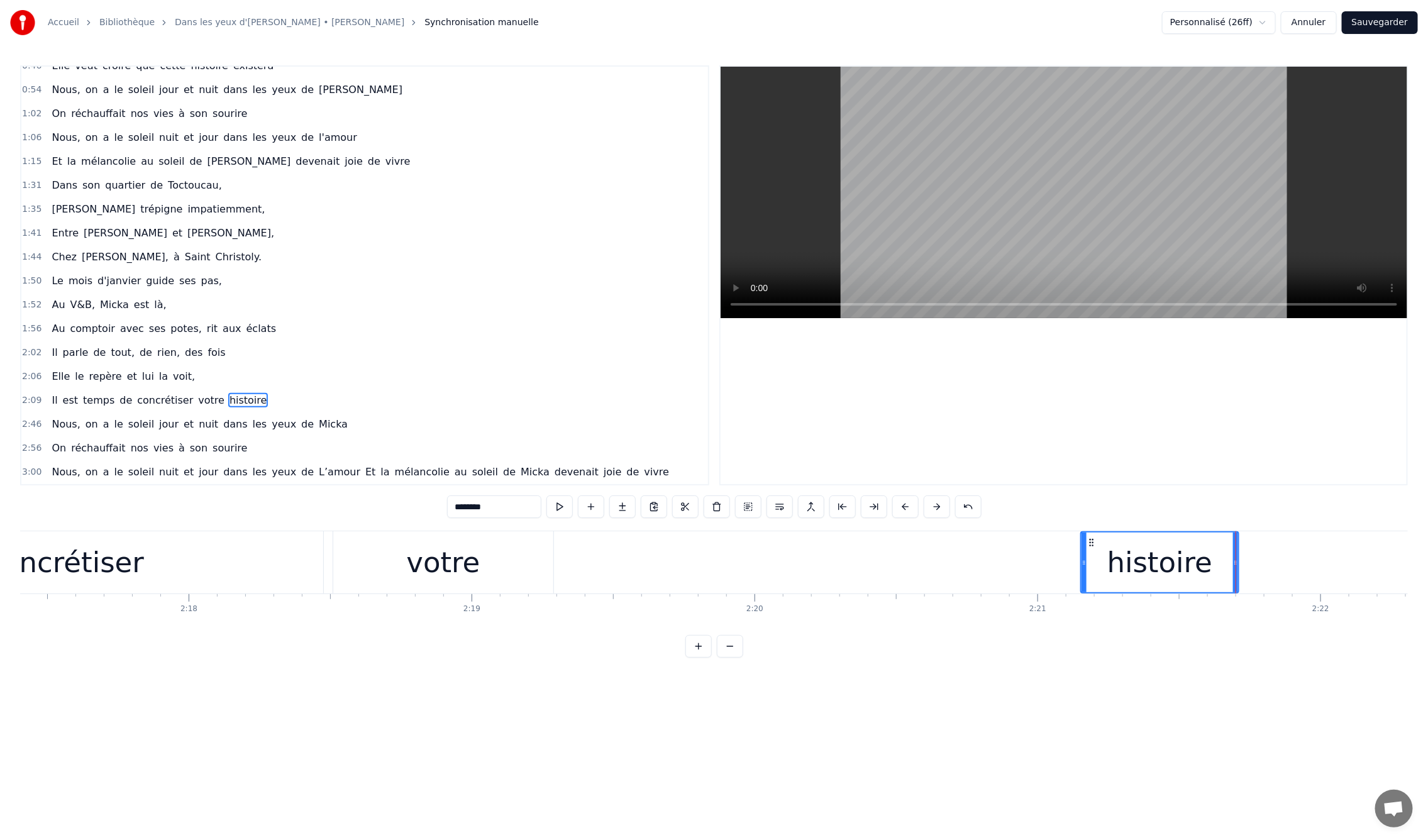
scroll to position [0, 38863]
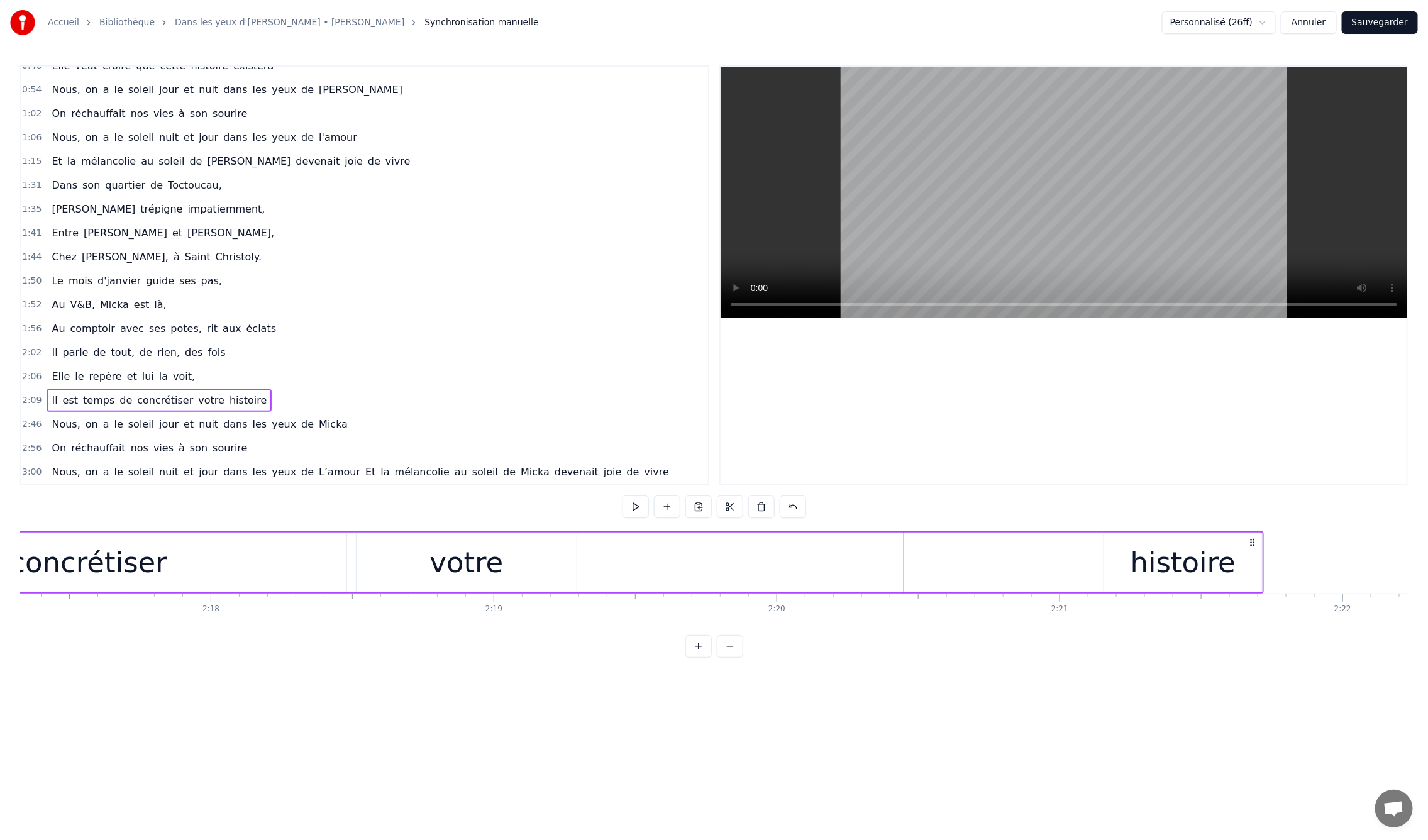
click at [464, 557] on div "votre" at bounding box center [466, 562] width 74 height 43
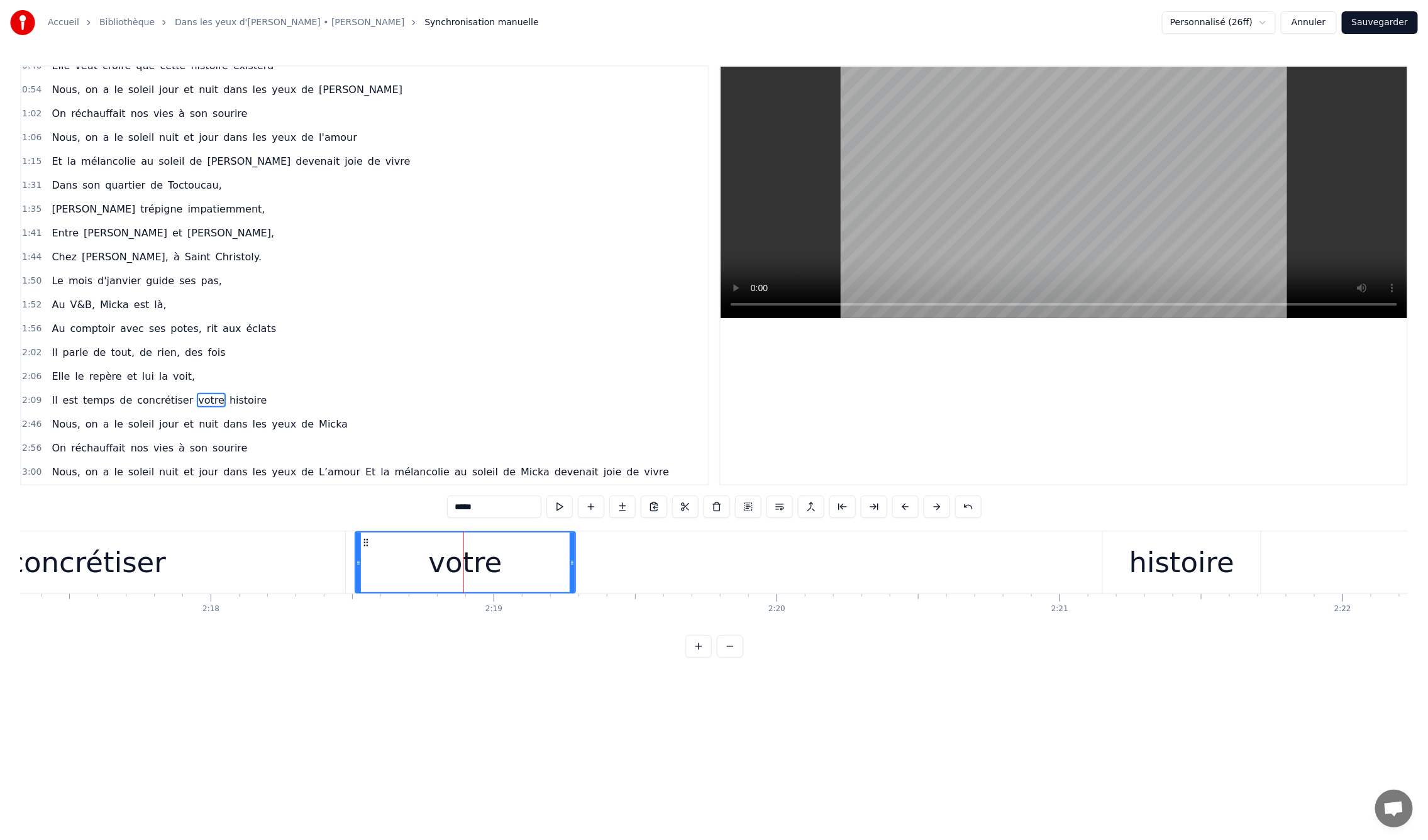
click at [1142, 562] on div "histoire" at bounding box center [1182, 562] width 105 height 43
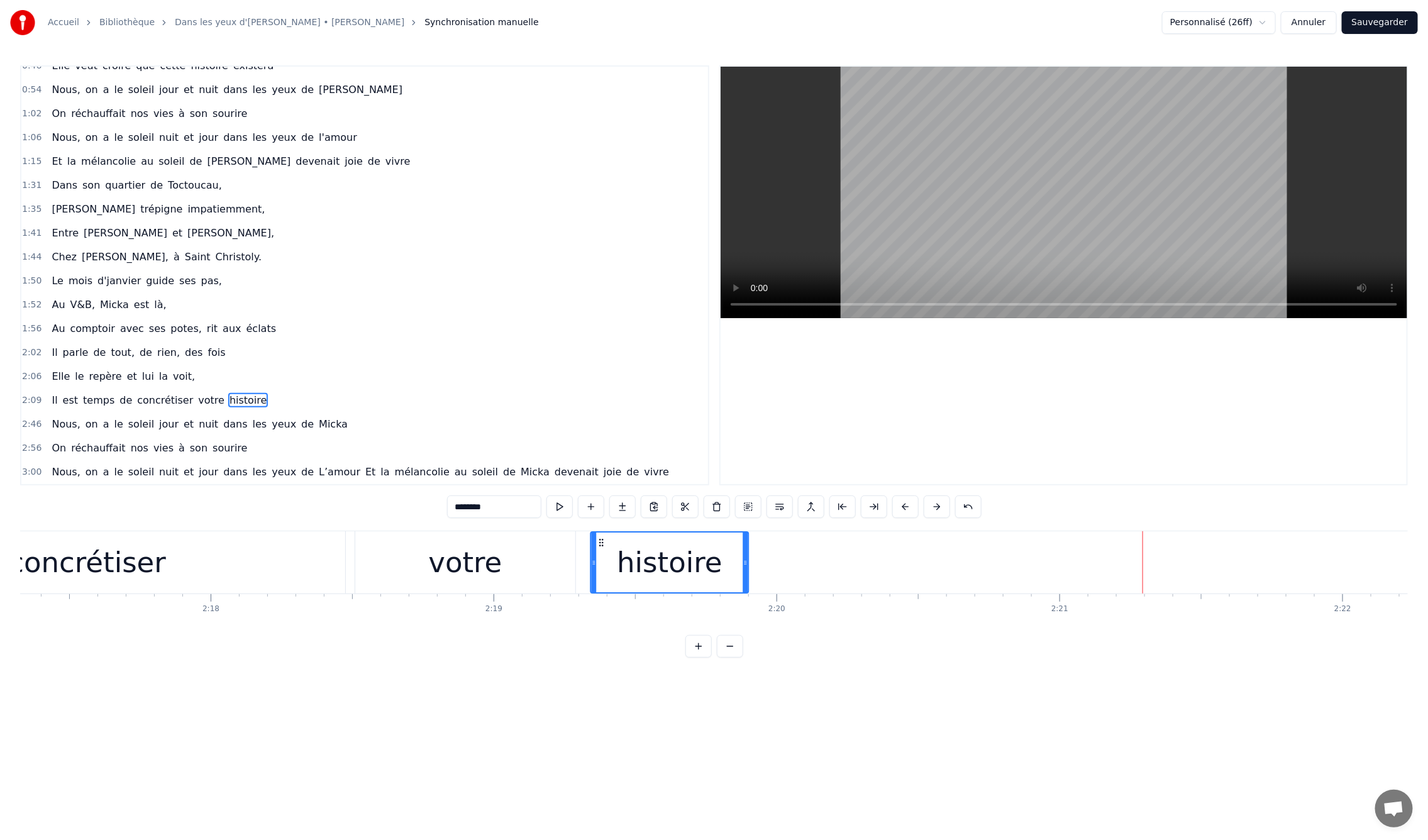
drag, startPoint x: 1115, startPoint y: 542, endPoint x: 603, endPoint y: 553, distance: 512.1
click at [603, 553] on div "histoire" at bounding box center [669, 562] width 157 height 60
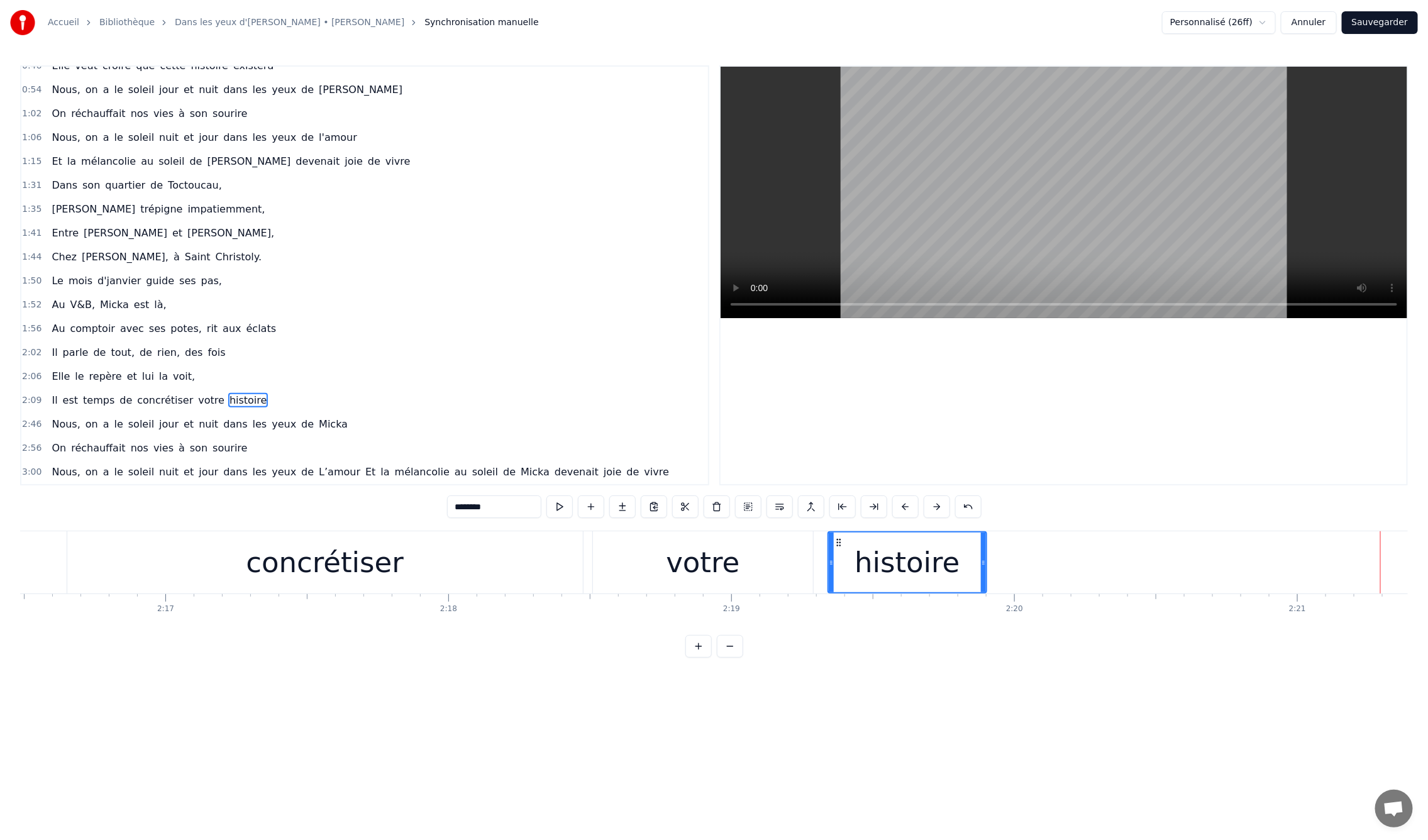
scroll to position [0, 38336]
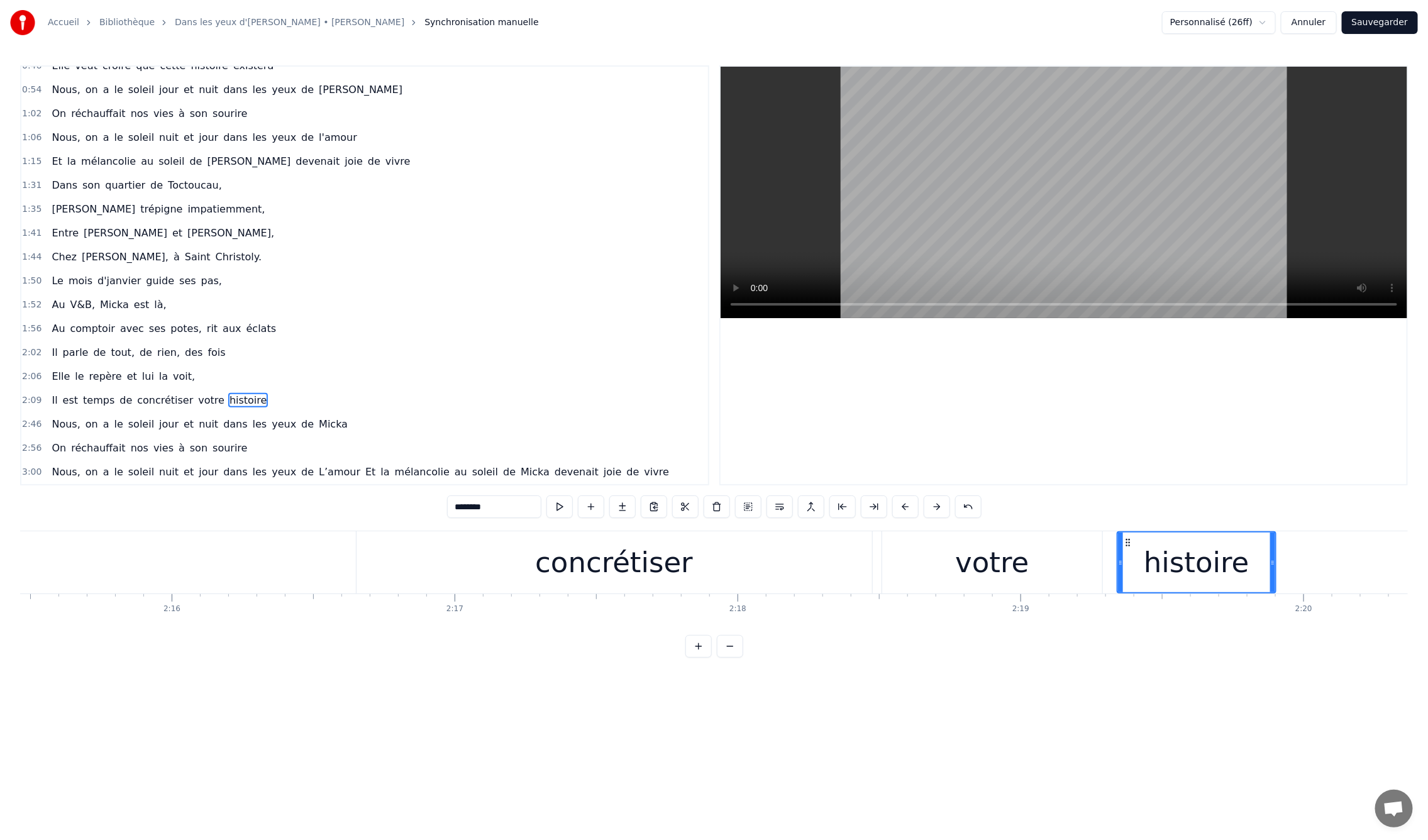
click at [631, 559] on div "concrétiser" at bounding box center [614, 562] width 158 height 43
type input "**********"
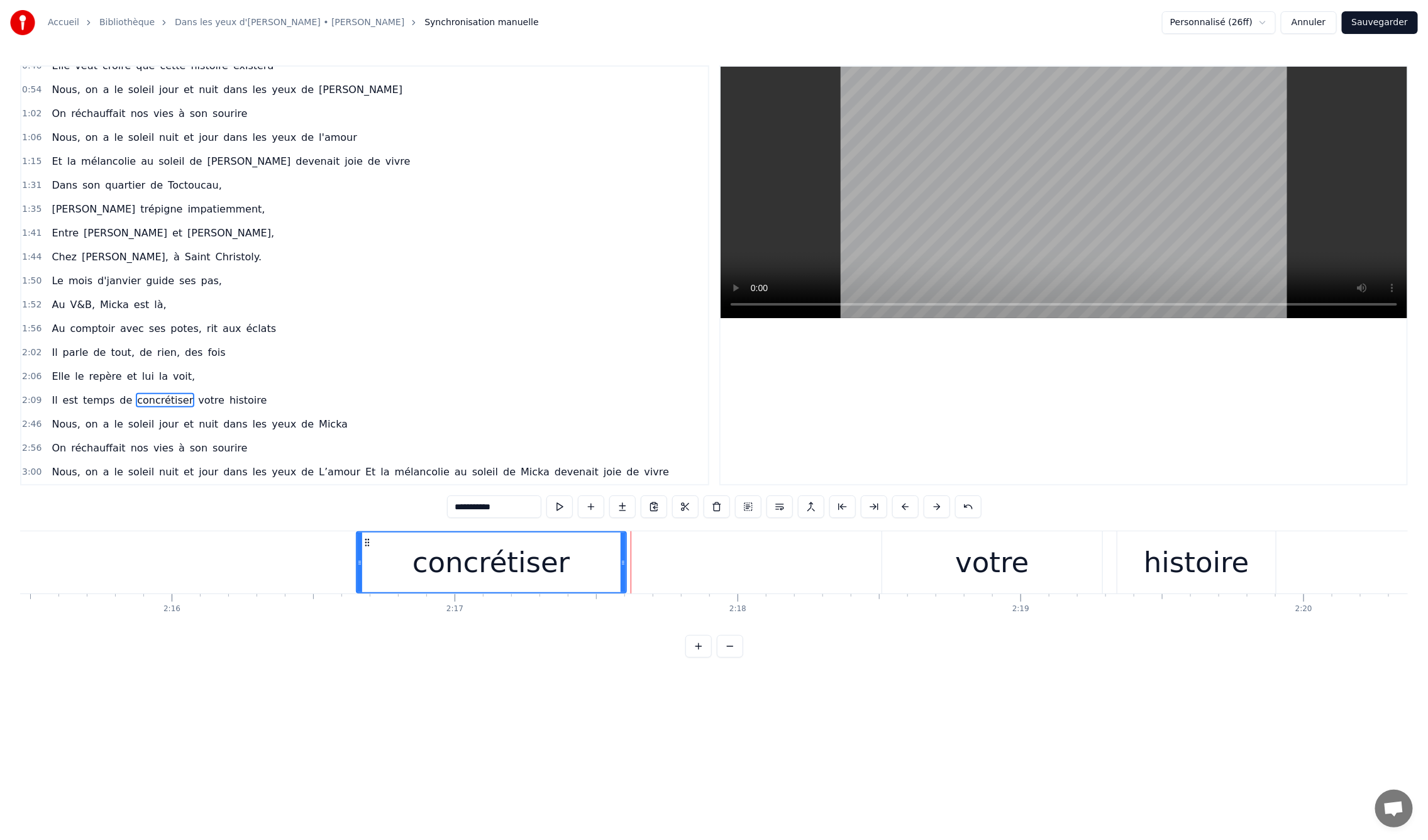
drag, startPoint x: 869, startPoint y: 563, endPoint x: 643, endPoint y: 552, distance: 226.3
click at [623, 552] on div at bounding box center [623, 562] width 5 height 60
drag, startPoint x: 964, startPoint y: 572, endPoint x: 874, endPoint y: 567, distance: 90.1
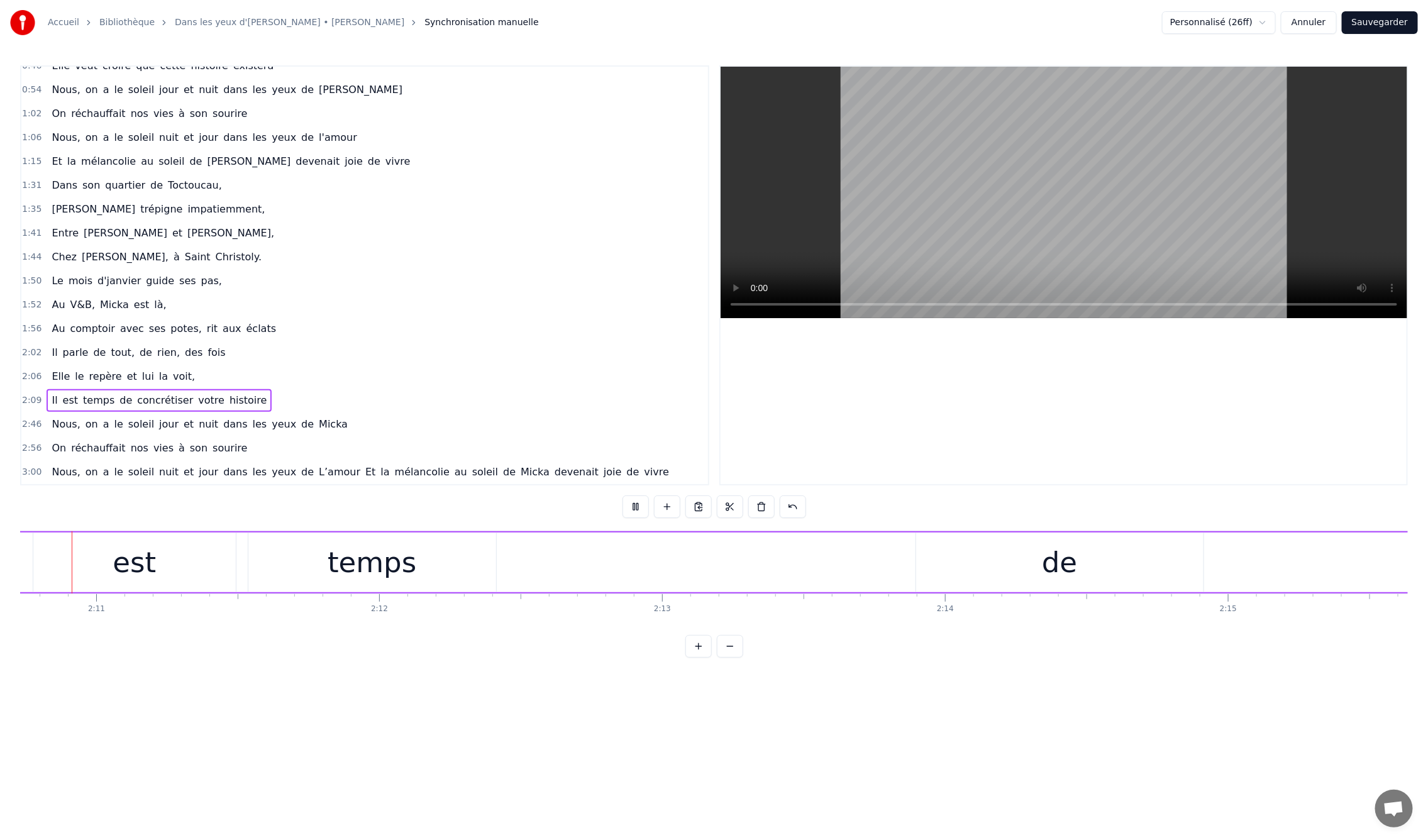
scroll to position [0, 36924]
click at [861, 557] on div "Il est temps de concrétiser votre histoire" at bounding box center [1251, 562] width 2881 height 62
click at [440, 565] on div "temps" at bounding box center [445, 562] width 89 height 43
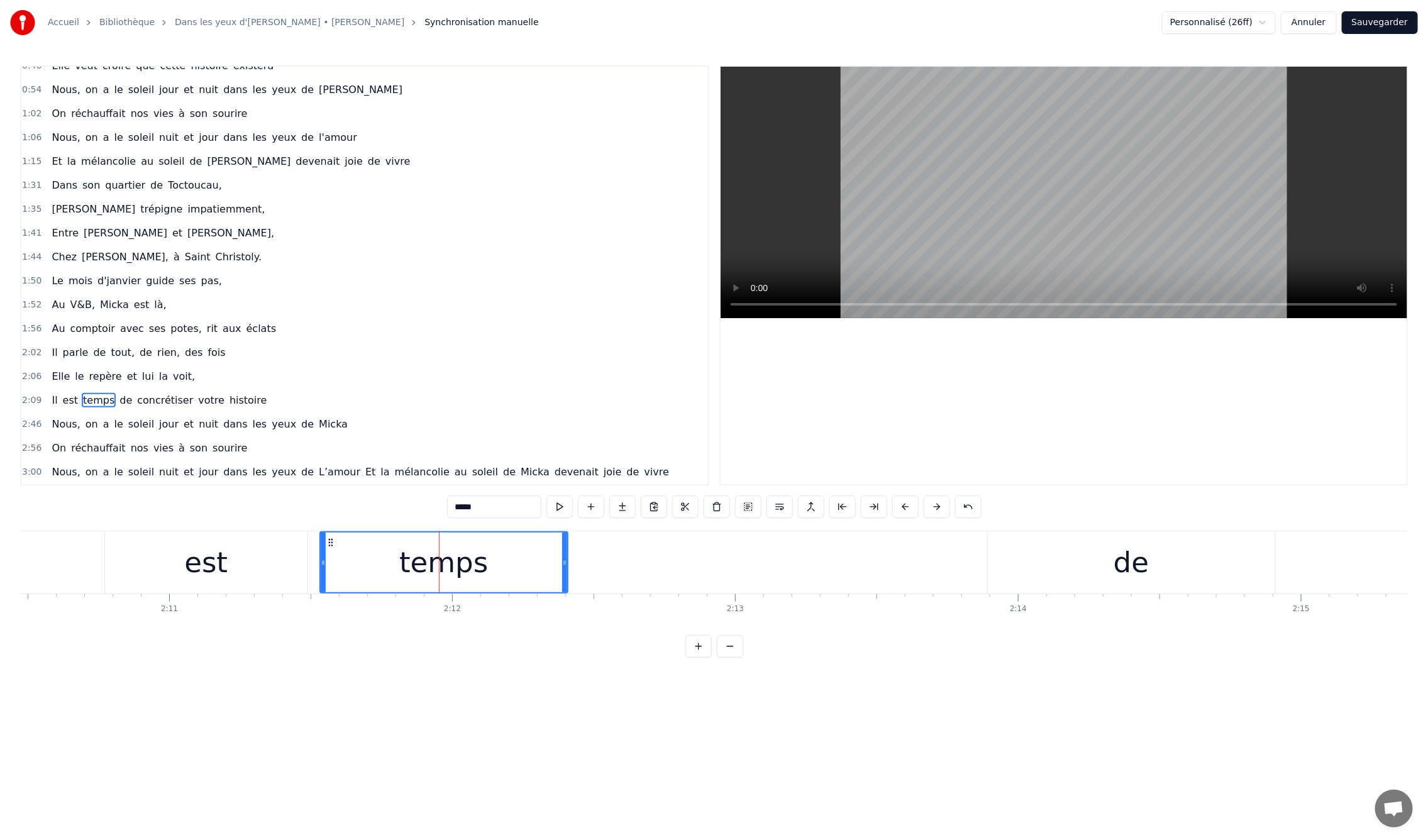
click at [1159, 573] on div "de" at bounding box center [1131, 562] width 288 height 62
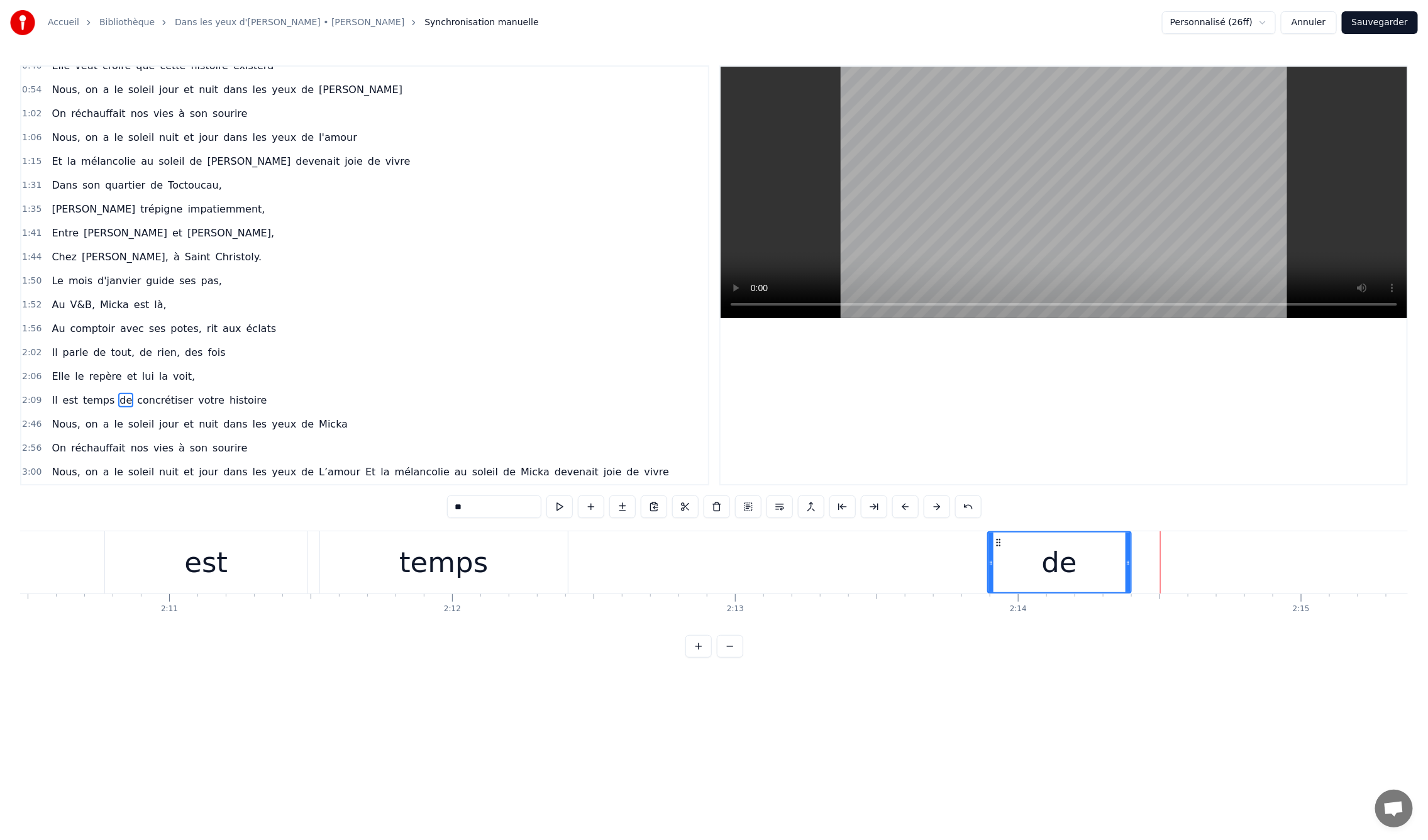
drag, startPoint x: 1270, startPoint y: 565, endPoint x: 1070, endPoint y: 561, distance: 200.0
click at [1125, 572] on div at bounding box center [1127, 562] width 5 height 60
drag, startPoint x: 998, startPoint y: 539, endPoint x: 684, endPoint y: 621, distance: 324.5
click at [559, 556] on div "de" at bounding box center [605, 562] width 110 height 60
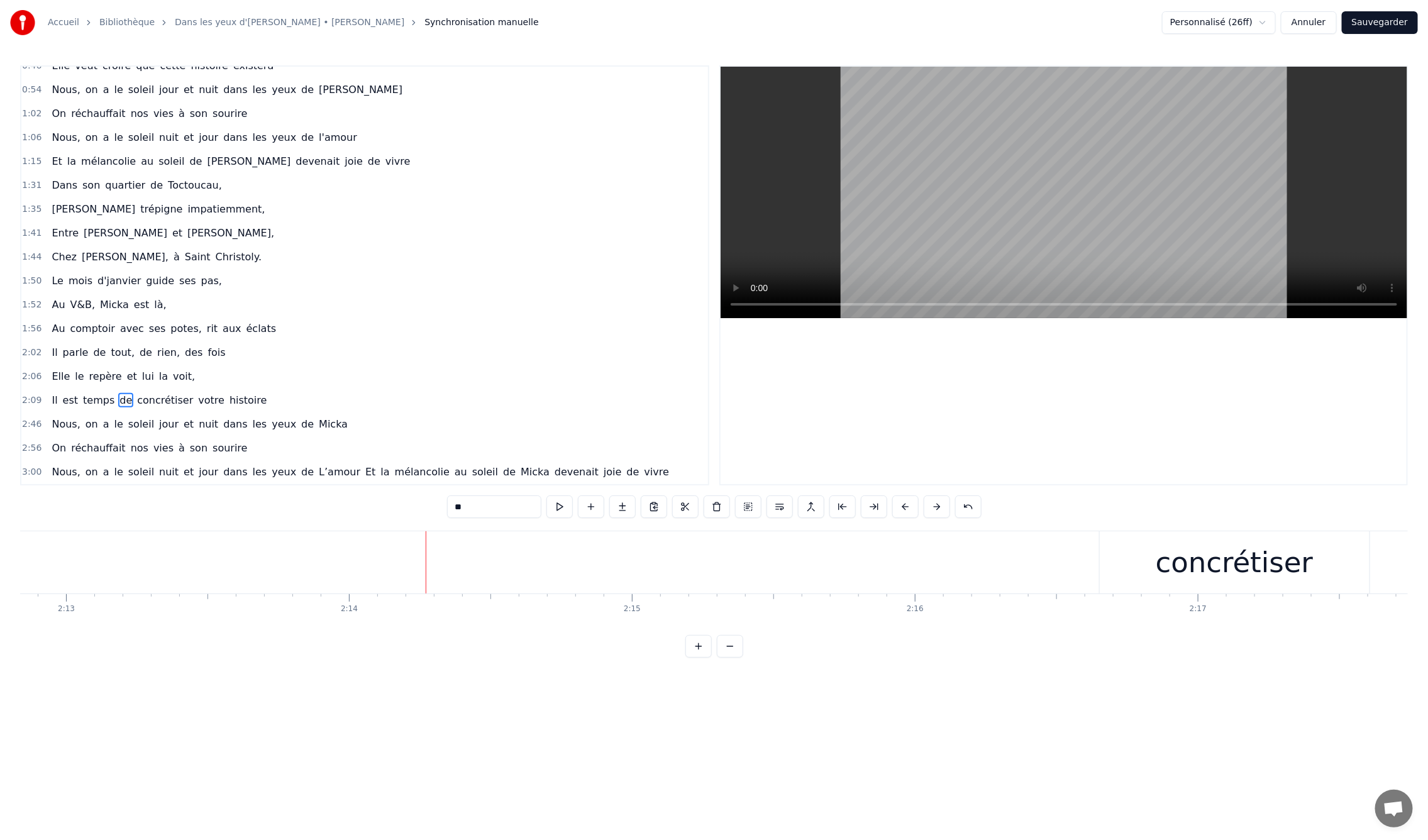
scroll to position [0, 37726]
click at [1027, 578] on div "concrétiser" at bounding box center [1101, 562] width 270 height 62
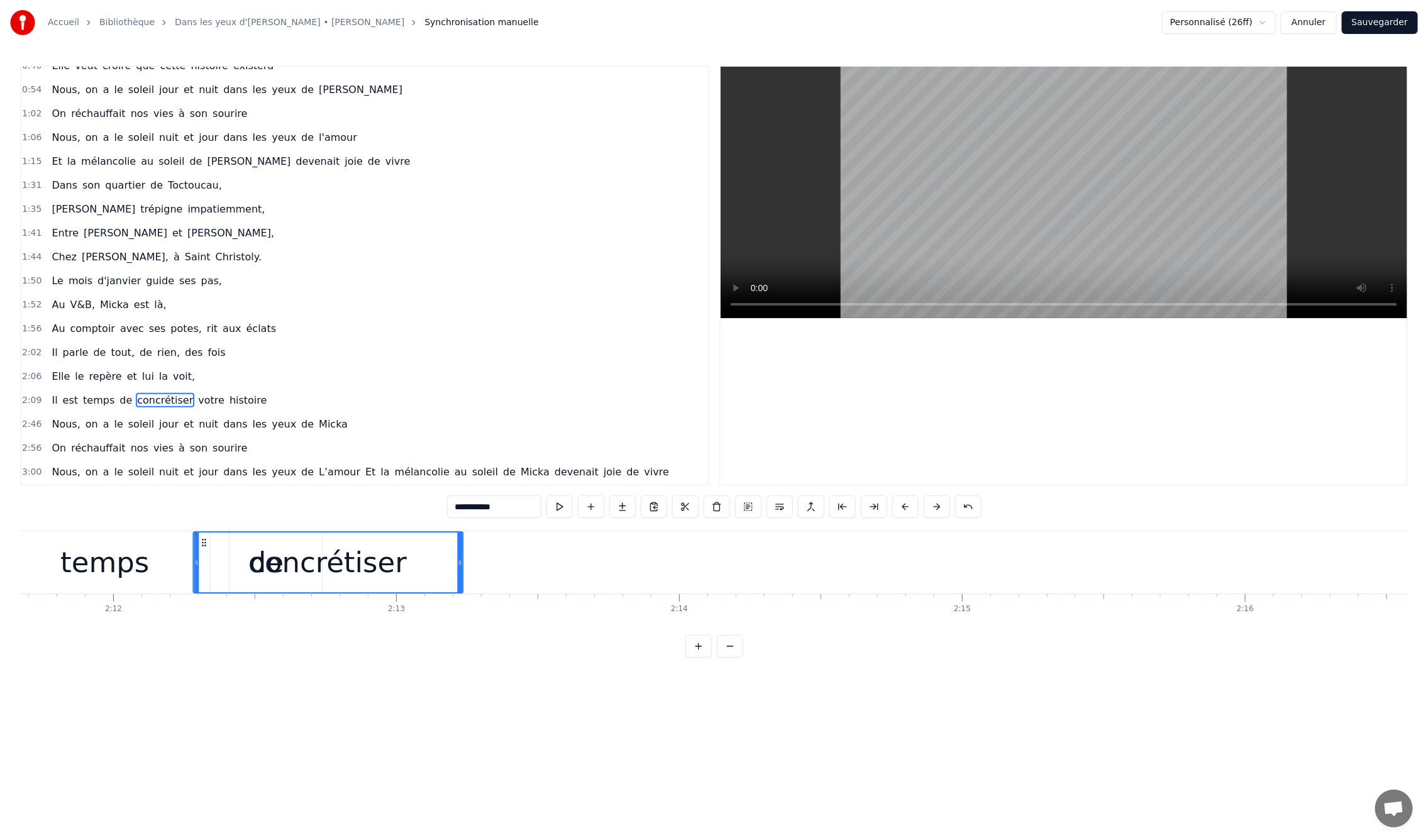
scroll to position [0, 37250]
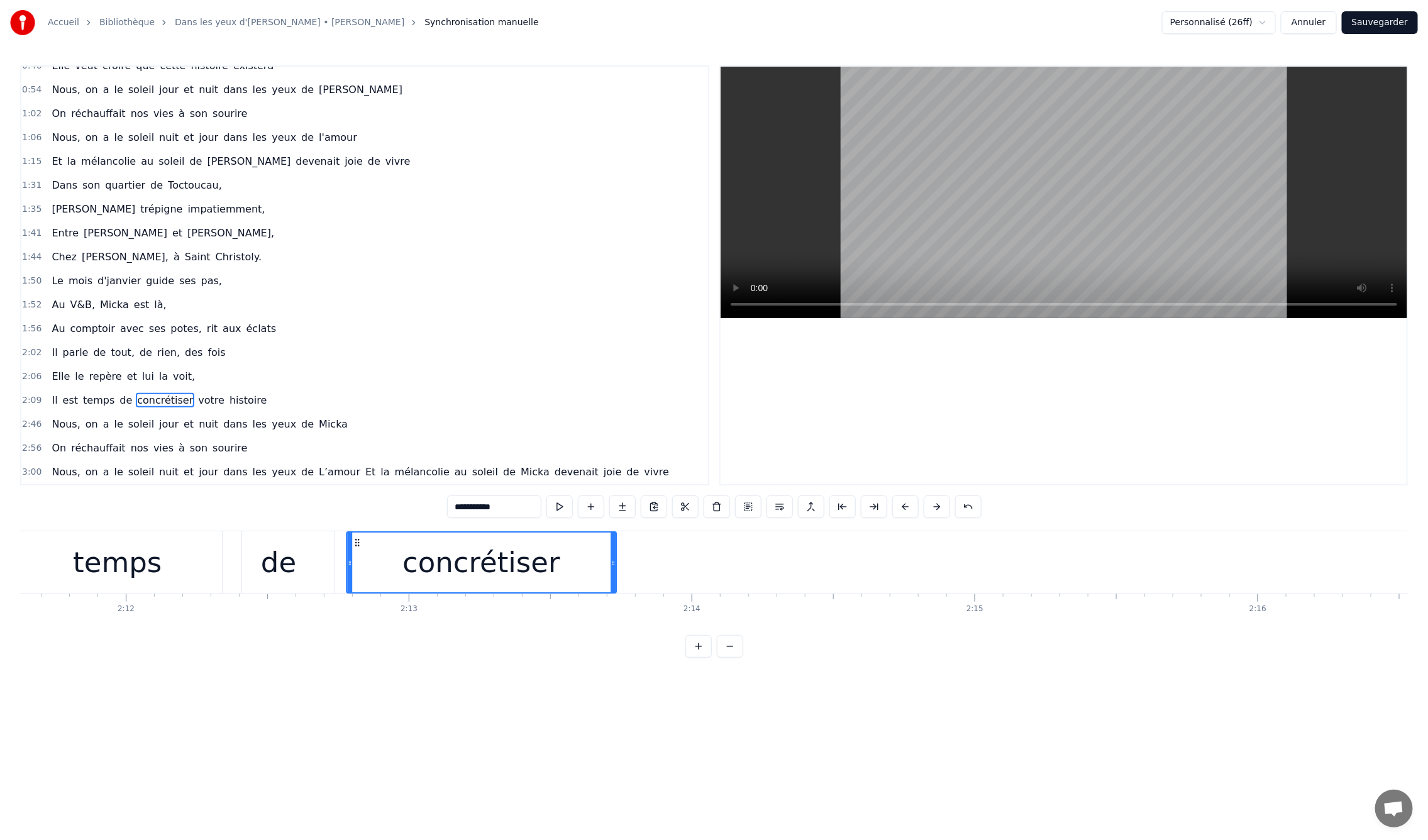
drag, startPoint x: 977, startPoint y: 540, endPoint x: 446, endPoint y: 596, distance: 533.9
click at [354, 588] on div "concrétiser" at bounding box center [481, 562] width 269 height 60
drag, startPoint x: 611, startPoint y: 565, endPoint x: 544, endPoint y: 567, distance: 67.0
click at [544, 567] on div at bounding box center [546, 562] width 5 height 60
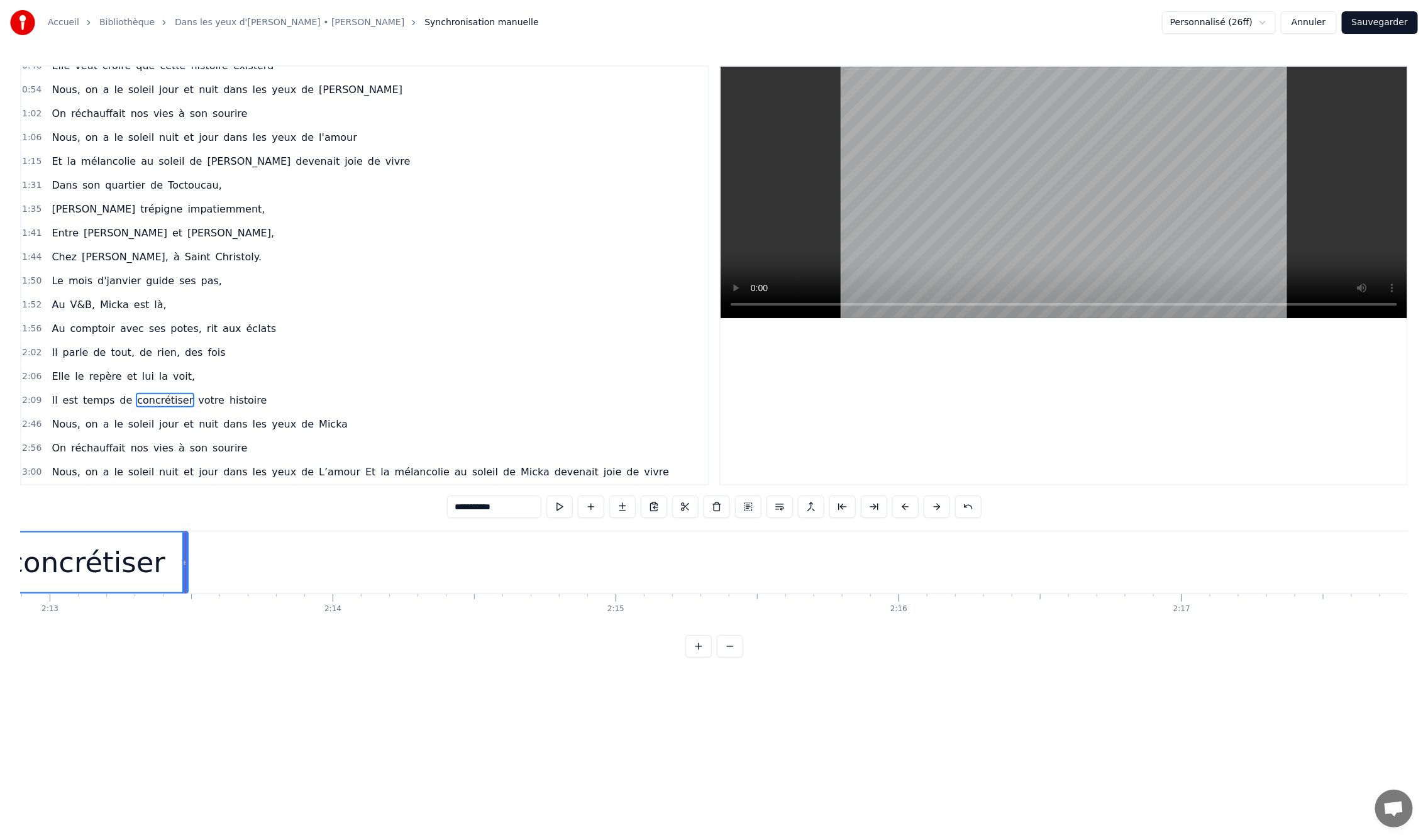
scroll to position [0, 38009]
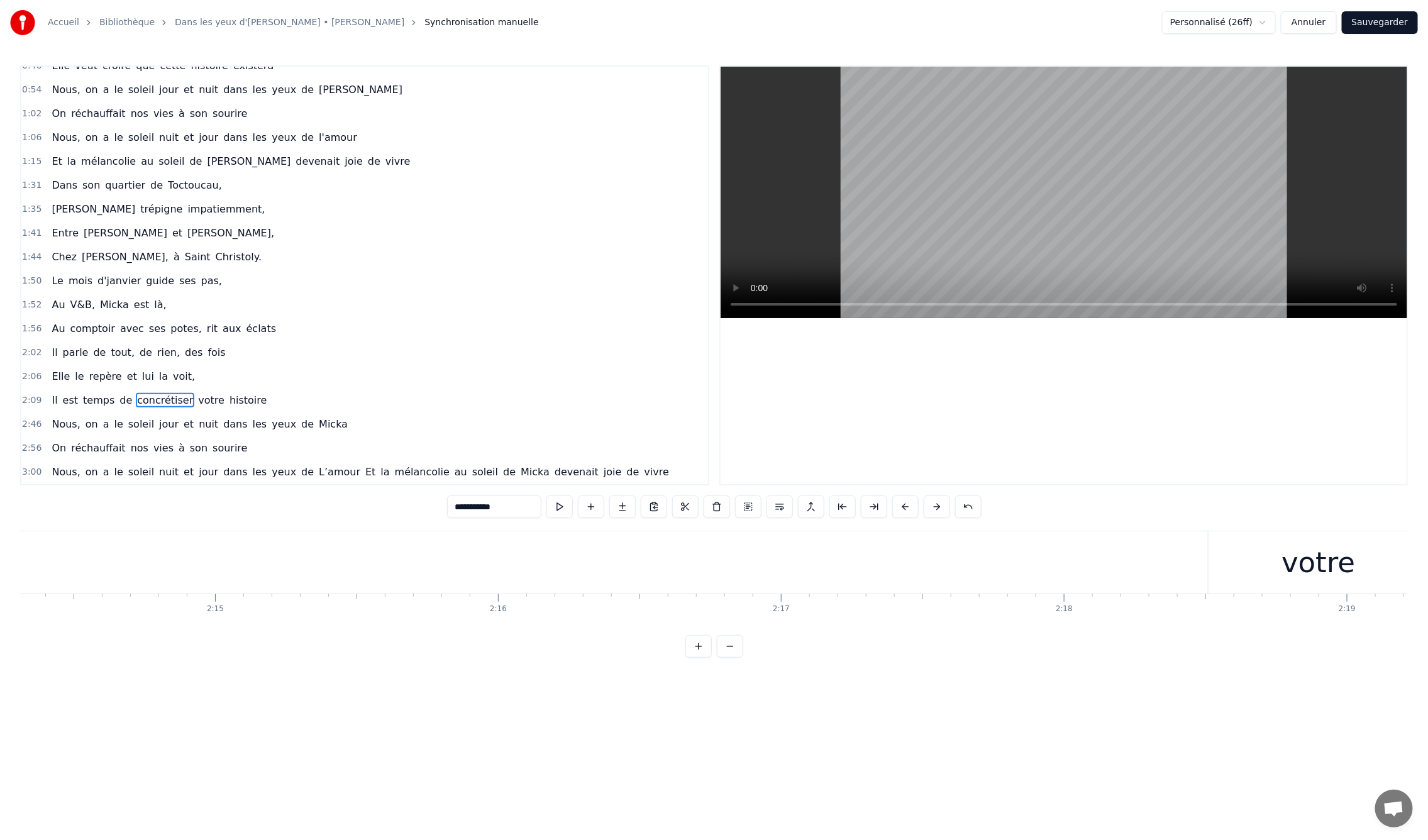
click at [1309, 557] on div "votre" at bounding box center [1318, 562] width 74 height 43
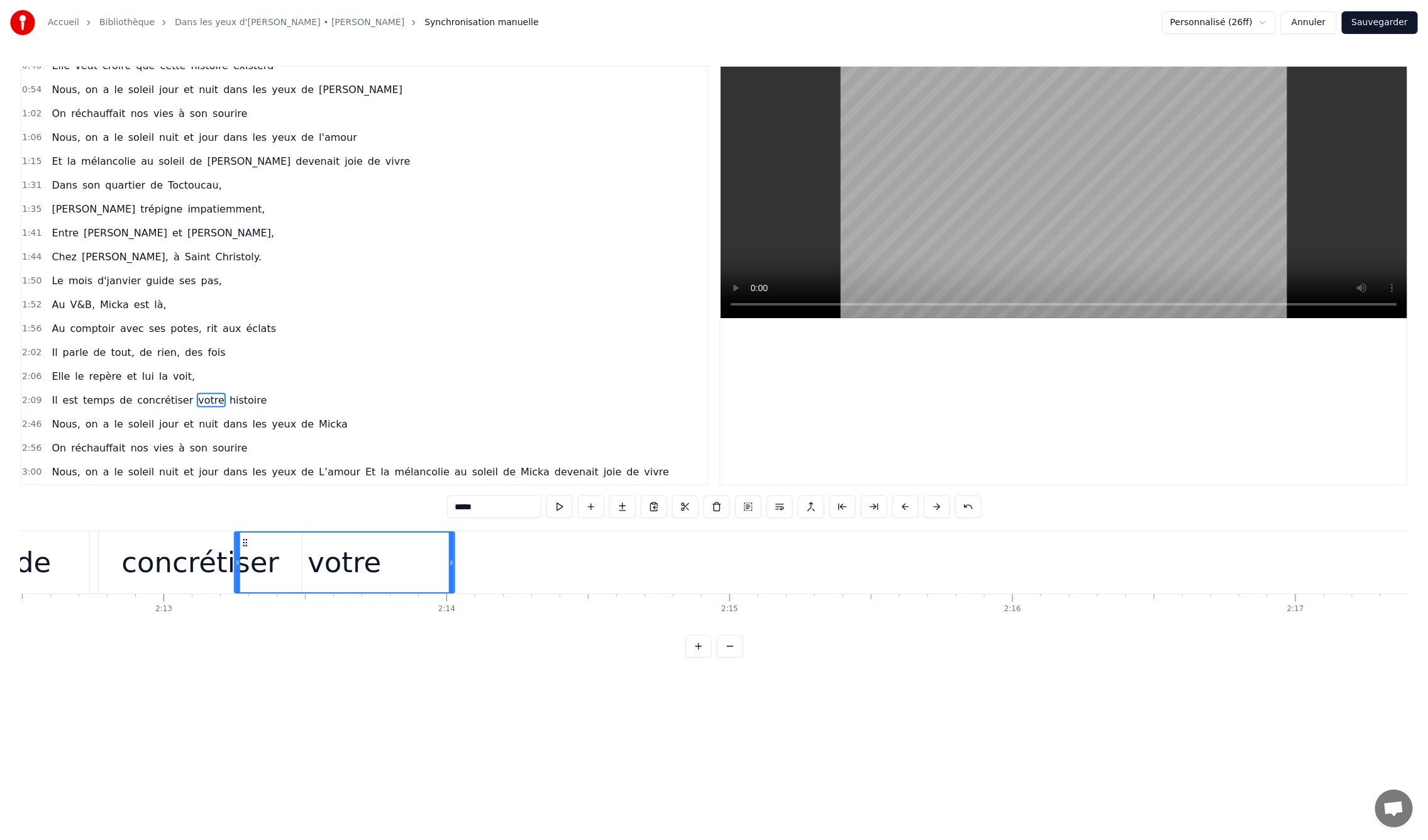
scroll to position [0, 37489]
drag, startPoint x: 1217, startPoint y: 540, endPoint x: 464, endPoint y: 610, distance: 756.2
click at [316, 598] on div "En mille neuf cent quatre- vingt neuf C'est le printemps, il doit faire beau, E…" at bounding box center [714, 578] width 1388 height 94
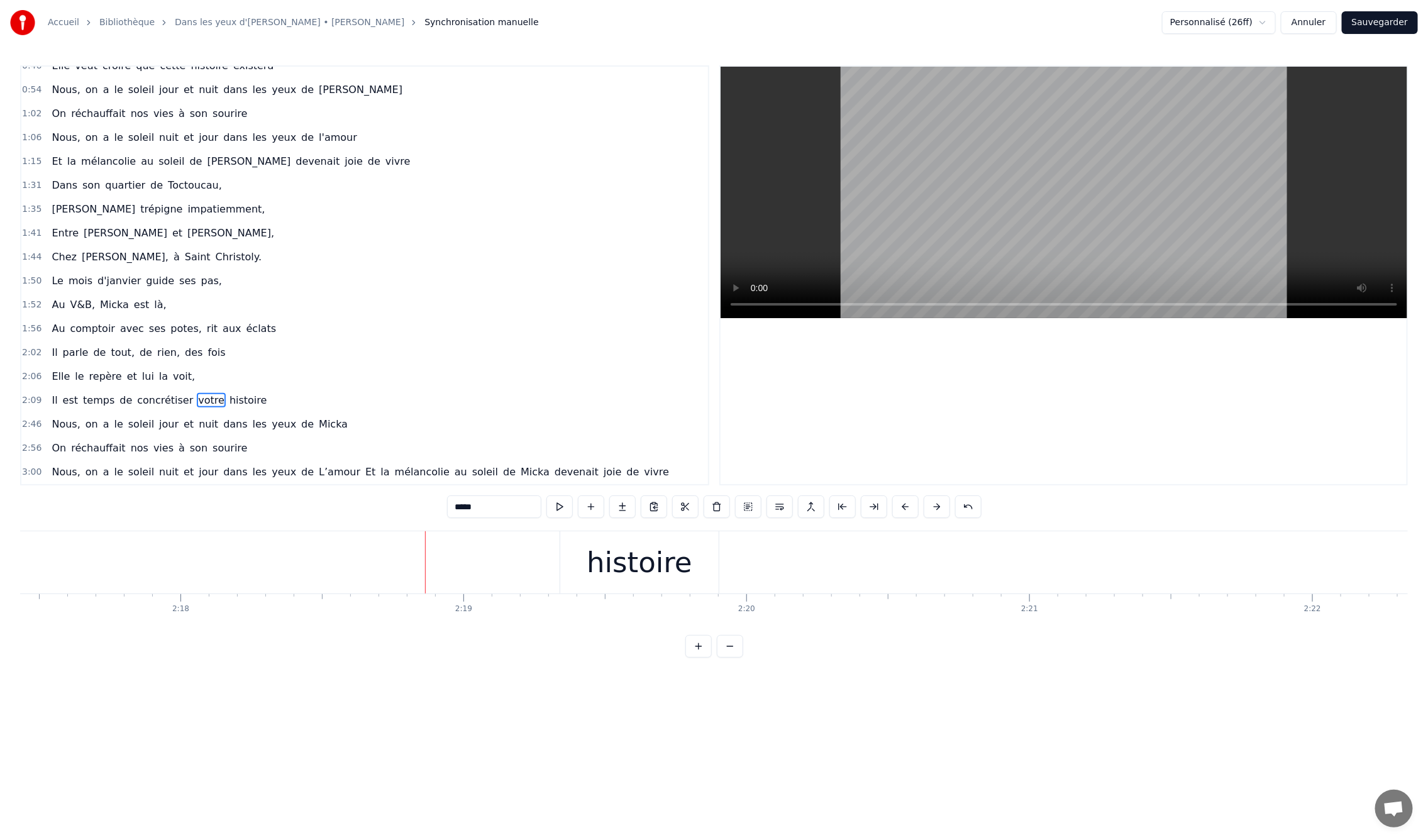
scroll to position [0, 39093]
click at [435, 565] on div "histoire" at bounding box center [439, 562] width 105 height 43
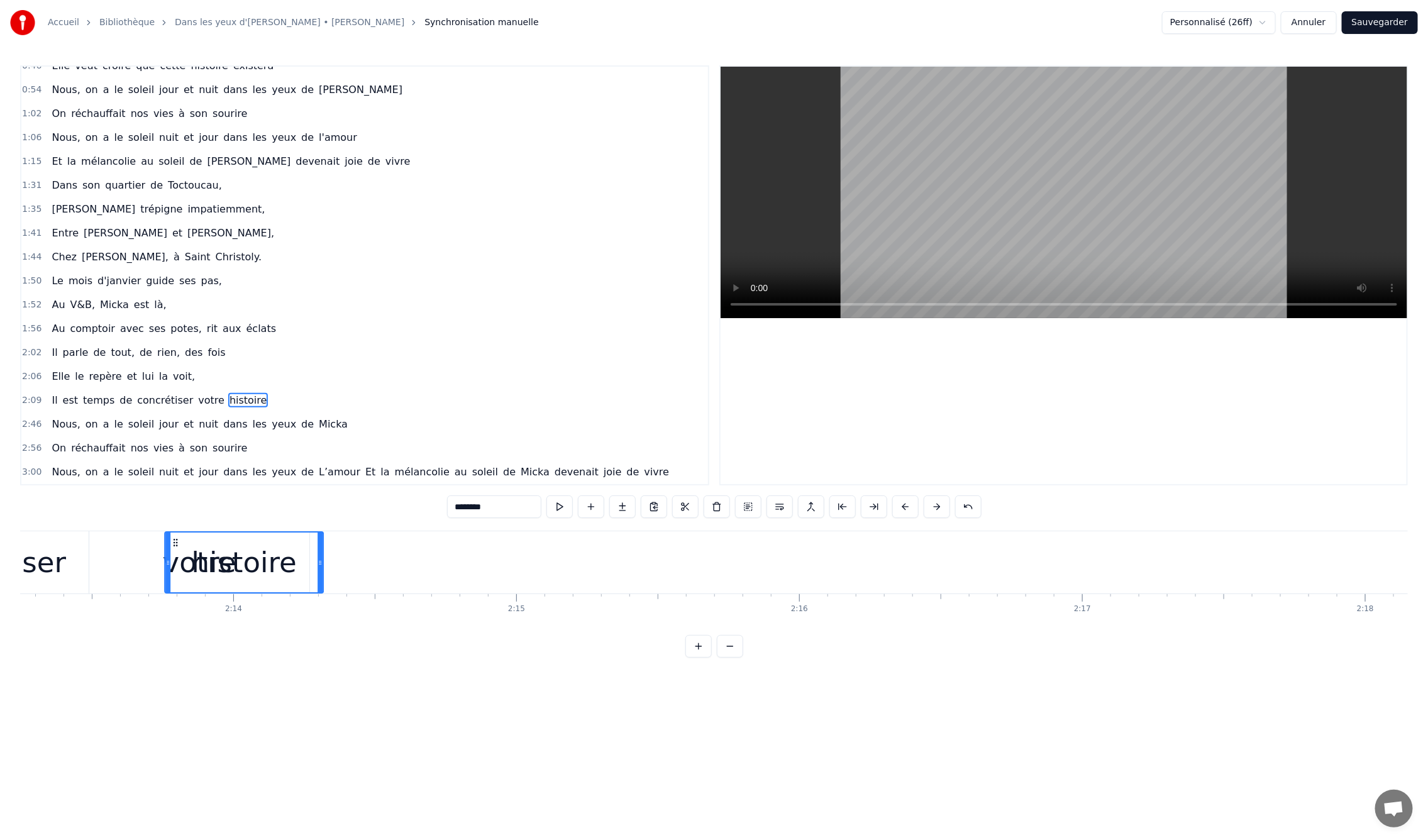
scroll to position [0, 37685]
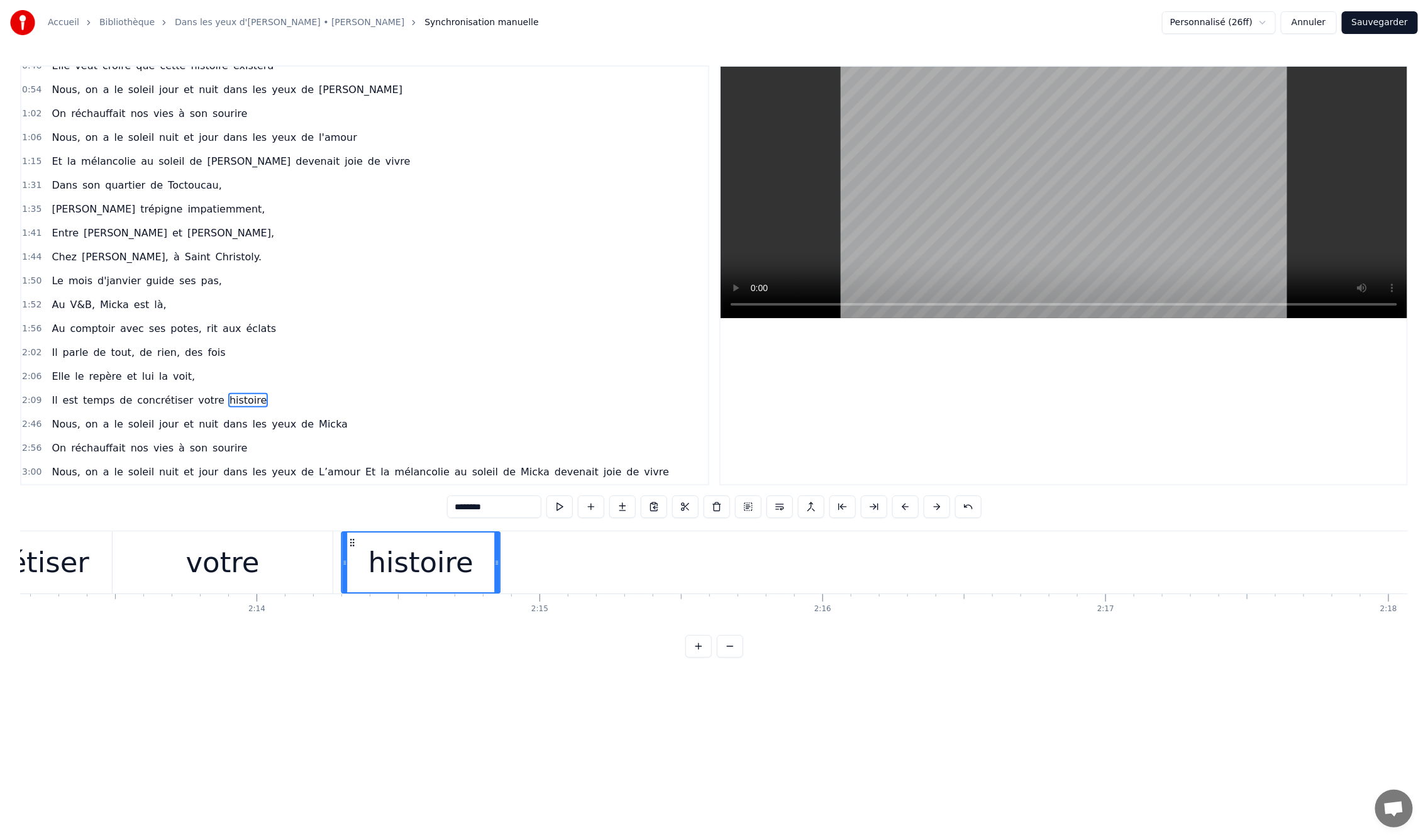
drag, startPoint x: 926, startPoint y: 541, endPoint x: 352, endPoint y: 606, distance: 577.7
click at [352, 606] on div "En mille neuf cent quatre- vingt neuf C'est le printemps, il doit faire beau, E…" at bounding box center [714, 578] width 1388 height 94
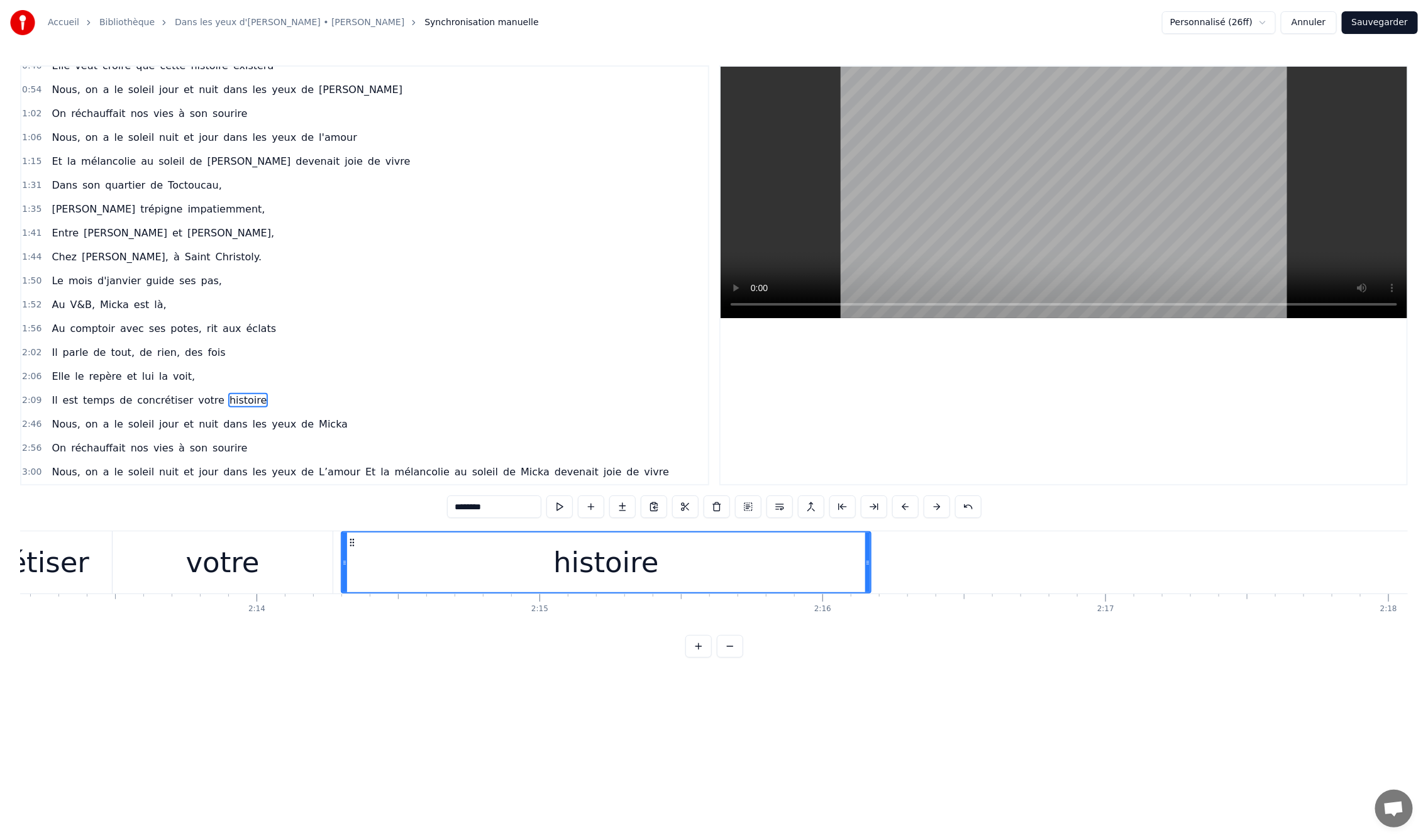
drag, startPoint x: 496, startPoint y: 562, endPoint x: 867, endPoint y: 589, distance: 372.0
click at [867, 589] on div at bounding box center [868, 562] width 5 height 60
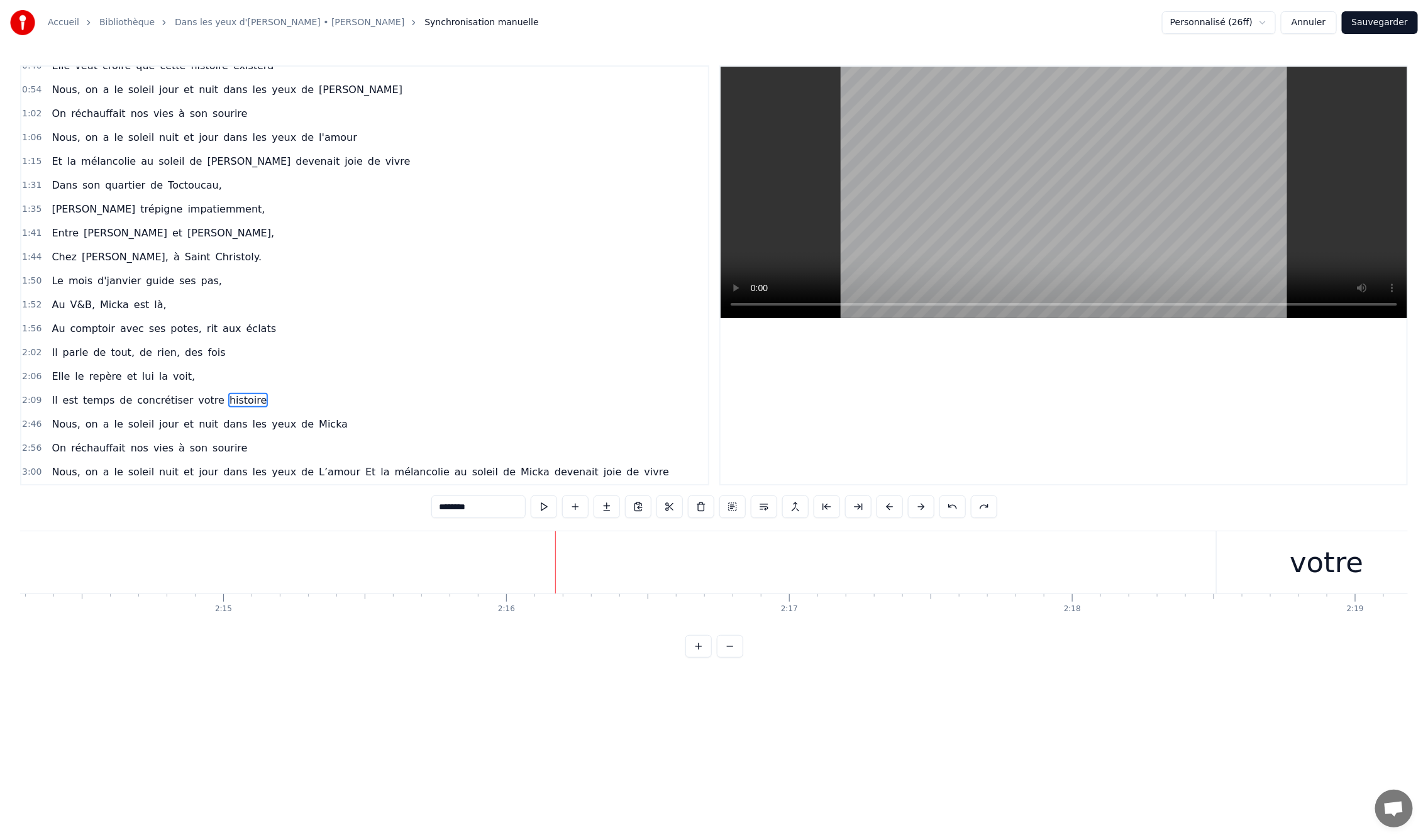
scroll to position [0, 38024]
click at [1256, 555] on div "votre" at bounding box center [1305, 562] width 221 height 62
type input "*****"
drag, startPoint x: 1203, startPoint y: 543, endPoint x: 716, endPoint y: 591, distance: 489.4
click at [716, 591] on div "Il est temps de concrétiser votre histoire" at bounding box center [151, 562] width 2881 height 62
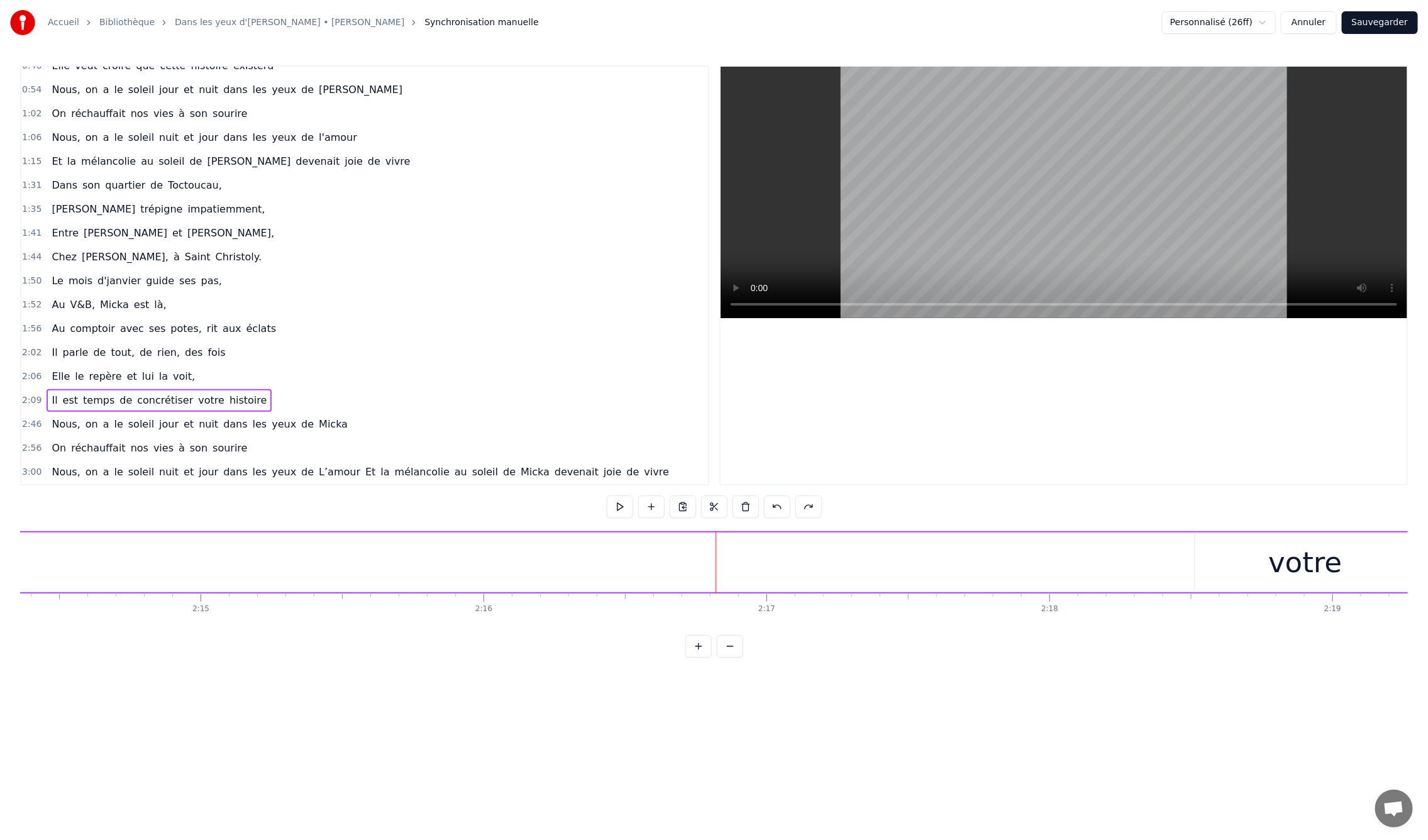
click at [1258, 564] on div "votre" at bounding box center [1306, 562] width 221 height 60
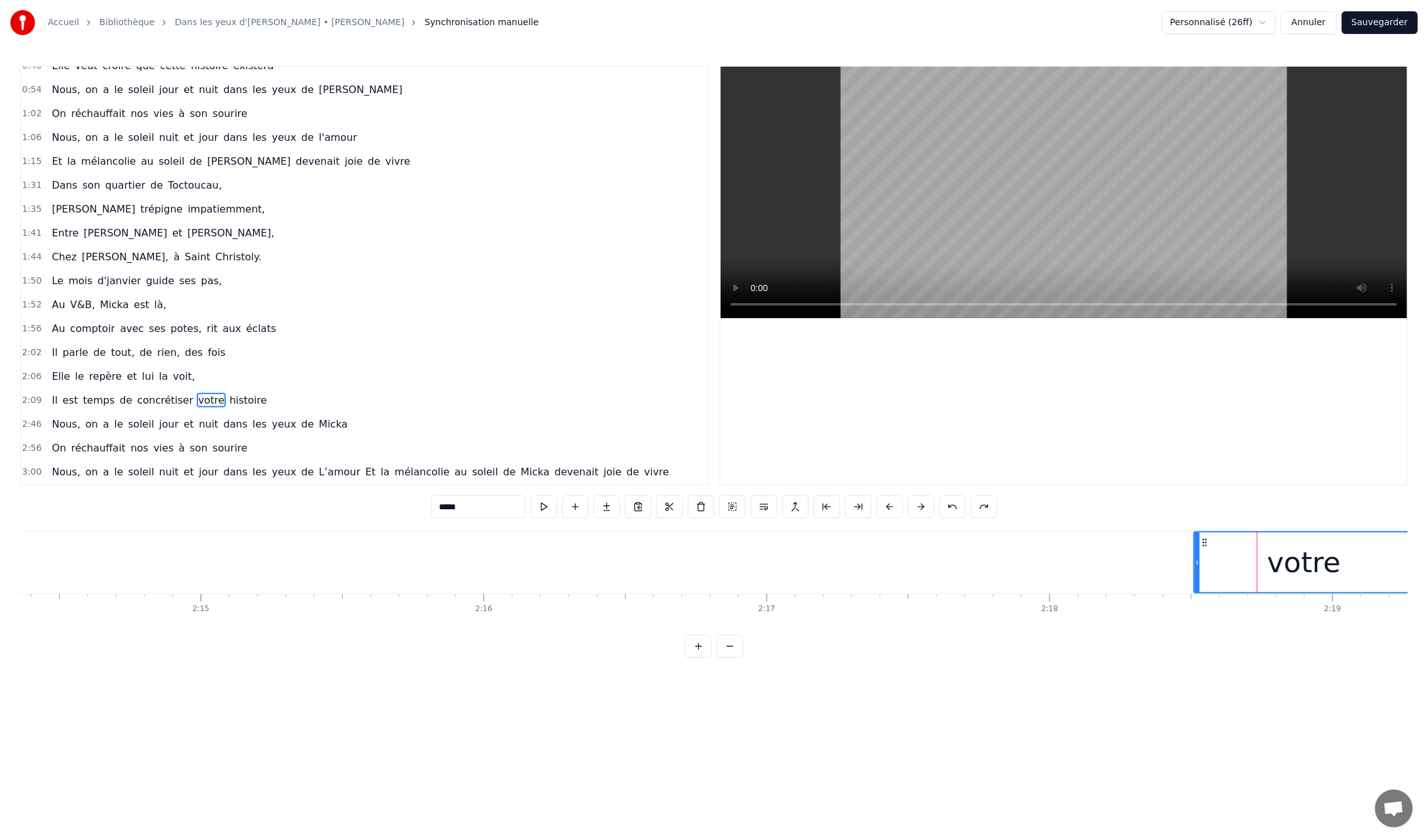
drag, startPoint x: 1205, startPoint y: 540, endPoint x: 1198, endPoint y: 565, distance: 26.0
click at [1198, 565] on div "votre" at bounding box center [1305, 562] width 219 height 60
drag, startPoint x: 1204, startPoint y: 541, endPoint x: 1209, endPoint y: 553, distance: 13.0
click at [1082, 557] on div "Il est temps de concrétiser votre histoire" at bounding box center [151, 562] width 2881 height 62
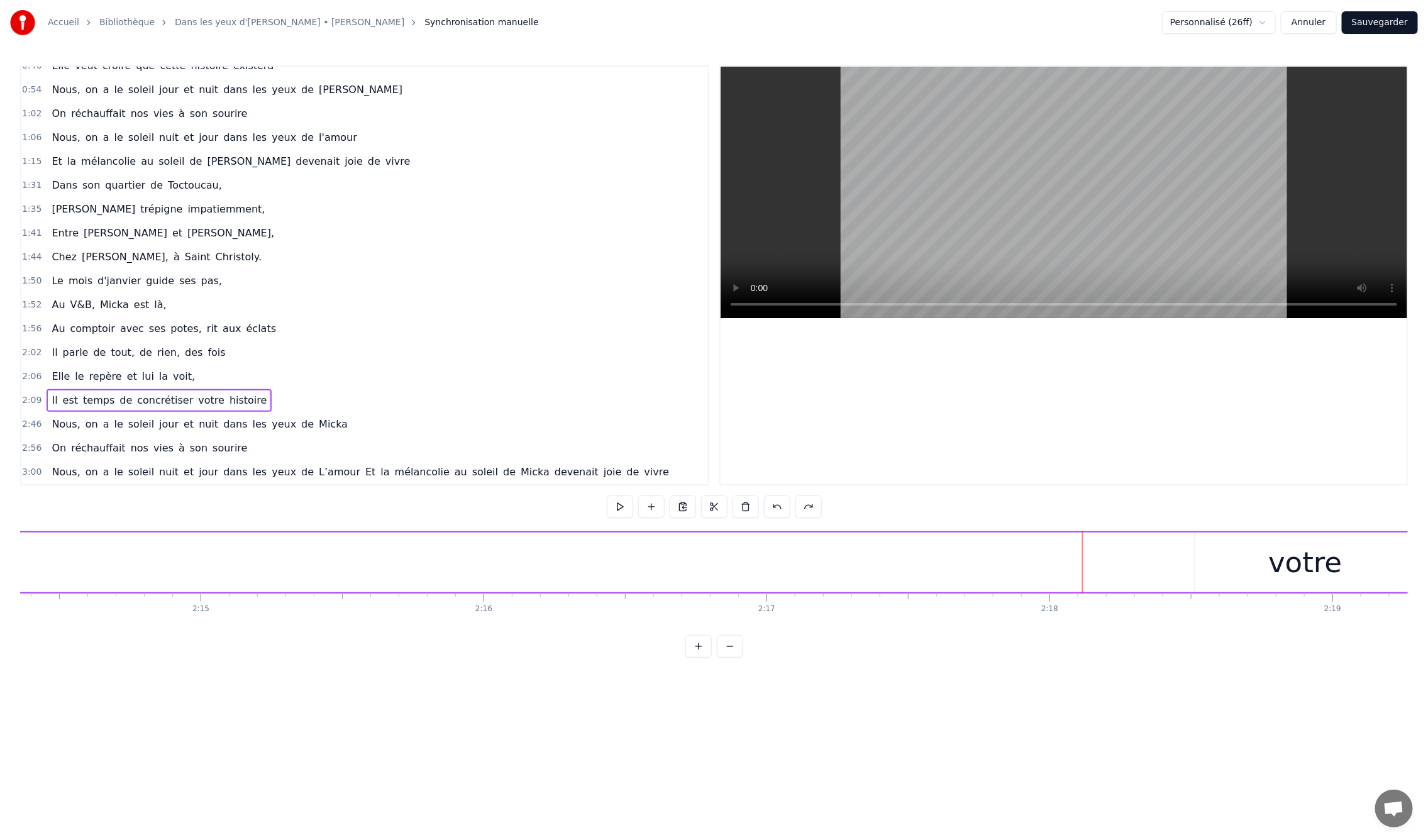
click at [1226, 544] on div "votre" at bounding box center [1306, 562] width 221 height 60
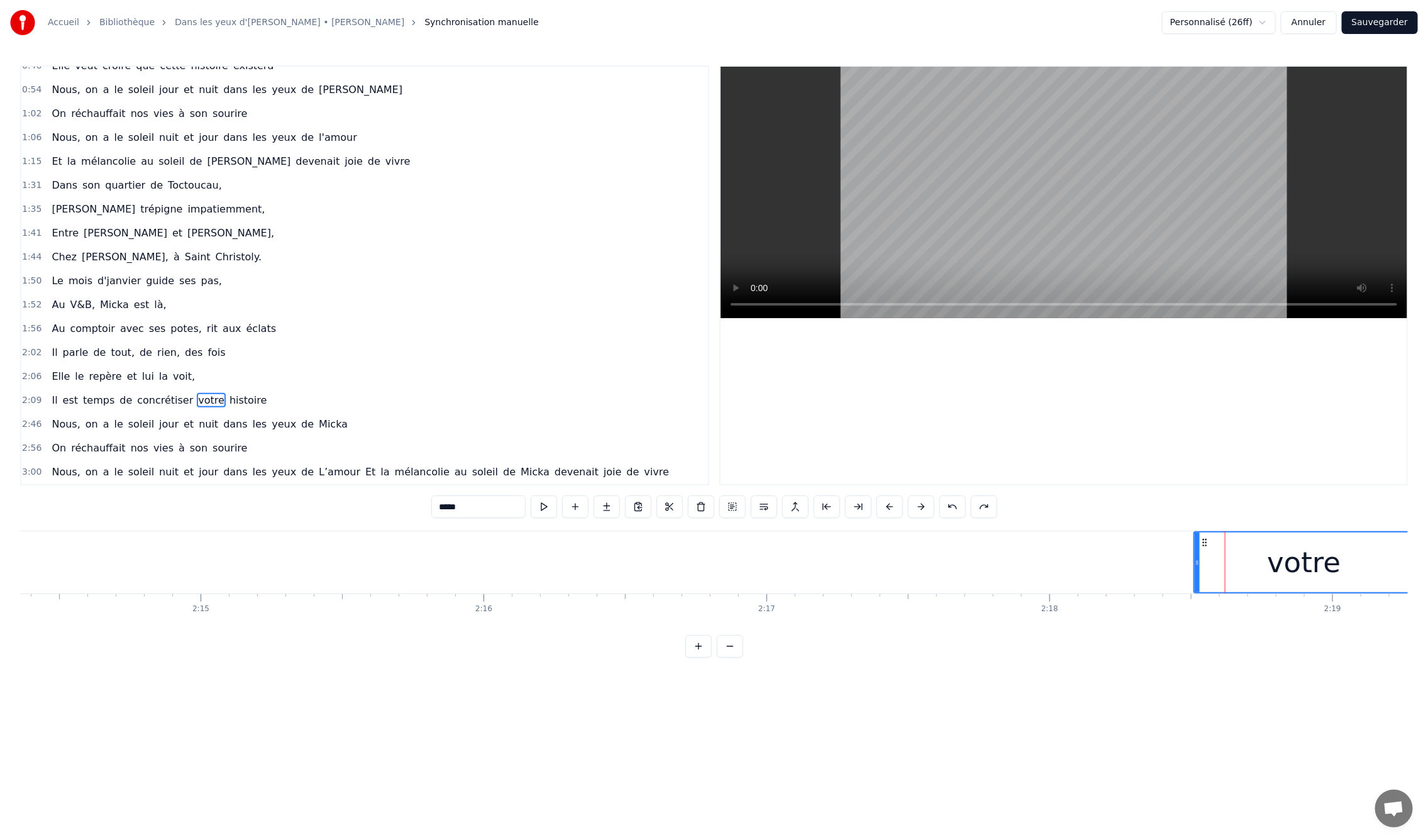
drag, startPoint x: 1206, startPoint y: 542, endPoint x: 1159, endPoint y: 557, distance: 49.3
click at [1163, 545] on div "Il est temps de concrétiser votre histoire" at bounding box center [151, 562] width 2881 height 62
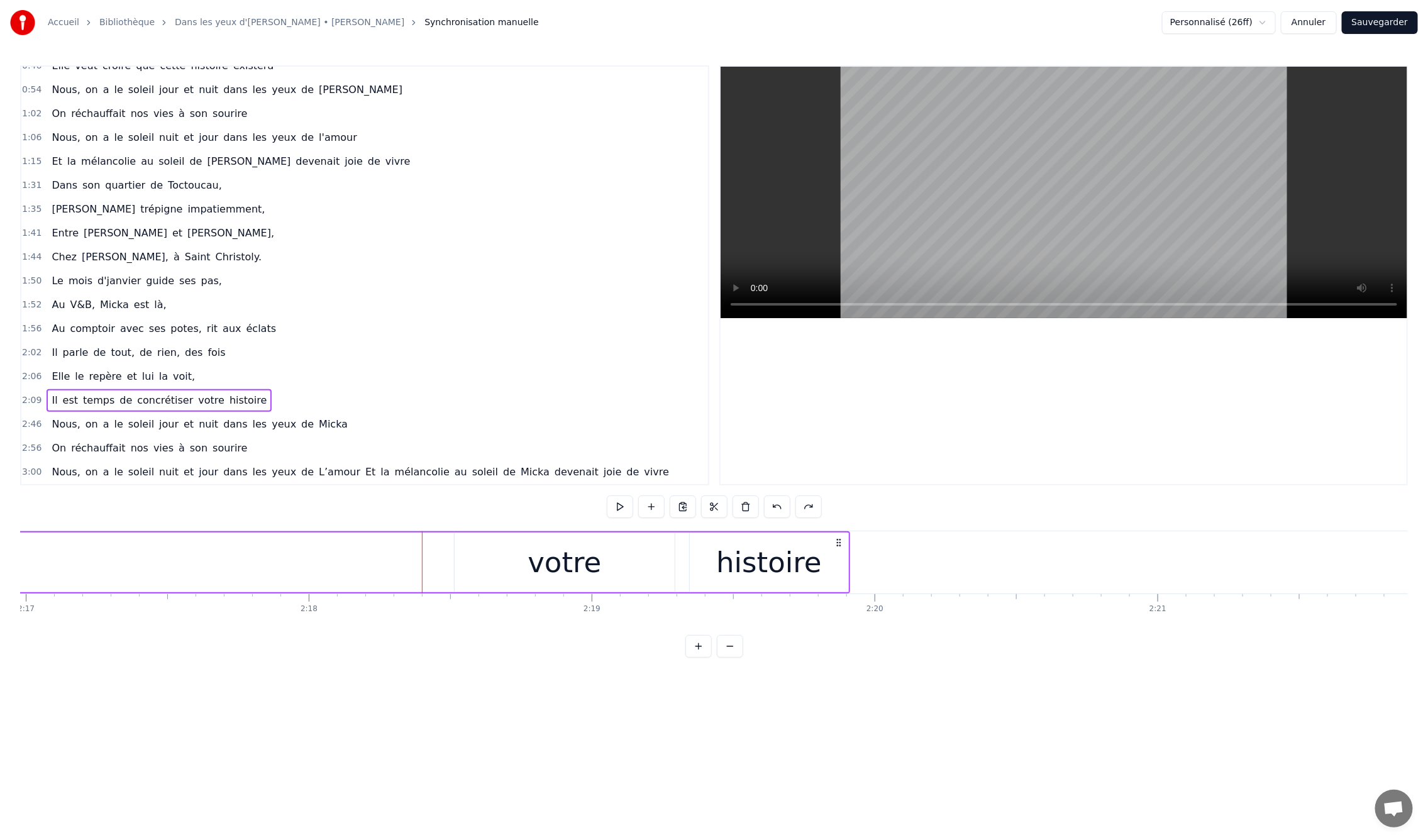
scroll to position [0, 38720]
click at [598, 549] on div "votre" at bounding box center [609, 562] width 74 height 43
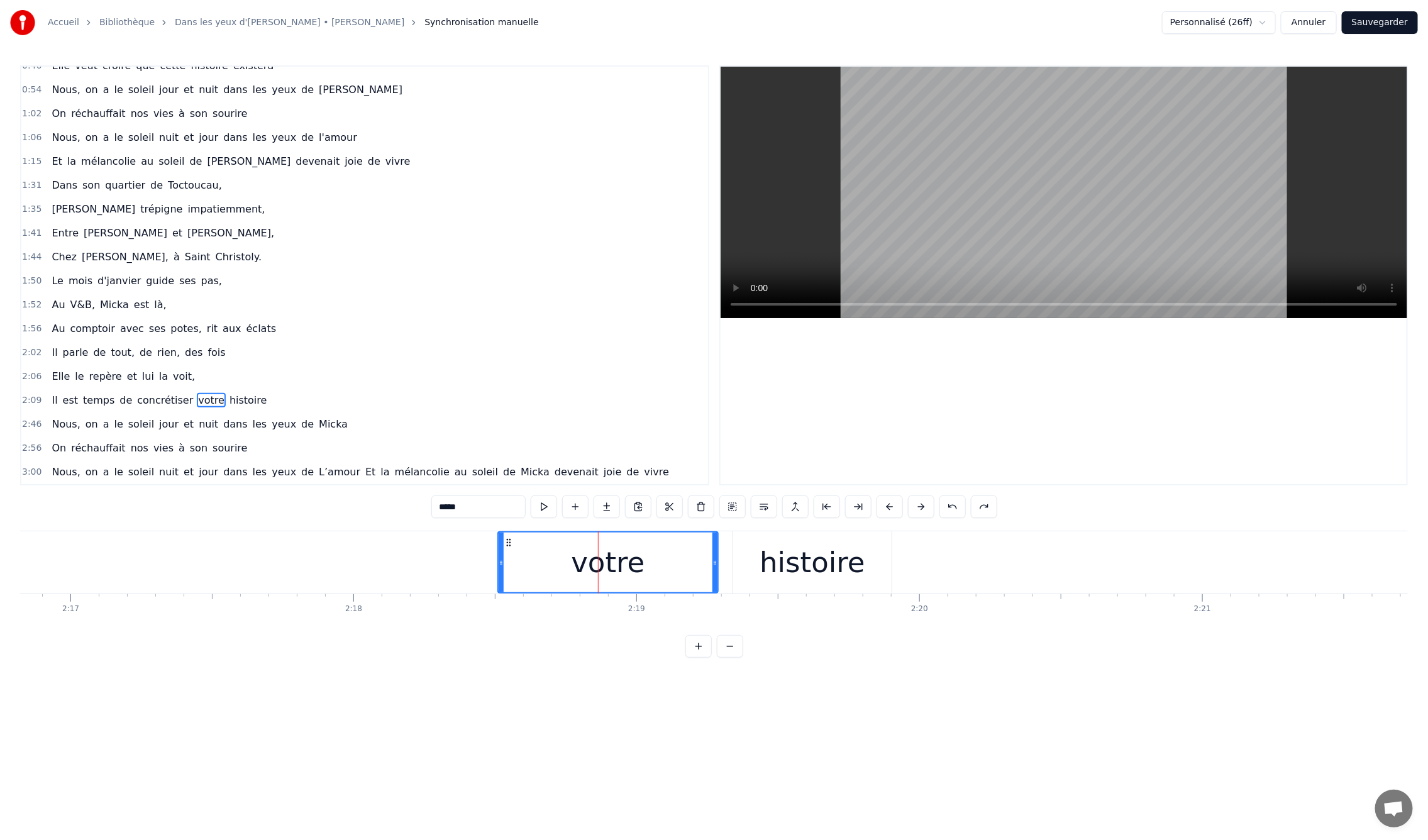
click at [769, 553] on div "histoire" at bounding box center [812, 562] width 105 height 43
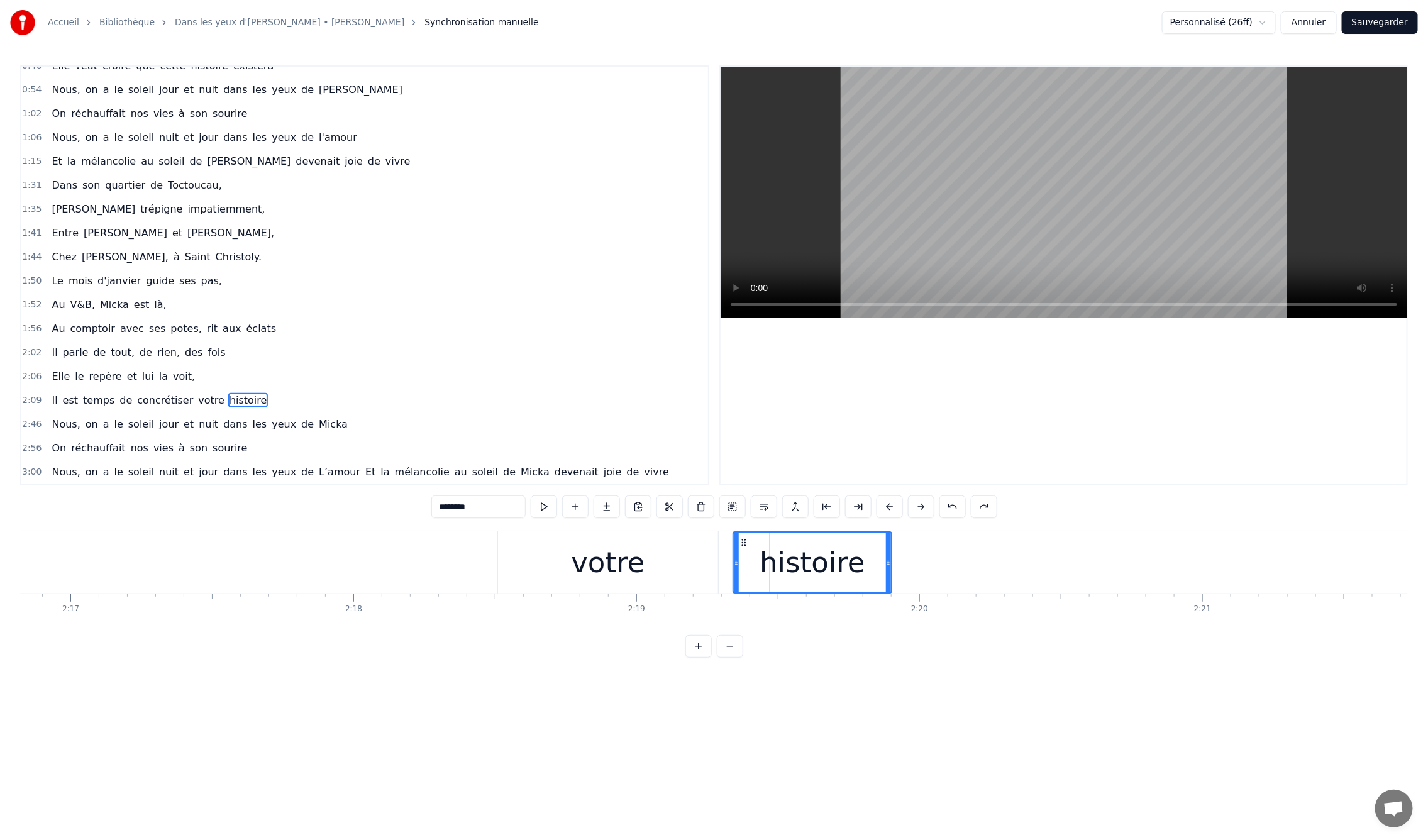
click at [528, 546] on div "votre" at bounding box center [609, 562] width 221 height 62
type input "*****"
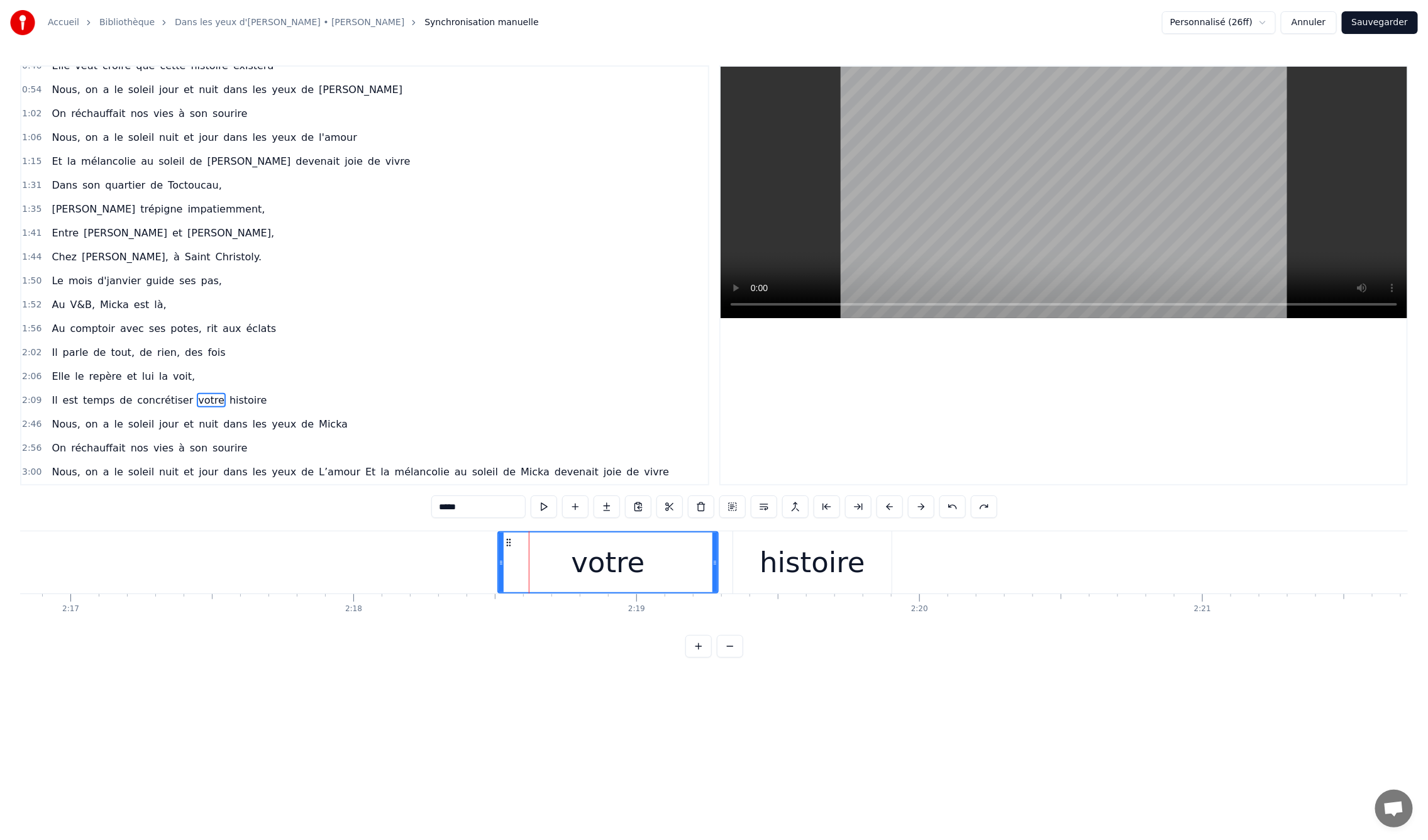
drag, startPoint x: 508, startPoint y: 540, endPoint x: 475, endPoint y: 543, distance: 33.1
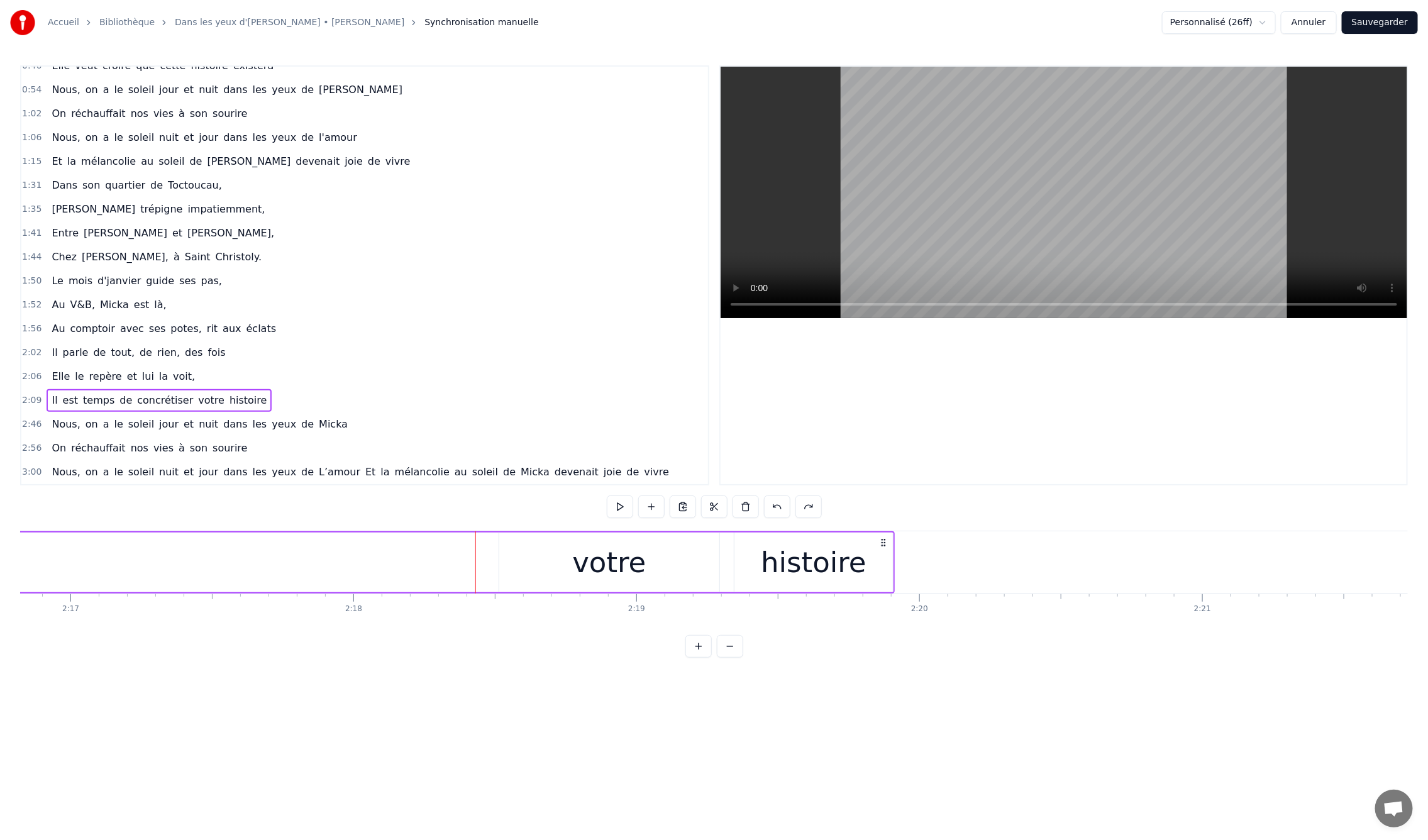
click at [500, 560] on div "votre" at bounding box center [610, 562] width 221 height 60
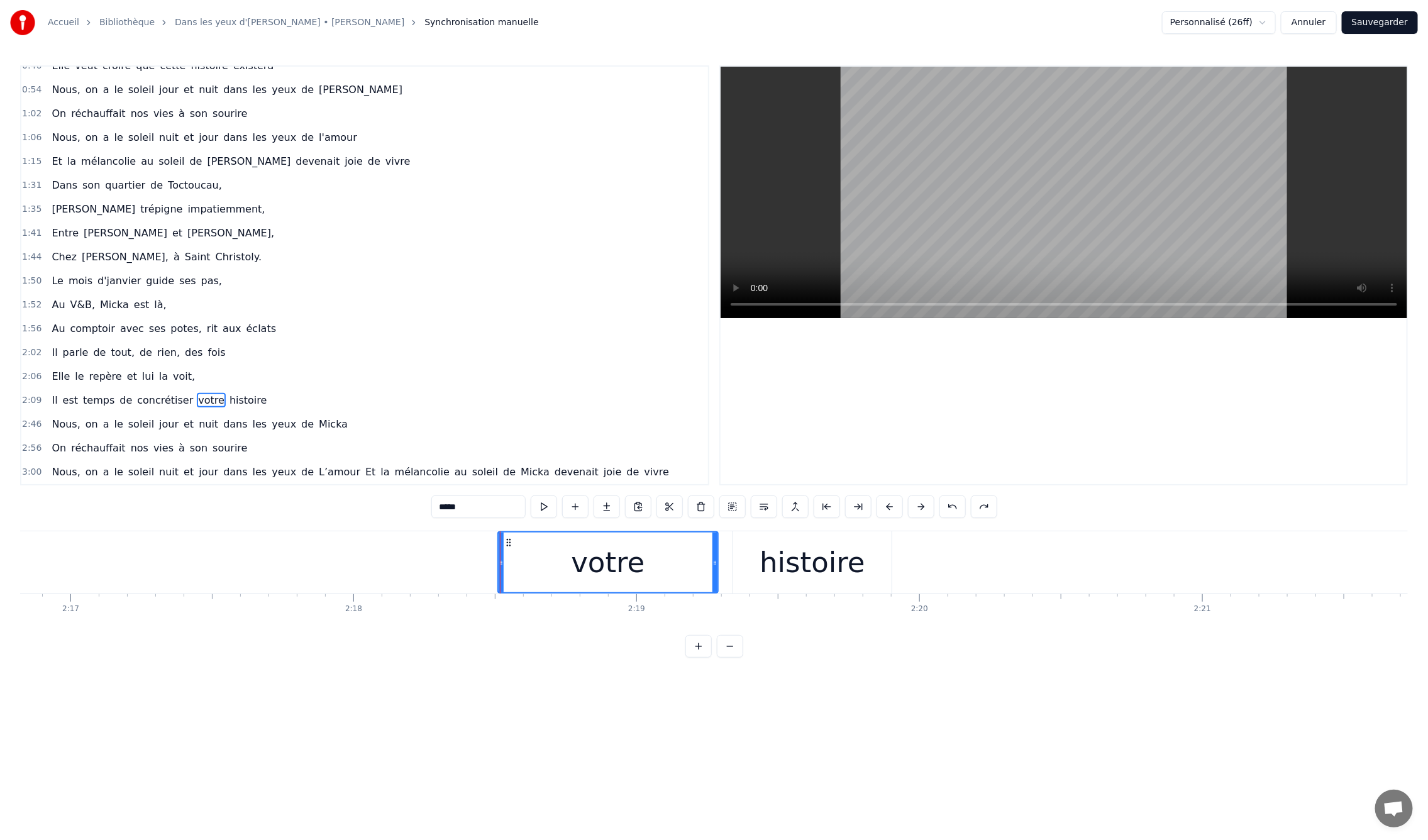
drag, startPoint x: 500, startPoint y: 565, endPoint x: 411, endPoint y: 565, distance: 89.0
click at [538, 558] on div "votre" at bounding box center [609, 562] width 221 height 62
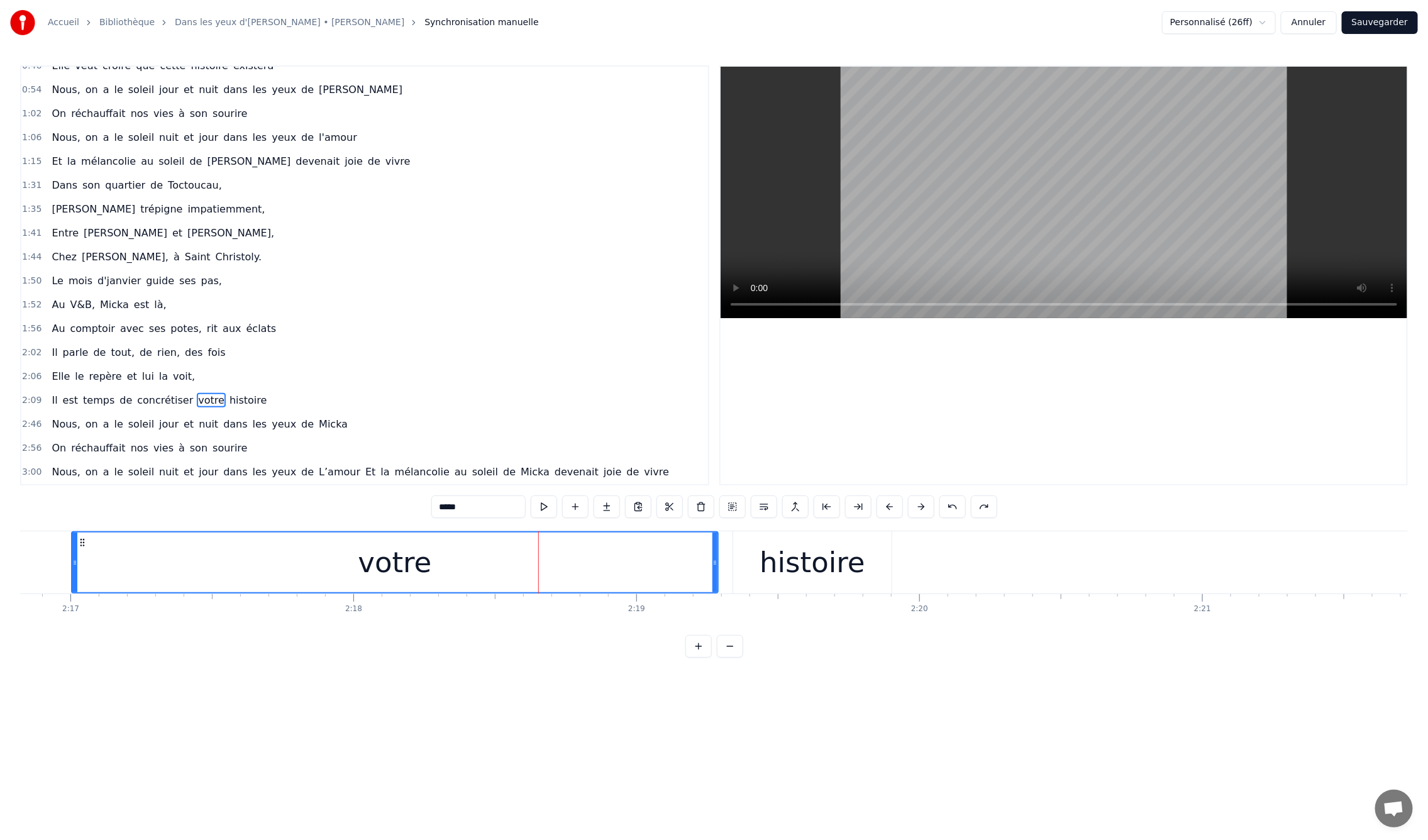
drag, startPoint x: 498, startPoint y: 560, endPoint x: 71, endPoint y: 574, distance: 427.2
click at [72, 574] on div at bounding box center [74, 562] width 5 height 60
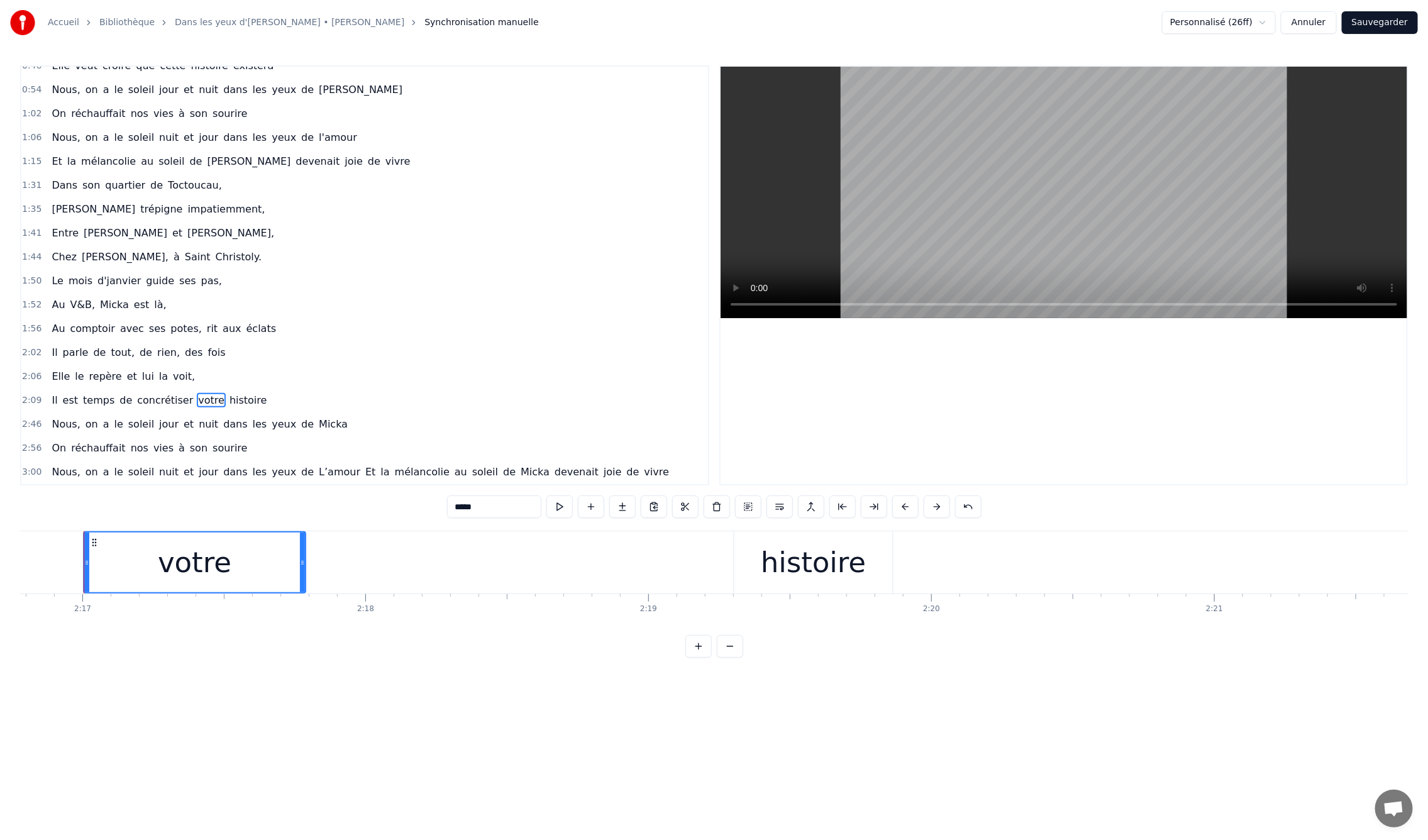
drag, startPoint x: 727, startPoint y: 561, endPoint x: 303, endPoint y: 571, distance: 424.1
click at [303, 571] on div at bounding box center [302, 562] width 5 height 60
click at [768, 563] on div "histoire" at bounding box center [814, 562] width 159 height 62
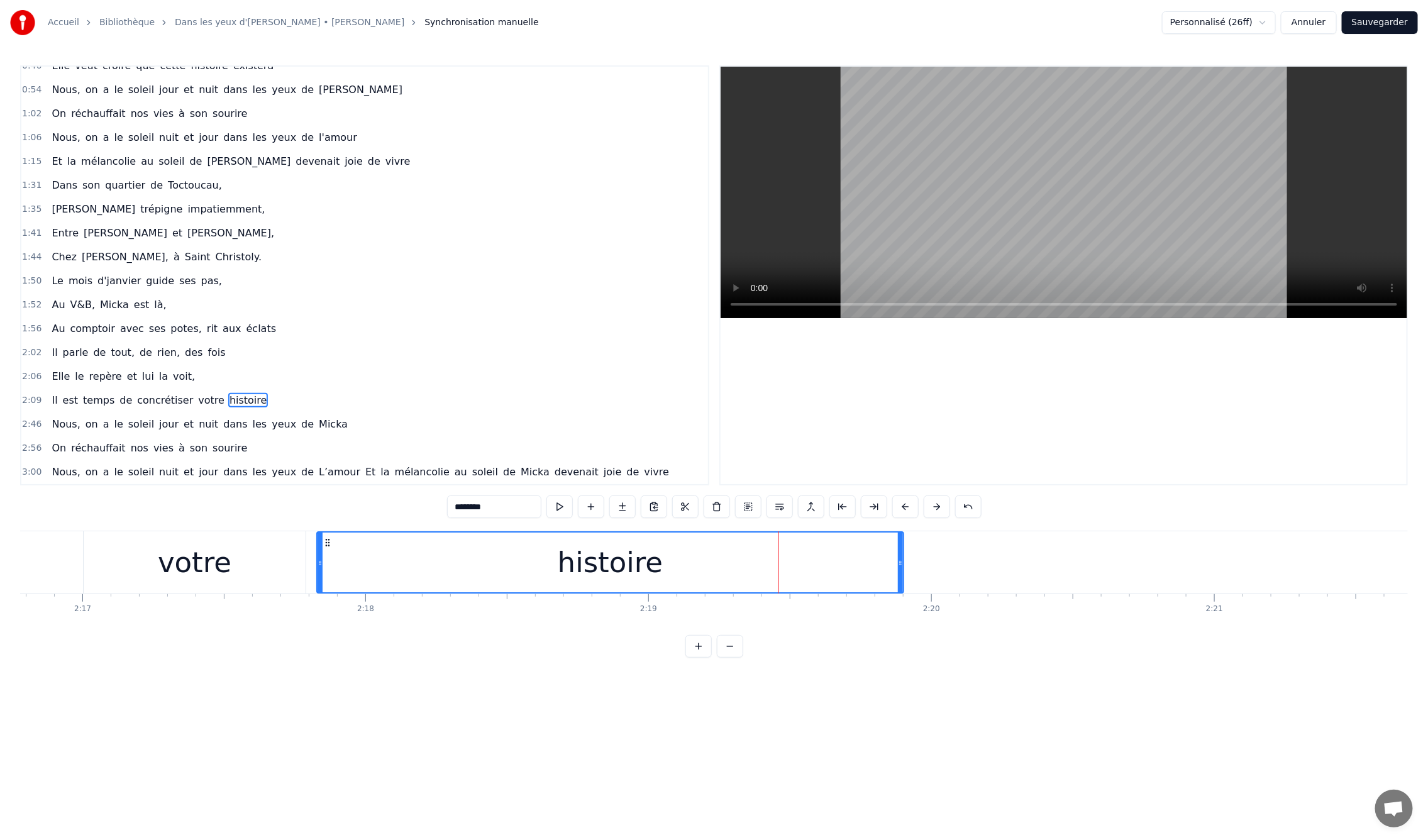
drag, startPoint x: 744, startPoint y: 558, endPoint x: 320, endPoint y: 568, distance: 424.1
click at [320, 568] on div at bounding box center [320, 562] width 5 height 60
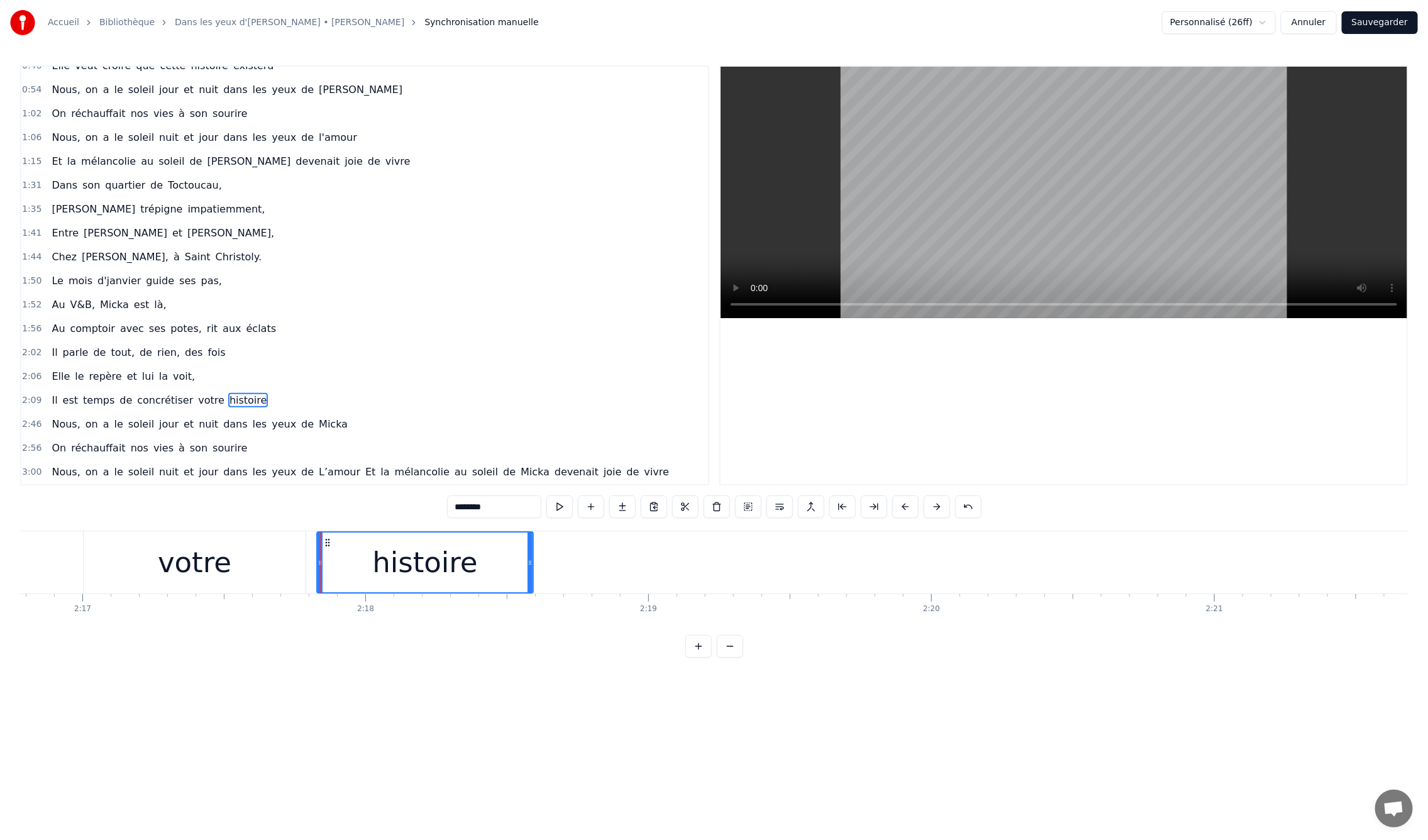
drag, startPoint x: 899, startPoint y: 563, endPoint x: 529, endPoint y: 560, distance: 370.0
click at [529, 560] on icon at bounding box center [530, 562] width 5 height 10
click at [892, 577] on div "votre" at bounding box center [900, 562] width 74 height 43
type input "*****"
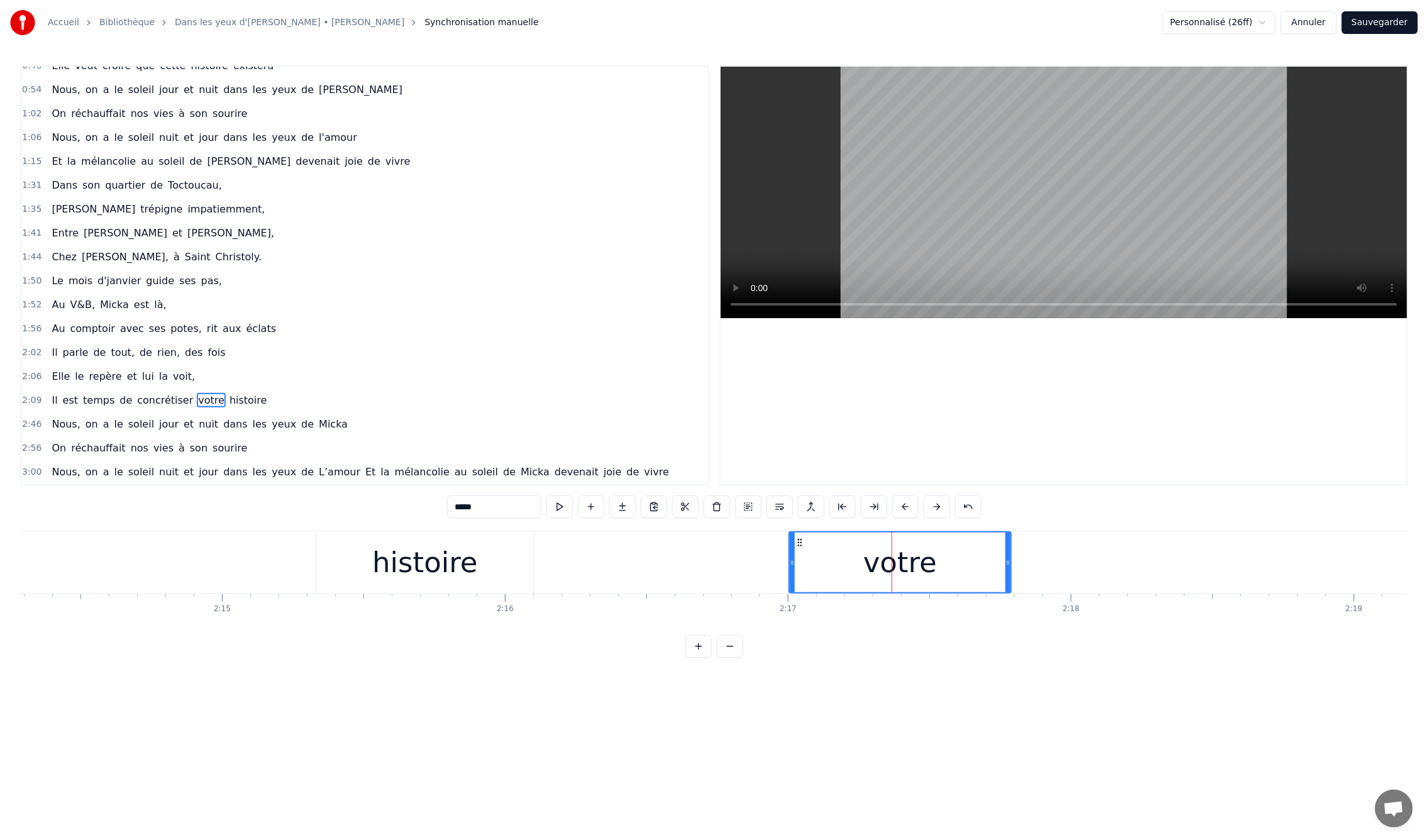
drag, startPoint x: 796, startPoint y: 540, endPoint x: 727, endPoint y: 544, distance: 69.1
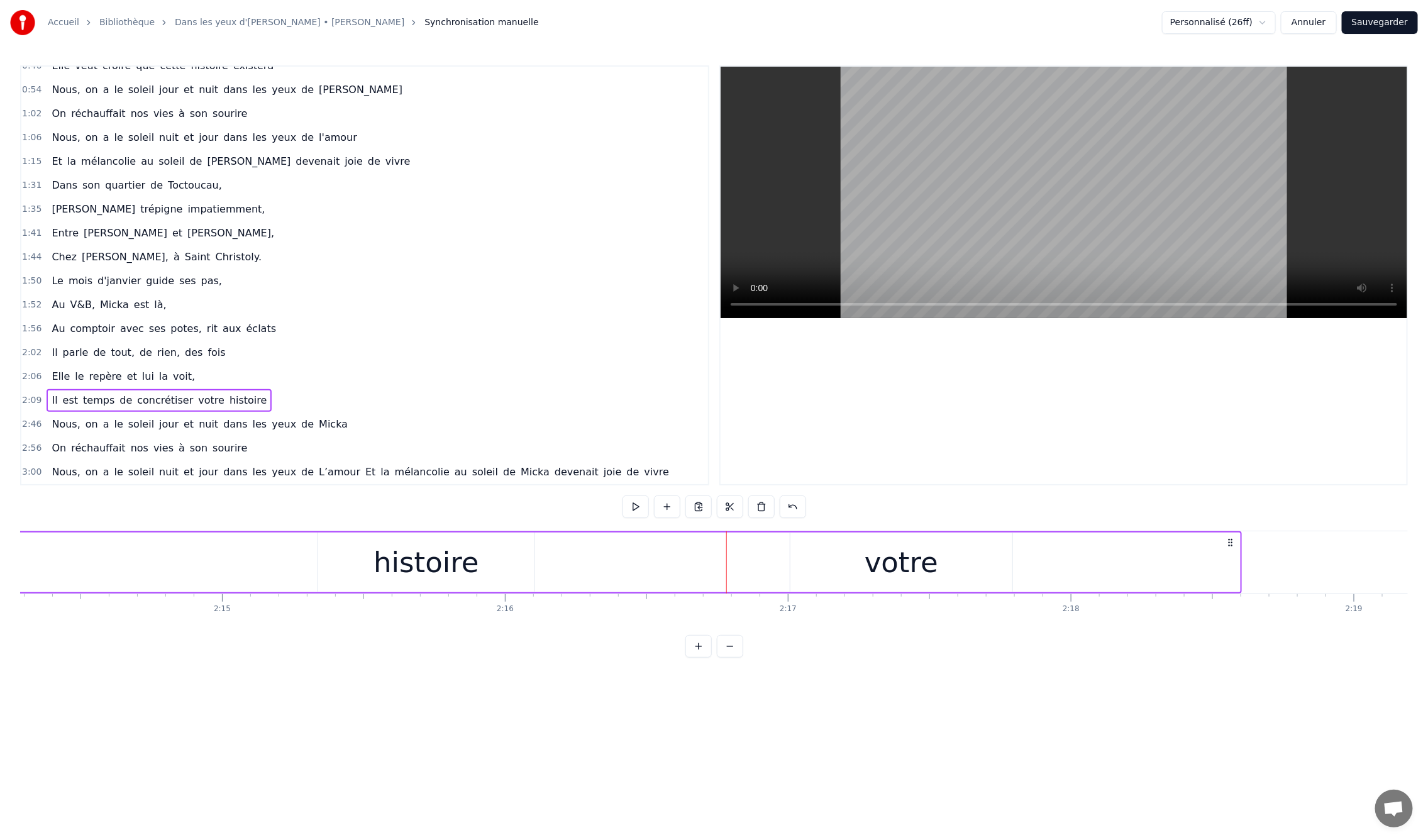
click at [862, 556] on div "votre" at bounding box center [902, 562] width 223 height 60
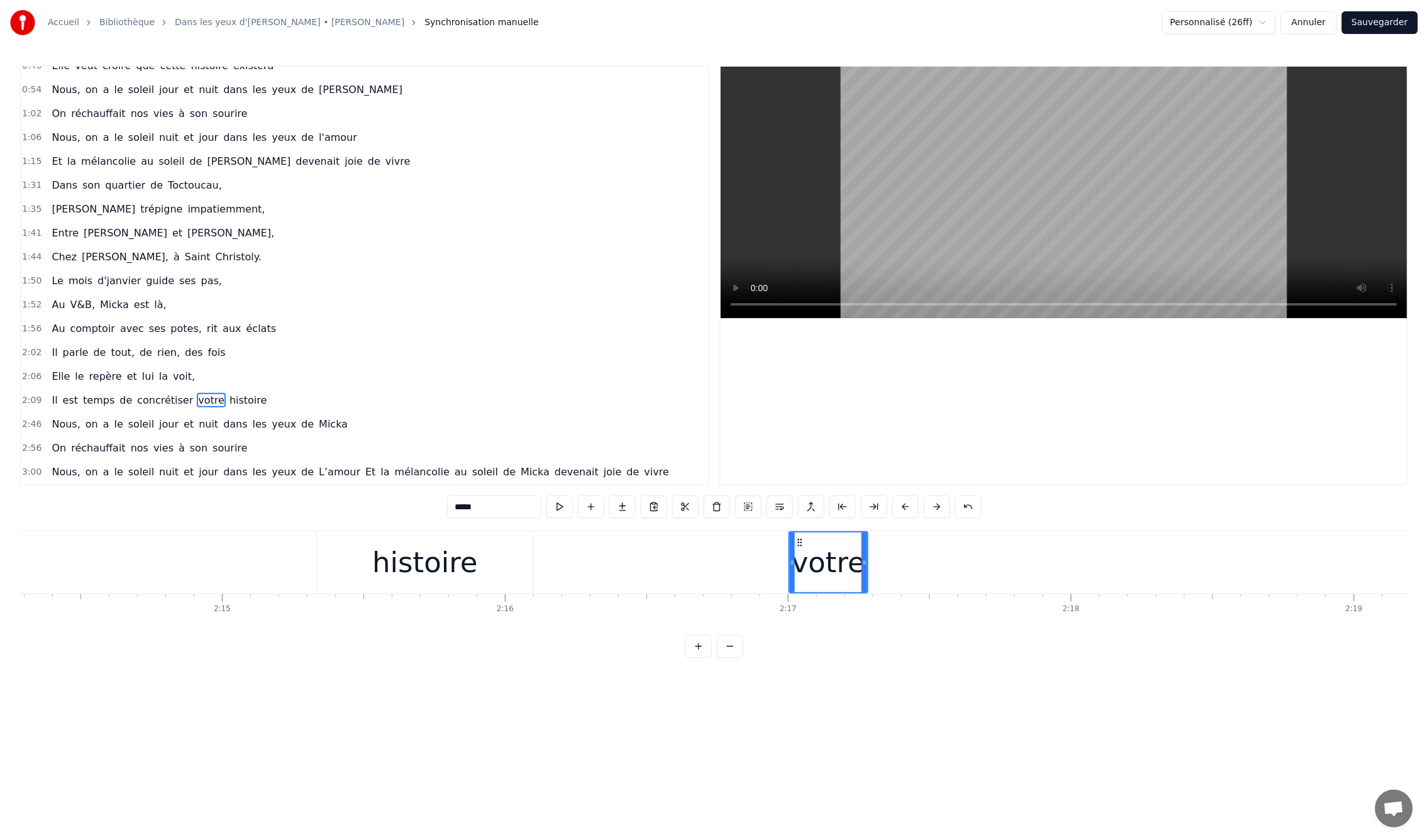
drag, startPoint x: 1011, startPoint y: 561, endPoint x: 858, endPoint y: 588, distance: 155.4
click at [869, 591] on div "votre" at bounding box center [829, 562] width 80 height 62
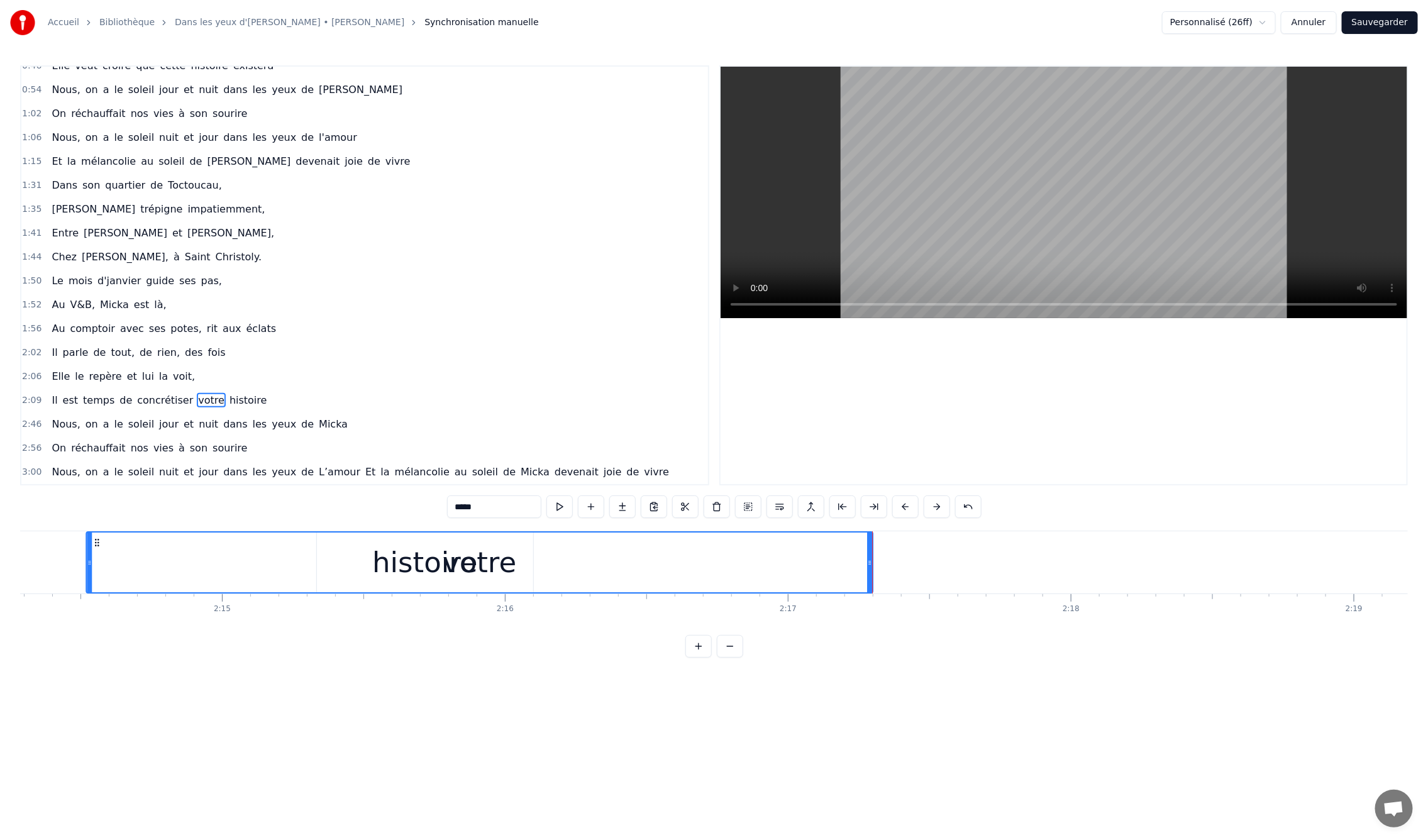
drag, startPoint x: 791, startPoint y: 562, endPoint x: 87, endPoint y: 555, distance: 704.0
click at [87, 555] on div at bounding box center [89, 562] width 5 height 60
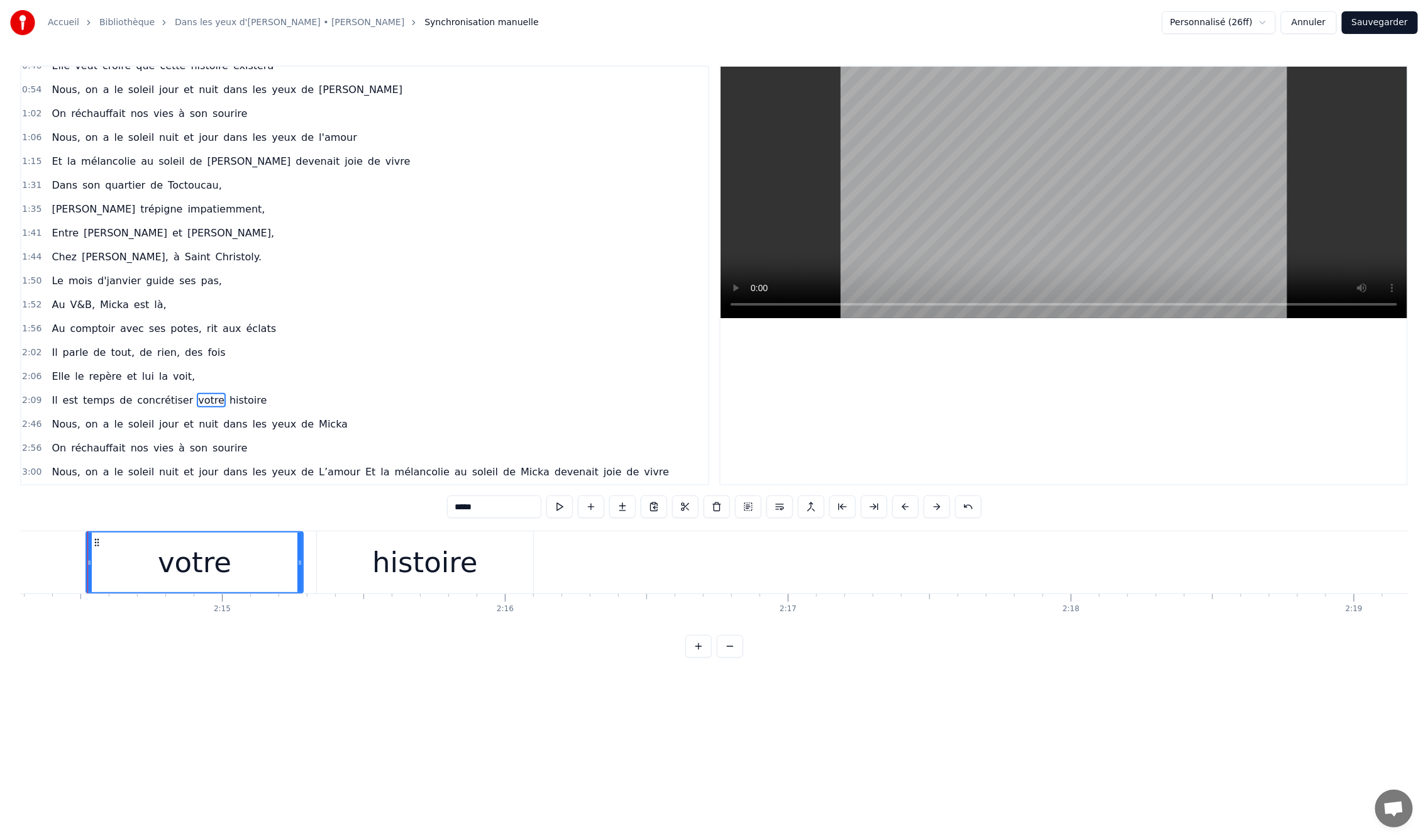
drag, startPoint x: 869, startPoint y: 562, endPoint x: 350, endPoint y: 582, distance: 519.4
click at [299, 567] on icon at bounding box center [299, 562] width 5 height 10
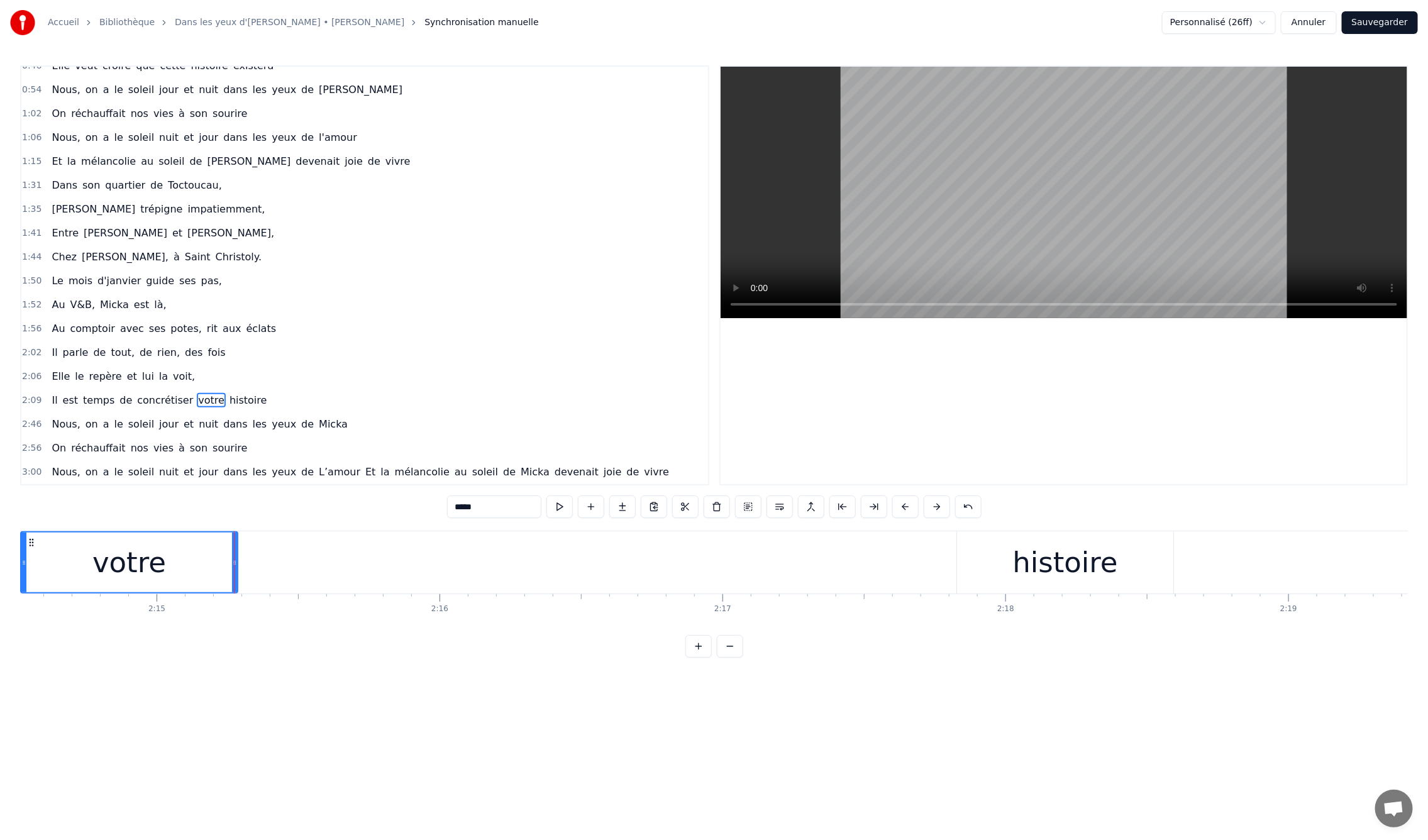
scroll to position [0, 37979]
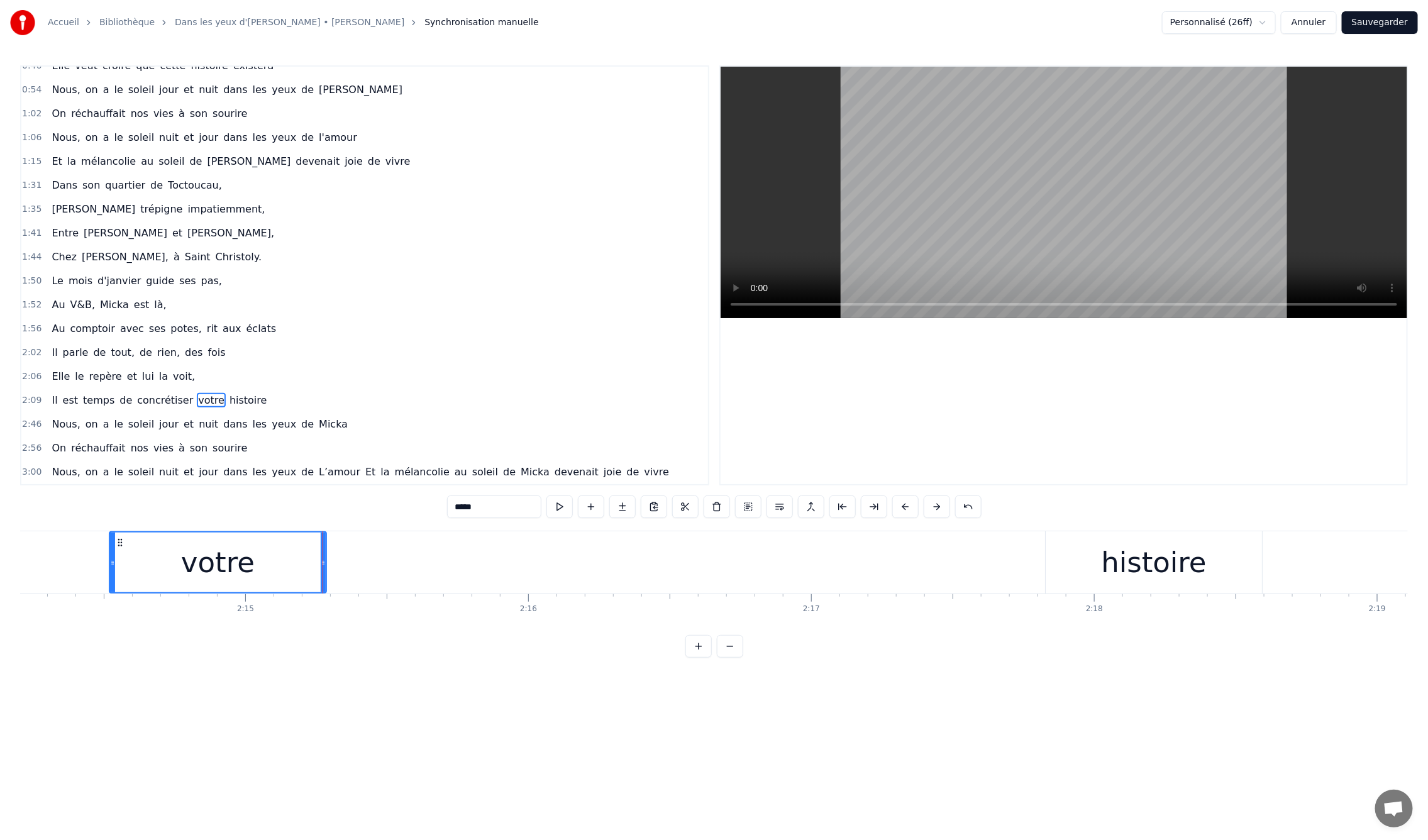
click at [1085, 557] on div "histoire" at bounding box center [1153, 562] width 216 height 62
type input "********"
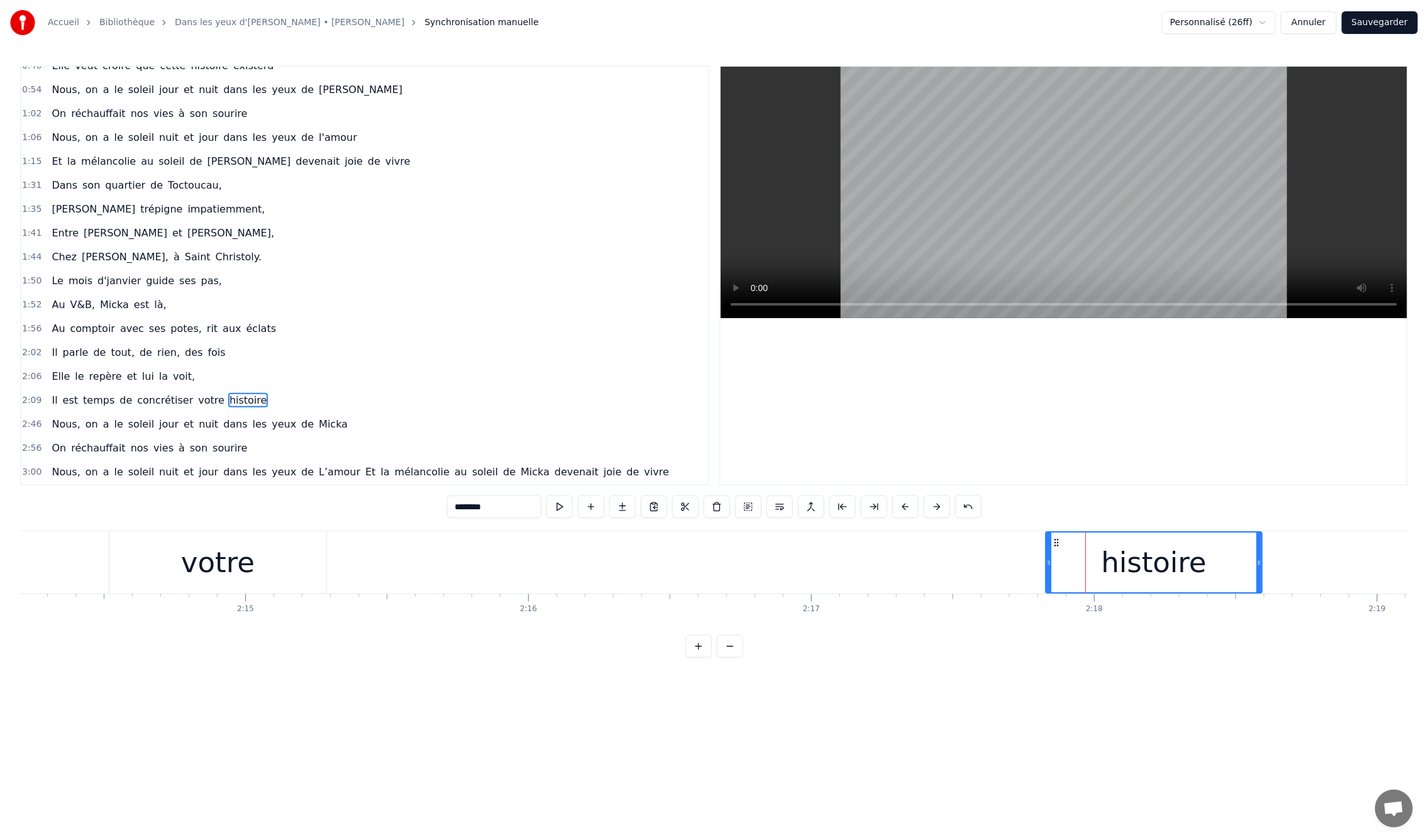
drag, startPoint x: 1052, startPoint y: 541, endPoint x: 808, endPoint y: 544, distance: 244.0
click at [808, 544] on div "Il est temps de concrétiser votre histoire" at bounding box center [10, 562] width 2510 height 62
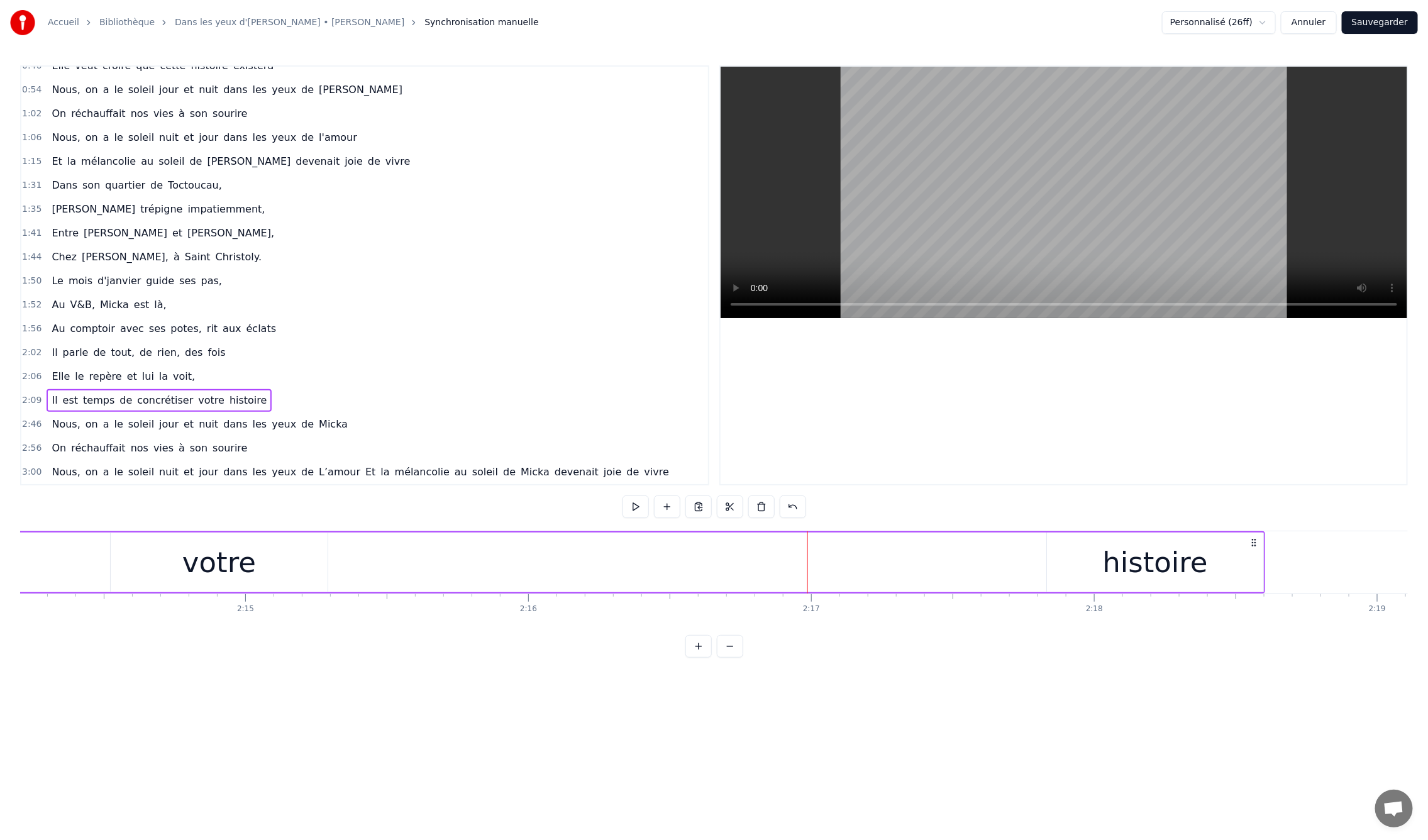
click at [1093, 555] on div "histoire" at bounding box center [1155, 562] width 216 height 60
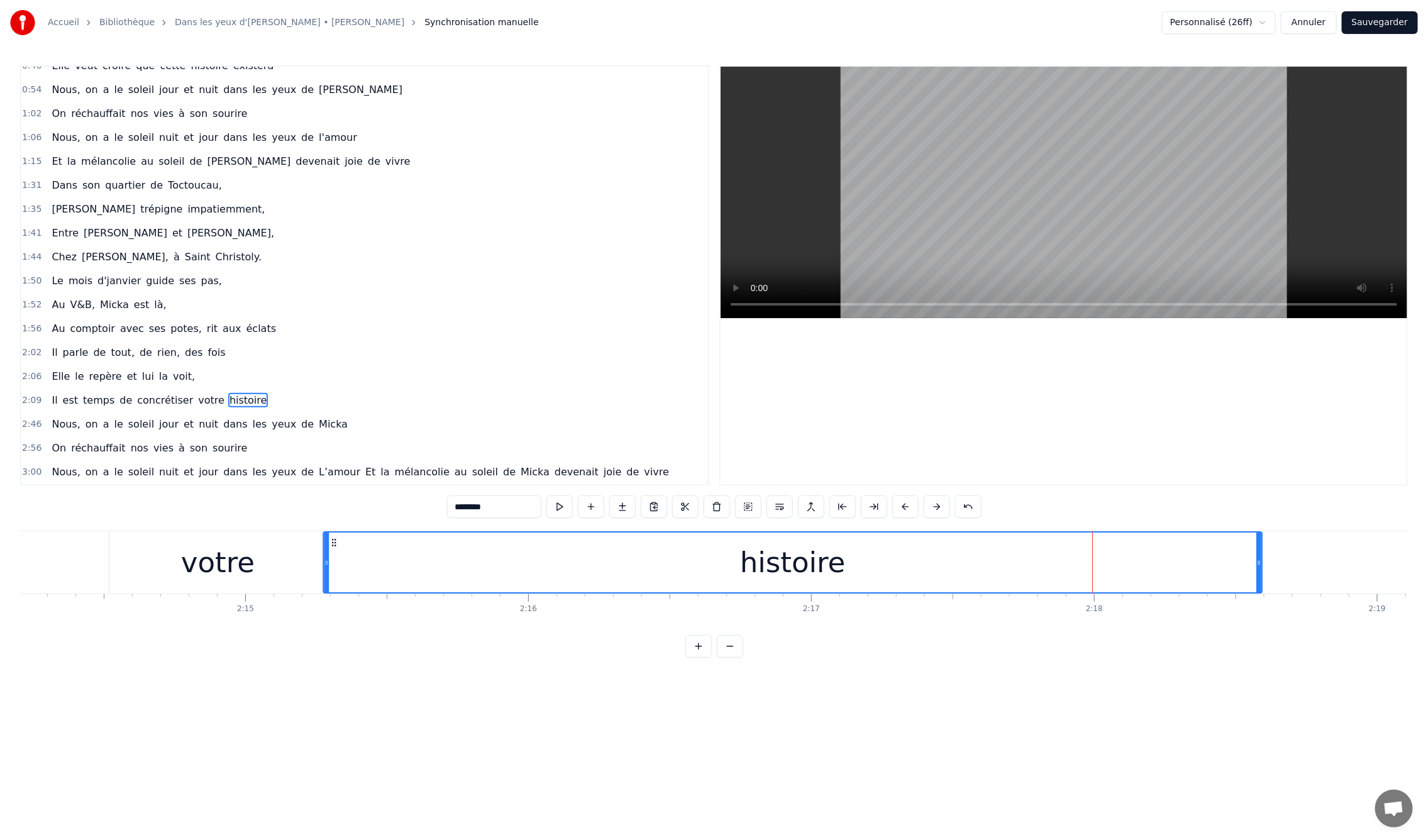
drag, startPoint x: 1048, startPoint y: 561, endPoint x: 318, endPoint y: 561, distance: 730.0
click at [324, 561] on icon at bounding box center [326, 562] width 5 height 10
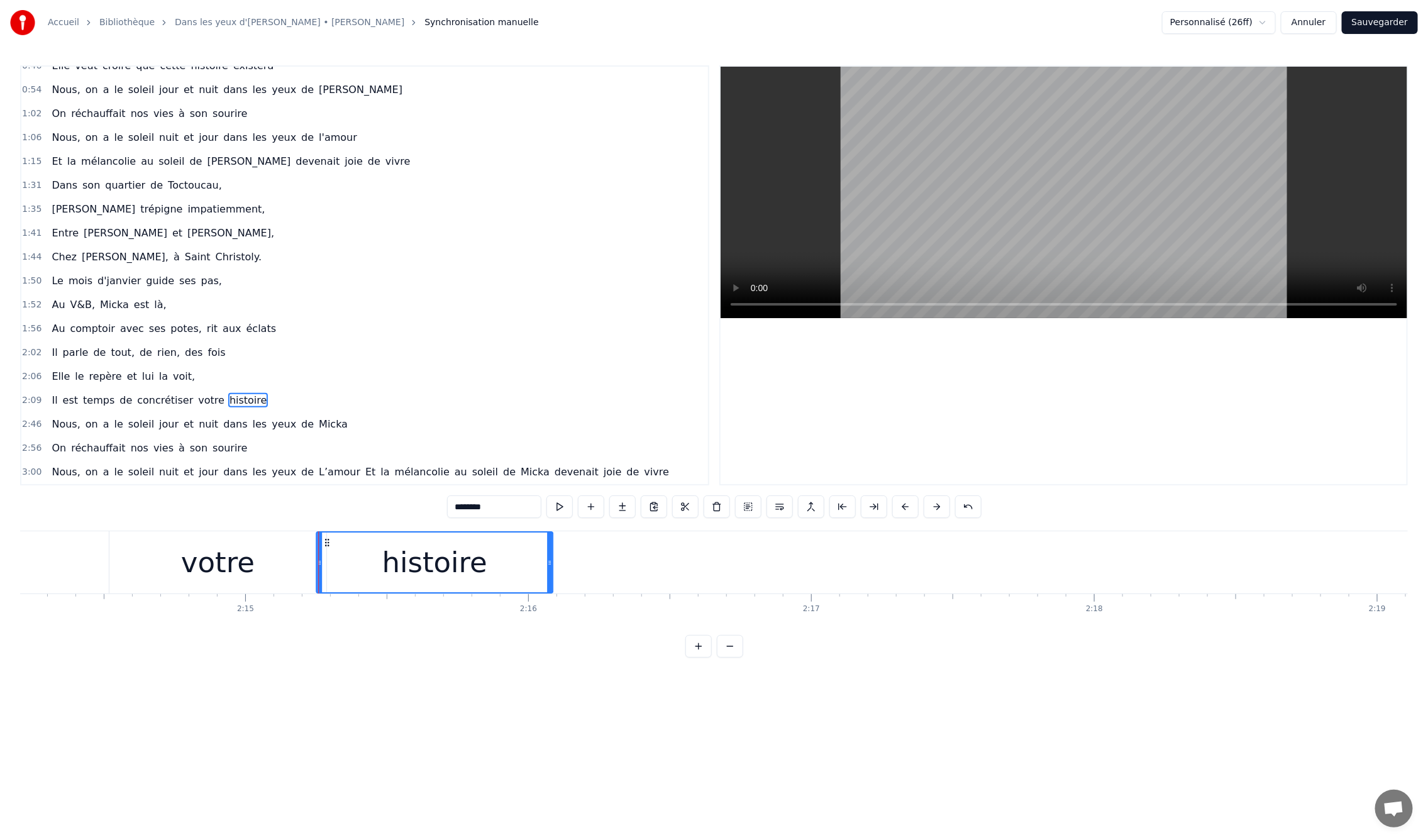
drag, startPoint x: 1260, startPoint y: 560, endPoint x: 550, endPoint y: 546, distance: 710.1
click at [550, 546] on div at bounding box center [549, 562] width 5 height 60
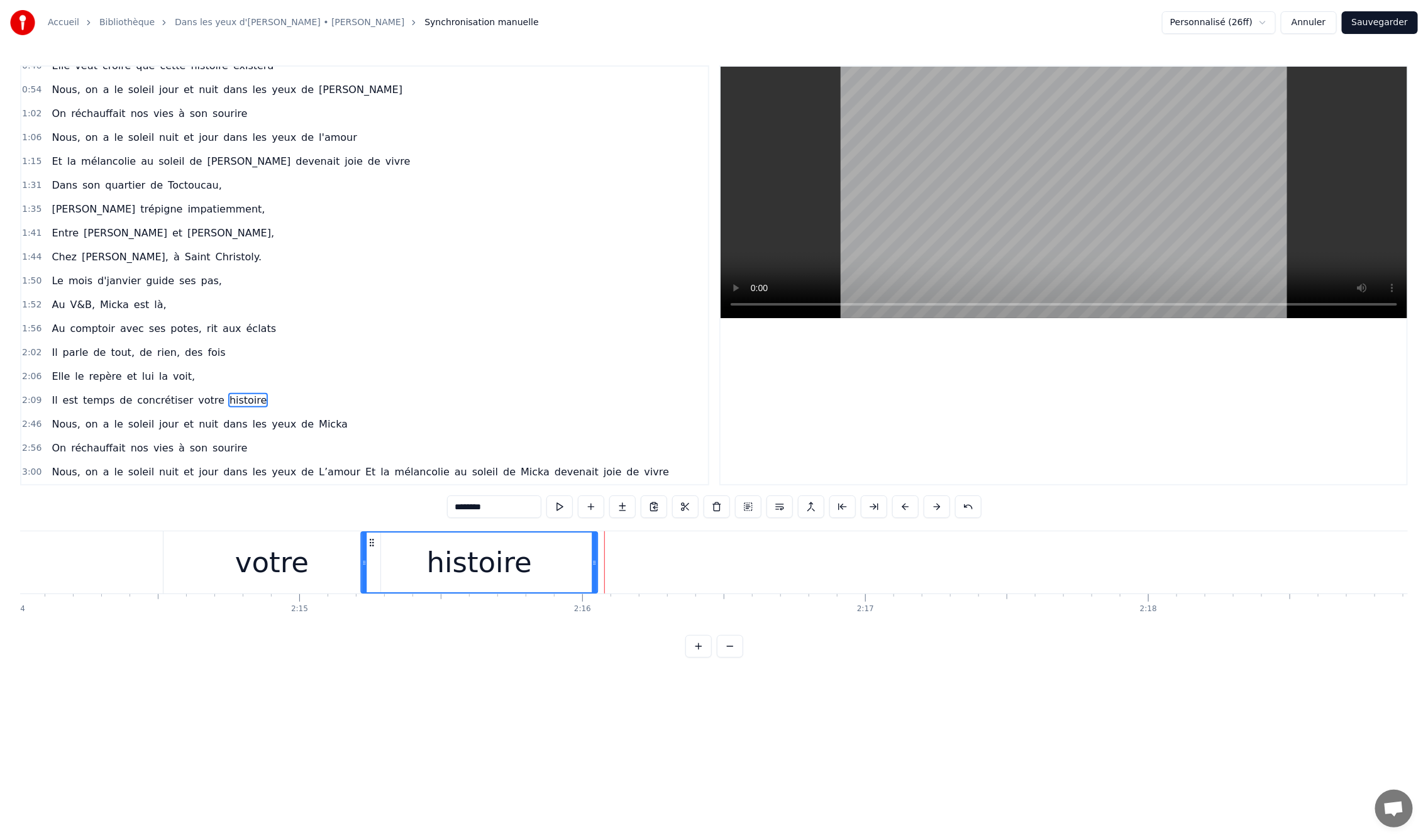
scroll to position [0, 37970]
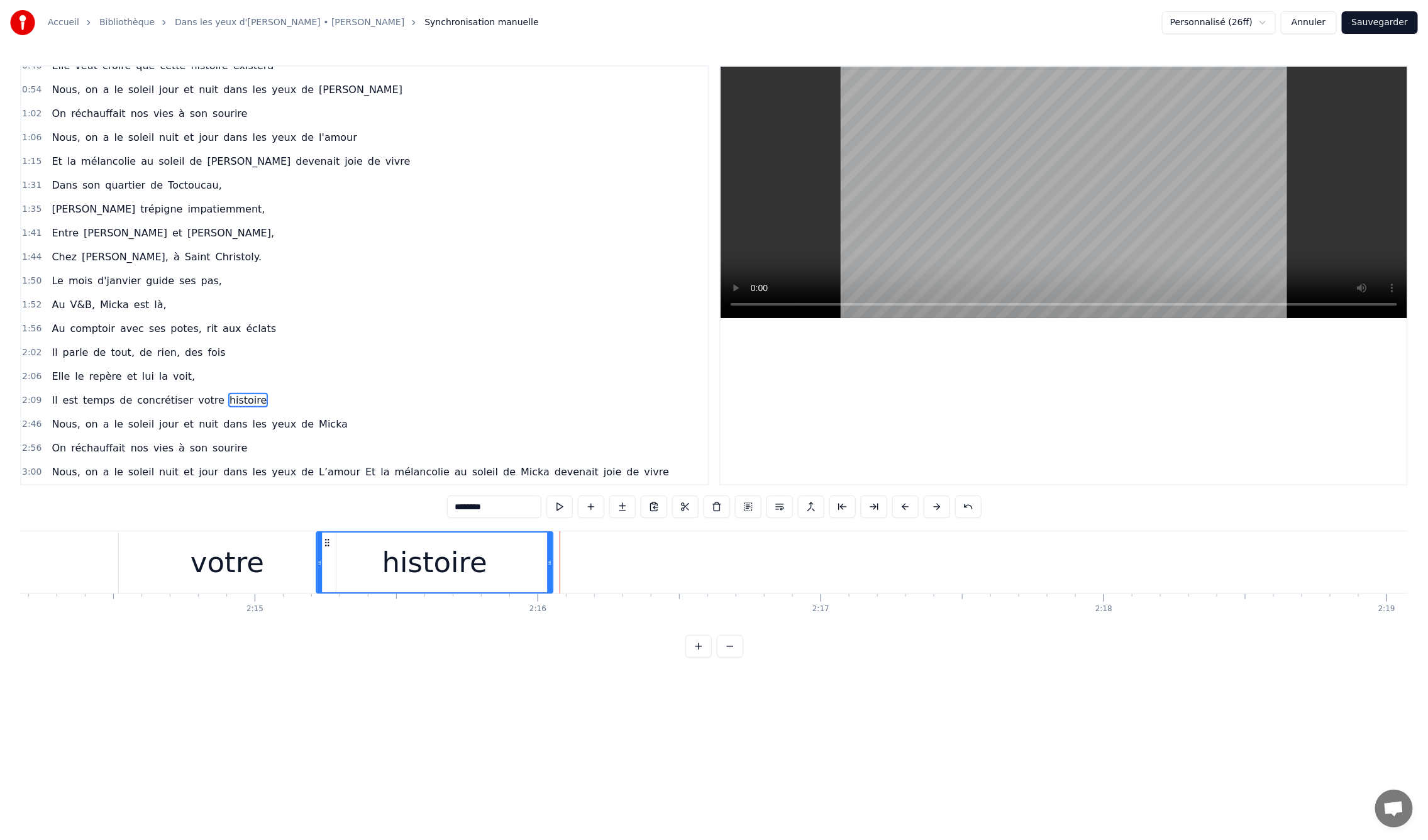
click at [524, 657] on div "0:09 En mille neuf cent quatre- vingt neuf 0:12 C'est le printemps, il doit fai…" at bounding box center [714, 361] width 1388 height 592
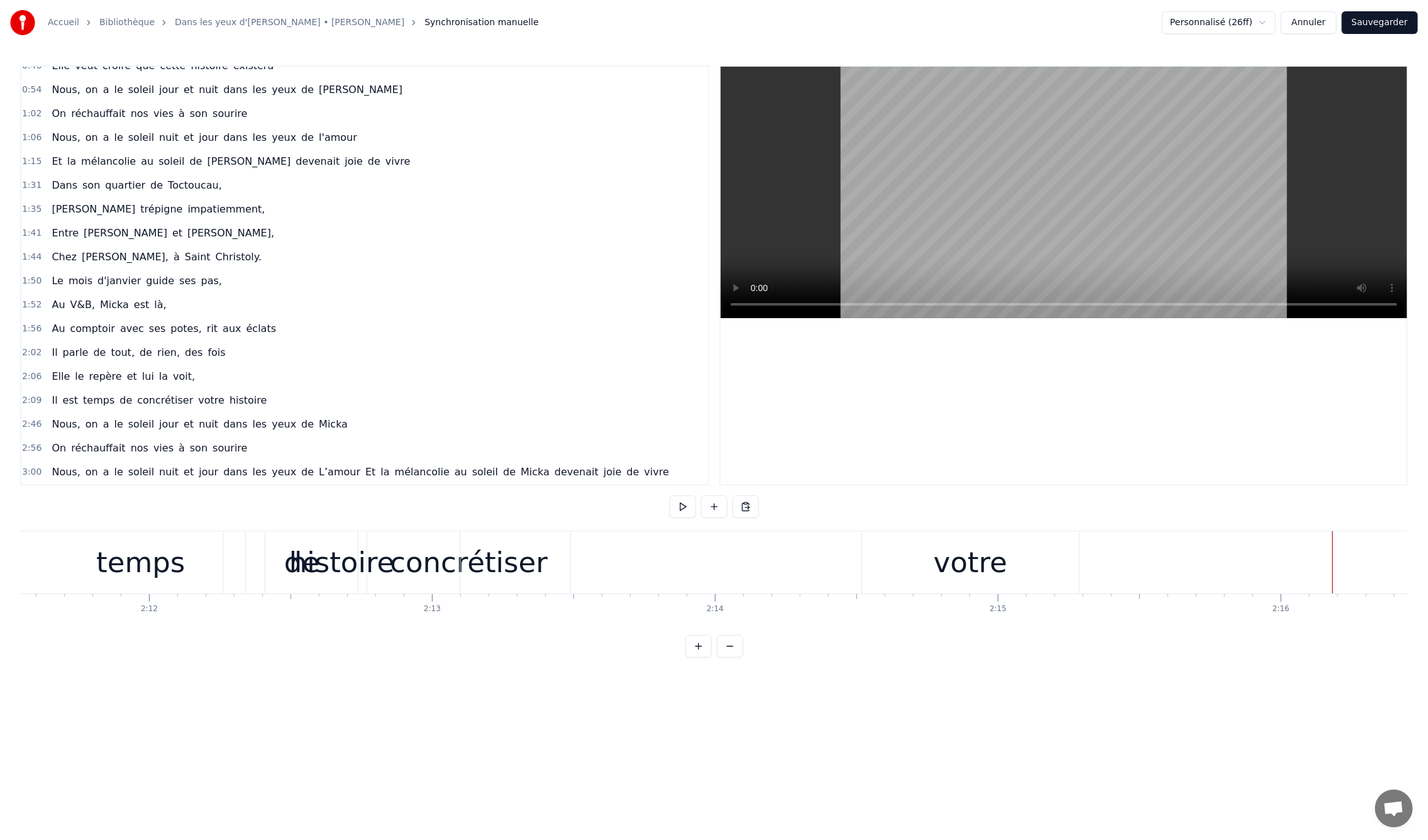
scroll to position [0, 37115]
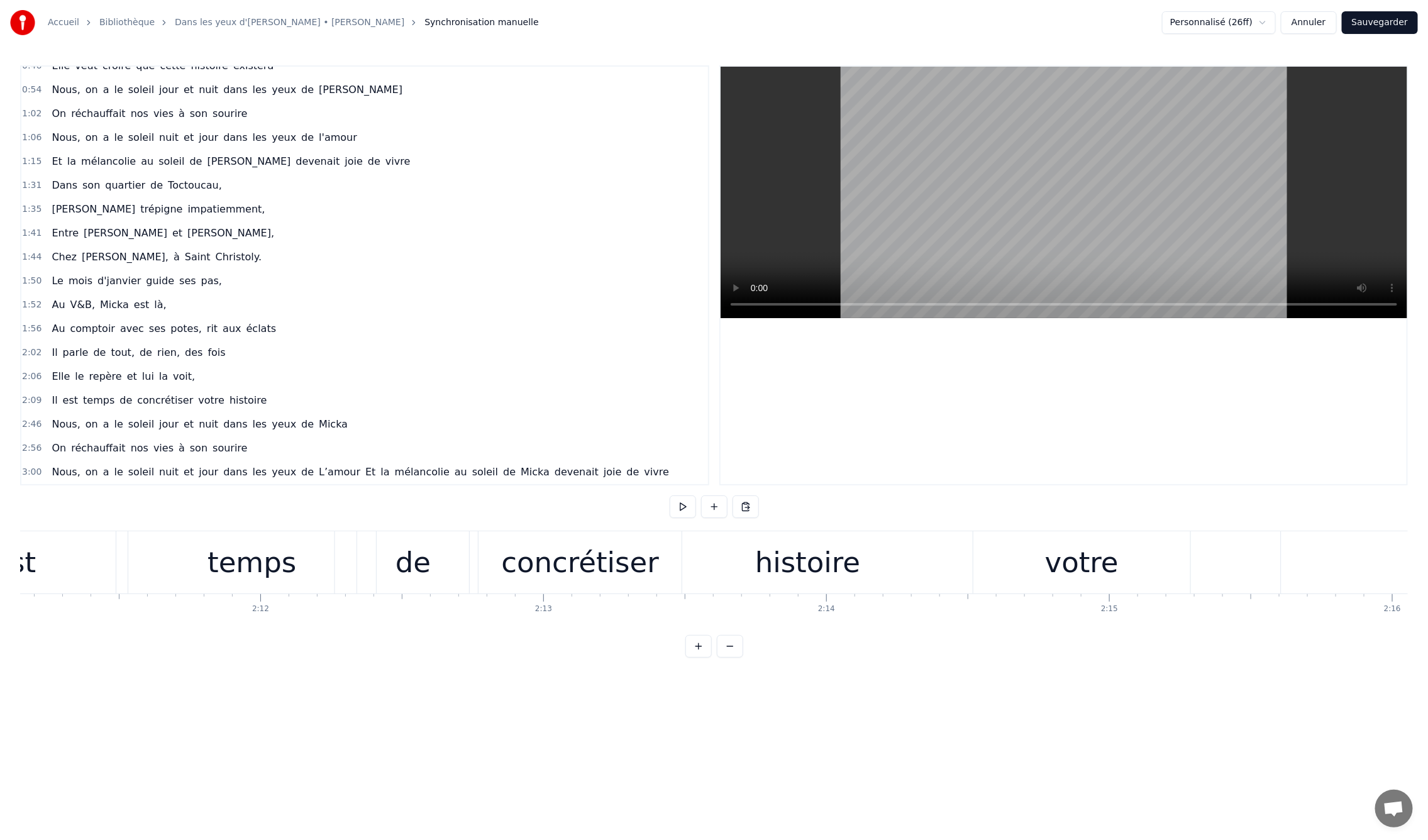
click at [277, 539] on div "temps" at bounding box center [252, 562] width 248 height 62
click at [782, 562] on div "histoire" at bounding box center [789, 562] width 105 height 43
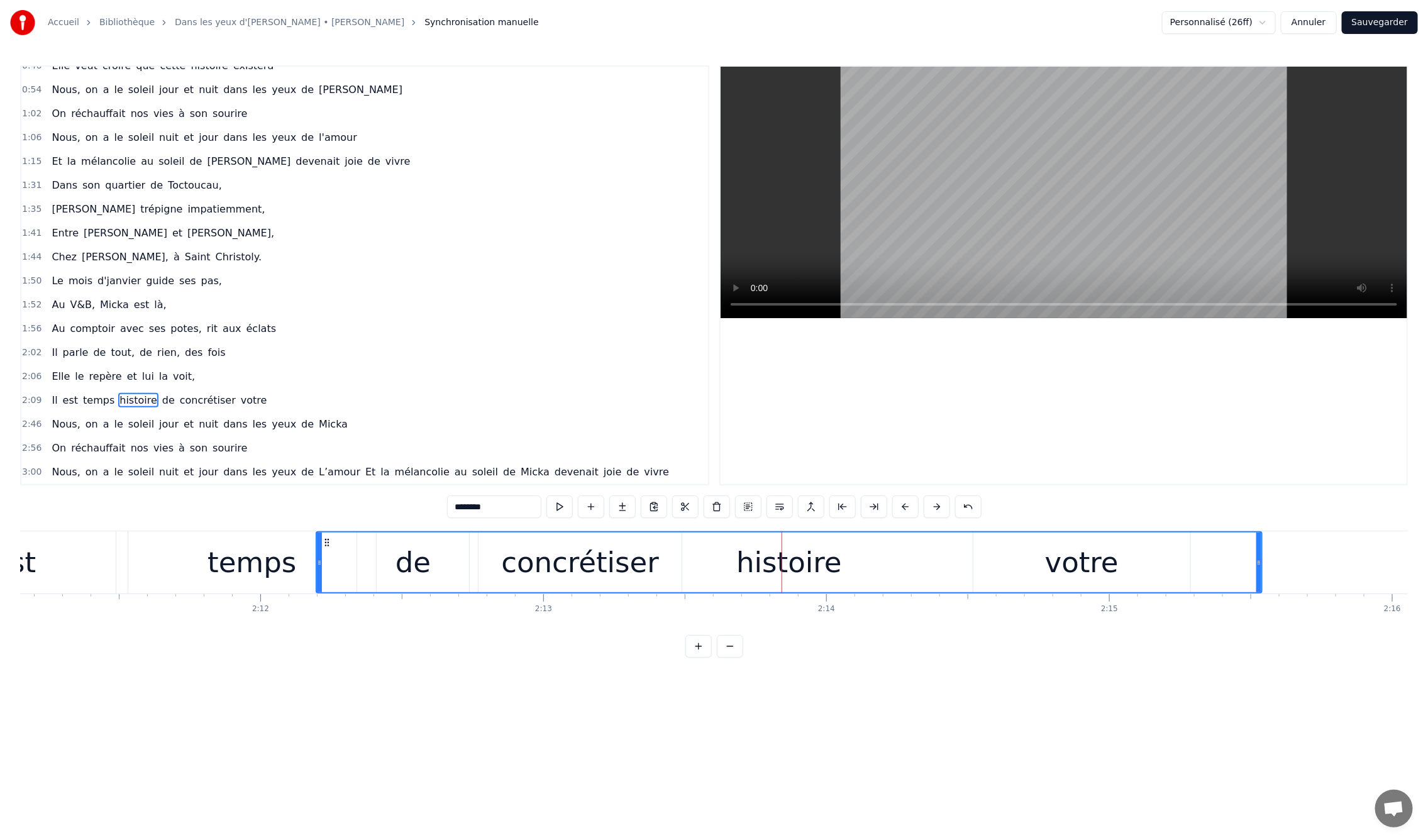
click at [254, 560] on div "temps" at bounding box center [252, 562] width 89 height 43
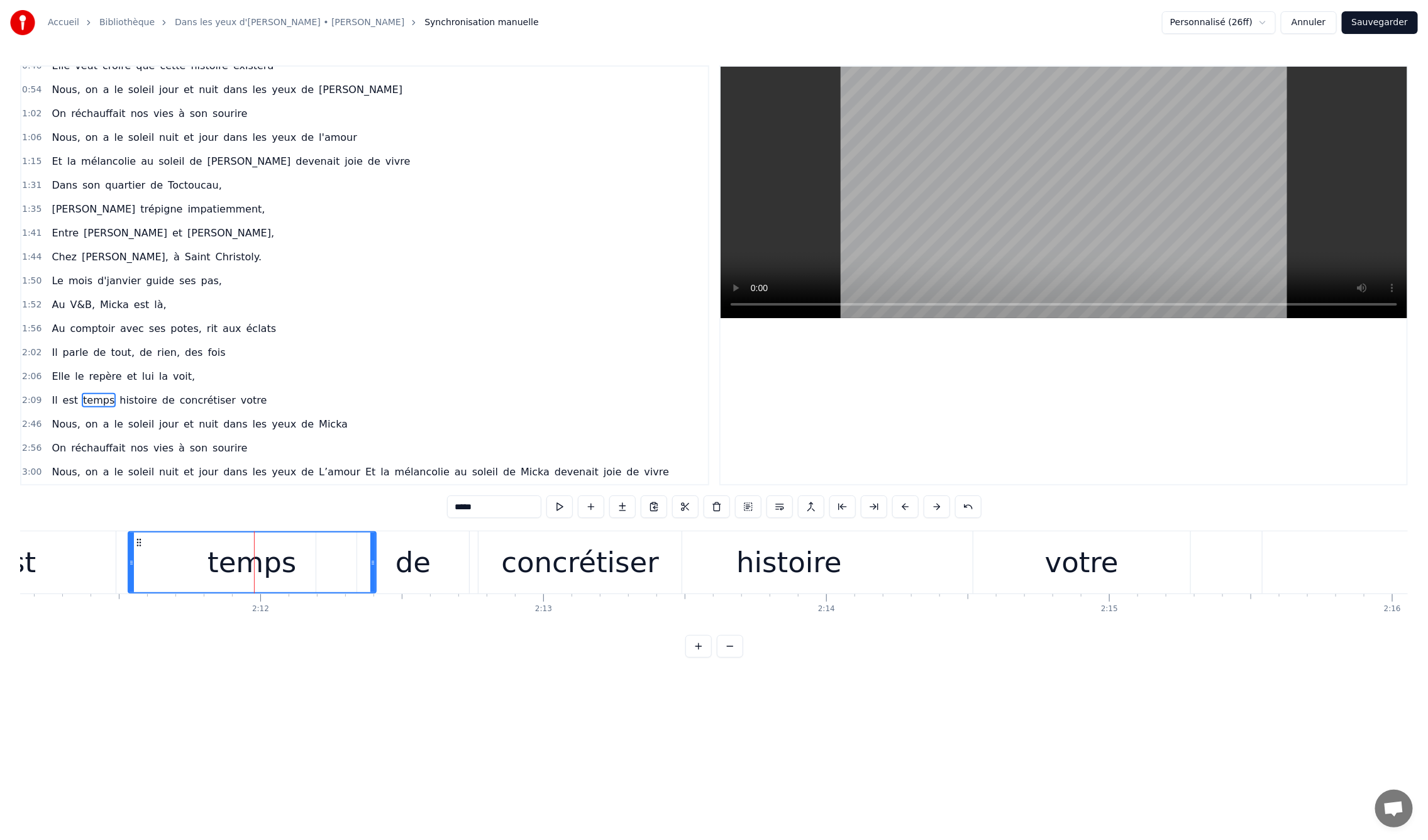
click at [440, 560] on div "de" at bounding box center [413, 562] width 112 height 62
click at [282, 561] on div "temps" at bounding box center [252, 562] width 89 height 43
click at [980, 565] on div "votre" at bounding box center [1082, 562] width 217 height 62
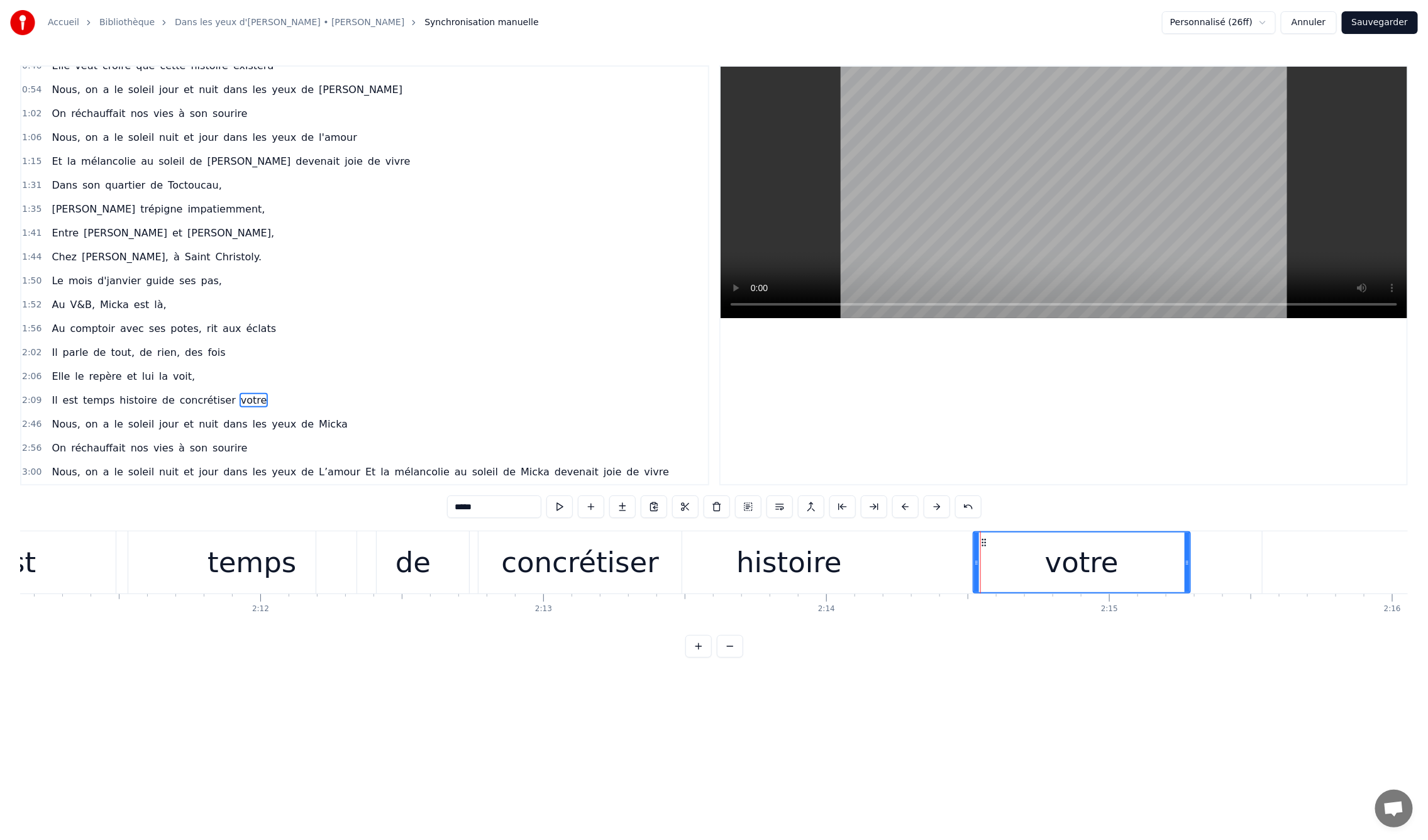
click at [763, 535] on div "histoire" at bounding box center [789, 562] width 946 height 62
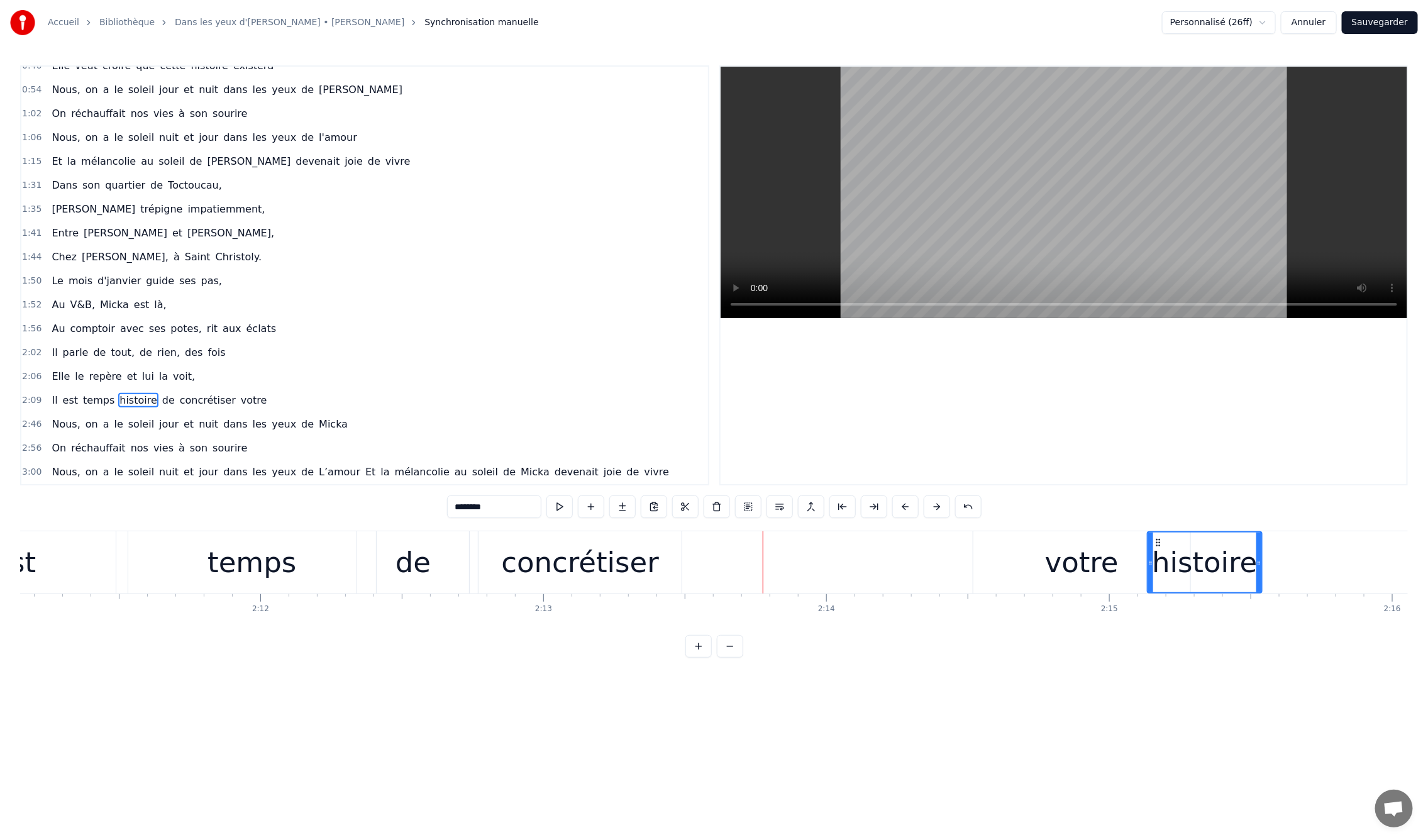
drag, startPoint x: 321, startPoint y: 567, endPoint x: 1150, endPoint y: 567, distance: 829.0
click at [1080, 570] on div "votre" at bounding box center [1082, 562] width 74 height 43
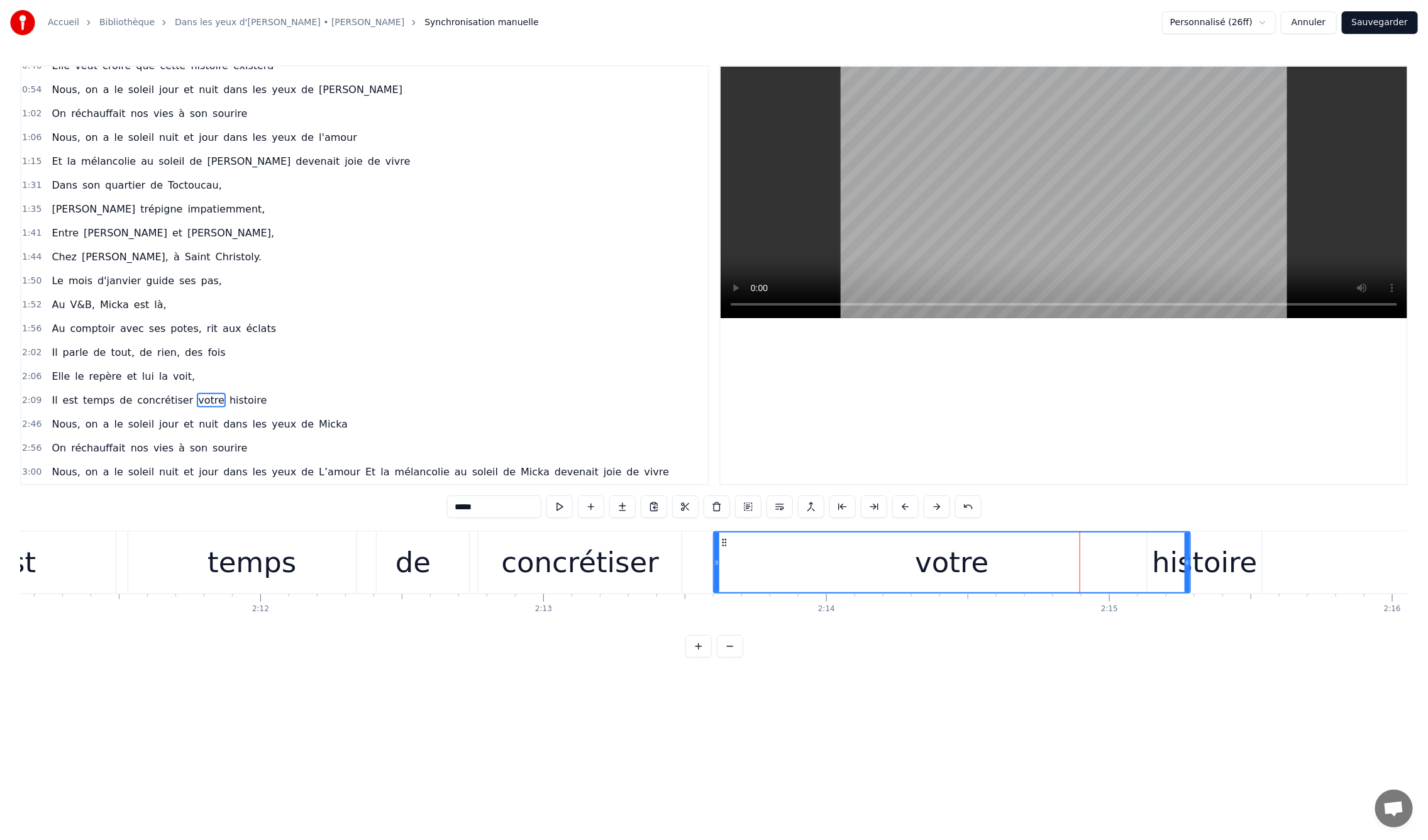
drag, startPoint x: 975, startPoint y: 564, endPoint x: 715, endPoint y: 564, distance: 260.0
click at [715, 564] on icon at bounding box center [716, 562] width 5 height 10
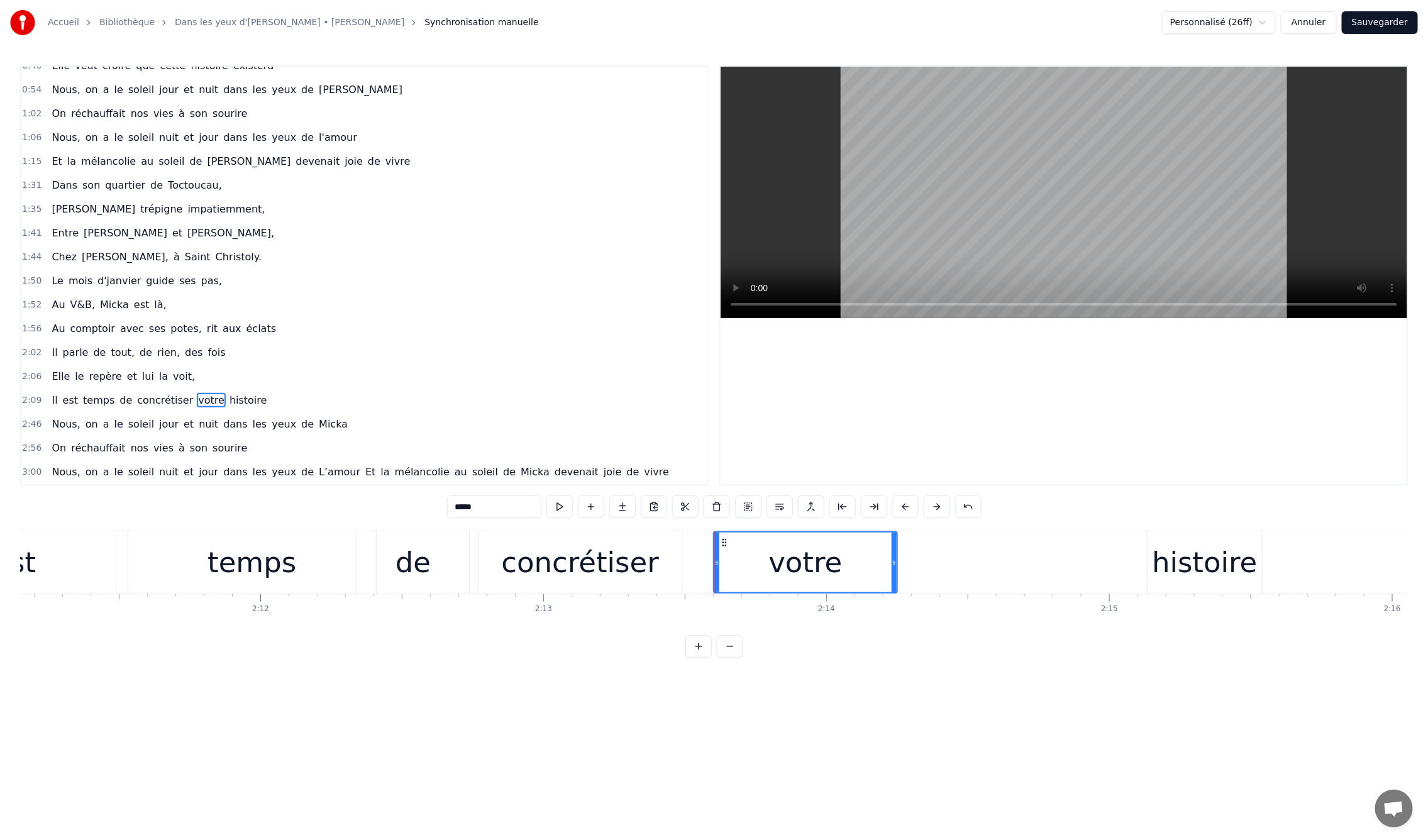
drag, startPoint x: 1187, startPoint y: 565, endPoint x: 894, endPoint y: 569, distance: 293.0
click at [894, 569] on div at bounding box center [894, 562] width 5 height 60
click at [1163, 566] on div "histoire" at bounding box center [1204, 562] width 105 height 43
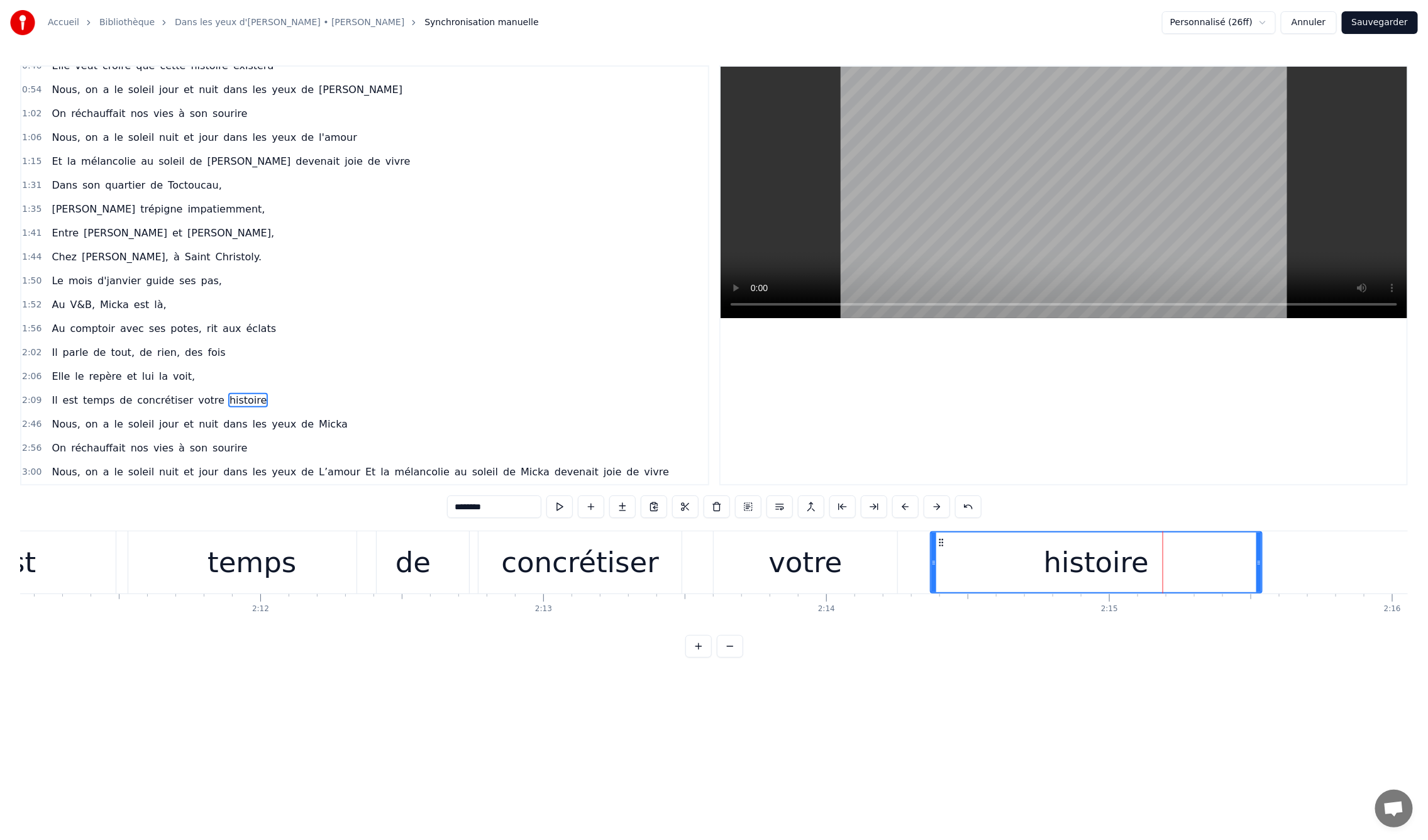
drag, startPoint x: 1150, startPoint y: 565, endPoint x: 930, endPoint y: 567, distance: 220.0
click at [931, 567] on div at bounding box center [933, 562] width 5 height 60
drag, startPoint x: 1258, startPoint y: 564, endPoint x: 1171, endPoint y: 561, distance: 87.1
click at [1171, 561] on icon at bounding box center [1171, 562] width 5 height 10
click at [83, 643] on div "0:09 En mille neuf cent quatre- vingt neuf 0:12 C'est le printemps, il doit fai…" at bounding box center [714, 361] width 1388 height 592
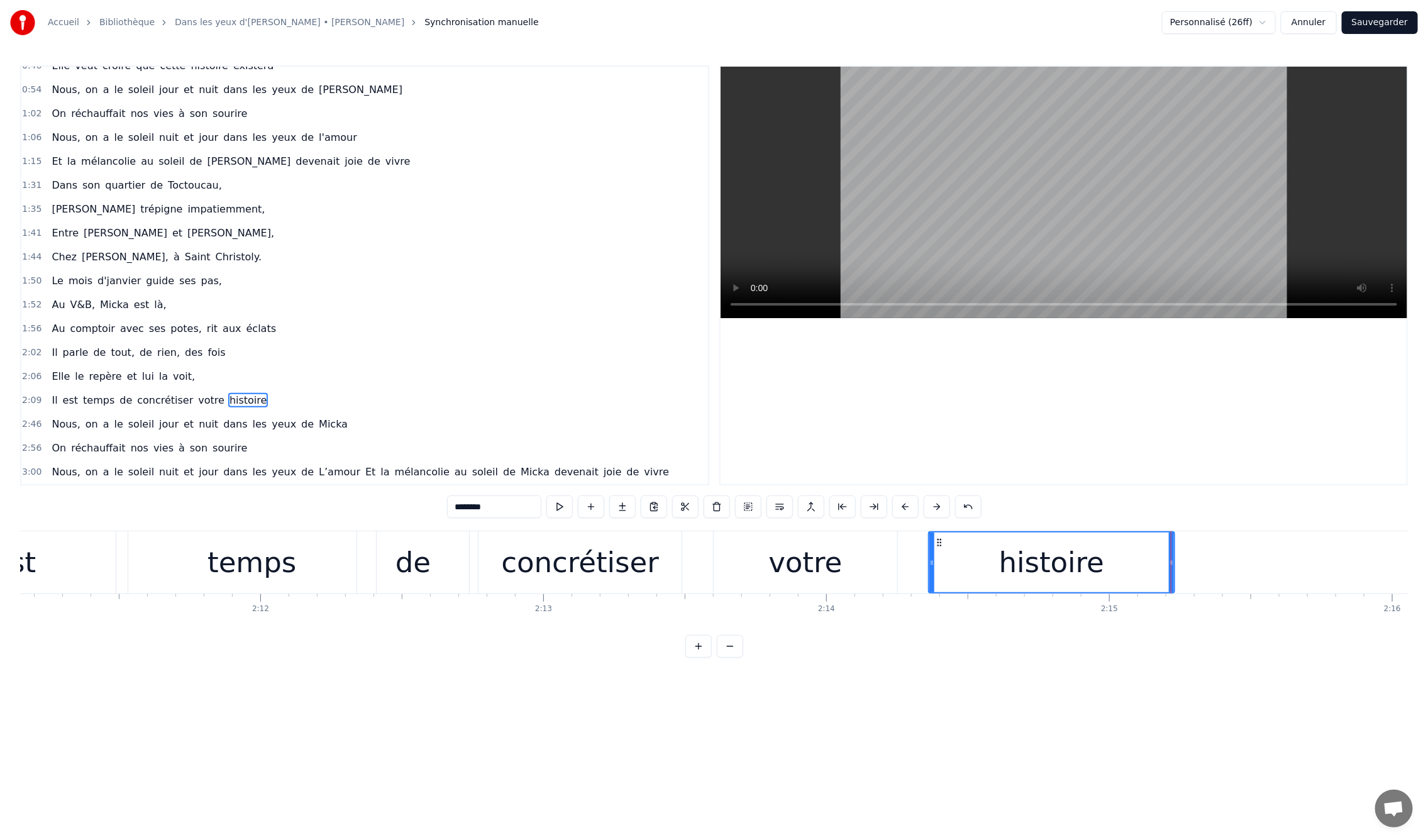
click at [119, 510] on div "0:09 En mille neuf cent quatre- vingt neuf 0:12 C'est le printemps, il doit fai…" at bounding box center [714, 361] width 1388 height 592
click at [117, 510] on div "0:09 En mille neuf cent quatre- vingt neuf 0:12 C'est le printemps, il doit fai…" at bounding box center [714, 361] width 1388 height 592
click at [645, 589] on div "concrétiser" at bounding box center [580, 562] width 203 height 62
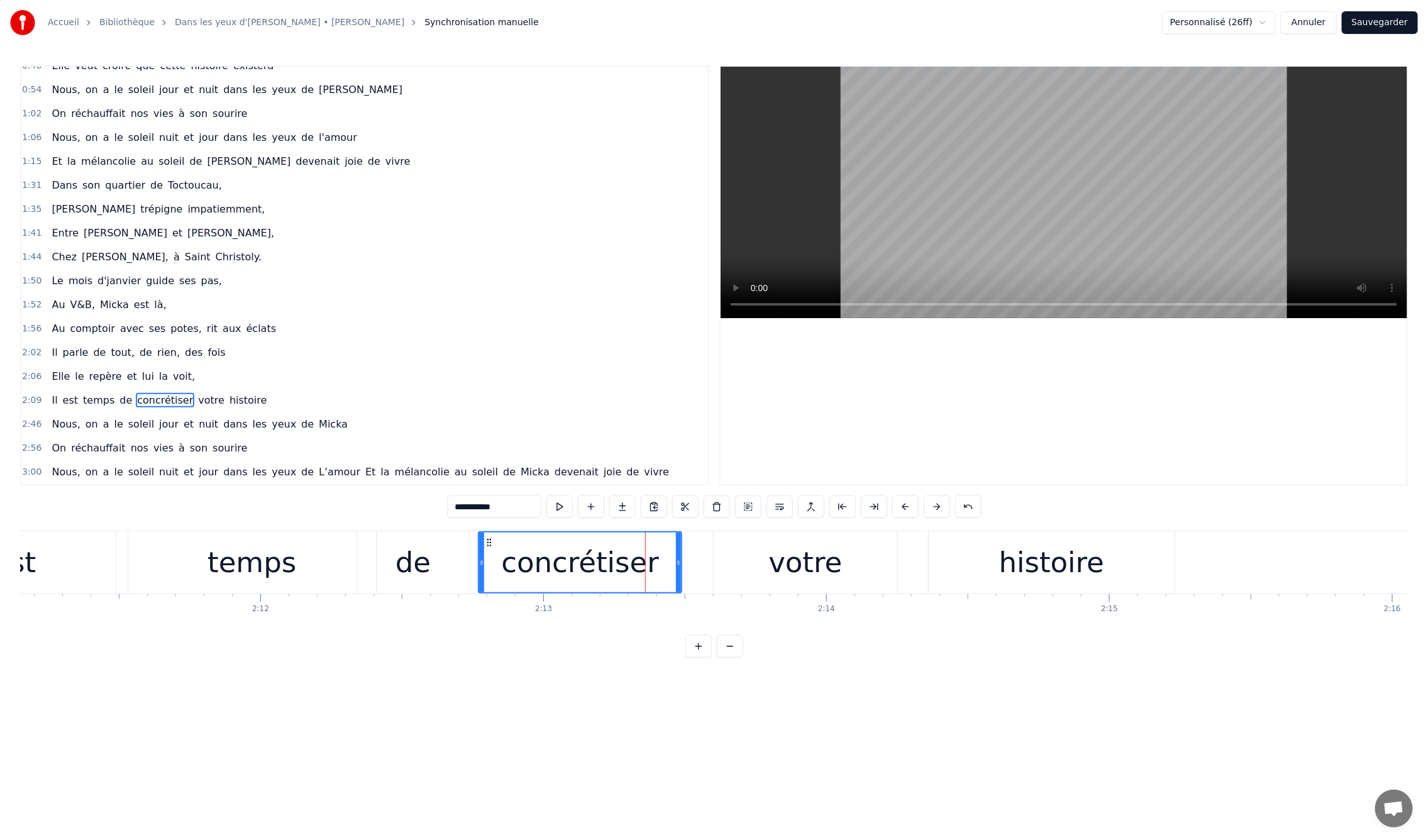
click at [275, 504] on div "0:09 En mille neuf cent quatre- vingt neuf 0:12 C'est le printemps, il doit fai…" at bounding box center [714, 361] width 1388 height 592
click at [281, 523] on div "0:09 En mille neuf cent quatre- vingt neuf 0:12 C'est le printemps, il doit fai…" at bounding box center [714, 361] width 1388 height 592
click at [429, 593] on div "de" at bounding box center [413, 562] width 113 height 62
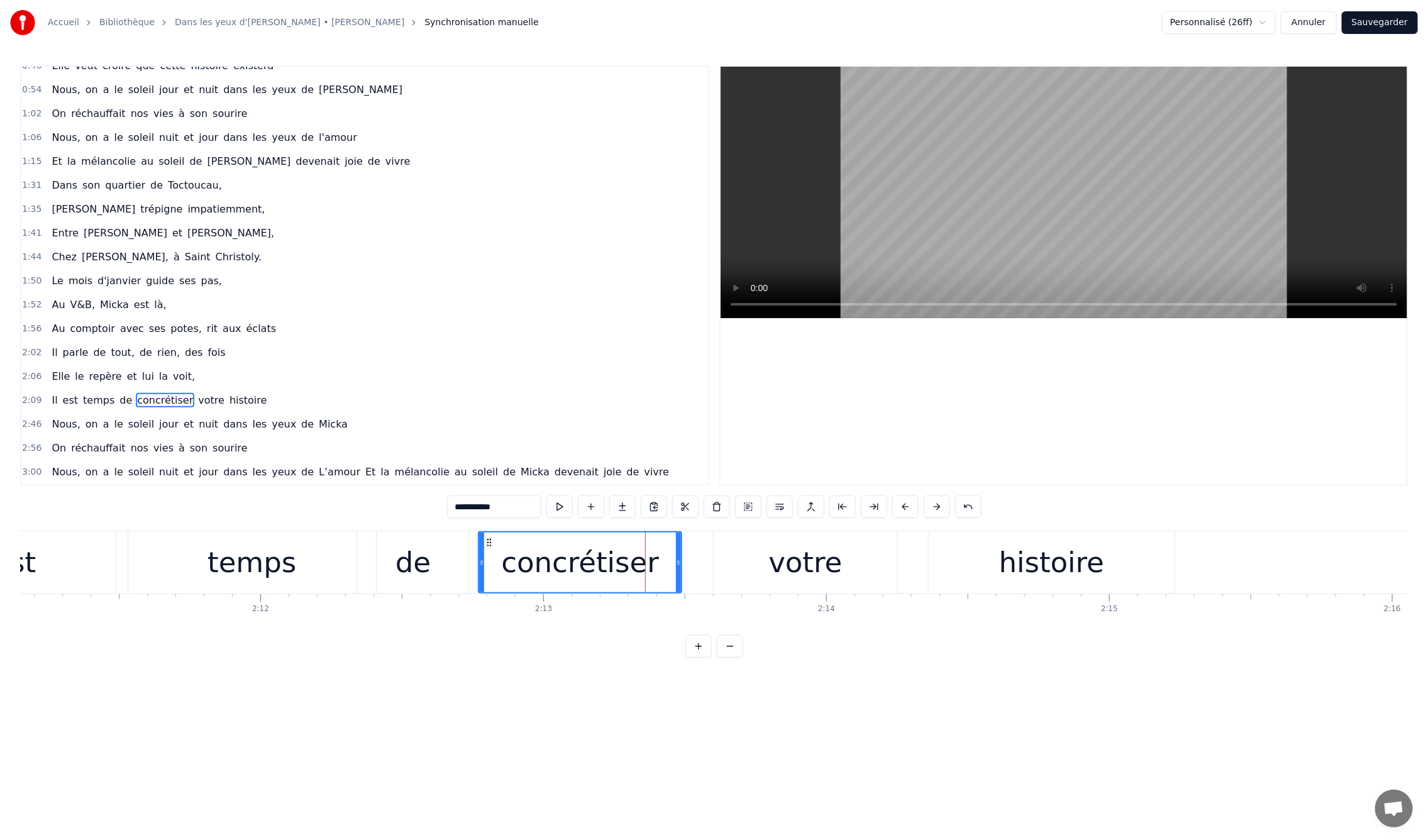
type input "**"
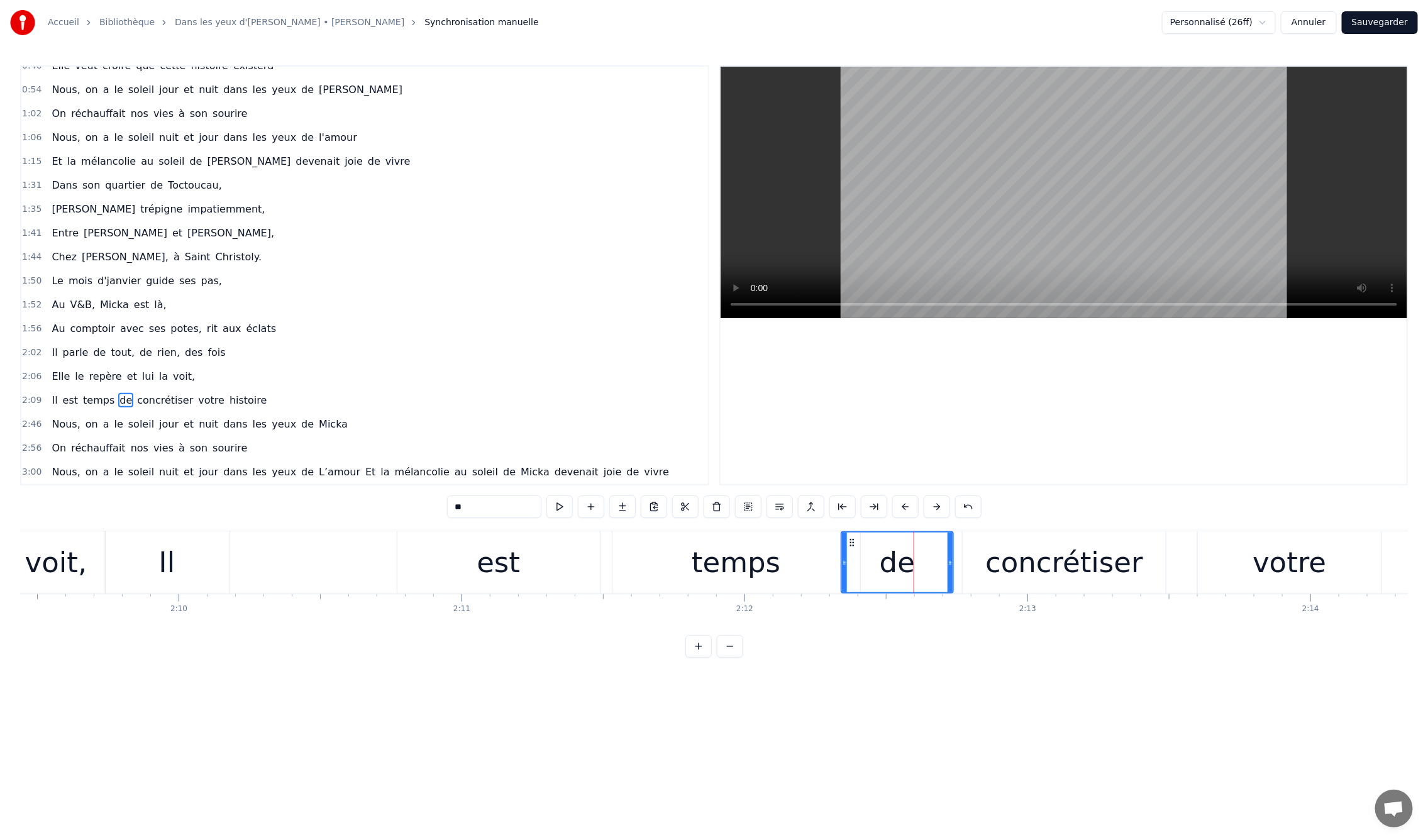
scroll to position [0, 36609]
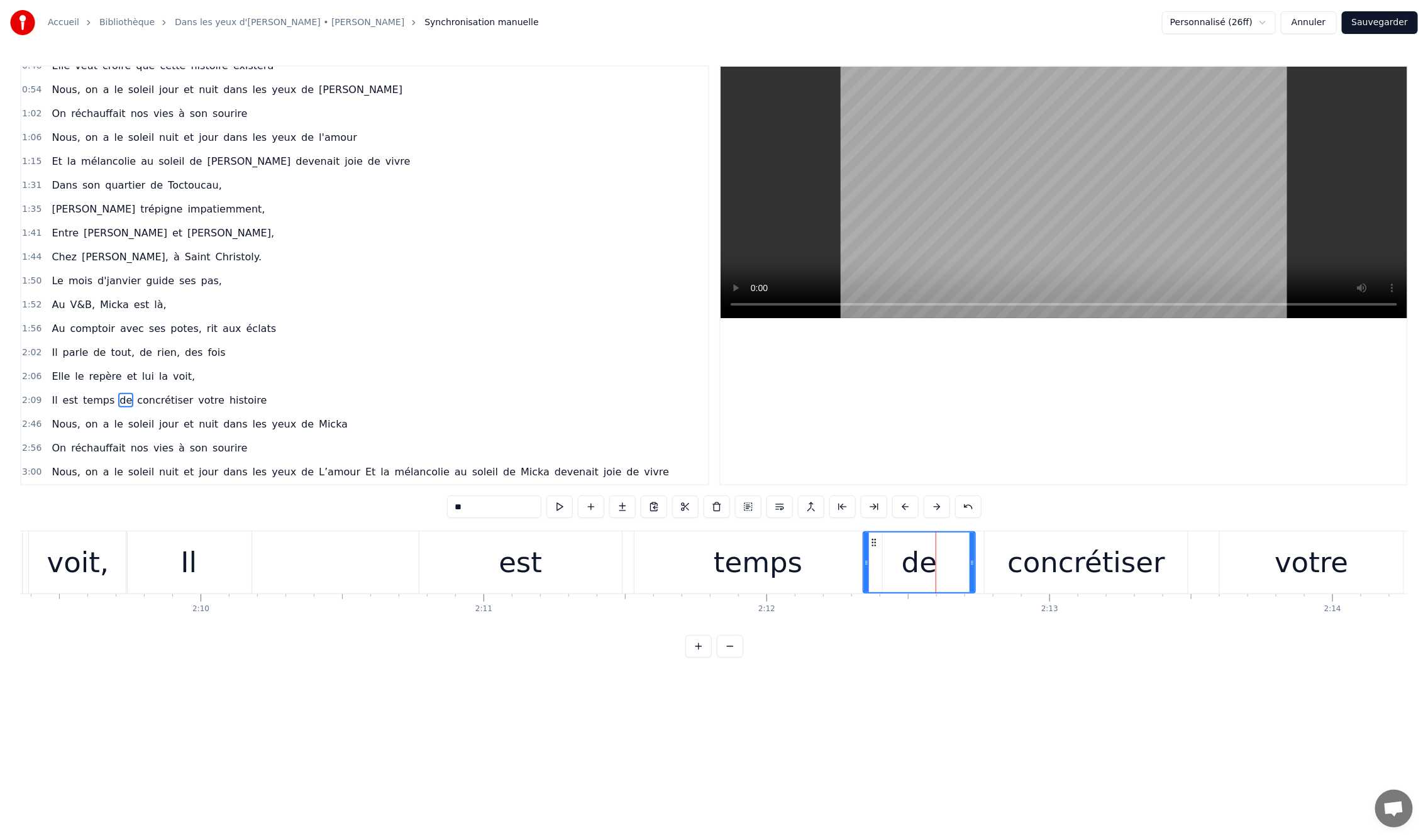
click at [731, 657] on button at bounding box center [730, 646] width 27 height 22
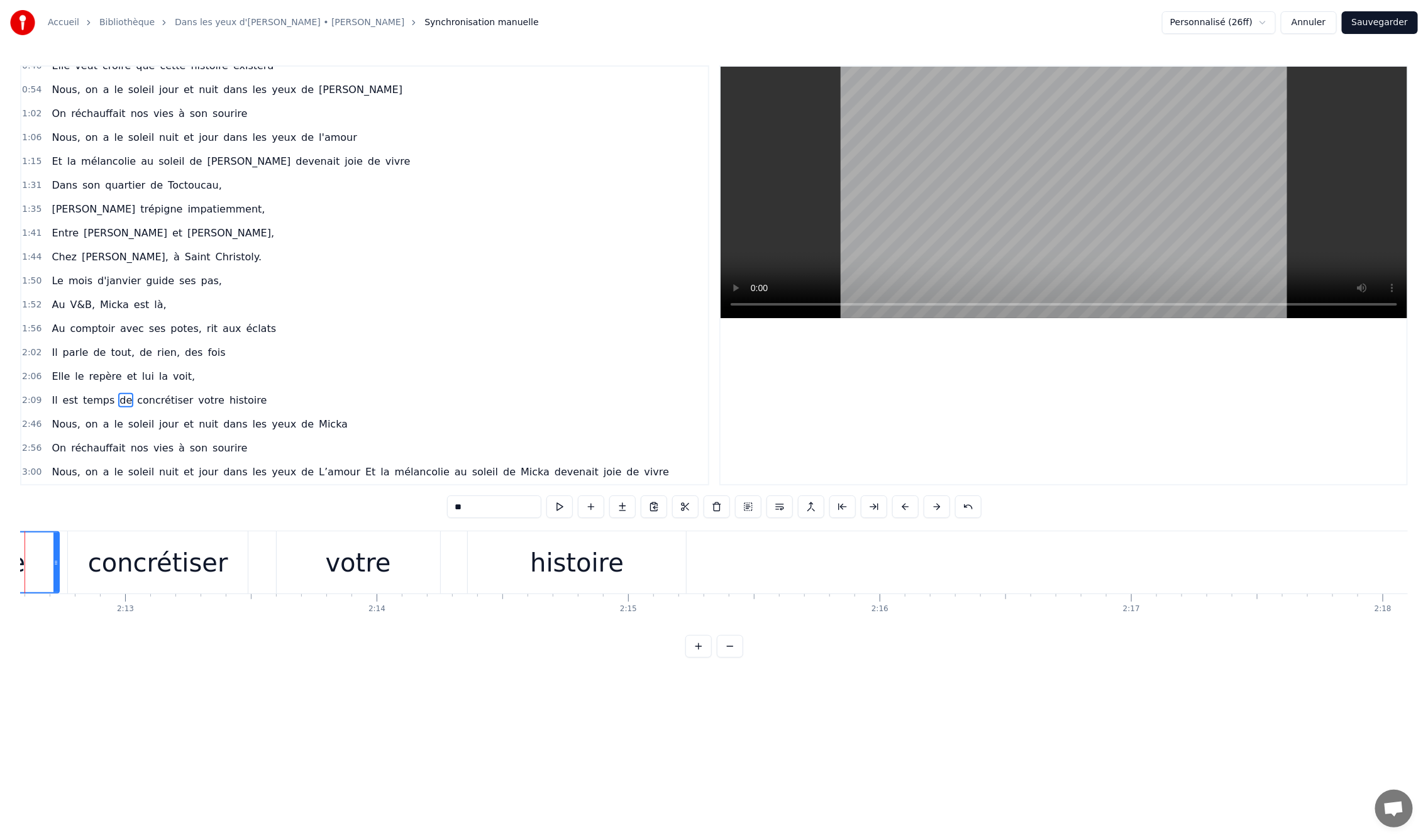
scroll to position [0, 33293]
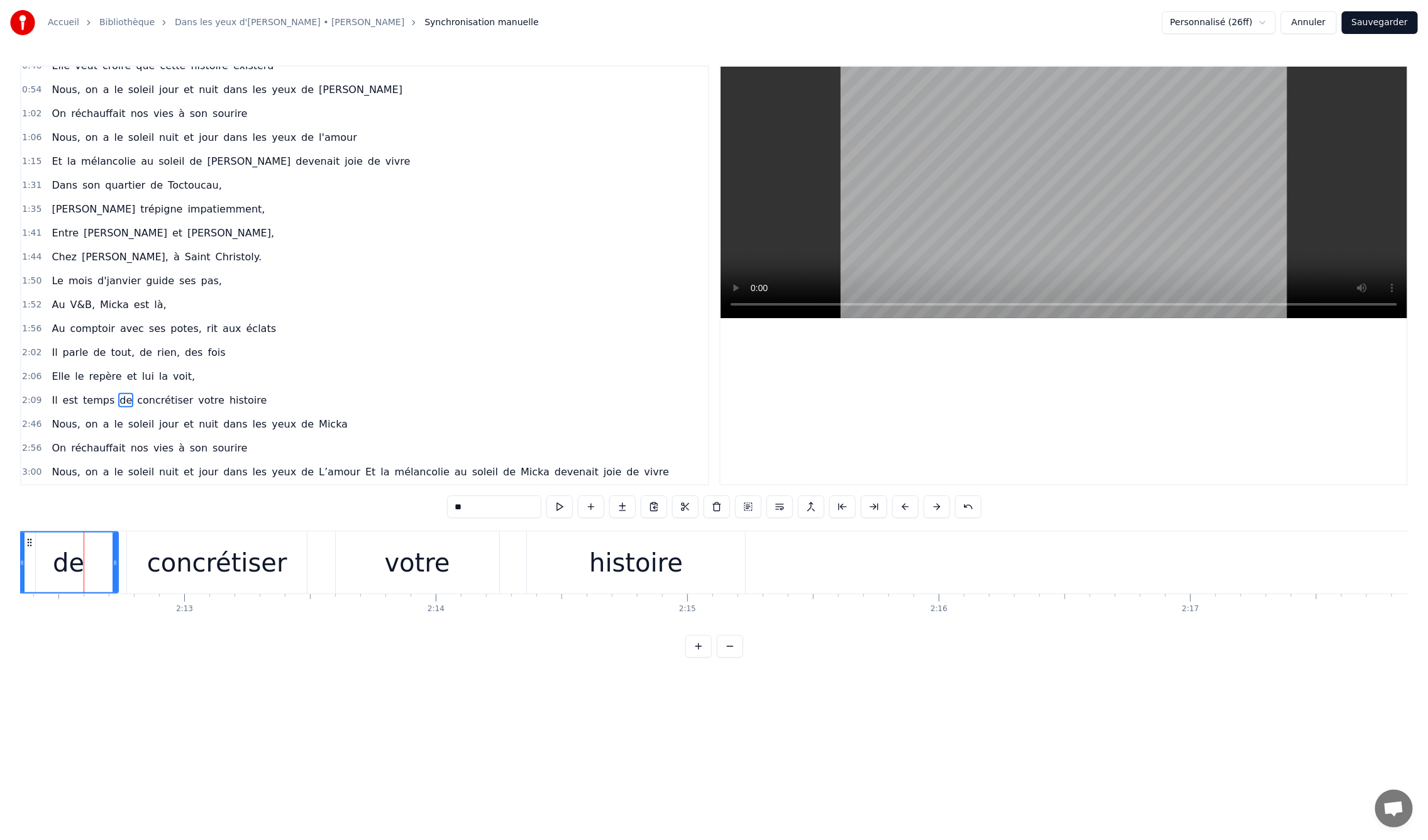
click at [717, 635] on button at bounding box center [730, 646] width 27 height 22
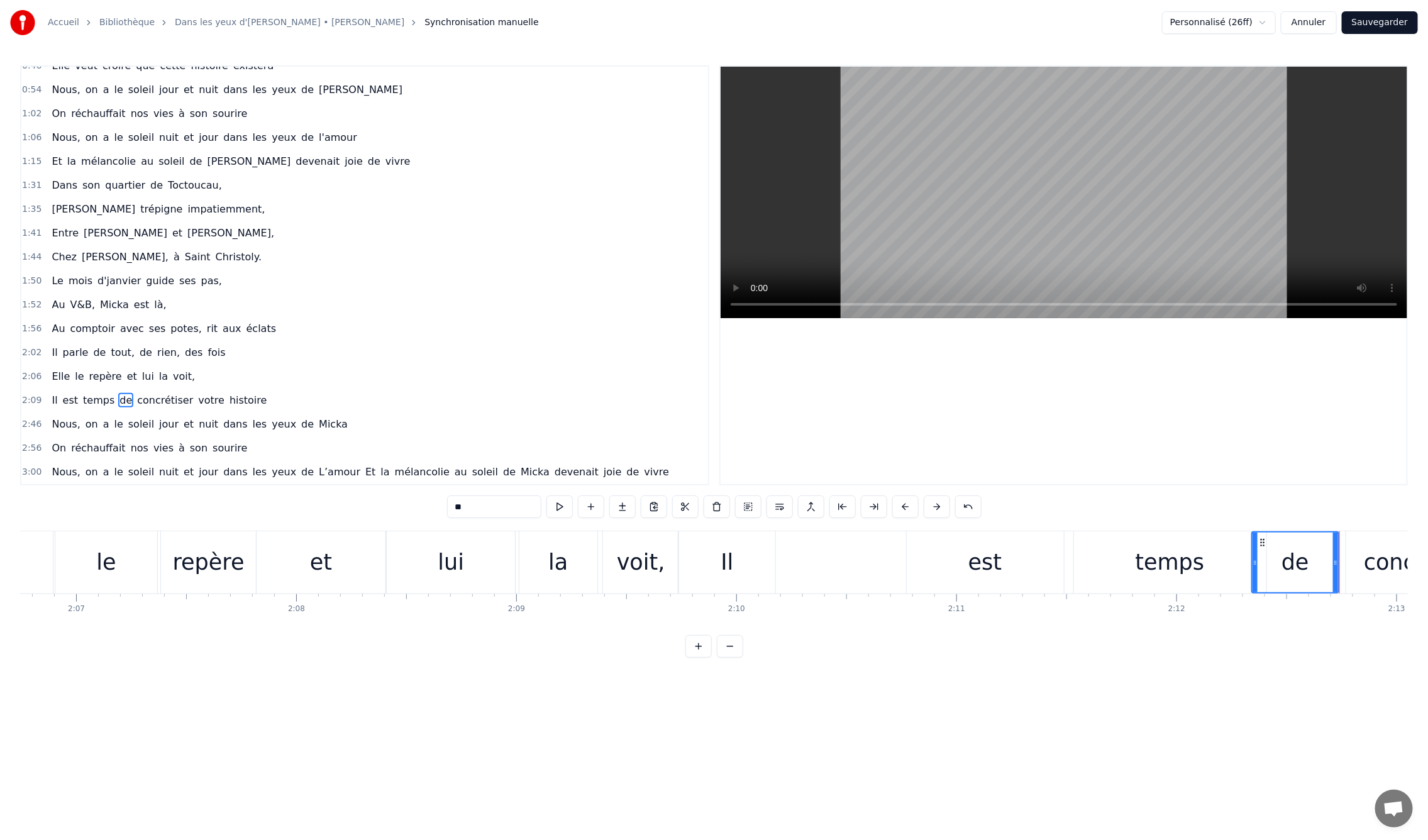
scroll to position [0, 27569]
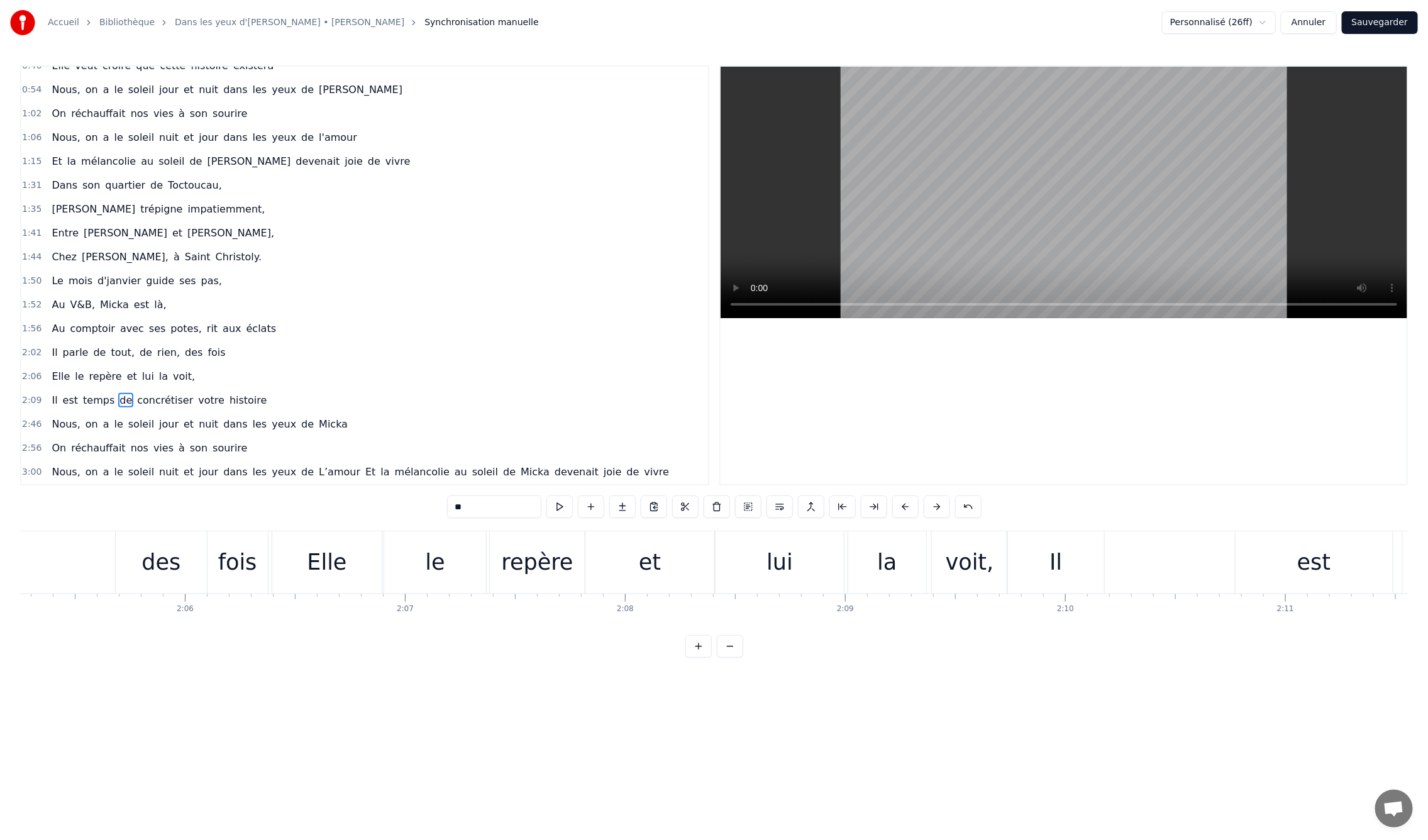
click at [965, 565] on div "voit," at bounding box center [970, 562] width 48 height 33
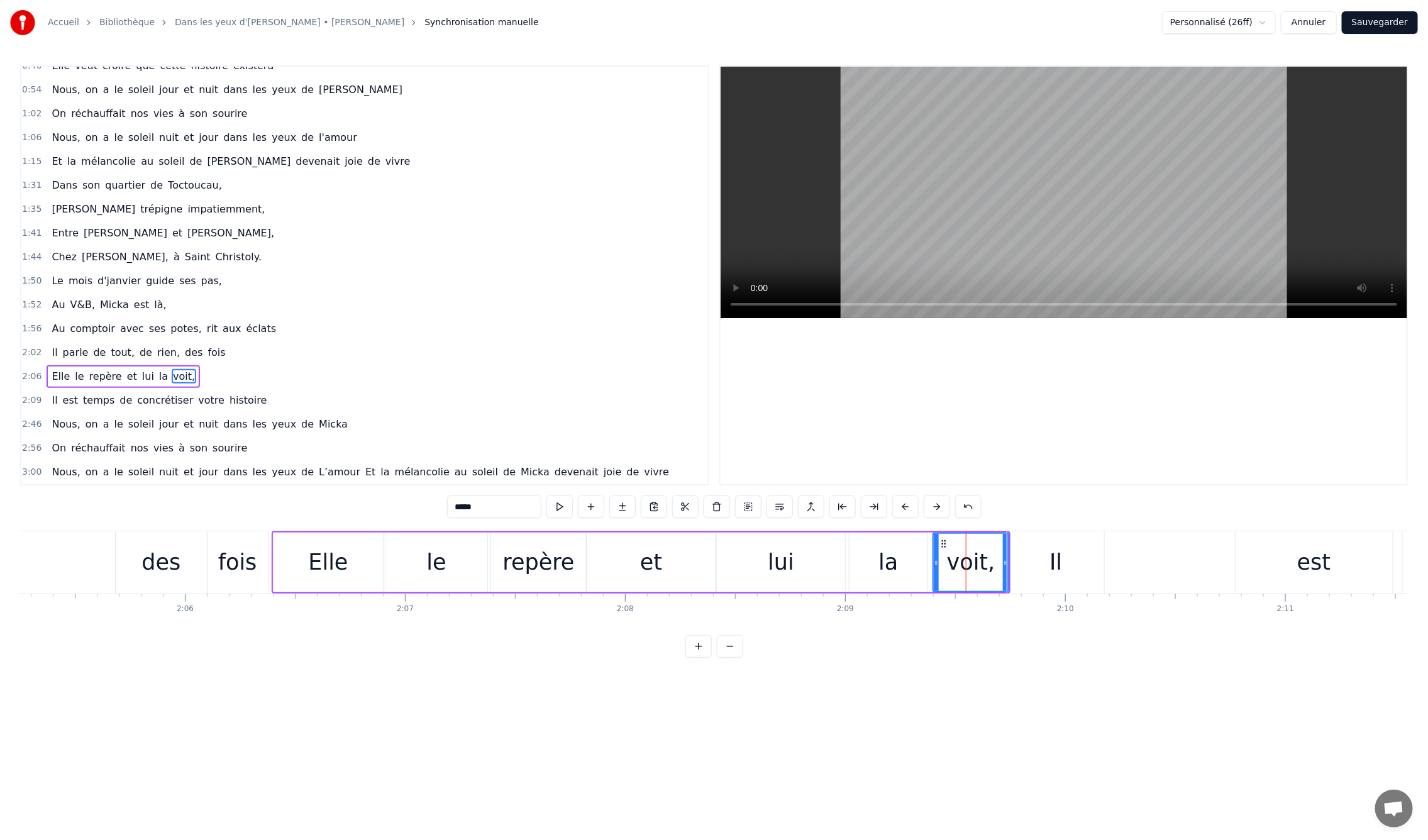
click at [912, 567] on div "la" at bounding box center [888, 562] width 78 height 60
click at [776, 567] on div "lui" at bounding box center [781, 562] width 27 height 33
drag, startPoint x: 840, startPoint y: 564, endPoint x: 846, endPoint y: 561, distance: 6.7
click at [804, 565] on icon at bounding box center [806, 562] width 5 height 10
click at [902, 561] on div "la" at bounding box center [888, 562] width 78 height 60
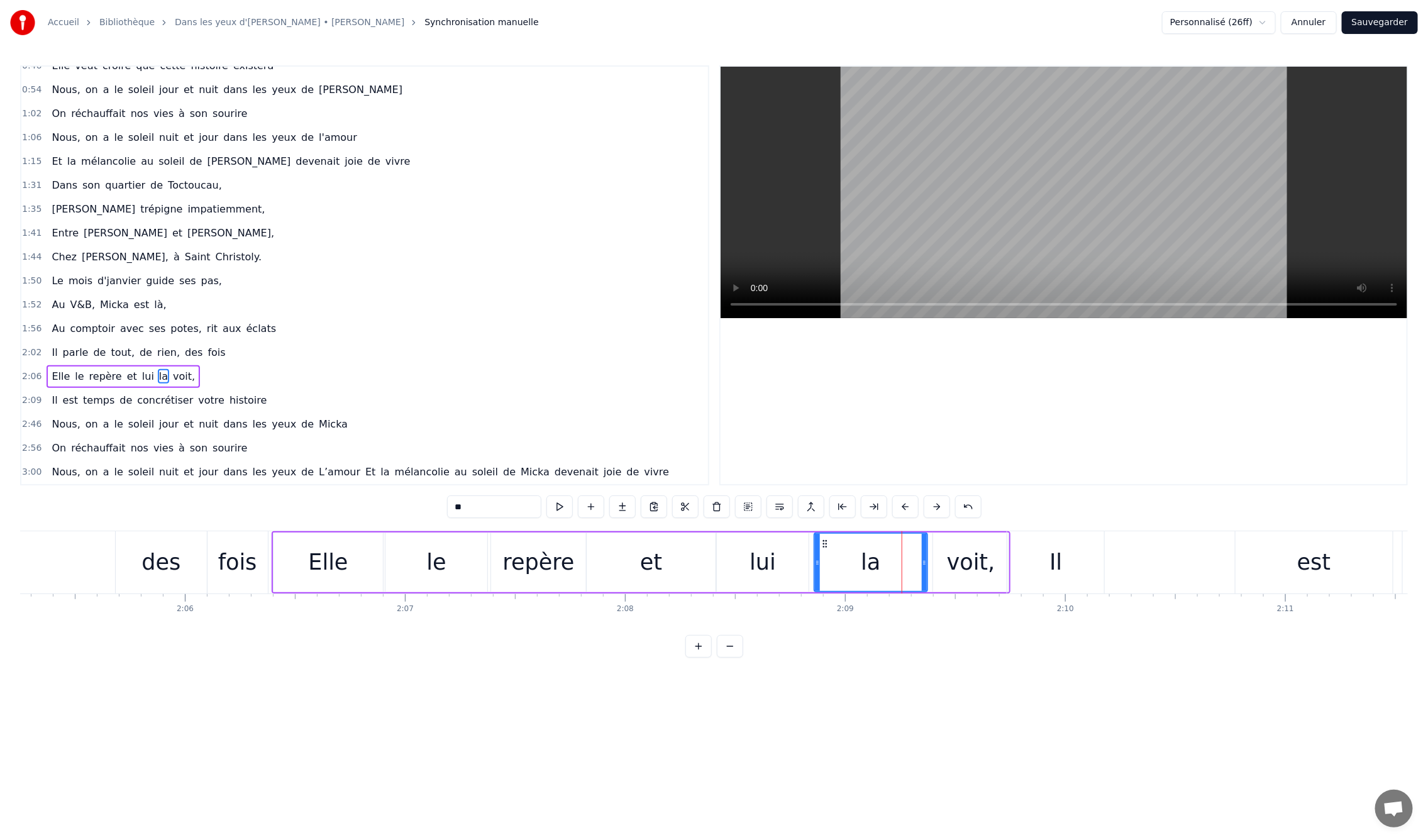
drag, startPoint x: 851, startPoint y: 562, endPoint x: 816, endPoint y: 564, distance: 35.1
click at [816, 564] on icon at bounding box center [817, 562] width 5 height 10
drag, startPoint x: 922, startPoint y: 560, endPoint x: 892, endPoint y: 563, distance: 30.1
click at [877, 565] on icon at bounding box center [879, 562] width 5 height 10
click at [956, 563] on div "voit," at bounding box center [971, 562] width 48 height 33
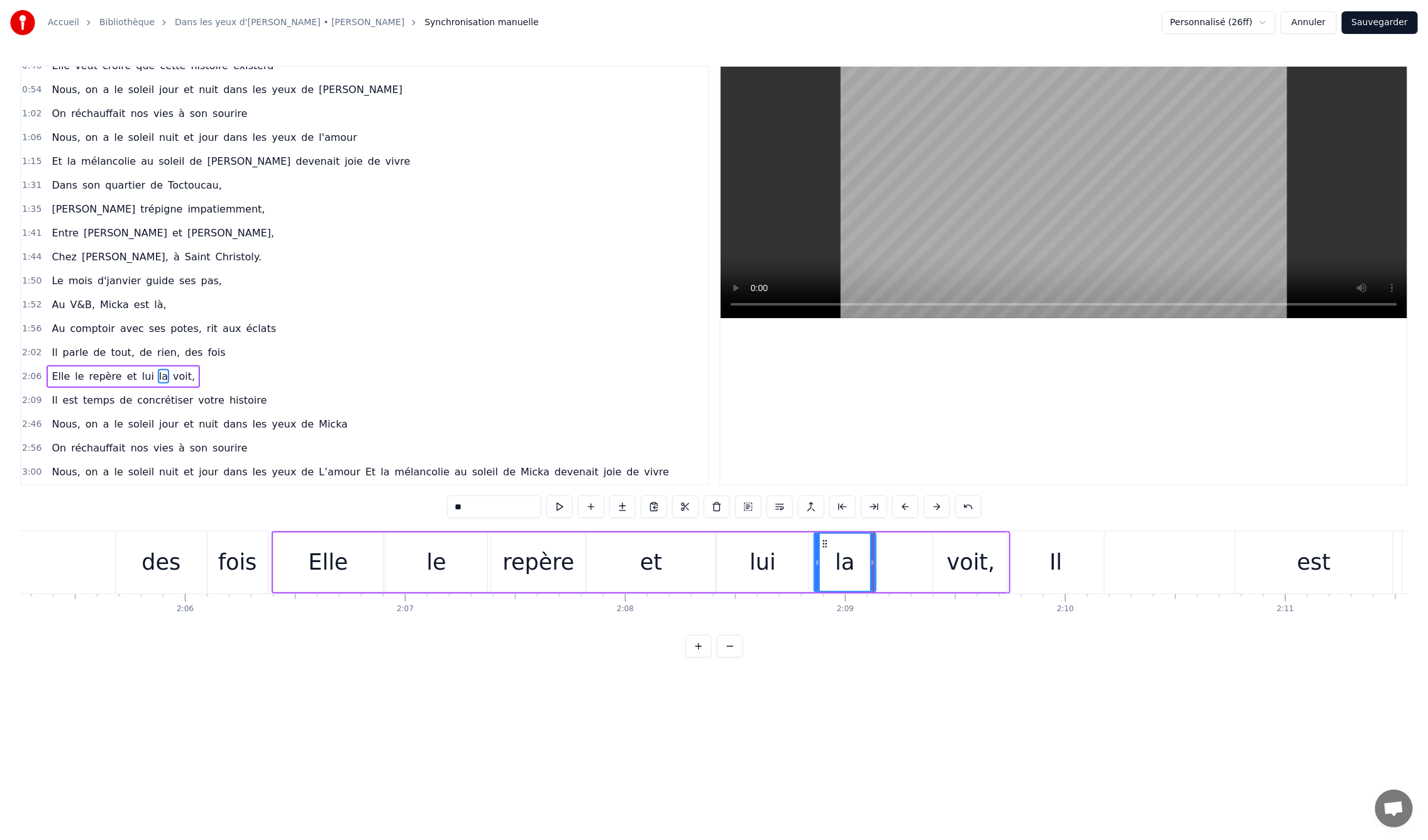
type input "*****"
drag, startPoint x: 934, startPoint y: 562, endPoint x: 883, endPoint y: 567, distance: 51.2
click at [883, 567] on icon at bounding box center [885, 562] width 5 height 10
click at [95, 523] on div "0:09 En mille neuf cent quatre- vingt neuf 0:12 C'est le printemps, il doit fai…" at bounding box center [714, 361] width 1388 height 592
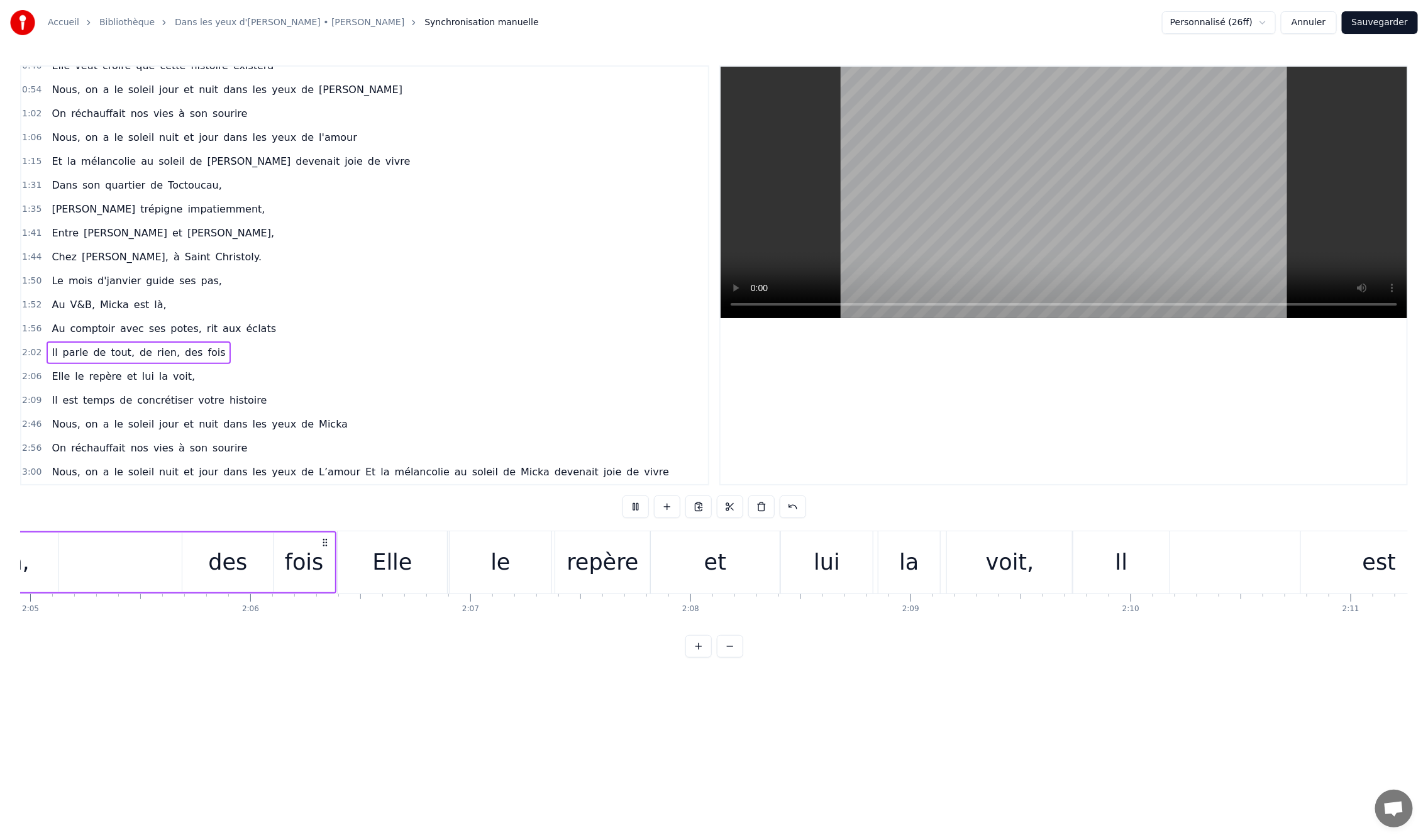
click at [115, 515] on div "0:09 En mille neuf cent quatre- vingt neuf 0:12 C'est le printemps, il doit fai…" at bounding box center [714, 361] width 1388 height 592
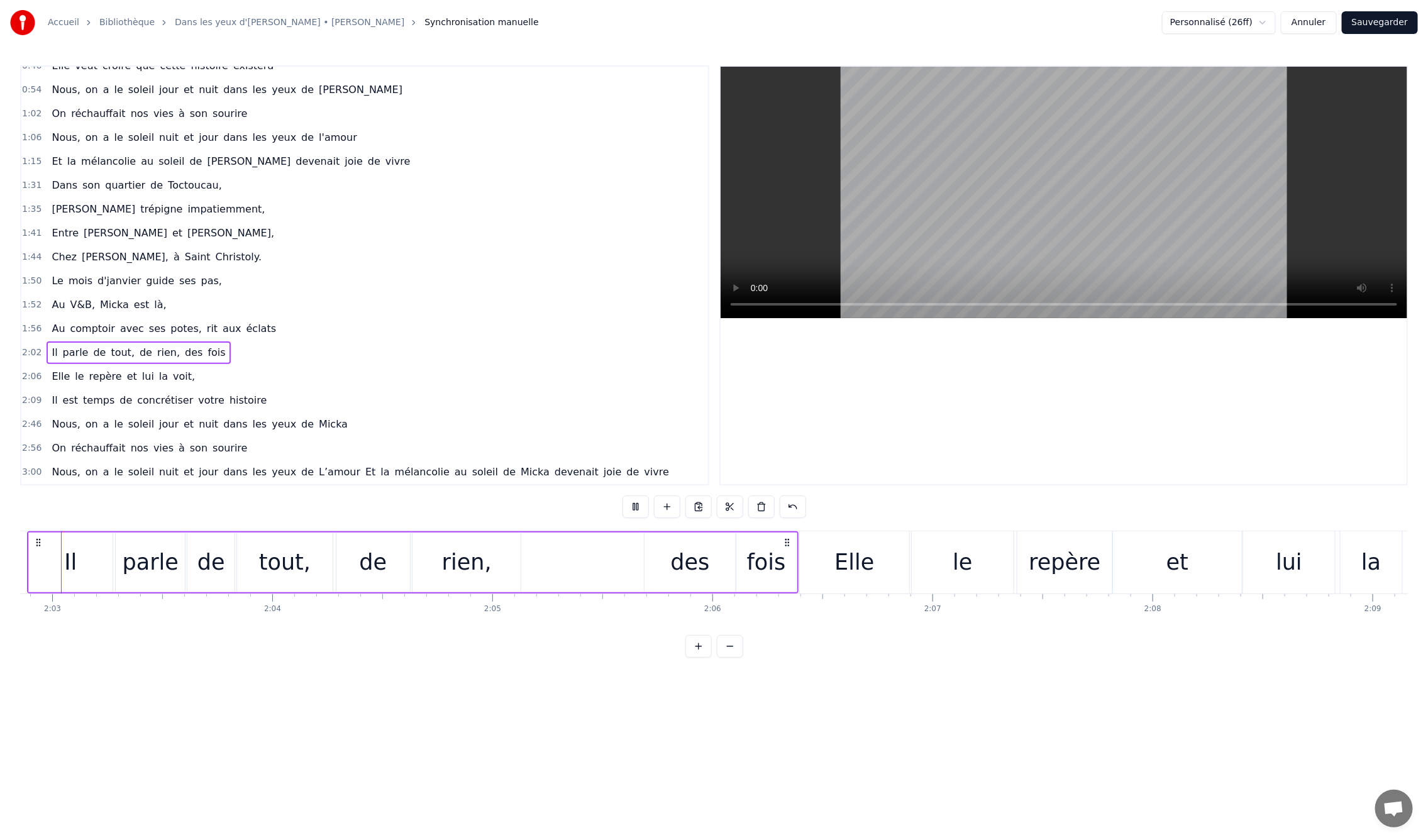
scroll to position [0, 26985]
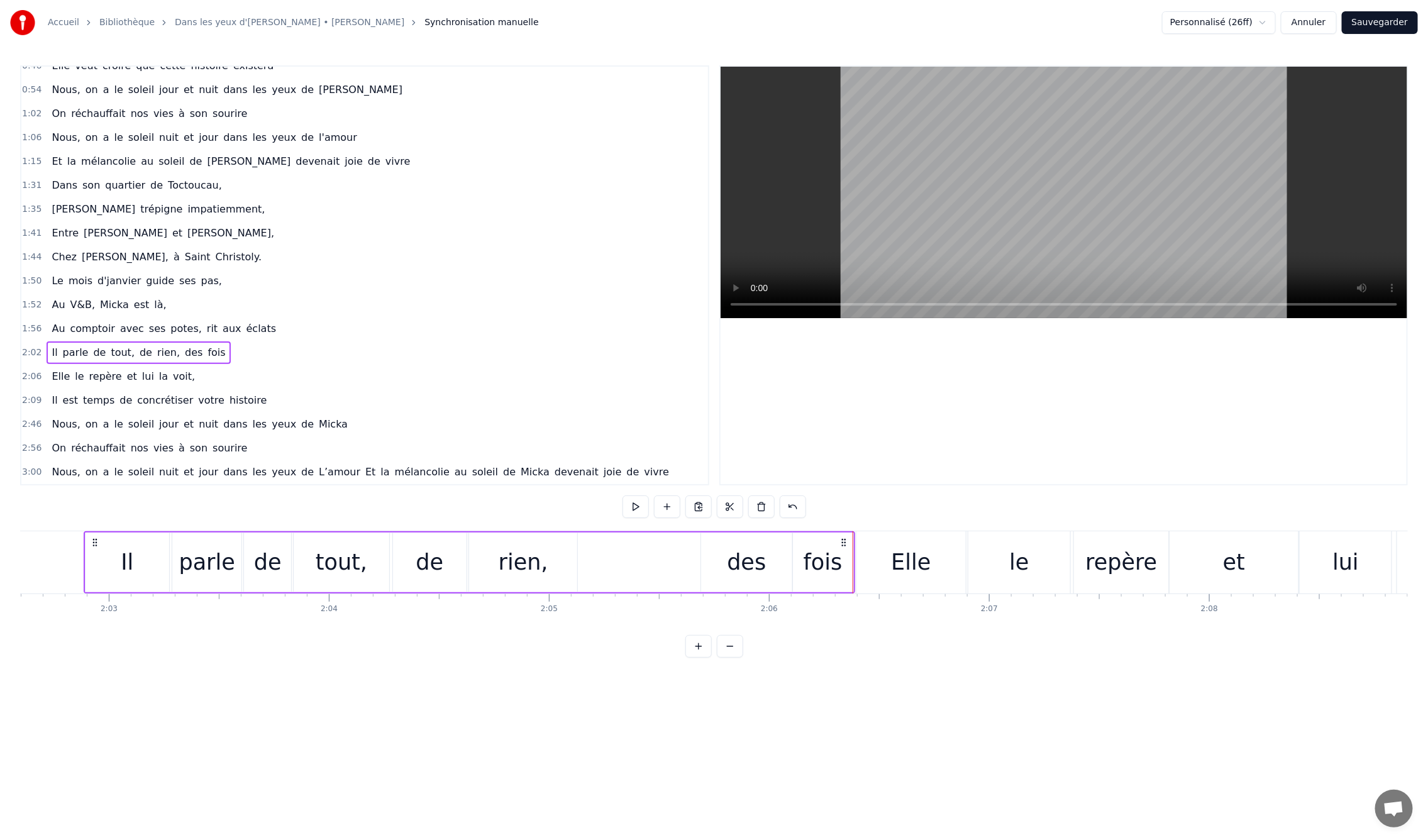
click at [541, 563] on div "rien," at bounding box center [523, 562] width 50 height 33
click at [735, 573] on div "des" at bounding box center [746, 562] width 39 height 33
drag, startPoint x: 787, startPoint y: 564, endPoint x: 763, endPoint y: 565, distance: 24.0
click at [763, 565] on icon at bounding box center [765, 562] width 5 height 10
drag, startPoint x: 703, startPoint y: 564, endPoint x: 681, endPoint y: 565, distance: 22.0
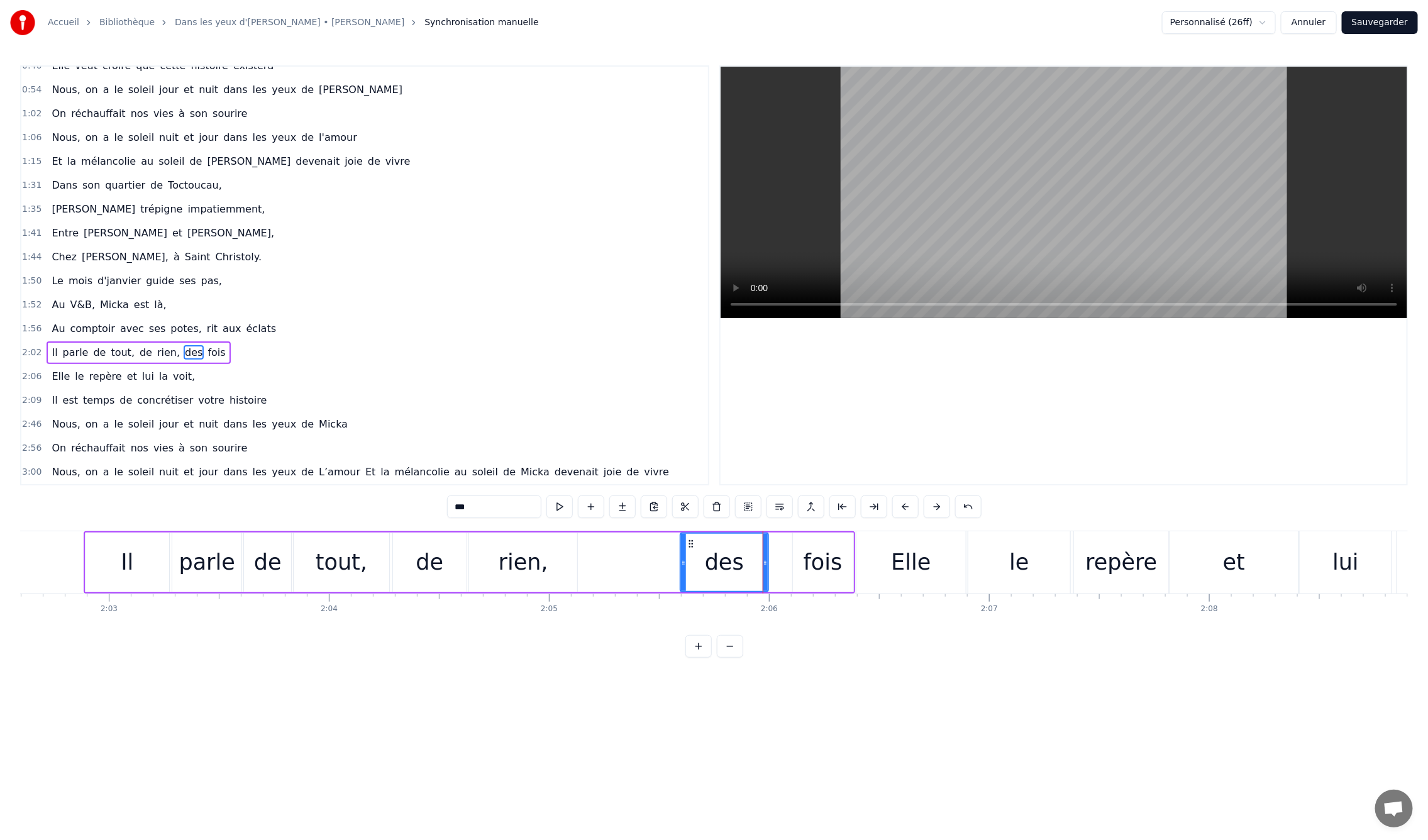
click at [681, 565] on icon at bounding box center [683, 562] width 5 height 10
click at [322, 523] on div "0:09 En mille neuf cent quatre- vingt neuf 0:12 C'est le printemps, il doit fai…" at bounding box center [714, 361] width 1388 height 592
click at [296, 557] on div "tout," at bounding box center [341, 562] width 95 height 60
type input "*****"
click at [35, 525] on div "0:09 En mille neuf cent quatre- vingt neuf 0:12 C'est le printemps, il doit fai…" at bounding box center [714, 361] width 1388 height 592
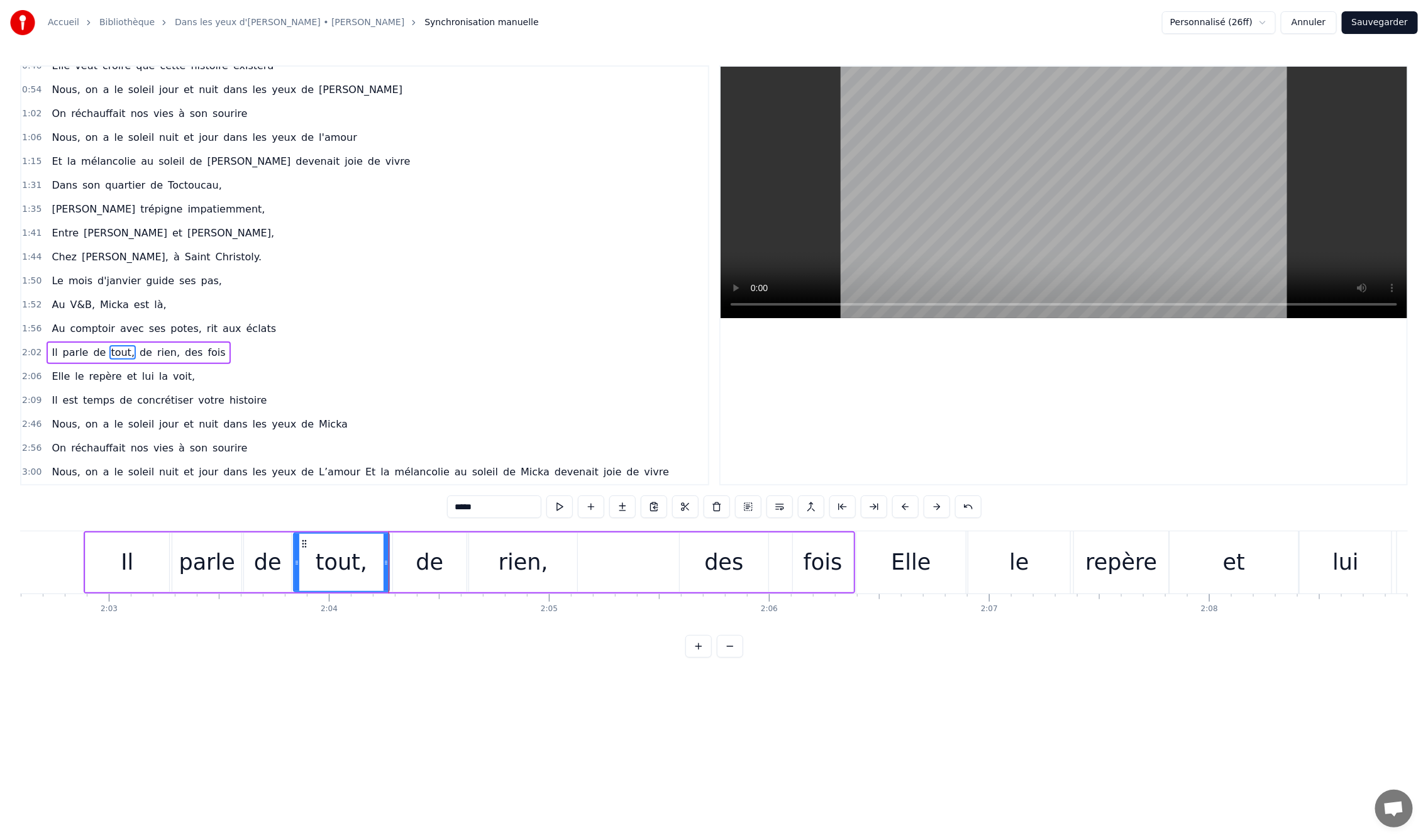
click at [86, 530] on div "0:09 En mille neuf cent quatre- vingt neuf 0:12 C'est le printemps, il doit fai…" at bounding box center [714, 361] width 1388 height 592
click at [85, 532] on div "Il" at bounding box center [127, 562] width 85 height 60
click at [406, 561] on div "de" at bounding box center [430, 562] width 74 height 60
click at [516, 566] on div "rien," at bounding box center [523, 562] width 50 height 33
click at [556, 558] on div "rien," at bounding box center [523, 562] width 107 height 57
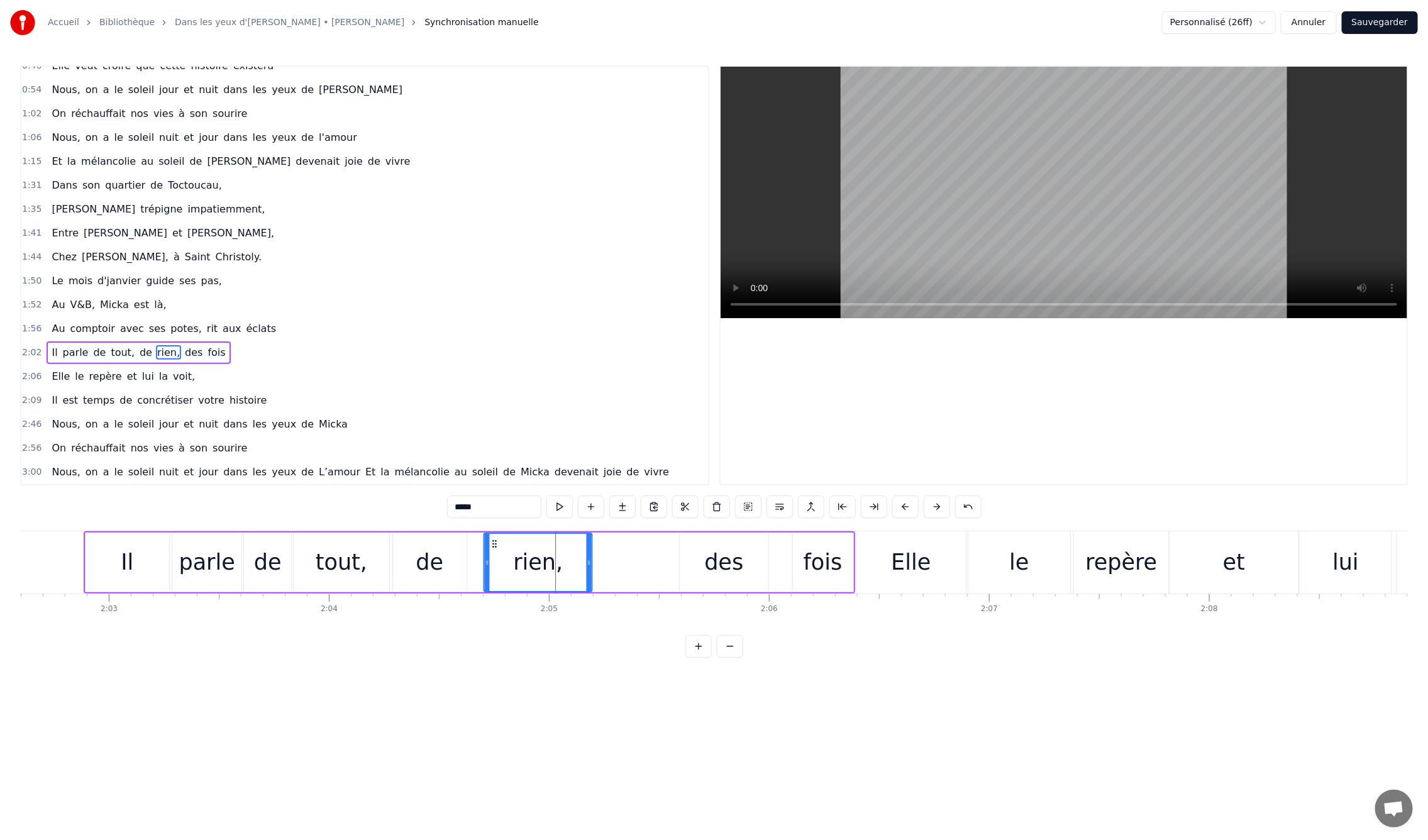
drag, startPoint x: 480, startPoint y: 542, endPoint x: 495, endPoint y: 542, distance: 15.0
click at [495, 542] on icon at bounding box center [494, 544] width 10 height 10
click at [443, 551] on div "de" at bounding box center [430, 562] width 74 height 60
drag, startPoint x: 403, startPoint y: 543, endPoint x: 422, endPoint y: 544, distance: 19.0
click at [422, 544] on icon at bounding box center [423, 544] width 10 height 10
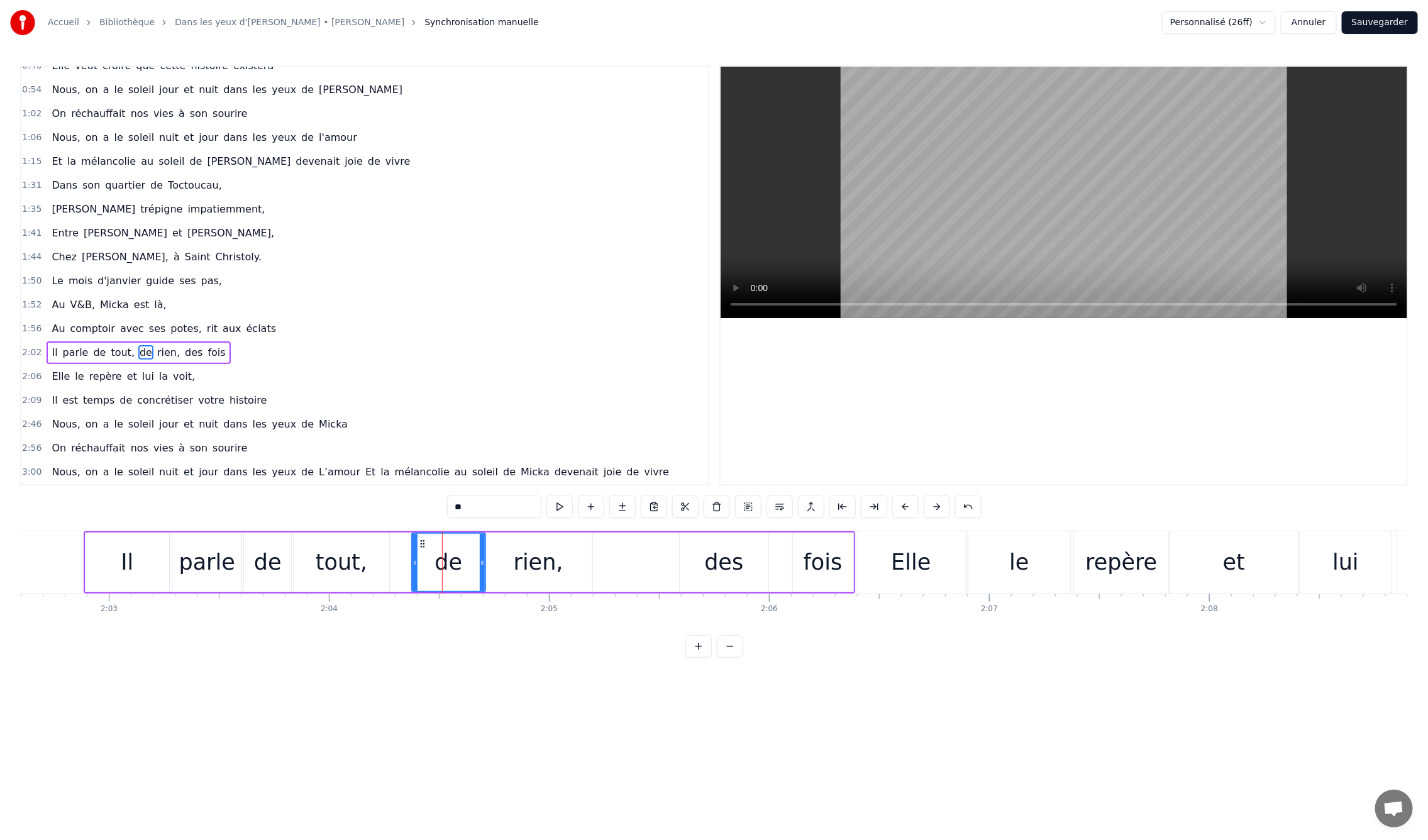
click at [105, 517] on div "0:09 En mille neuf cent quatre- vingt neuf 0:12 C'est le printemps, il doit fai…" at bounding box center [714, 361] width 1388 height 592
click at [61, 523] on div "0:09 En mille neuf cent quatre- vingt neuf 0:12 C'est le printemps, il doit fai…" at bounding box center [714, 361] width 1388 height 592
click at [97, 555] on div "Il" at bounding box center [127, 562] width 84 height 60
click at [565, 505] on button at bounding box center [560, 506] width 27 height 22
click at [95, 546] on icon at bounding box center [96, 544] width 10 height 10
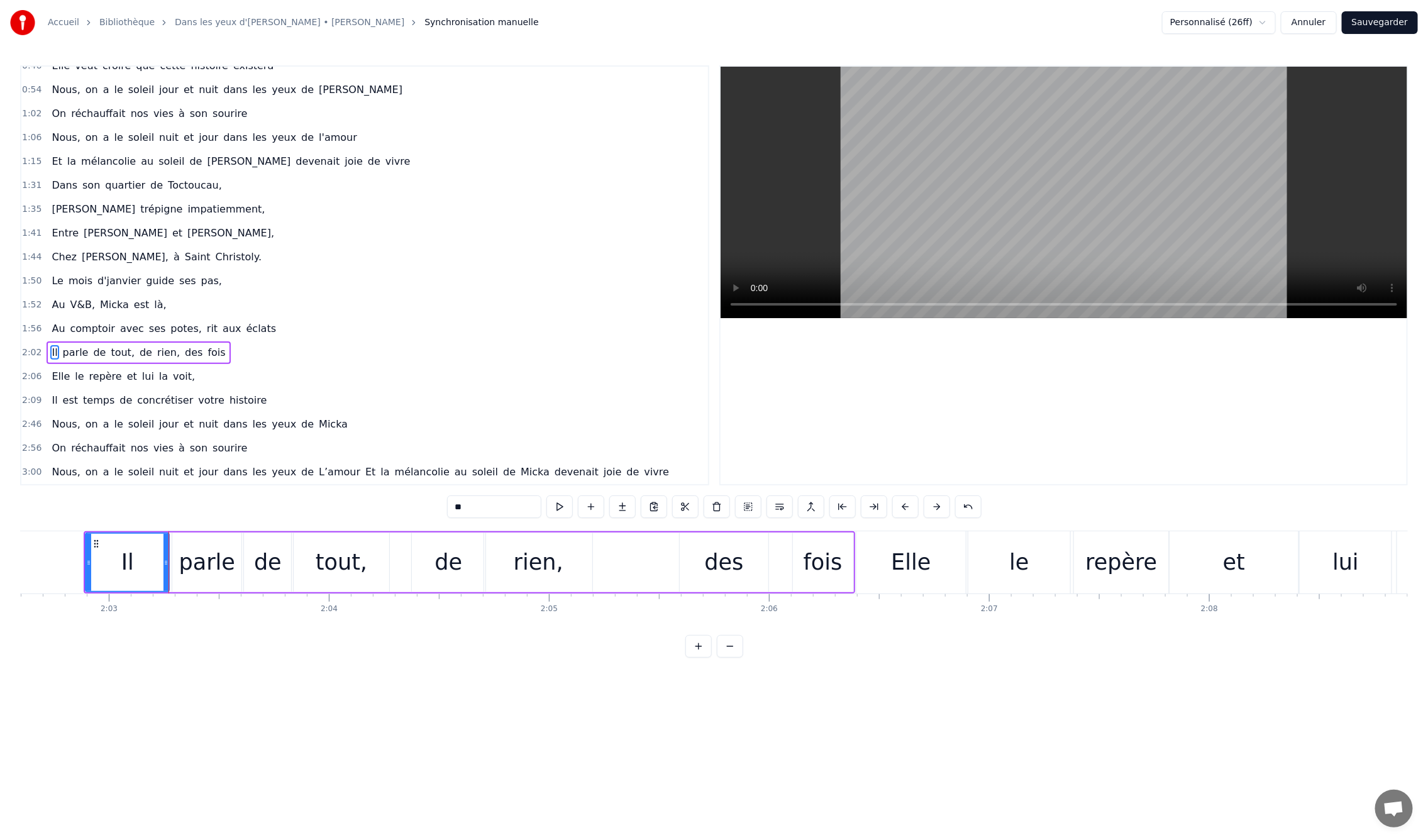
click at [100, 524] on div "0:09 En mille neuf cent quatre- vingt neuf 0:12 C'est le printemps, il doit fai…" at bounding box center [714, 361] width 1388 height 592
click at [262, 532] on div "de" at bounding box center [267, 562] width 48 height 60
type input "**"
click at [434, 529] on div "0:09 En mille neuf cent quatre- vingt neuf 0:12 C'est le printemps, il doit fai…" at bounding box center [714, 361] width 1388 height 592
click at [642, 583] on div "Il parle de tout, de rien, des fois" at bounding box center [470, 562] width 772 height 62
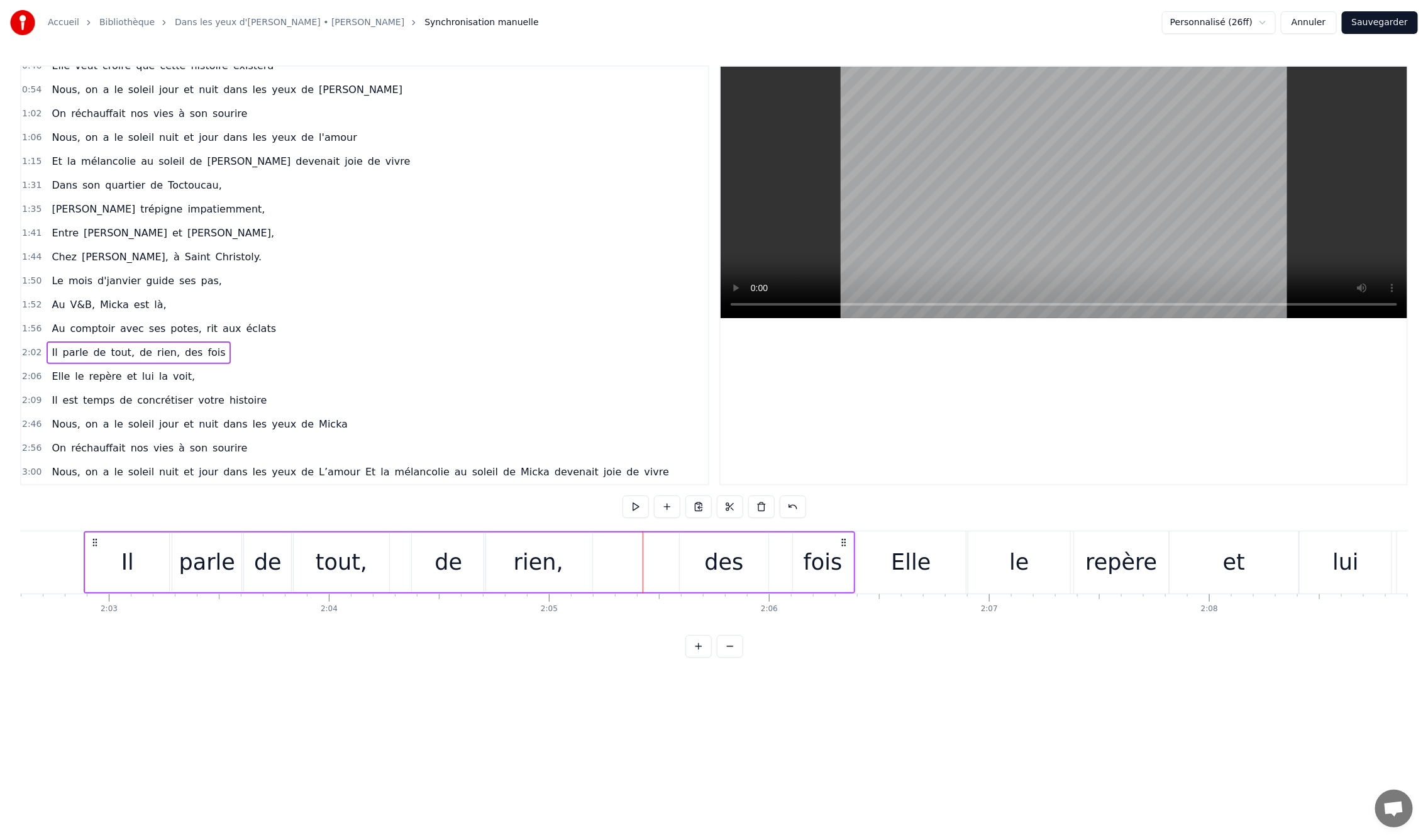
click at [631, 503] on button at bounding box center [635, 506] width 27 height 22
click at [892, 508] on div "0:09 En mille neuf cent quatre- vingt neuf 0:12 C'est le printemps, il doit fai…" at bounding box center [714, 361] width 1388 height 592
click at [866, 619] on div "En mille neuf cent quatre- vingt neuf C'est le printemps, il doit faire beau, E…" at bounding box center [714, 578] width 1388 height 94
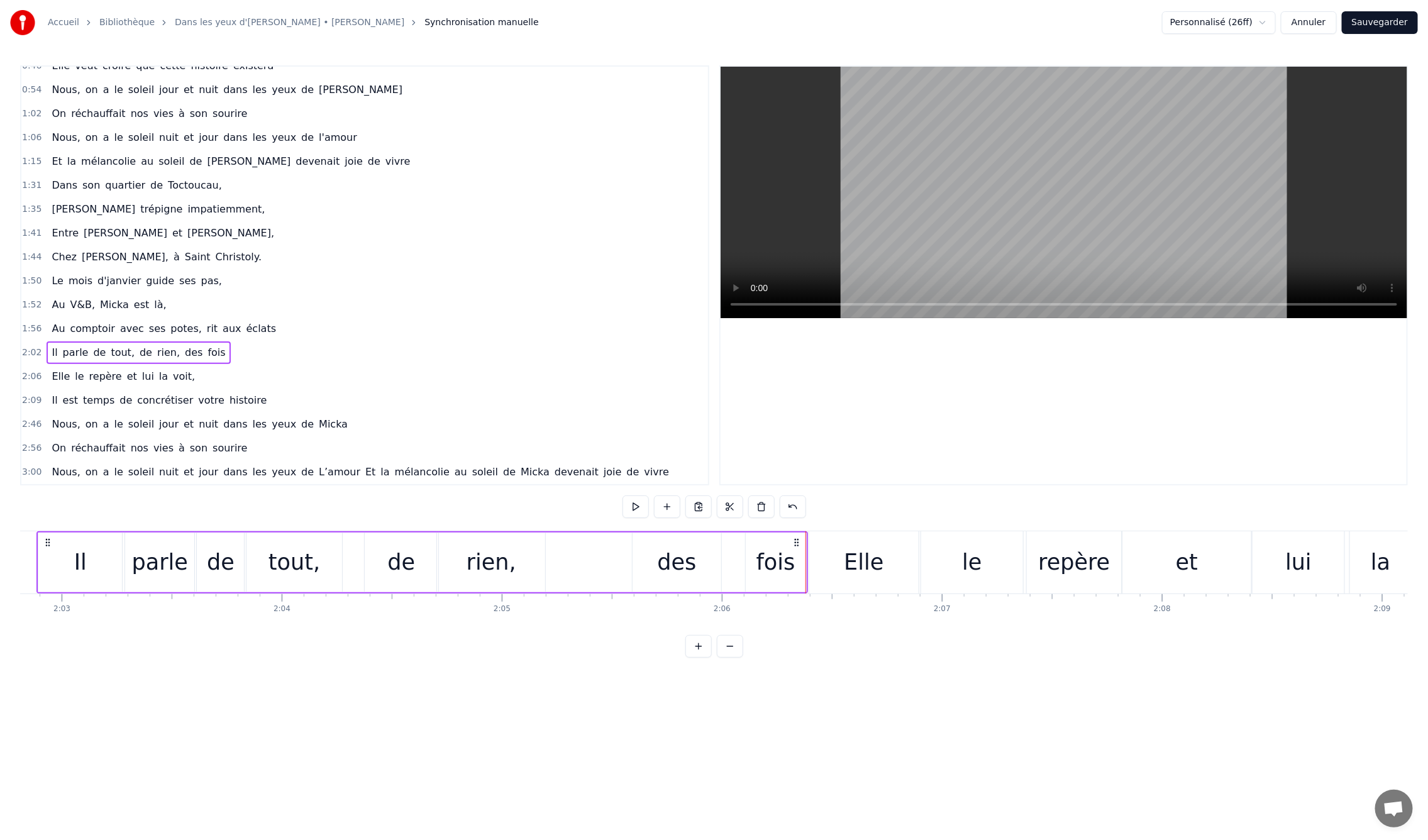
scroll to position [0, 27049]
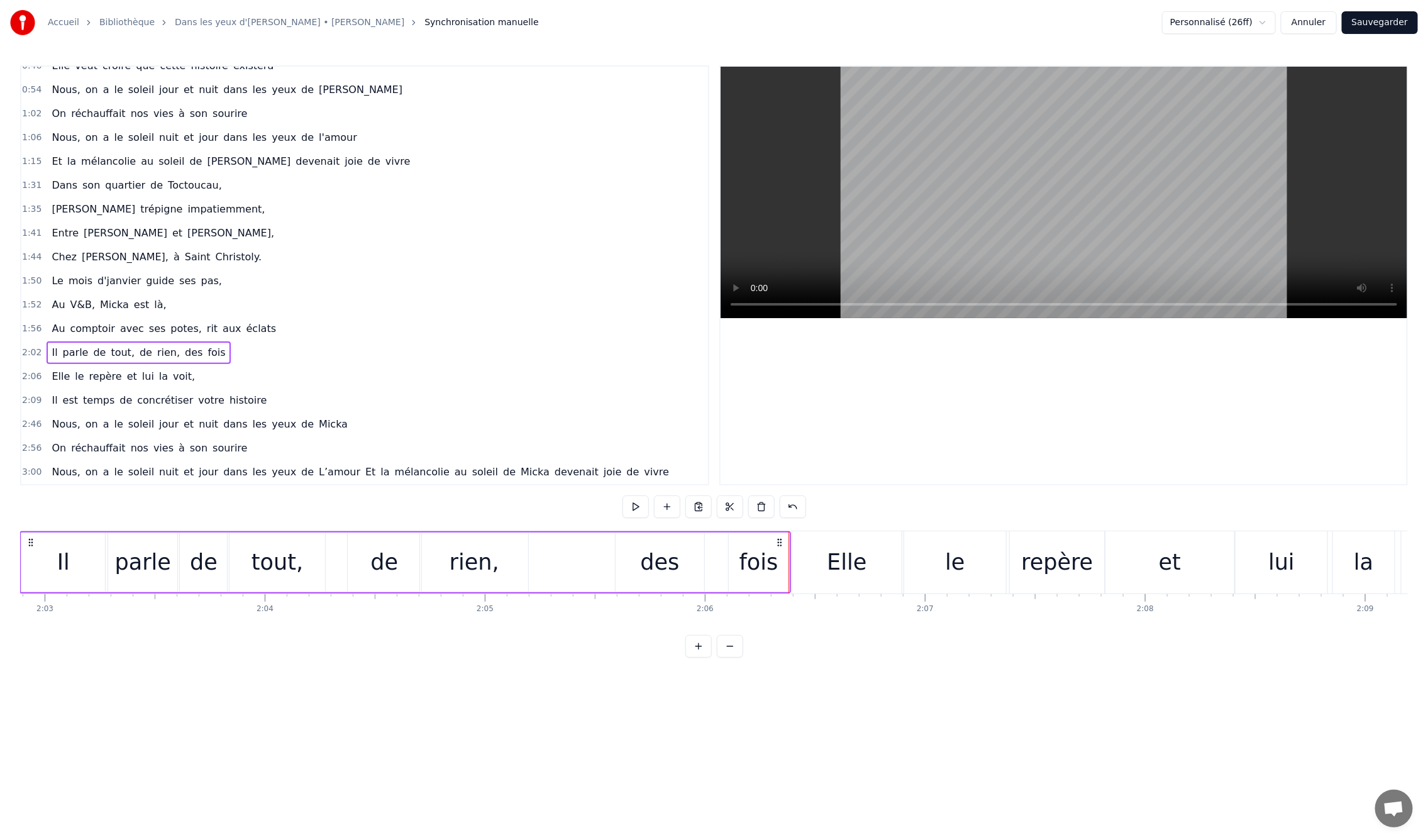
click at [818, 565] on div "Elle" at bounding box center [847, 562] width 110 height 62
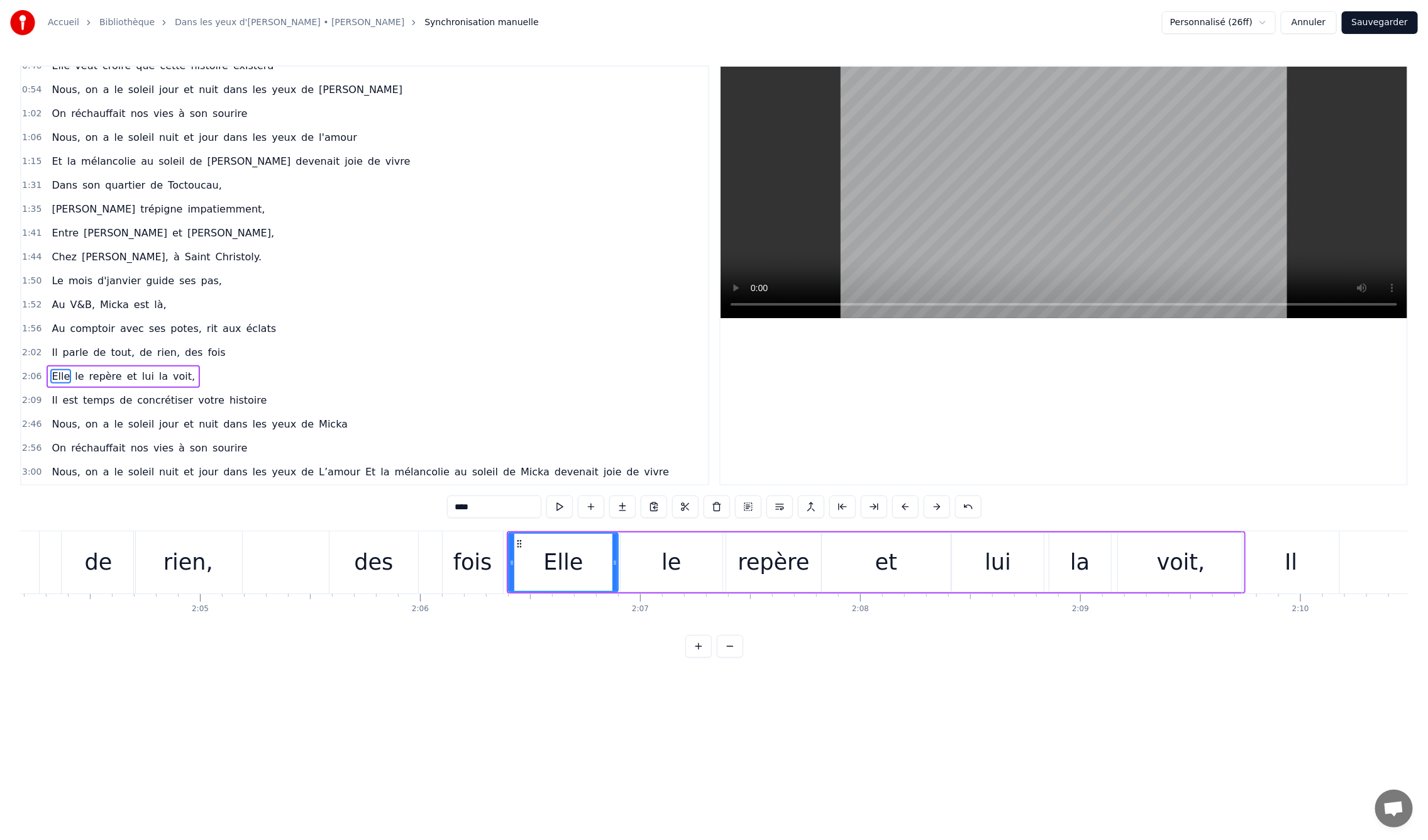
scroll to position [0, 27490]
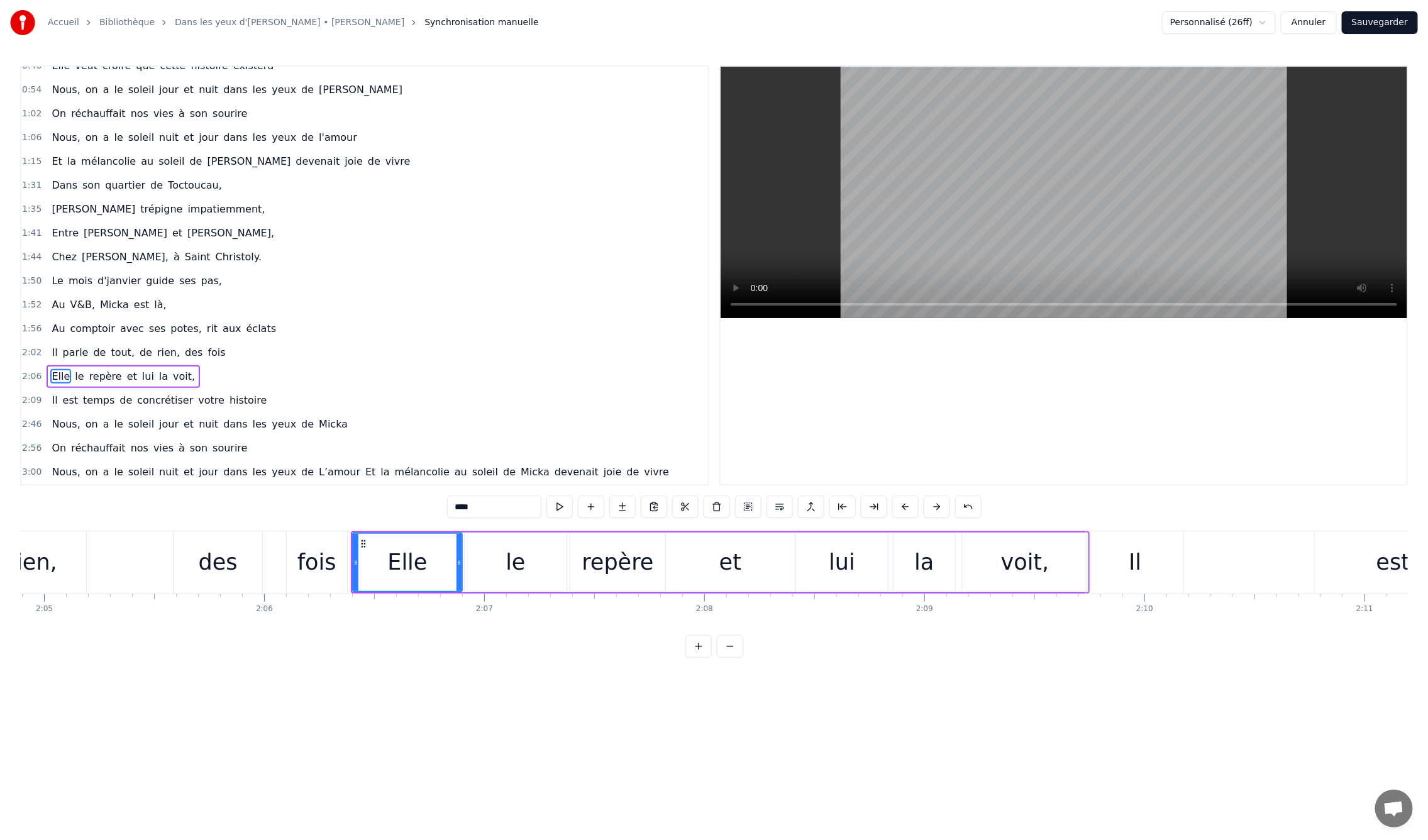
click at [603, 570] on div "repère" at bounding box center [617, 562] width 72 height 33
drag, startPoint x: 573, startPoint y: 564, endPoint x: 588, endPoint y: 564, distance: 15.0
click at [588, 564] on icon at bounding box center [588, 562] width 5 height 10
click at [725, 564] on div "et" at bounding box center [730, 562] width 22 height 33
drag, startPoint x: 792, startPoint y: 565, endPoint x: 733, endPoint y: 565, distance: 59.0
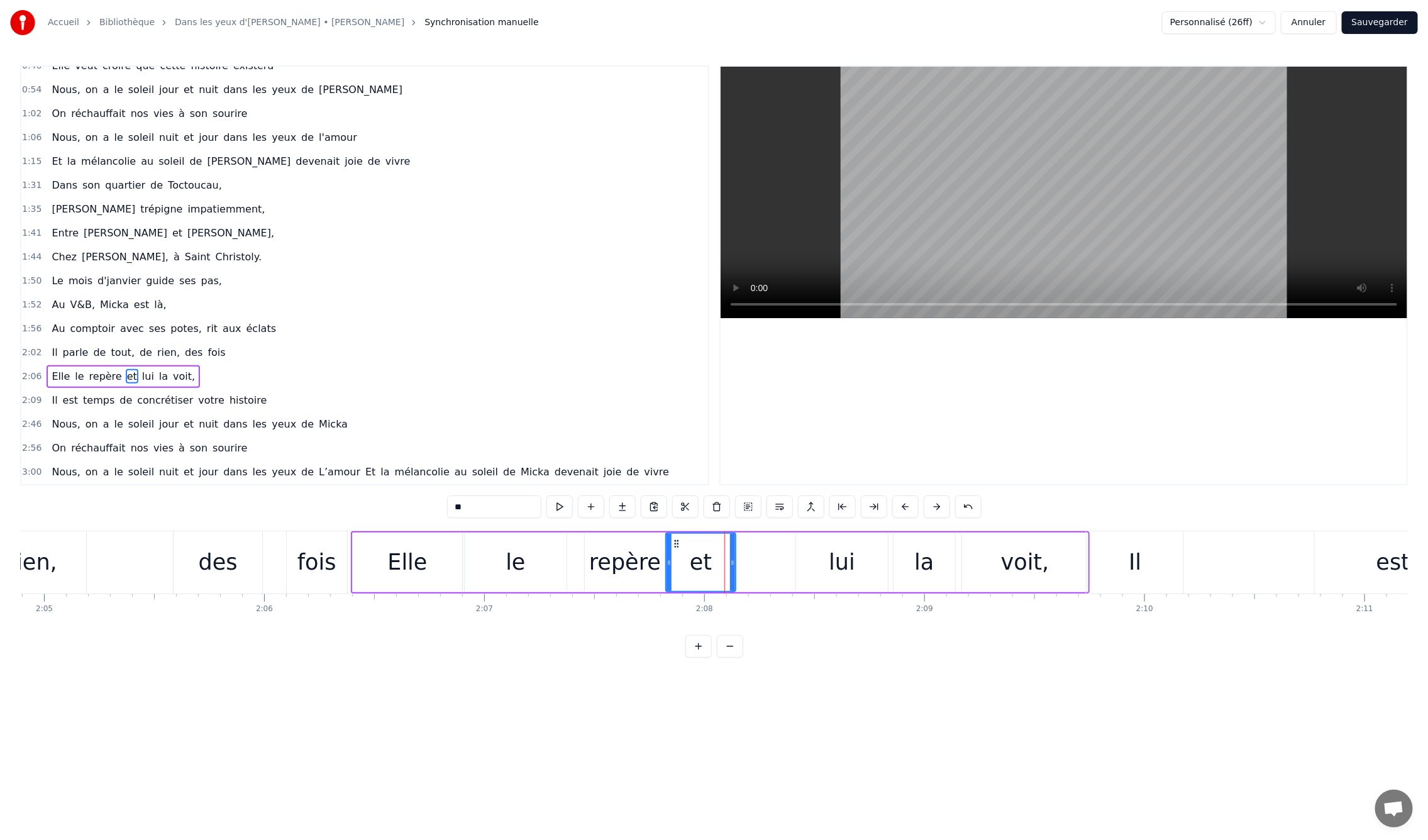
click at [733, 565] on icon at bounding box center [732, 562] width 5 height 10
click at [802, 559] on div "lui" at bounding box center [842, 562] width 92 height 60
drag, startPoint x: 797, startPoint y: 563, endPoint x: 762, endPoint y: 565, distance: 35.1
click at [764, 565] on icon at bounding box center [766, 562] width 5 height 10
drag, startPoint x: 885, startPoint y: 561, endPoint x: 834, endPoint y: 563, distance: 51.0
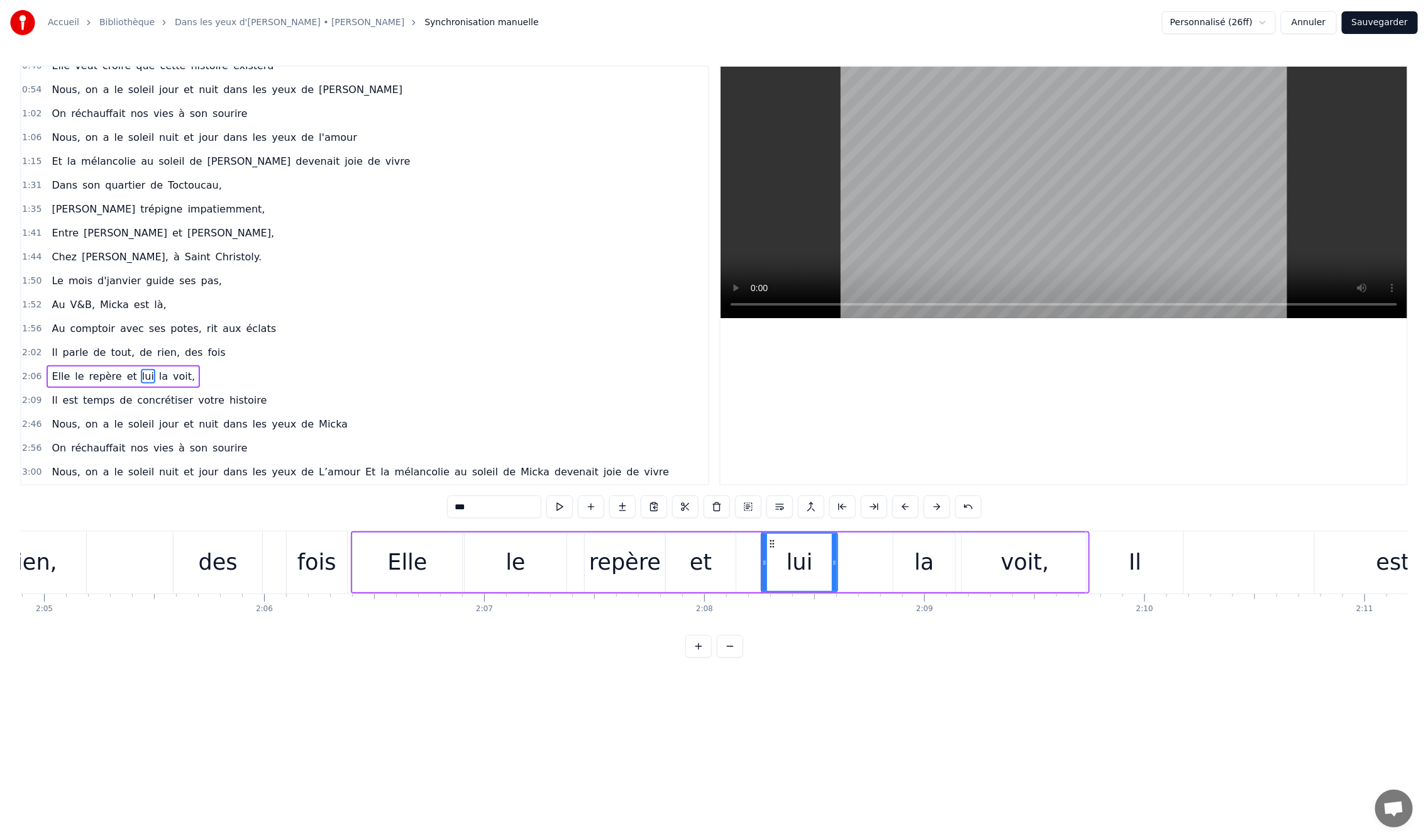
click at [834, 563] on icon at bounding box center [834, 562] width 5 height 10
click at [937, 563] on div "la" at bounding box center [924, 562] width 61 height 60
drag, startPoint x: 923, startPoint y: 563, endPoint x: 943, endPoint y: 563, distance: 20.0
click at [943, 563] on div "la" at bounding box center [924, 562] width 61 height 57
click at [997, 561] on div "voit," at bounding box center [1025, 562] width 126 height 60
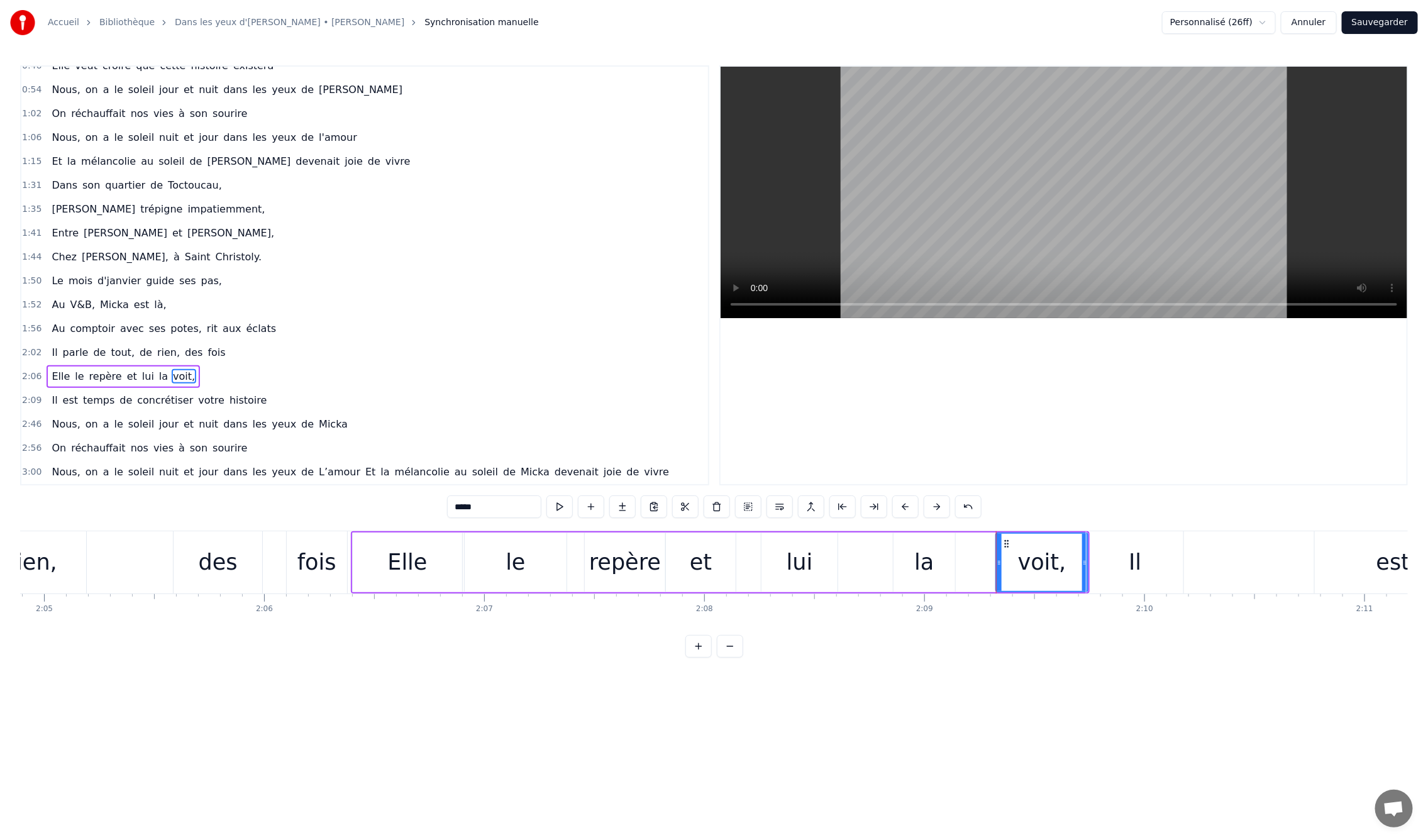
drag, startPoint x: 979, startPoint y: 561, endPoint x: 998, endPoint y: 561, distance: 19.0
click at [998, 561] on icon at bounding box center [999, 562] width 5 height 10
click at [923, 569] on div "la" at bounding box center [924, 562] width 20 height 33
drag, startPoint x: 905, startPoint y: 542, endPoint x: 947, endPoint y: 550, distance: 42.8
click at [947, 550] on div "la" at bounding box center [967, 562] width 61 height 57
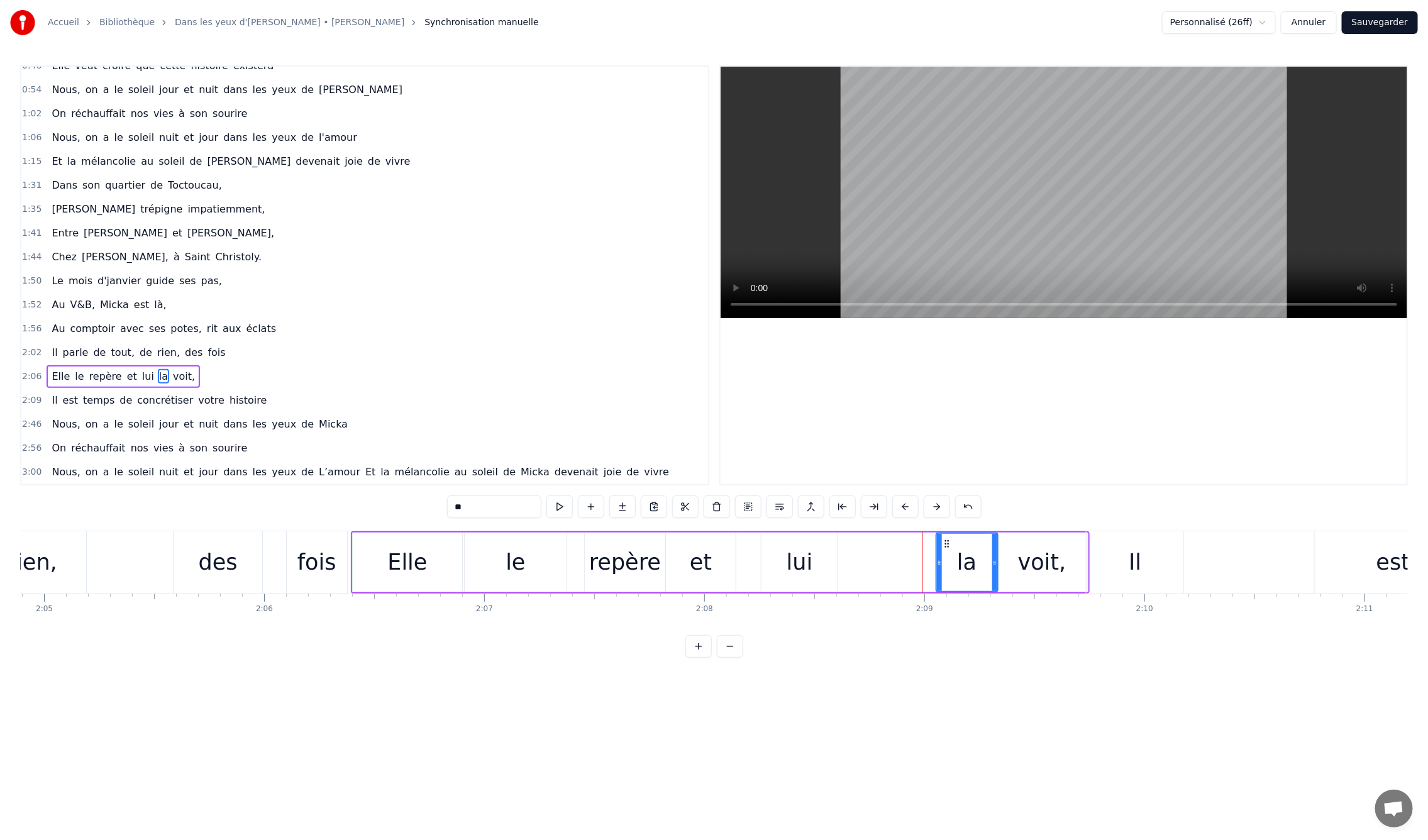
click at [363, 529] on div "0:09 En mille neuf cent quatre- vingt neuf 0:12 C'est le printemps, il doit fai…" at bounding box center [714, 361] width 1388 height 592
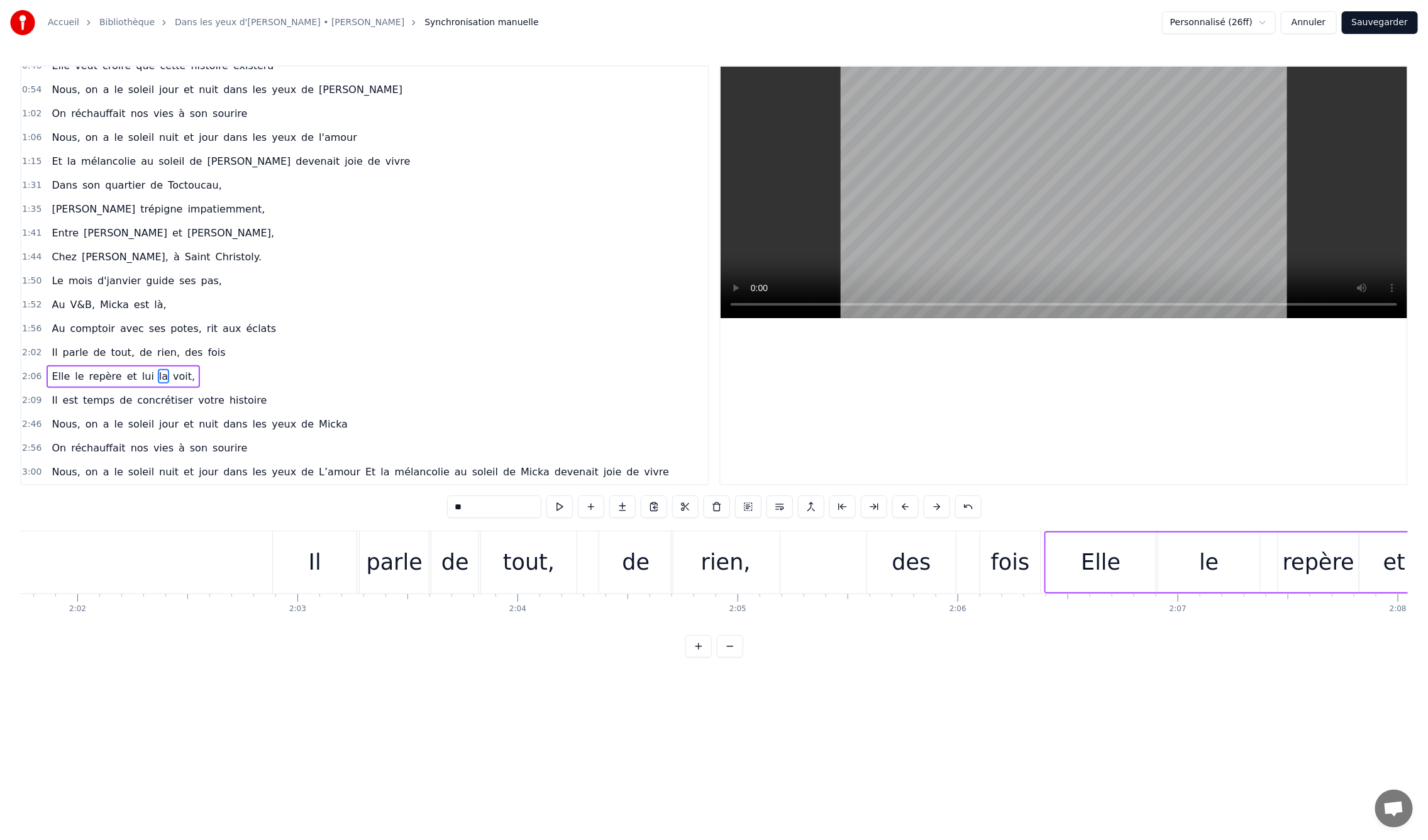
scroll to position [0, 26726]
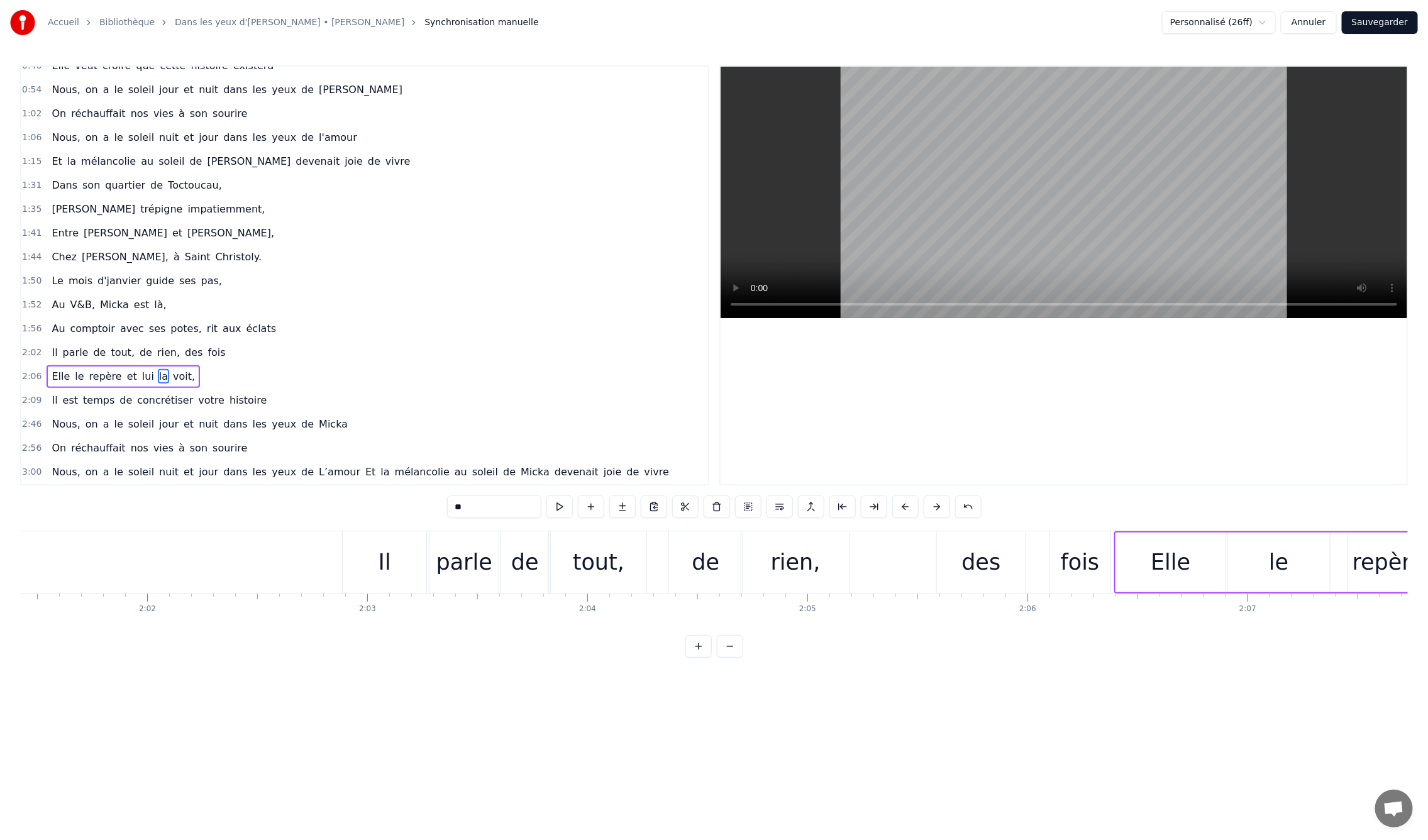
click at [707, 559] on div "de" at bounding box center [706, 562] width 28 height 33
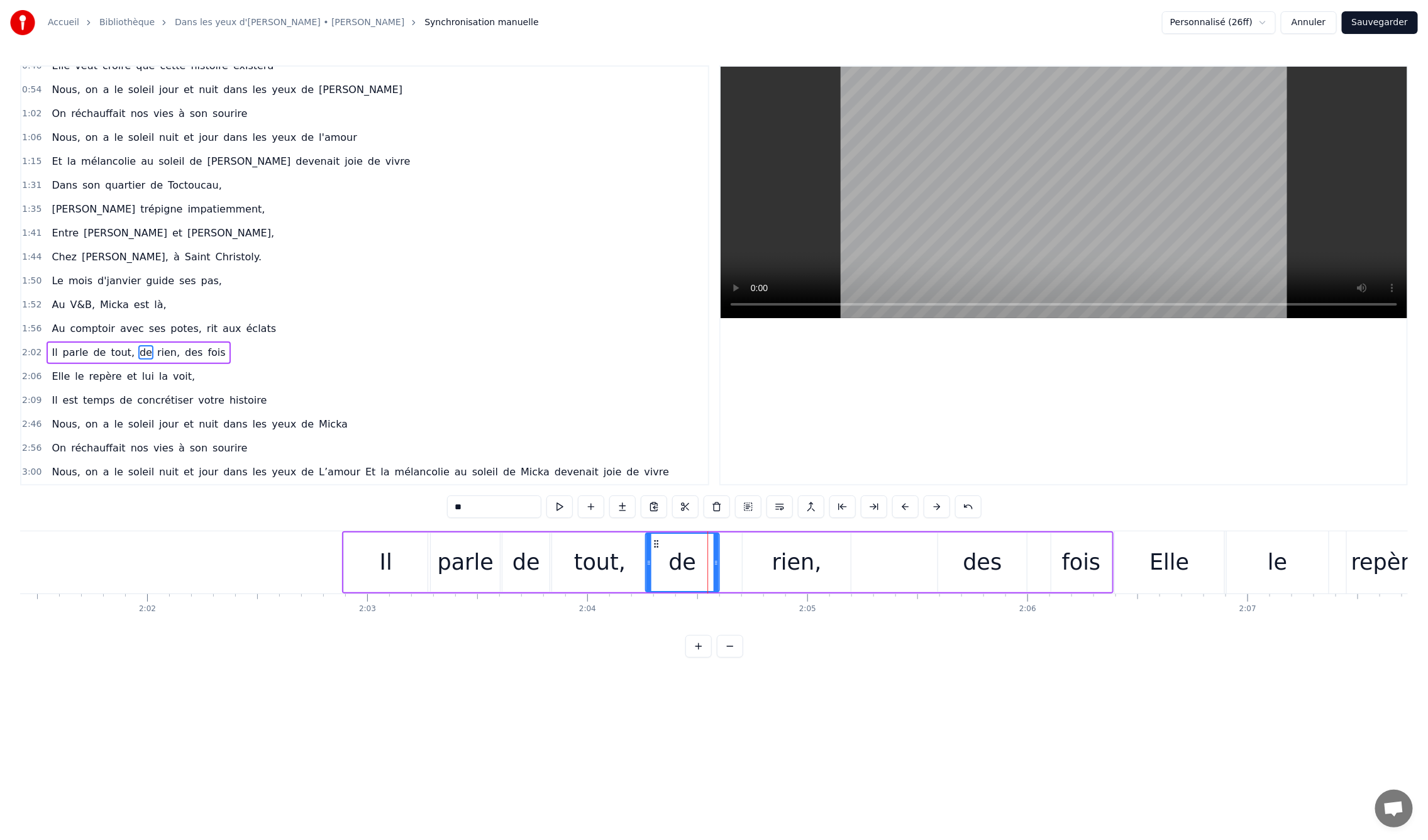
drag, startPoint x: 678, startPoint y: 544, endPoint x: 653, endPoint y: 548, distance: 25.3
click at [653, 548] on icon at bounding box center [656, 544] width 10 height 10
click at [768, 553] on div "rien," at bounding box center [797, 562] width 108 height 60
drag, startPoint x: 748, startPoint y: 540, endPoint x: 708, endPoint y: 546, distance: 40.4
click at [722, 544] on icon at bounding box center [727, 544] width 10 height 10
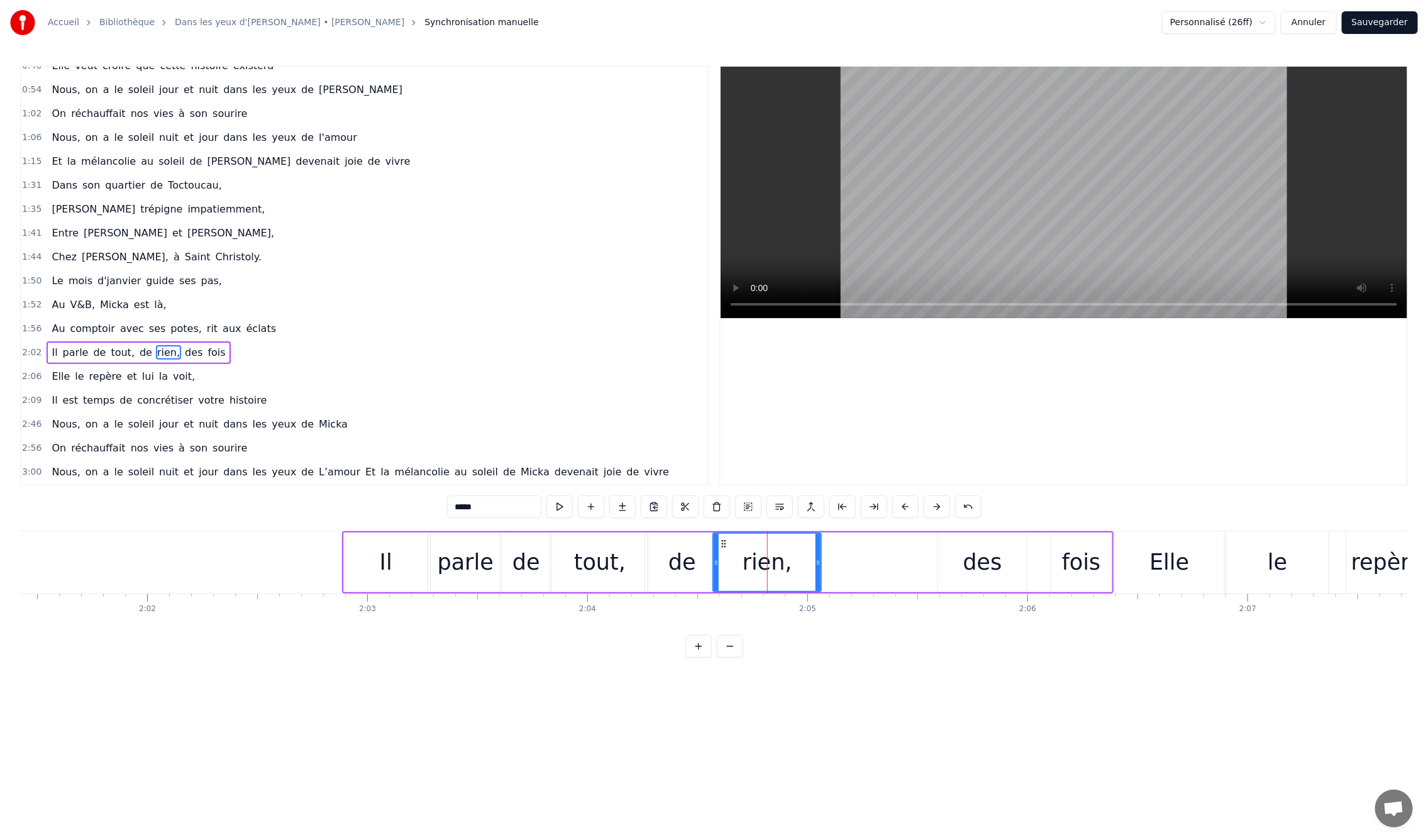
click at [695, 553] on div "de" at bounding box center [682, 562] width 74 height 60
drag, startPoint x: 717, startPoint y: 565, endPoint x: 746, endPoint y: 565, distance: 29.0
click at [699, 564] on icon at bounding box center [697, 562] width 5 height 10
click at [755, 565] on div "rien," at bounding box center [768, 562] width 50 height 33
drag, startPoint x: 724, startPoint y: 540, endPoint x: 765, endPoint y: 559, distance: 45.2
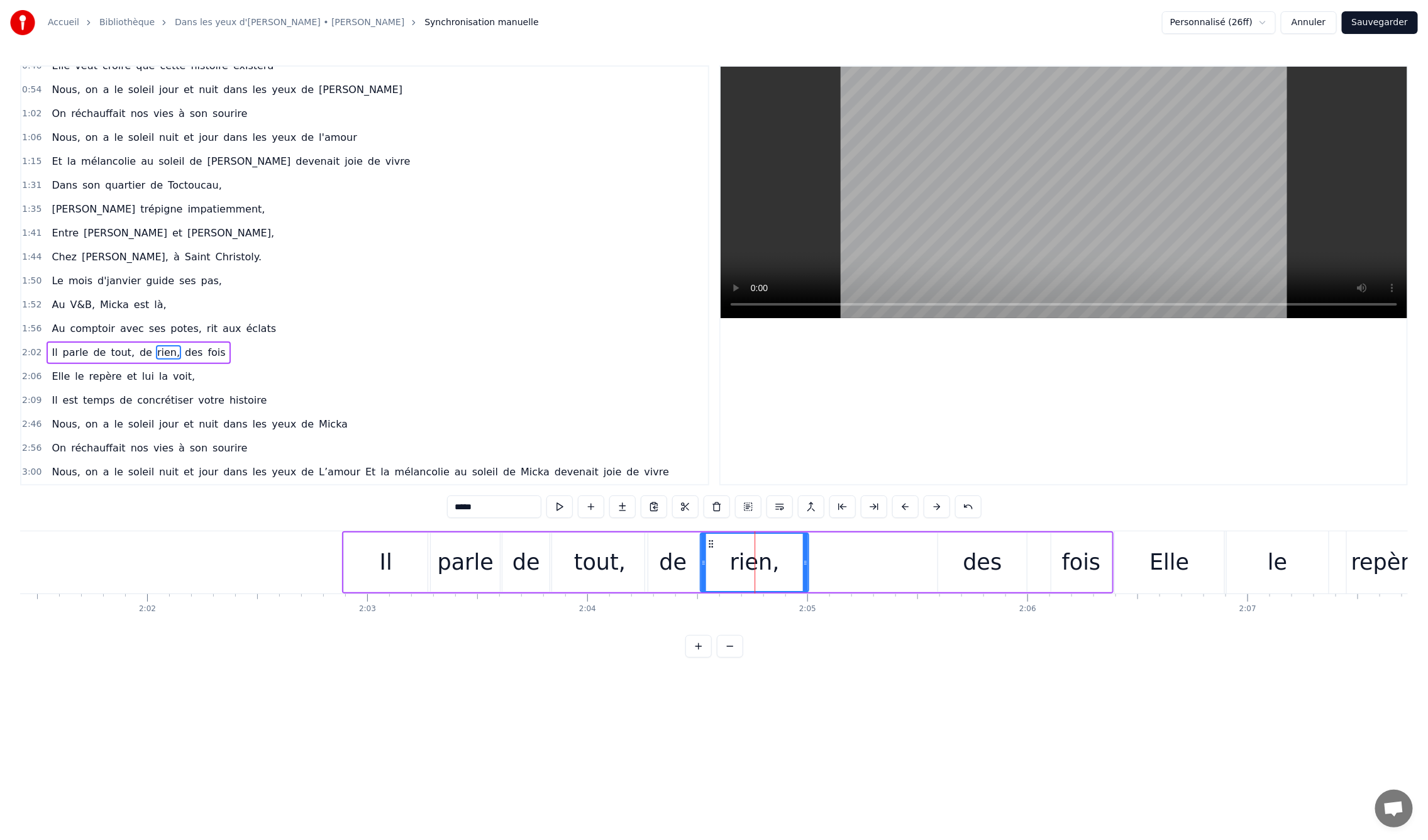
click at [710, 542] on icon at bounding box center [711, 544] width 10 height 10
drag, startPoint x: 791, startPoint y: 561, endPoint x: 764, endPoint y: 561, distance: 27.0
click at [764, 561] on icon at bounding box center [765, 562] width 5 height 10
click at [971, 567] on div "des" at bounding box center [982, 562] width 39 height 33
drag, startPoint x: 946, startPoint y: 540, endPoint x: 778, endPoint y: 548, distance: 168.2
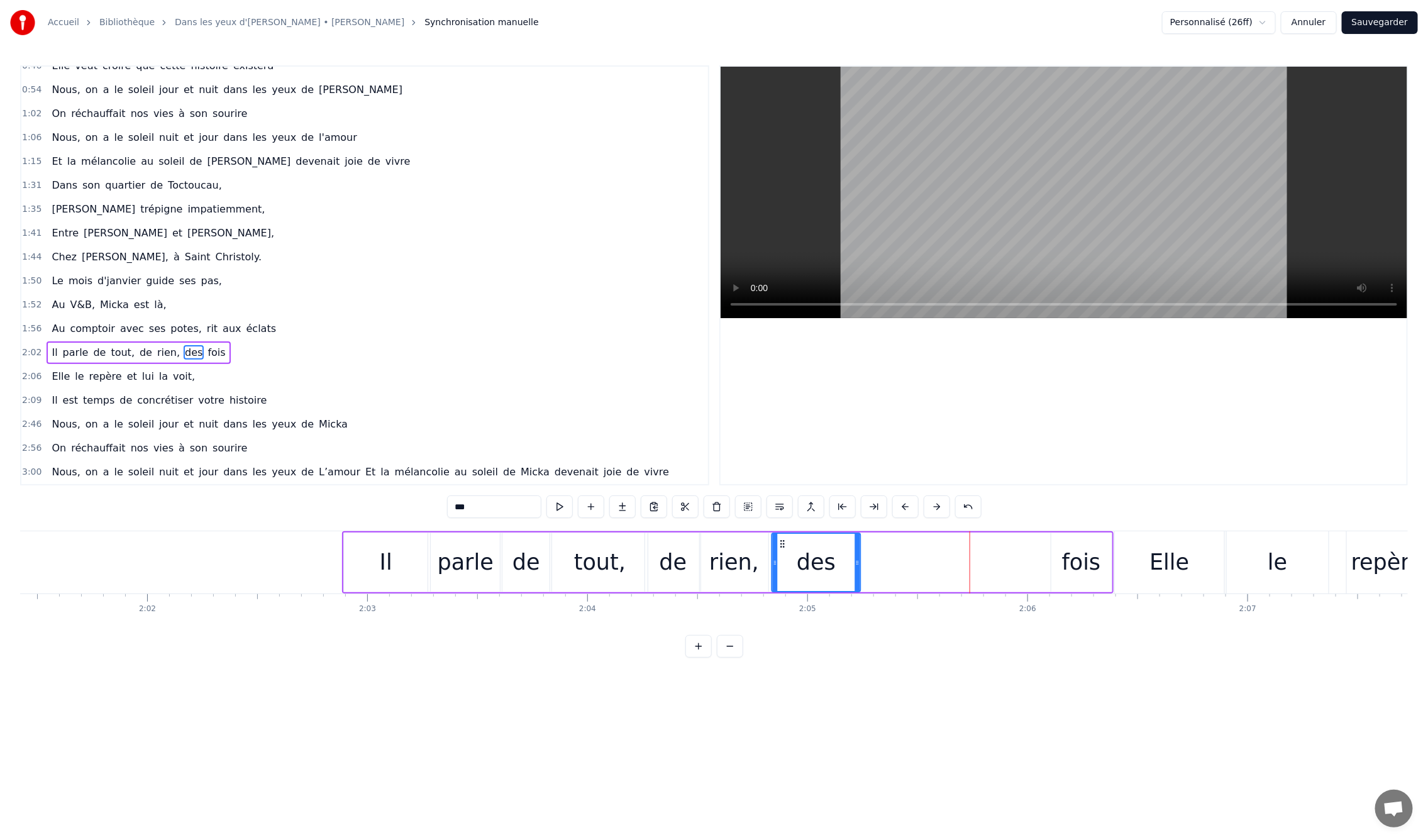
click at [778, 548] on div "des" at bounding box center [816, 562] width 87 height 57
drag, startPoint x: 855, startPoint y: 565, endPoint x: 846, endPoint y: 563, distance: 9.2
click at [811, 563] on icon at bounding box center [812, 562] width 5 height 10
click at [1061, 567] on div "fois" at bounding box center [1082, 562] width 61 height 60
drag, startPoint x: 1052, startPoint y: 541, endPoint x: 825, endPoint y: 546, distance: 227.1
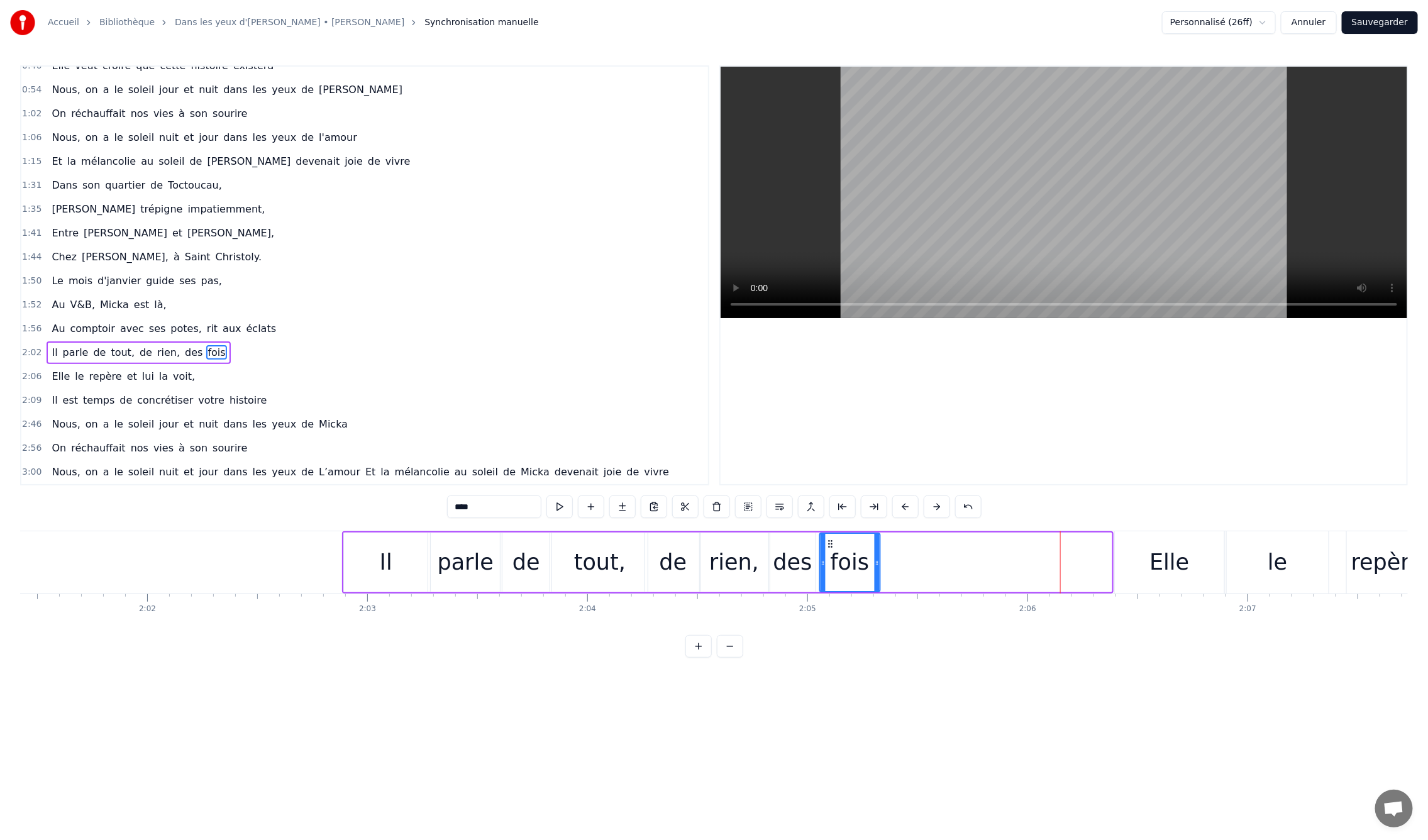
click at [825, 546] on icon at bounding box center [830, 544] width 10 height 10
click at [1142, 561] on div "Elle" at bounding box center [1170, 562] width 110 height 62
type input "****"
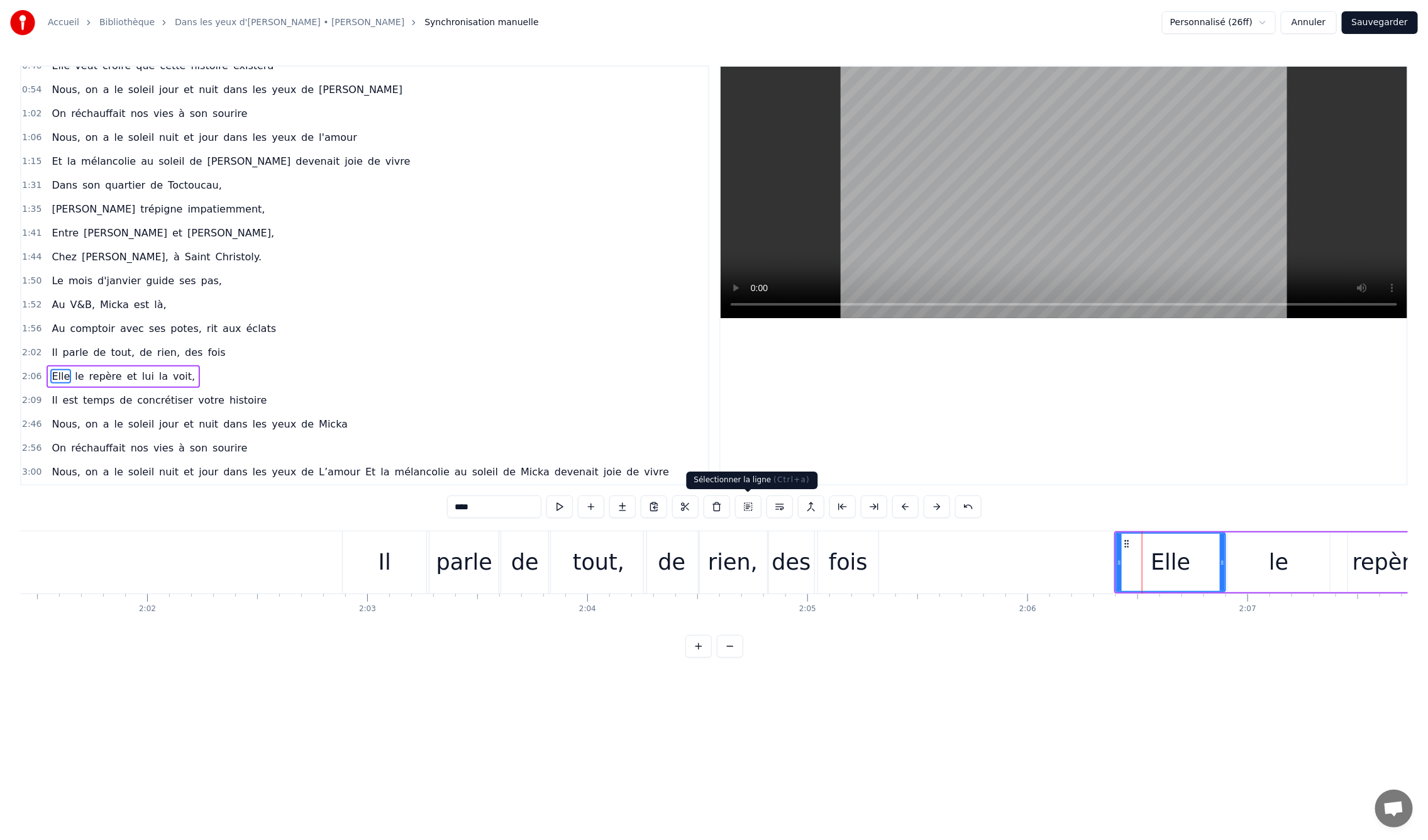
click at [749, 504] on button at bounding box center [748, 506] width 27 height 22
click at [1142, 559] on div "Elle" at bounding box center [1171, 562] width 110 height 60
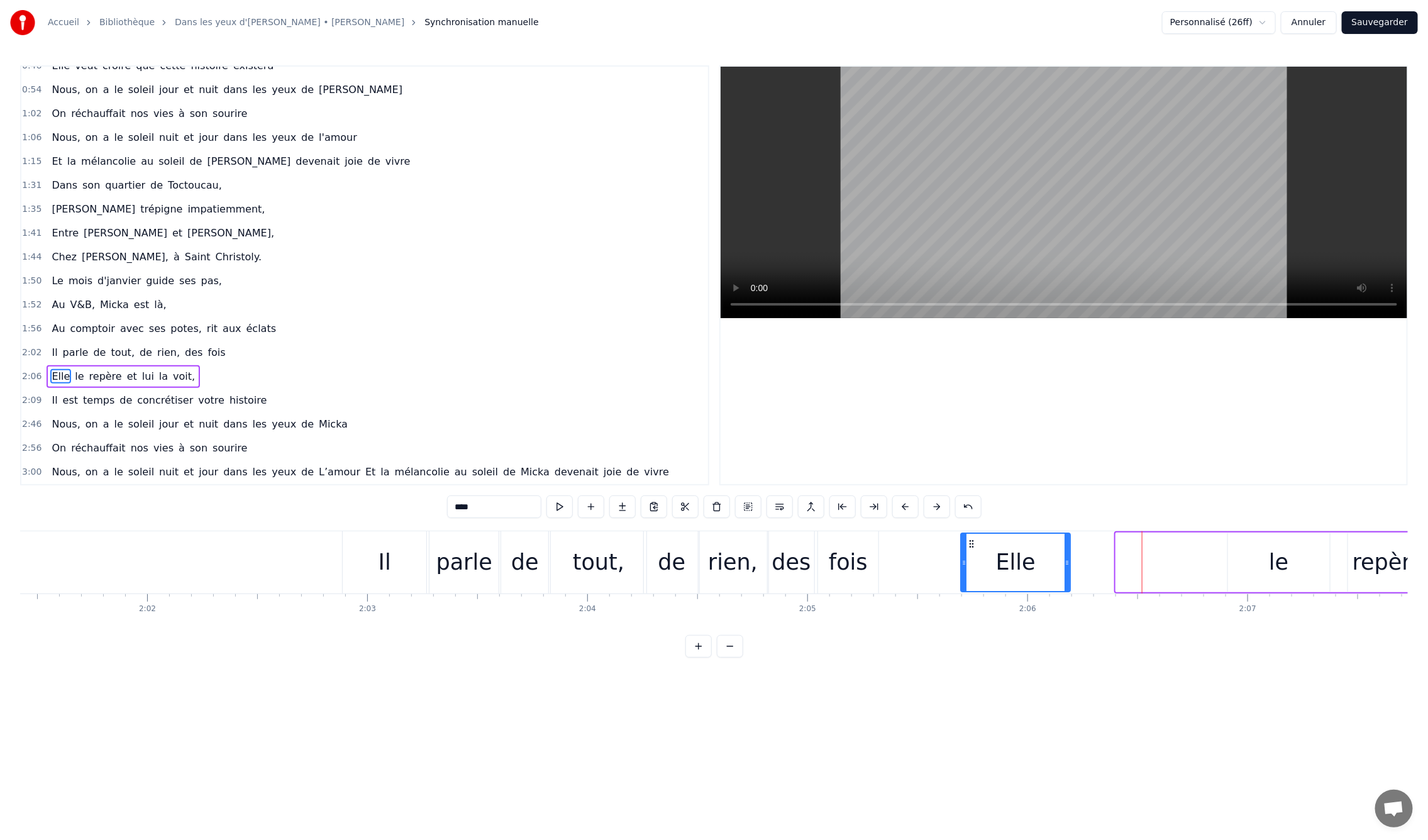
drag, startPoint x: 1121, startPoint y: 543, endPoint x: 971, endPoint y: 550, distance: 150.2
click at [971, 550] on div "Elle" at bounding box center [1016, 562] width 108 height 57
drag, startPoint x: 1060, startPoint y: 561, endPoint x: 1041, endPoint y: 560, distance: 19.0
click at [1022, 562] on icon at bounding box center [1022, 562] width 5 height 10
click at [1288, 570] on div "le" at bounding box center [1279, 562] width 102 height 60
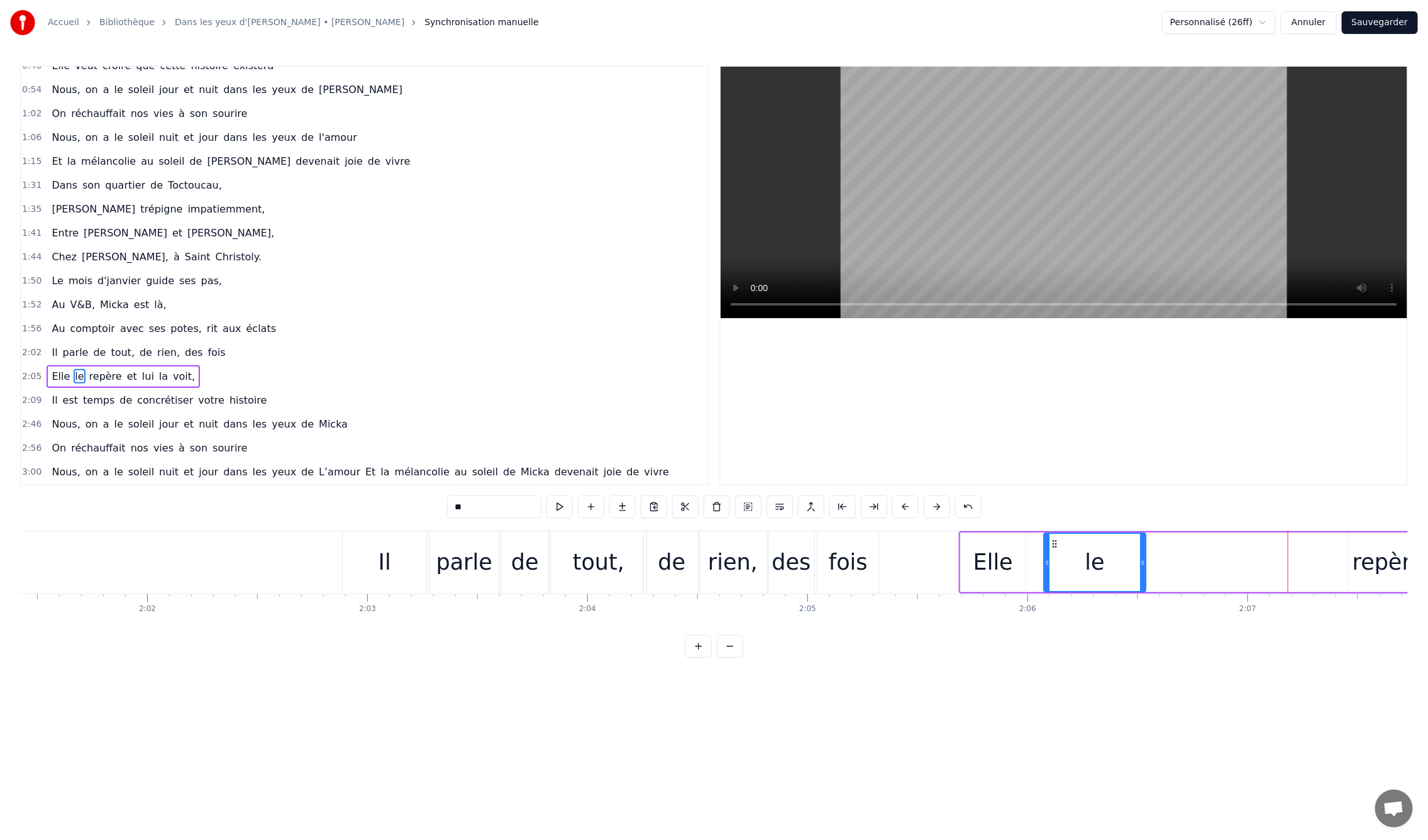
drag, startPoint x: 1232, startPoint y: 542, endPoint x: 1095, endPoint y: 557, distance: 137.8
click at [1050, 551] on div "le" at bounding box center [1094, 562] width 100 height 57
drag, startPoint x: 1138, startPoint y: 563, endPoint x: 1093, endPoint y: 561, distance: 45.0
click at [1093, 561] on icon at bounding box center [1094, 562] width 5 height 10
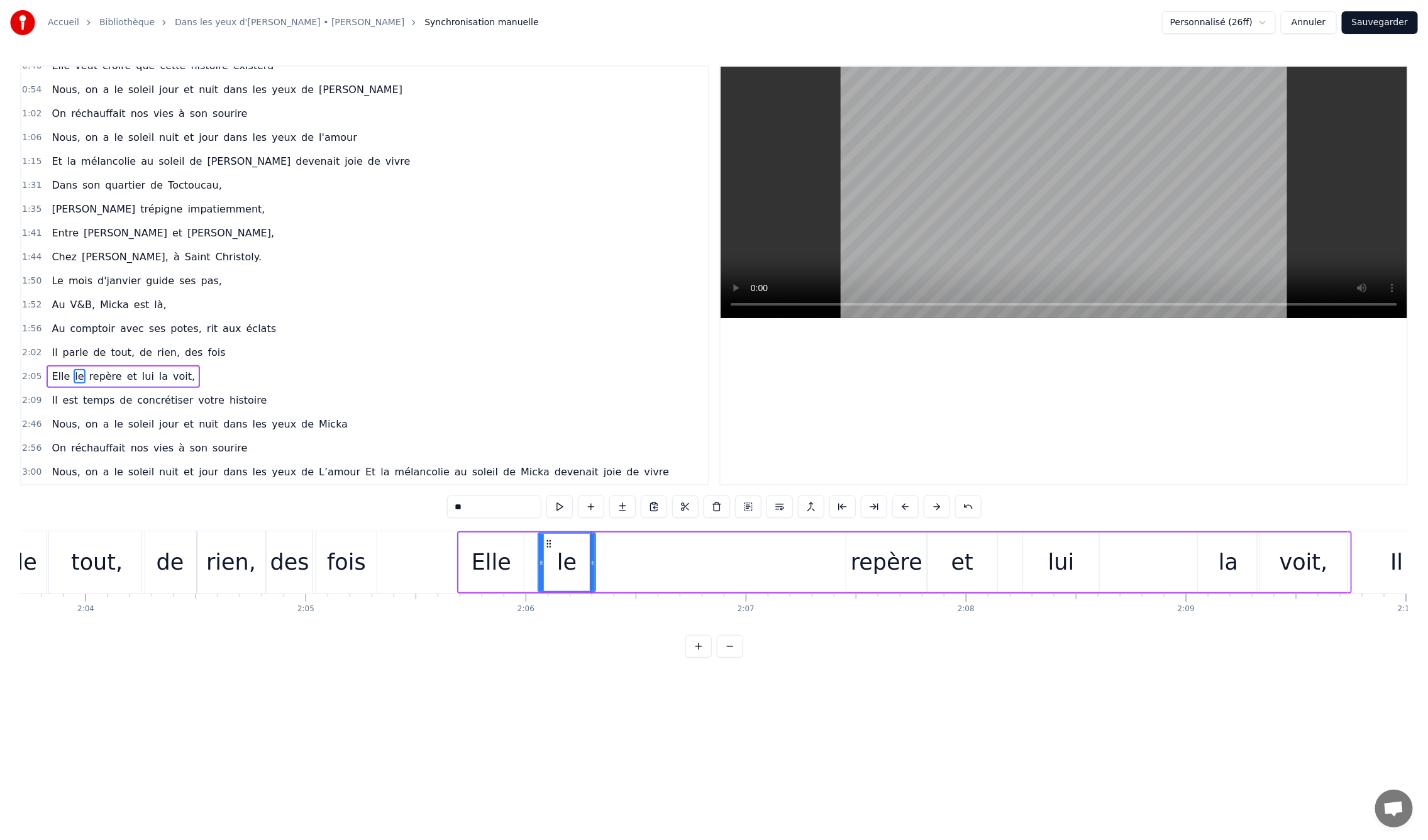
scroll to position [0, 27280]
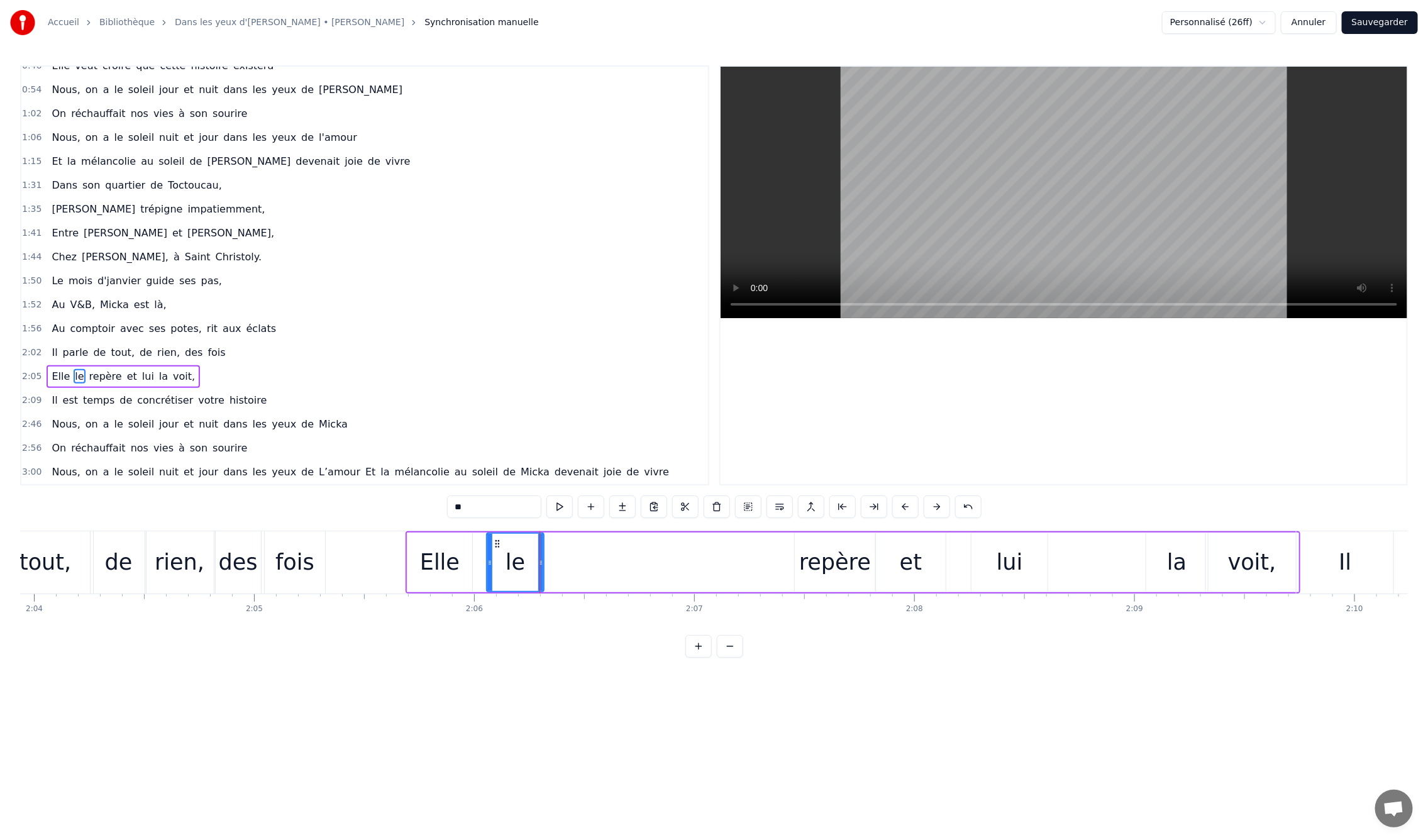
click at [829, 564] on div "repère" at bounding box center [835, 562] width 72 height 33
type input "******"
drag, startPoint x: 793, startPoint y: 540, endPoint x: 618, endPoint y: 556, distance: 175.7
click at [581, 540] on icon at bounding box center [581, 544] width 10 height 10
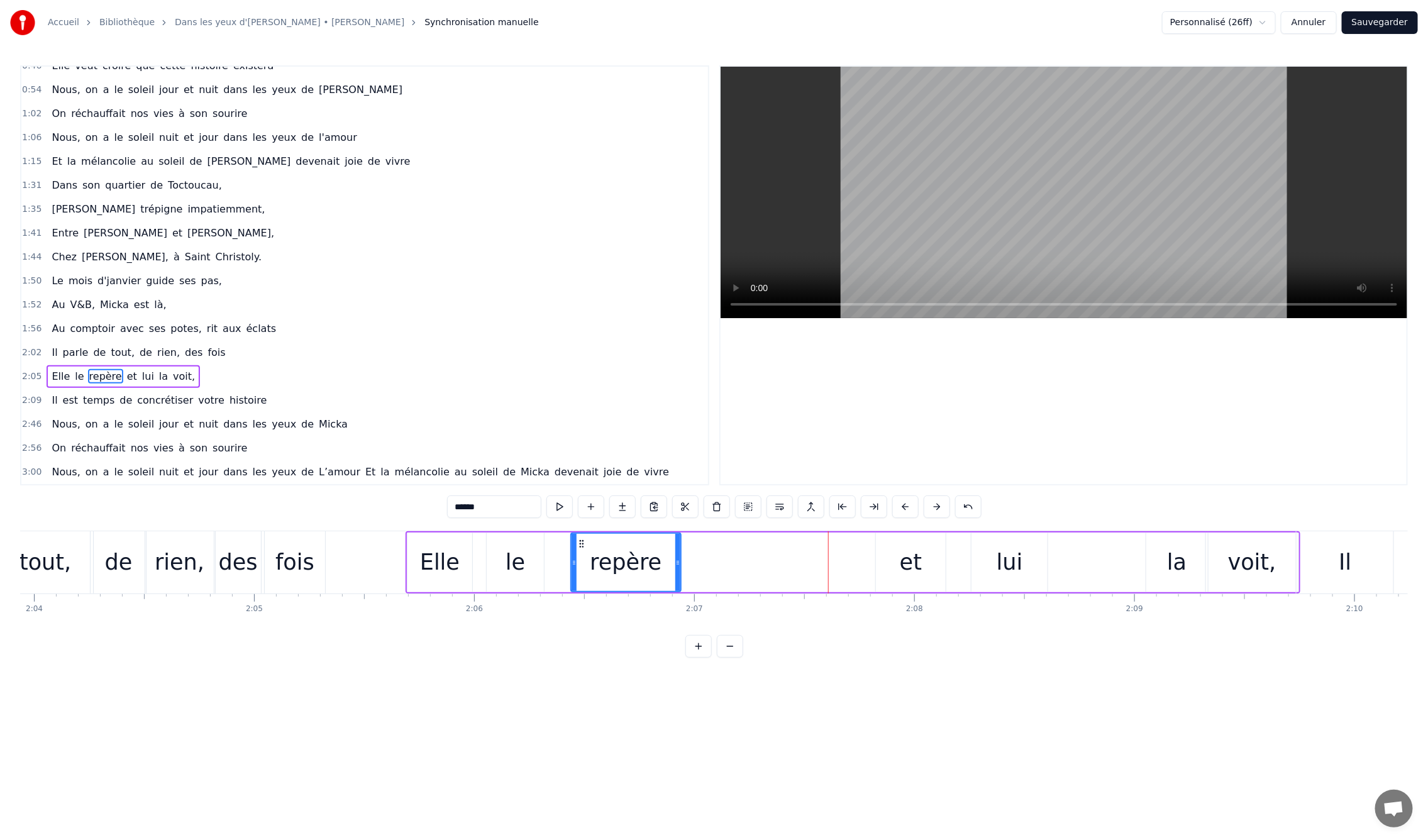
drag, startPoint x: 649, startPoint y: 562, endPoint x: 679, endPoint y: 563, distance: 30.0
click at [679, 563] on icon at bounding box center [678, 562] width 5 height 10
drag, startPoint x: 918, startPoint y: 564, endPoint x: 776, endPoint y: 565, distance: 142.0
click at [776, 565] on div "Elle le repère et lui la voit," at bounding box center [853, 562] width 895 height 62
click at [913, 553] on div "et" at bounding box center [911, 562] width 22 height 33
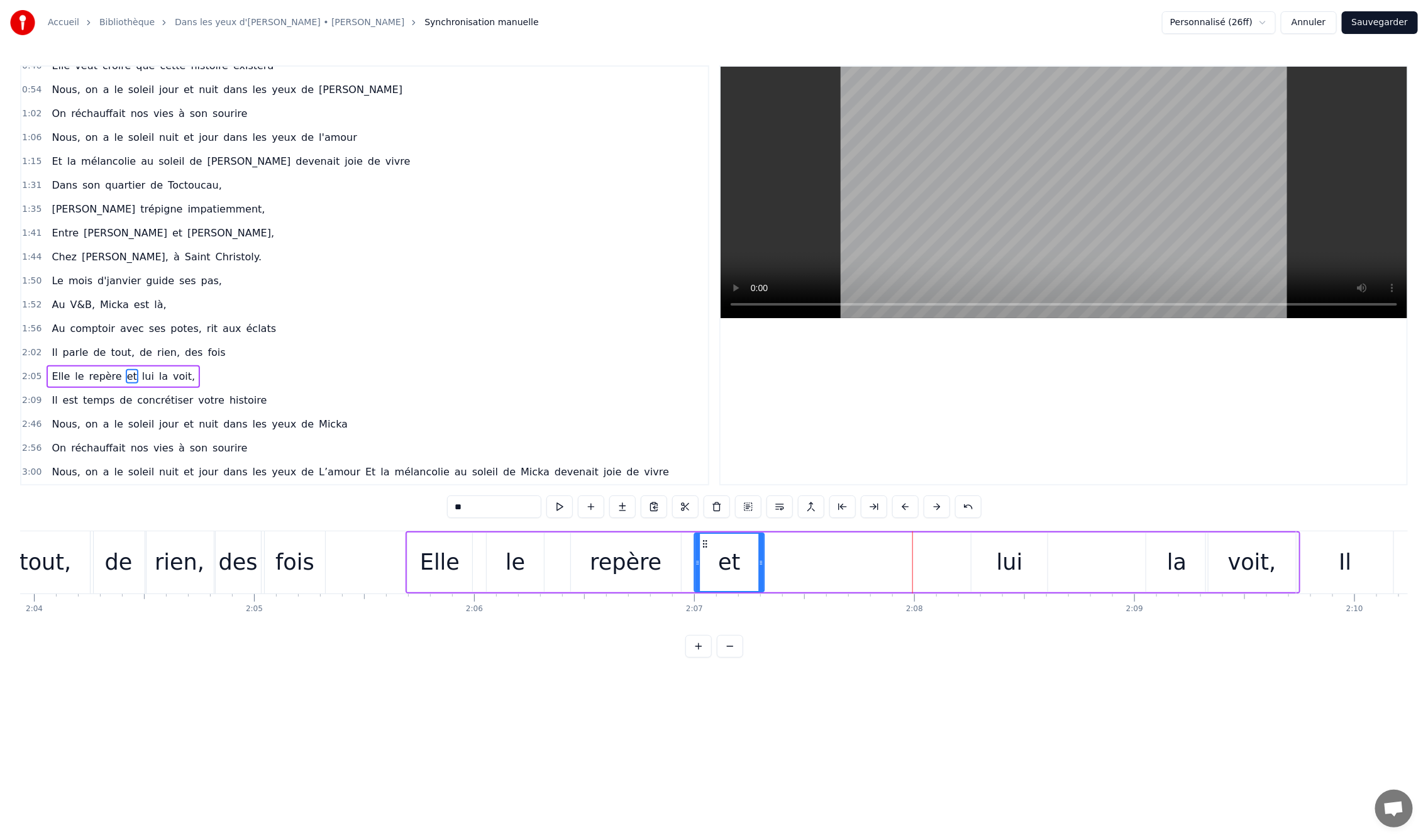
drag, startPoint x: 885, startPoint y: 544, endPoint x: 703, endPoint y: 548, distance: 182.0
click at [703, 548] on div "et" at bounding box center [729, 562] width 68 height 57
drag, startPoint x: 760, startPoint y: 562, endPoint x: 786, endPoint y: 562, distance: 26.0
click at [786, 562] on icon at bounding box center [787, 562] width 5 height 10
click at [1022, 562] on div "lui" at bounding box center [1009, 562] width 76 height 60
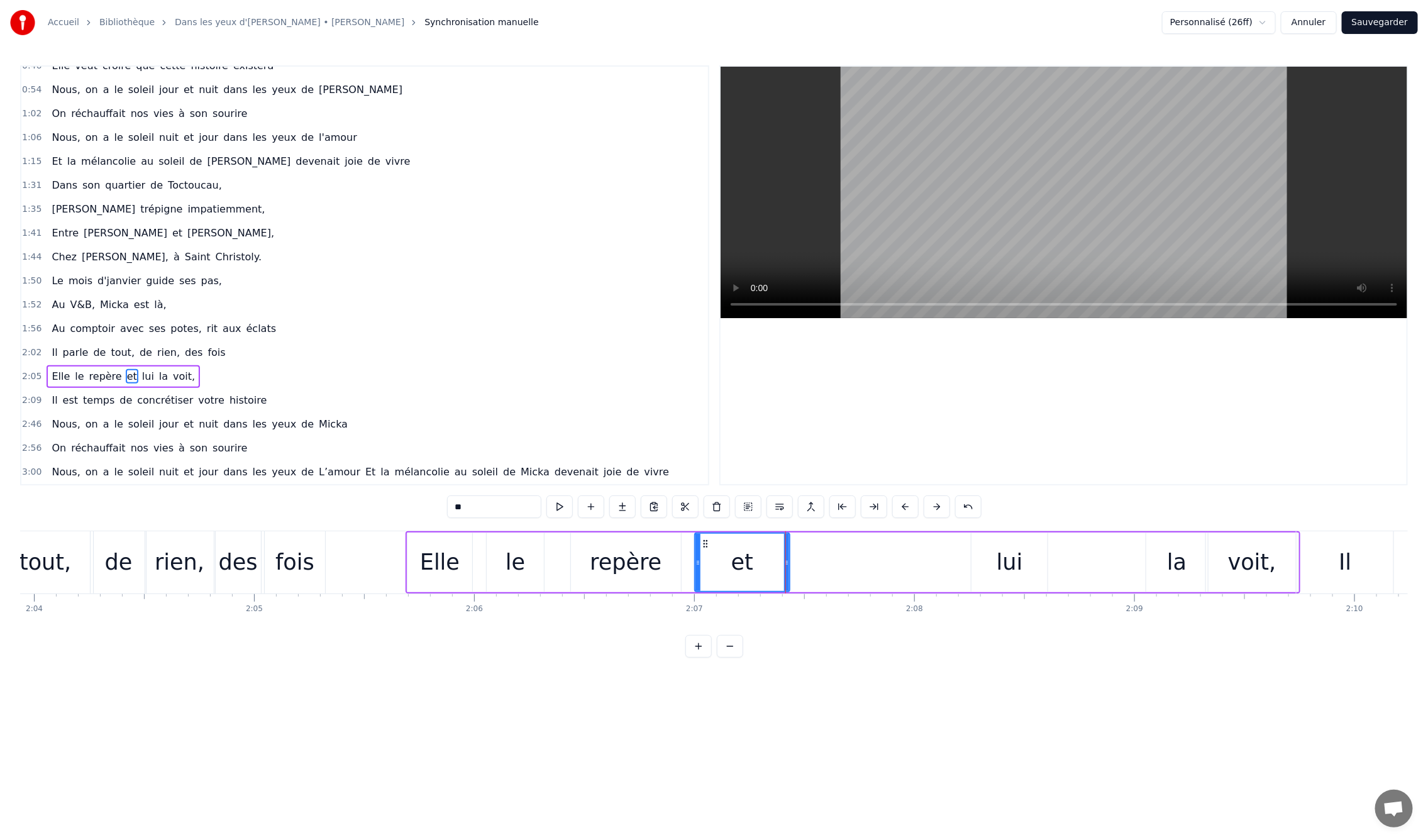
type input "***"
drag, startPoint x: 975, startPoint y: 565, endPoint x: 808, endPoint y: 565, distance: 167.0
click at [808, 565] on icon at bounding box center [807, 562] width 5 height 10
drag, startPoint x: 1044, startPoint y: 561, endPoint x: 943, endPoint y: 569, distance: 101.3
click at [943, 569] on div at bounding box center [943, 562] width 5 height 57
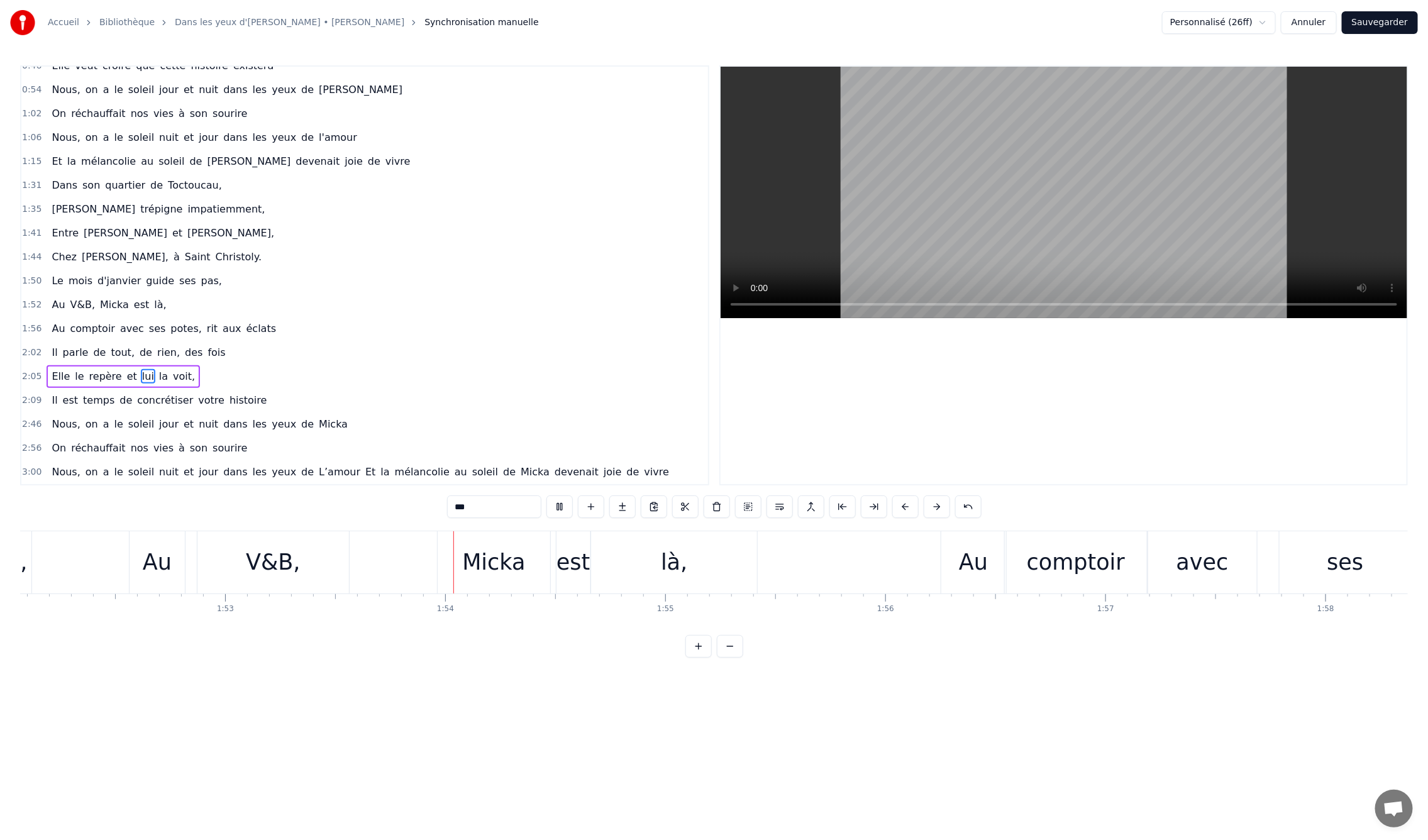
scroll to position [0, 24924]
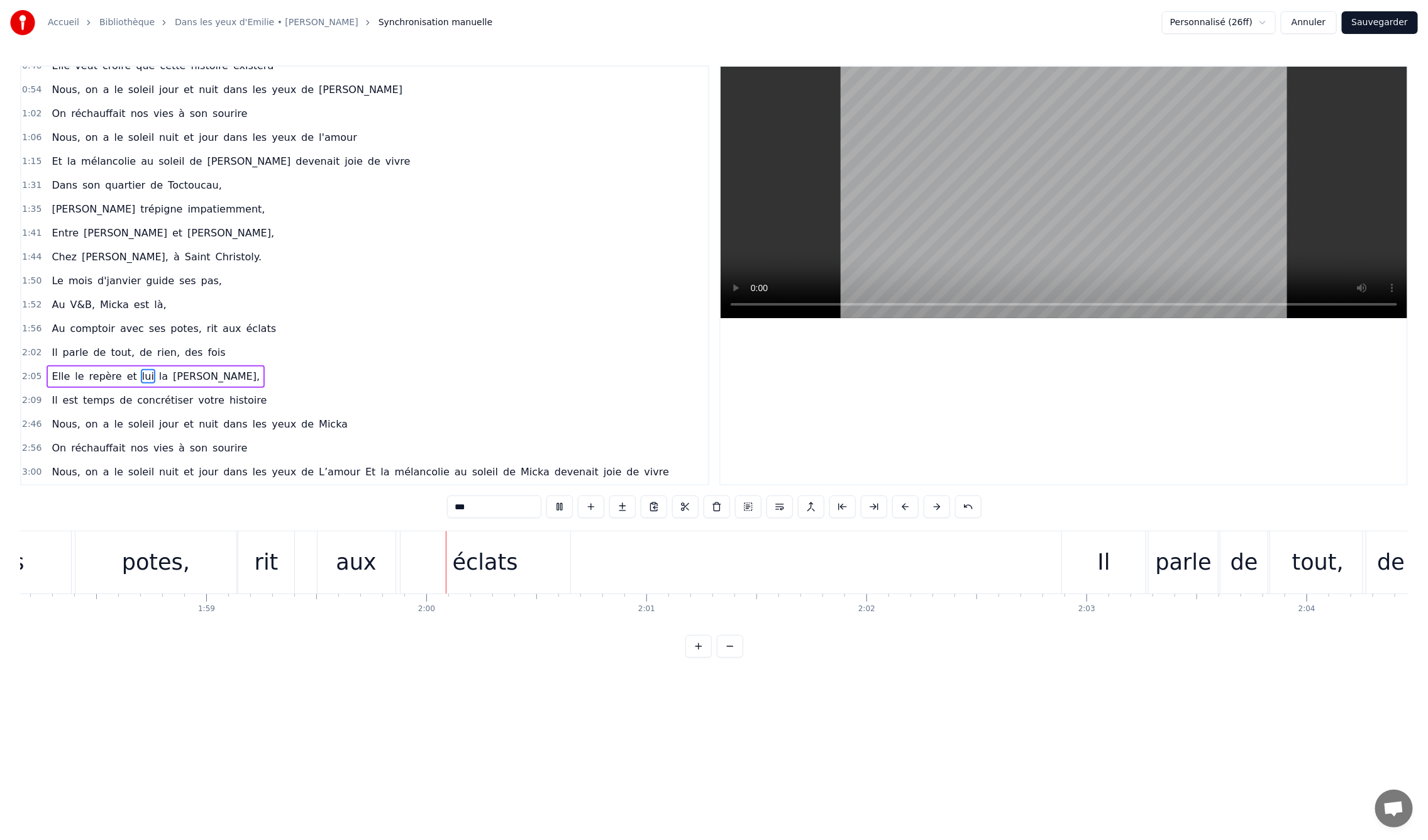
scroll to position [0, 26227]
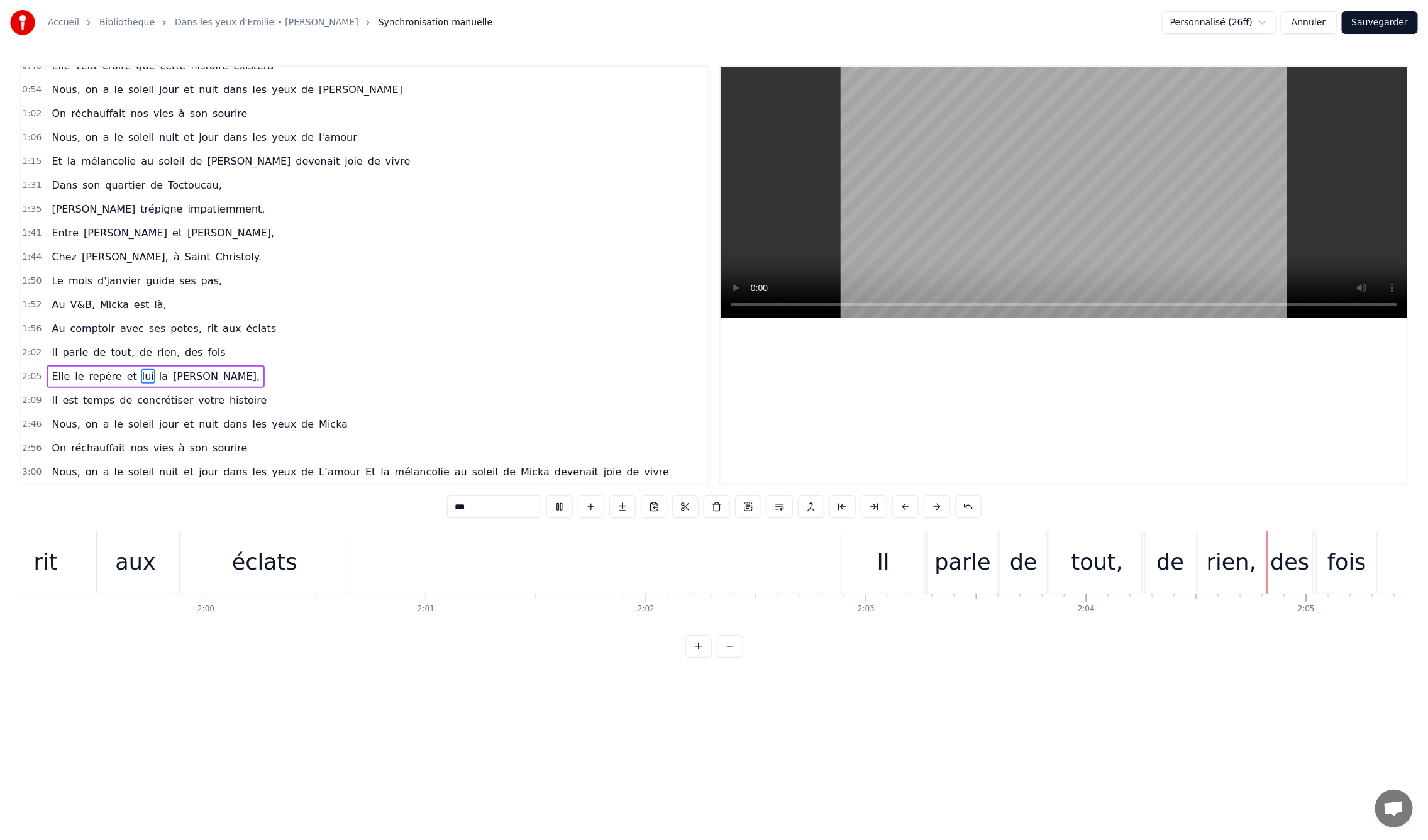
click at [866, 575] on div "Il" at bounding box center [883, 562] width 84 height 62
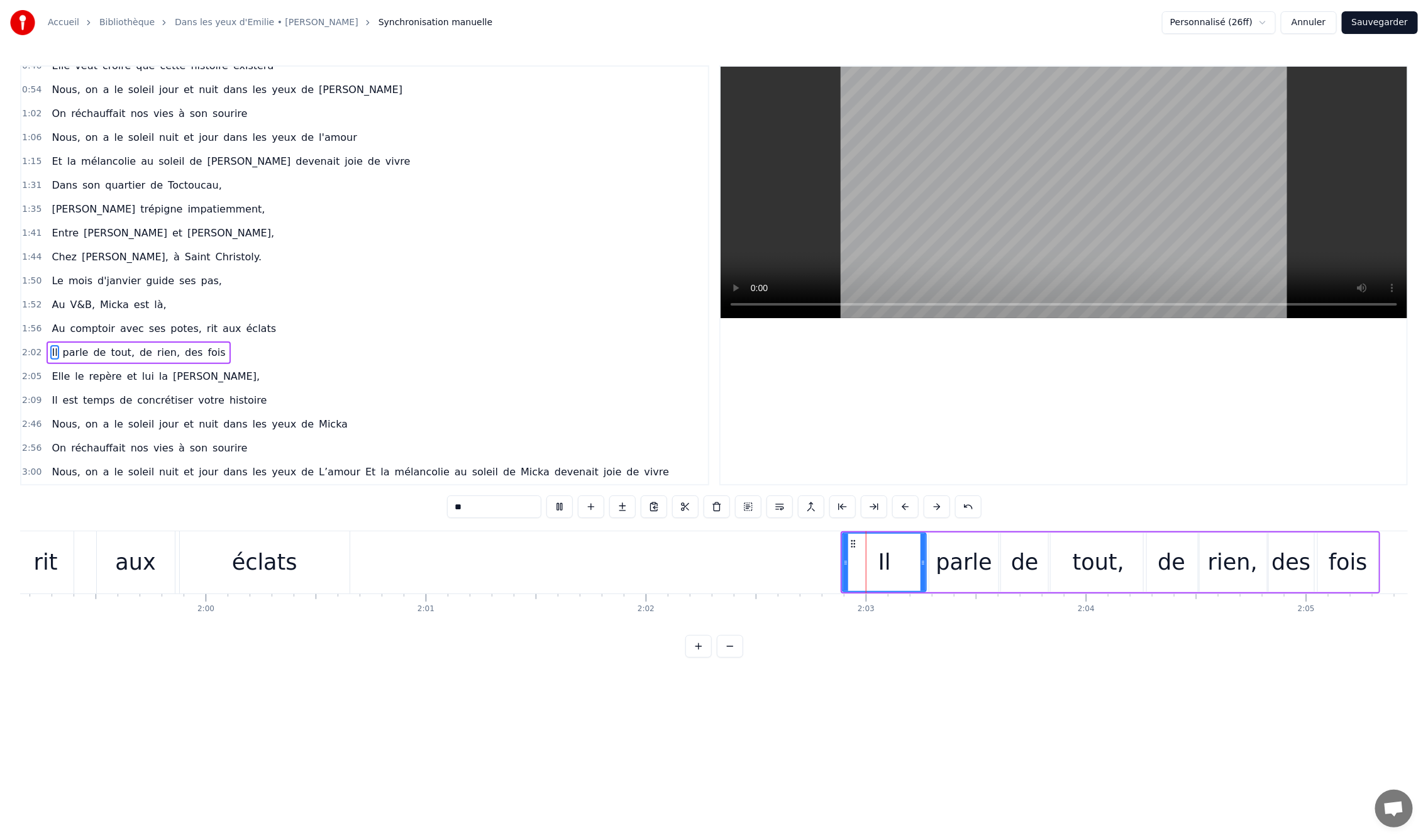
type input "**"
click at [874, 506] on button at bounding box center [874, 506] width 27 height 22
click at [821, 509] on button at bounding box center [827, 506] width 27 height 22
drag, startPoint x: 879, startPoint y: 542, endPoint x: 848, endPoint y: 547, distance: 31.4
click at [853, 545] on icon at bounding box center [853, 544] width 10 height 10
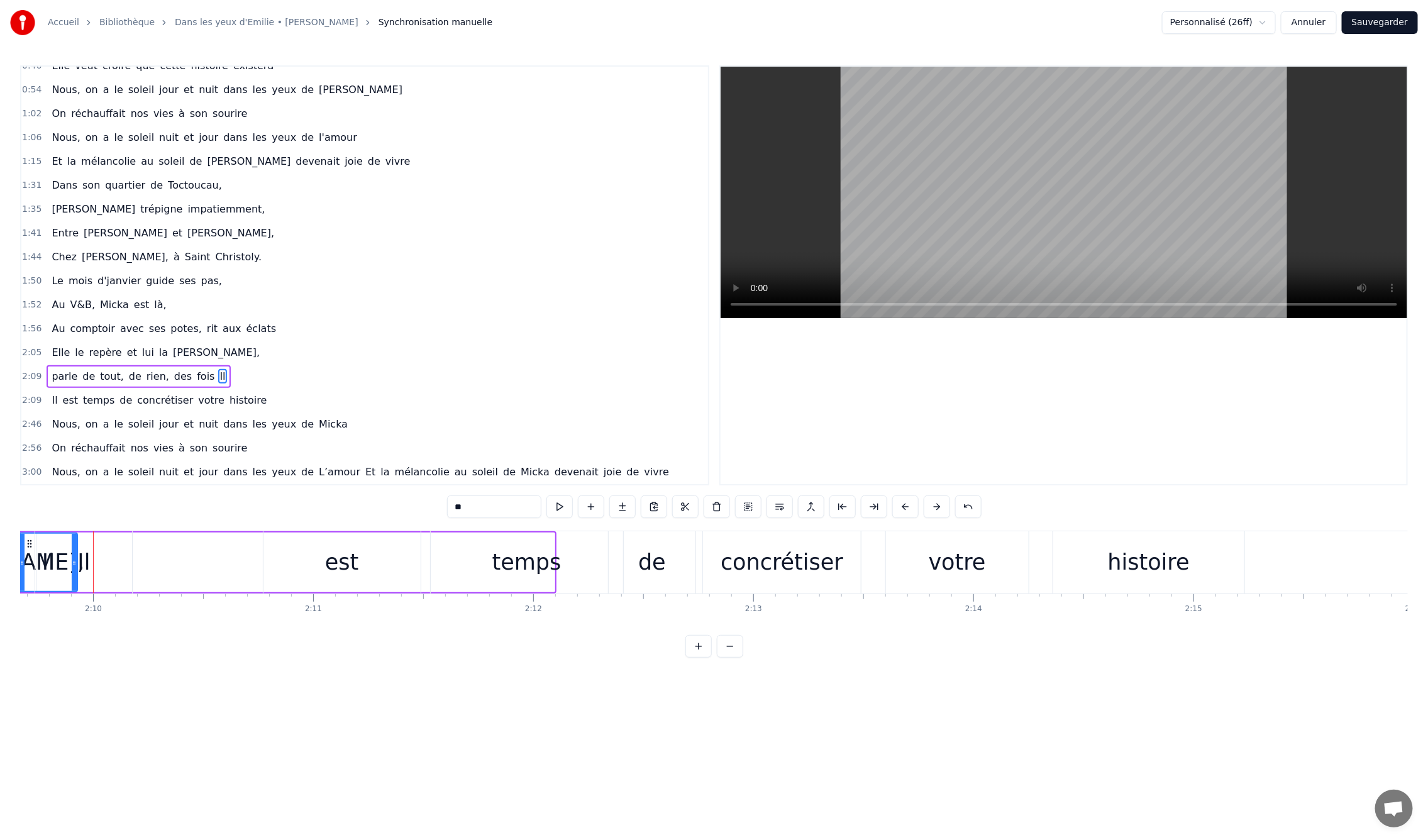
scroll to position [0, 28550]
click at [800, 678] on html "Accueil Bibliothèque Dans les yeux d'Emilie • Joe Dassin Synchronisation manuel…" at bounding box center [714, 339] width 1428 height 678
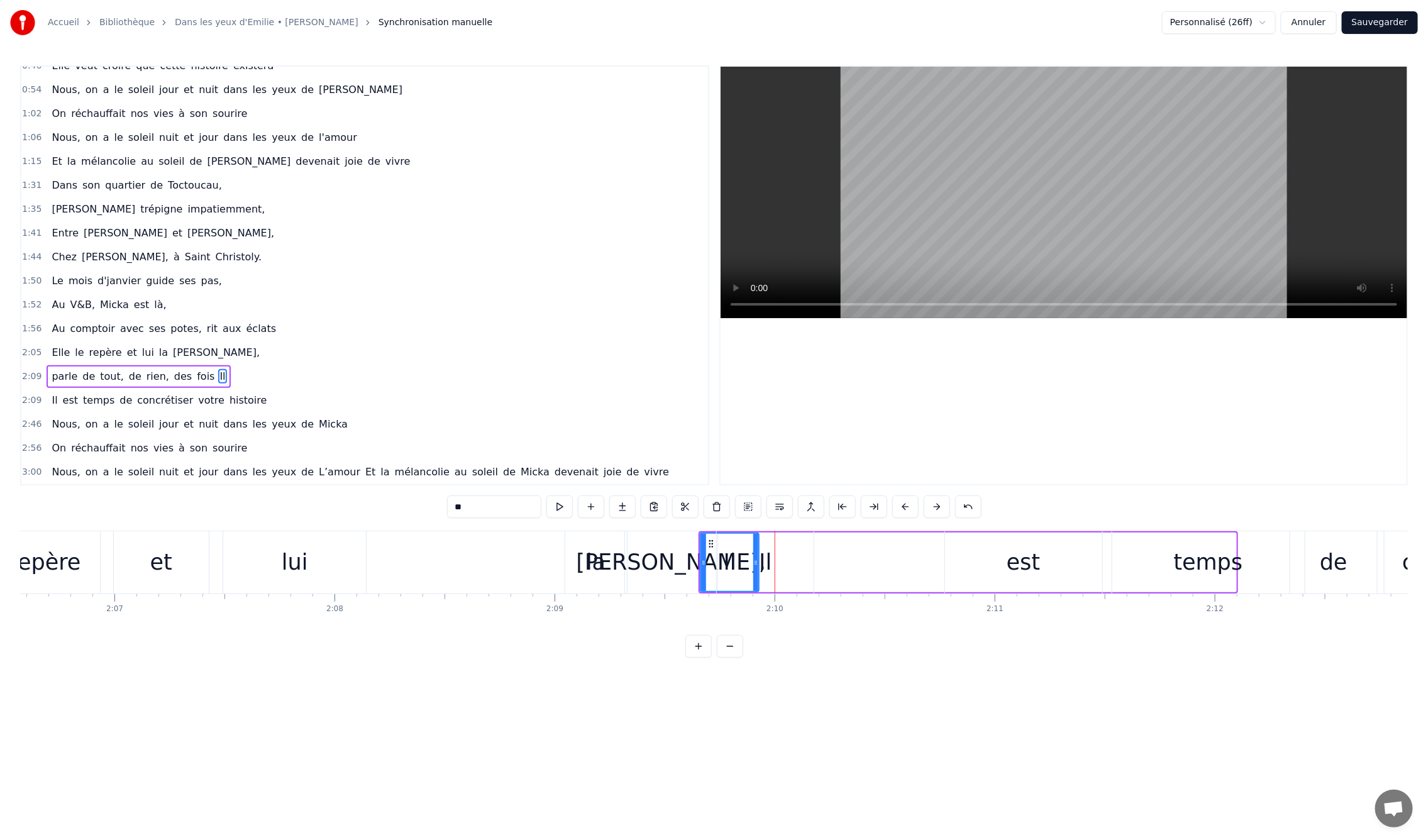
scroll to position [0, 27773]
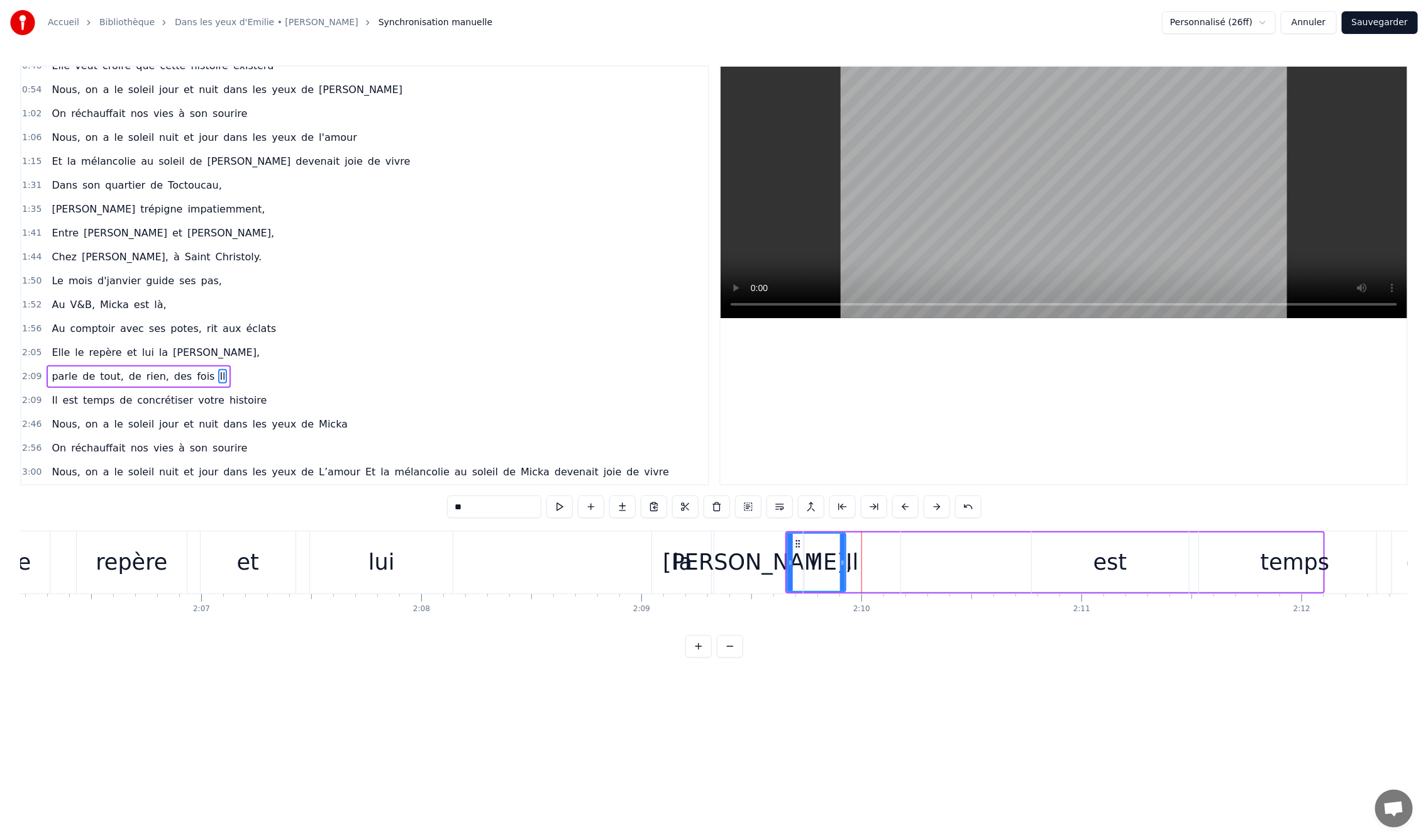
click at [762, 579] on div "voit," at bounding box center [757, 562] width 92 height 62
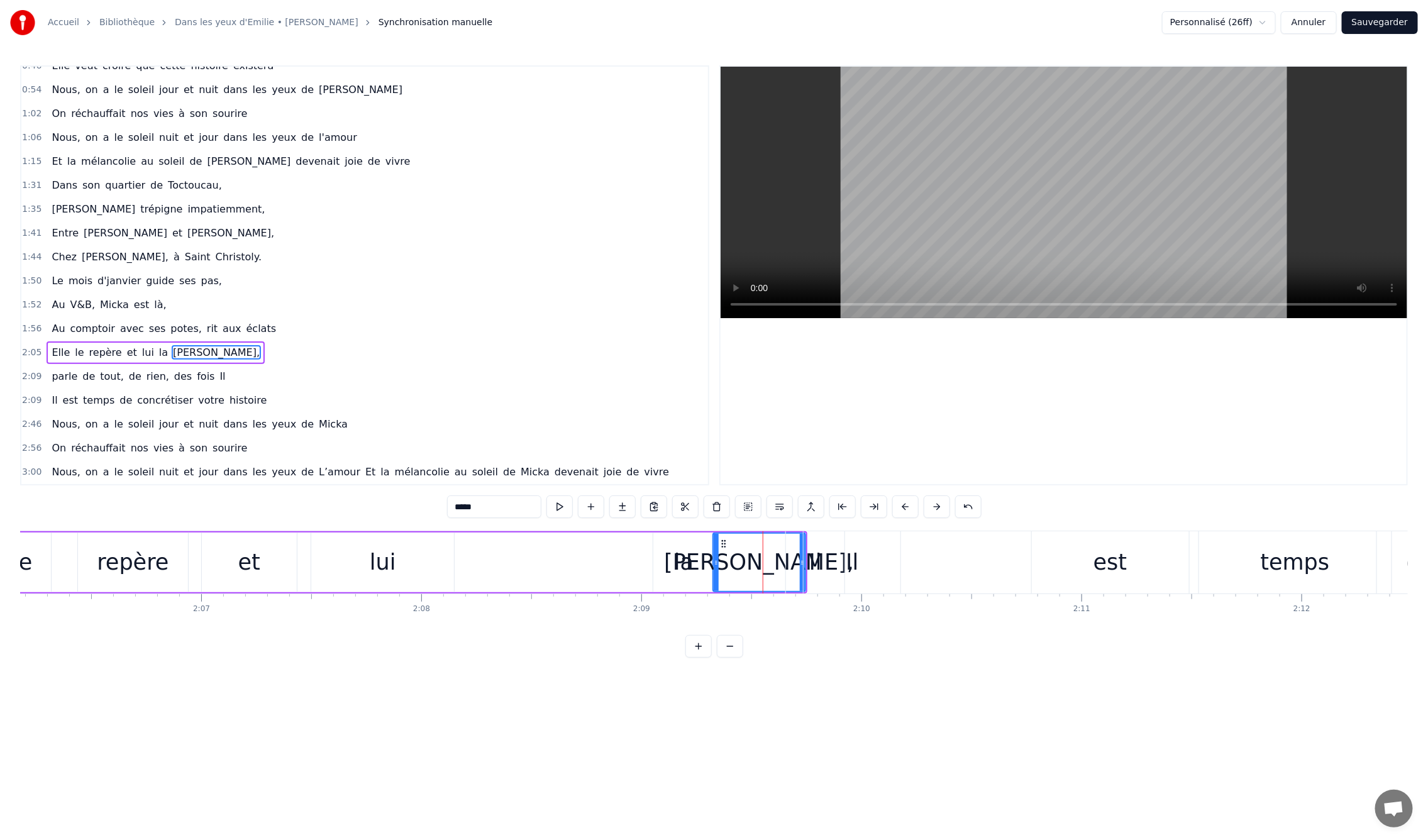
click at [860, 572] on div "Il" at bounding box center [852, 562] width 97 height 62
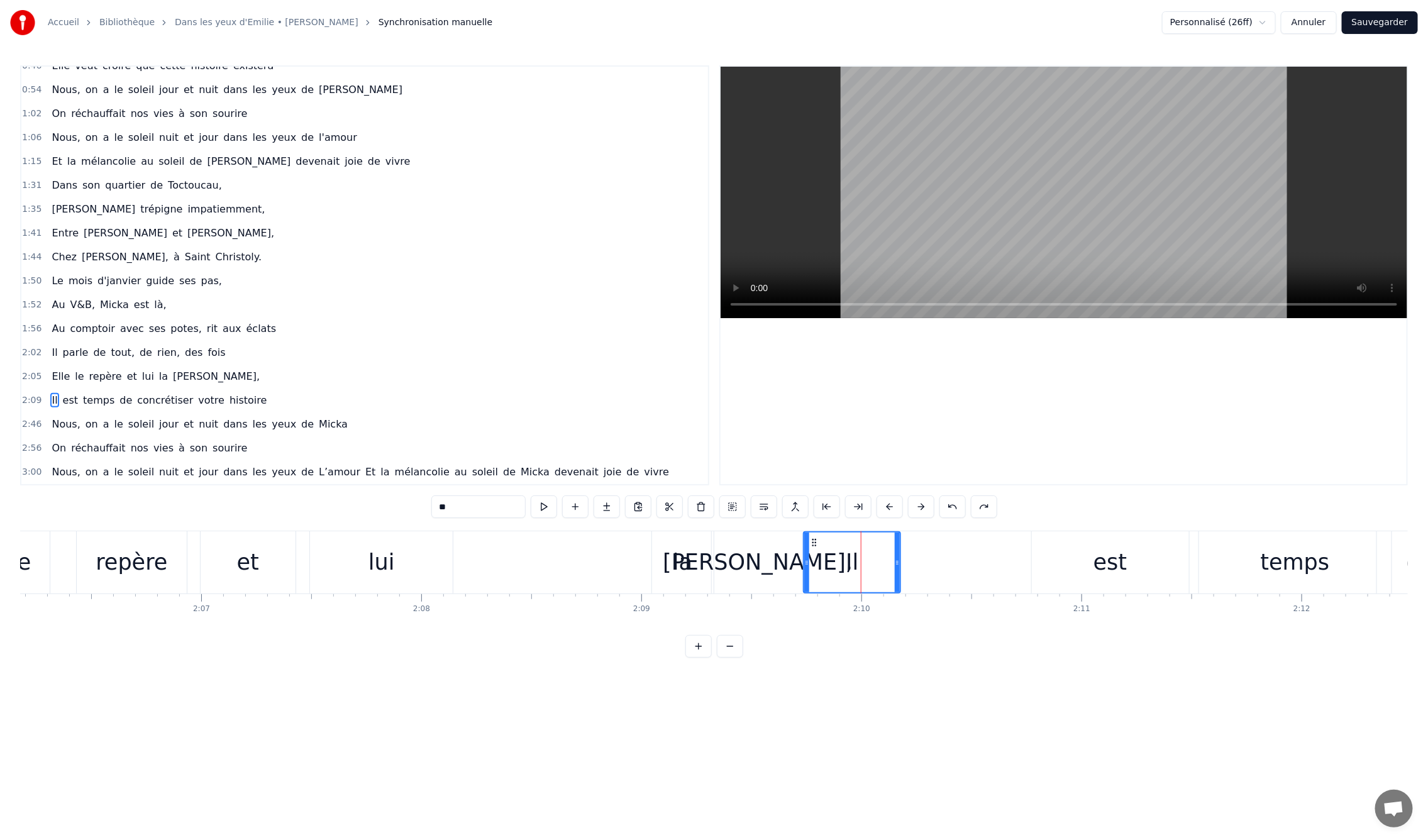
click at [744, 579] on div "voit," at bounding box center [757, 562] width 92 height 62
type input "*****"
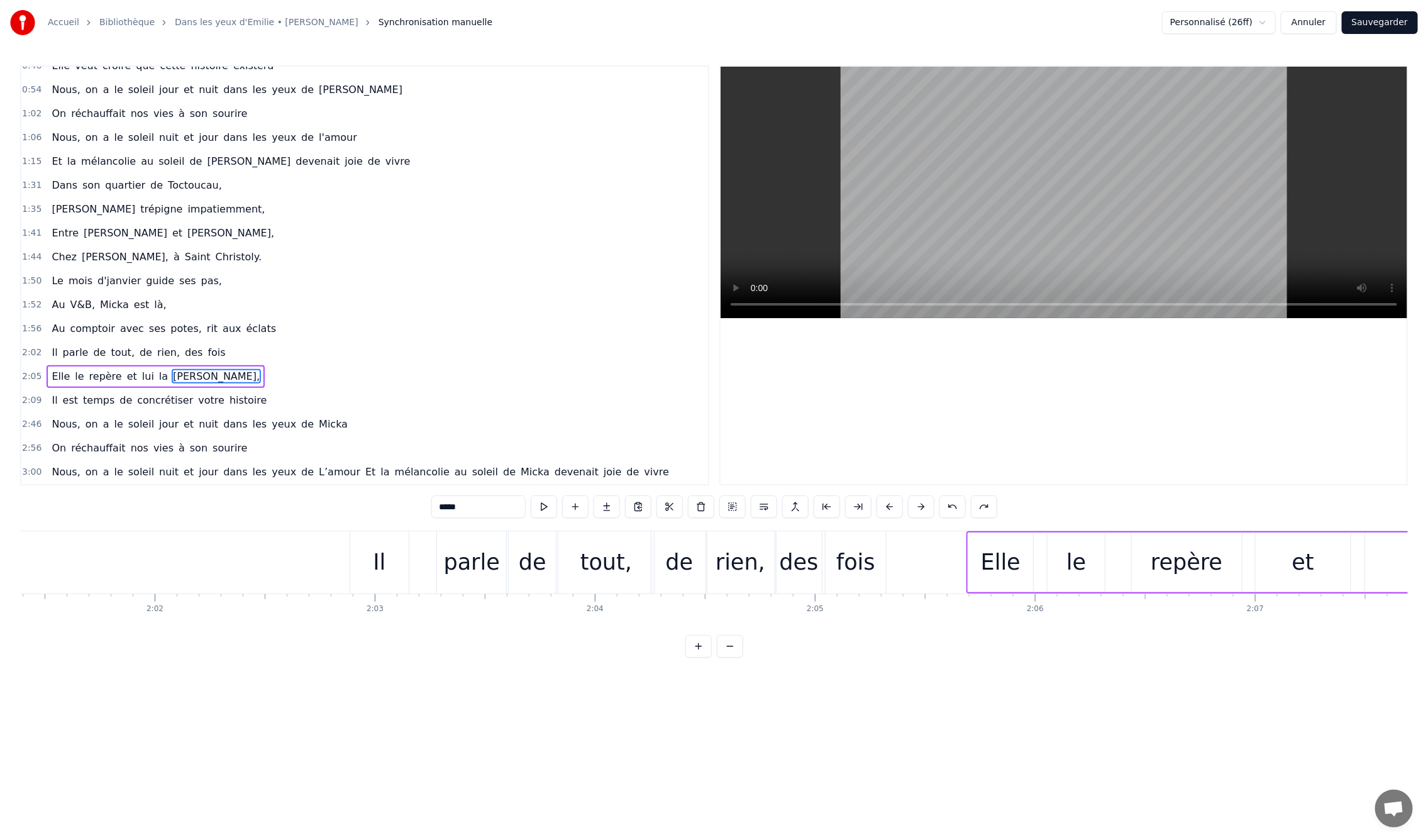
scroll to position [0, 26667]
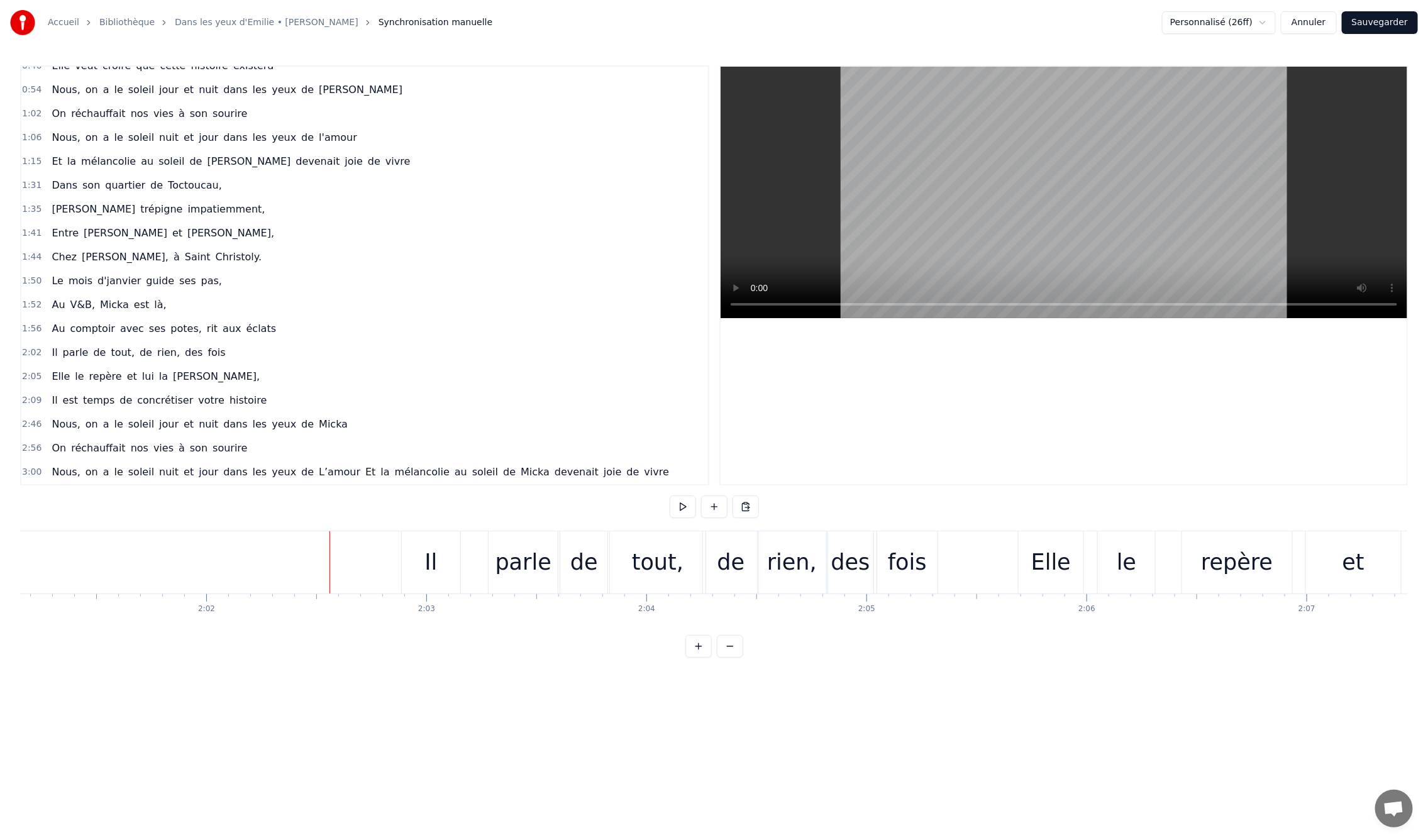
click at [422, 562] on div "Il" at bounding box center [431, 562] width 59 height 62
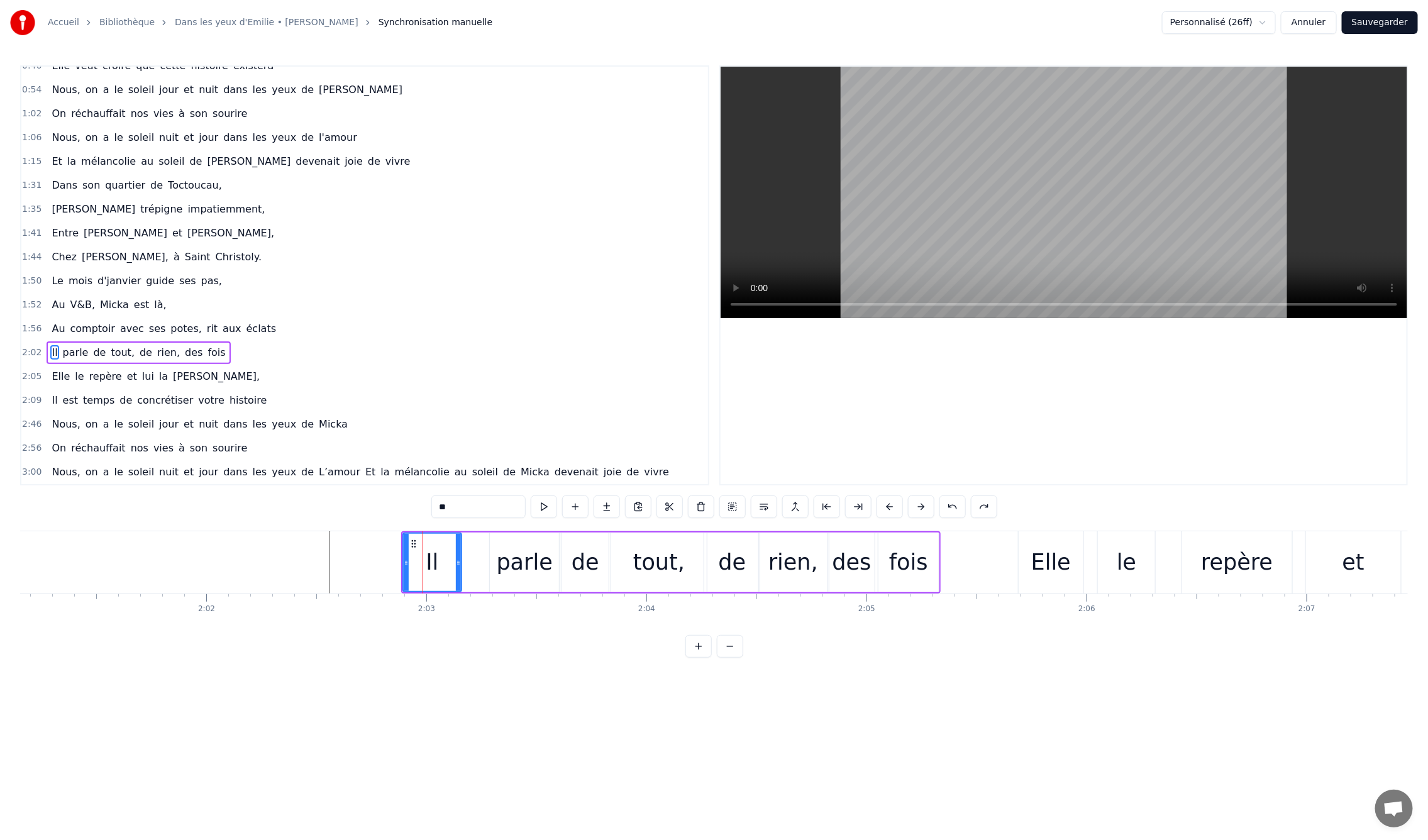
click at [436, 563] on div "Il" at bounding box center [432, 562] width 12 height 33
drag, startPoint x: 412, startPoint y: 542, endPoint x: 398, endPoint y: 544, distance: 14.1
click at [398, 544] on icon at bounding box center [399, 544] width 10 height 10
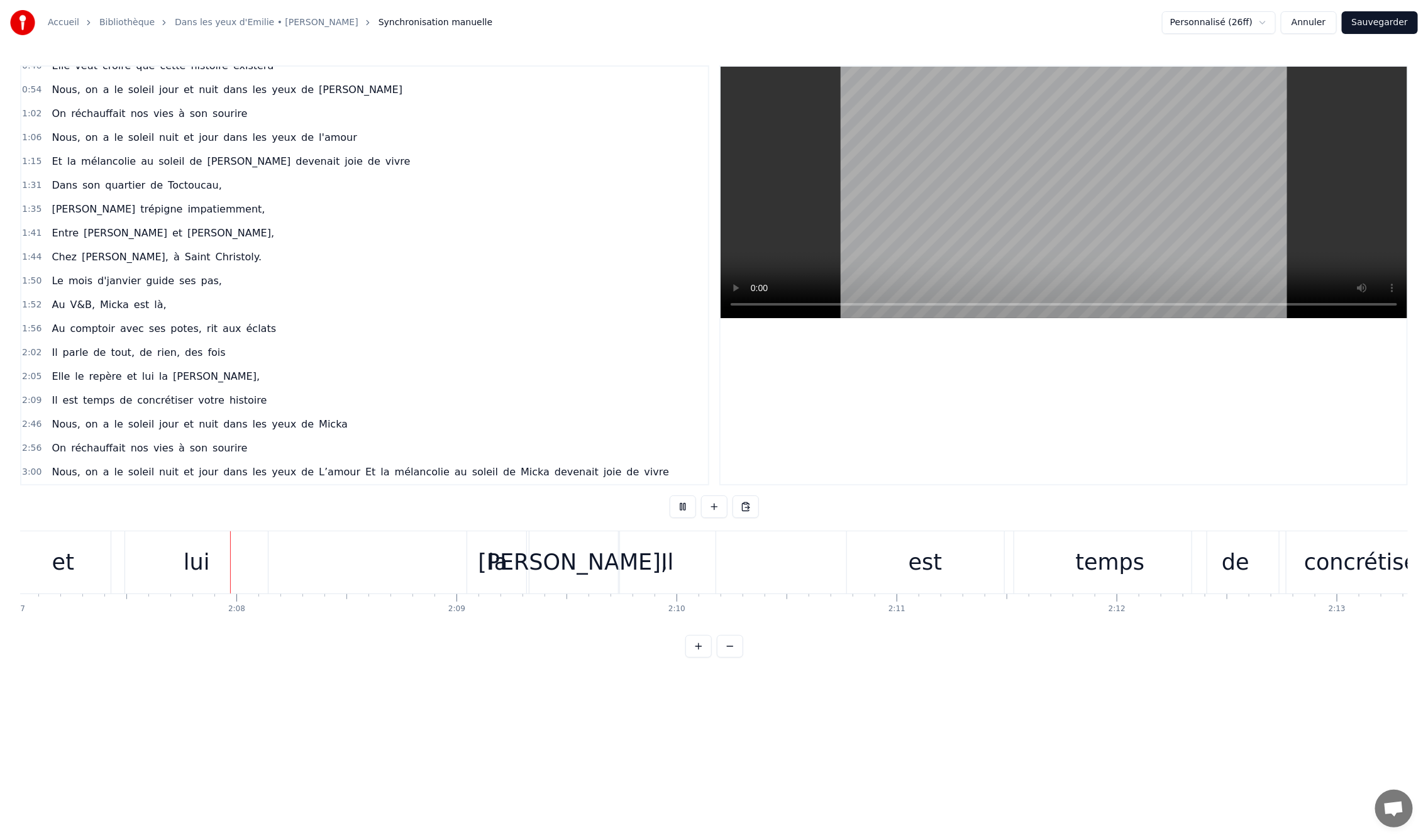
scroll to position [0, 27981]
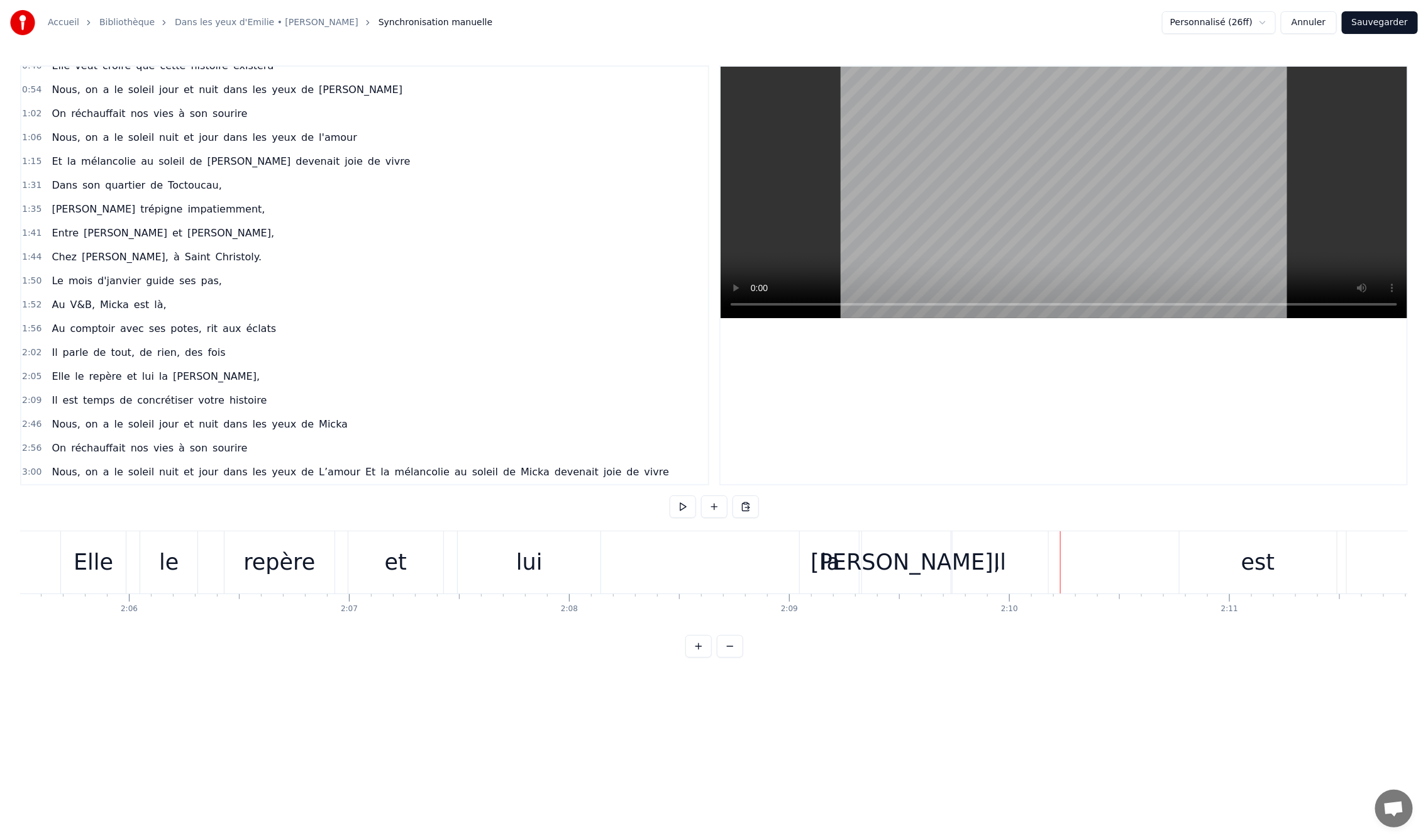
scroll to position [0, 27608]
click at [845, 585] on div "la" at bounding box center [847, 562] width 61 height 62
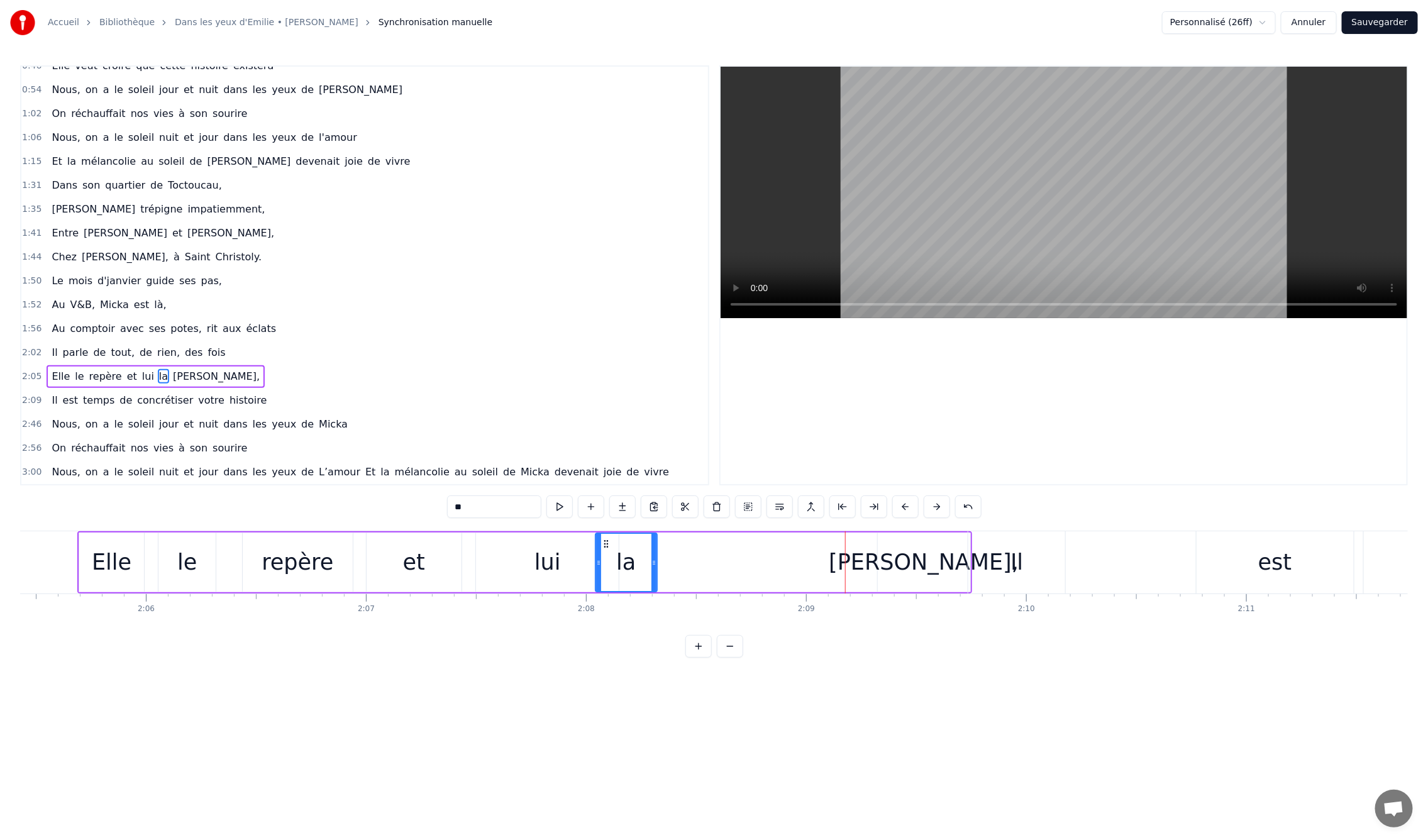
drag, startPoint x: 828, startPoint y: 542, endPoint x: 605, endPoint y: 558, distance: 223.6
click at [605, 558] on div "la" at bounding box center [626, 562] width 61 height 57
click at [565, 560] on div "lui" at bounding box center [547, 562] width 142 height 60
drag, startPoint x: 616, startPoint y: 565, endPoint x: 637, endPoint y: 563, distance: 21.1
click at [589, 565] on icon at bounding box center [591, 562] width 5 height 10
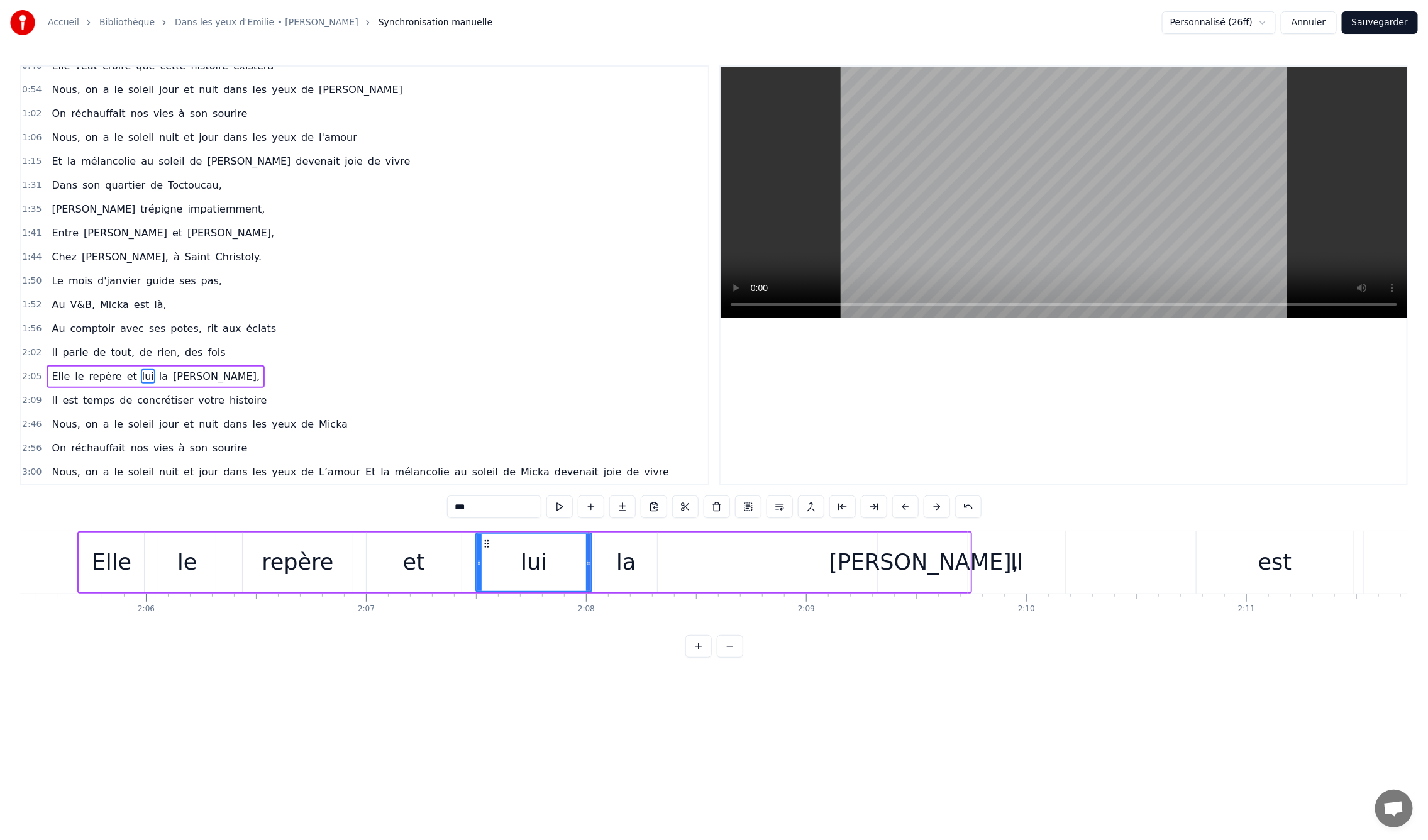
click at [886, 555] on div "voit," at bounding box center [924, 562] width 92 height 60
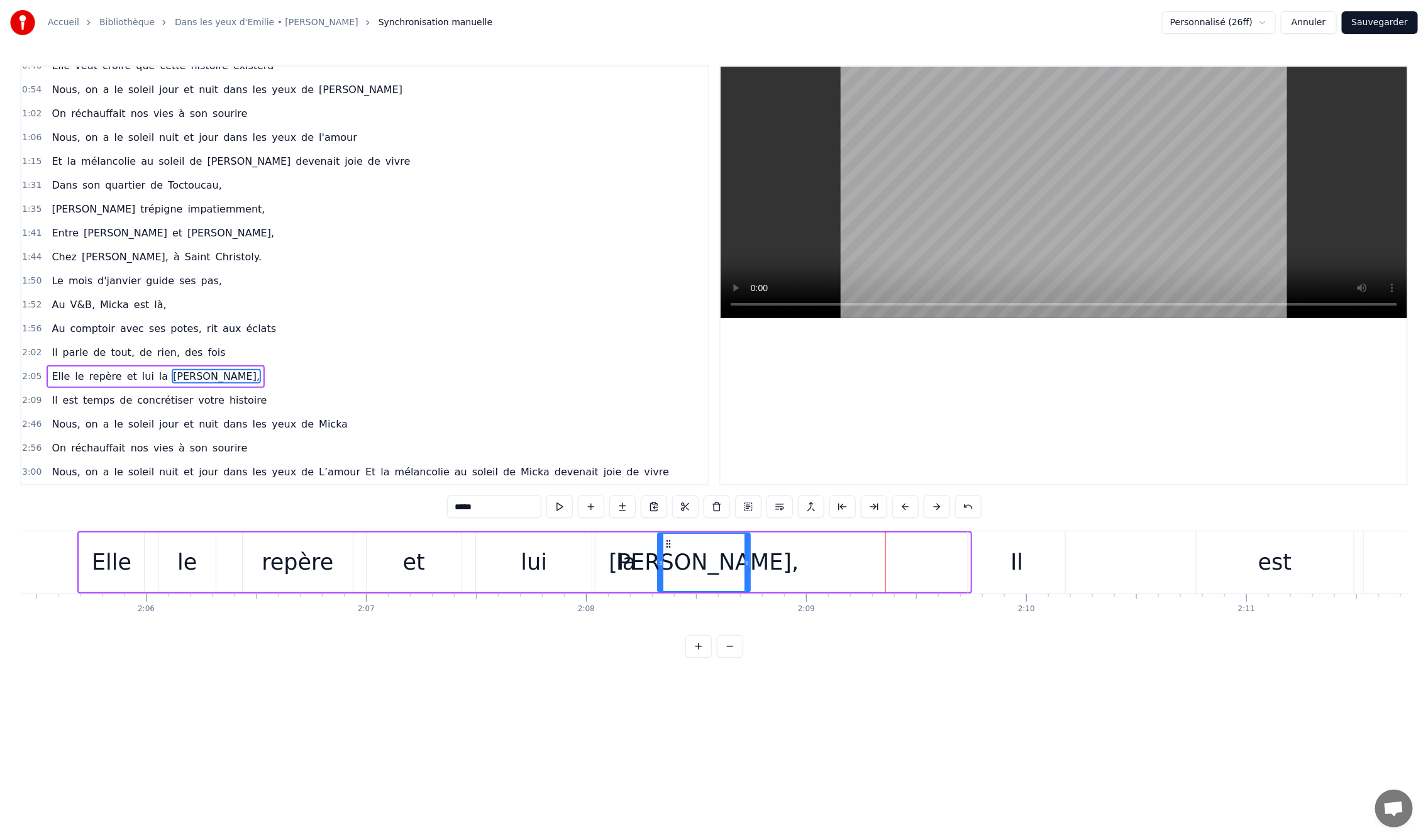
drag, startPoint x: 882, startPoint y: 544, endPoint x: 667, endPoint y: 564, distance: 215.9
click at [667, 564] on div "voit," at bounding box center [703, 562] width 91 height 57
drag, startPoint x: 747, startPoint y: 561, endPoint x: 731, endPoint y: 563, distance: 16.1
click at [731, 563] on icon at bounding box center [731, 562] width 5 height 10
click at [1018, 557] on div "Il" at bounding box center [1017, 562] width 12 height 33
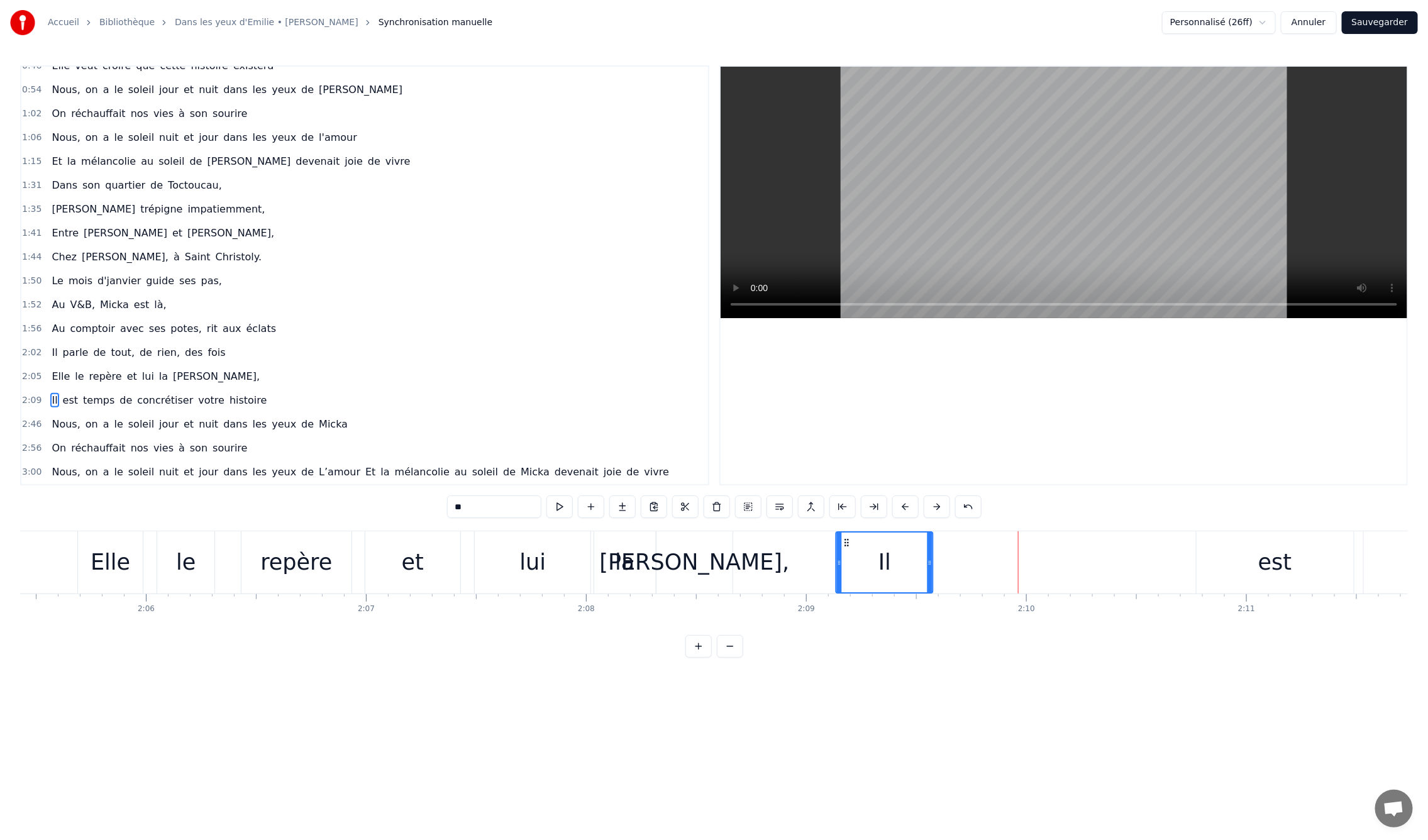
drag, startPoint x: 971, startPoint y: 541, endPoint x: 847, endPoint y: 557, distance: 125.0
click at [847, 557] on div "Il" at bounding box center [885, 562] width 95 height 60
drag, startPoint x: 927, startPoint y: 563, endPoint x: 971, endPoint y: 560, distance: 44.1
click at [957, 563] on icon at bounding box center [957, 562] width 5 height 10
click at [1243, 557] on div "est" at bounding box center [1275, 562] width 157 height 62
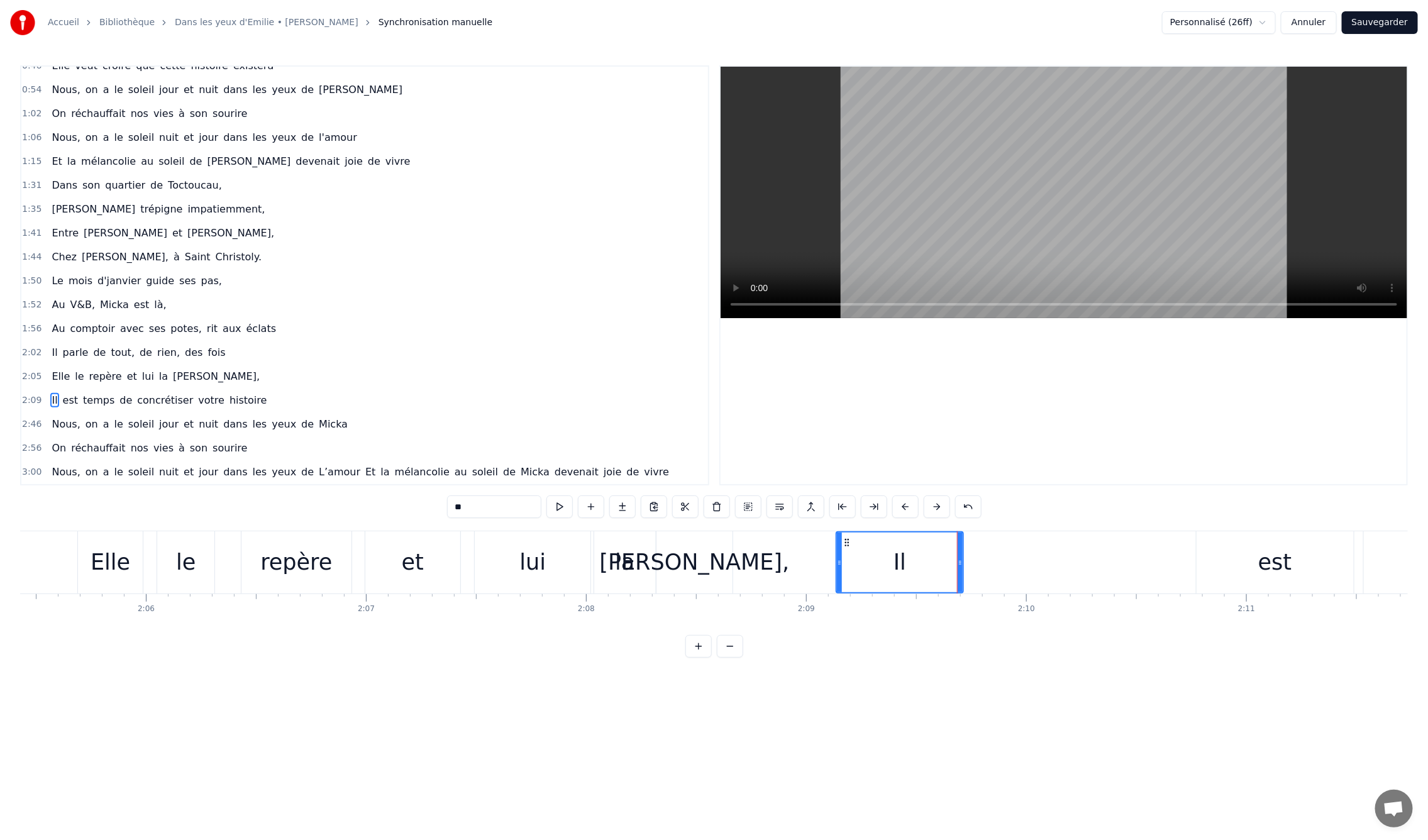
type input "***"
drag, startPoint x: 1211, startPoint y: 541, endPoint x: 980, endPoint y: 566, distance: 232.3
click at [980, 566] on div "est" at bounding box center [1046, 562] width 156 height 60
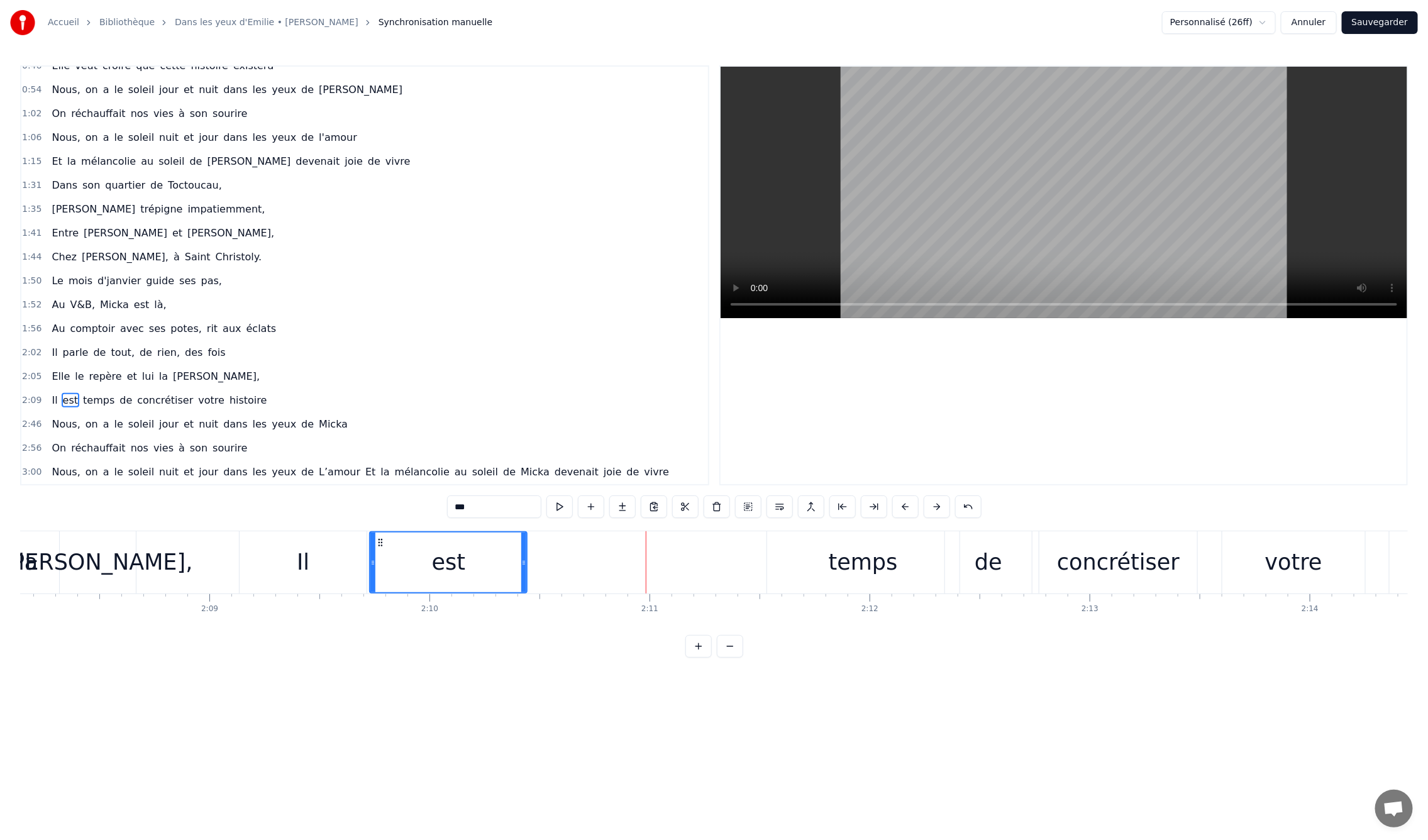
scroll to position [0, 28169]
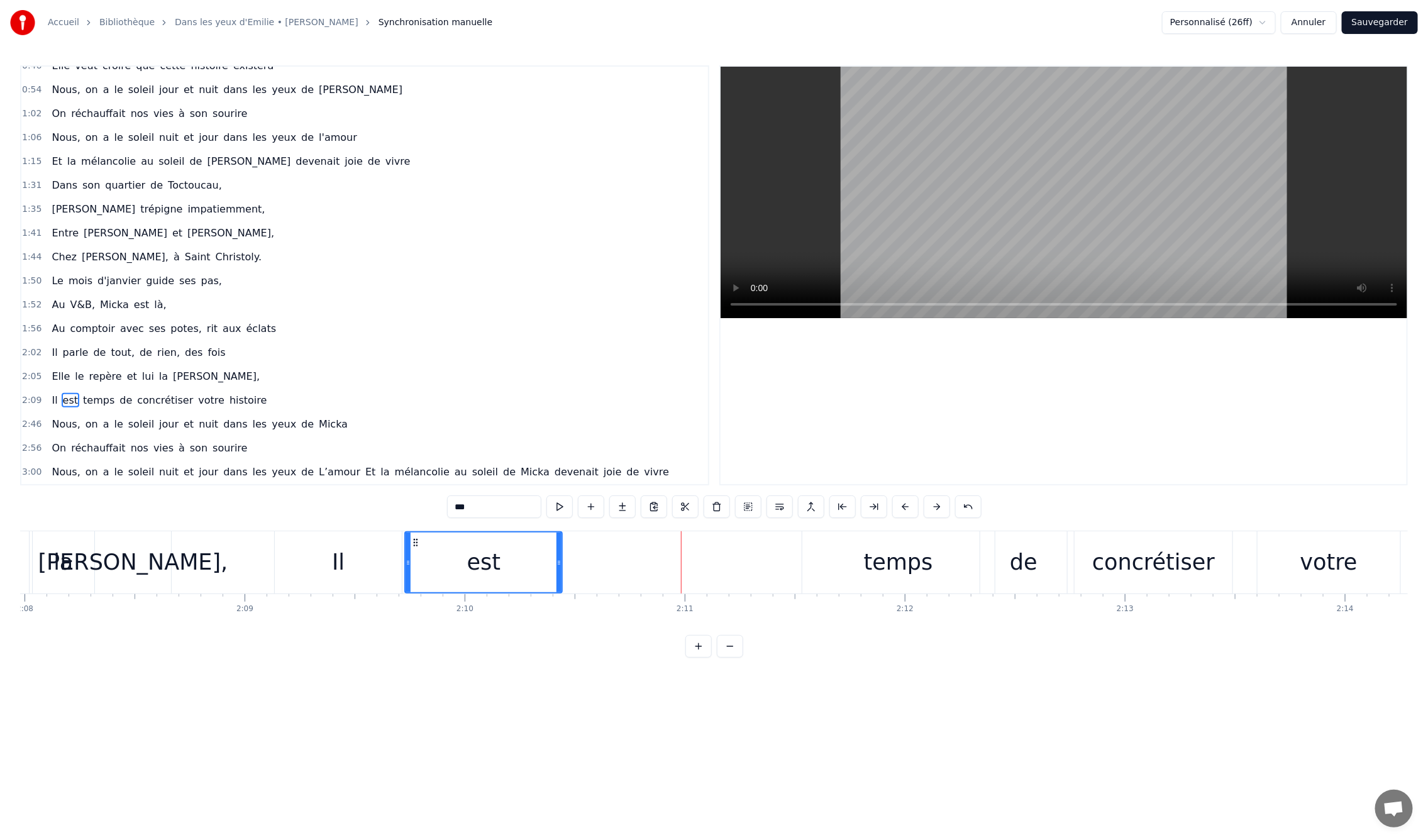
drag, startPoint x: 863, startPoint y: 567, endPoint x: 680, endPoint y: 580, distance: 183.5
click at [864, 561] on div "temps" at bounding box center [898, 562] width 192 height 62
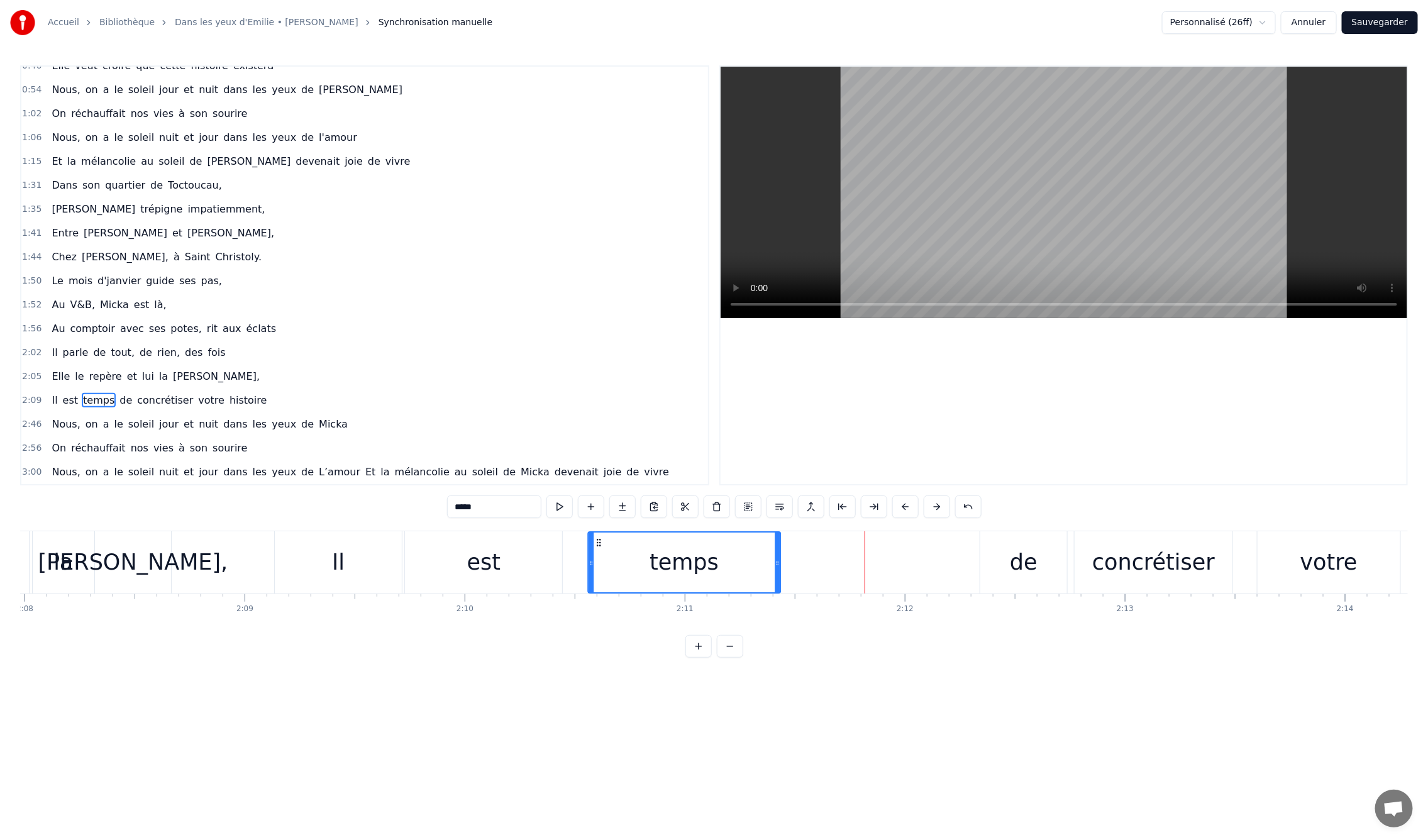
drag, startPoint x: 812, startPoint y: 542, endPoint x: 597, endPoint y: 546, distance: 215.0
click at [597, 546] on icon at bounding box center [598, 542] width 10 height 10
click at [1004, 562] on div "de" at bounding box center [1023, 562] width 87 height 62
type input "**"
drag, startPoint x: 984, startPoint y: 563, endPoint x: 952, endPoint y: 566, distance: 32.1
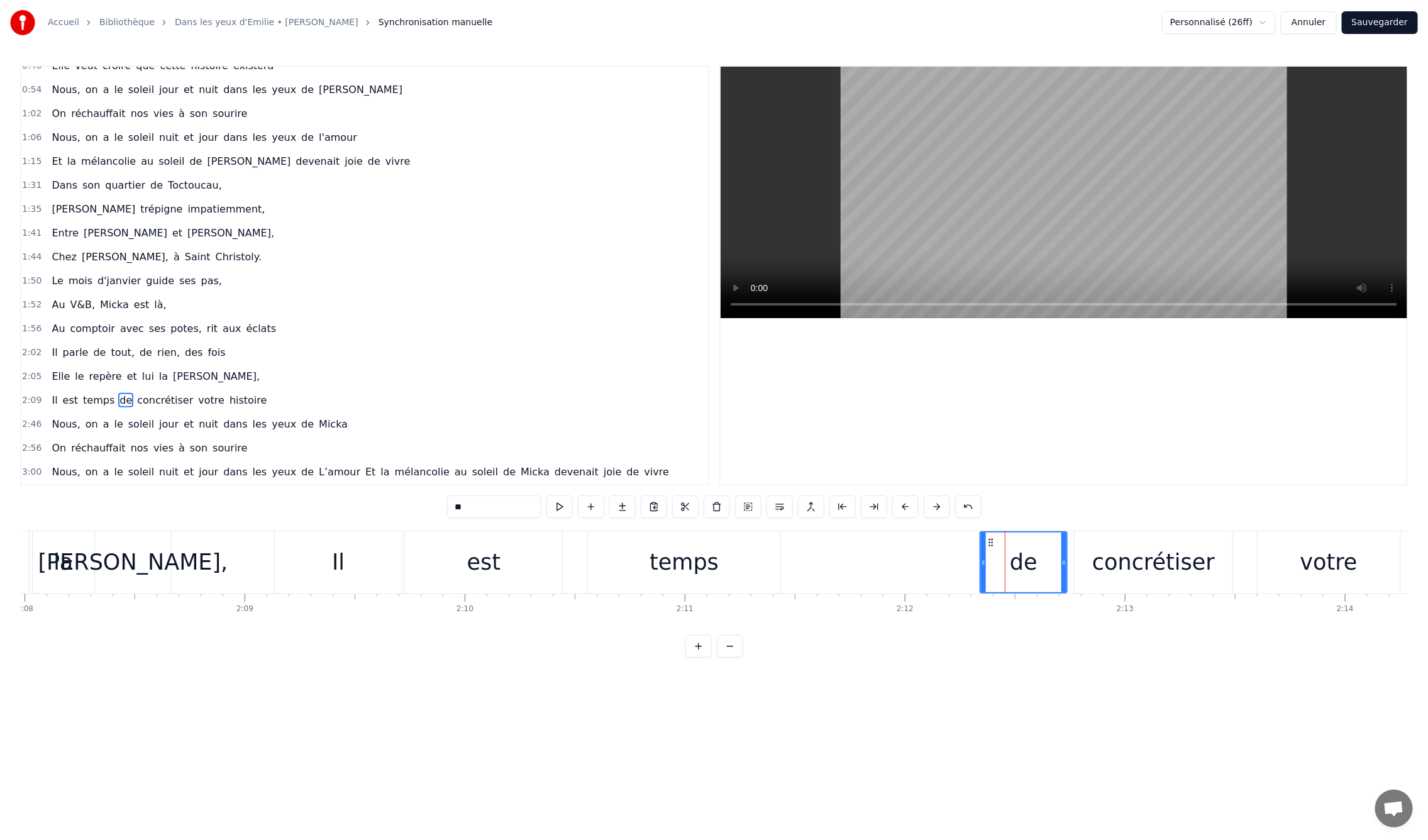
click at [952, 566] on div "Il est temps de concrétiser votre histoire" at bounding box center [946, 562] width 1345 height 62
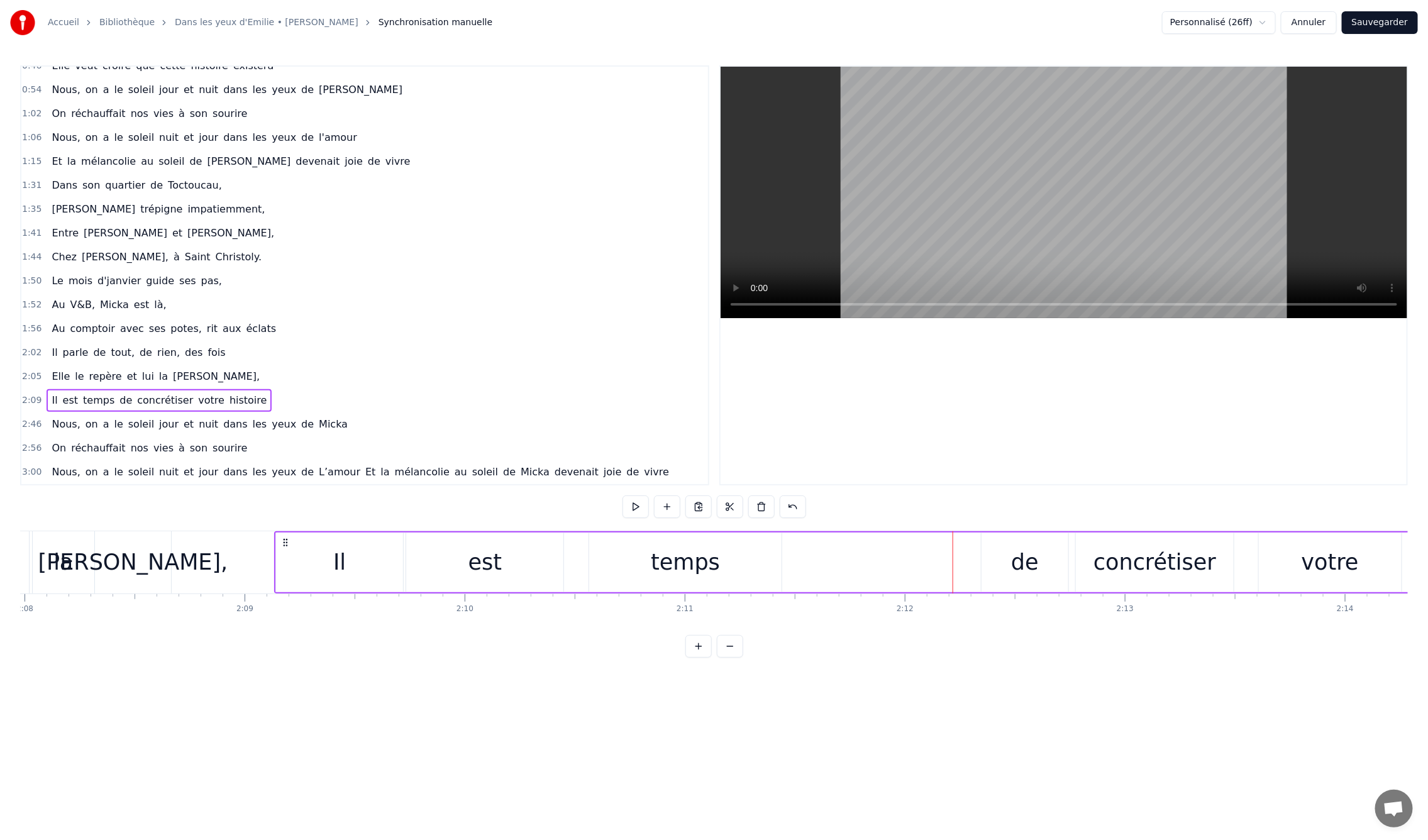
click at [1026, 555] on div "de" at bounding box center [1025, 562] width 28 height 33
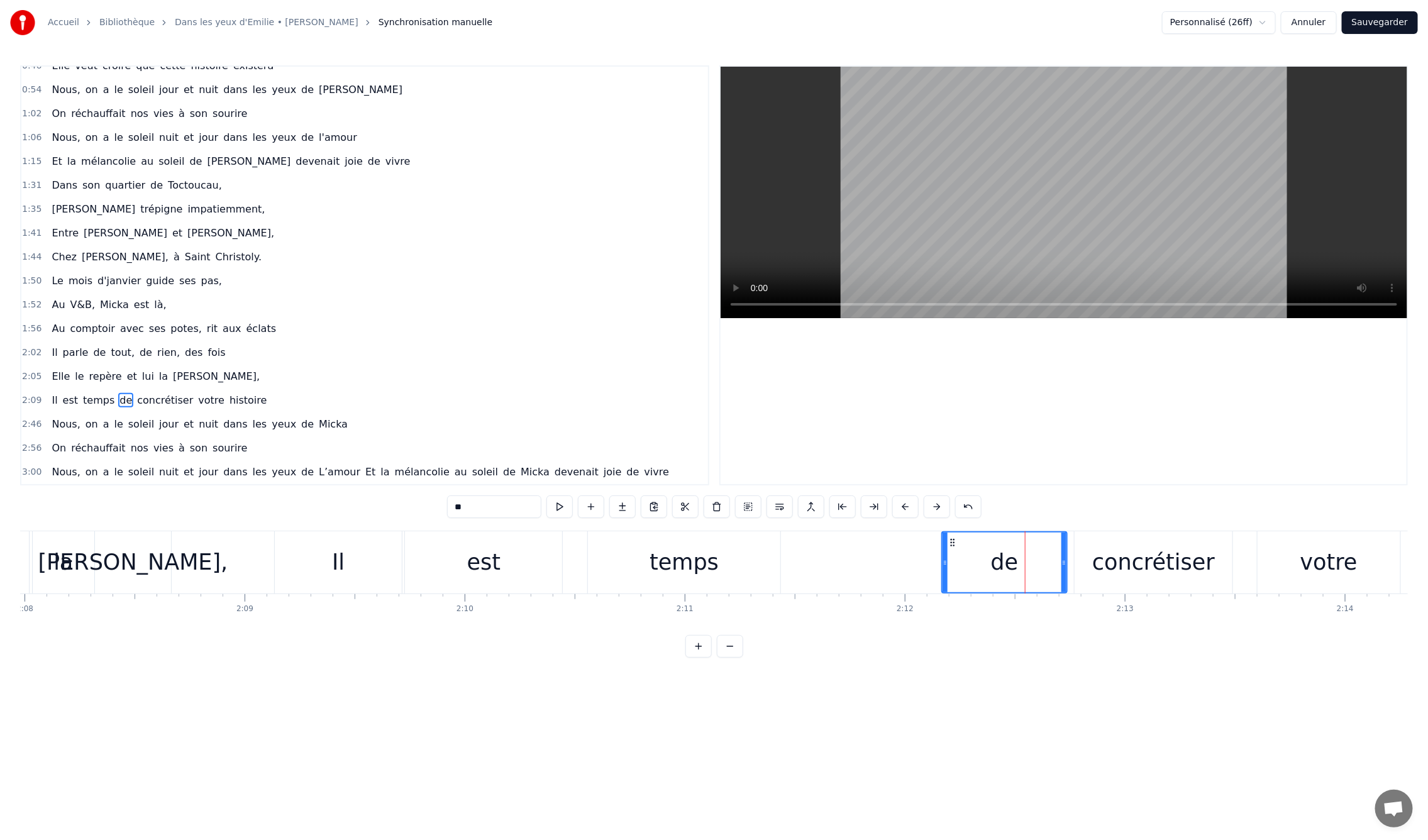
drag, startPoint x: 983, startPoint y: 565, endPoint x: 942, endPoint y: 572, distance: 41.6
click at [943, 572] on div at bounding box center [945, 562] width 5 height 60
click at [1134, 560] on div "concrétiser" at bounding box center [1154, 562] width 123 height 33
type input "**********"
drag, startPoint x: 1077, startPoint y: 564, endPoint x: 1061, endPoint y: 567, distance: 16.3
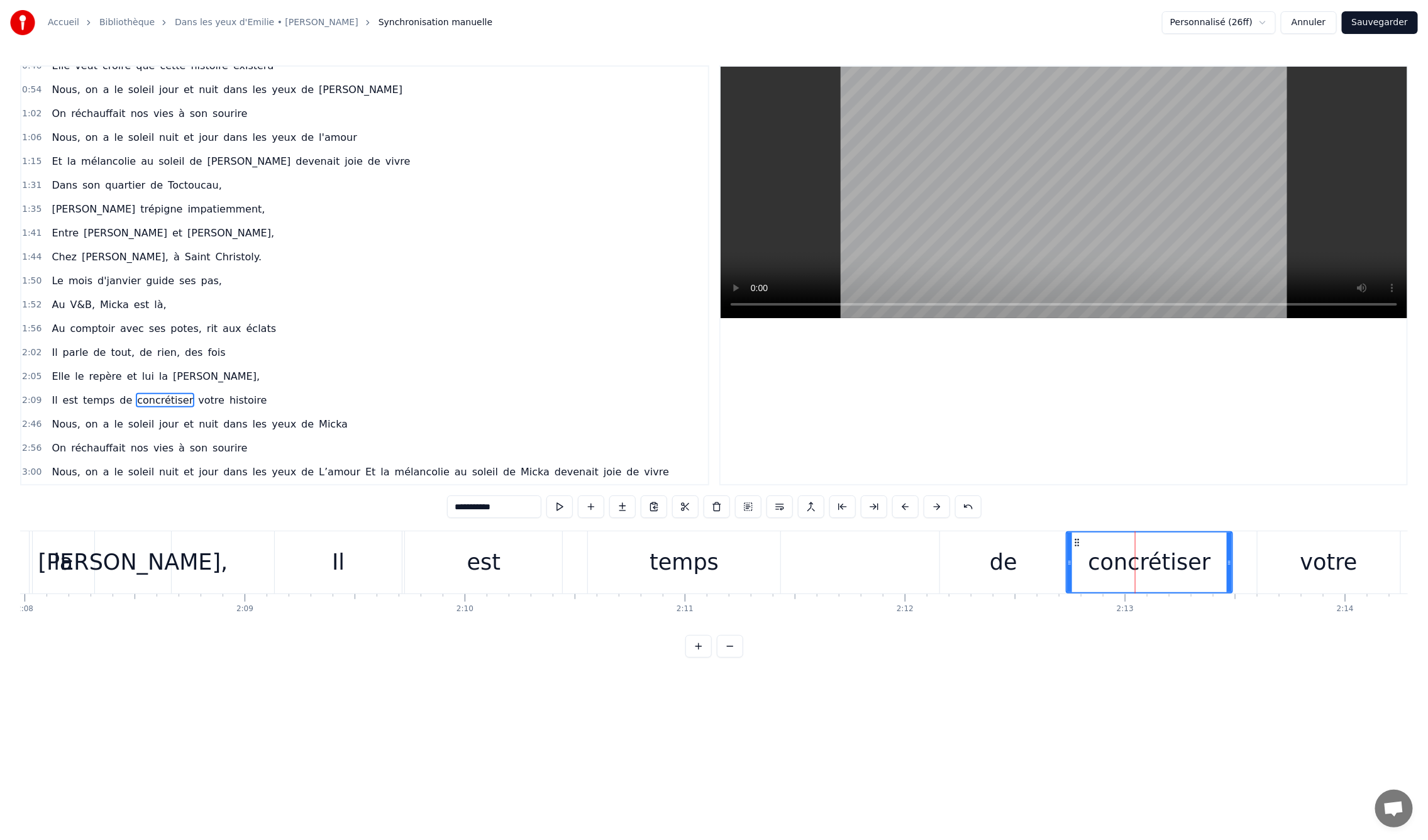
click at [1069, 564] on icon at bounding box center [1069, 562] width 5 height 10
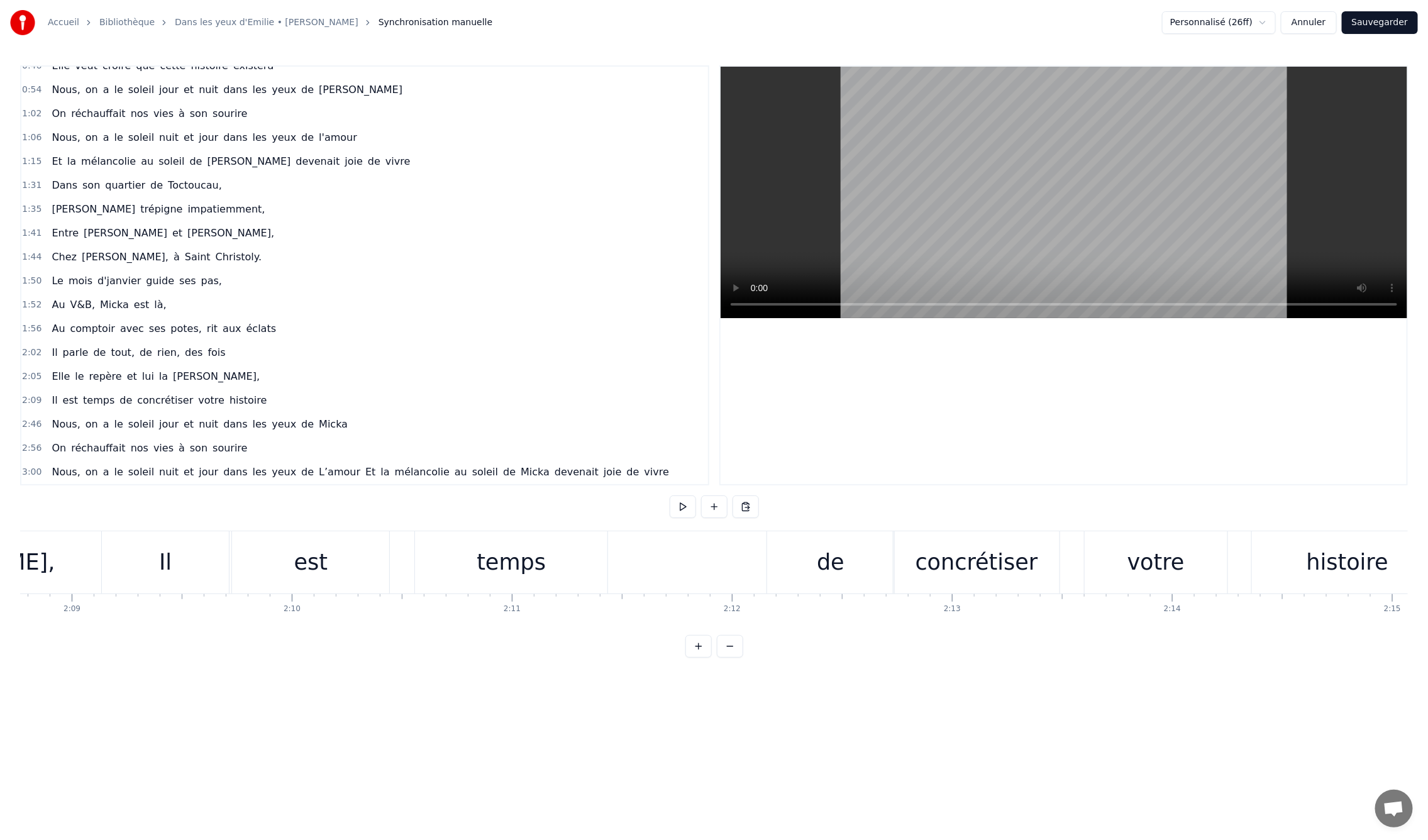
scroll to position [0, 28221]
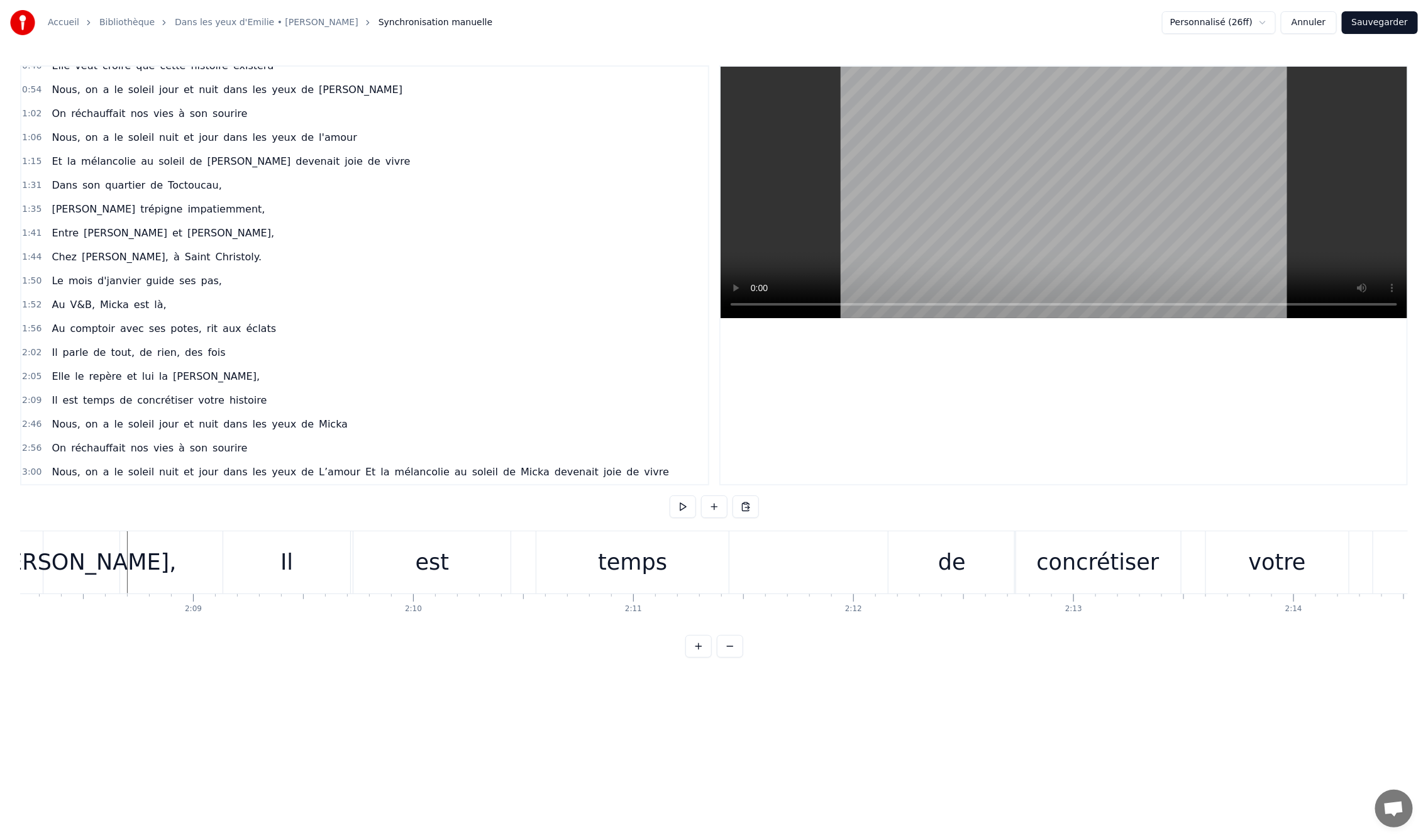
click at [648, 568] on div "temps" at bounding box center [632, 562] width 69 height 33
click at [458, 573] on div "est" at bounding box center [432, 562] width 157 height 62
drag, startPoint x: 508, startPoint y: 565, endPoint x: 523, endPoint y: 568, distance: 15.3
click at [476, 570] on div at bounding box center [476, 562] width 5 height 60
click at [604, 563] on div "temps" at bounding box center [632, 562] width 69 height 33
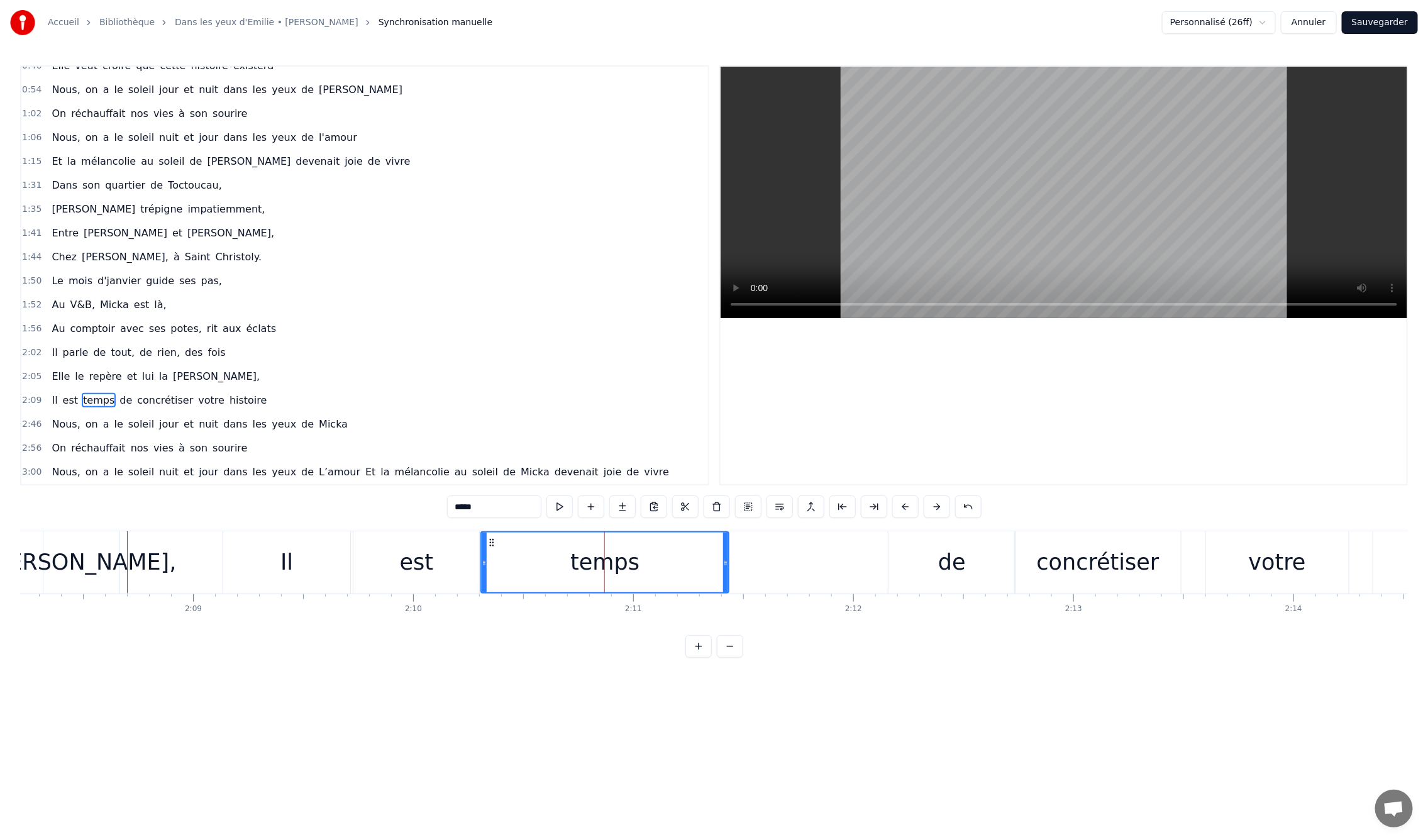
drag, startPoint x: 537, startPoint y: 564, endPoint x: 482, endPoint y: 566, distance: 55.0
click at [482, 566] on icon at bounding box center [484, 562] width 5 height 10
drag, startPoint x: 714, startPoint y: 567, endPoint x: 580, endPoint y: 575, distance: 134.2
click at [578, 575] on div at bounding box center [575, 562] width 5 height 60
click at [1012, 572] on div "de" at bounding box center [952, 562] width 127 height 62
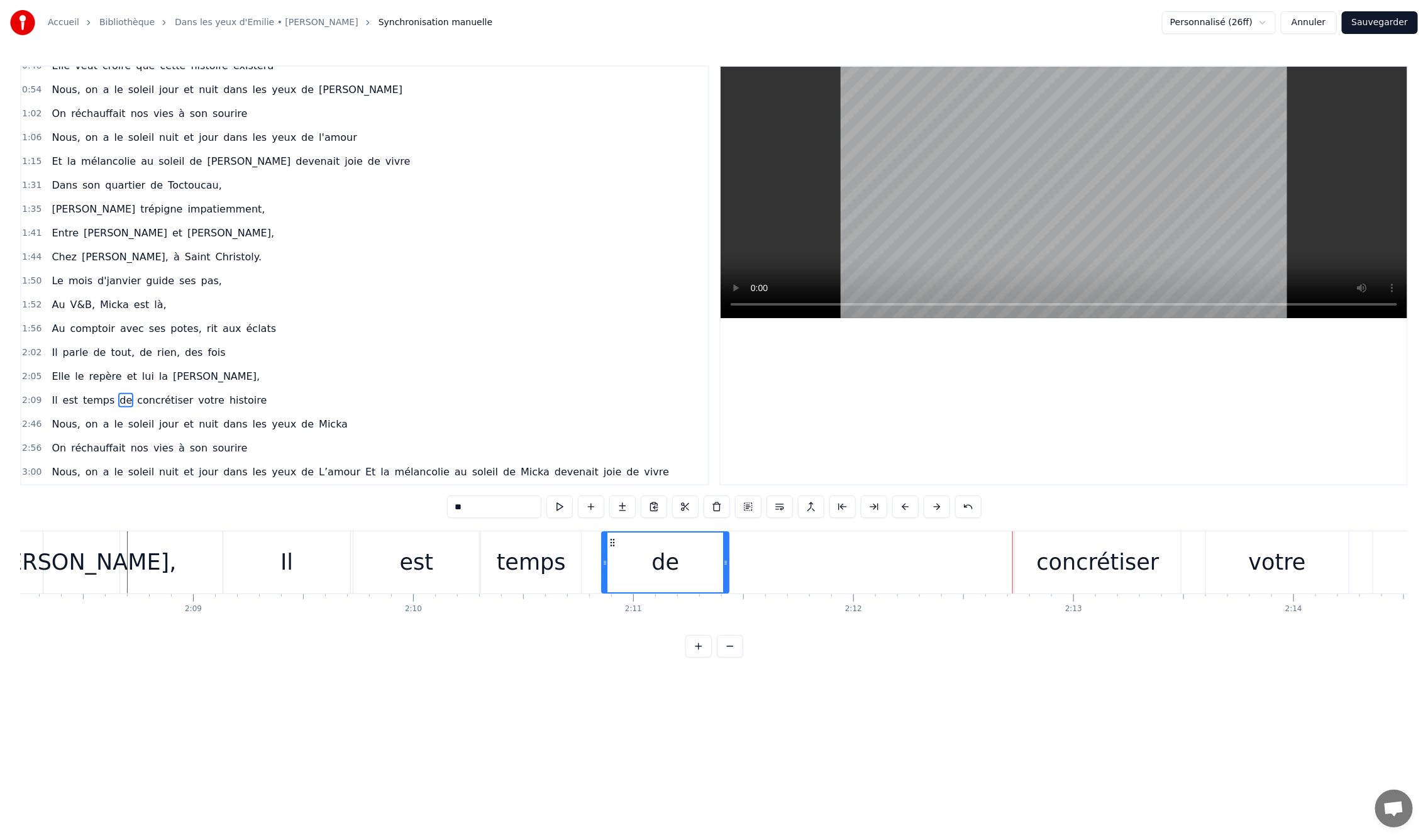
drag, startPoint x: 887, startPoint y: 540, endPoint x: 611, endPoint y: 567, distance: 277.3
click at [611, 567] on div "de" at bounding box center [665, 562] width 126 height 60
click at [549, 569] on div "temps" at bounding box center [531, 562] width 69 height 33
click at [613, 542] on div "de" at bounding box center [665, 562] width 127 height 62
drag, startPoint x: 607, startPoint y: 539, endPoint x: 633, endPoint y: 546, distance: 26.9
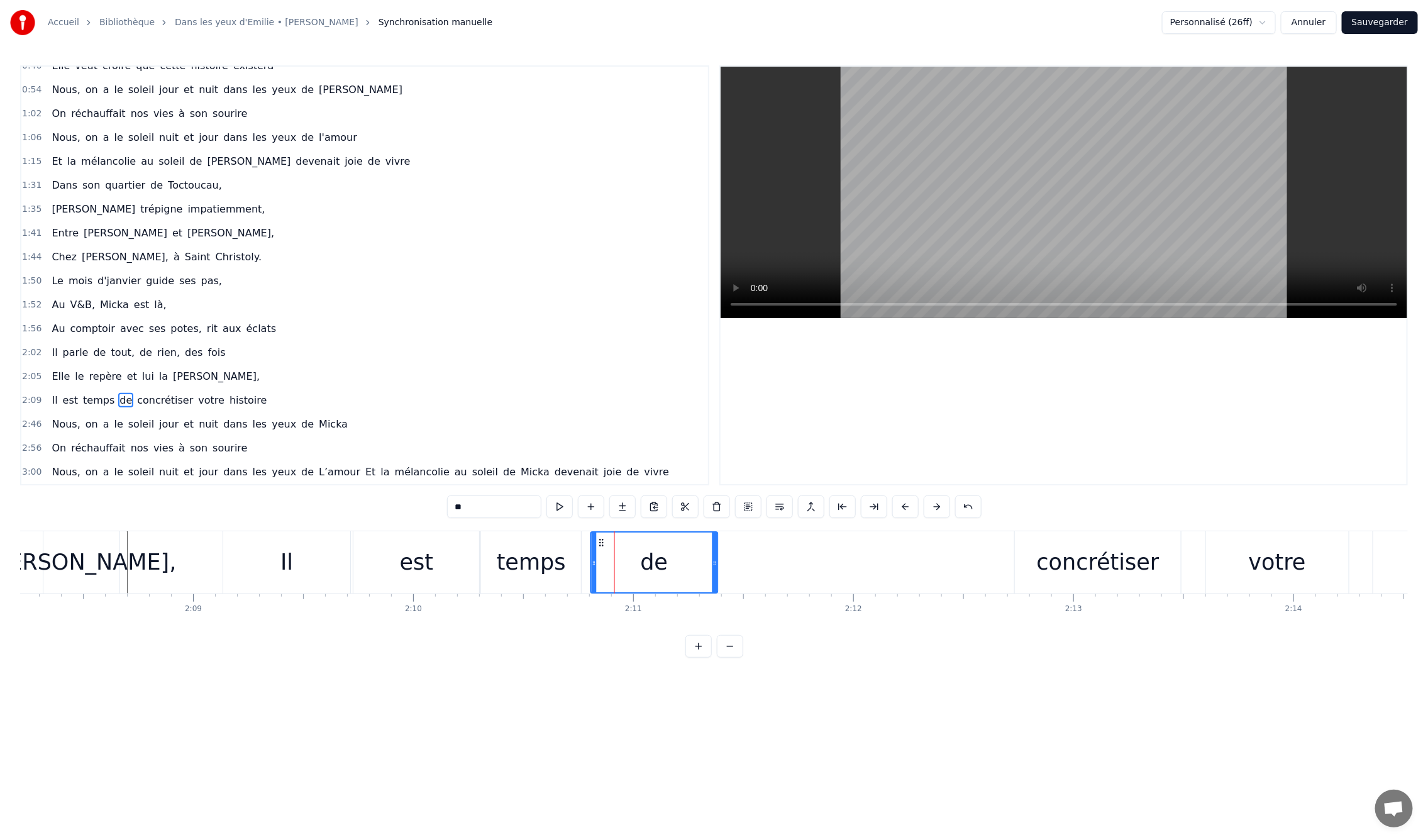
click at [596, 542] on icon at bounding box center [601, 542] width 10 height 10
click at [1052, 551] on div "concrétiser" at bounding box center [1098, 562] width 123 height 33
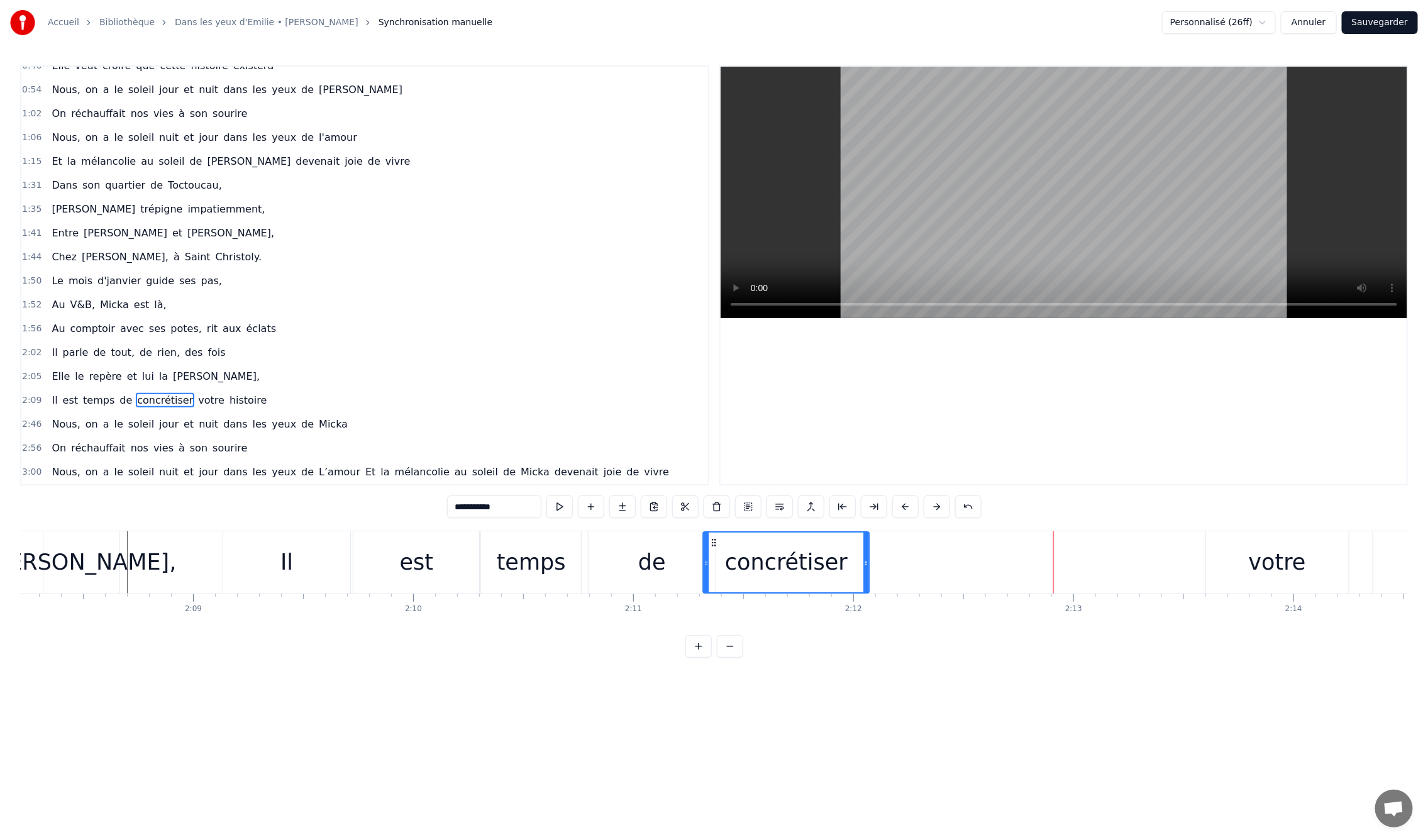
drag, startPoint x: 1014, startPoint y: 540, endPoint x: 711, endPoint y: 560, distance: 303.7
click at [711, 560] on div "concrétiser" at bounding box center [787, 562] width 165 height 60
click at [1260, 553] on div "votre" at bounding box center [1277, 562] width 57 height 33
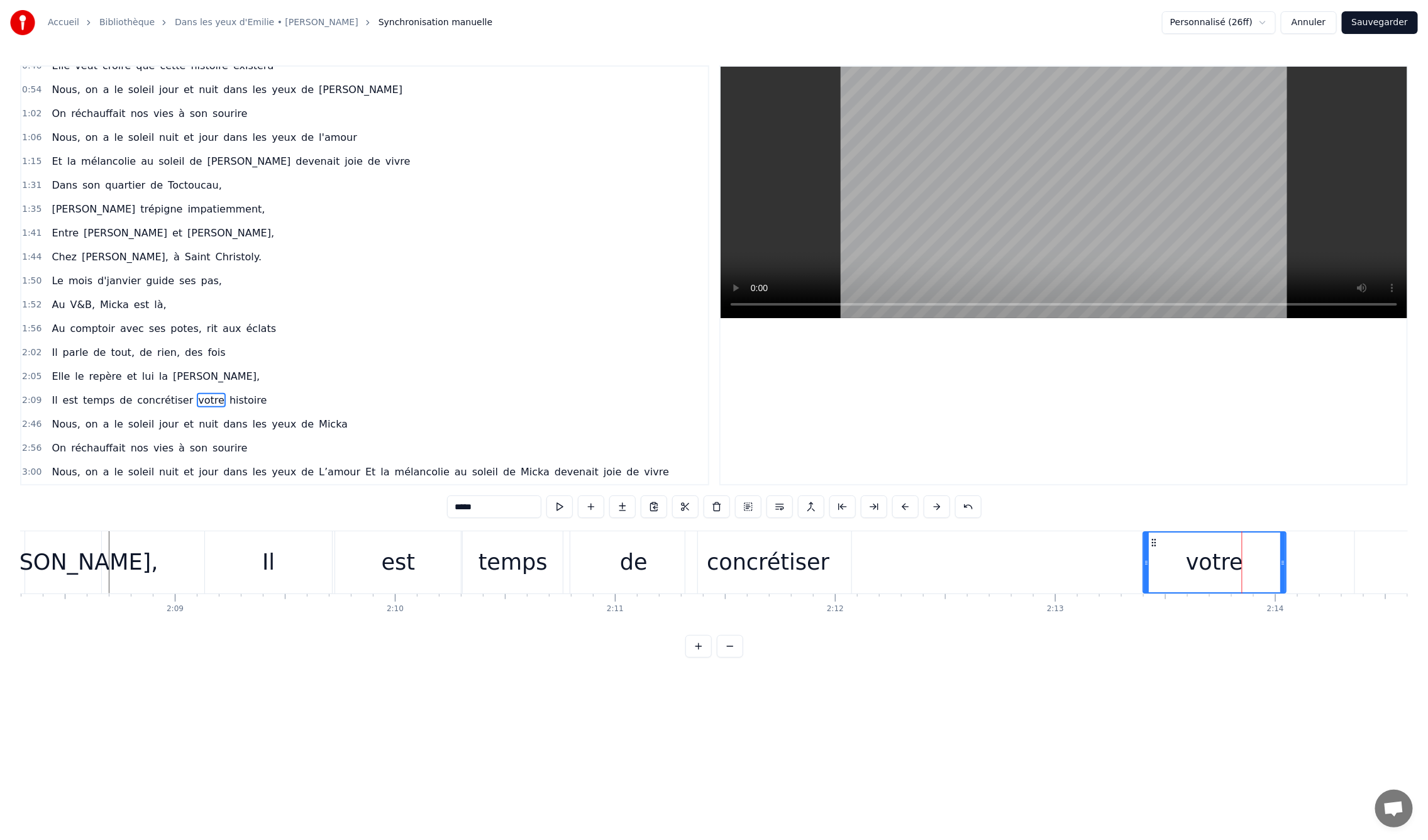
scroll to position [0, 28249]
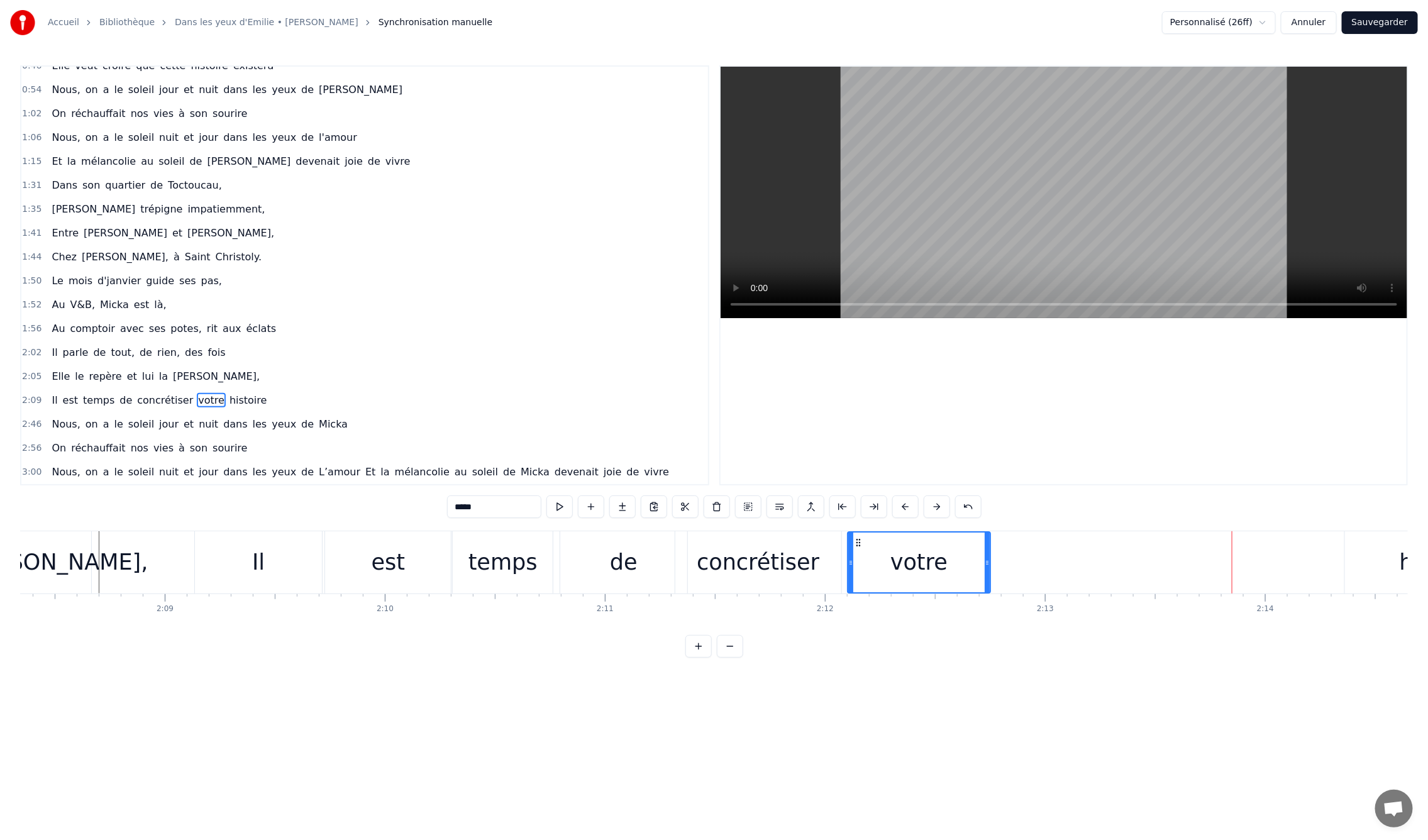
drag, startPoint x: 1213, startPoint y: 540, endPoint x: 855, endPoint y: 563, distance: 358.7
click at [855, 563] on div "votre" at bounding box center [920, 562] width 142 height 60
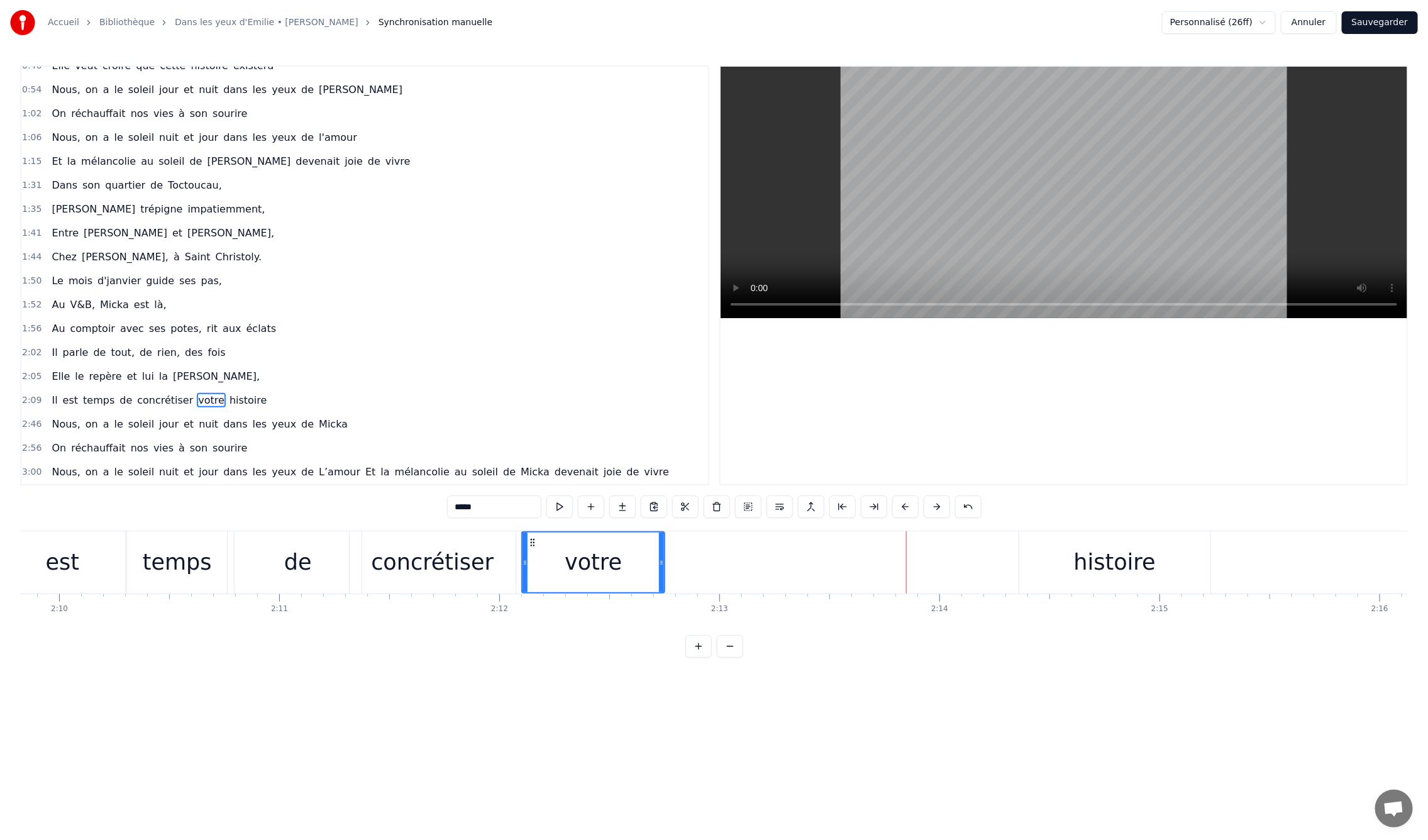
scroll to position [0, 28627]
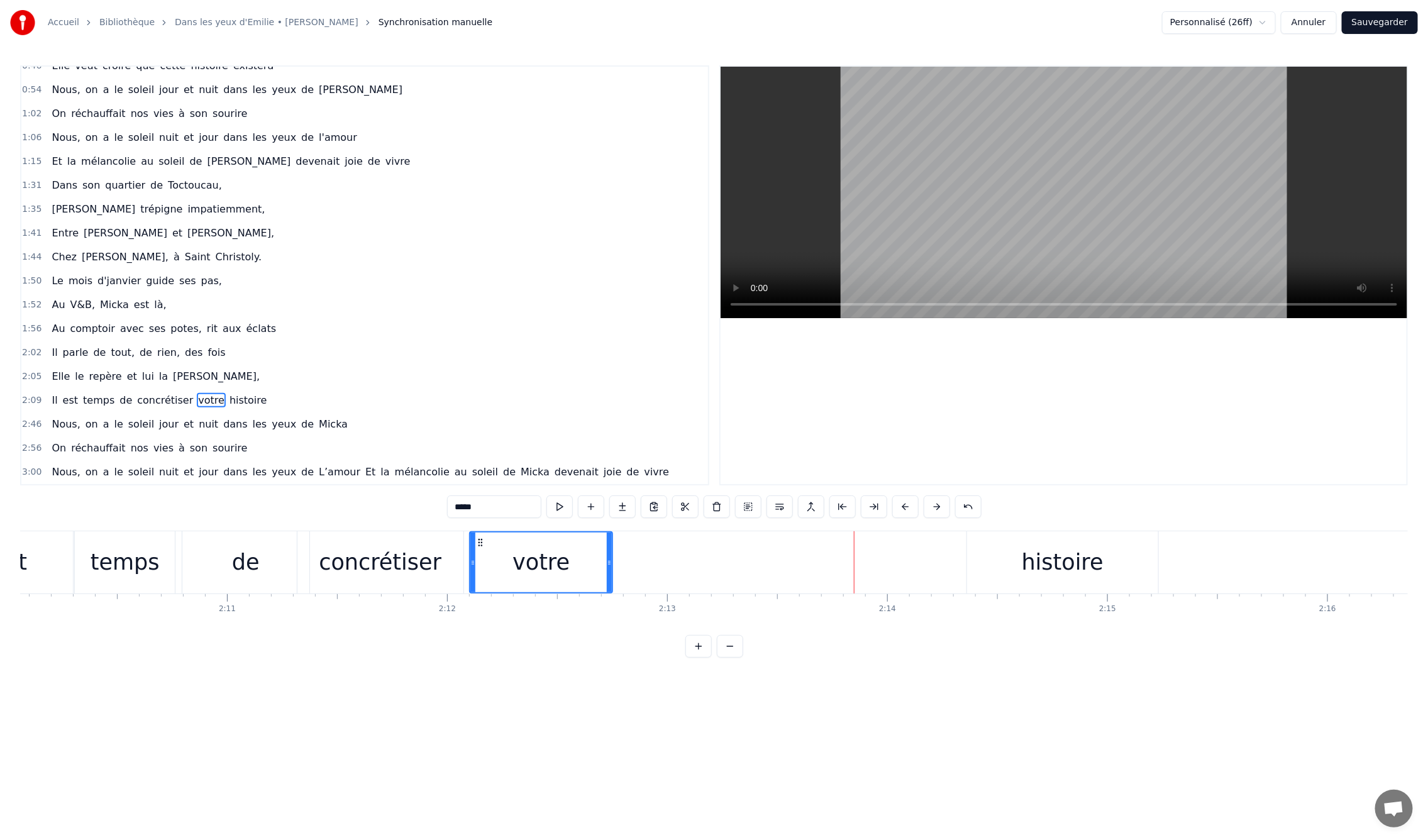
click at [1039, 562] on div "histoire" at bounding box center [1063, 562] width 82 height 33
type input "********"
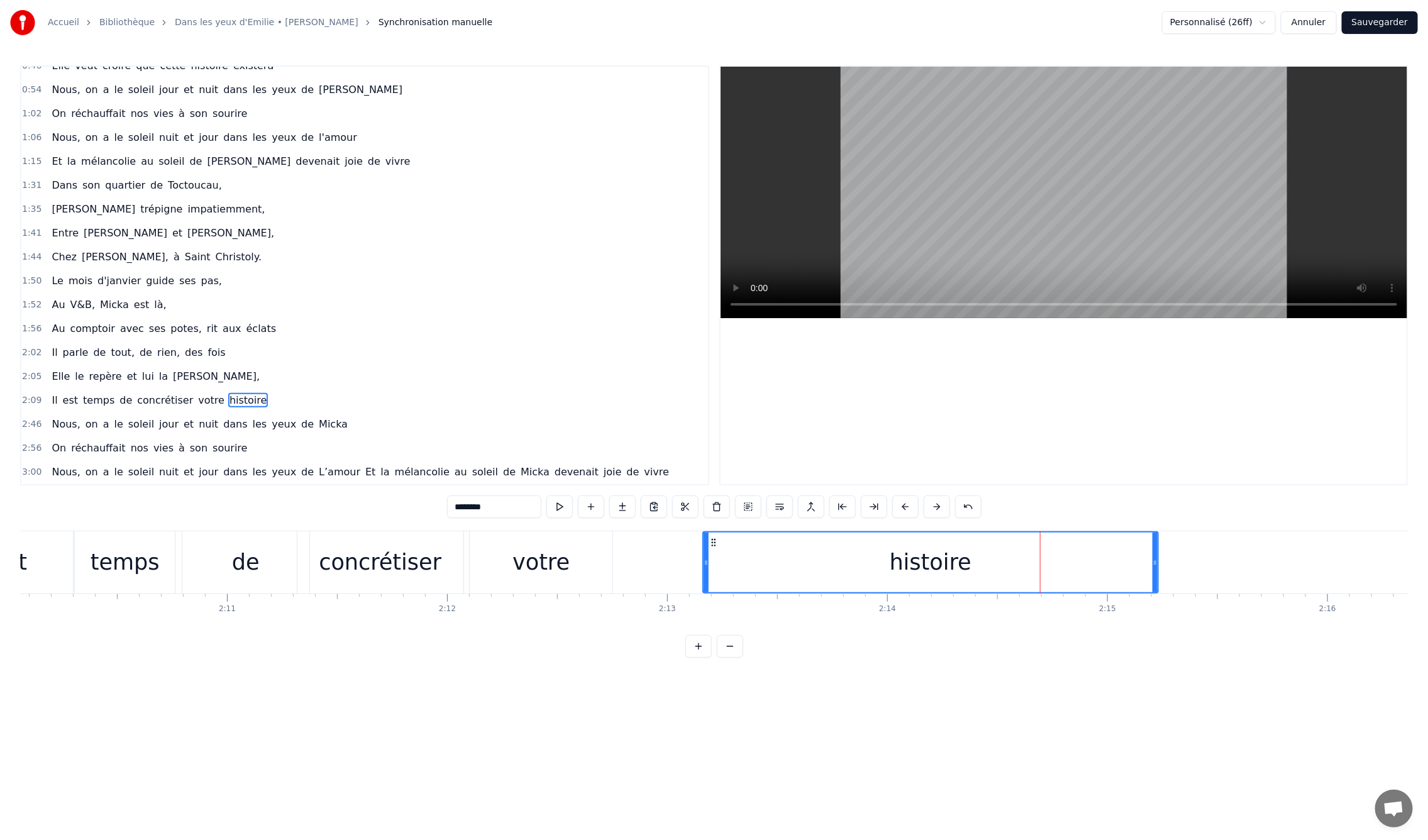
drag, startPoint x: 969, startPoint y: 563, endPoint x: 705, endPoint y: 566, distance: 264.0
click at [705, 566] on icon at bounding box center [705, 562] width 5 height 10
drag, startPoint x: 1156, startPoint y: 565, endPoint x: 1363, endPoint y: 565, distance: 207.0
click at [1363, 565] on icon at bounding box center [1362, 562] width 5 height 10
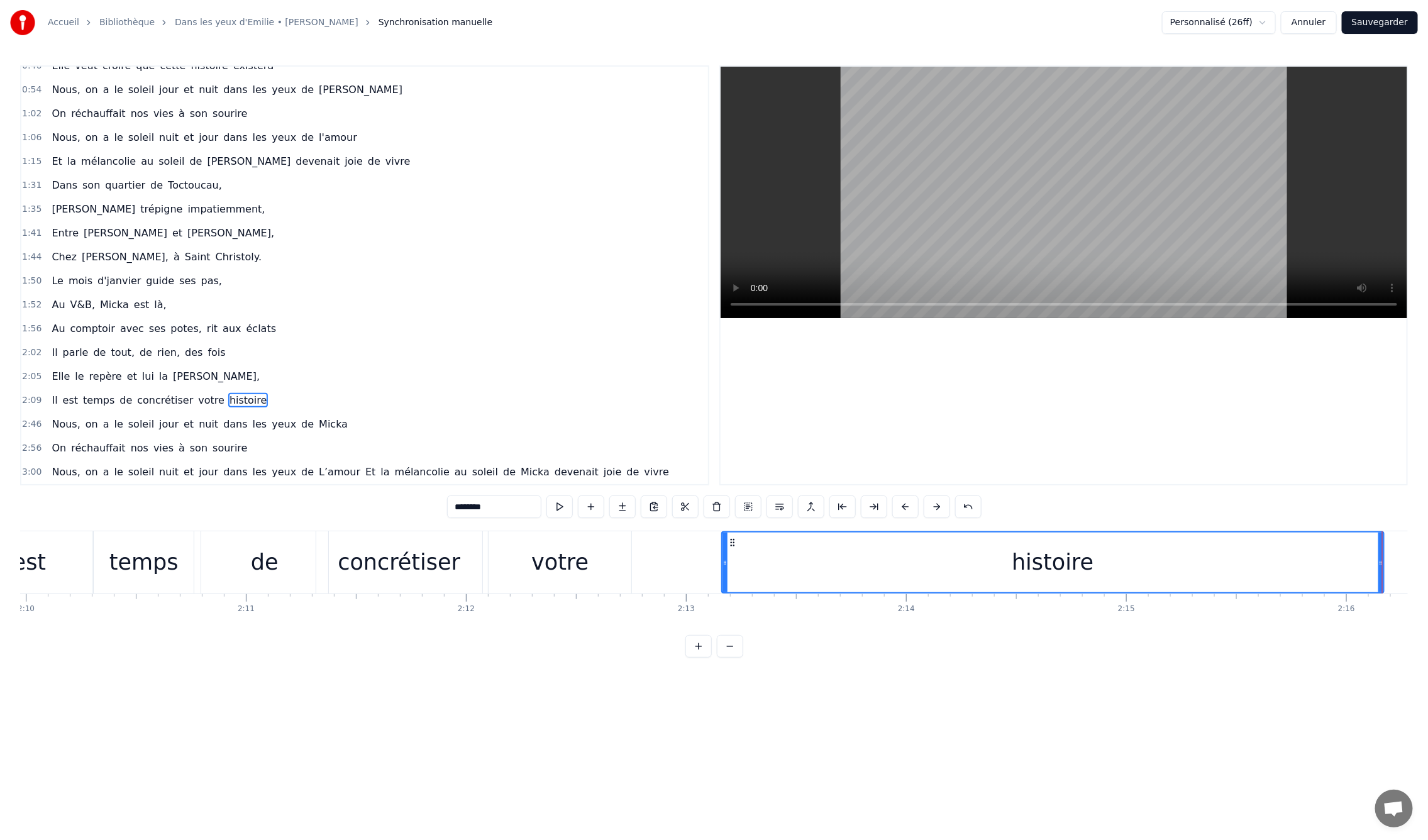
scroll to position [0, 28297]
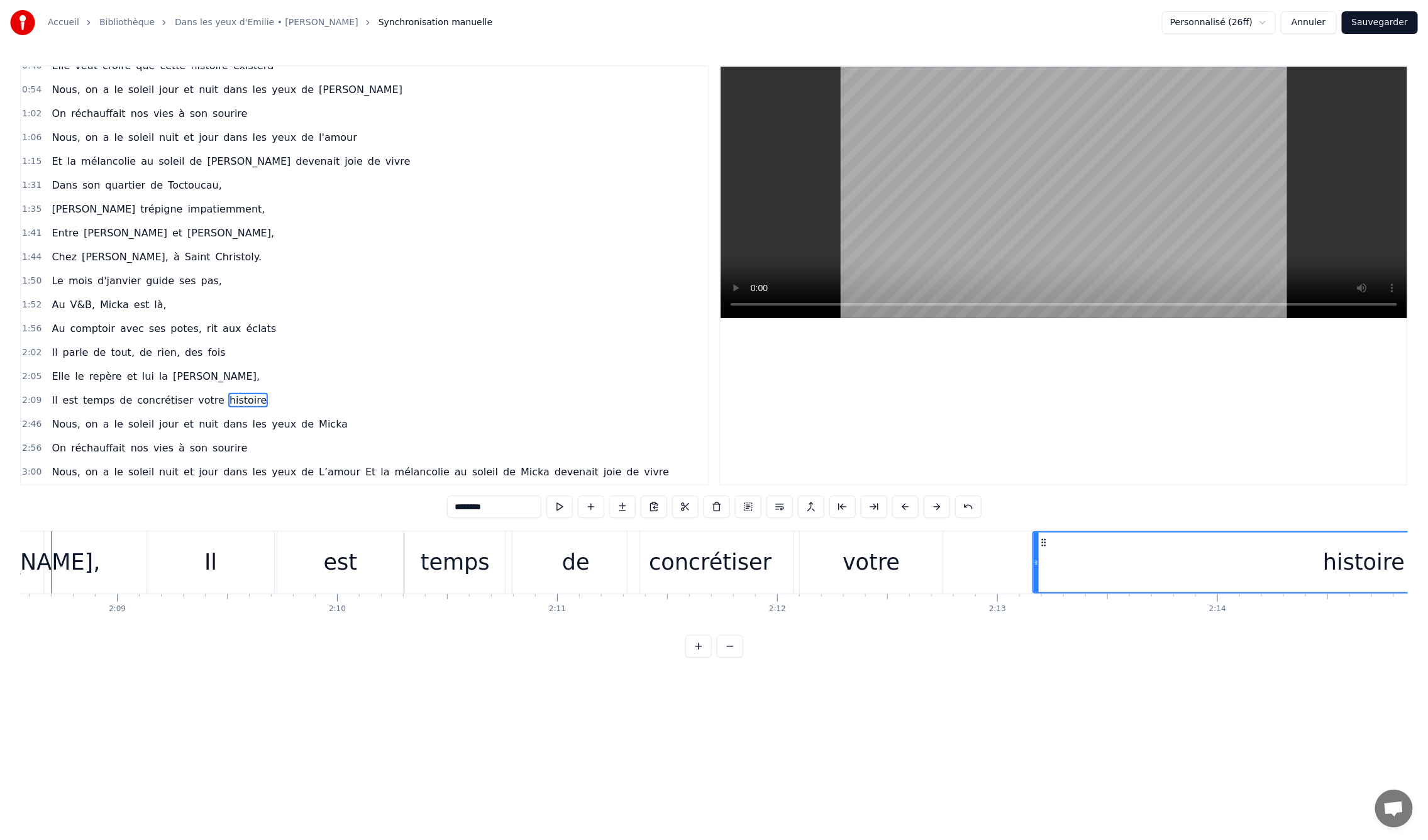
click at [262, 512] on div "0:09 En mille neuf cent quatre- vingt neuf 0:12 C'est le printemps, il doit fai…" at bounding box center [714, 361] width 1388 height 592
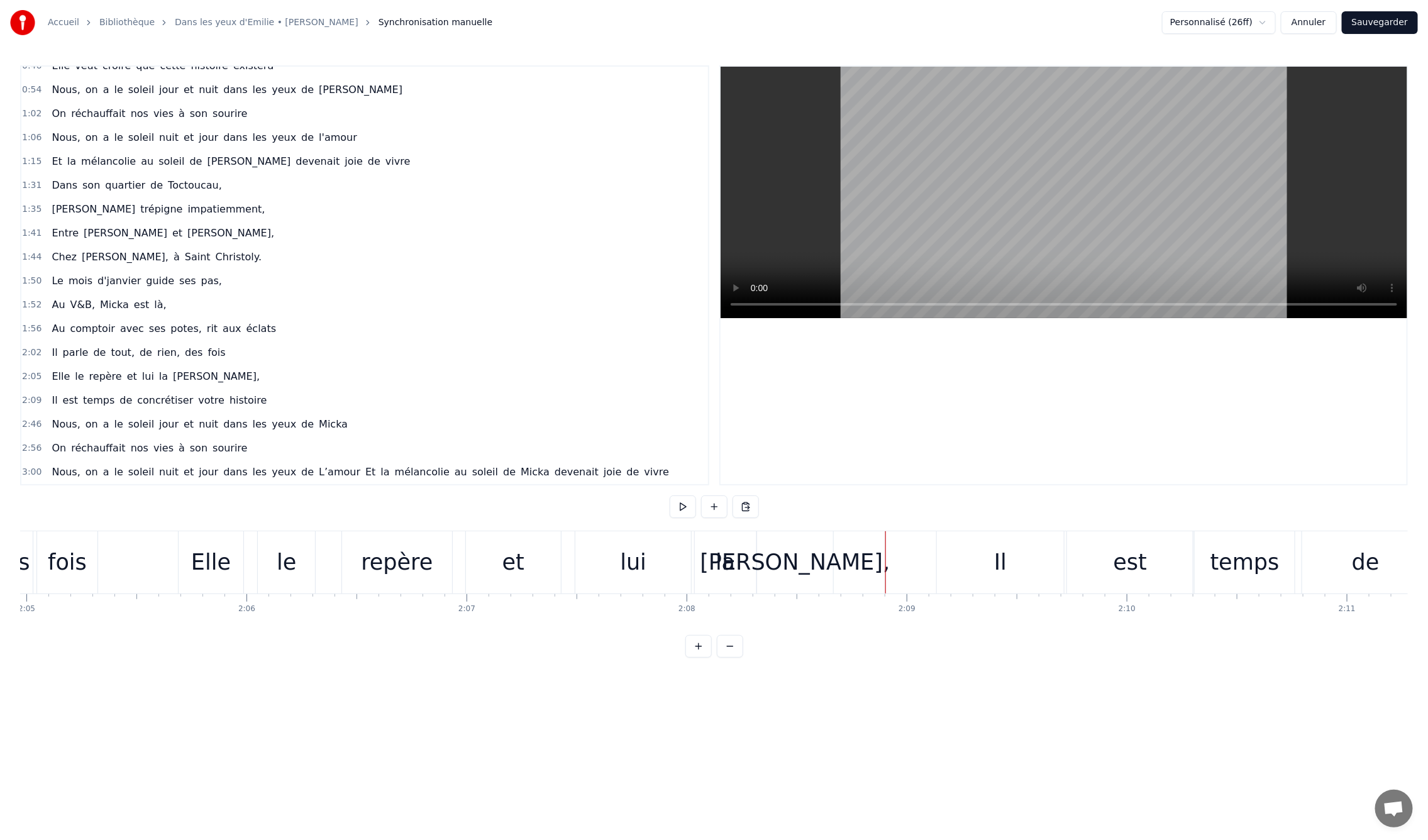
scroll to position [0, 27491]
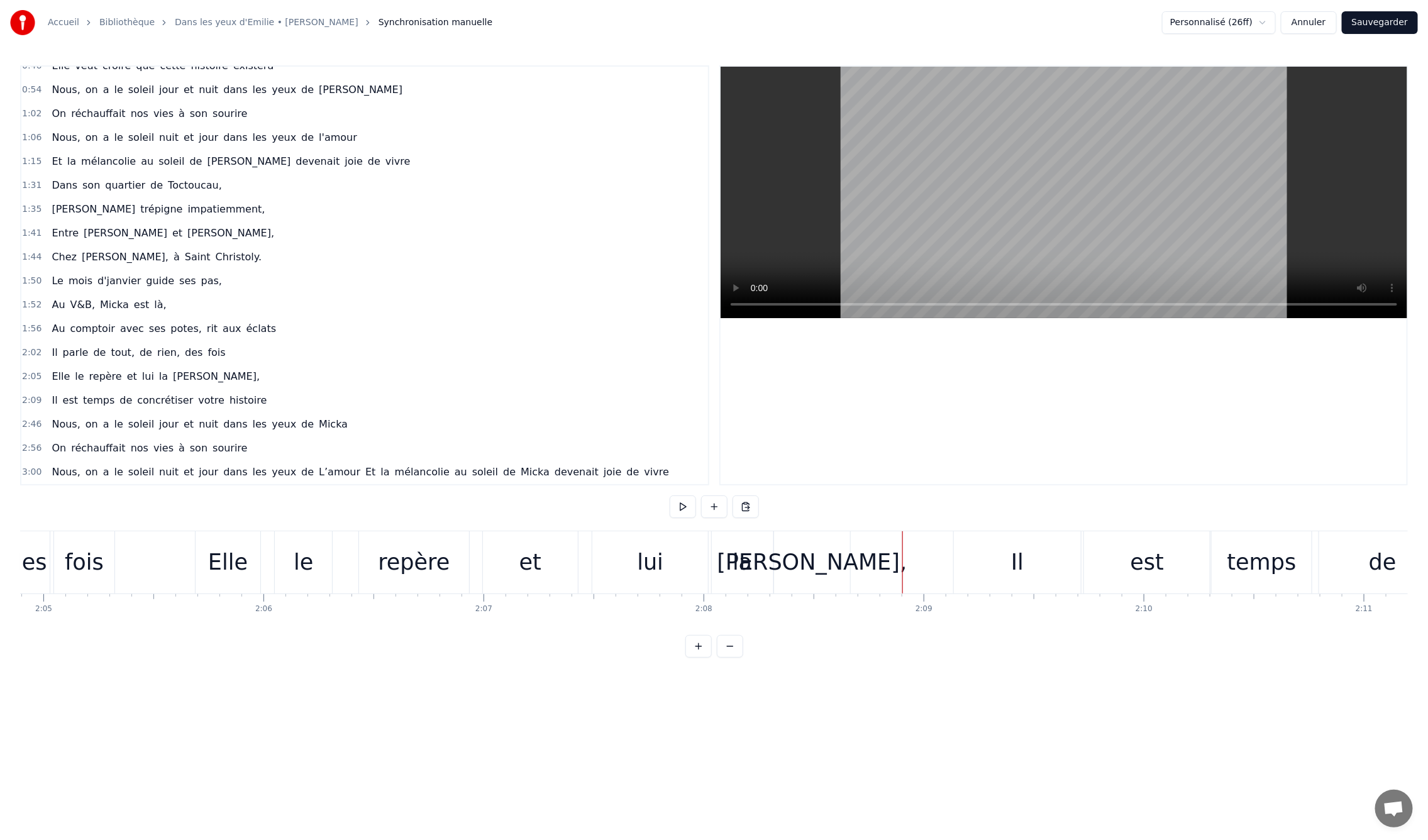
click at [142, 522] on div "0:09 En mille neuf cent quatre- vingt neuf 0:12 C'est le printemps, il doit fai…" at bounding box center [714, 361] width 1388 height 592
click at [810, 557] on div "voit," at bounding box center [812, 562] width 190 height 33
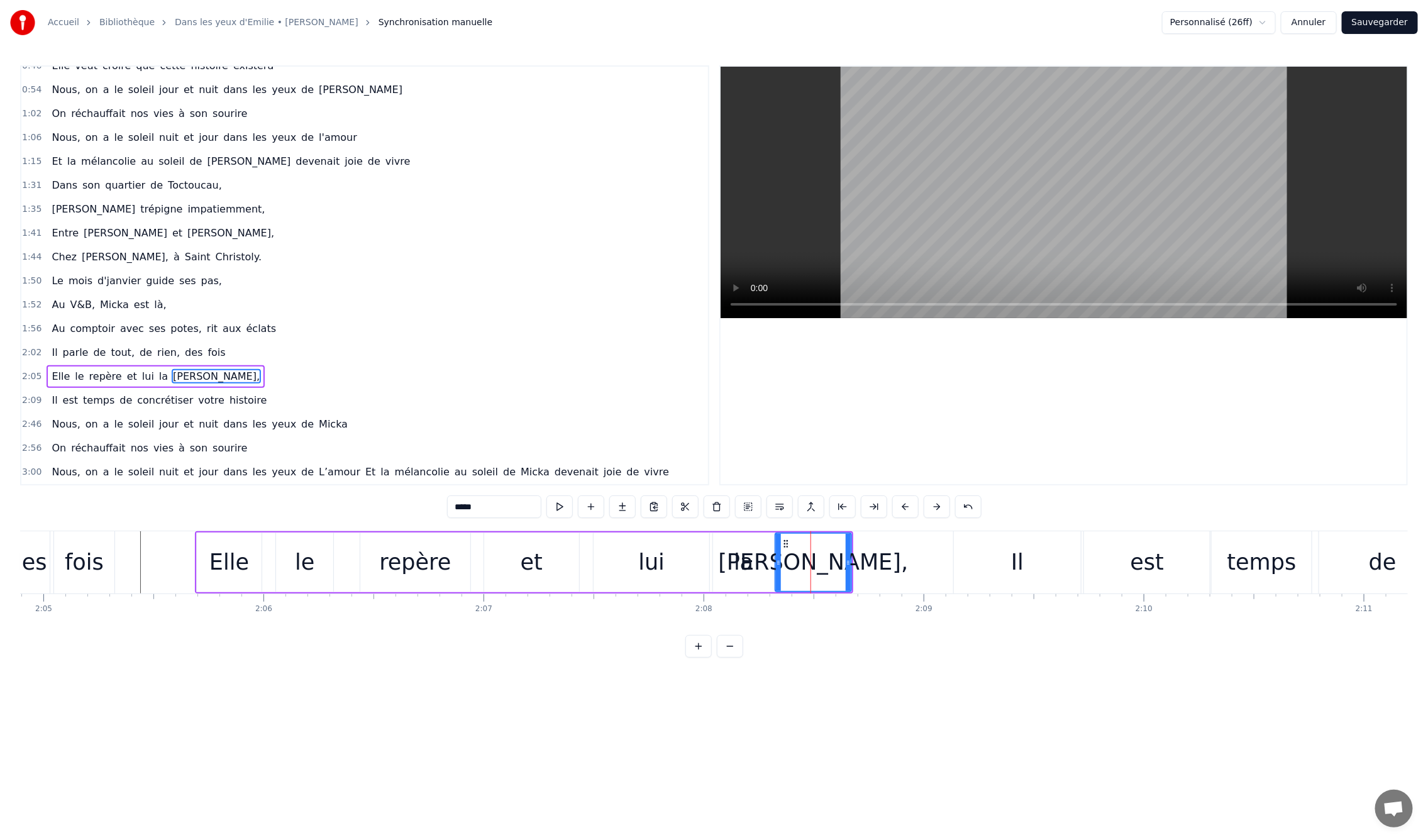
click at [695, 565] on div "lui" at bounding box center [652, 562] width 116 height 60
drag, startPoint x: 706, startPoint y: 565, endPoint x: 738, endPoint y: 564, distance: 32.0
click at [677, 565] on icon at bounding box center [679, 562] width 5 height 10
click at [752, 562] on div "la" at bounding box center [744, 562] width 61 height 60
drag, startPoint x: 715, startPoint y: 564, endPoint x: 746, endPoint y: 567, distance: 31.1
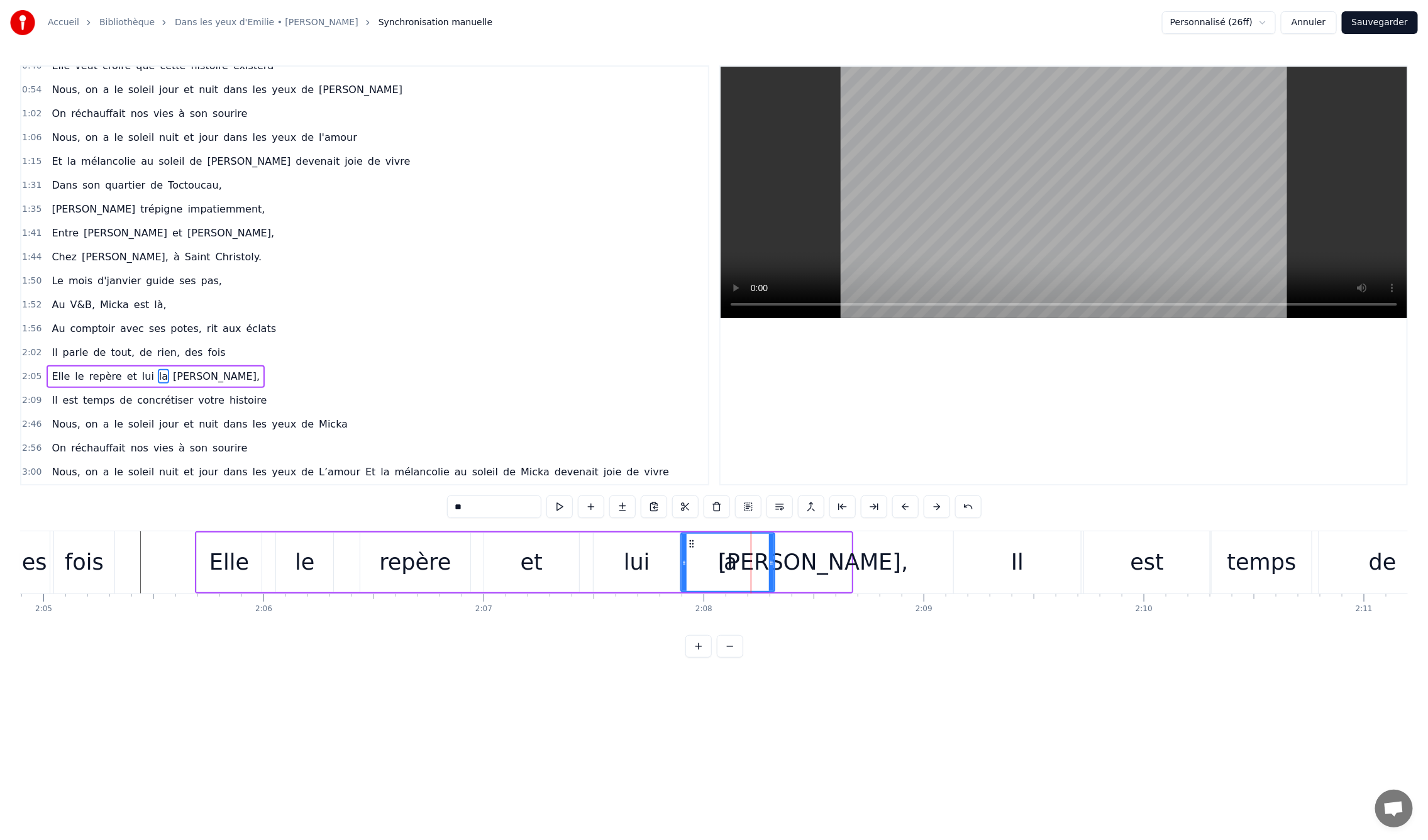
click at [682, 567] on div at bounding box center [684, 562] width 5 height 57
drag, startPoint x: 772, startPoint y: 563, endPoint x: 798, endPoint y: 565, distance: 26.1
click at [745, 565] on icon at bounding box center [746, 562] width 5 height 10
click at [801, 565] on div "voit," at bounding box center [813, 562] width 190 height 33
type input "*****"
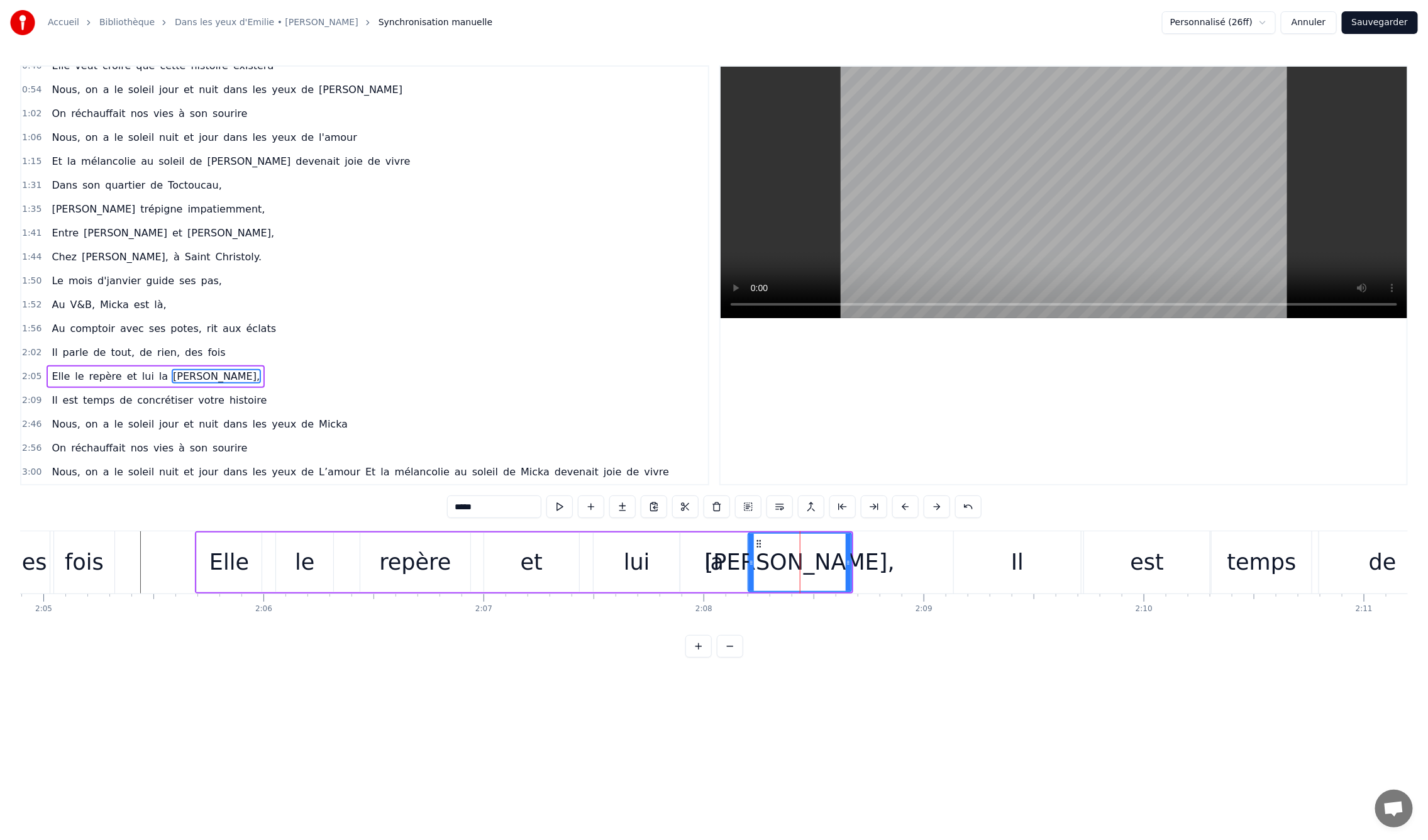
drag, startPoint x: 776, startPoint y: 562, endPoint x: 838, endPoint y: 565, distance: 62.1
click at [749, 567] on icon at bounding box center [751, 562] width 5 height 10
drag, startPoint x: 849, startPoint y: 563, endPoint x: 838, endPoint y: 563, distance: 11.0
click at [838, 564] on circle at bounding box center [838, 564] width 1 height 1
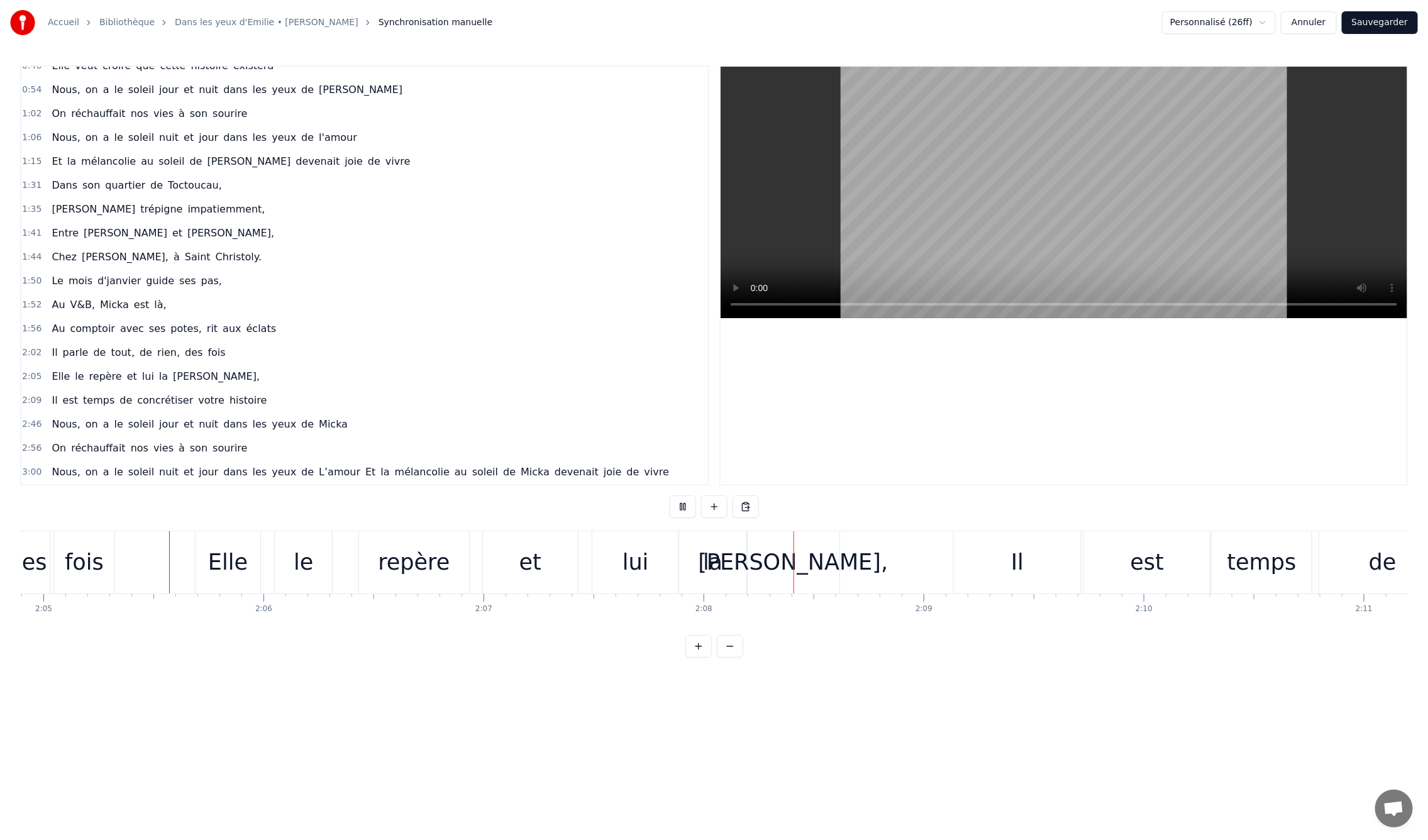
click at [239, 563] on div "Elle" at bounding box center [228, 562] width 40 height 33
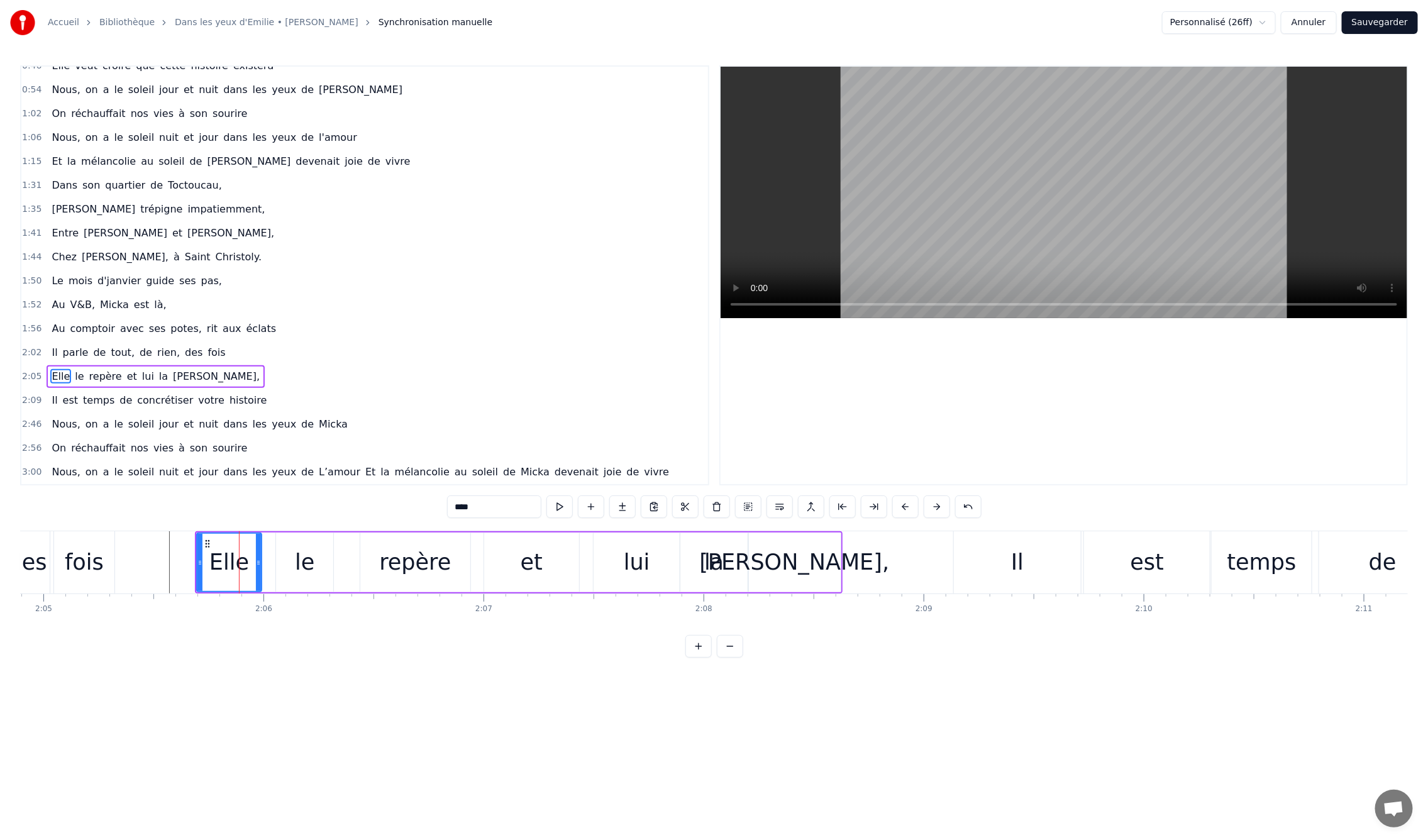
click at [303, 567] on div "le" at bounding box center [305, 562] width 20 height 33
click at [434, 561] on div "repère" at bounding box center [414, 562] width 72 height 33
click at [297, 561] on div "le" at bounding box center [305, 562] width 20 height 33
drag, startPoint x: 277, startPoint y: 563, endPoint x: 263, endPoint y: 566, distance: 14.3
click at [263, 566] on icon at bounding box center [265, 562] width 5 height 10
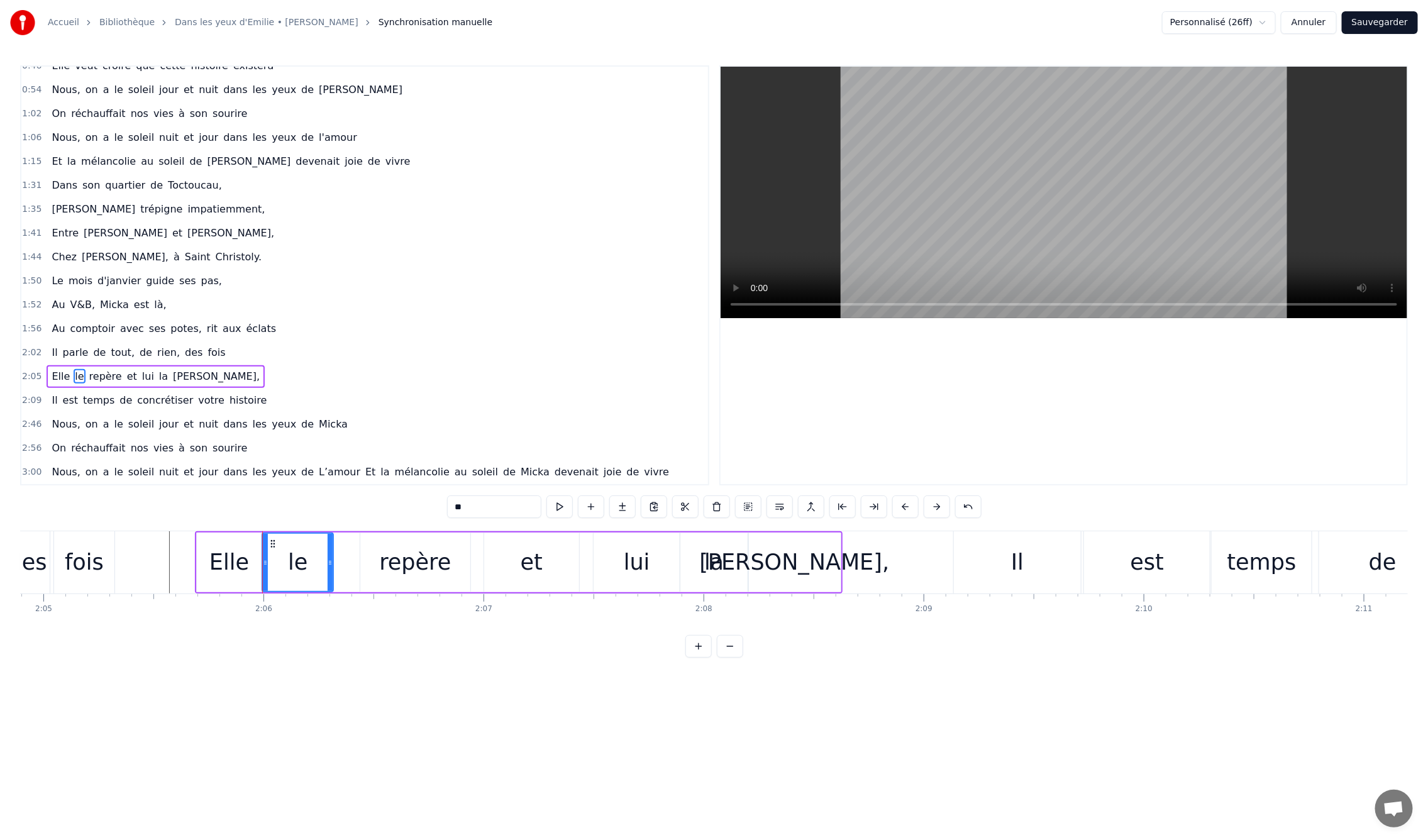
click at [384, 565] on div "repère" at bounding box center [414, 562] width 72 height 33
drag, startPoint x: 361, startPoint y: 563, endPoint x: 334, endPoint y: 565, distance: 27.1
click at [335, 565] on icon at bounding box center [337, 562] width 5 height 10
click at [517, 575] on div "et" at bounding box center [531, 562] width 95 height 60
type input "**"
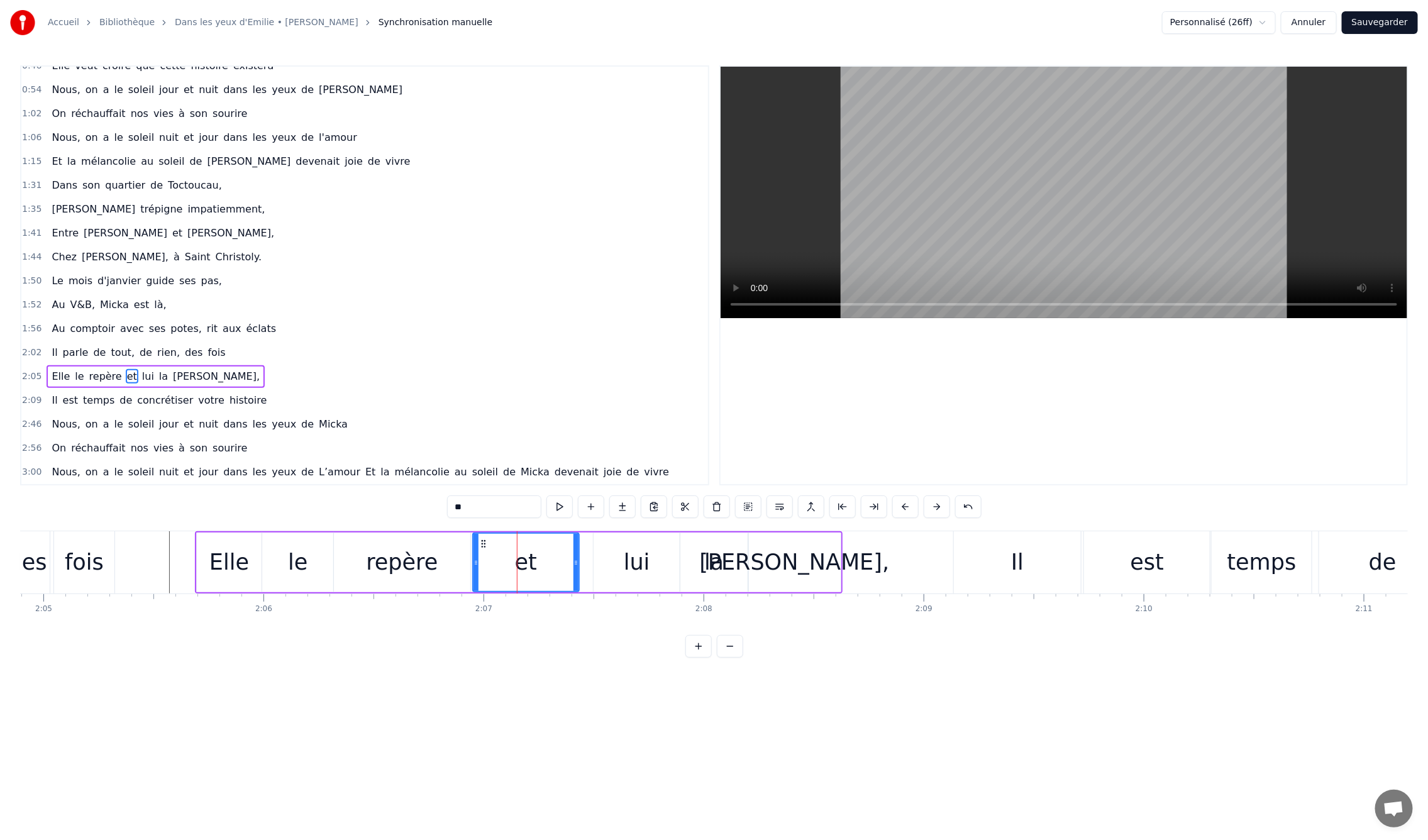
drag, startPoint x: 485, startPoint y: 563, endPoint x: 462, endPoint y: 566, distance: 23.2
click at [474, 565] on icon at bounding box center [476, 562] width 5 height 10
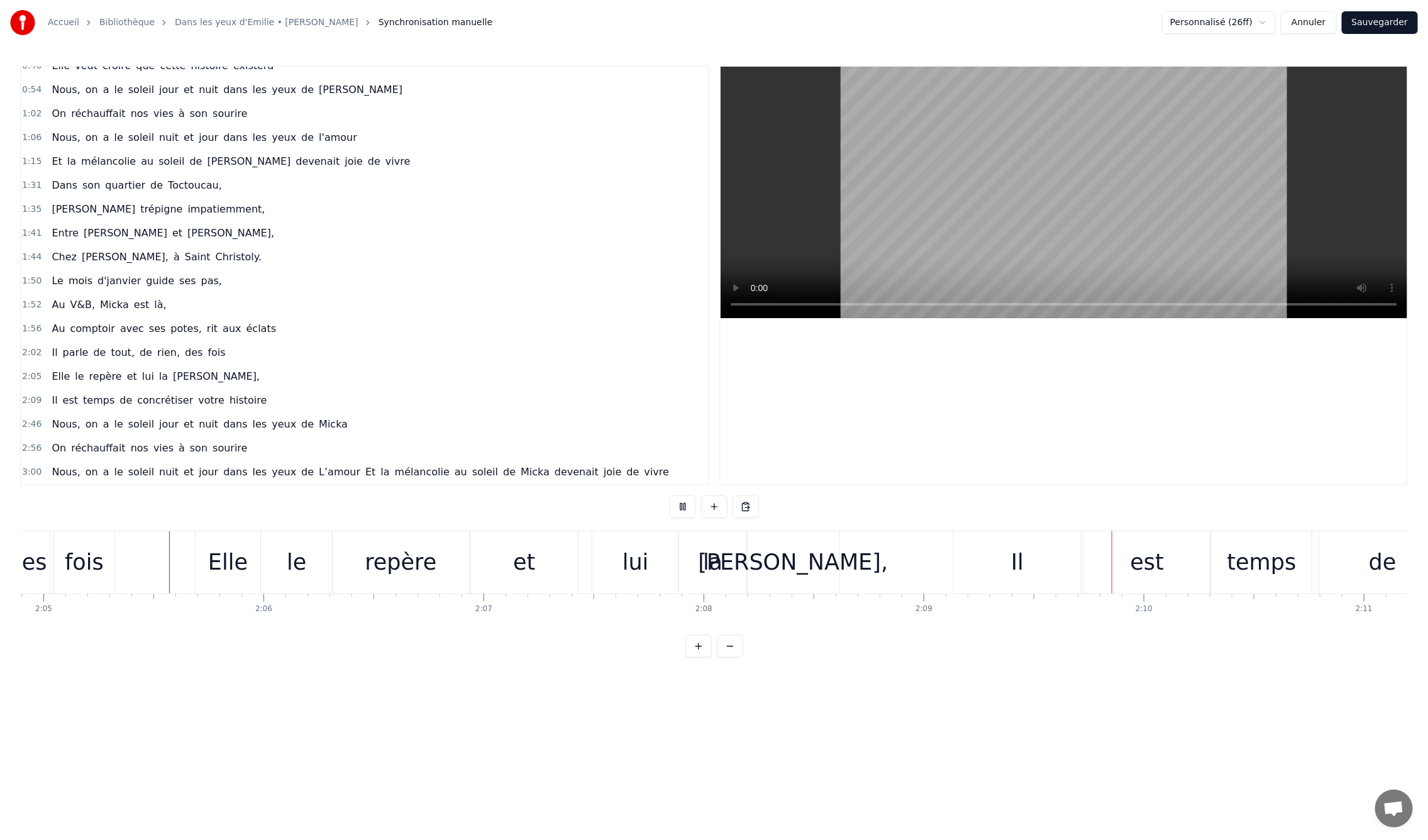
click at [777, 570] on div "voit," at bounding box center [793, 562] width 190 height 33
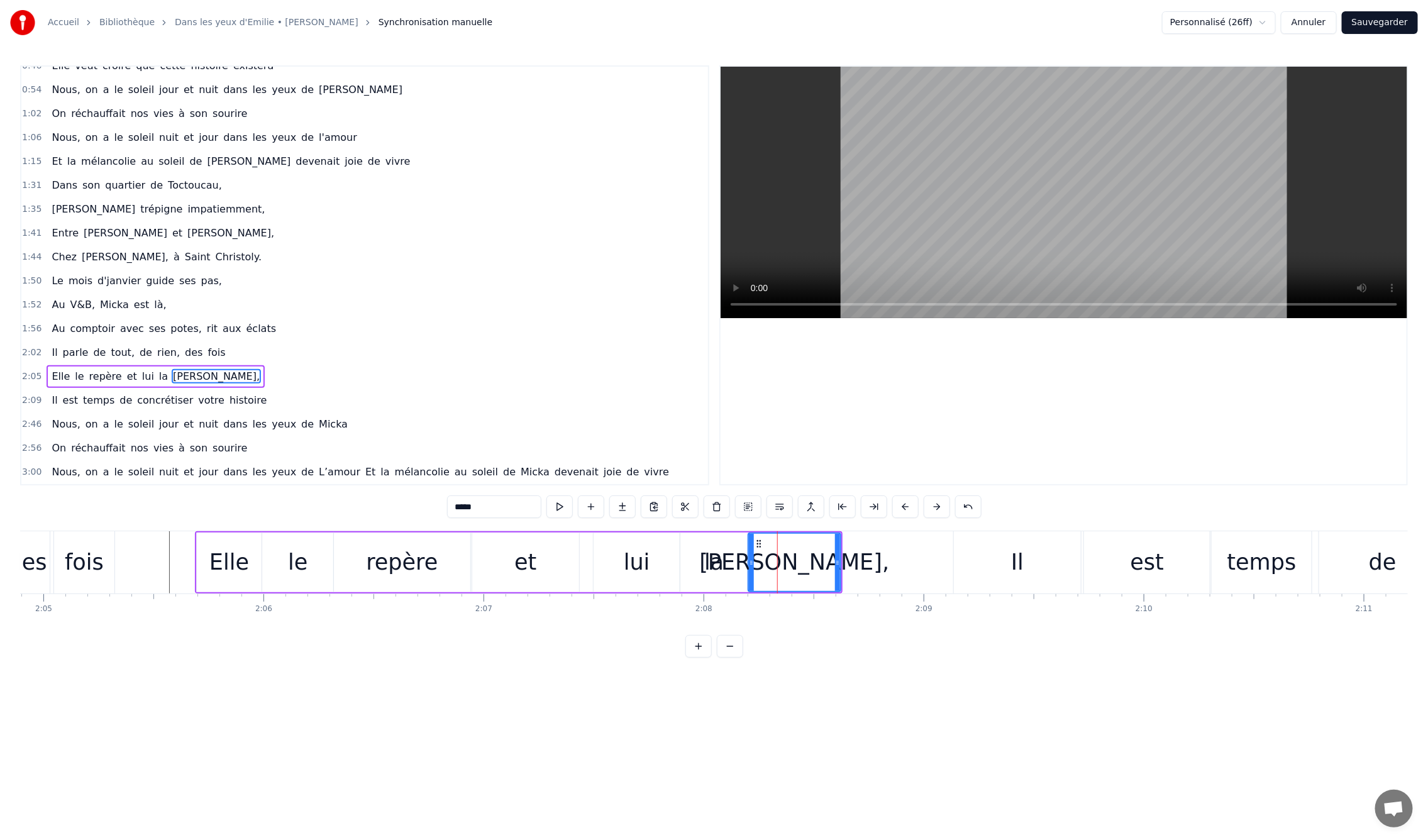
click at [728, 565] on div "la" at bounding box center [714, 562] width 68 height 60
click at [727, 561] on icon at bounding box center [729, 562] width 5 height 10
click at [765, 561] on div "voit," at bounding box center [794, 562] width 92 height 60
type input "*****"
drag, startPoint x: 751, startPoint y: 562, endPoint x: 731, endPoint y: 565, distance: 20.2
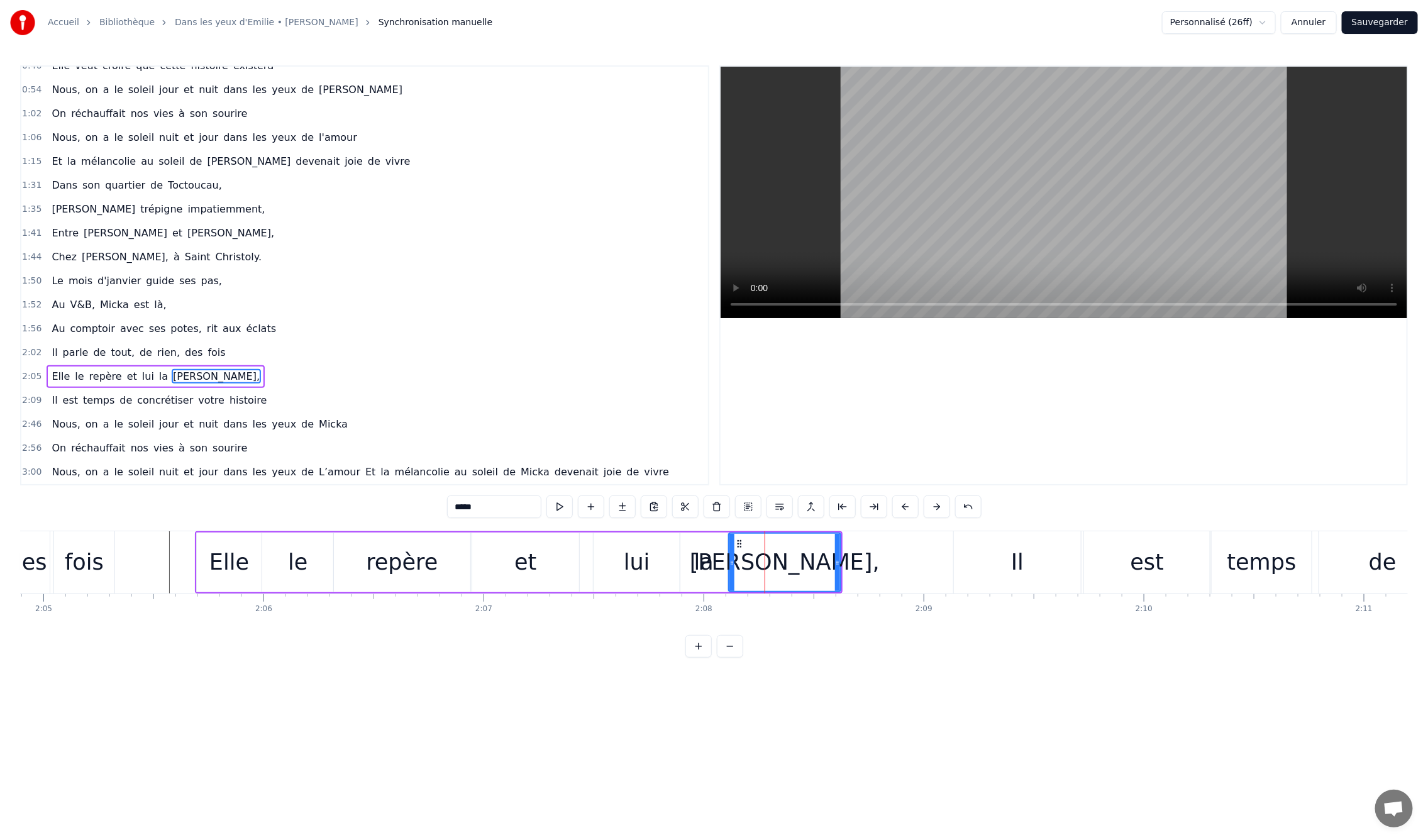
click at [731, 565] on icon at bounding box center [731, 562] width 5 height 10
click at [262, 523] on div "0:09 En mille neuf cent quatre- vingt neuf 0:12 C'est le printemps, il doit fai…" at bounding box center [714, 361] width 1388 height 592
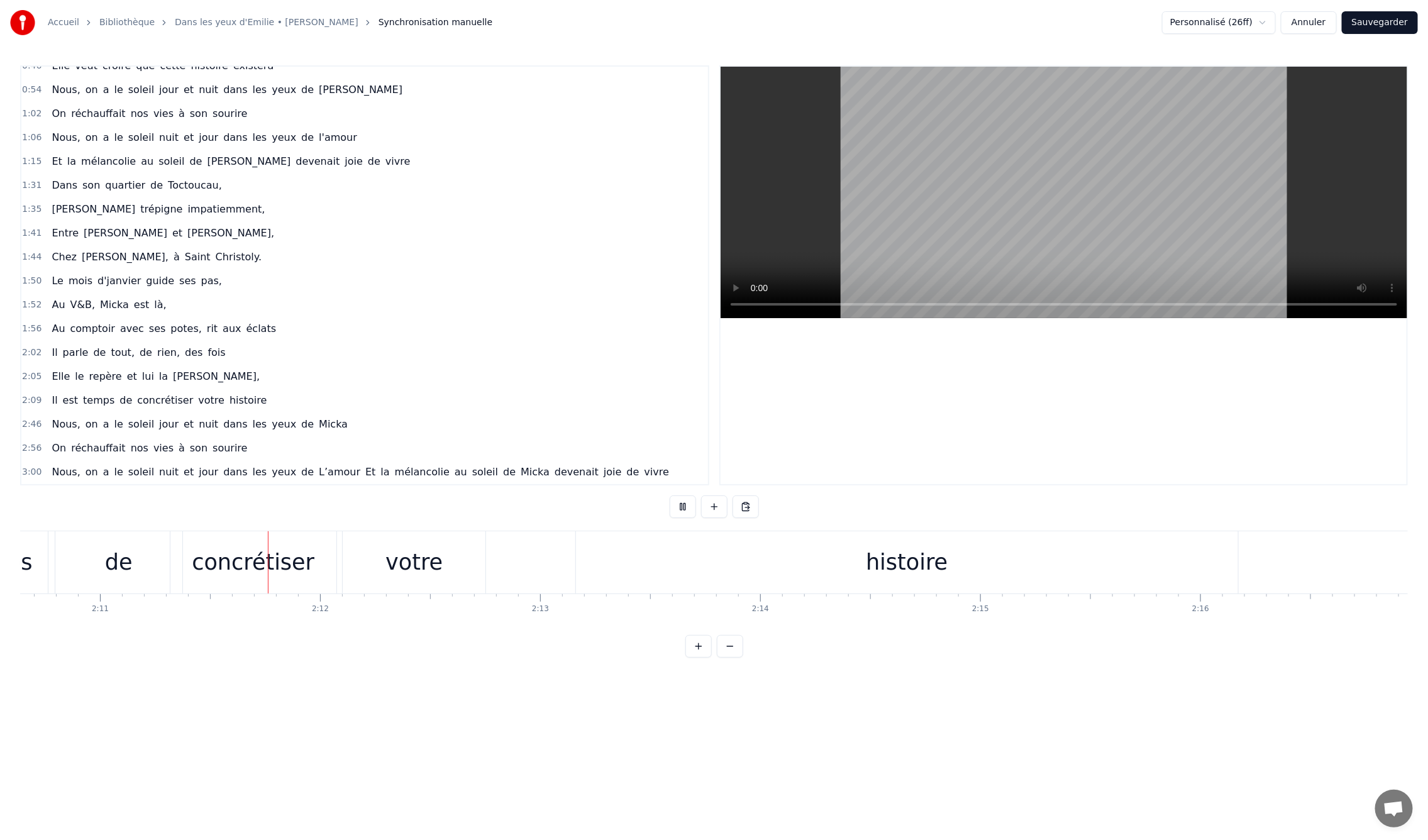
scroll to position [0, 28792]
click at [814, 577] on div "histoire" at bounding box center [870, 562] width 663 height 62
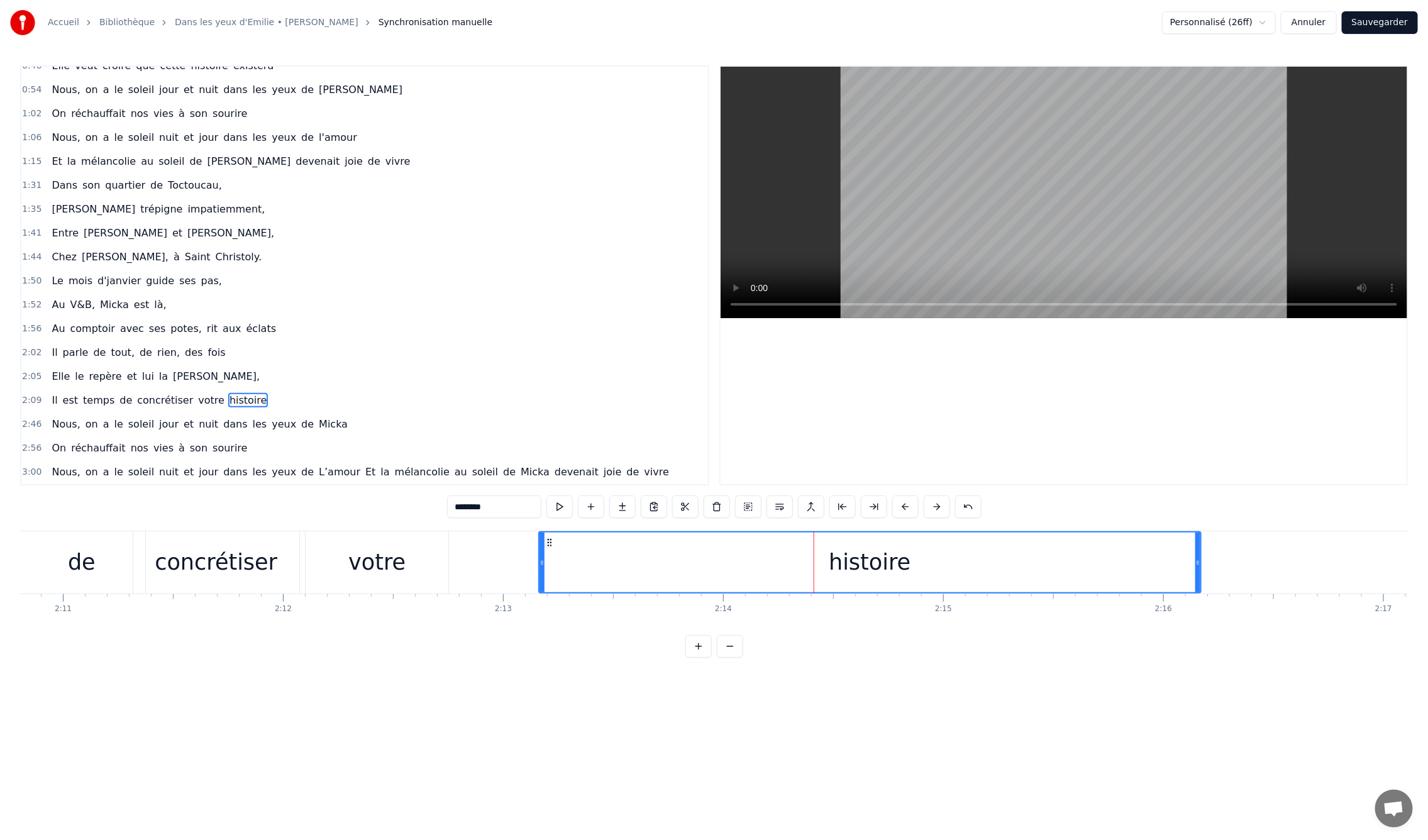
click at [381, 566] on div "votre" at bounding box center [377, 562] width 57 height 33
type input "*****"
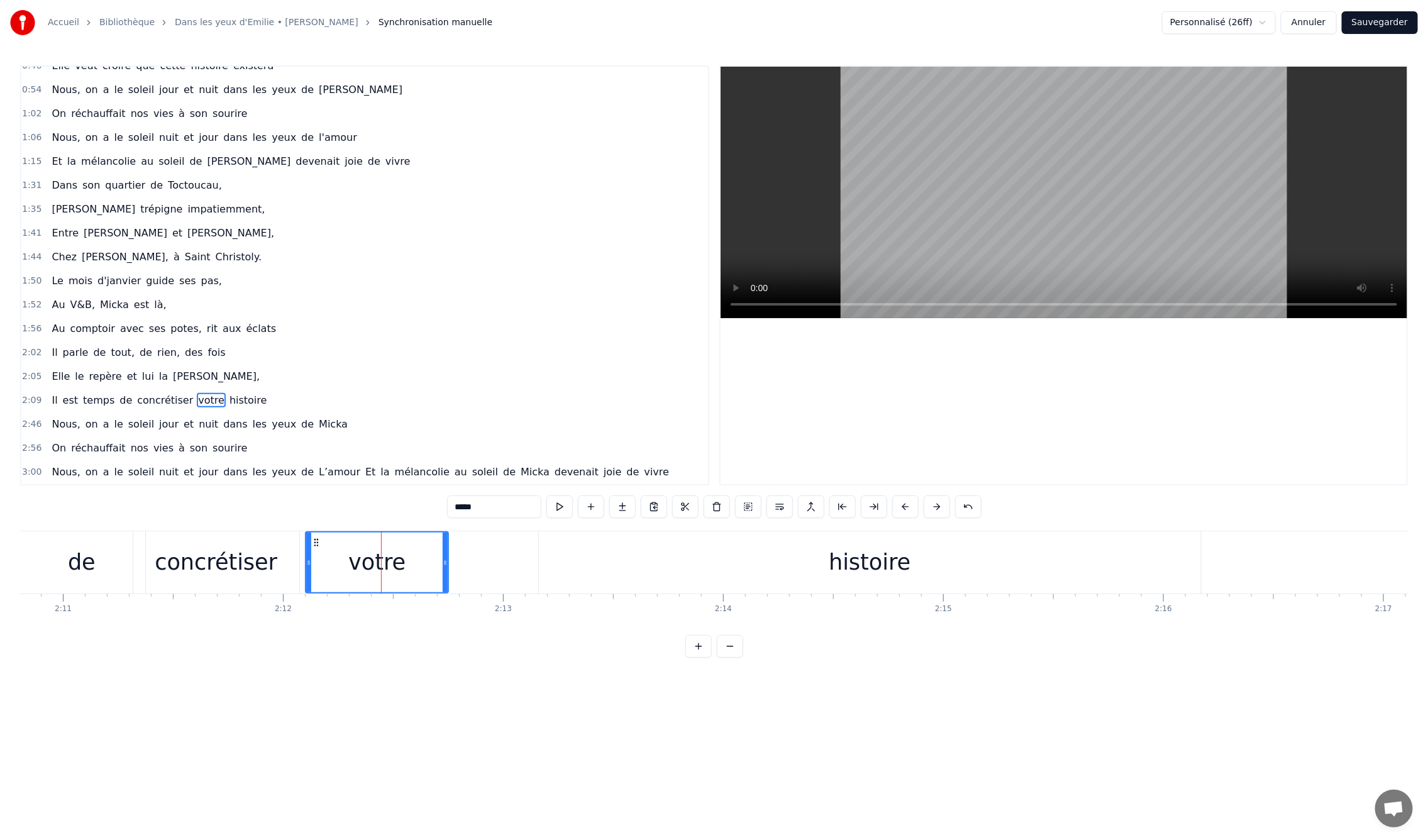
click at [534, 557] on div "Il est temps de concrétiser votre histoire" at bounding box center [428, 562] width 1552 height 62
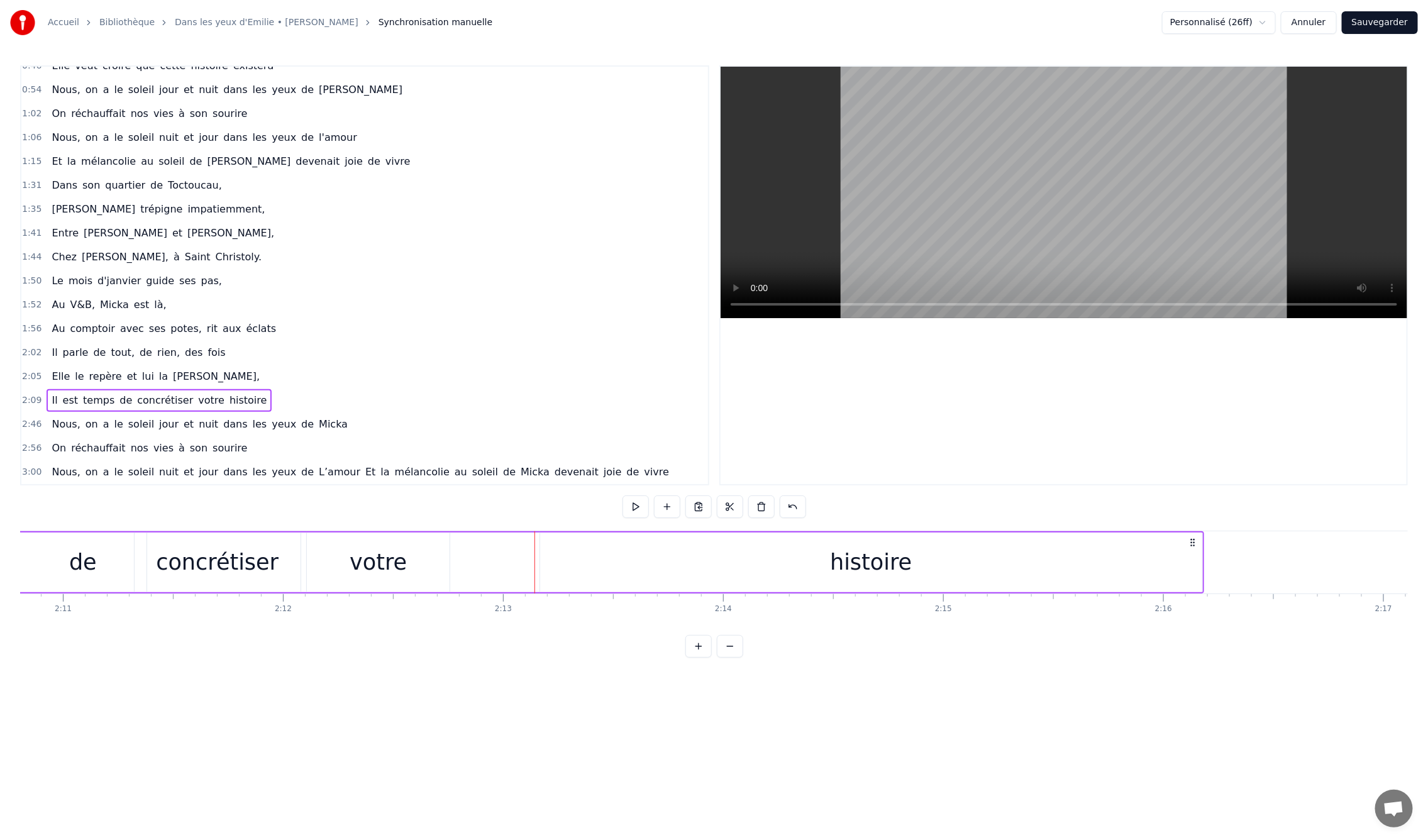
click at [541, 561] on div "histoire" at bounding box center [872, 562] width 663 height 60
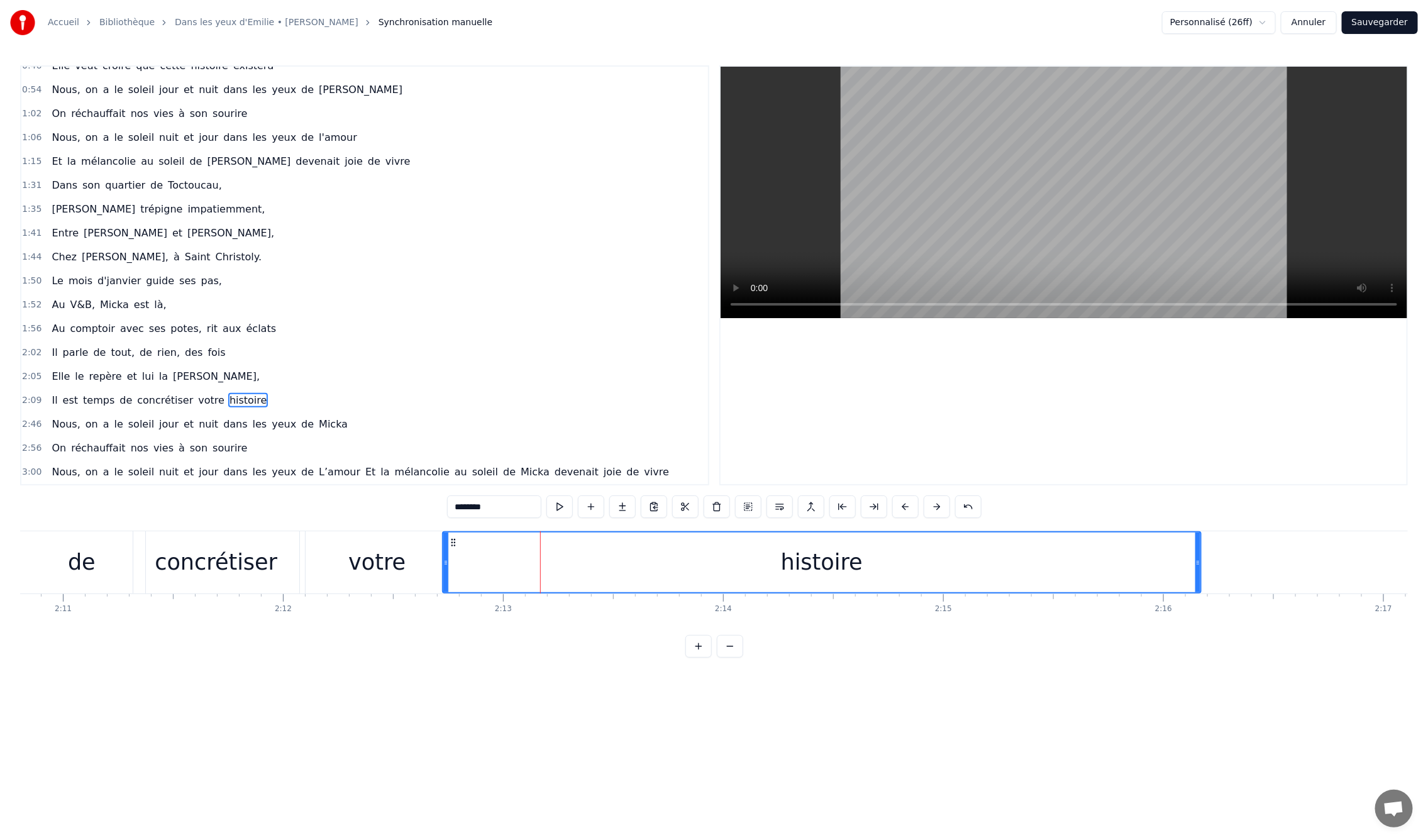
drag, startPoint x: 543, startPoint y: 565, endPoint x: 446, endPoint y: 577, distance: 97.7
click at [446, 577] on div at bounding box center [445, 562] width 5 height 60
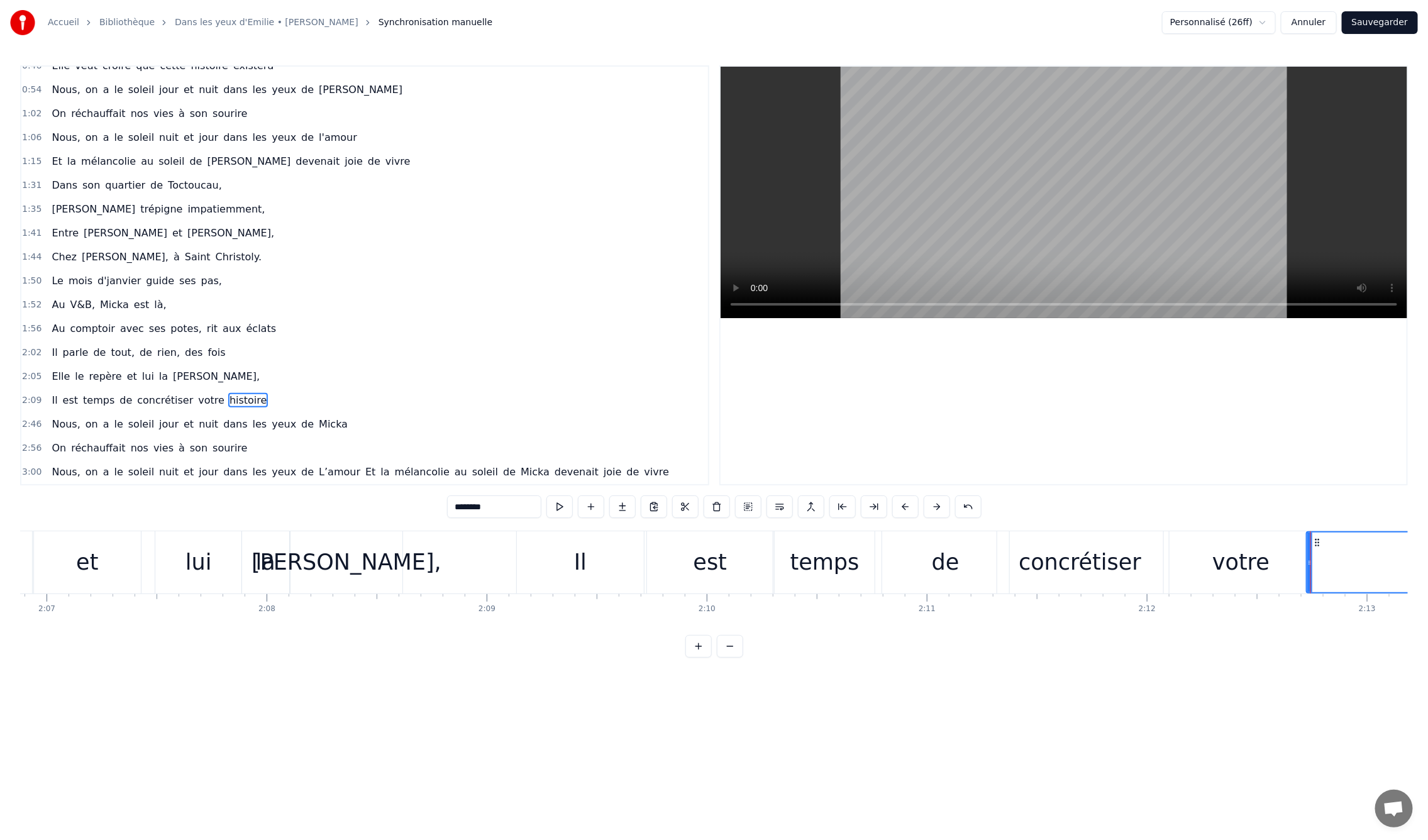
scroll to position [0, 27910]
click at [615, 573] on div "Il" at bounding box center [597, 562] width 127 height 62
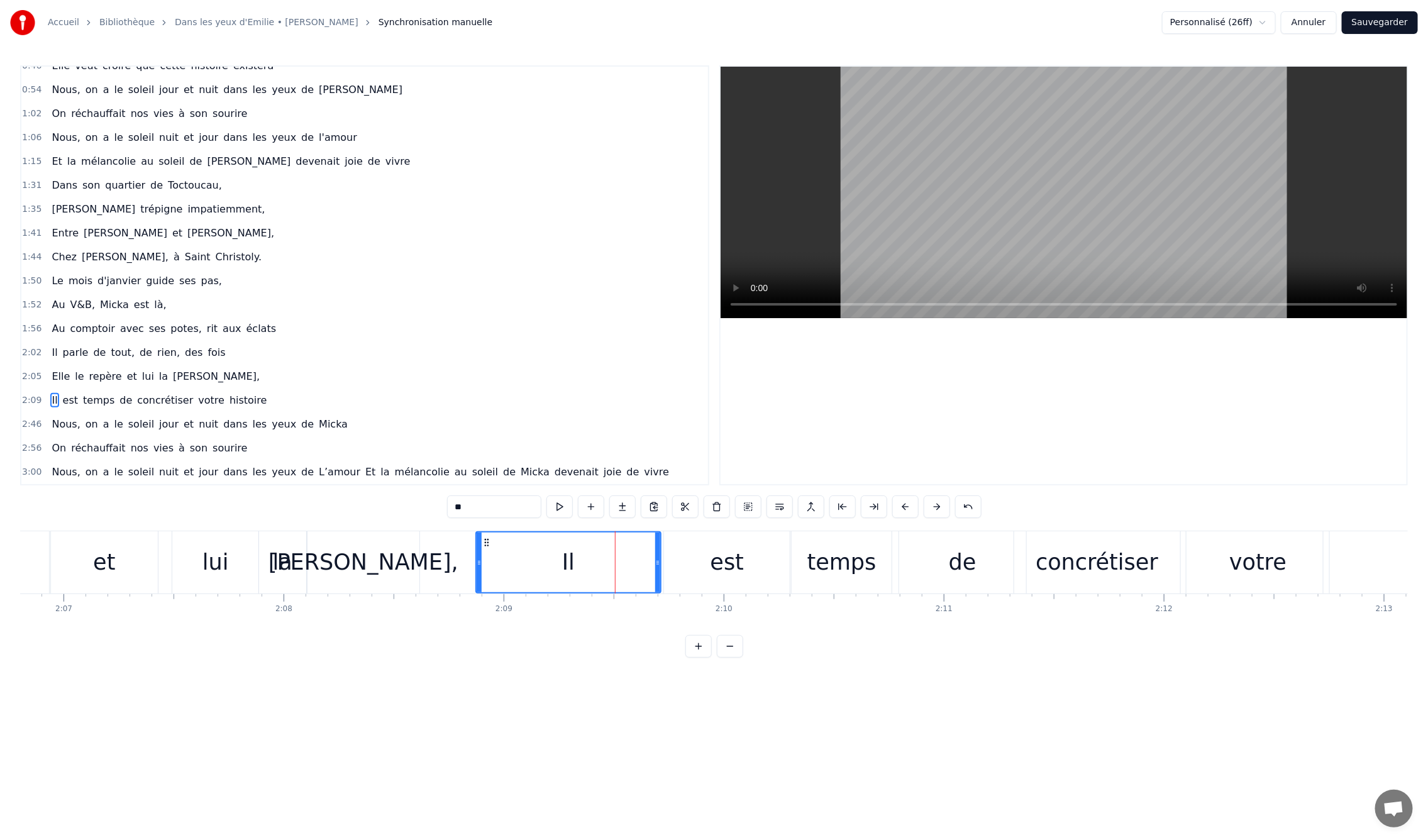
drag, startPoint x: 535, startPoint y: 563, endPoint x: 476, endPoint y: 571, distance: 59.5
click at [476, 571] on div at bounding box center [478, 562] width 5 height 60
click at [326, 523] on div "0:09 En mille neuf cent quatre- vingt neuf 0:12 C'est le printemps, il doit fai…" at bounding box center [714, 361] width 1388 height 592
click at [321, 538] on div "voit," at bounding box center [363, 562] width 111 height 62
type input "*****"
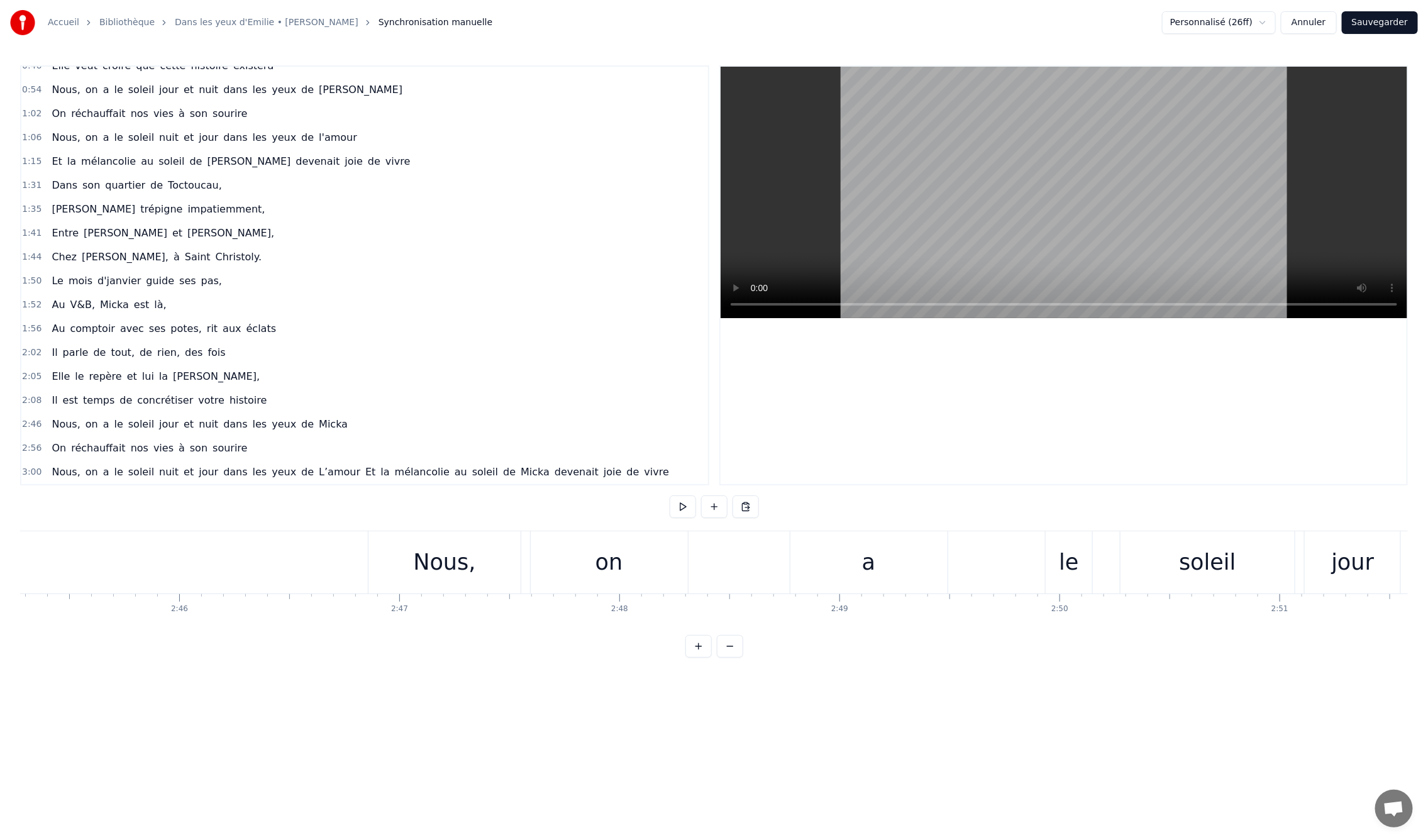
scroll to position [0, 36241]
click at [572, 573] on div "Nous," at bounding box center [582, 562] width 62 height 33
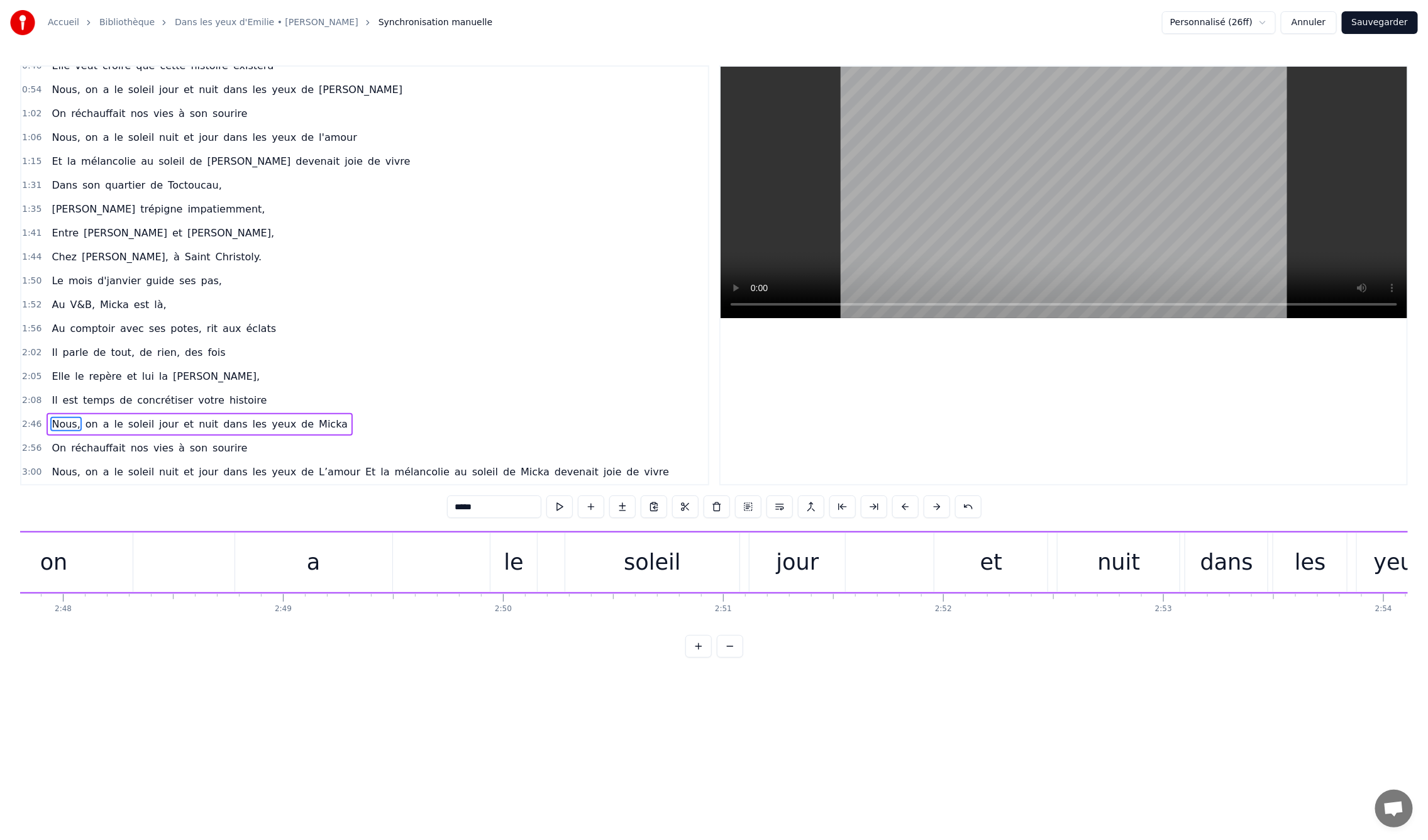
scroll to position [0, 36571]
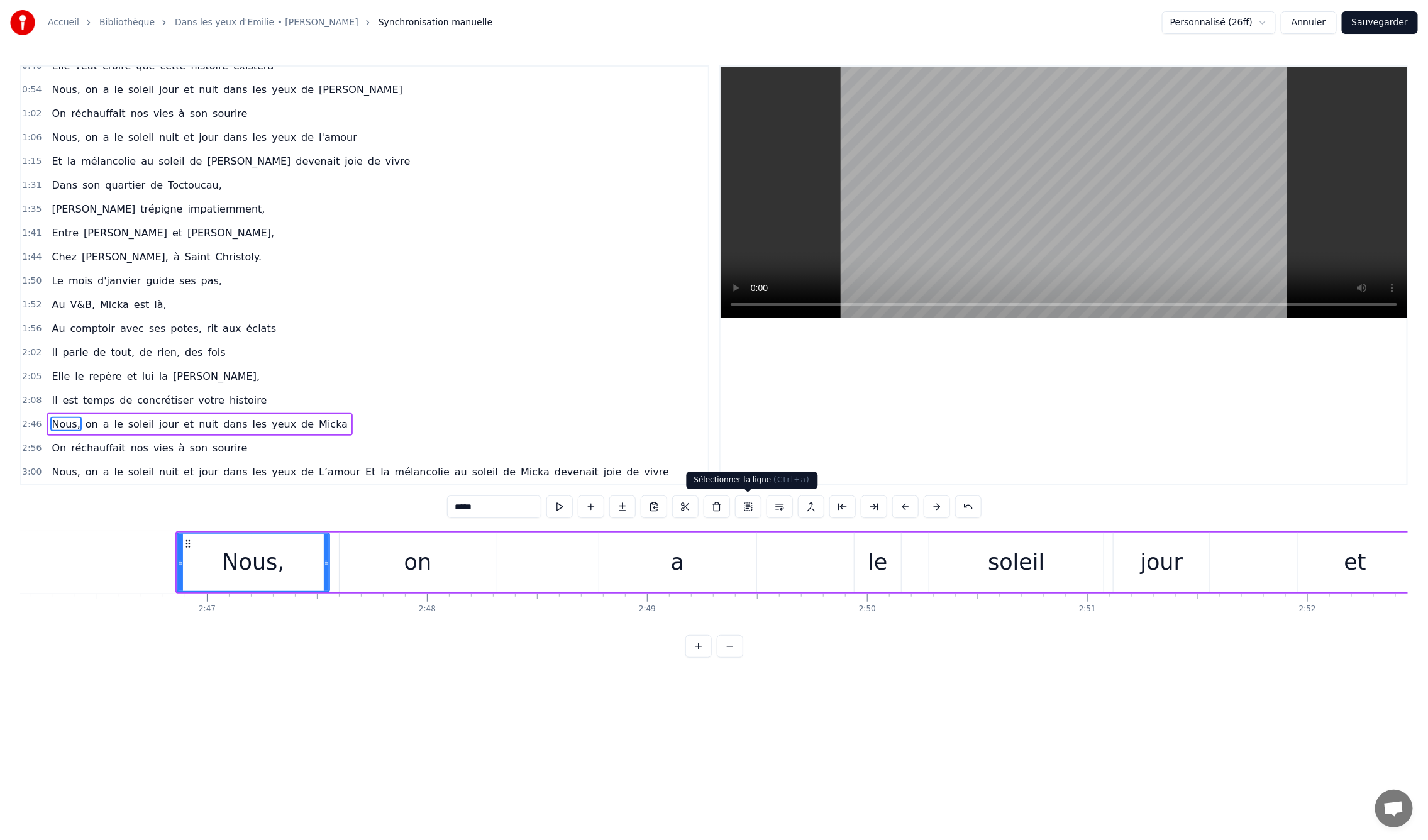
click at [753, 506] on button at bounding box center [748, 506] width 27 height 22
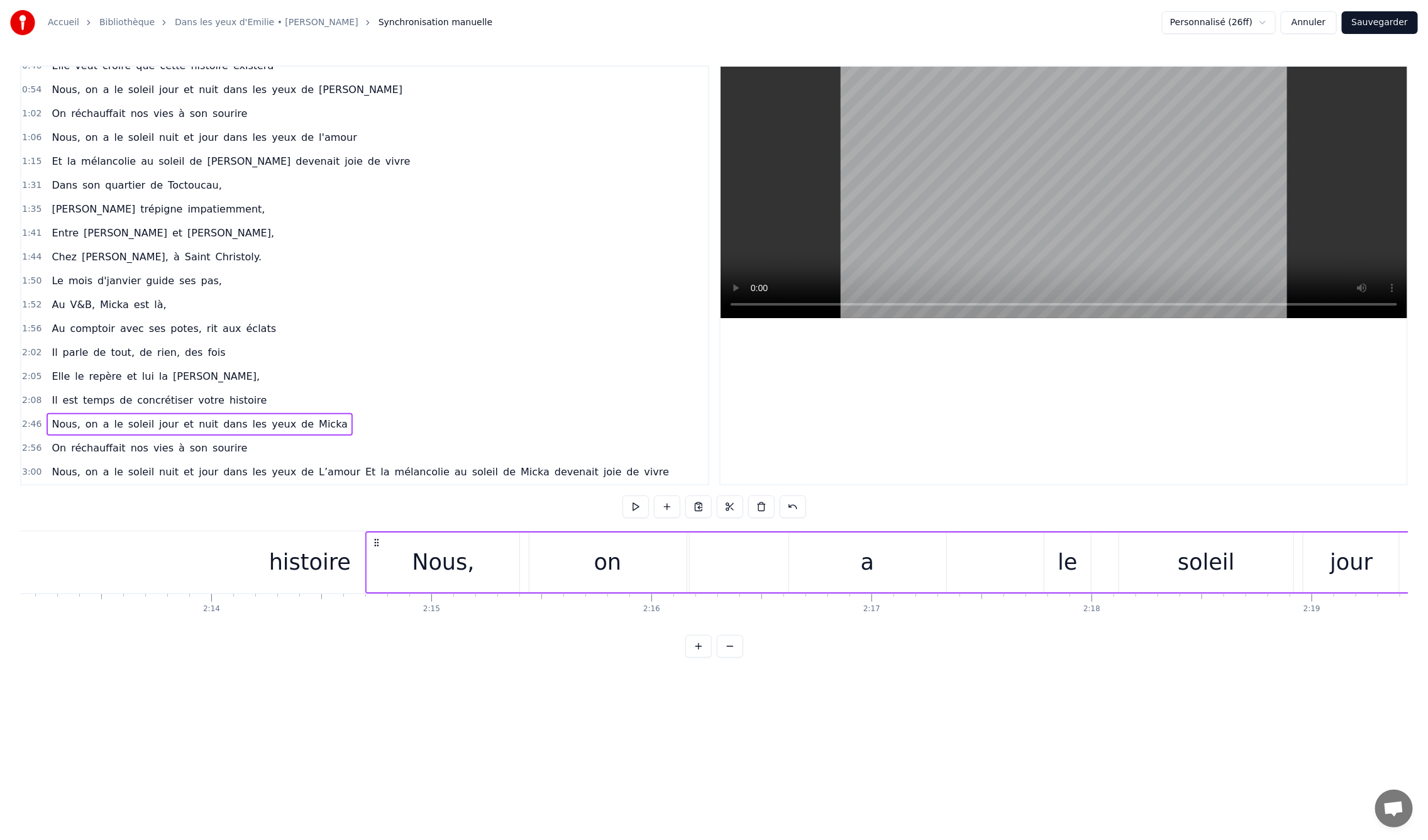
scroll to position [0, 29297]
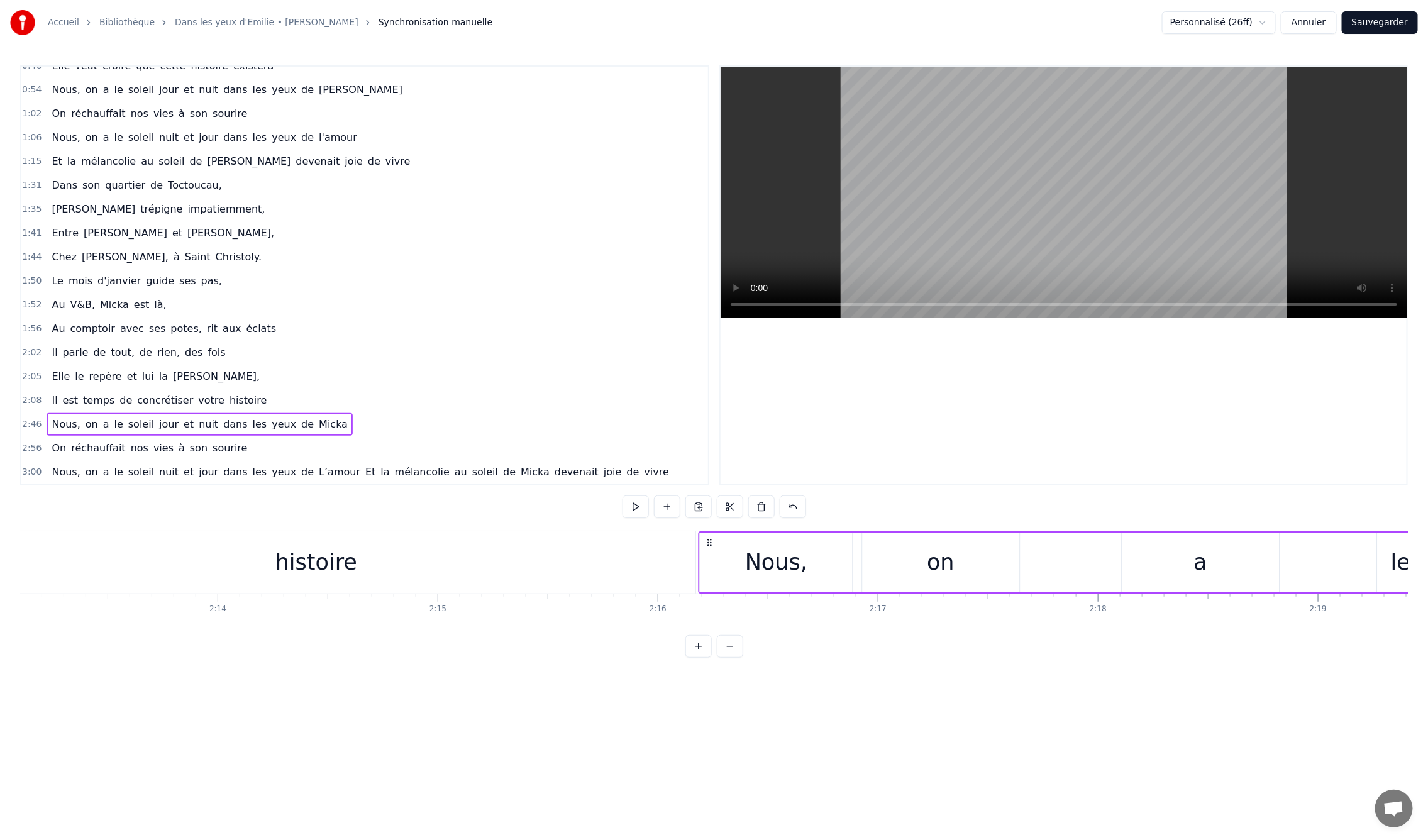
drag, startPoint x: 428, startPoint y: 540, endPoint x: 706, endPoint y: 629, distance: 291.9
click at [706, 625] on div "En mille neuf cent quatre- vingt neuf C'est le printemps, il doit faire beau, E…" at bounding box center [714, 578] width 1388 height 94
click at [494, 525] on div "0:09 En mille neuf cent quatre- vingt neuf 0:12 C'est le printemps, il doit fai…" at bounding box center [714, 361] width 1388 height 592
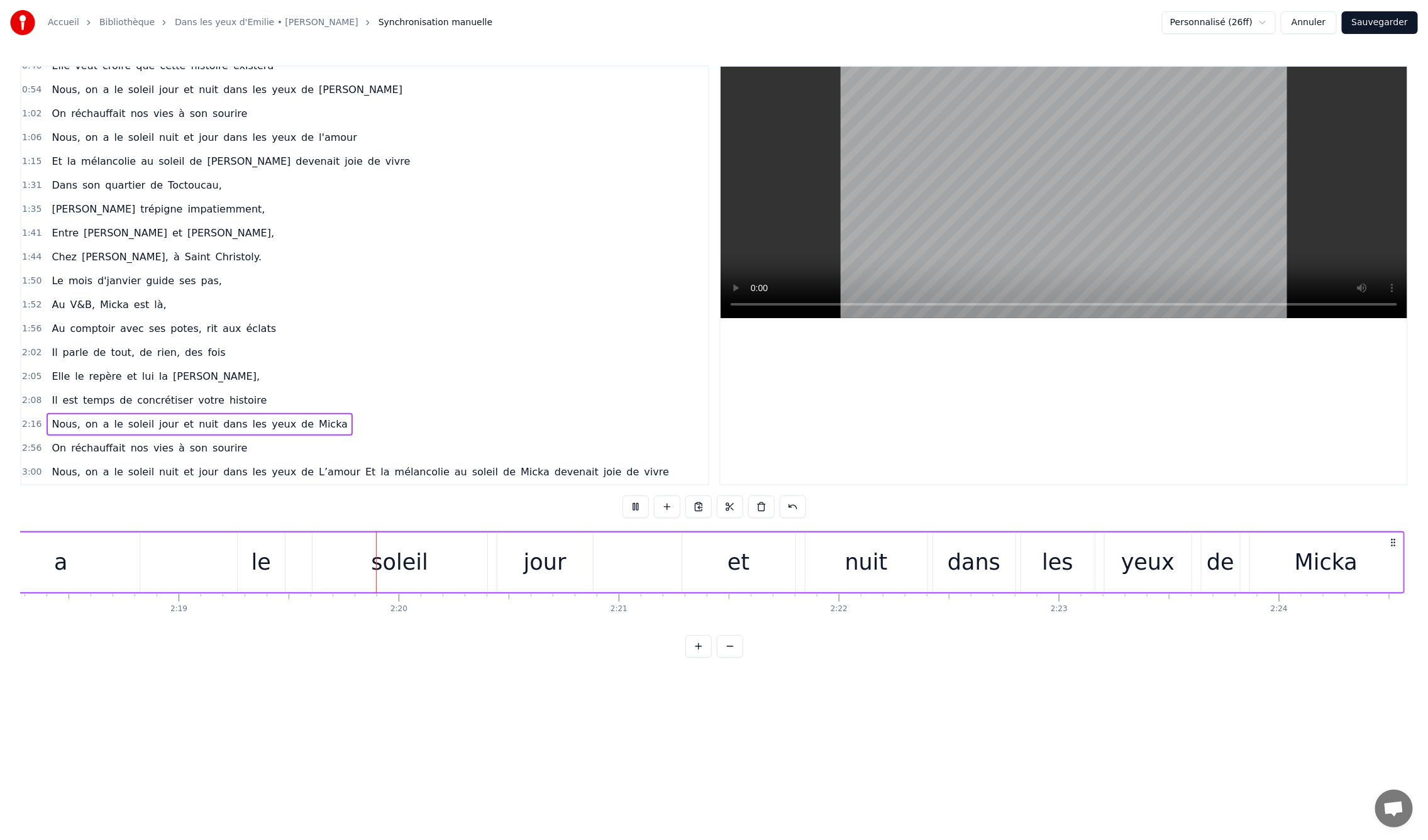
scroll to position [0, 30588]
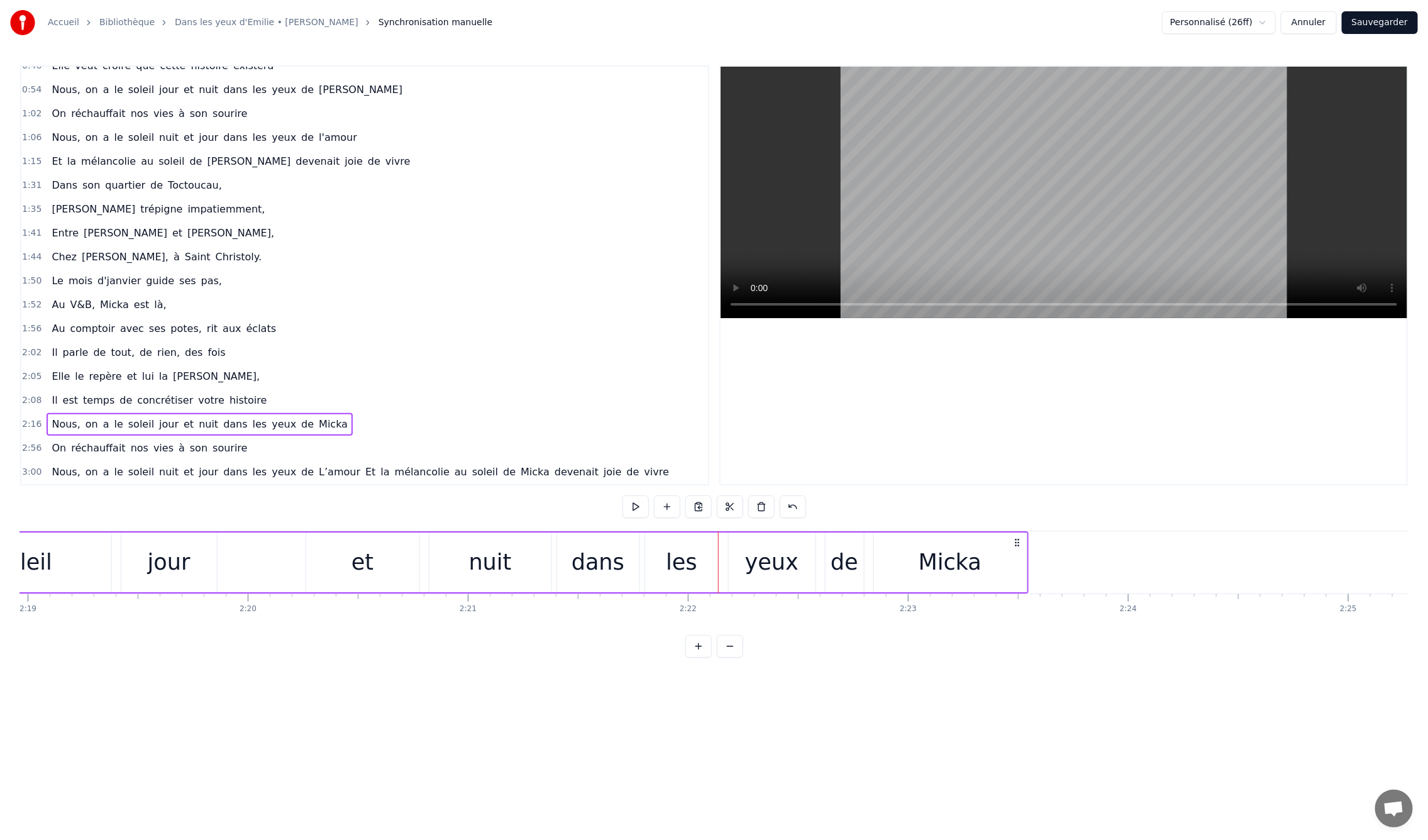
drag, startPoint x: 1243, startPoint y: 541, endPoint x: 1018, endPoint y: 539, distance: 225.0
click at [1018, 539] on icon at bounding box center [1017, 542] width 10 height 10
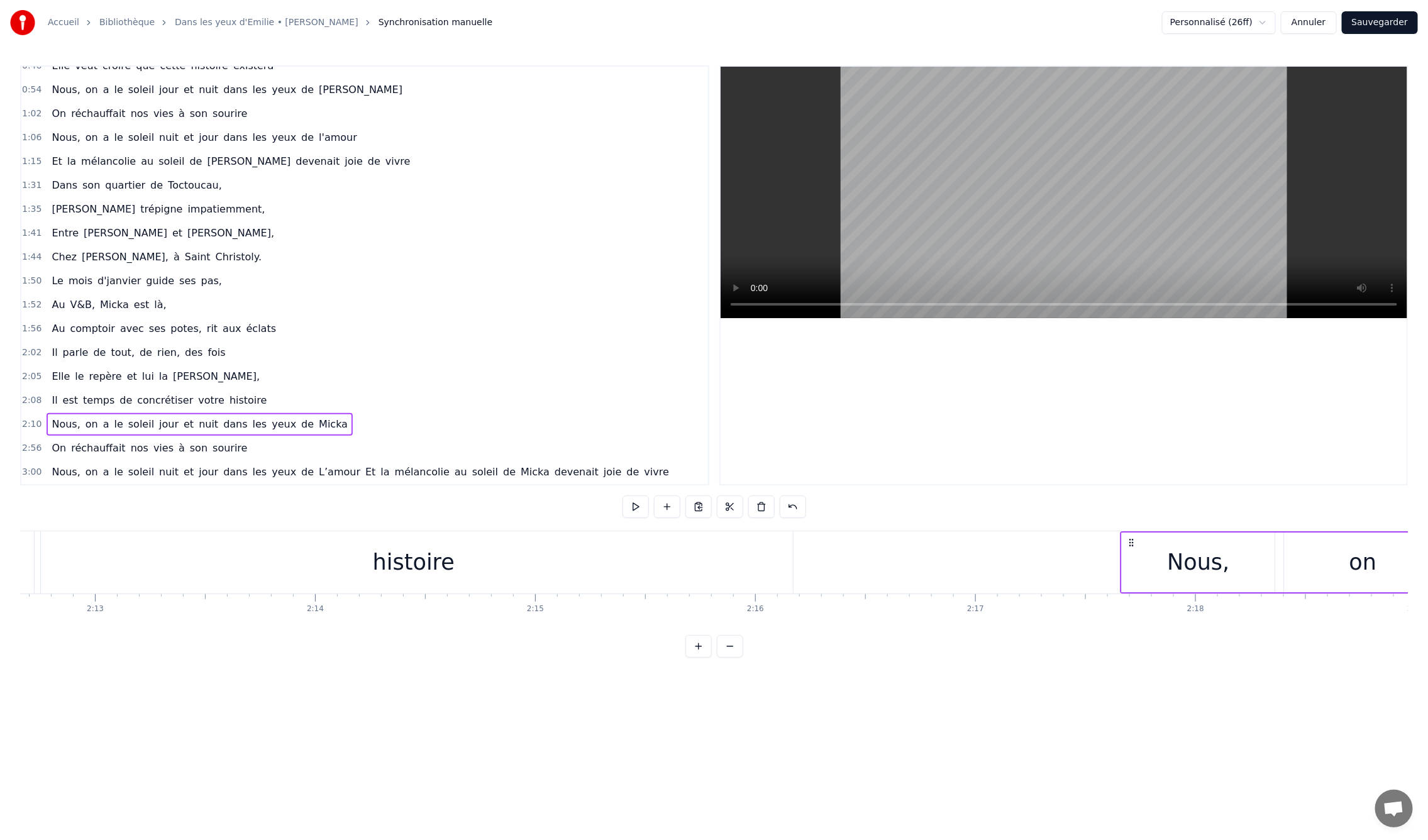
scroll to position [0, 29218]
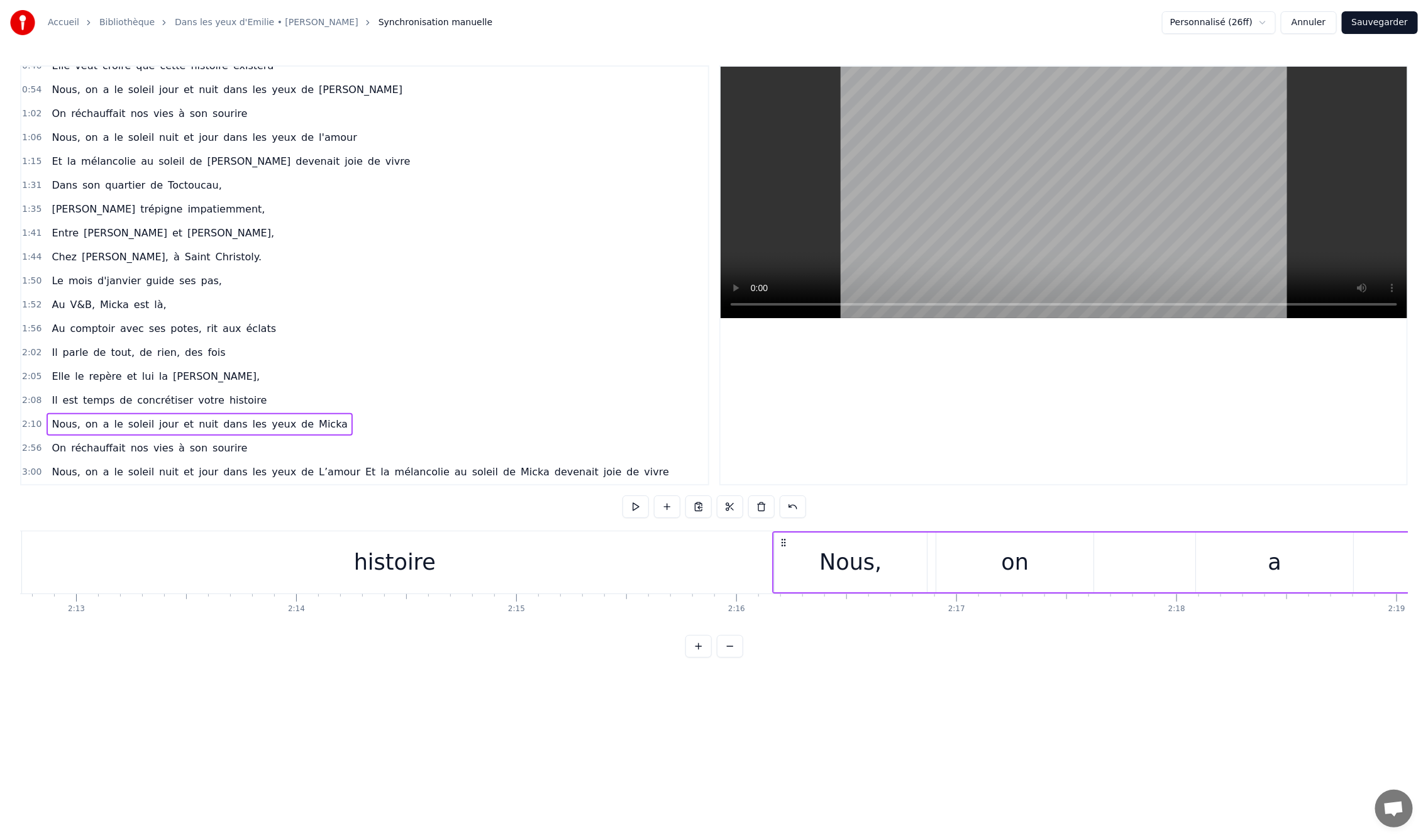
drag, startPoint x: 431, startPoint y: 540, endPoint x: 783, endPoint y: 579, distance: 354.2
click at [706, 586] on div "histoire" at bounding box center [395, 562] width 759 height 62
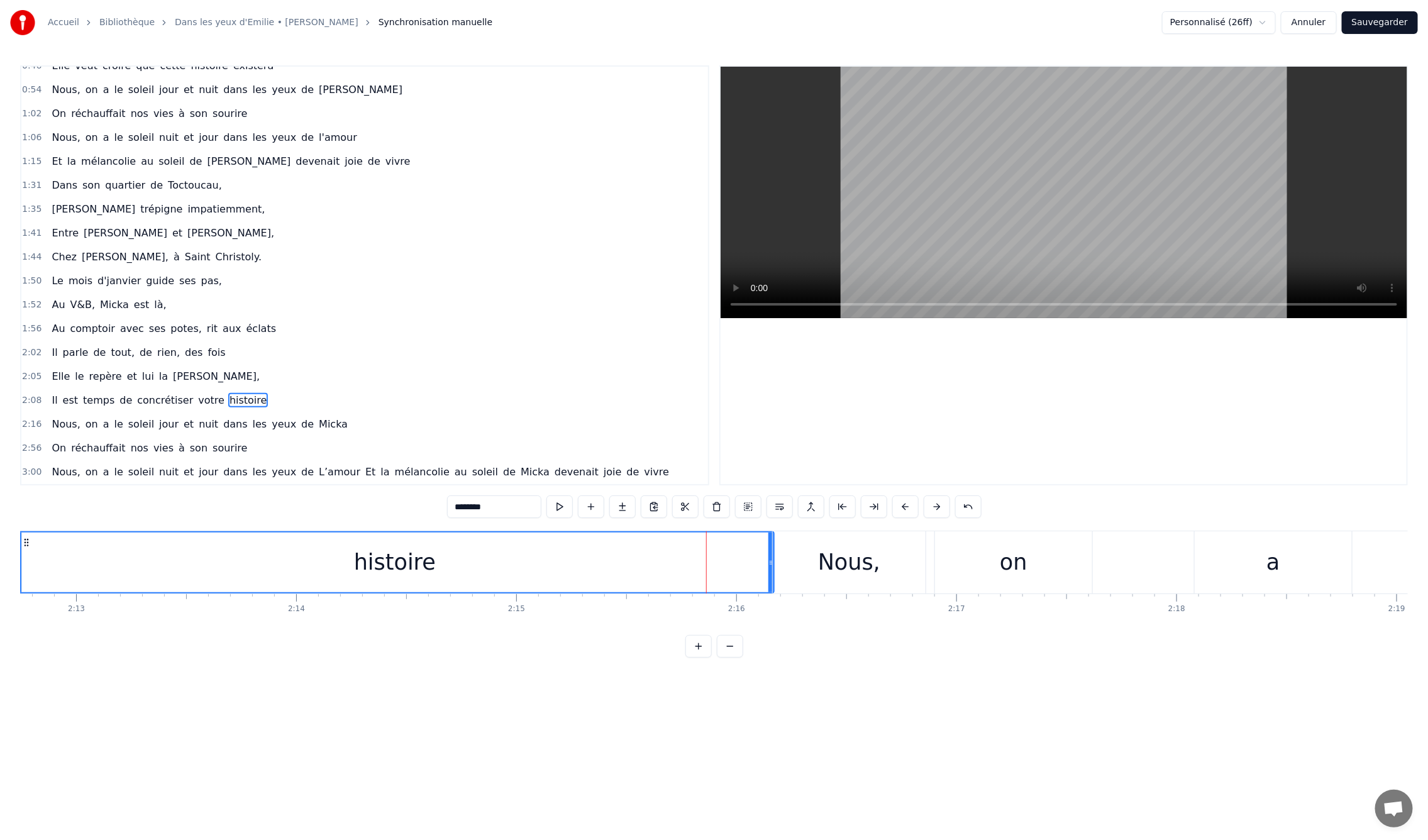
click at [984, 527] on div "0:09 En mille neuf cent quatre- vingt neuf 0:12 C'est le printemps, il doit fai…" at bounding box center [714, 361] width 1388 height 592
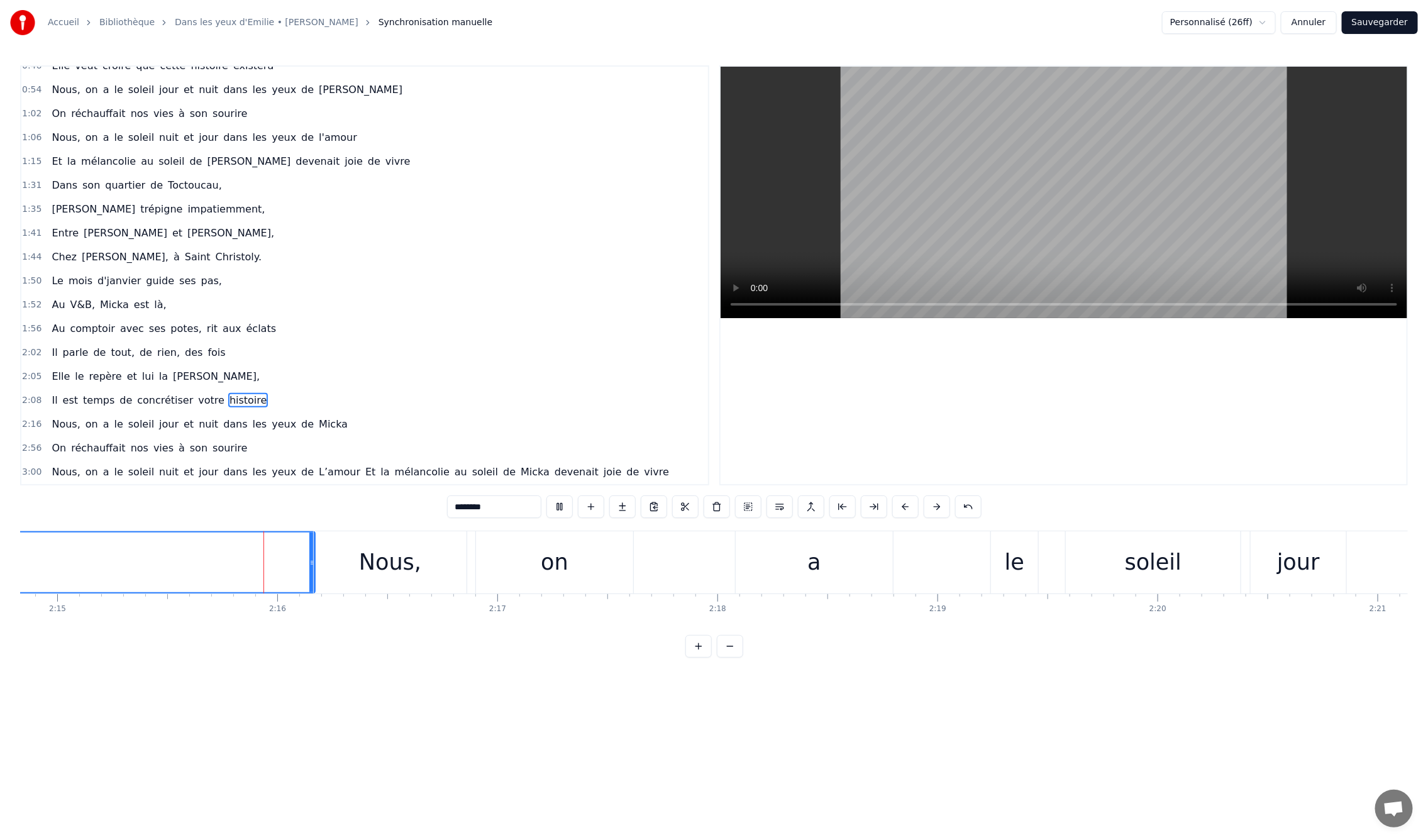
scroll to position [0, 29686]
click at [362, 586] on div "Nous," at bounding box center [381, 562] width 153 height 62
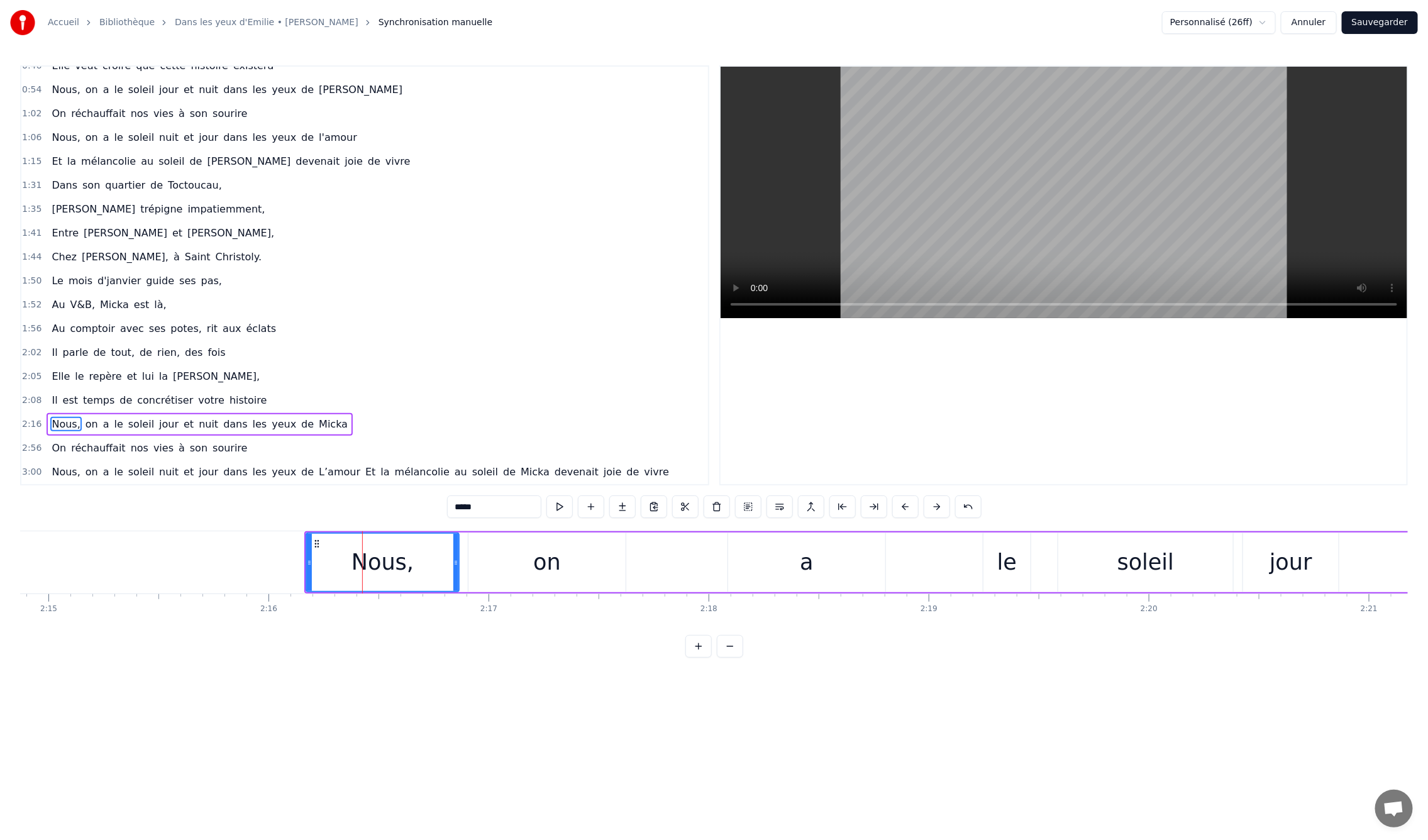
click at [568, 565] on div "on" at bounding box center [547, 562] width 157 height 60
drag, startPoint x: 622, startPoint y: 567, endPoint x: 553, endPoint y: 572, distance: 69.2
click at [553, 572] on div at bounding box center [552, 562] width 5 height 57
click at [787, 565] on div "a" at bounding box center [806, 562] width 157 height 60
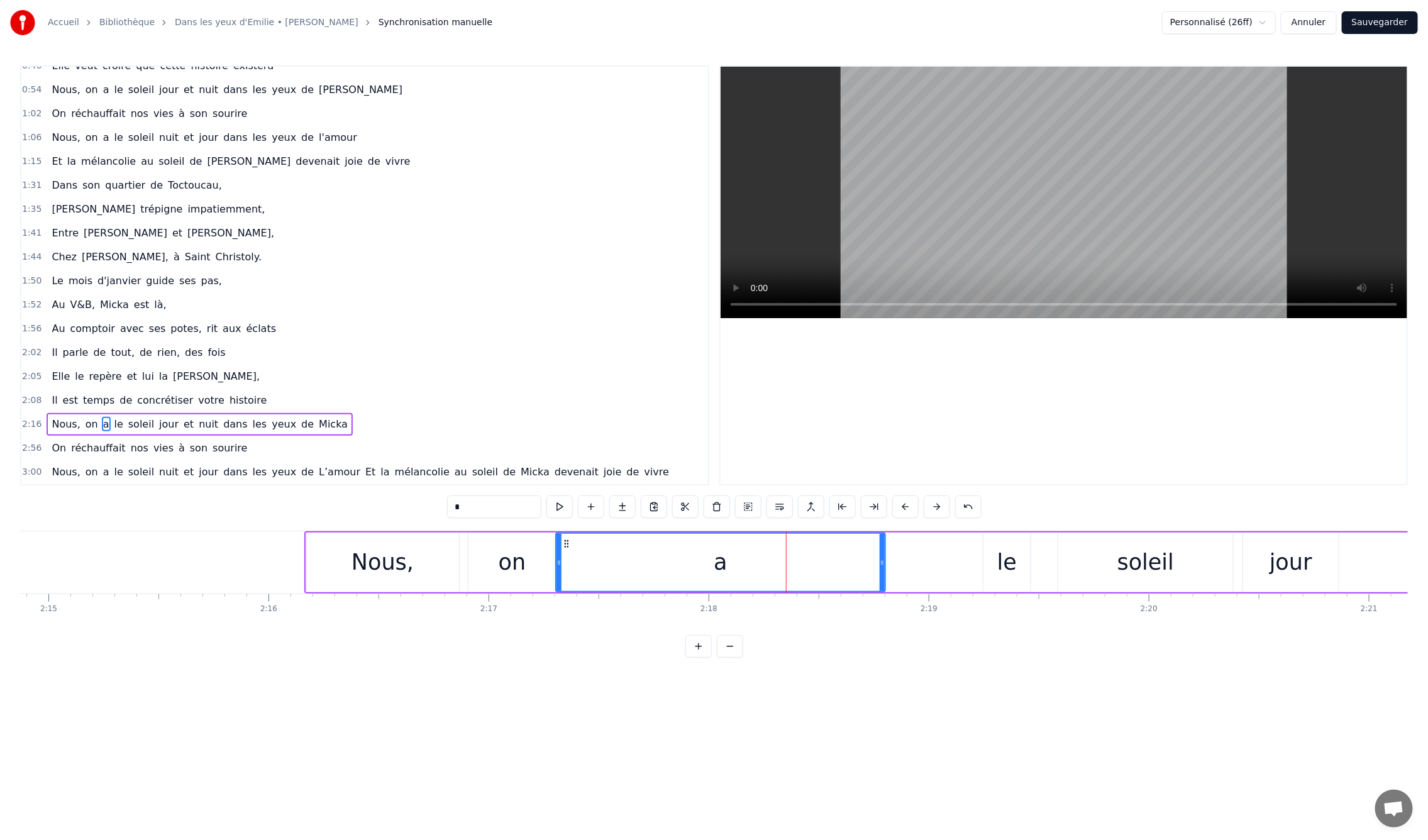
drag, startPoint x: 731, startPoint y: 565, endPoint x: 558, endPoint y: 567, distance: 173.0
click at [558, 567] on icon at bounding box center [559, 562] width 5 height 10
drag, startPoint x: 883, startPoint y: 563, endPoint x: 637, endPoint y: 567, distance: 246.0
click at [637, 567] on icon at bounding box center [635, 562] width 5 height 10
click at [1110, 561] on div "soleil" at bounding box center [1146, 562] width 174 height 60
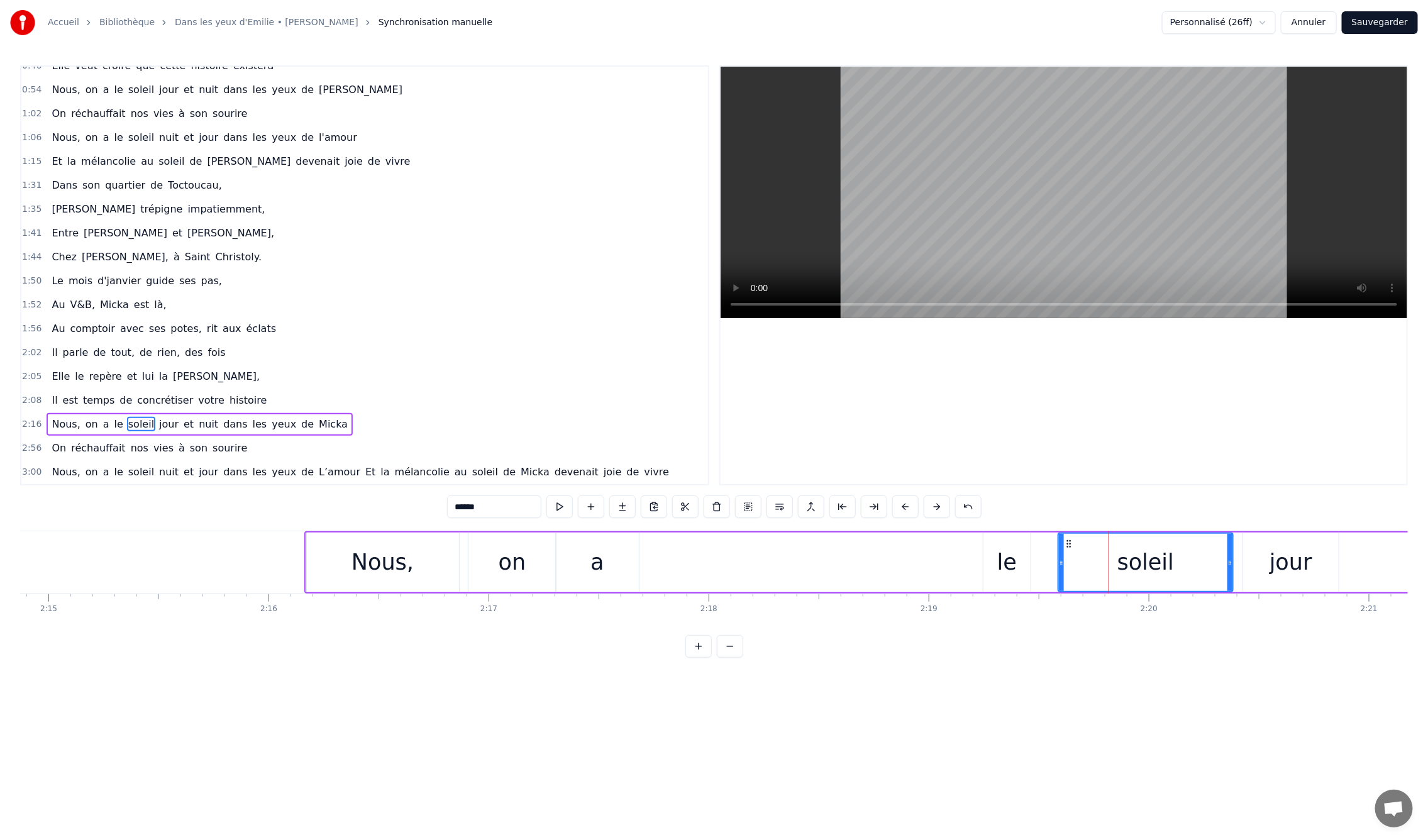
click at [1006, 567] on div "le" at bounding box center [1007, 562] width 20 height 33
drag, startPoint x: 987, startPoint y: 542, endPoint x: 675, endPoint y: 565, distance: 312.8
click at [656, 568] on div "le" at bounding box center [673, 562] width 46 height 57
click at [1079, 561] on div "soleil" at bounding box center [1146, 562] width 174 height 60
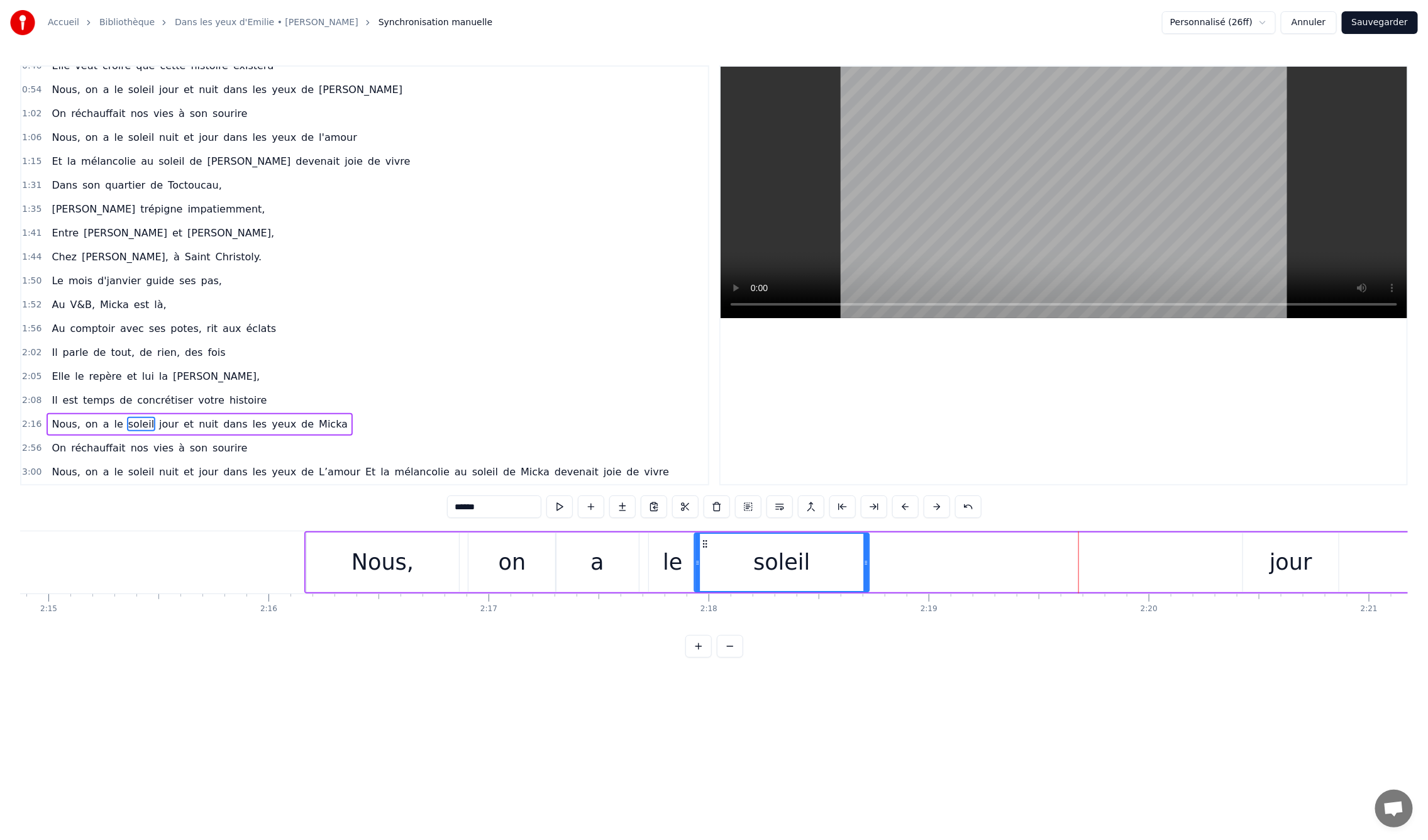
drag, startPoint x: 1071, startPoint y: 542, endPoint x: 709, endPoint y: 547, distance: 362.0
click at [709, 547] on icon at bounding box center [705, 544] width 10 height 10
click at [303, 518] on div "0:09 En mille neuf cent quatre- vingt neuf 0:12 C'est le printemps, il doit fai…" at bounding box center [714, 361] width 1388 height 592
drag, startPoint x: 1305, startPoint y: 561, endPoint x: 1278, endPoint y: 563, distance: 27.1
click at [1279, 565] on div "jour" at bounding box center [1291, 562] width 43 height 33
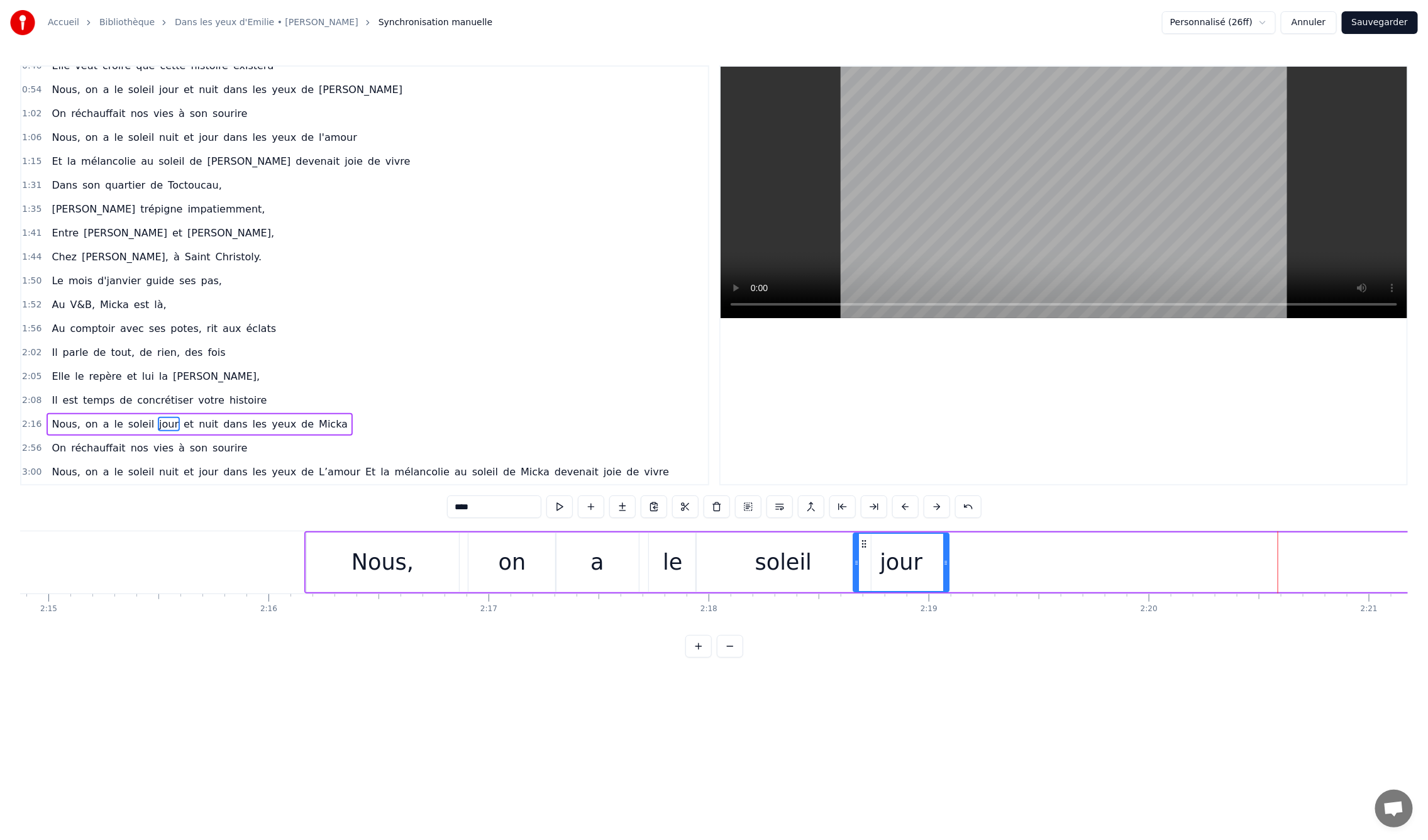
drag, startPoint x: 1254, startPoint y: 541, endPoint x: 812, endPoint y: 555, distance: 442.2
click at [866, 563] on div "jour" at bounding box center [901, 562] width 94 height 57
drag, startPoint x: 868, startPoint y: 545, endPoint x: 885, endPoint y: 551, distance: 18.0
click at [886, 550] on div "jour" at bounding box center [927, 562] width 94 height 57
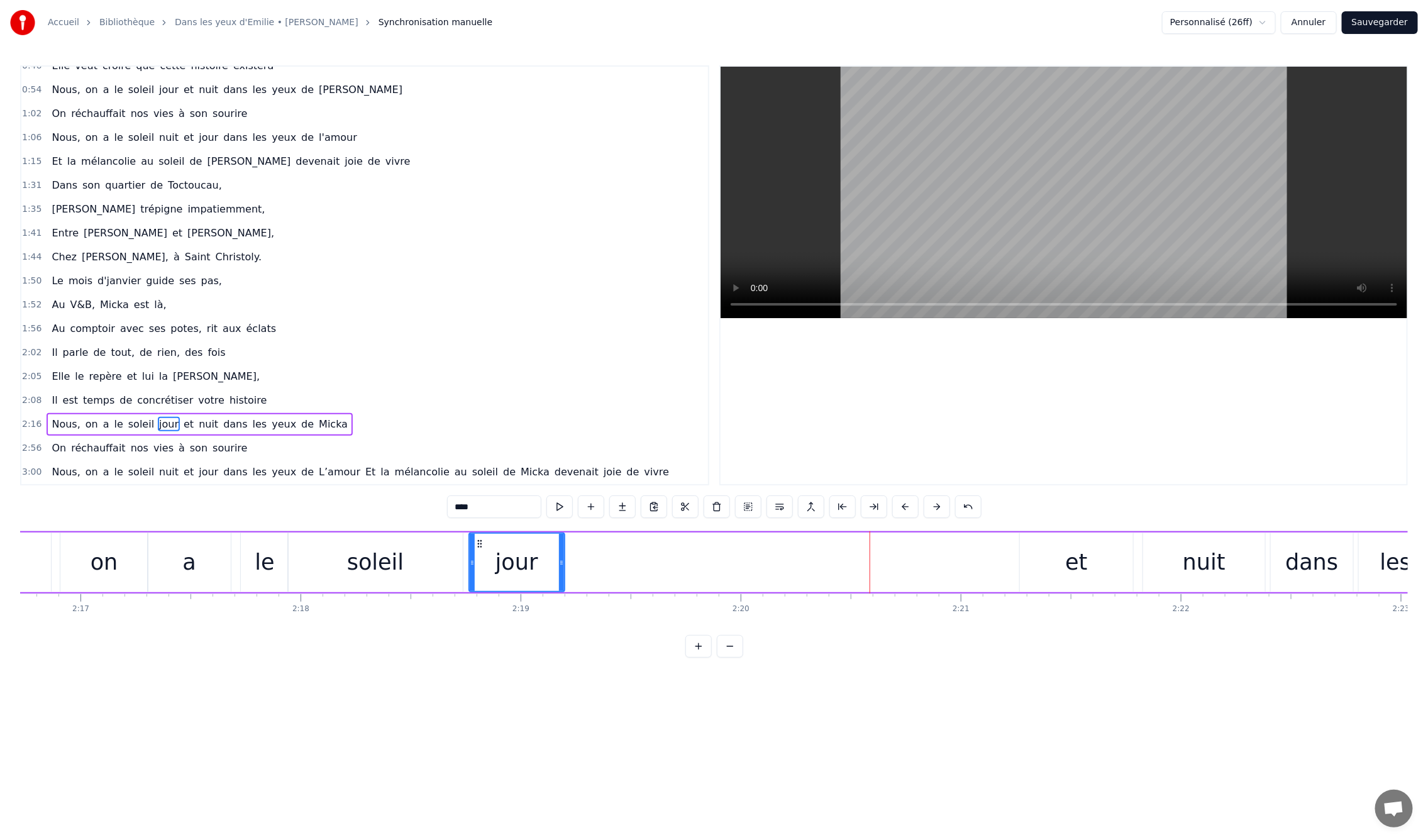
scroll to position [0, 30182]
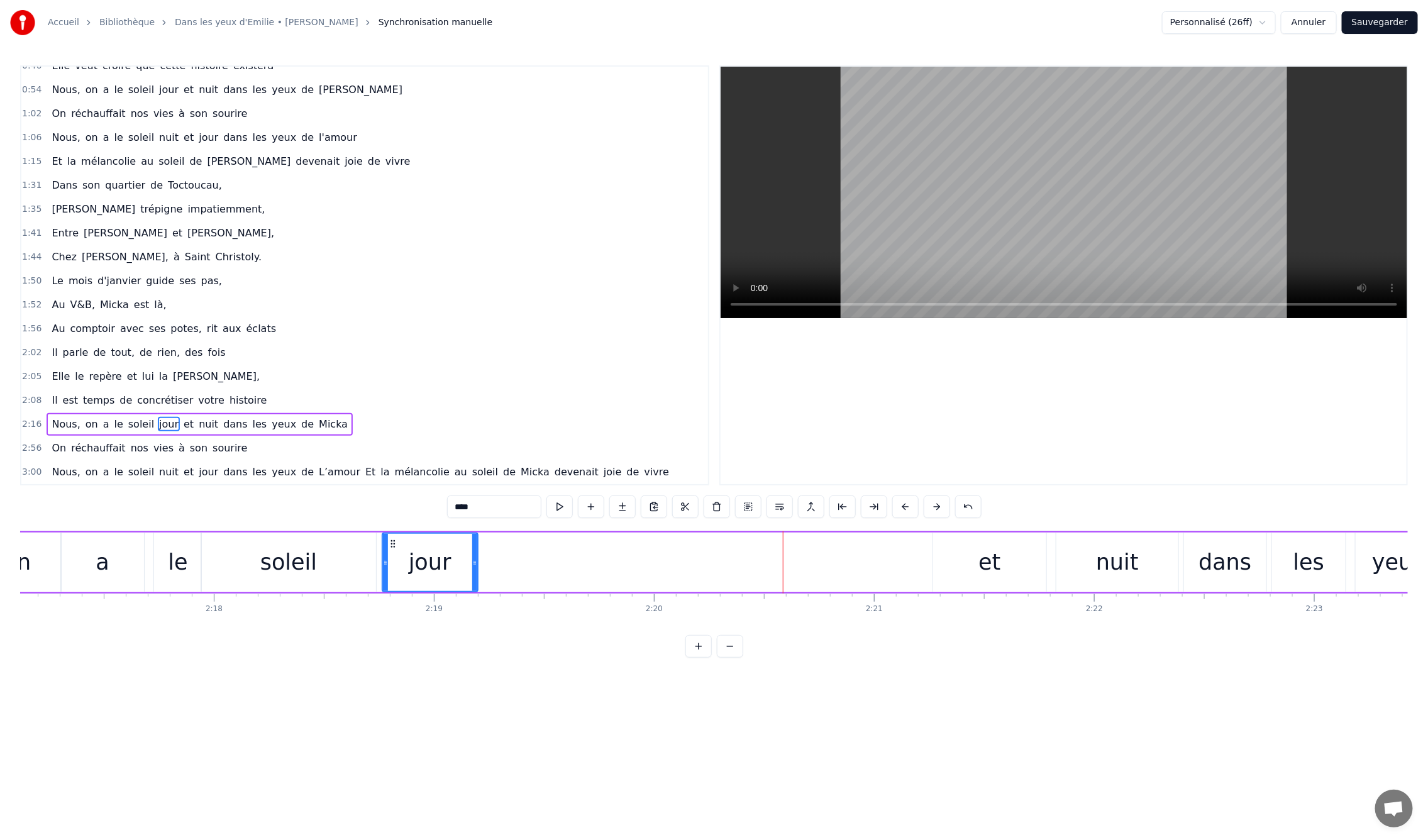
click at [975, 563] on div "et" at bounding box center [990, 562] width 113 height 60
type input "**"
drag, startPoint x: 939, startPoint y: 543, endPoint x: 488, endPoint y: 559, distance: 451.3
click at [488, 559] on div "et" at bounding box center [535, 562] width 112 height 57
click at [223, 518] on div "0:09 En mille neuf cent quatre- vingt neuf 0:12 C'est le printemps, il doit fai…" at bounding box center [714, 361] width 1388 height 592
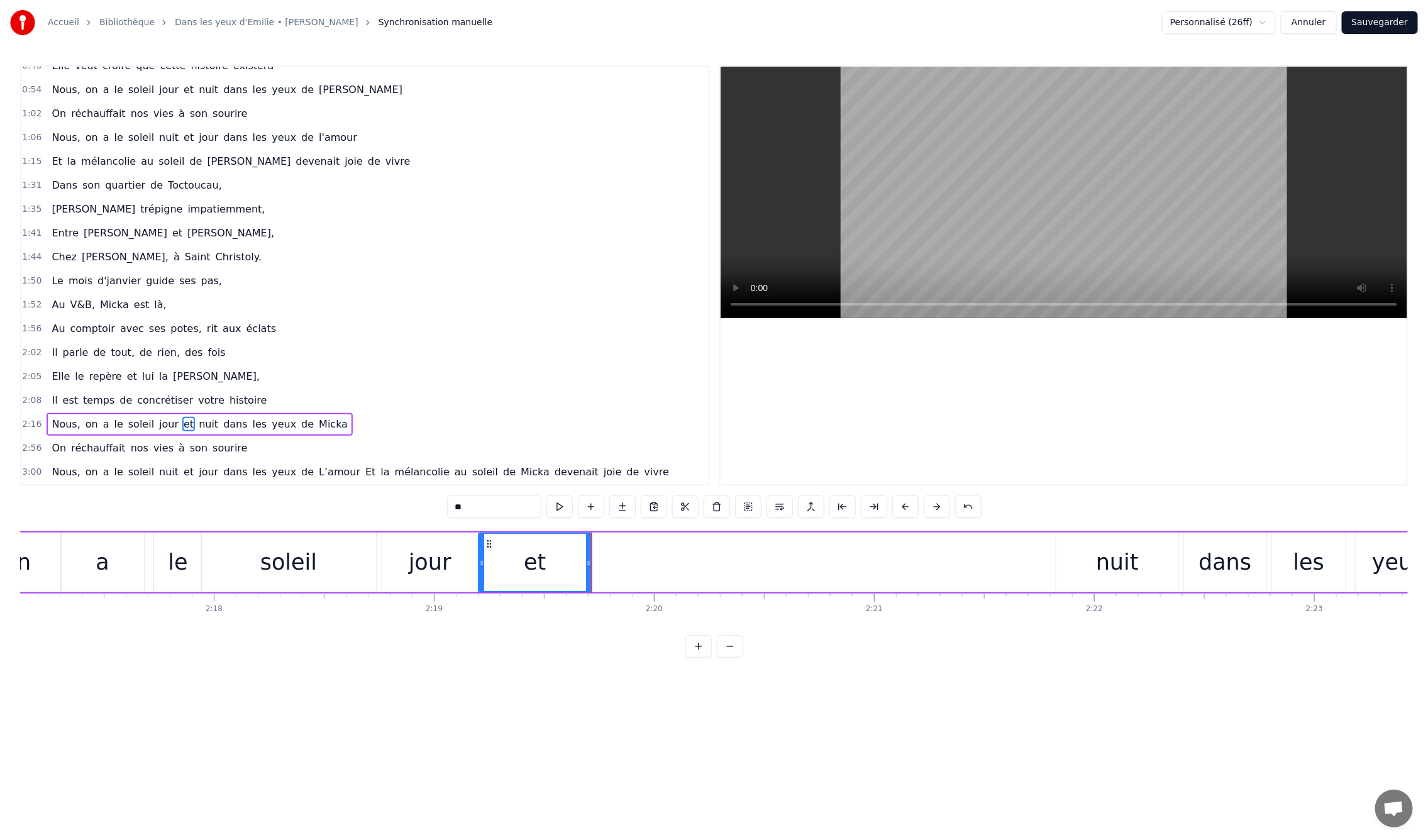
click at [161, 523] on div "0:09 En mille neuf cent quatre- vingt neuf 0:12 C'est le printemps, il doit fai…" at bounding box center [714, 361] width 1388 height 592
click at [149, 533] on div "Nous, on a le soleil jour et nuit dans les yeux de Micka" at bounding box center [732, 562] width 1847 height 62
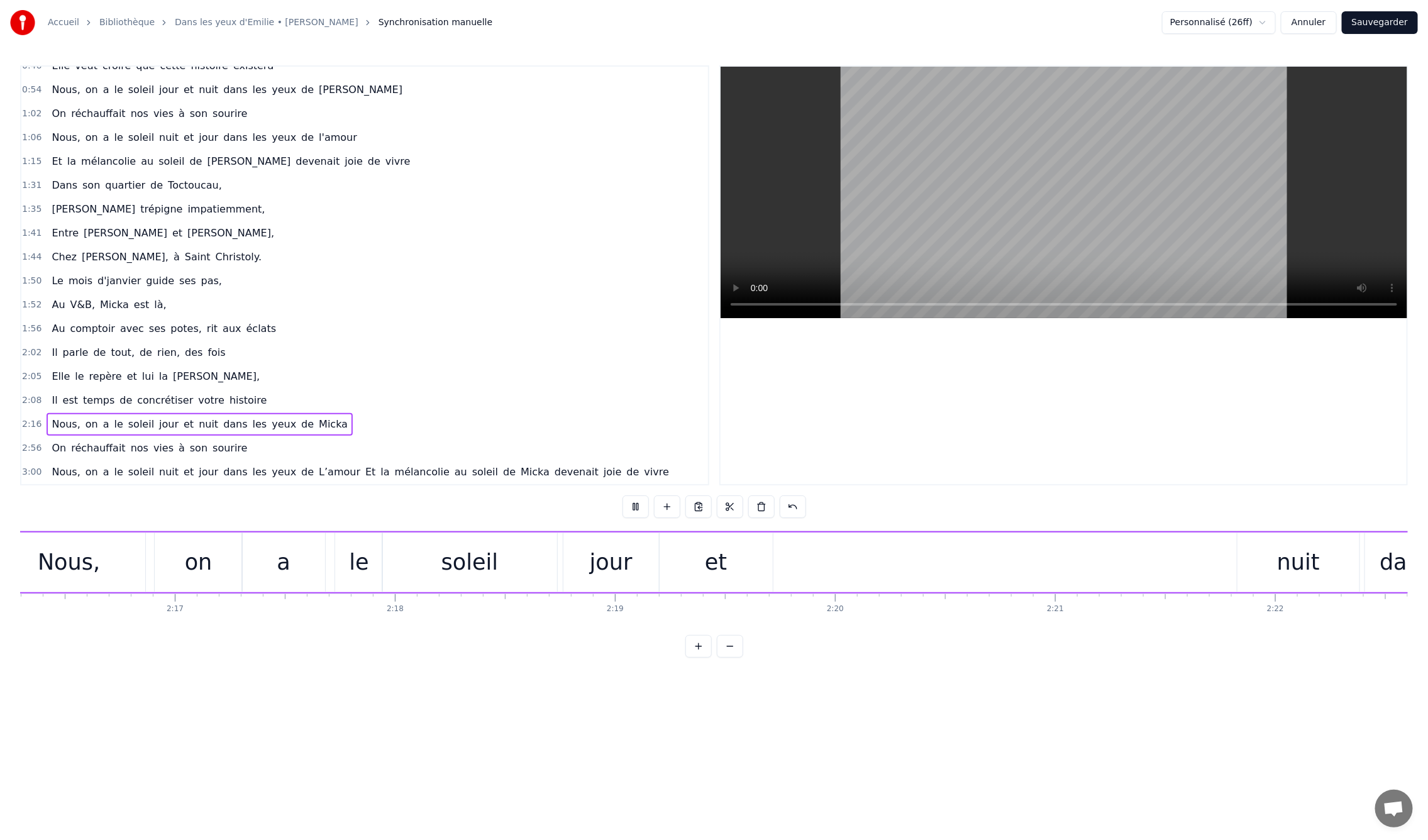
scroll to position [0, 29953]
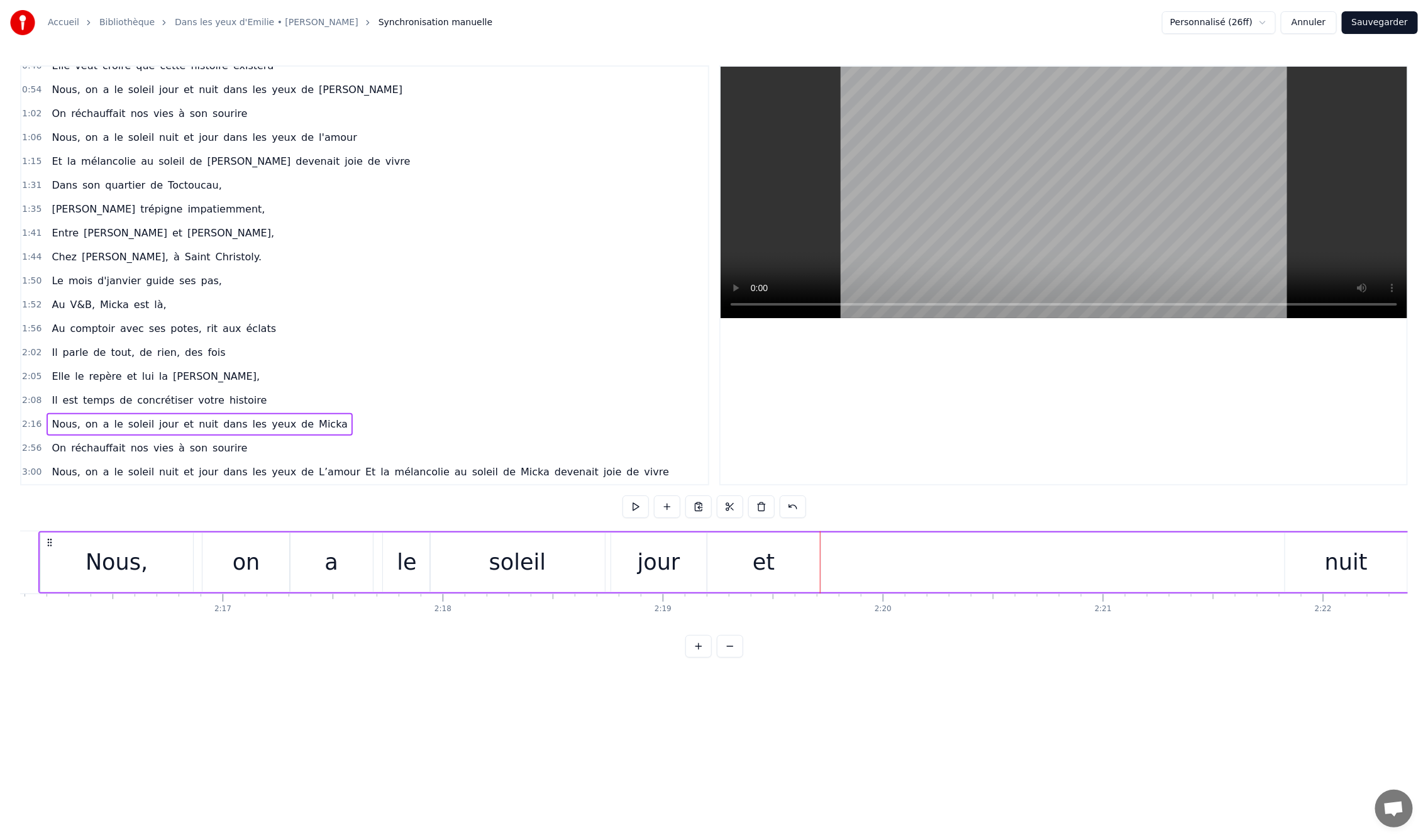
click at [1343, 570] on div "nuit" at bounding box center [1346, 562] width 43 height 33
drag, startPoint x: 1296, startPoint y: 542, endPoint x: 798, endPoint y: 577, distance: 499.2
click at [798, 577] on div "nuit" at bounding box center [847, 562] width 121 height 57
drag, startPoint x: 795, startPoint y: 544, endPoint x: 823, endPoint y: 555, distance: 30.1
click at [823, 555] on div "nuit" at bounding box center [875, 562] width 121 height 57
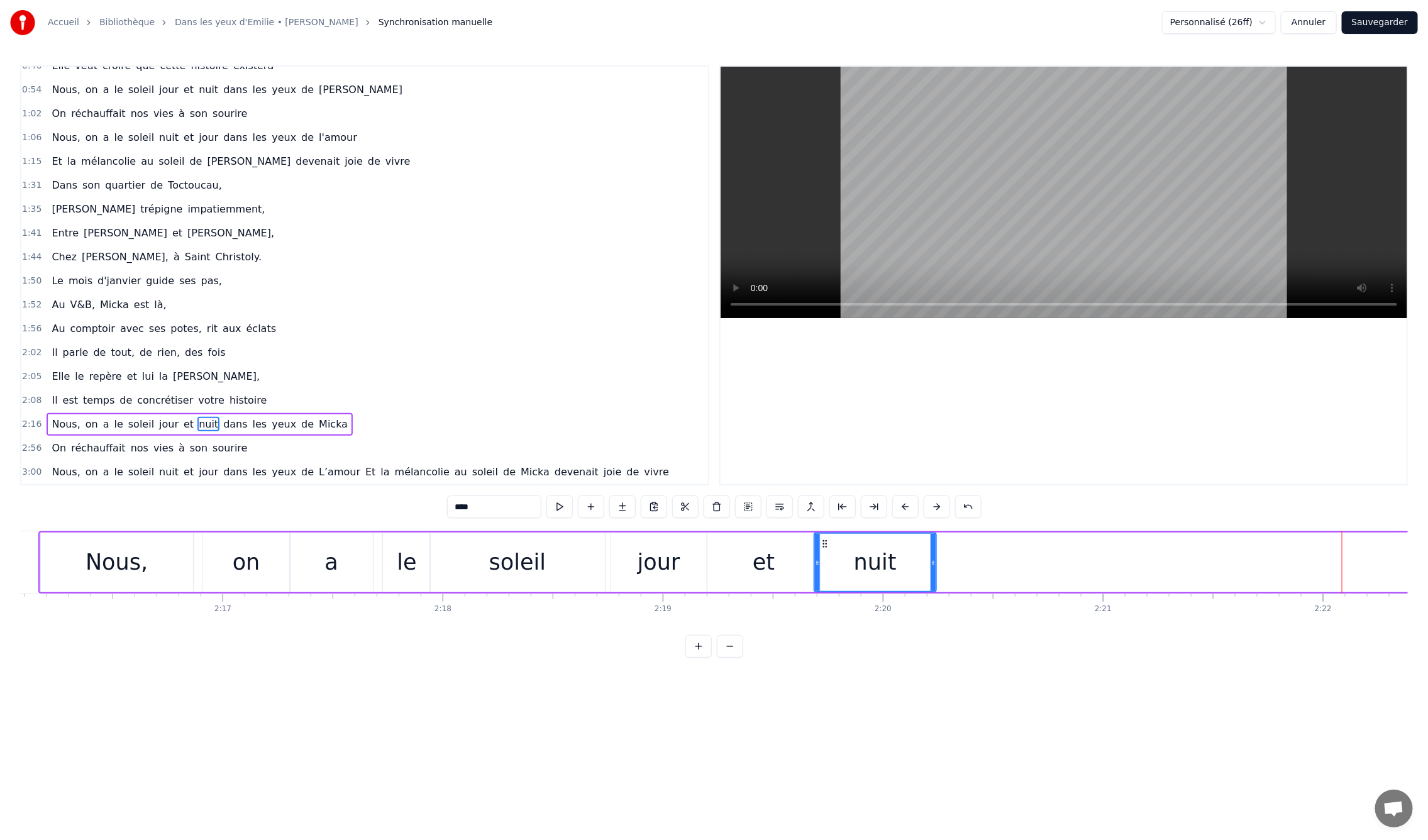
click at [565, 525] on div "0:09 En mille neuf cent quatre- vingt neuf 0:12 C'est le printemps, il doit fai…" at bounding box center [714, 361] width 1388 height 592
click at [565, 530] on div "0:09 En mille neuf cent quatre- vingt neuf 0:12 C'est le printemps, il doit fai…" at bounding box center [714, 361] width 1388 height 592
click at [564, 532] on div "soleil" at bounding box center [517, 562] width 176 height 60
type input "******"
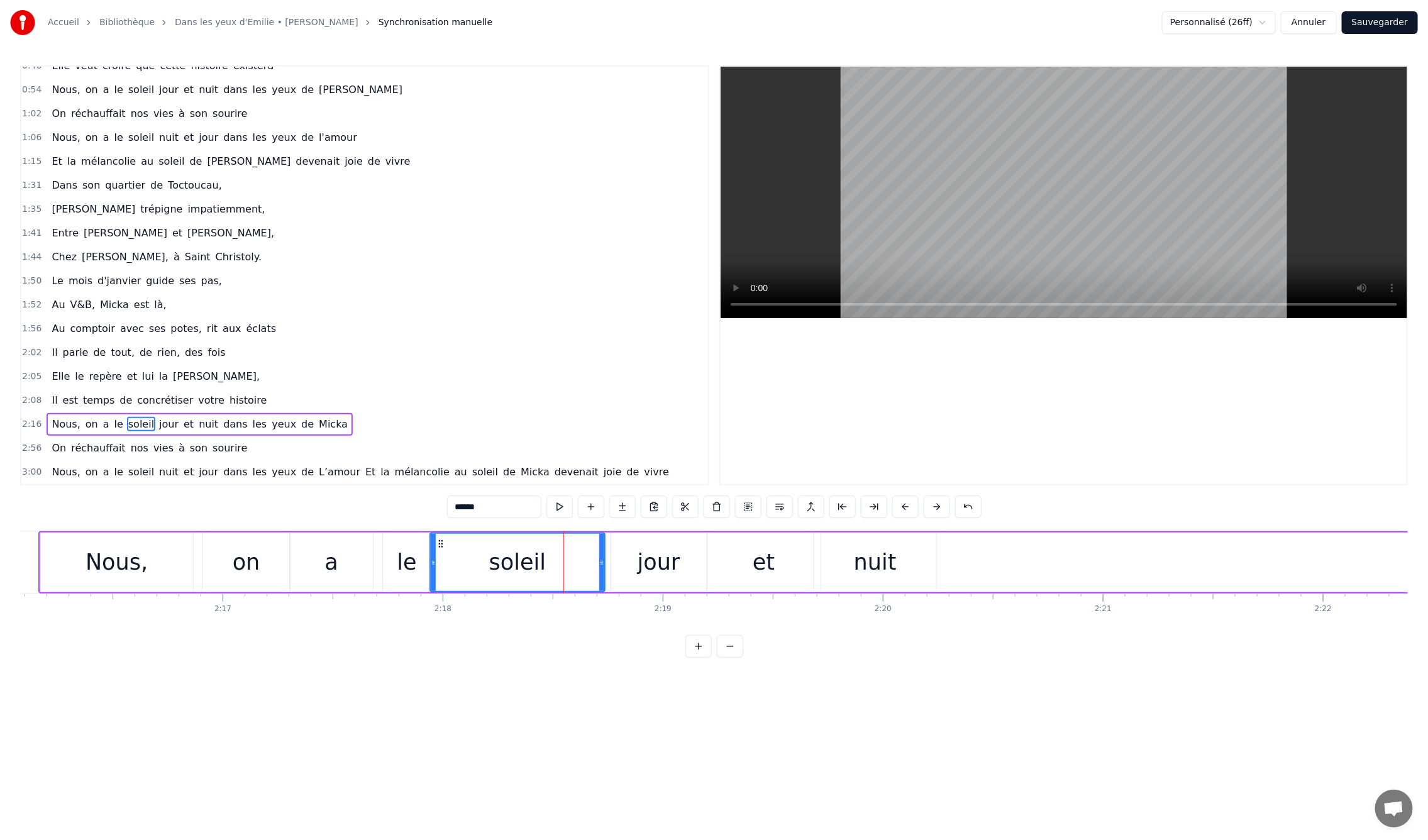
click at [354, 523] on div "0:09 En mille neuf cent quatre- vingt neuf 0:12 C'est le printemps, il doit fai…" at bounding box center [714, 361] width 1388 height 592
click at [382, 621] on div "En mille neuf cent quatre- vingt neuf C'est le printemps, il doit faire beau, E…" at bounding box center [714, 578] width 1388 height 94
click at [955, 589] on div "Nous, on a le soleil jour et nuit dans les yeux de Micka" at bounding box center [961, 562] width 1847 height 62
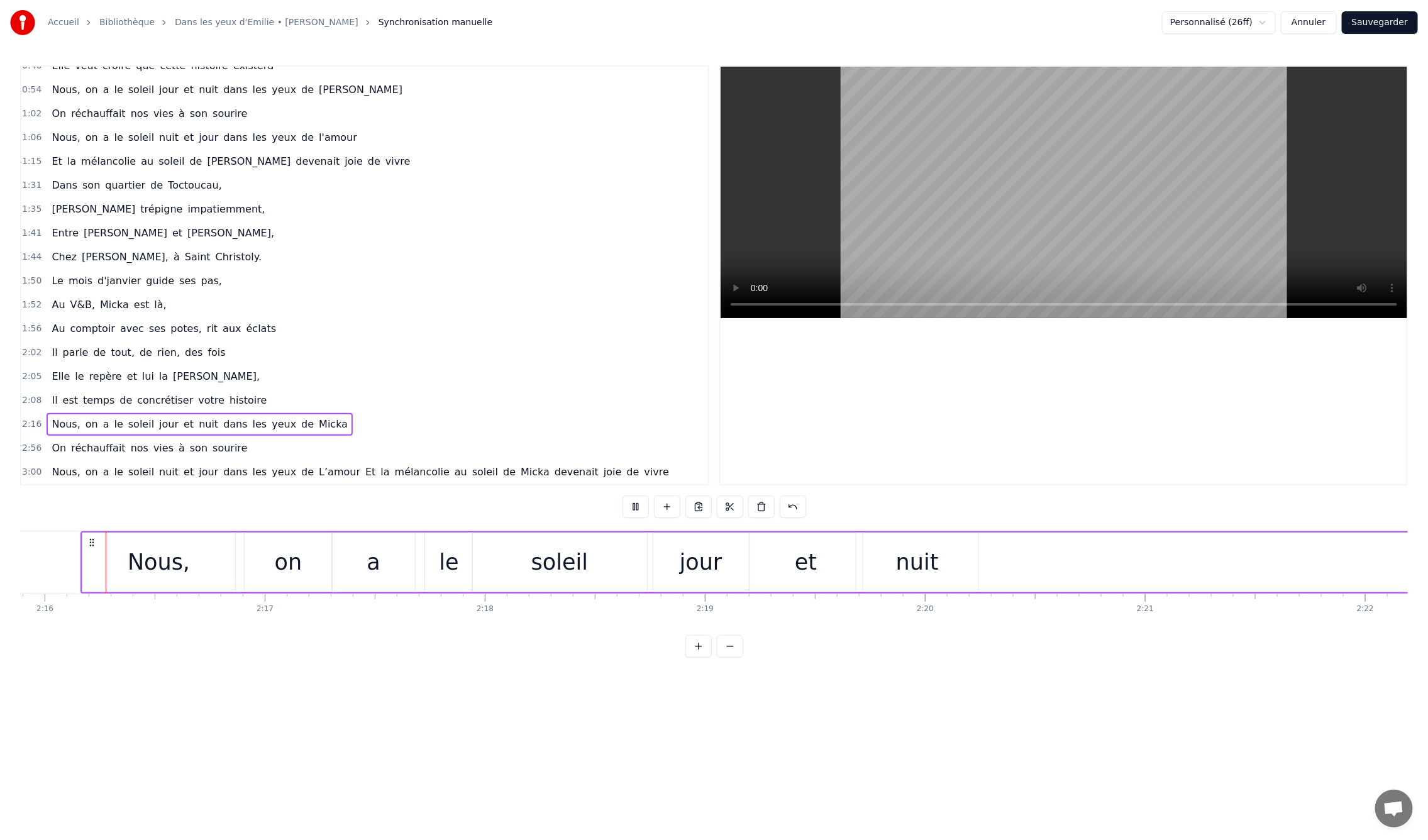
scroll to position [0, 29908]
click at [896, 570] on div "nuit" at bounding box center [919, 562] width 122 height 60
click at [822, 569] on div "et" at bounding box center [808, 562] width 113 height 60
drag, startPoint x: 863, startPoint y: 562, endPoint x: 809, endPoint y: 565, distance: 54.1
click at [809, 565] on icon at bounding box center [811, 562] width 5 height 10
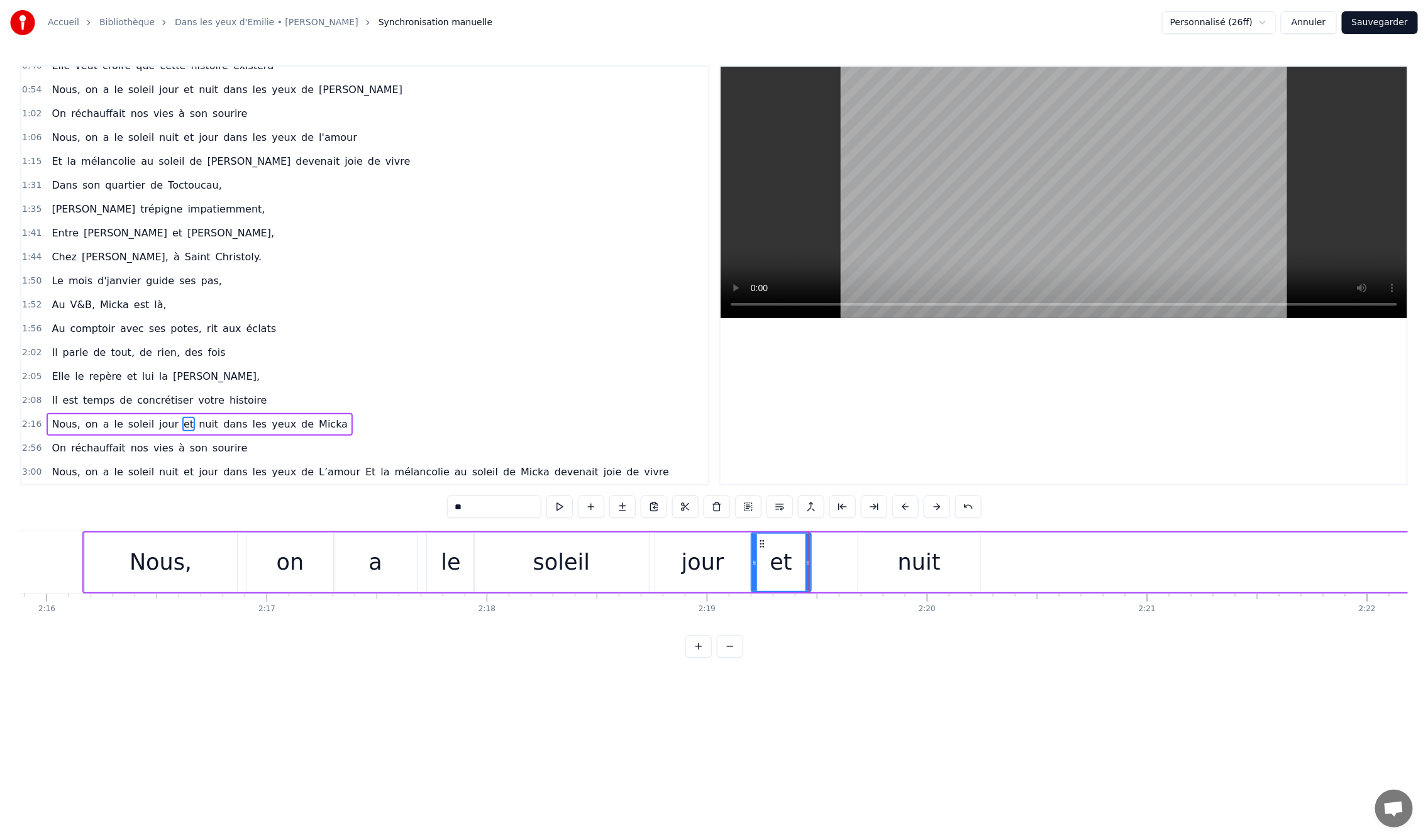
click at [893, 557] on div "nuit" at bounding box center [919, 562] width 122 height 60
drag, startPoint x: 860, startPoint y: 563, endPoint x: 816, endPoint y: 567, distance: 44.2
click at [816, 567] on div at bounding box center [817, 562] width 5 height 57
drag, startPoint x: 977, startPoint y: 561, endPoint x: 902, endPoint y: 570, distance: 75.5
click at [902, 570] on div at bounding box center [902, 562] width 5 height 57
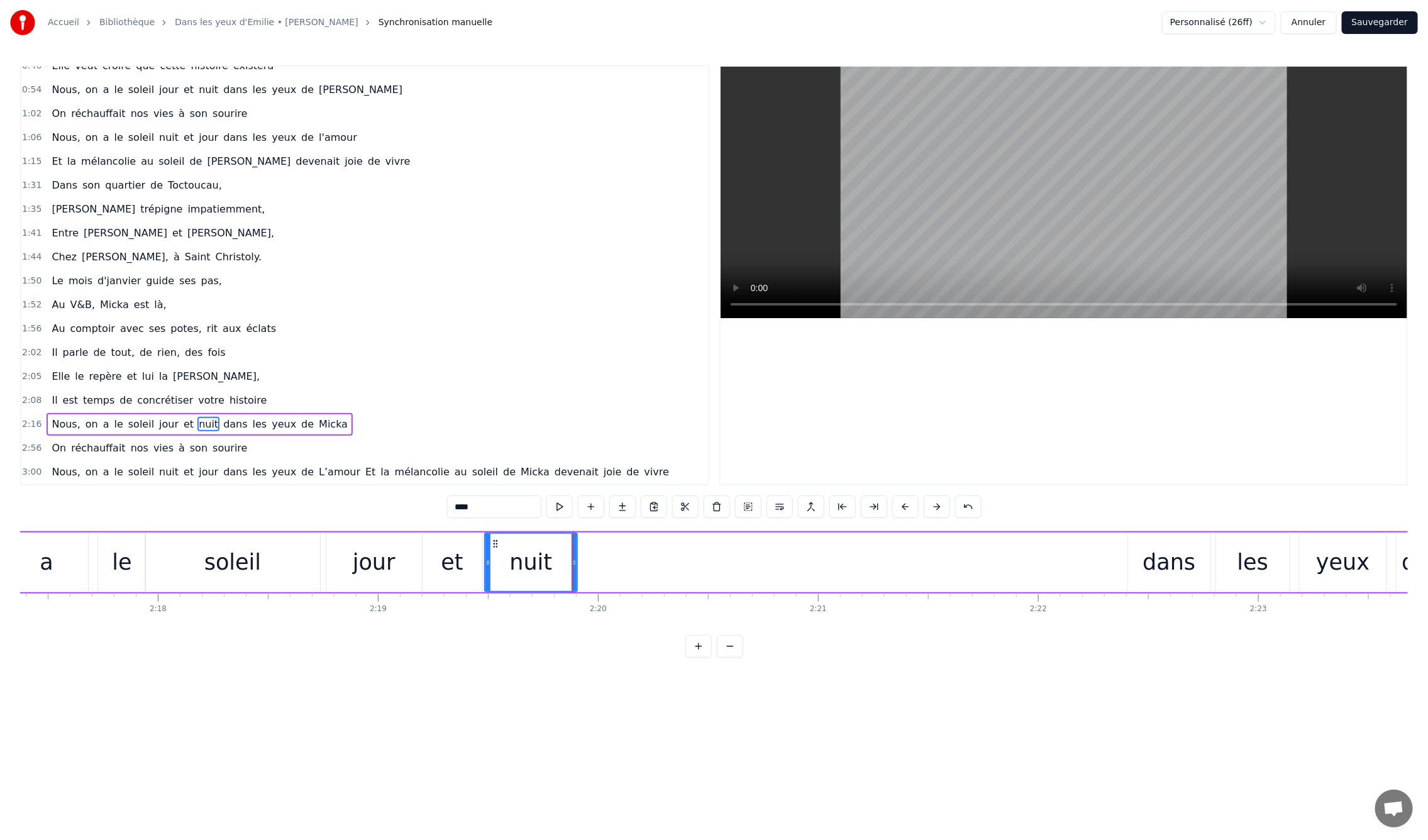
scroll to position [0, 30498]
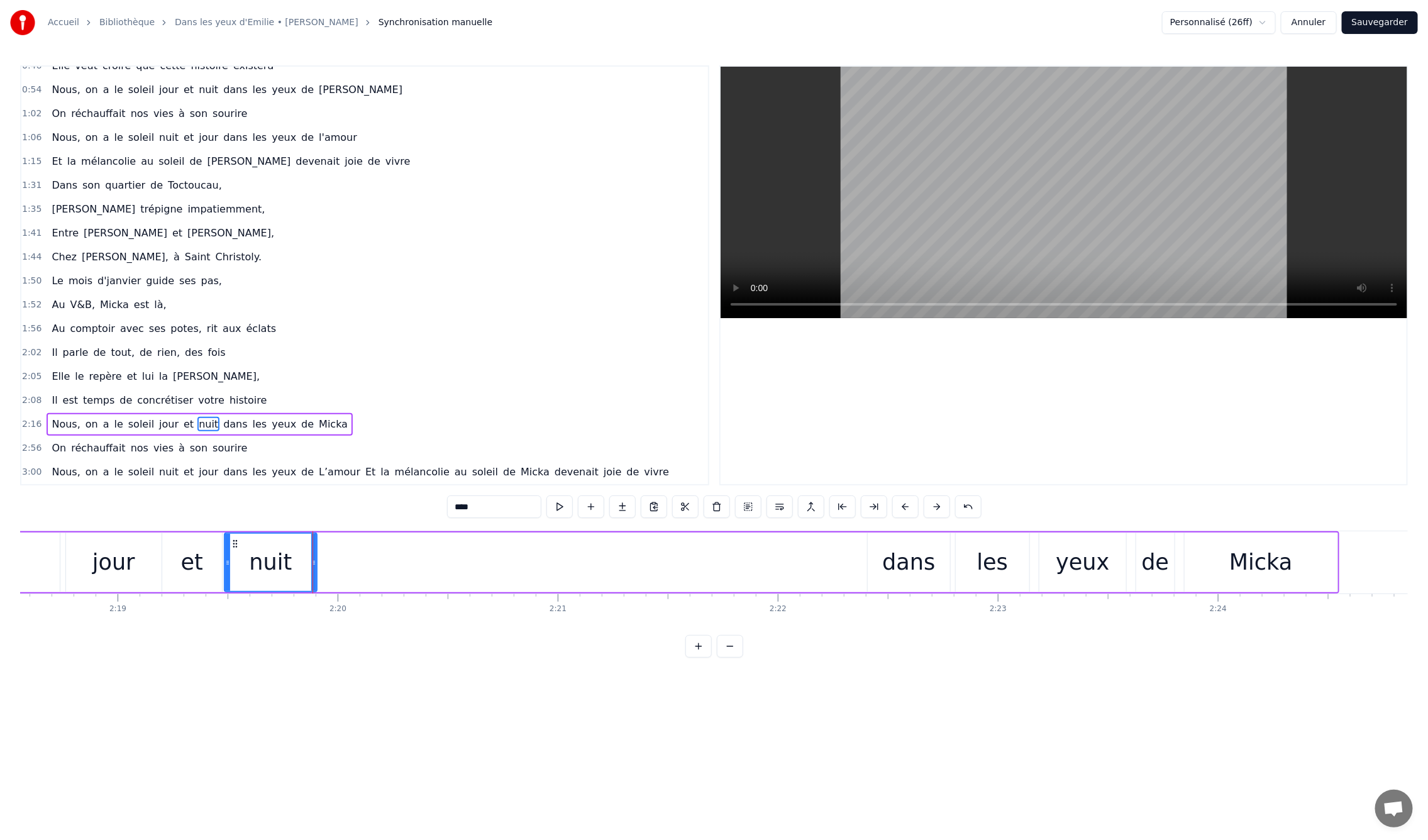
click at [881, 564] on div "dans" at bounding box center [909, 562] width 82 height 60
drag, startPoint x: 864, startPoint y: 542, endPoint x: 436, endPoint y: 544, distance: 428.0
click at [436, 544] on icon at bounding box center [438, 544] width 10 height 10
click at [956, 538] on div "les" at bounding box center [992, 562] width 74 height 60
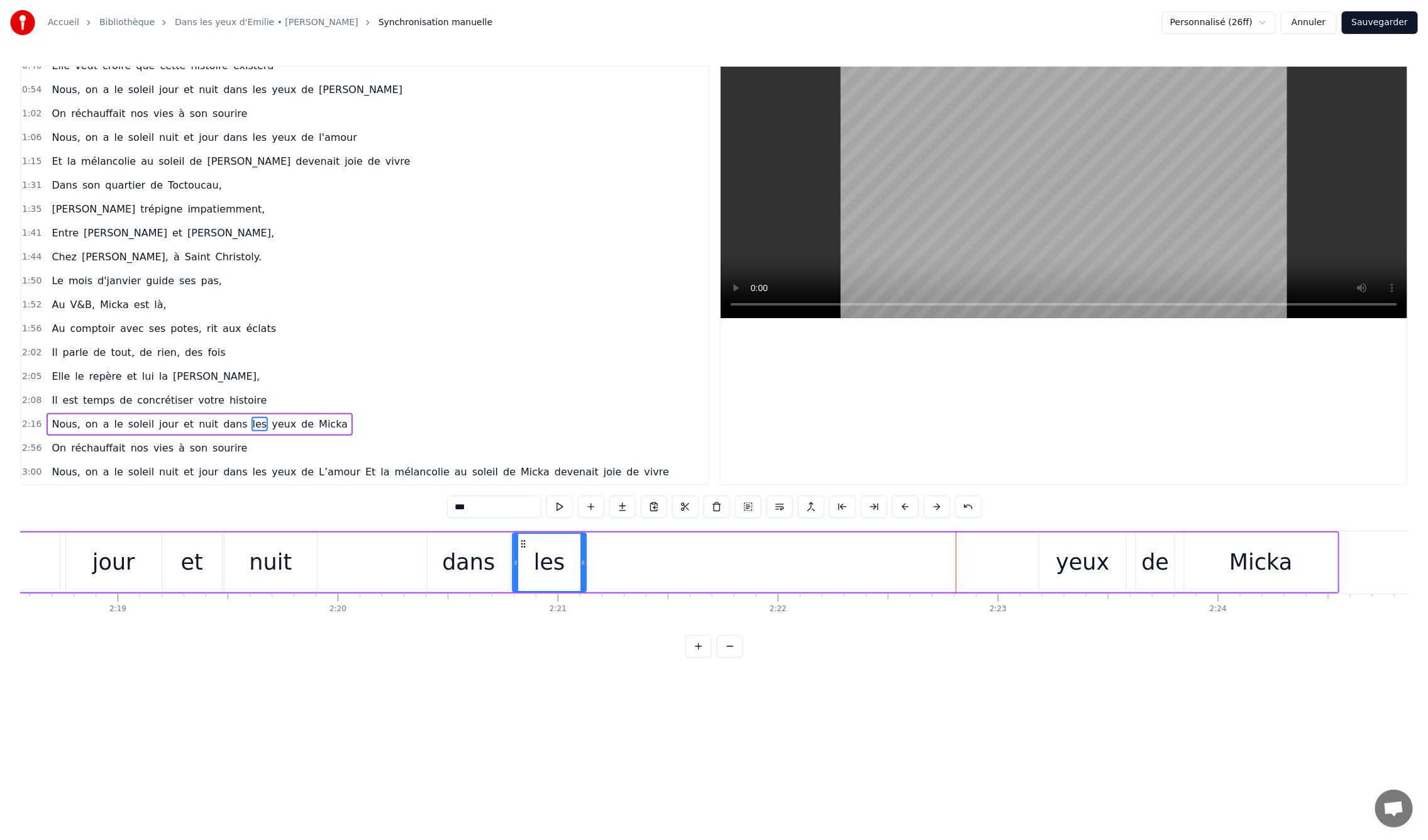
drag, startPoint x: 845, startPoint y: 541, endPoint x: 543, endPoint y: 553, distance: 302.2
click at [520, 554] on div "les" at bounding box center [549, 562] width 72 height 57
click at [1049, 540] on div "yeux" at bounding box center [1082, 562] width 87 height 60
drag, startPoint x: 1046, startPoint y: 539, endPoint x: 586, endPoint y: 546, distance: 460.1
click at [586, 546] on icon at bounding box center [590, 544] width 10 height 10
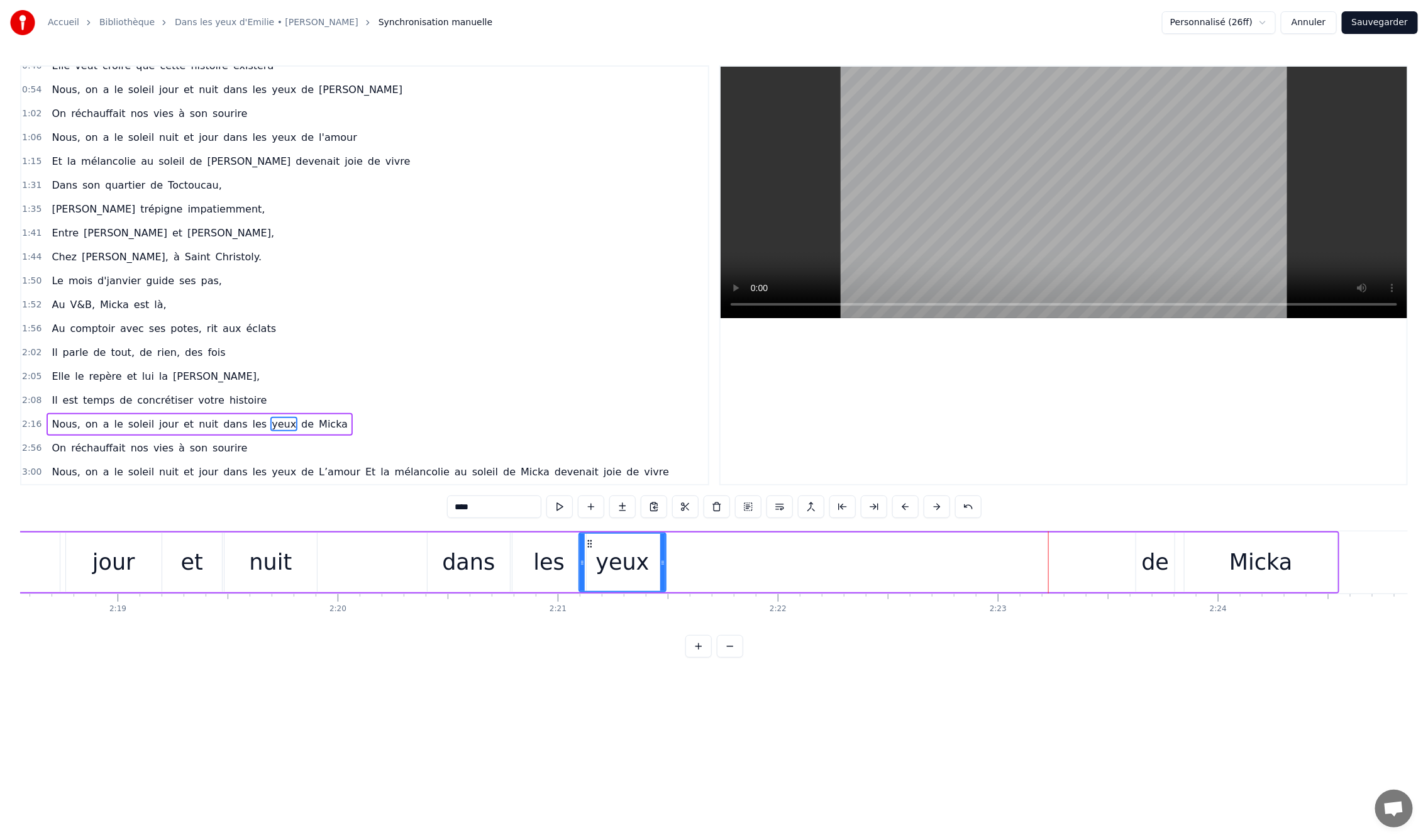
click at [1155, 563] on div "de" at bounding box center [1155, 562] width 28 height 33
drag, startPoint x: 1146, startPoint y: 541, endPoint x: 683, endPoint y: 561, distance: 463.4
click at [683, 561] on div "de" at bounding box center [693, 562] width 37 height 57
click at [1224, 559] on div "Micka" at bounding box center [1261, 562] width 153 height 60
type input "*****"
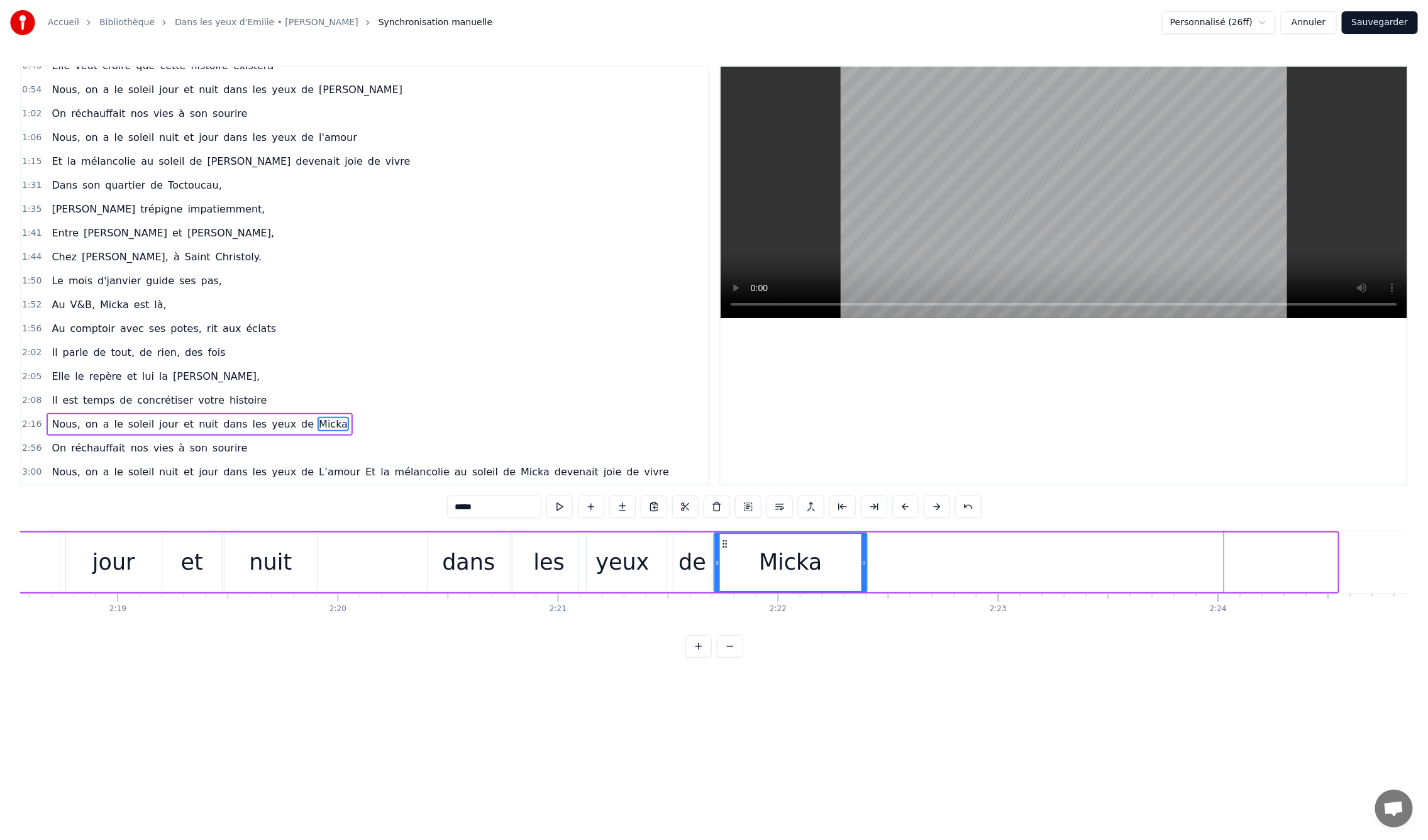
drag, startPoint x: 1176, startPoint y: 543, endPoint x: 723, endPoint y: 549, distance: 453.0
click at [725, 549] on div "Micka" at bounding box center [791, 562] width 151 height 57
click at [270, 529] on div "0:09 En mille neuf cent quatre- vingt neuf 0:12 C'est le printemps, il doit fai…" at bounding box center [714, 361] width 1388 height 592
click at [348, 546] on div "Nous, on a le soleil jour et nuit dans les yeux de Micka" at bounding box center [181, 562] width 1376 height 62
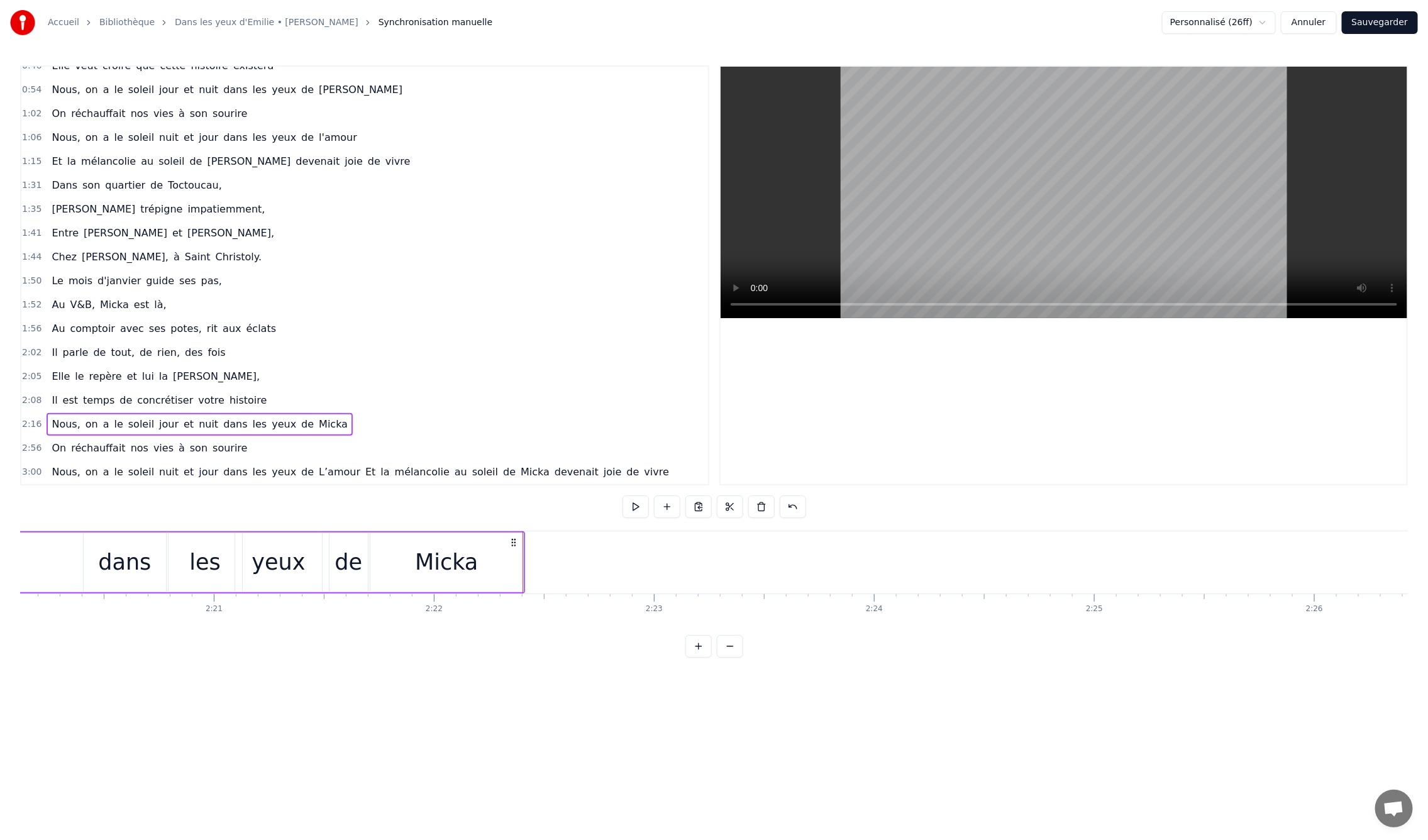
scroll to position [0, 30824]
click at [519, 563] on div "Micka" at bounding box center [464, 562] width 153 height 60
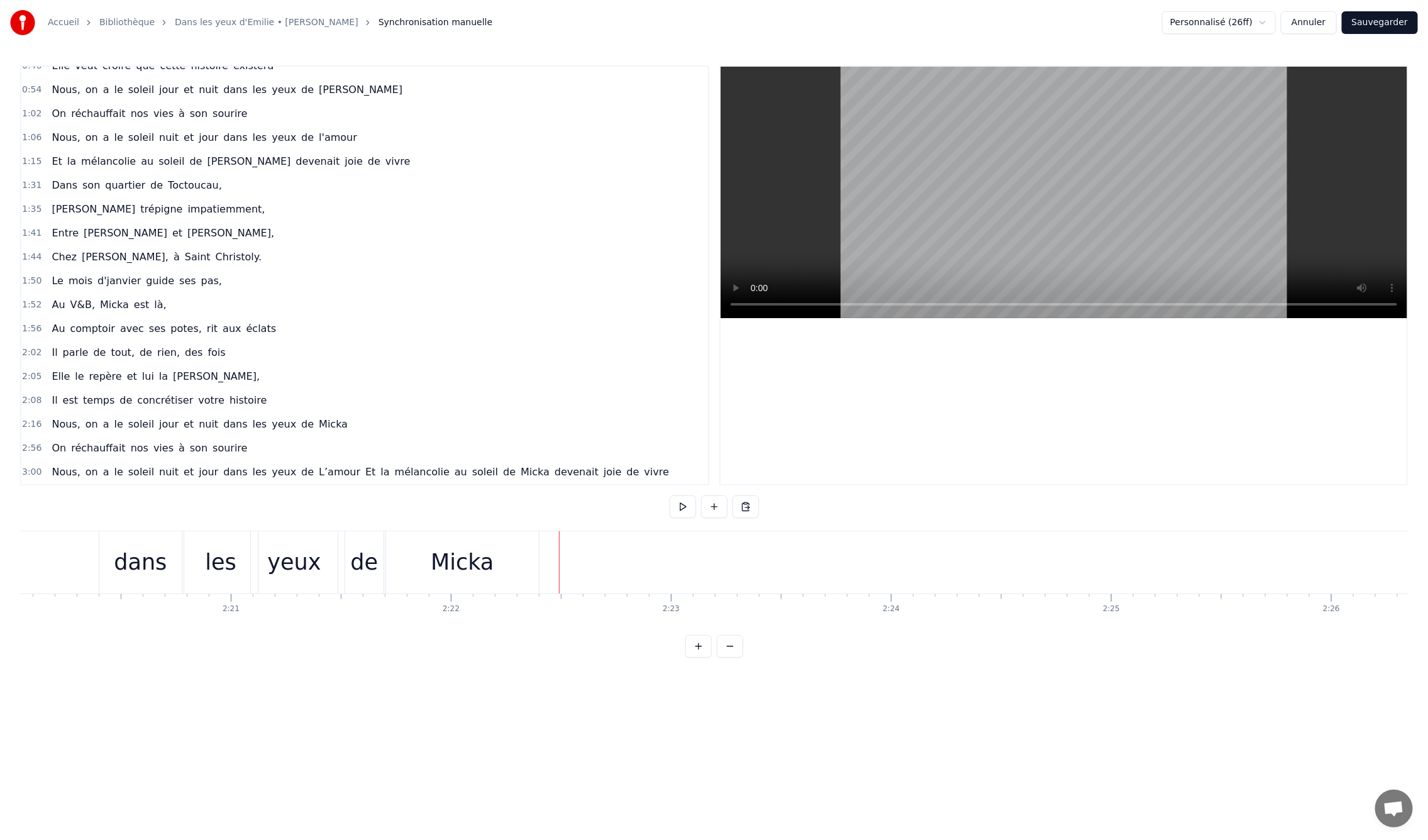
click at [524, 565] on div "Micka" at bounding box center [462, 562] width 153 height 62
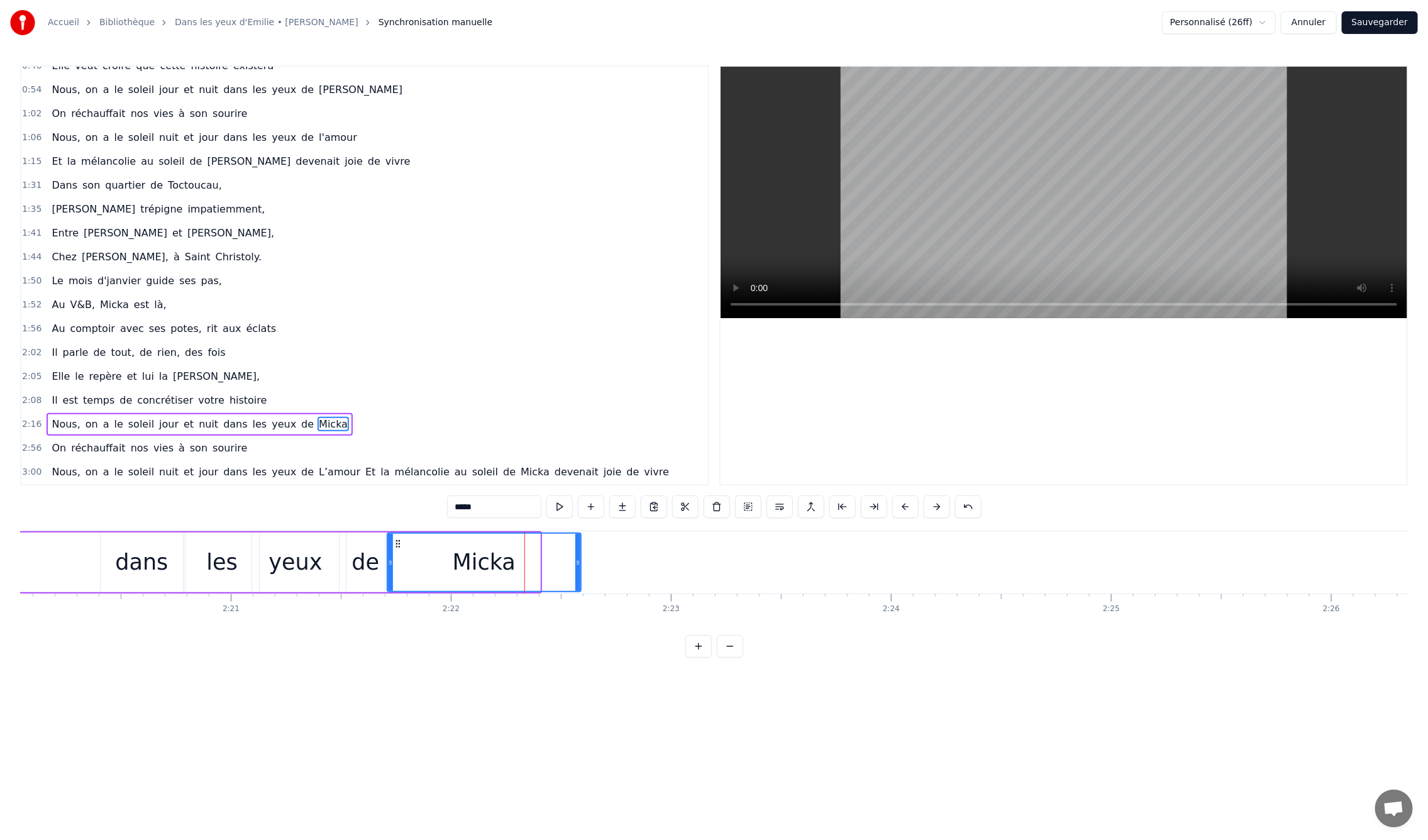
drag, startPoint x: 562, startPoint y: 563, endPoint x: 577, endPoint y: 564, distance: 15.0
click at [577, 564] on icon at bounding box center [577, 562] width 5 height 10
drag, startPoint x: 577, startPoint y: 563, endPoint x: 616, endPoint y: 565, distance: 39.1
click at [616, 565] on icon at bounding box center [616, 562] width 5 height 10
click at [624, 564] on icon at bounding box center [623, 562] width 5 height 10
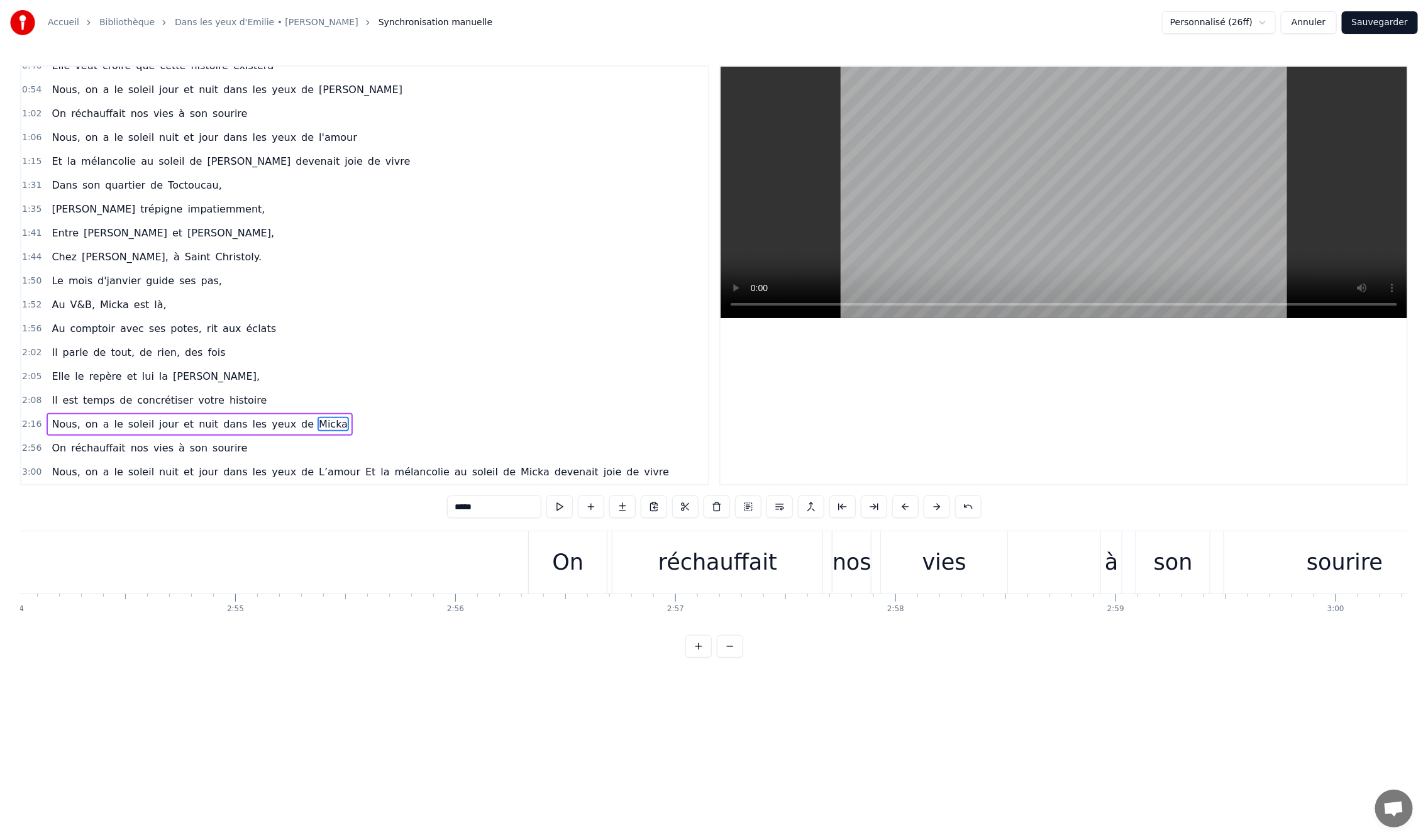
scroll to position [0, 38339]
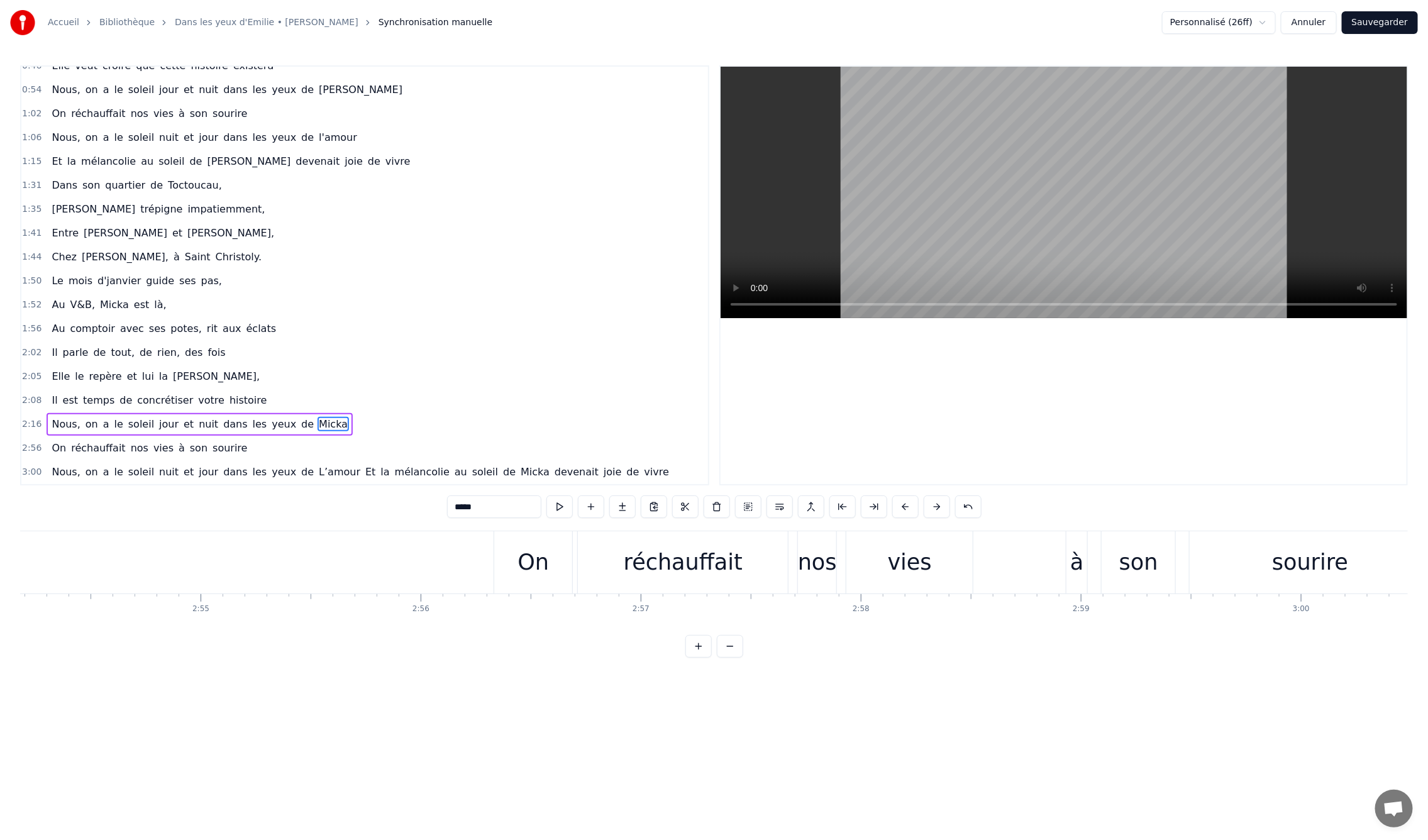
click at [859, 578] on div "vies" at bounding box center [909, 562] width 126 height 62
type input "****"
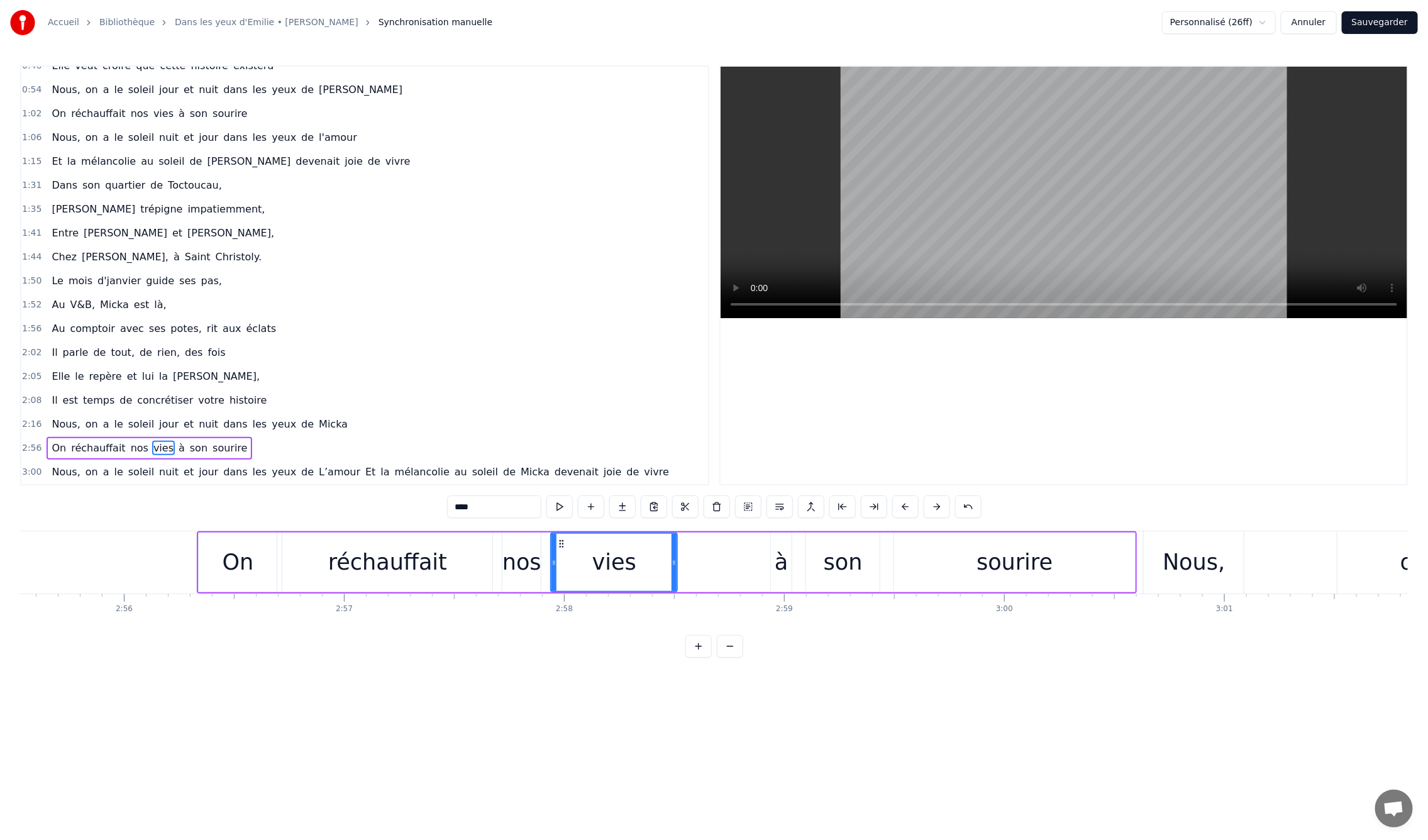
scroll to position [0, 38514]
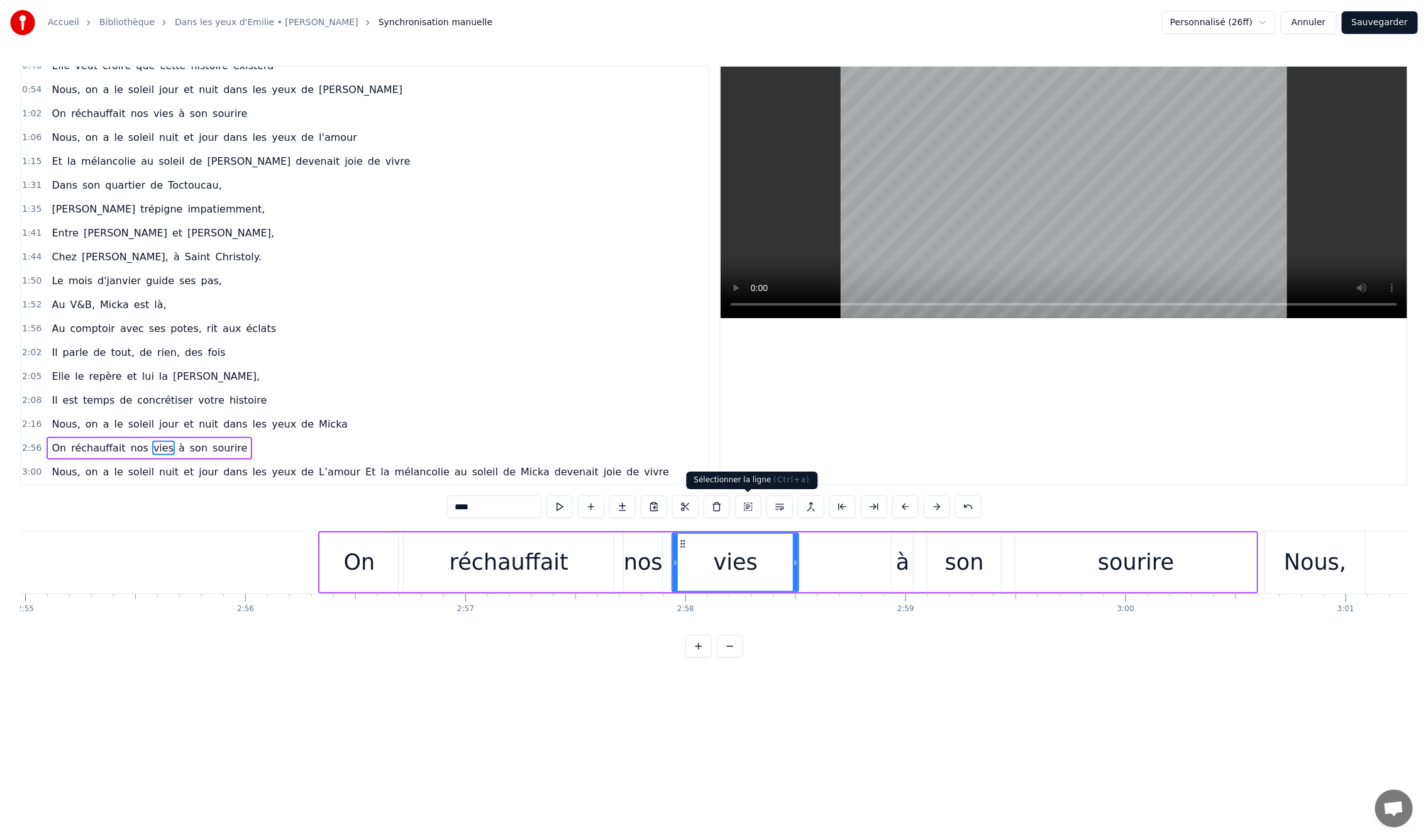
click at [753, 503] on button at bounding box center [748, 506] width 27 height 22
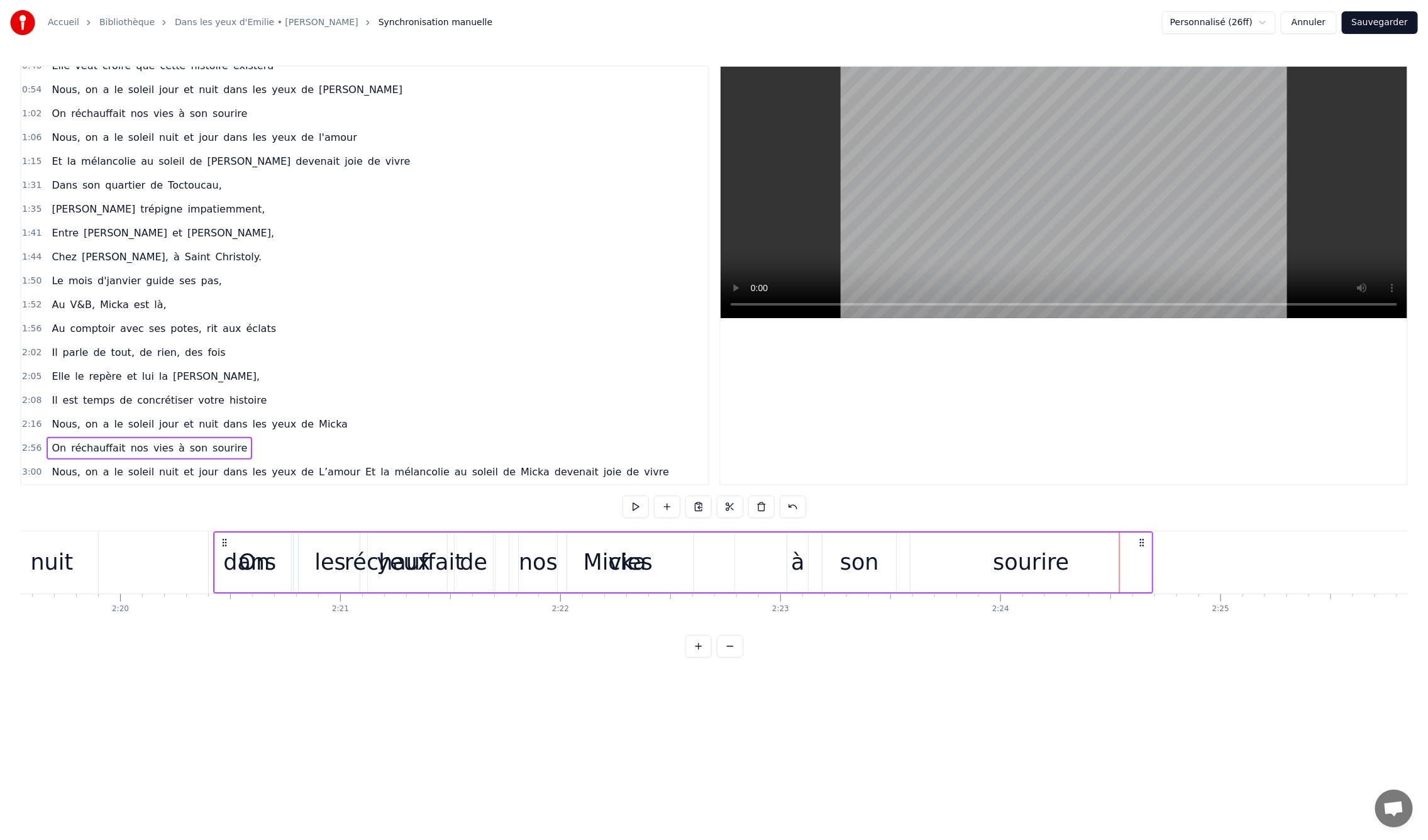
scroll to position [0, 30715]
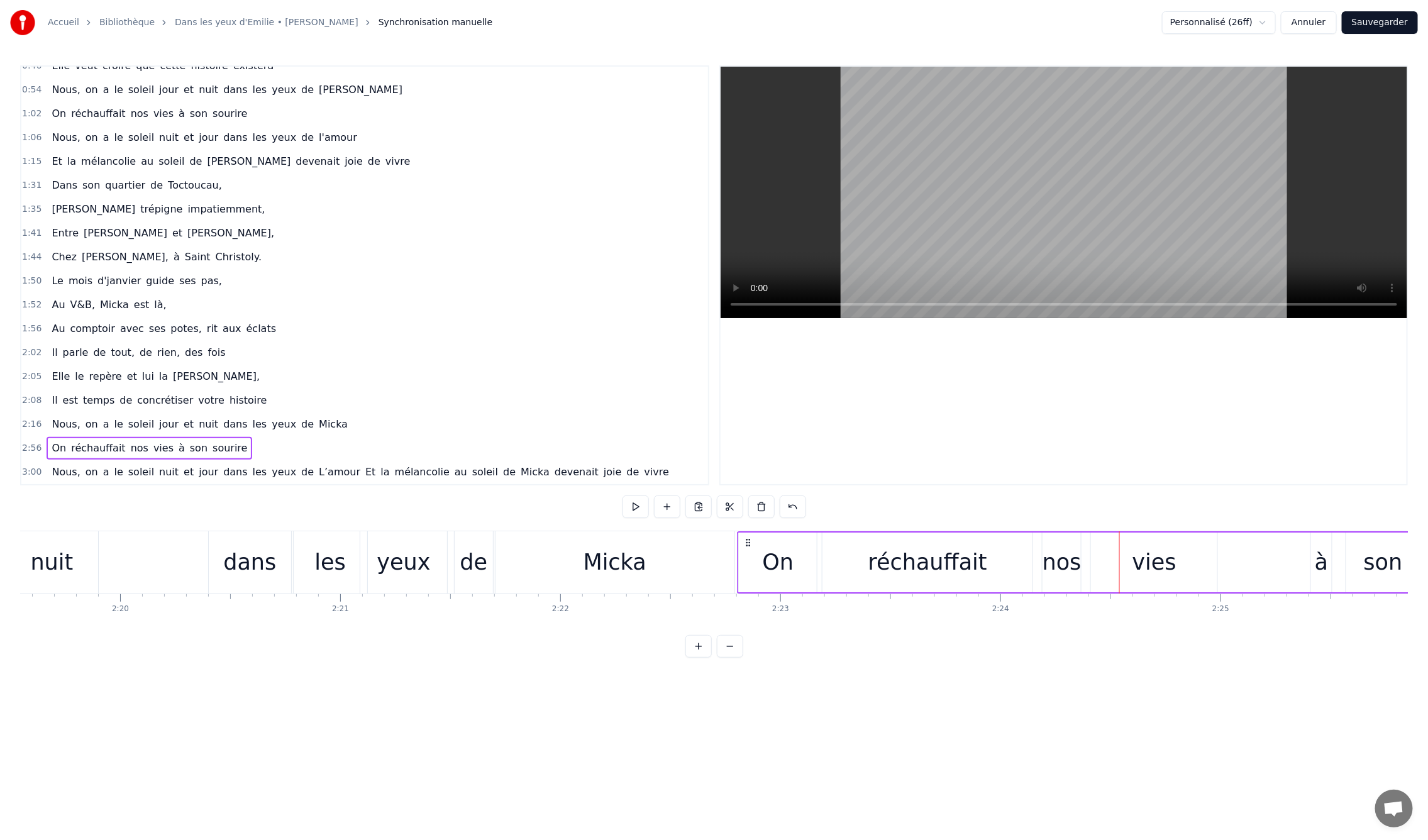
drag, startPoint x: 361, startPoint y: 540, endPoint x: 750, endPoint y: 600, distance: 393.6
click at [750, 600] on div "En mille neuf cent quatre- vingt neuf C'est le printemps, il doit faire beau, E…" at bounding box center [714, 578] width 1388 height 94
click at [680, 618] on div "En mille neuf cent quatre- vingt neuf C'est le printemps, il doit faire beau, E…" at bounding box center [714, 578] width 1388 height 94
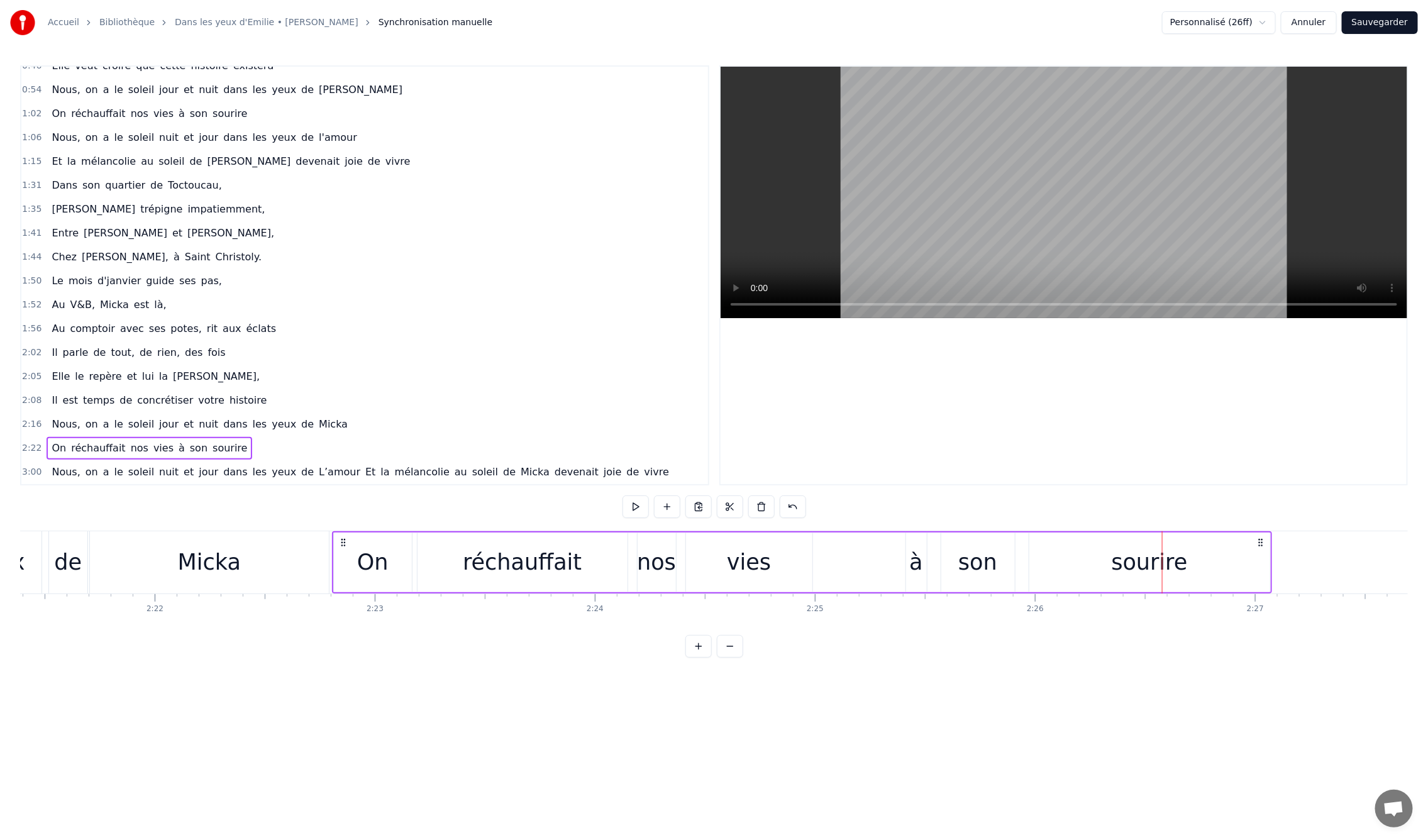
scroll to position [0, 31139]
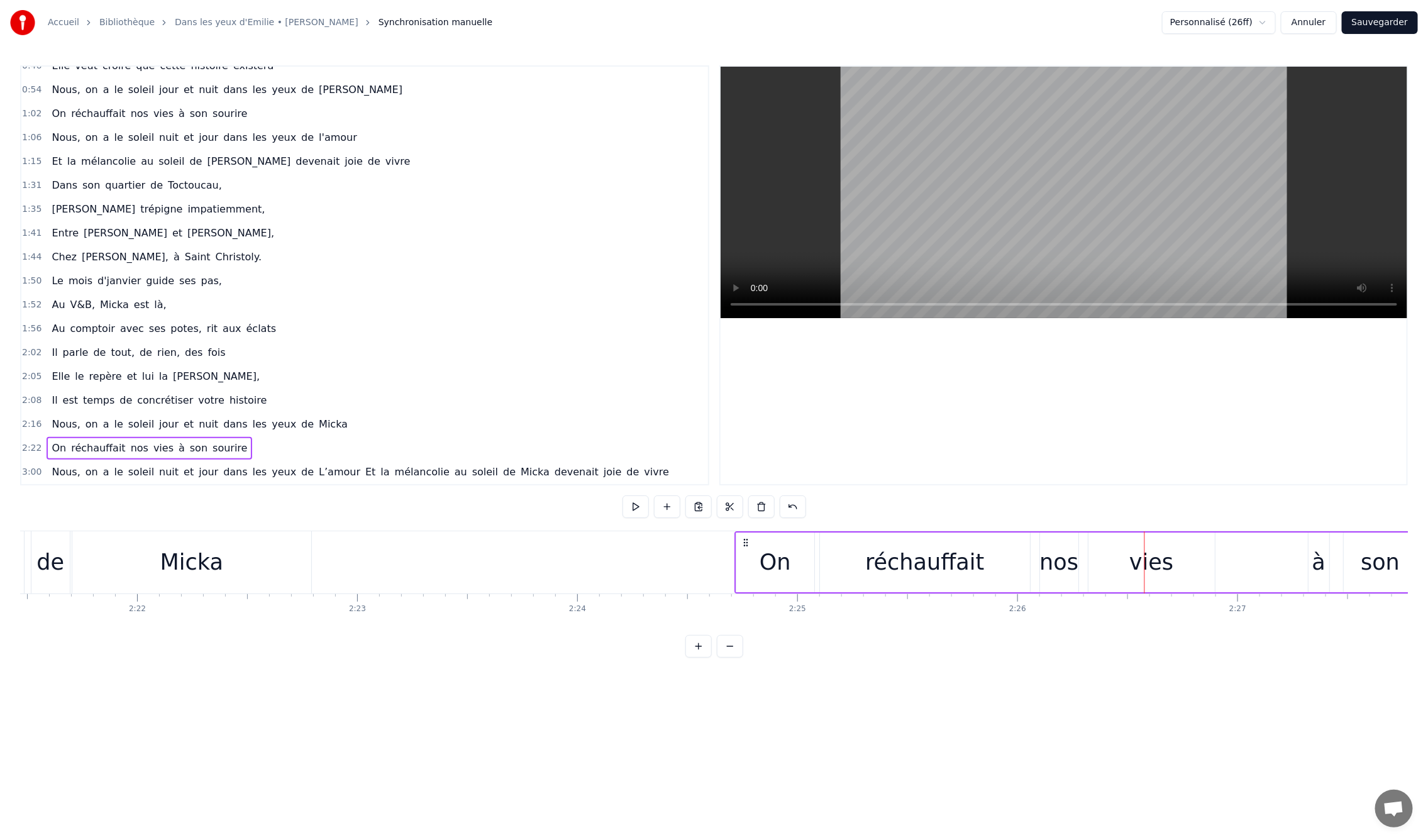
drag, startPoint x: 322, startPoint y: 542, endPoint x: 743, endPoint y: 554, distance: 421.2
click at [743, 554] on div "On réchauffait nos vies à son sourire" at bounding box center [1204, 562] width 940 height 62
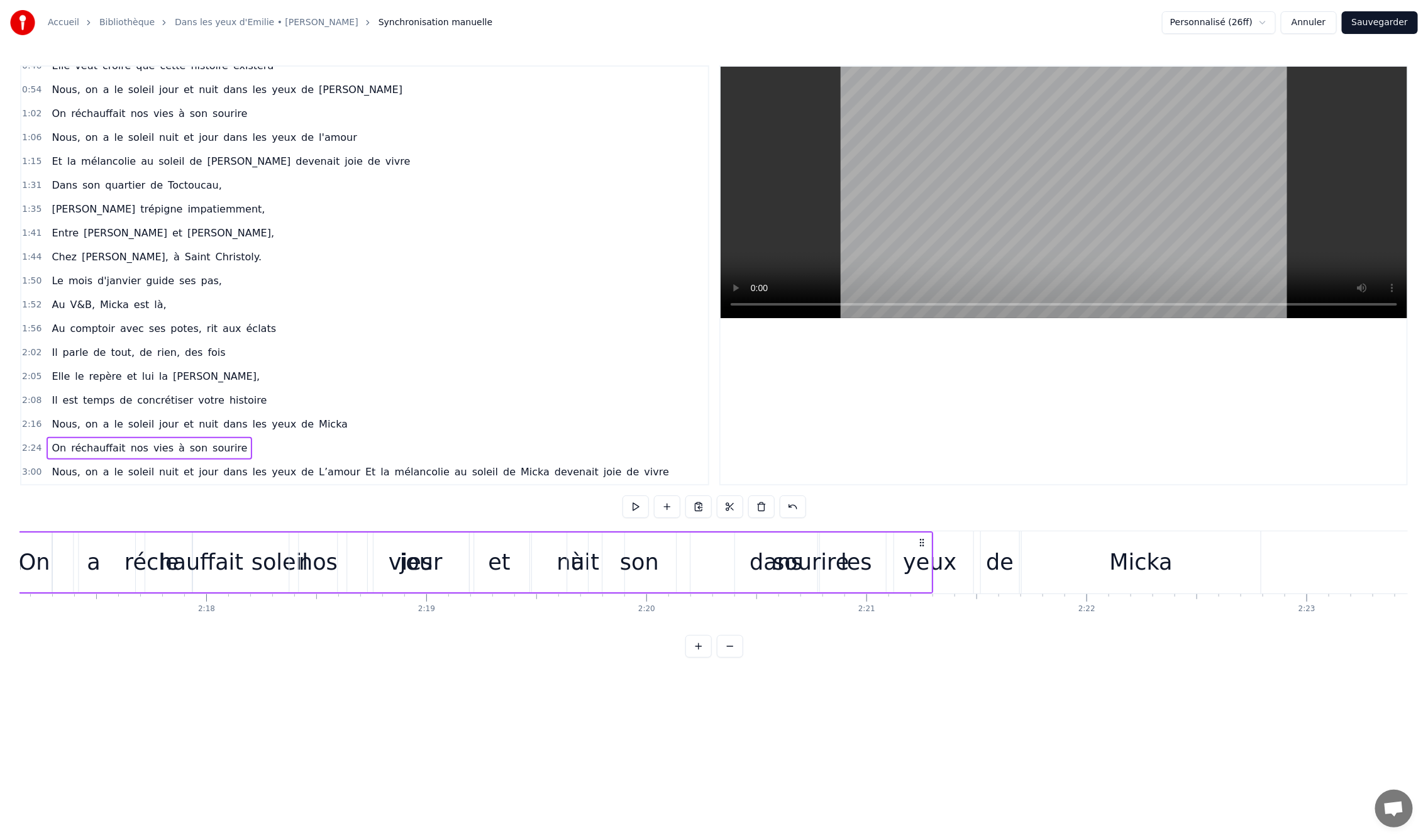
scroll to position [0, 30068]
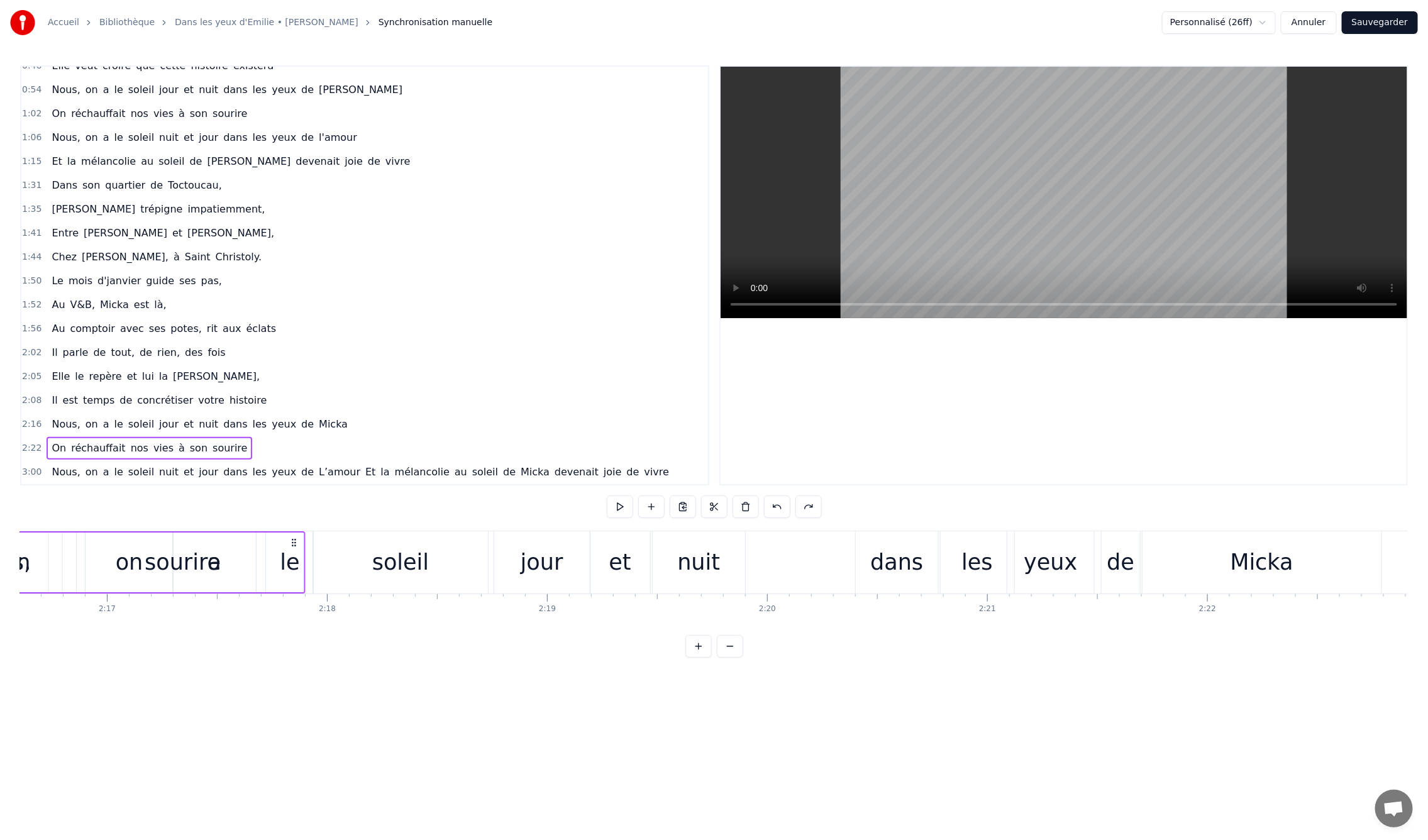
click at [728, 657] on button at bounding box center [730, 646] width 27 height 22
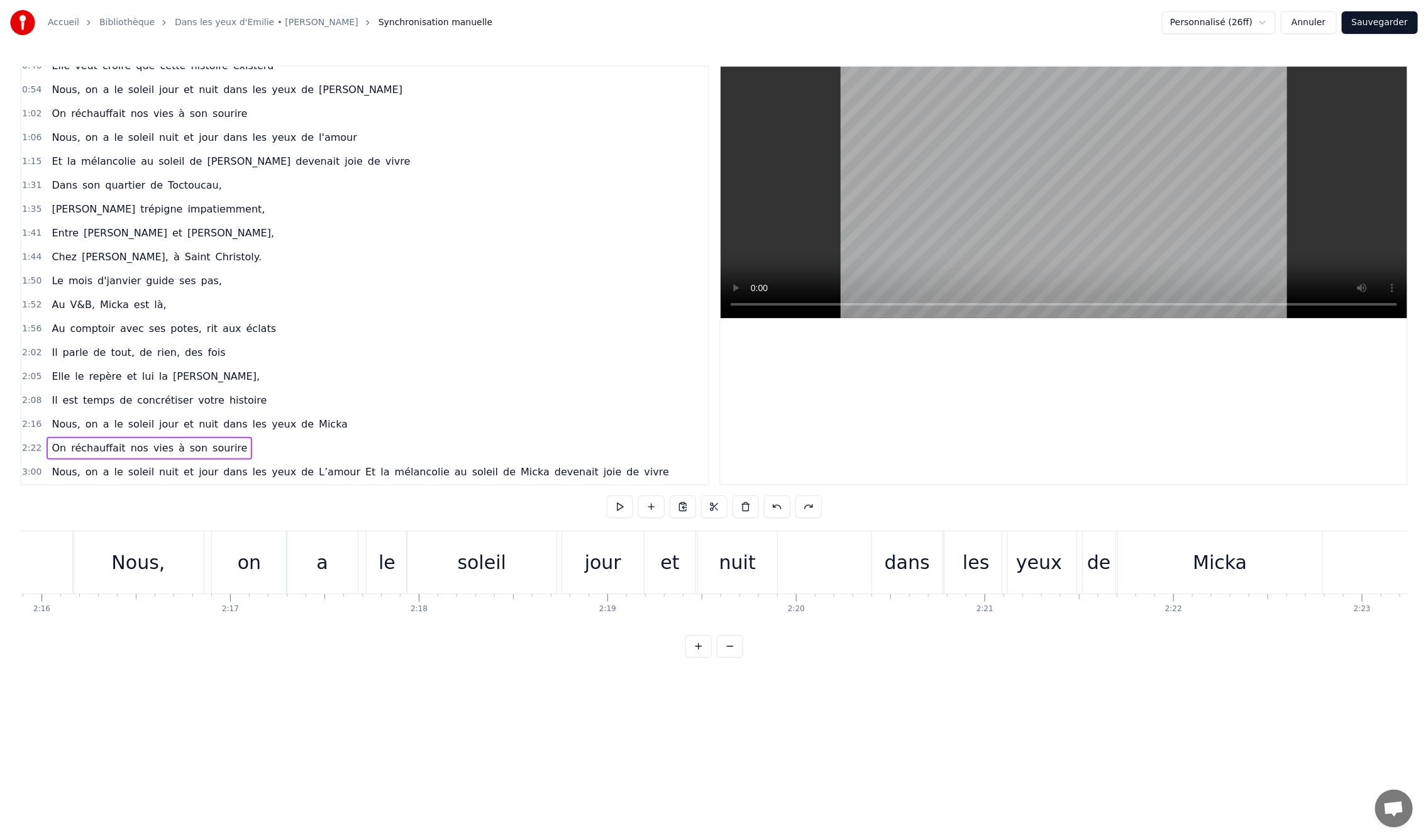
scroll to position [0, 25385]
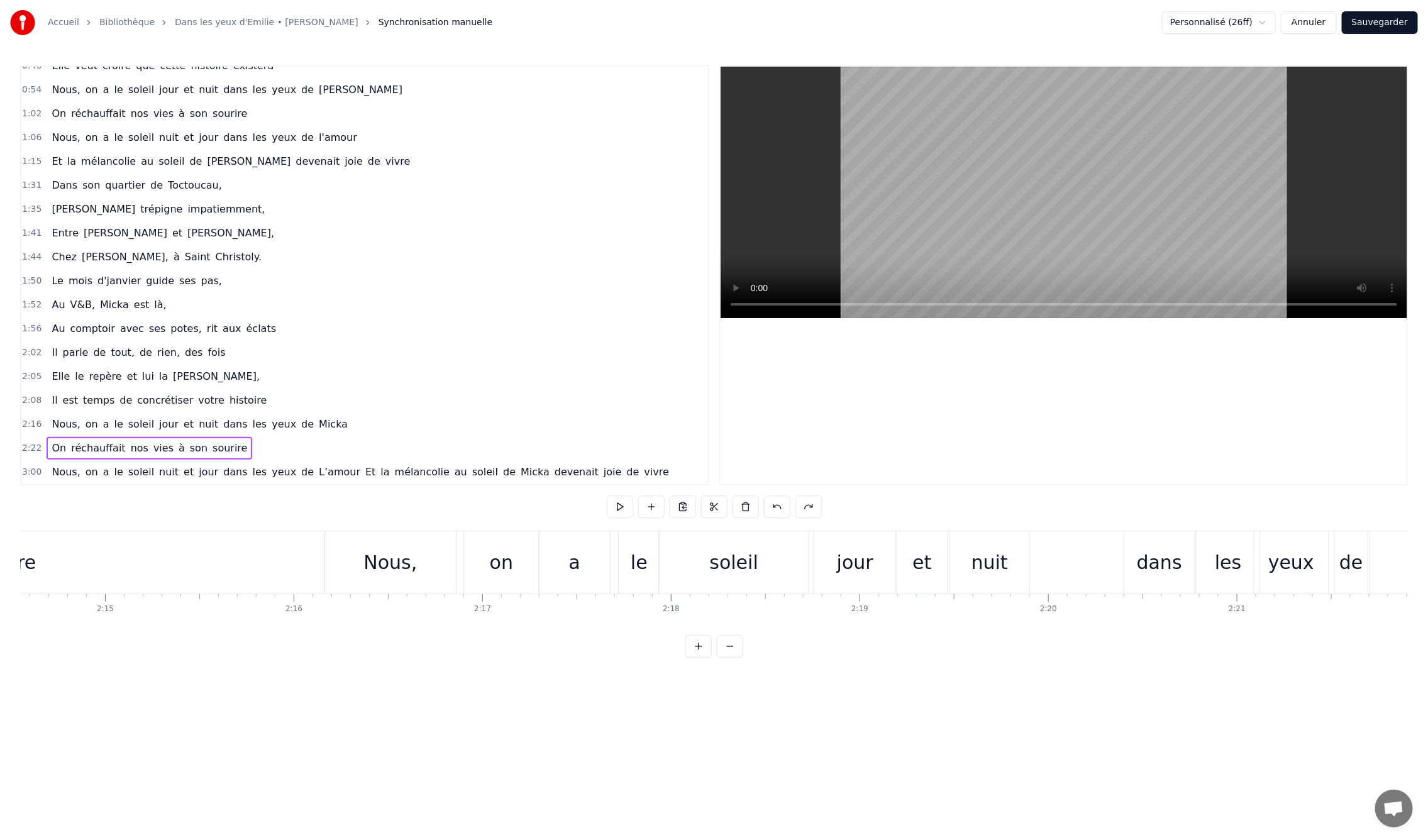
click at [193, 437] on div "On réchauffait nos vies à son sourire" at bounding box center [149, 448] width 206 height 22
click at [152, 441] on span "vies" at bounding box center [163, 448] width 22 height 14
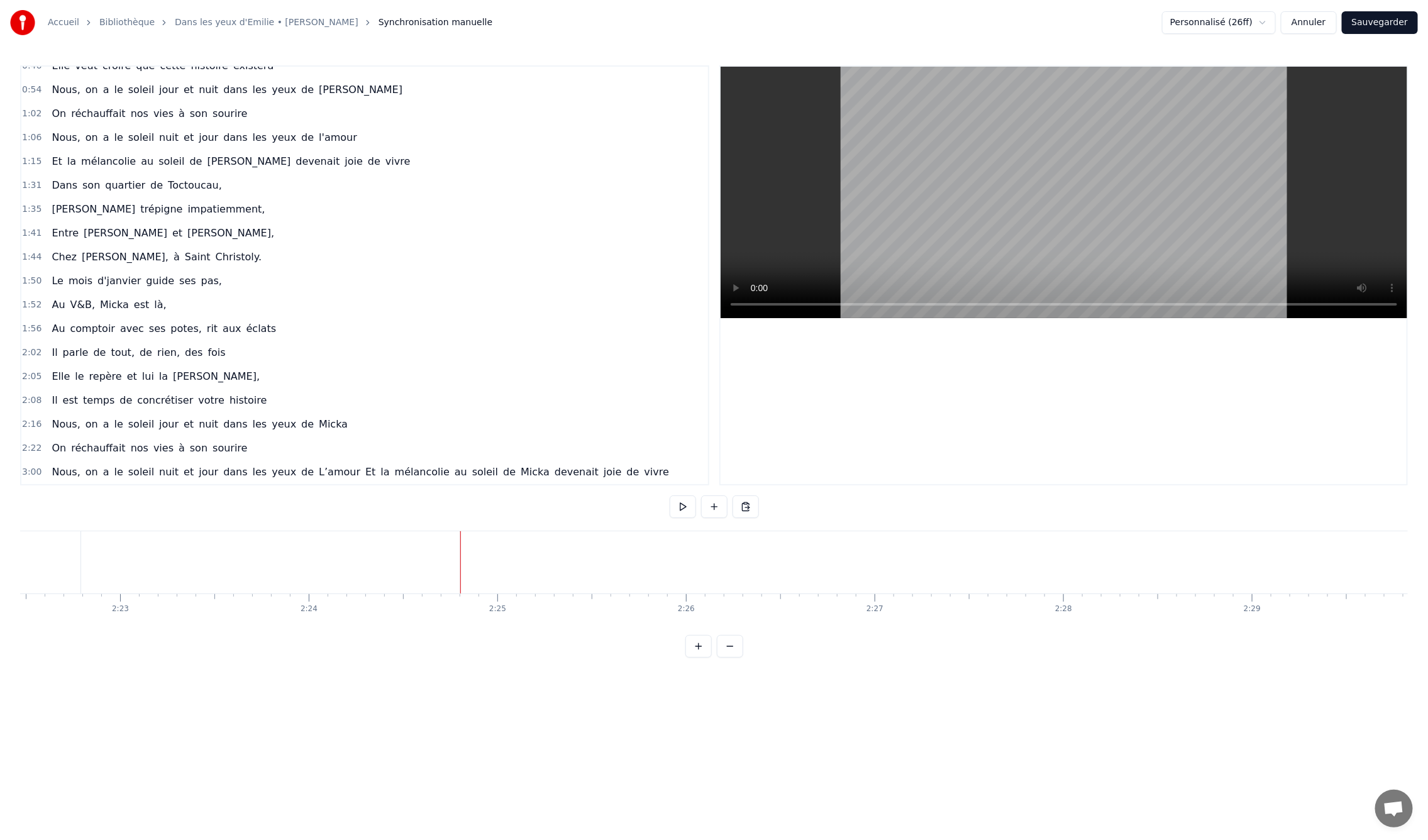
click at [163, 461] on div "Nous, on a le soleil nuit et jour dans les yeux de L’amour Et la mélancolie au …" at bounding box center [360, 471] width 628 height 22
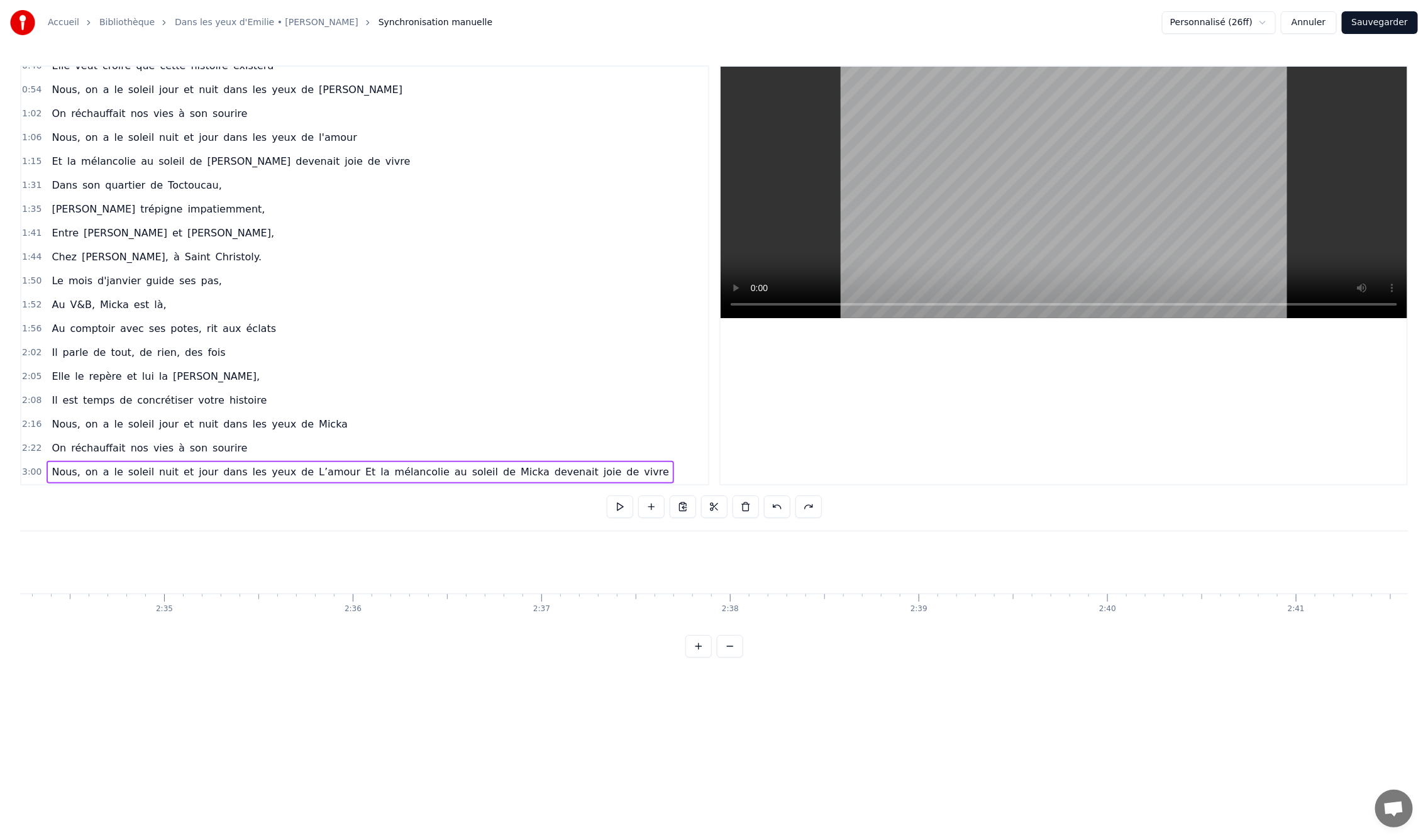
click at [157, 441] on span "vies" at bounding box center [163, 448] width 22 height 14
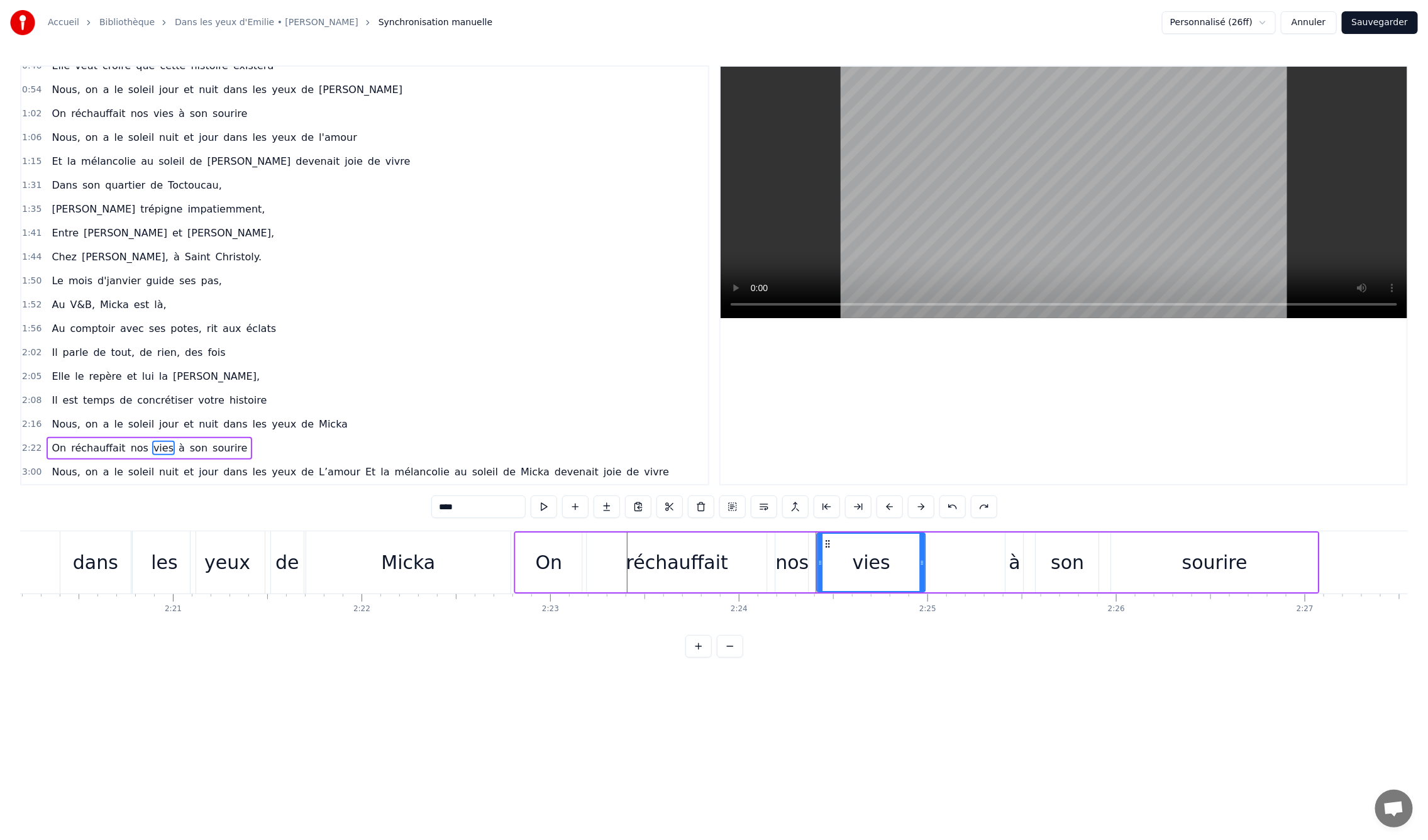
scroll to position [0, 26390]
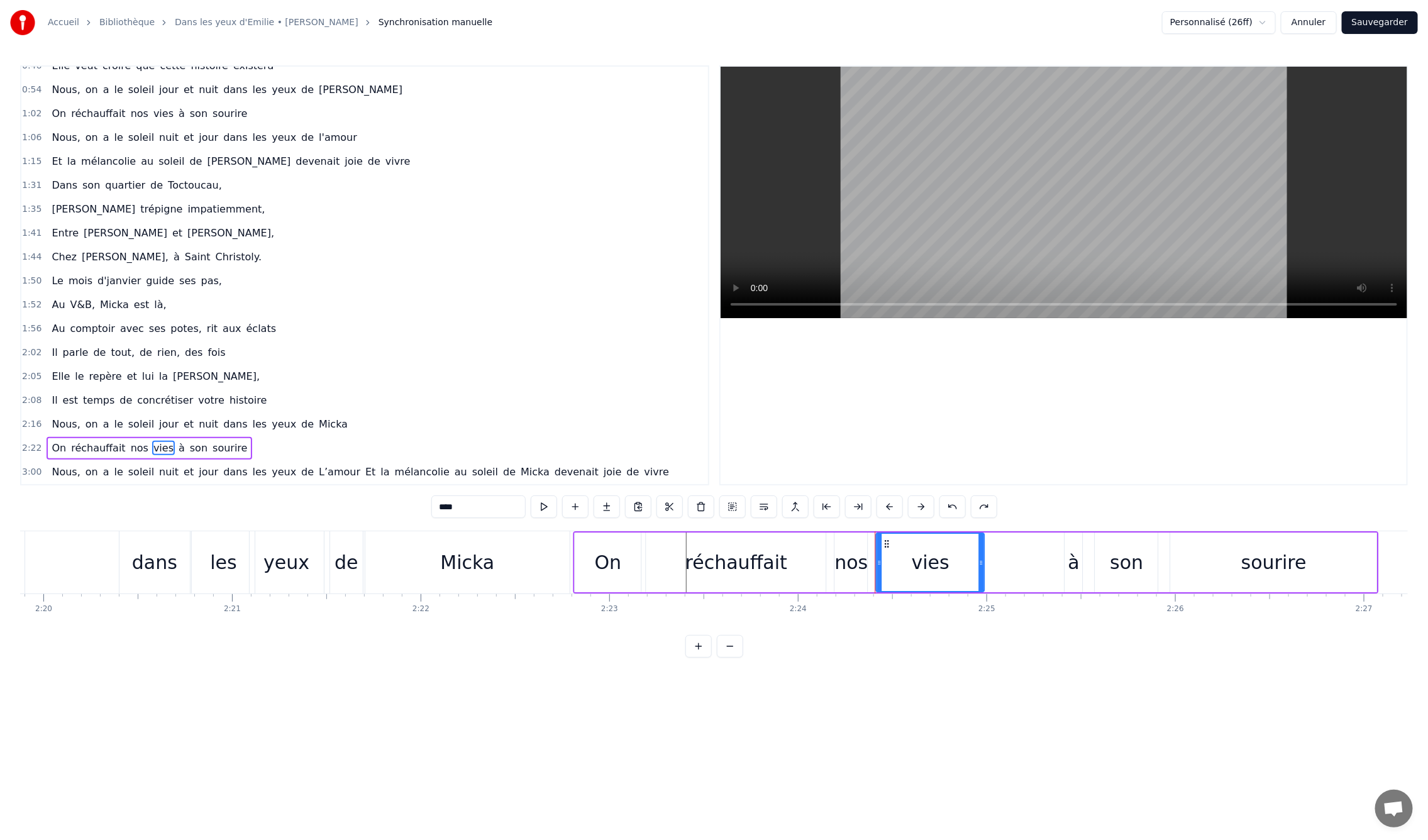
click at [1046, 529] on div "0:09 En mille neuf cent quatre- vingt neuf 0:12 C'est le printemps, il doit fai…" at bounding box center [714, 361] width 1388 height 592
click at [1048, 538] on div "On réchauffait nos vies à son sourire" at bounding box center [976, 562] width 806 height 62
click at [586, 544] on icon at bounding box center [584, 542] width 10 height 10
drag, startPoint x: 583, startPoint y: 540, endPoint x: 617, endPoint y: 540, distance: 34.0
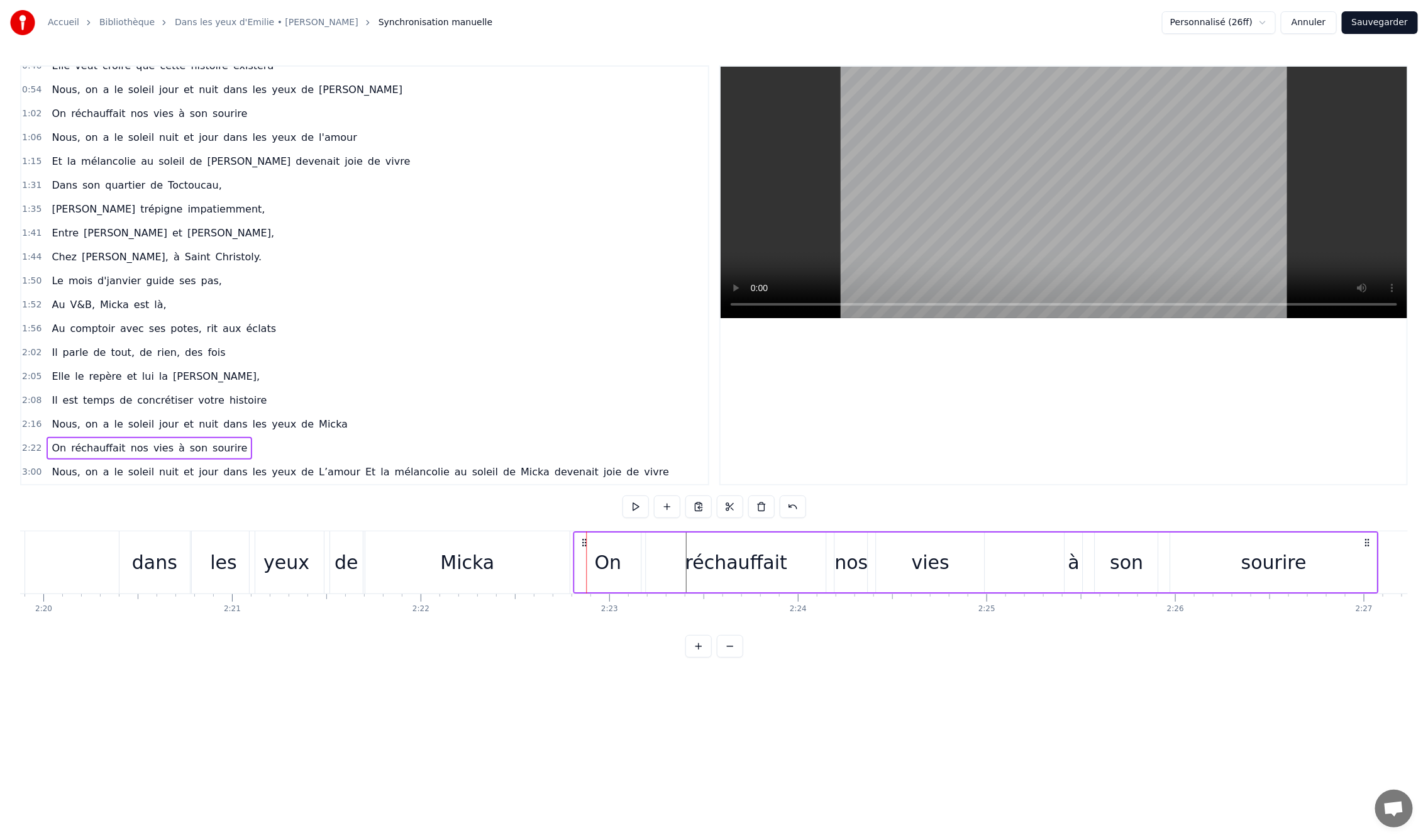
click at [617, 540] on div "On réchauffait nos vies à son sourire" at bounding box center [976, 562] width 806 height 62
click at [875, 507] on div "0:09 En mille neuf cent quatre- vingt neuf 0:12 C'est le printemps, il doit fai…" at bounding box center [714, 361] width 1388 height 592
click at [1010, 528] on div "0:09 En mille neuf cent quatre- vingt neuf 0:12 C'est le printemps, il doit fai…" at bounding box center [714, 361] width 1388 height 592
click at [1009, 532] on div "On réchauffait nos vies à son sourire" at bounding box center [976, 562] width 806 height 62
drag, startPoint x: 581, startPoint y: 540, endPoint x: 638, endPoint y: 542, distance: 57.0
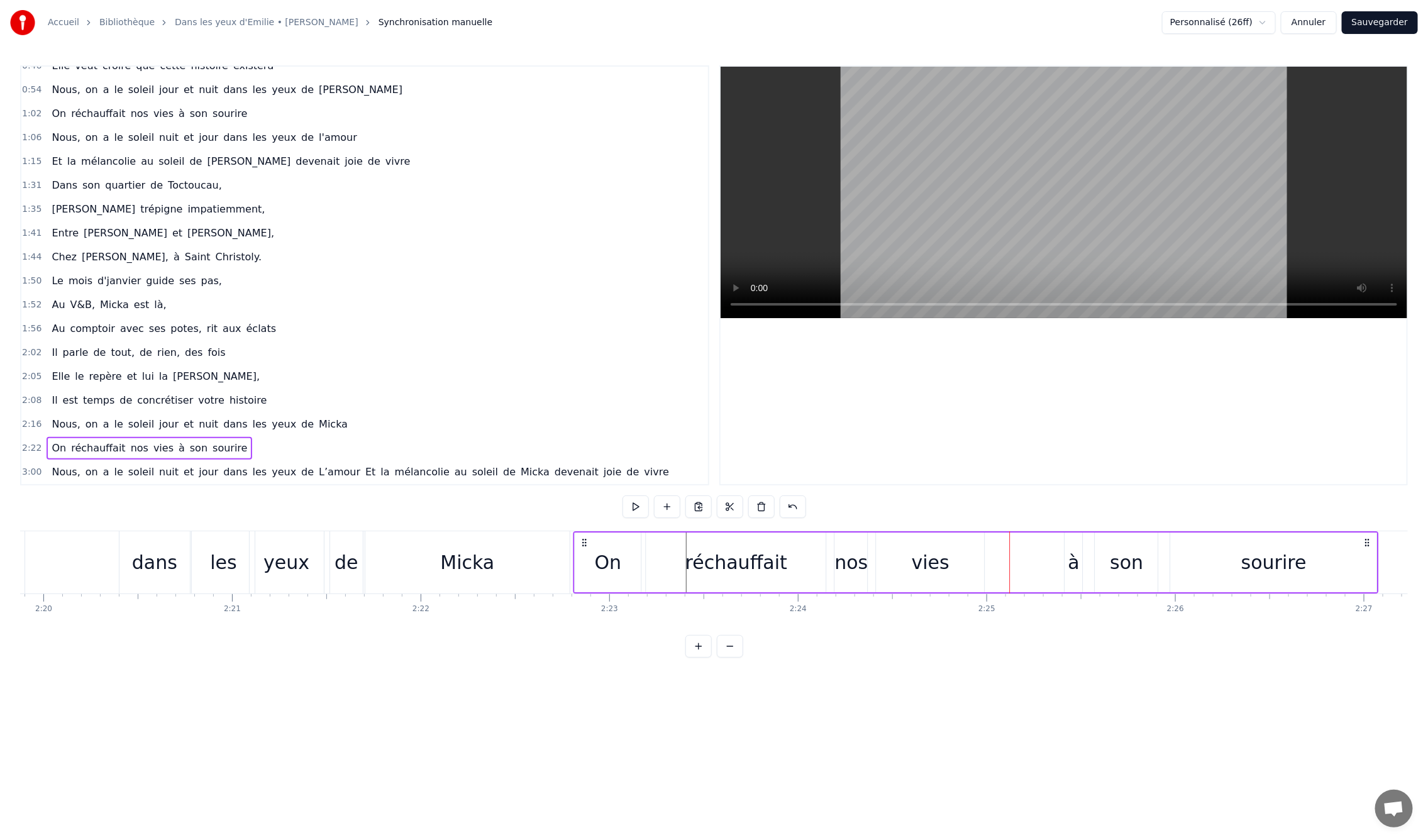
click at [638, 542] on div "On réchauffait nos vies à son sourire" at bounding box center [976, 562] width 806 height 62
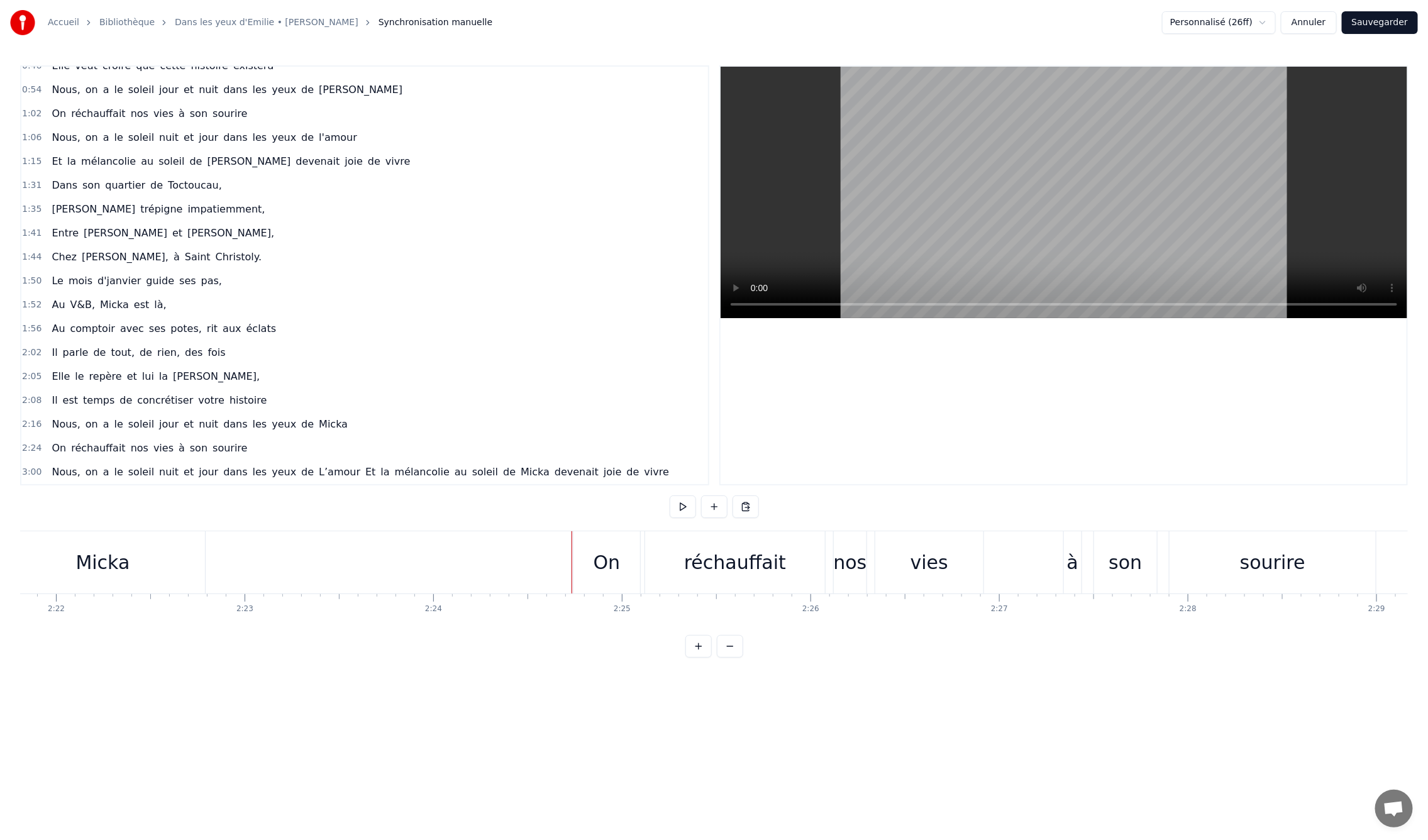
click at [585, 540] on div "On" at bounding box center [607, 562] width 67 height 62
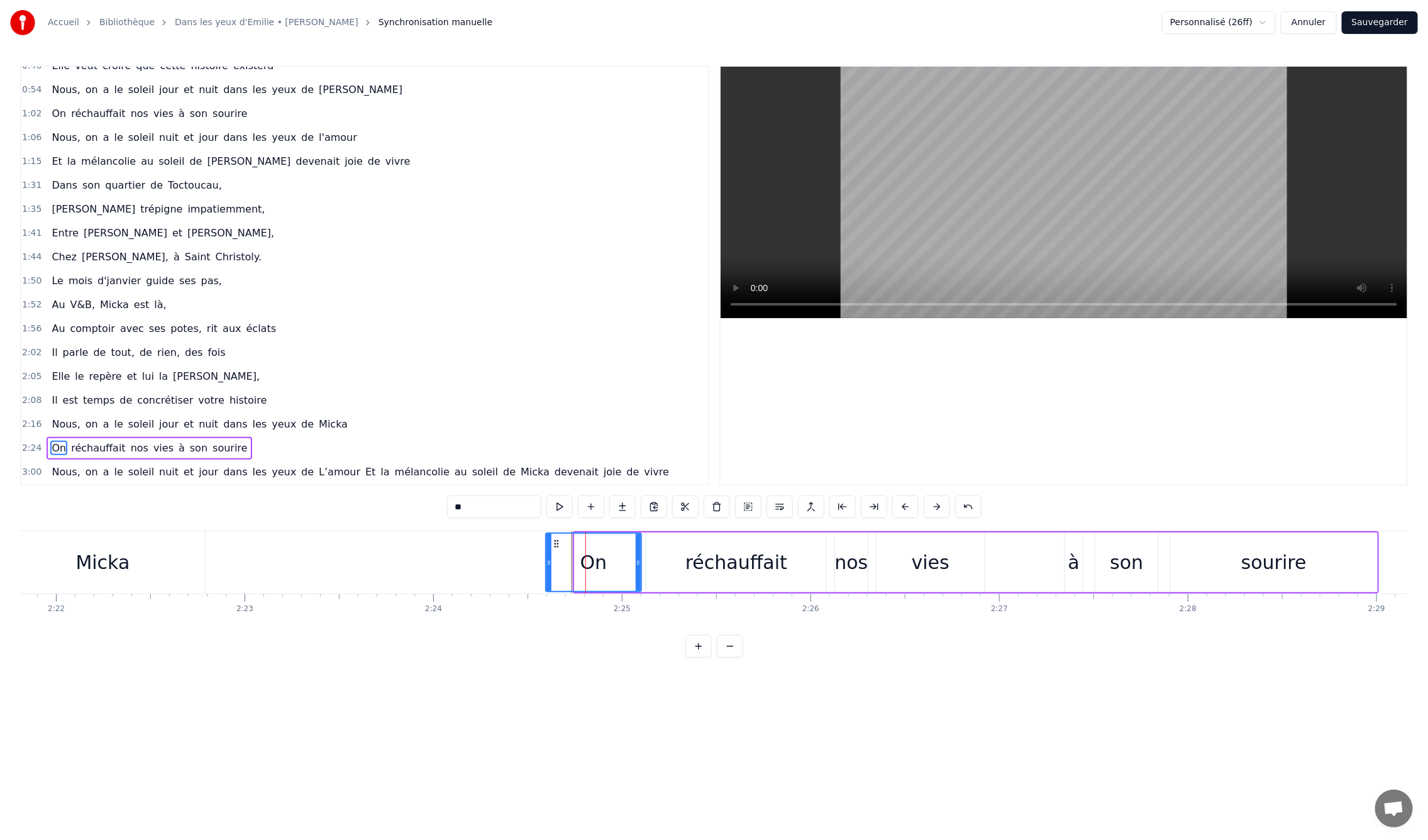
drag, startPoint x: 575, startPoint y: 558, endPoint x: 532, endPoint y: 561, distance: 43.1
click at [547, 563] on icon at bounding box center [549, 562] width 5 height 10
drag, startPoint x: 547, startPoint y: 561, endPoint x: 566, endPoint y: 562, distance: 19.0
click at [567, 562] on icon at bounding box center [569, 562] width 5 height 10
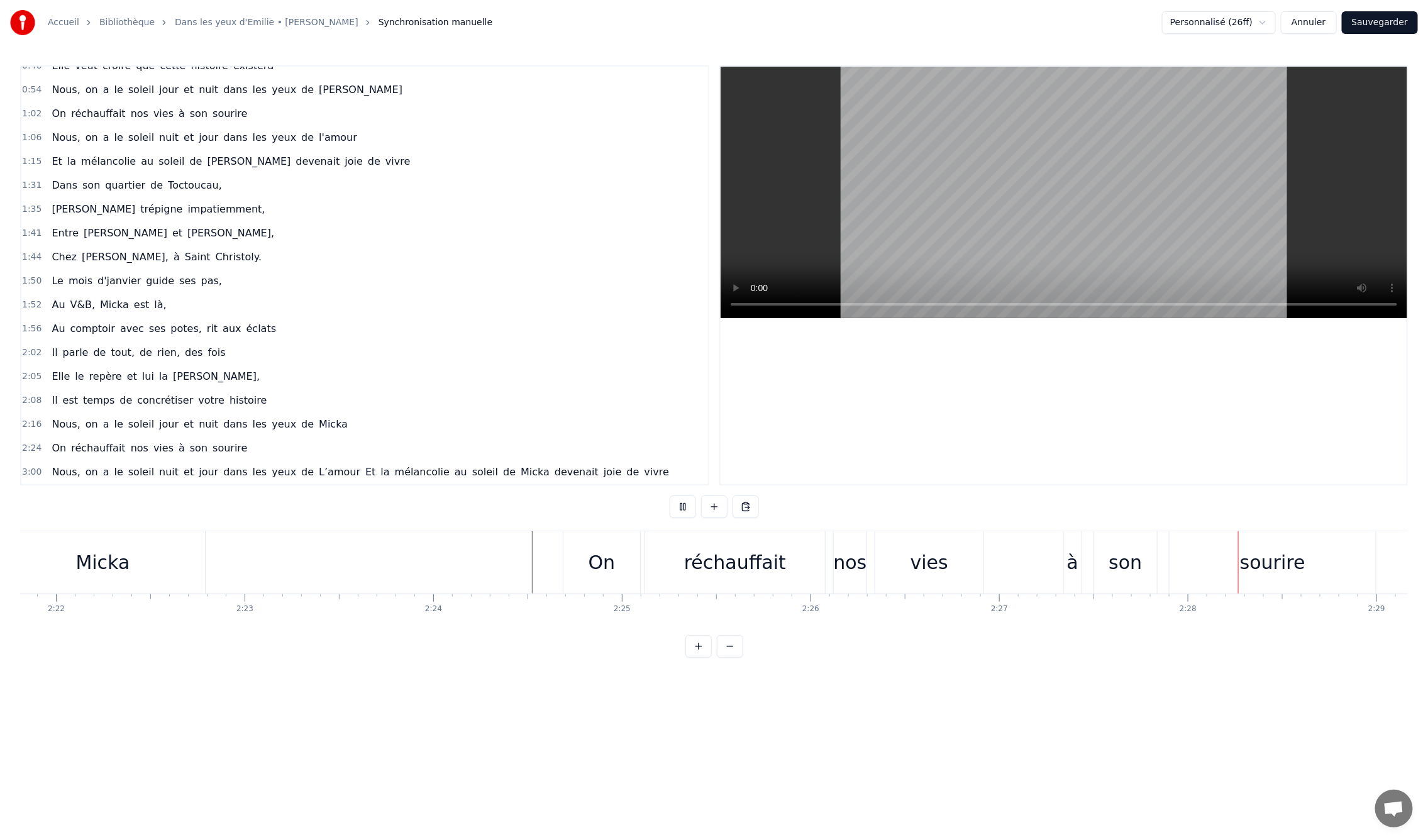
click at [930, 565] on div "vies" at bounding box center [929, 563] width 37 height 29
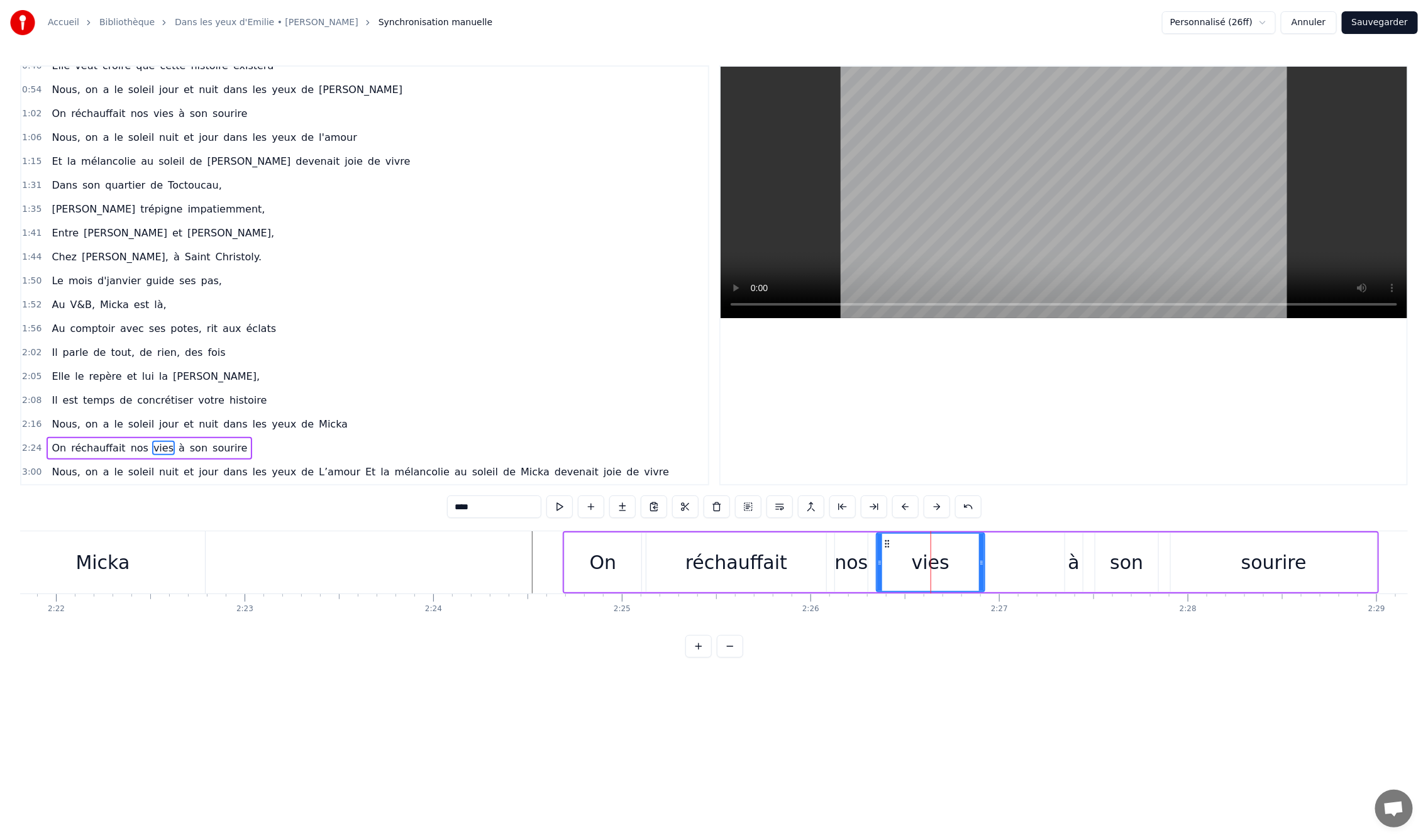
click at [857, 565] on div "nos" at bounding box center [851, 563] width 33 height 29
click at [780, 570] on div "réchauffait" at bounding box center [736, 562] width 180 height 60
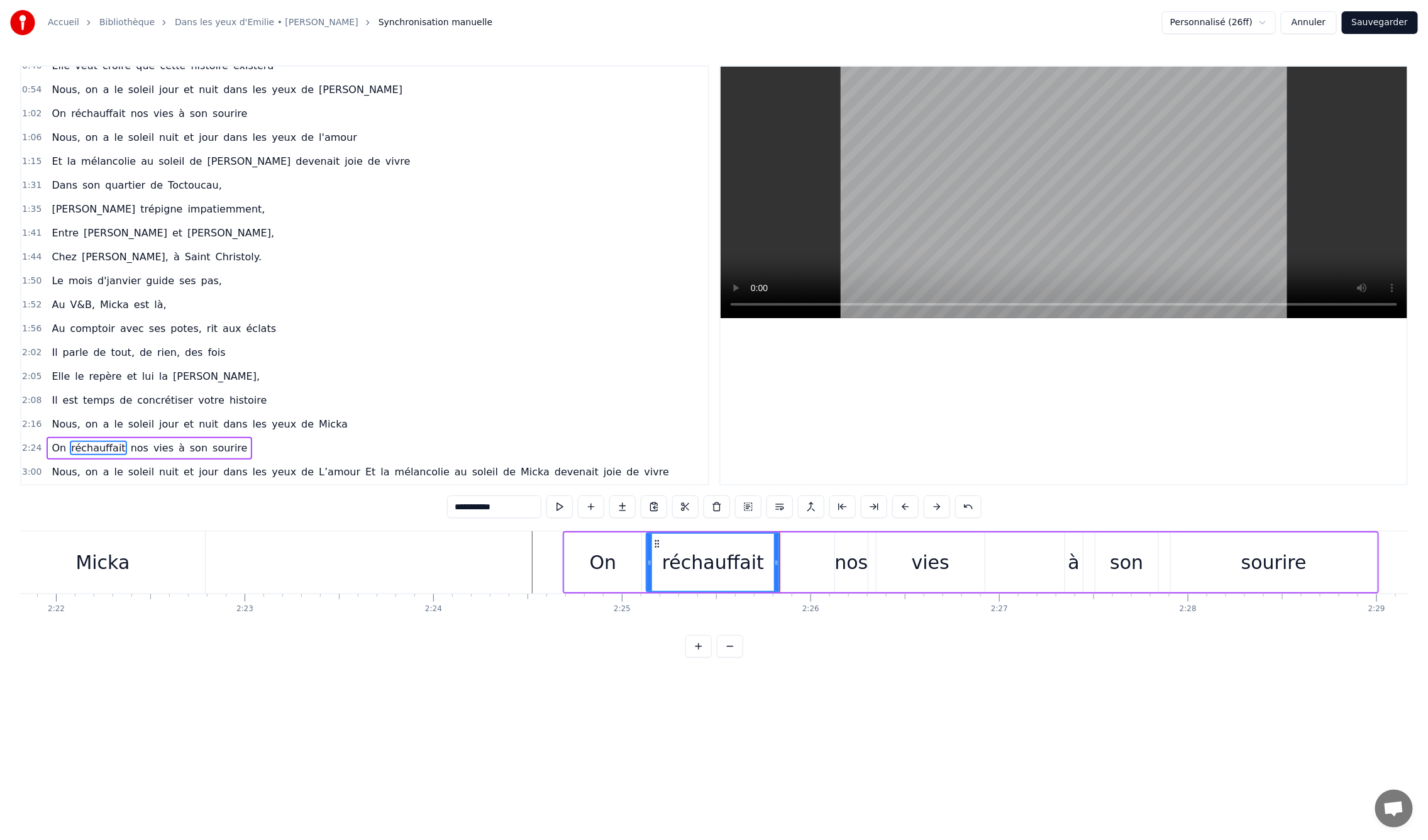
drag, startPoint x: 823, startPoint y: 564, endPoint x: 720, endPoint y: 567, distance: 103.0
click at [776, 567] on icon at bounding box center [776, 562] width 5 height 10
click at [615, 559] on div "On" at bounding box center [603, 562] width 77 height 60
drag, startPoint x: 639, startPoint y: 566, endPoint x: 619, endPoint y: 567, distance: 20.0
click at [619, 567] on icon at bounding box center [620, 562] width 5 height 10
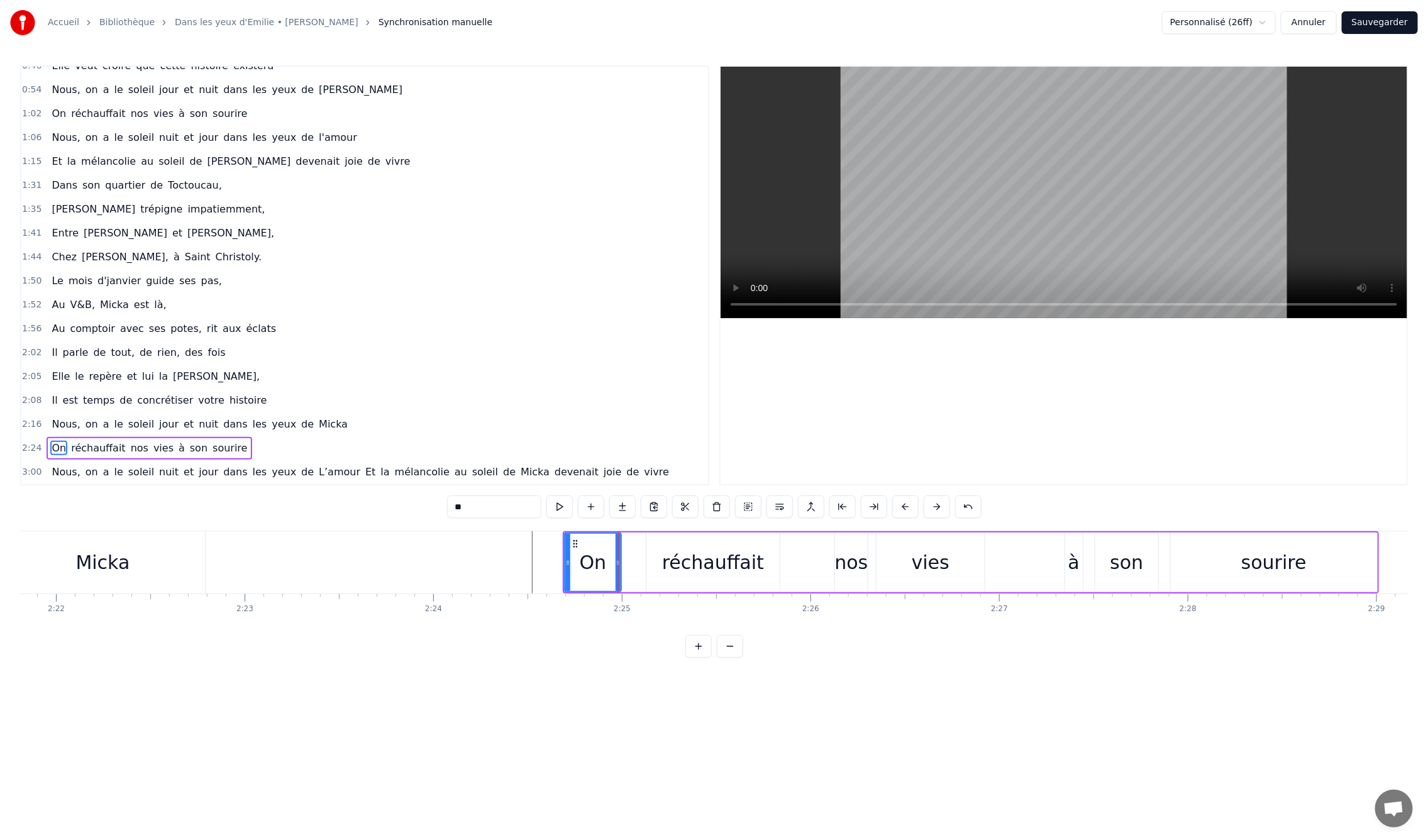
click at [684, 562] on div "réchauffait" at bounding box center [713, 563] width 102 height 29
type input "**********"
drag, startPoint x: 650, startPoint y: 563, endPoint x: 628, endPoint y: 563, distance: 22.0
click at [628, 563] on icon at bounding box center [628, 562] width 5 height 10
drag, startPoint x: 772, startPoint y: 563, endPoint x: 759, endPoint y: 565, distance: 13.2
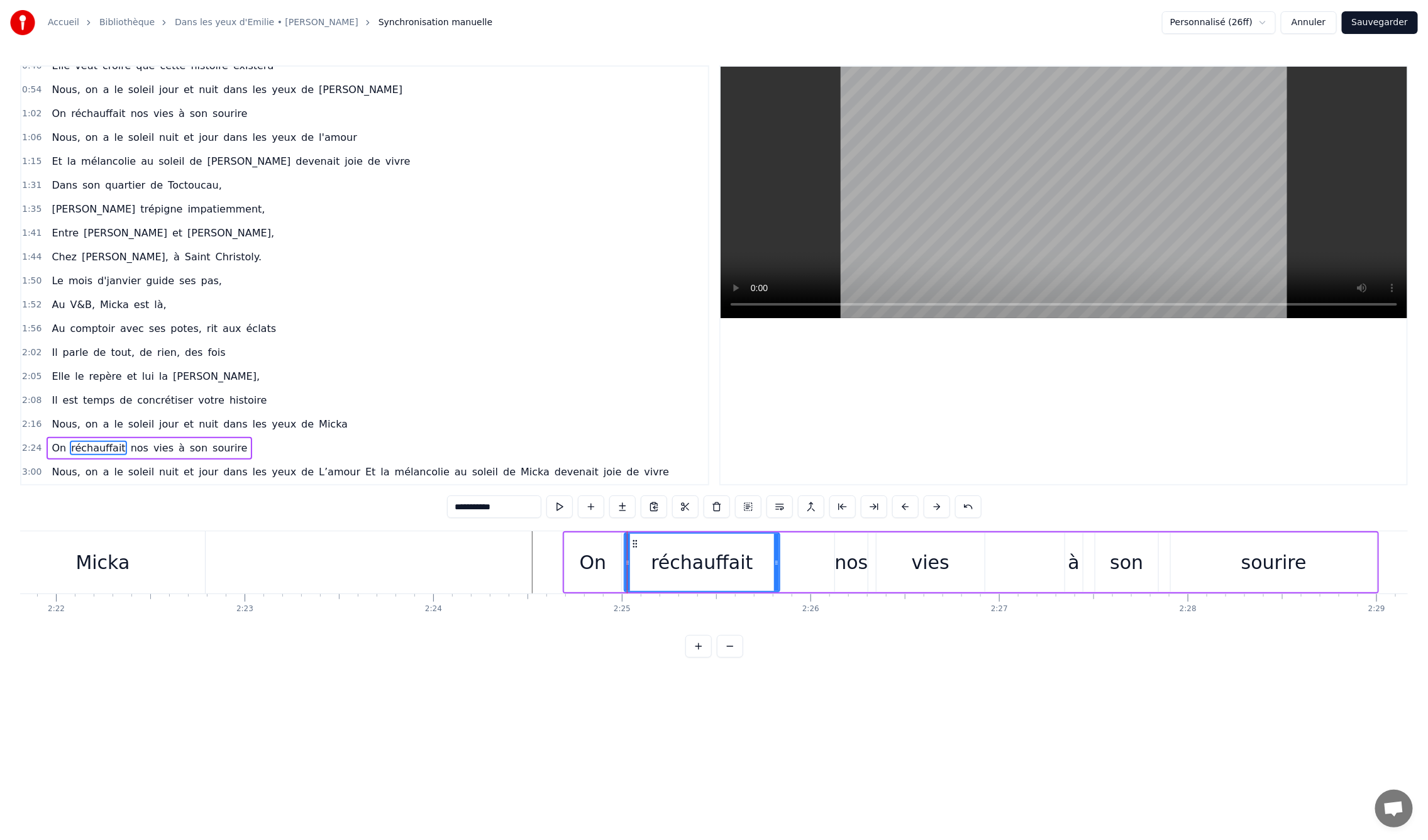
click at [758, 565] on div "réchauffait" at bounding box center [702, 562] width 154 height 57
drag, startPoint x: 778, startPoint y: 562, endPoint x: 772, endPoint y: 561, distance: 6.1
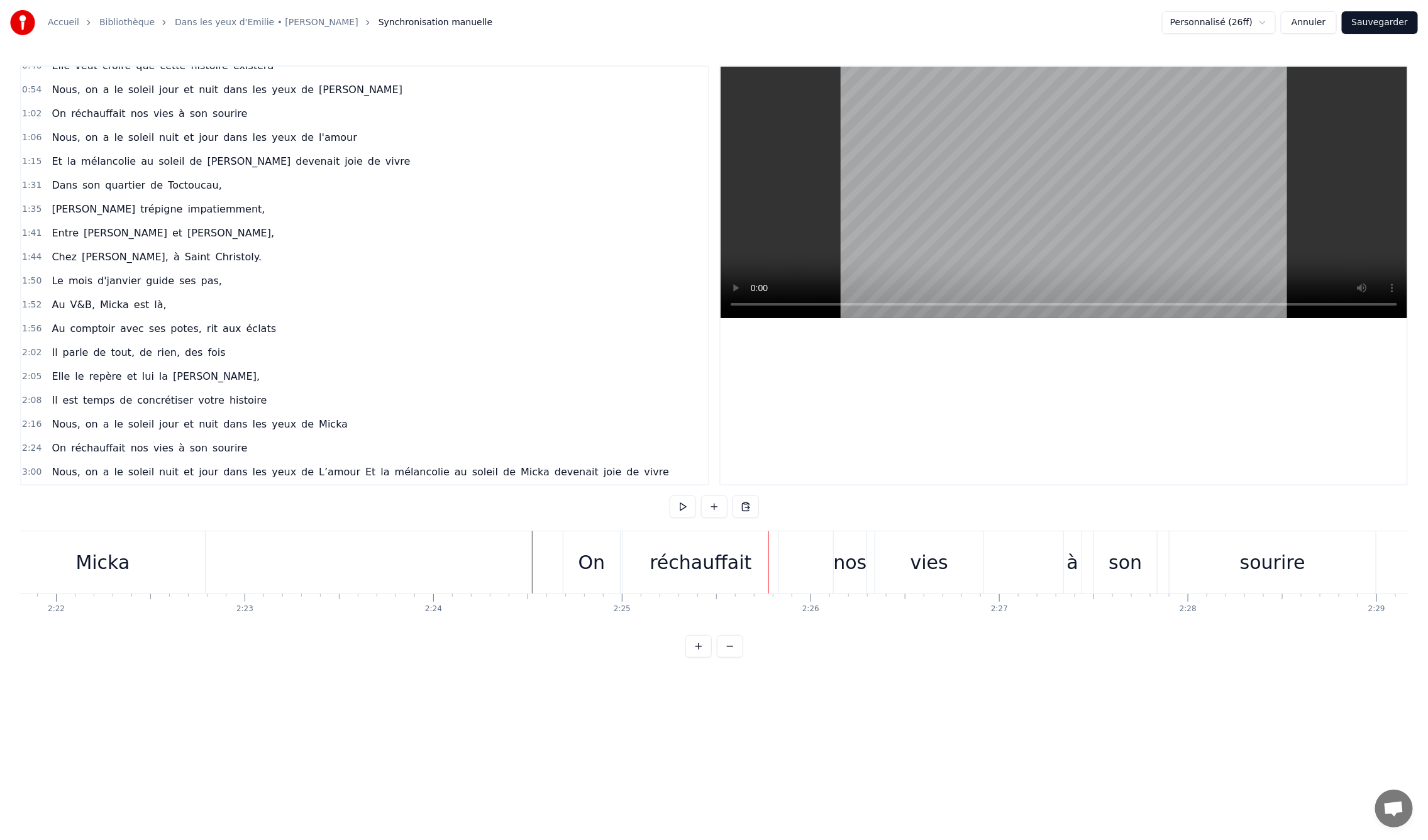
click at [774, 561] on div "réchauffait" at bounding box center [701, 562] width 155 height 62
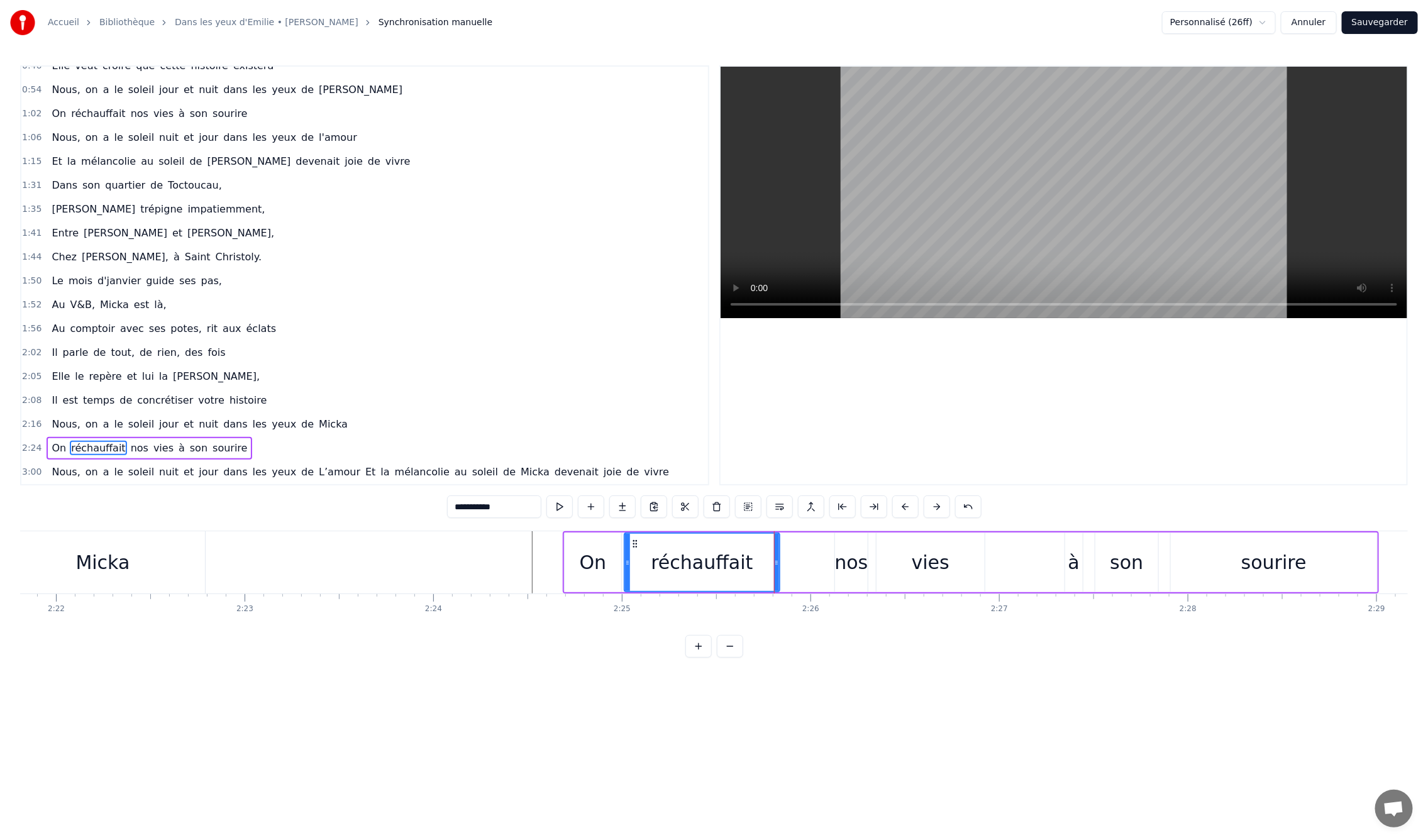
click at [721, 561] on div "réchauffait" at bounding box center [701, 563] width 102 height 29
click at [856, 557] on div "nos" at bounding box center [851, 563] width 33 height 29
type input "***"
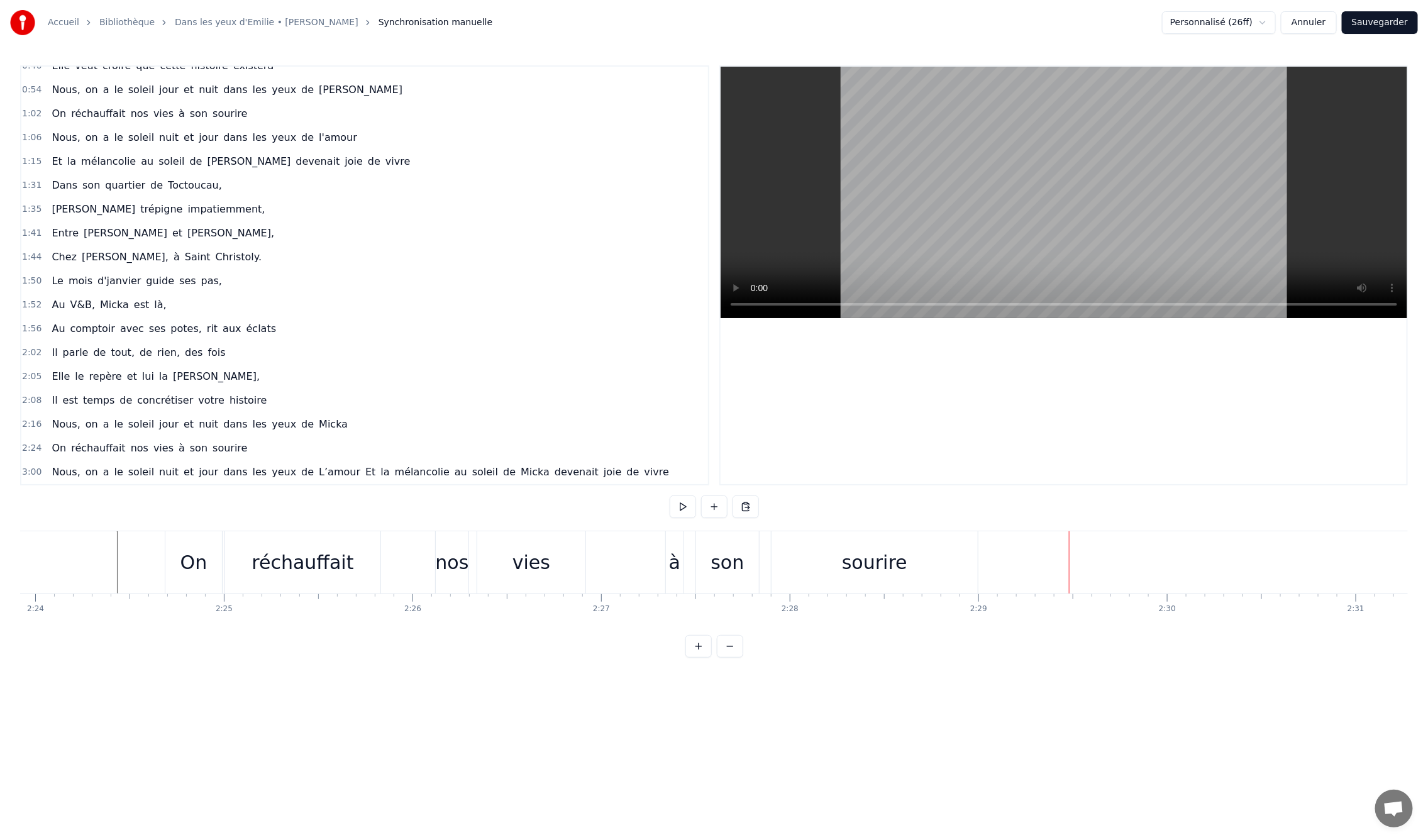
scroll to position [0, 27167]
click at [547, 576] on div "vies" at bounding box center [517, 562] width 108 height 62
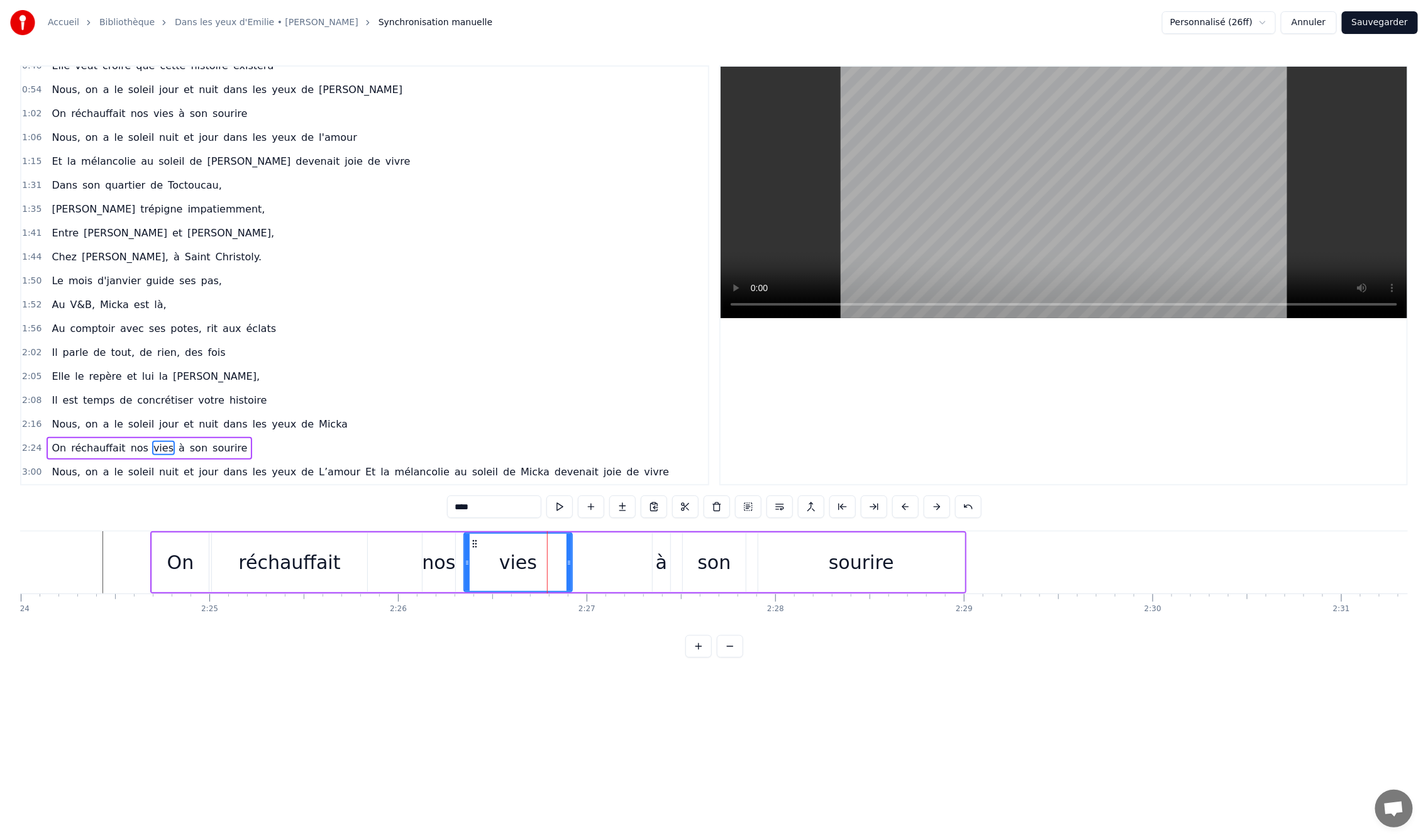
click at [960, 565] on div "sourire" at bounding box center [862, 562] width 207 height 60
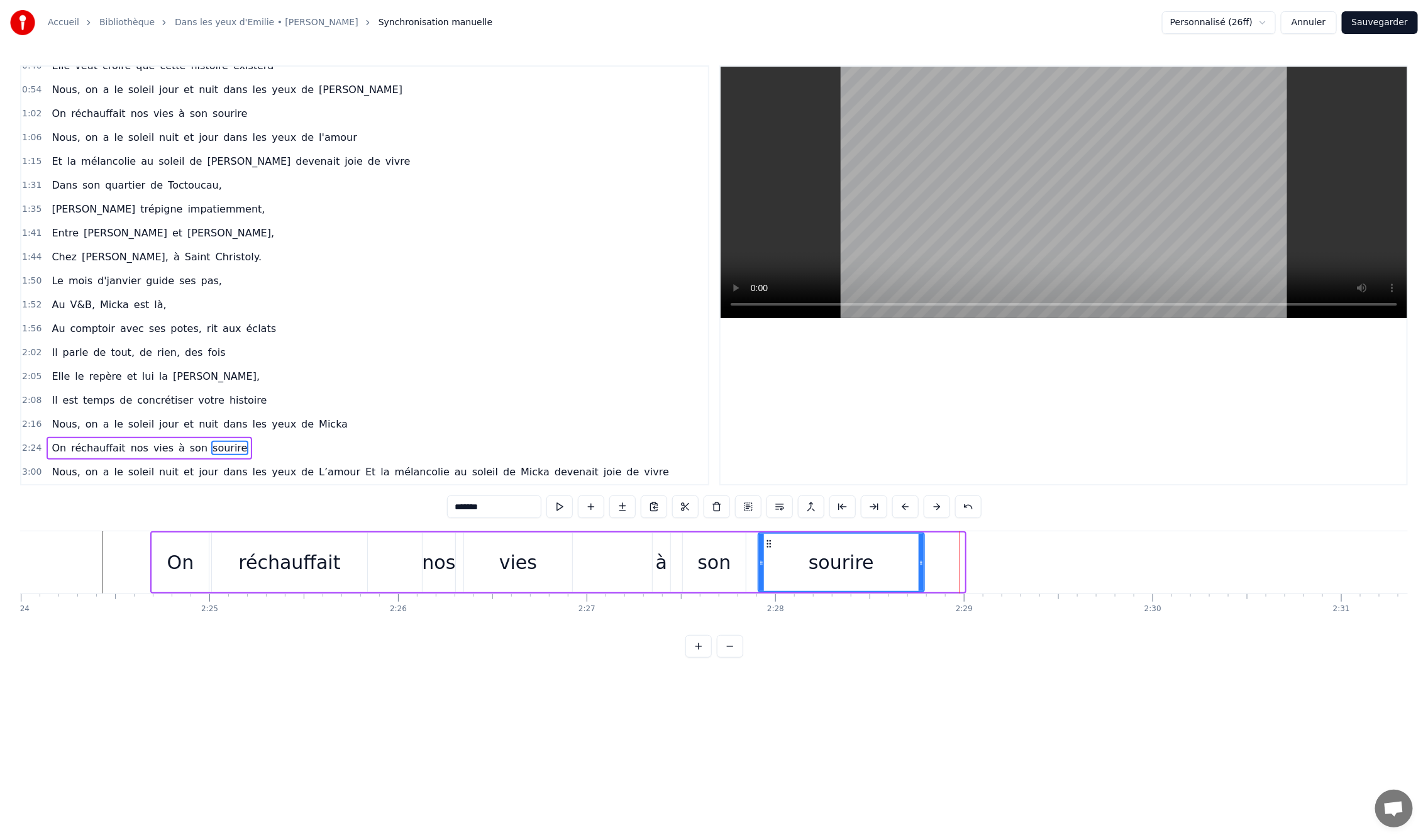
drag, startPoint x: 962, startPoint y: 563, endPoint x: 922, endPoint y: 563, distance: 40.0
click at [922, 563] on icon at bounding box center [921, 562] width 5 height 10
drag, startPoint x: 921, startPoint y: 561, endPoint x: 938, endPoint y: 565, distance: 17.5
click at [938, 565] on icon at bounding box center [938, 562] width 5 height 10
click at [737, 570] on div "son" at bounding box center [714, 562] width 63 height 60
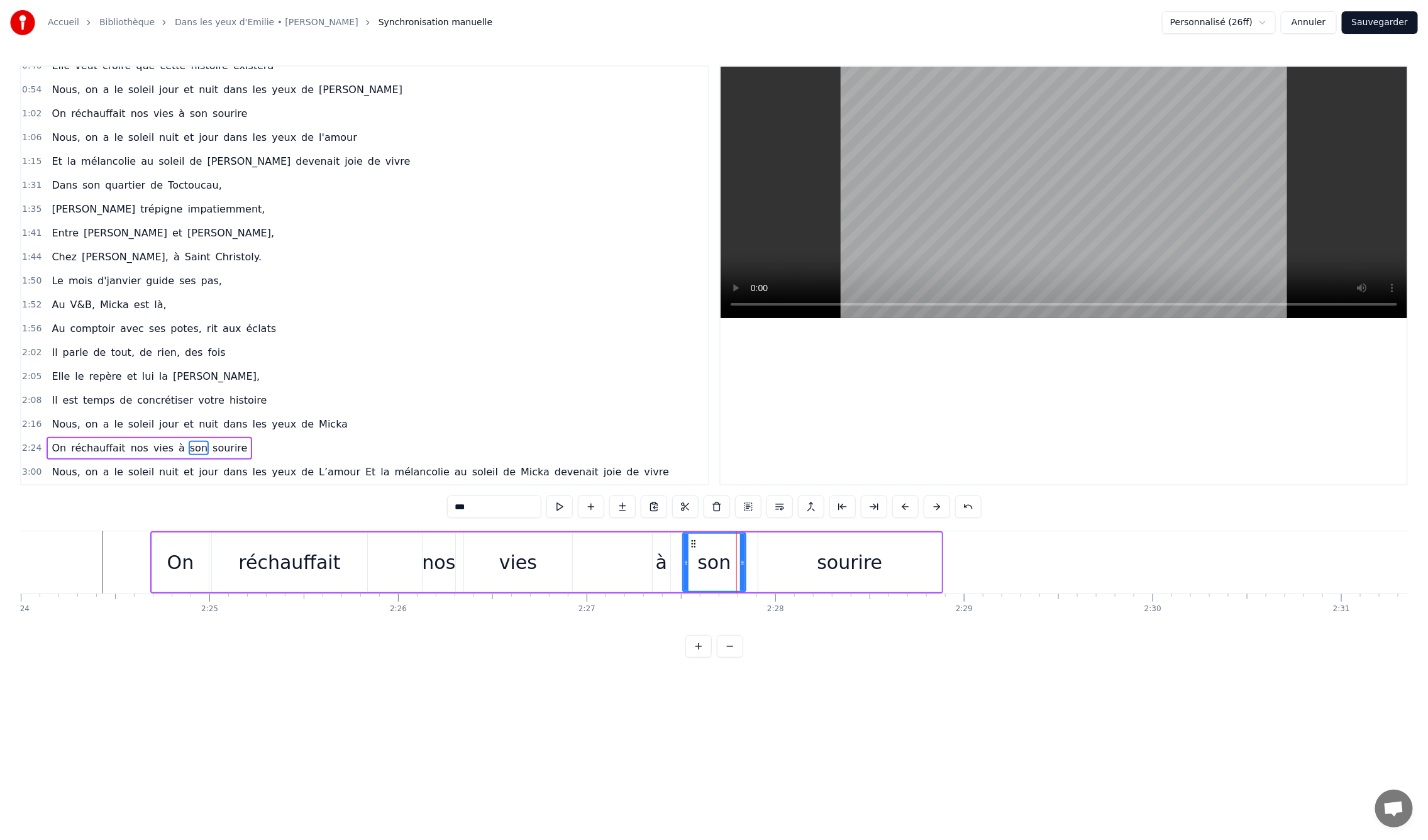
click at [665, 570] on div "à" at bounding box center [661, 563] width 12 height 29
drag, startPoint x: 664, startPoint y: 565, endPoint x: 680, endPoint y: 564, distance: 16.0
click at [680, 564] on icon at bounding box center [681, 562] width 5 height 10
click at [501, 566] on div "vies" at bounding box center [518, 563] width 37 height 29
type input "****"
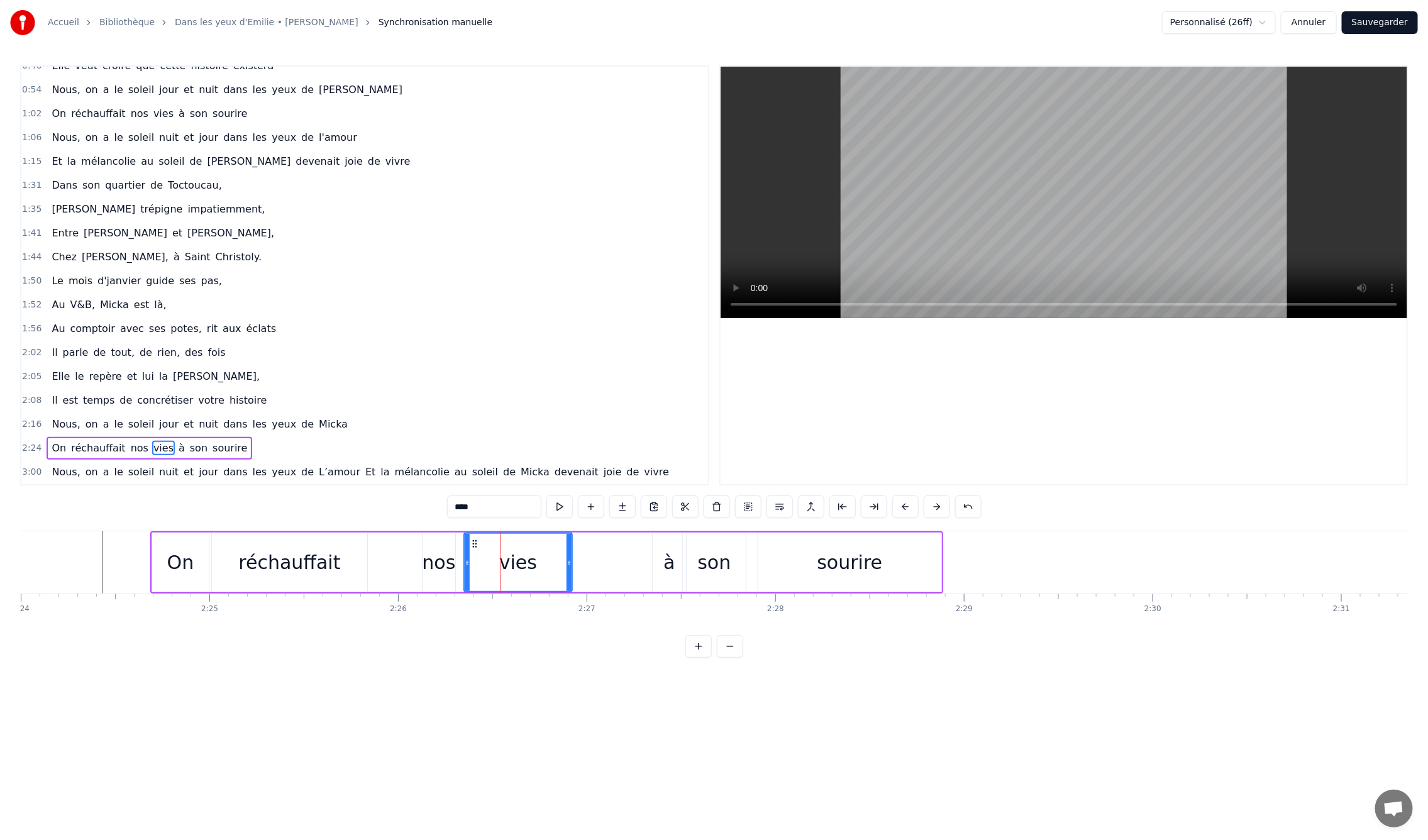
click at [419, 565] on div "On réchauffait nos vies à son sourire" at bounding box center [547, 562] width 793 height 62
click at [428, 565] on div "nos" at bounding box center [438, 563] width 33 height 29
drag, startPoint x: 410, startPoint y: 566, endPoint x: 346, endPoint y: 571, distance: 64.2
click at [352, 571] on div at bounding box center [354, 562] width 5 height 57
drag, startPoint x: 452, startPoint y: 564, endPoint x: 473, endPoint y: 564, distance: 21.0
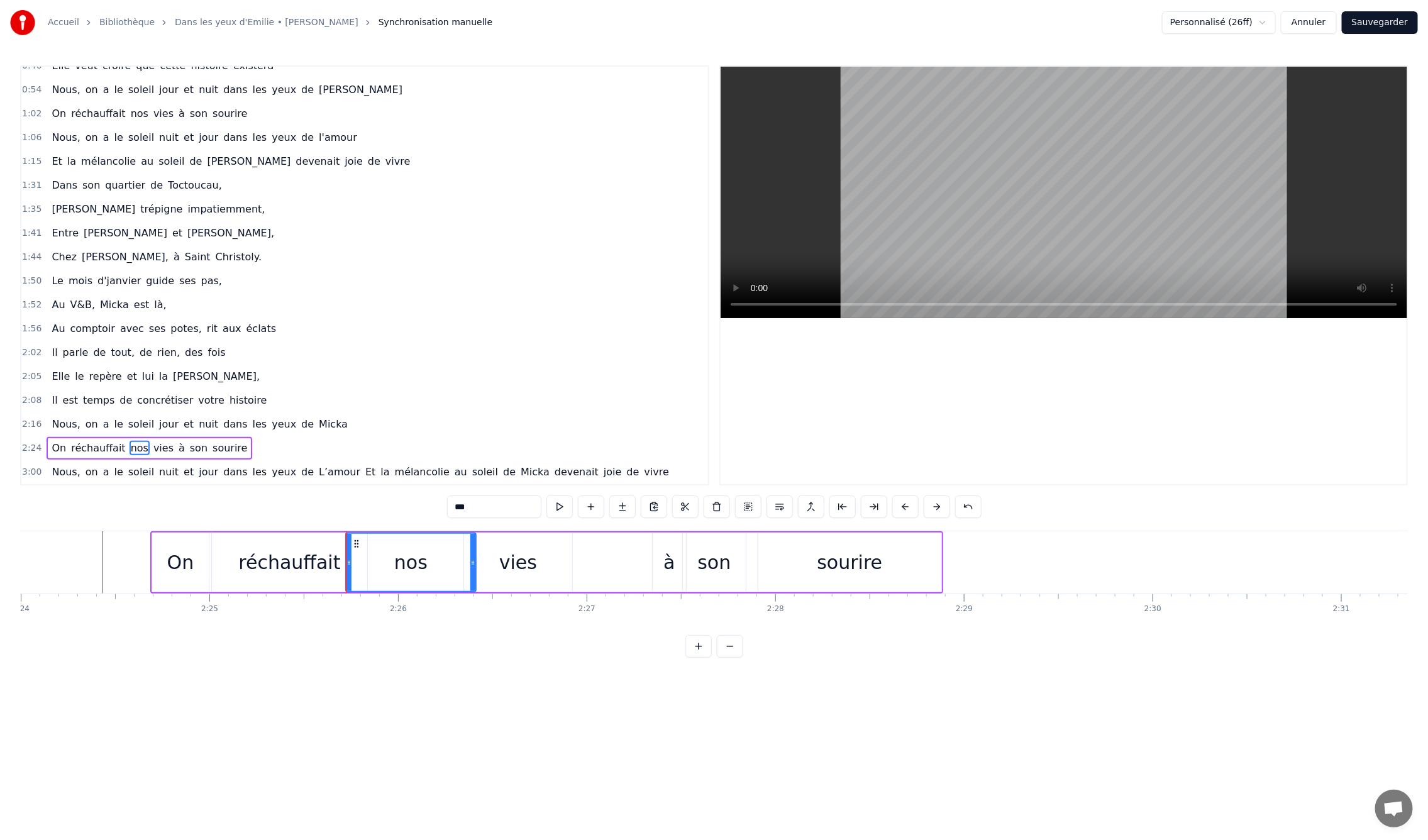
click at [473, 564] on icon at bounding box center [472, 562] width 5 height 10
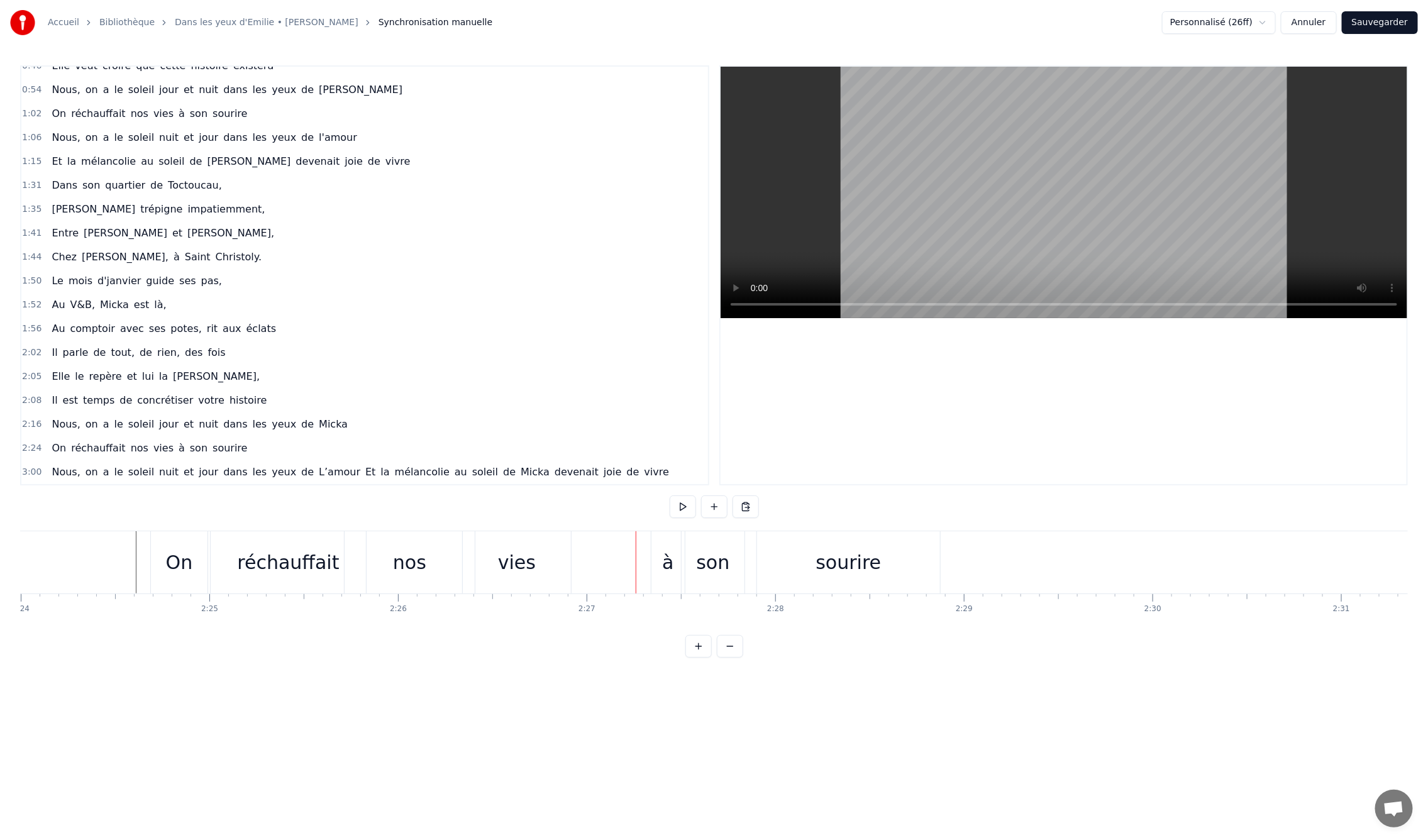
click at [404, 567] on div "nos" at bounding box center [410, 563] width 33 height 29
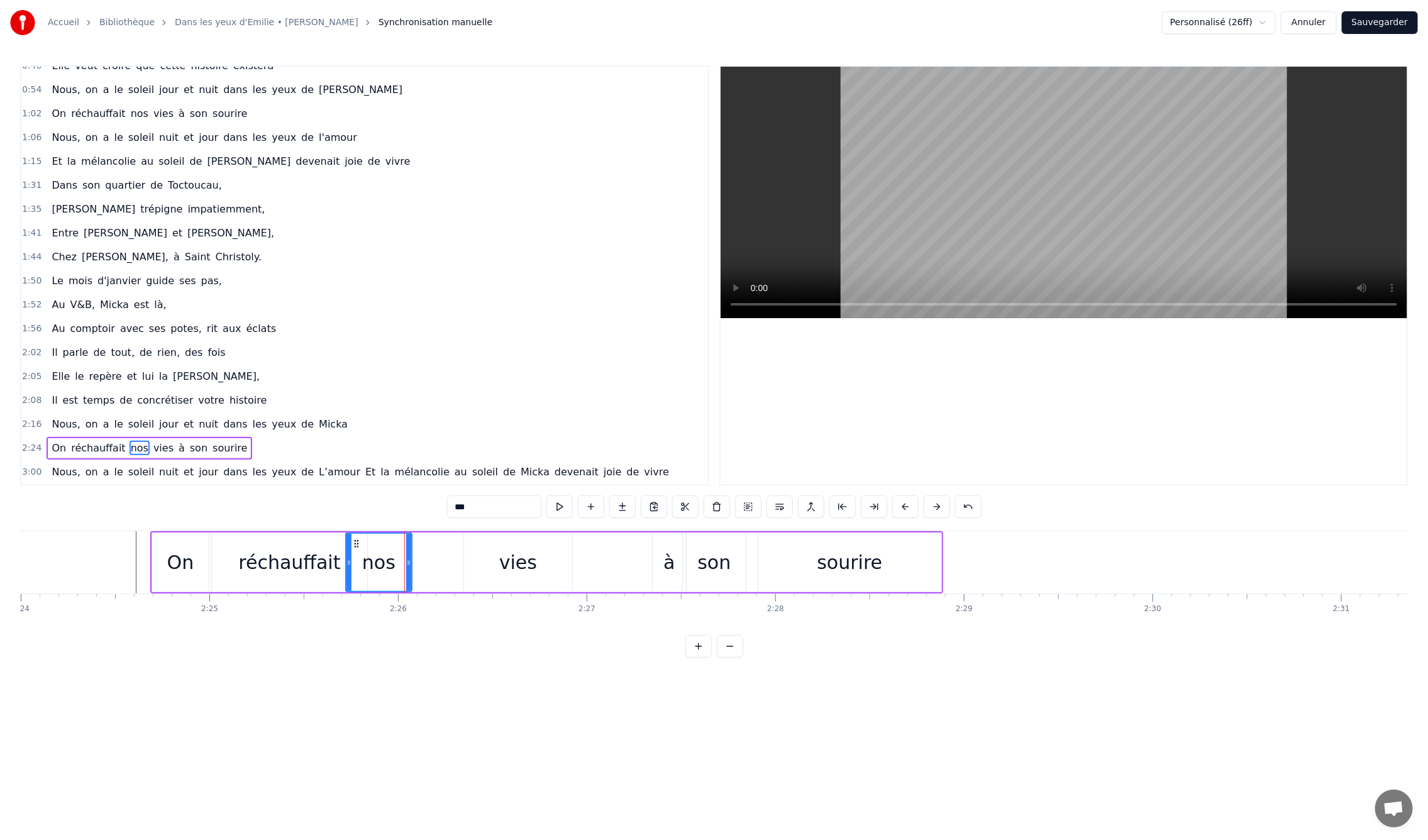
drag, startPoint x: 470, startPoint y: 563, endPoint x: 408, endPoint y: 559, distance: 62.1
click at [408, 559] on icon at bounding box center [408, 562] width 5 height 10
click at [531, 557] on div "vies" at bounding box center [518, 563] width 37 height 29
type input "****"
drag, startPoint x: 466, startPoint y: 563, endPoint x: 410, endPoint y: 565, distance: 56.0
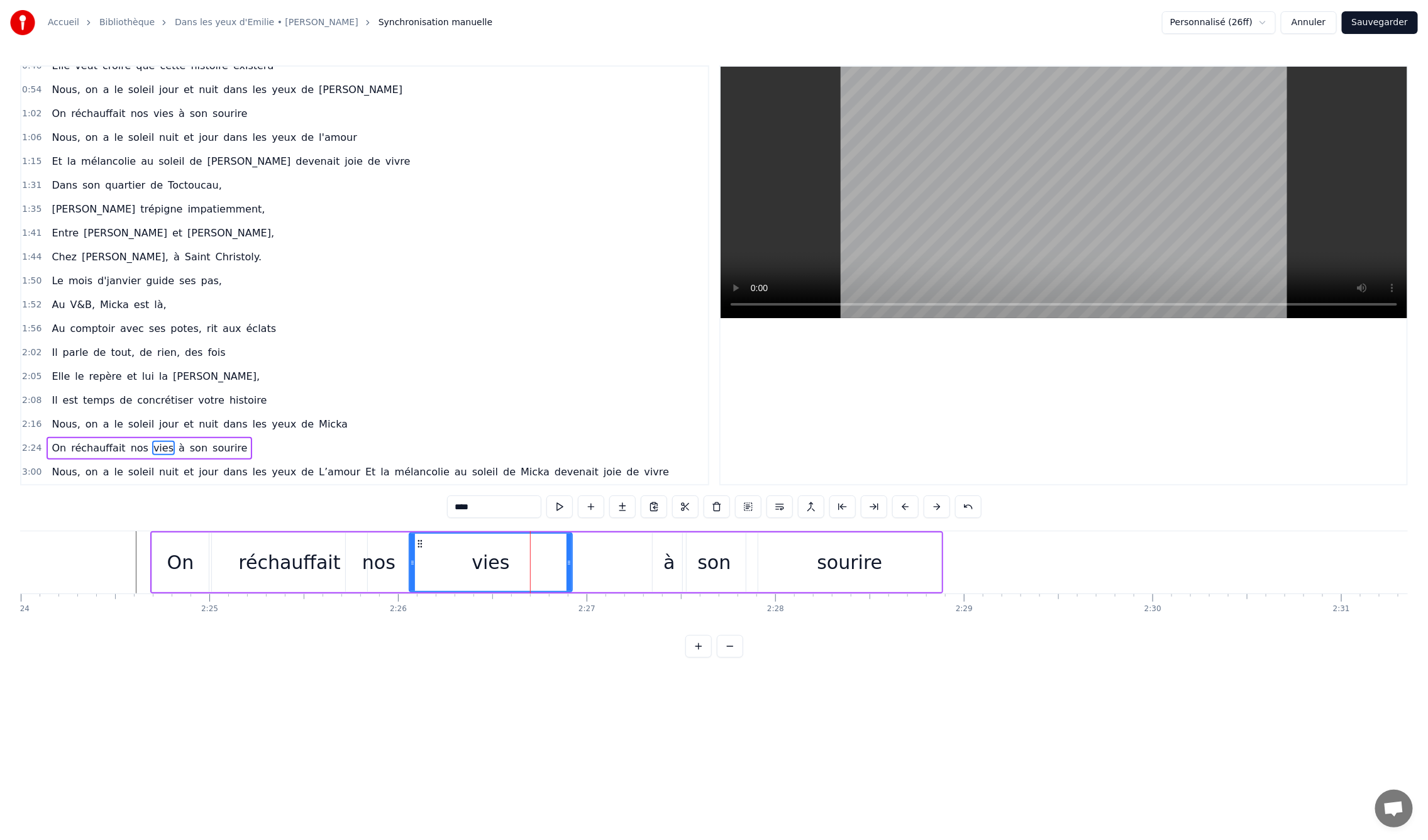
click at [410, 565] on icon at bounding box center [412, 562] width 5 height 10
drag, startPoint x: 568, startPoint y: 561, endPoint x: 491, endPoint y: 561, distance: 77.0
click at [491, 561] on icon at bounding box center [491, 562] width 5 height 10
click at [292, 519] on div "0:09 En mille neuf cent quatre- vingt neuf 0:12 C'est le printemps, il doit fai…" at bounding box center [714, 361] width 1388 height 592
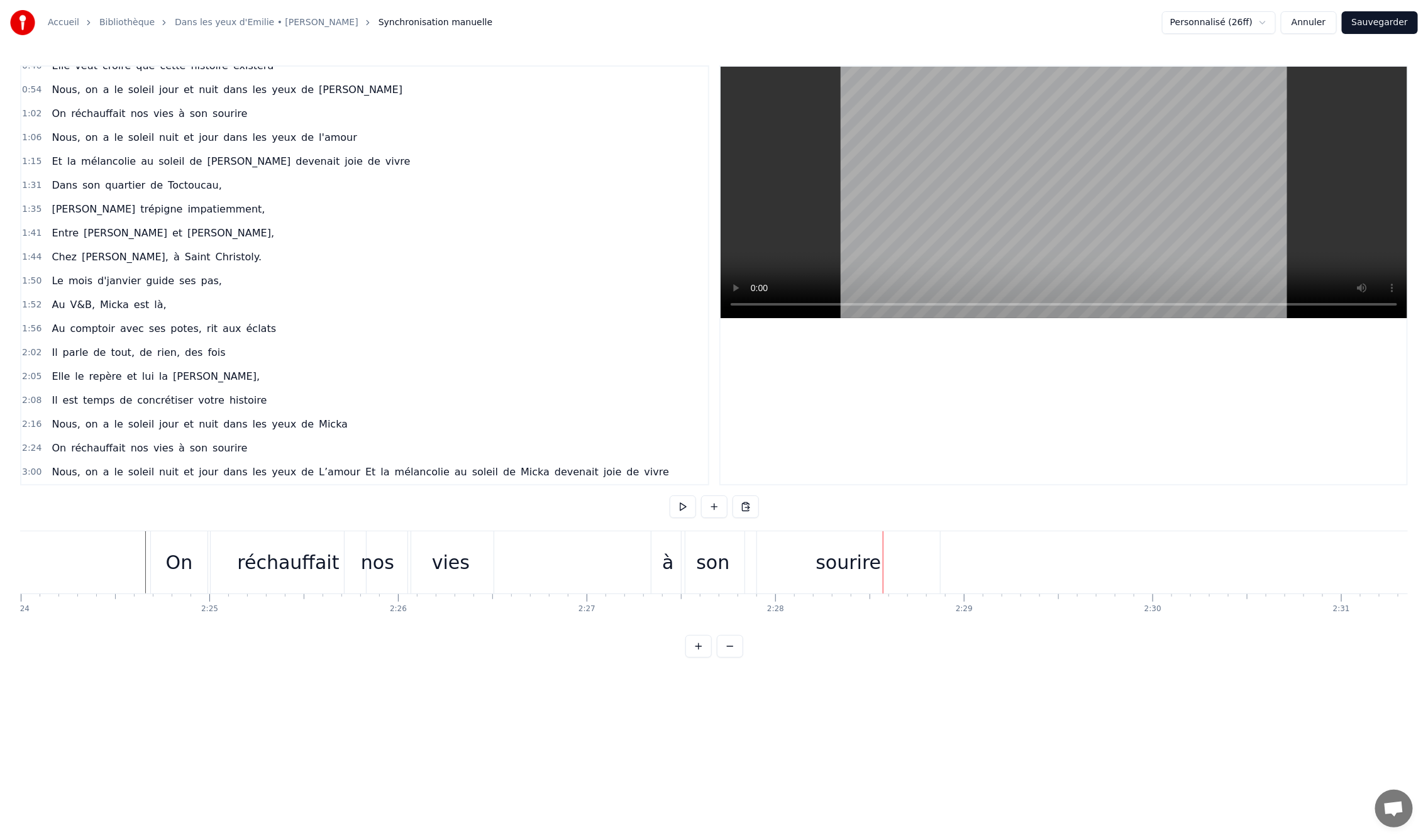
click at [670, 573] on div "à" at bounding box center [668, 563] width 12 height 29
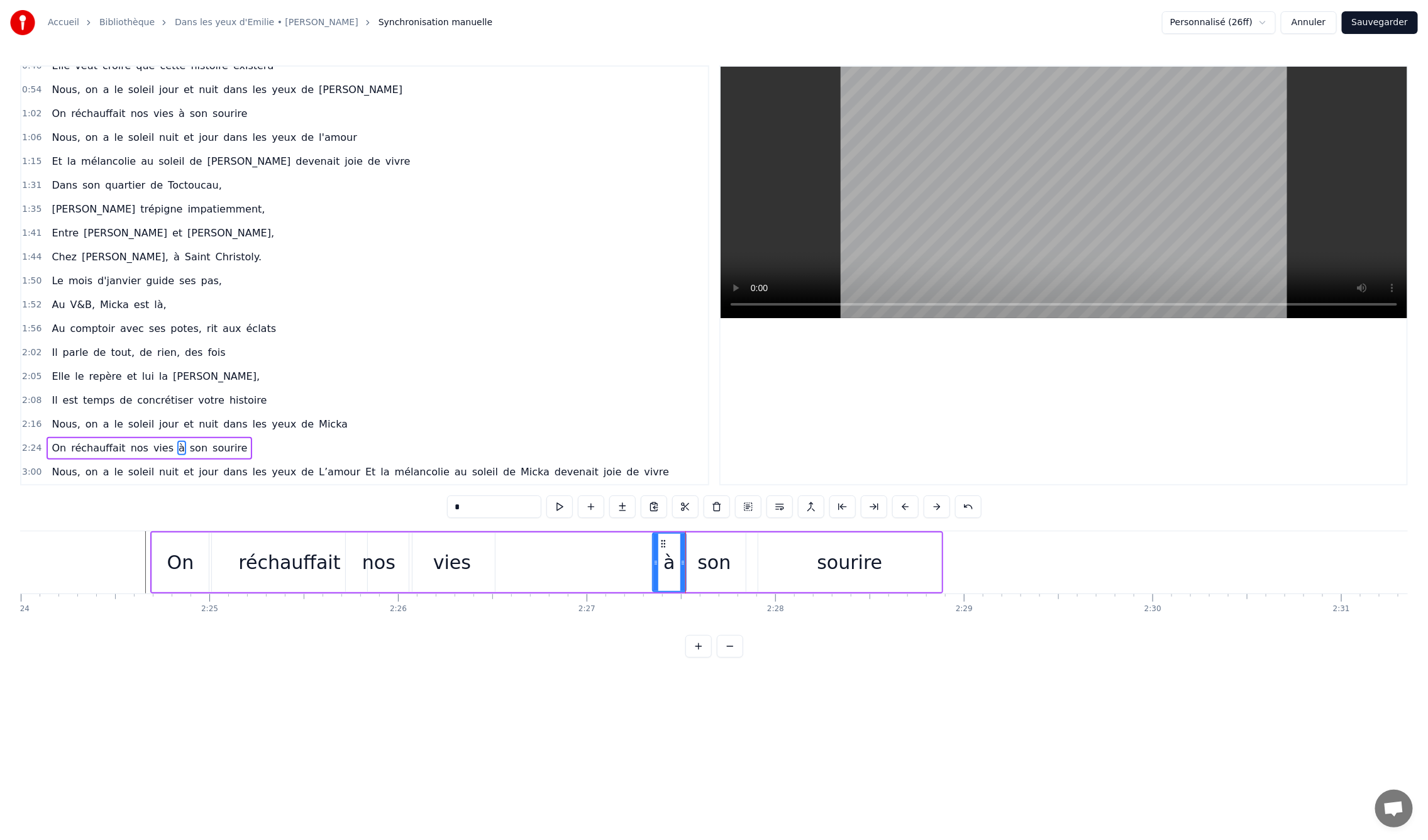
drag, startPoint x: 665, startPoint y: 565, endPoint x: 531, endPoint y: 565, distance: 134.0
click at [531, 565] on div "On réchauffait nos vies à son sourire" at bounding box center [547, 562] width 793 height 62
click at [679, 570] on div "à" at bounding box center [669, 562] width 33 height 60
drag, startPoint x: 663, startPoint y: 540, endPoint x: 497, endPoint y: 554, distance: 166.6
click at [497, 554] on div "à" at bounding box center [503, 562] width 32 height 57
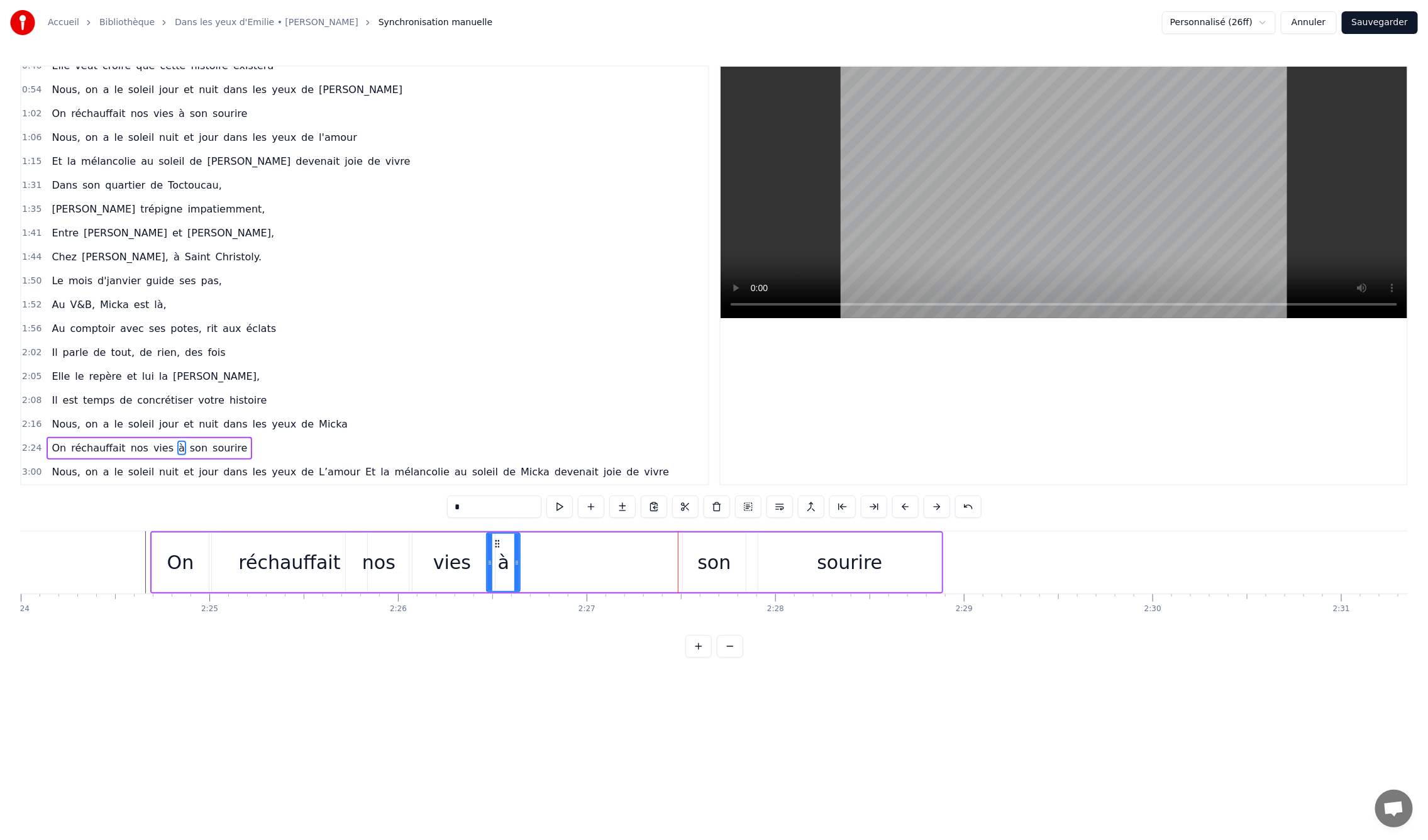
click at [695, 547] on div "son" at bounding box center [714, 562] width 63 height 60
drag, startPoint x: 693, startPoint y: 540, endPoint x: 532, endPoint y: 556, distance: 161.8
click at [532, 556] on div "son" at bounding box center [555, 562] width 61 height 57
click at [817, 549] on div "sourire" at bounding box center [850, 562] width 183 height 60
type input "*******"
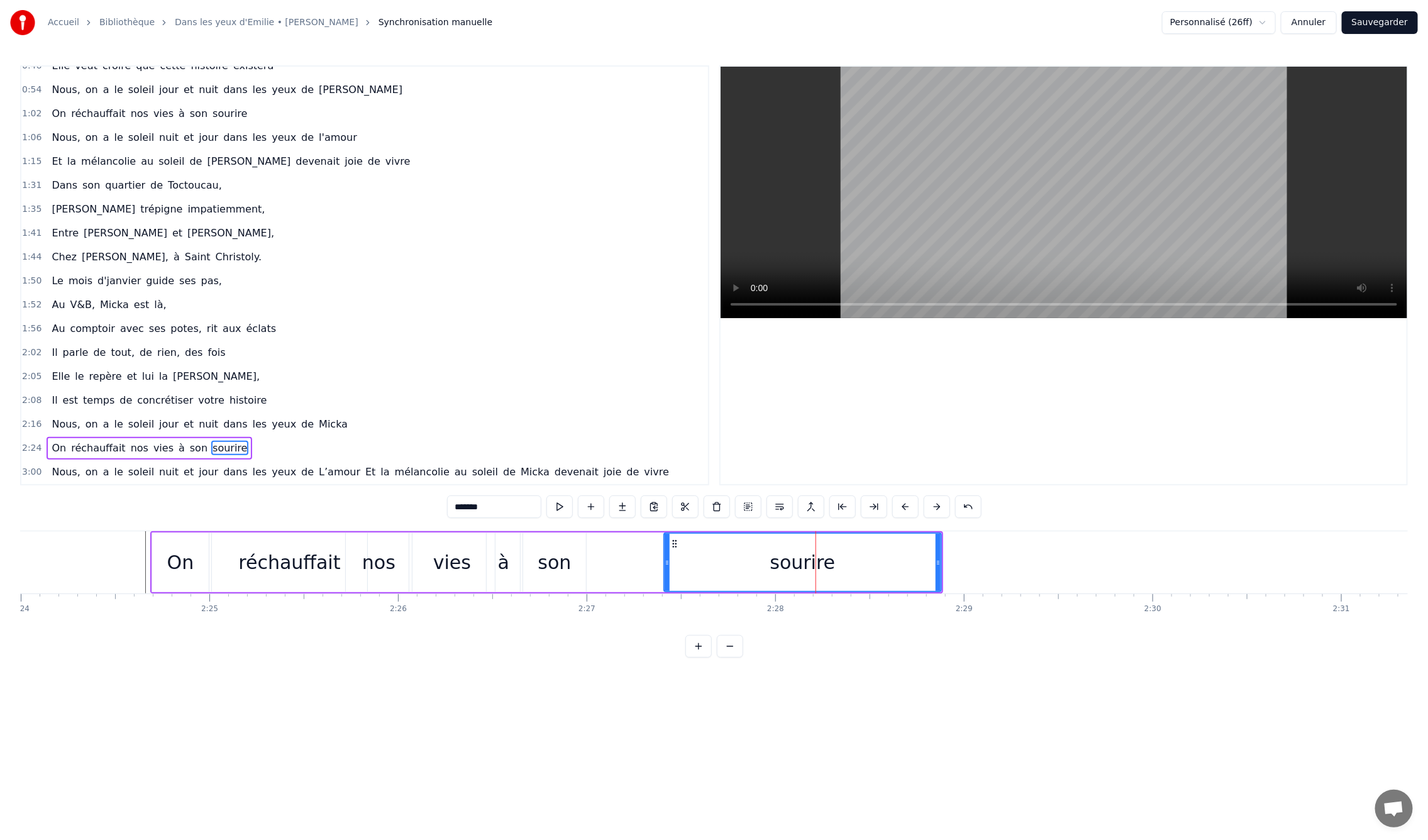
drag, startPoint x: 759, startPoint y: 565, endPoint x: 645, endPoint y: 573, distance: 114.3
click at [665, 565] on icon at bounding box center [667, 562] width 5 height 10
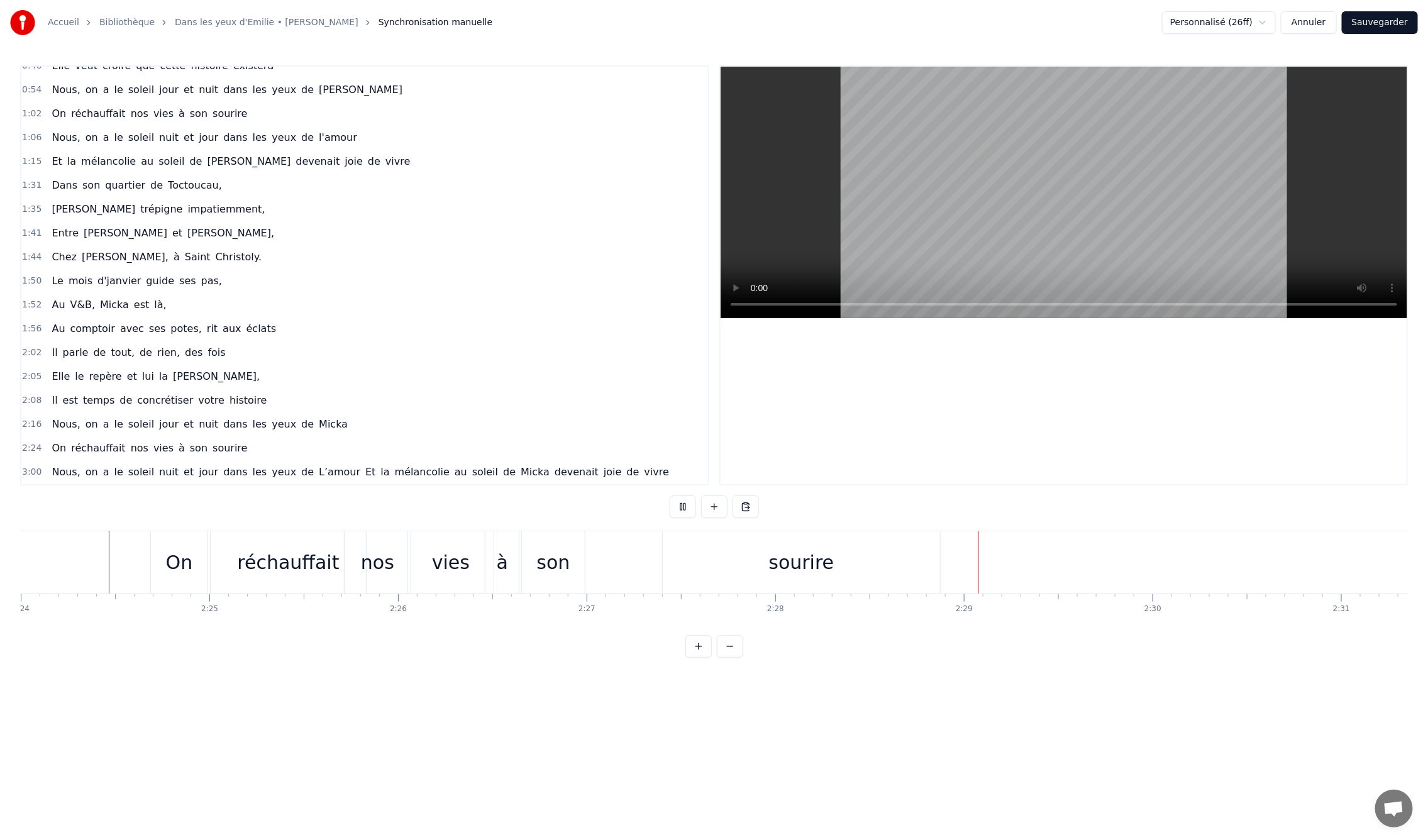
click at [749, 565] on div "sourire" at bounding box center [801, 562] width 277 height 62
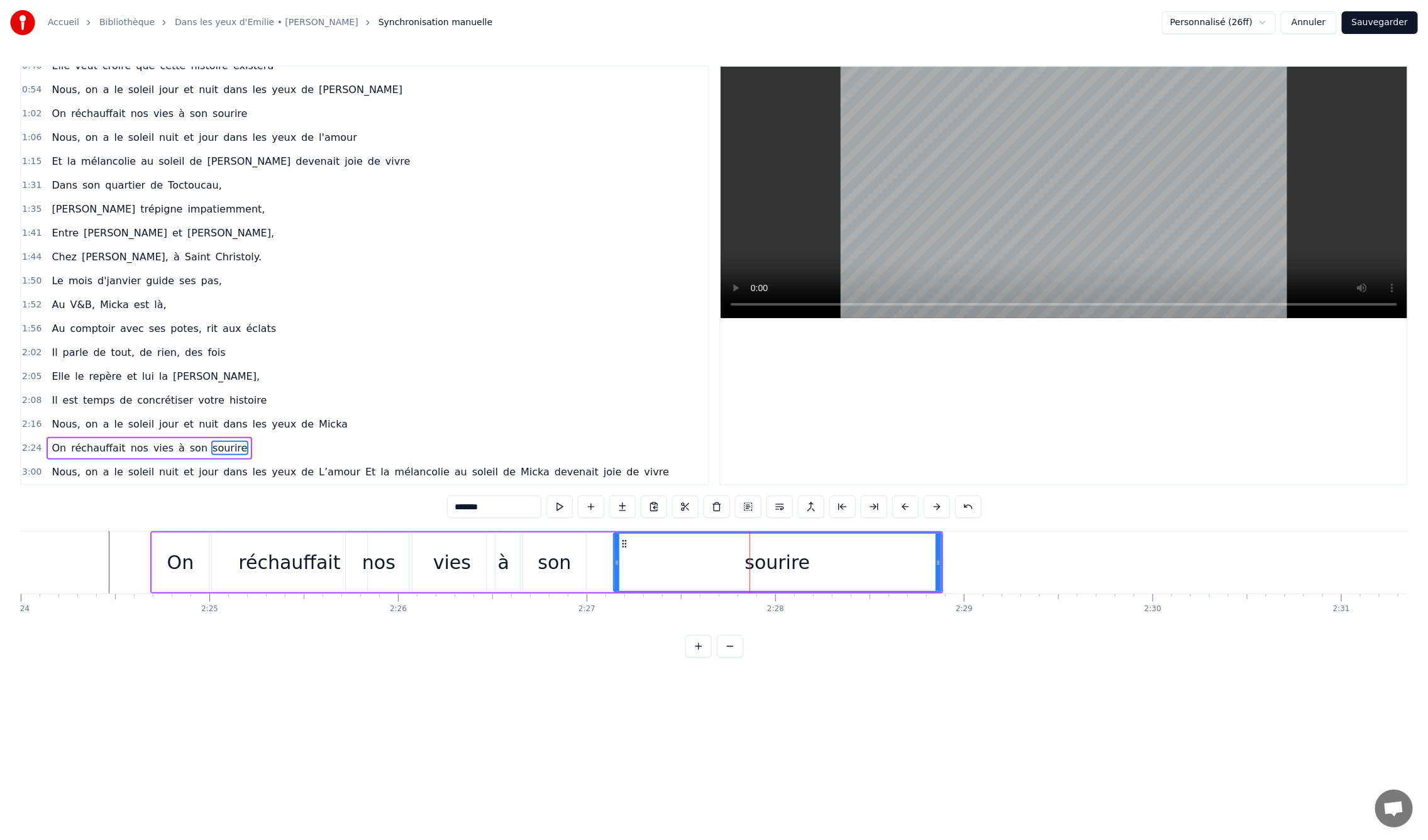
drag, startPoint x: 665, startPoint y: 563, endPoint x: 615, endPoint y: 565, distance: 50.0
click at [615, 565] on icon at bounding box center [616, 562] width 5 height 10
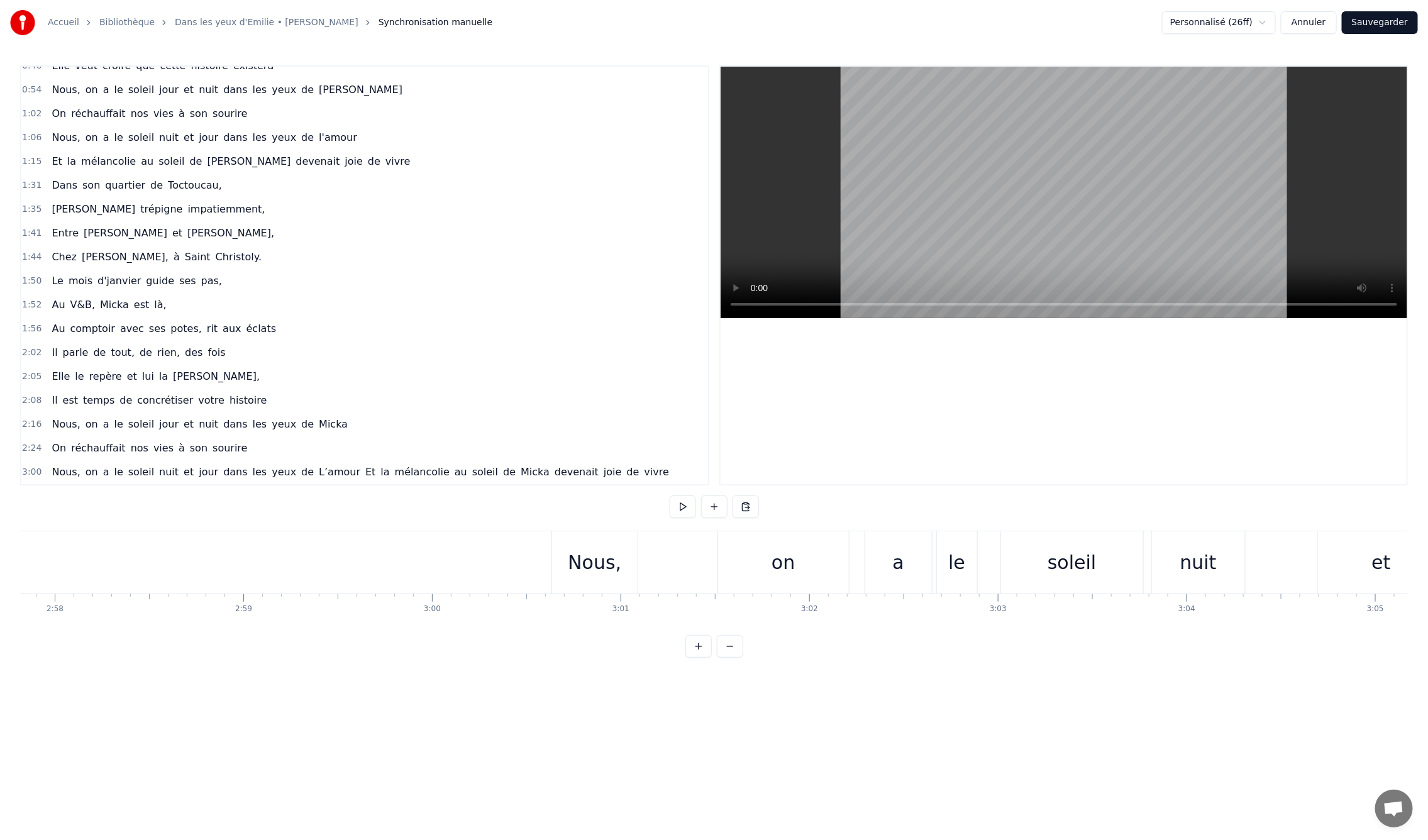
scroll to position [0, 33577]
click at [602, 559] on div "Nous," at bounding box center [565, 562] width 85 height 62
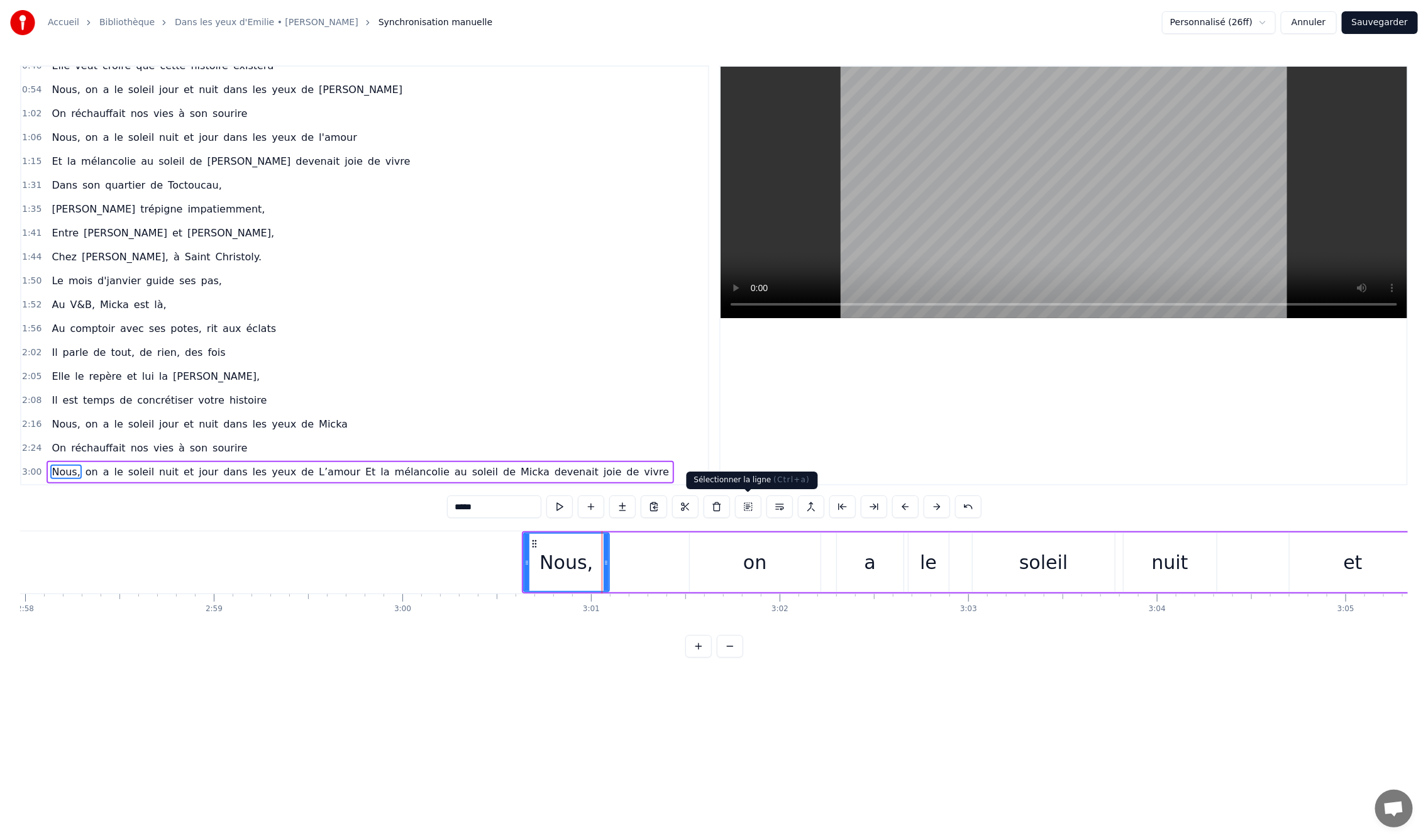
click at [751, 508] on button at bounding box center [748, 506] width 27 height 22
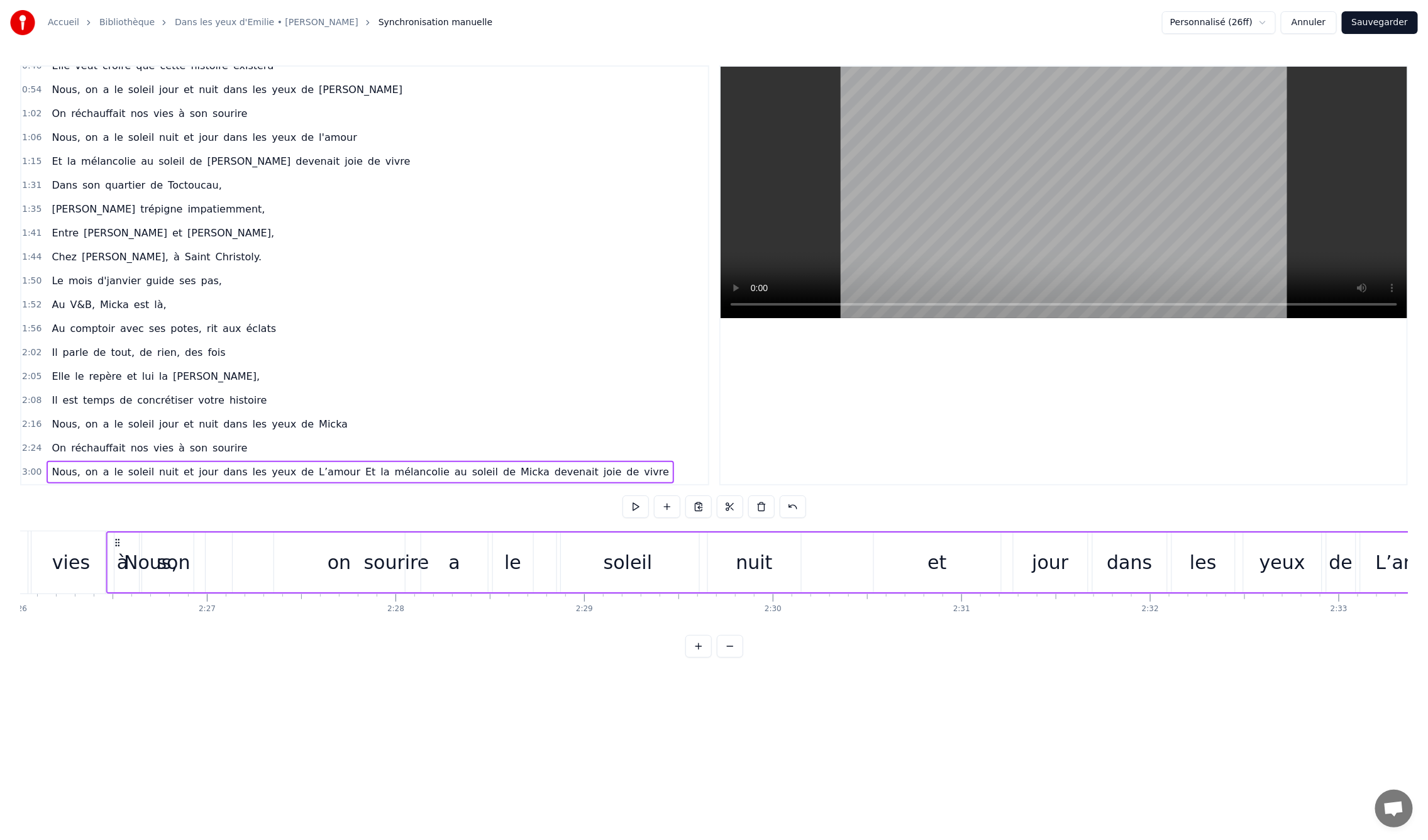
scroll to position [0, 27514]
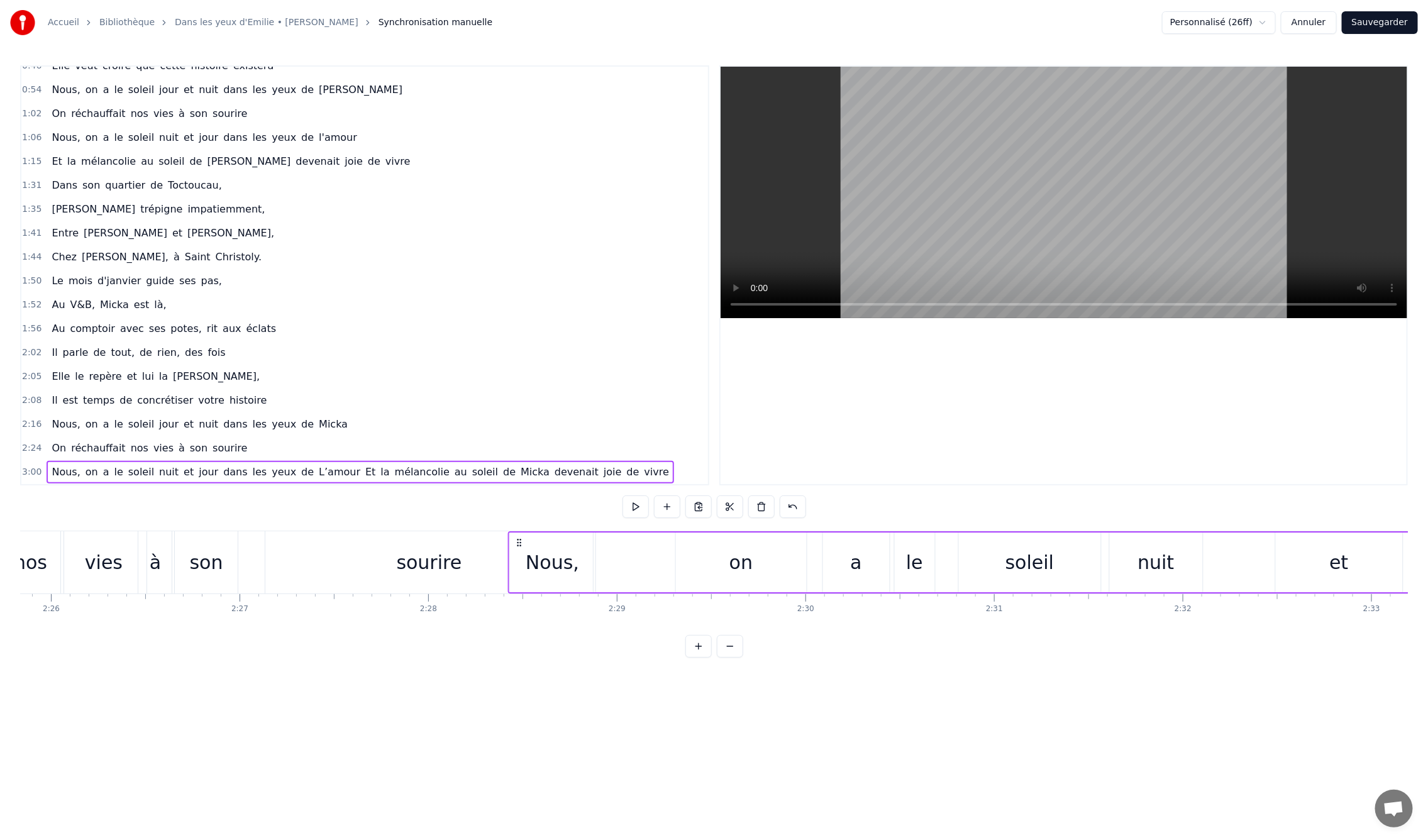
drag, startPoint x: 534, startPoint y: 541, endPoint x: 520, endPoint y: 603, distance: 63.6
click at [520, 603] on div "En mille neuf cent quatre- vingt neuf C'est le printemps, il doit faire beau, E…" at bounding box center [714, 578] width 1388 height 94
drag, startPoint x: 517, startPoint y: 541, endPoint x: 476, endPoint y: 540, distance: 41.0
click at [494, 543] on icon at bounding box center [499, 542] width 10 height 10
click at [312, 520] on div "0:09 En mille neuf cent quatre- vingt neuf 0:12 C'est le printemps, il doit fai…" at bounding box center [714, 361] width 1388 height 592
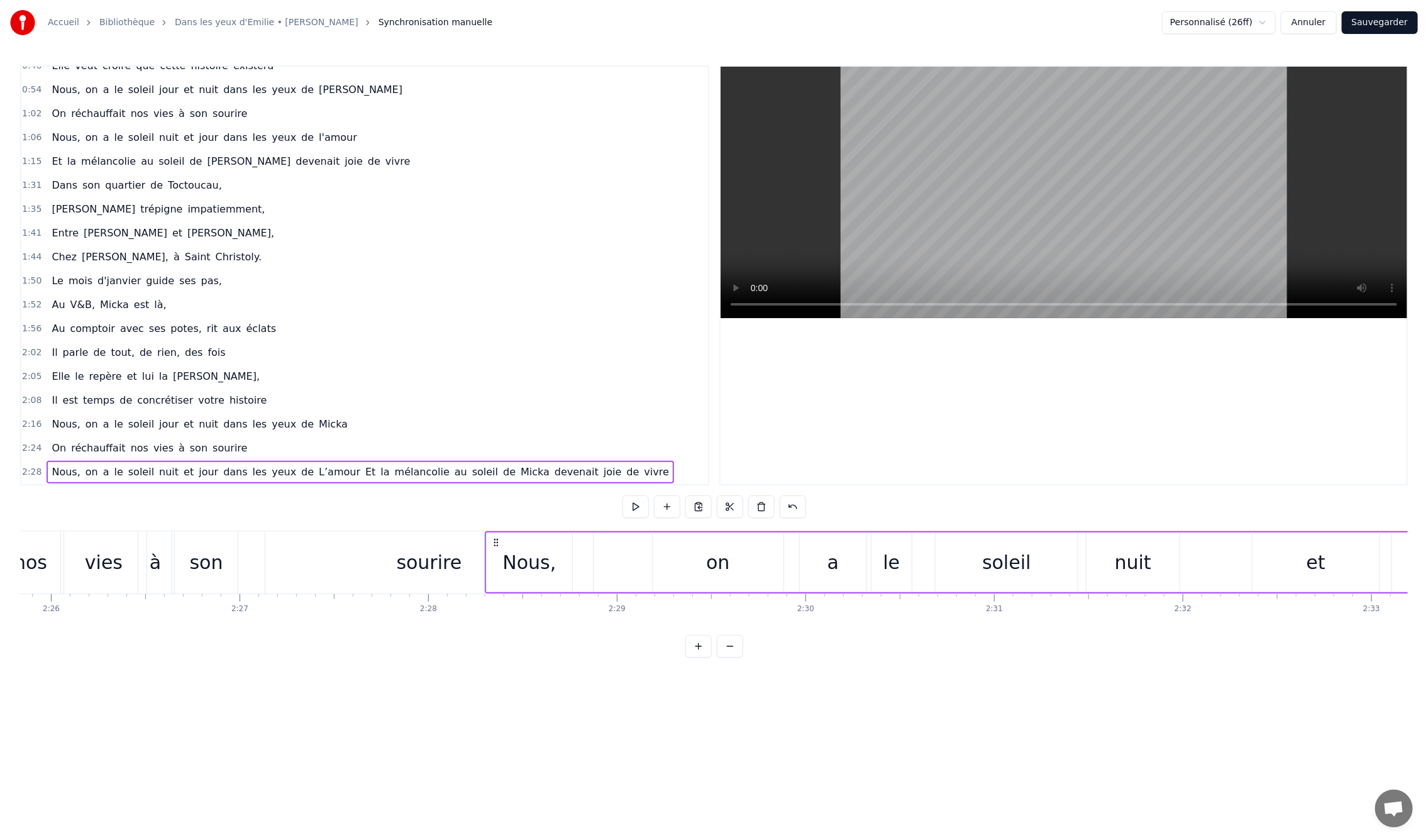
click at [309, 535] on div "sourire" at bounding box center [429, 562] width 328 height 62
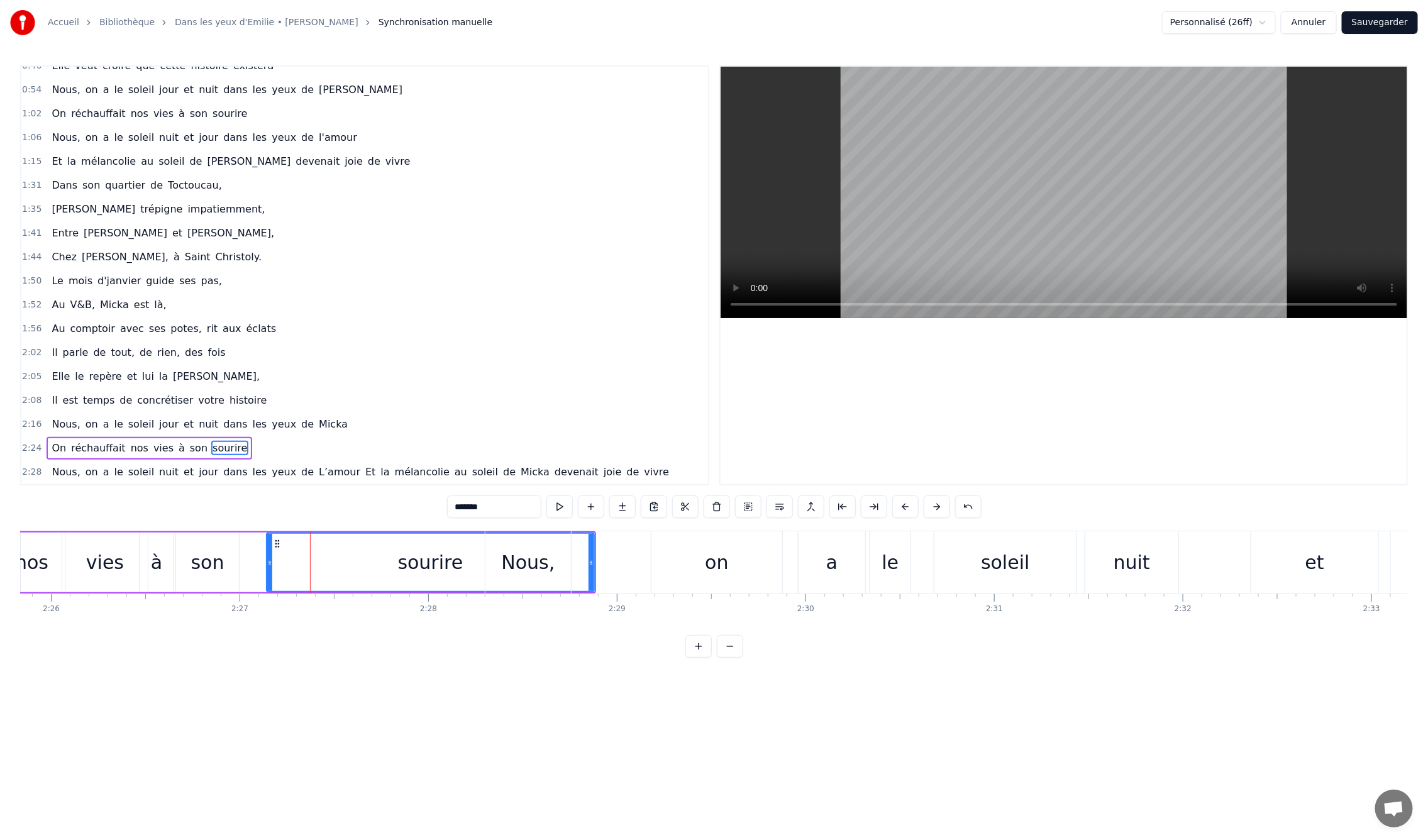
click at [275, 522] on div "0:09 En mille neuf cent quatre- vingt neuf 0:12 C'est le printemps, il doit fai…" at bounding box center [714, 361] width 1388 height 592
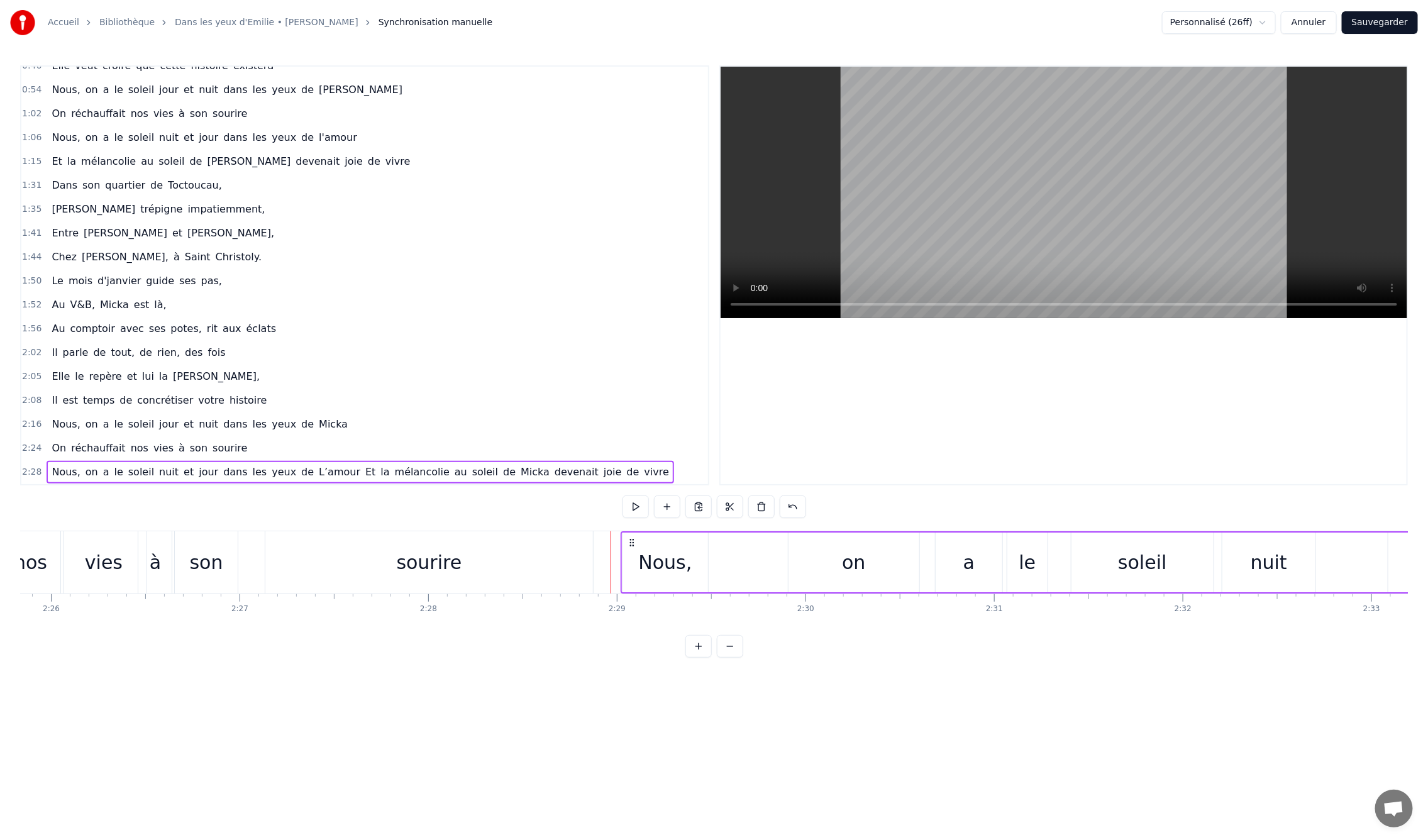
drag, startPoint x: 494, startPoint y: 538, endPoint x: 630, endPoint y: 559, distance: 137.6
drag, startPoint x: 630, startPoint y: 539, endPoint x: 611, endPoint y: 540, distance: 19.0
click at [611, 540] on icon at bounding box center [613, 542] width 10 height 10
click at [599, 529] on div "0:09 En mille neuf cent quatre- vingt neuf 0:12 C'est le printemps, il doit fai…" at bounding box center [714, 361] width 1388 height 592
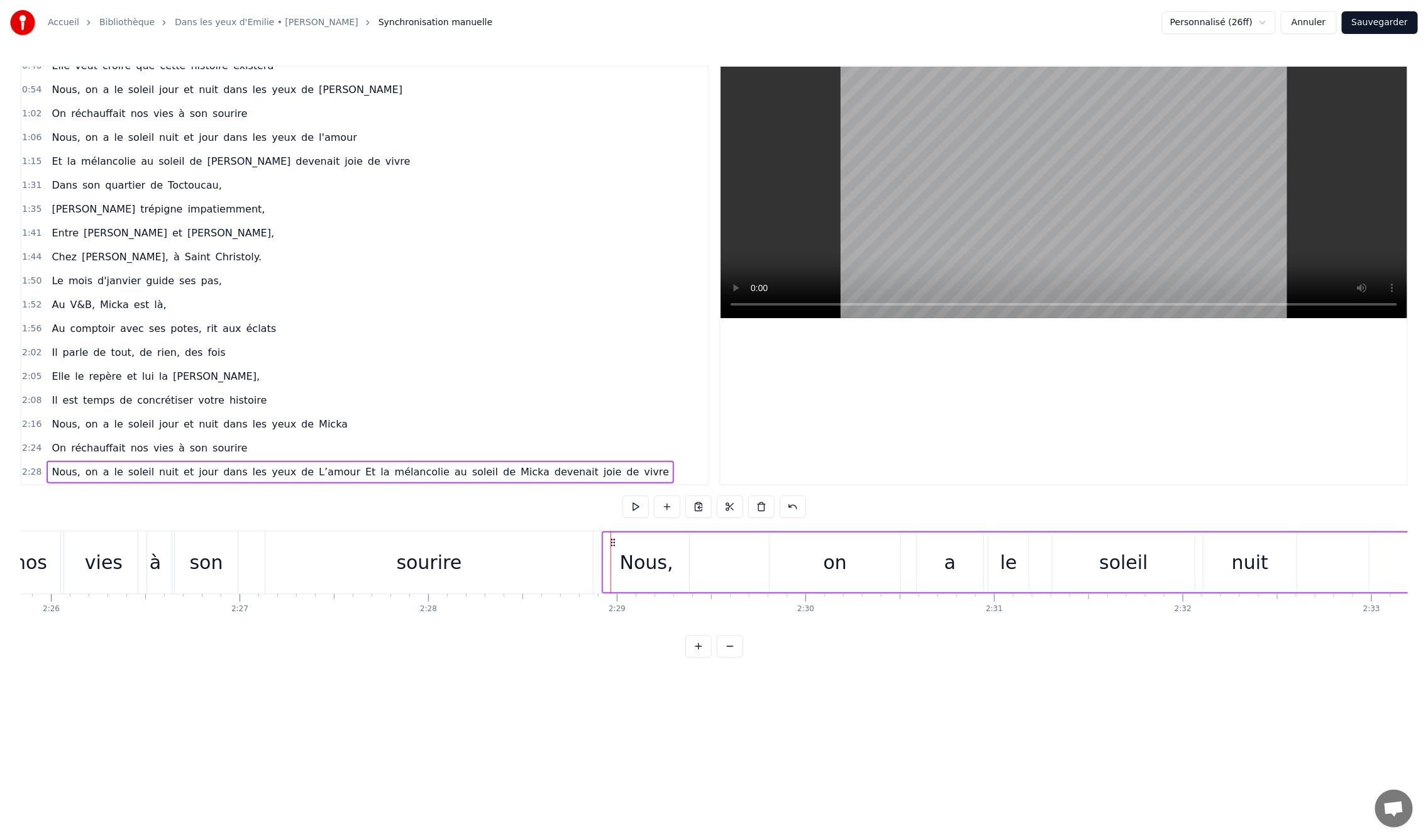
click at [256, 524] on div "0:09 En mille neuf cent quatre- vingt neuf 0:12 C'est le printemps, il doit fai…" at bounding box center [714, 361] width 1388 height 592
click at [153, 505] on div "0:09 En mille neuf cent quatre- vingt neuf 0:12 C'est le printemps, il doit fai…" at bounding box center [714, 361] width 1388 height 592
drag, startPoint x: 656, startPoint y: 538, endPoint x: 617, endPoint y: 542, distance: 39.2
click at [617, 542] on icon at bounding box center [620, 542] width 10 height 10
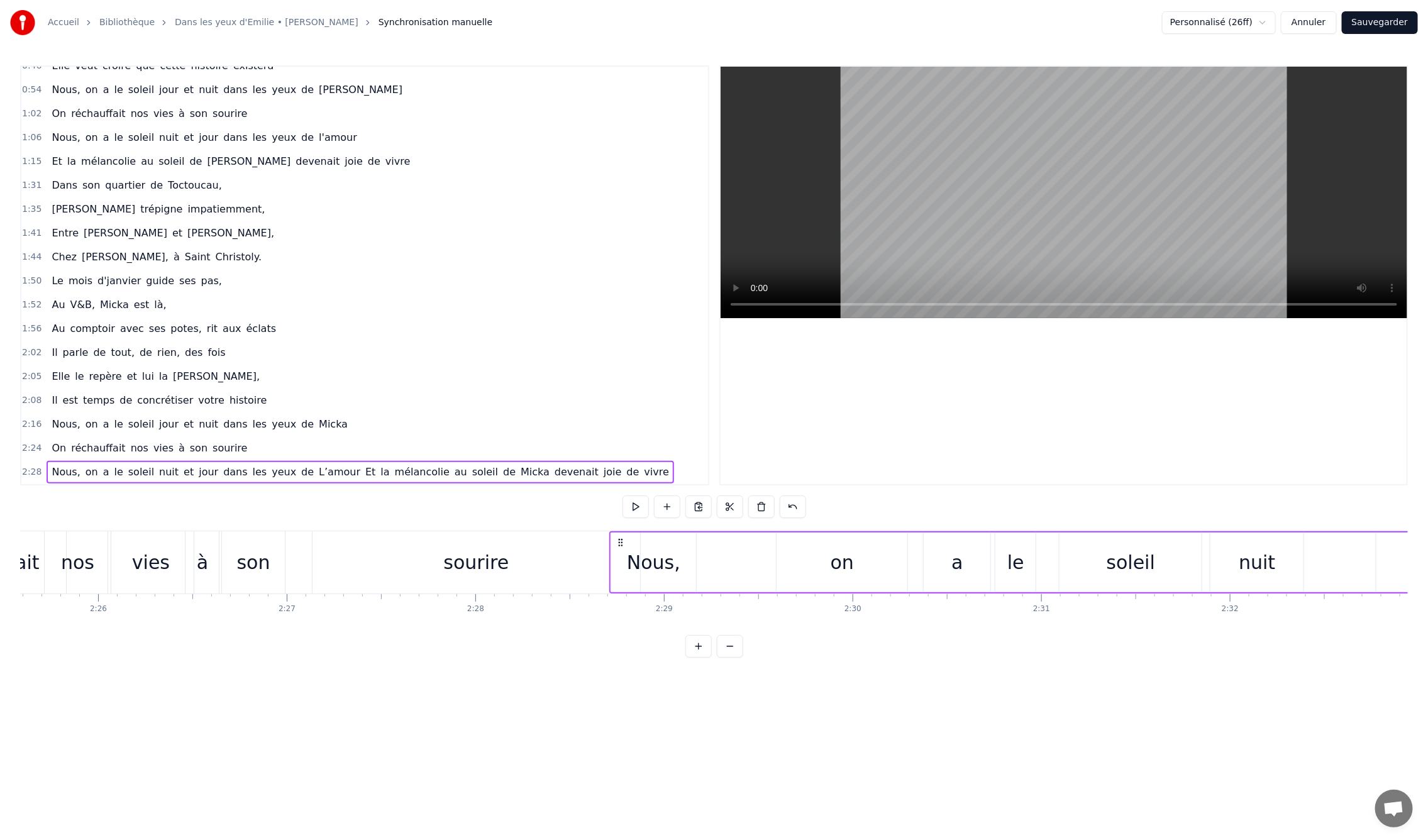
click at [545, 568] on div "sourire" at bounding box center [476, 562] width 328 height 62
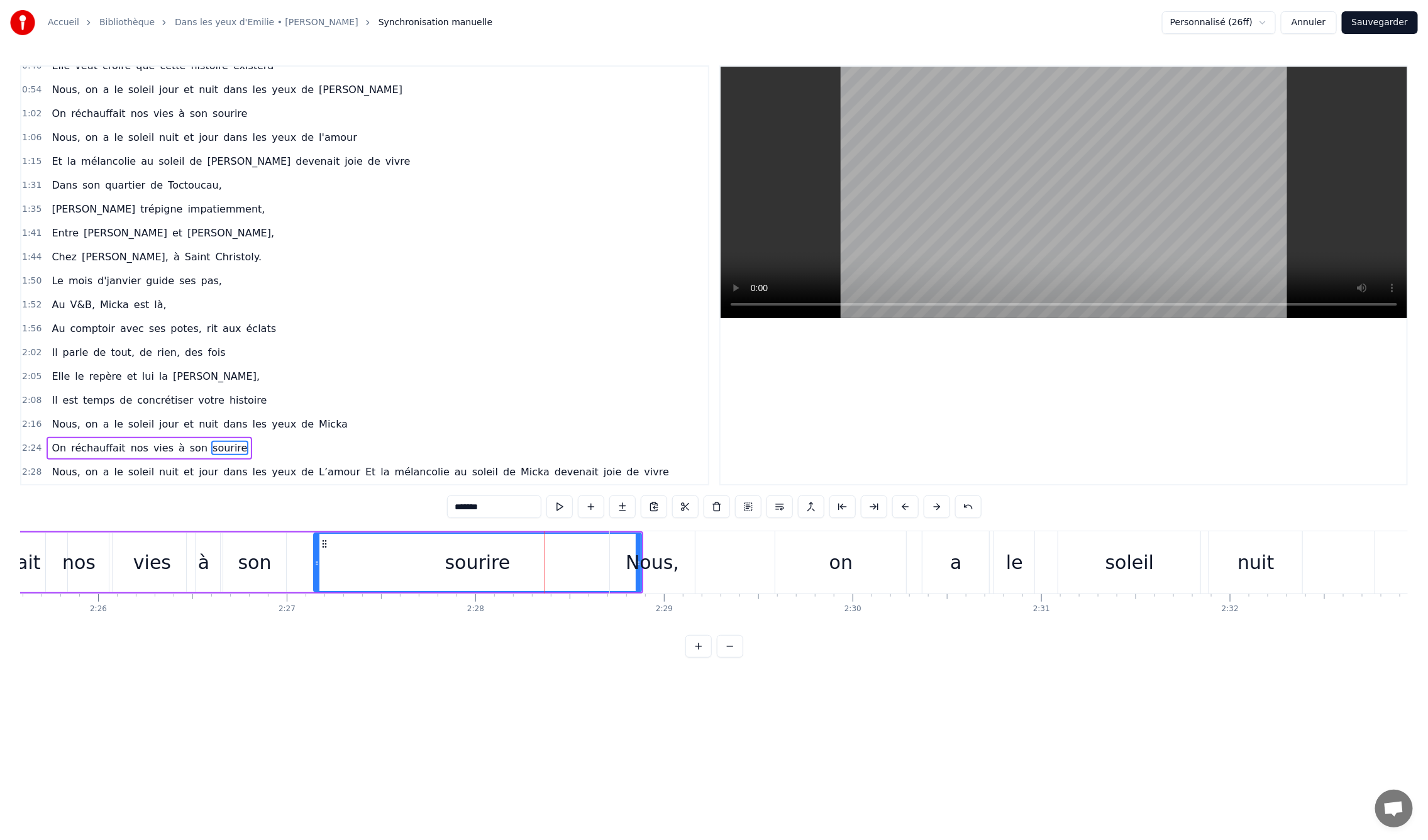
click at [322, 543] on circle at bounding box center [322, 543] width 1 height 1
drag, startPoint x: 317, startPoint y: 558, endPoint x: 378, endPoint y: 557, distance: 61.0
click at [375, 563] on icon at bounding box center [372, 562] width 5 height 10
drag, startPoint x: 386, startPoint y: 540, endPoint x: 339, endPoint y: 548, distance: 47.7
click at [339, 548] on div "sourire" at bounding box center [462, 562] width 264 height 57
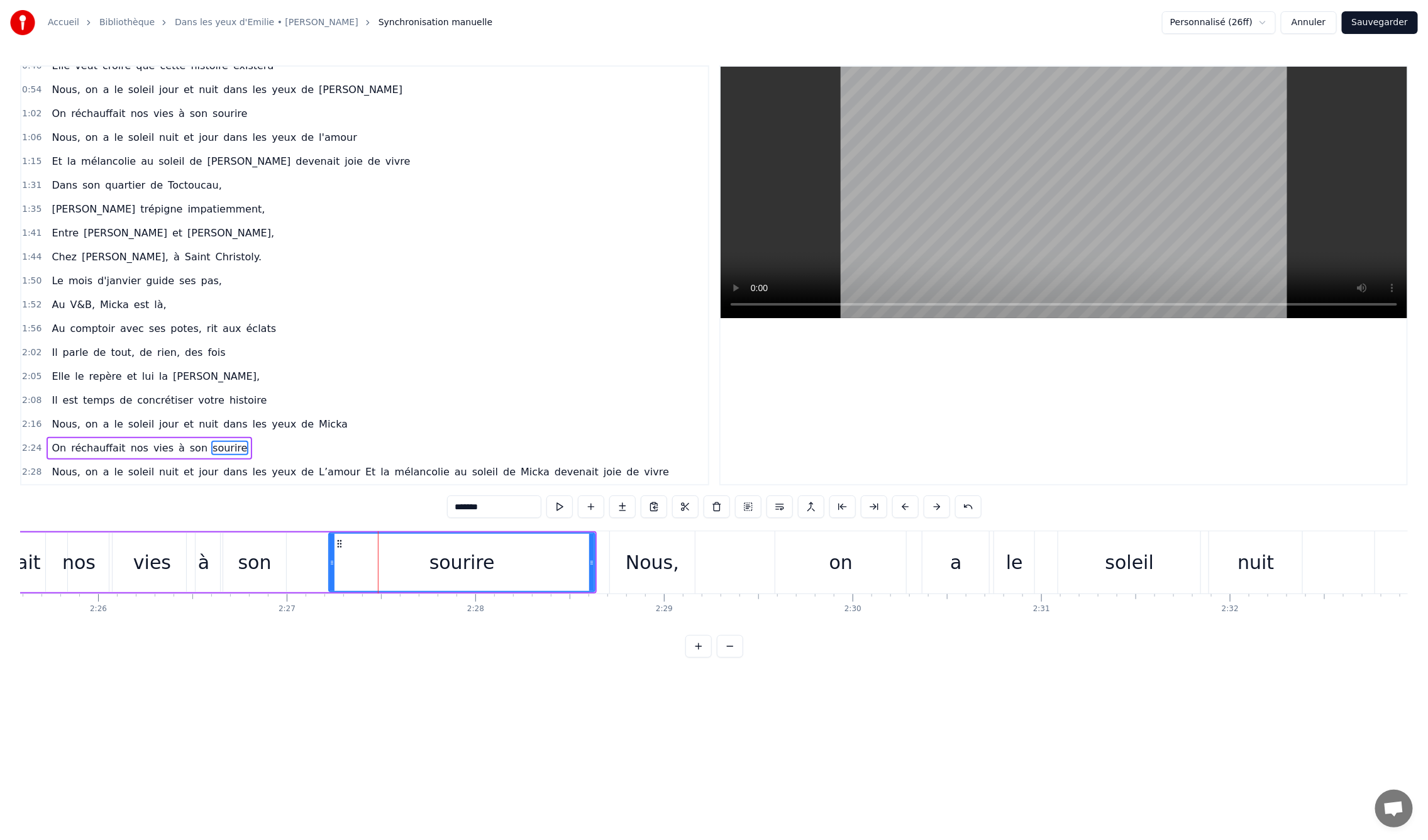
click at [304, 519] on div "0:09 En mille neuf cent quatre- vingt neuf 0:12 C'est le printemps, il doit fai…" at bounding box center [714, 361] width 1388 height 592
click at [272, 526] on div "0:09 En mille neuf cent quatre- vingt neuf 0:12 C'est le printemps, il doit fai…" at bounding box center [714, 361] width 1388 height 592
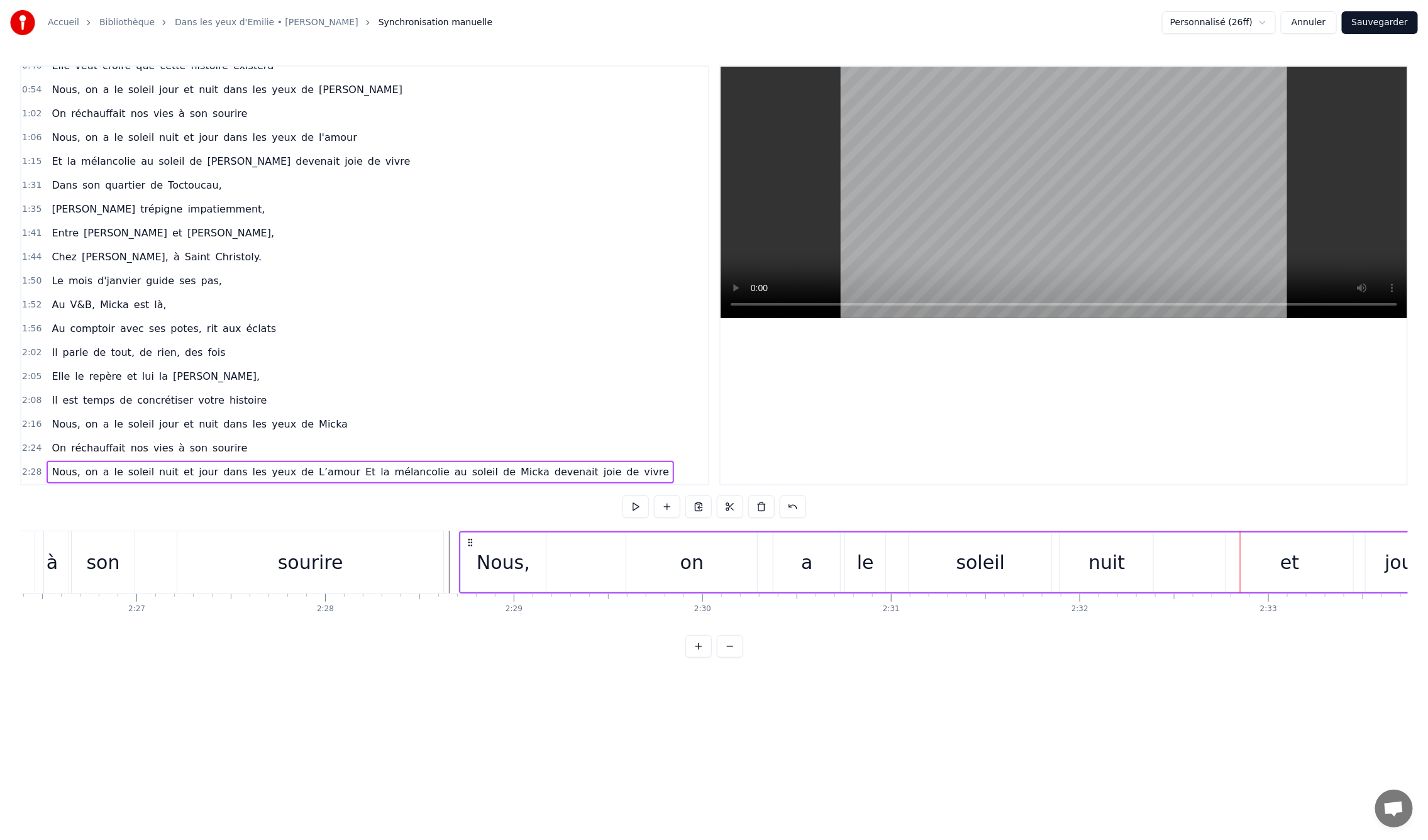
scroll to position [0, 27647]
drag, startPoint x: 438, startPoint y: 540, endPoint x: 427, endPoint y: 540, distance: 11.0
click at [428, 540] on circle at bounding box center [428, 540] width 1 height 1
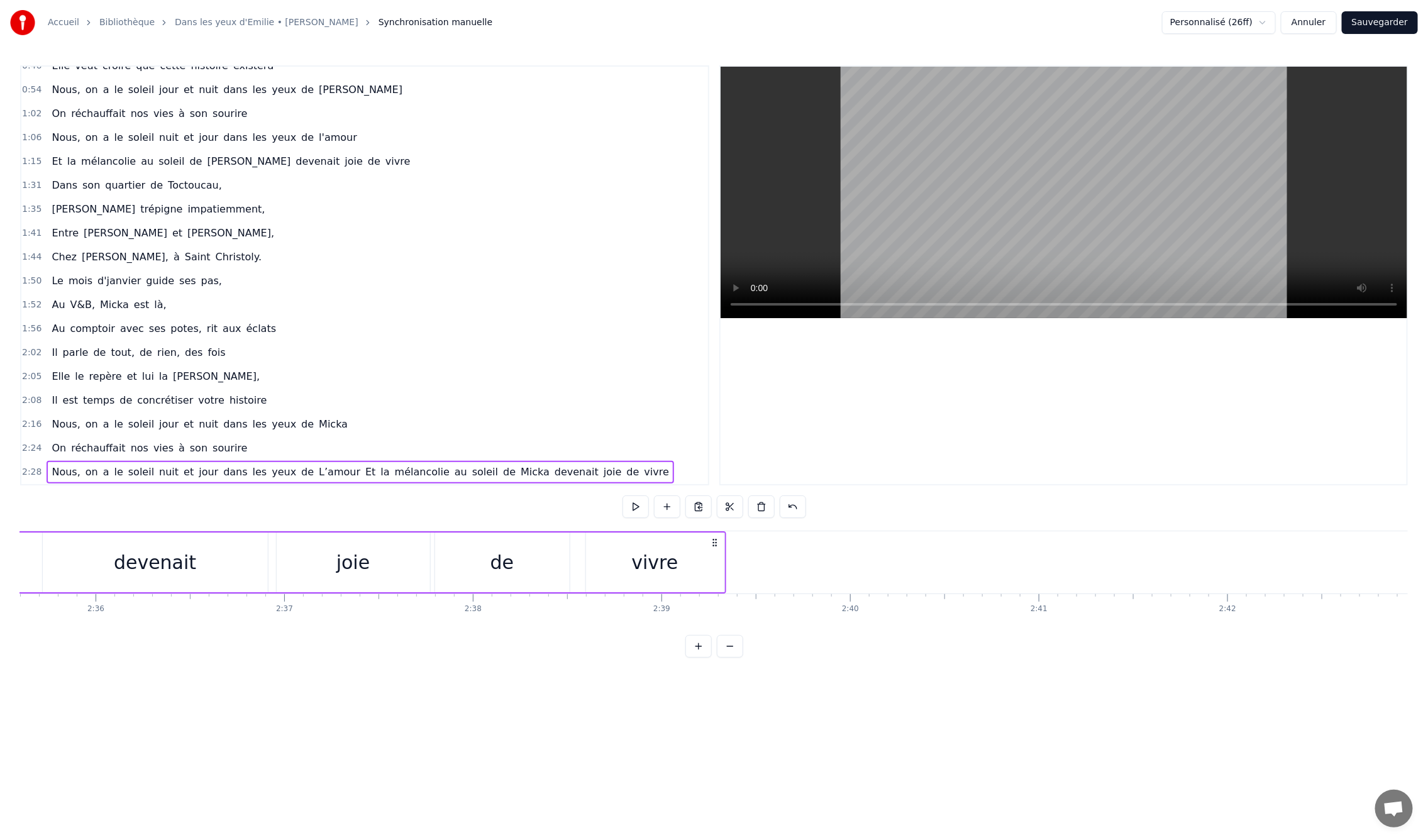
scroll to position [0, 30499]
click at [1049, 678] on html "Accueil Bibliothèque Dans les yeux d'Emilie • Joe Dassin Synchronisation manuel…" at bounding box center [714, 339] width 1428 height 678
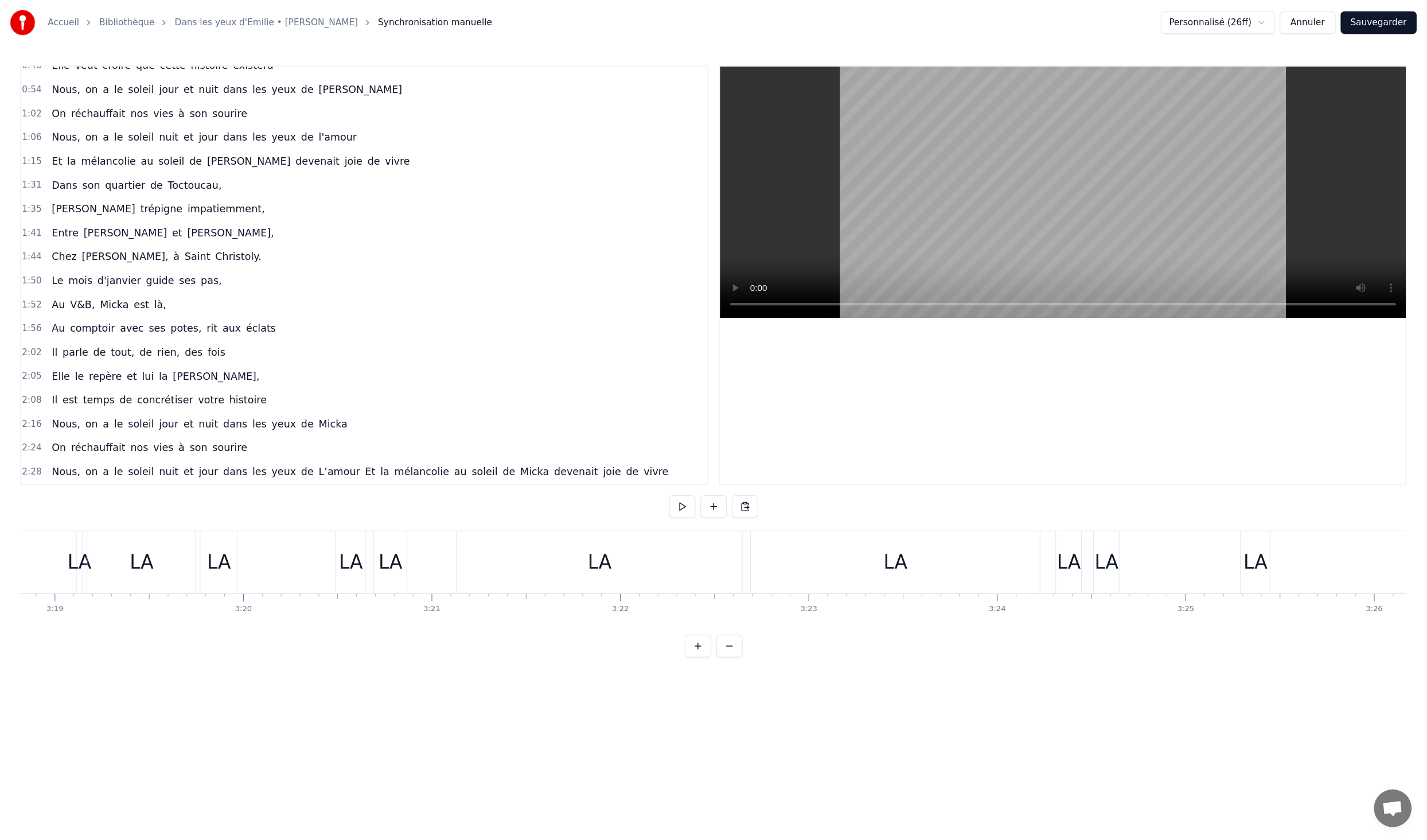
scroll to position [0, 33986]
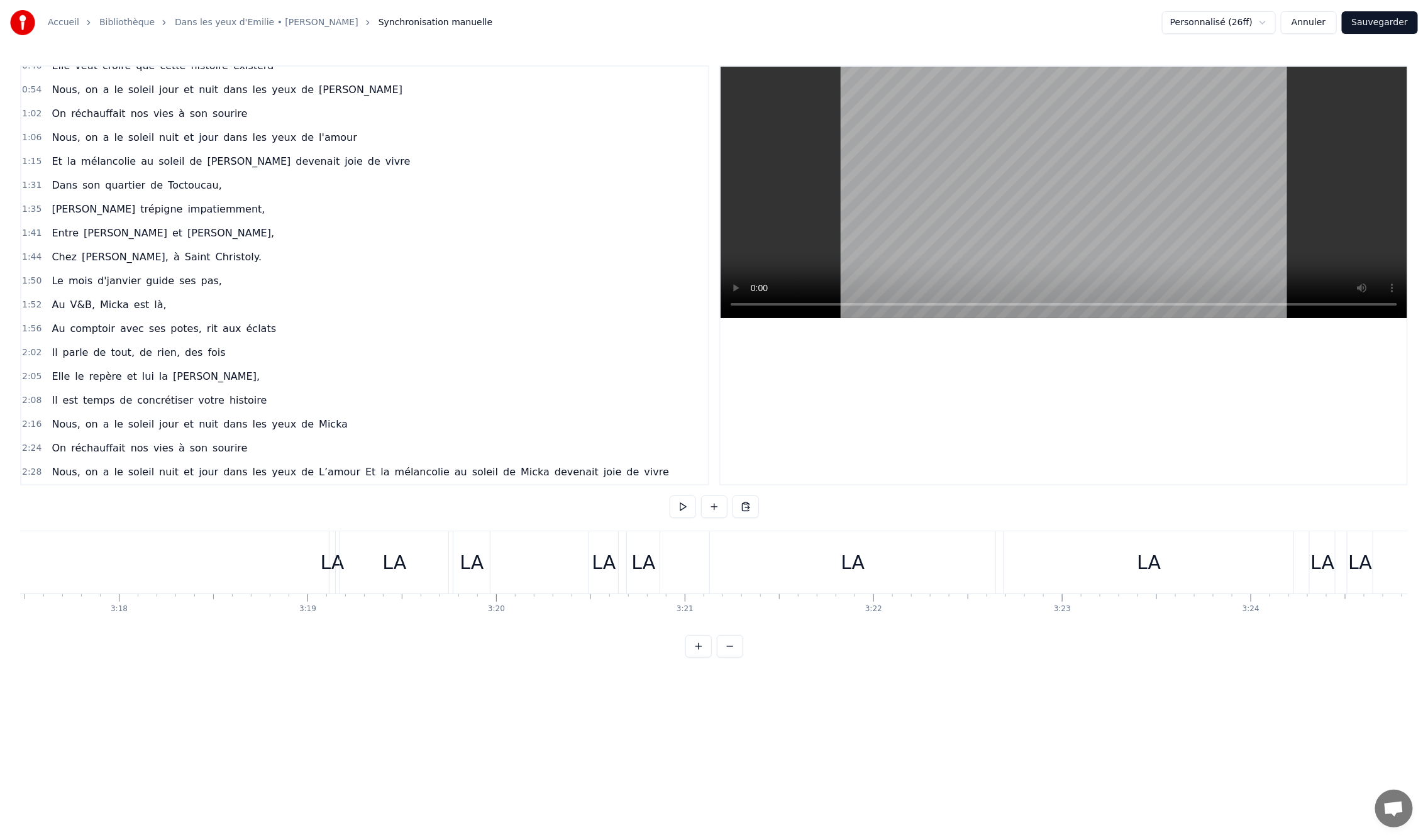
click at [382, 568] on div "LA" at bounding box center [394, 562] width 108 height 62
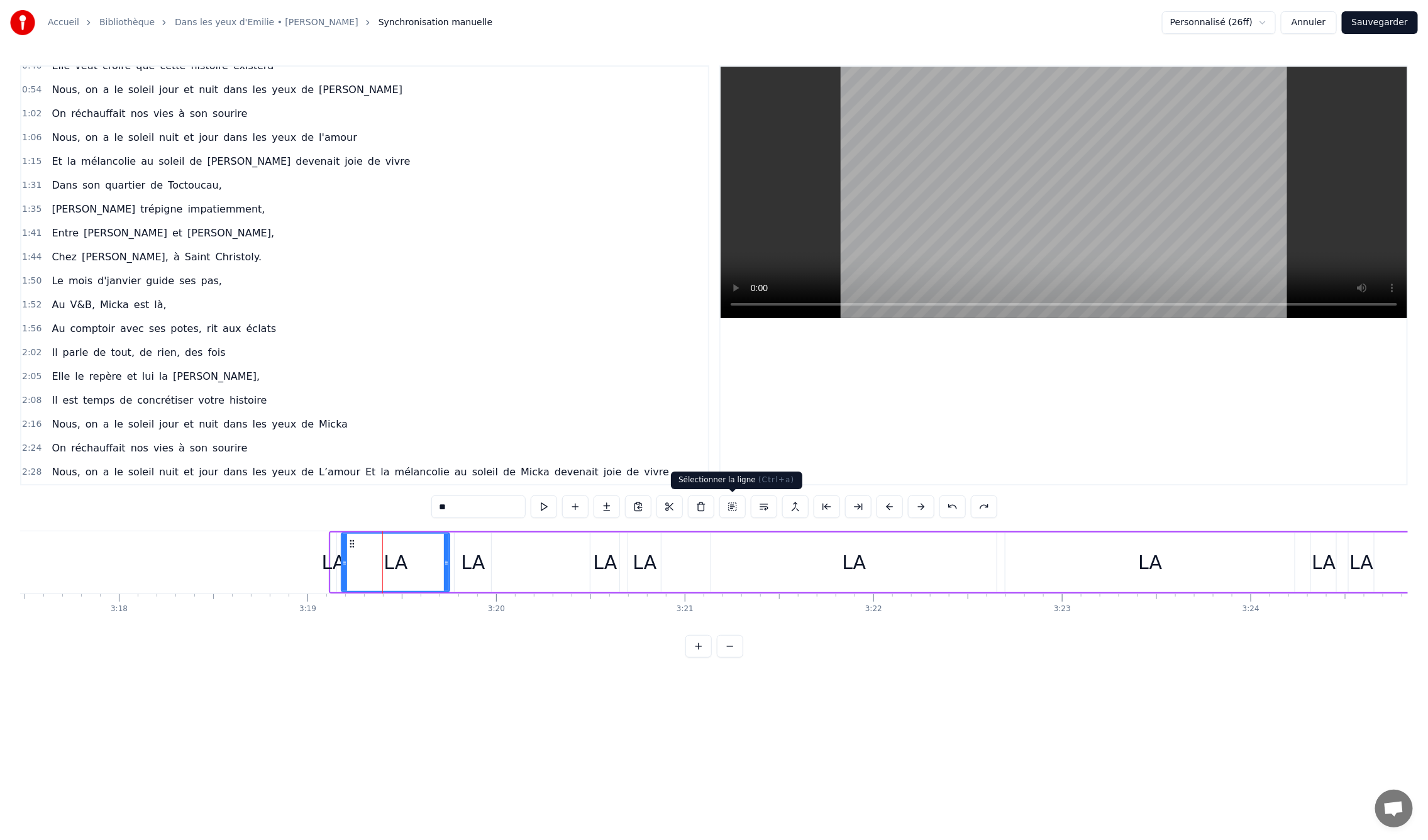
click at [731, 501] on button at bounding box center [732, 506] width 27 height 22
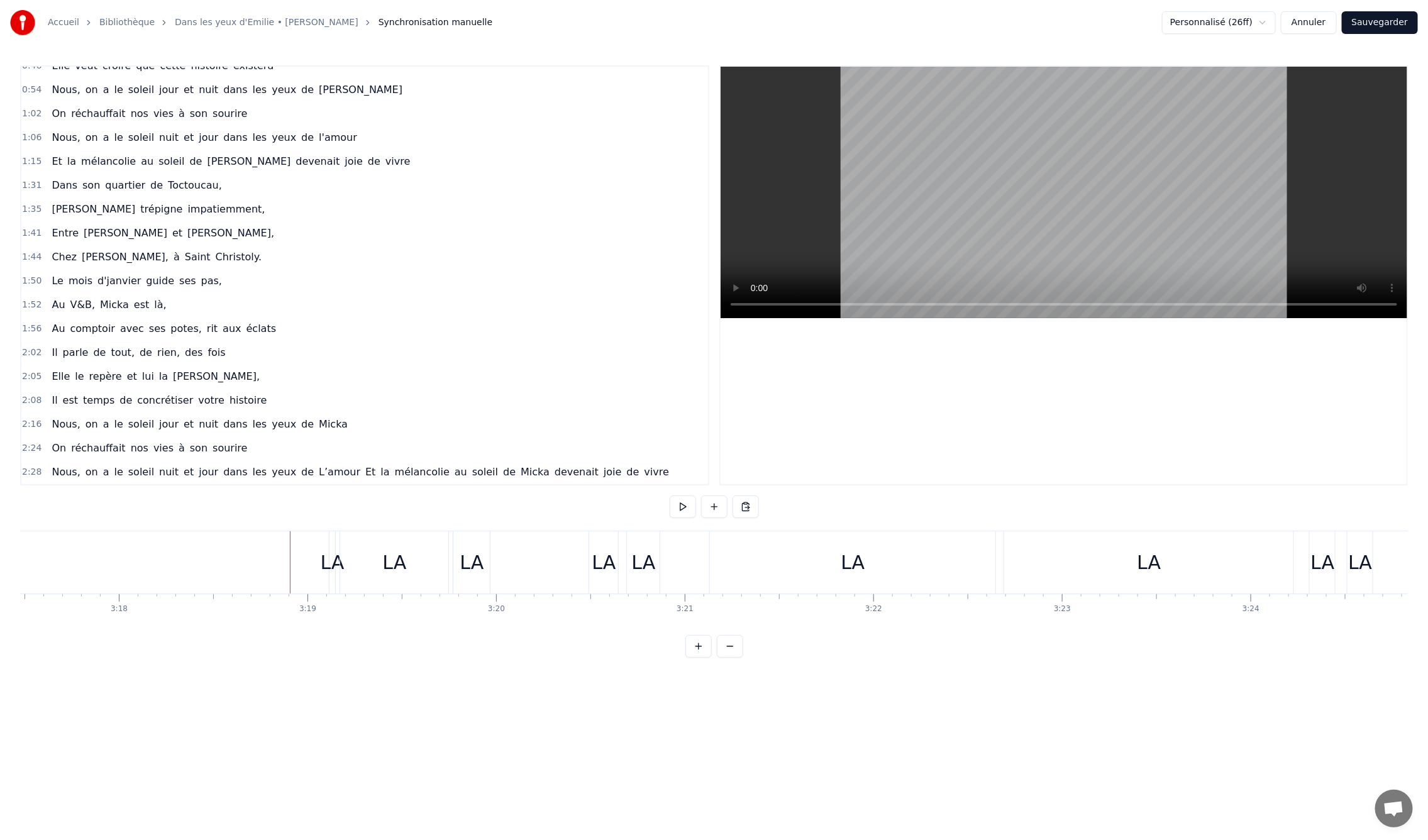
click at [711, 563] on div "LA" at bounding box center [853, 562] width 286 height 62
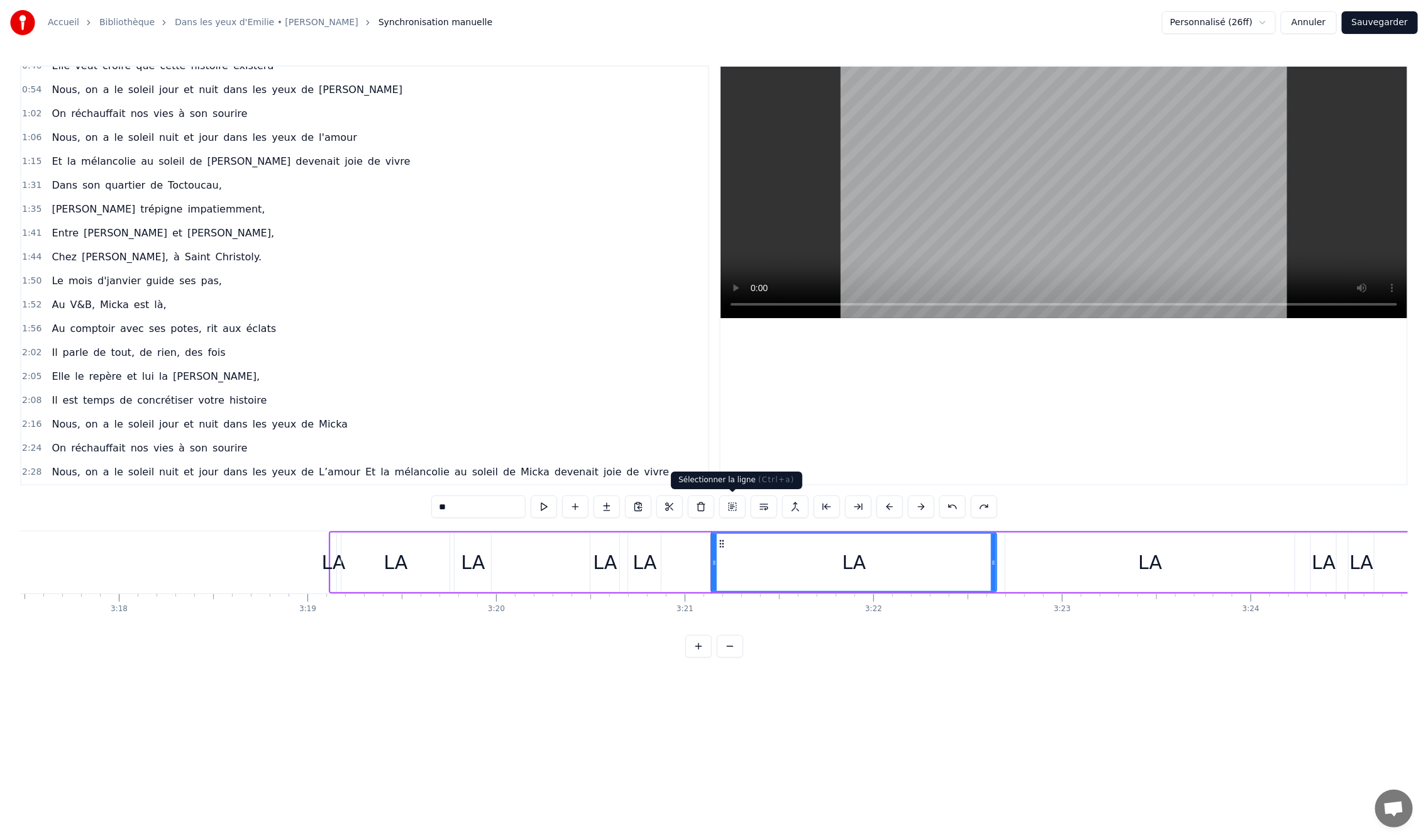
click at [735, 505] on button at bounding box center [732, 506] width 27 height 22
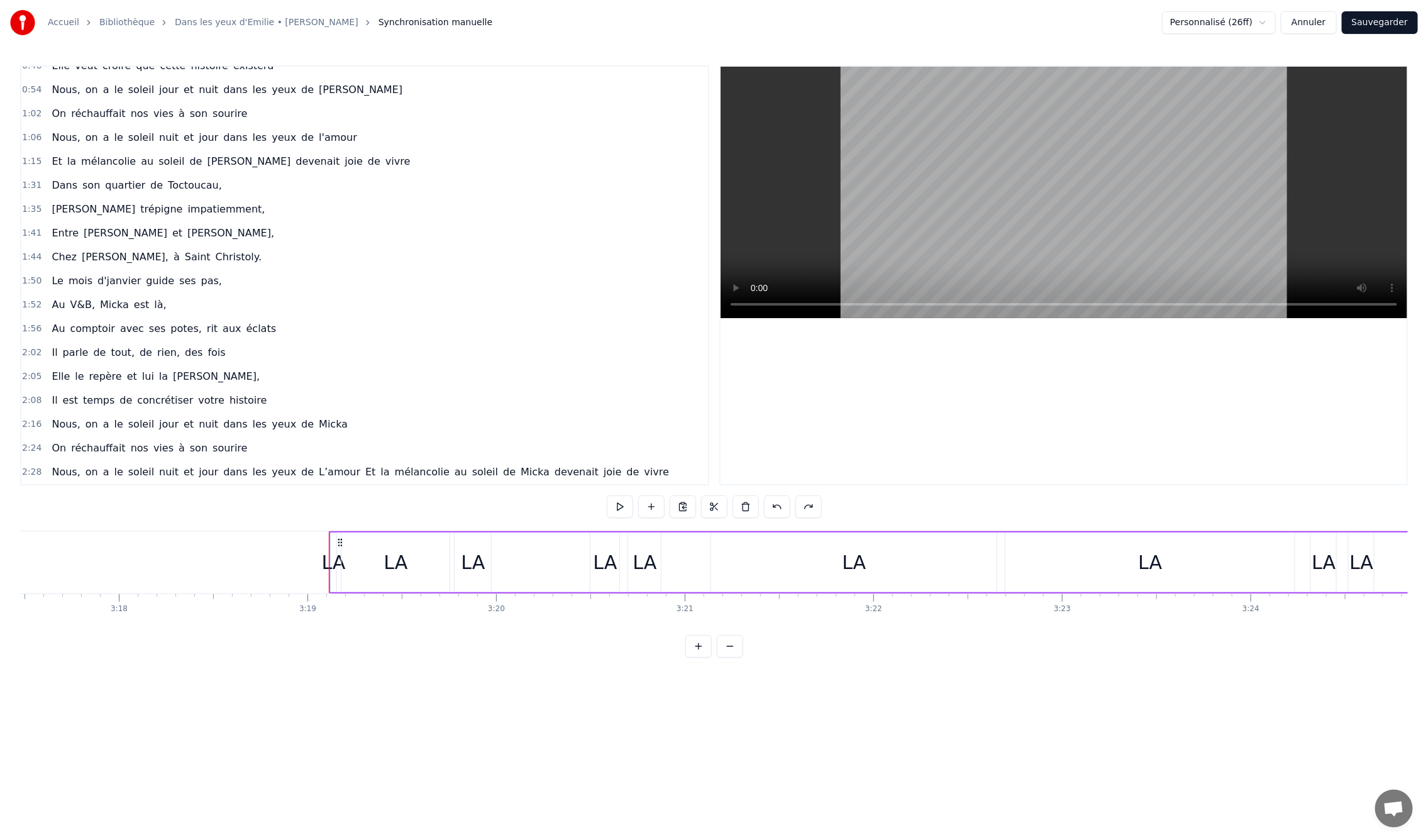
drag, startPoint x: 335, startPoint y: 540, endPoint x: 363, endPoint y: 547, distance: 28.9
click at [367, 548] on div "LA LA LA LA LA LA LA LA LA LA LA...." at bounding box center [1022, 562] width 1387 height 62
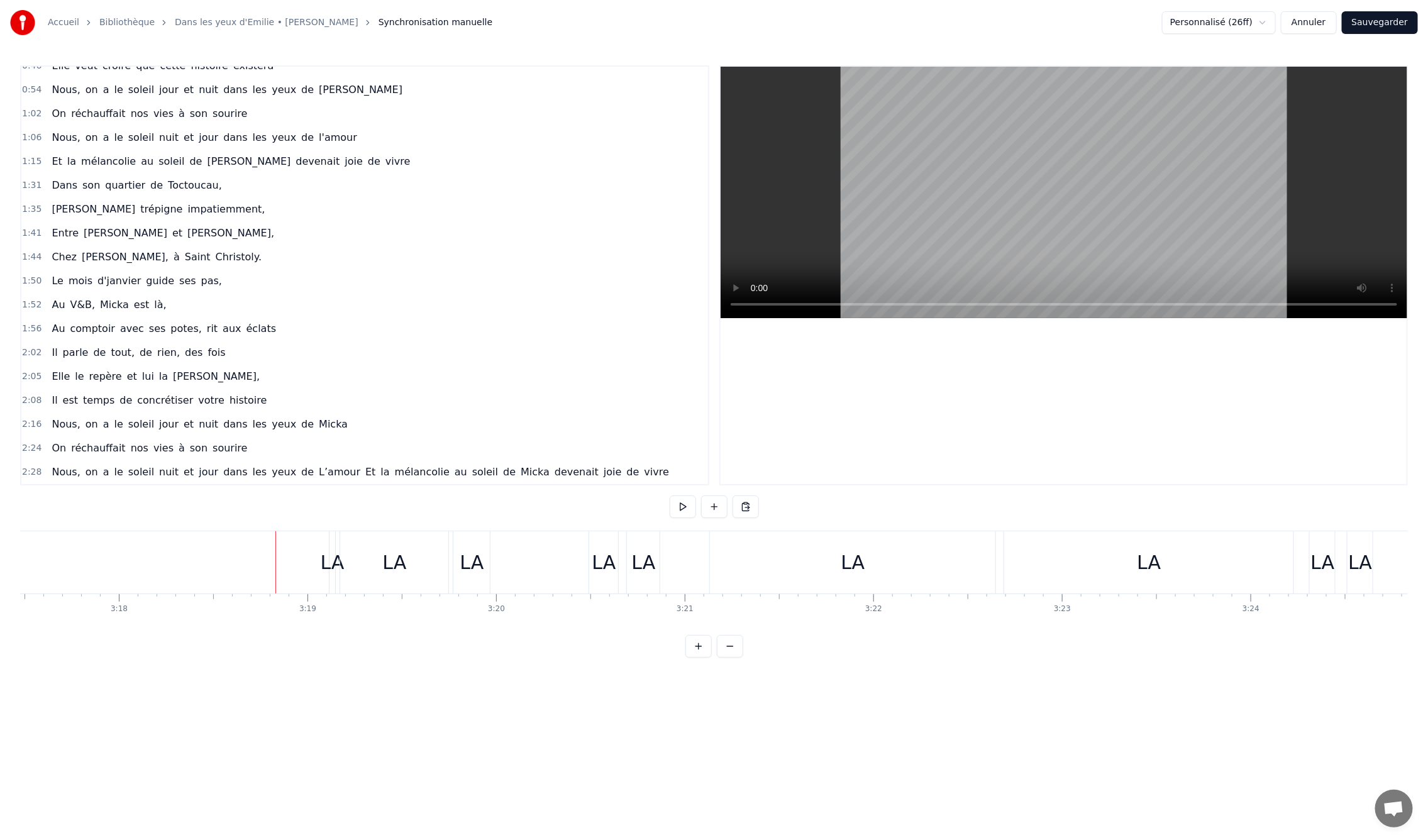
click at [340, 541] on div "LA" at bounding box center [394, 562] width 108 height 62
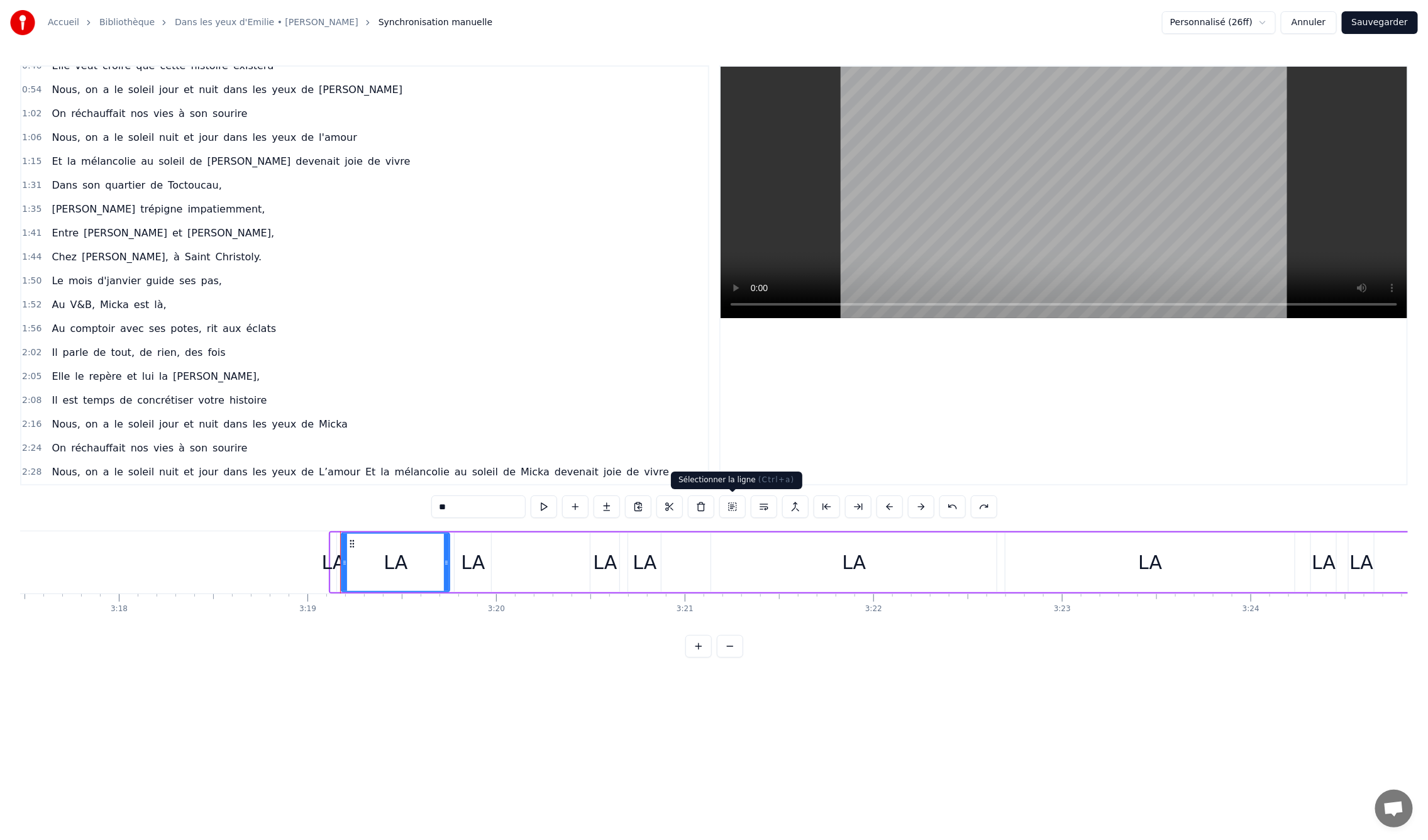
click at [733, 508] on button at bounding box center [732, 506] width 27 height 22
drag, startPoint x: 727, startPoint y: 532, endPoint x: 680, endPoint y: 532, distance: 47.0
click at [680, 532] on div "LA LA LA LA LA LA LA LA LA LA LA...." at bounding box center [1022, 562] width 1387 height 62
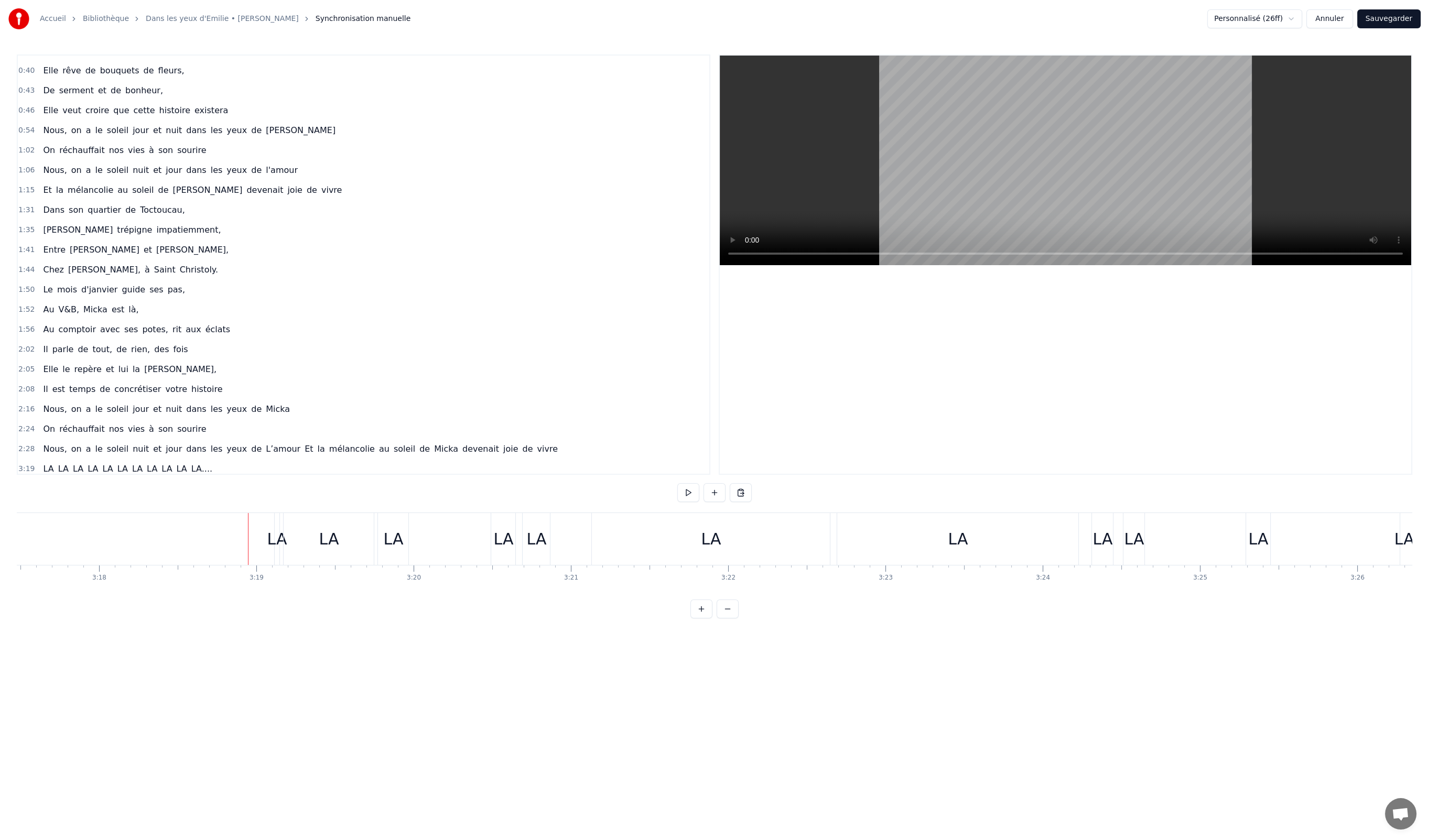
click at [606, 548] on div "LA" at bounding box center [711, 538] width 238 height 52
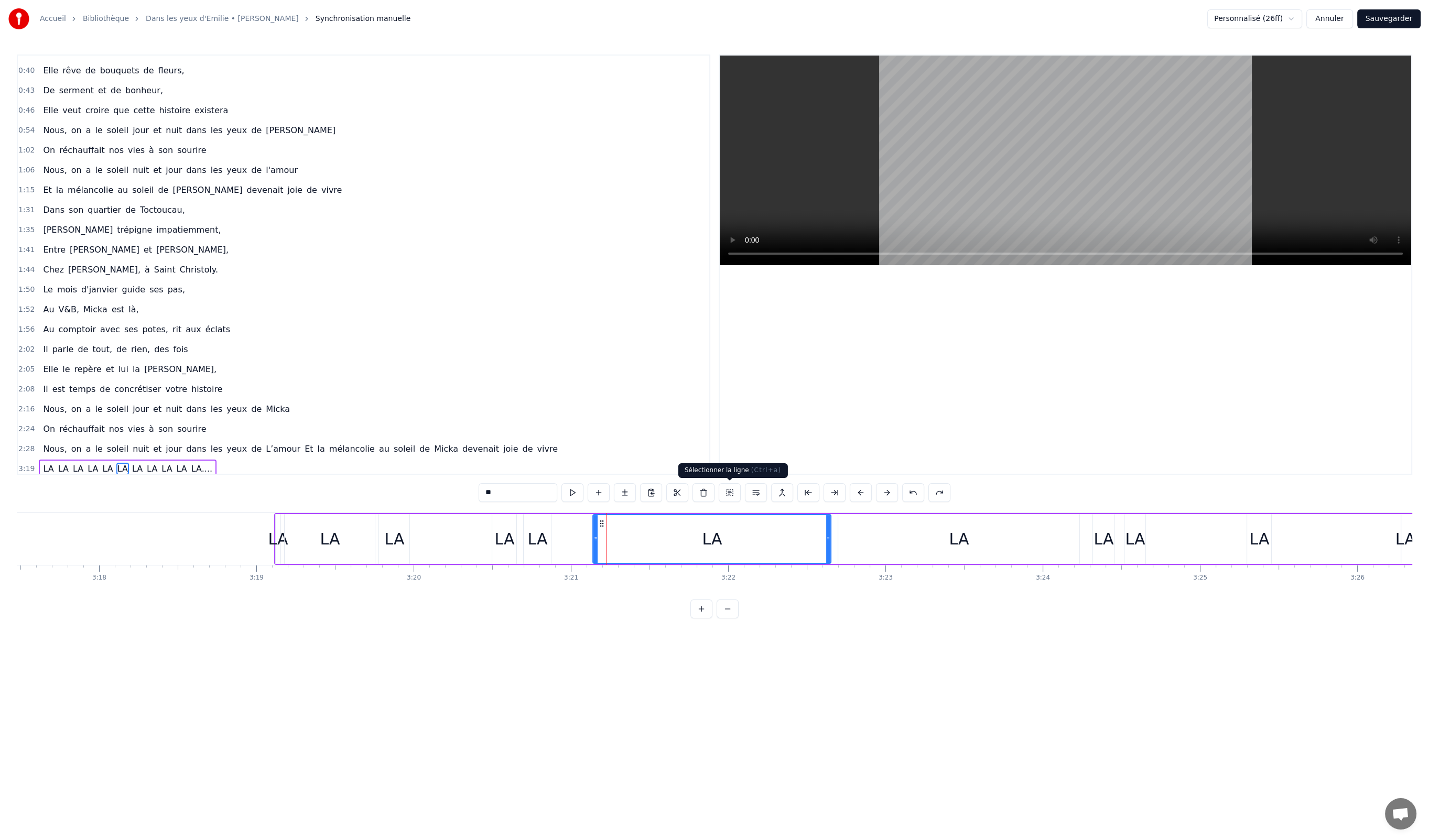
click at [728, 491] on button at bounding box center [730, 492] width 22 height 19
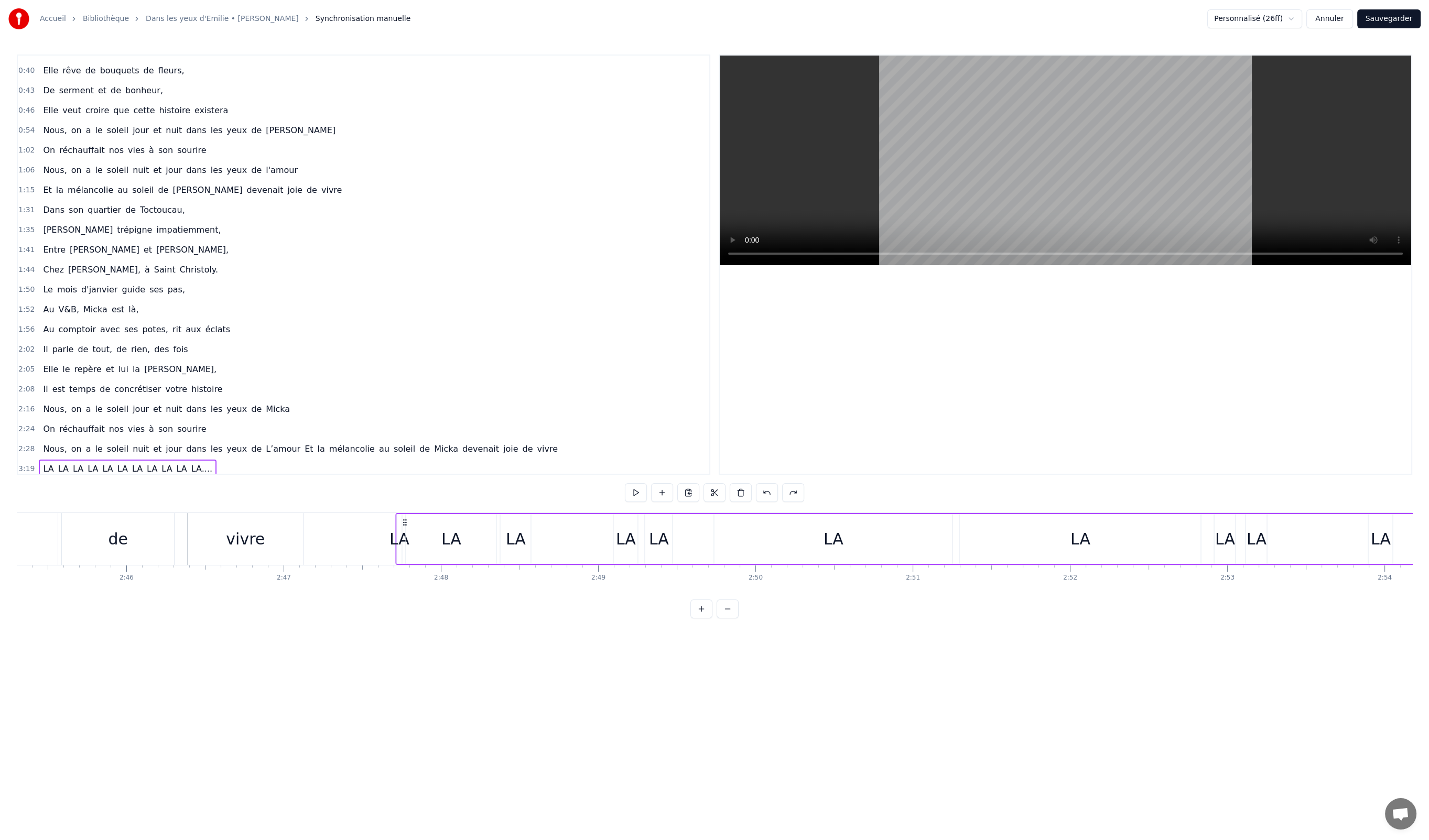
scroll to position [0, 25994]
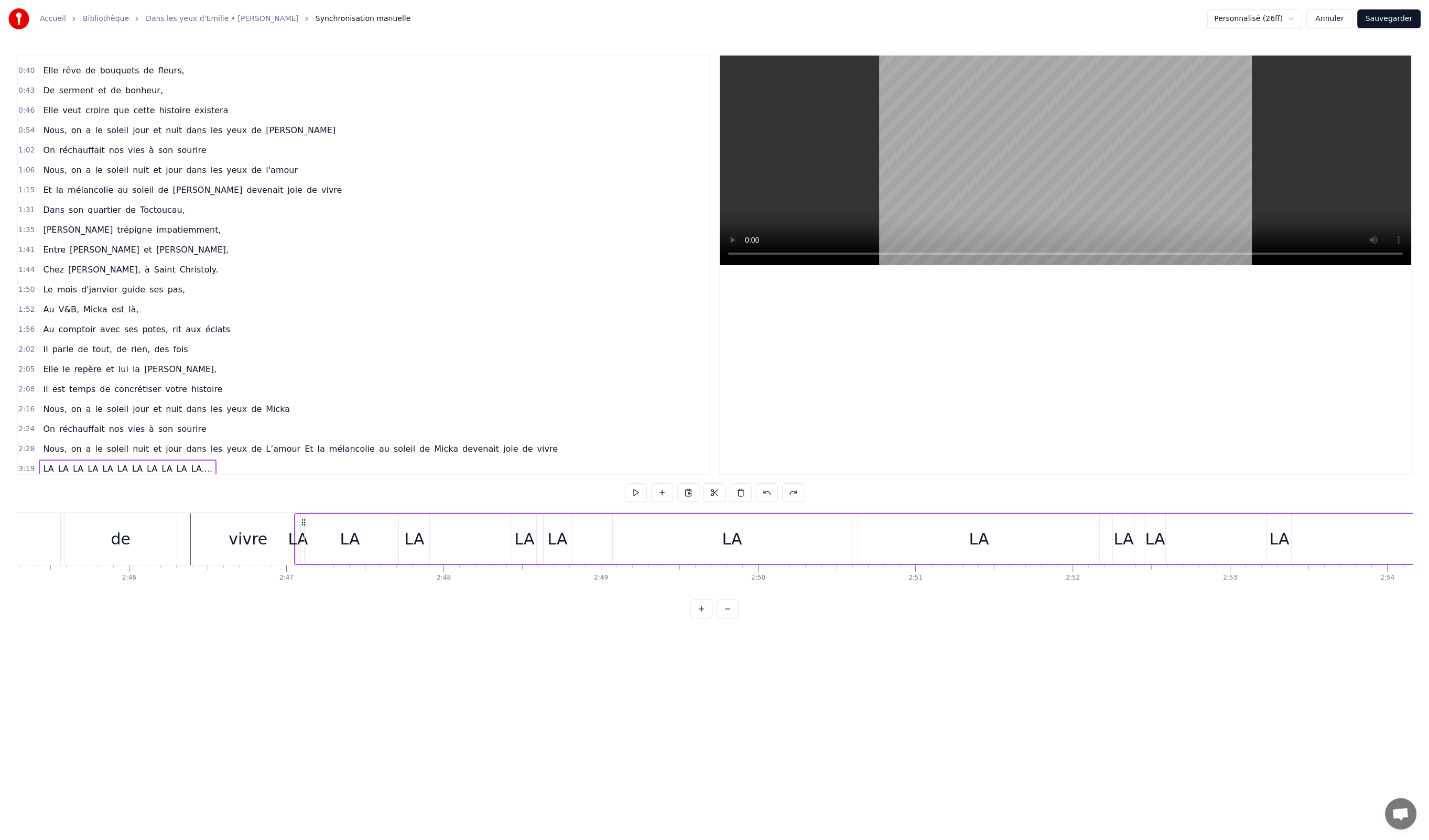
drag, startPoint x: 282, startPoint y: 521, endPoint x: 302, endPoint y: 550, distance: 35.2
click at [302, 550] on div "LA LA LA LA LA LA LA LA LA LA LA...." at bounding box center [872, 538] width 1156 height 52
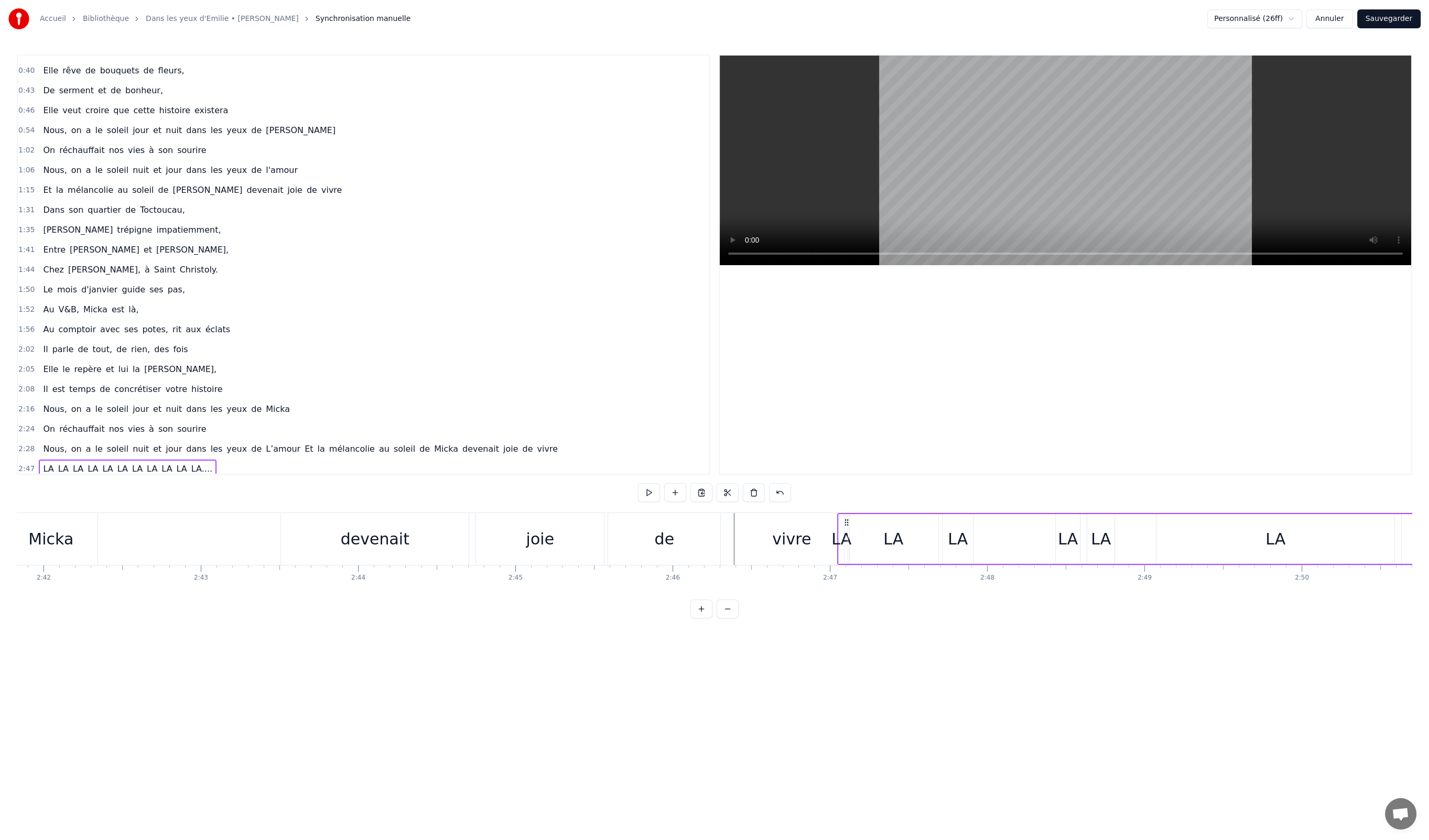
scroll to position [0, 25414]
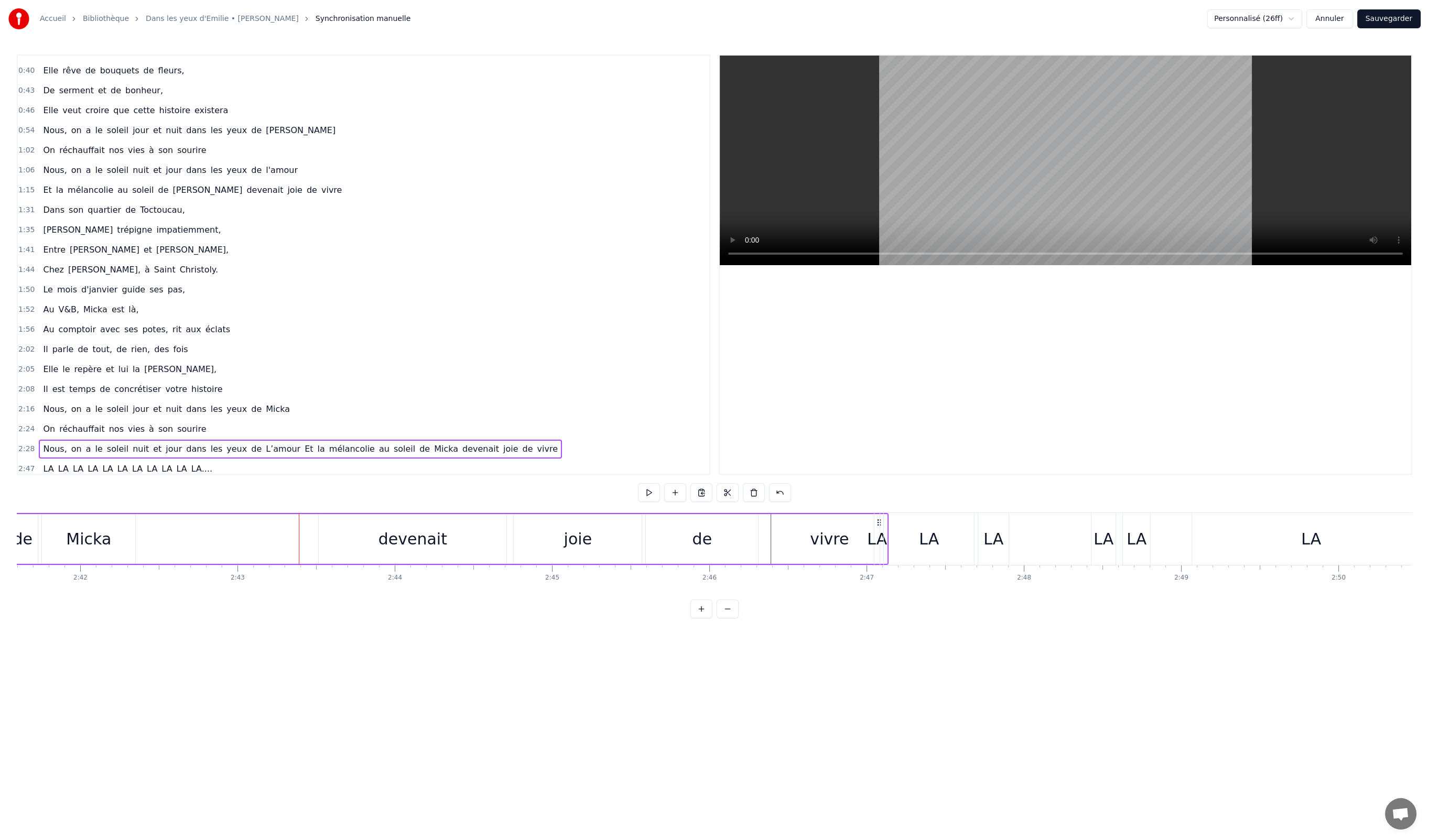
click at [309, 500] on div "0:09 En mille neuf cent quatre- vingt neuf 0:12 C'est le printemps, il doit fai…" at bounding box center [715, 336] width 1395 height 564
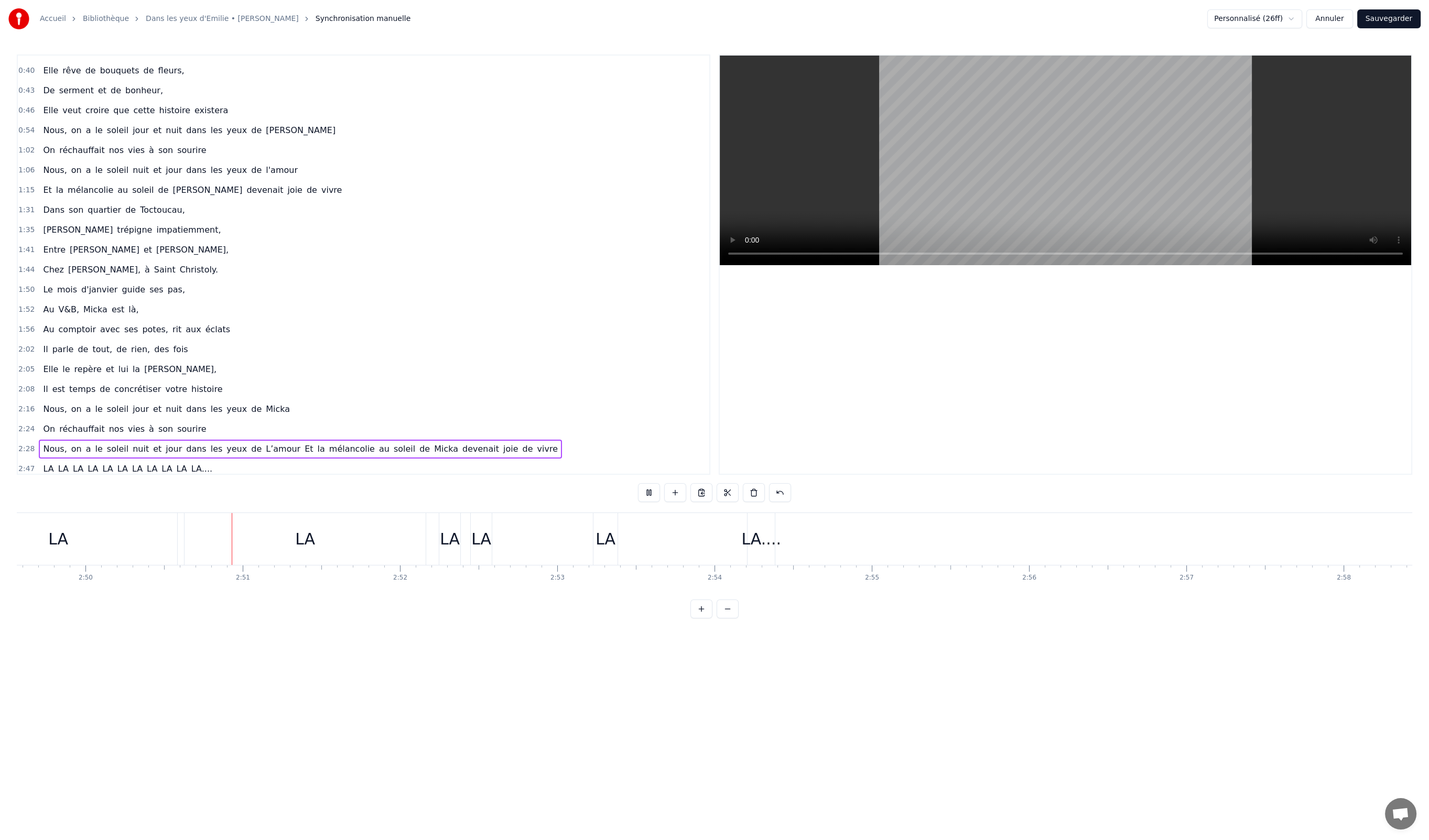
scroll to position [0, 26720]
click at [865, 433] on div at bounding box center [1065, 265] width 691 height 418
click at [1190, 23] on button "Sauvegarder" at bounding box center [1389, 19] width 64 height 19
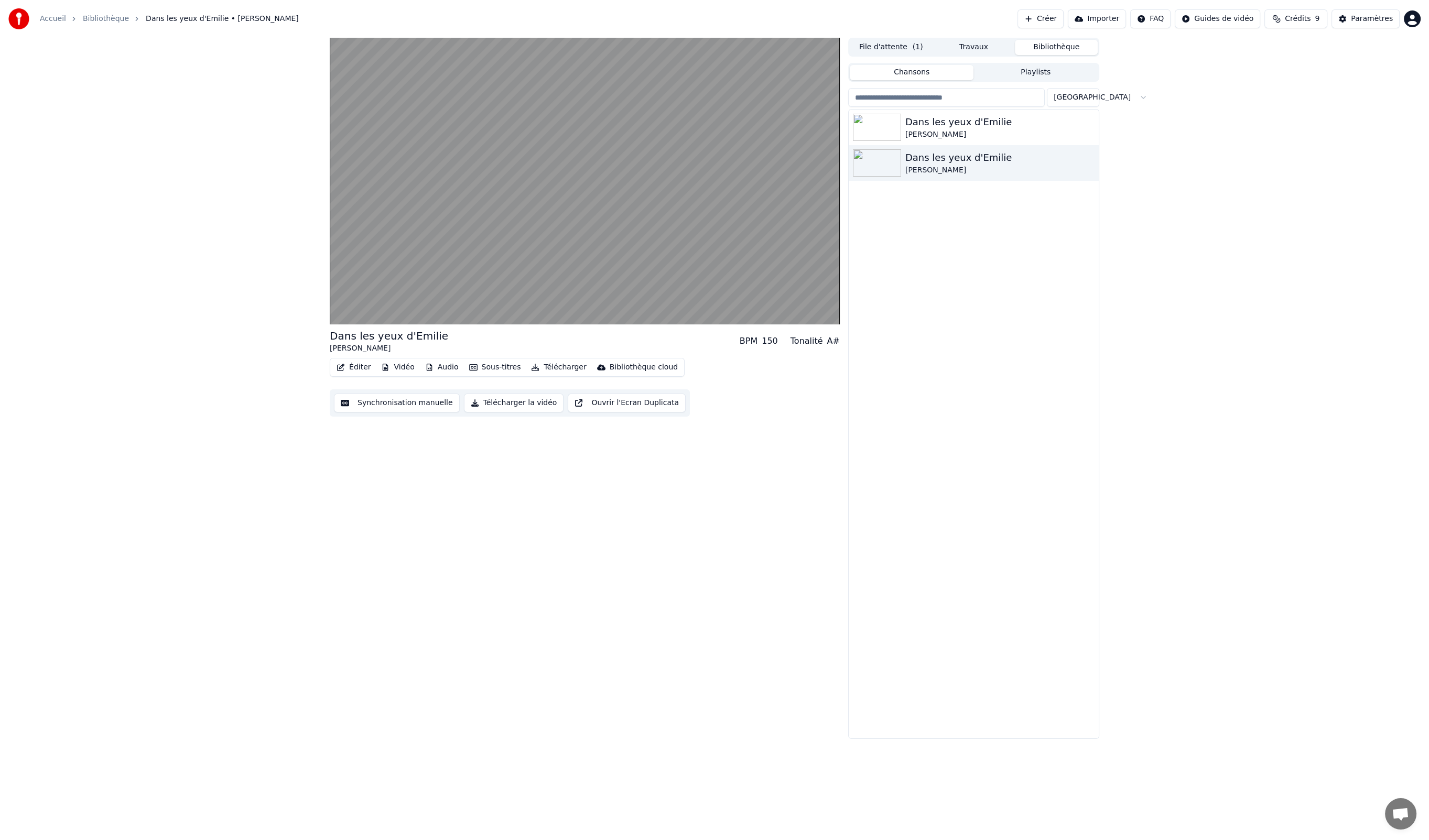
click at [355, 367] on button "Éditer" at bounding box center [353, 367] width 43 height 15
click at [376, 389] on div "Éditer les Paroles" at bounding box center [385, 390] width 63 height 10
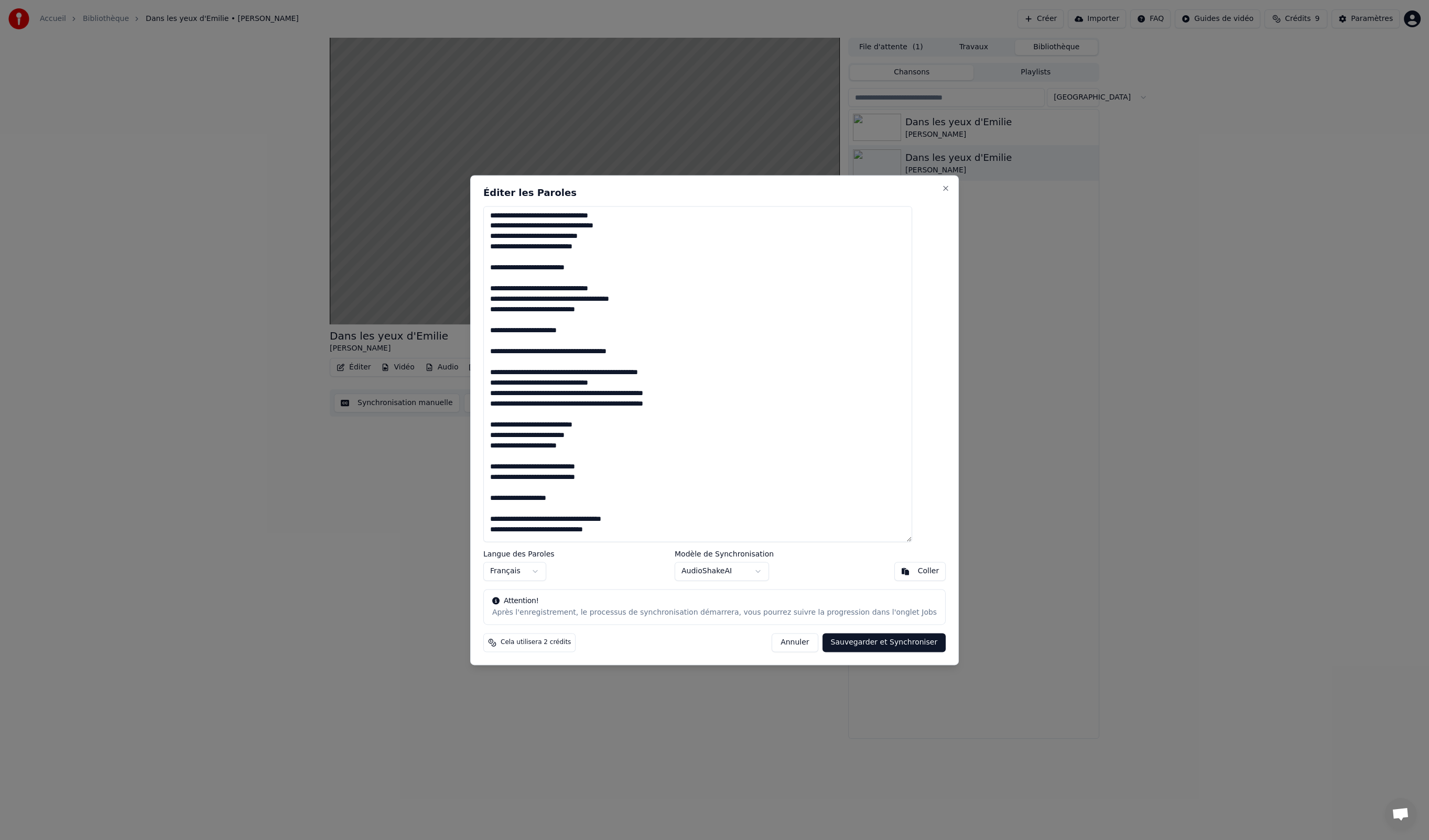
click at [784, 643] on button "Annuler" at bounding box center [794, 642] width 46 height 19
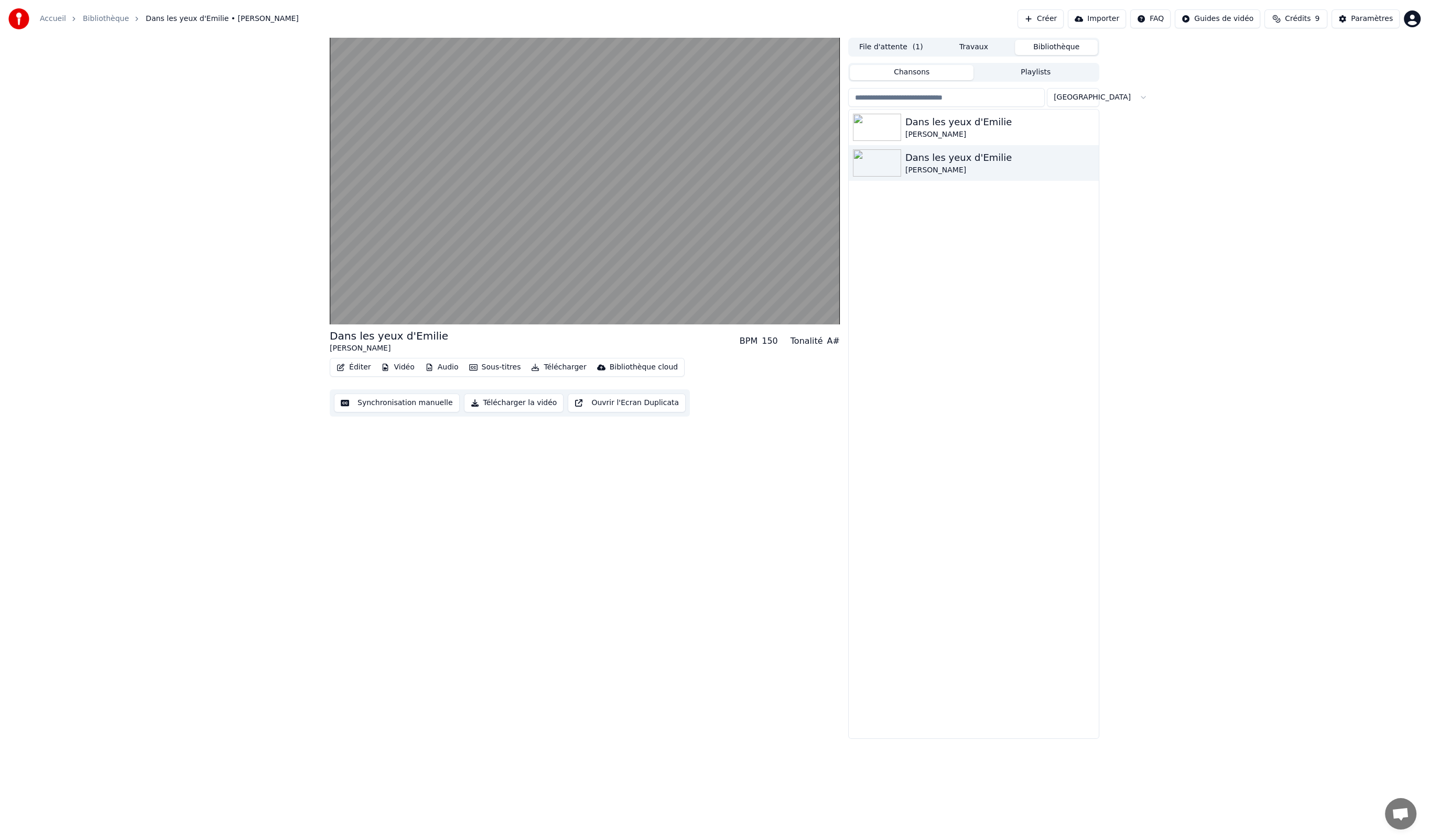
click at [376, 341] on div "Dans les yeux d'Emilie" at bounding box center [389, 336] width 119 height 15
click at [487, 366] on button "Sous-titres" at bounding box center [495, 367] width 60 height 15
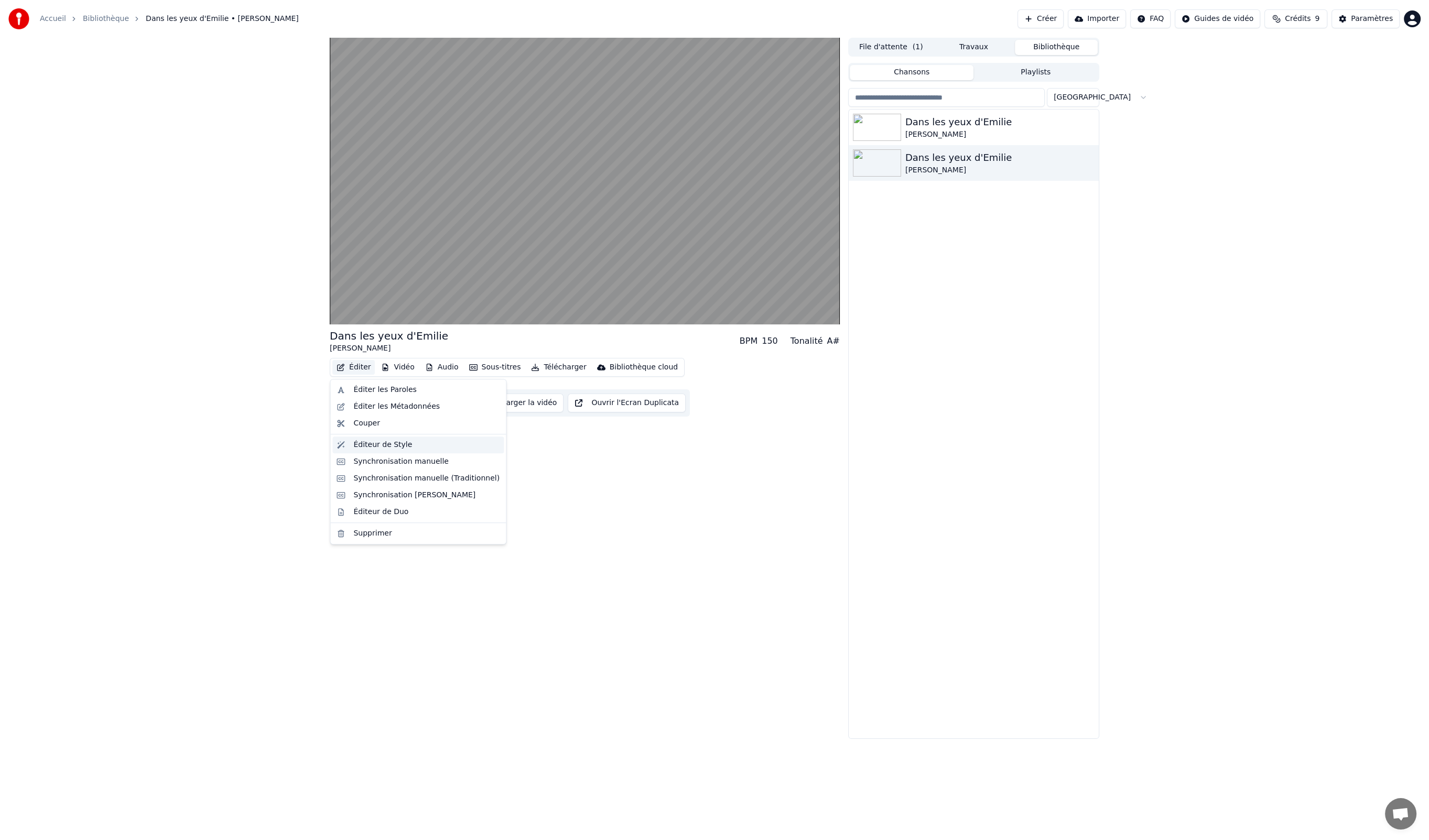
click at [381, 442] on div "Éditeur de Style" at bounding box center [382, 445] width 59 height 10
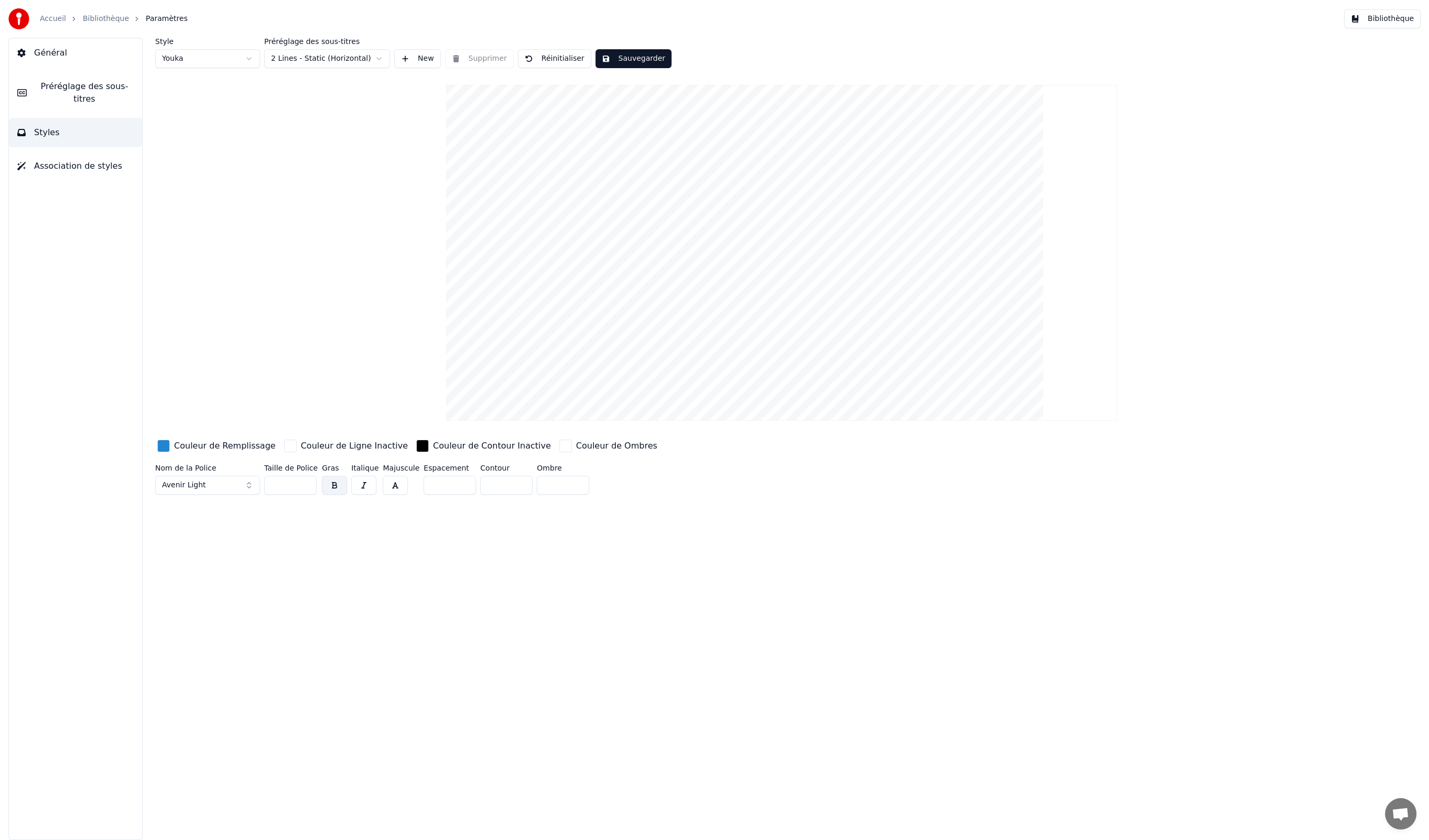
click at [97, 94] on span "Préréglage des sous-titres" at bounding box center [84, 93] width 98 height 25
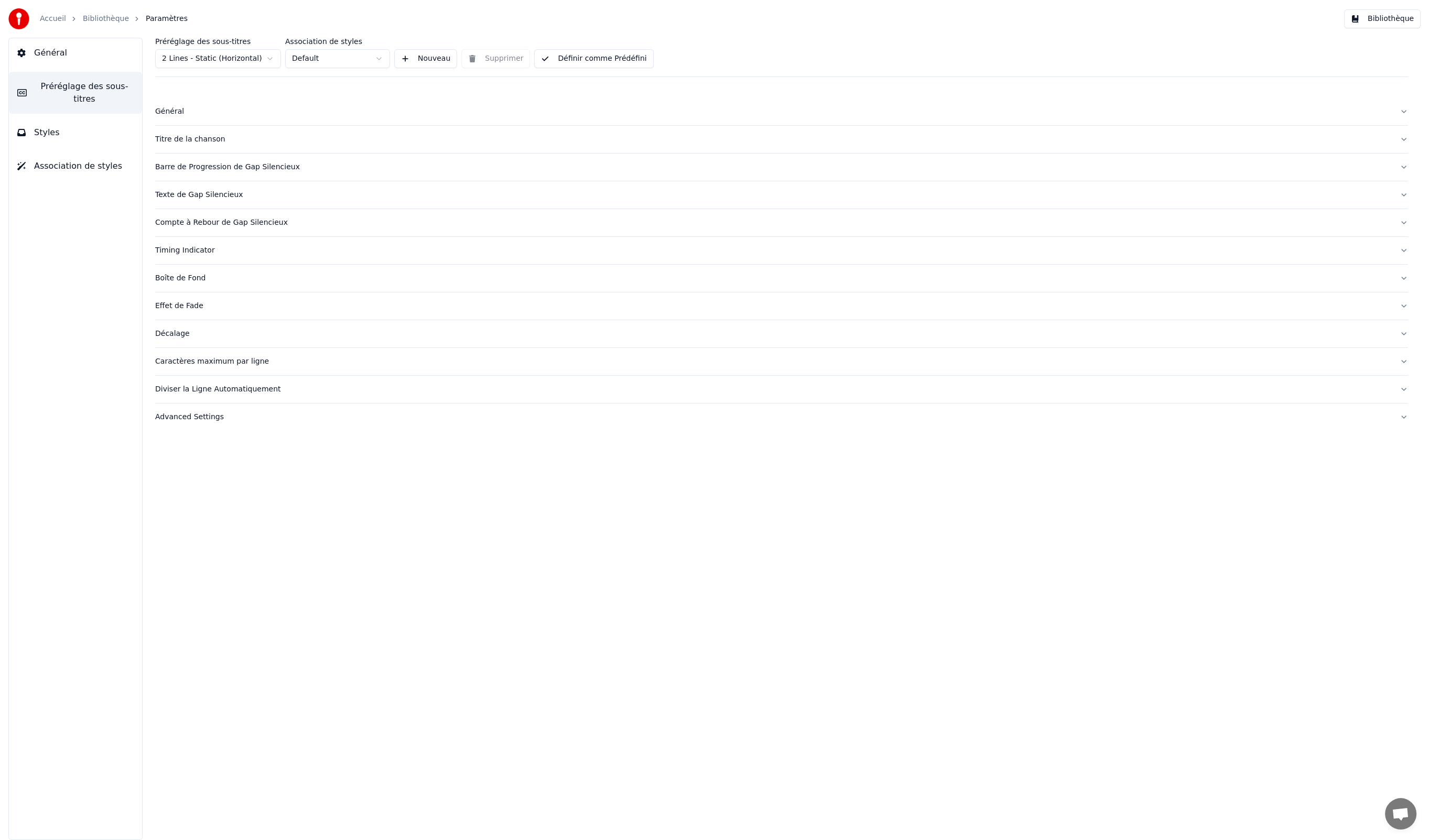
click at [198, 131] on button "Titre de la chanson" at bounding box center [781, 139] width 1253 height 27
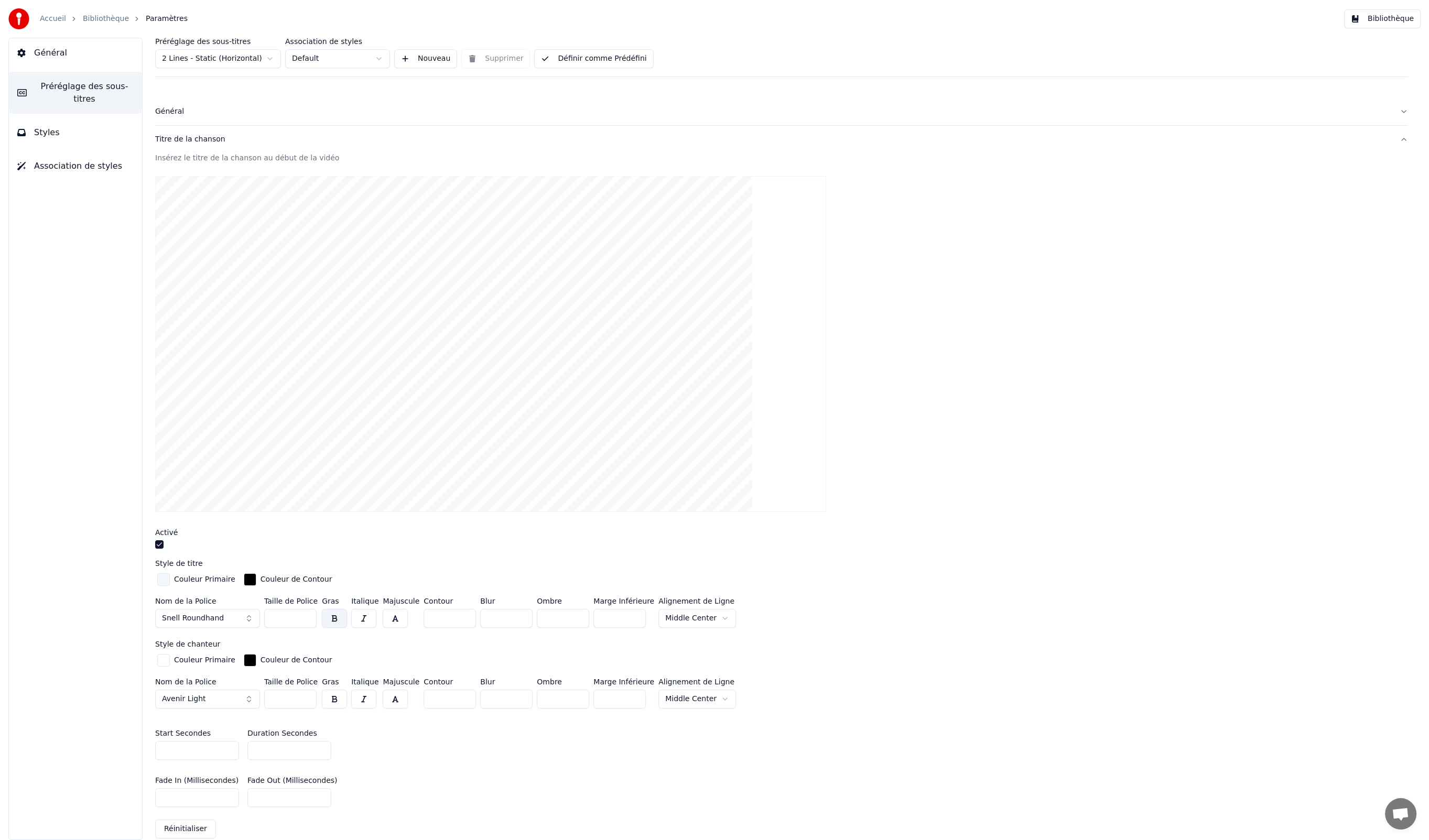
click at [195, 153] on div "Insérez le titre de la chanson au début de la vidéo" at bounding box center [781, 158] width 1253 height 10
click at [194, 140] on div "Titre de la chanson" at bounding box center [773, 139] width 1236 height 10
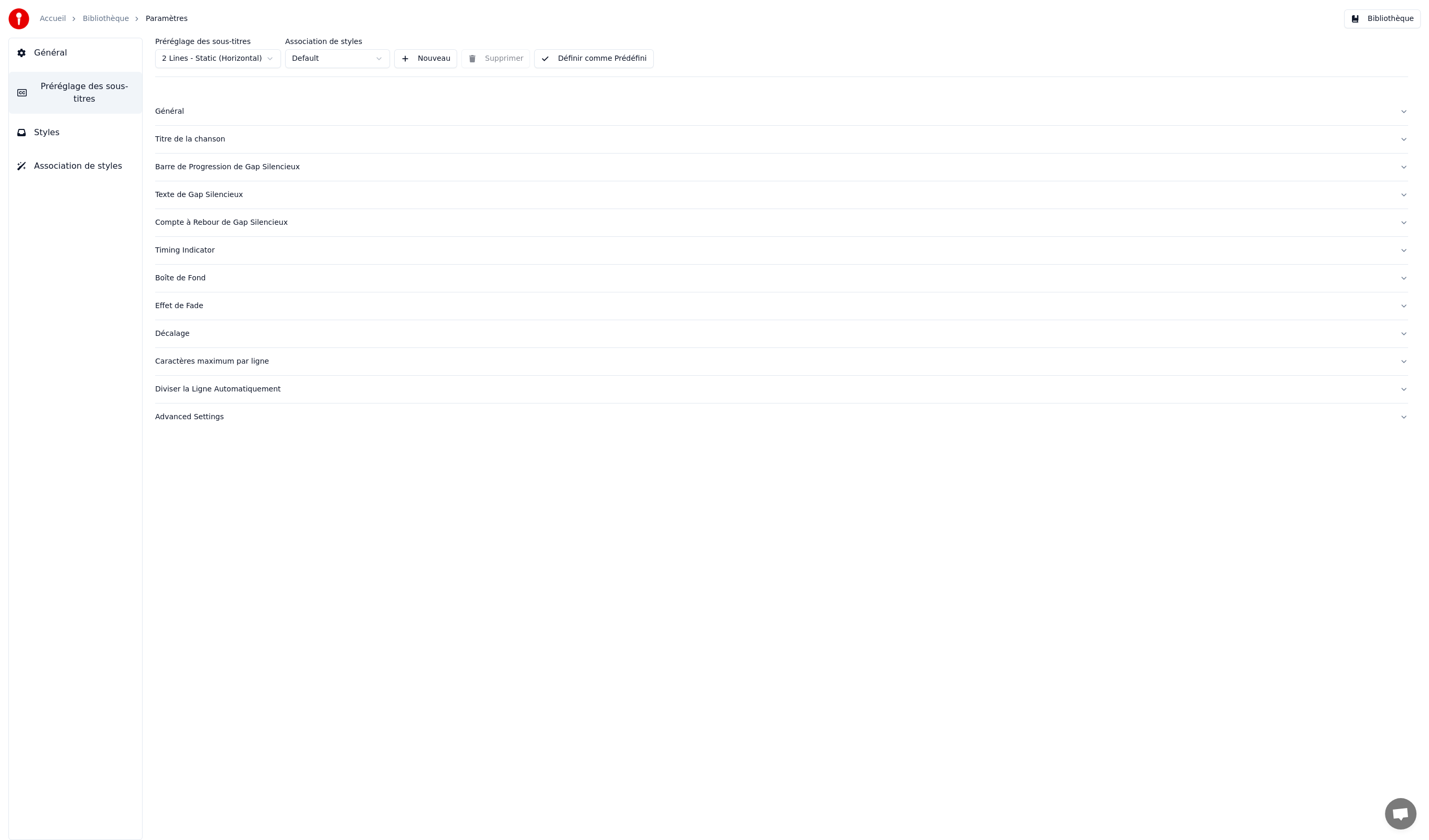
click at [194, 140] on div "Titre de la chanson" at bounding box center [773, 139] width 1236 height 10
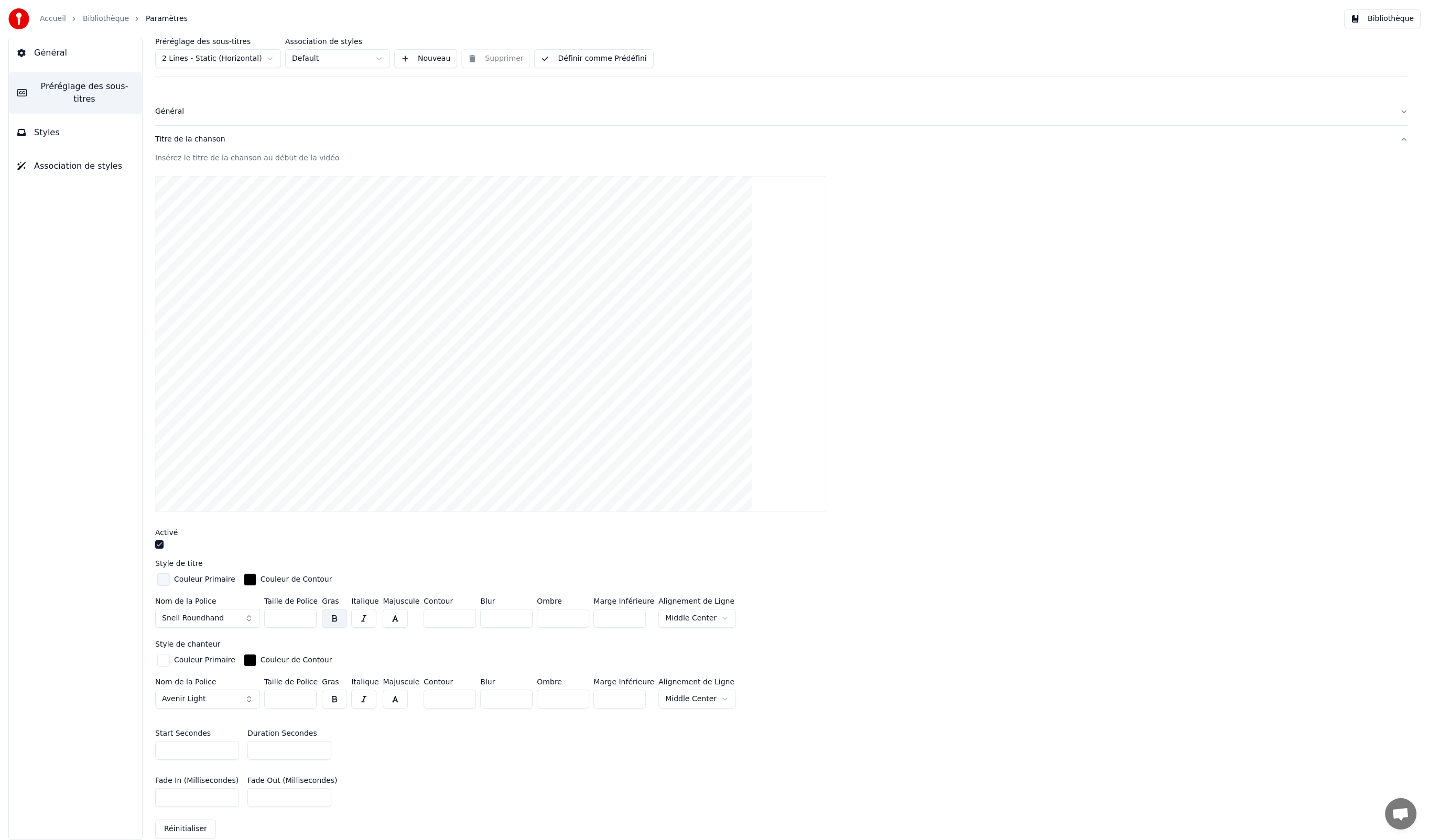
click at [80, 174] on button "Association de styles" at bounding box center [76, 166] width 133 height 30
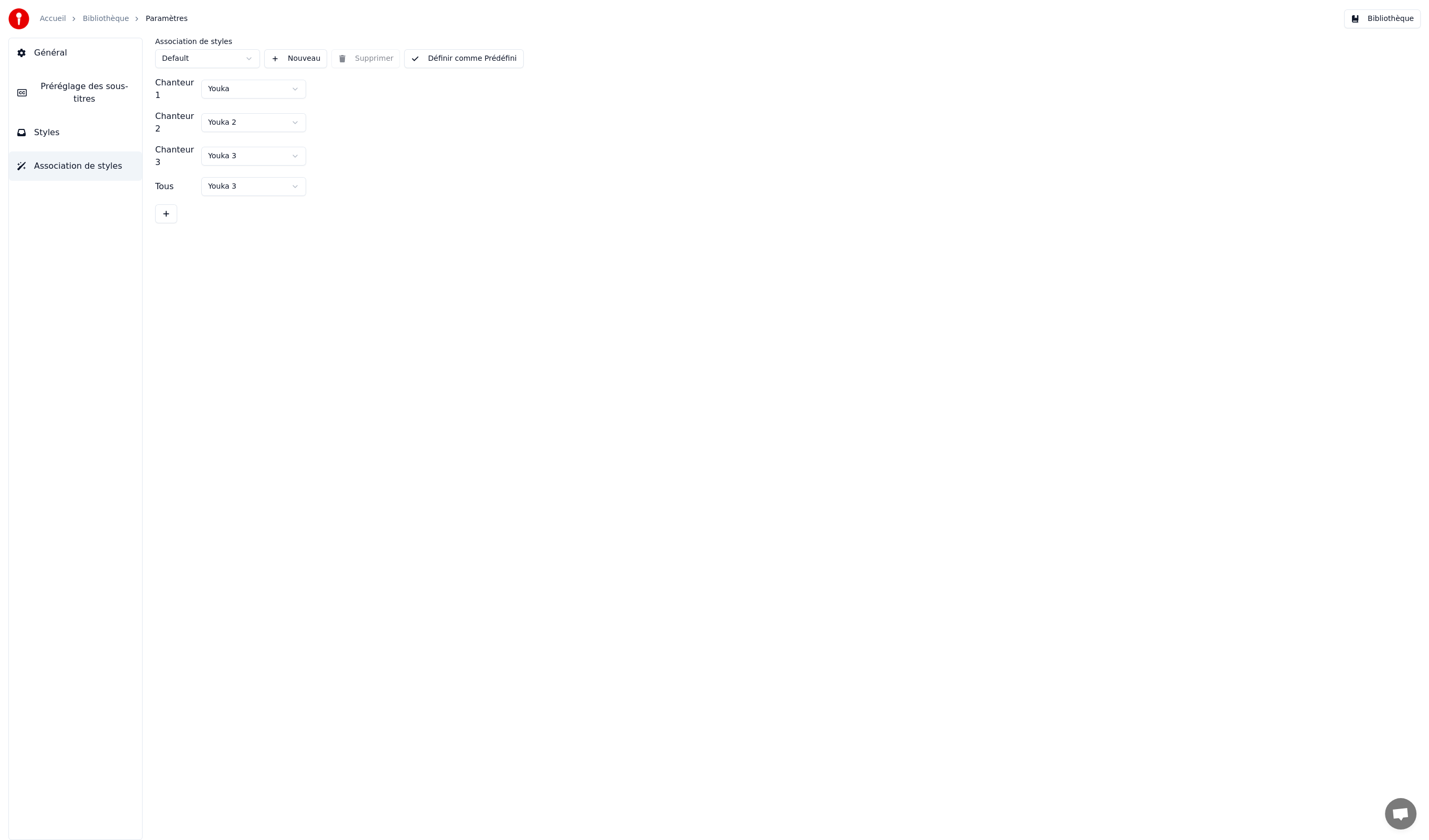
click at [65, 78] on button "Préréglage des sous-titres" at bounding box center [76, 93] width 133 height 42
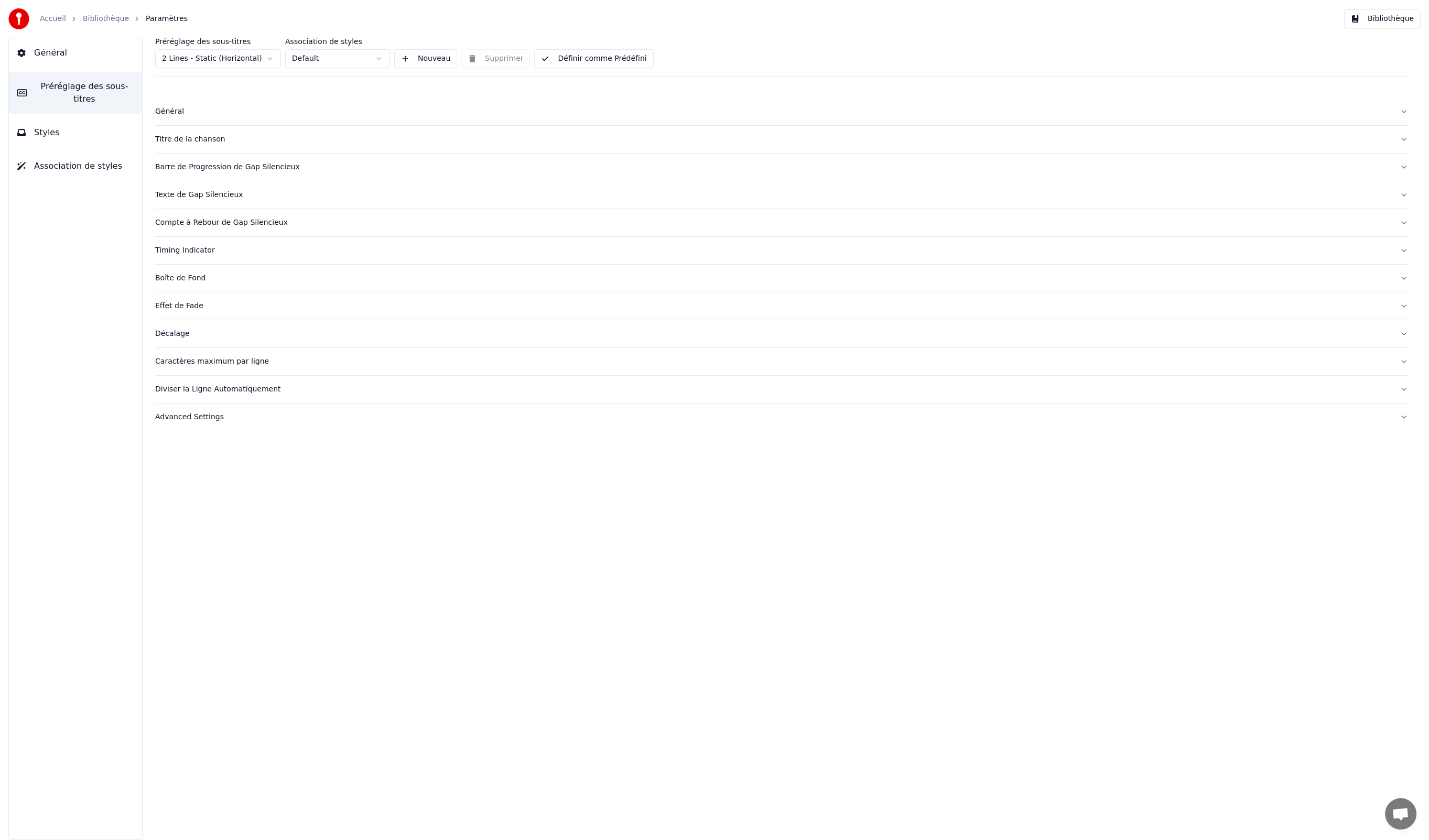
click at [198, 140] on div "Titre de la chanson" at bounding box center [773, 139] width 1236 height 10
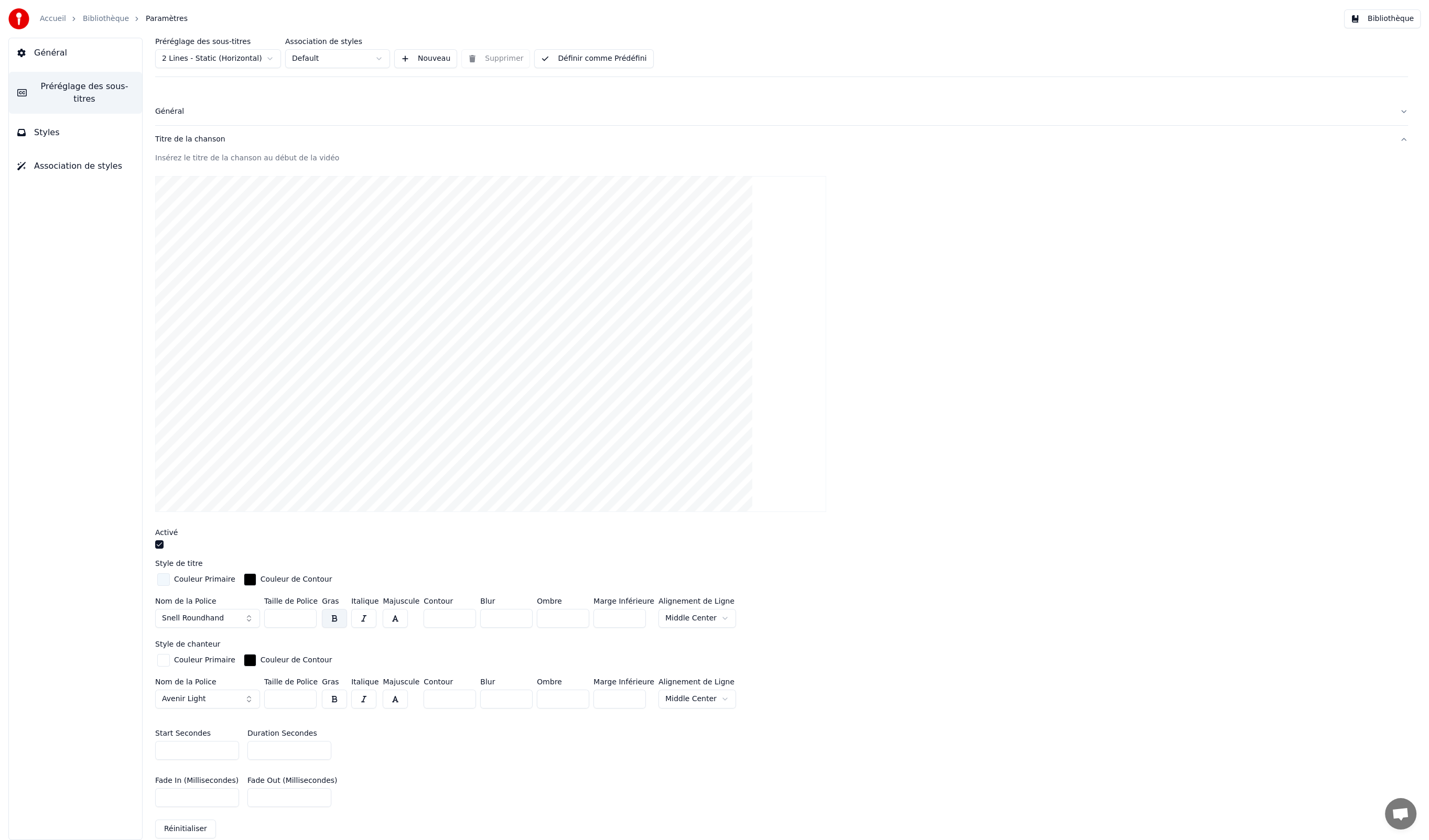
click at [176, 112] on div "Général" at bounding box center [773, 111] width 1236 height 10
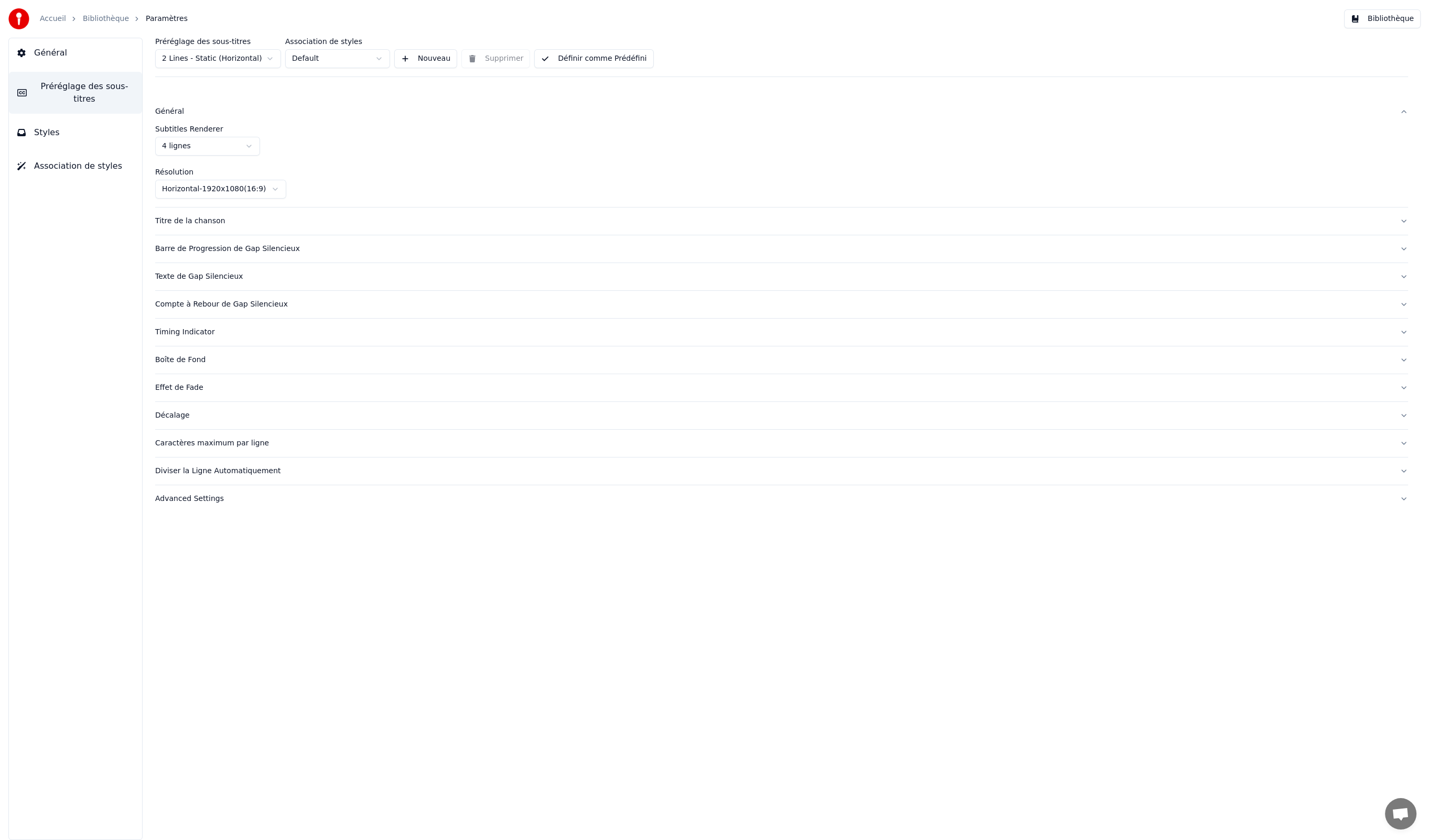
click at [220, 230] on button "Titre de la chanson" at bounding box center [781, 221] width 1253 height 27
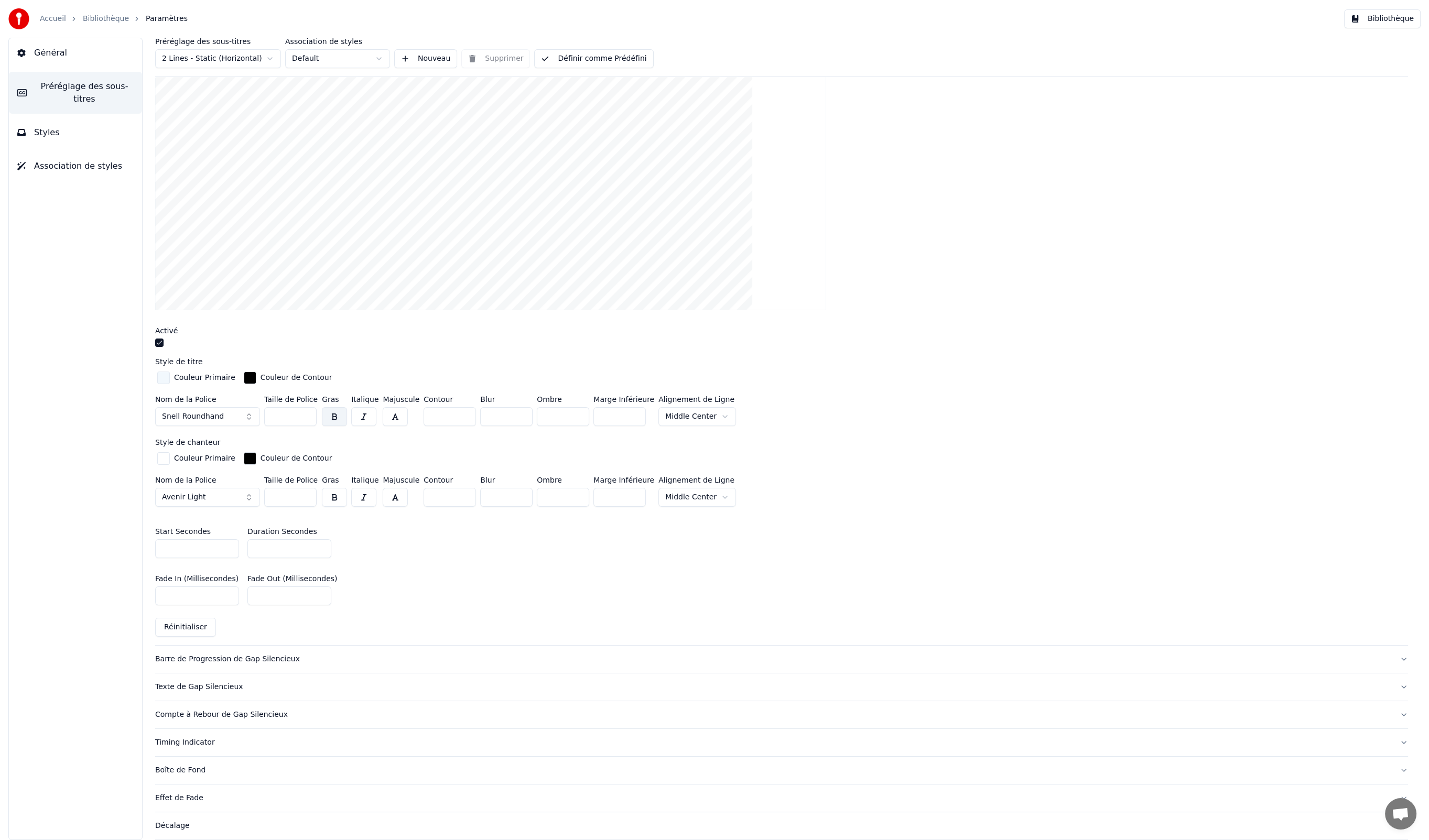
scroll to position [290, 0]
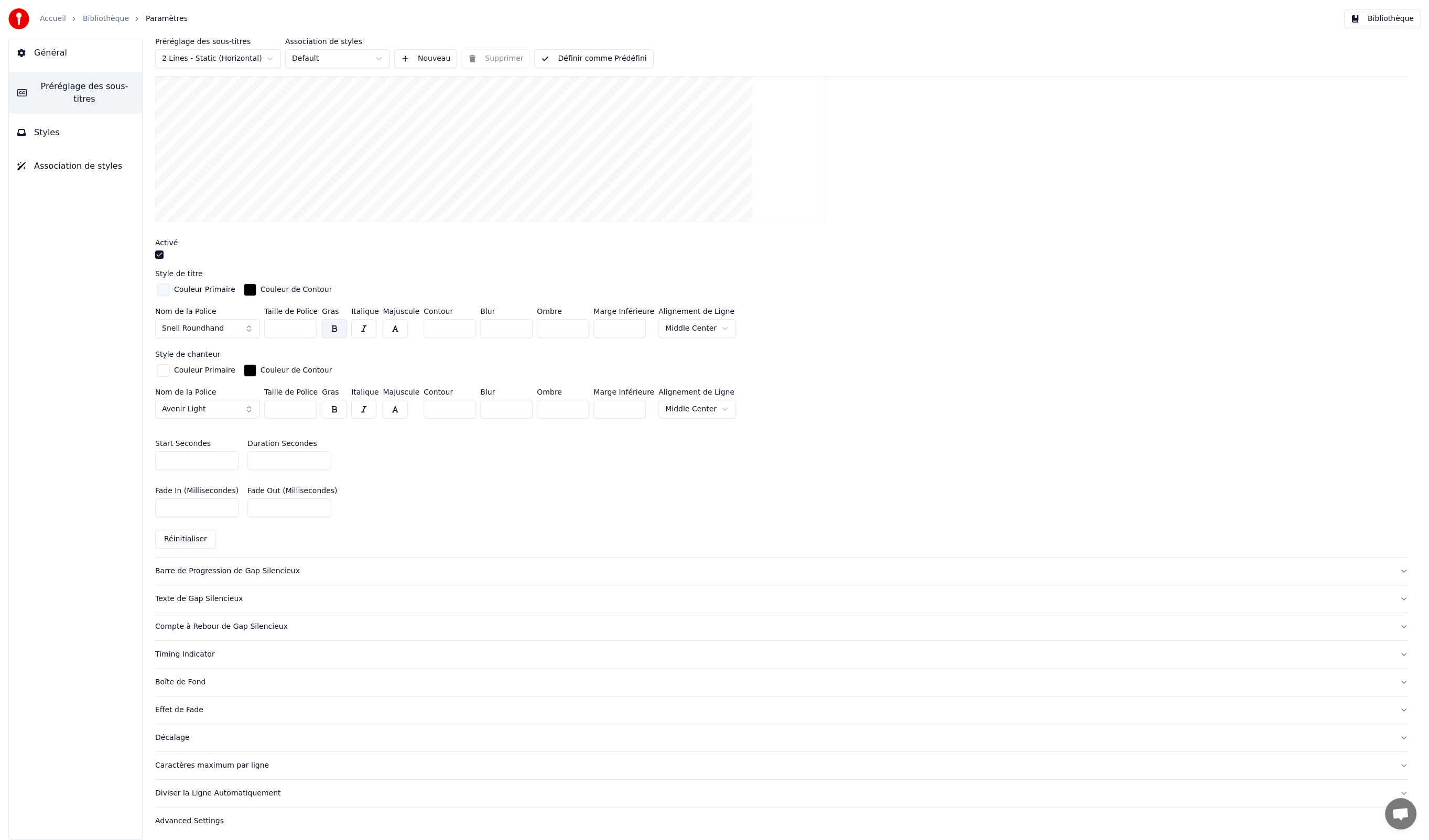
click at [193, 700] on button "Advanced Settings" at bounding box center [781, 821] width 1253 height 27
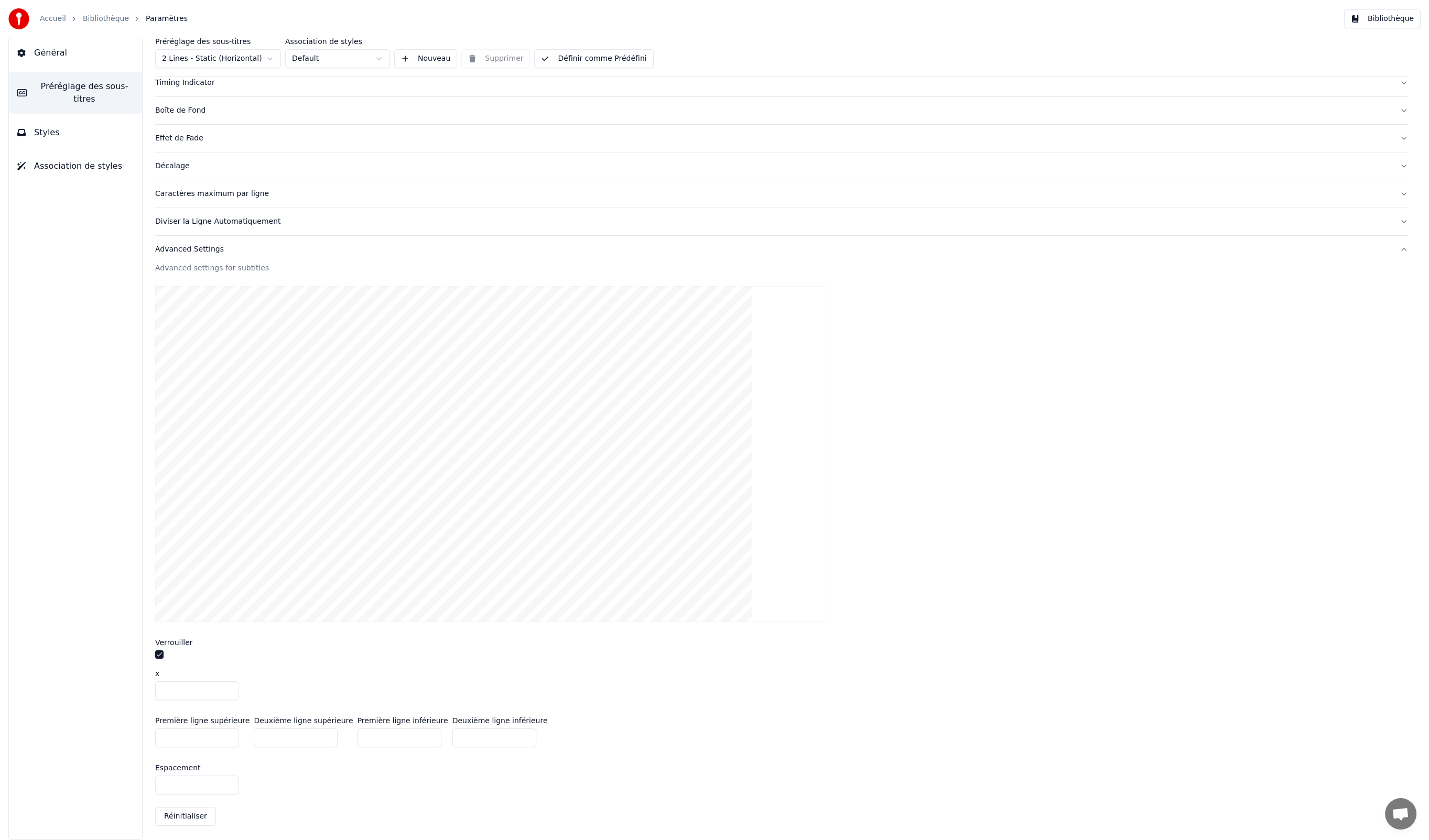
scroll to position [169, 0]
click at [36, 127] on span "Styles" at bounding box center [47, 132] width 26 height 12
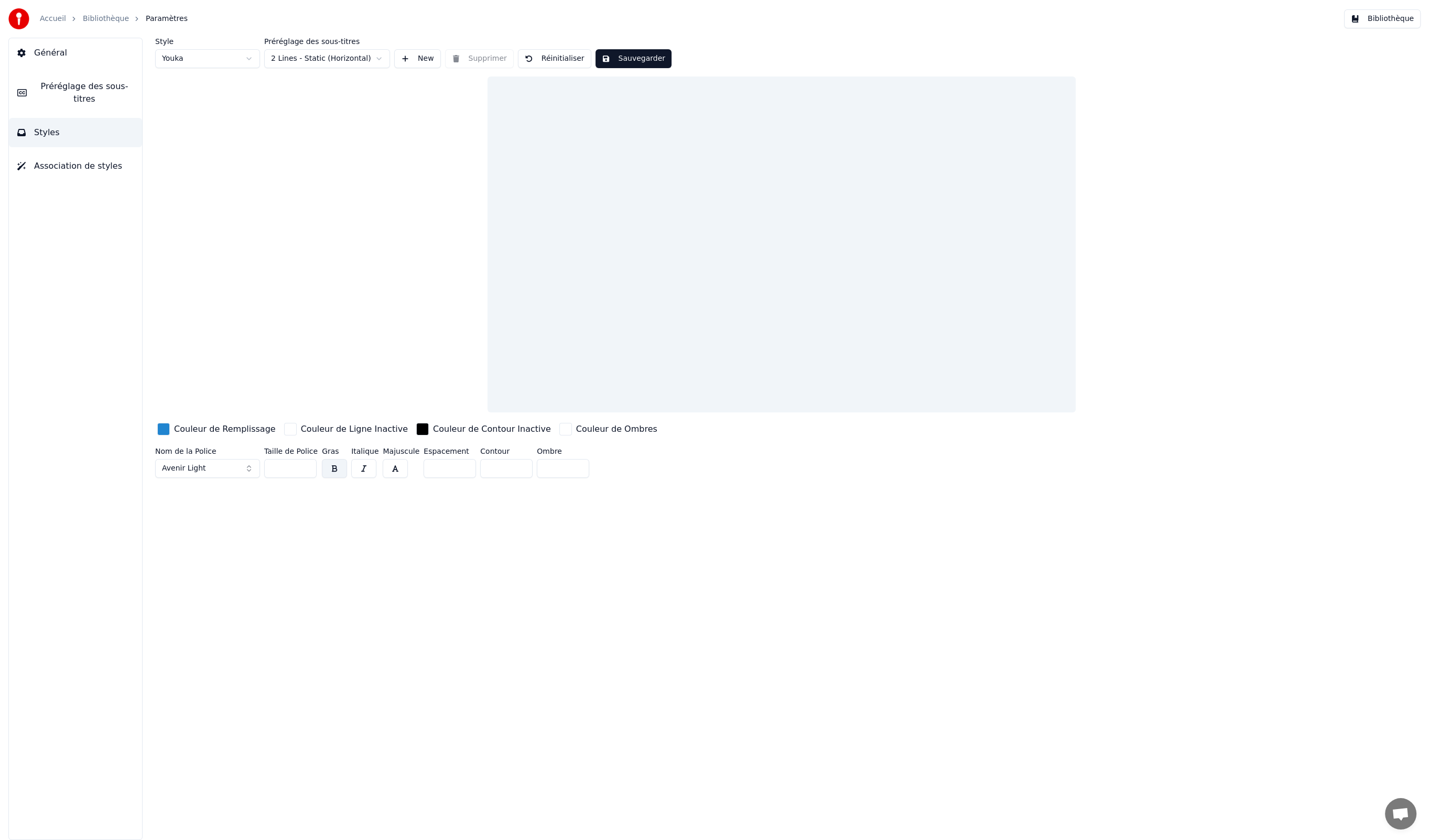
scroll to position [0, 0]
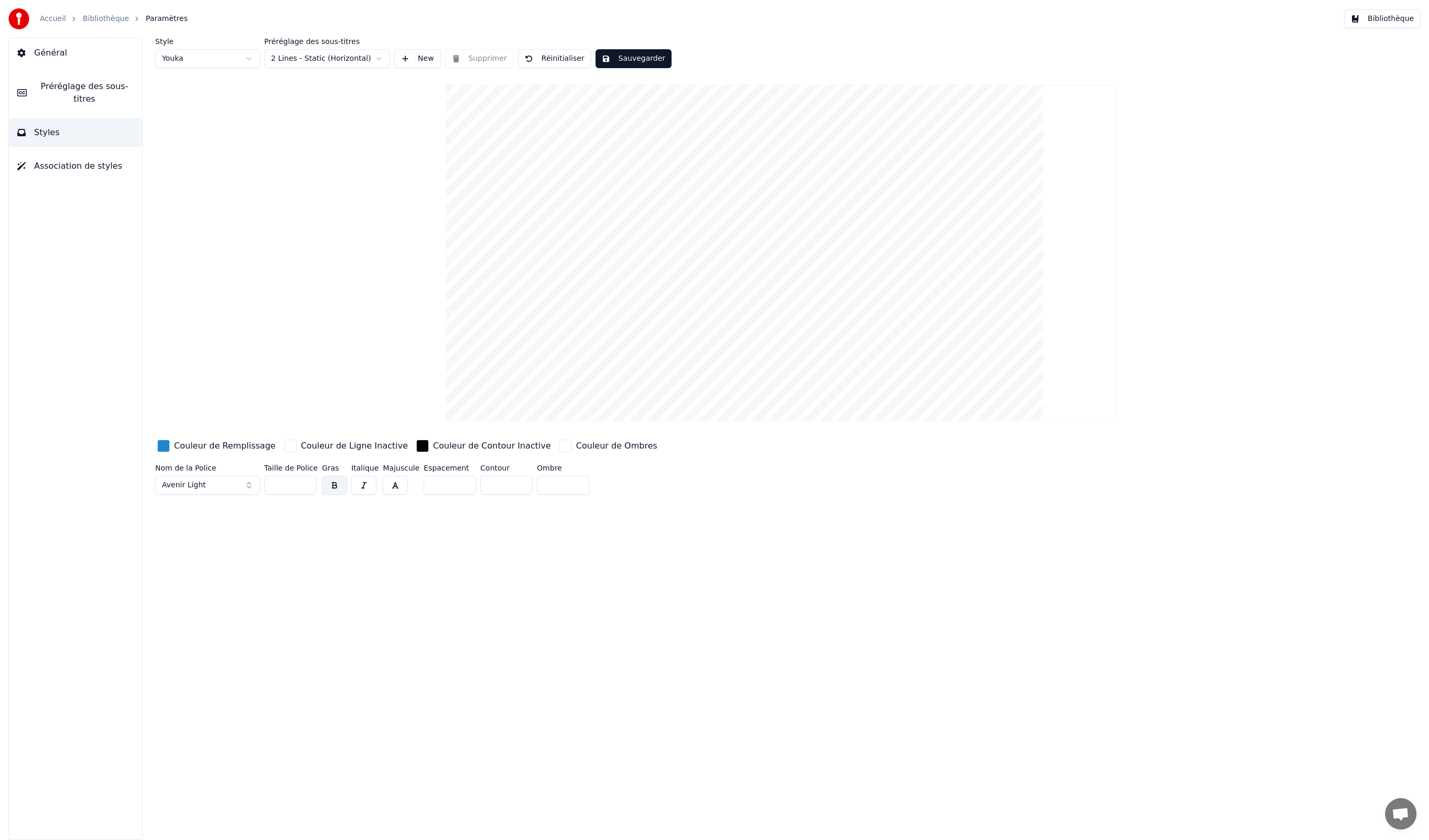
click at [46, 52] on span "Général" at bounding box center [51, 53] width 33 height 12
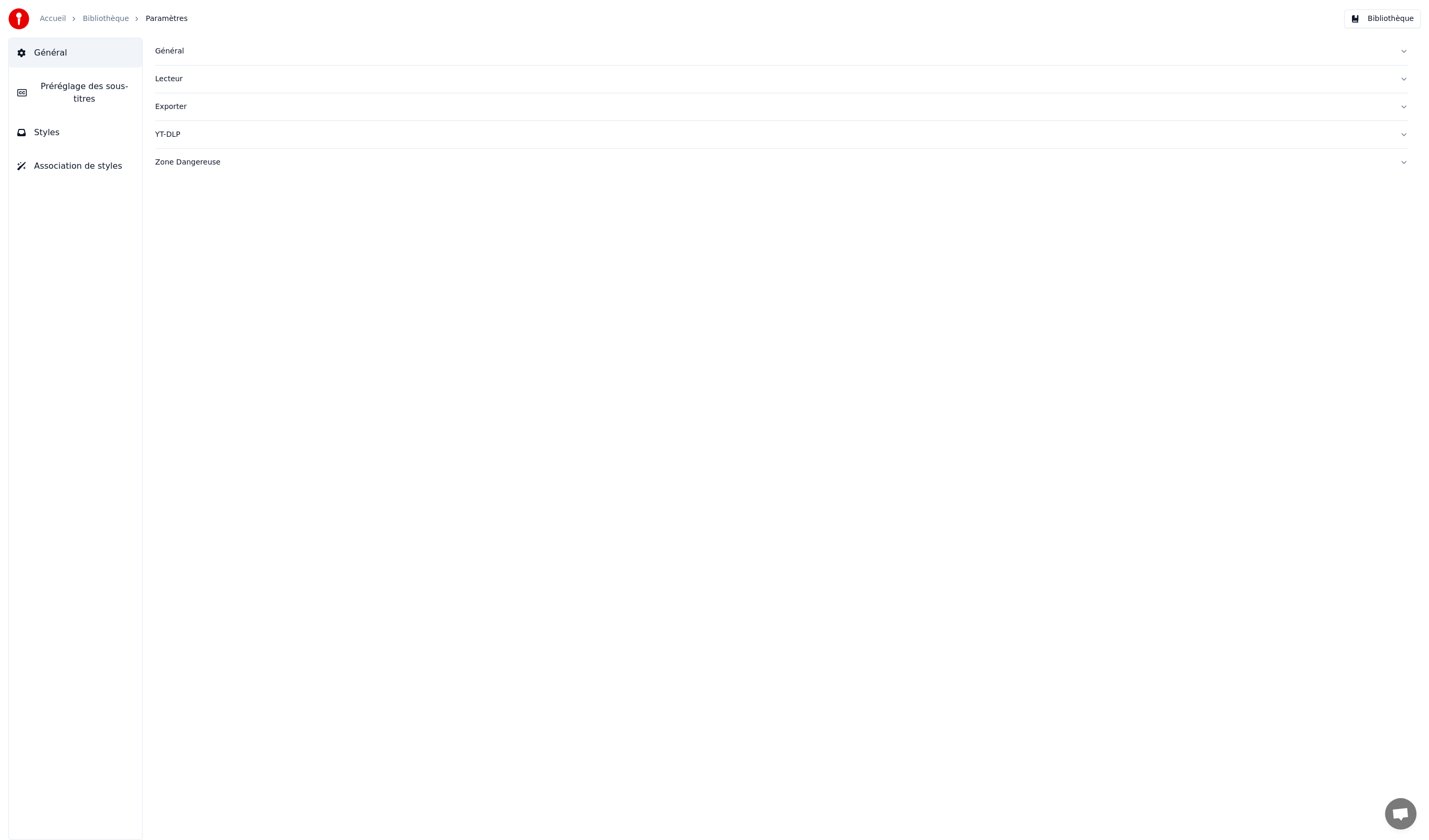
click at [199, 55] on div "Général" at bounding box center [773, 51] width 1236 height 10
click at [177, 251] on div "Lecteur" at bounding box center [773, 248] width 1236 height 10
click at [160, 196] on div "Exporter" at bounding box center [773, 201] width 1236 height 10
click at [45, 48] on span "Général" at bounding box center [51, 53] width 33 height 12
click at [133, 15] on icon "breadcrumb" at bounding box center [136, 19] width 7 height 7
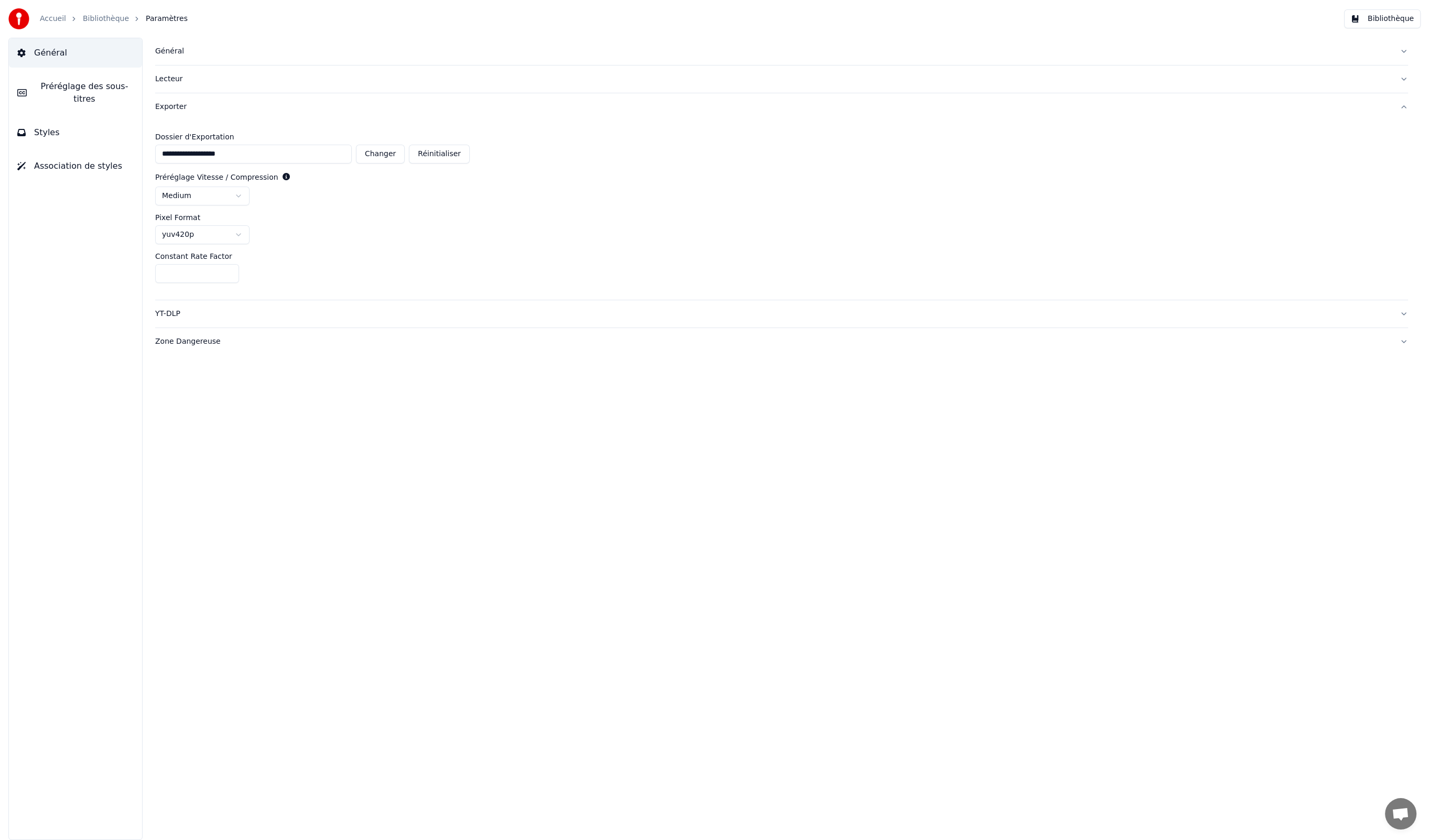
click at [159, 15] on span "Paramètres" at bounding box center [166, 19] width 42 height 10
click at [41, 44] on button "Général" at bounding box center [76, 53] width 133 height 30
click at [95, 16] on link "Bibliothèque" at bounding box center [106, 19] width 46 height 10
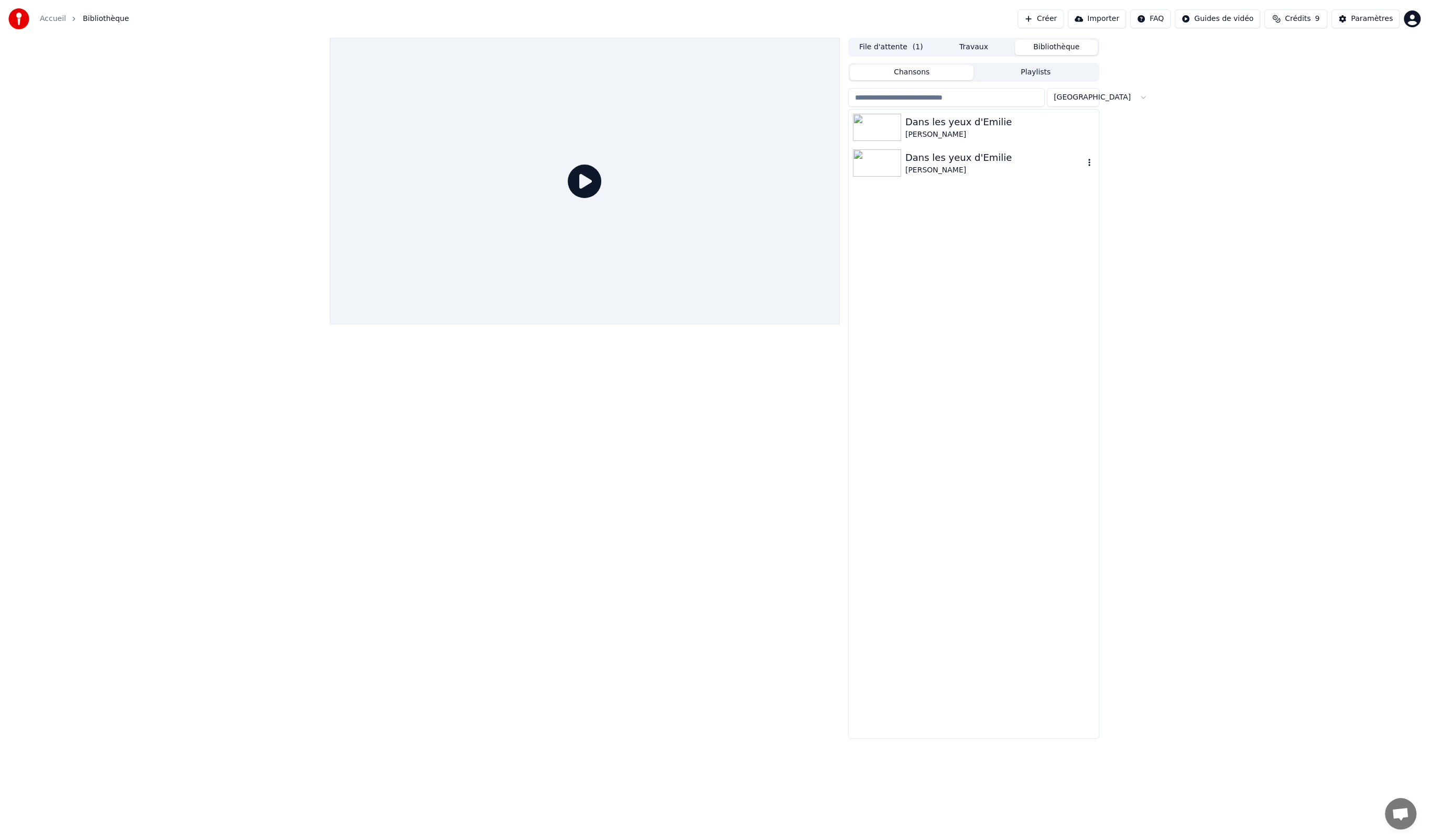
click at [965, 168] on div "[PERSON_NAME]" at bounding box center [994, 170] width 179 height 10
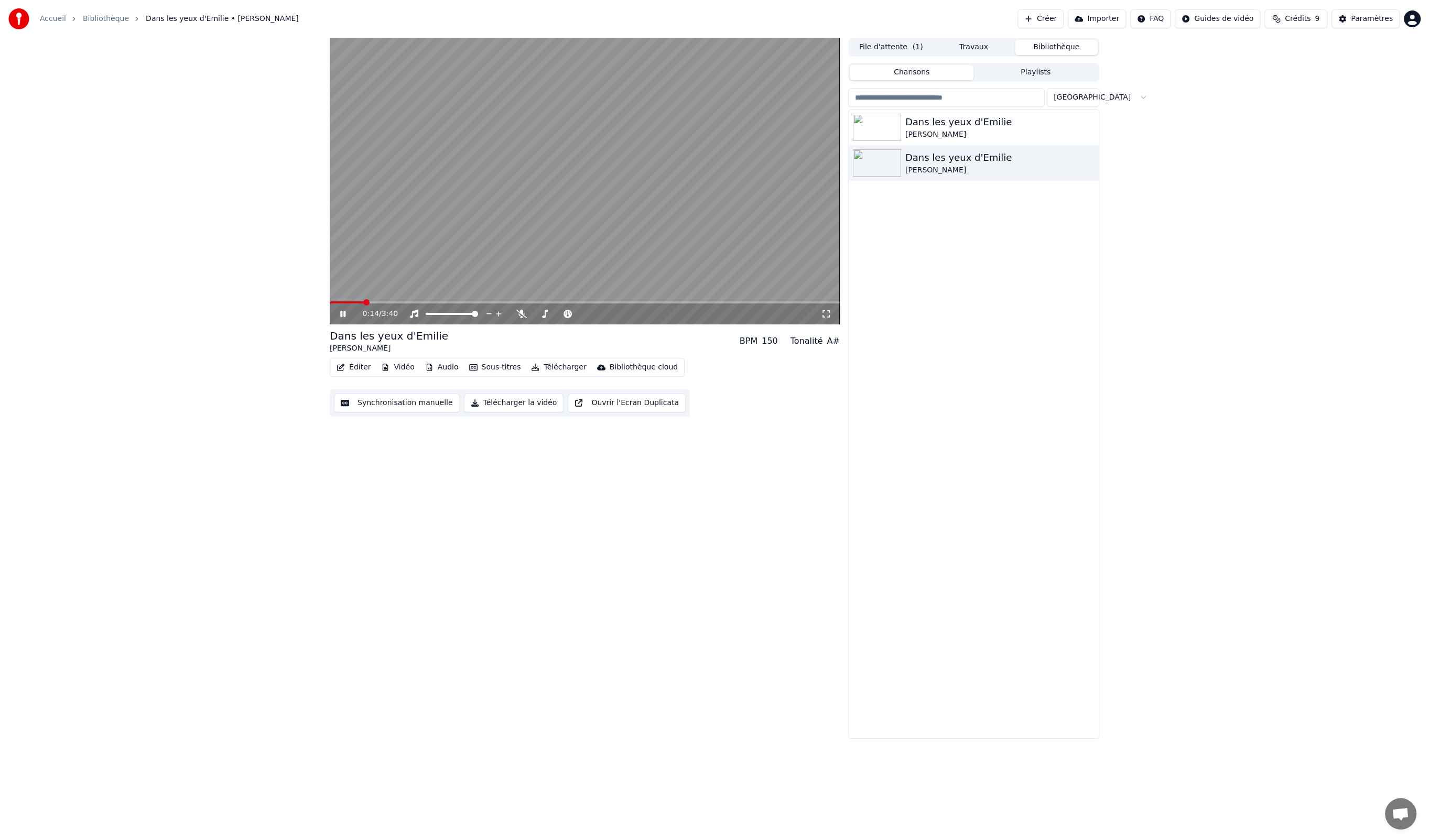
click at [340, 311] on icon at bounding box center [350, 314] width 24 height 9
click at [354, 367] on button "Éditer" at bounding box center [353, 367] width 43 height 15
click at [397, 457] on div "Synchronisation manuelle" at bounding box center [401, 462] width 95 height 10
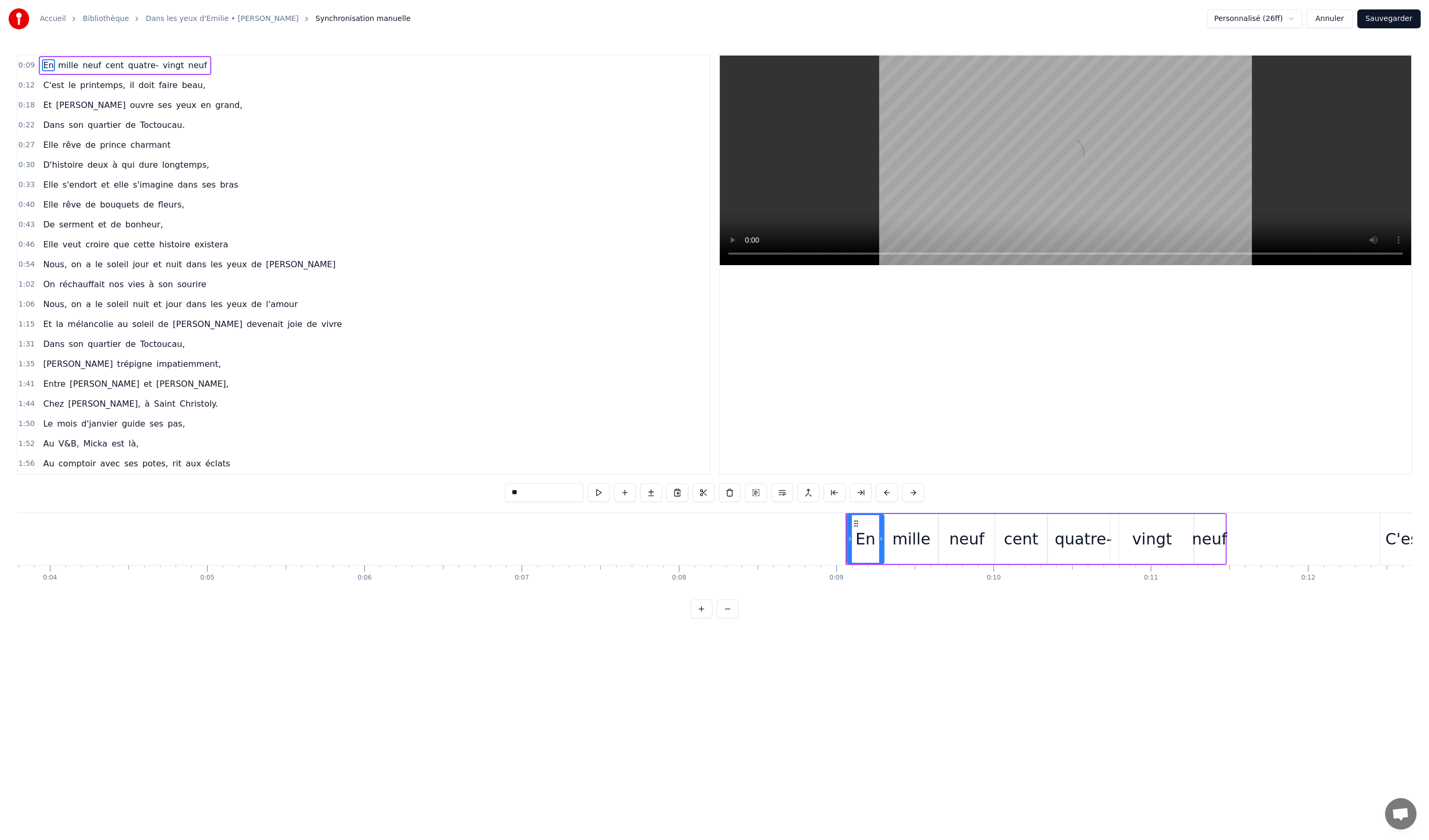
scroll to position [0, 1372]
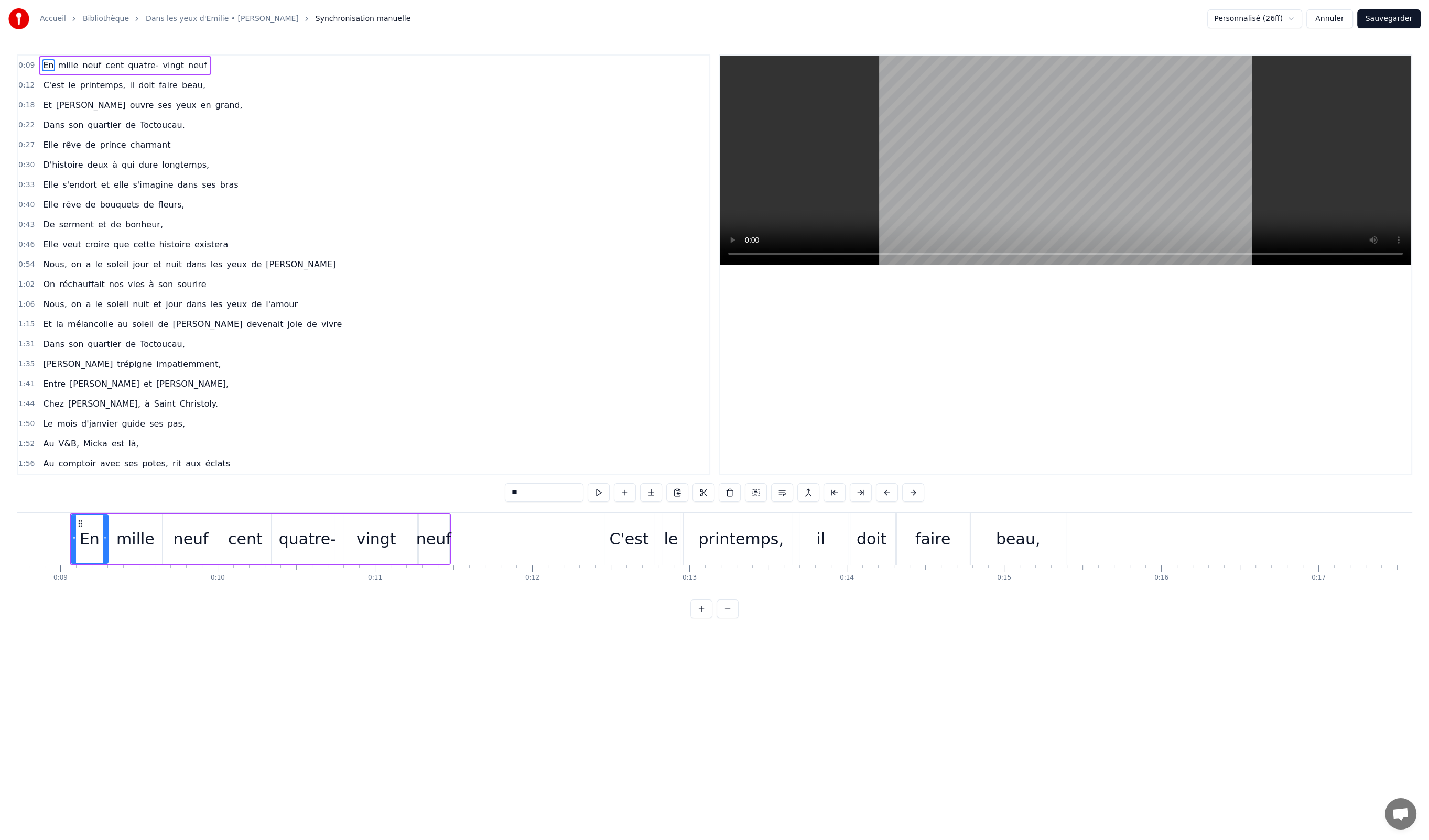
click at [180, 492] on div "0:09 En mille neuf cent quatre- vingt neuf 0:12 C'est le printemps, il doit fai…" at bounding box center [715, 336] width 1395 height 564
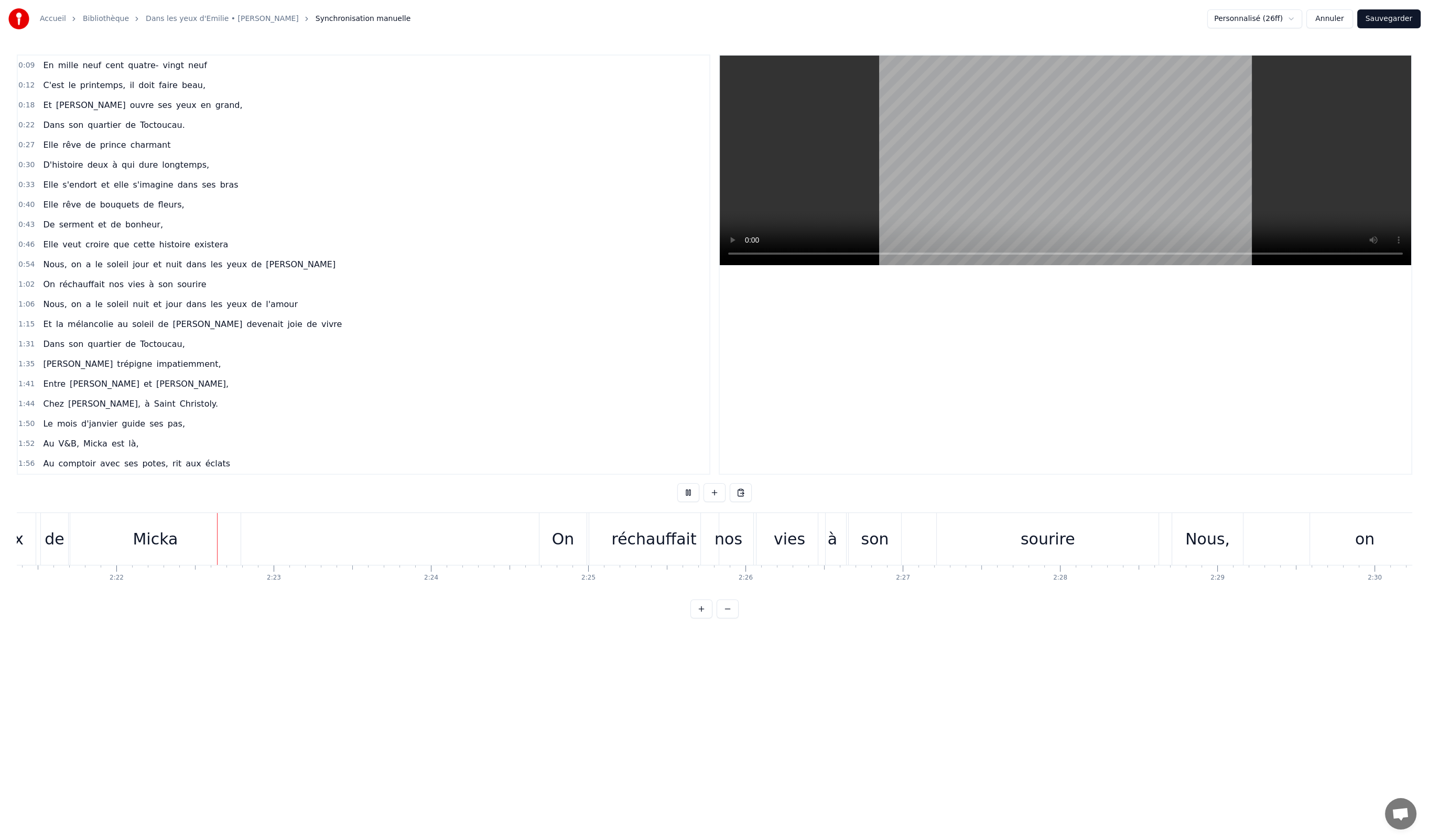
scroll to position [0, 22269]
click at [1190, 19] on button "Sauvegarder" at bounding box center [1389, 19] width 64 height 19
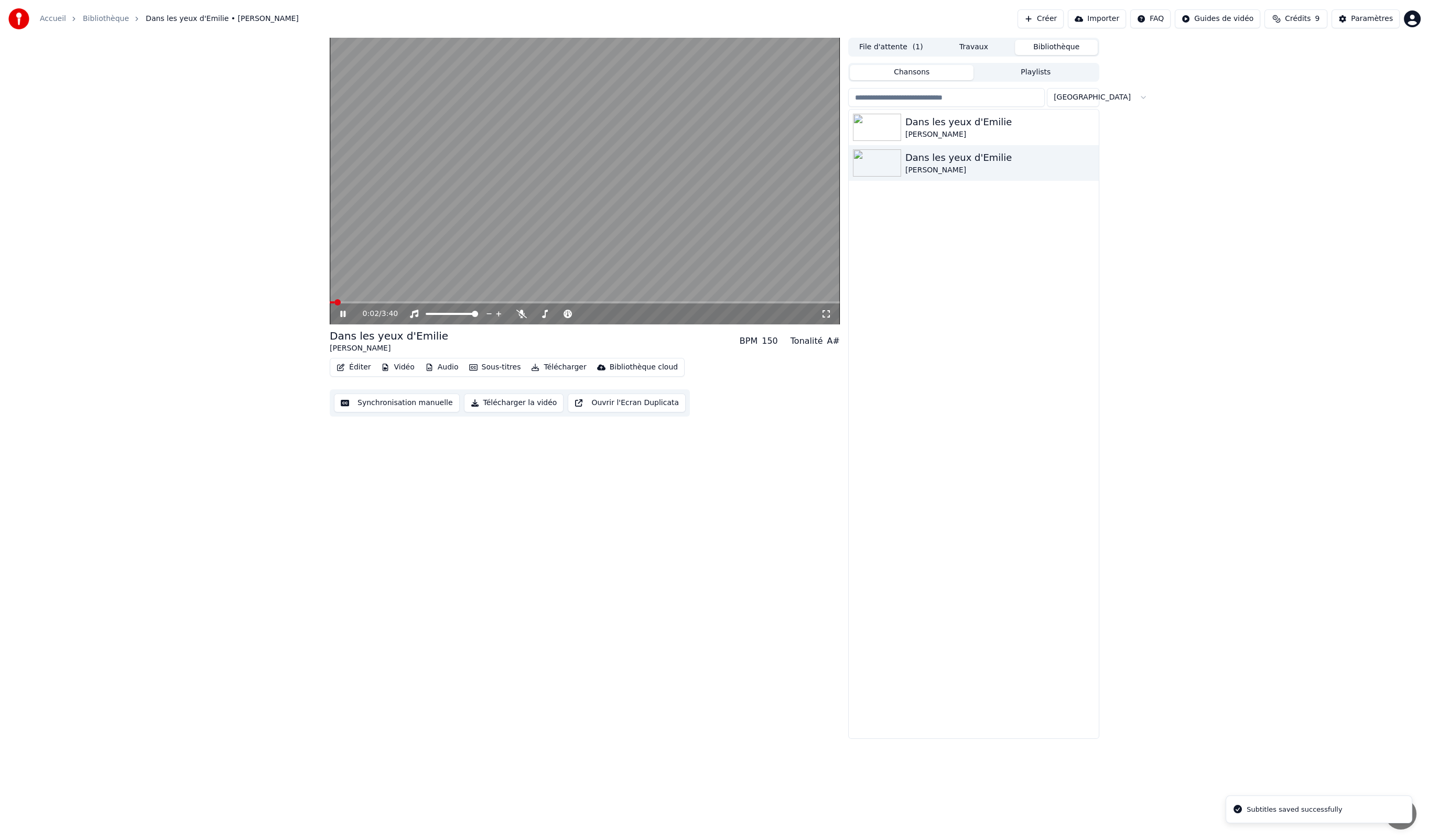
click at [529, 404] on button "Télécharger la vidéo" at bounding box center [514, 403] width 100 height 19
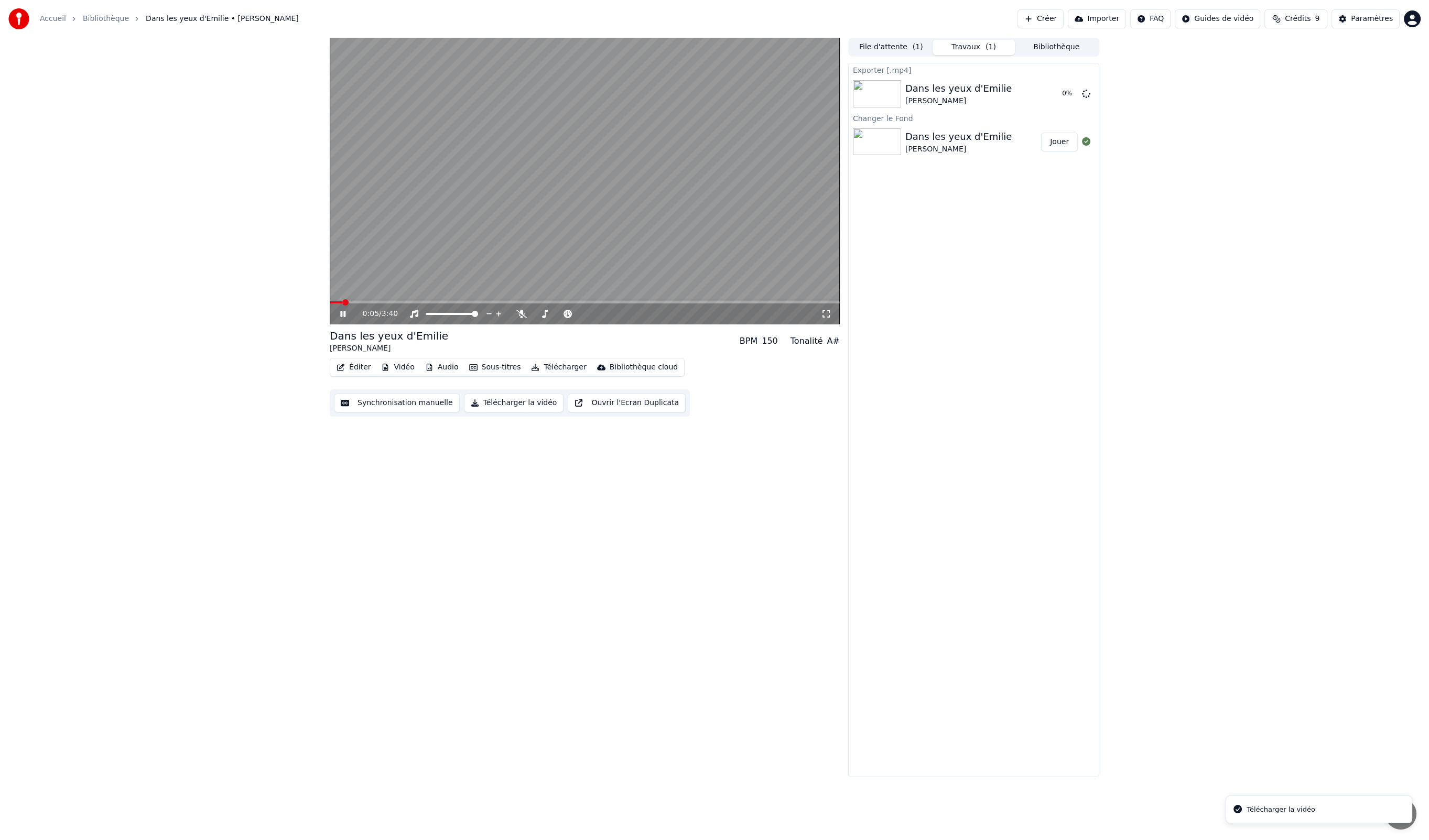
click at [347, 313] on icon at bounding box center [350, 314] width 24 height 9
click at [504, 404] on button "Télécharger la vidéo" at bounding box center [514, 403] width 100 height 19
click at [1087, 139] on icon at bounding box center [1086, 141] width 9 height 9
click at [1064, 90] on button "Afficher" at bounding box center [1055, 94] width 46 height 19
